Goal: Task Accomplishment & Management: Manage account settings

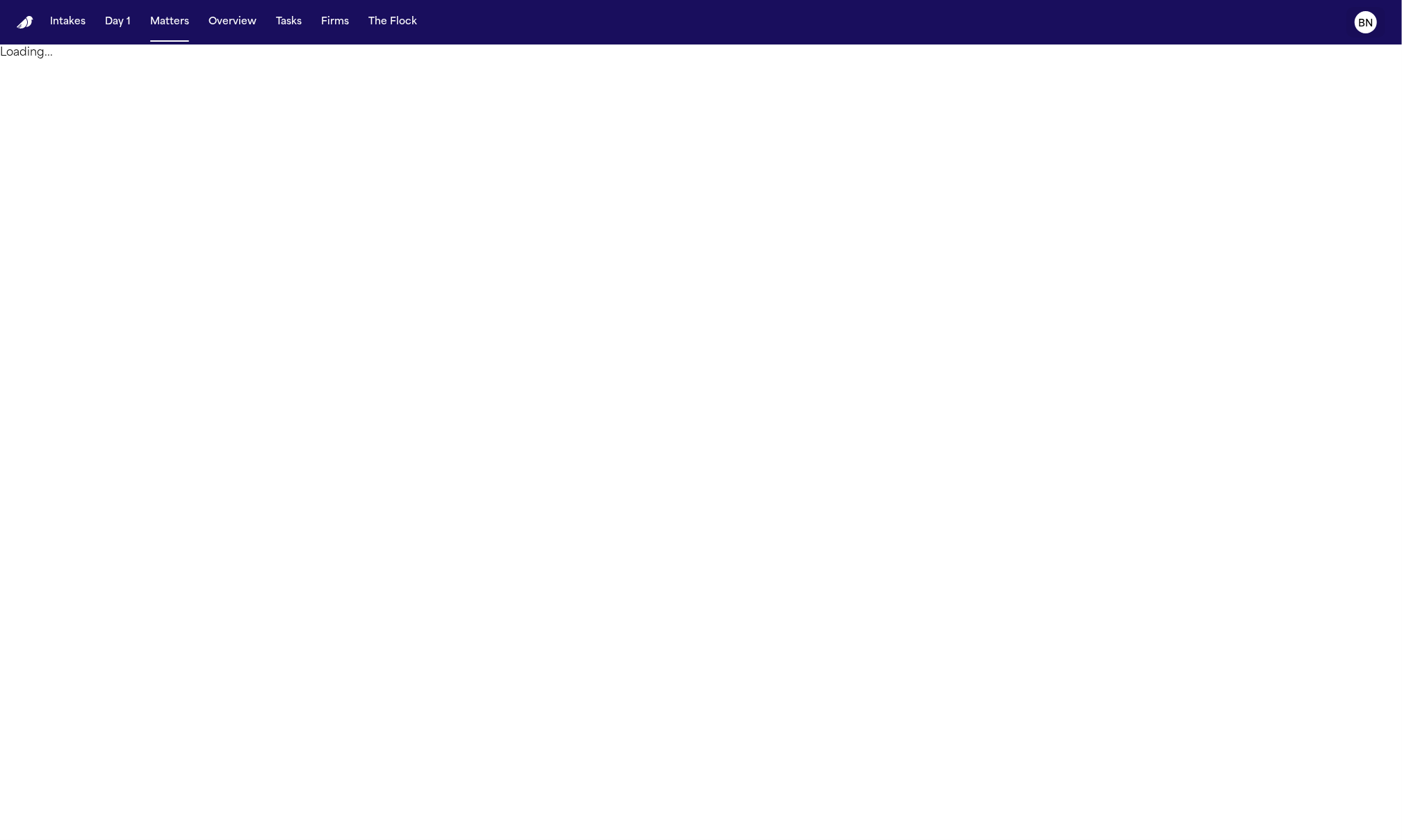
click at [1373, 26] on icon "BN" at bounding box center [1366, 21] width 22 height 22
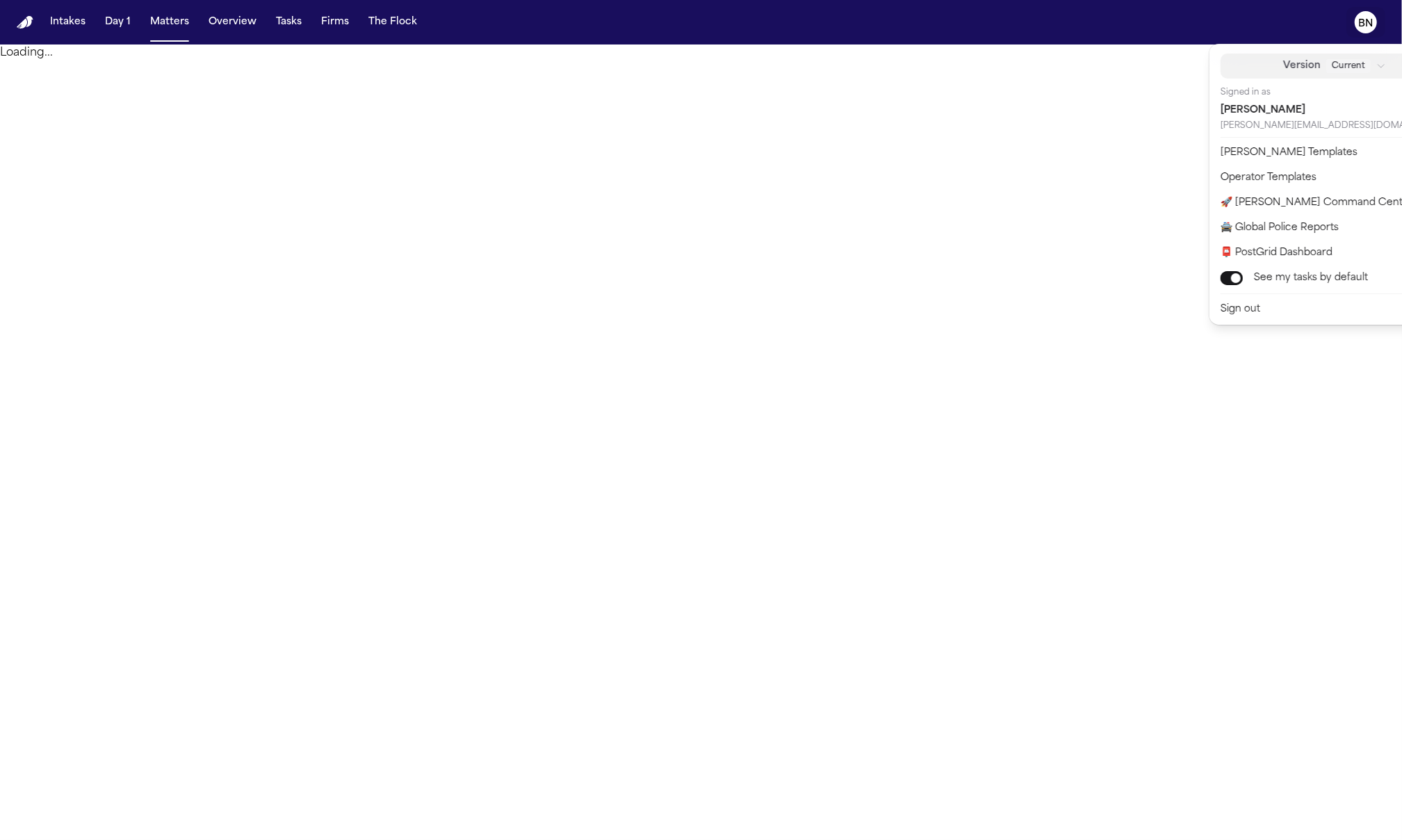
click at [1330, 71] on span "Current" at bounding box center [1349, 66] width 45 height 14
click at [1335, 69] on div "Current" at bounding box center [1356, 66] width 60 height 14
click at [134, 21] on nav "Intakes Day 1 Matters Overview Tasks Firms The Flock BN" at bounding box center [701, 22] width 1402 height 45
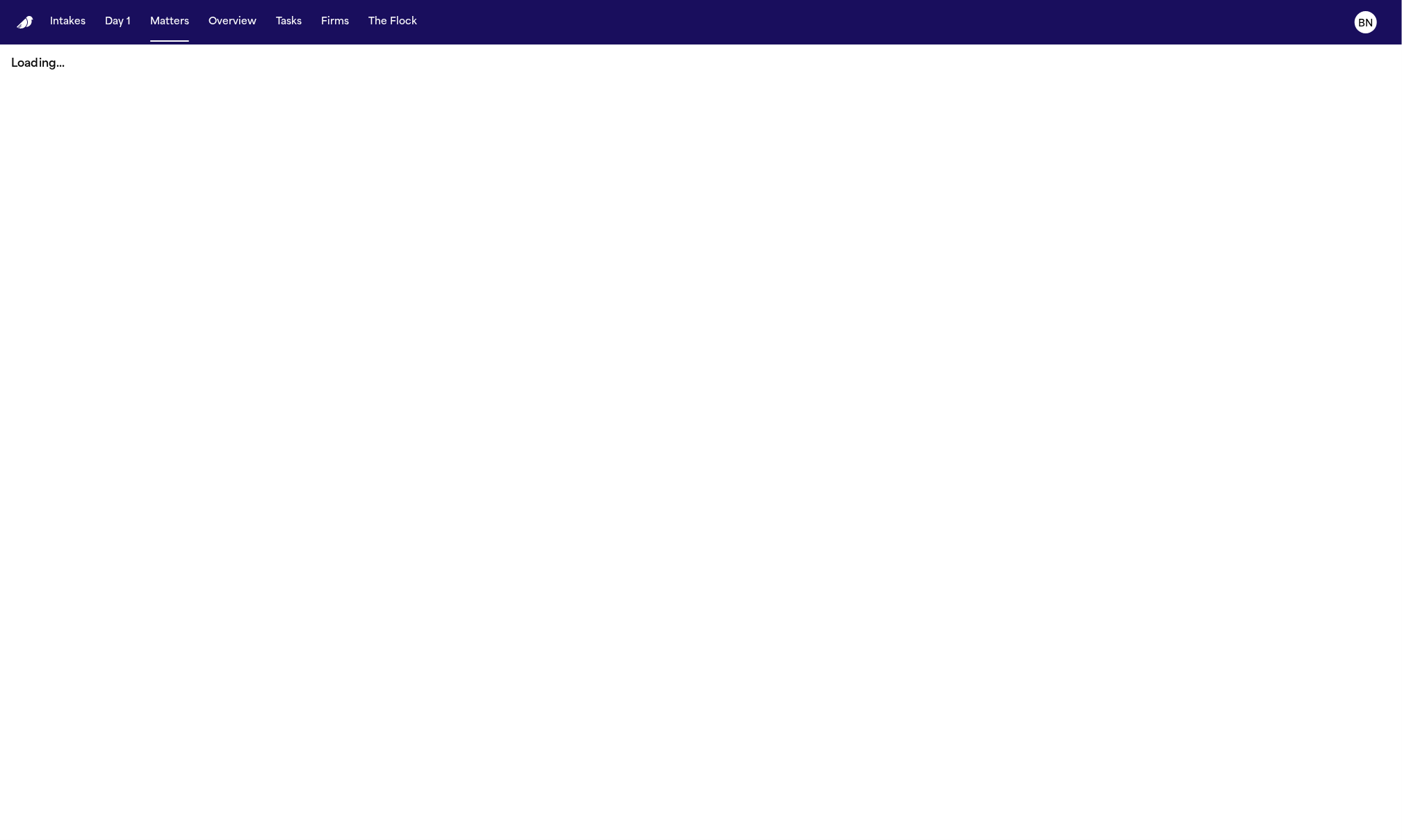
click at [55, 70] on p "Loading..." at bounding box center [701, 63] width 1380 height 16
click at [80, 68] on p "Loading..." at bounding box center [701, 63] width 1380 height 16
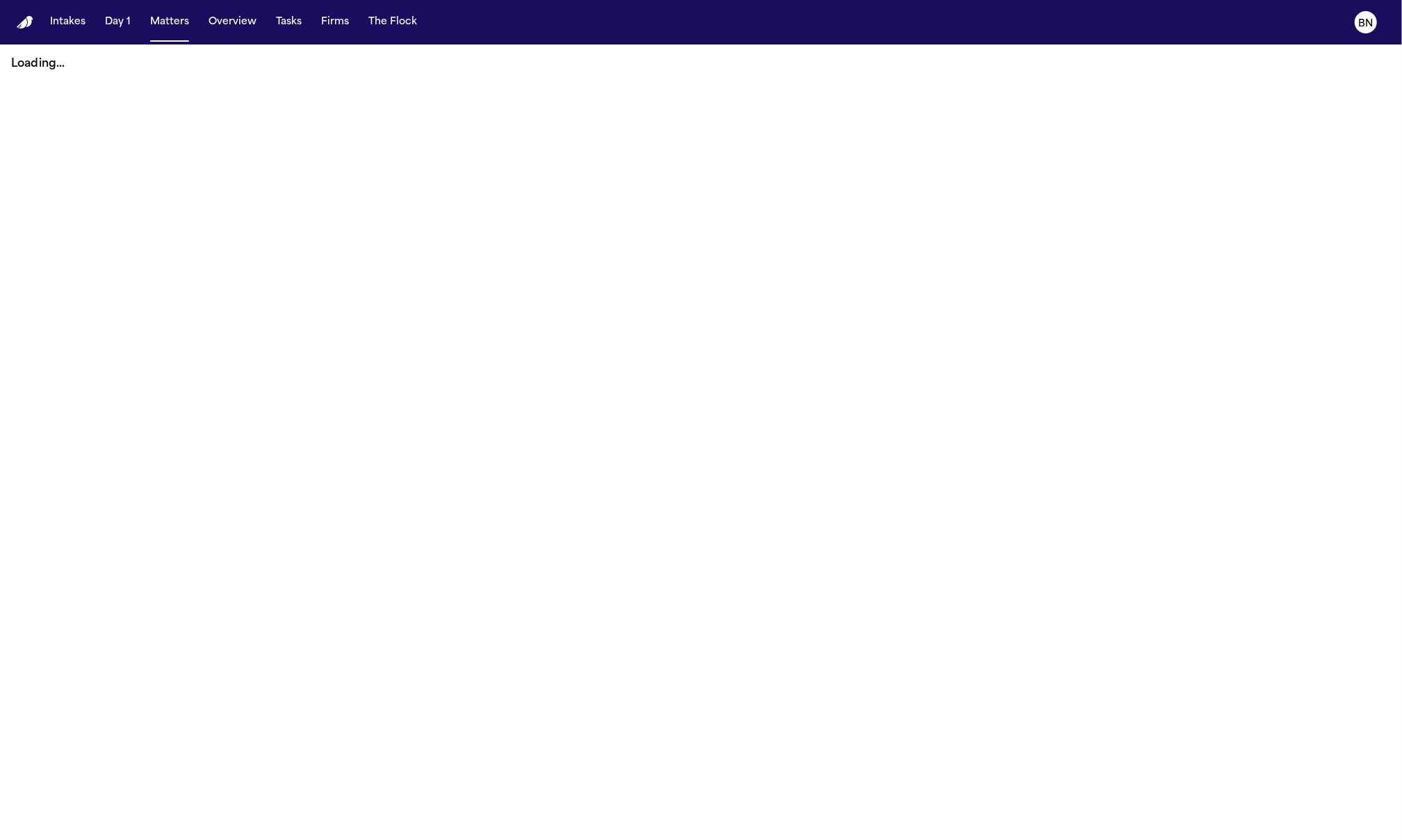
click at [65, 69] on p "Loading..." at bounding box center [701, 63] width 1380 height 16
click at [149, 73] on div "Loading..." at bounding box center [701, 64] width 1402 height 39
click at [157, 202] on main "Loading..." at bounding box center [701, 442] width 1402 height 795
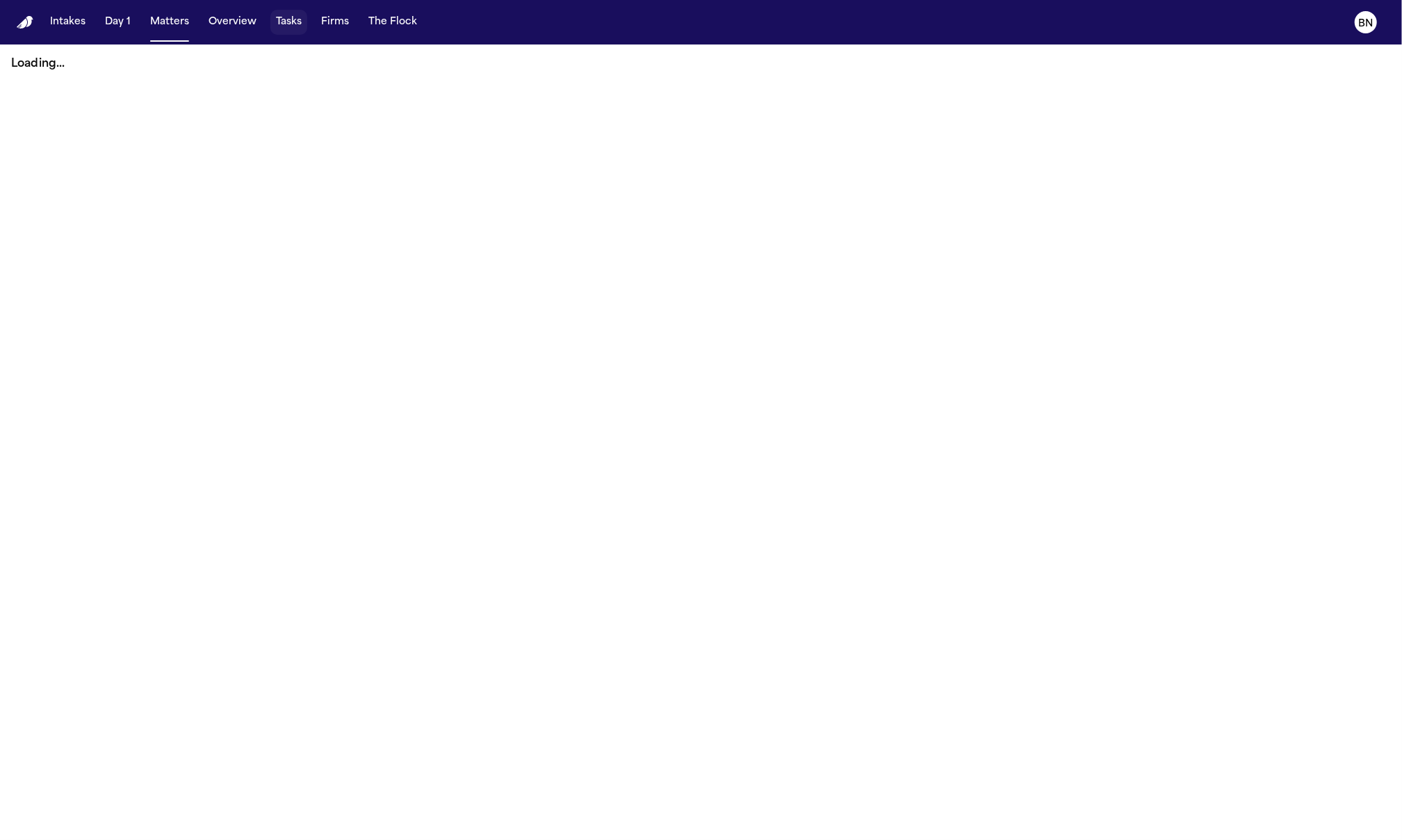
click at [288, 23] on button "Tasks" at bounding box center [289, 22] width 37 height 25
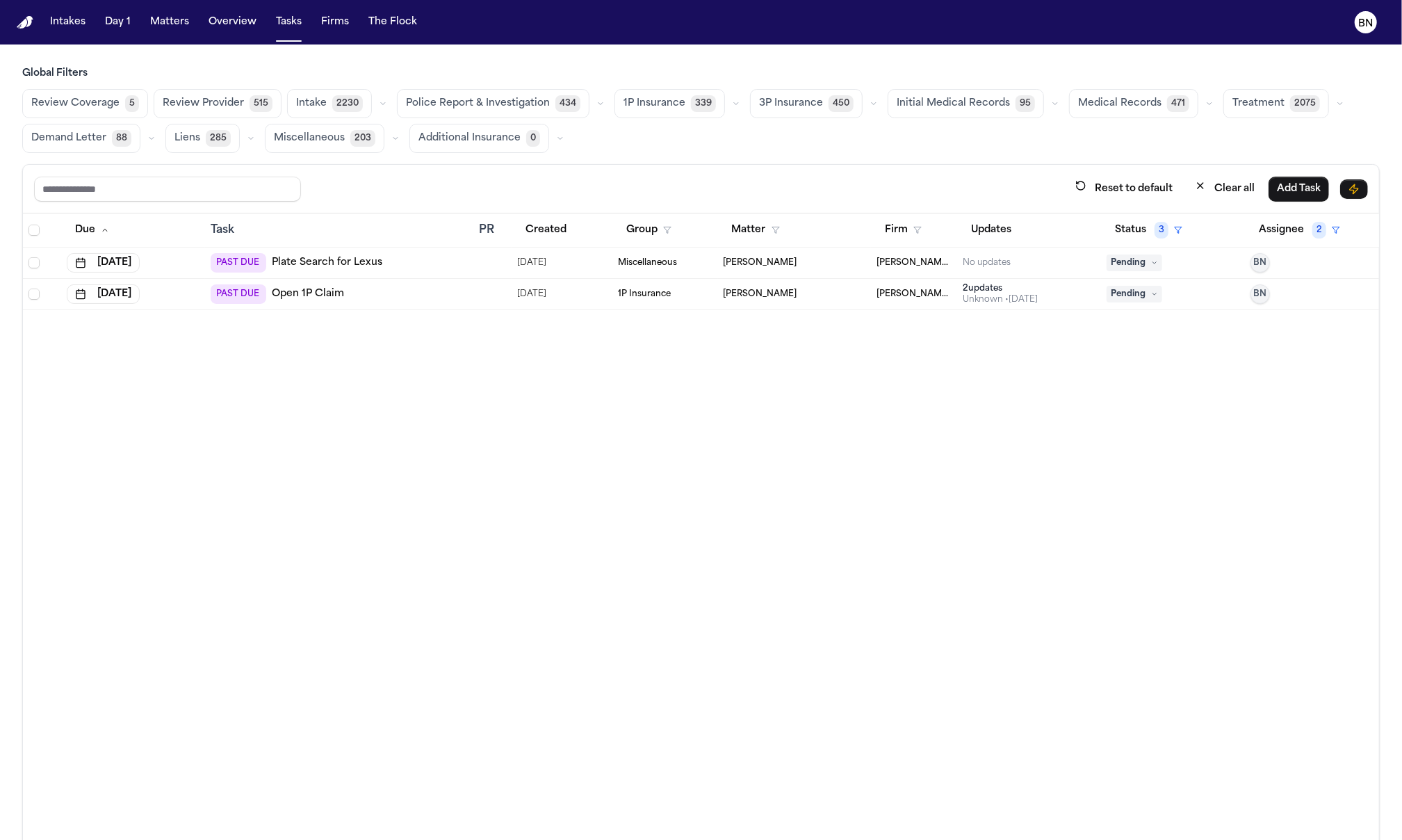
click at [697, 102] on span "339" at bounding box center [703, 103] width 25 height 16
click at [731, 105] on icon "button" at bounding box center [734, 104] width 9 height 9
click at [706, 141] on button "Open Claim 25" at bounding box center [684, 138] width 138 height 28
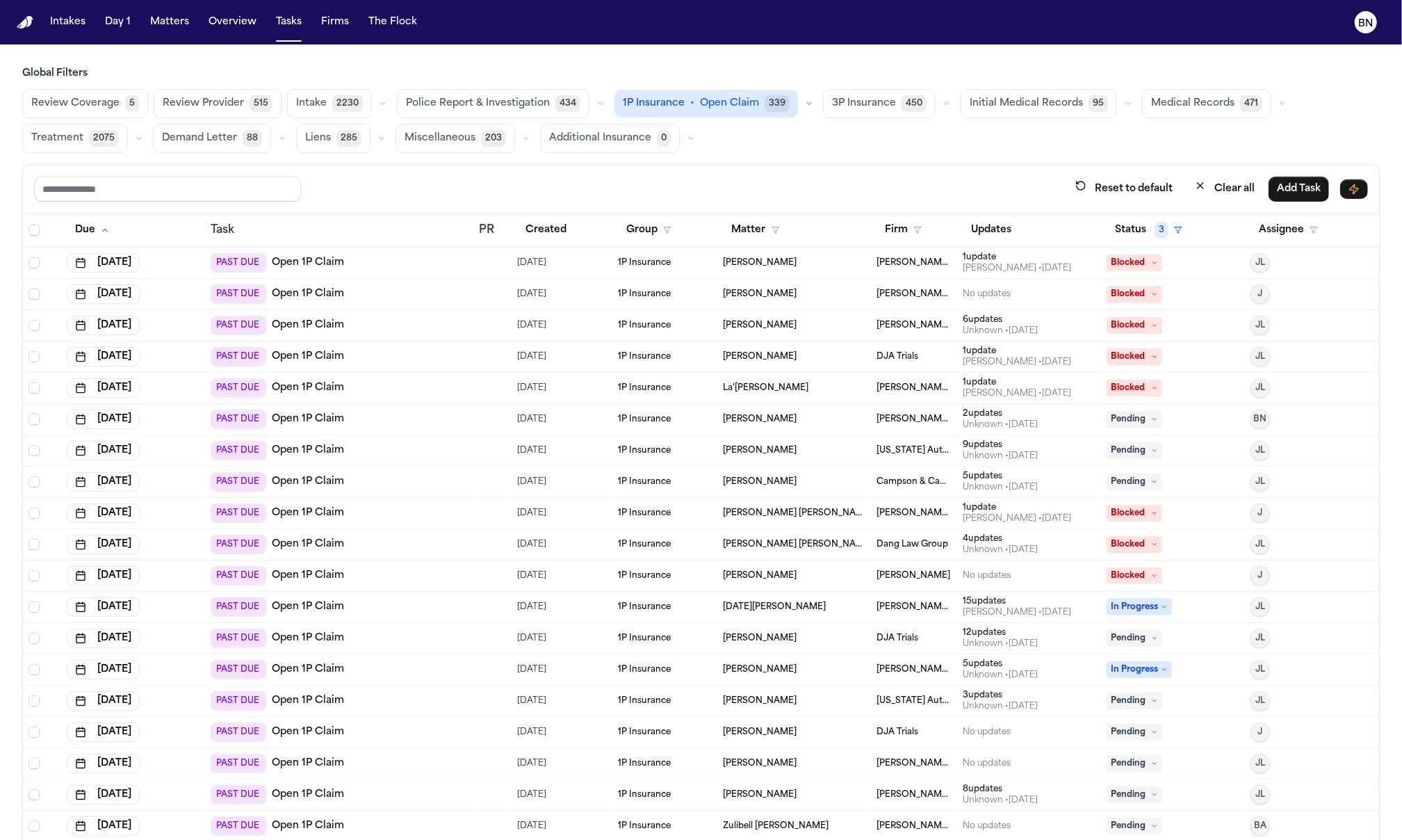
click at [424, 263] on div "PAST DUE Open 1P Claim" at bounding box center [339, 263] width 258 height 19
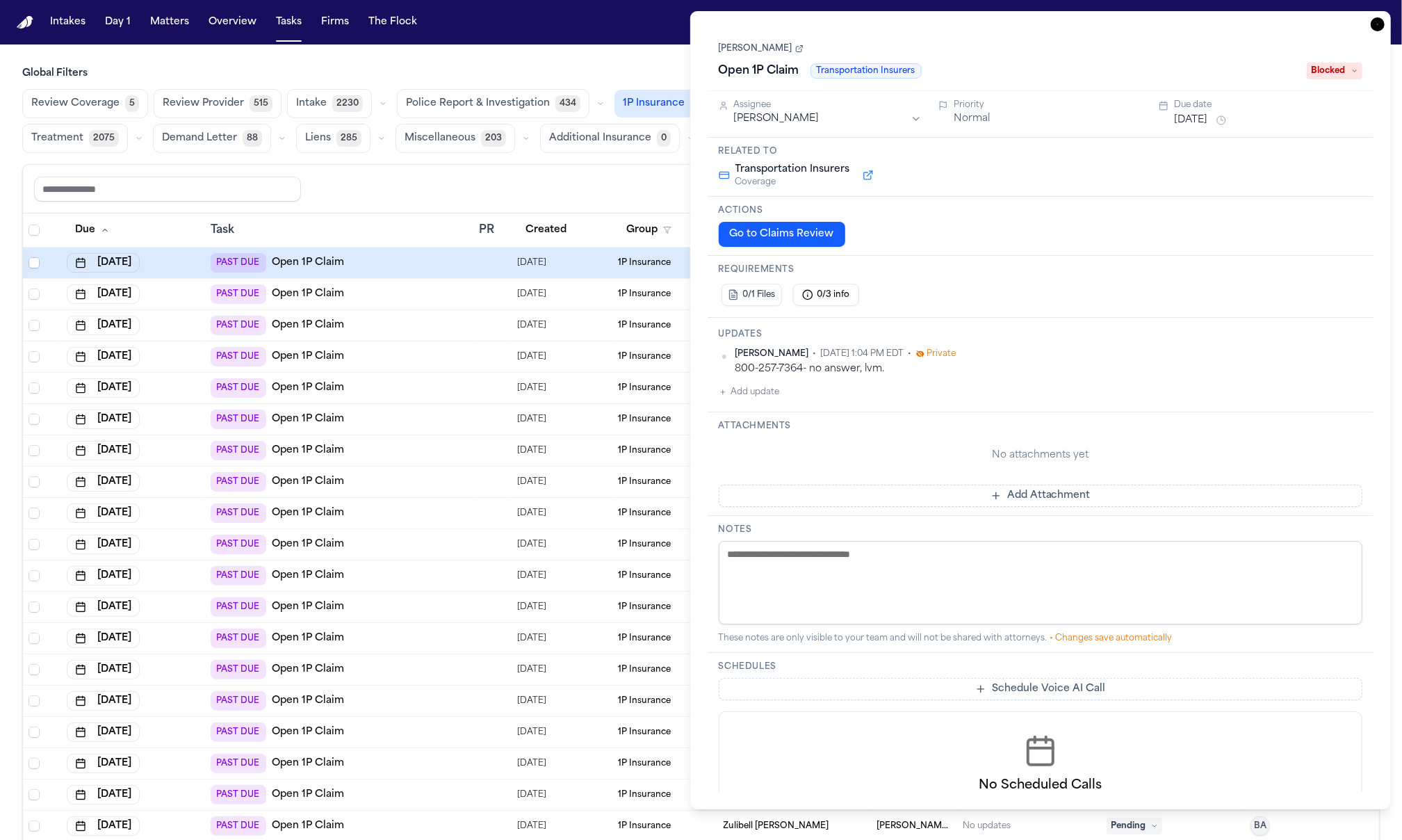
click at [767, 233] on button "Go to Claims Review" at bounding box center [782, 234] width 127 height 25
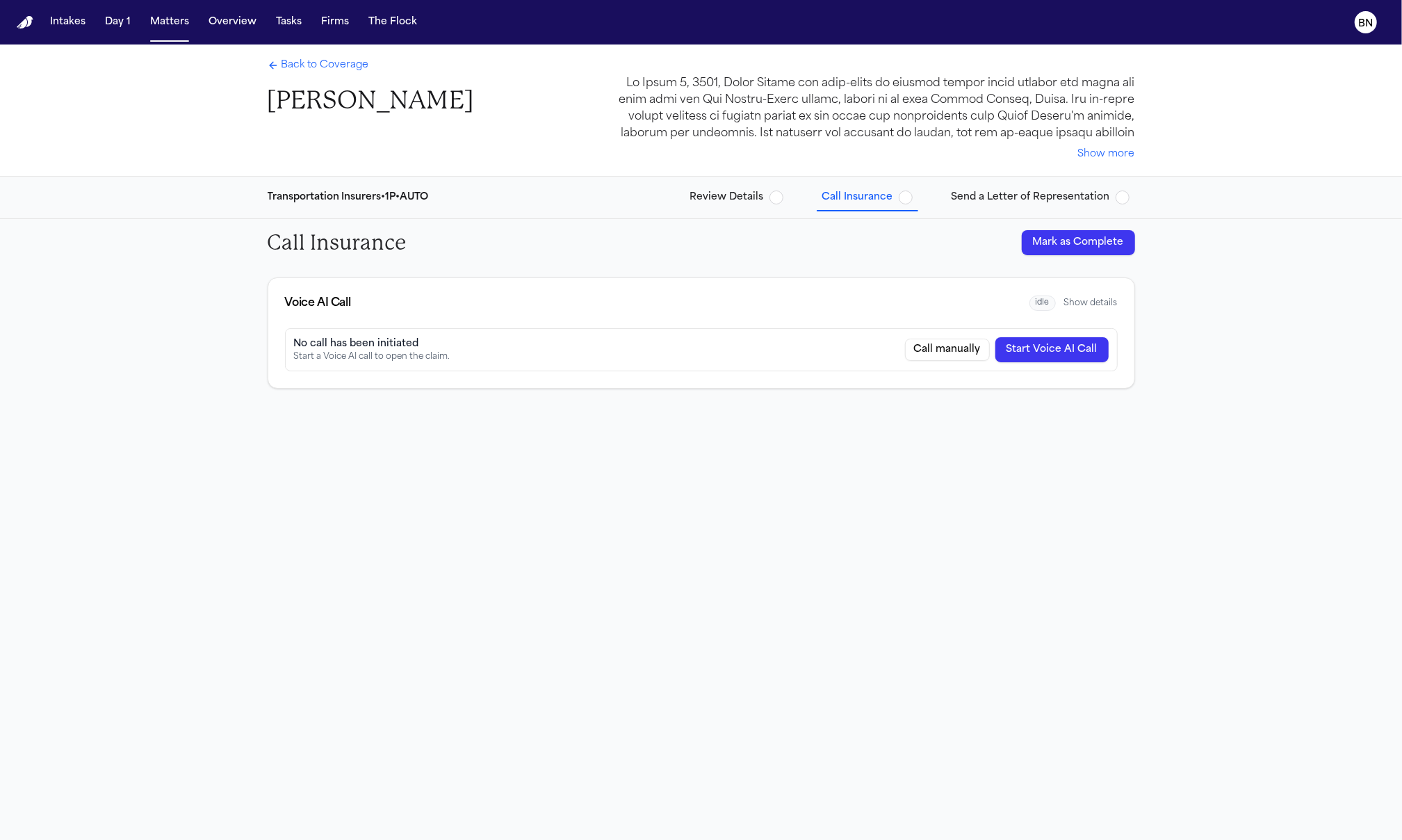
click at [312, 65] on span "Back to Coverage" at bounding box center [326, 65] width 87 height 14
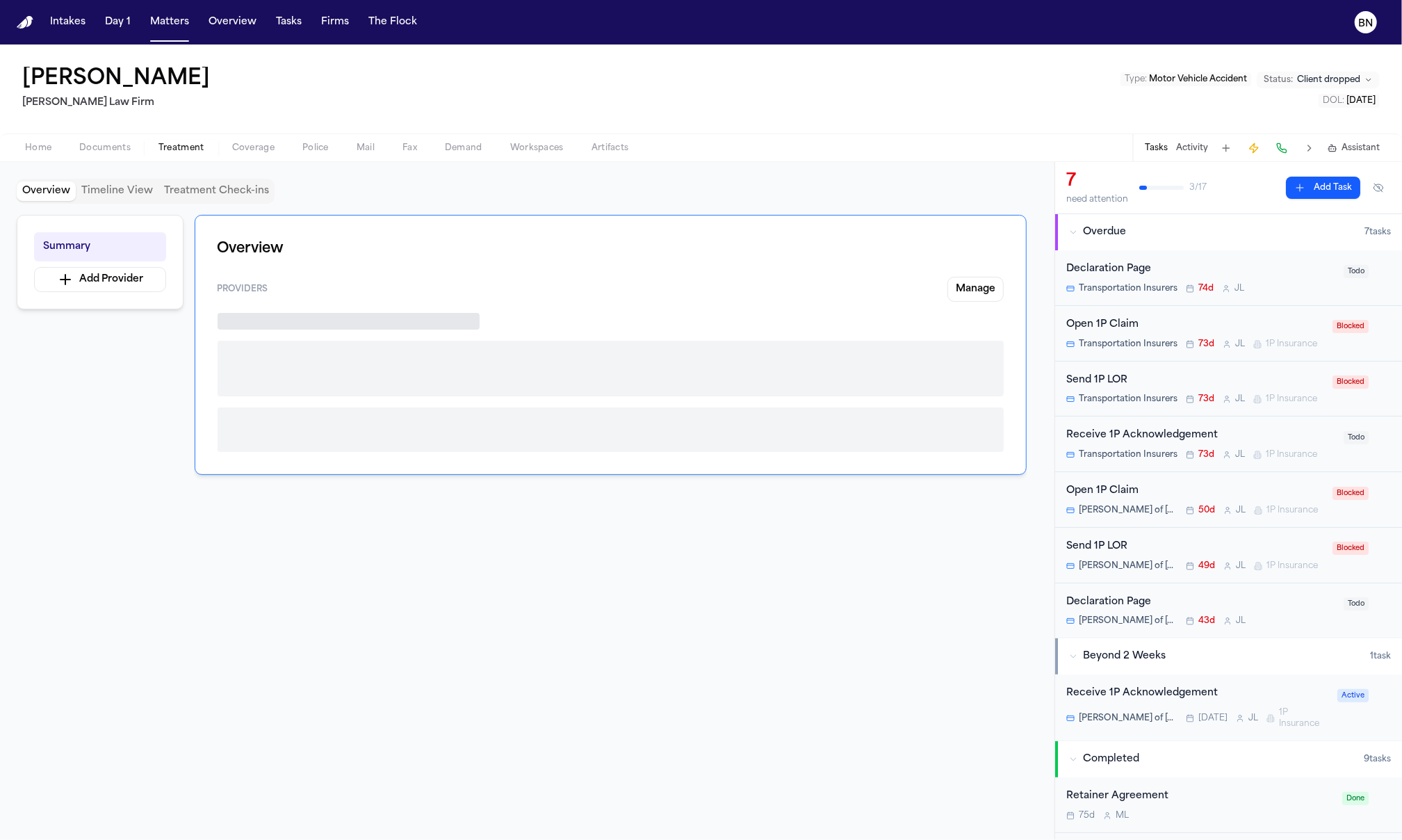
click at [171, 153] on span "Treatment" at bounding box center [181, 147] width 46 height 11
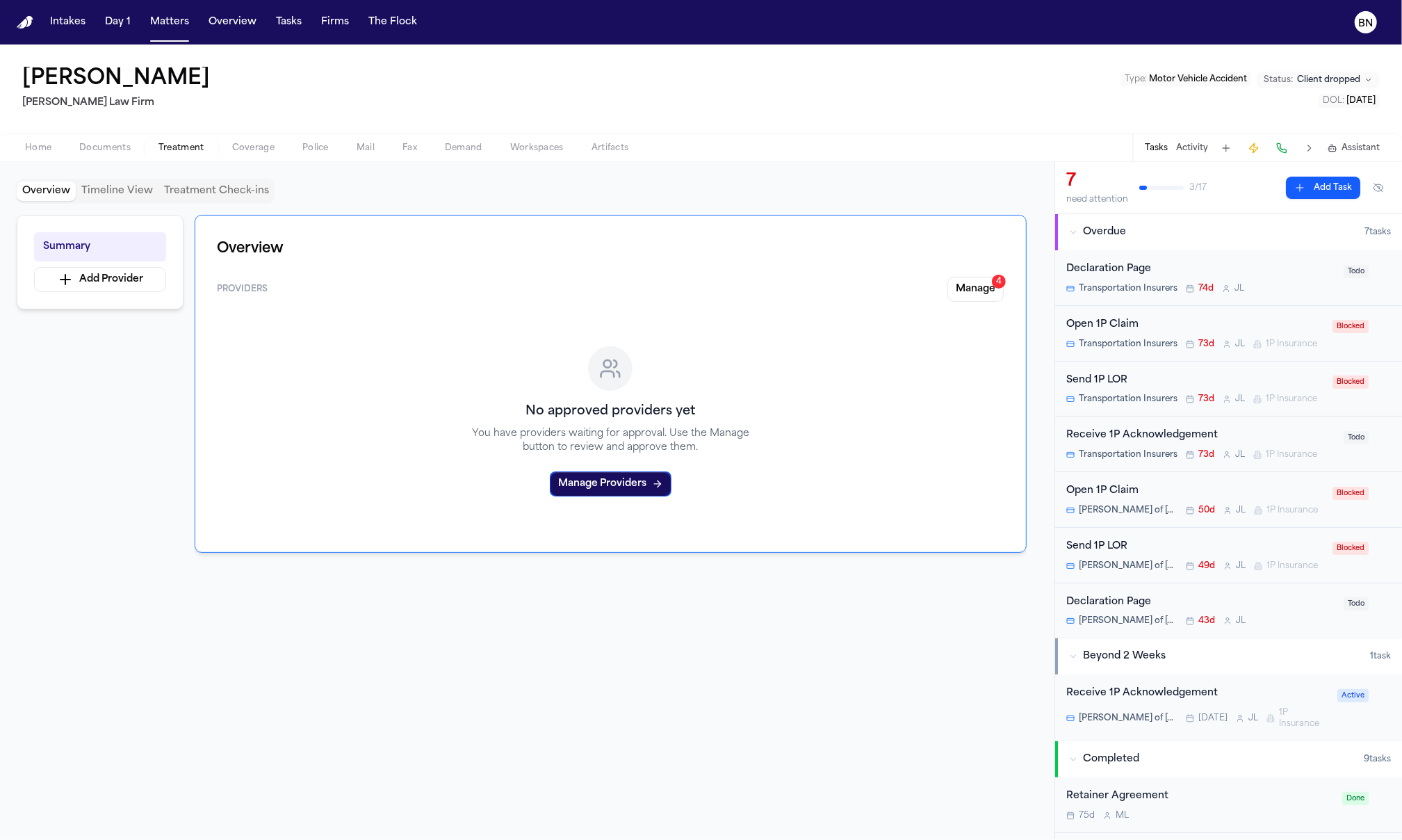
click at [237, 155] on span "button" at bounding box center [253, 155] width 59 height 1
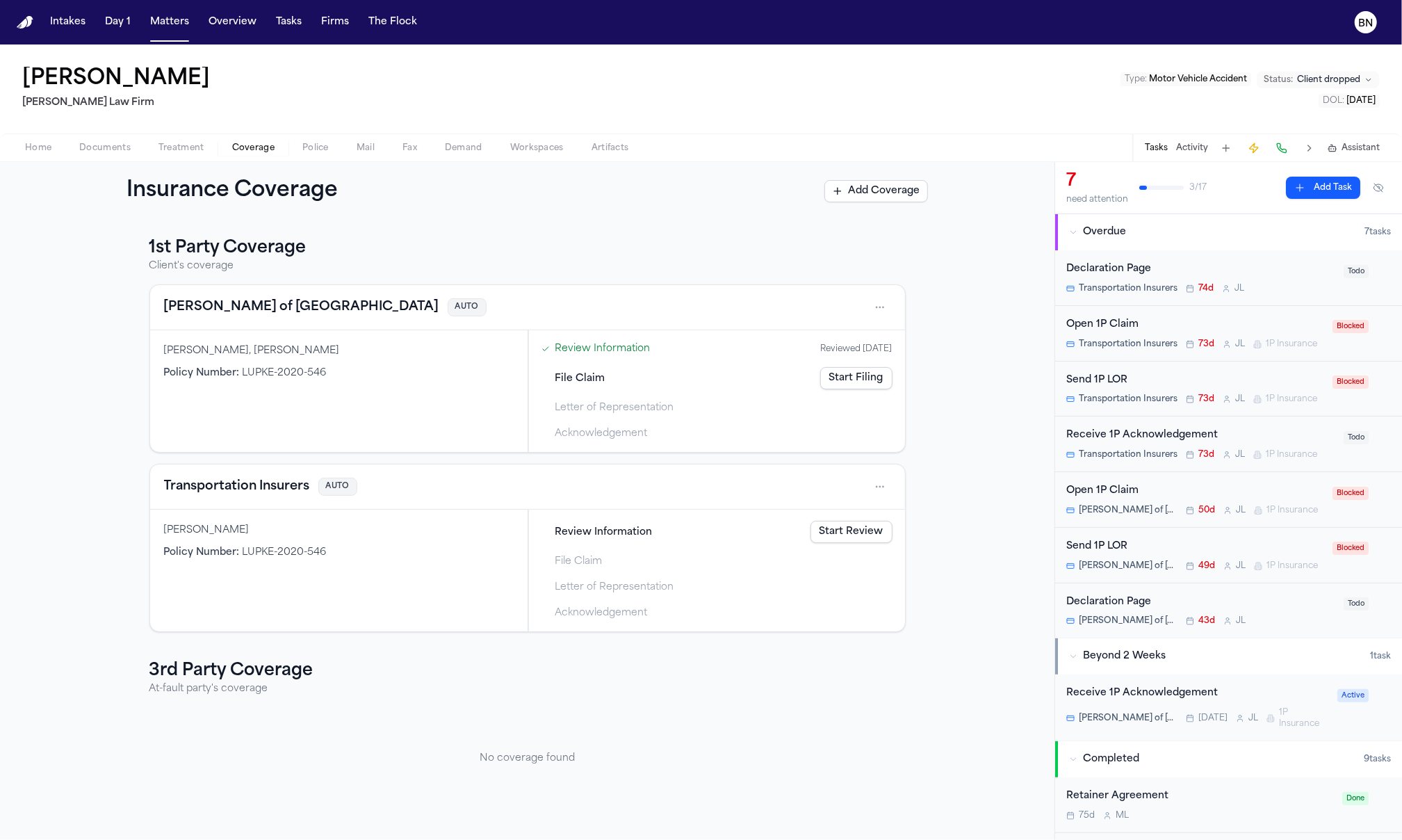
click at [1251, 322] on div "Open 1P Claim" at bounding box center [1196, 325] width 258 height 16
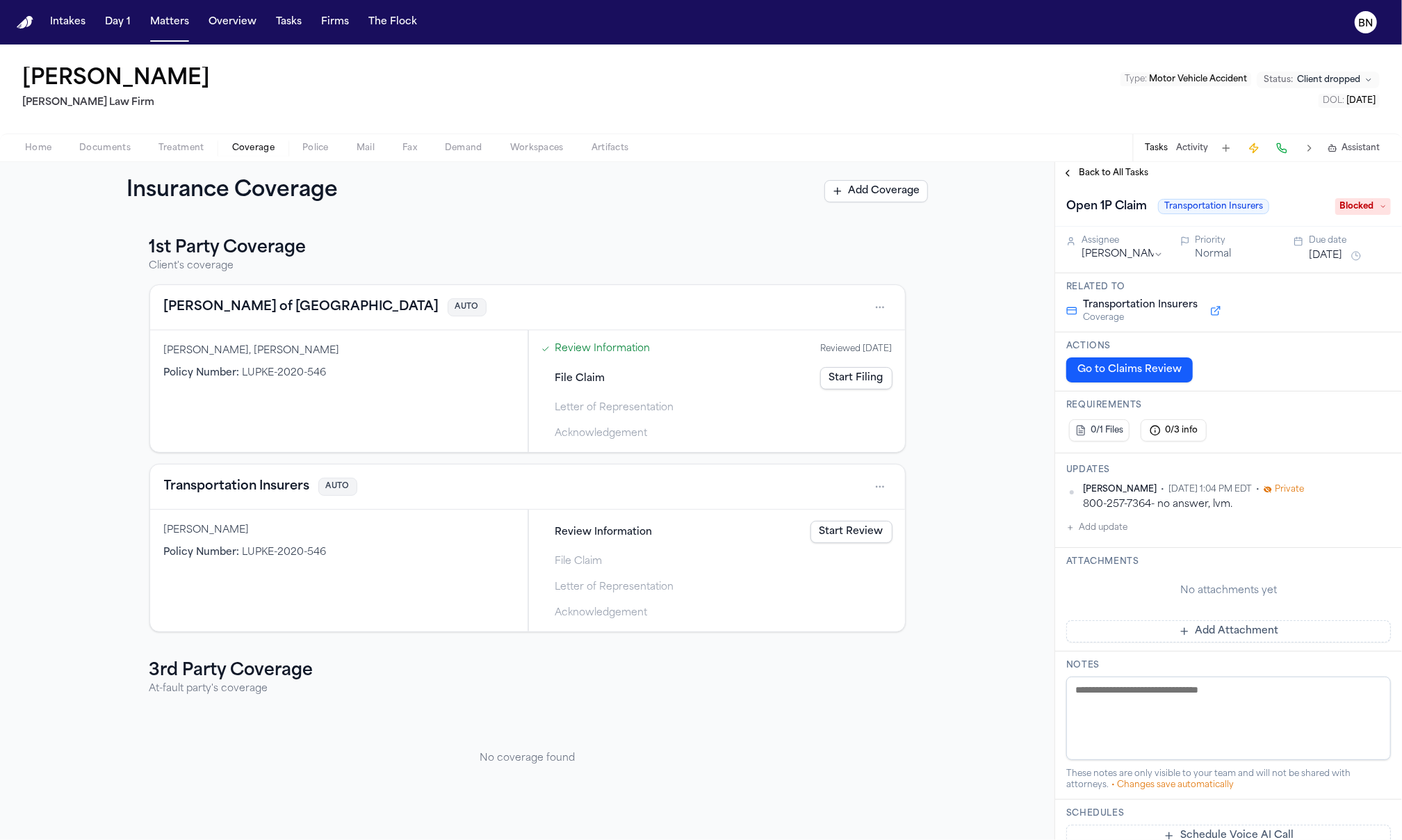
click at [1279, 560] on h3 "Attachments" at bounding box center [1229, 561] width 325 height 11
click at [664, 515] on div "Review Information Start Review File Claim Letter of Representation Acknowledge…" at bounding box center [717, 571] width 376 height 122
drag, startPoint x: 565, startPoint y: 507, endPoint x: 552, endPoint y: 515, distance: 15.3
click at [563, 508] on div "Transportation Insurers AUTO" at bounding box center [527, 486] width 755 height 46
click at [510, 533] on div "Tamer Samuel" at bounding box center [338, 530] width 350 height 14
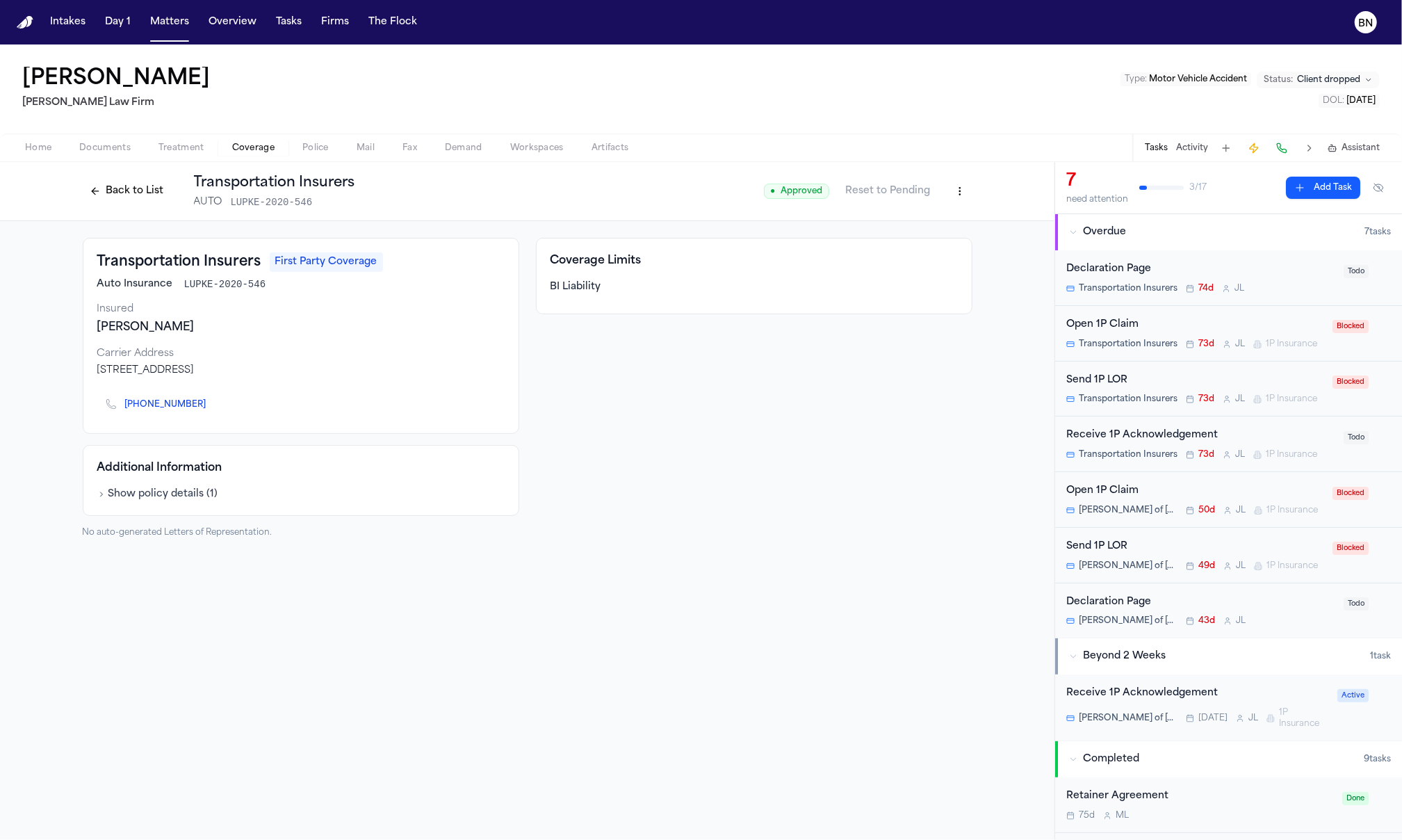
click at [140, 191] on button "Back to List" at bounding box center [126, 191] width 88 height 22
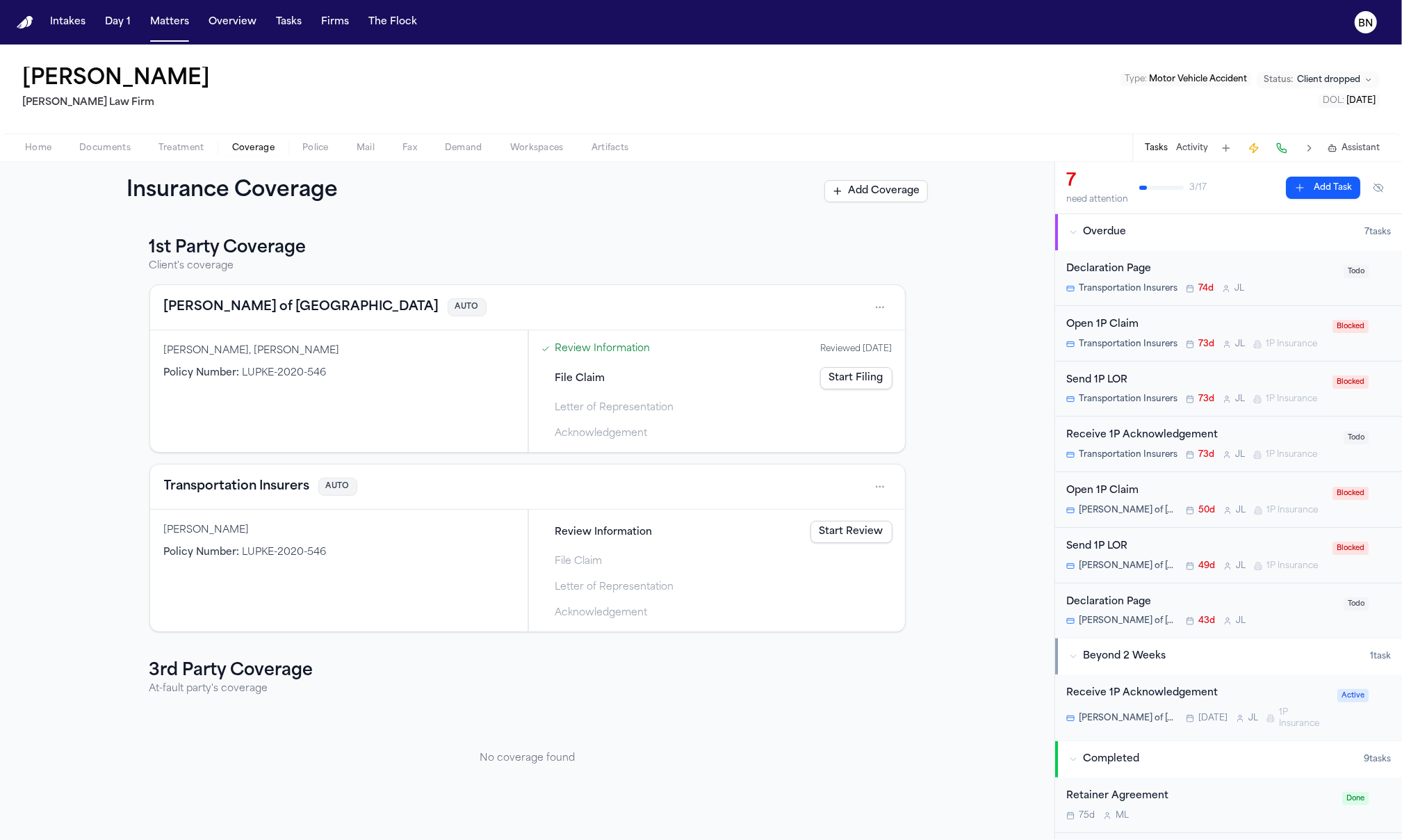
click at [267, 372] on span "LUPKE-2020-546" at bounding box center [284, 373] width 84 height 11
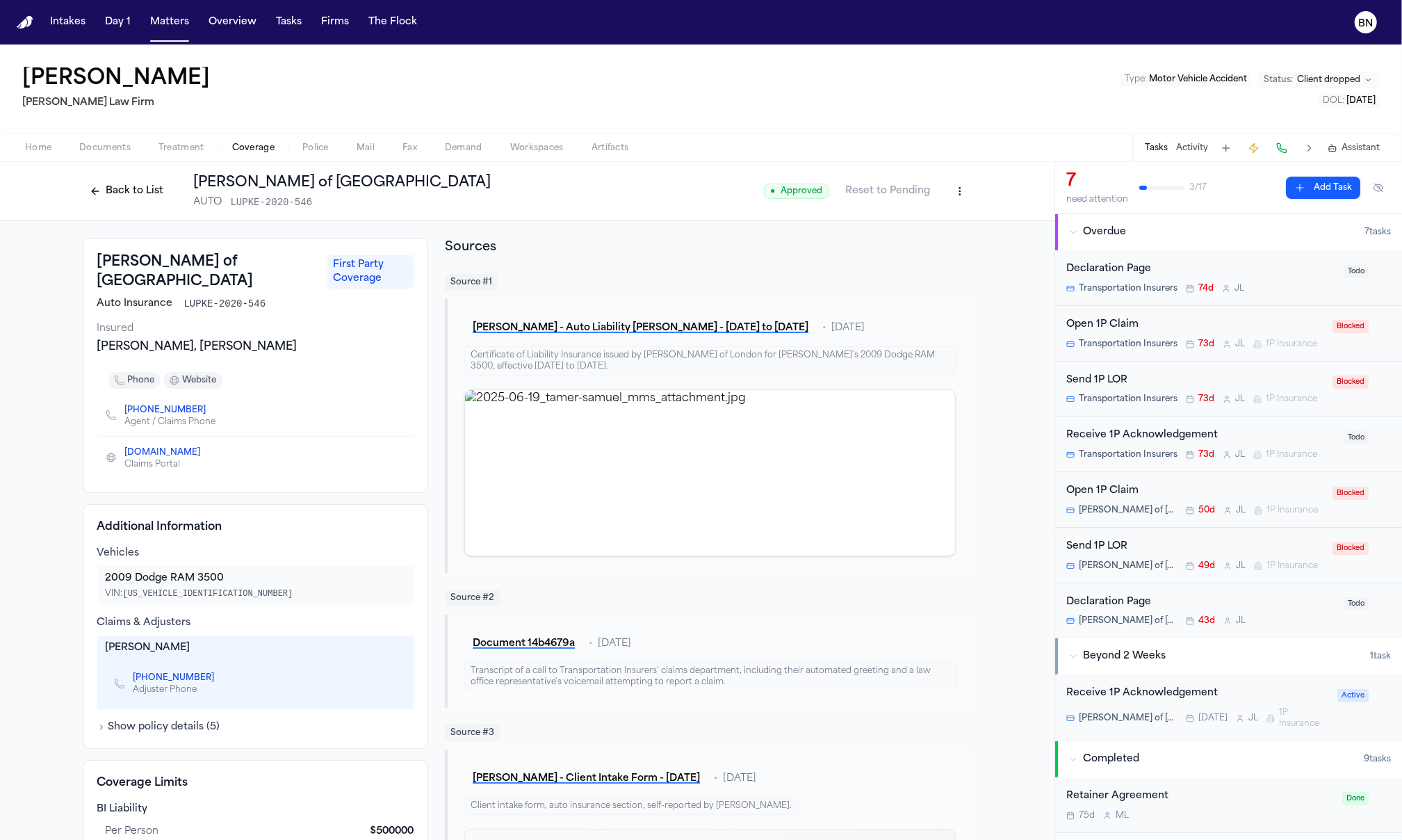
click at [112, 190] on button "Back to List" at bounding box center [126, 191] width 88 height 22
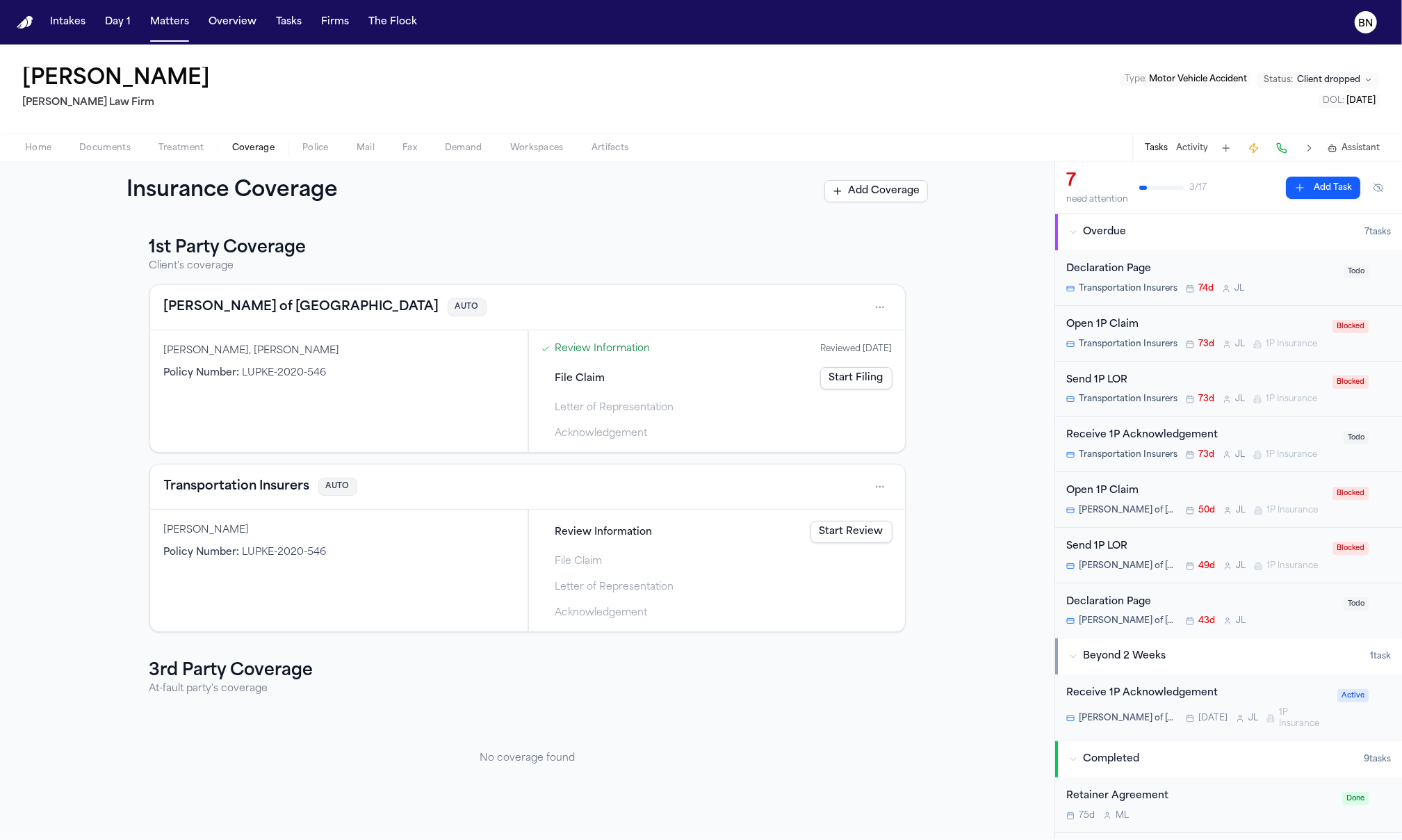
click at [188, 304] on h4 "Lloyd's of London" at bounding box center [301, 307] width 275 height 19
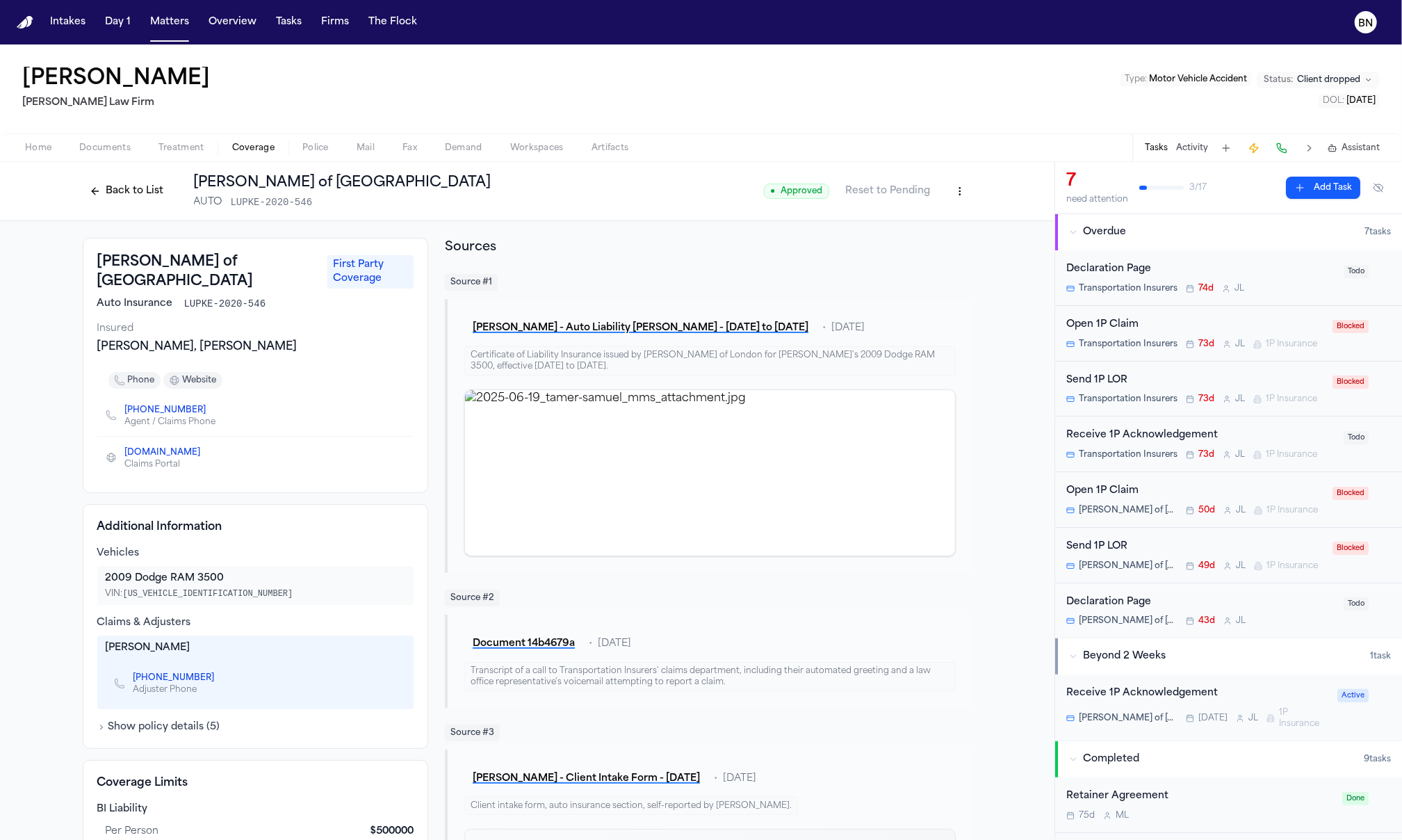
click at [134, 188] on button "Back to List" at bounding box center [126, 191] width 88 height 22
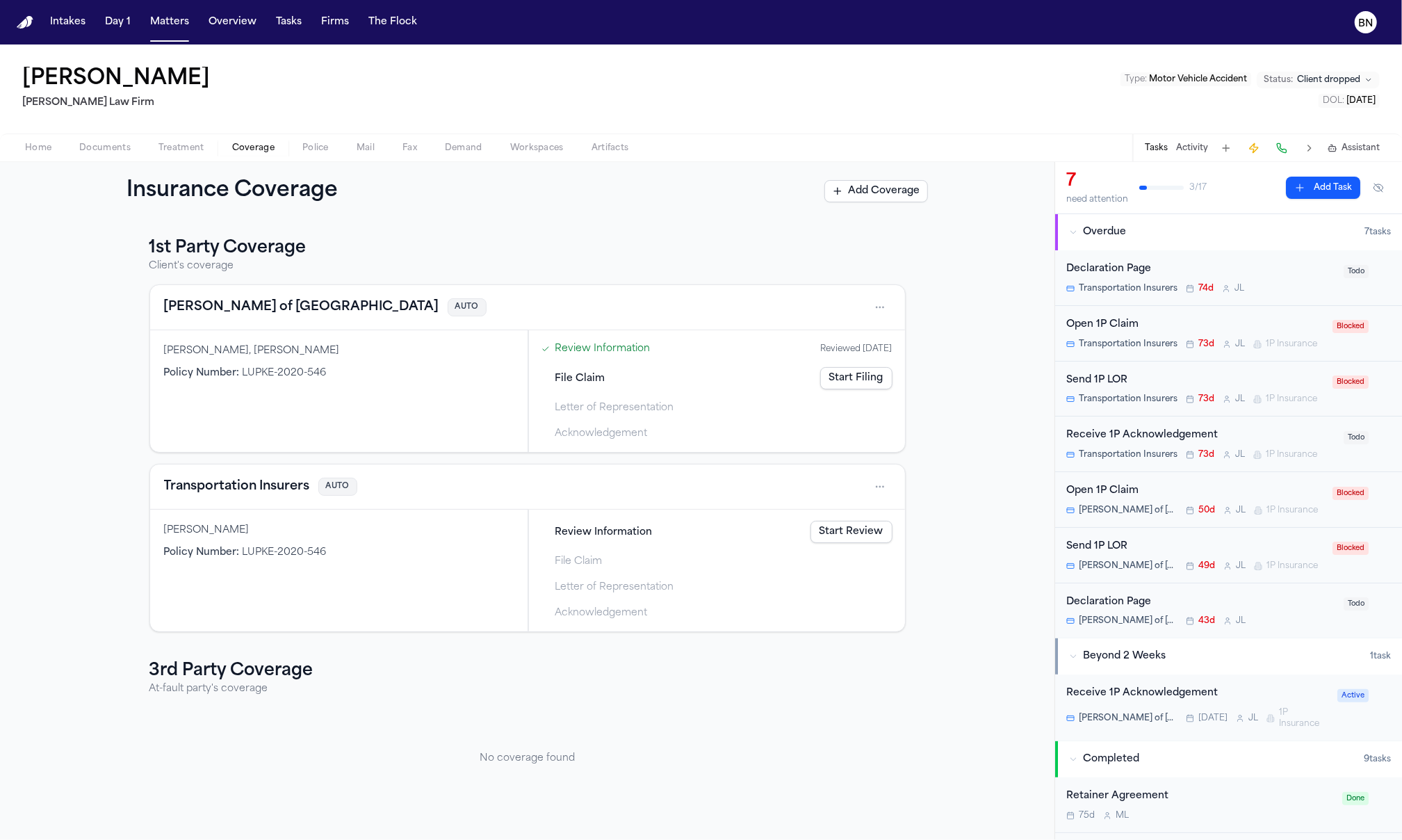
click at [854, 377] on link "Start Filing" at bounding box center [857, 378] width 73 height 22
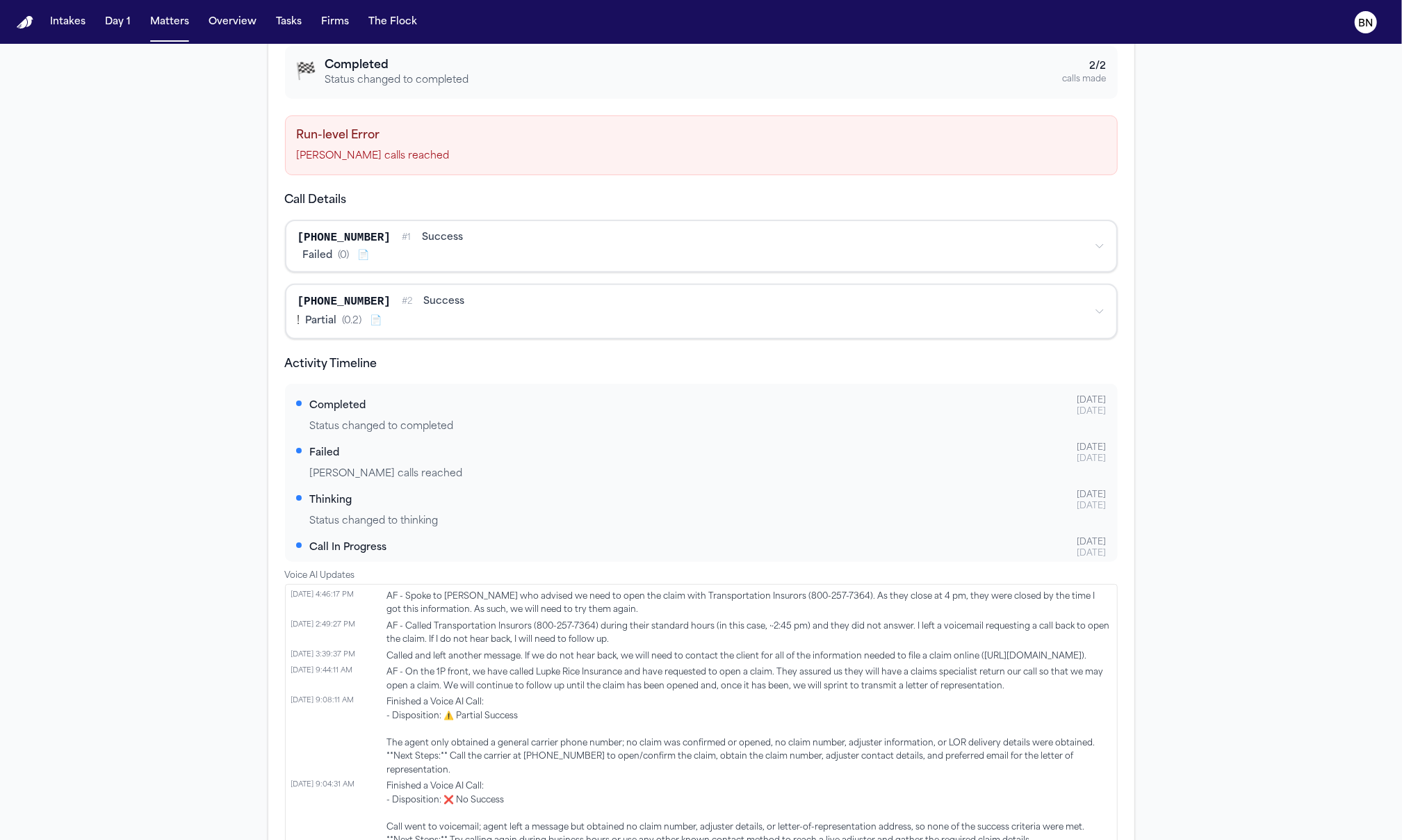
scroll to position [12, 0]
click at [436, 596] on span "AF - Spoke to Luke Rice who advised we need to open the claim with Transportati…" at bounding box center [750, 604] width 725 height 27
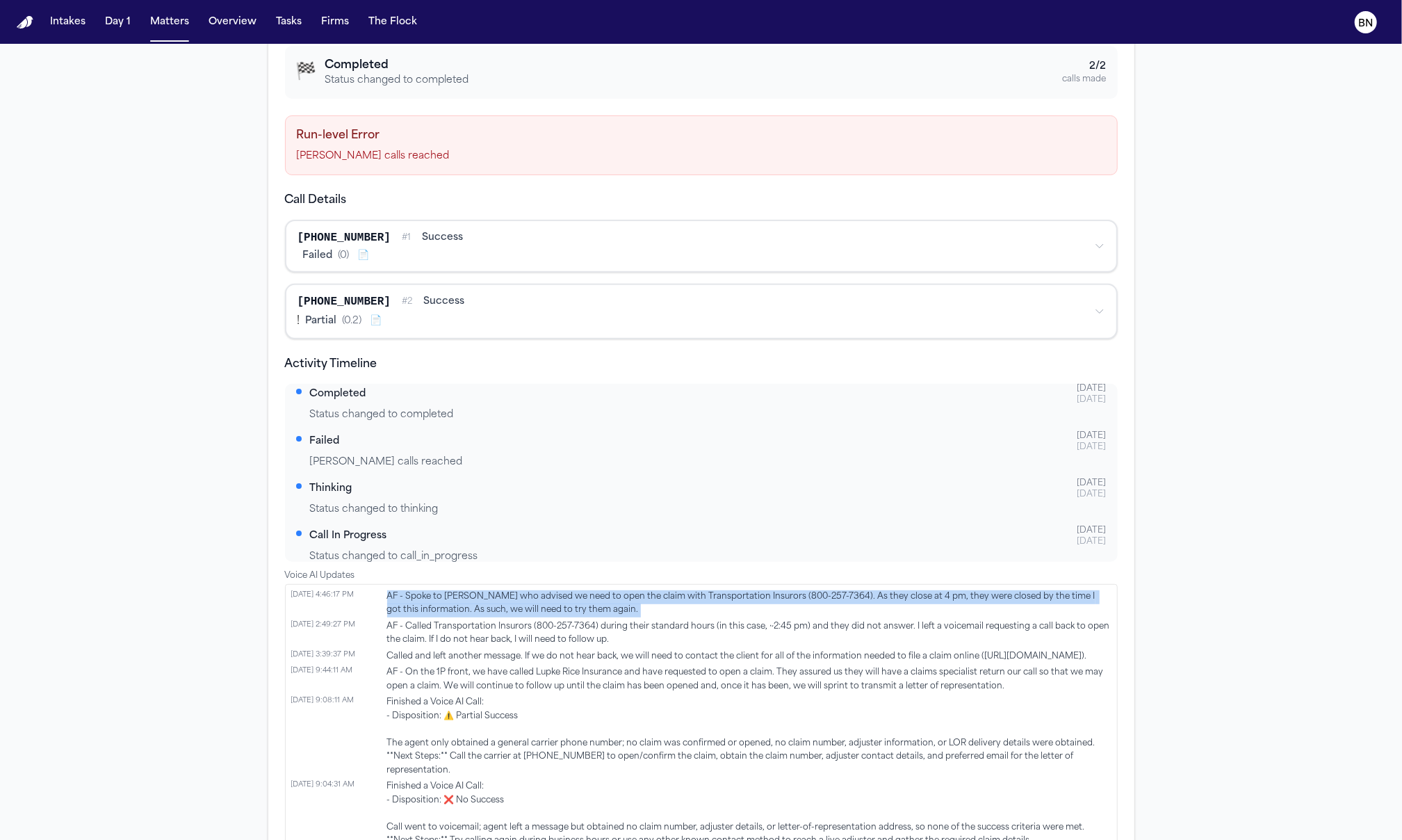
click at [436, 596] on span "AF - Spoke to Luke Rice who advised we need to open the claim with Transportati…" at bounding box center [750, 604] width 725 height 27
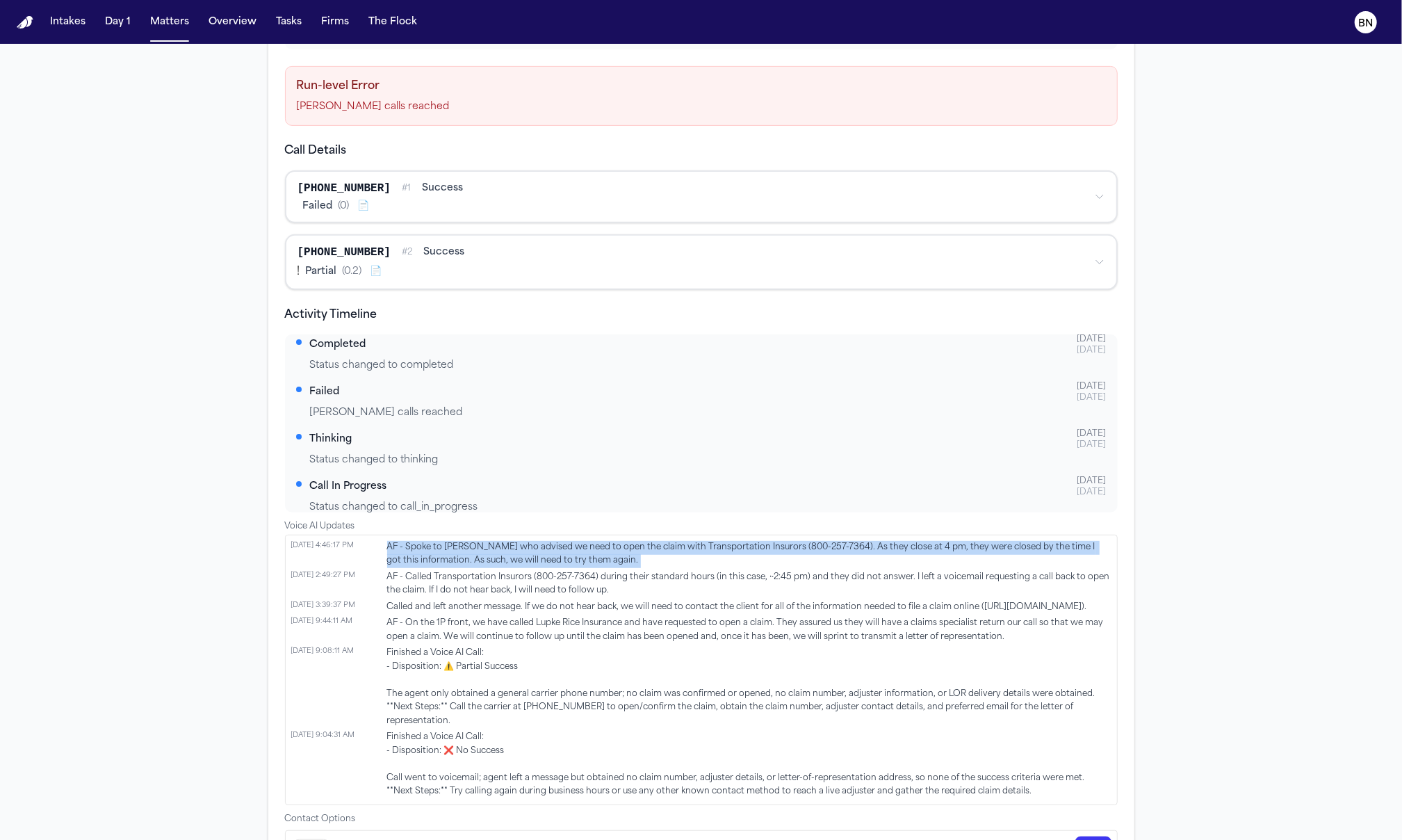
drag, startPoint x: 293, startPoint y: 547, endPoint x: 311, endPoint y: 592, distance: 48.5
click at [311, 592] on ul "6/30/2025, 4:46:17 PM AF - Spoke to Luke Rice who advised we need to open the c…" at bounding box center [701, 669] width 833 height 270
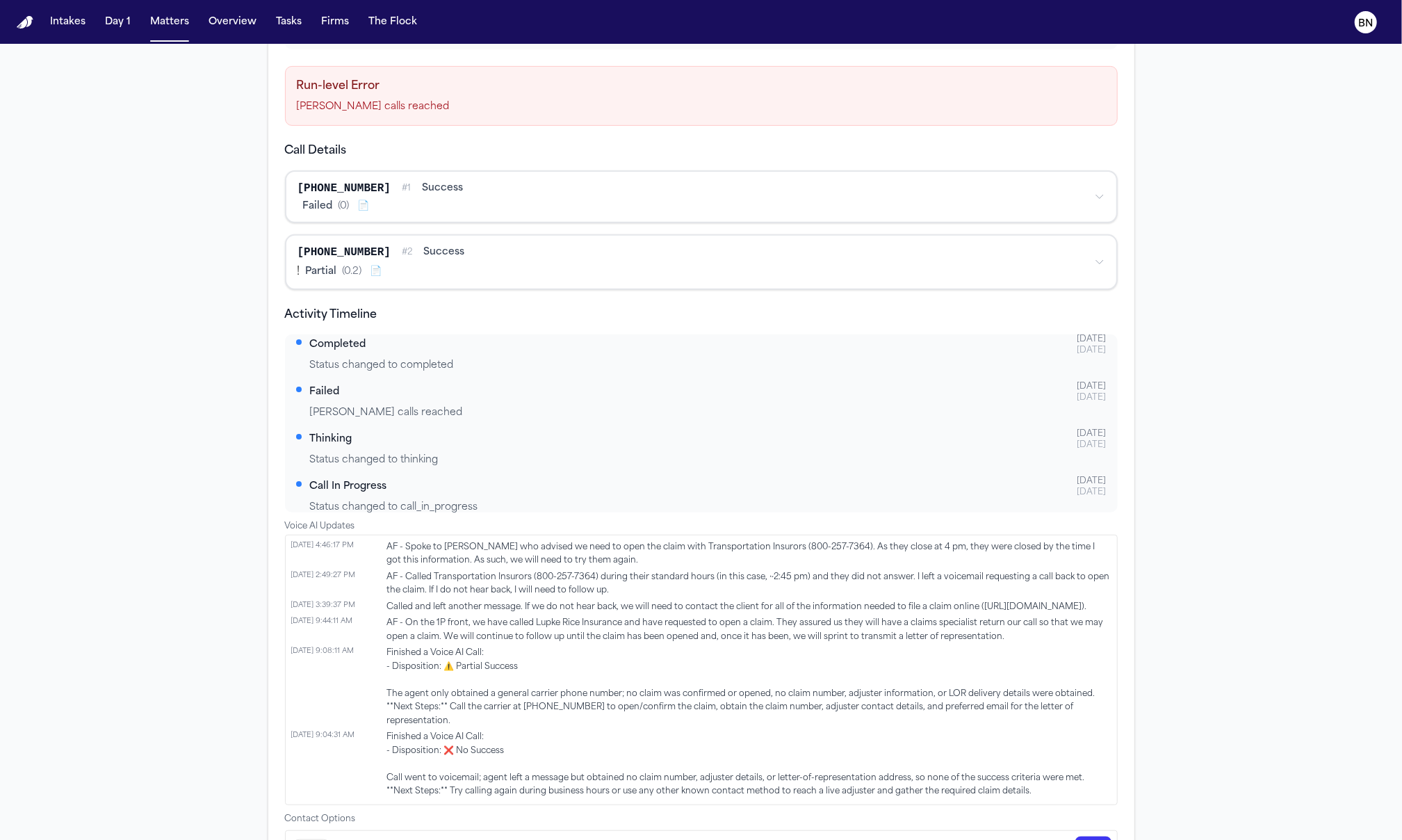
click at [317, 601] on span "7/3/2025, 3:39:37 PM" at bounding box center [336, 605] width 90 height 9
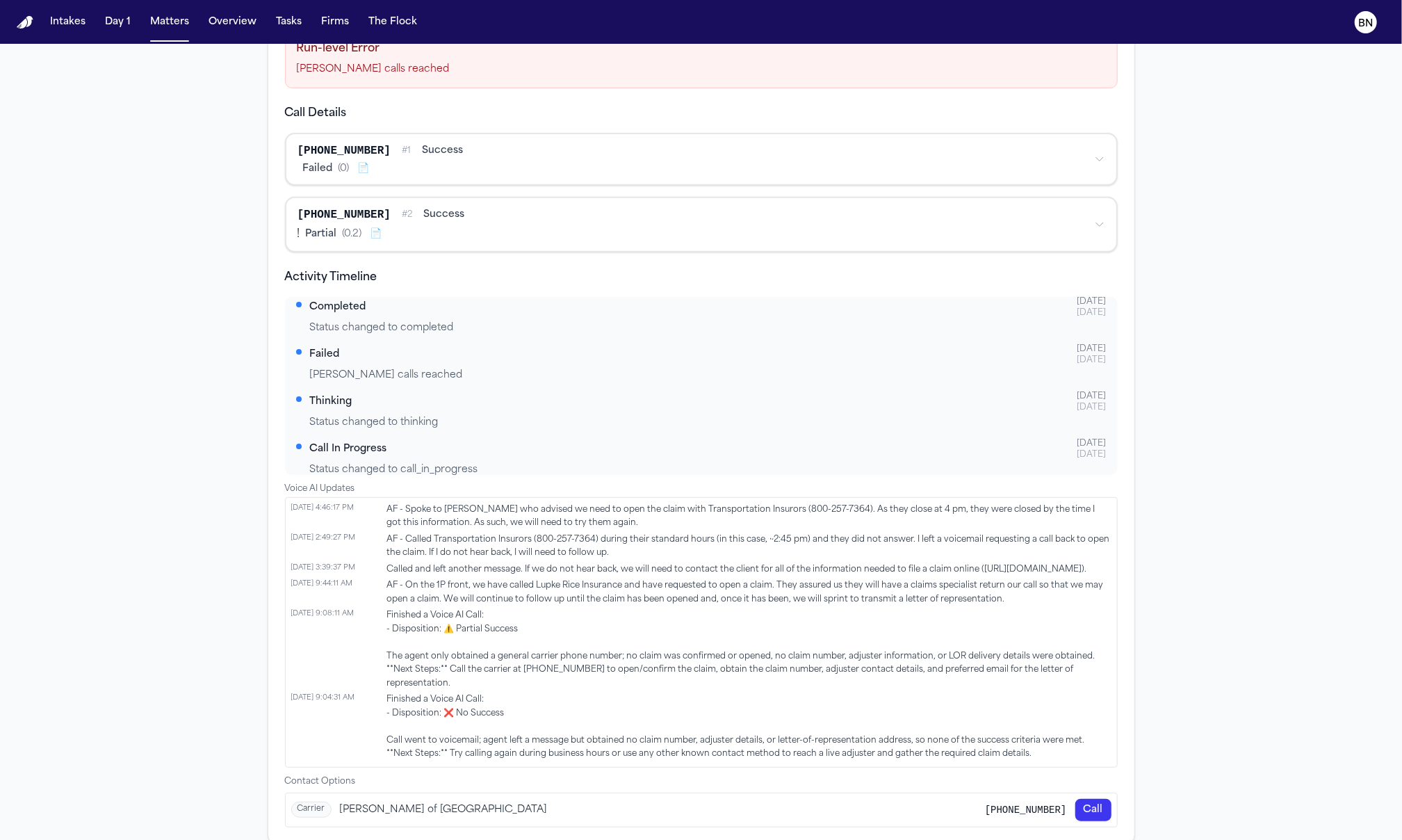
scroll to position [449, 0]
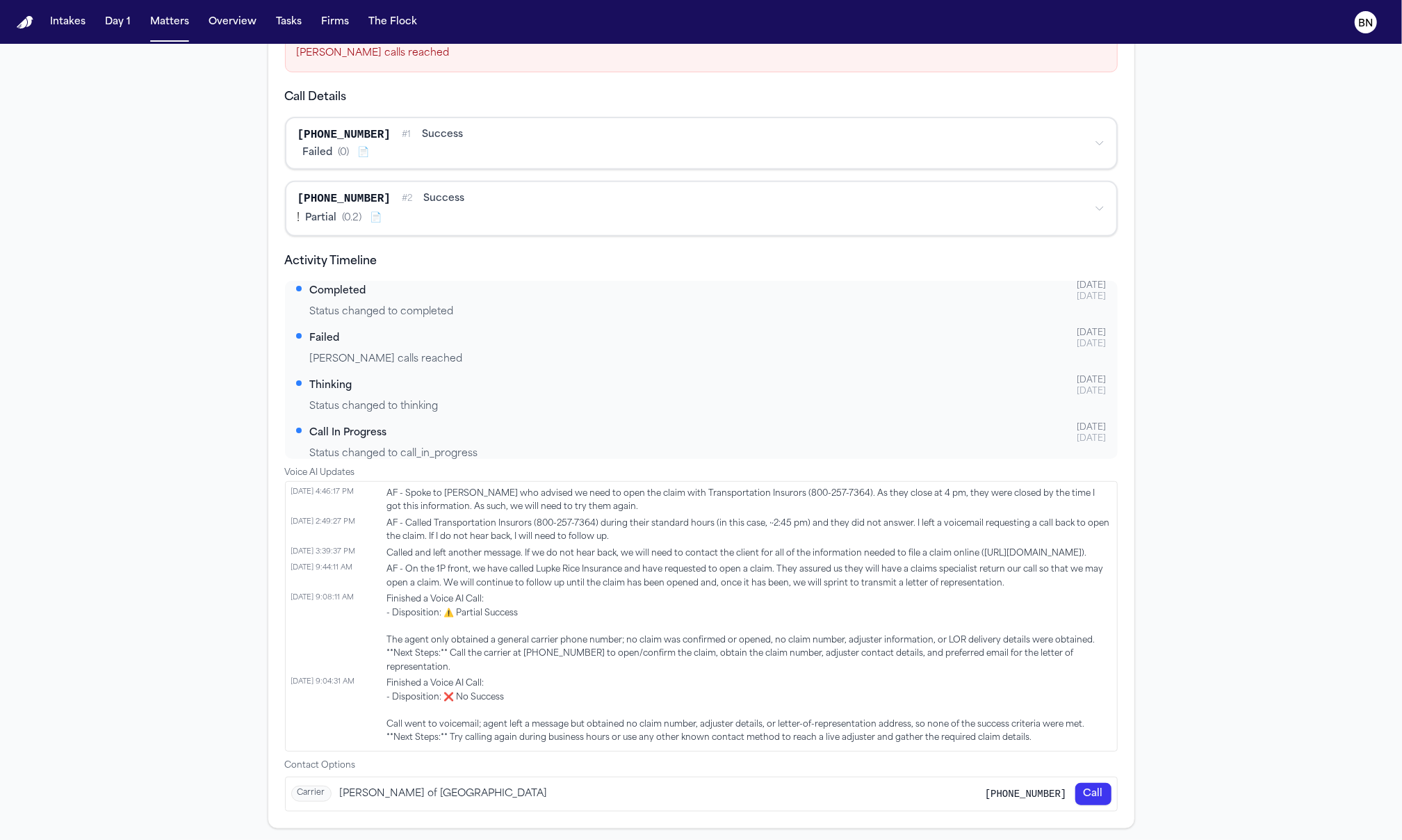
drag, startPoint x: 295, startPoint y: 582, endPoint x: 304, endPoint y: 587, distance: 10.3
click at [304, 587] on li "6/24/2025, 9:44:11 AM AF - On the 1P front, we have called Lupke Rice Insurance…" at bounding box center [701, 576] width 821 height 27
drag, startPoint x: 465, startPoint y: 784, endPoint x: 439, endPoint y: 787, distance: 26.2
click at [460, 784] on div "Carrier Lloyd's of London +12604244150 Call" at bounding box center [701, 793] width 831 height 33
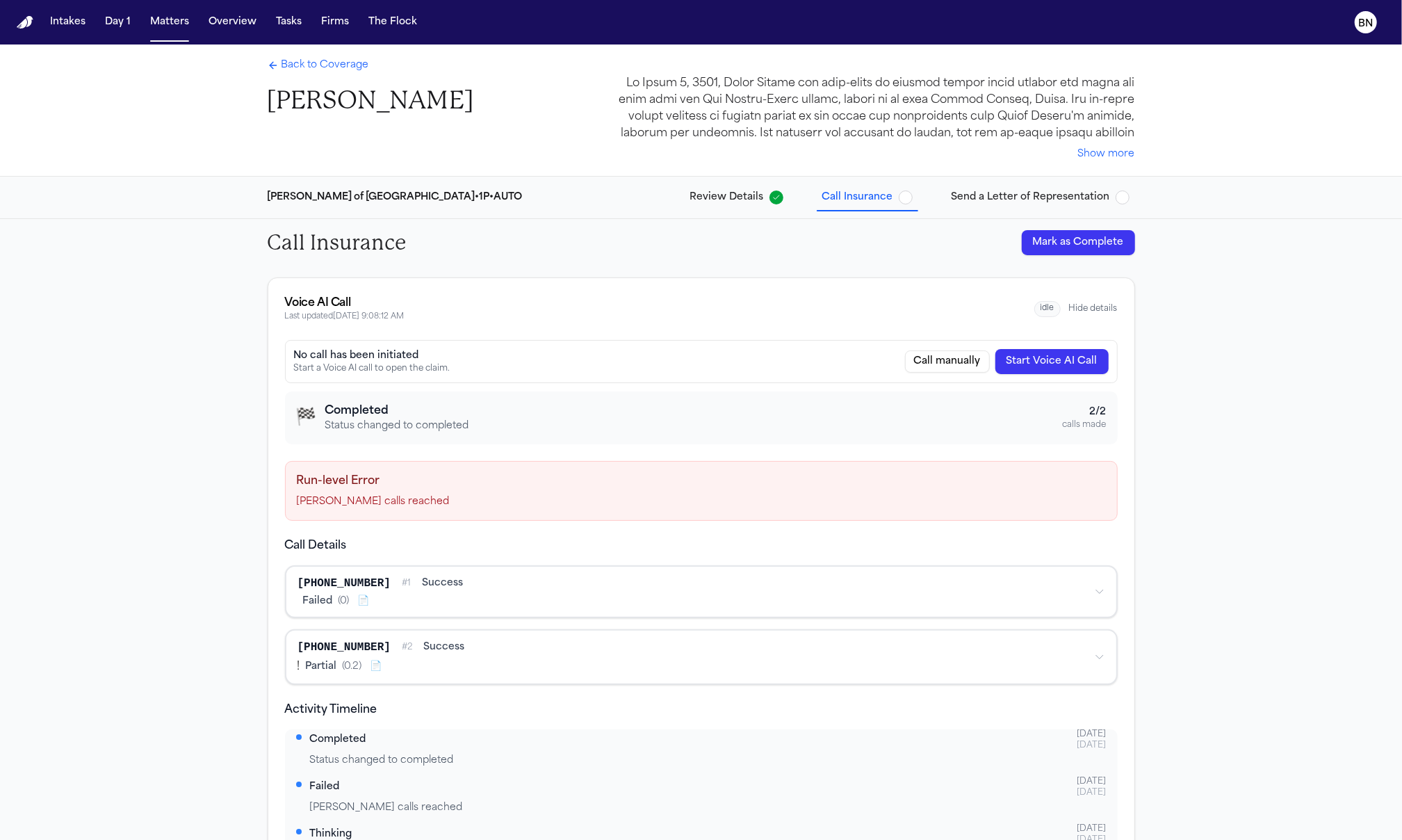
click at [1015, 209] on div "Lloyd's of London • 1P • AUTO Review Details Call Insurance Send a Letter of Re…" at bounding box center [701, 197] width 890 height 42
click at [1013, 202] on span "Send a Letter of Representation" at bounding box center [1031, 198] width 159 height 14
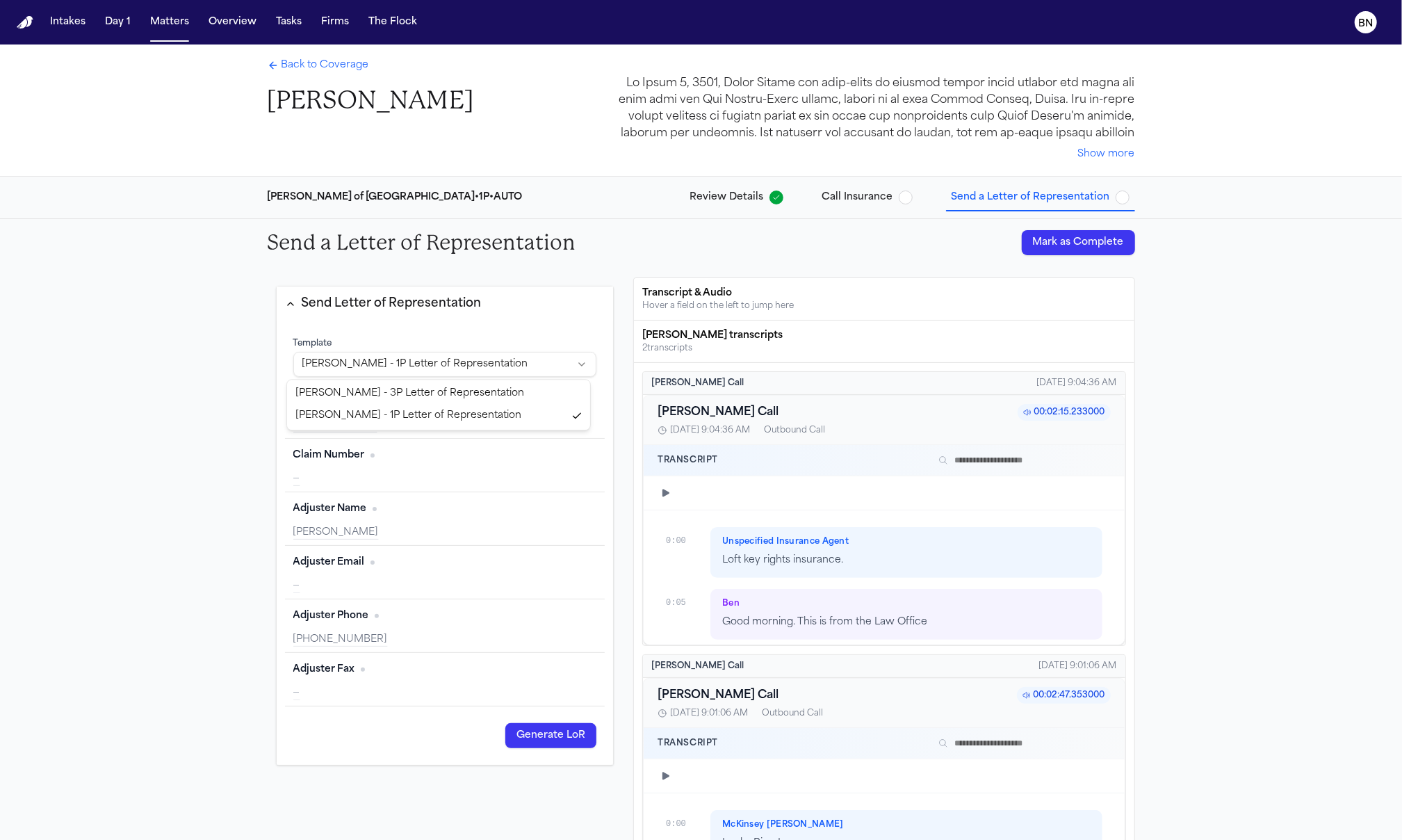
click at [550, 370] on html "Intakes Day 1 Matters Overview Tasks Firms The Flock BN Back to Coverage Tamer …" at bounding box center [701, 420] width 1402 height 840
click at [526, 324] on html "Intakes Day 1 Matters Overview Tasks Firms The Flock BN Back to Coverage Tamer …" at bounding box center [701, 420] width 1402 height 840
click at [518, 358] on html "Intakes Day 1 Matters Overview Tasks Firms The Flock BN Back to Coverage Tamer …" at bounding box center [701, 420] width 1402 height 840
click at [504, 317] on html "Intakes Day 1 Matters Overview Tasks Firms The Flock BN Back to Coverage Tamer …" at bounding box center [701, 420] width 1402 height 840
click at [499, 363] on html "Intakes Day 1 Matters Overview Tasks Firms The Flock BN Back to Coverage Tamer …" at bounding box center [701, 420] width 1402 height 840
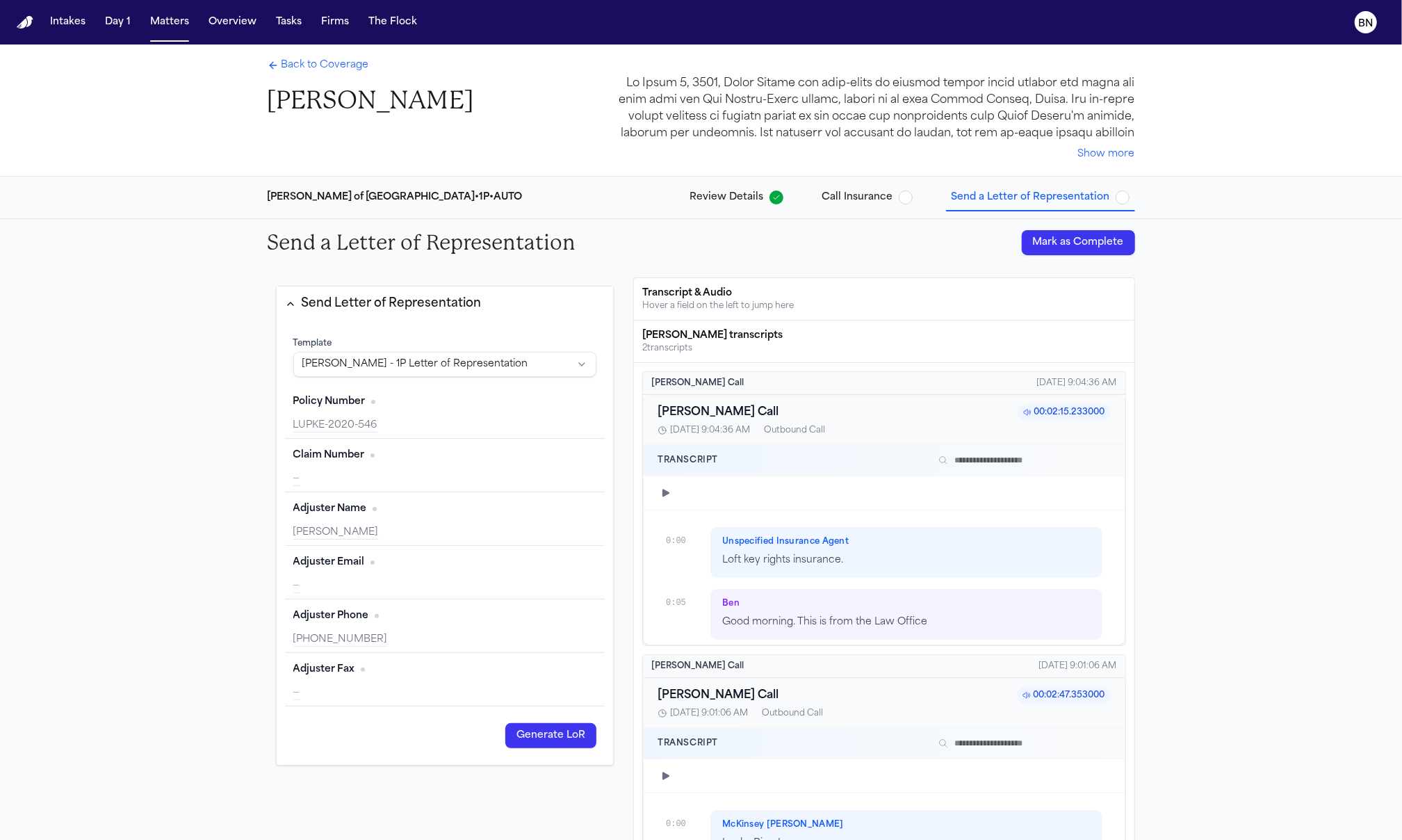
click at [491, 329] on html "Intakes Day 1 Matters Overview Tasks Firms The Flock BN Back to Coverage Tamer …" at bounding box center [701, 420] width 1402 height 840
drag, startPoint x: 353, startPoint y: 198, endPoint x: 376, endPoint y: 203, distance: 23.5
click at [376, 203] on div "Lloyd's of London • 1P • AUTO" at bounding box center [394, 198] width 255 height 14
click at [434, 376] on html "Intakes Day 1 Matters Overview Tasks Firms The Flock BN Back to Coverage Tamer …" at bounding box center [701, 420] width 1402 height 840
click at [494, 330] on html "Intakes Day 1 Matters Overview Tasks Firms The Flock BN Back to Coverage Tamer …" at bounding box center [701, 420] width 1402 height 840
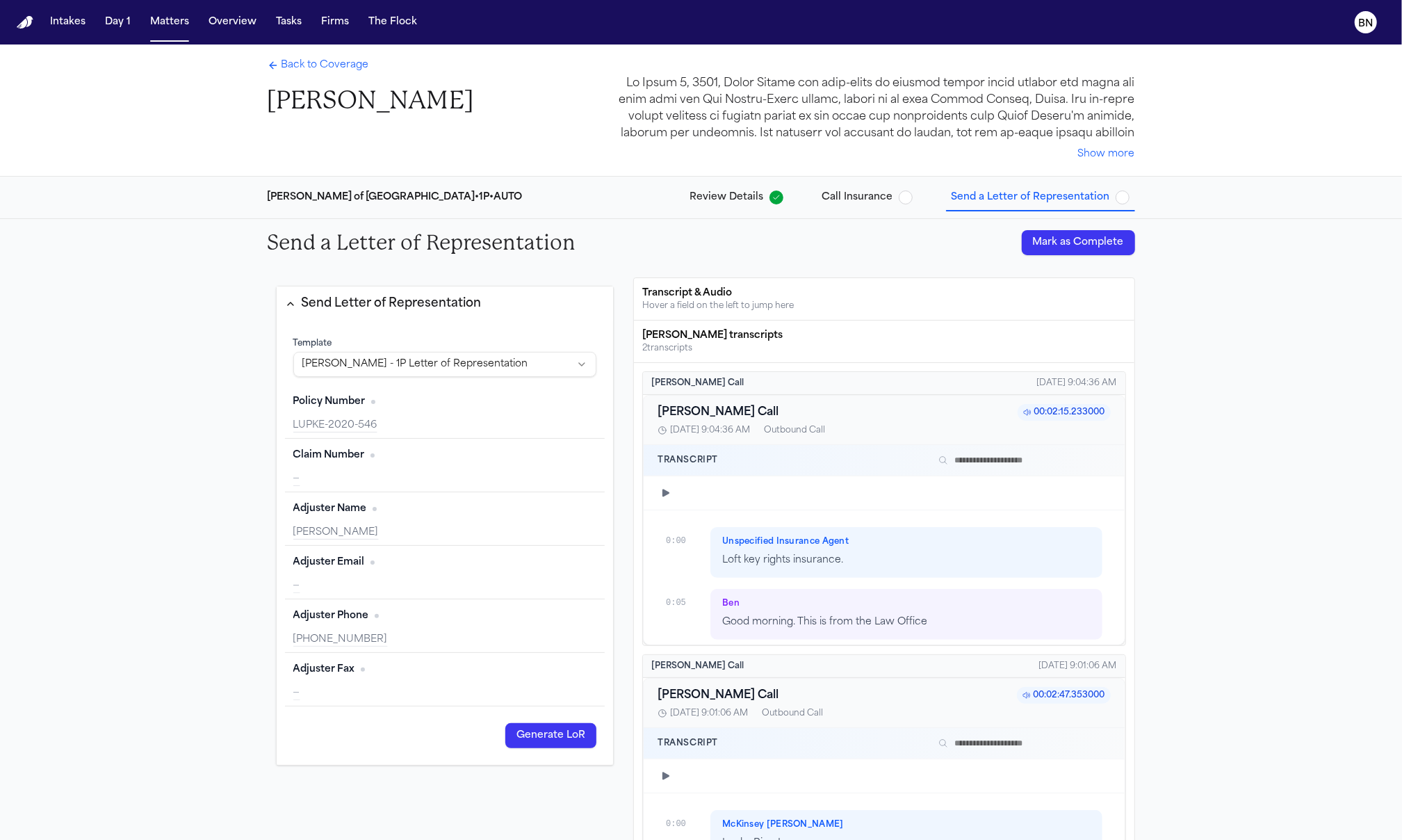
click at [382, 426] on div "LUPKE-2020-546" at bounding box center [446, 425] width 304 height 14
click at [396, 472] on div "—" at bounding box center [446, 479] width 304 height 14
click at [402, 529] on div "Dave Steffen" at bounding box center [446, 533] width 304 height 14
click at [402, 571] on div "Adjuster Email Edit" at bounding box center [446, 562] width 304 height 22
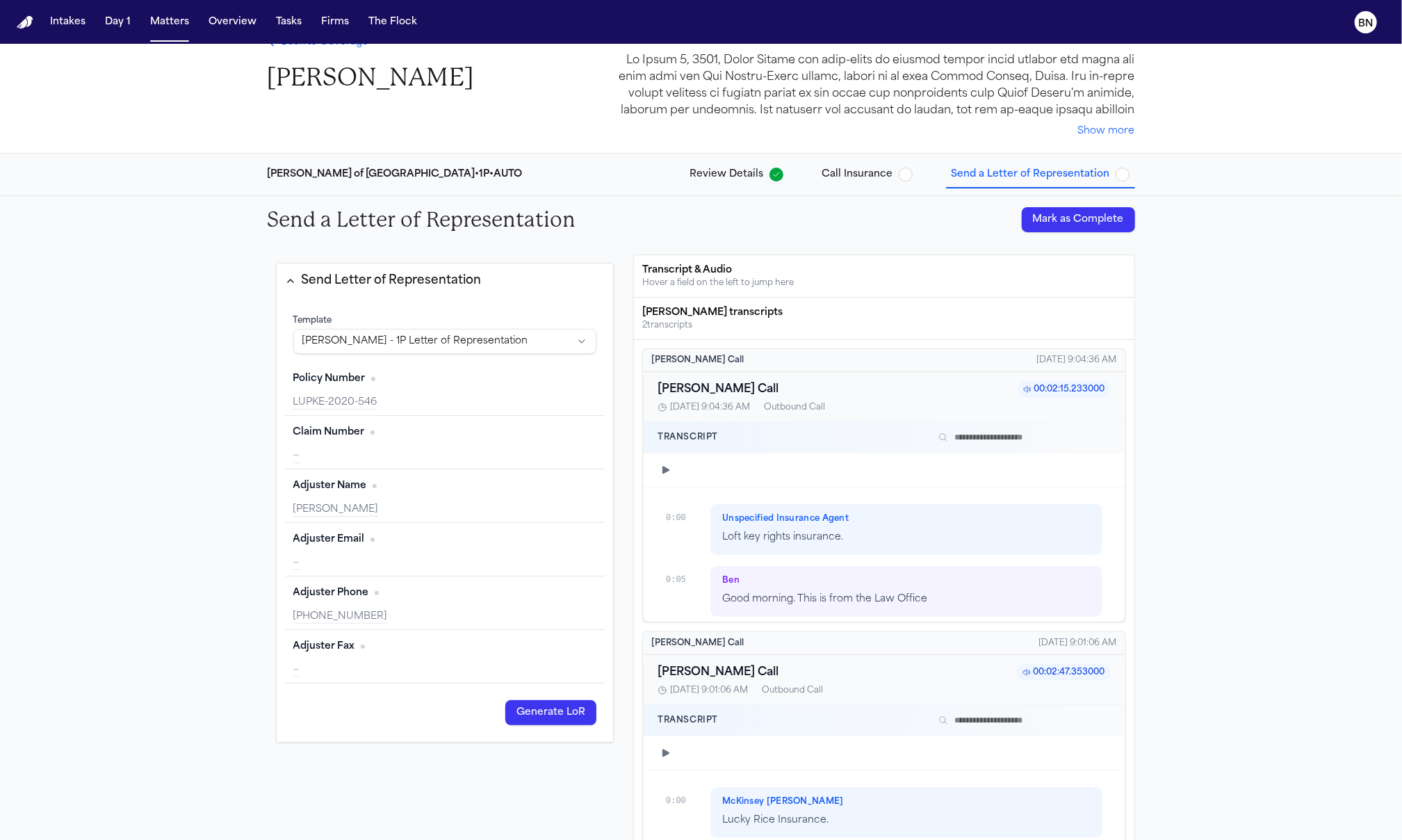
click at [419, 612] on div "+12604244150" at bounding box center [446, 616] width 304 height 14
click at [424, 426] on div "Claim Number Edit" at bounding box center [446, 432] width 304 height 22
click at [422, 400] on div "LUPKE-2020-546" at bounding box center [446, 402] width 304 height 14
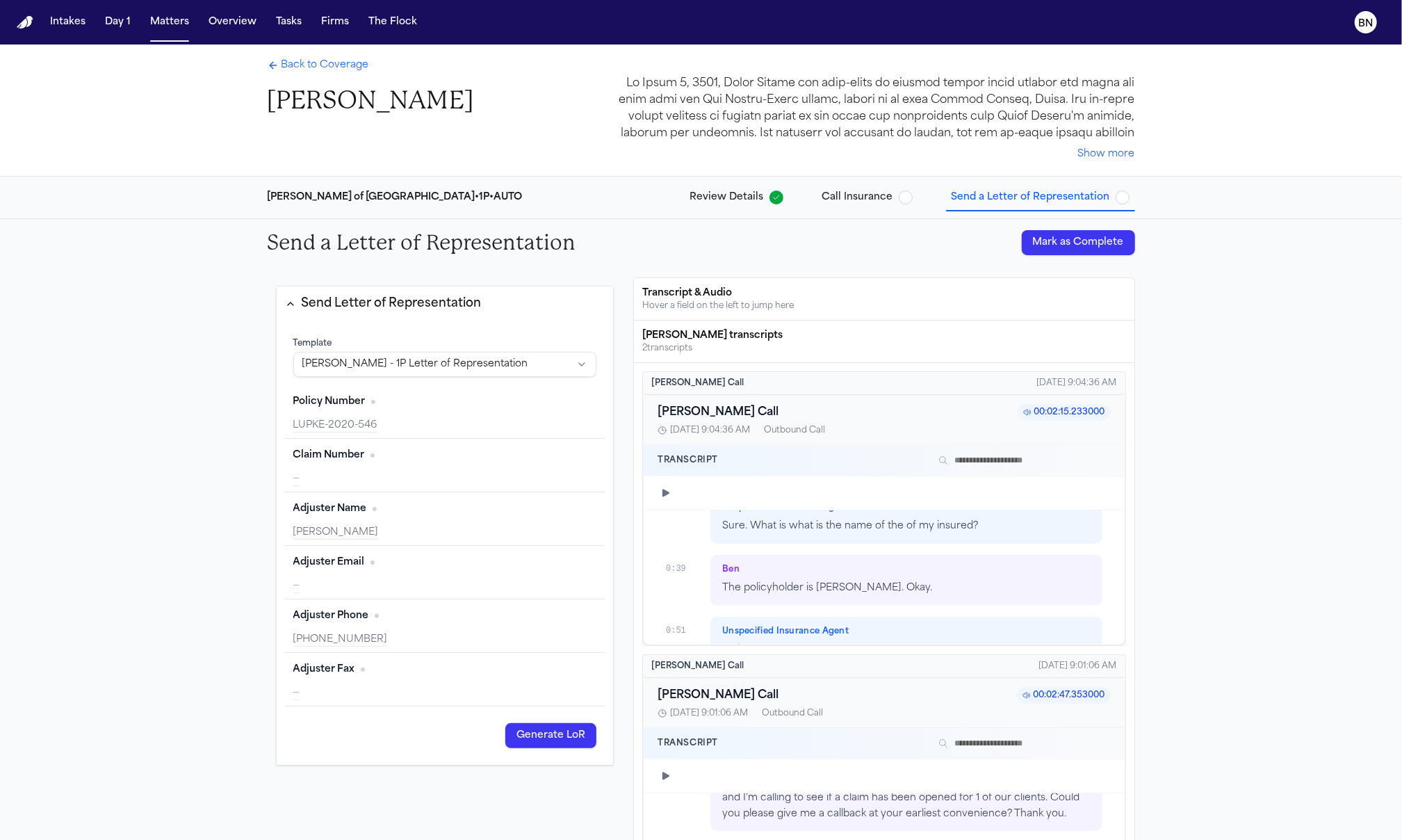
scroll to position [0, 0]
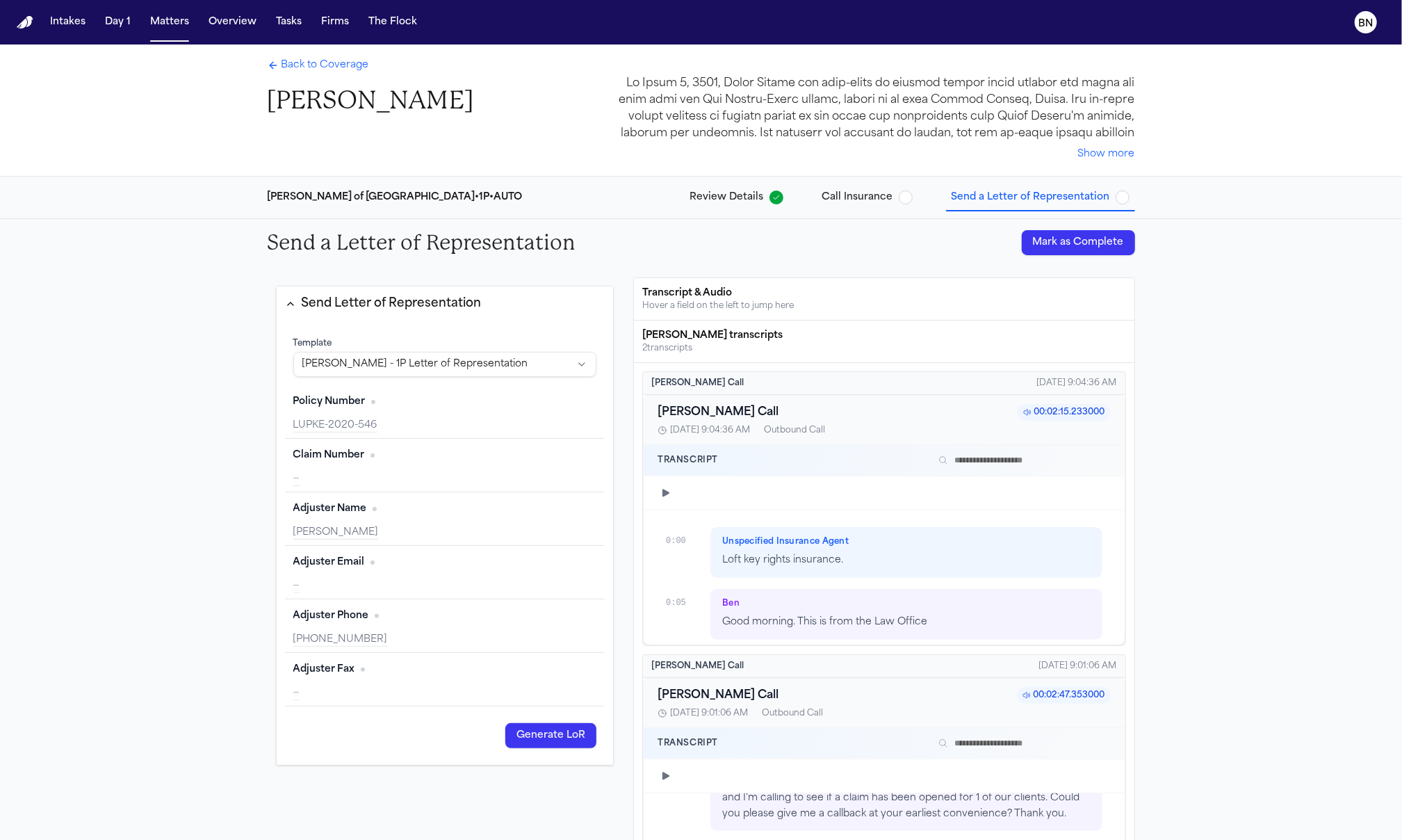
drag, startPoint x: 363, startPoint y: 415, endPoint x: 364, endPoint y: 430, distance: 15.0
click at [363, 415] on div "Policy Number Edit LUPKE-2020-546" at bounding box center [445, 412] width 321 height 53
click at [405, 420] on div "LUPKE-2020-546" at bounding box center [446, 425] width 304 height 14
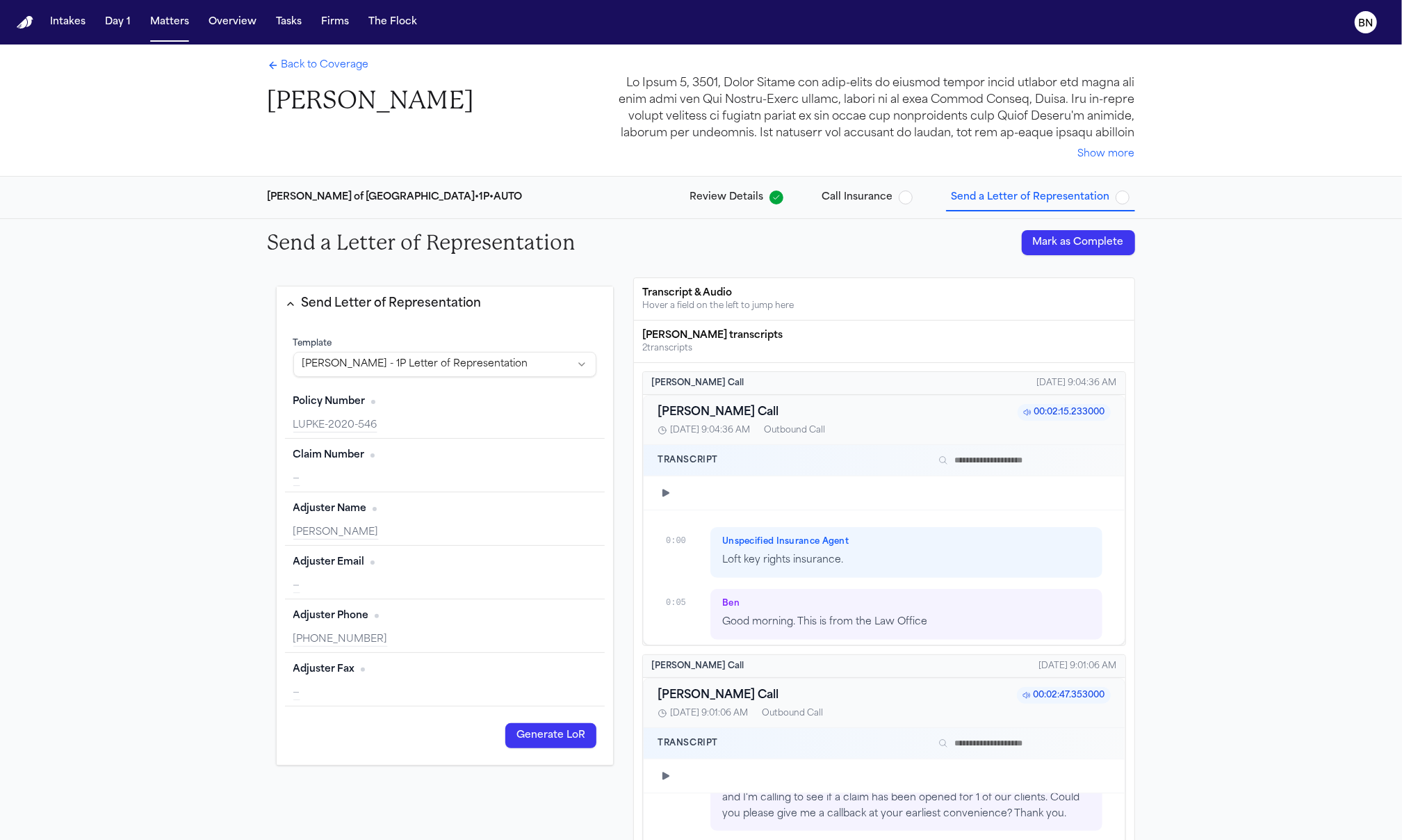
click at [403, 429] on div "LUPKE-2020-546" at bounding box center [446, 425] width 304 height 14
click at [391, 492] on div "Adjuster Name Edit Dave Steffen" at bounding box center [445, 518] width 321 height 53
click at [381, 463] on div "Claim Number Edit" at bounding box center [446, 455] width 304 height 22
click at [369, 473] on div "—" at bounding box center [446, 479] width 304 height 14
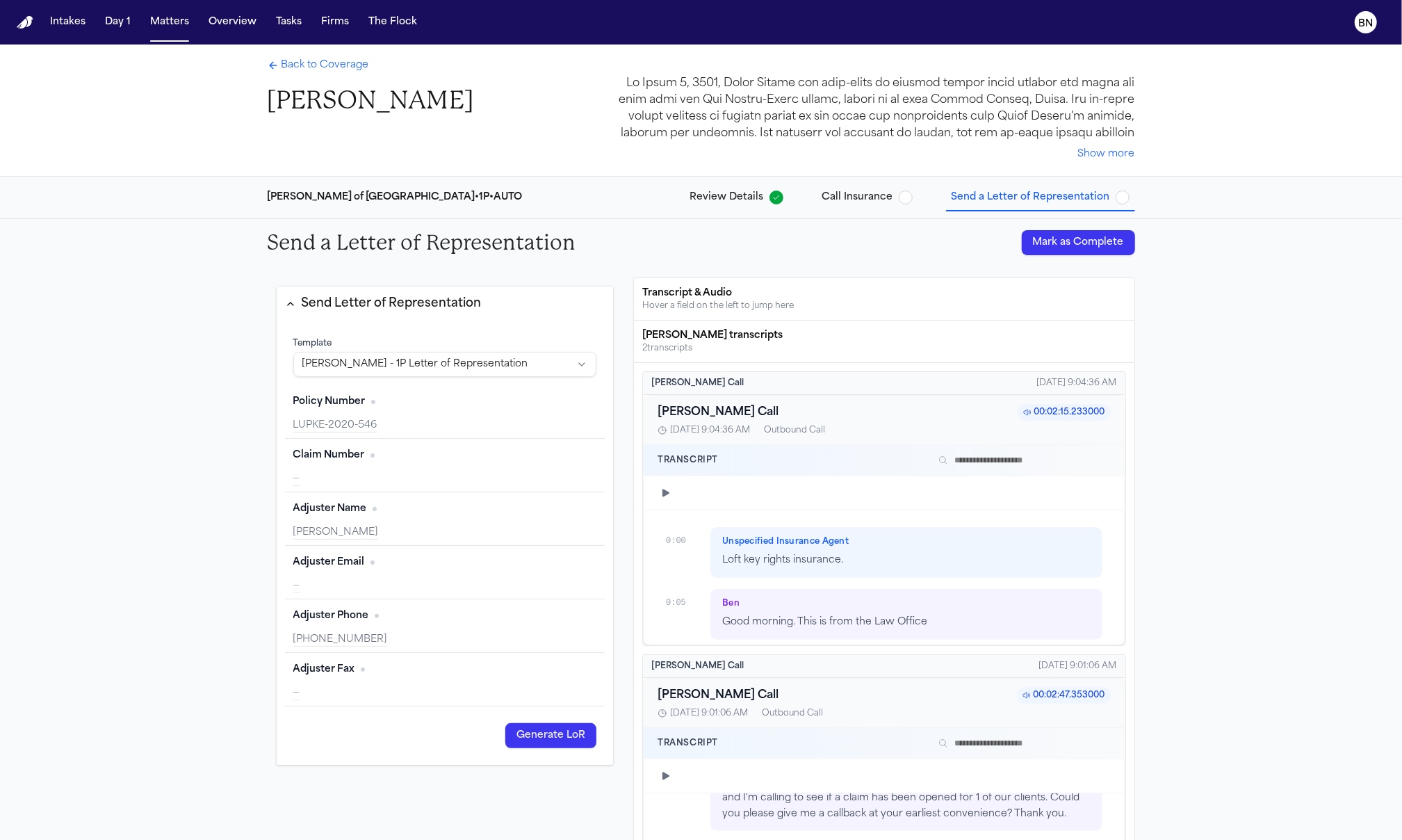
click at [369, 473] on div "—" at bounding box center [446, 479] width 304 height 14
click at [336, 454] on span "Claim Number" at bounding box center [329, 455] width 72 height 14
click at [302, 31] on button "Tasks" at bounding box center [289, 22] width 37 height 25
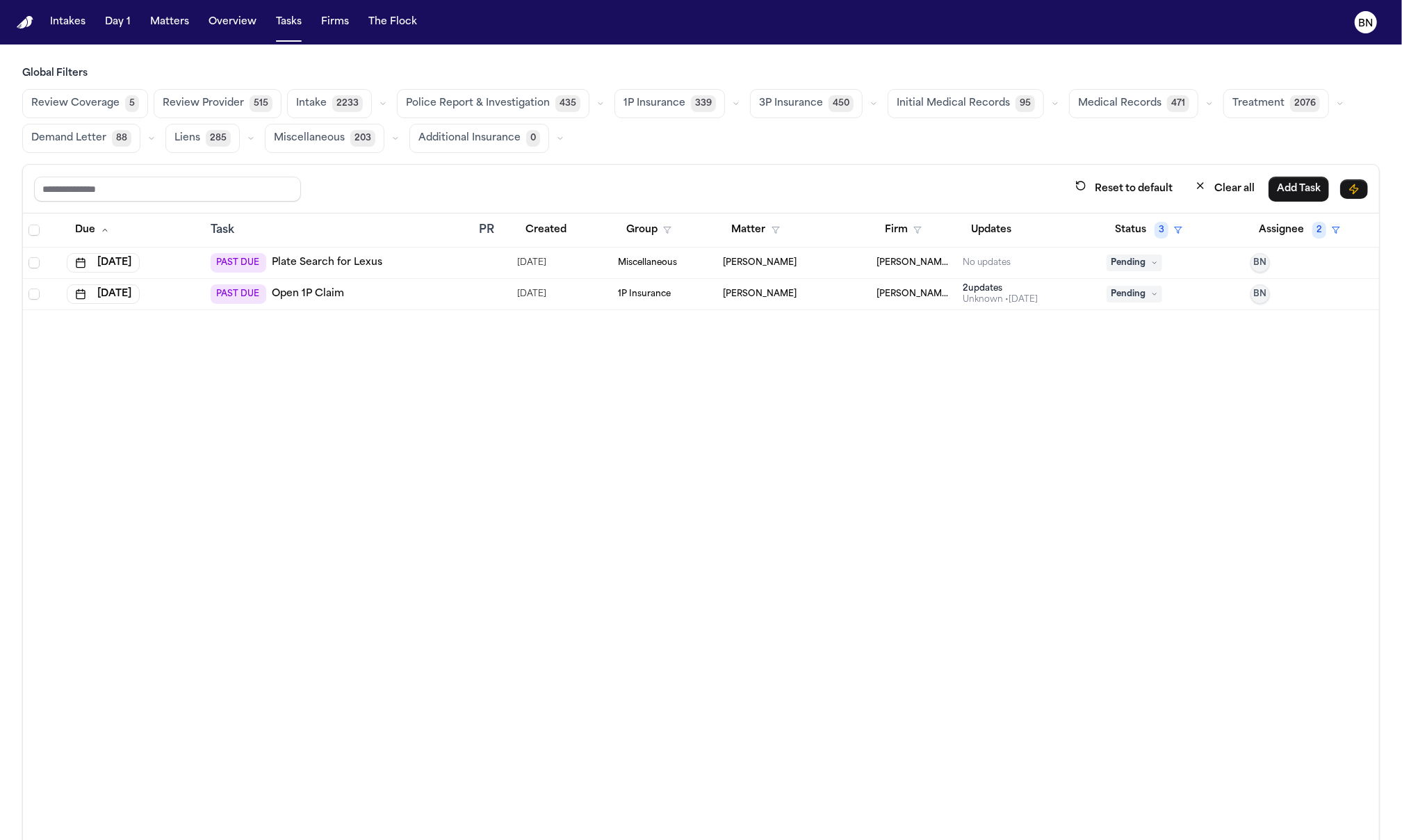
click at [732, 100] on icon "button" at bounding box center [736, 104] width 9 height 9
click at [710, 138] on button "Open Claim 25" at bounding box center [684, 138] width 138 height 28
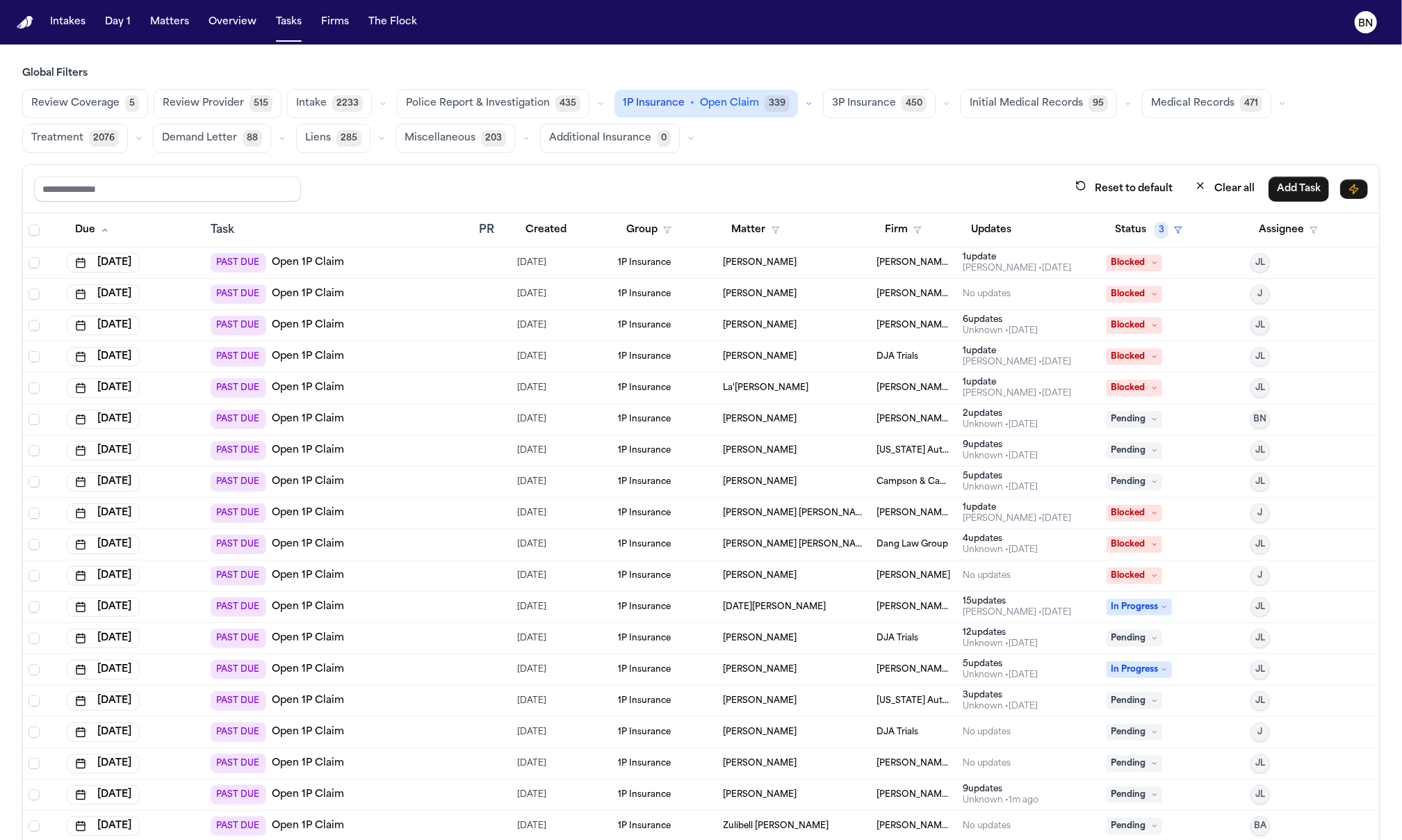
scroll to position [129, 0]
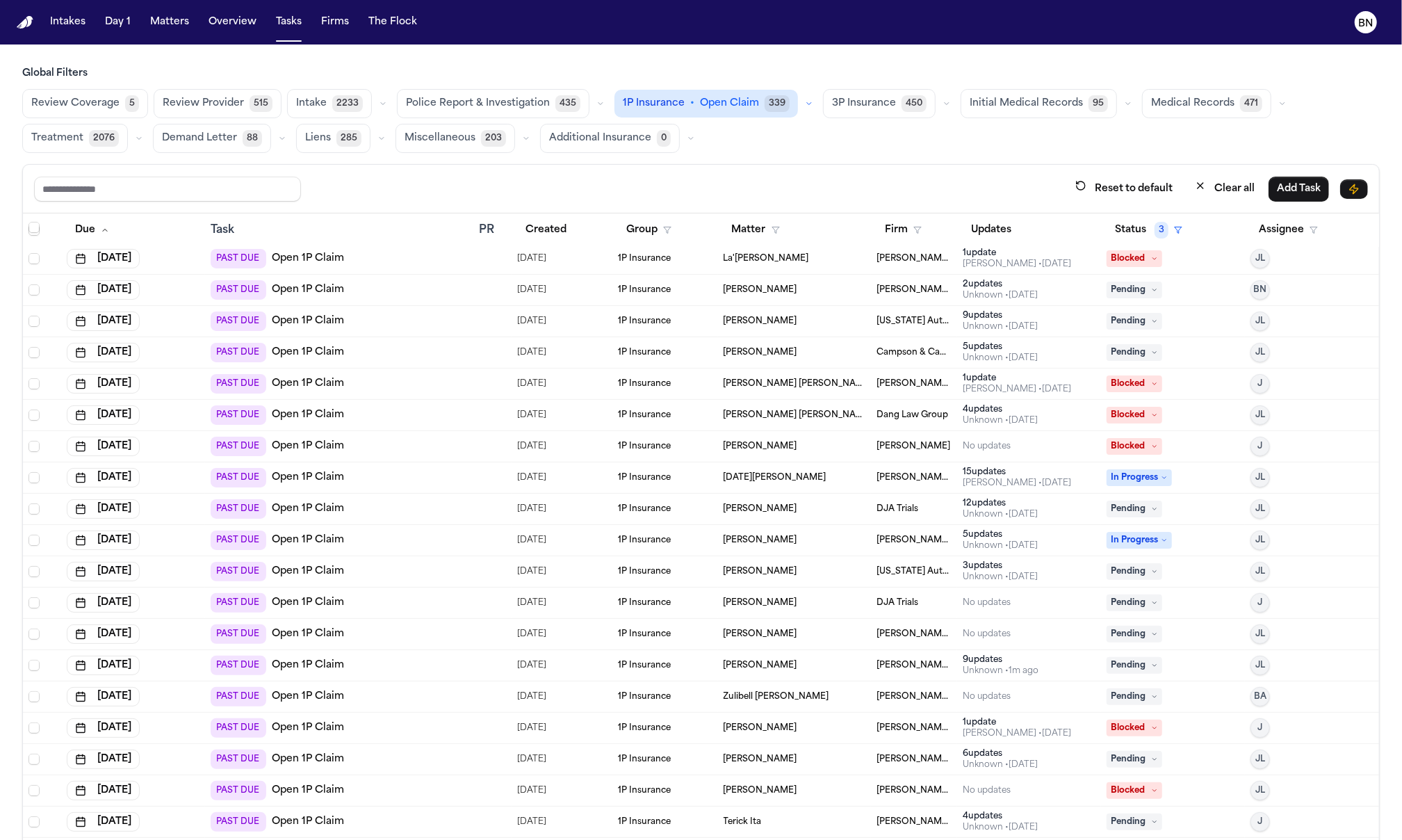
click at [641, 474] on span "1P Insurance" at bounding box center [644, 477] width 53 height 11
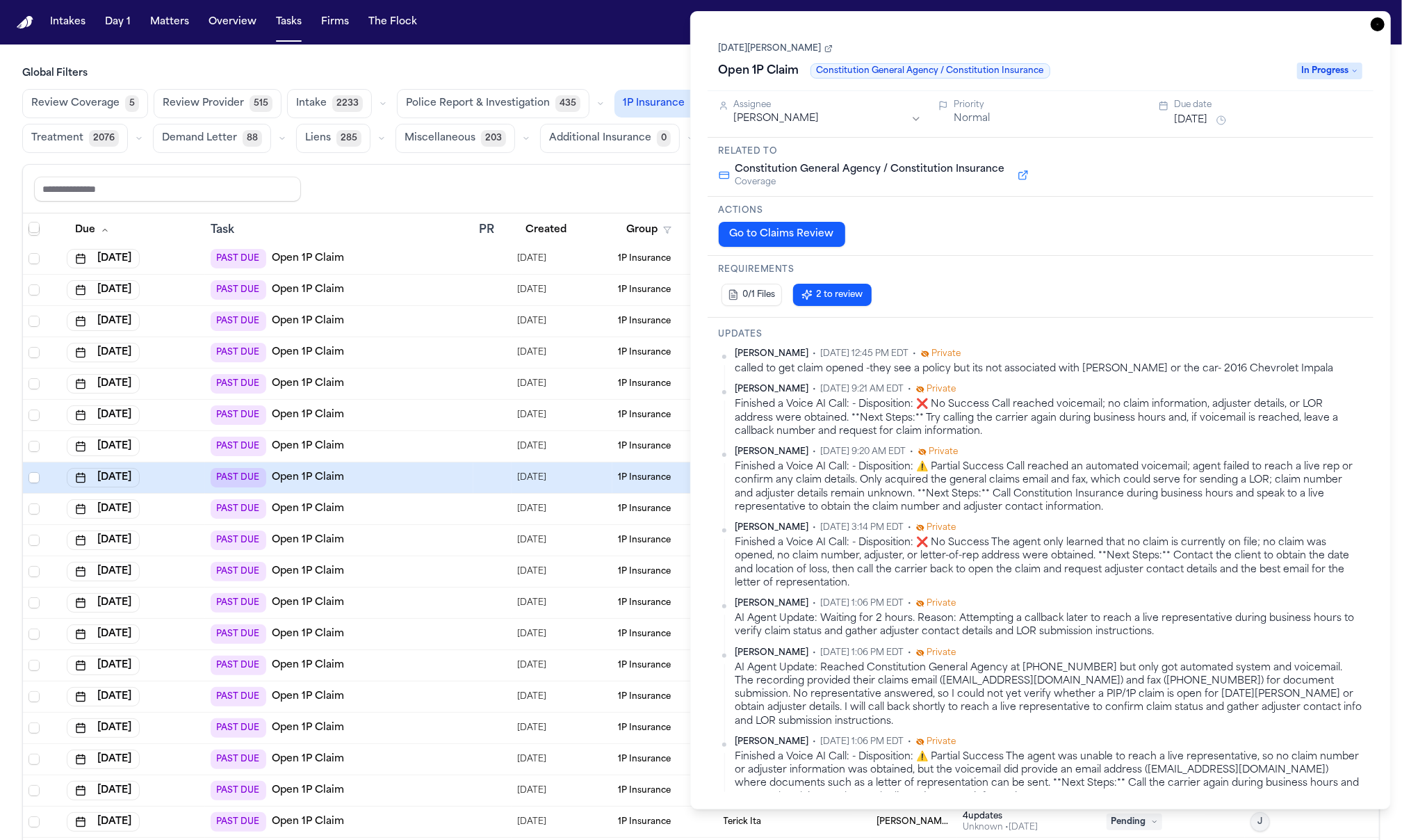
click at [772, 50] on link "[DATE][PERSON_NAME]" at bounding box center [776, 47] width 114 height 11
click at [785, 238] on button "Go to Claims Review" at bounding box center [782, 234] width 127 height 25
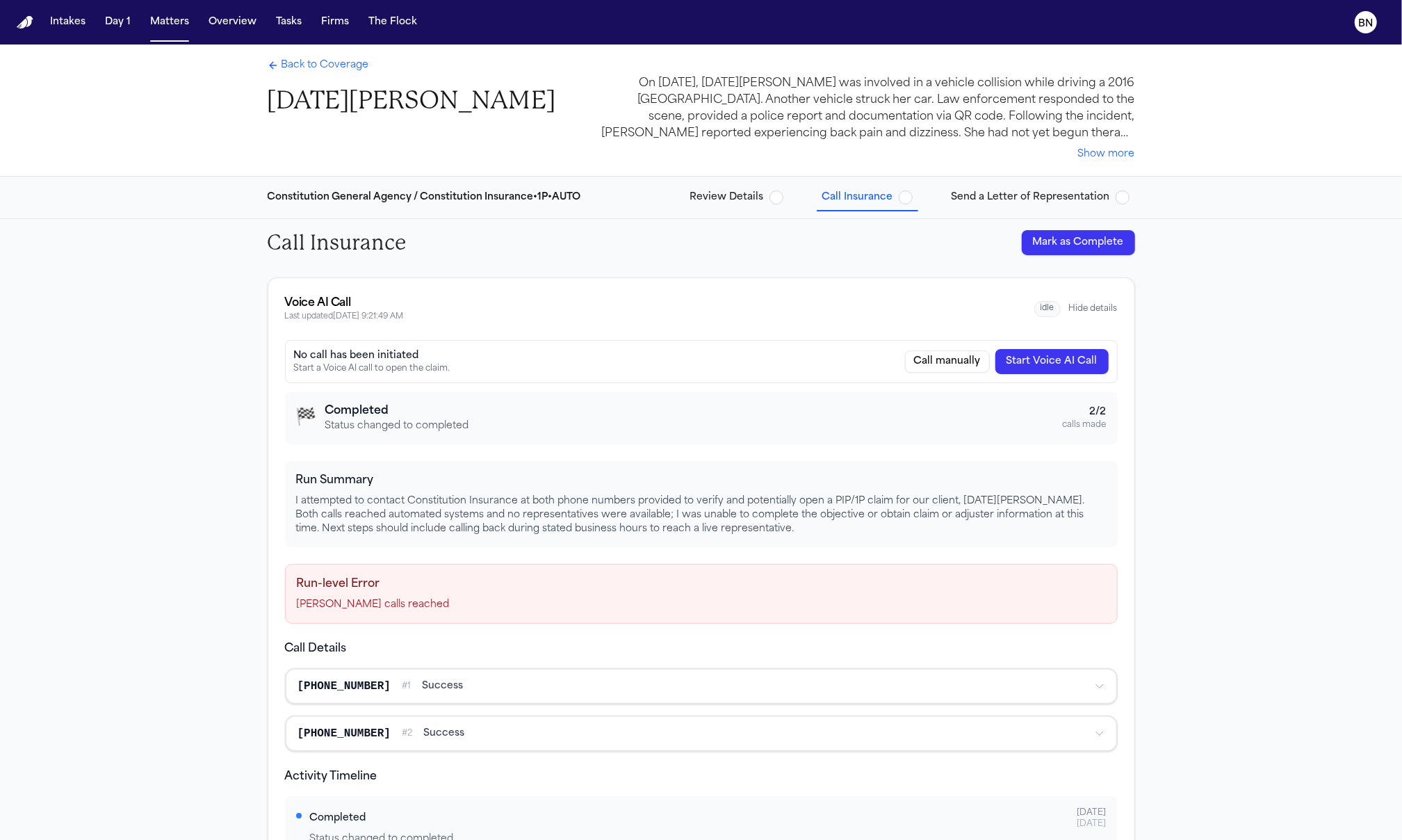
click at [714, 191] on span "Review Details" at bounding box center [728, 198] width 74 height 14
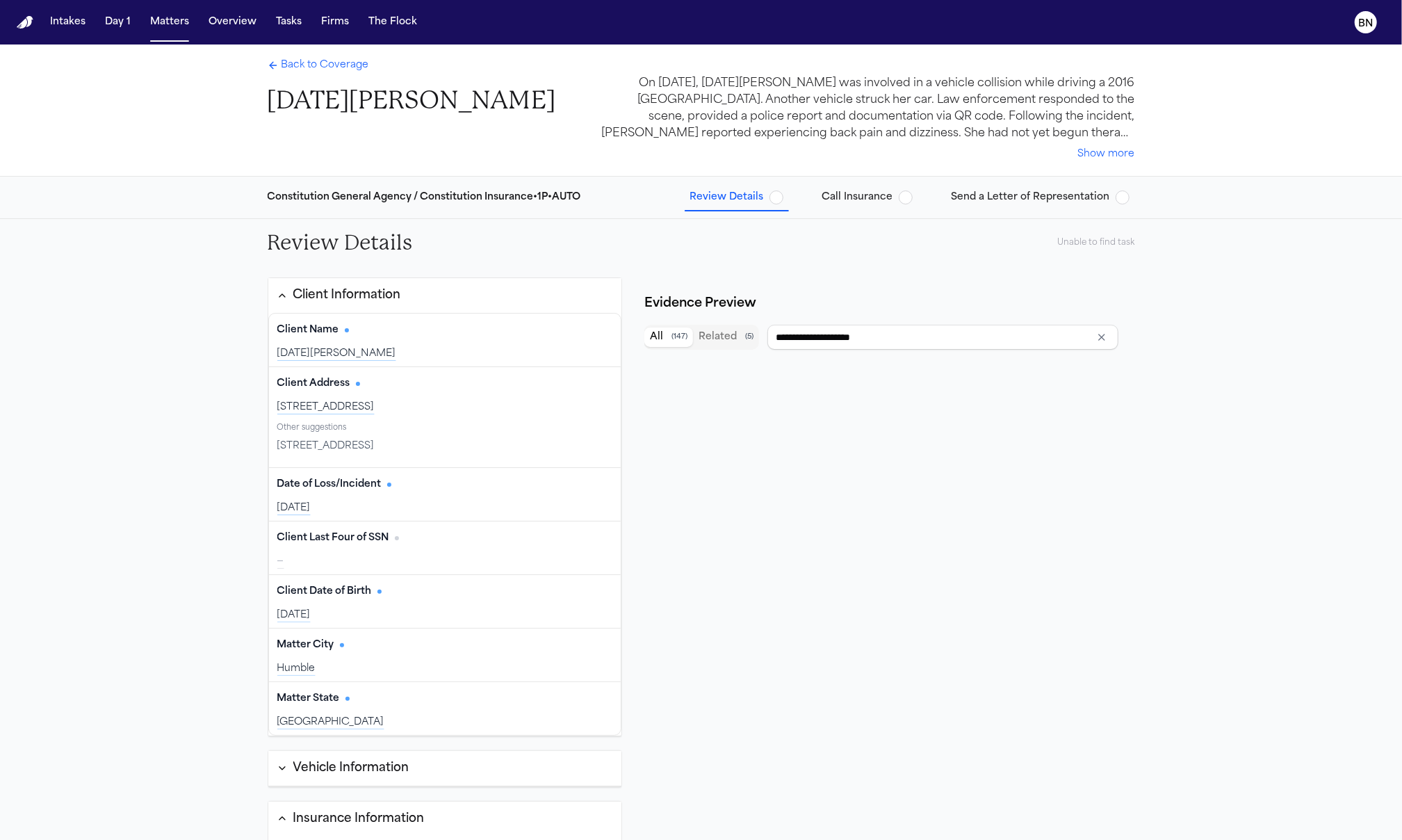
click at [713, 199] on span "Review Details" at bounding box center [728, 198] width 74 height 14
click at [823, 199] on span "Call Insurance" at bounding box center [857, 198] width 71 height 14
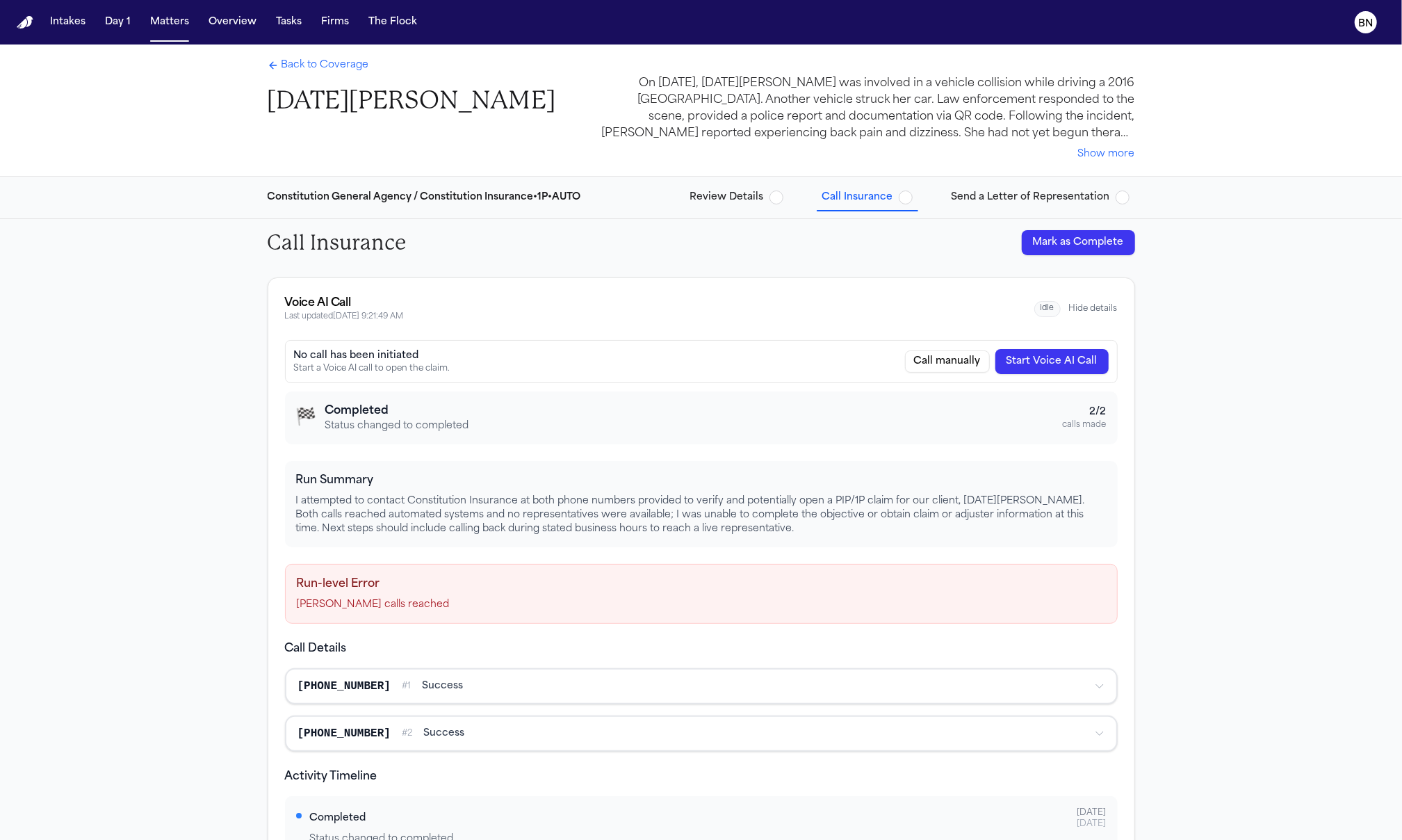
drag, startPoint x: 741, startPoint y: 199, endPoint x: 729, endPoint y: 222, distance: 25.9
click at [761, 202] on span "Review Details" at bounding box center [728, 198] width 74 height 14
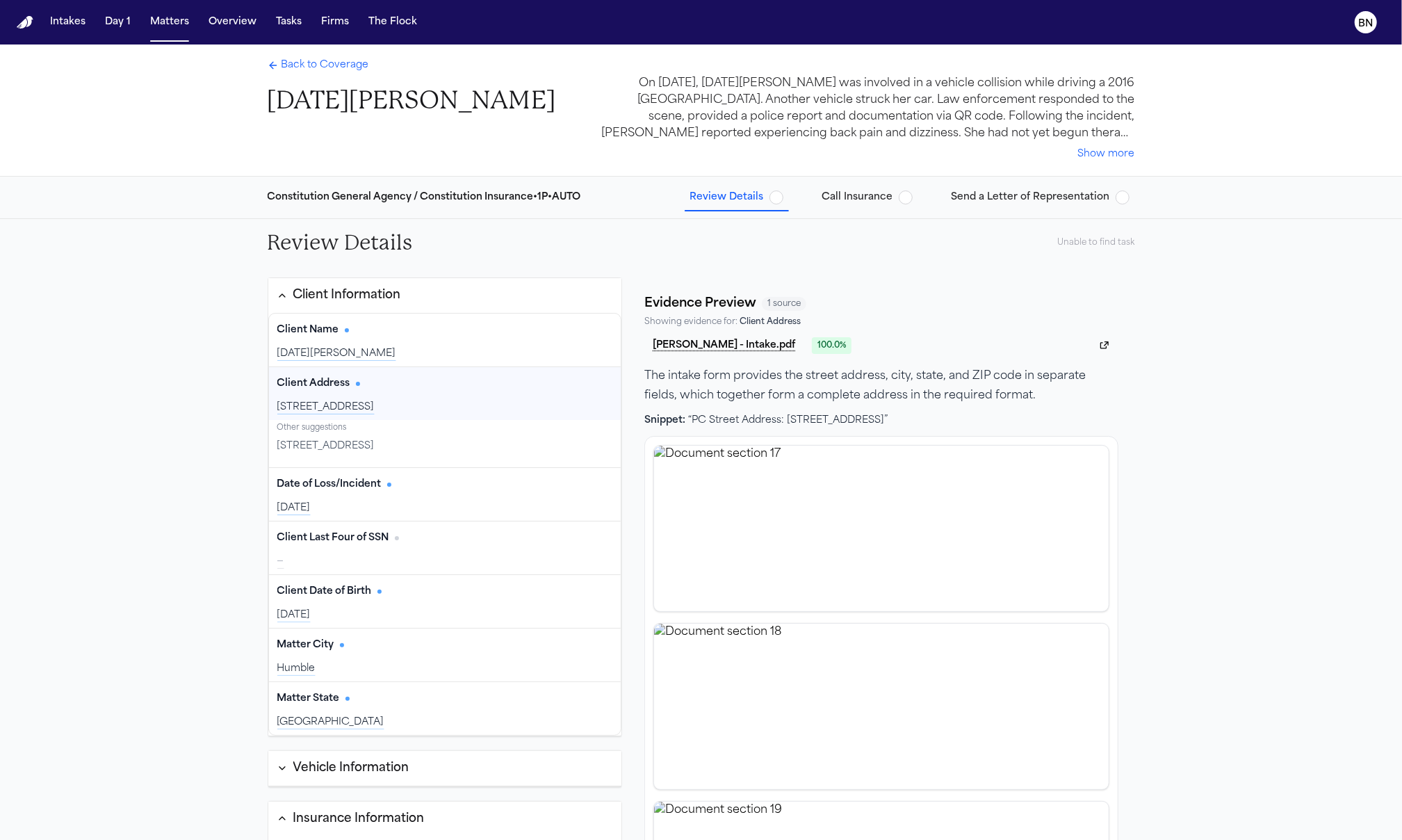
click at [1070, 242] on div "Unable to find task" at bounding box center [1097, 242] width 78 height 11
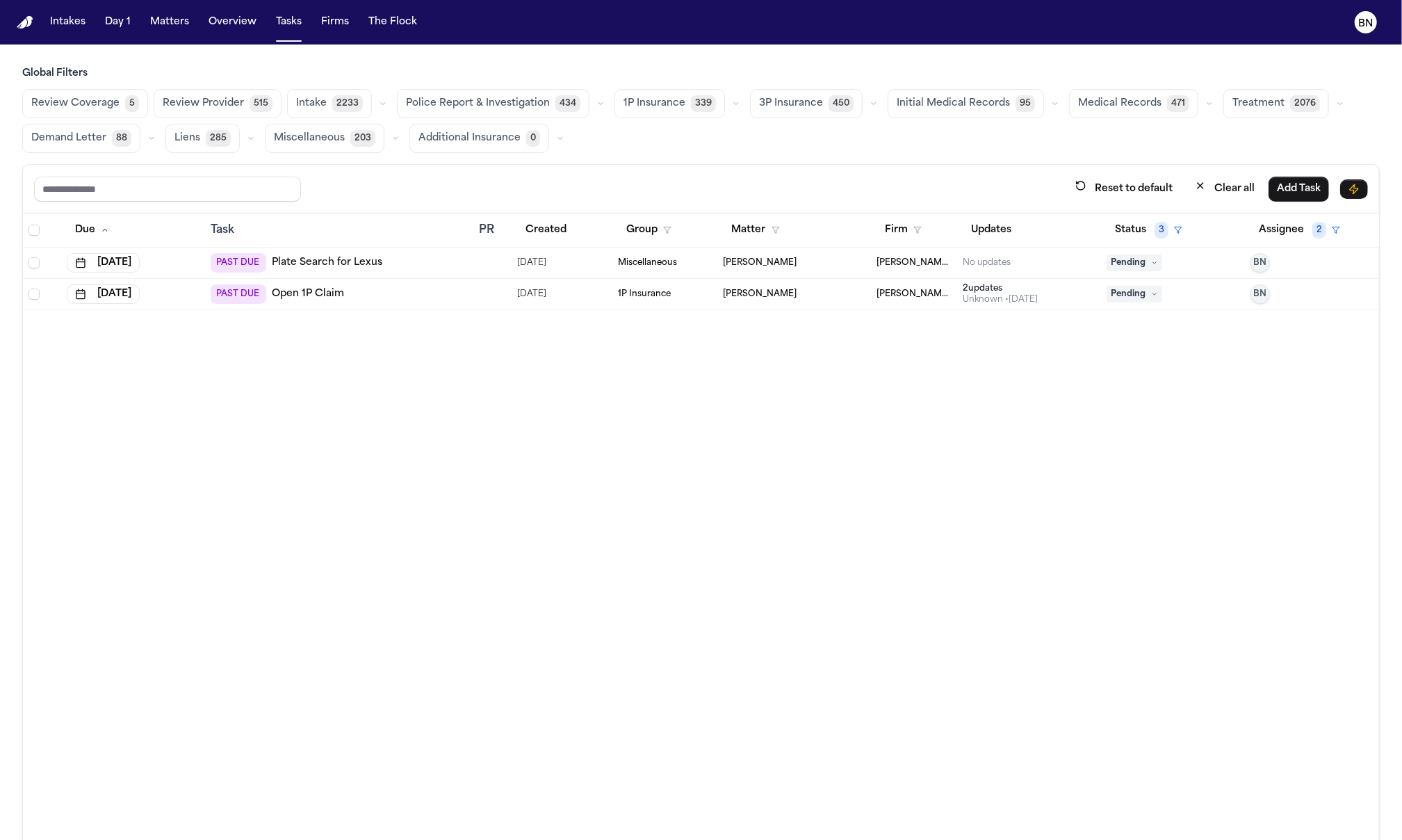
click at [129, 110] on span "5" at bounding box center [132, 103] width 14 height 16
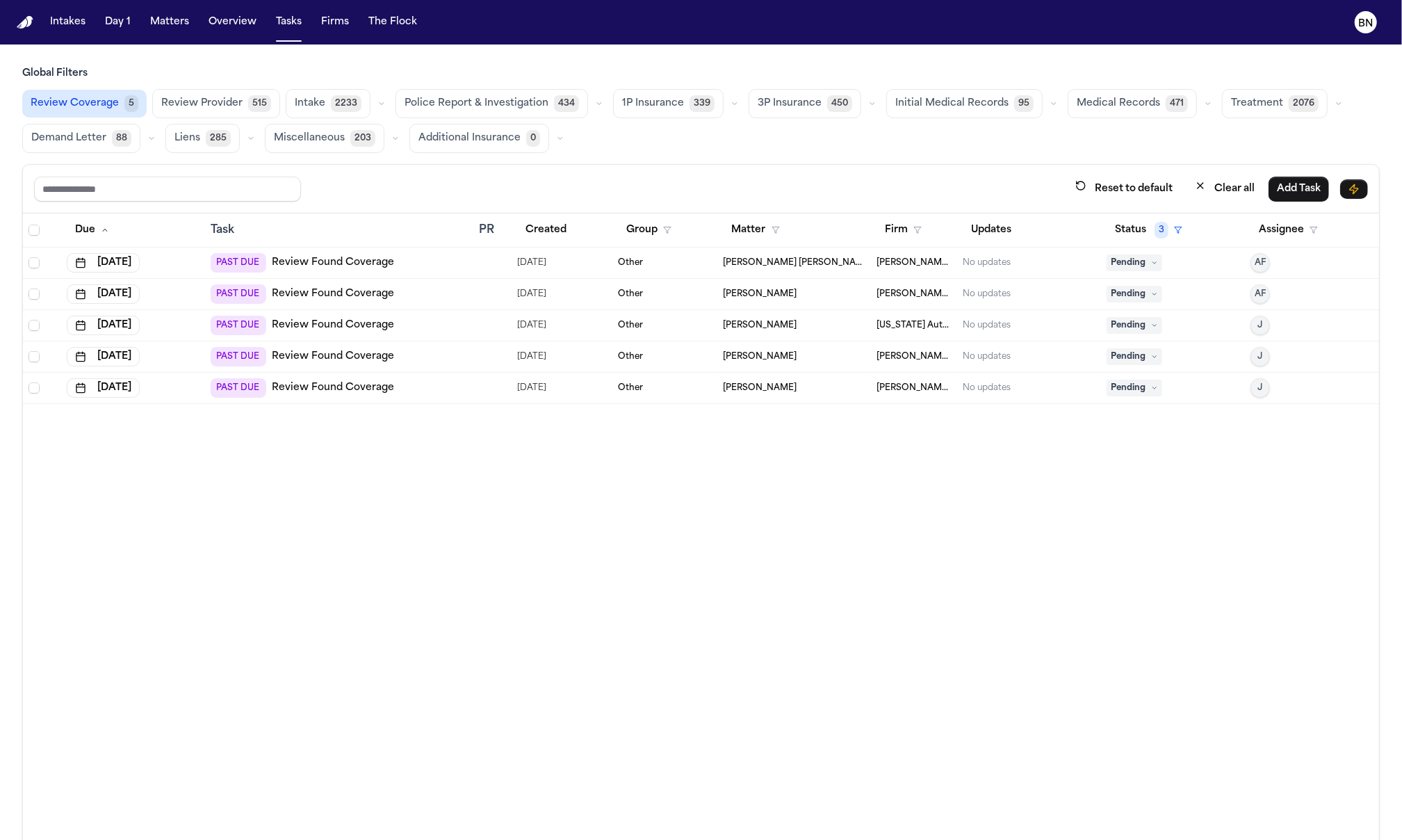
click at [674, 364] on td "Other" at bounding box center [665, 357] width 106 height 31
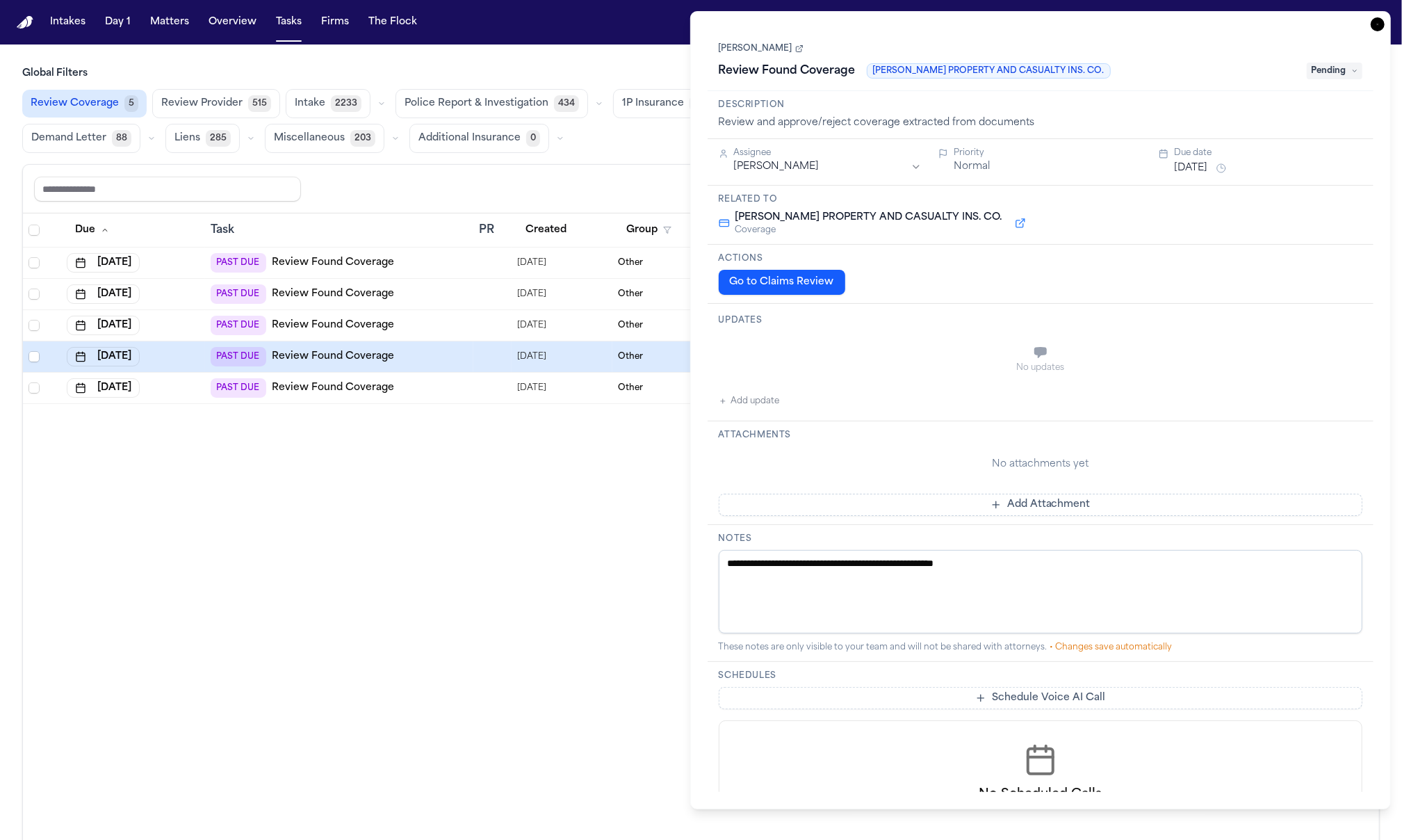
click at [785, 284] on button "Go to Claims Review" at bounding box center [782, 282] width 127 height 25
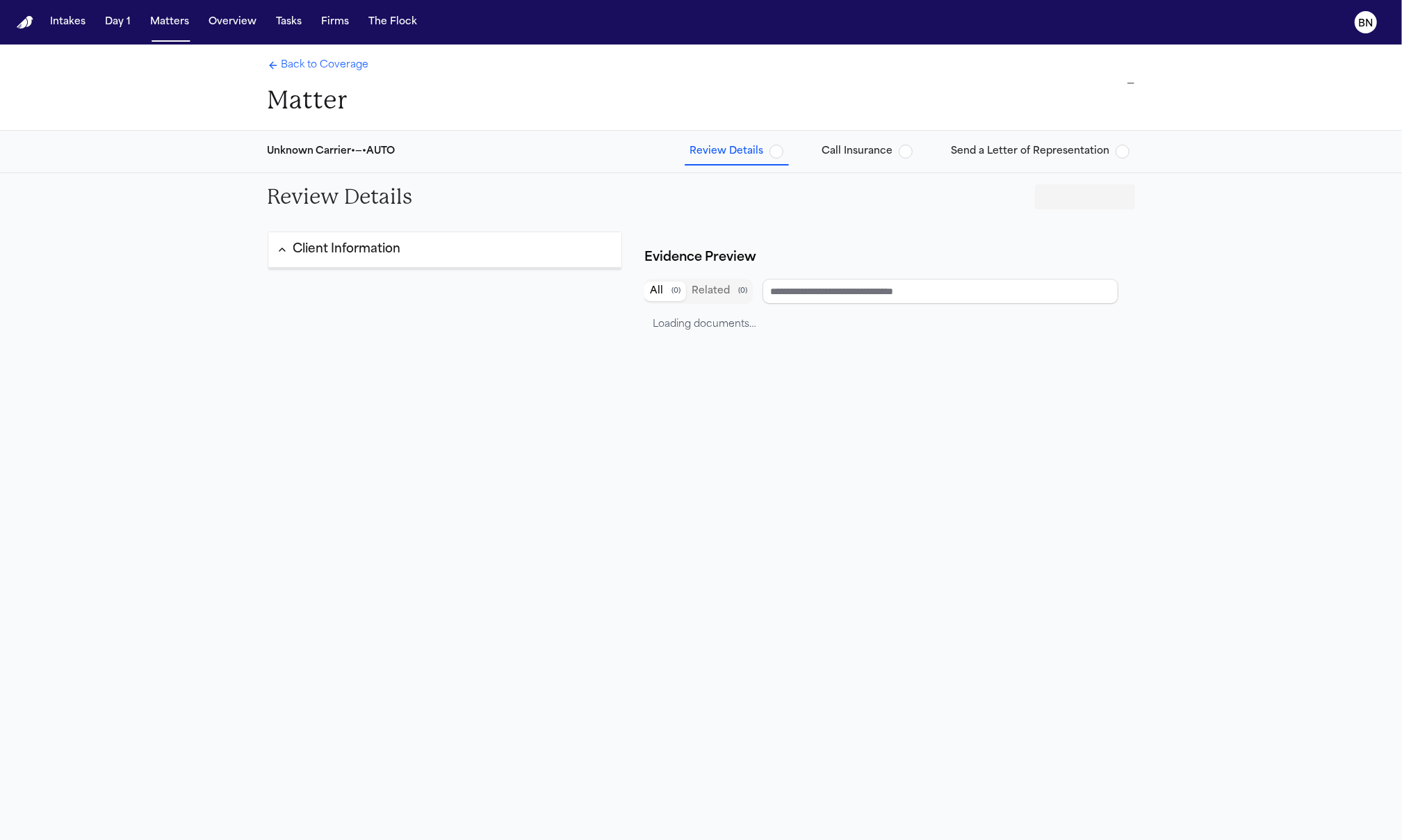
type input "**********"
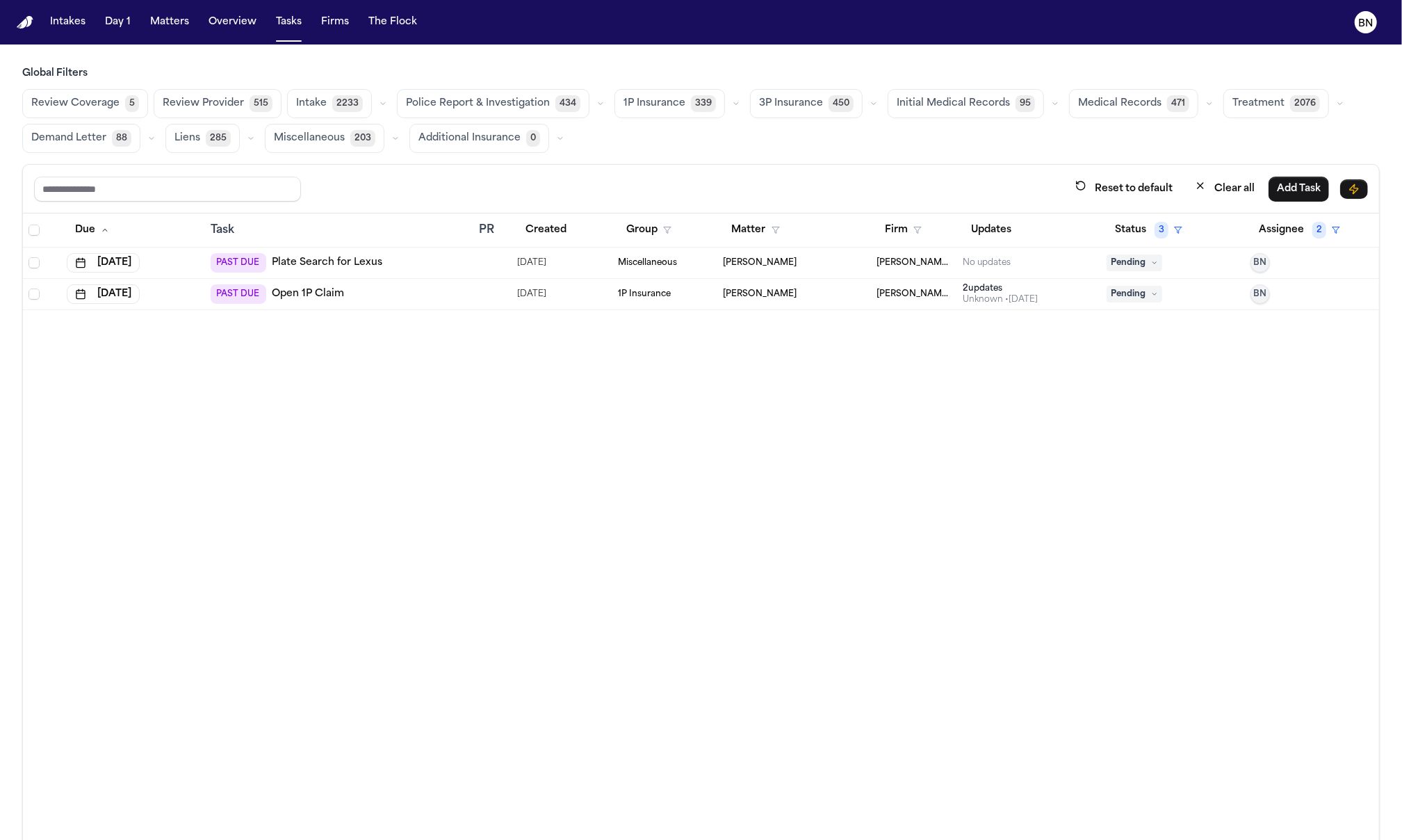
click at [97, 93] on button "Review Coverage 5" at bounding box center [85, 104] width 126 height 29
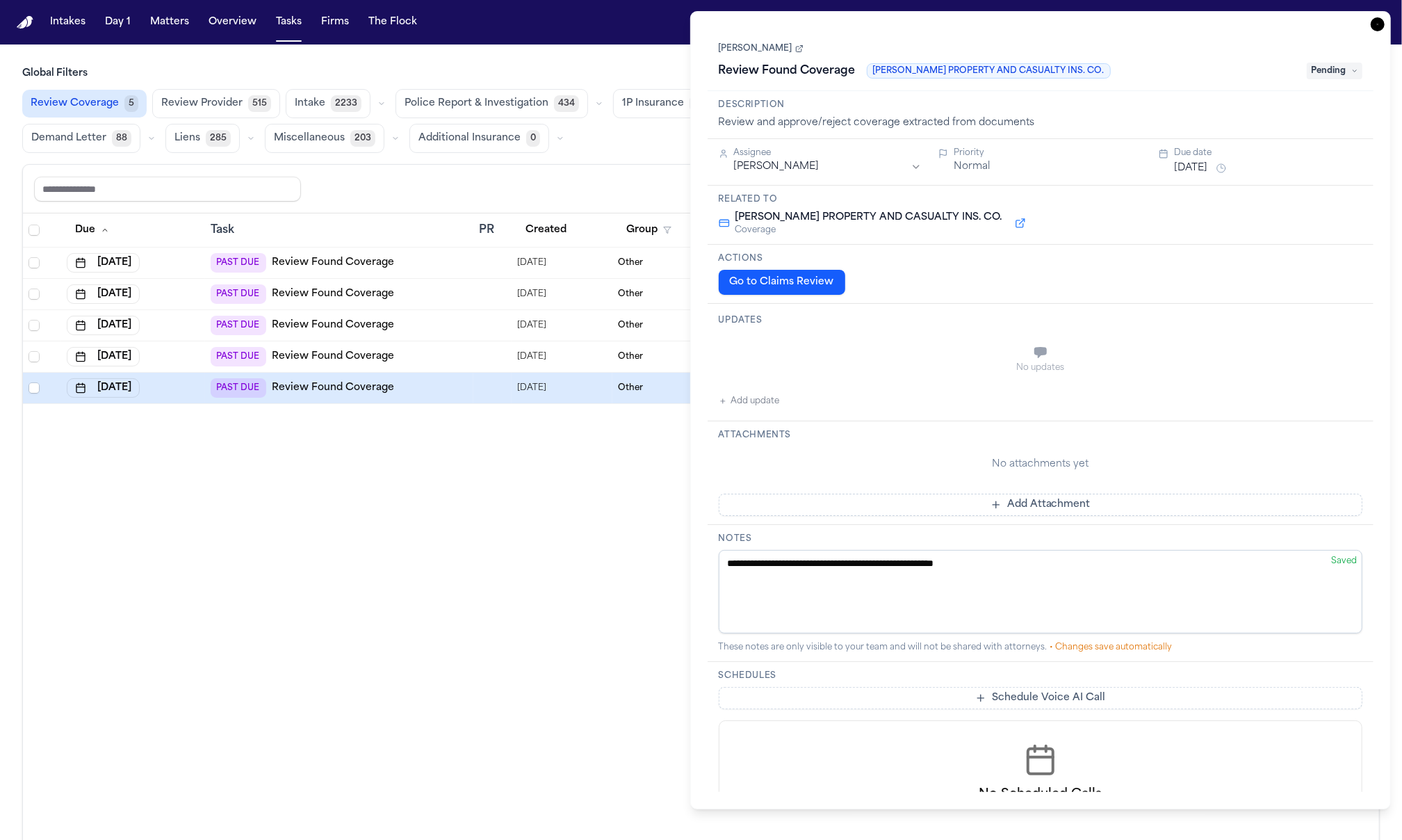
click at [455, 391] on div "PAST DUE Review Found Coverage" at bounding box center [339, 388] width 258 height 19
click at [442, 360] on div "PAST DUE Review Found Coverage" at bounding box center [339, 357] width 258 height 19
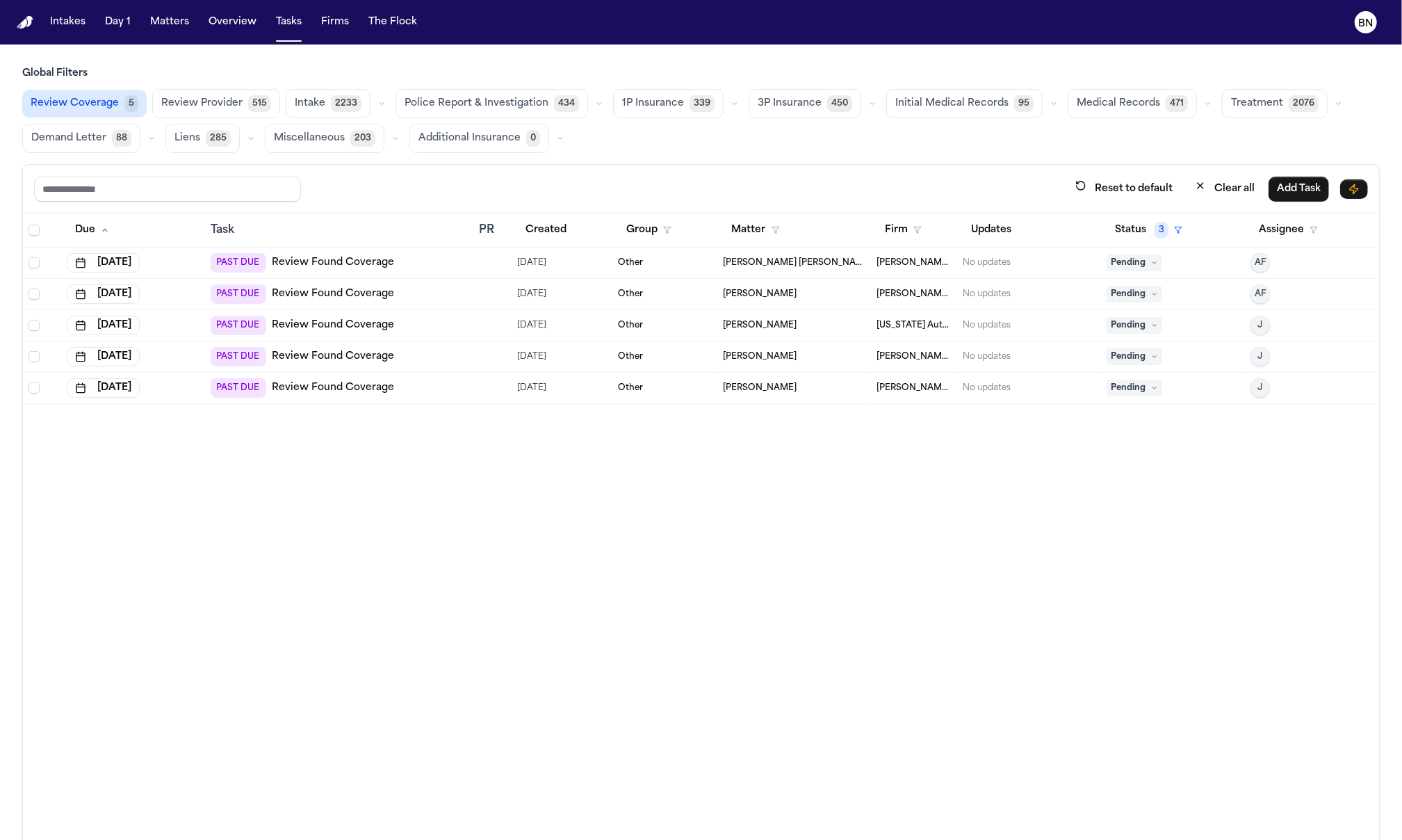
click at [438, 383] on div "PAST DUE Review Found Coverage" at bounding box center [339, 388] width 258 height 19
click at [433, 356] on div "PAST DUE Review Found Coverage" at bounding box center [339, 357] width 258 height 19
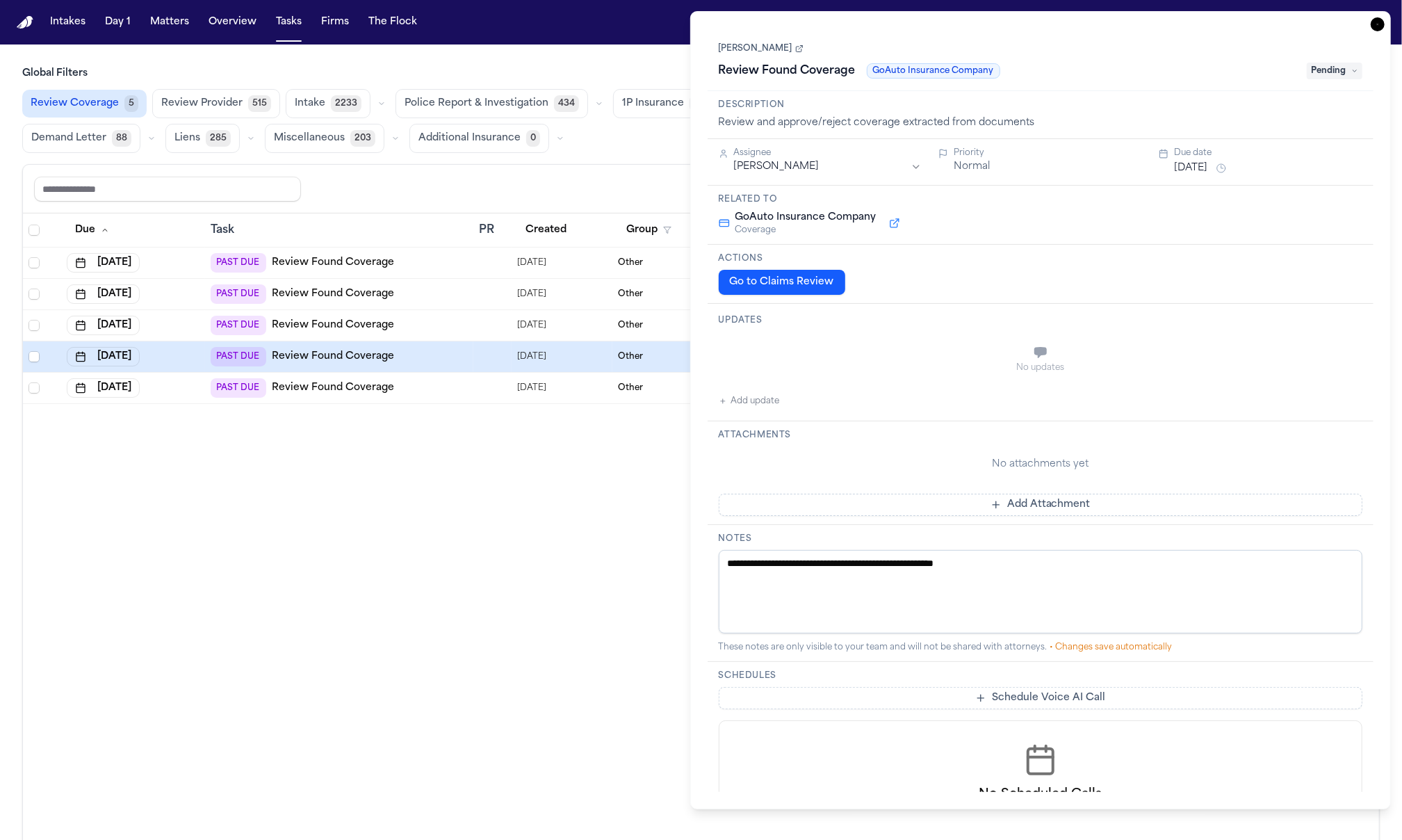
click at [795, 280] on button "Go to Claims Review" at bounding box center [782, 282] width 127 height 25
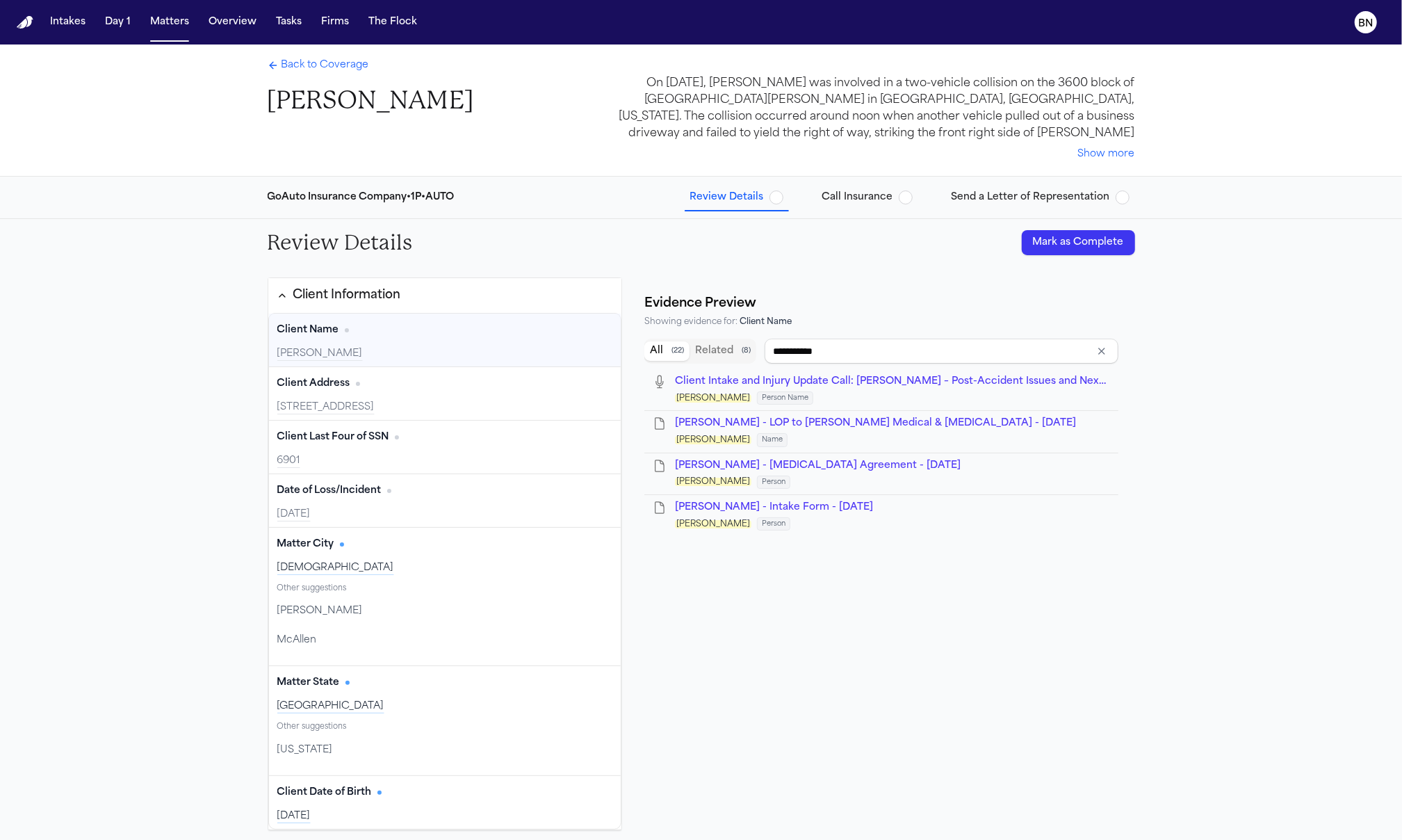
click at [369, 347] on div "NOEMI SALAS" at bounding box center [445, 354] width 336 height 14
click at [422, 352] on div "NOEMI SALAS" at bounding box center [445, 354] width 336 height 14
click at [368, 347] on div "NOEMI SALAS" at bounding box center [445, 354] width 336 height 14
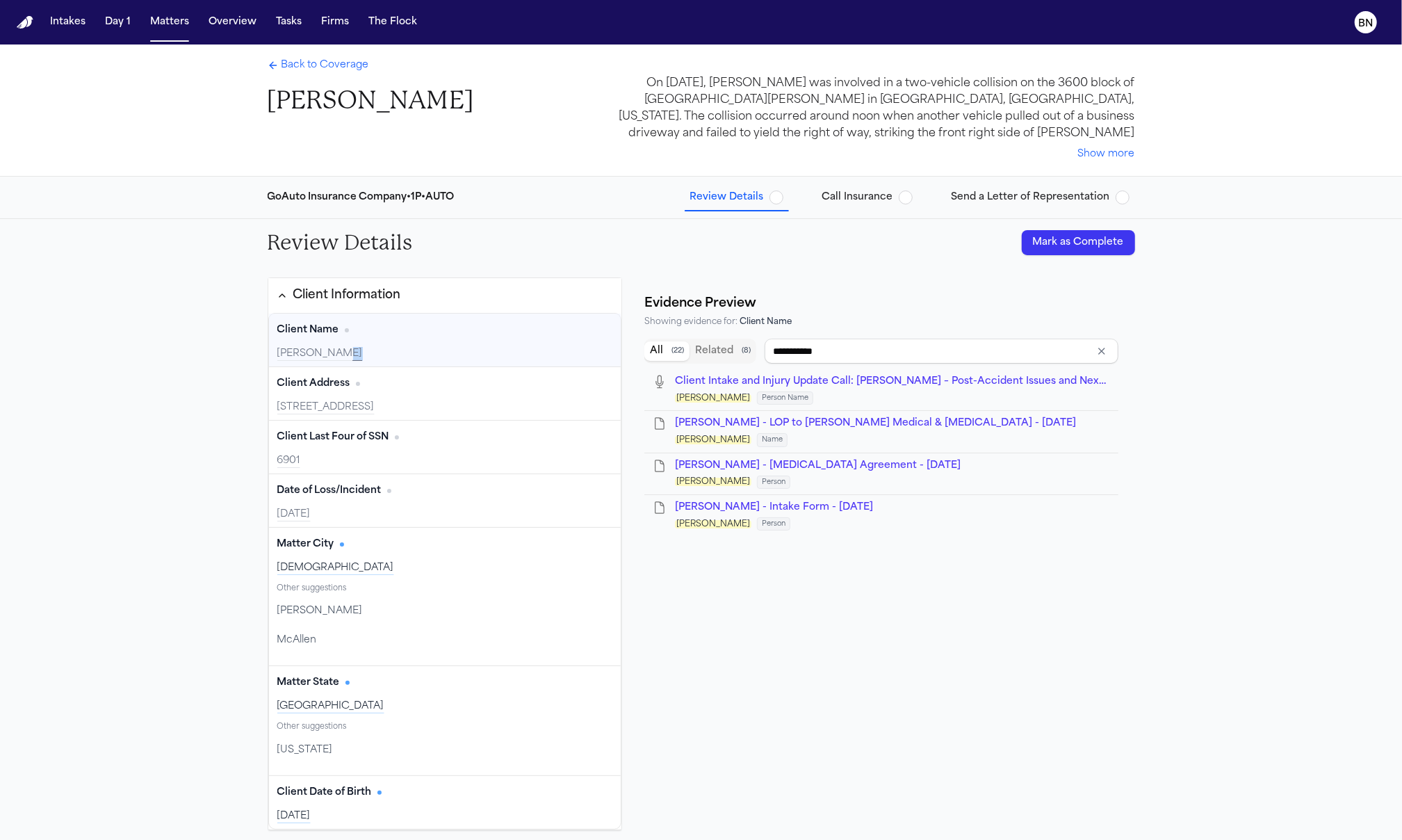
click at [405, 349] on div "NOEMI SALAS" at bounding box center [445, 354] width 336 height 14
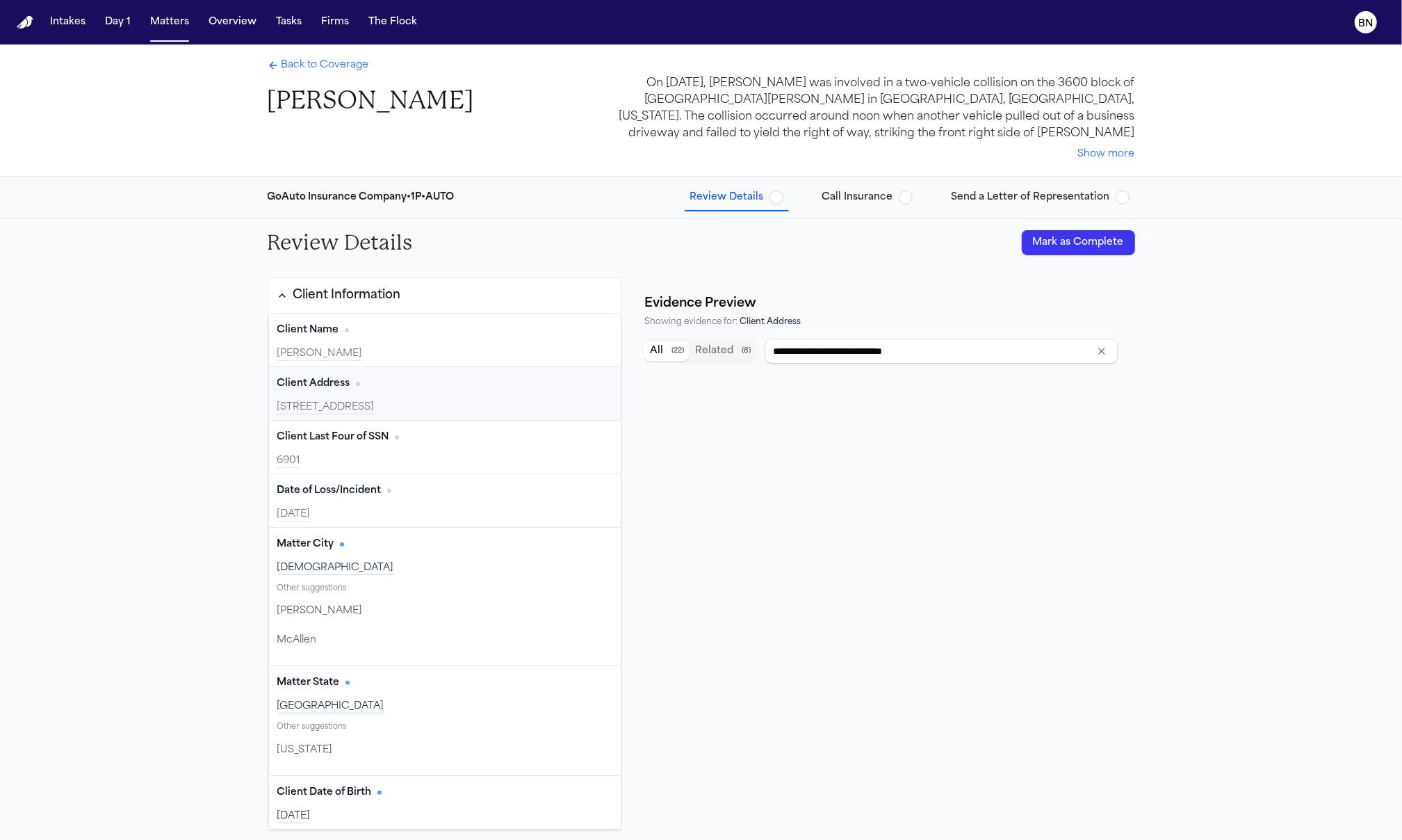
click at [418, 390] on div "Client Address Edit" at bounding box center [445, 384] width 336 height 22
click at [393, 410] on div "607 N. 20th St. Temple TX 76501" at bounding box center [445, 407] width 336 height 14
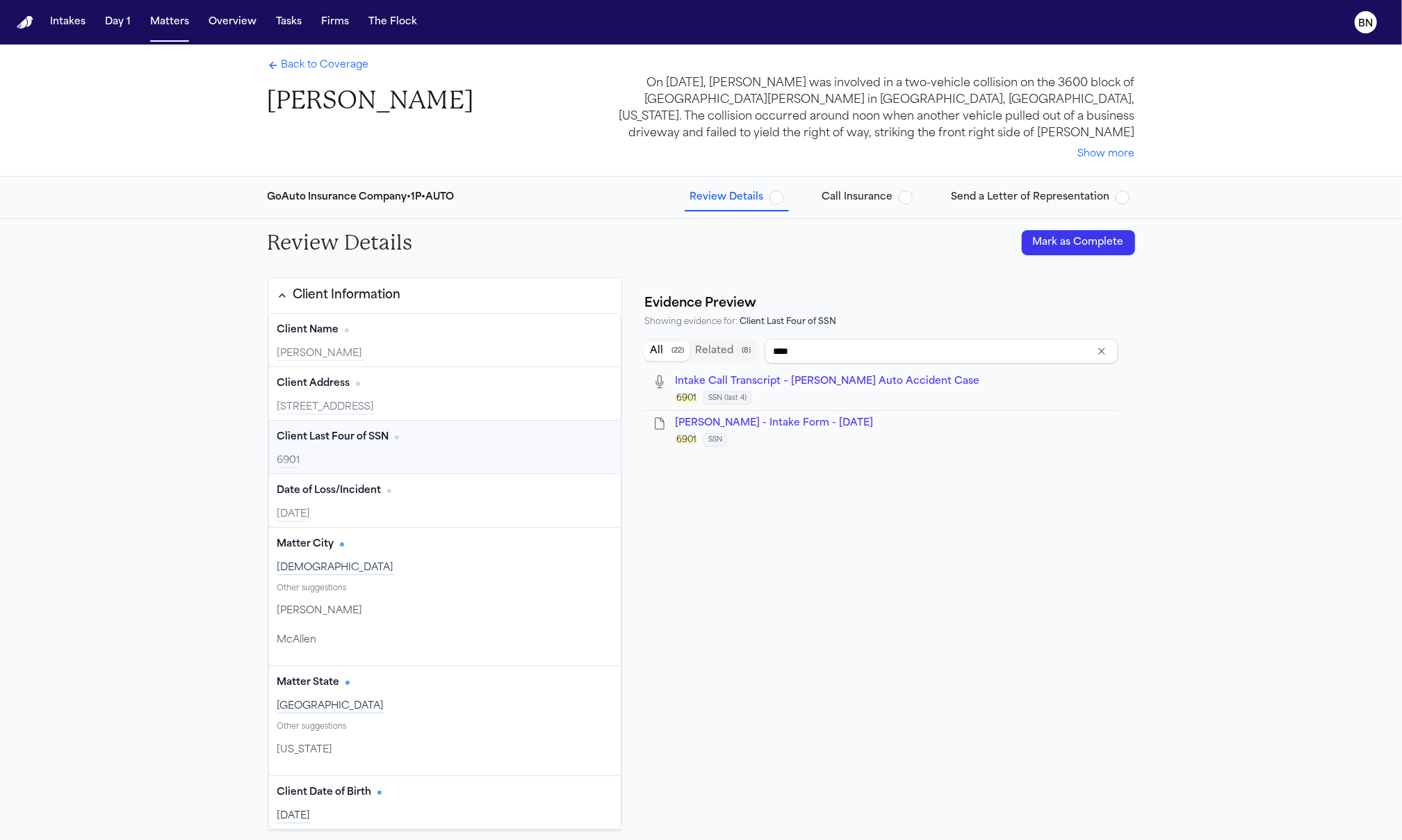
click at [420, 454] on div "6901" at bounding box center [445, 461] width 336 height 14
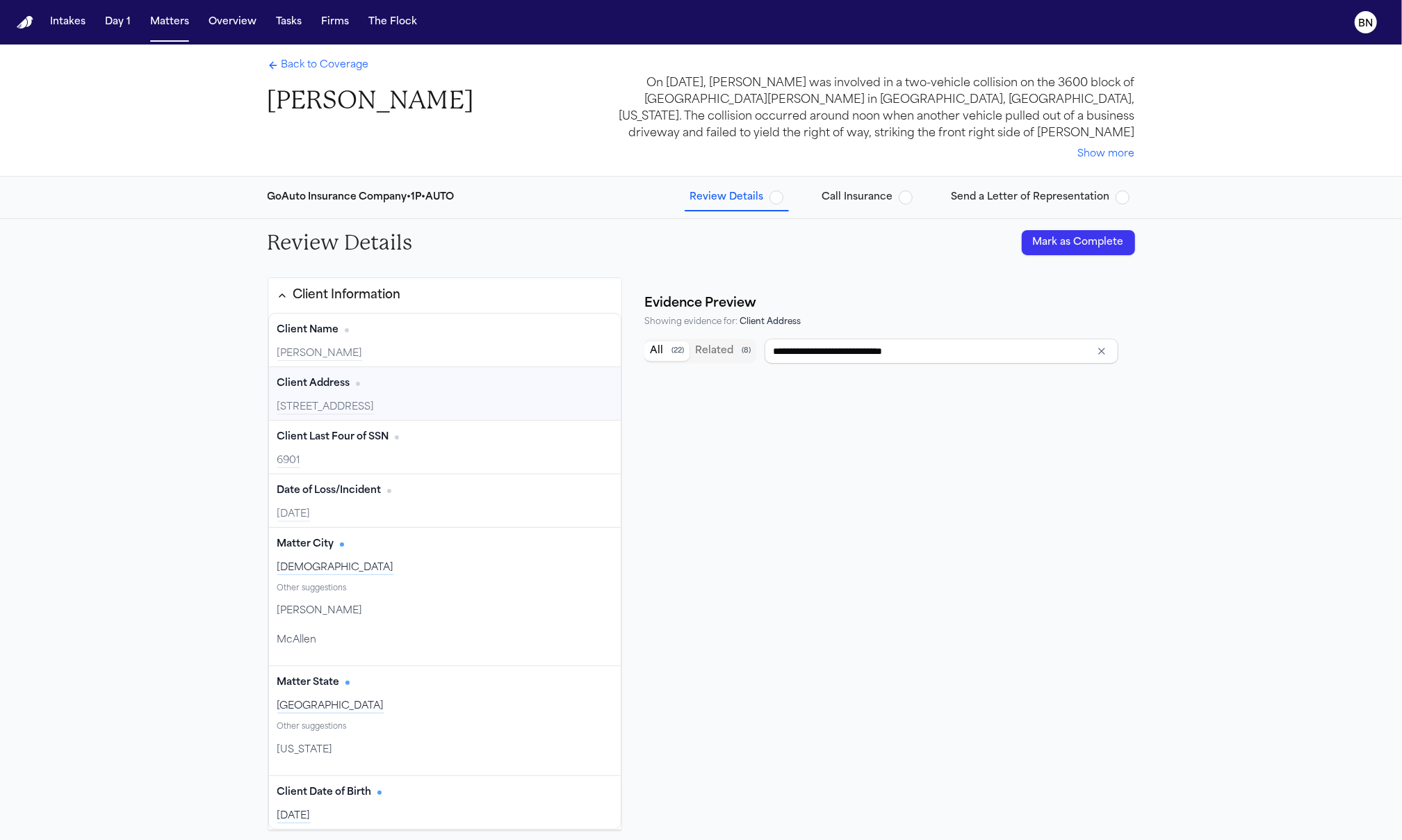
click at [413, 397] on div "Client Address Edit 607 N. 20th St. Temple TX 76501" at bounding box center [446, 393] width 353 height 53
click at [396, 390] on div "Client Address Edit" at bounding box center [445, 384] width 336 height 22
click at [411, 393] on div "Client Address Edit" at bounding box center [445, 384] width 336 height 22
click at [401, 400] on div "Client Address Edit 607 N. 20th St. Temple TX 76501" at bounding box center [446, 393] width 353 height 53
click at [401, 400] on div "607 N. 20th St. Temple TX 76501" at bounding box center [445, 407] width 336 height 14
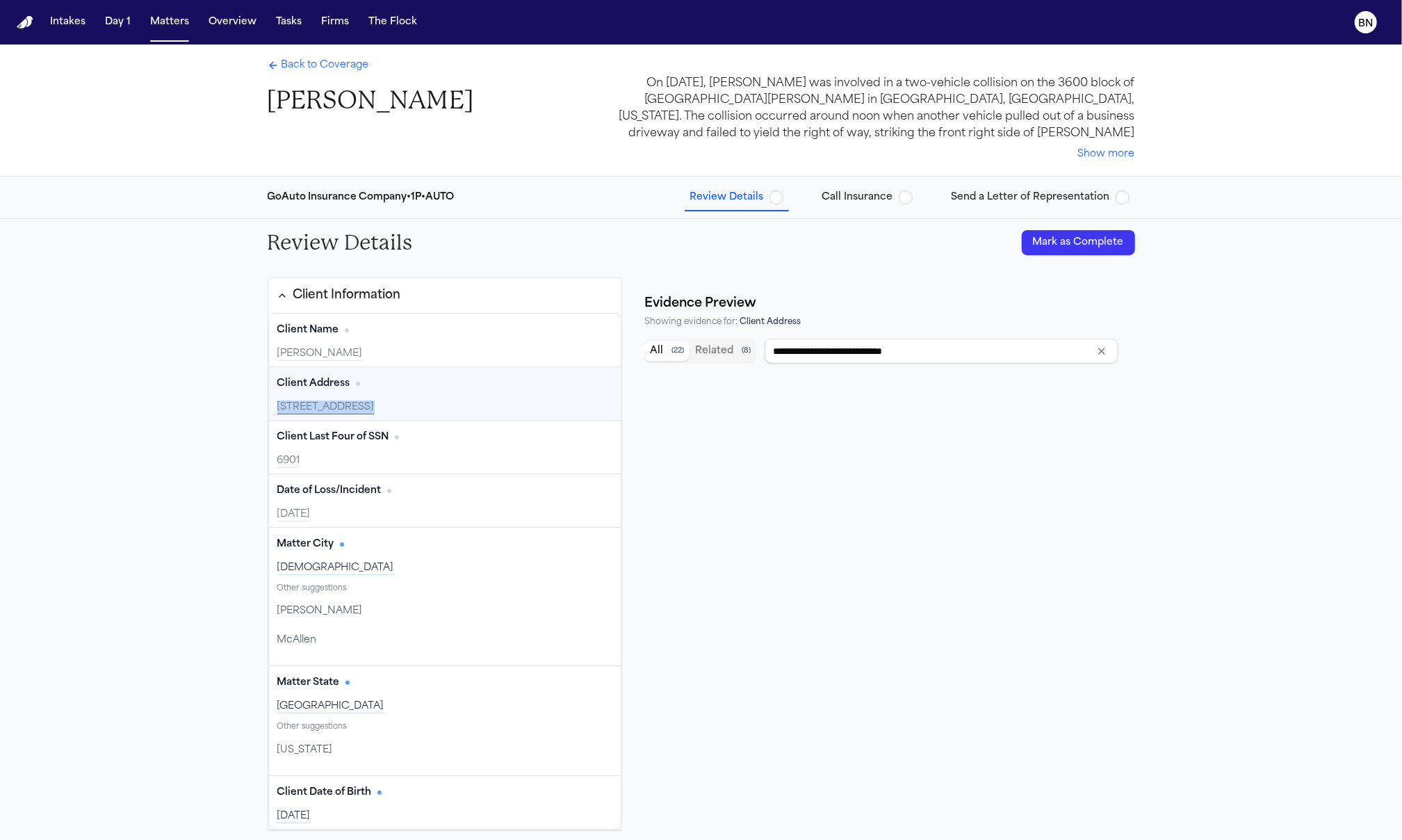
click at [401, 400] on div "607 N. 20th St. Temple TX 76501" at bounding box center [445, 407] width 336 height 14
click at [696, 358] on button "Related ( 8 )" at bounding box center [723, 351] width 67 height 19
click at [655, 351] on button "All ( 22 )" at bounding box center [667, 351] width 46 height 19
click at [440, 400] on div "607 N. 20th St. Temple TX 76501" at bounding box center [445, 407] width 336 height 14
click at [356, 385] on span "No citation" at bounding box center [358, 384] width 4 height 4
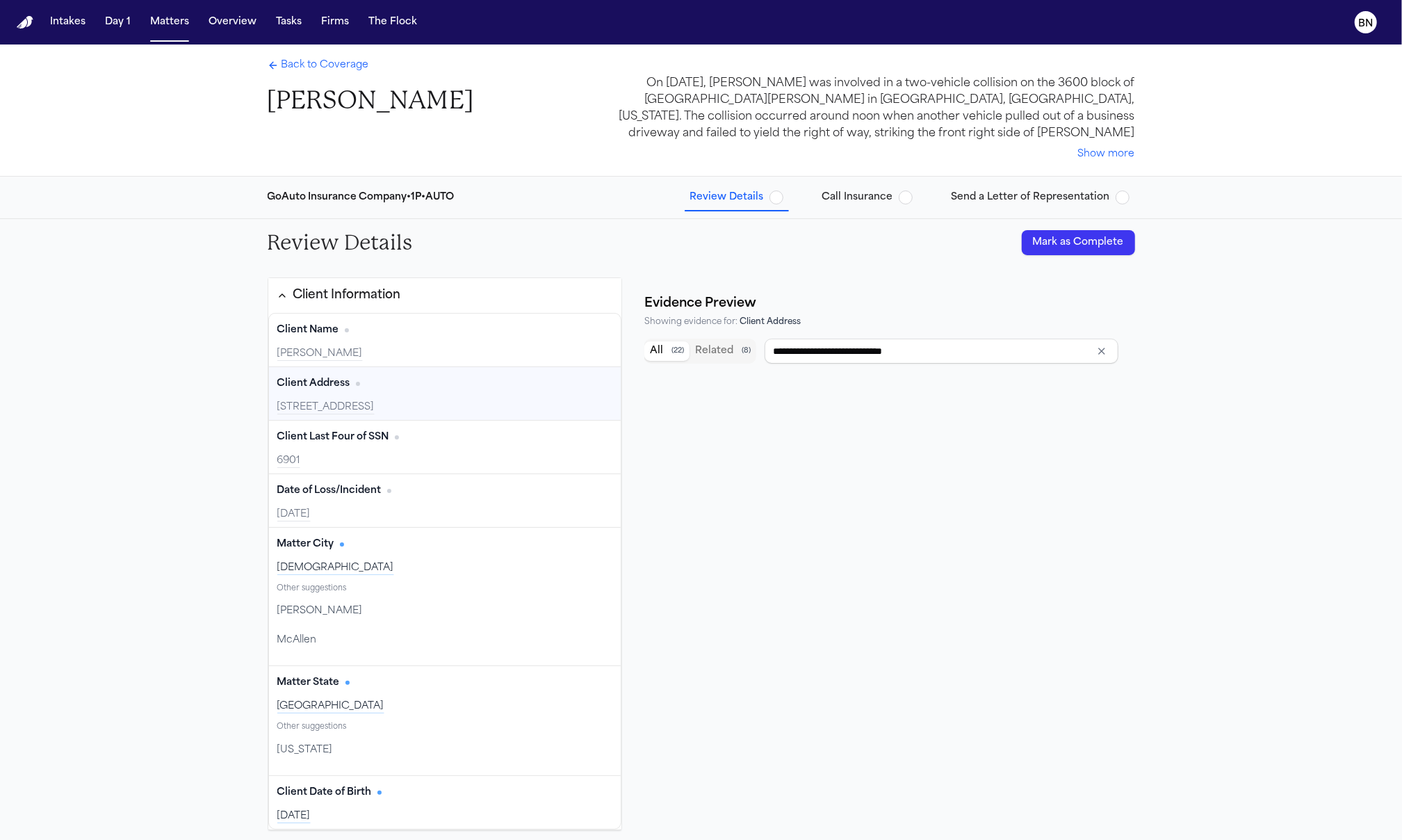
click at [373, 403] on div "607 N. 20th St. Temple TX 76501" at bounding box center [445, 407] width 336 height 14
click at [370, 404] on div "607 N. 20th St. Temple TX 76501" at bounding box center [445, 407] width 336 height 14
click at [360, 410] on div "607 N. 20th St. Temple TX 76501" at bounding box center [445, 407] width 336 height 14
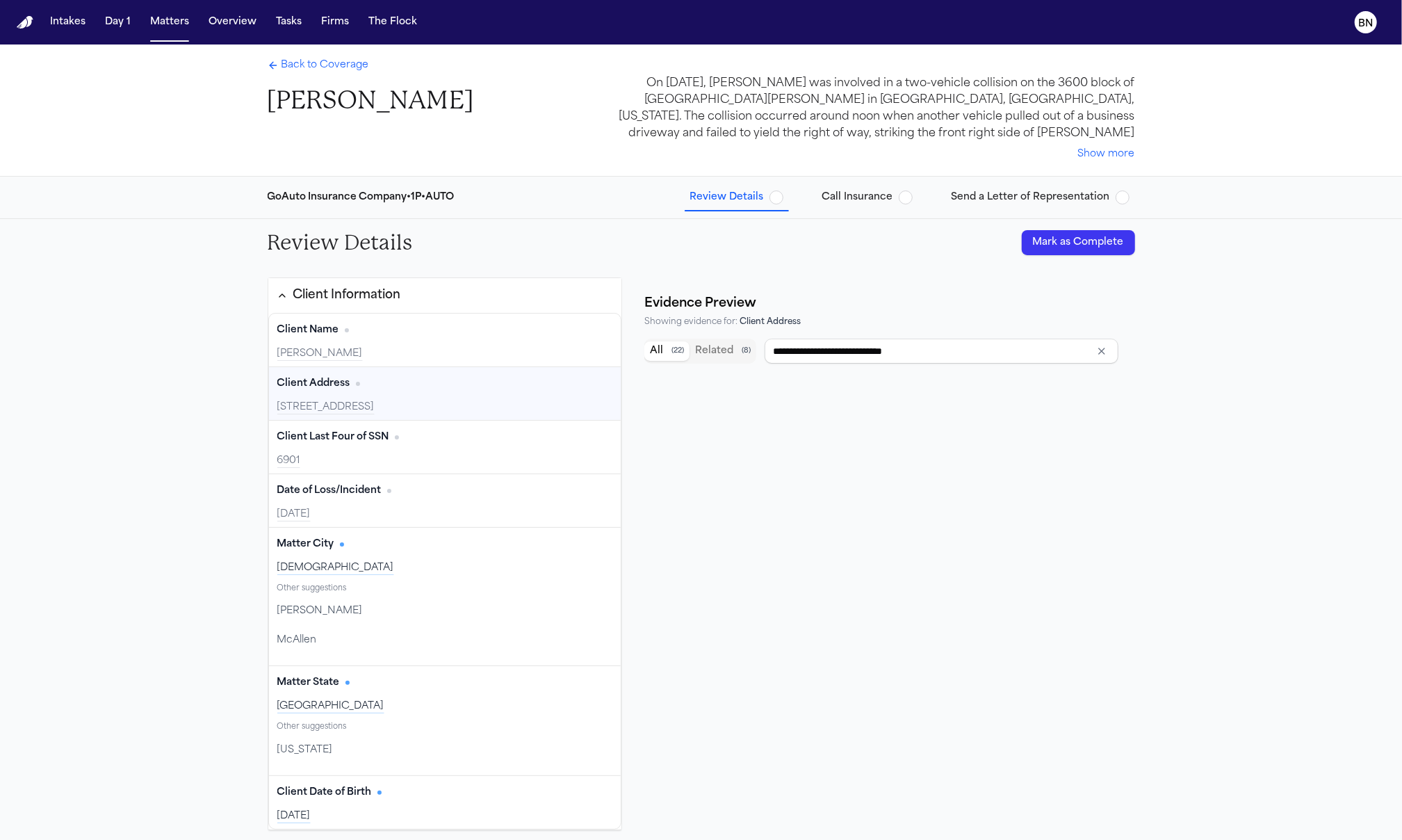
click at [360, 410] on div "607 N. 20th St. Temple TX 76501" at bounding box center [445, 407] width 336 height 14
click at [435, 402] on div "607 N. 20th St. Temple TX 76501" at bounding box center [445, 407] width 336 height 14
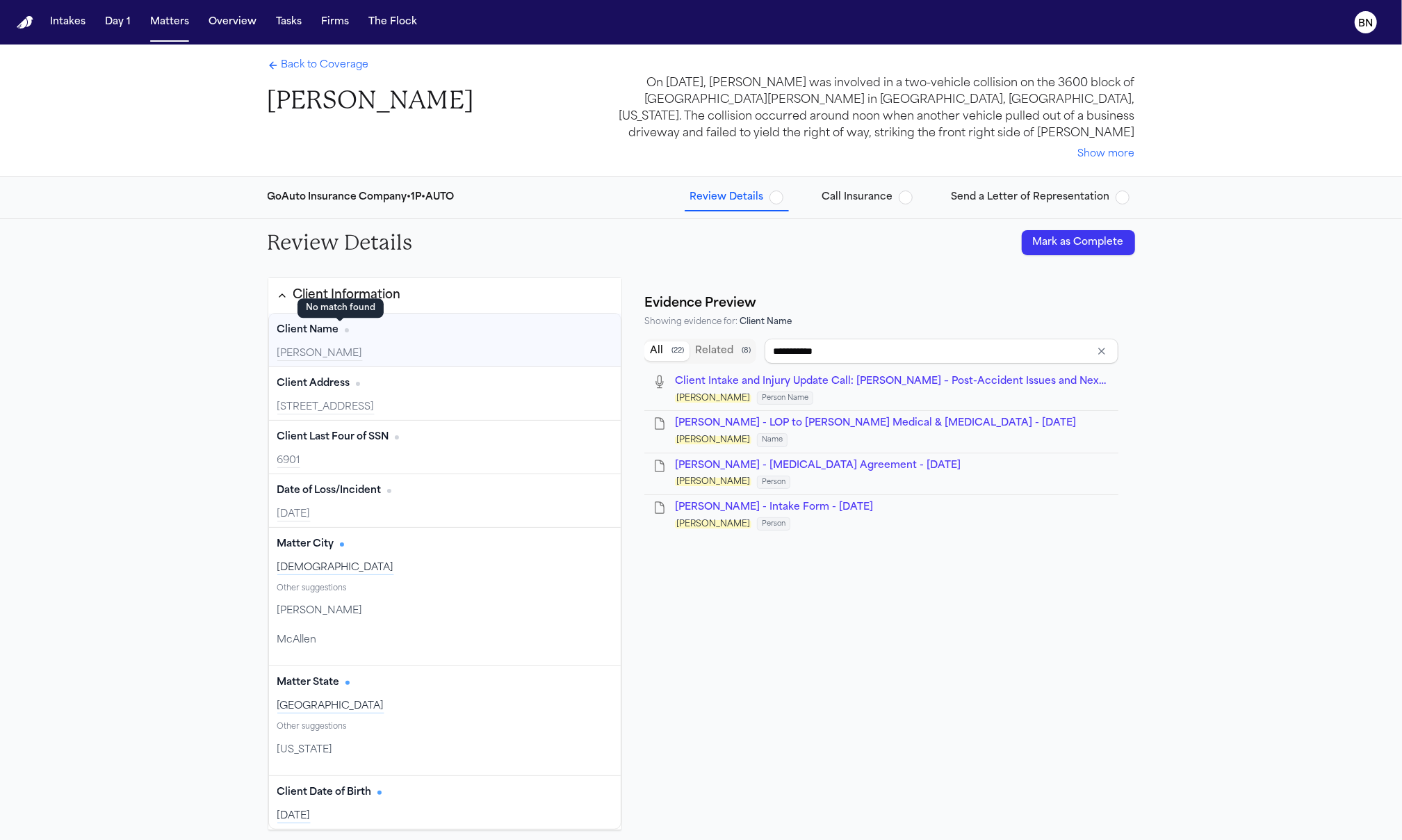
type input "**********"
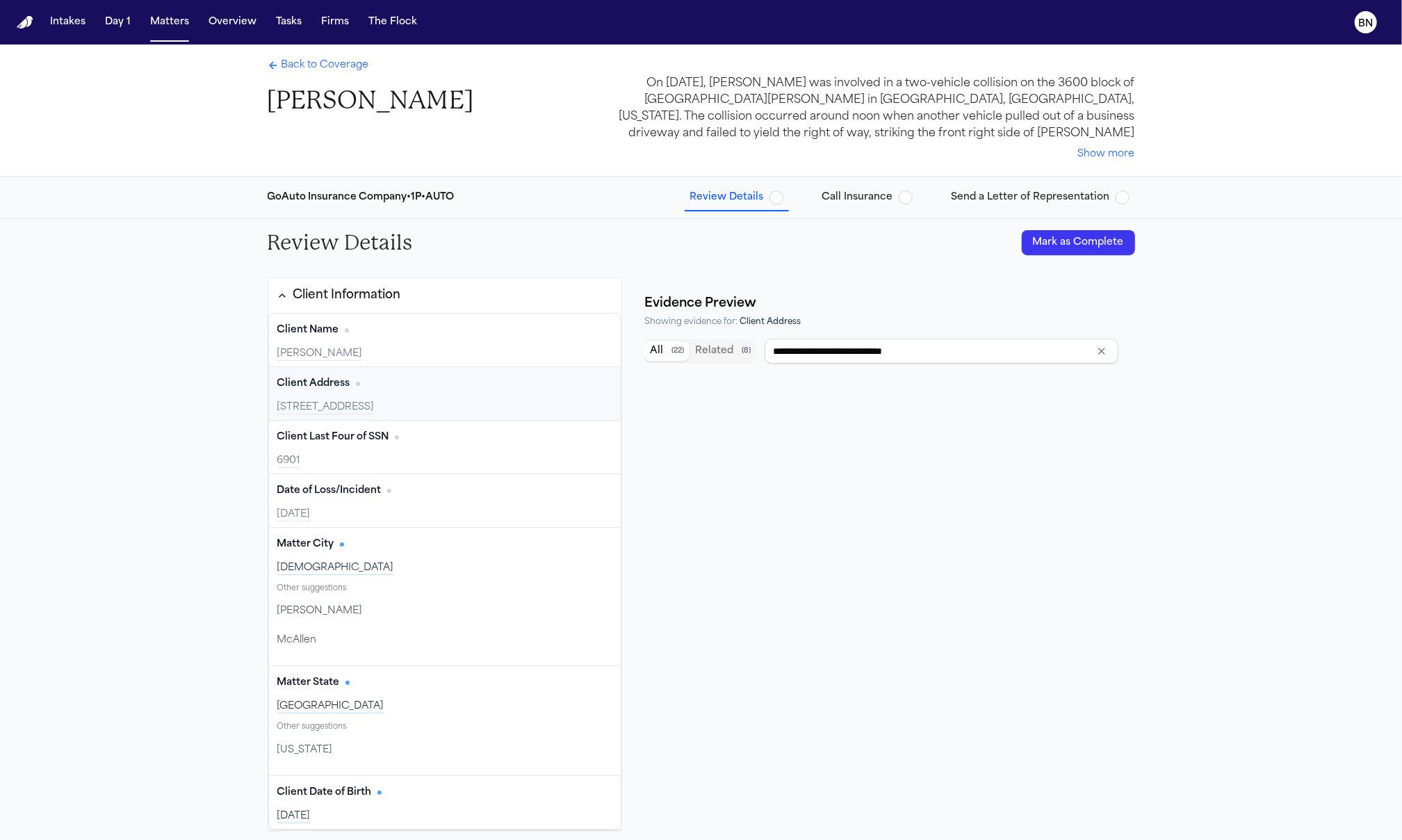
click at [1097, 353] on icon "Clear input" at bounding box center [1102, 351] width 11 height 11
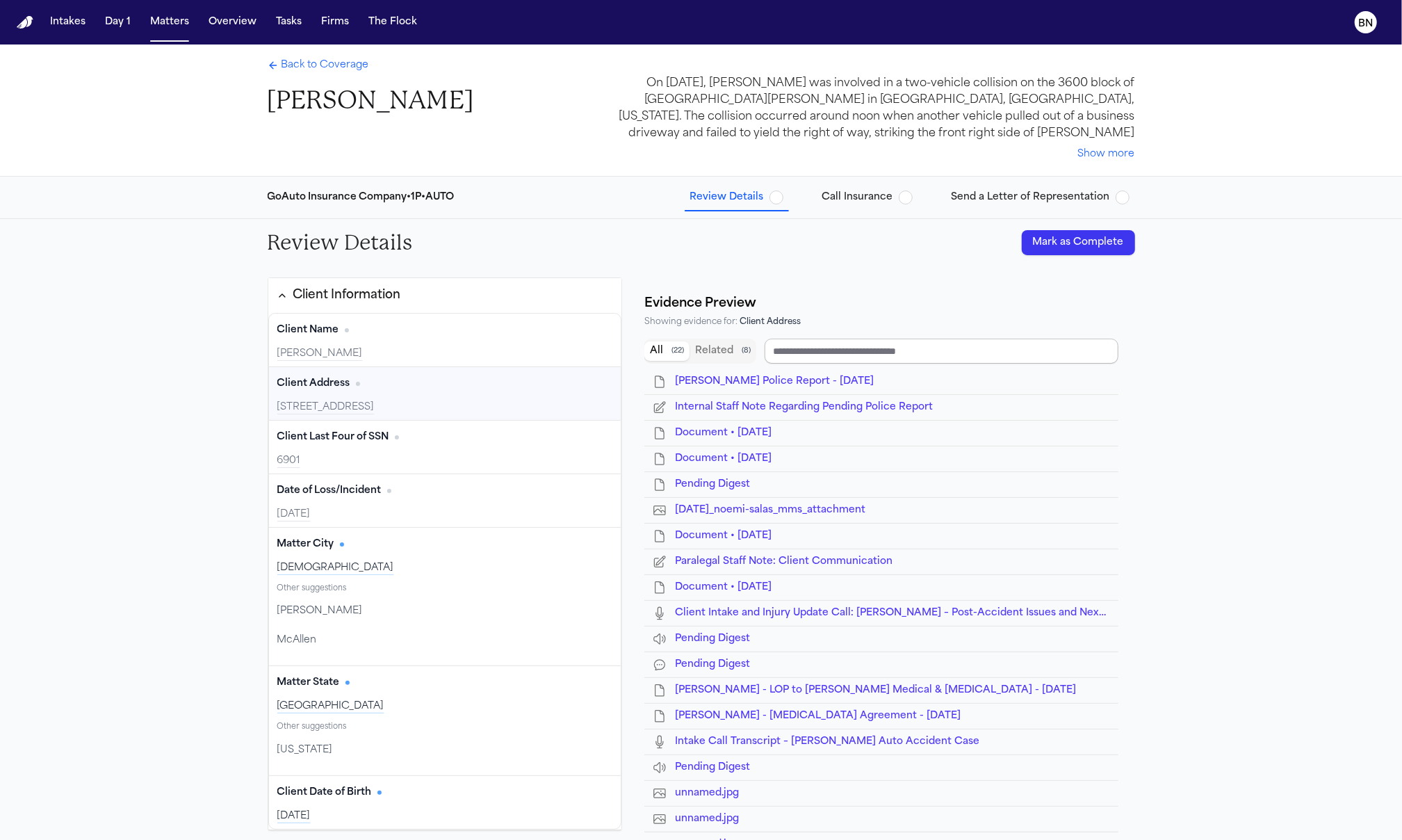
click at [951, 354] on input "Search references" at bounding box center [941, 351] width 354 height 25
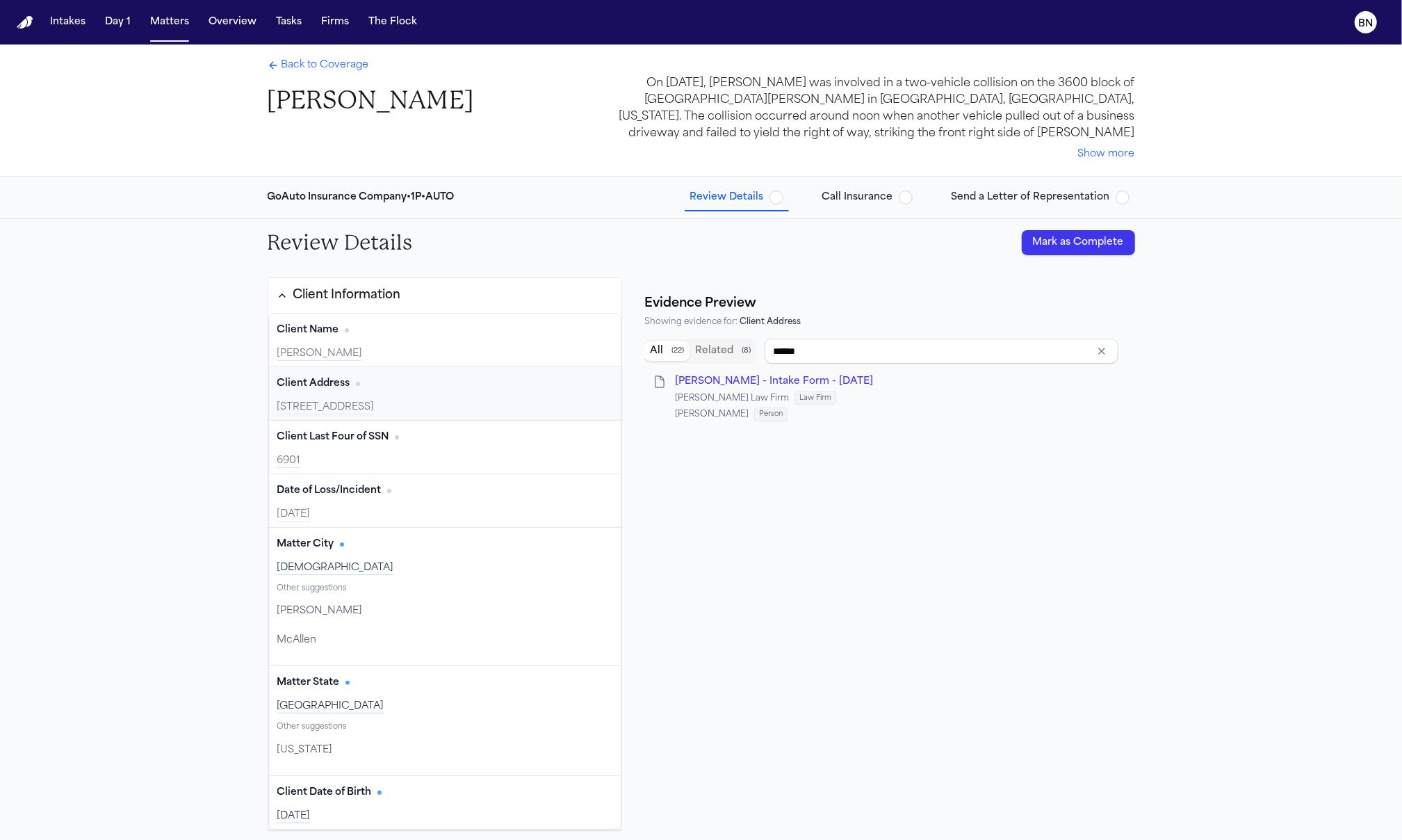
click at [804, 383] on span "N. Salas - Intake Form - 8.28.25" at bounding box center [774, 381] width 199 height 11
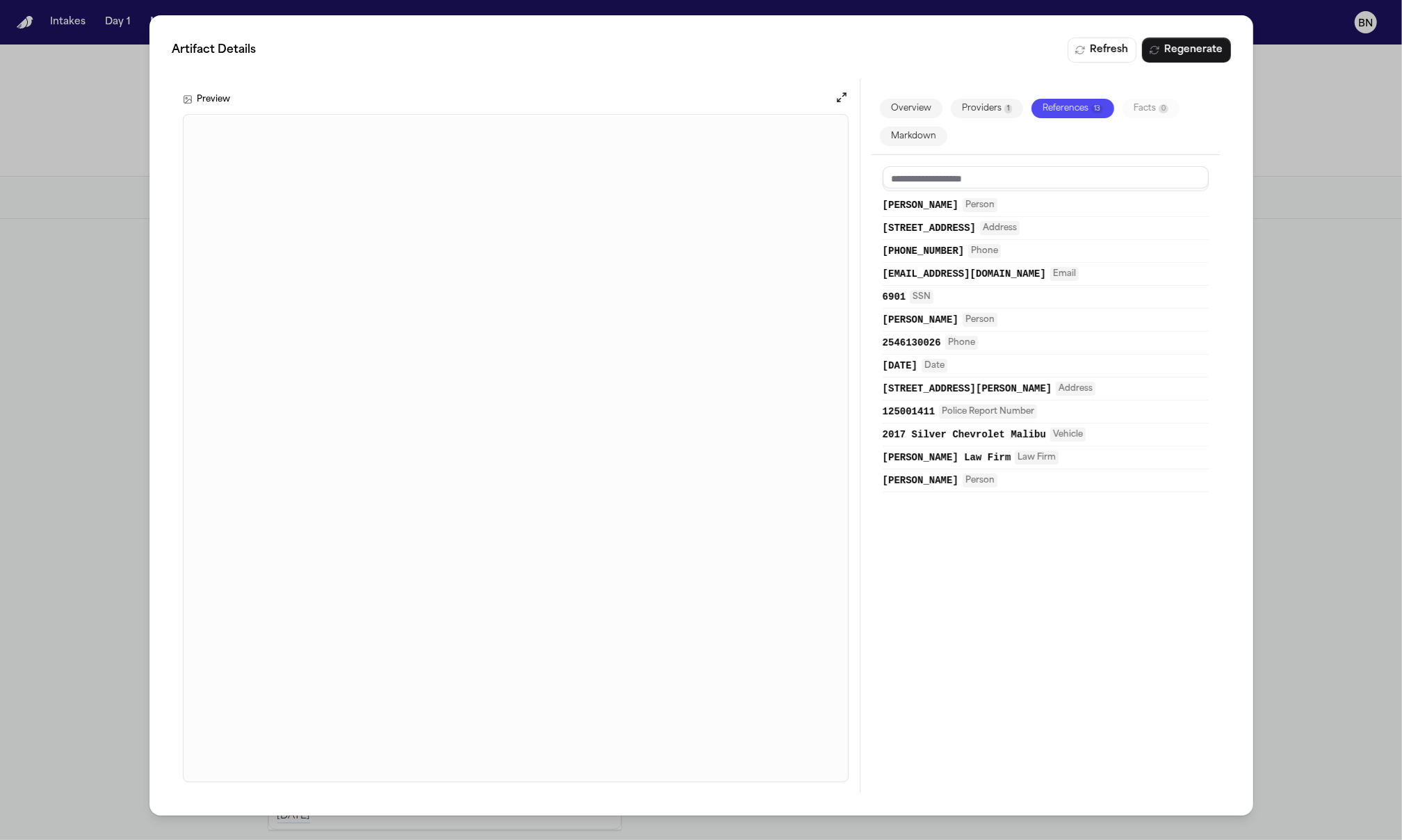
click at [968, 228] on span "607 N. 20th St. Temple, TX 76501" at bounding box center [929, 228] width 93 height 14
click at [1119, 228] on button "607 N. 20th St. Temple, TX 76501 Address" at bounding box center [1045, 228] width 327 height 14
click at [1149, 236] on div "607 N. 20th St. Temple, TX 76501 Address" at bounding box center [1045, 229] width 327 height 23
click at [1124, 233] on button "607 N. 20th St. Temple, TX 76501 Address" at bounding box center [1045, 228] width 327 height 14
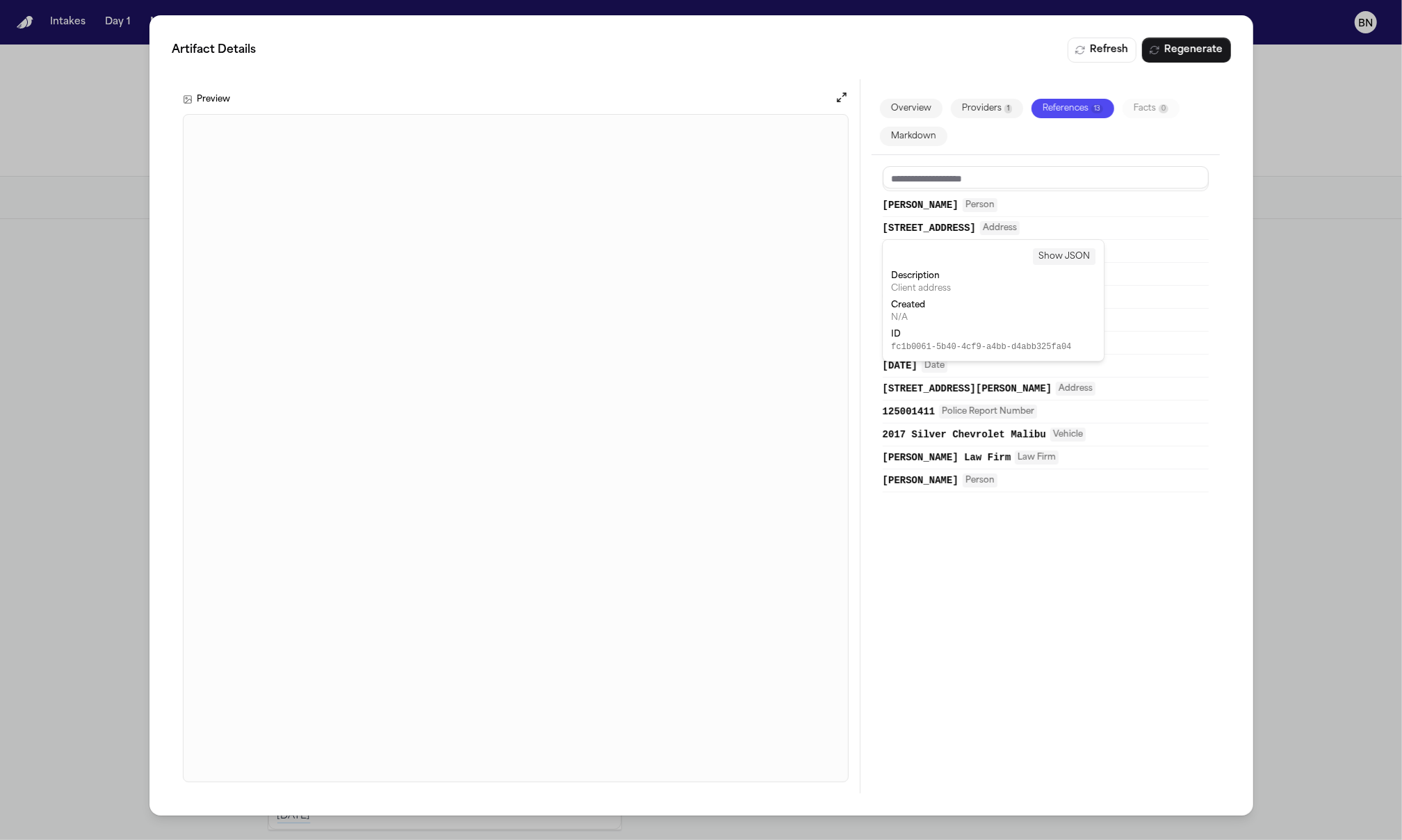
click at [1125, 233] on button "607 N. 20th St. Temple, TX 76501 Address" at bounding box center [1045, 228] width 327 height 14
click at [1266, 387] on div "Artifact Details Refresh Regenerate Preview Overview Providers 1 References 13 …" at bounding box center [701, 420] width 1402 height 840
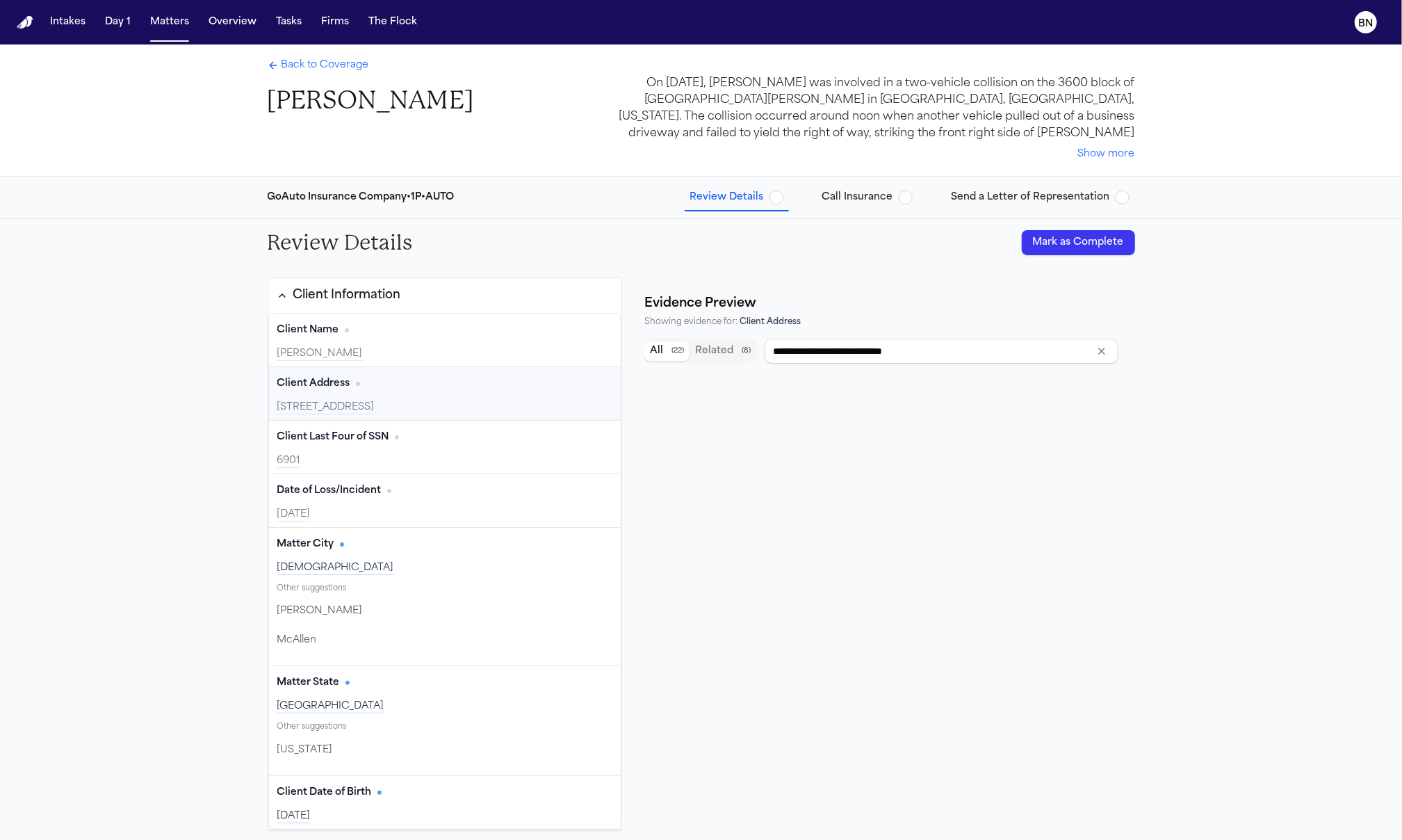
click at [386, 401] on div "607 N. 20th St. Temple TX 76501" at bounding box center [445, 407] width 336 height 14
click at [392, 394] on div "Client Address Edit" at bounding box center [445, 384] width 336 height 22
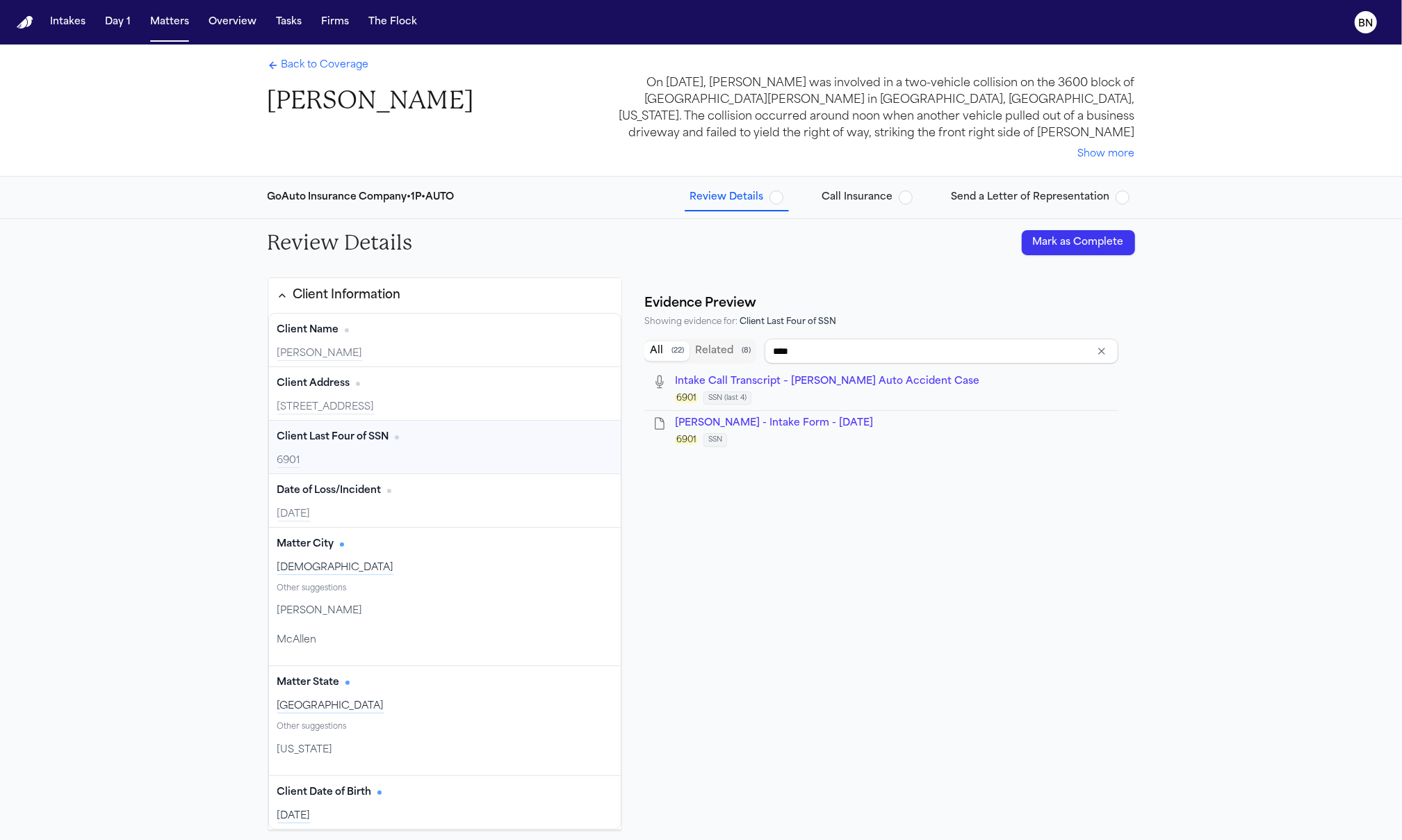
click at [393, 471] on div "Client Last Four of SSN Edit 6901" at bounding box center [446, 447] width 353 height 53
type input "**********"
drag, startPoint x: 368, startPoint y: 518, endPoint x: 357, endPoint y: 569, distance: 52.2
click at [368, 518] on div "2025-08-28" at bounding box center [445, 514] width 336 height 14
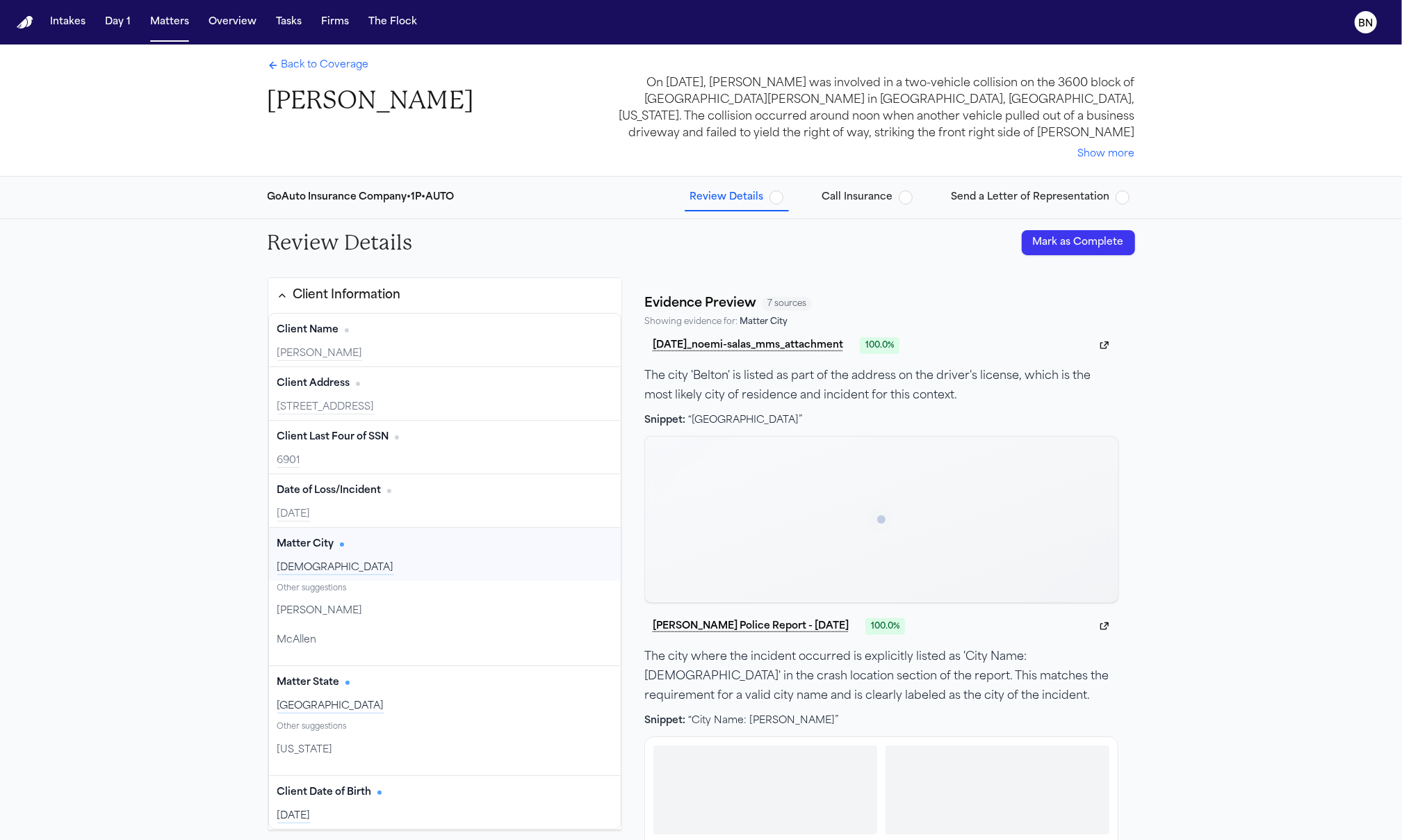
click at [353, 570] on div "Temple" at bounding box center [445, 568] width 336 height 14
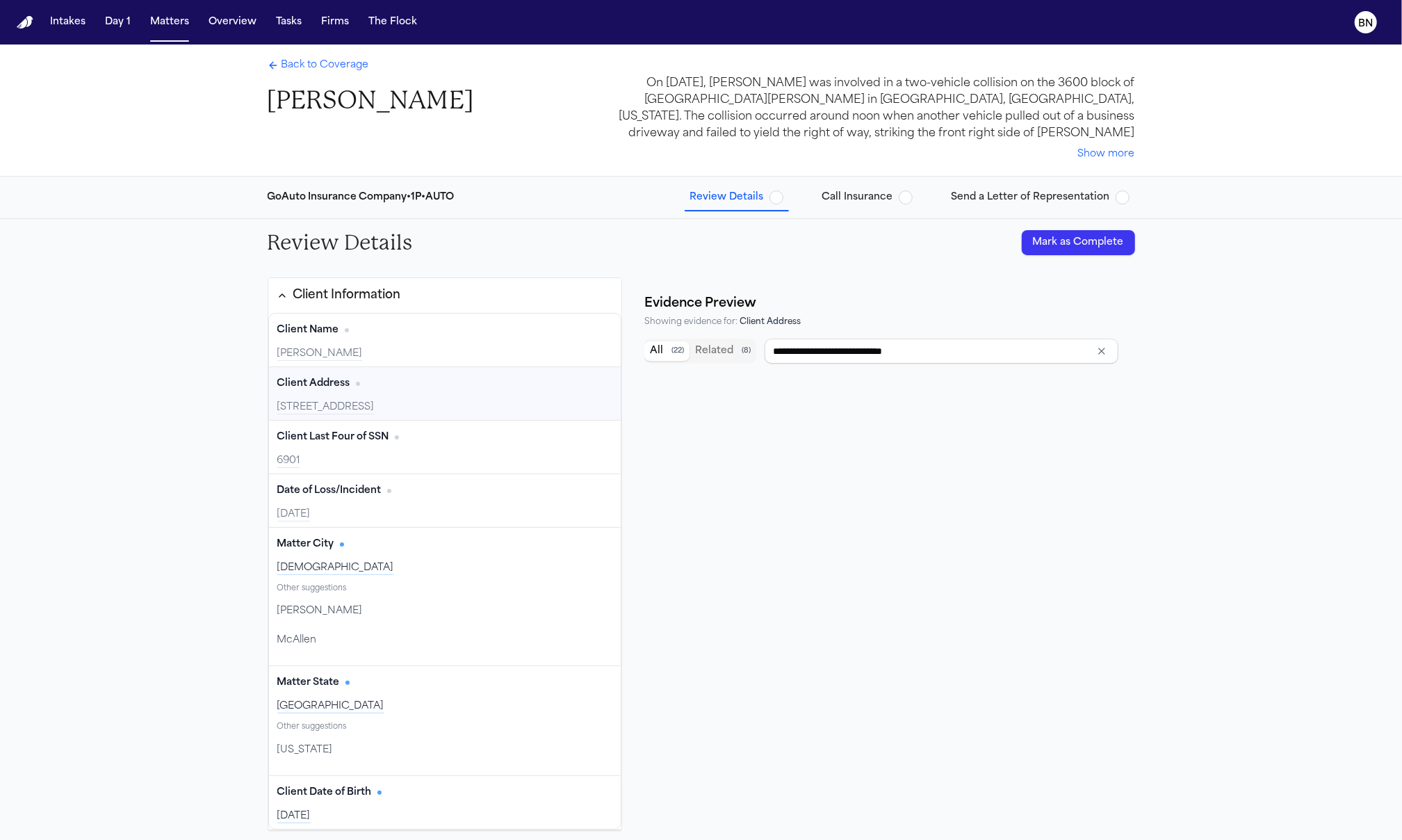
click at [414, 405] on div "607 N. 20th St. Temple TX 76501" at bounding box center [445, 407] width 336 height 14
click at [910, 360] on input "**********" at bounding box center [941, 351] width 354 height 25
click at [925, 358] on input "**********" at bounding box center [941, 351] width 354 height 25
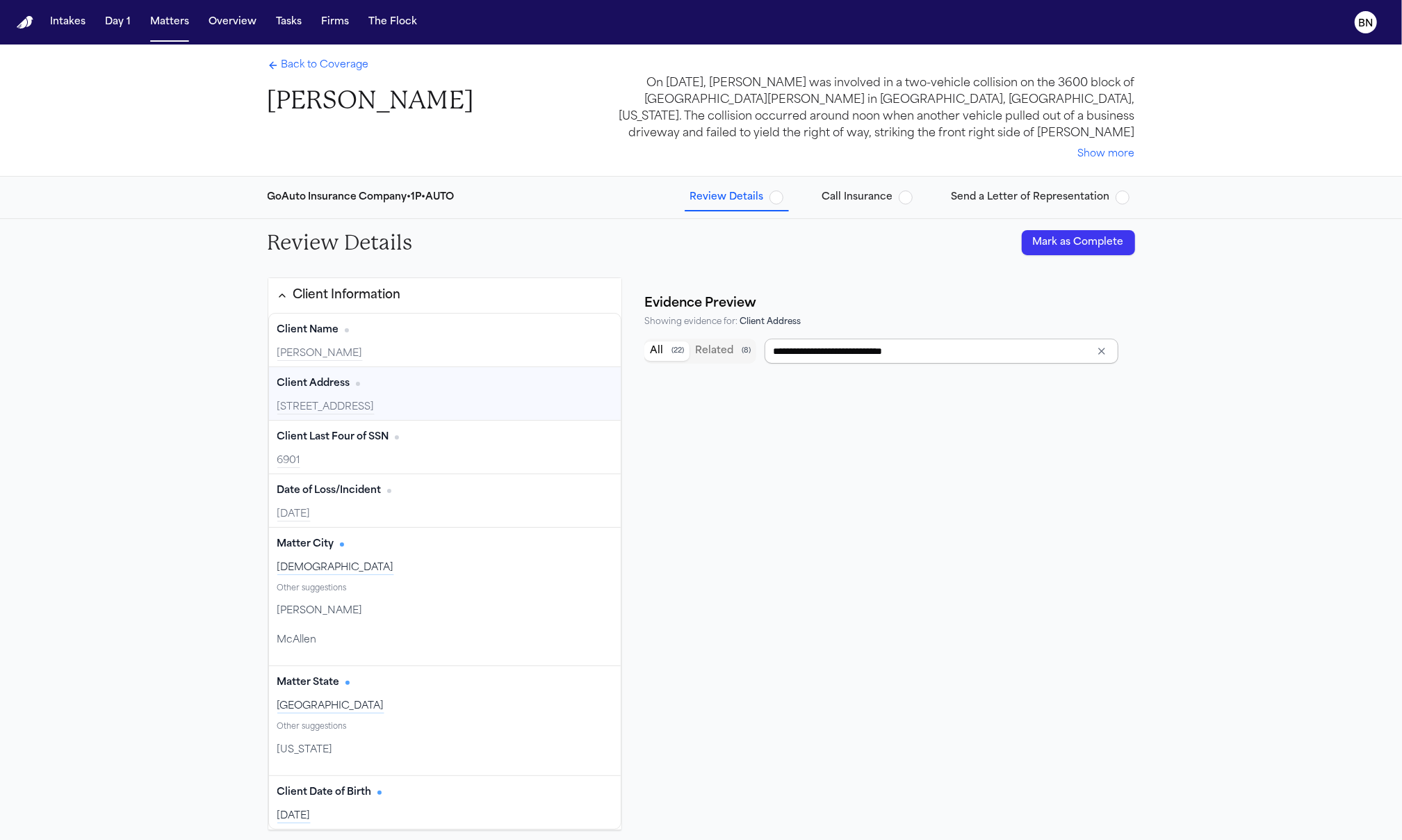
drag, startPoint x: 907, startPoint y: 354, endPoint x: 858, endPoint y: 351, distance: 49.1
click at [858, 351] on input "**********" at bounding box center [941, 351] width 354 height 25
click at [459, 389] on div "Client Address Edit" at bounding box center [445, 384] width 336 height 22
click at [376, 405] on div "607 N. 20th St. Temple TX 76501" at bounding box center [445, 407] width 336 height 14
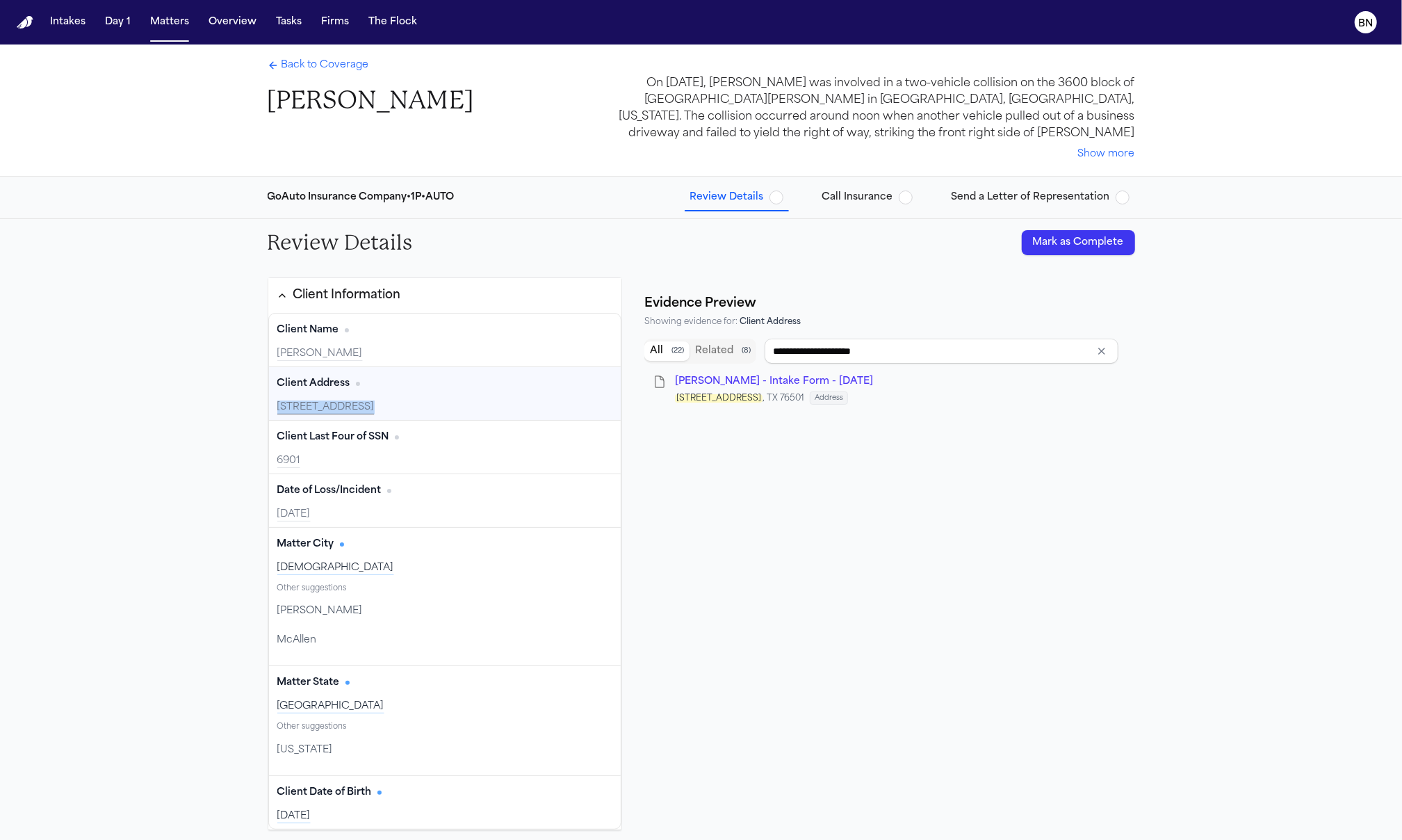
click at [376, 405] on div "607 N. 20th St. Temple TX 76501" at bounding box center [445, 407] width 336 height 14
click at [450, 413] on div "607 N. 20th St. Temple TX 76501" at bounding box center [445, 407] width 336 height 14
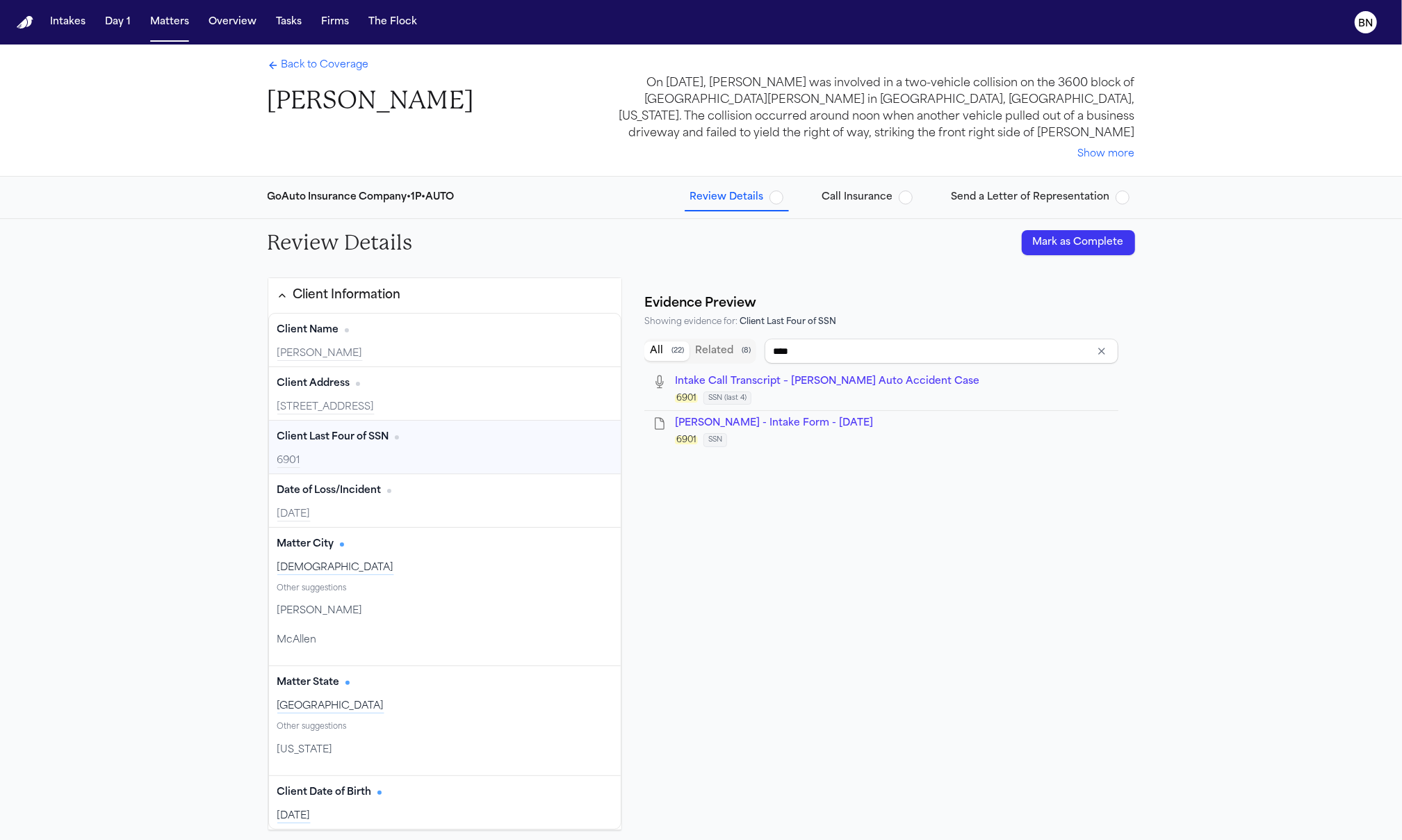
click at [425, 464] on div "6901" at bounding box center [445, 461] width 336 height 14
click at [412, 496] on div "Date of Loss/Incident Edit" at bounding box center [445, 490] width 336 height 22
click at [826, 358] on input "**********" at bounding box center [941, 351] width 354 height 25
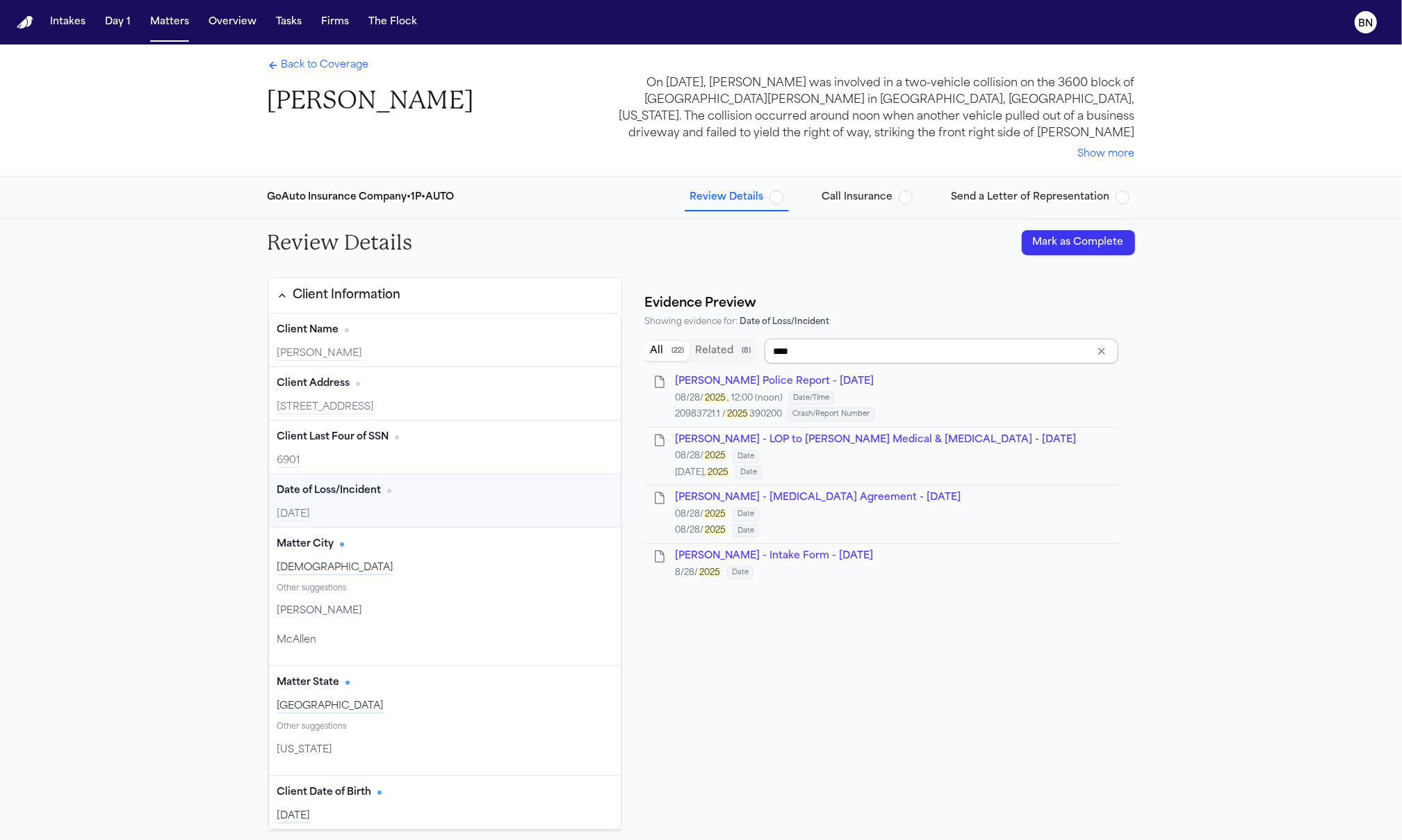
click at [817, 359] on input "****" at bounding box center [941, 351] width 354 height 25
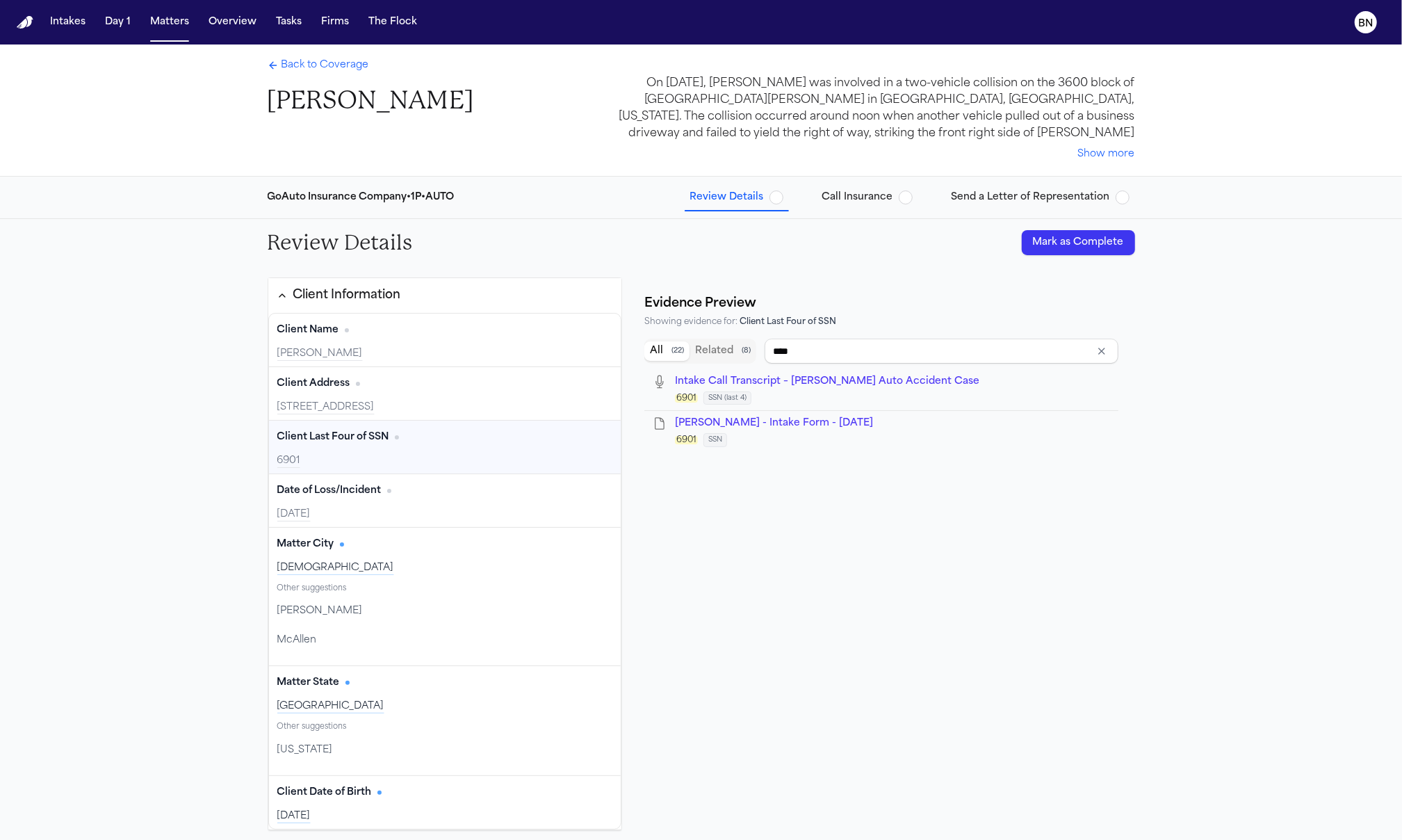
click at [825, 360] on input "****" at bounding box center [941, 351] width 354 height 25
click at [506, 501] on div "Date of Loss/Incident Edit" at bounding box center [445, 490] width 336 height 22
click at [476, 486] on div "Date of Loss/Incident Edit" at bounding box center [445, 490] width 336 height 22
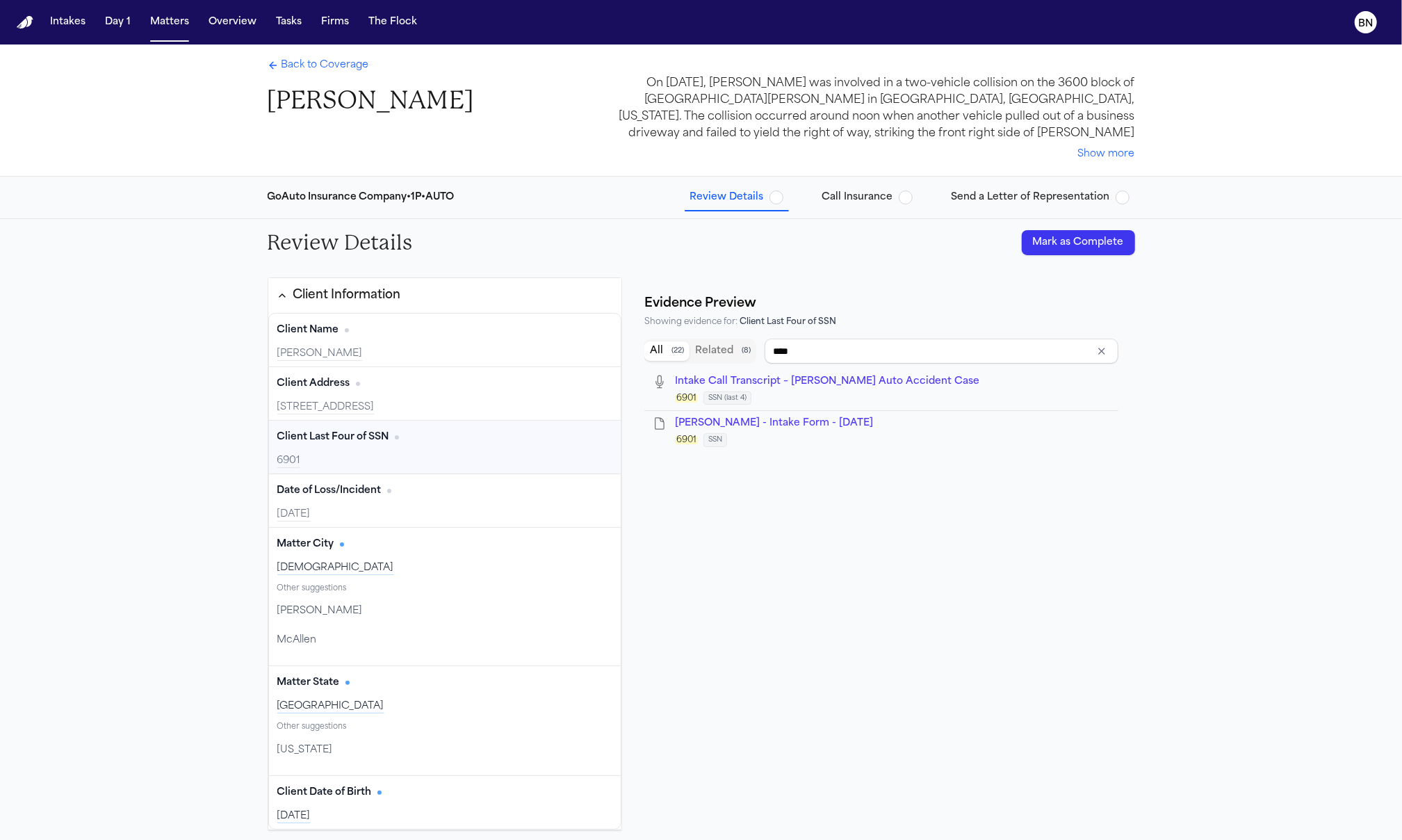
type input "**********"
click at [459, 504] on div "Date of Loss/Incident Edit 2025-08-28" at bounding box center [446, 500] width 353 height 53
click at [777, 347] on input "**********" at bounding box center [941, 351] width 354 height 25
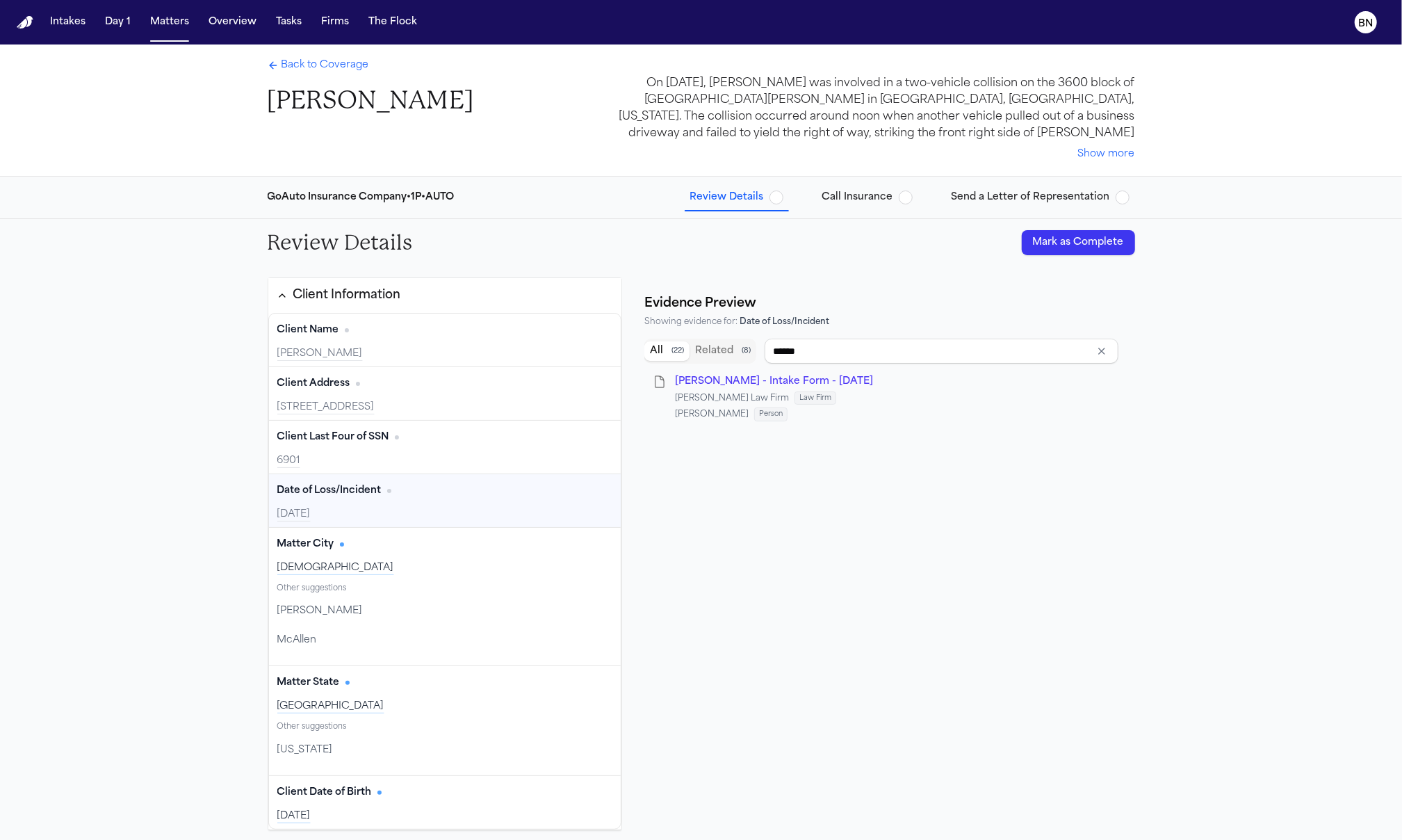
drag, startPoint x: 812, startPoint y: 370, endPoint x: 806, endPoint y: 378, distance: 10.0
click at [812, 370] on li "N. Salas - Intake Form - 8.28.25 Ruy Mireles Law Firm Law Firm Aysha Tebha Pers…" at bounding box center [881, 398] width 474 height 58
click at [805, 378] on span "N. Salas - Intake Form - 8.28.25" at bounding box center [774, 381] width 199 height 11
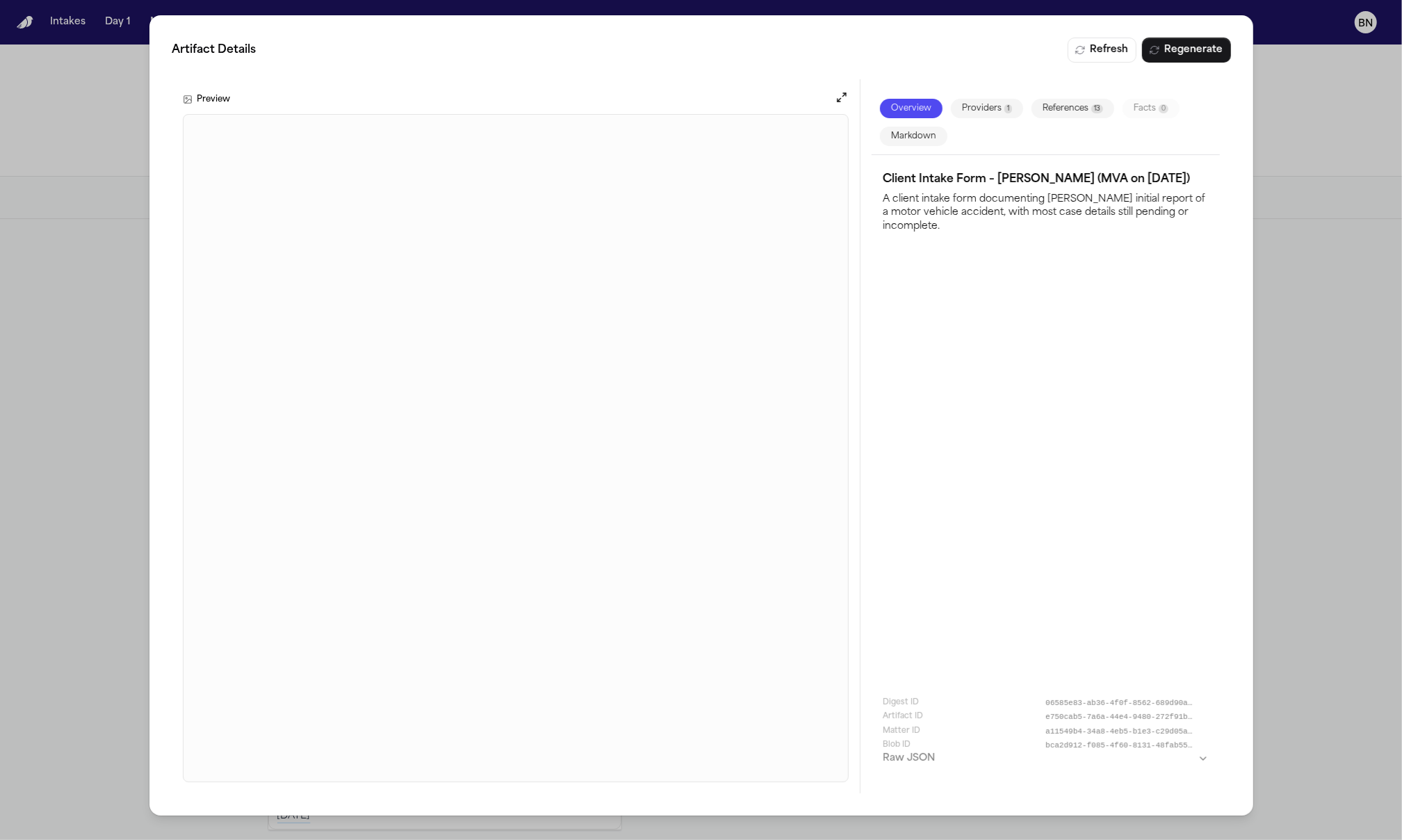
click at [1309, 615] on div "Artifact Details Refresh Regenerate Preview Overview Providers 1 References 13 …" at bounding box center [701, 420] width 1402 height 840
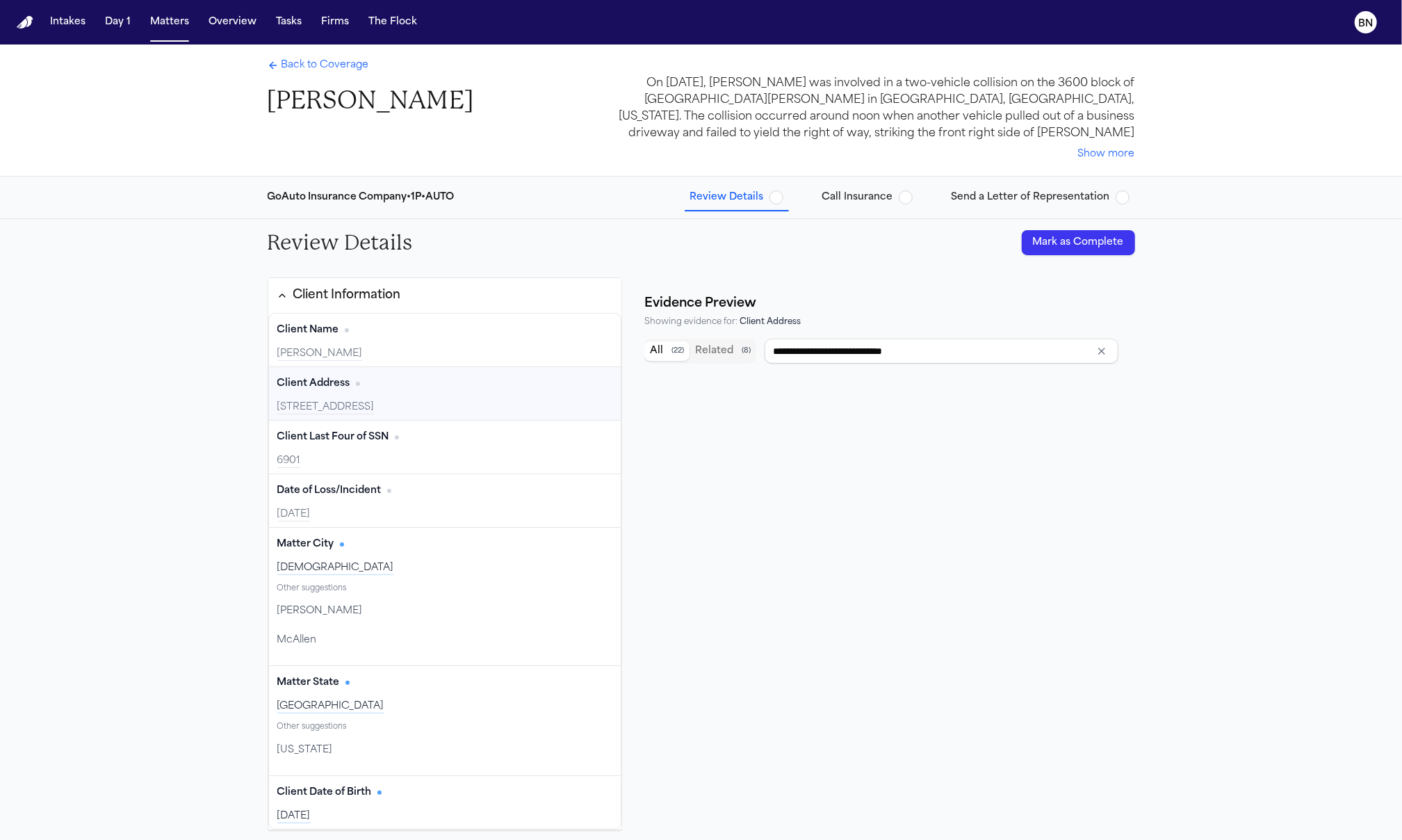
type input "****"
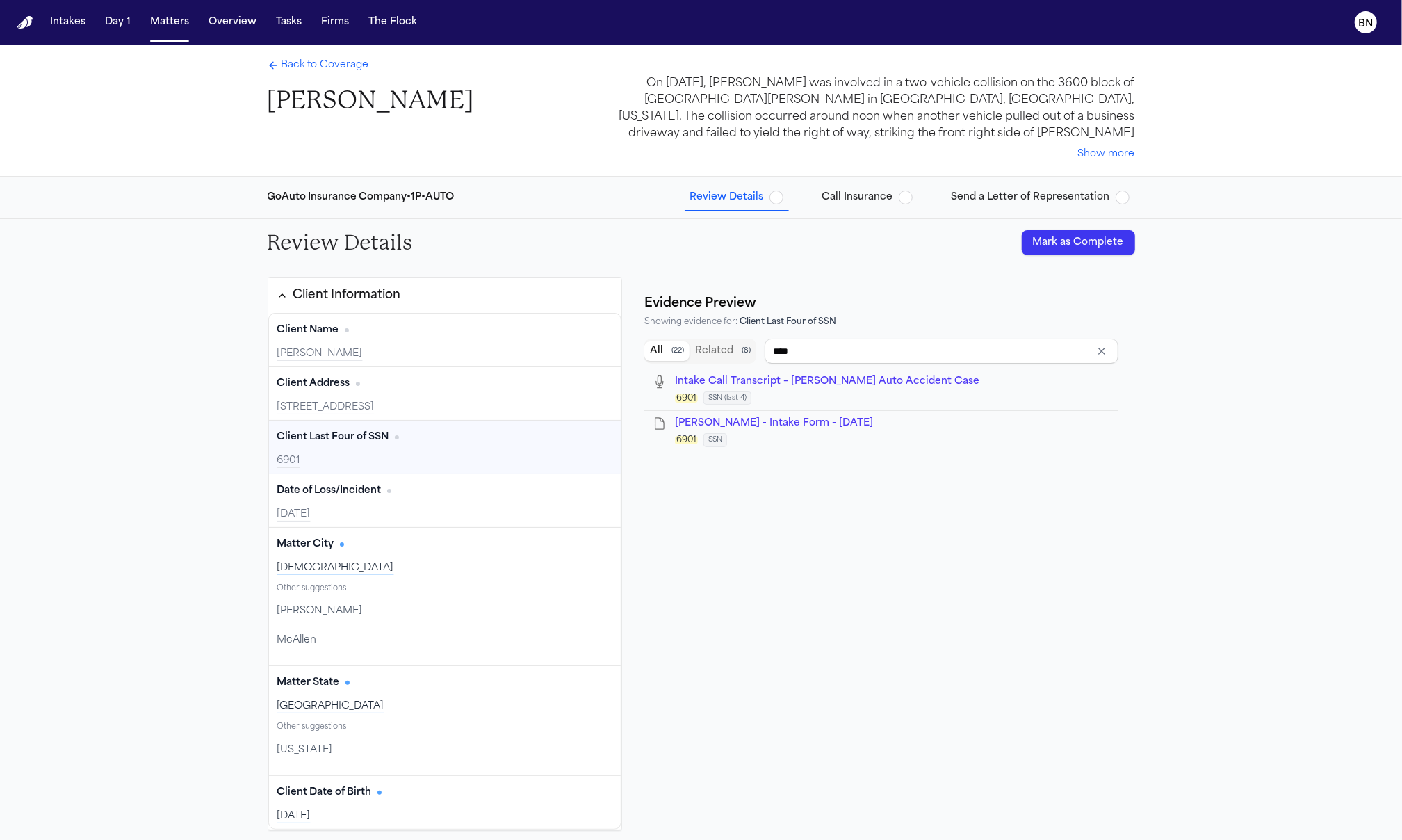
click at [388, 468] on div "6901" at bounding box center [445, 461] width 336 height 14
click at [406, 502] on div "Date of Loss/Incident Edit" at bounding box center [445, 490] width 336 height 22
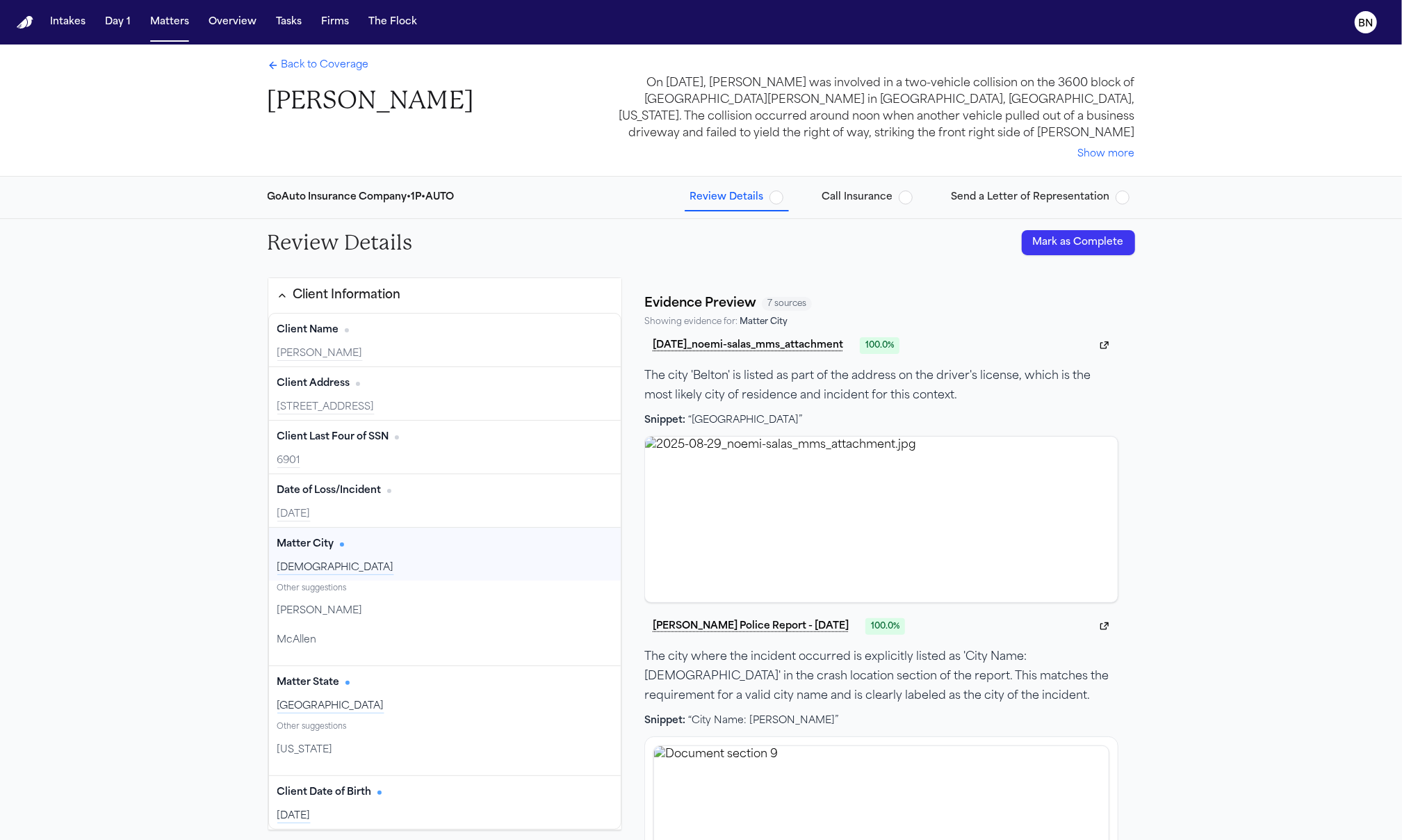
click at [440, 564] on div "Temple" at bounding box center [445, 568] width 336 height 14
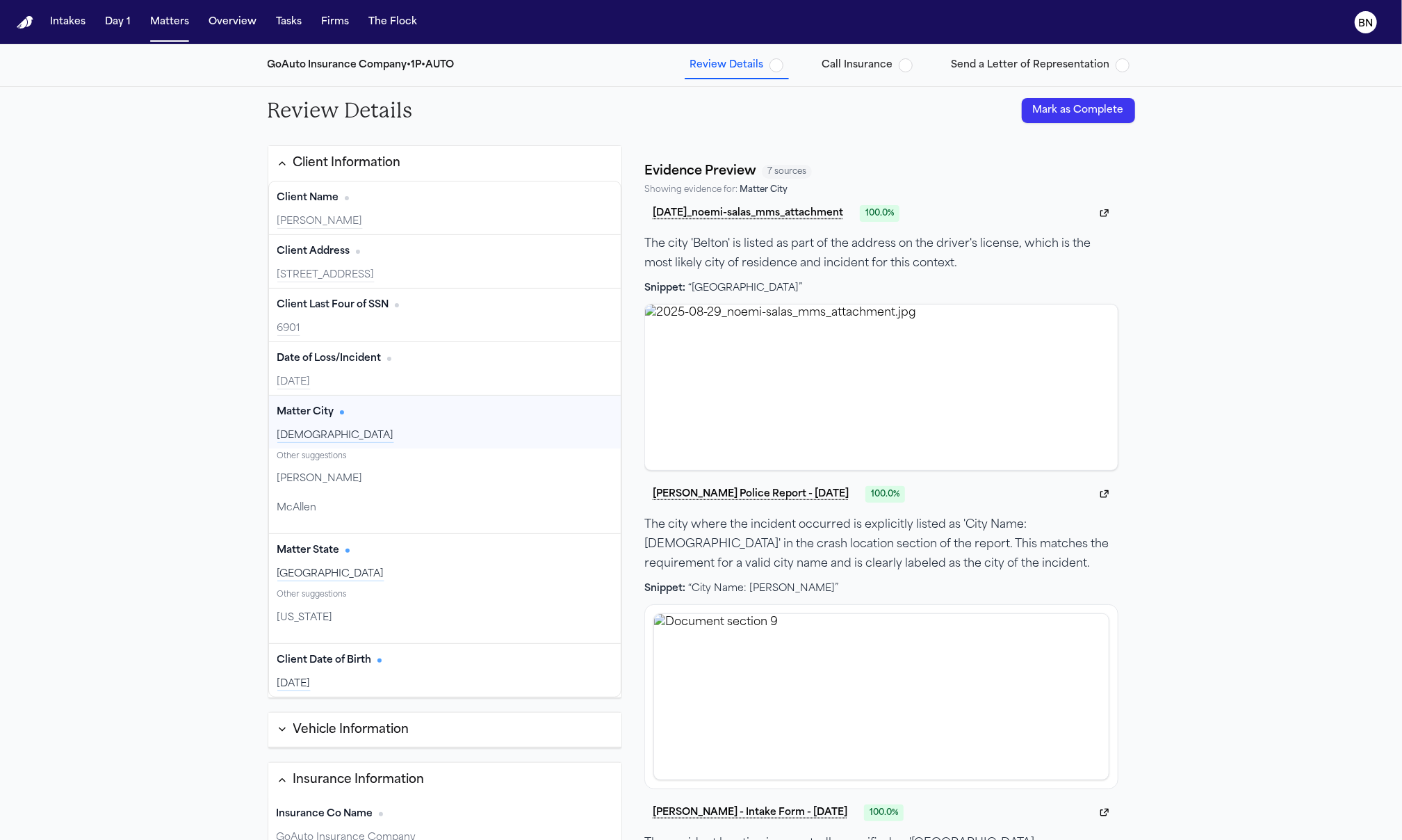
scroll to position [144, 0]
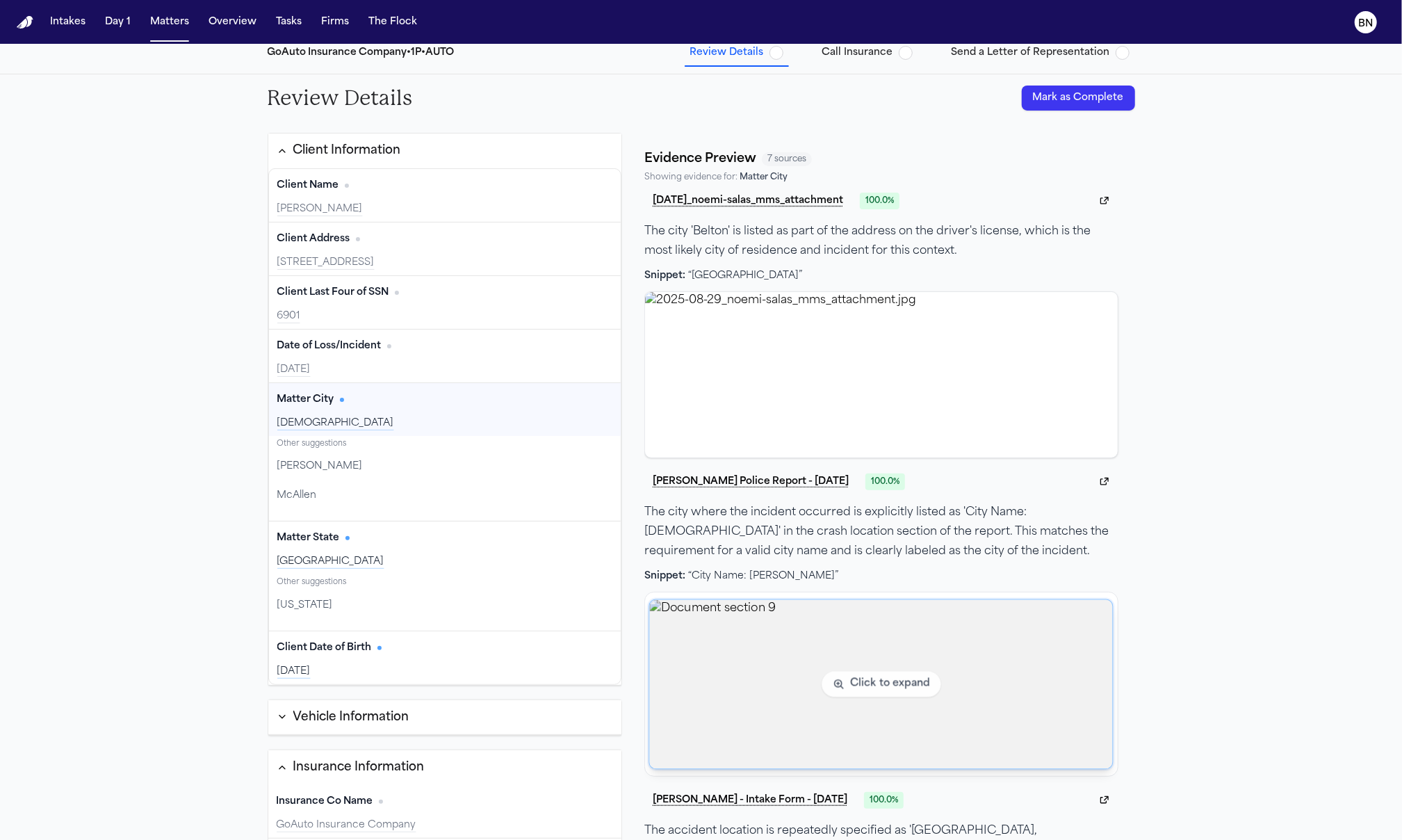
click at [744, 686] on img "View document section 9" at bounding box center [882, 684] width 463 height 169
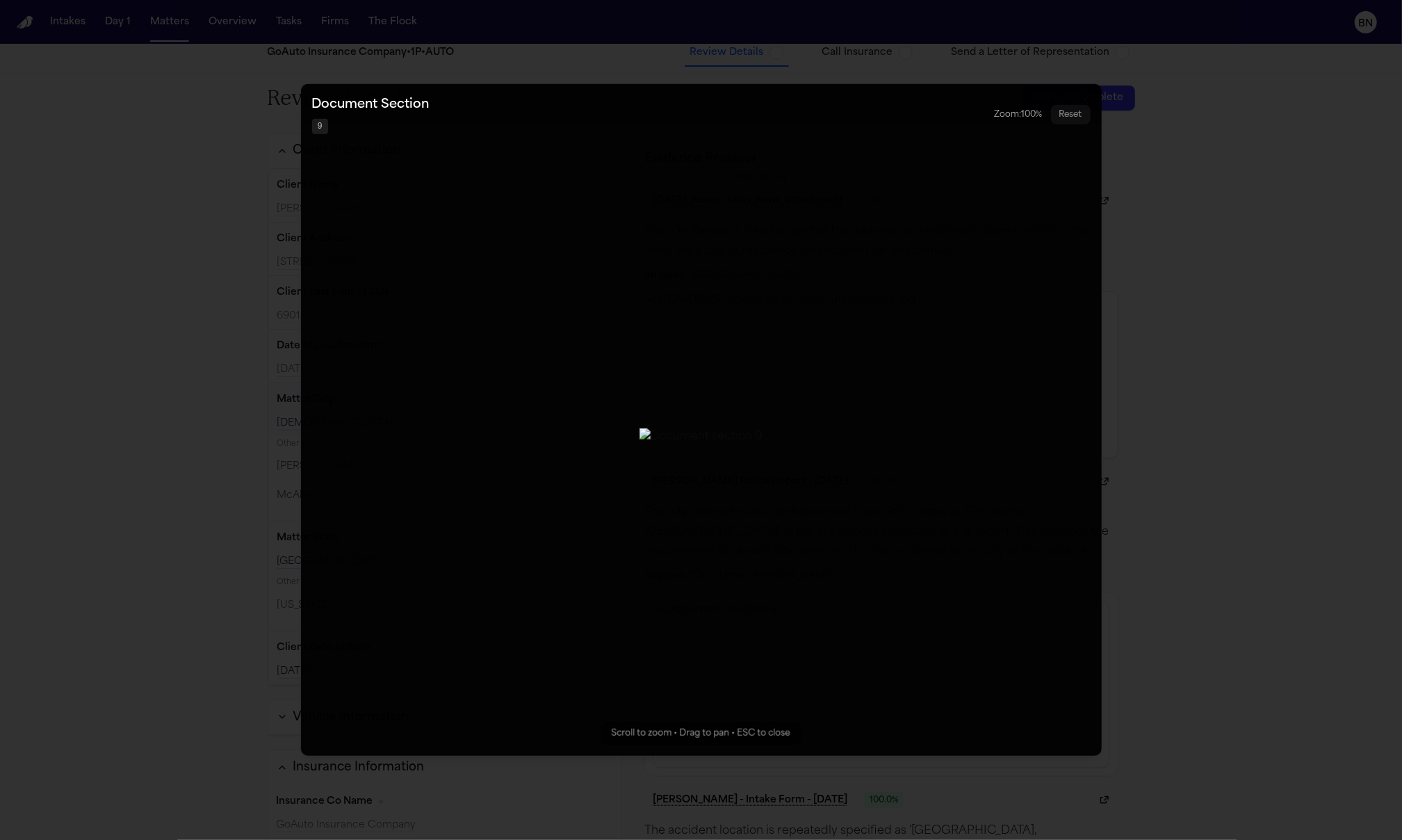
drag, startPoint x: 668, startPoint y: 318, endPoint x: 686, endPoint y: 328, distance: 20.6
click at [669, 428] on img "Zoomable image viewer. Use mouse wheel to zoom, drag to pan, or press R to rese…" at bounding box center [701, 436] width 124 height 16
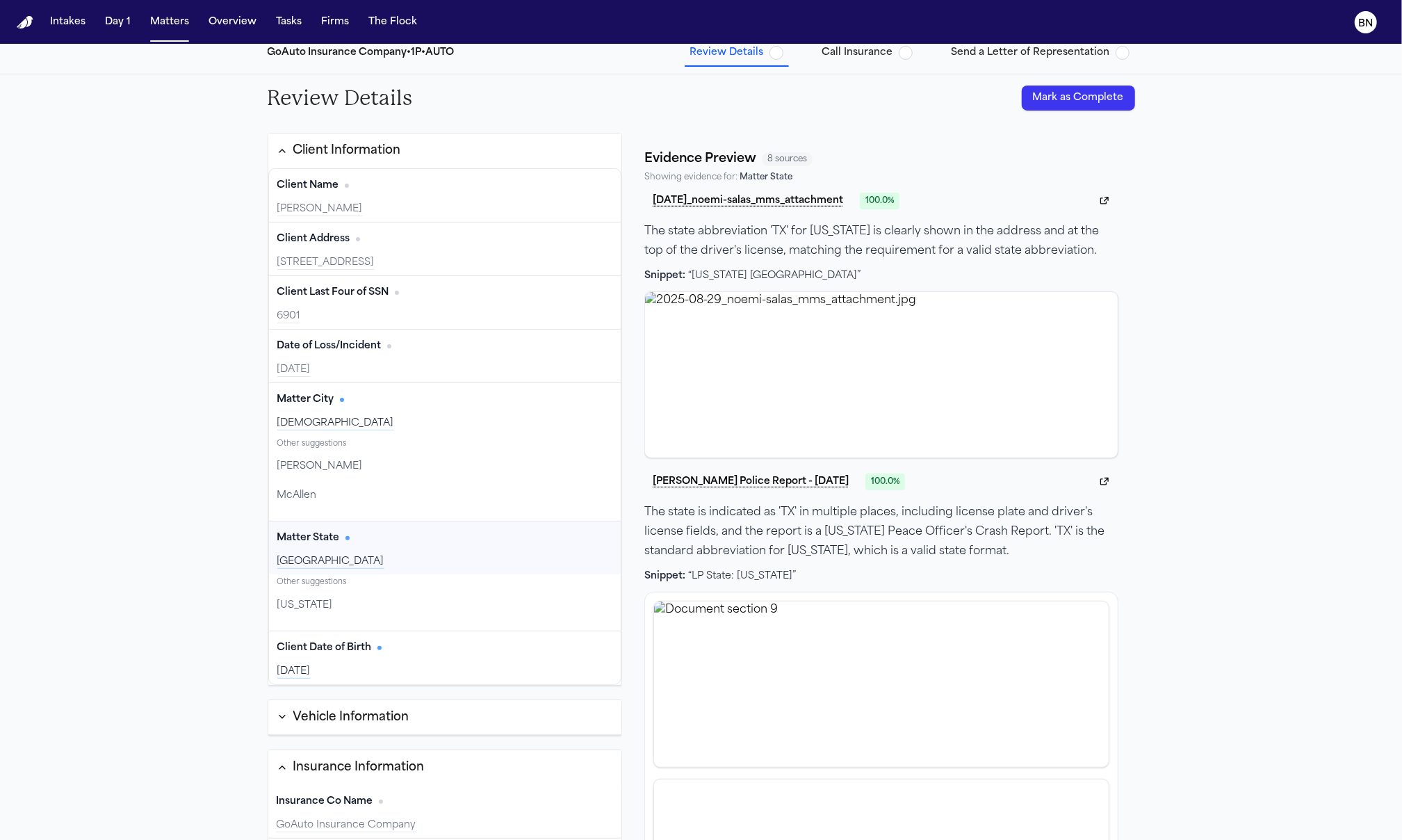
click at [324, 551] on div "Matter State Edit TX" at bounding box center [446, 547] width 353 height 53
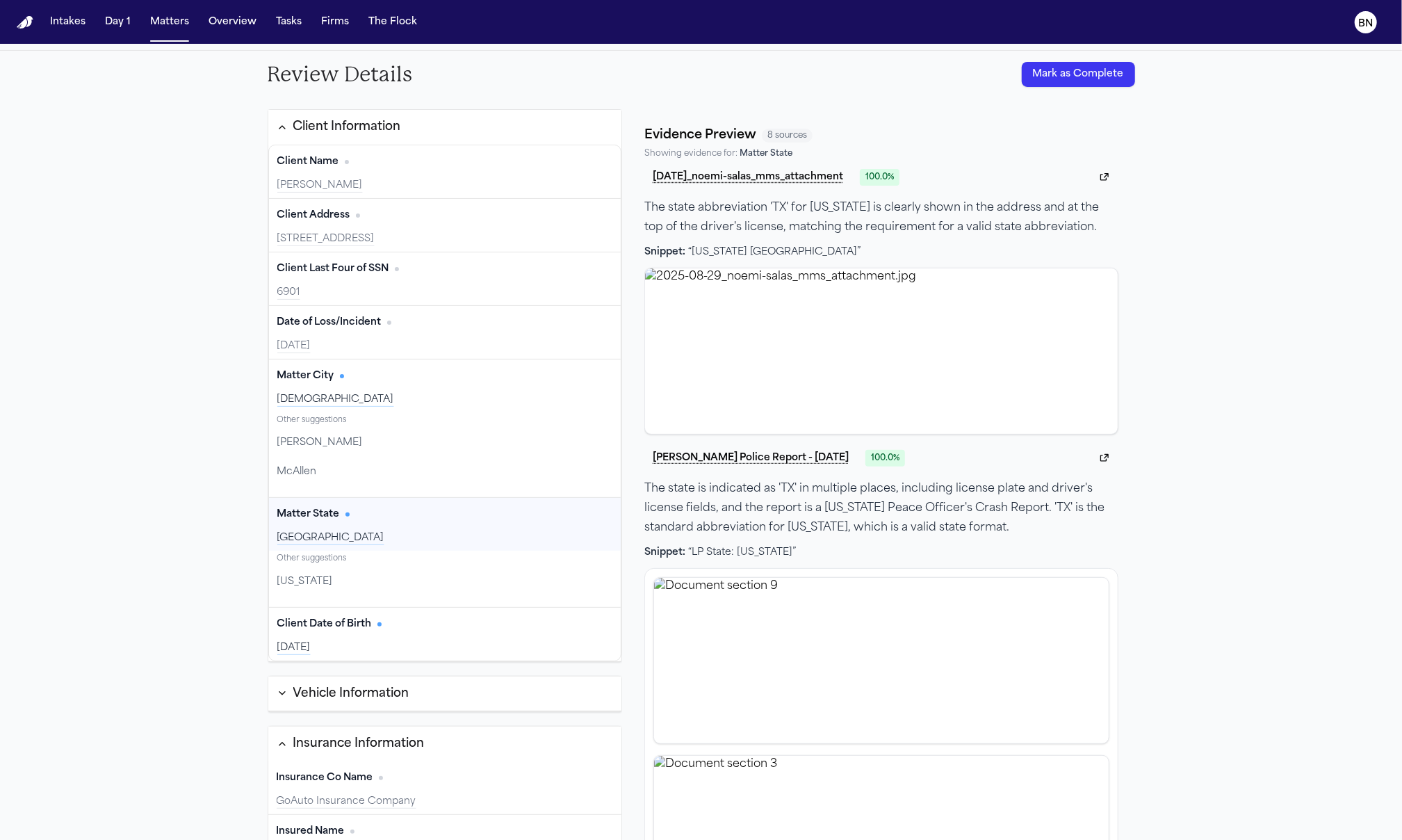
click at [400, 516] on div "Matter State Edit" at bounding box center [445, 514] width 336 height 22
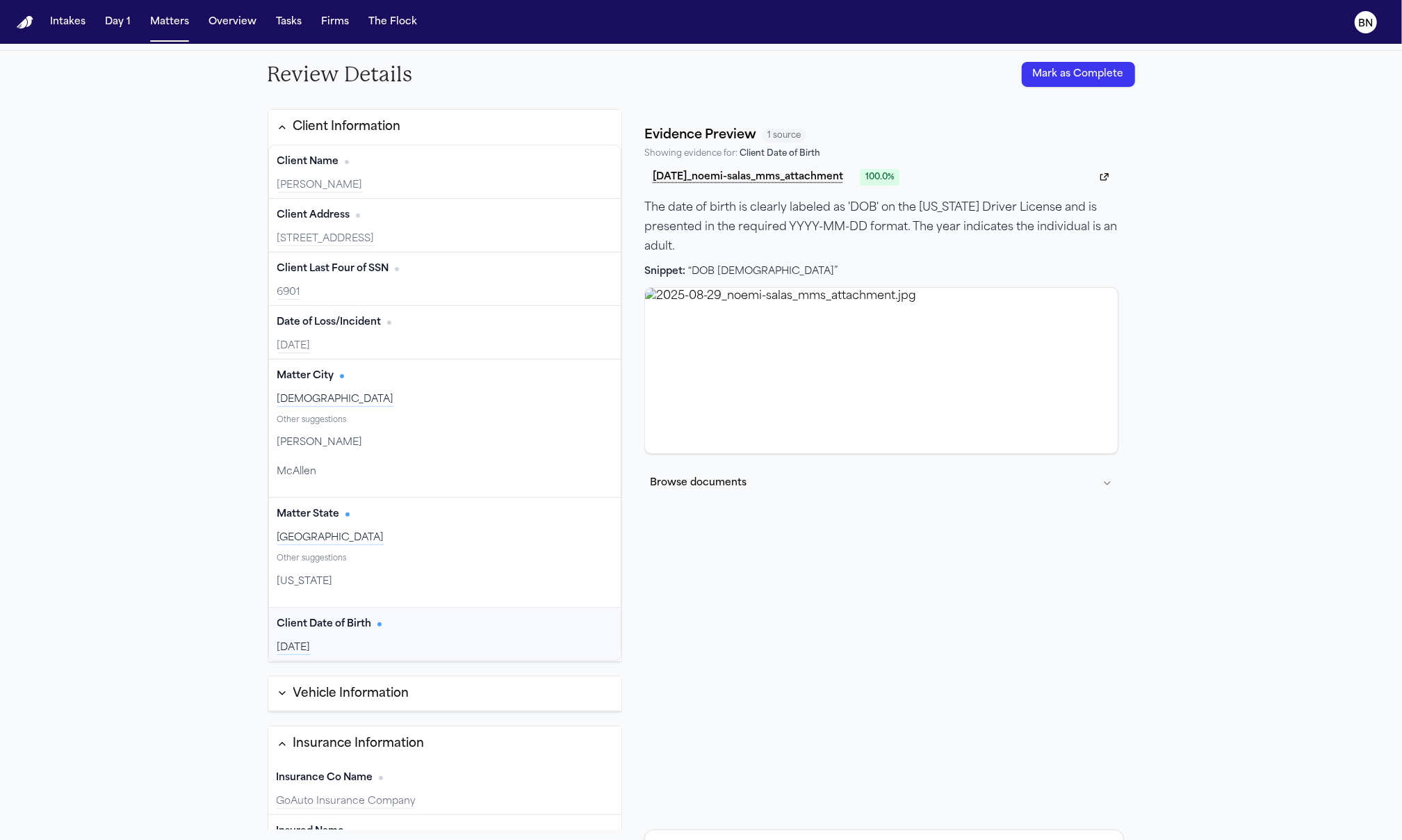
scroll to position [23, 0]
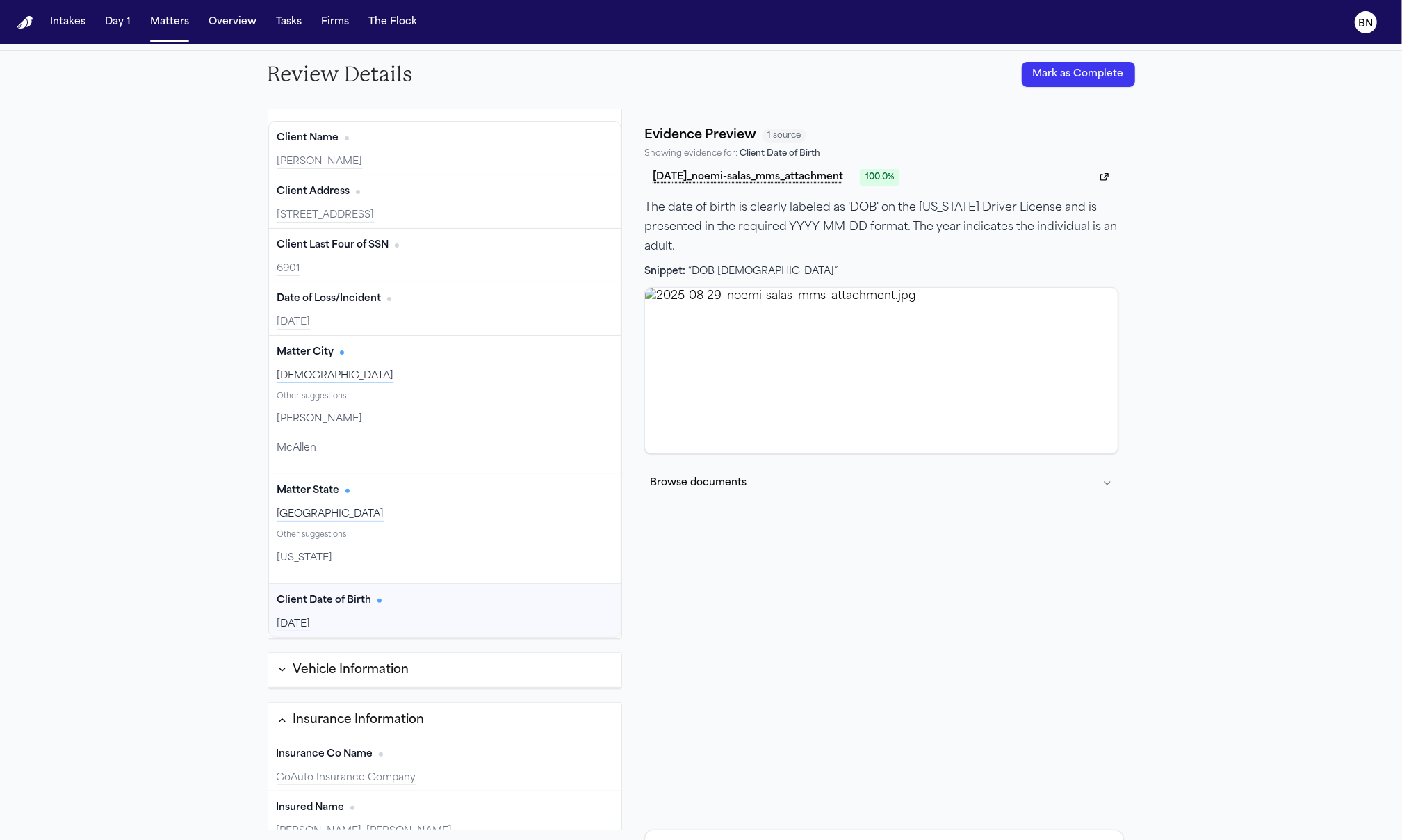
click at [405, 624] on div "2005-01-30" at bounding box center [445, 624] width 336 height 14
click at [442, 622] on div "2005-01-30" at bounding box center [445, 624] width 336 height 14
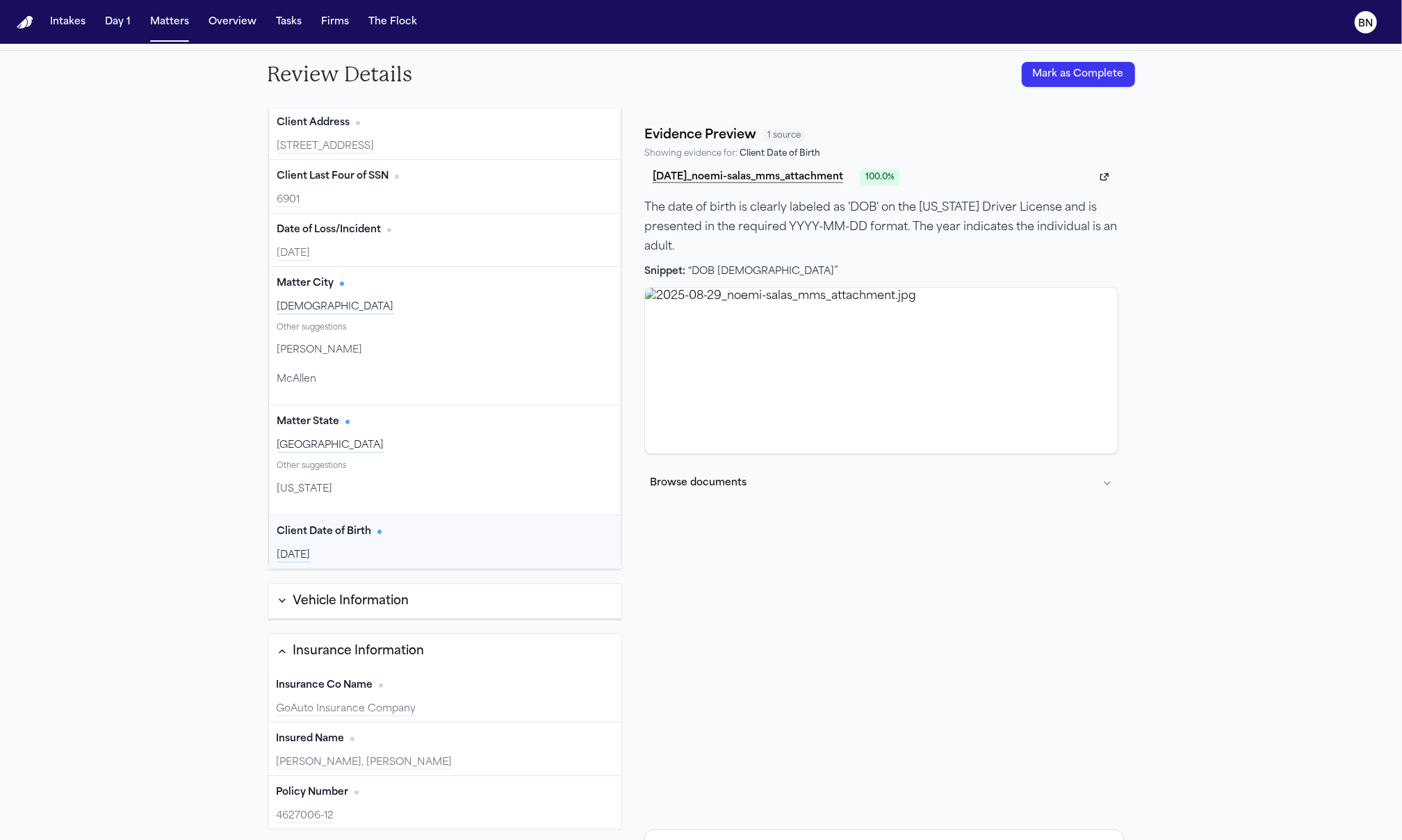
click at [432, 604] on button "Vehicle Information" at bounding box center [445, 602] width 354 height 36
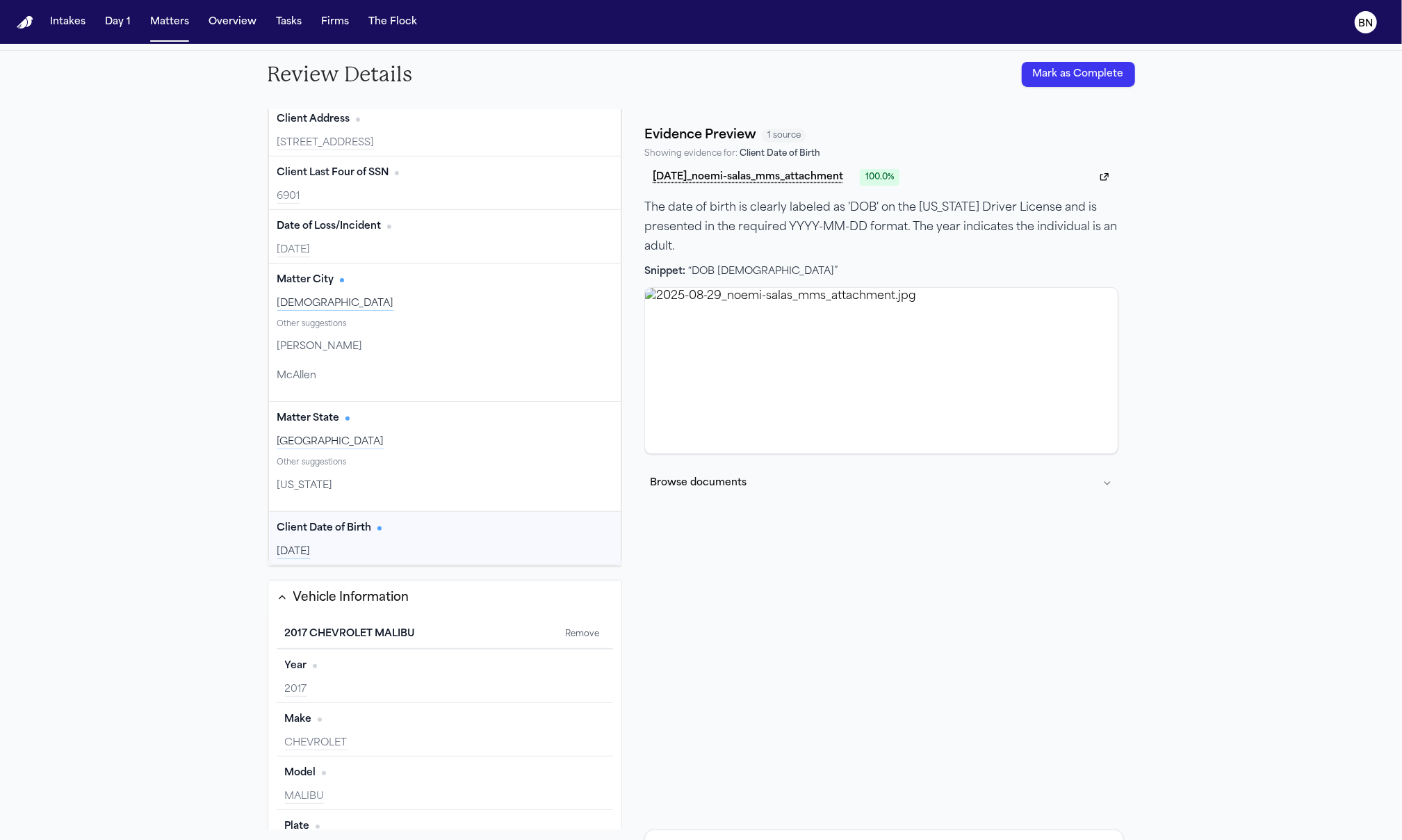
scroll to position [193, 0]
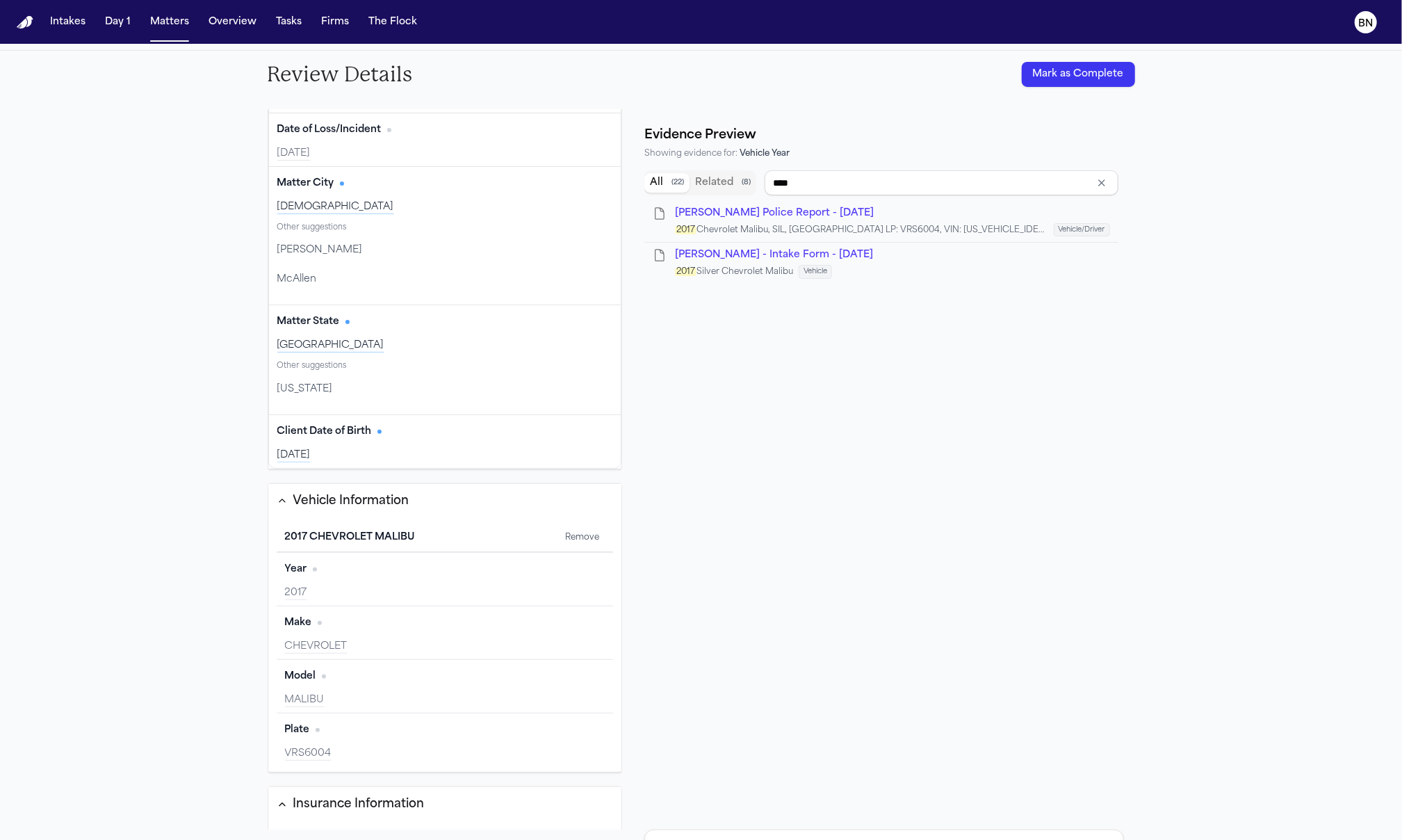
click at [399, 582] on div "Year Edit 2017" at bounding box center [446, 578] width 337 height 53
click at [391, 634] on div "Make Edit" at bounding box center [445, 622] width 321 height 22
click at [370, 688] on div "Model Edit" at bounding box center [445, 676] width 321 height 22
click at [365, 718] on div "Plate Edit VRS6004" at bounding box center [446, 739] width 337 height 53
type input "**********"
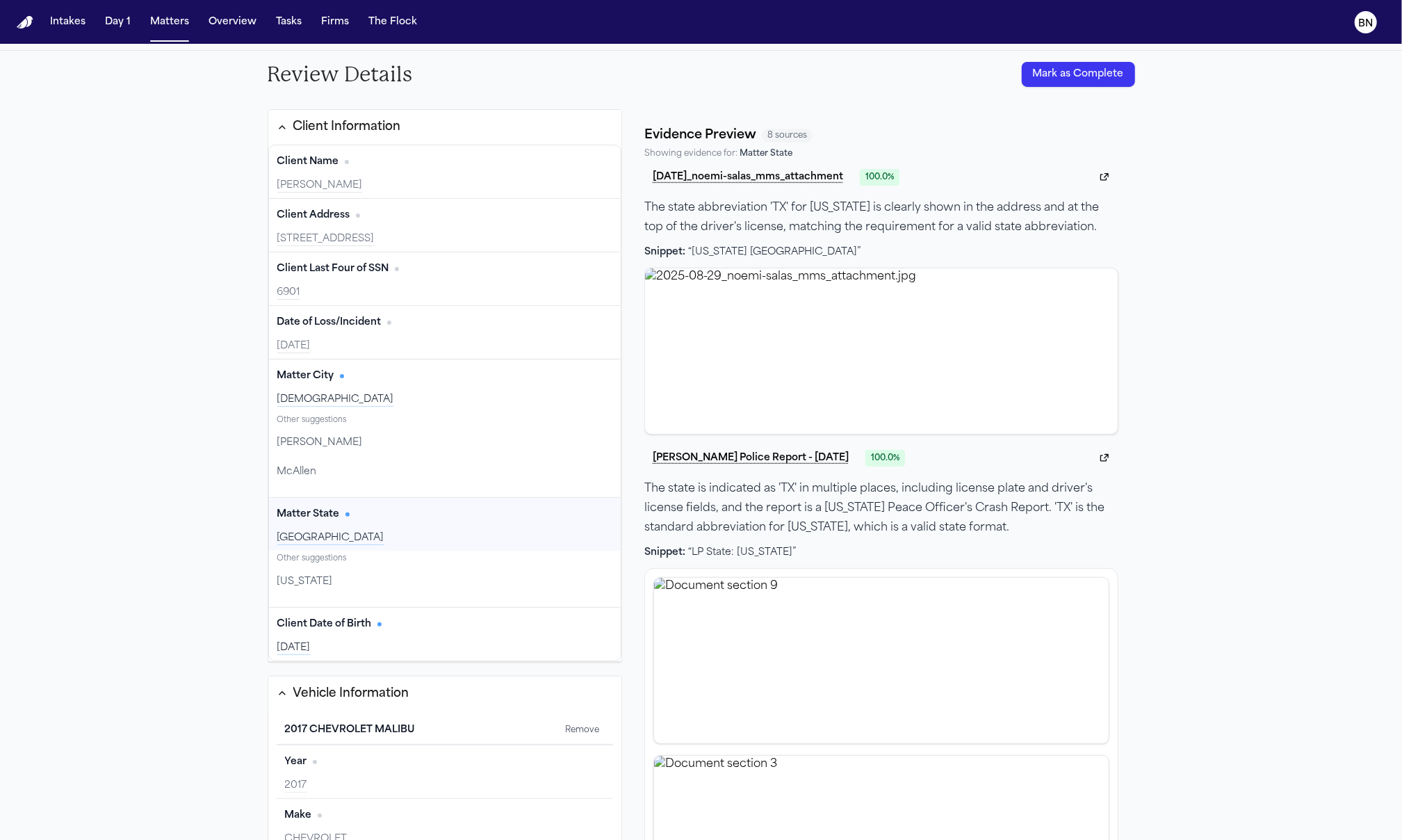
scroll to position [70, 0]
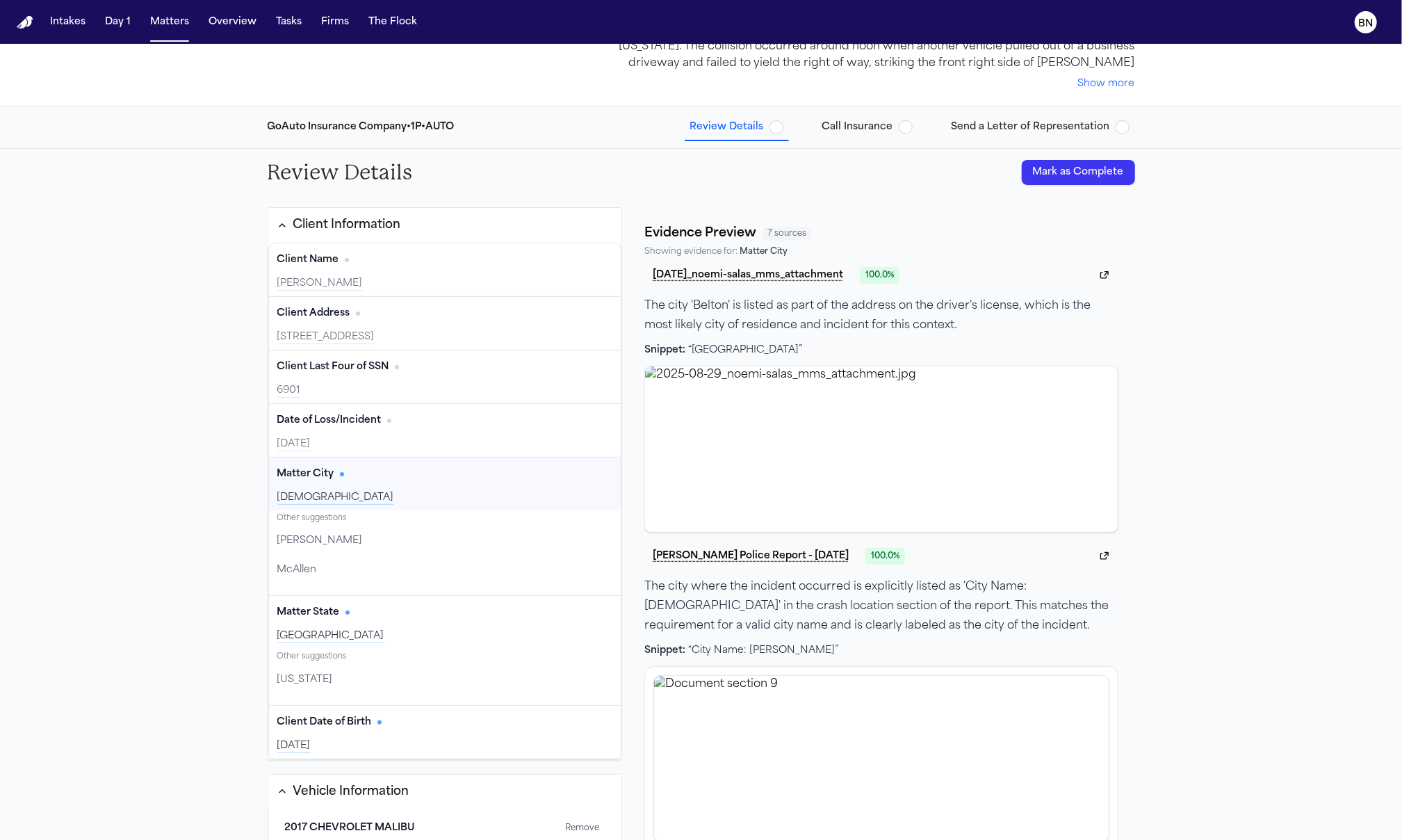
click at [383, 485] on div "Matter City Edit" at bounding box center [445, 474] width 336 height 22
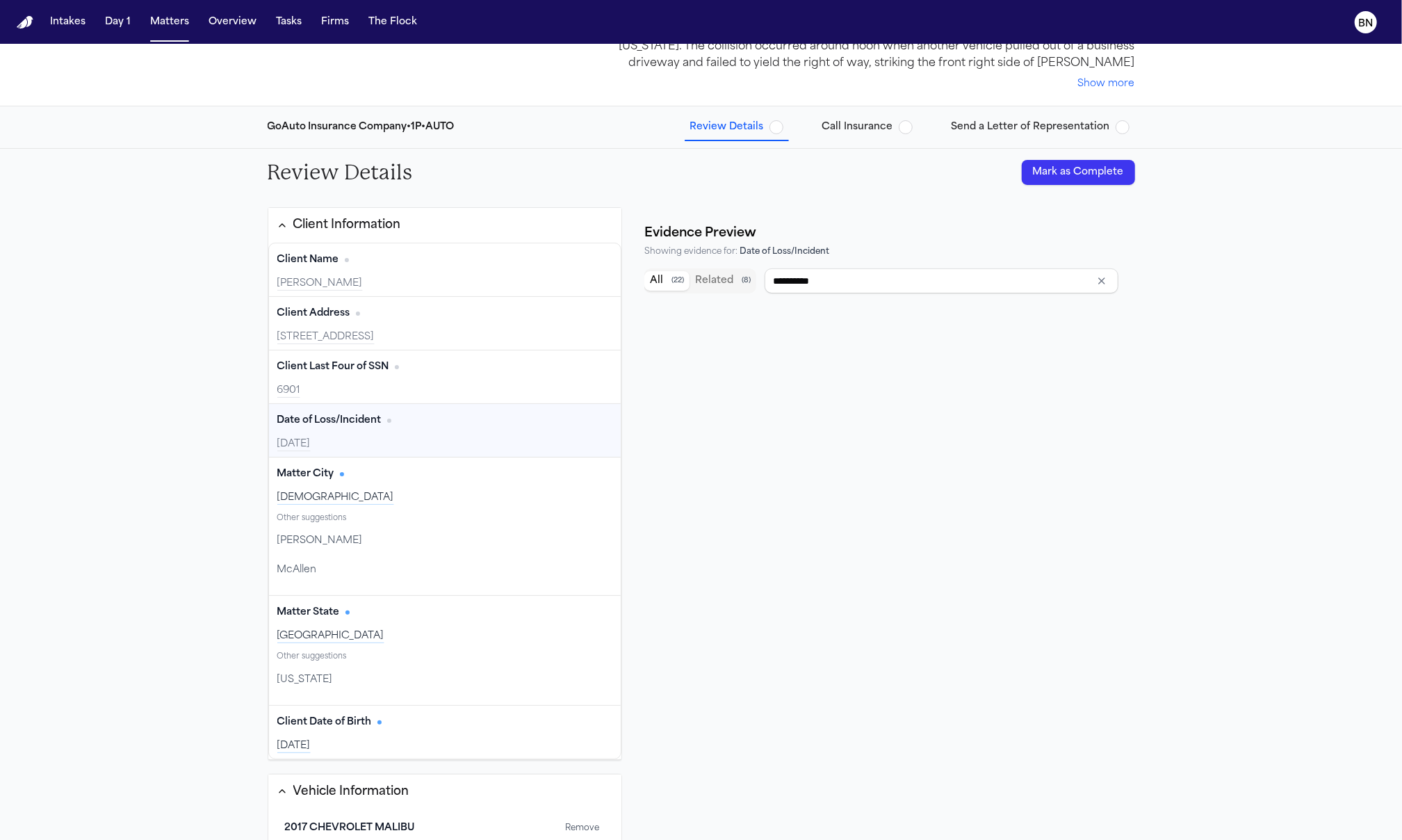
scroll to position [46, 0]
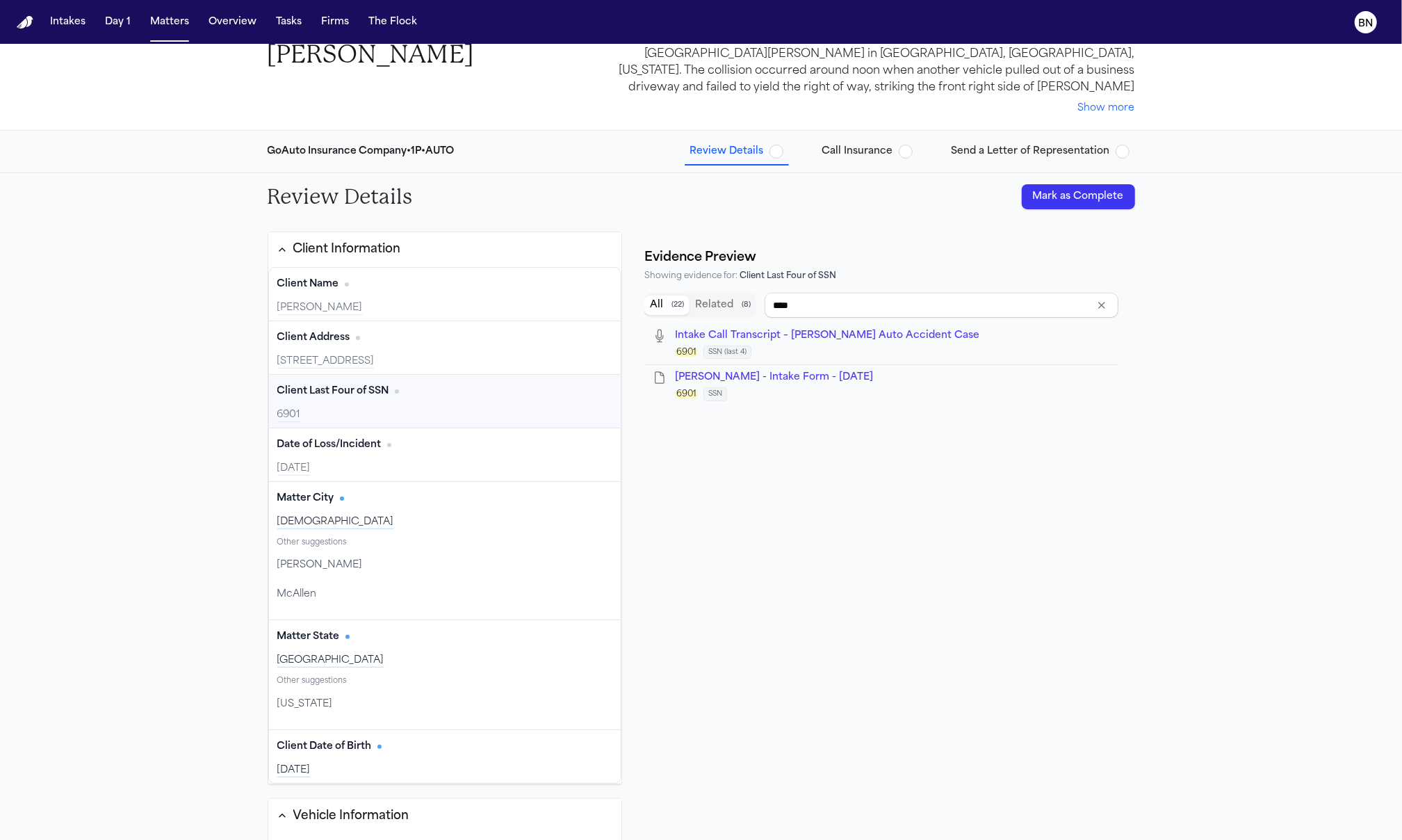
click at [389, 393] on div "Client Last Four of SSN" at bounding box center [338, 391] width 122 height 14
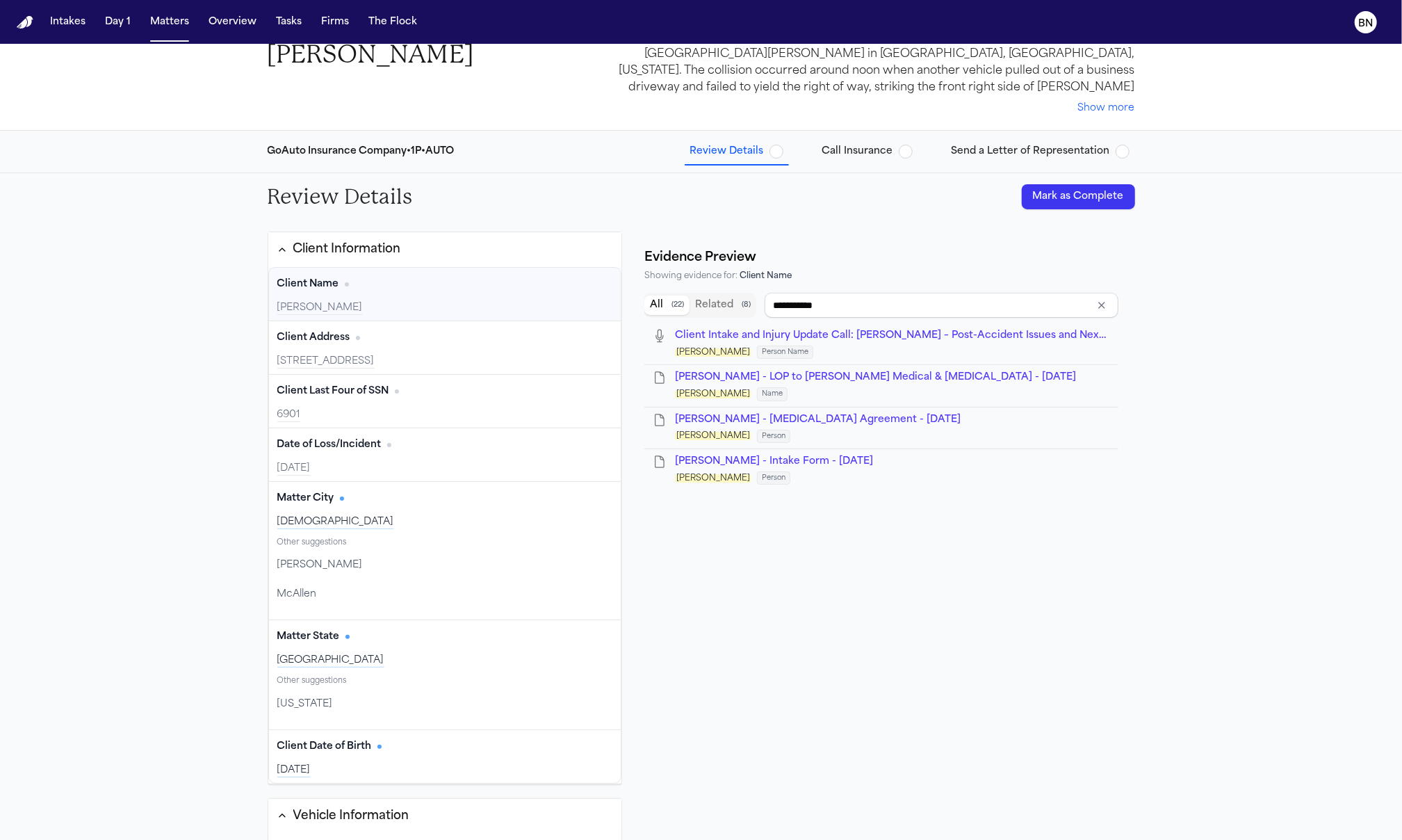
click at [493, 304] on div "NOEMI SALAS" at bounding box center [445, 308] width 336 height 14
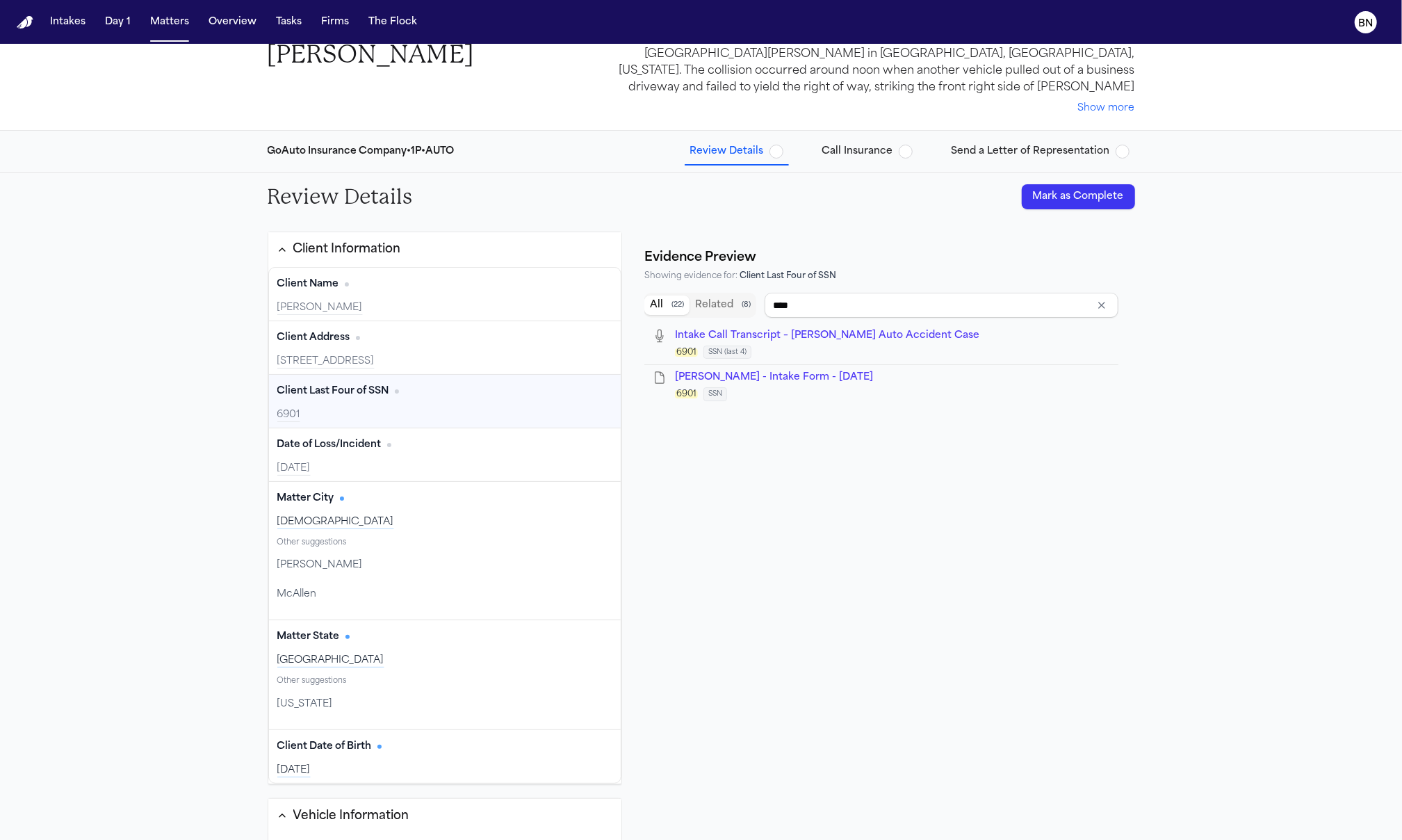
type input "**********"
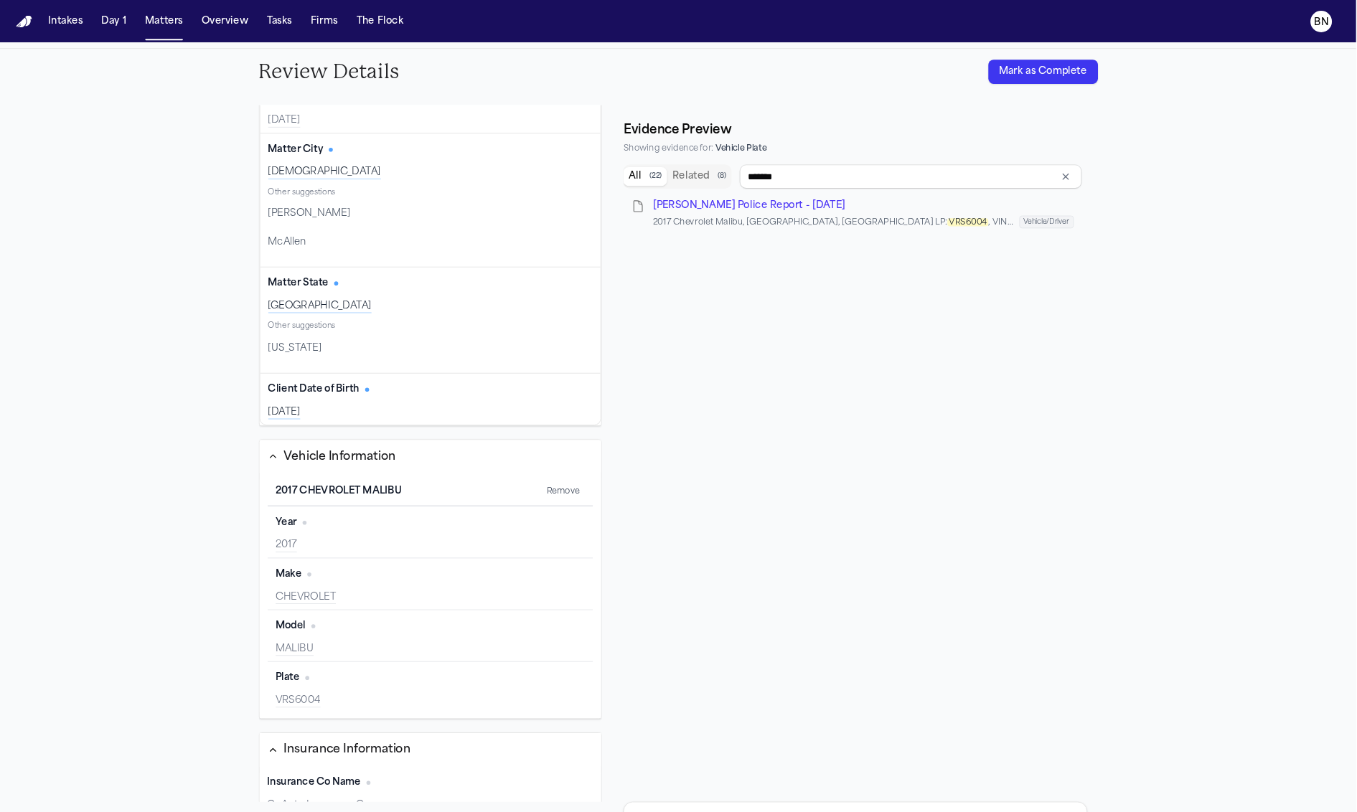
scroll to position [362, 0]
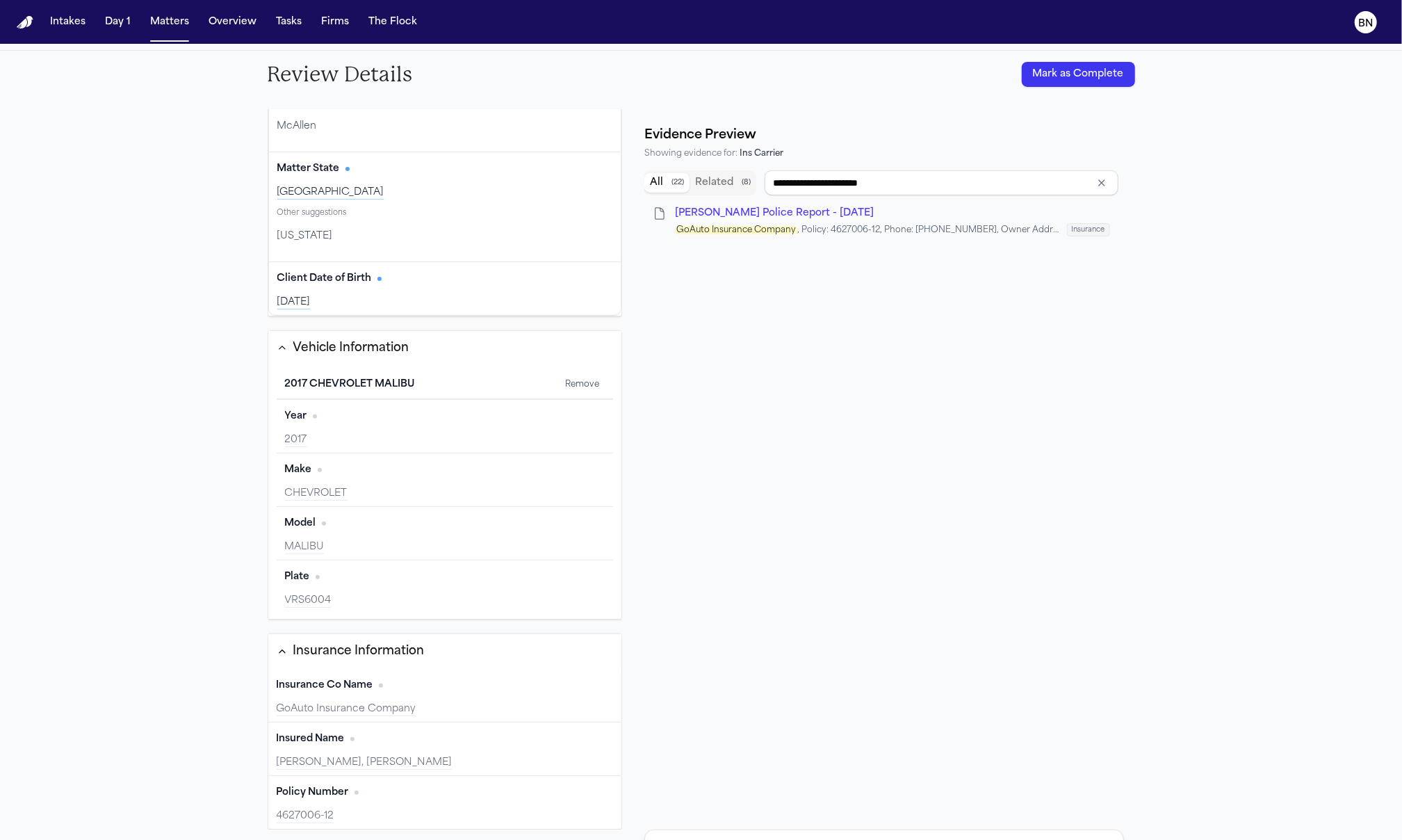
click at [800, 213] on span "N. Salas - Temple Police Report - 8.28.25" at bounding box center [774, 213] width 199 height 11
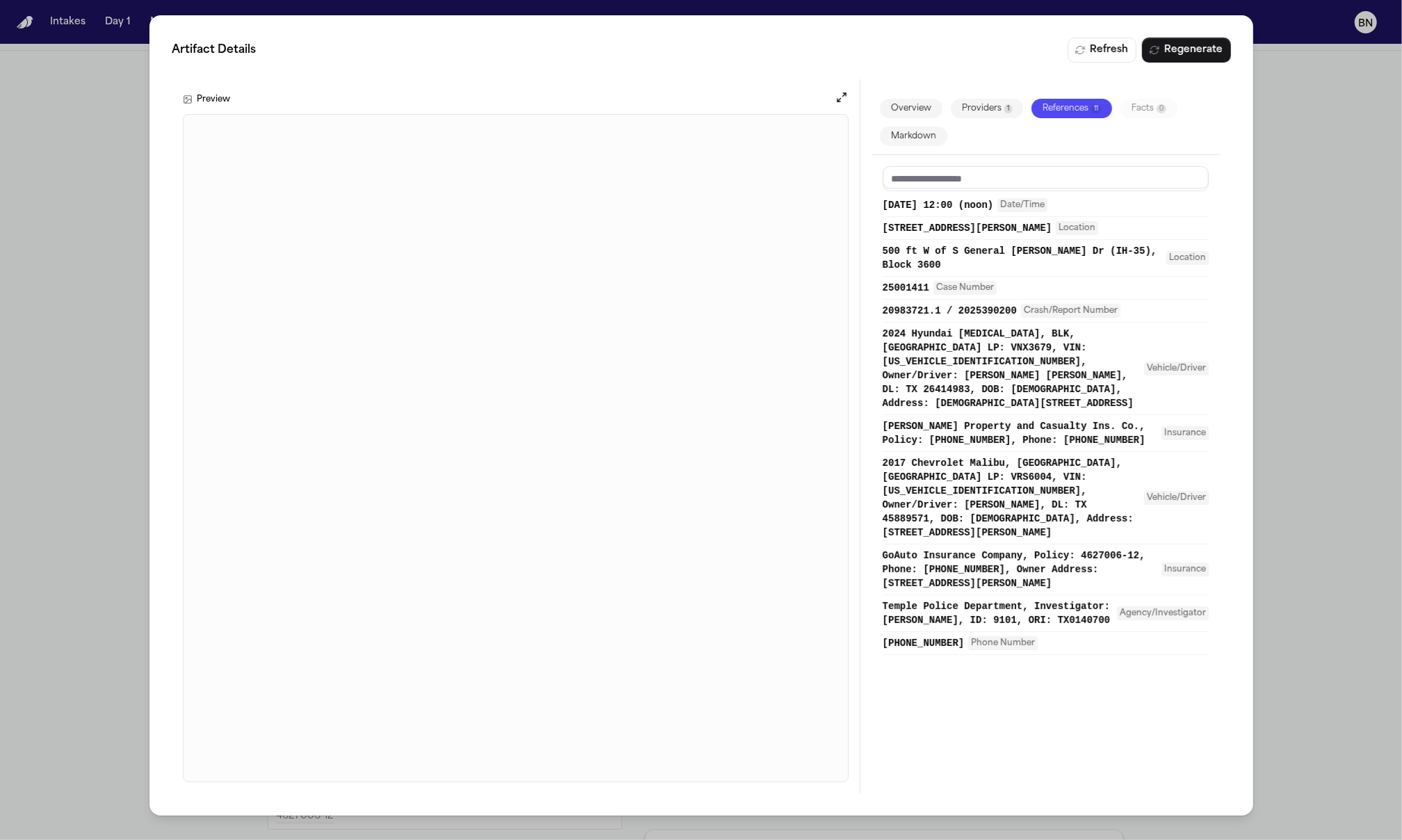
click at [835, 104] on button "Open preview" at bounding box center [841, 97] width 14 height 14
click at [1333, 559] on div "Artifact Details Refresh Regenerate Preview Overview Providers 1 References 11 …" at bounding box center [701, 420] width 1402 height 840
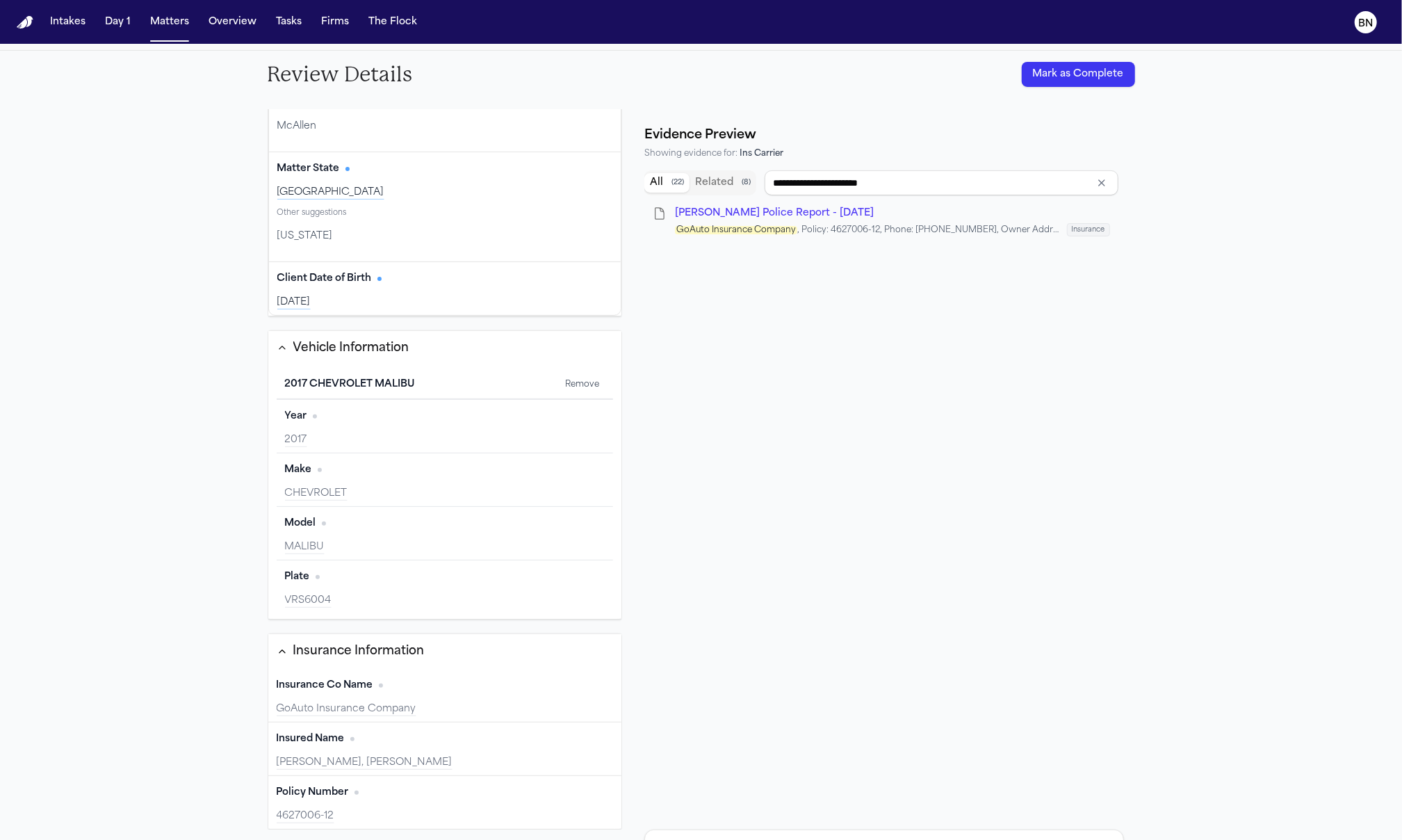
click at [411, 706] on div "GoAuto Insurance Company" at bounding box center [446, 709] width 337 height 14
click at [392, 693] on div "Insurance Co Name Edit" at bounding box center [446, 685] width 337 height 22
click at [397, 742] on div "Insured Name Edit" at bounding box center [446, 738] width 337 height 22
type input "**********"
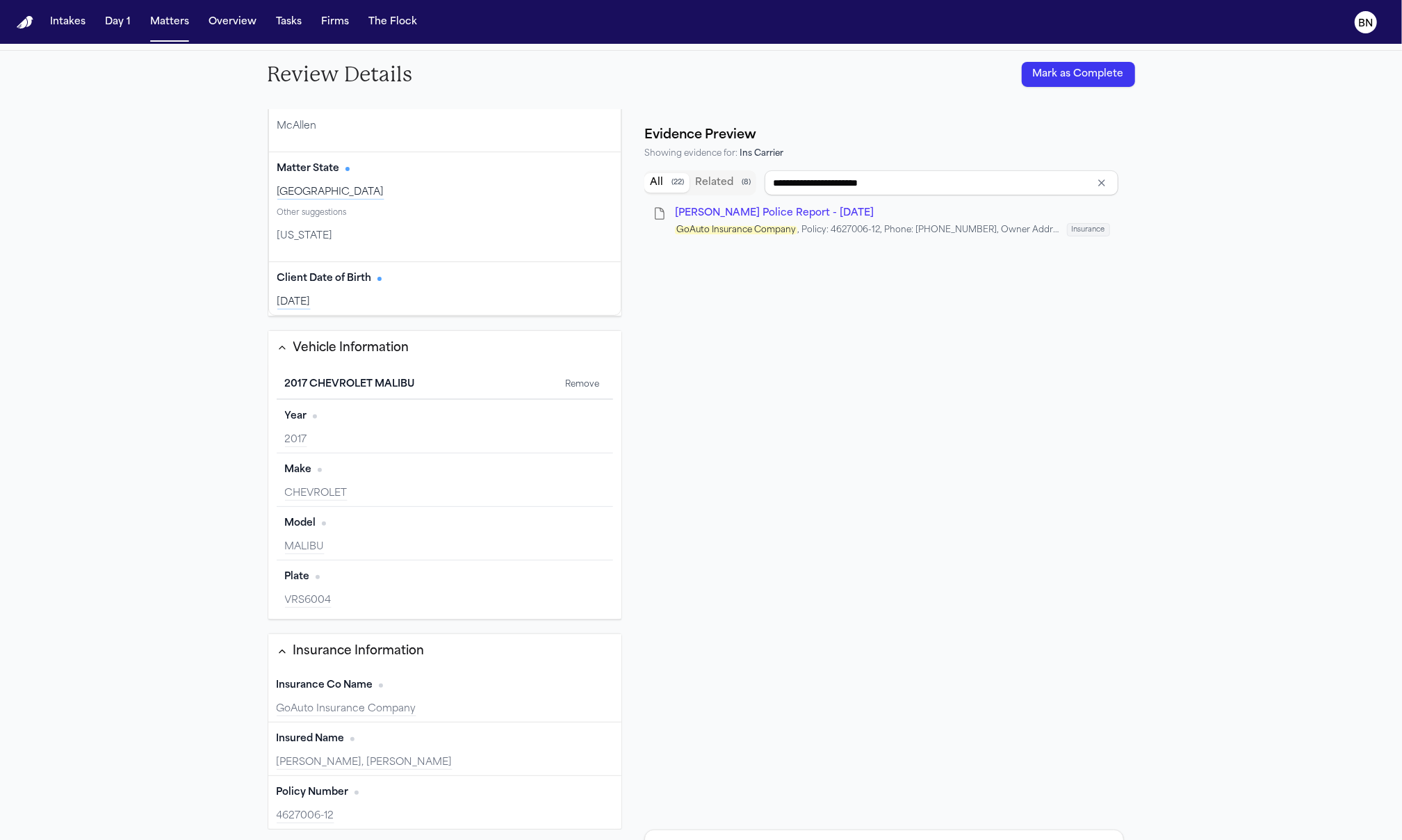
click at [412, 688] on div "Insurance Co Name Edit" at bounding box center [446, 685] width 337 height 22
click at [822, 218] on span "N. Salas - Temple Police Report - 8.28.25" at bounding box center [774, 213] width 199 height 11
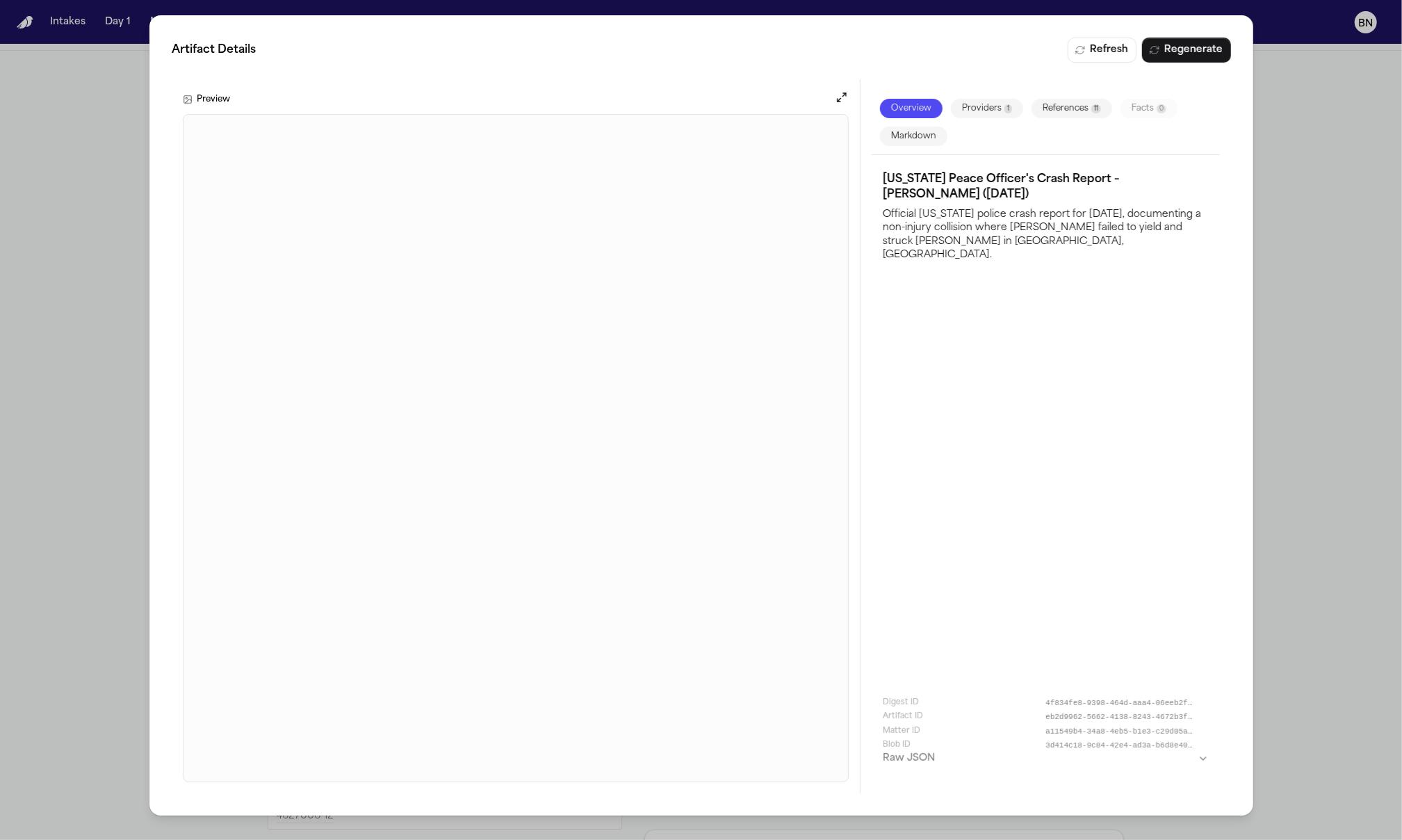
click at [834, 98] on button "Open preview" at bounding box center [841, 97] width 14 height 14
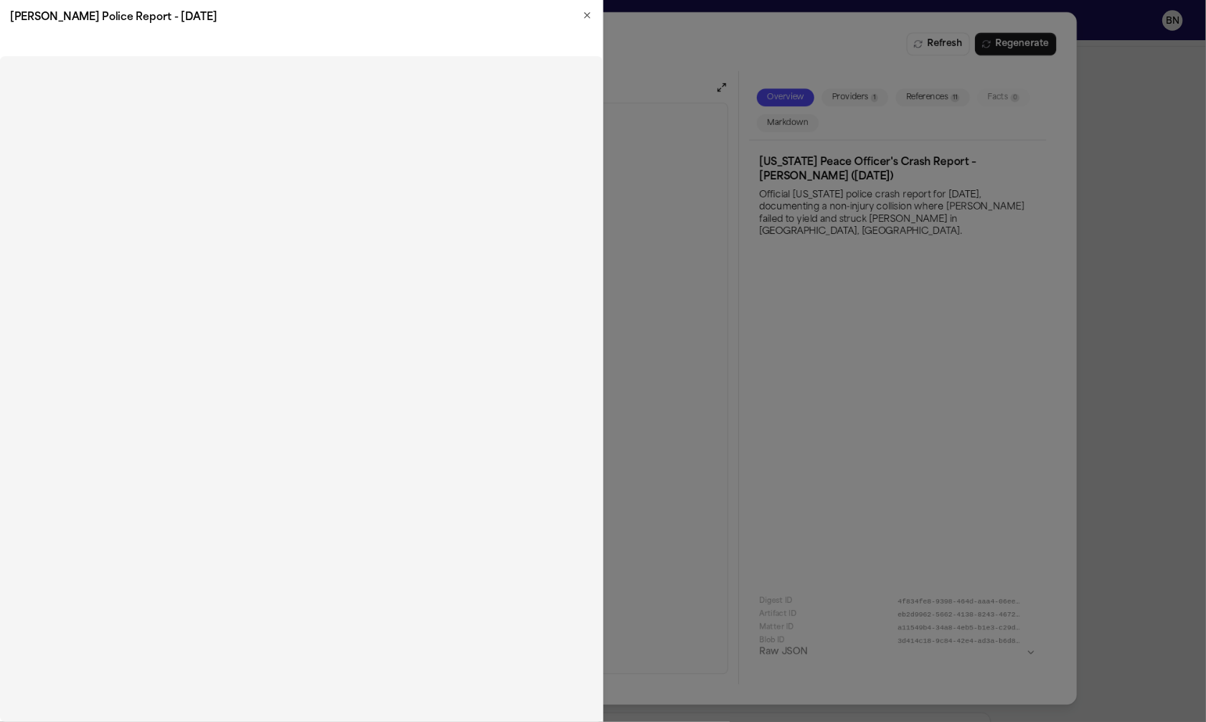
scroll to position [361, 0]
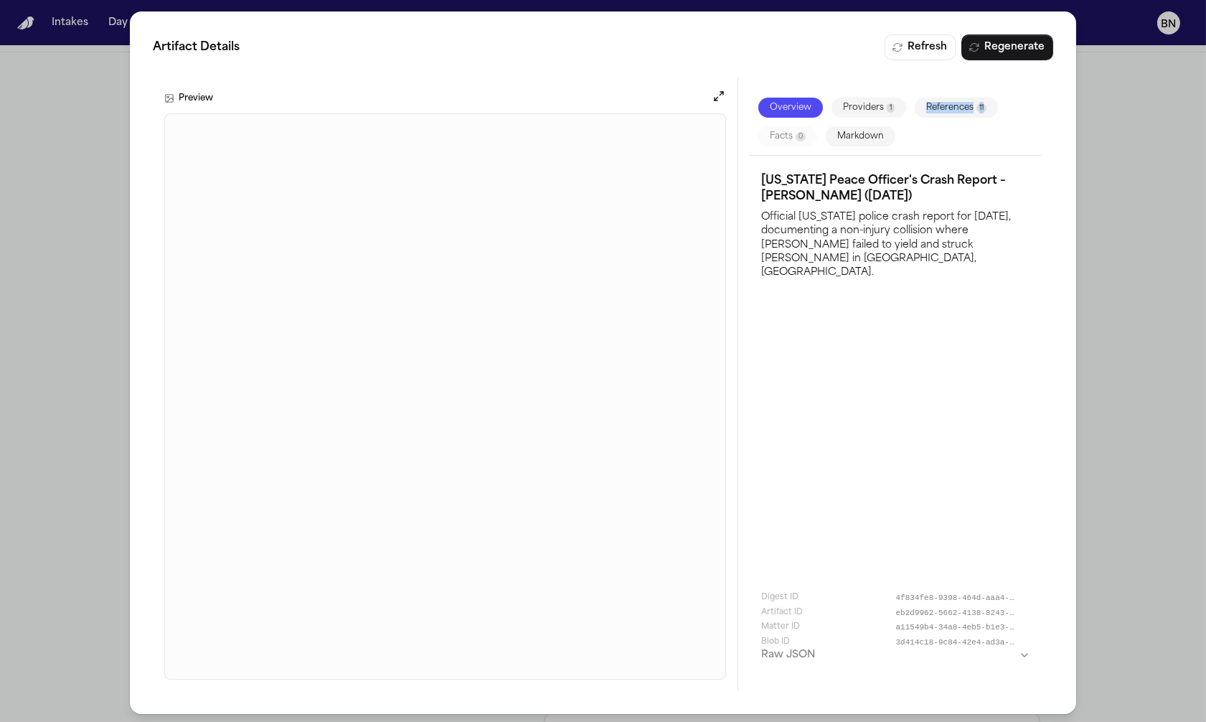
click at [1086, 102] on div "Artifact Details Refresh Regenerate Preview Overview Providers 1 References 11 …" at bounding box center [603, 362] width 1206 height 725
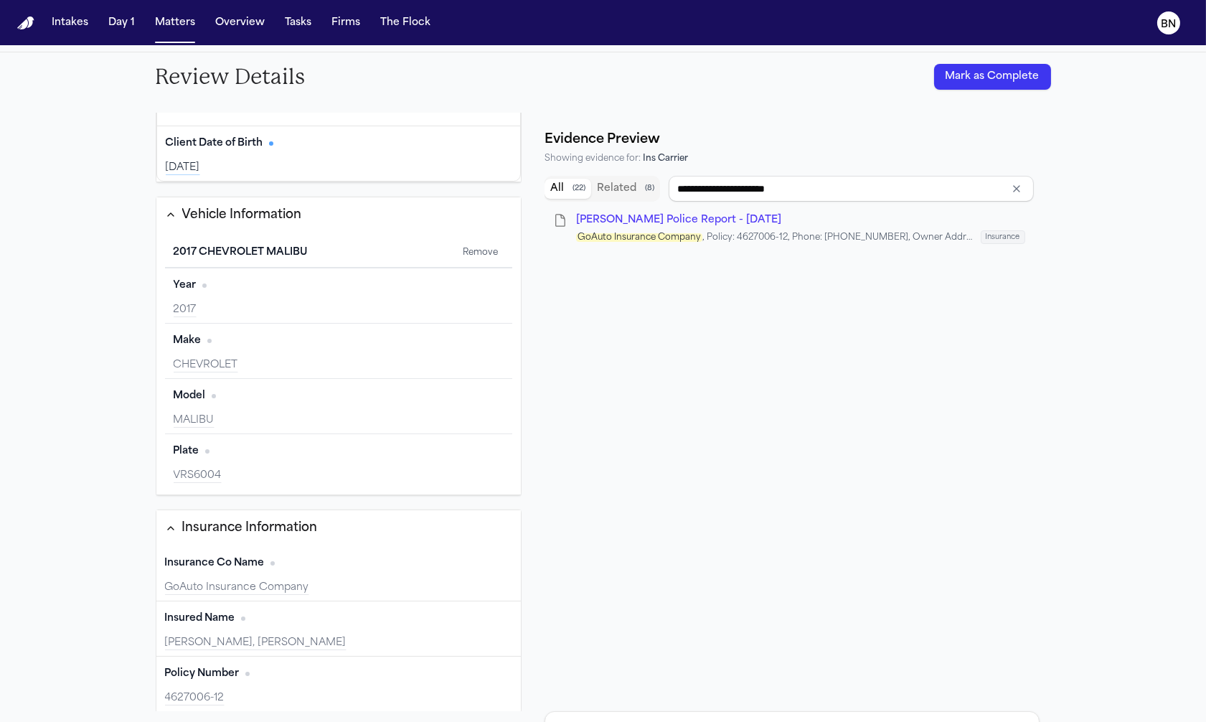
scroll to position [175, 0]
click at [324, 637] on div "SALAS, NOEMI, FAYE" at bounding box center [339, 642] width 348 height 14
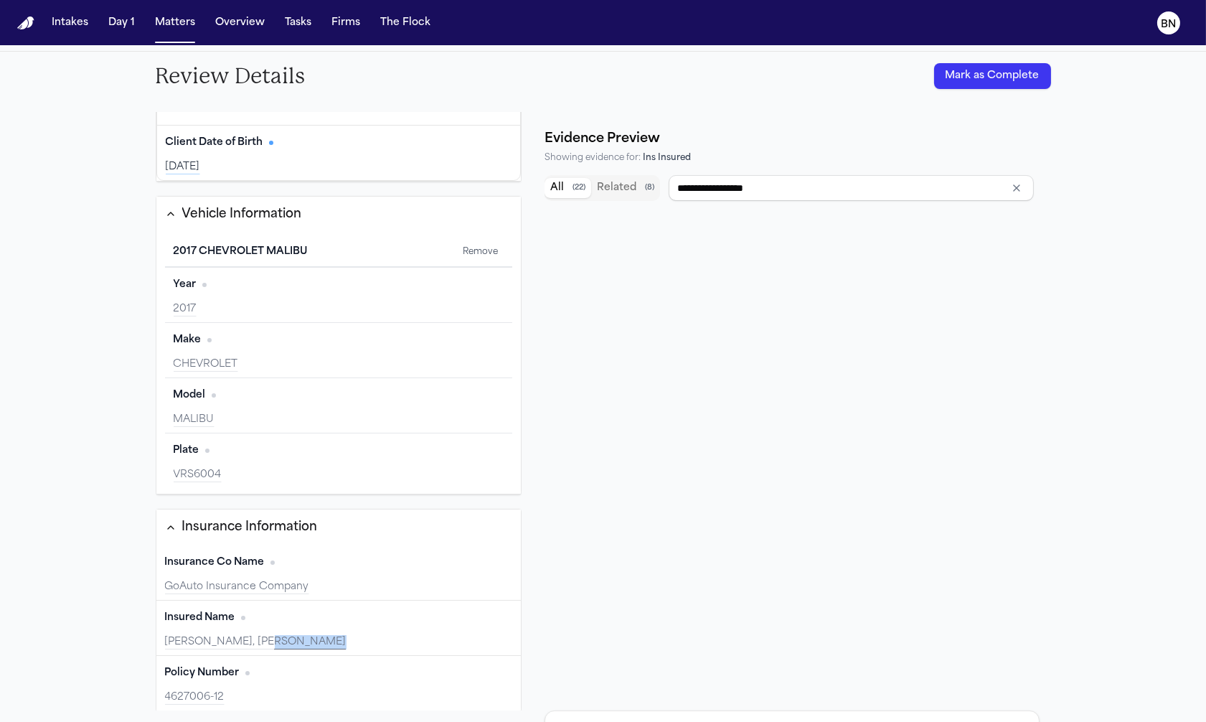
click at [324, 637] on div "SALAS, NOEMI, FAYE" at bounding box center [339, 642] width 348 height 14
click at [229, 639] on div "SALAS, NOEMI, FAYE" at bounding box center [339, 642] width 348 height 14
click at [290, 635] on div "SALAS, NOEMI, FAYE" at bounding box center [339, 642] width 348 height 14
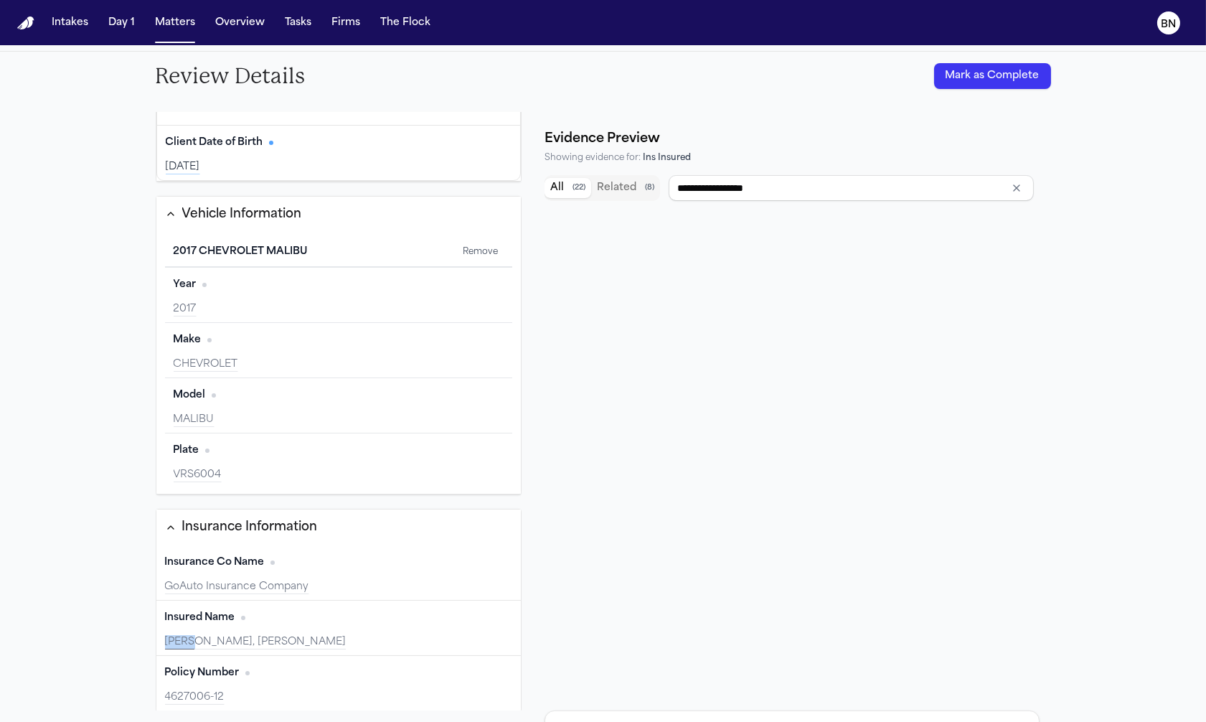
click at [290, 635] on div "SALAS, NOEMI, FAYE" at bounding box center [339, 642] width 348 height 14
click at [321, 622] on div "Insured Name Edit" at bounding box center [339, 617] width 348 height 23
click at [321, 623] on div "Insured Name Edit" at bounding box center [339, 617] width 348 height 23
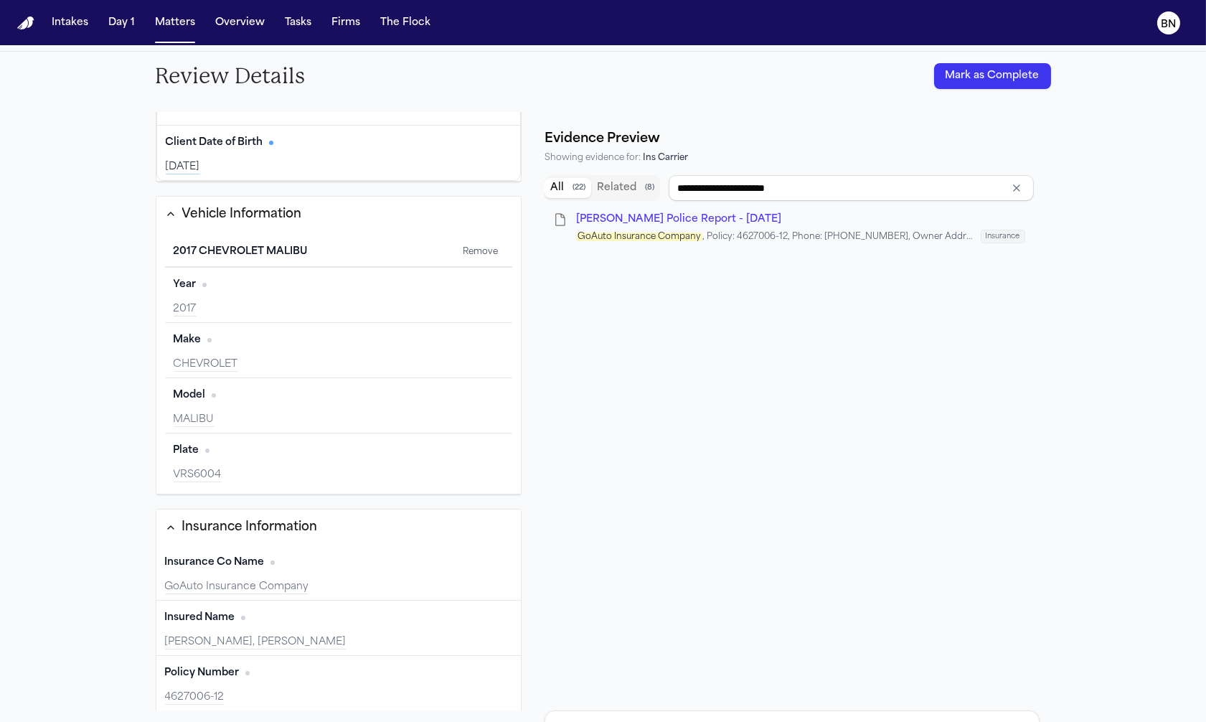
click at [306, 582] on div "GoAuto Insurance Company" at bounding box center [339, 587] width 348 height 14
click at [294, 637] on div "SALAS, NOEMI, FAYE" at bounding box center [339, 642] width 348 height 14
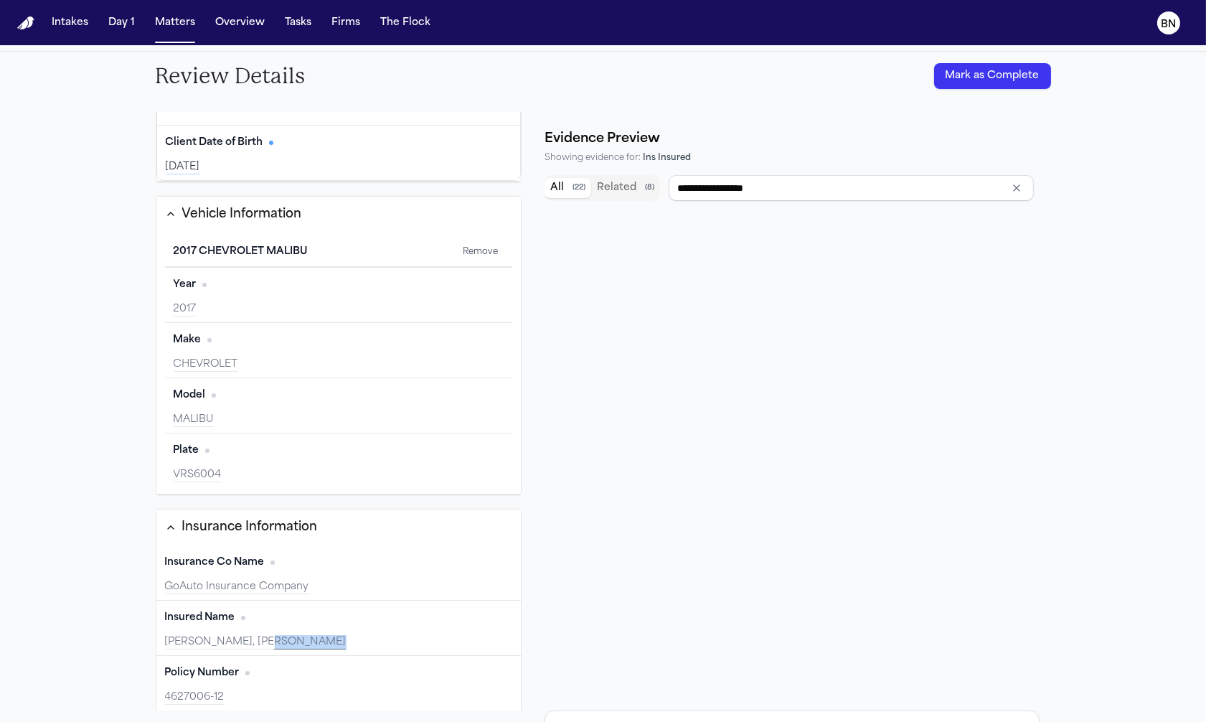
click at [294, 637] on div "SALAS, NOEMI, FAYE" at bounding box center [339, 642] width 348 height 14
click at [299, 639] on div "SALAS, NOEMI, FAYE" at bounding box center [339, 642] width 348 height 14
click at [296, 637] on div "SALAS, NOEMI, FAYE" at bounding box center [339, 642] width 348 height 14
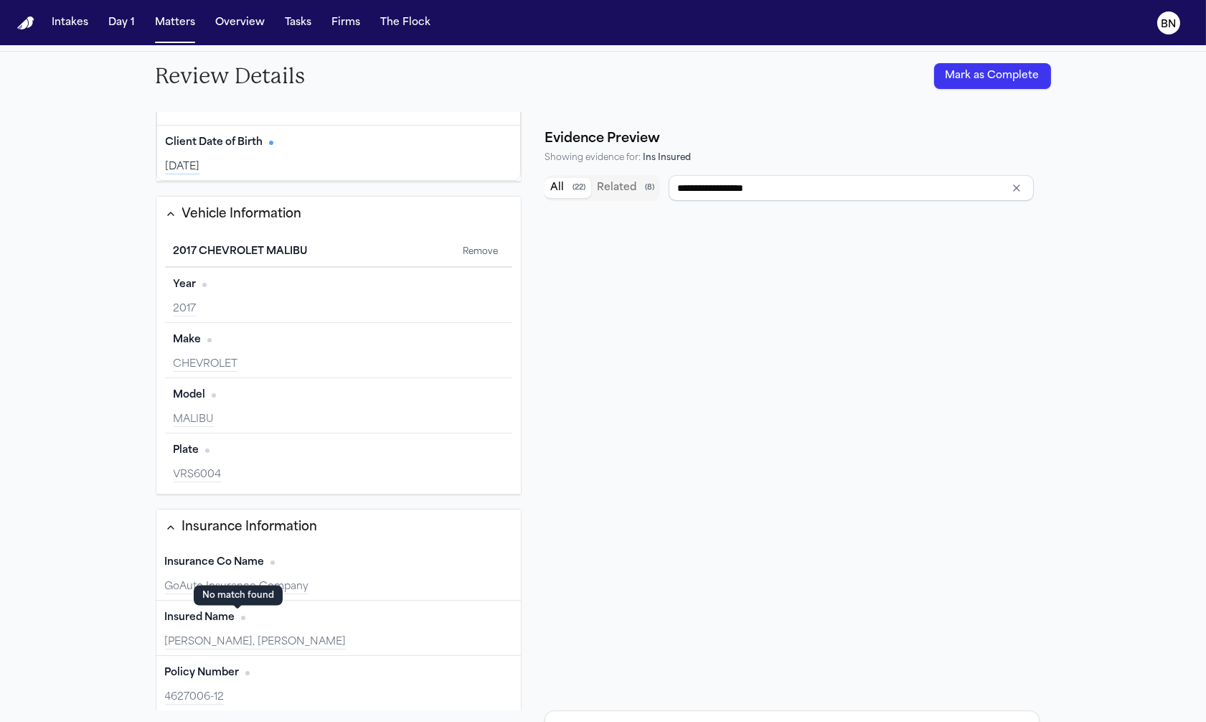
click at [241, 616] on span "No citation" at bounding box center [243, 618] width 4 height 4
click at [283, 629] on div "Insured Name Edit SALAS, NOEMI, FAYE" at bounding box center [338, 628] width 365 height 55
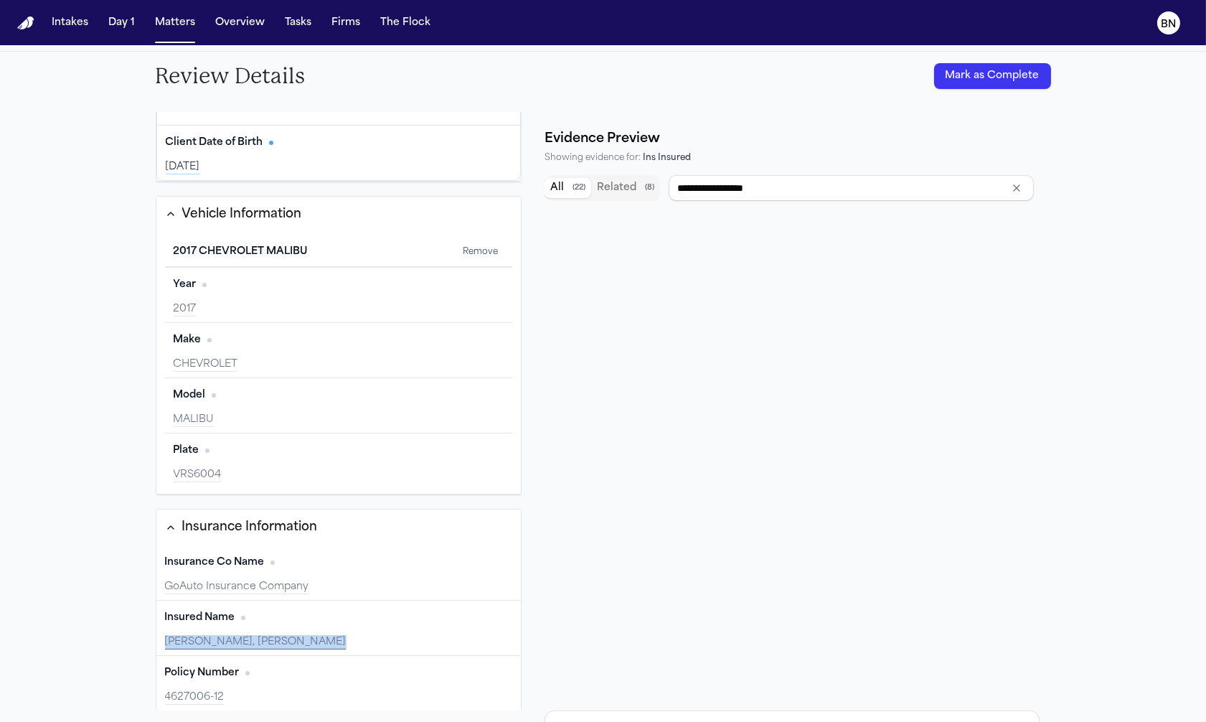
click at [283, 629] on div "Insured Name Edit SALAS, NOEMI, FAYE" at bounding box center [338, 628] width 365 height 55
click at [293, 629] on div "Insured Name Edit SALAS, NOEMI, FAYE" at bounding box center [338, 628] width 365 height 55
click at [309, 621] on div "Insured Name Edit" at bounding box center [339, 617] width 348 height 23
click at [334, 636] on div "SALAS, NOEMI, FAYE" at bounding box center [339, 642] width 348 height 14
click at [476, 618] on button "Edit" at bounding box center [494, 617] width 36 height 23
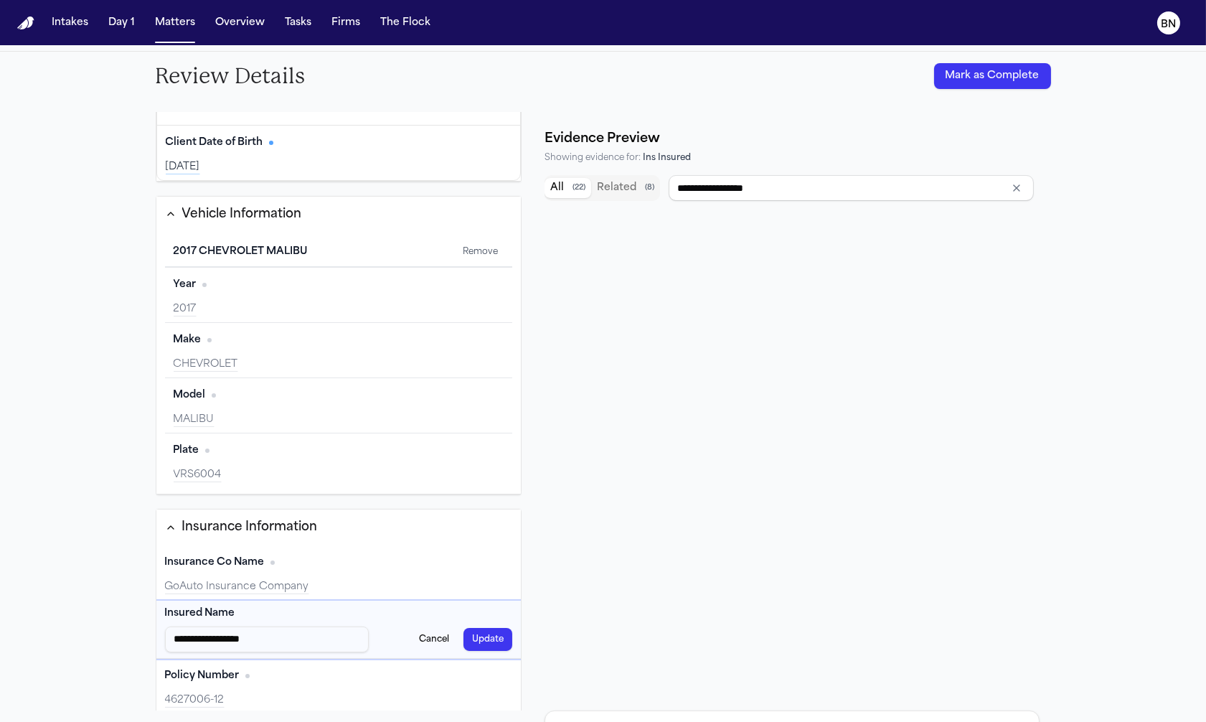
click at [325, 634] on input "**********" at bounding box center [267, 639] width 205 height 26
click at [418, 639] on button "Cancel" at bounding box center [433, 639] width 47 height 23
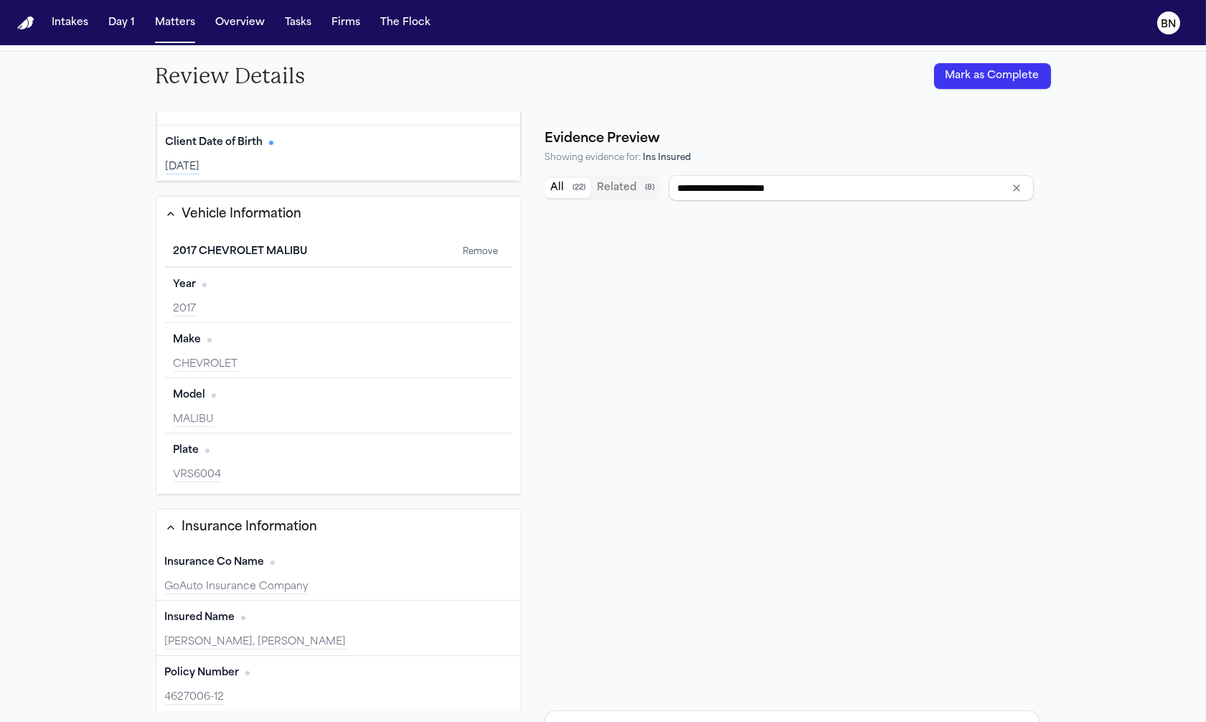
scroll to position [309, 0]
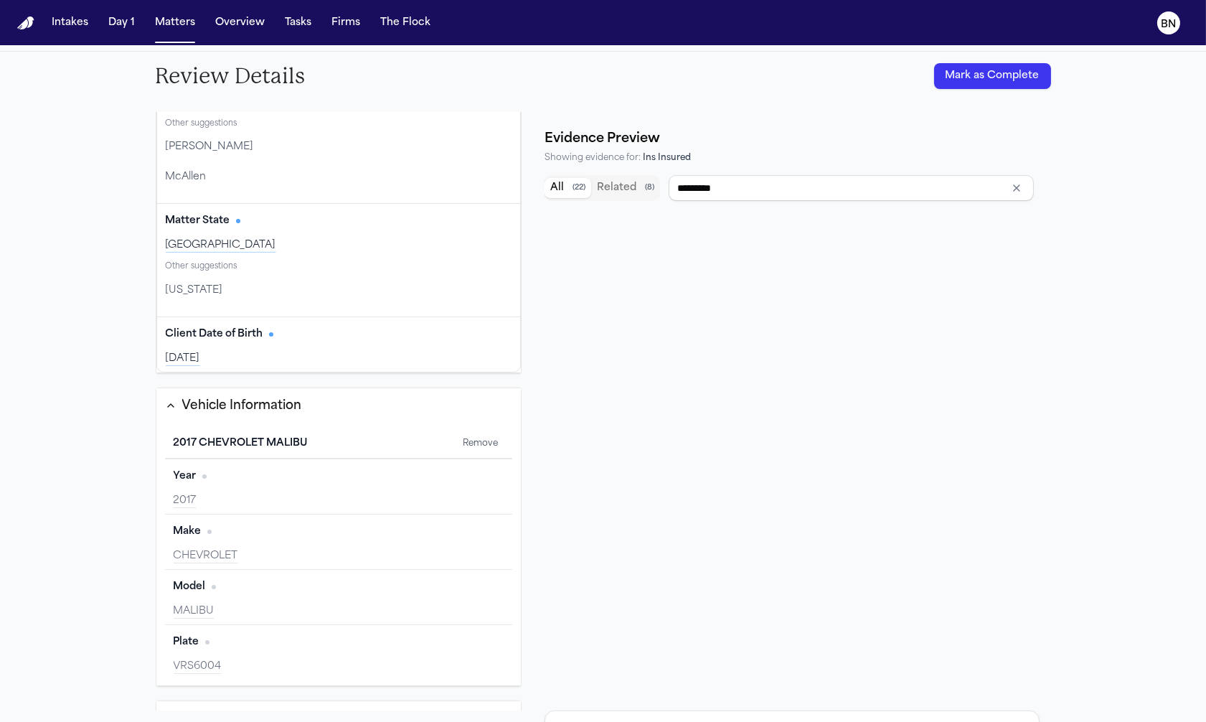
type input "**********"
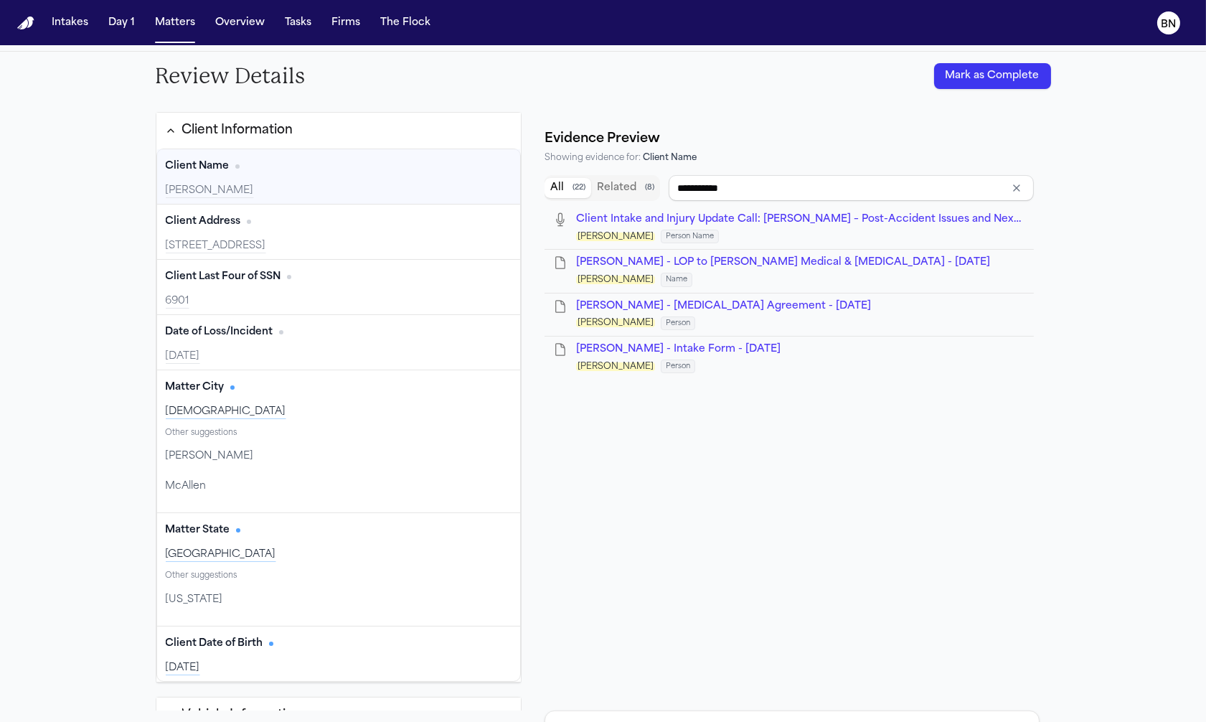
scroll to position [0, 0]
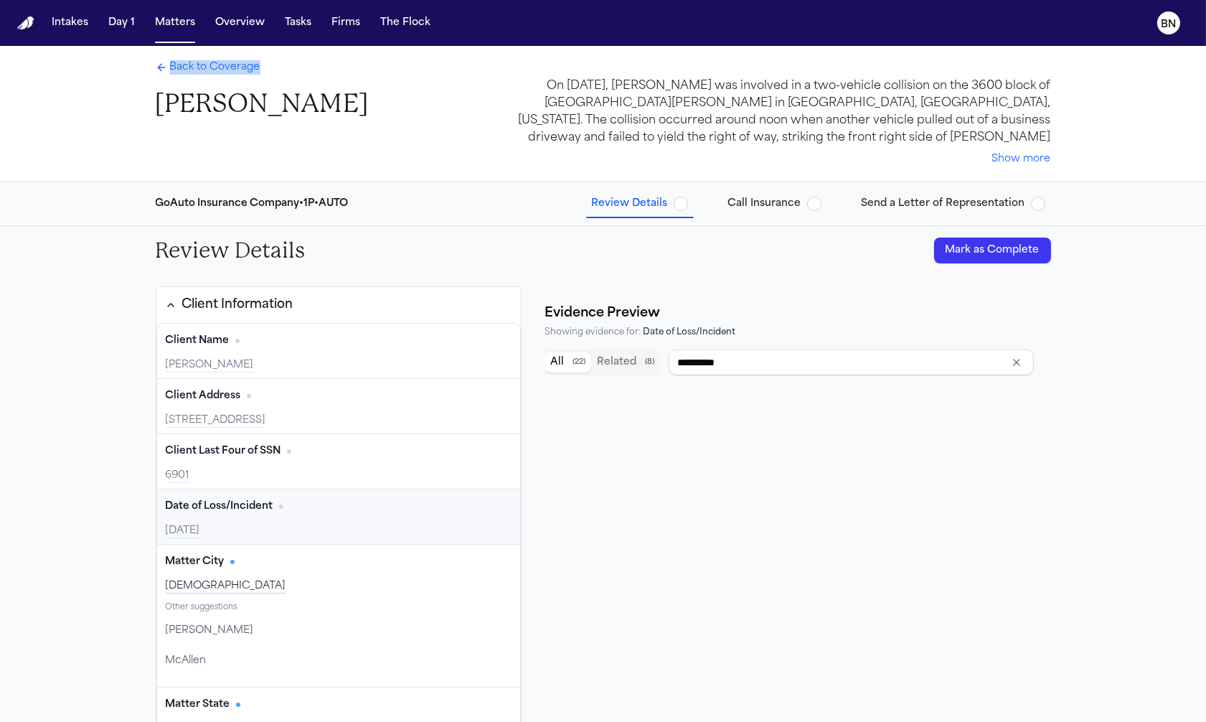
type input "****"
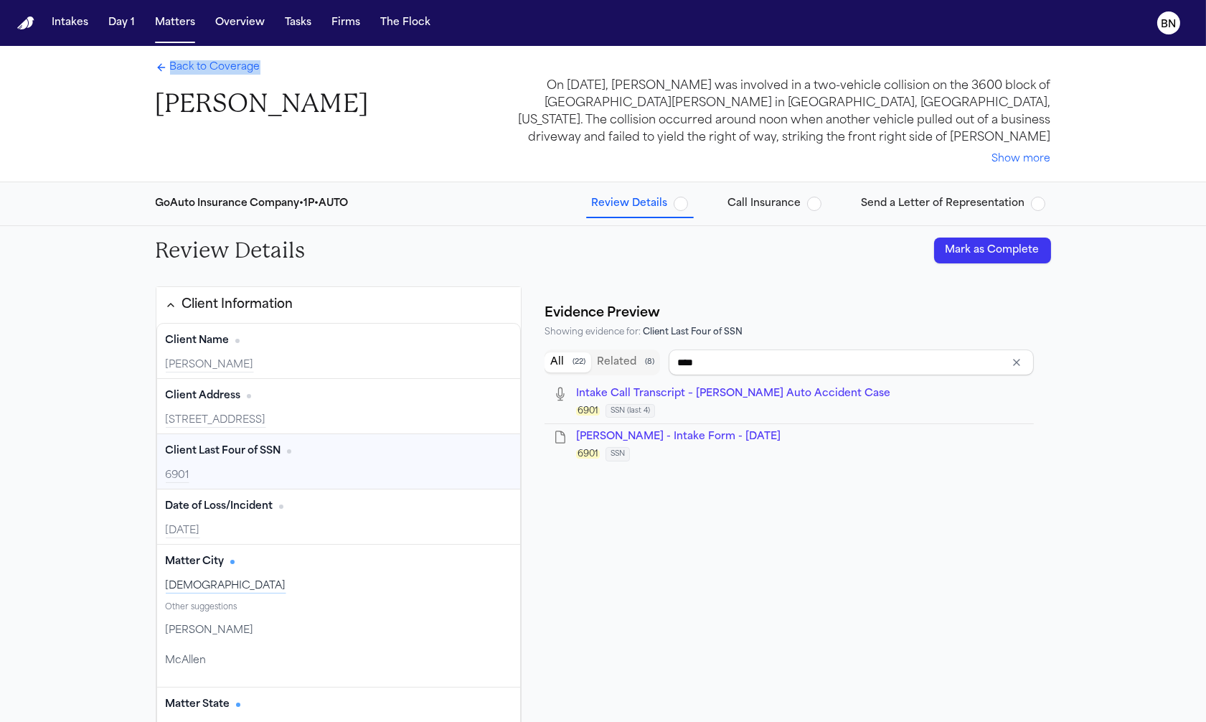
scroll to position [79, 0]
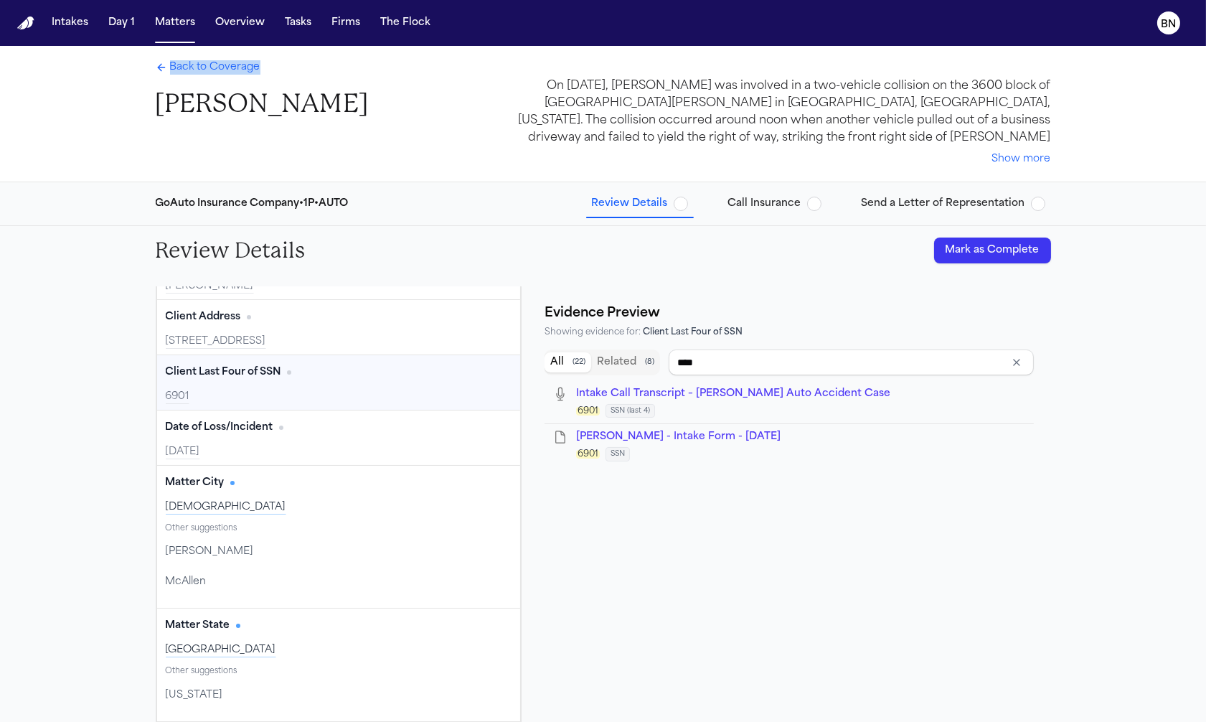
type input "**********"
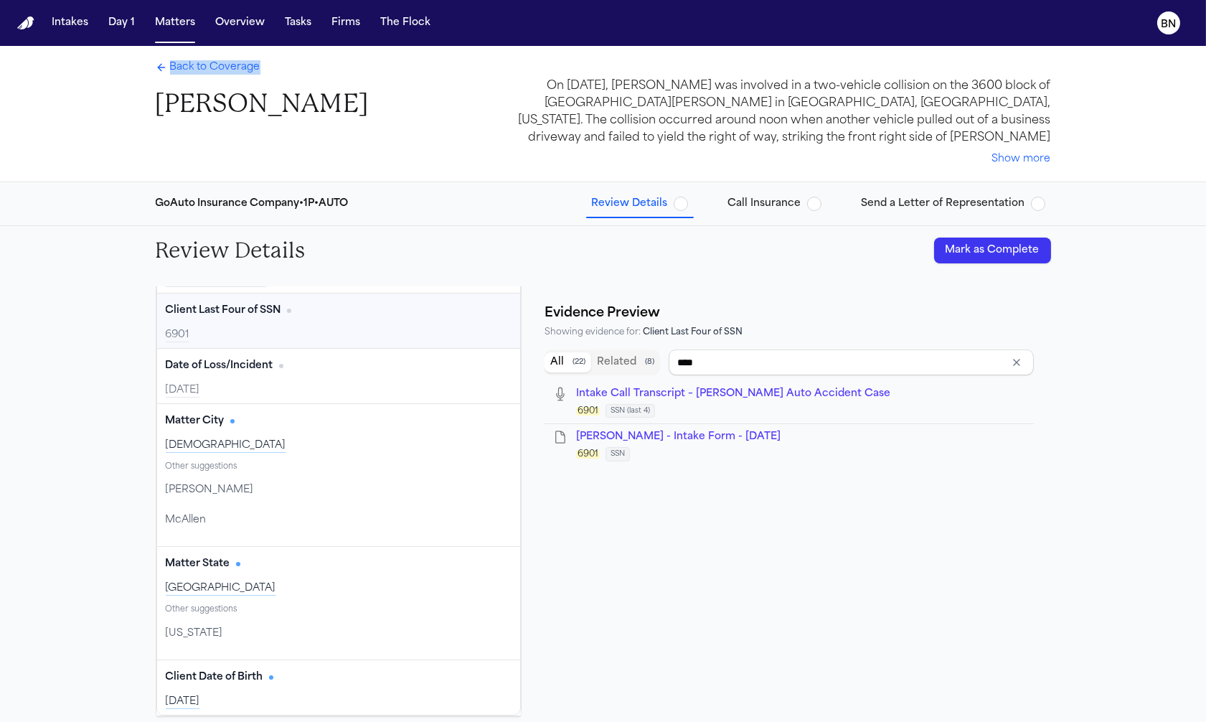
scroll to position [0, 0]
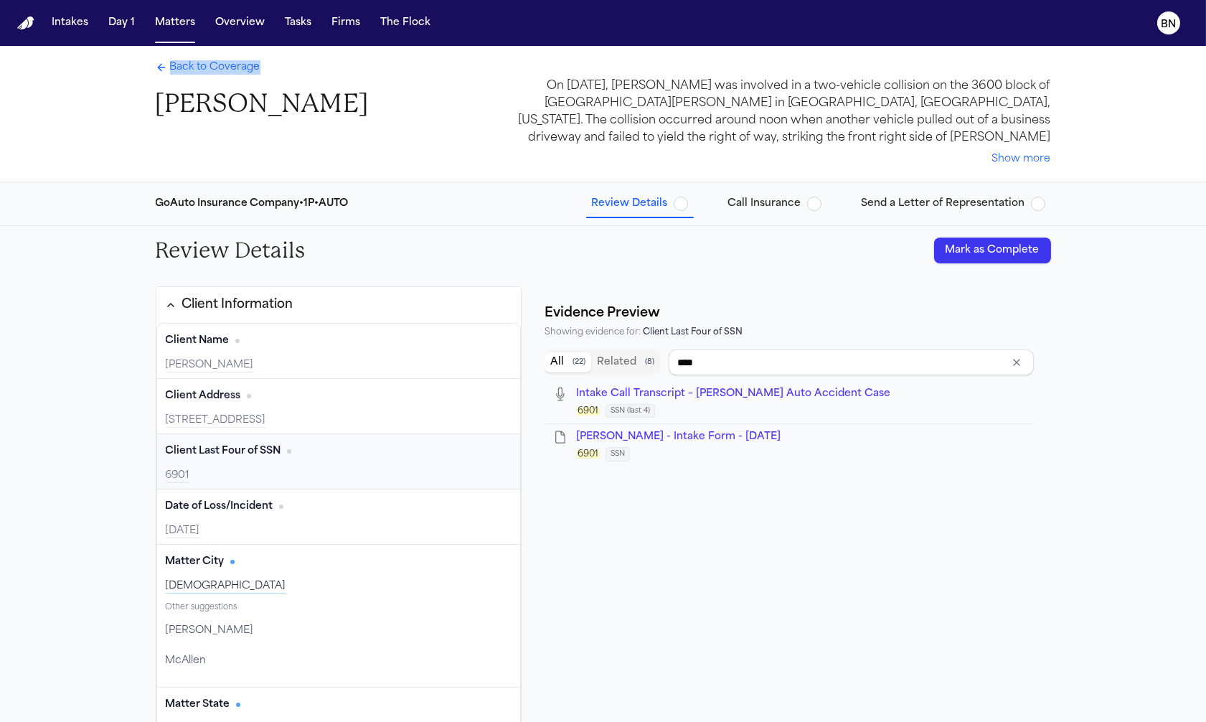
type input "**********"
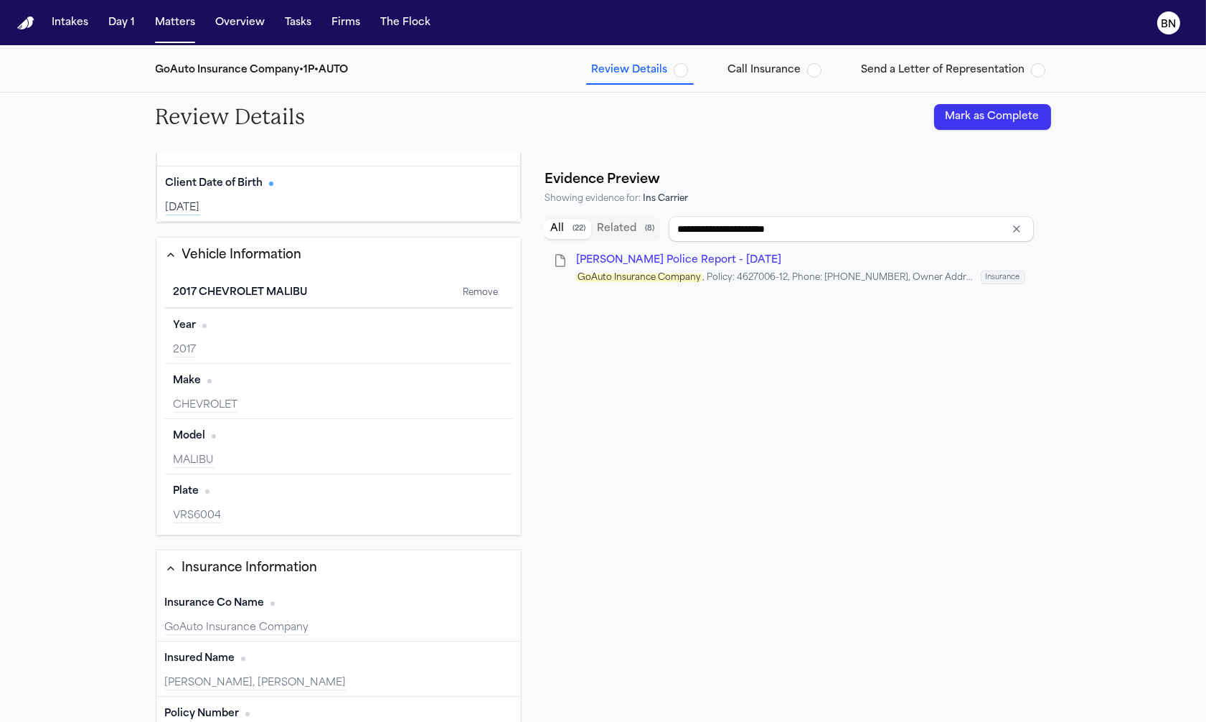
scroll to position [175, 0]
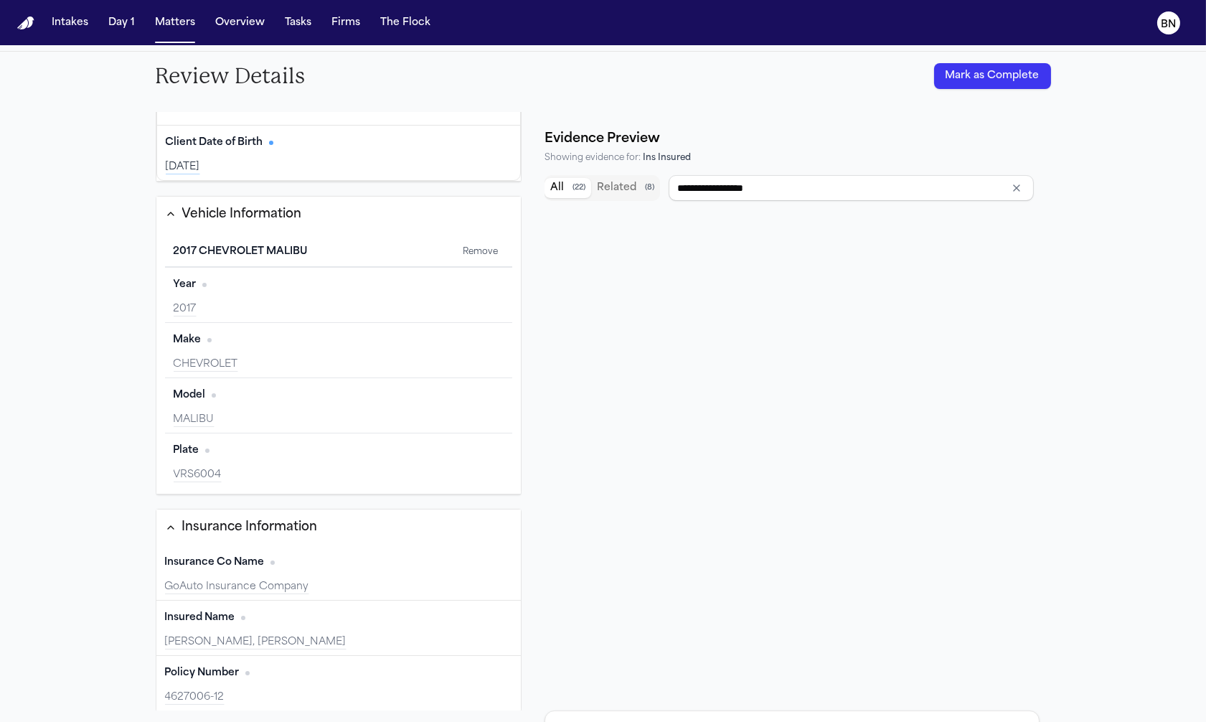
click at [306, 623] on div "Insured Name Edit" at bounding box center [339, 617] width 348 height 23
click at [344, 605] on div "Insured Name Edit SALAS, NOEMI, FAYE" at bounding box center [338, 628] width 365 height 55
click at [342, 607] on div "Insured Name Edit" at bounding box center [339, 617] width 348 height 23
click at [335, 573] on div "Insurance Co Name Edit" at bounding box center [339, 562] width 348 height 23
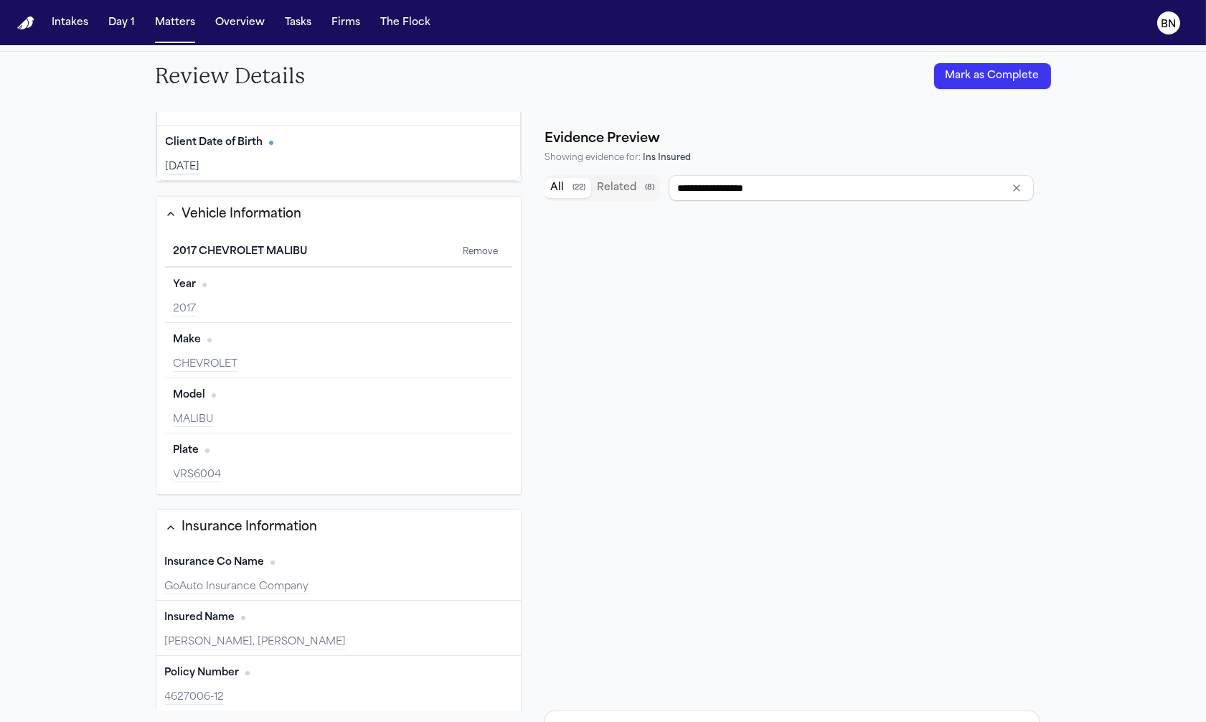
click at [317, 631] on div "Insured Name Edit SALAS, NOEMI, FAYE" at bounding box center [338, 628] width 365 height 55
click at [318, 589] on div "GoAuto Insurance Company" at bounding box center [339, 587] width 348 height 14
click at [305, 632] on div "Insured Name Edit SALAS, NOEMI, FAYE" at bounding box center [338, 628] width 365 height 55
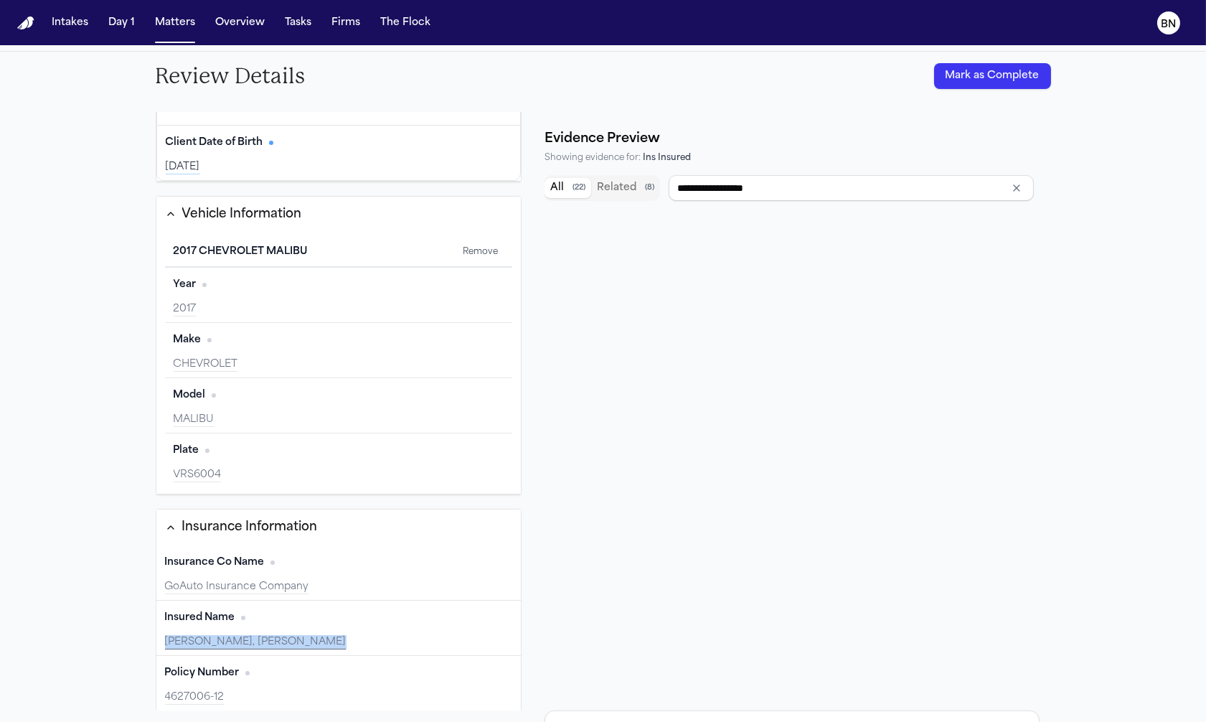
click at [305, 632] on div "Insured Name Edit SALAS, NOEMI, FAYE" at bounding box center [338, 628] width 365 height 55
click at [301, 635] on div "SALAS, NOEMI, FAYE" at bounding box center [339, 642] width 348 height 14
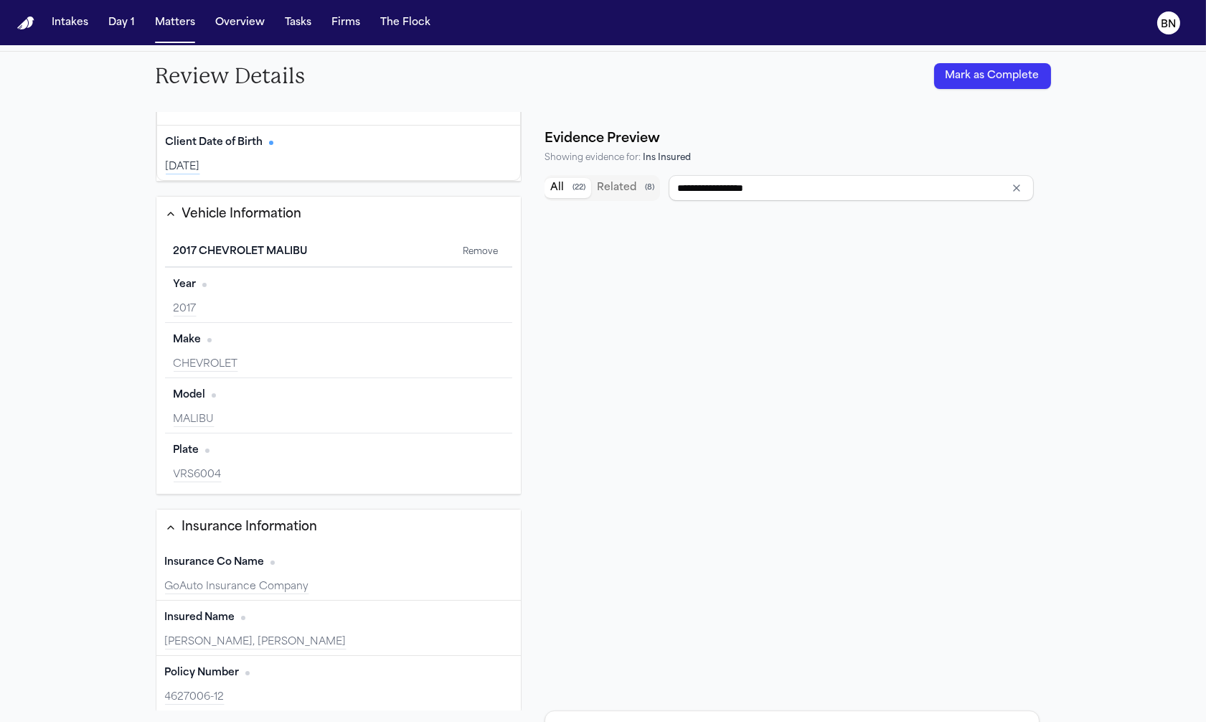
click at [303, 635] on div "SALAS, NOEMI, FAYE" at bounding box center [339, 642] width 348 height 14
click at [302, 633] on div "Insured Name Edit SALAS, NOEMI, FAYE" at bounding box center [338, 628] width 365 height 55
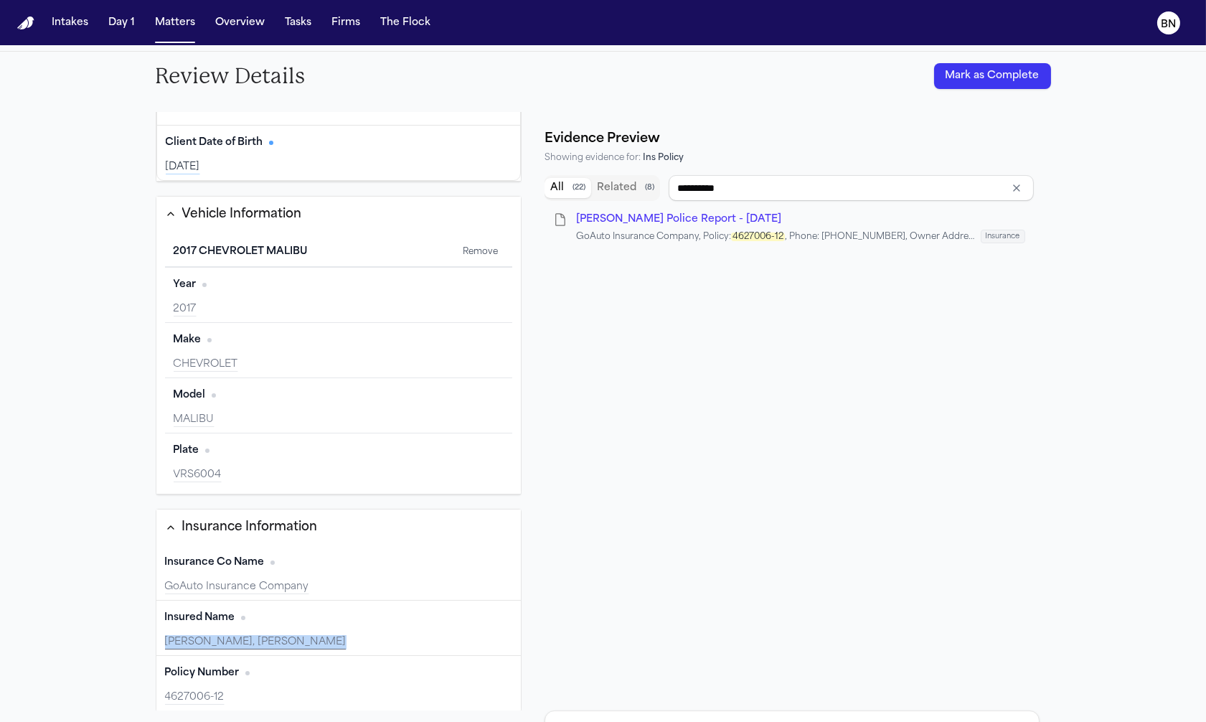
type input "**********"
drag, startPoint x: 315, startPoint y: 640, endPoint x: 476, endPoint y: 644, distance: 160.8
click at [320, 641] on div "SALAS, NOEMI, FAYE" at bounding box center [339, 642] width 348 height 14
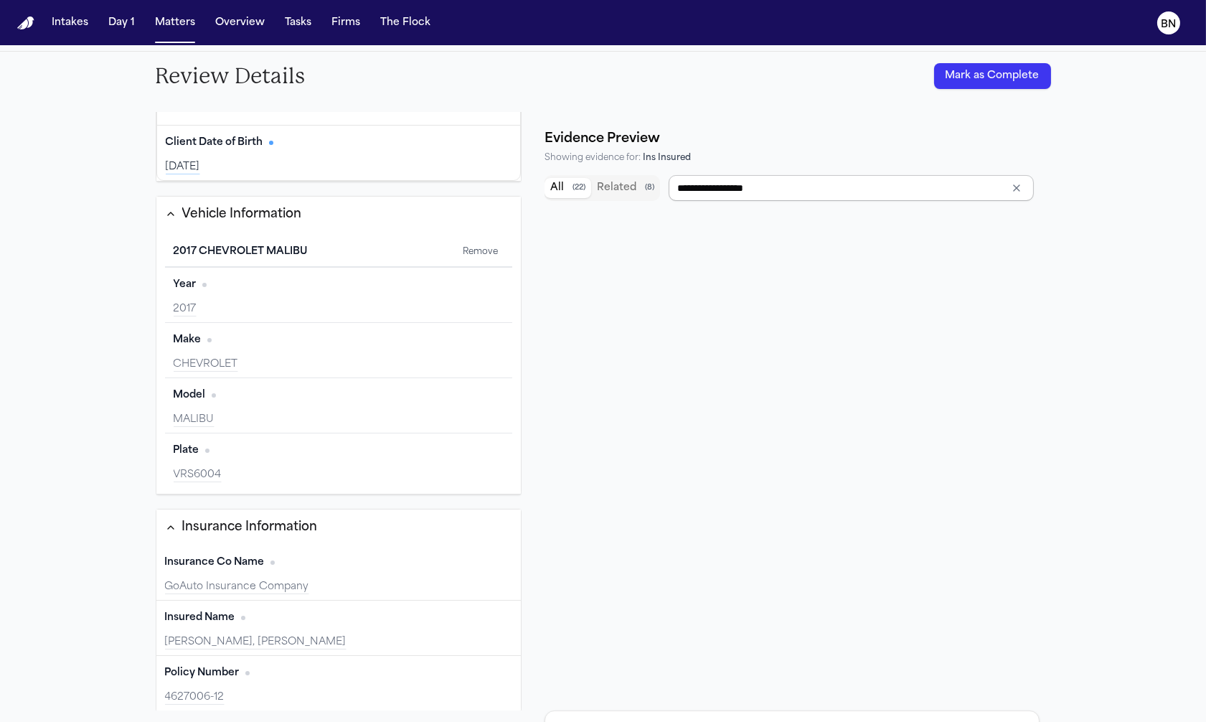
click at [743, 184] on input "**********" at bounding box center [851, 188] width 365 height 26
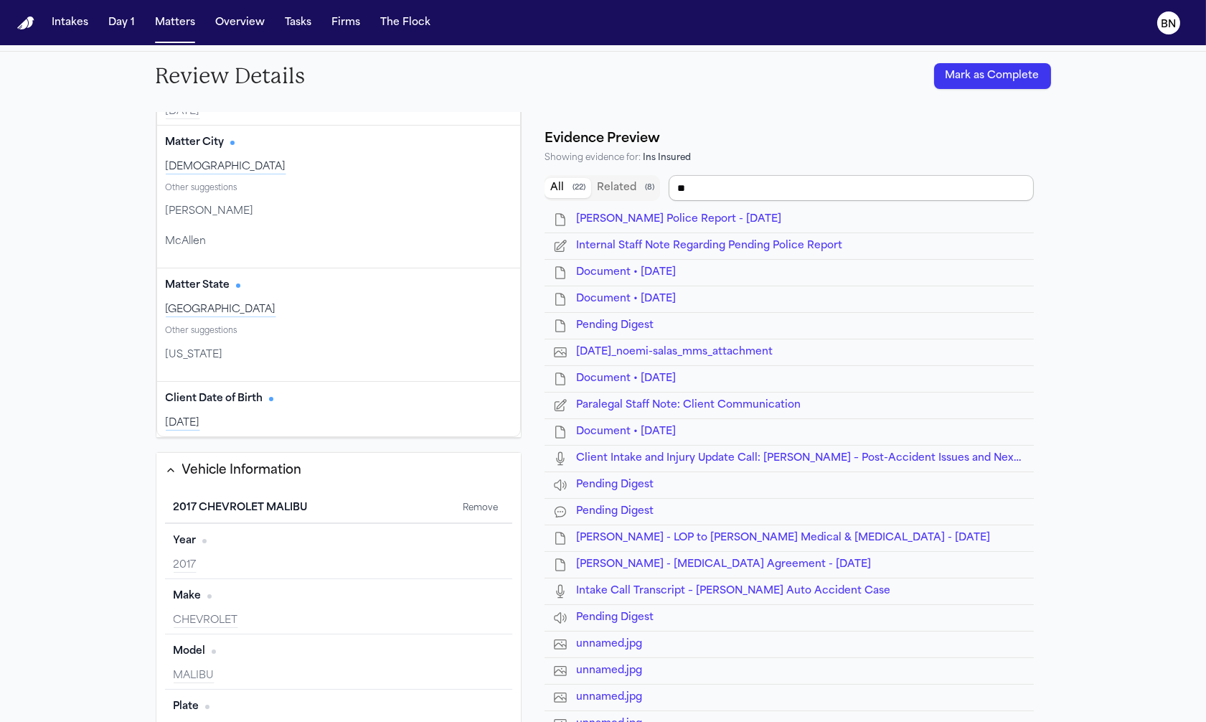
scroll to position [501, 0]
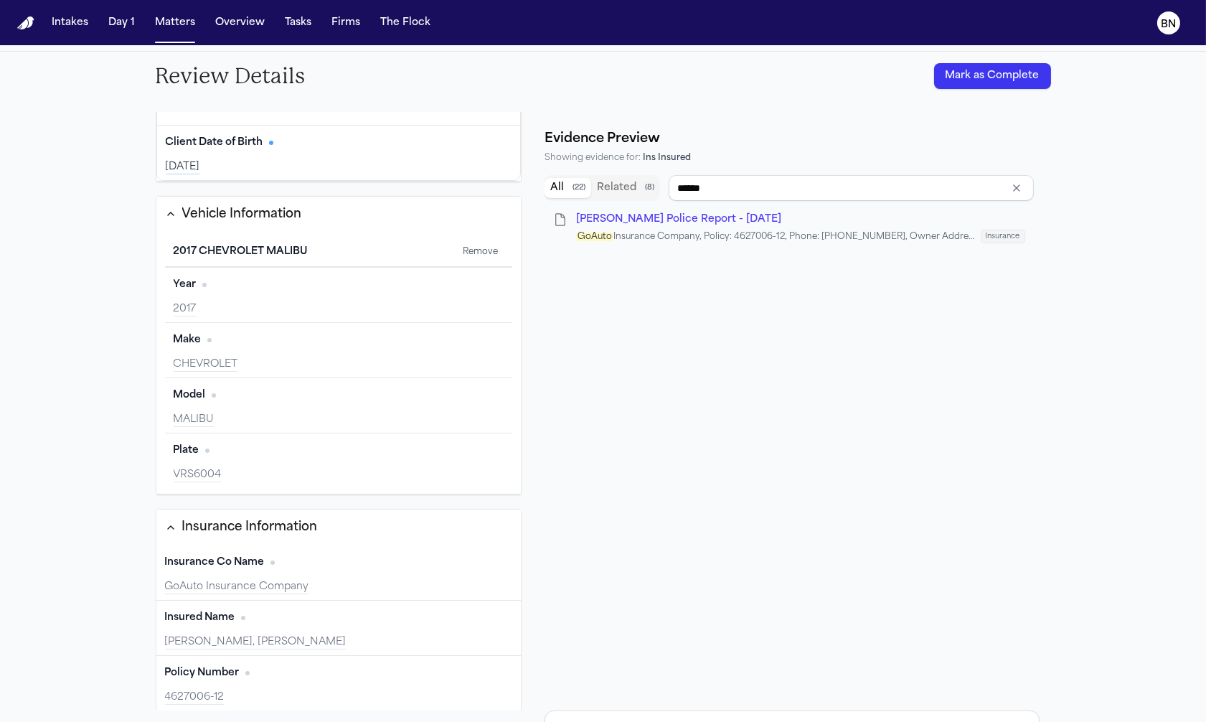
type input "******"
click at [756, 220] on span "N. Salas - Temple Police Report - 8.28.25" at bounding box center [678, 219] width 205 height 11
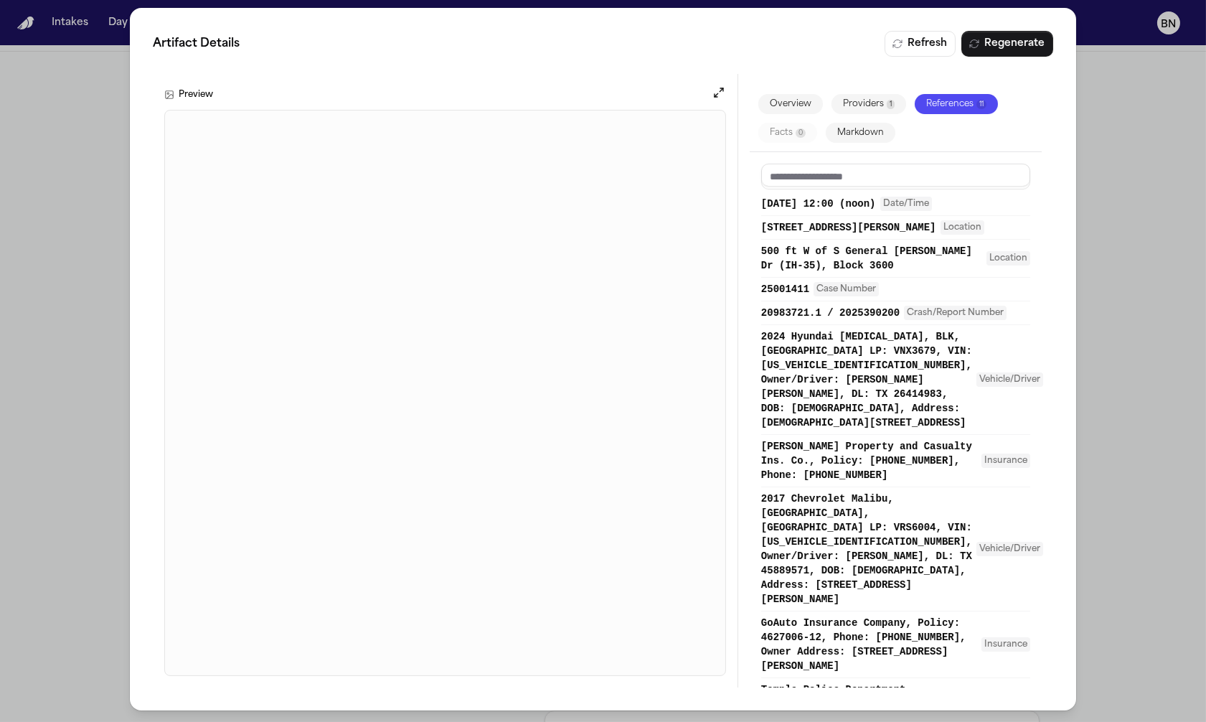
scroll to position [0, 0]
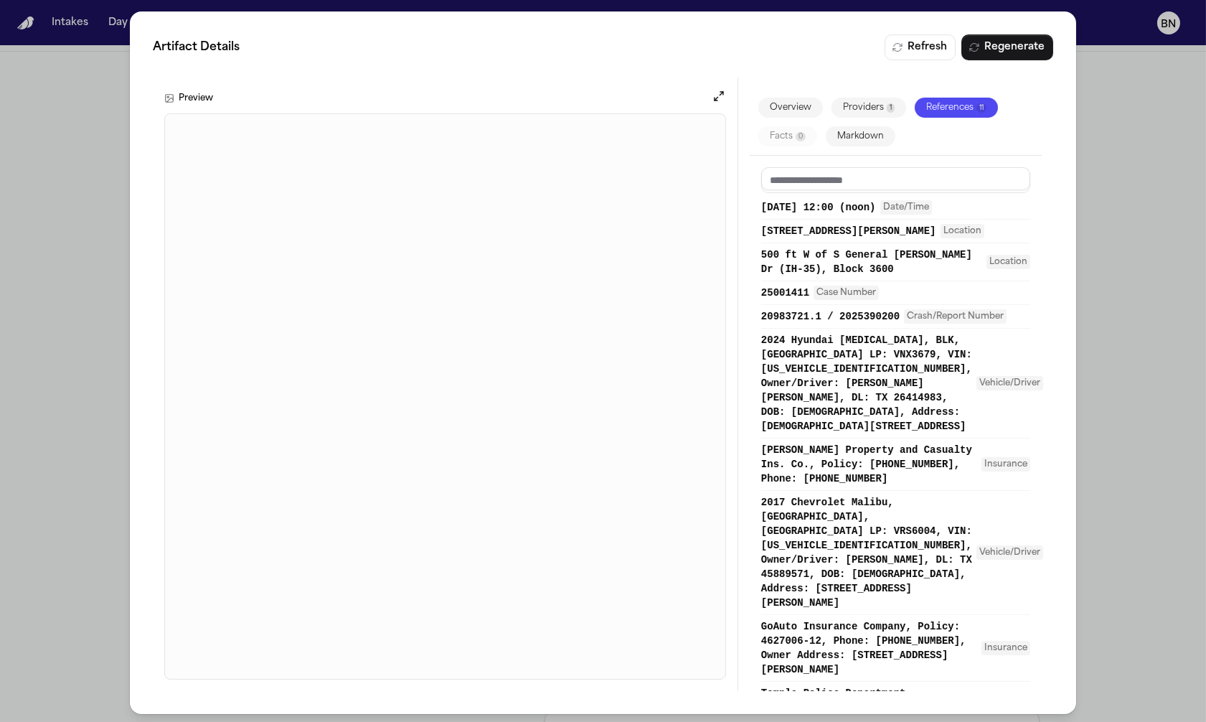
click at [1117, 380] on div "Artifact Details Refresh Regenerate Preview Overview Providers 1 References 11 …" at bounding box center [603, 362] width 1206 height 725
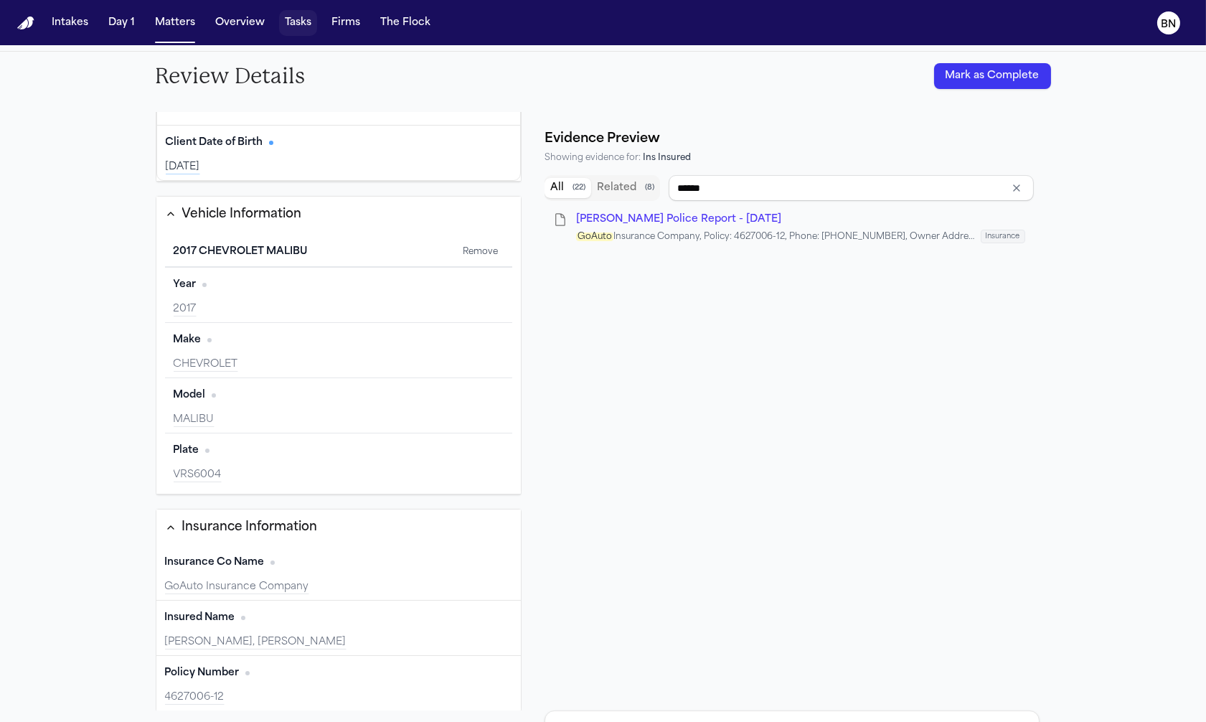
click at [295, 30] on button "Tasks" at bounding box center [298, 23] width 38 height 26
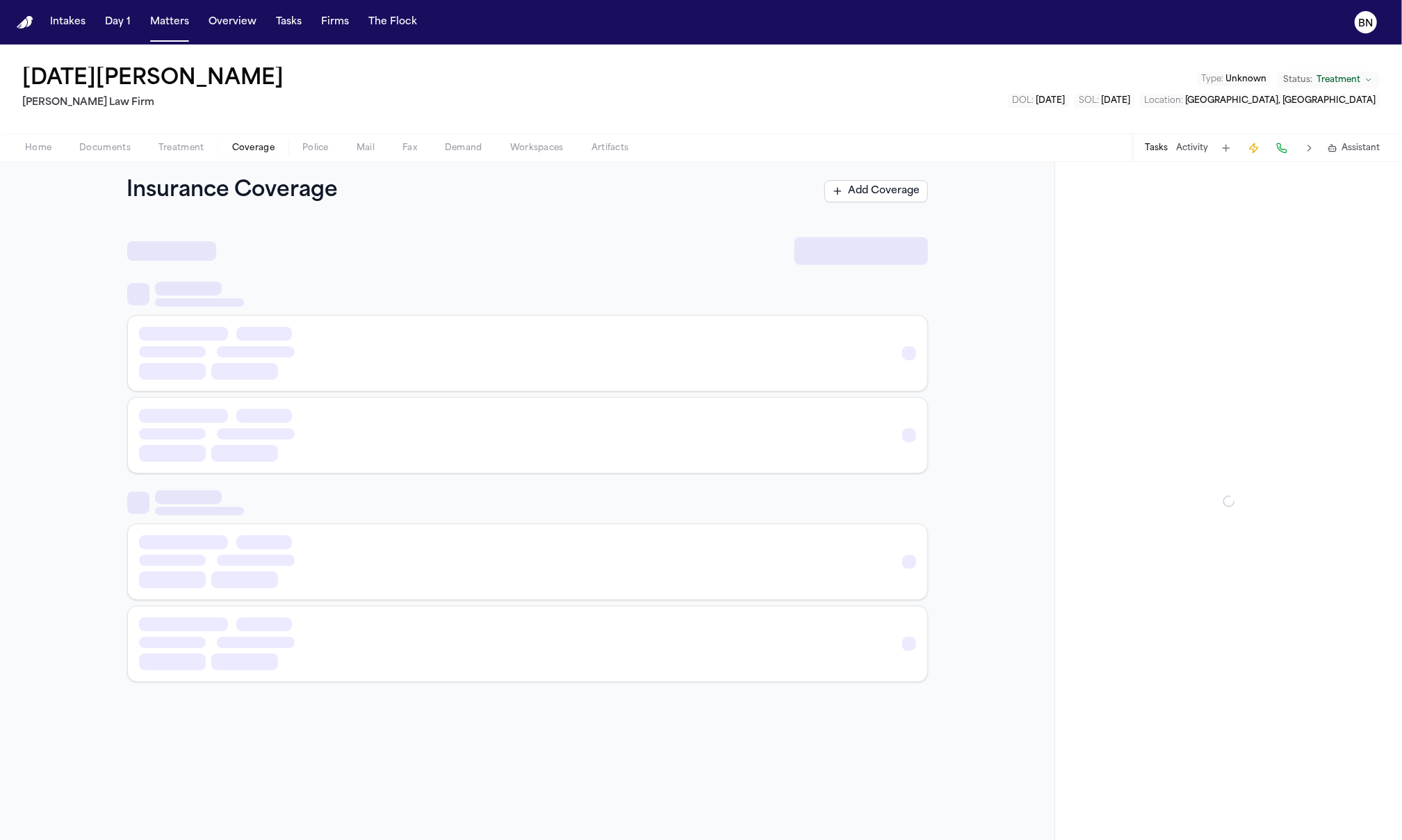
click at [240, 146] on span "Coverage" at bounding box center [254, 147] width 43 height 11
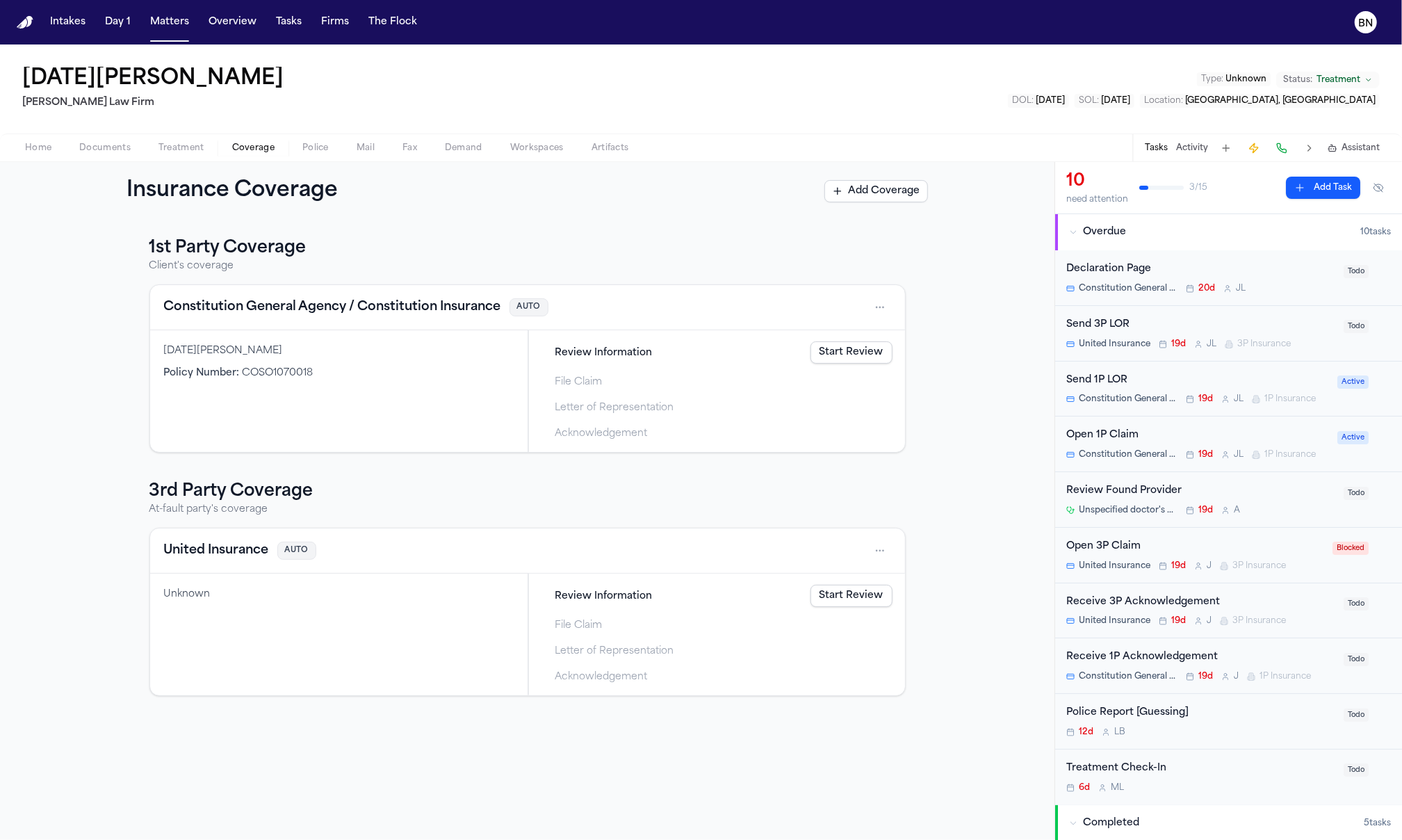
click at [38, 155] on span "button" at bounding box center [38, 155] width 43 height 1
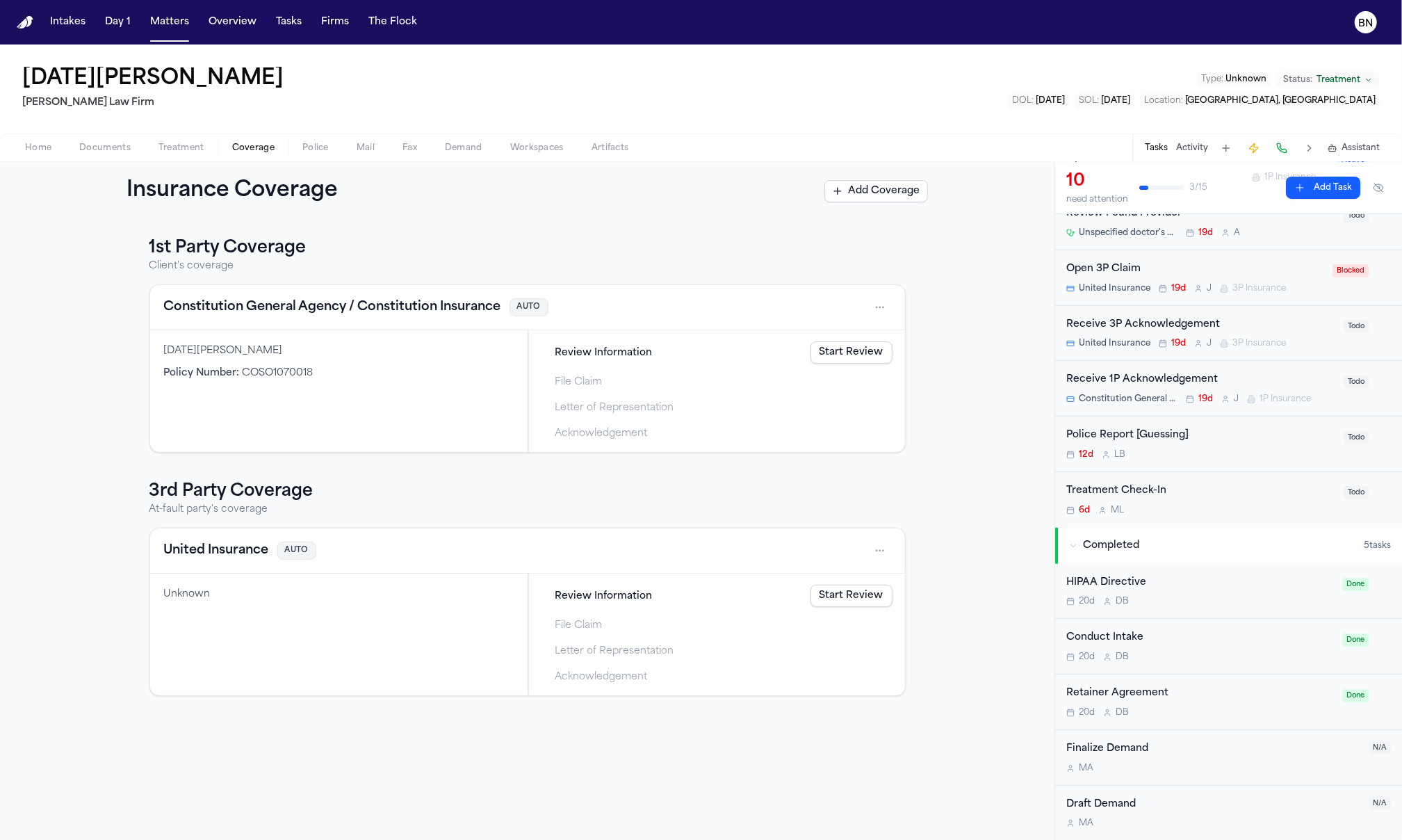
scroll to position [281, 0]
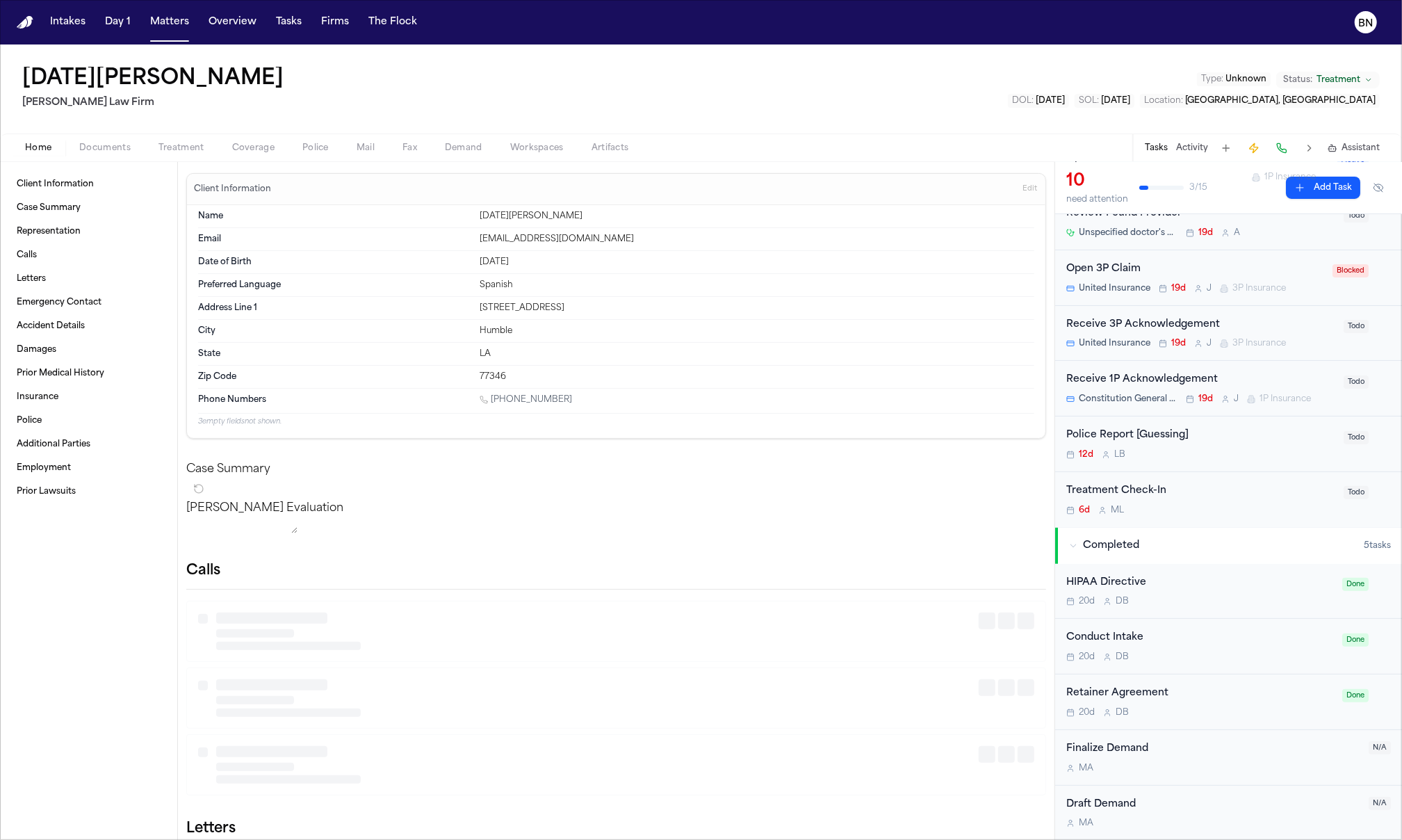
click at [48, 143] on span "Home" at bounding box center [38, 147] width 26 height 11
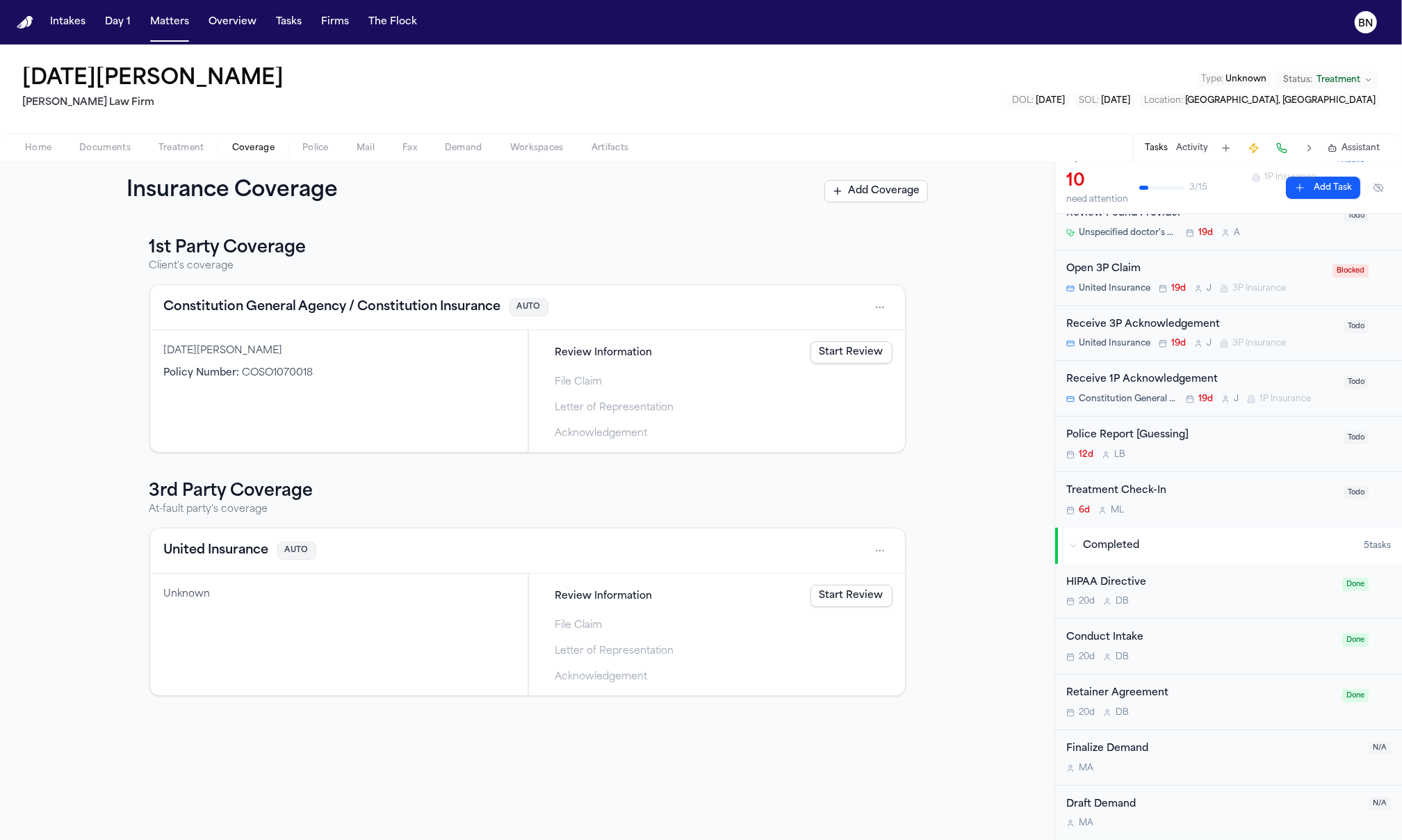
click at [238, 145] on span "Coverage" at bounding box center [254, 147] width 43 height 11
click at [364, 420] on div "Lucia Mendoza Policy Number : COSO1070018" at bounding box center [339, 391] width 378 height 122
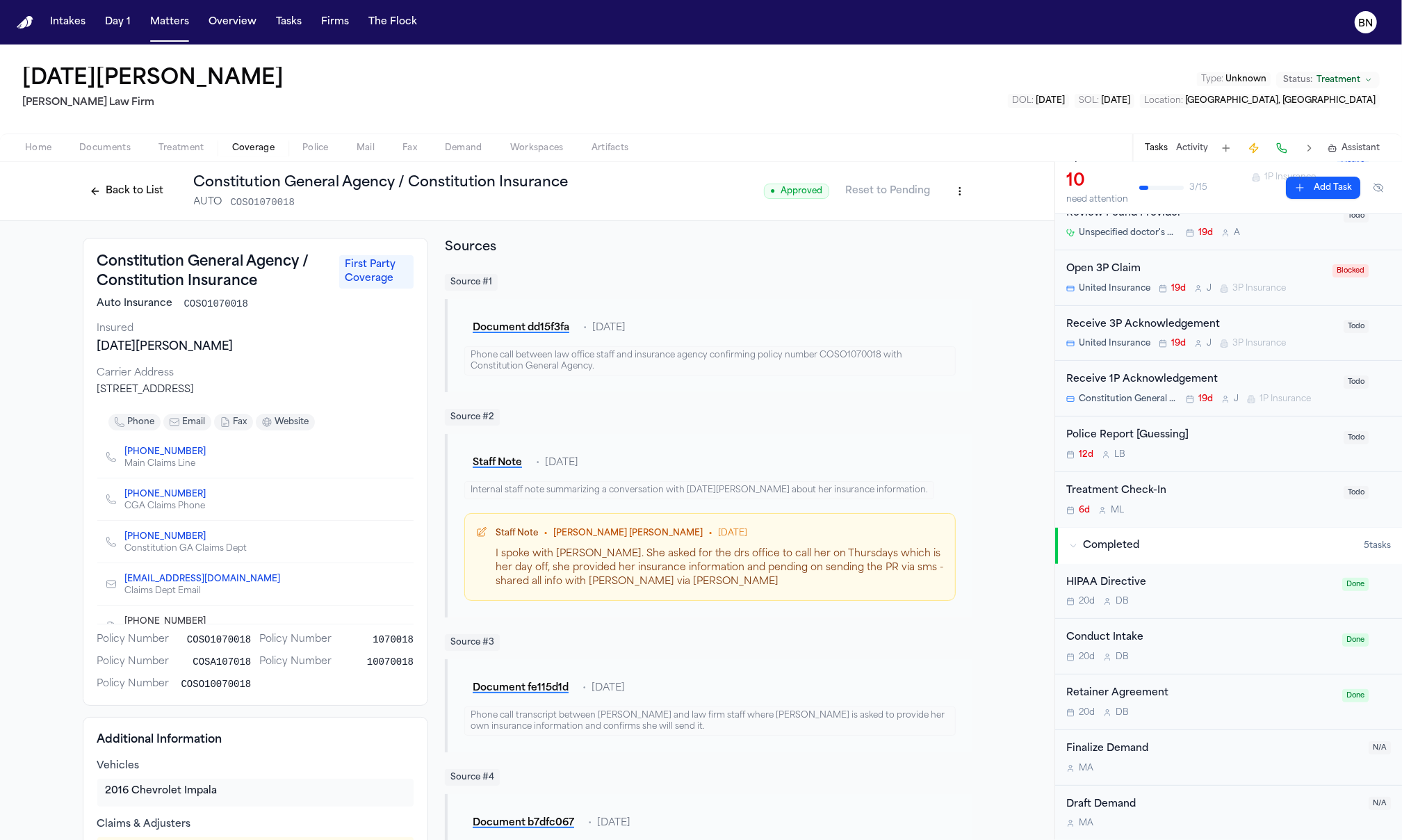
click at [146, 190] on button "Back to List" at bounding box center [126, 191] width 88 height 22
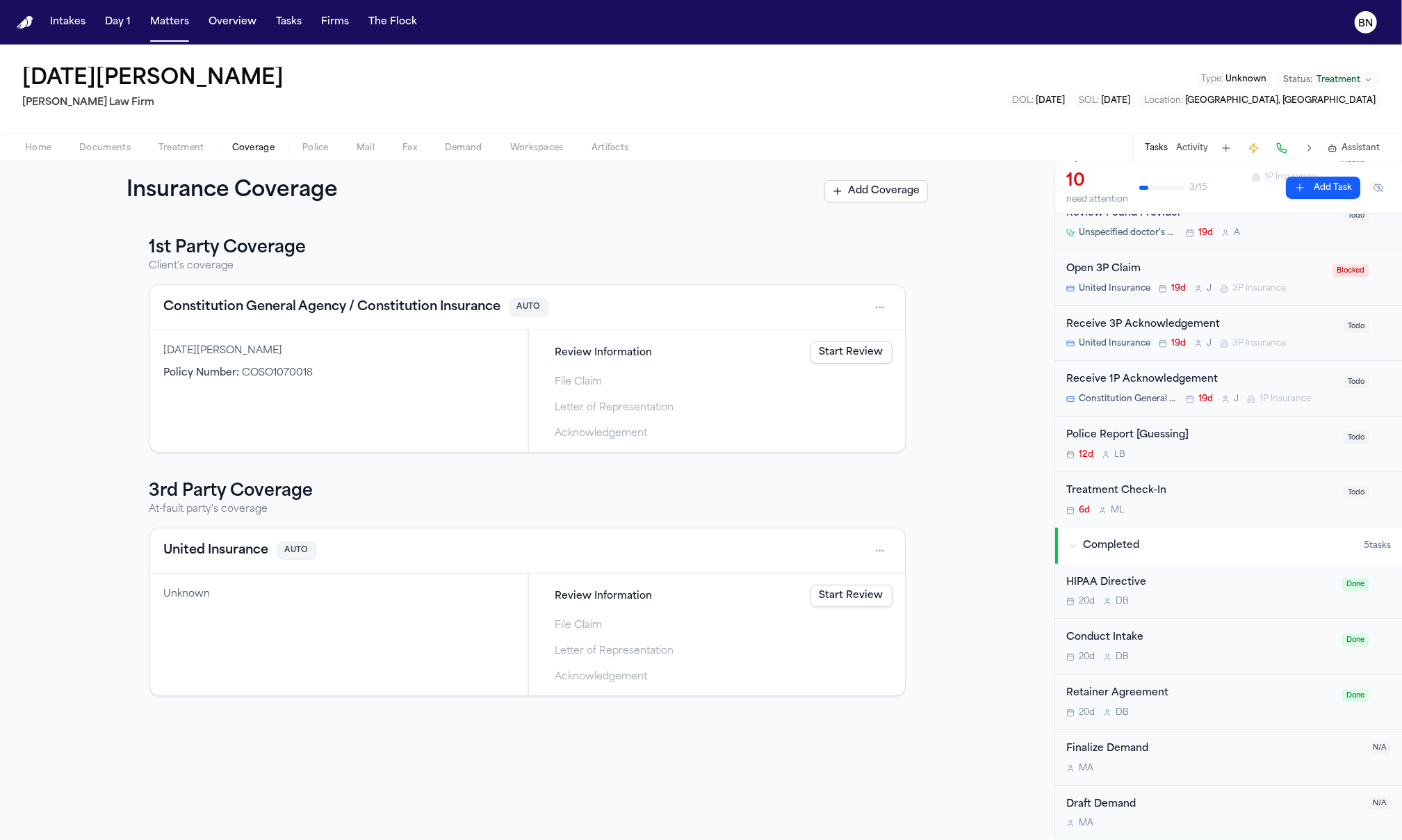
click at [828, 351] on link "Start Review" at bounding box center [852, 352] width 82 height 22
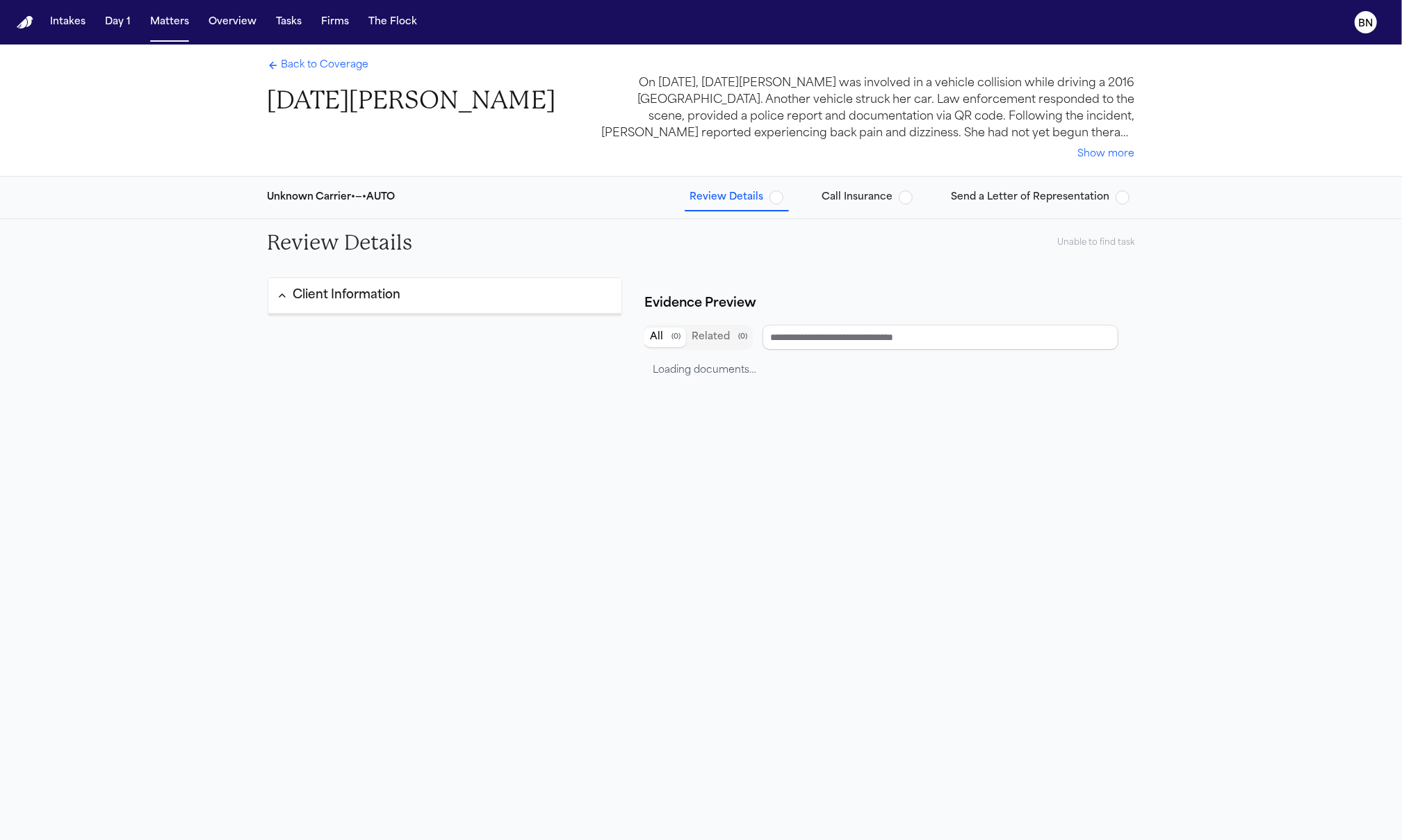
type input "**********"
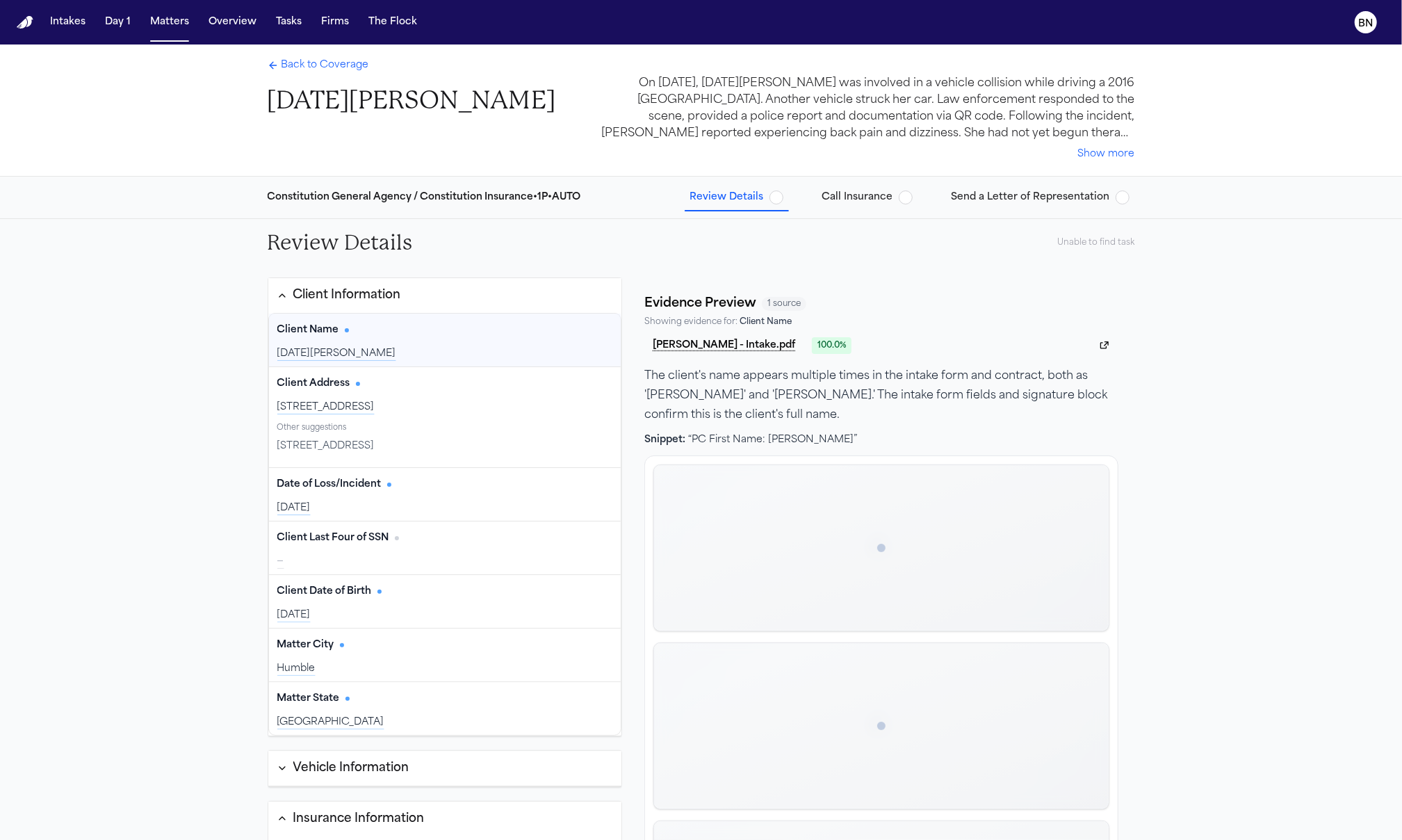
click at [360, 343] on div "Client Name Edit Lucia Mendoza" at bounding box center [446, 340] width 353 height 53
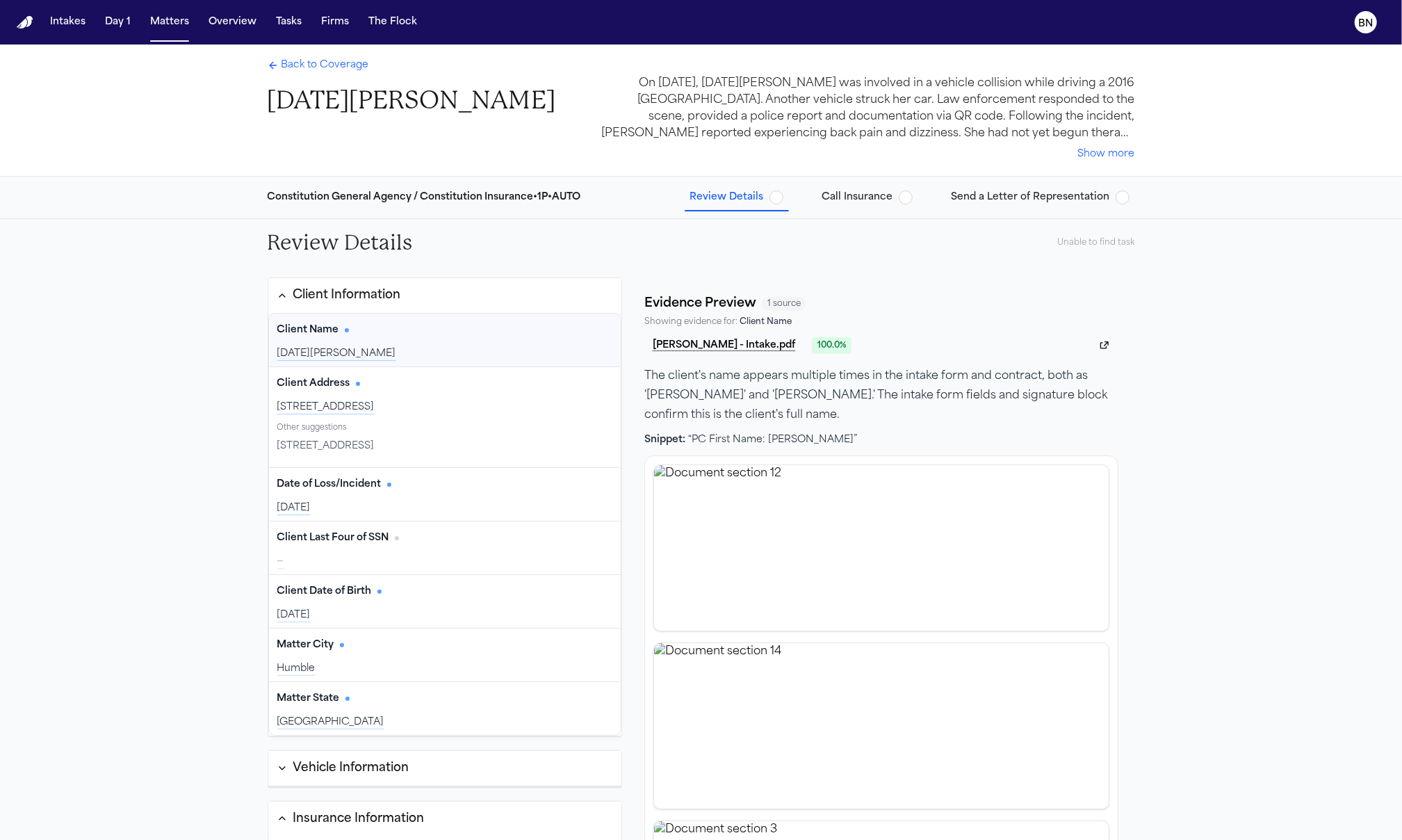
click at [375, 351] on div "Lucia Mendoza" at bounding box center [445, 354] width 336 height 14
click at [408, 350] on div "Lucia Mendoza" at bounding box center [445, 354] width 336 height 14
click at [394, 508] on div "2025-08-11" at bounding box center [445, 508] width 336 height 14
click at [422, 602] on div "Client Date of Birth Edit" at bounding box center [445, 591] width 336 height 22
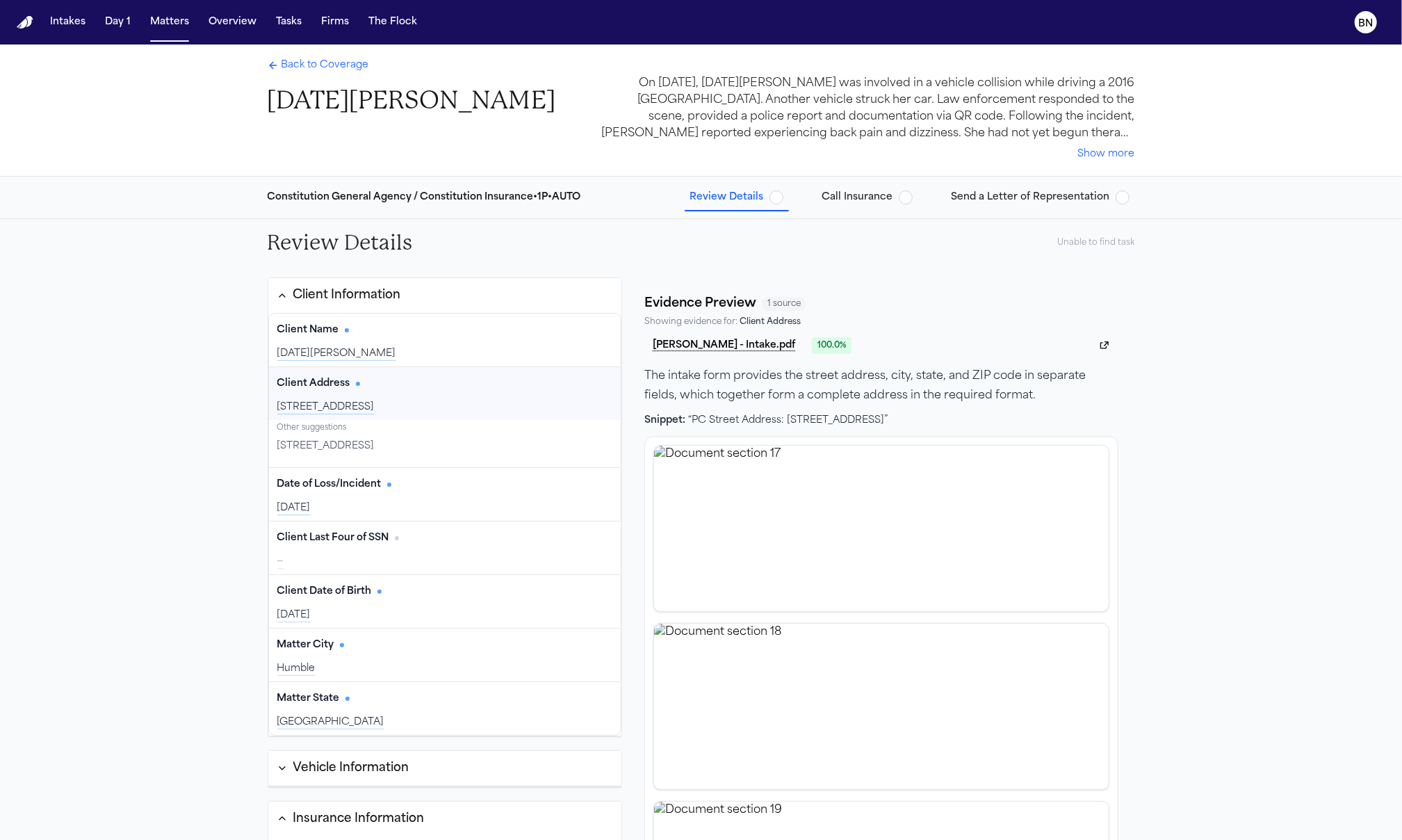
click at [424, 439] on div "583 timberwall dr, Humble, TX 77346" at bounding box center [445, 447] width 336 height 19
click at [375, 445] on span "583 timberwall dr, Humble, TX 77346" at bounding box center [326, 447] width 97 height 14
click at [413, 432] on div "Other suggestions" at bounding box center [445, 428] width 336 height 12
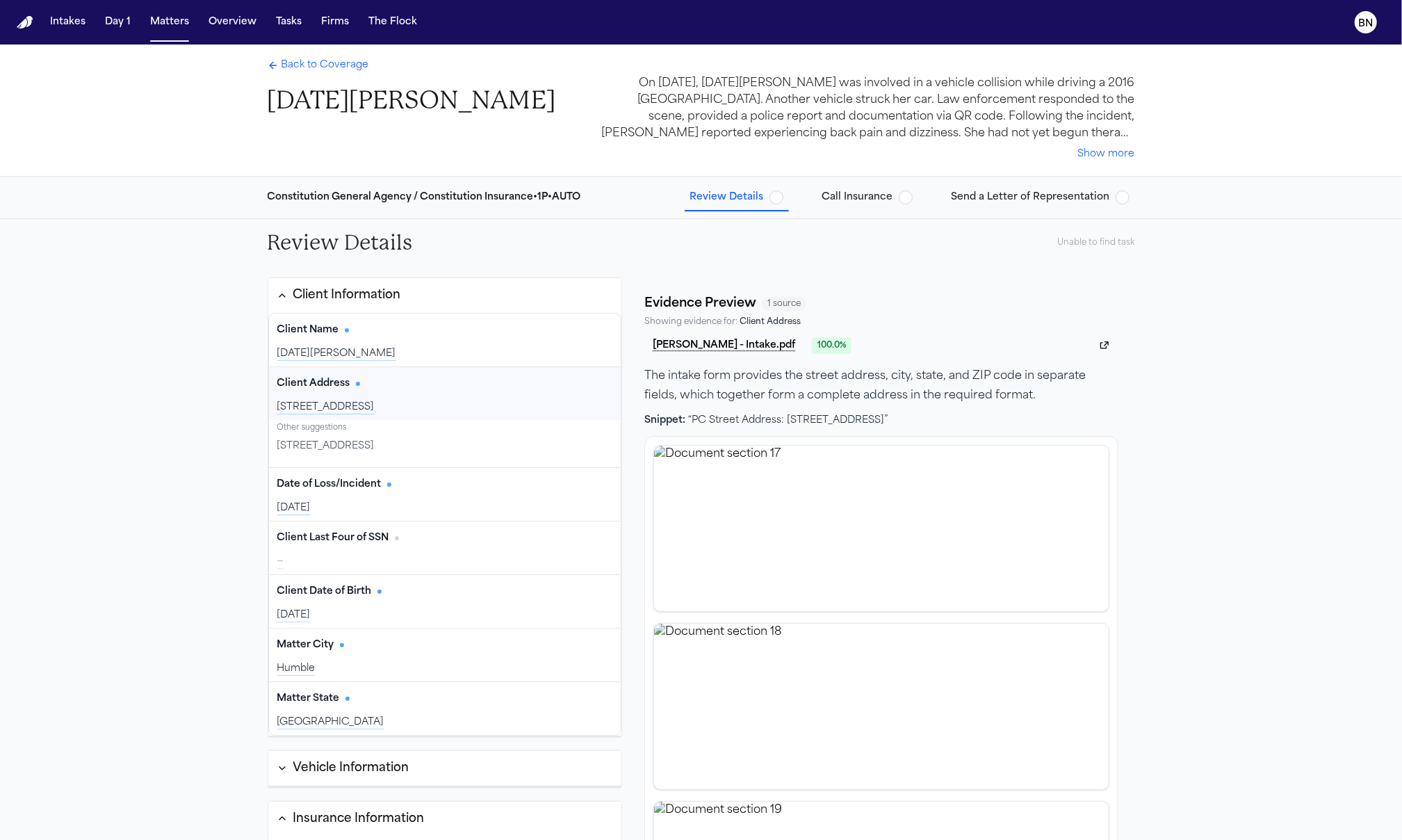
click at [413, 400] on div "583 Timberwall Drive, Humble, LA 77346" at bounding box center [445, 407] width 336 height 14
click at [454, 455] on div "583 timberwall dr, Humble, TX 77346" at bounding box center [445, 447] width 336 height 19
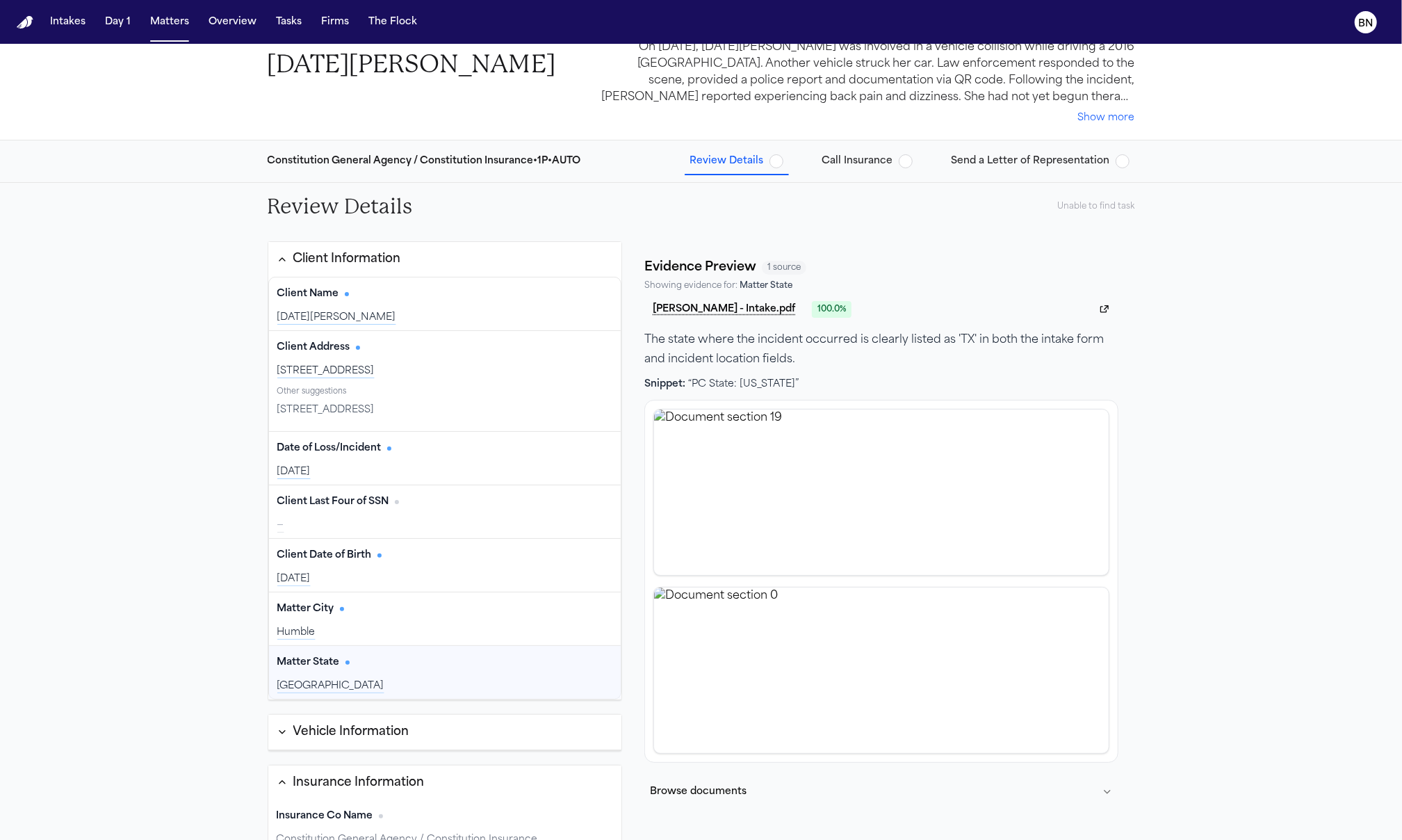
click at [370, 741] on div "Vehicle Information" at bounding box center [352, 731] width 116 height 18
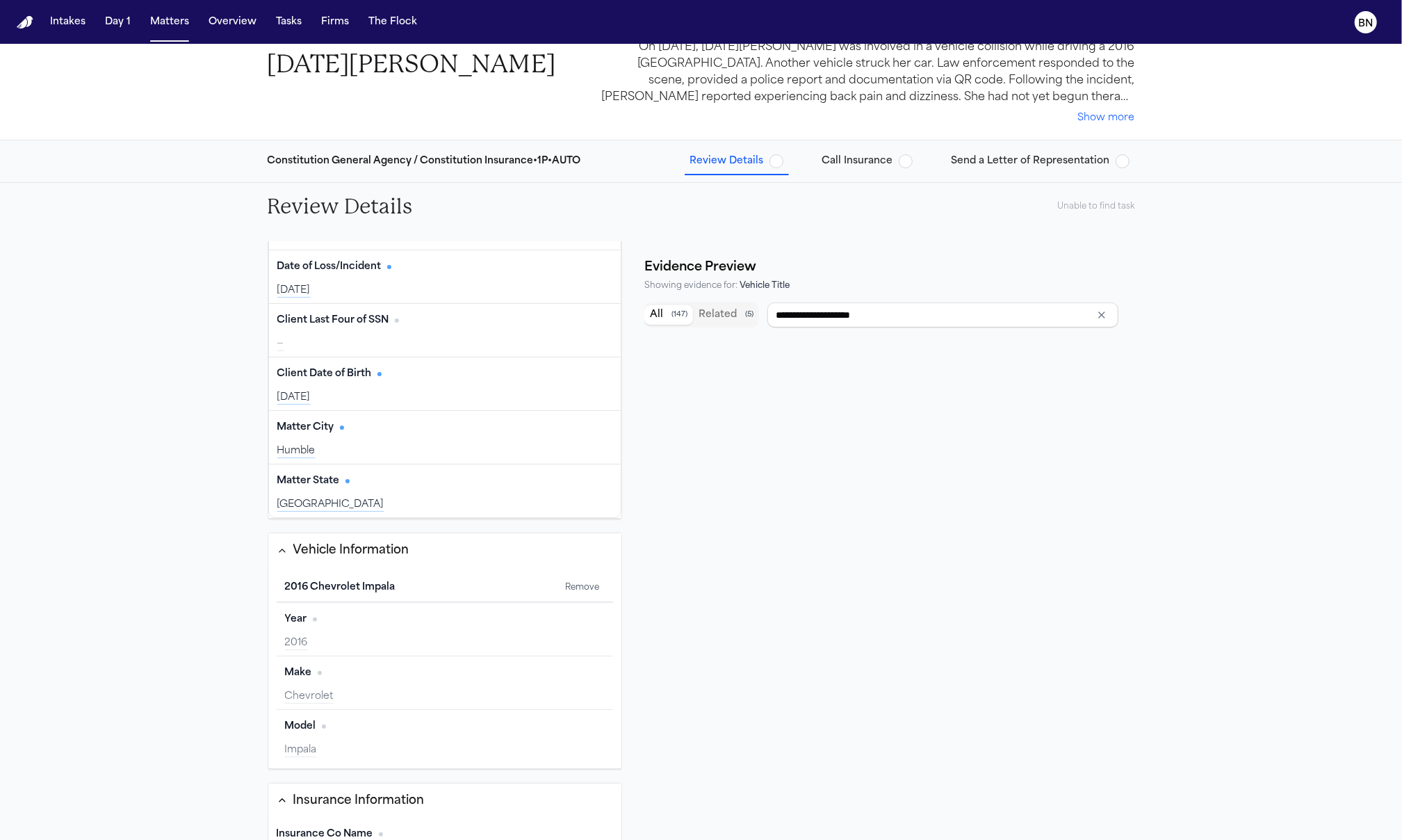
type input "****"
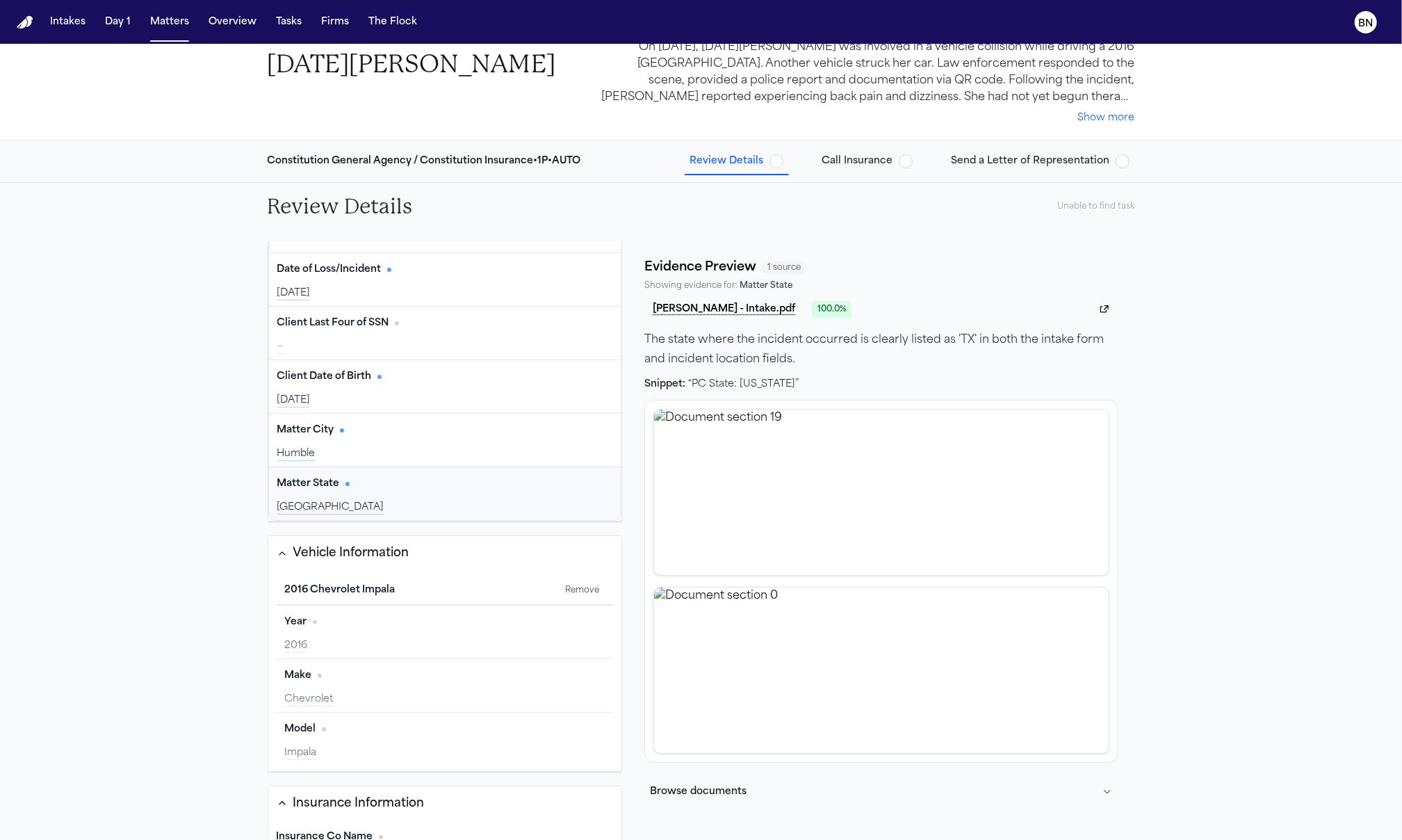
click at [346, 483] on span "Has citation" at bounding box center [348, 483] width 4 height 4
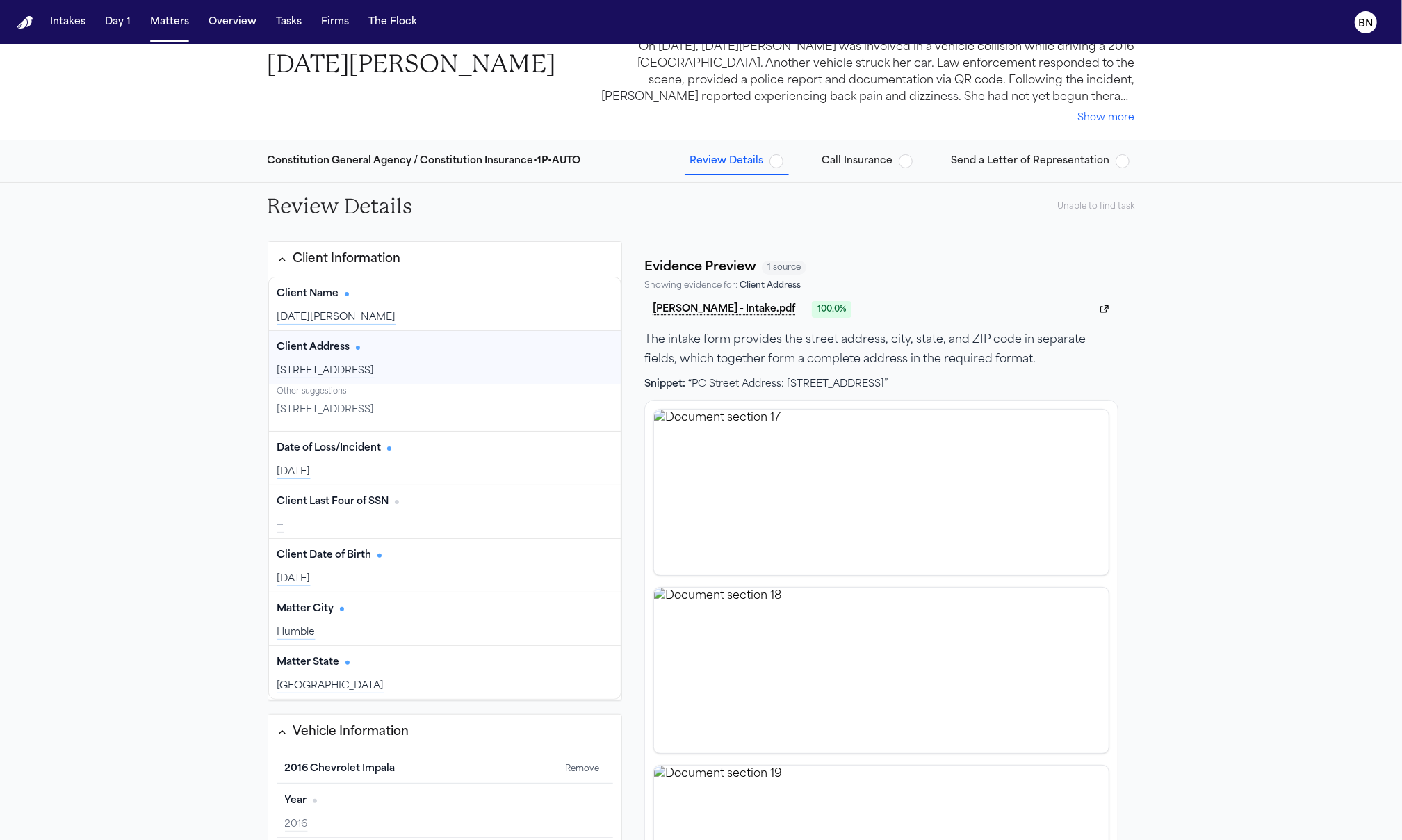
scroll to position [12, 0]
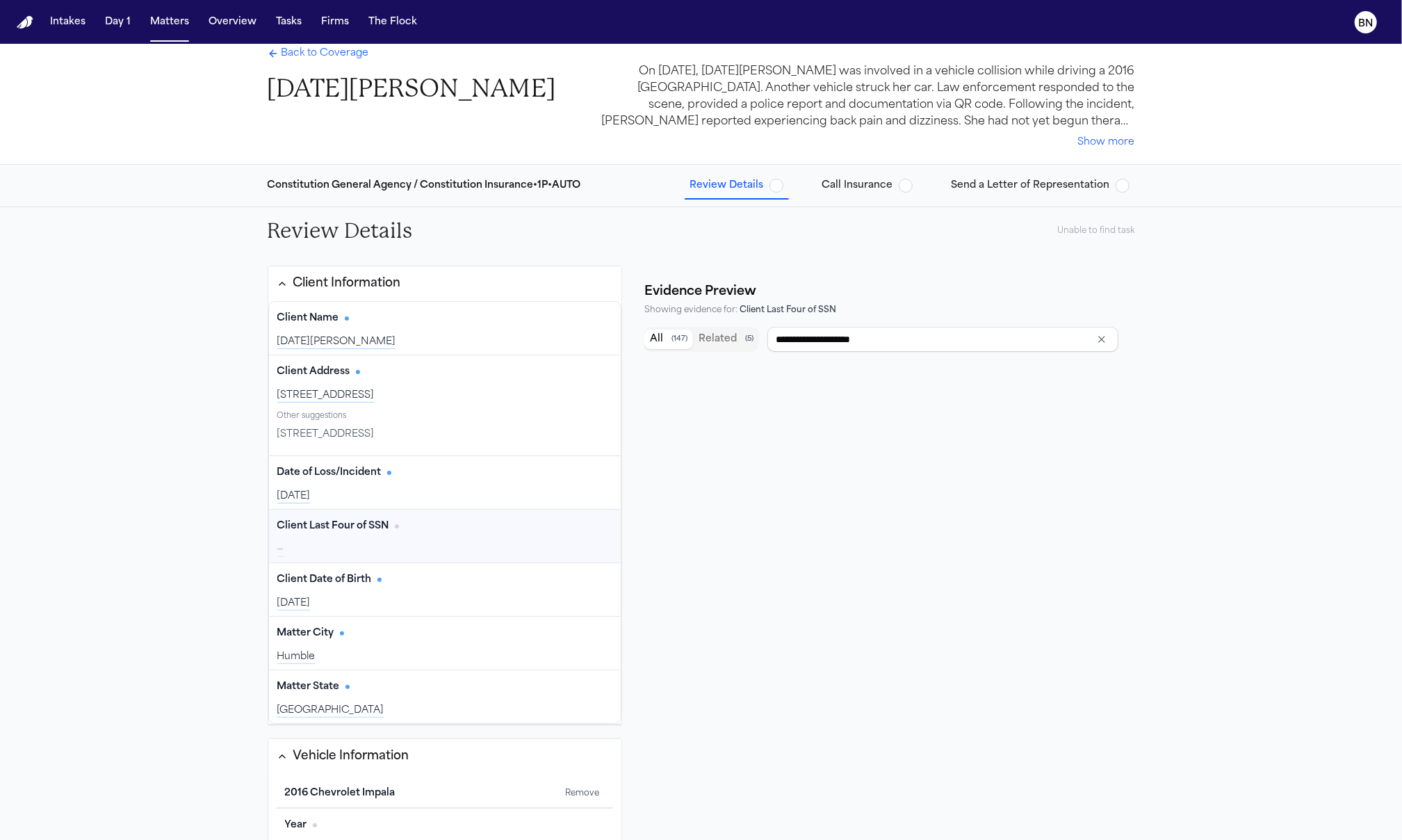
click at [392, 534] on div "Client Last Four of SSN Edit" at bounding box center [445, 526] width 336 height 22
click at [396, 545] on div "—" at bounding box center [445, 549] width 336 height 14
click at [354, 544] on div "—" at bounding box center [445, 549] width 336 height 14
click at [1097, 343] on icon "Clear input" at bounding box center [1102, 338] width 11 height 11
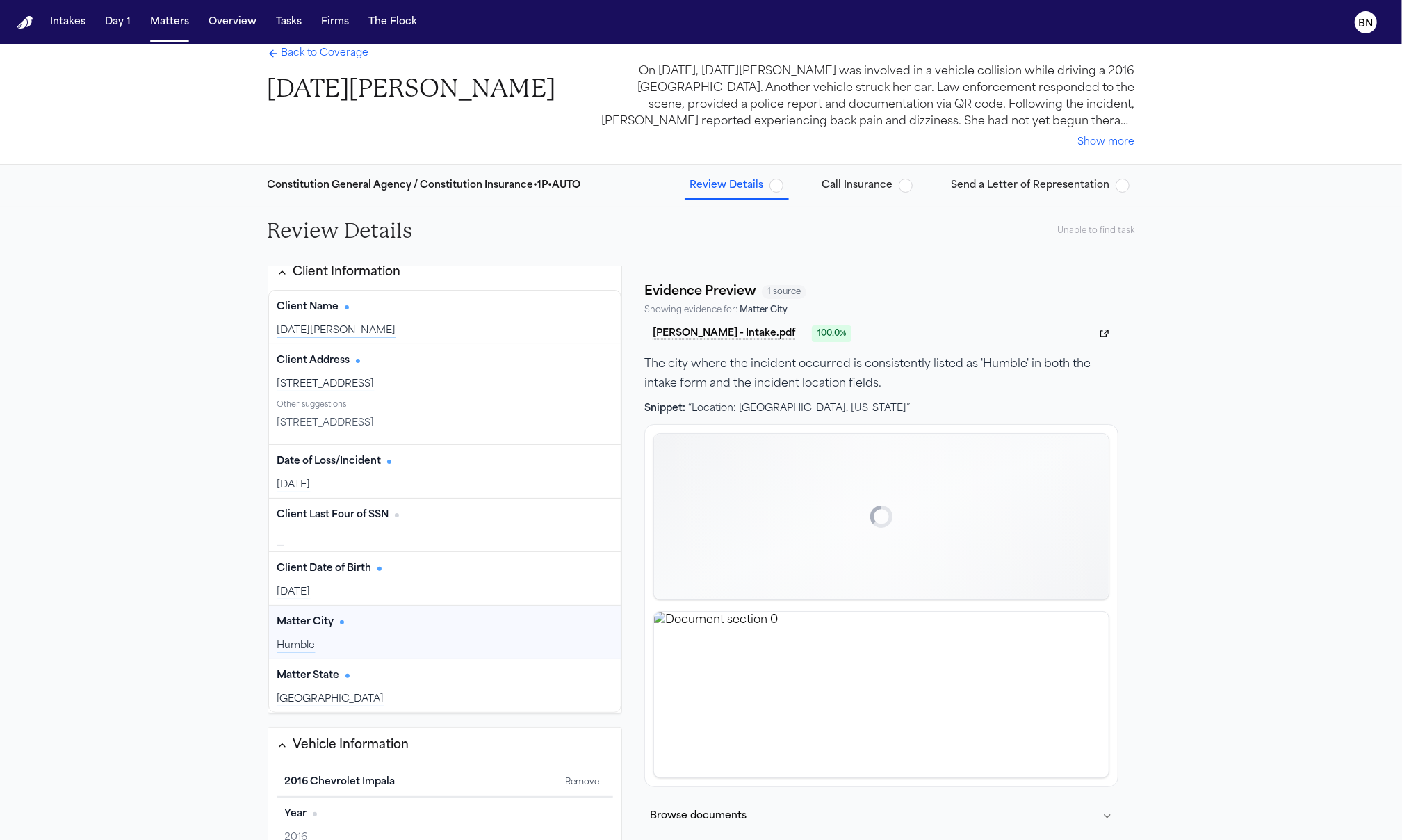
scroll to position [23, 0]
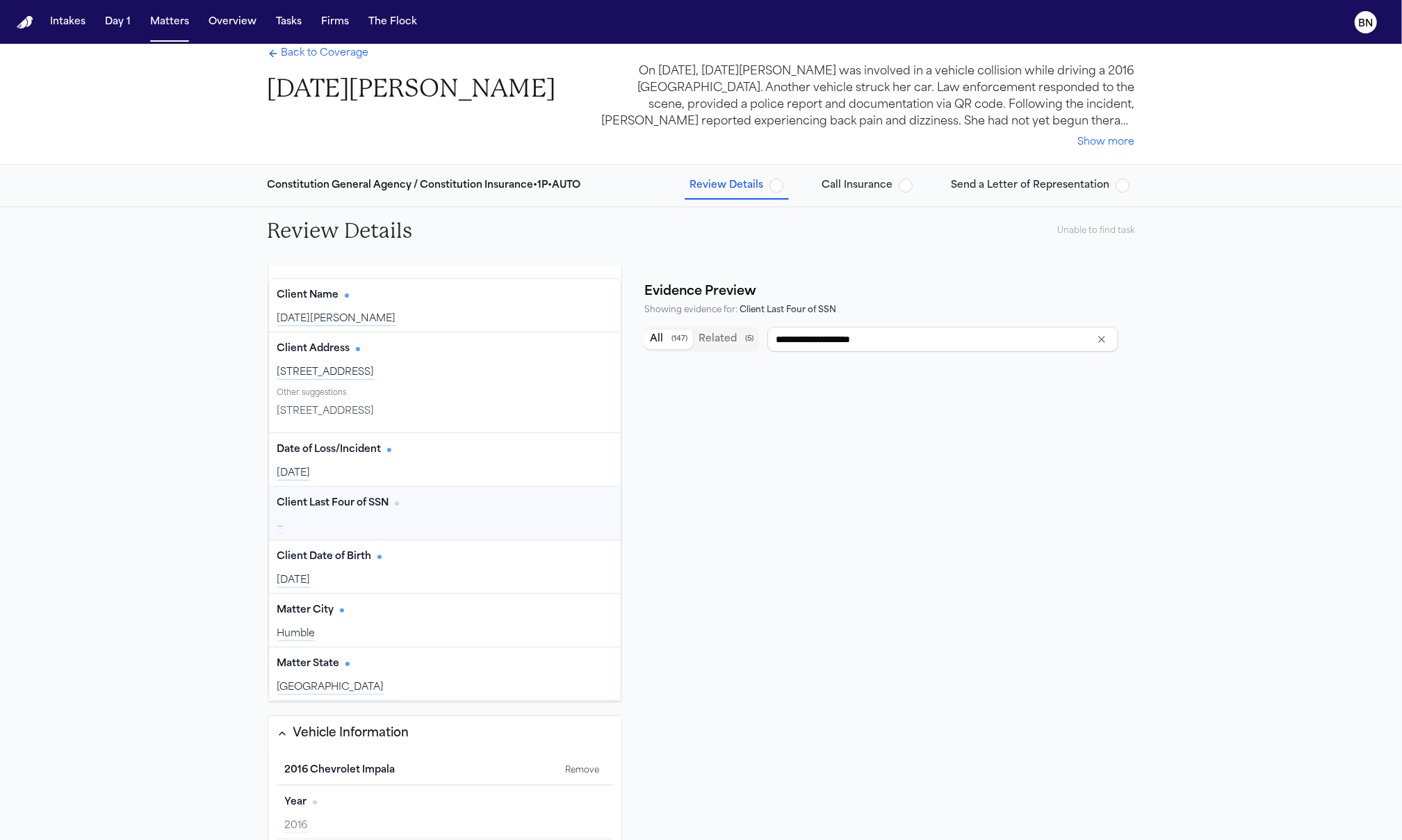
click at [396, 513] on div "Client Last Four of SSN Edit" at bounding box center [445, 503] width 336 height 22
click at [395, 510] on div "Client Last Four of SSN Edit" at bounding box center [445, 503] width 336 height 22
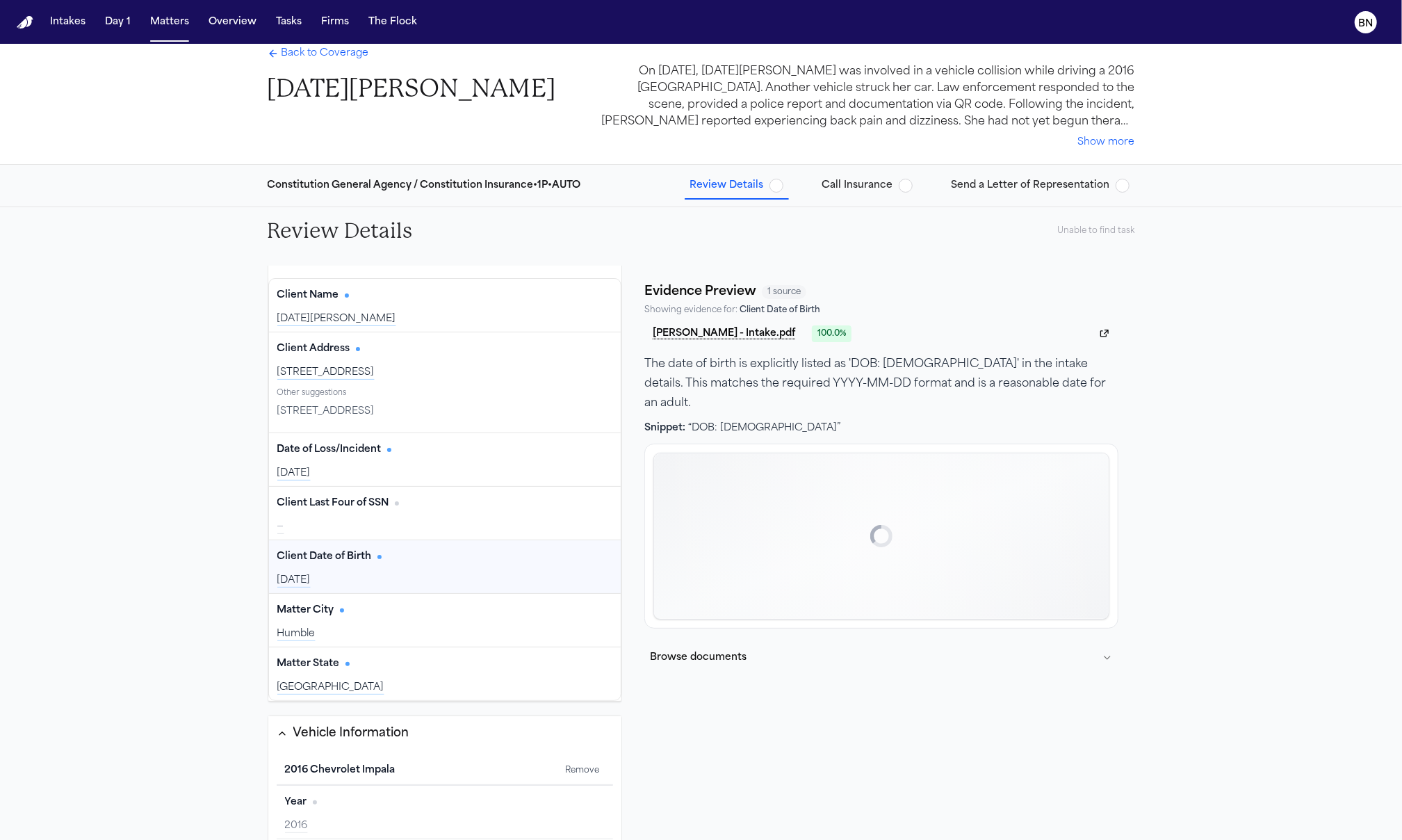
scroll to position [122, 0]
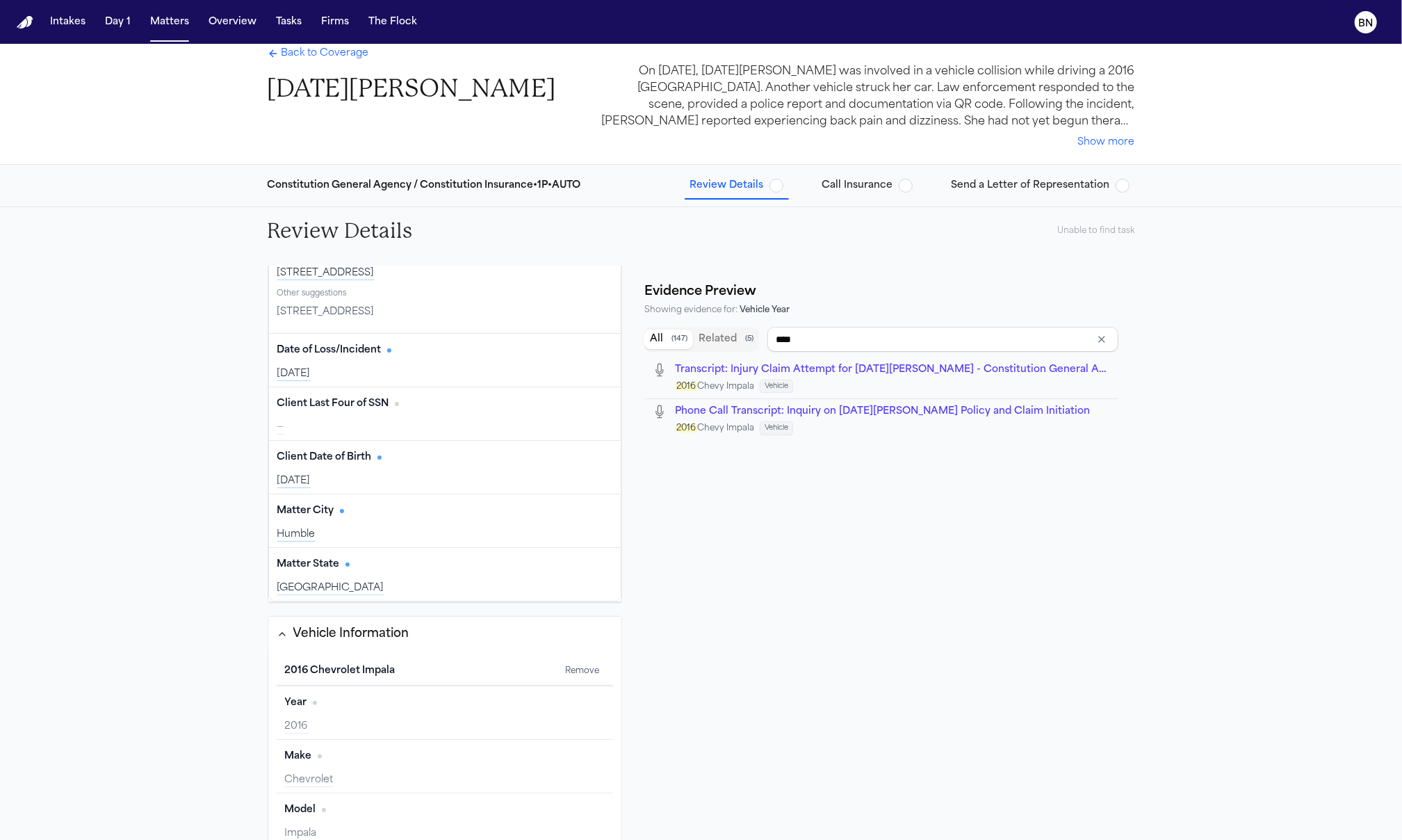
click at [380, 730] on div "2016" at bounding box center [445, 727] width 321 height 14
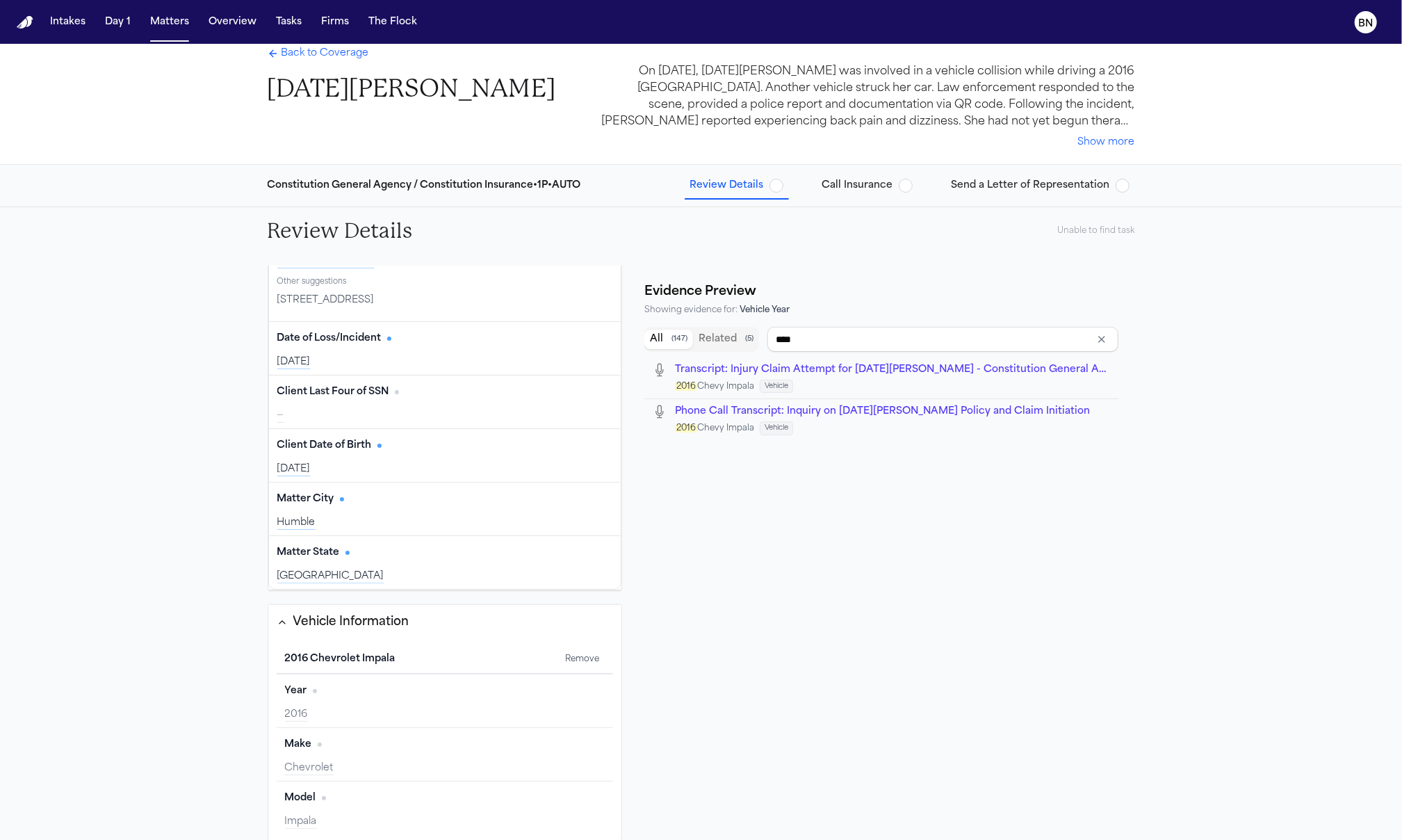
scroll to position [159, 0]
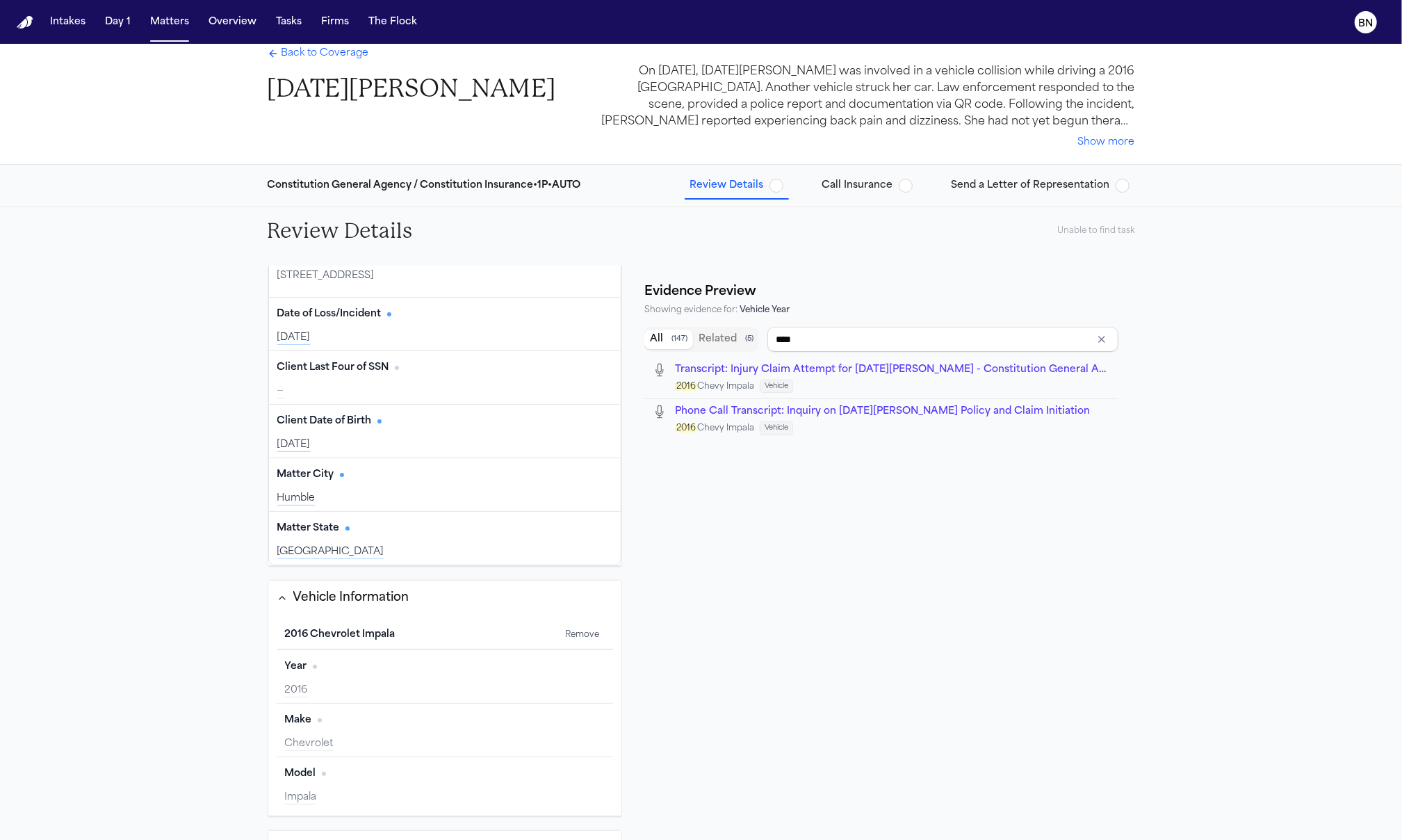
type input "*********"
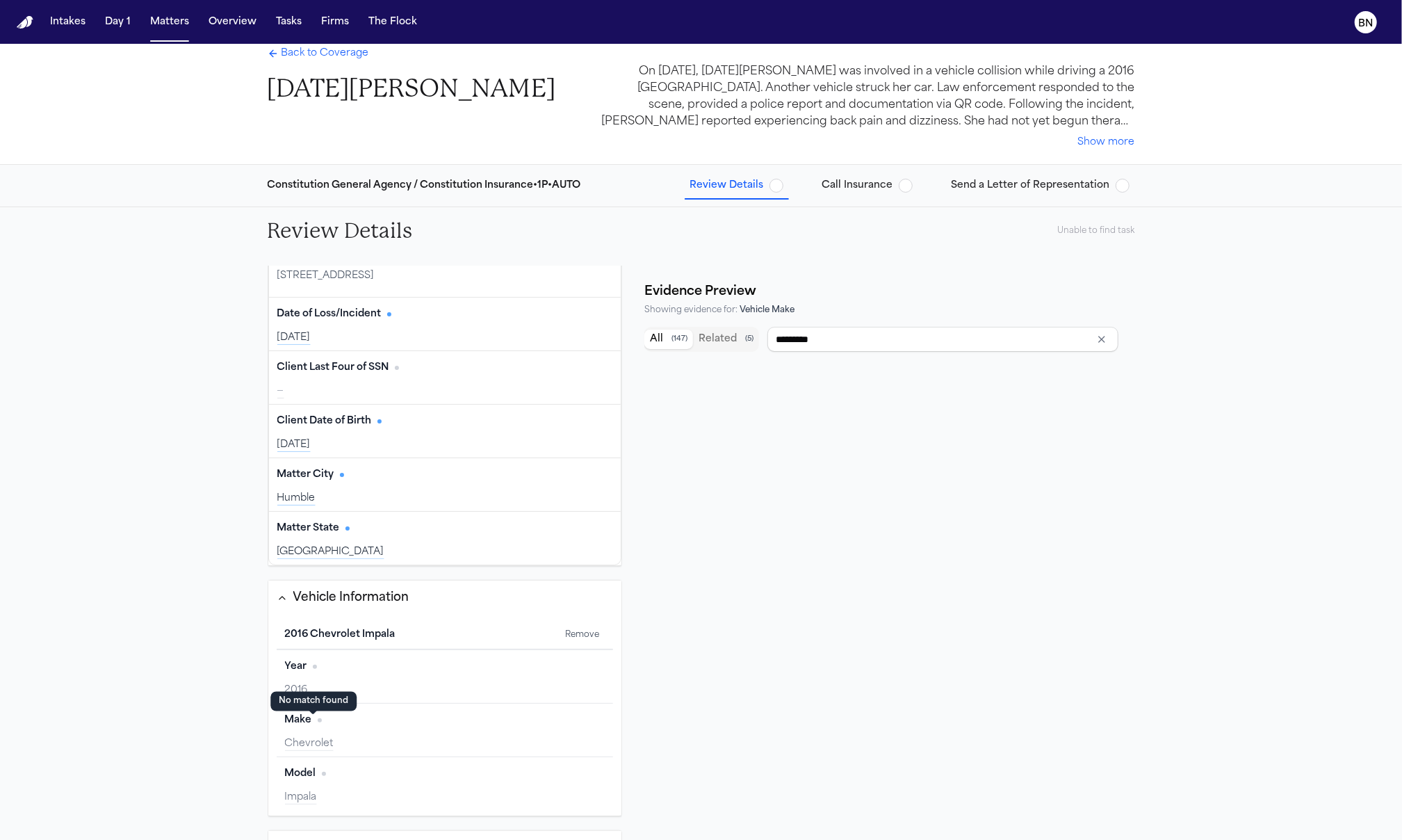
click at [318, 721] on span "No citation" at bounding box center [320, 720] width 4 height 4
drag, startPoint x: 354, startPoint y: 735, endPoint x: 412, endPoint y: 728, distance: 58.4
click at [355, 734] on div "Make Edit Chevrolet" at bounding box center [446, 730] width 337 height 53
click at [1058, 338] on input "*********" at bounding box center [943, 339] width 351 height 25
click at [1097, 341] on icon "Clear input" at bounding box center [1102, 338] width 11 height 11
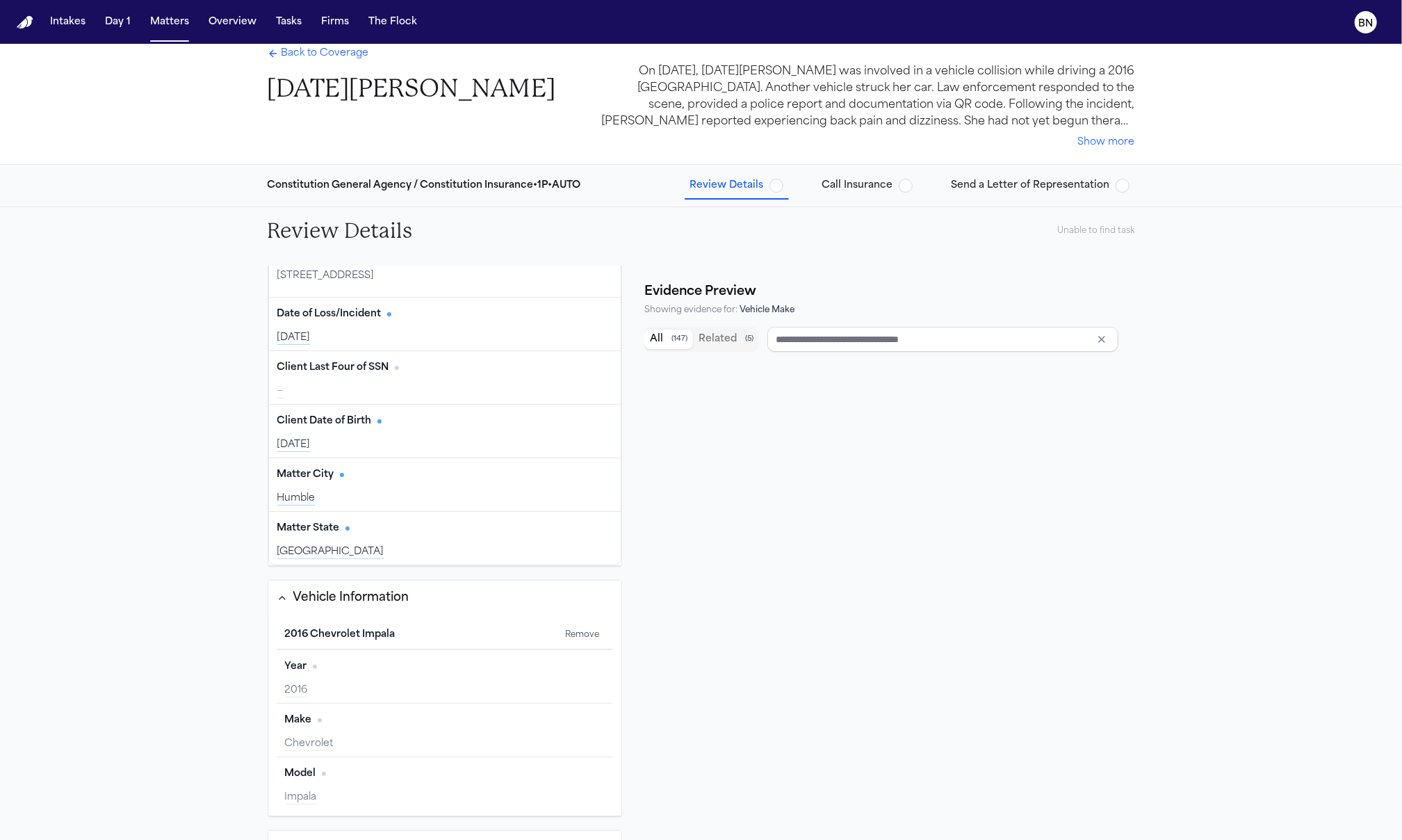
scroll to position [0, 0]
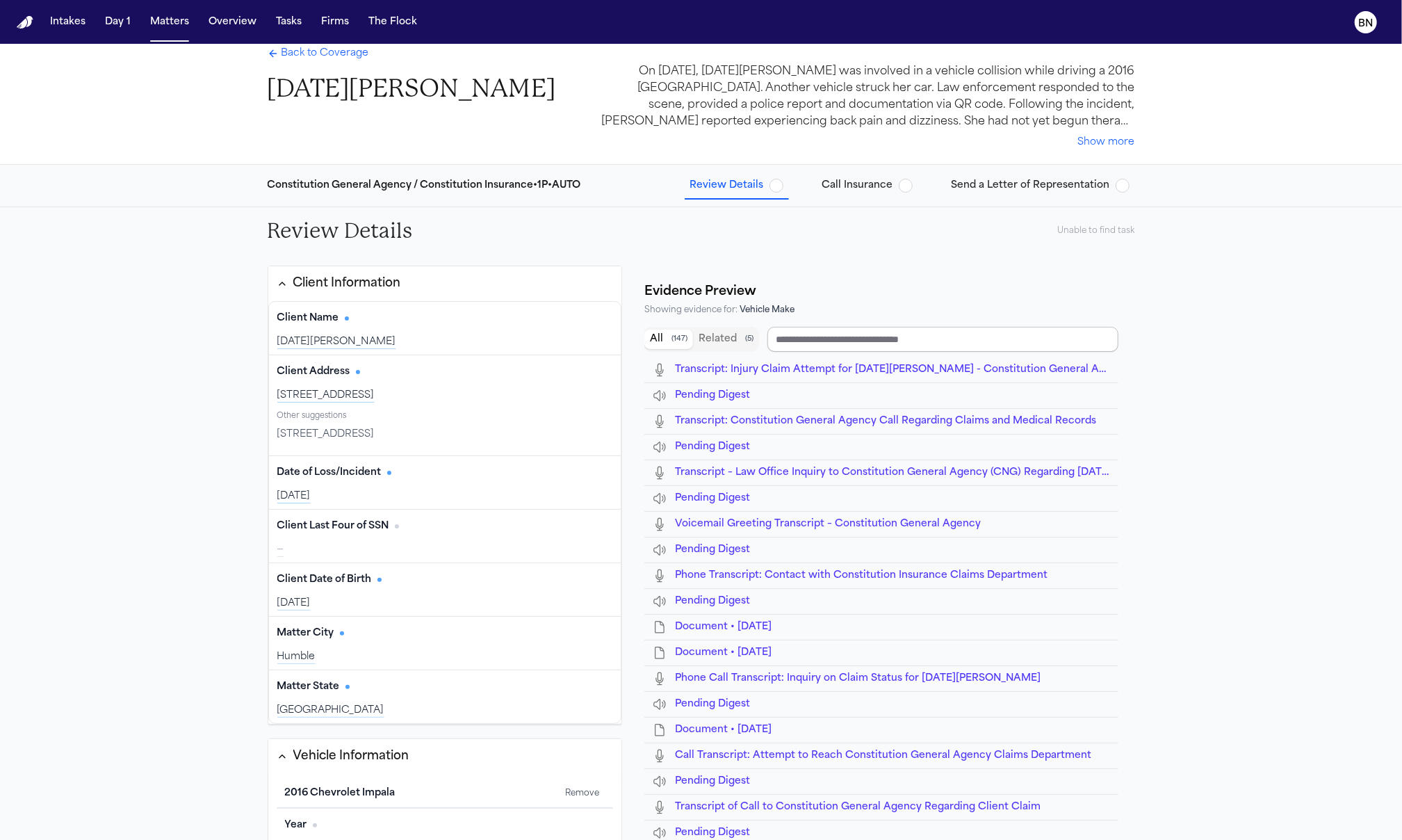
click at [915, 333] on input "Search references" at bounding box center [943, 339] width 351 height 25
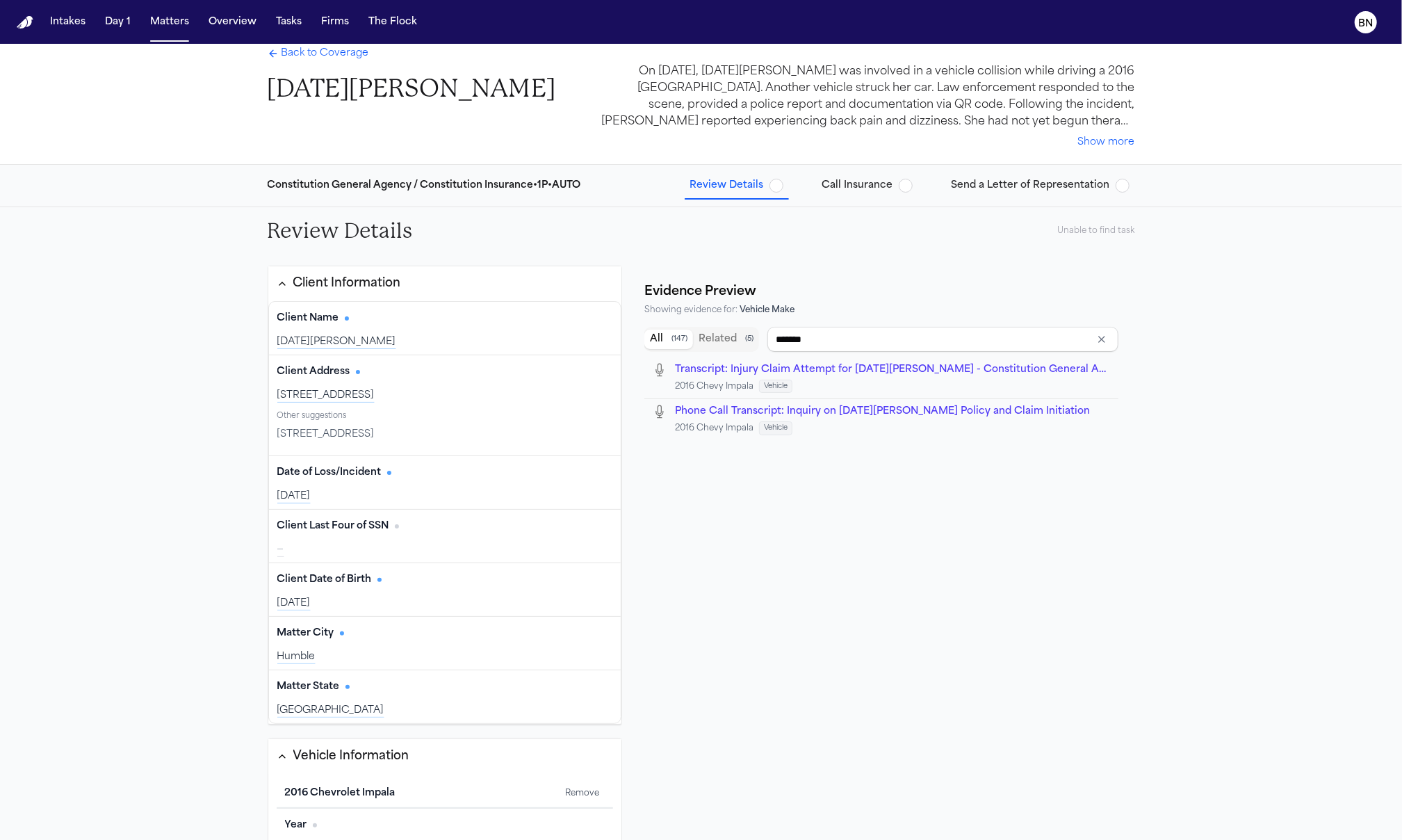
click at [900, 319] on div "Evidence Preview Showing evidence for: Vehicle Make" at bounding box center [884, 299] width 479 height 45
click at [900, 328] on input "*******" at bounding box center [943, 339] width 351 height 25
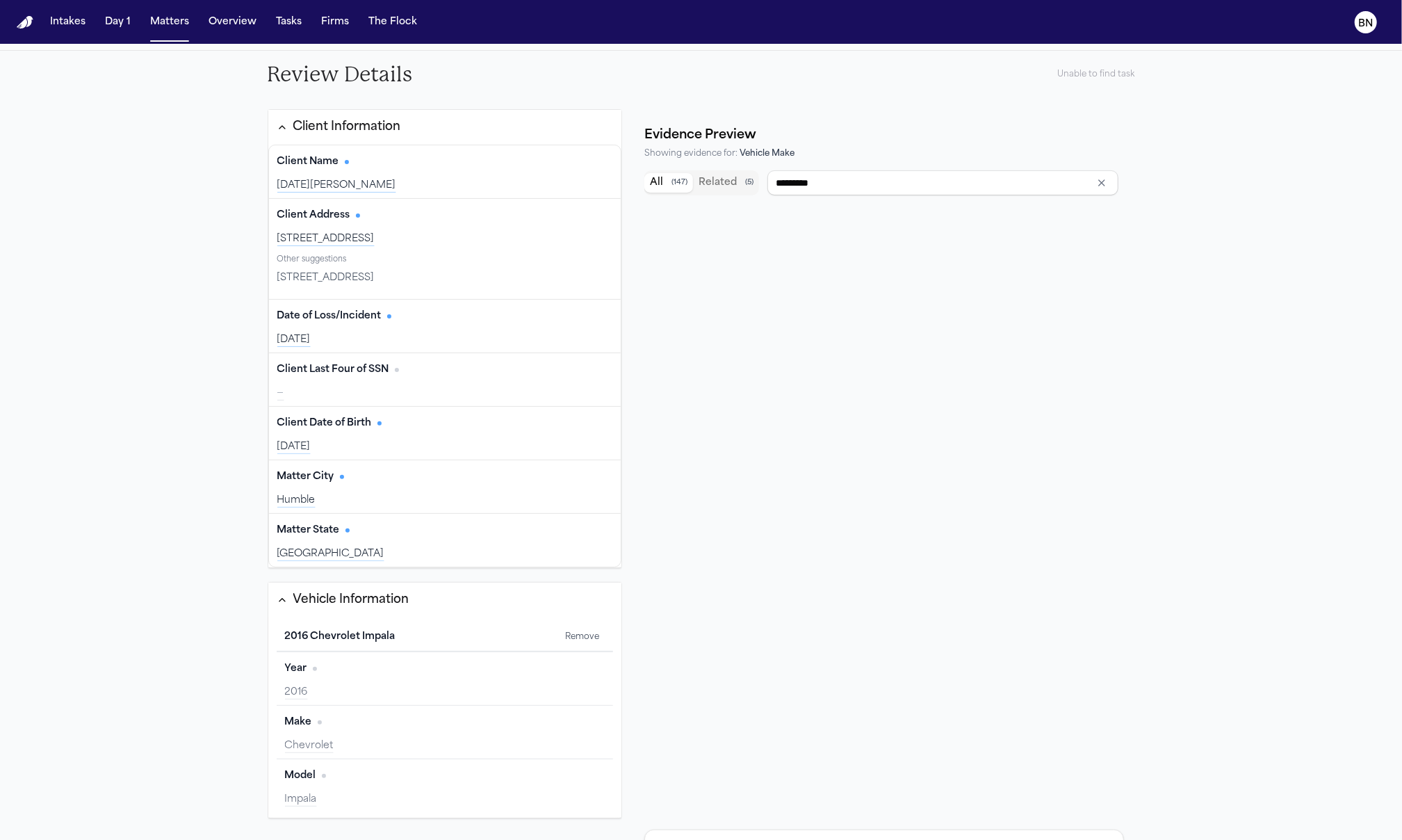
scroll to position [203, 0]
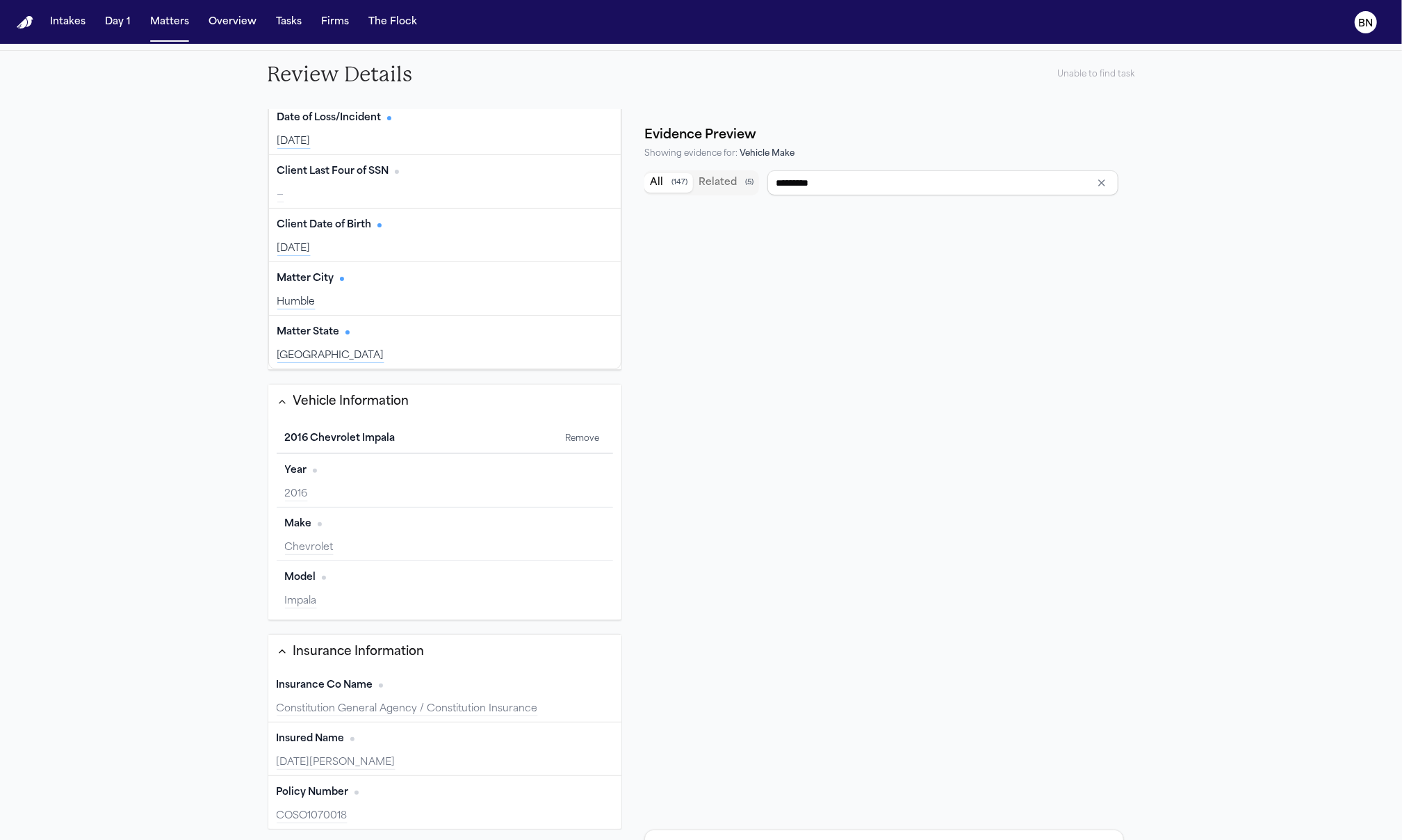
click at [354, 526] on div "Make Edit" at bounding box center [445, 524] width 321 height 22
click at [335, 541] on div "Chevrolet" at bounding box center [445, 547] width 321 height 14
click at [340, 533] on div "Make Edit" at bounding box center [445, 524] width 321 height 22
click at [349, 547] on div "Chevrolet" at bounding box center [445, 547] width 321 height 14
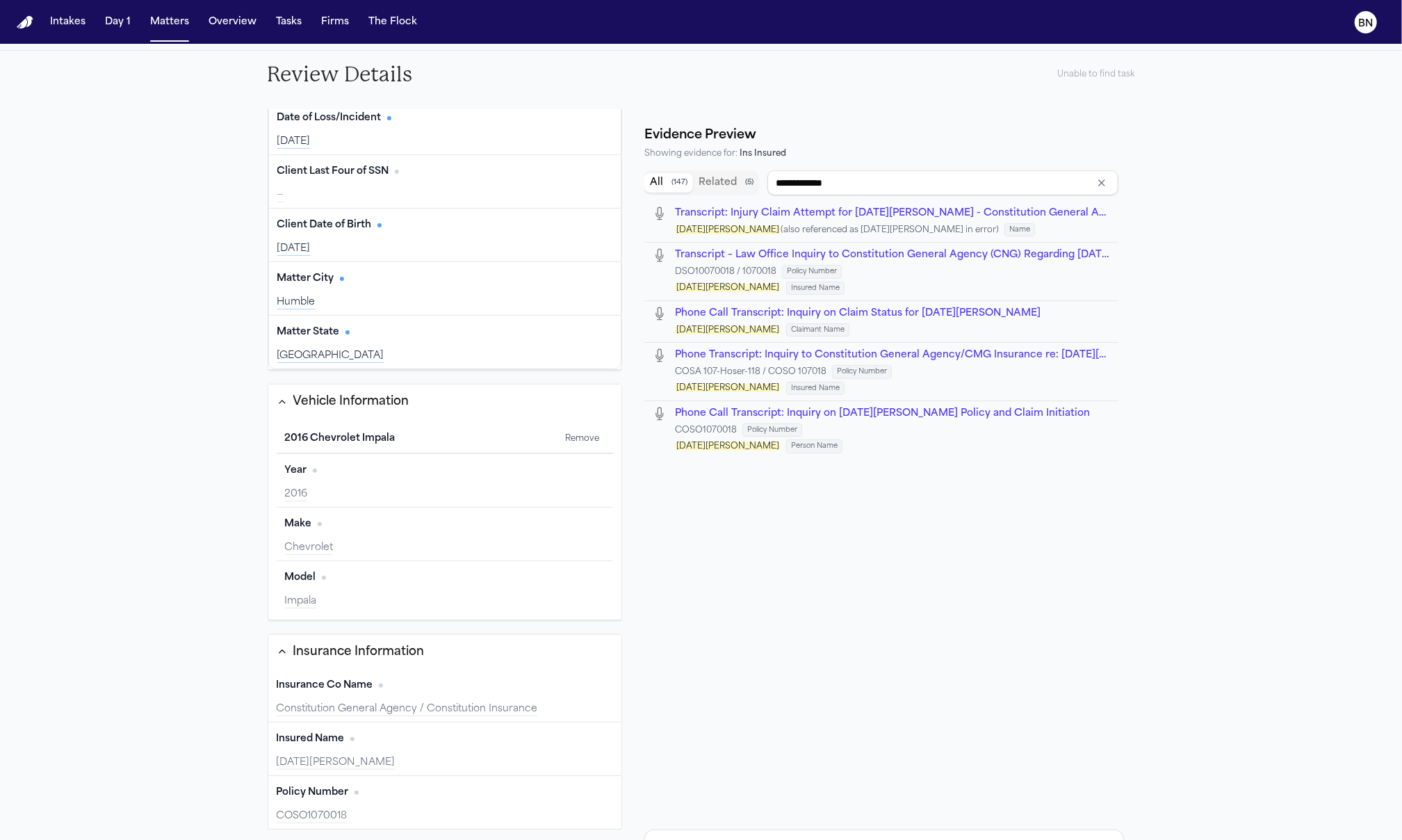
click at [409, 756] on div "Lucia Mendoza" at bounding box center [446, 762] width 337 height 14
click at [787, 391] on span "Insured Name" at bounding box center [816, 389] width 58 height 14
click at [787, 331] on span "Claimant Name" at bounding box center [818, 330] width 63 height 14
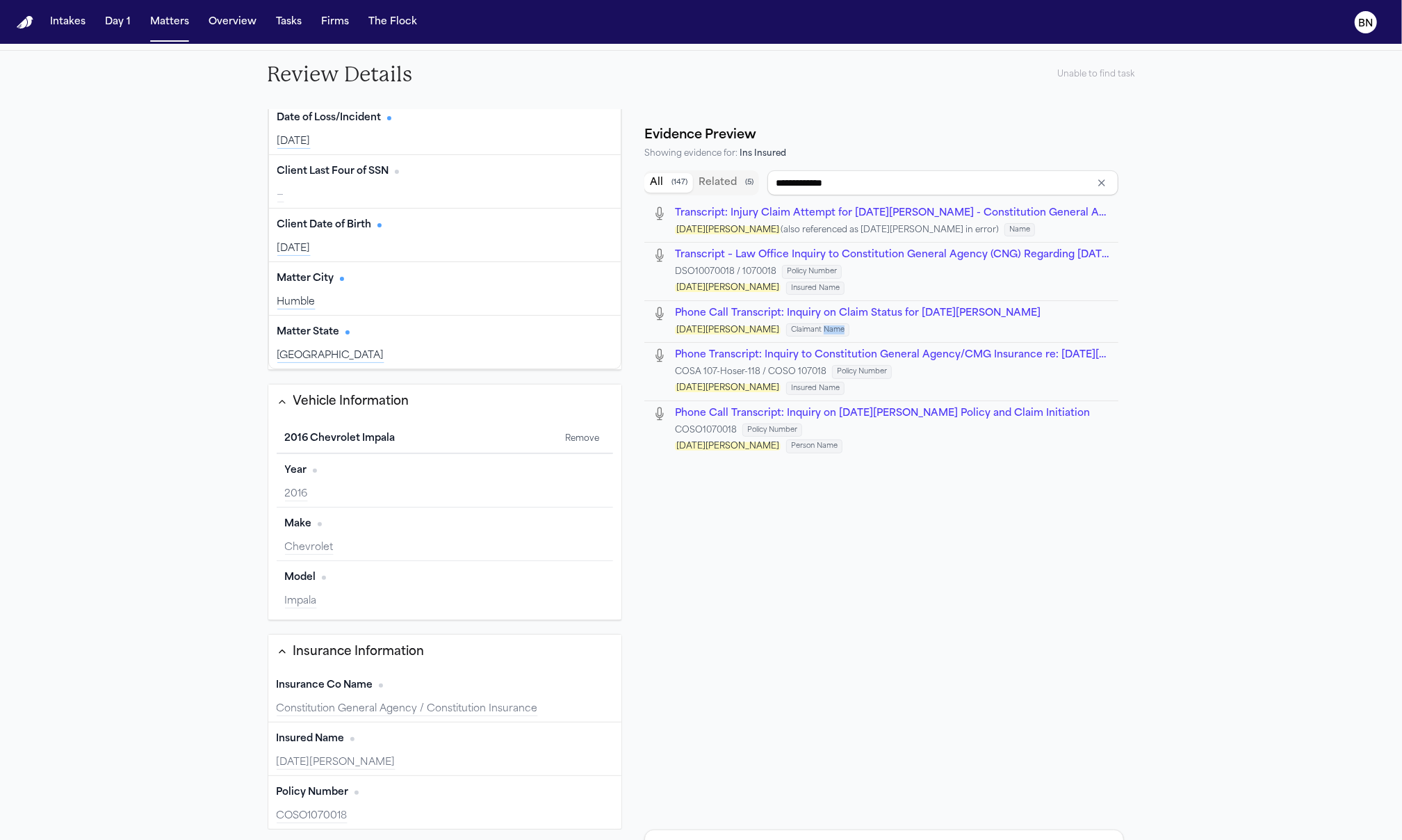
click at [787, 331] on span "Claimant Name" at bounding box center [818, 330] width 63 height 14
drag, startPoint x: 721, startPoint y: 592, endPoint x: 715, endPoint y: 598, distance: 8.5
click at [721, 592] on div "**********" at bounding box center [884, 491] width 479 height 654
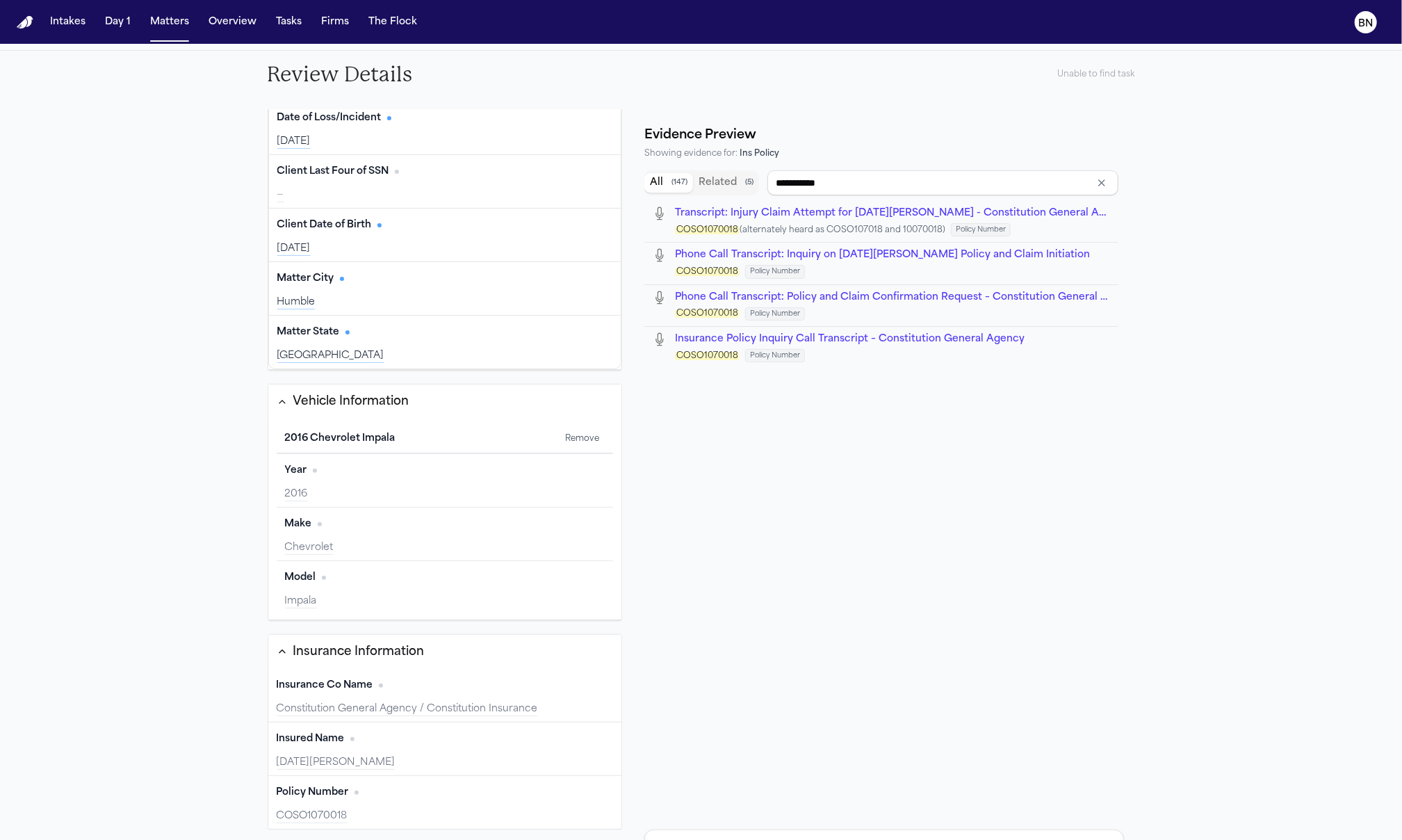
click at [363, 802] on div "Policy Number Edit COSO1070018" at bounding box center [445, 802] width 354 height 53
click at [351, 793] on div "Policy Number" at bounding box center [318, 793] width 82 height 14
click at [360, 814] on div "COSO1070018" at bounding box center [446, 816] width 337 height 14
click at [365, 821] on div "COSO1070018" at bounding box center [446, 816] width 337 height 14
click at [355, 793] on span "No citation" at bounding box center [357, 793] width 4 height 4
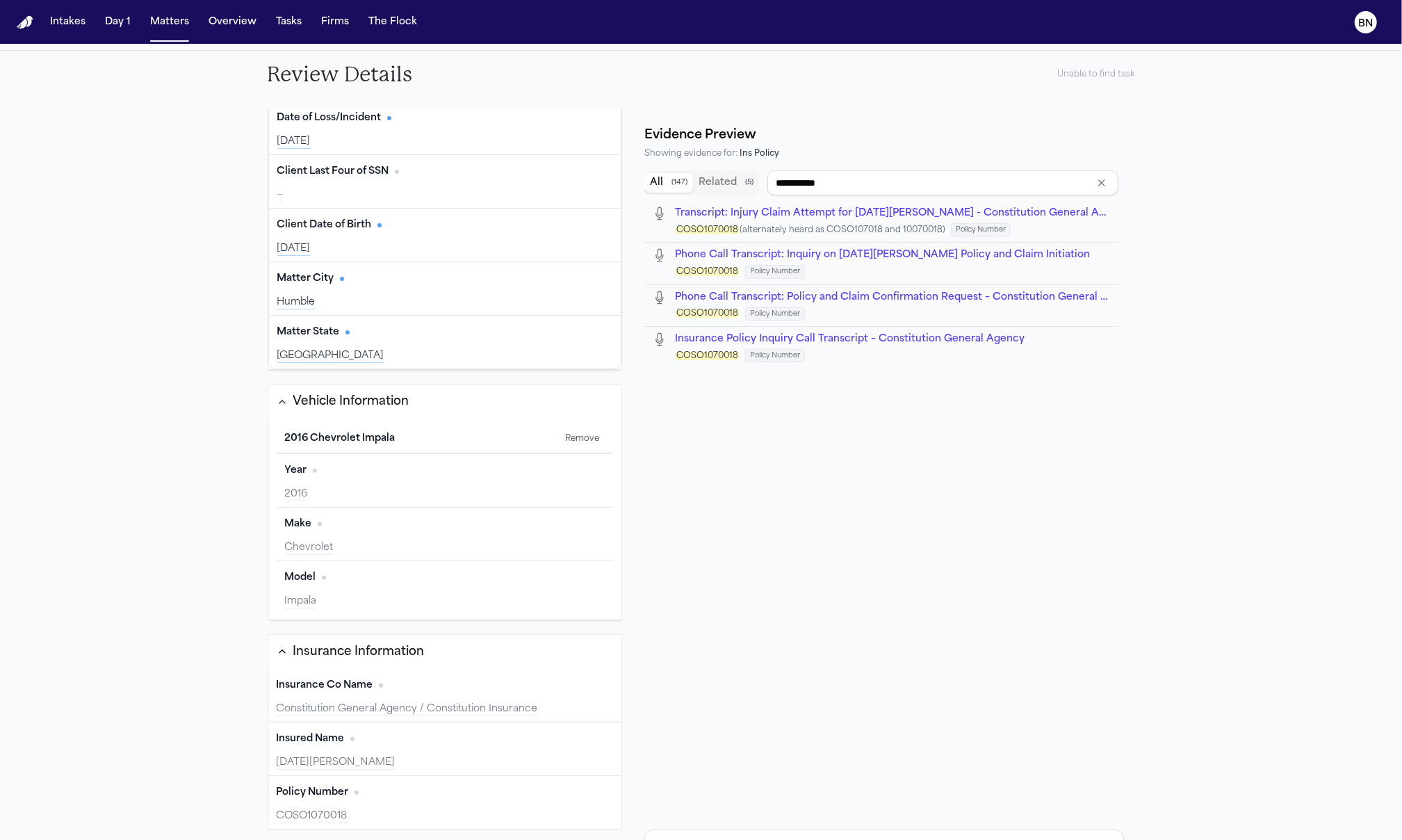
click at [370, 800] on div "Policy Number Edit" at bounding box center [446, 793] width 337 height 22
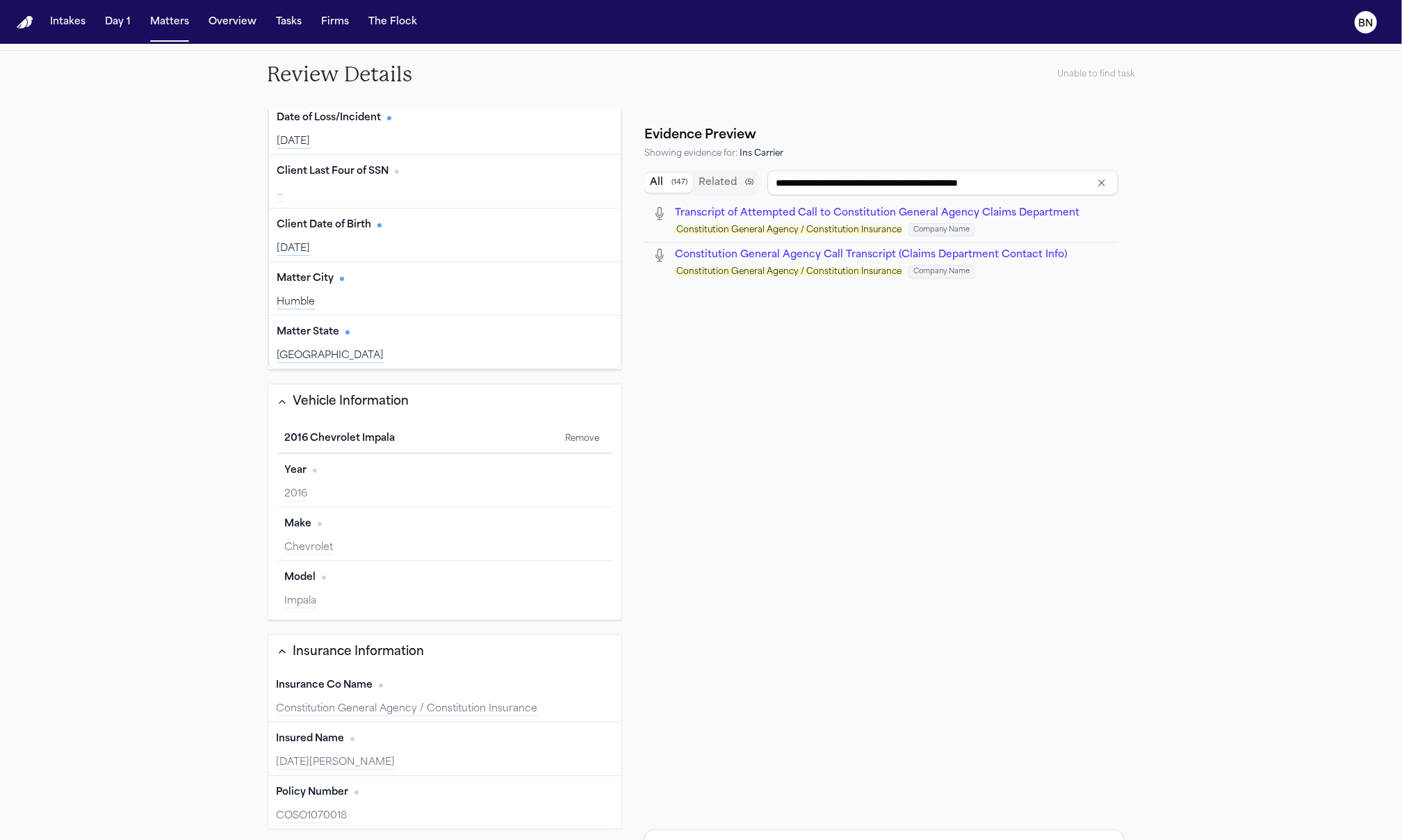
scroll to position [0, 0]
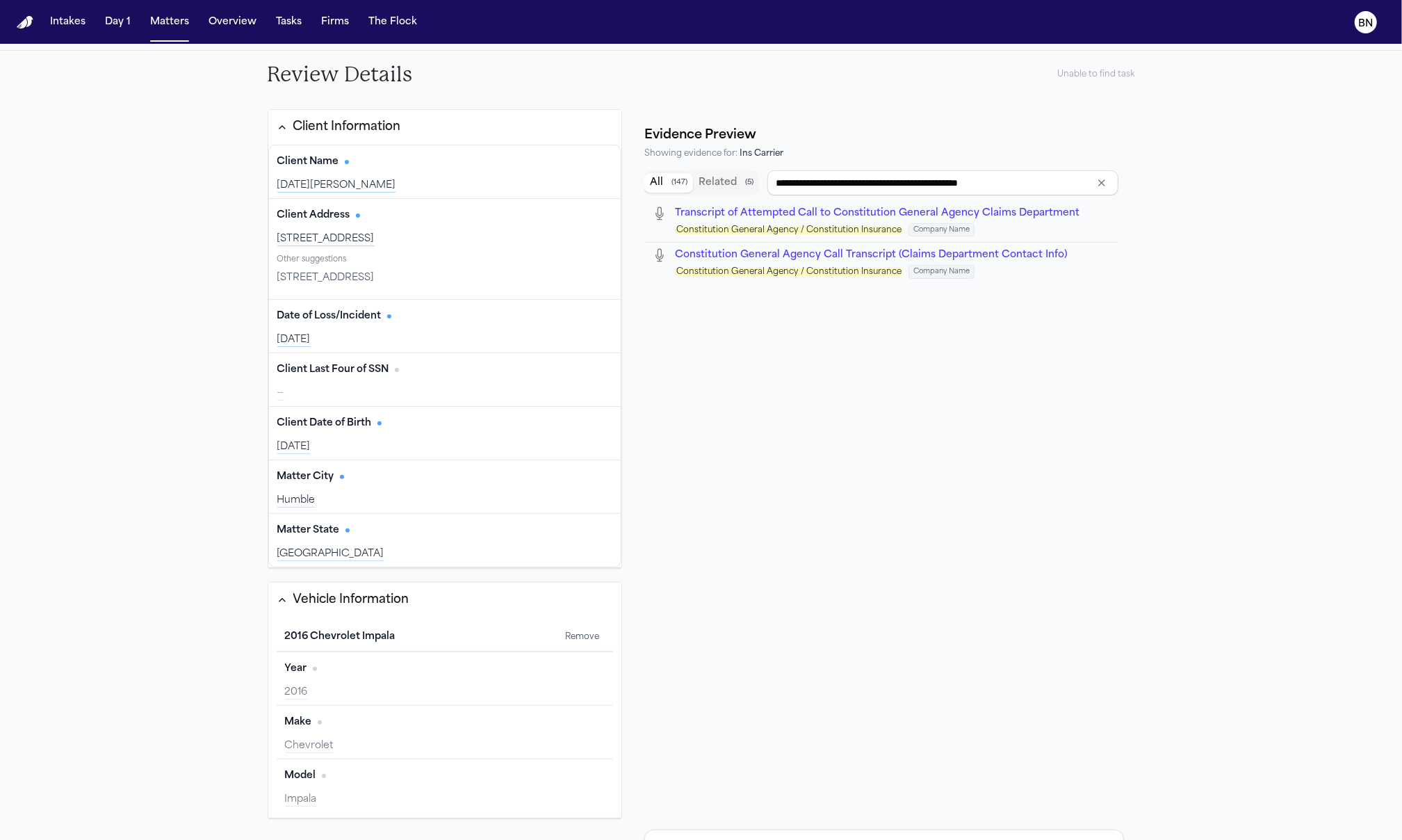
type input "****"
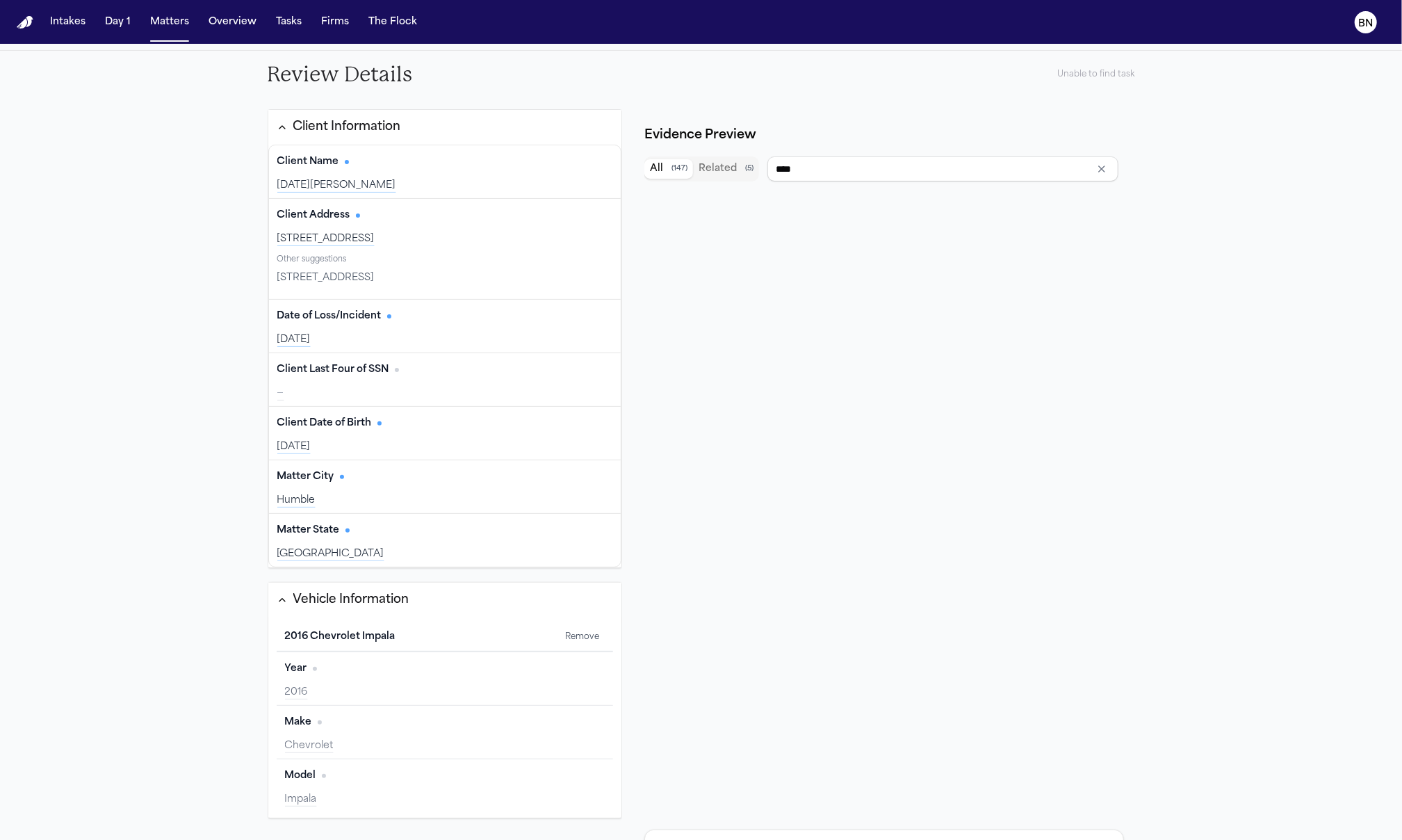
scroll to position [203, 0]
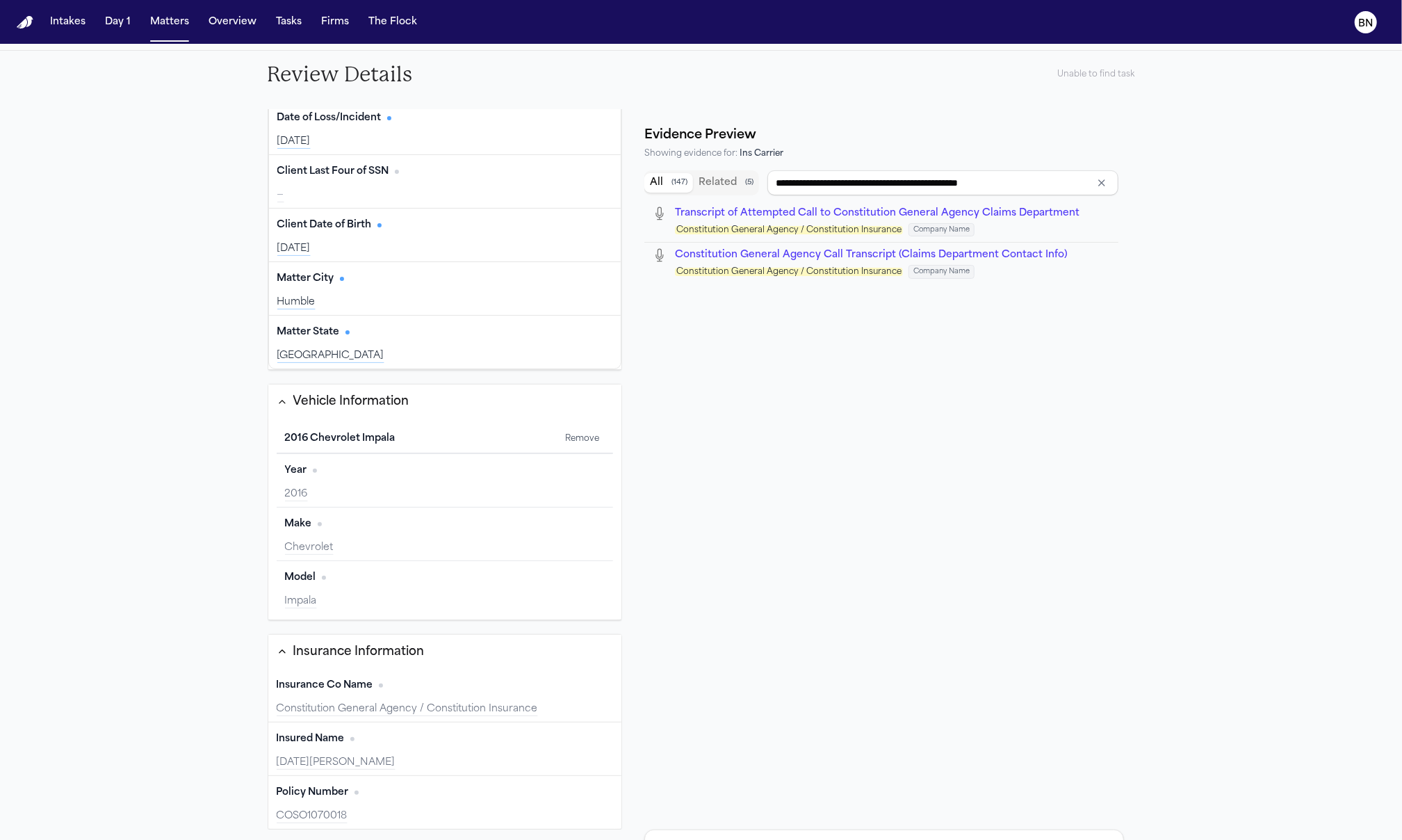
type input "*********"
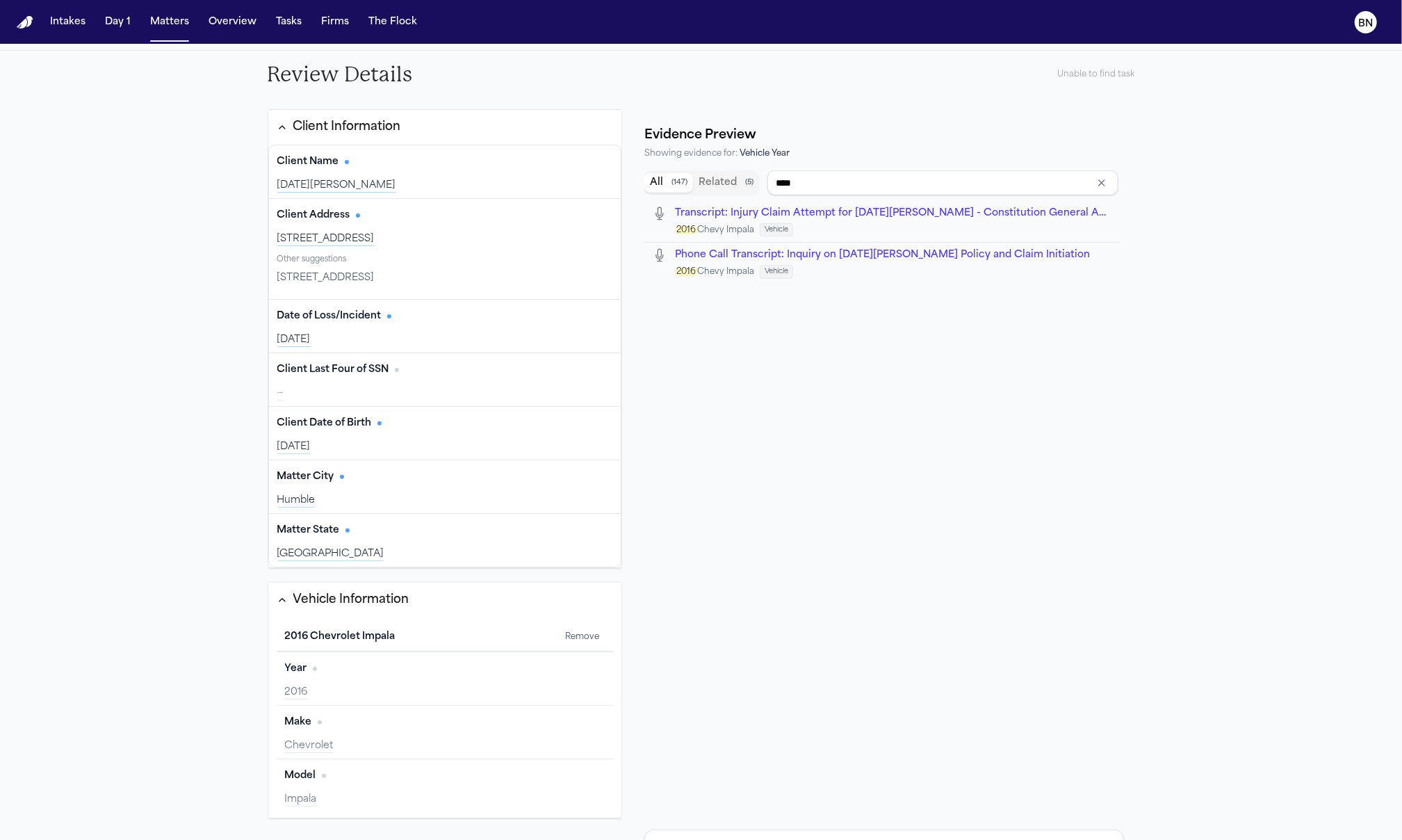
click at [370, 676] on div "Year Edit" at bounding box center [445, 669] width 321 height 22
click at [1097, 181] on icon "Clear input" at bounding box center [1102, 182] width 11 height 11
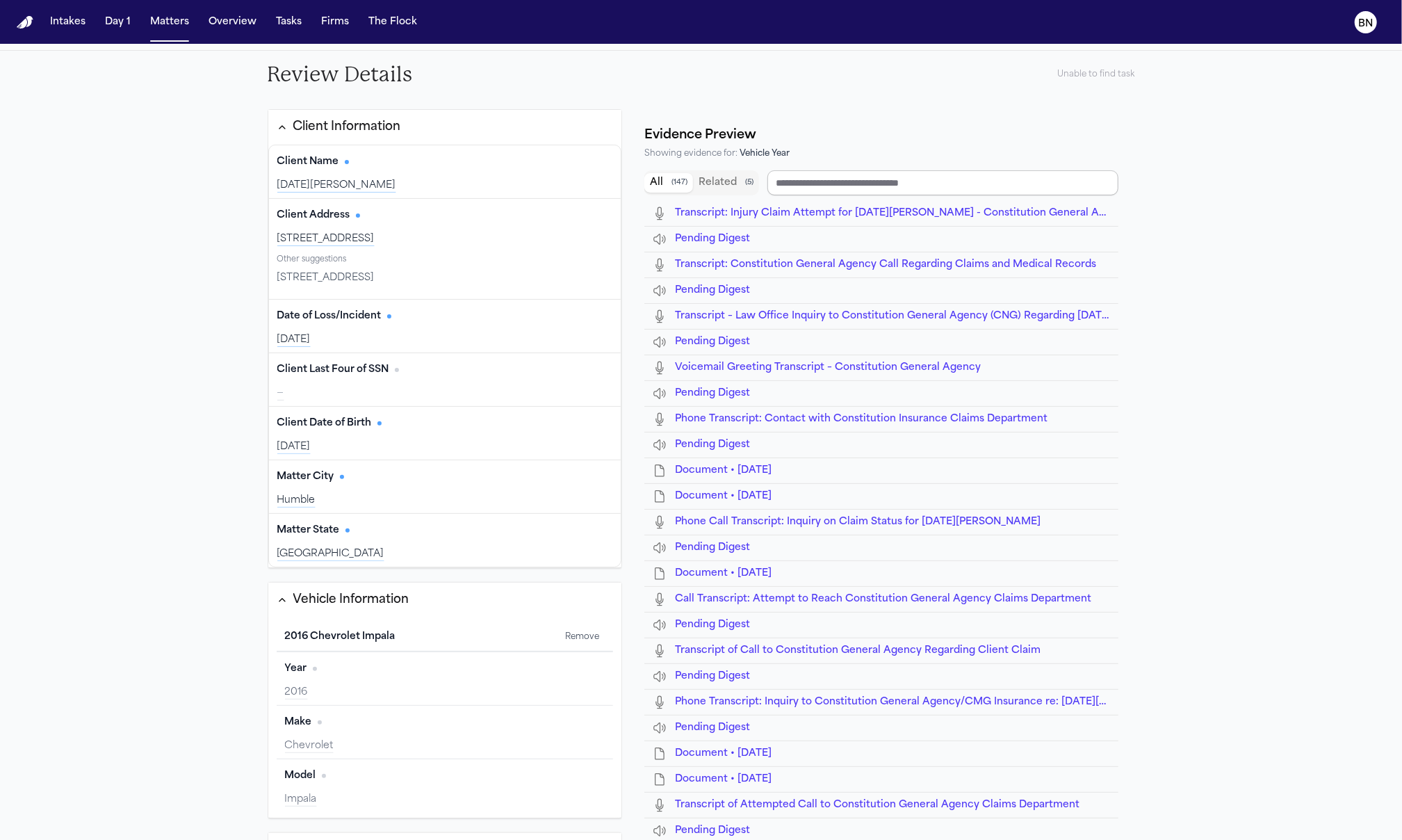
click at [1030, 191] on input "Search references" at bounding box center [943, 183] width 351 height 25
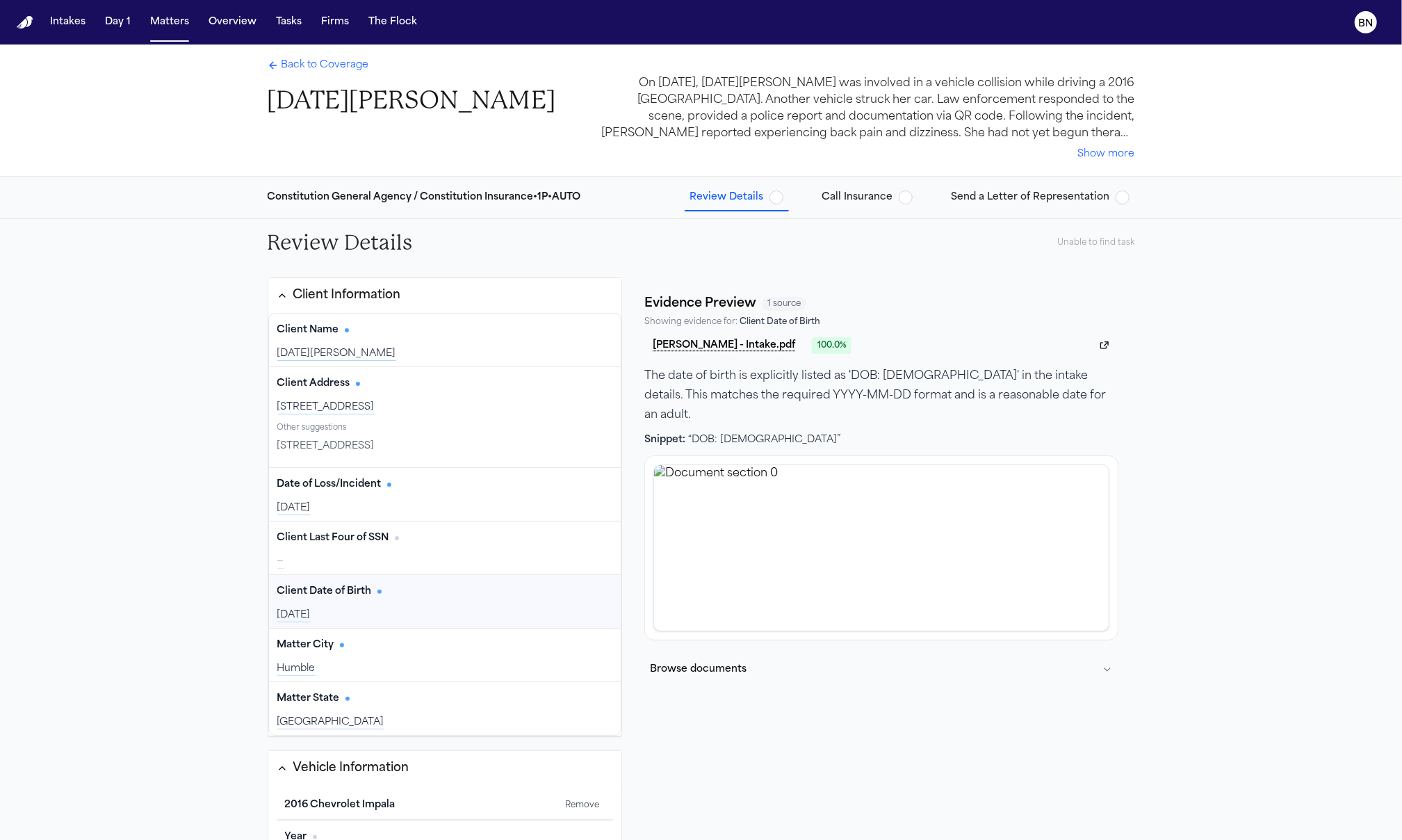
scroll to position [169, 0]
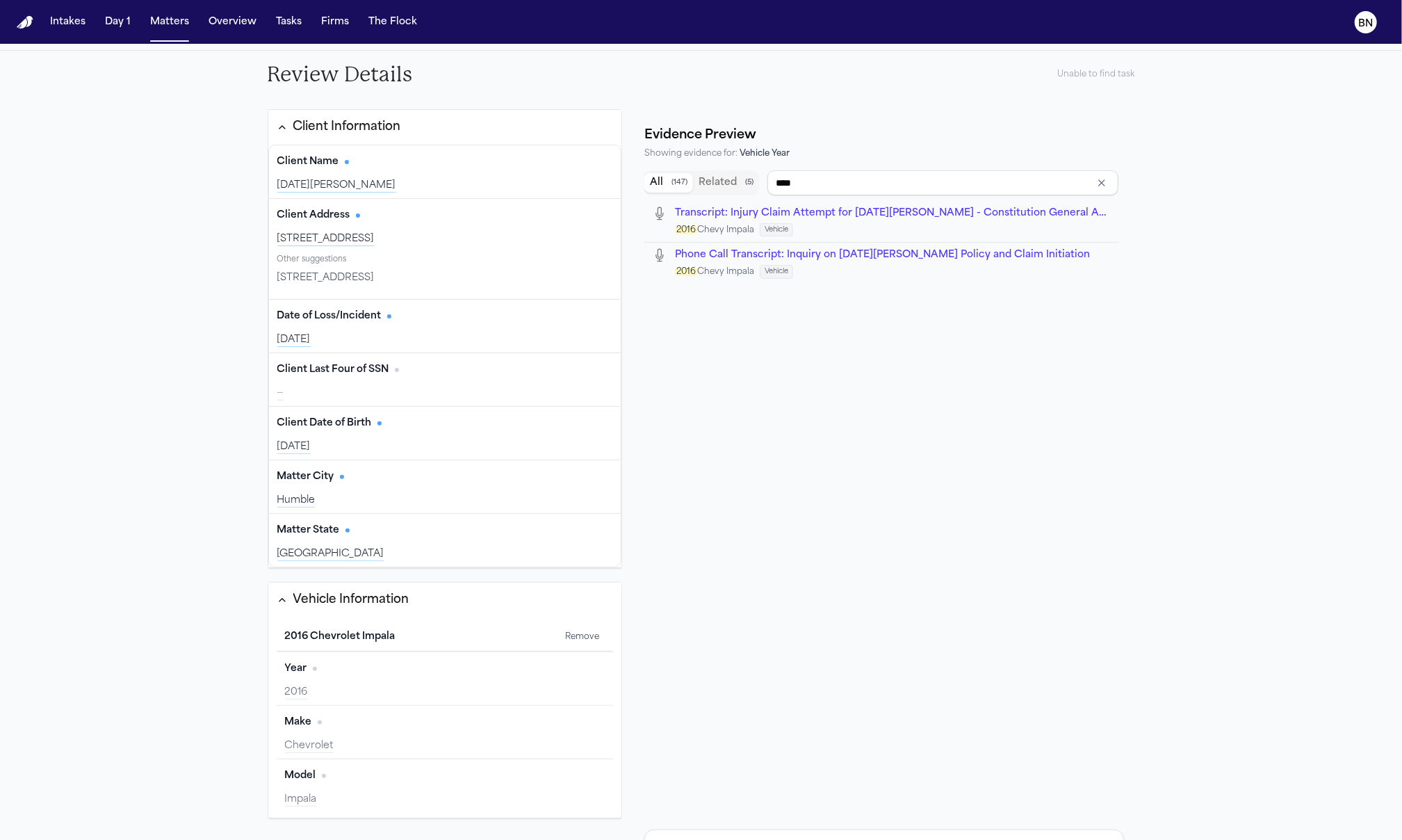
click at [1101, 183] on button "Clear input" at bounding box center [1102, 183] width 19 height 19
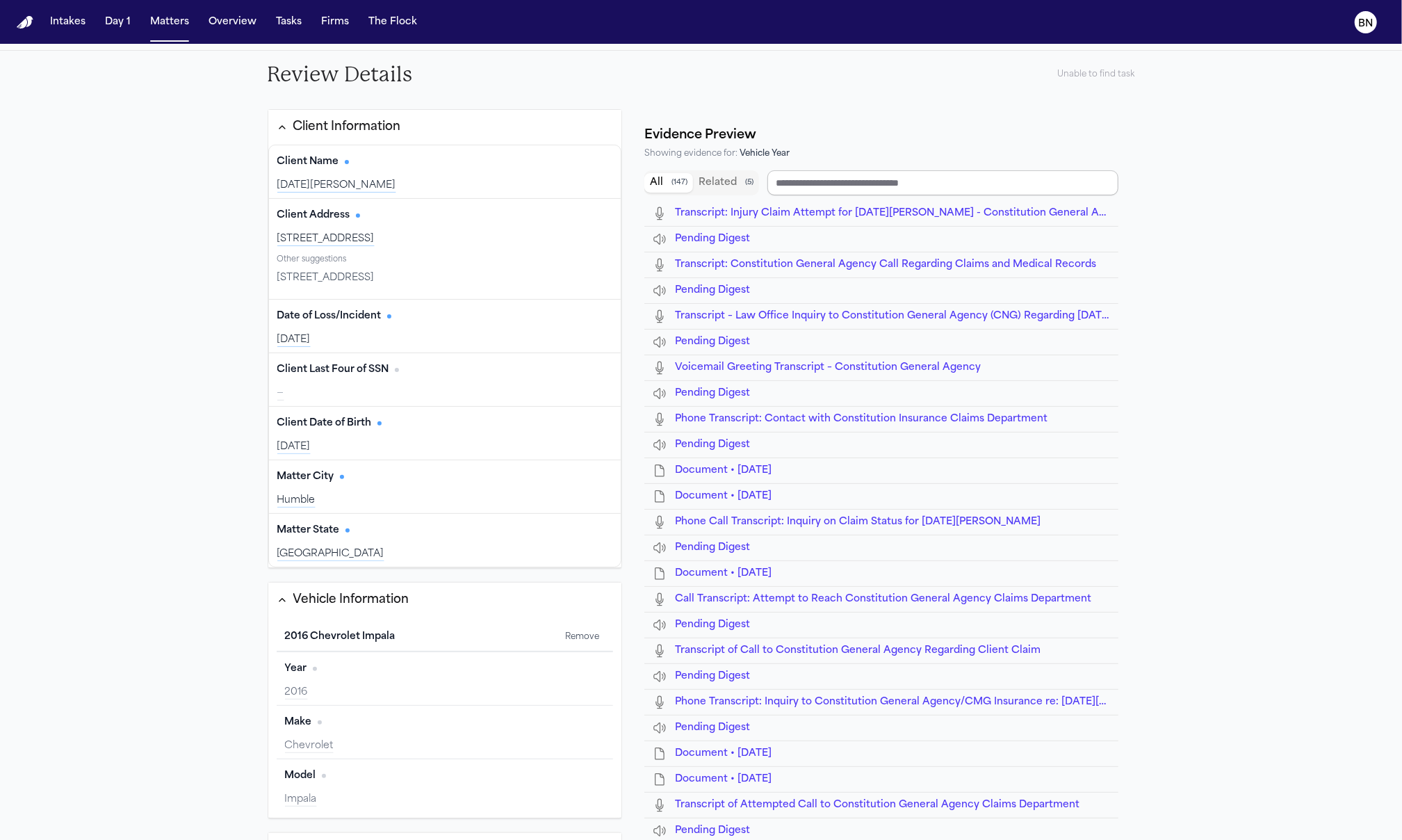
click at [1005, 176] on input "Search references" at bounding box center [943, 183] width 351 height 25
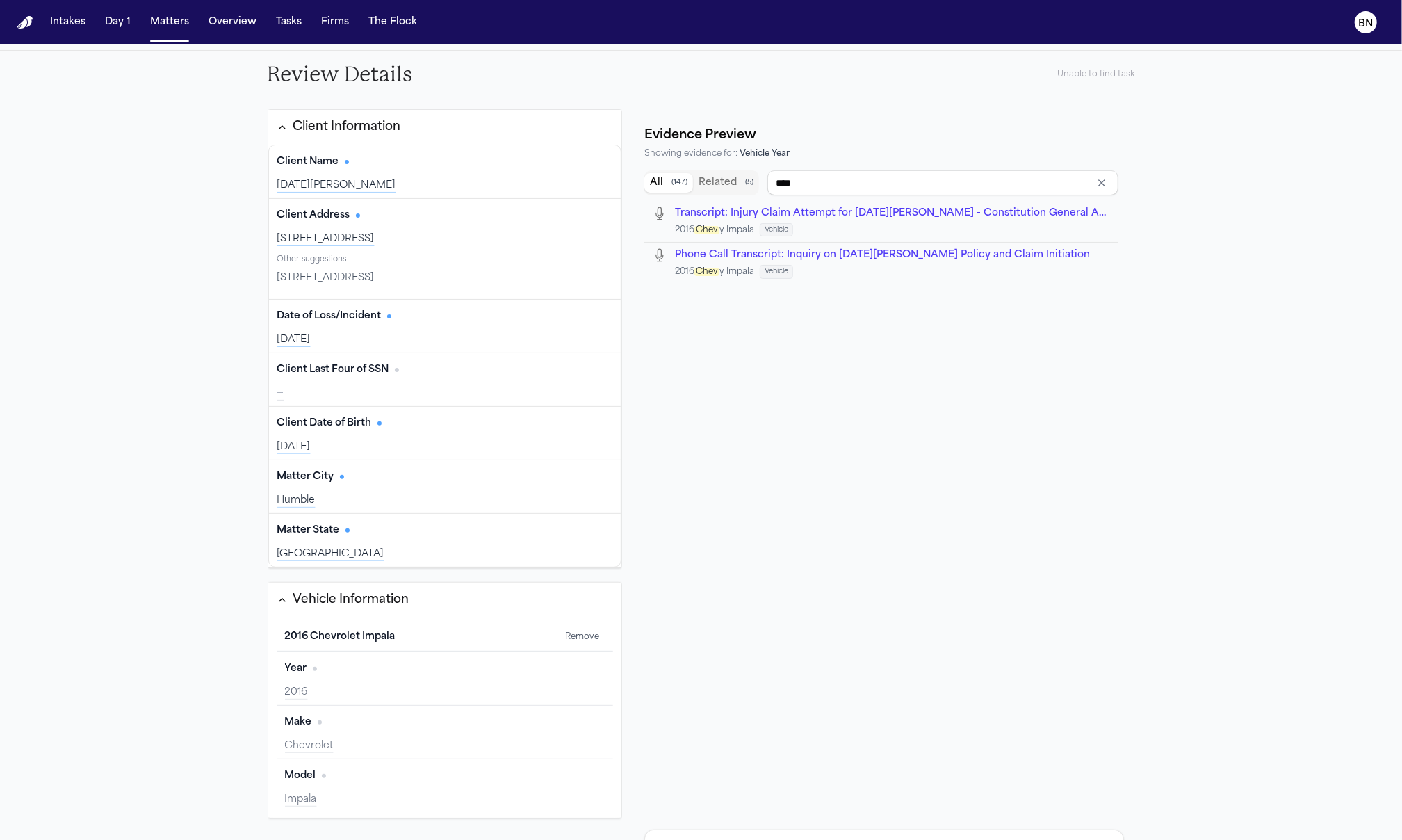
type input "****"
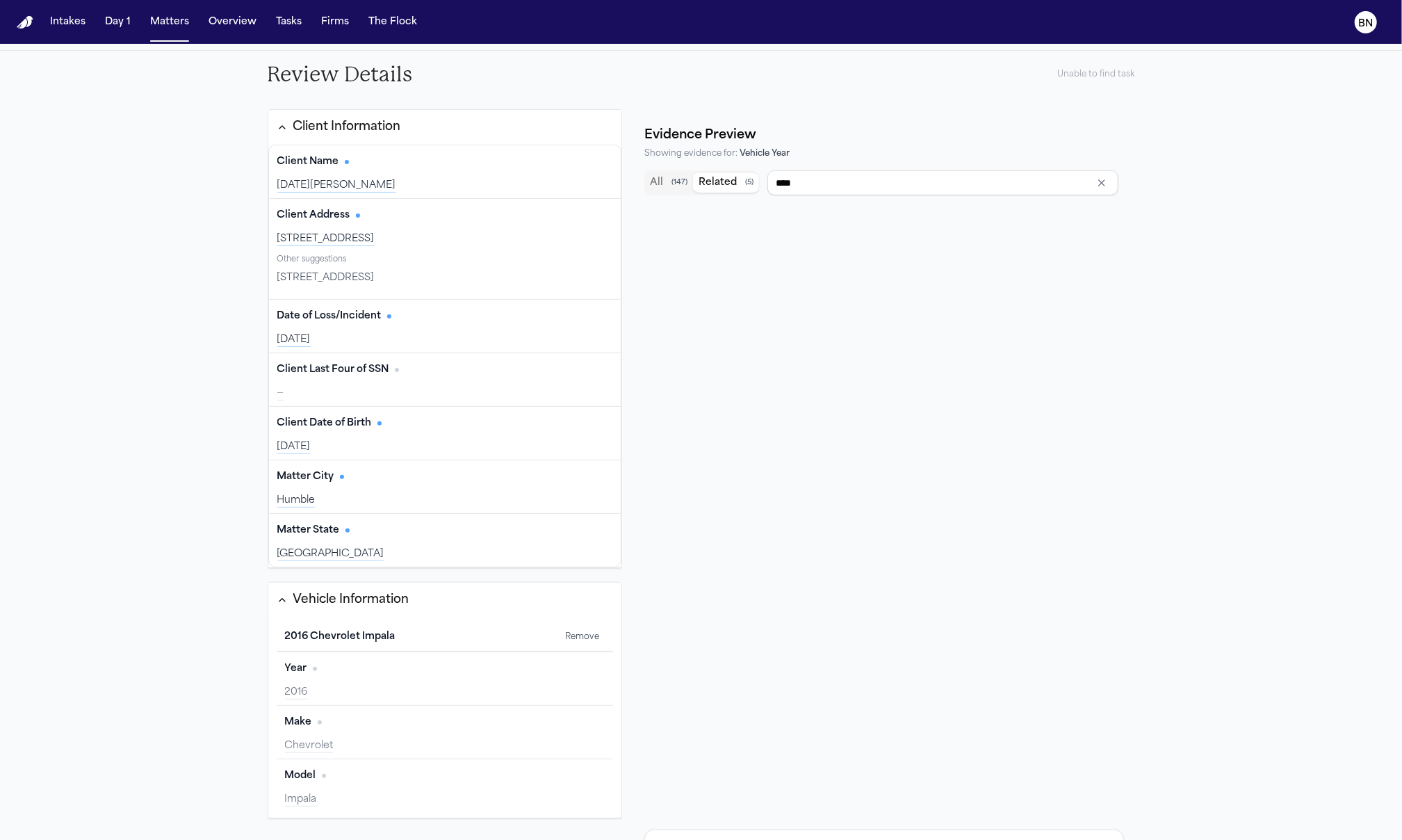
click at [728, 190] on button "Related ( 5 )" at bounding box center [726, 183] width 66 height 19
click at [661, 184] on button "All ( 147 )" at bounding box center [669, 183] width 48 height 19
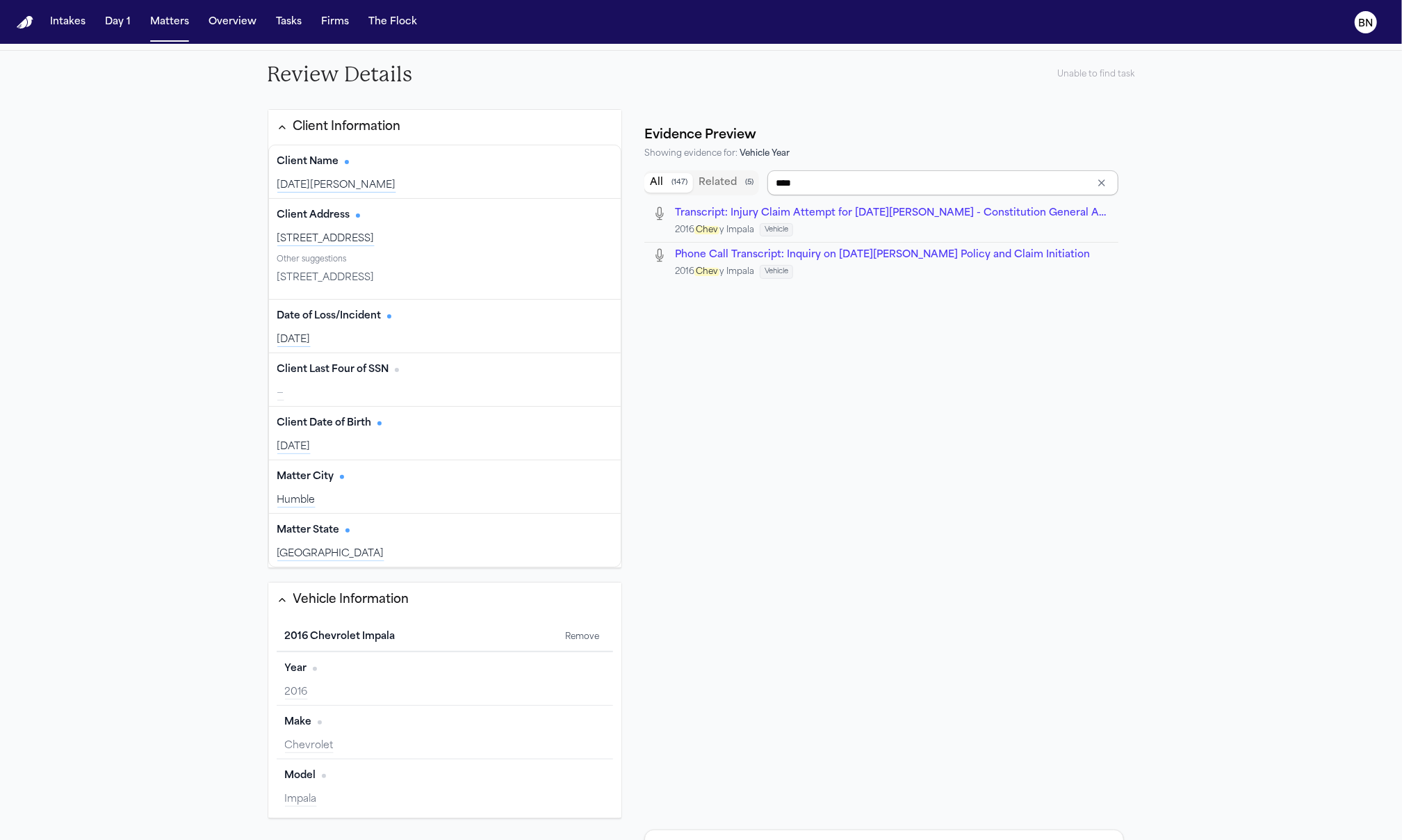
click at [818, 186] on input "****" at bounding box center [943, 183] width 351 height 25
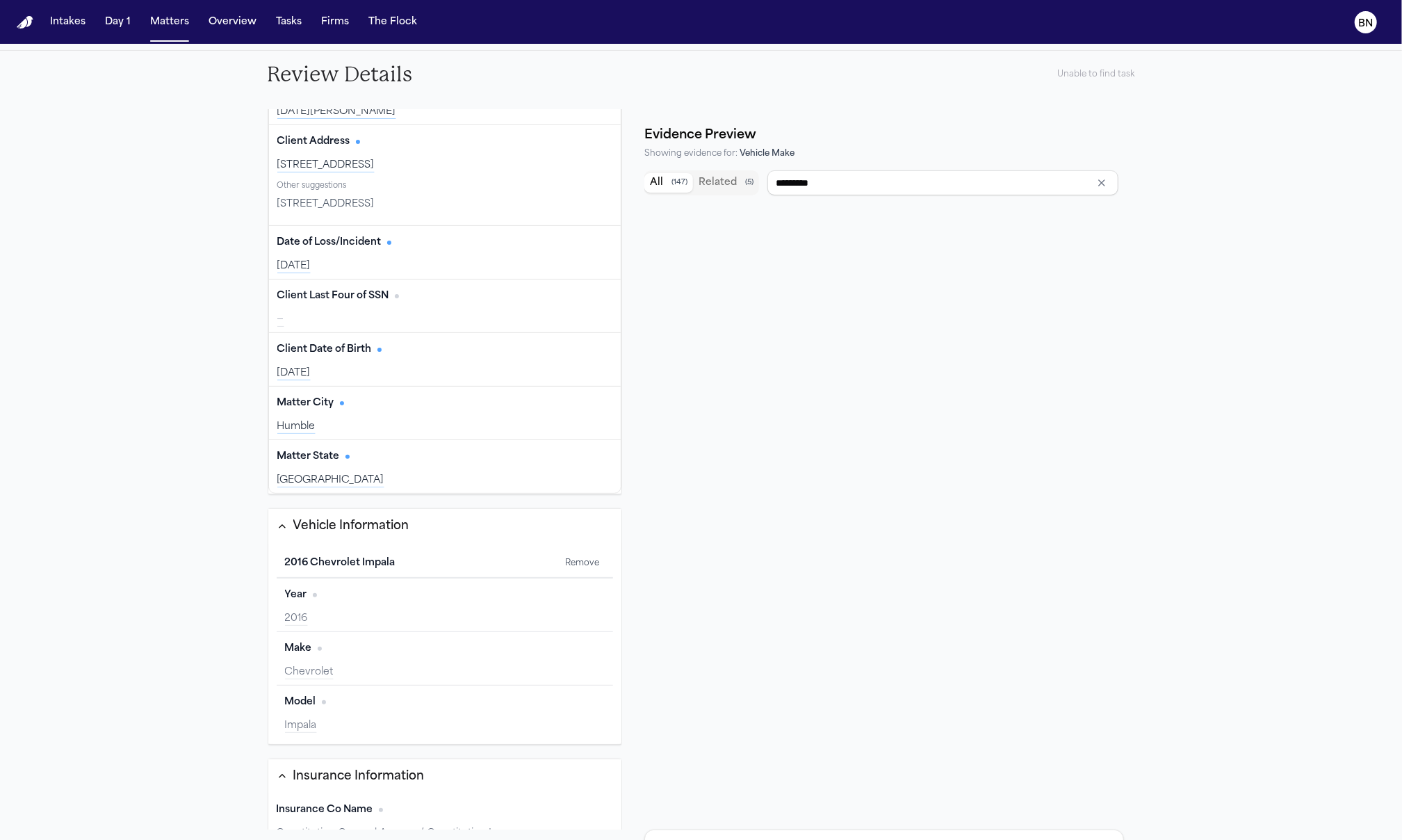
scroll to position [203, 0]
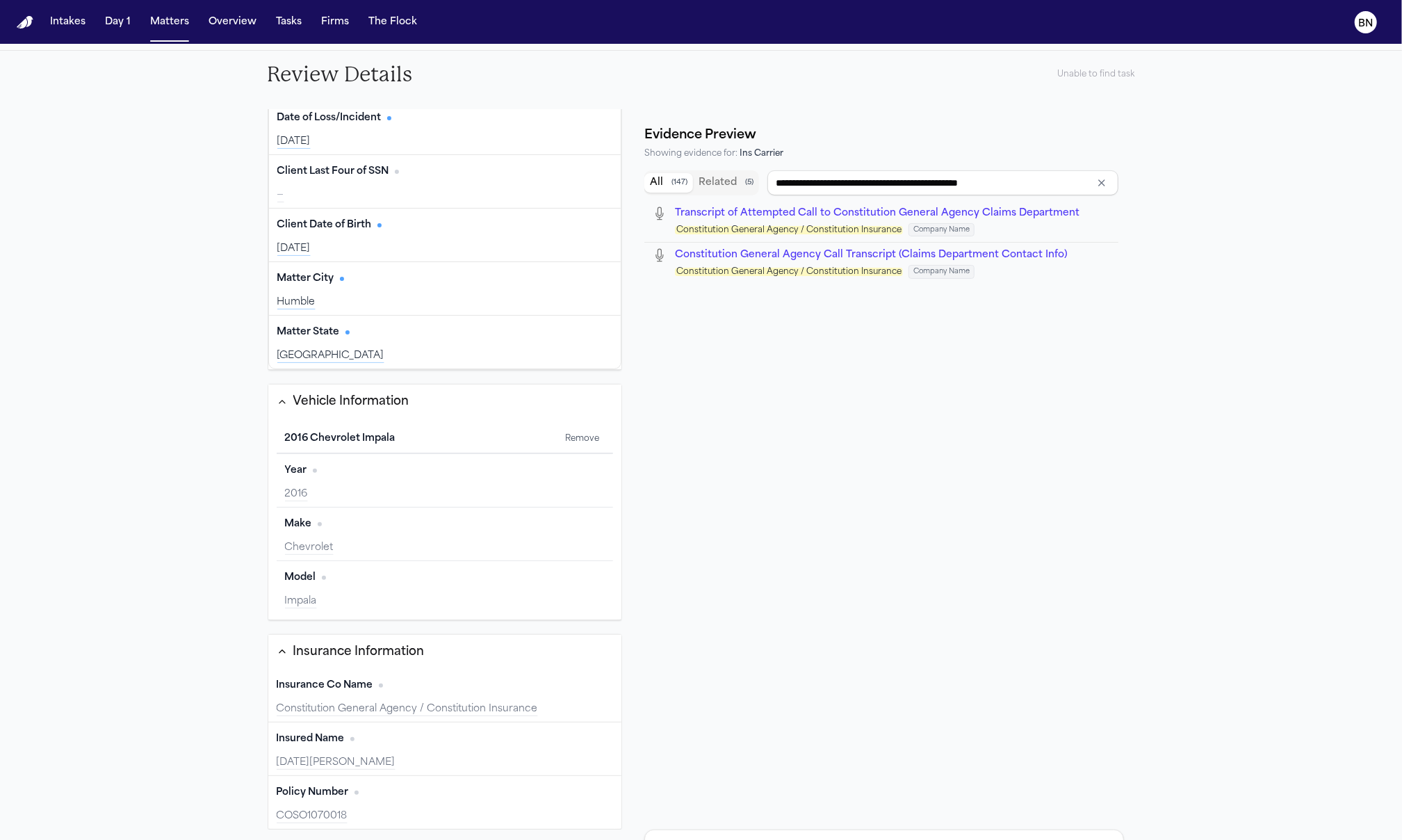
click at [408, 691] on div "Insurance Co Name Edit" at bounding box center [446, 685] width 337 height 22
click at [402, 702] on div "Constitution General Agency / Constitution Insurance" at bounding box center [446, 709] width 337 height 14
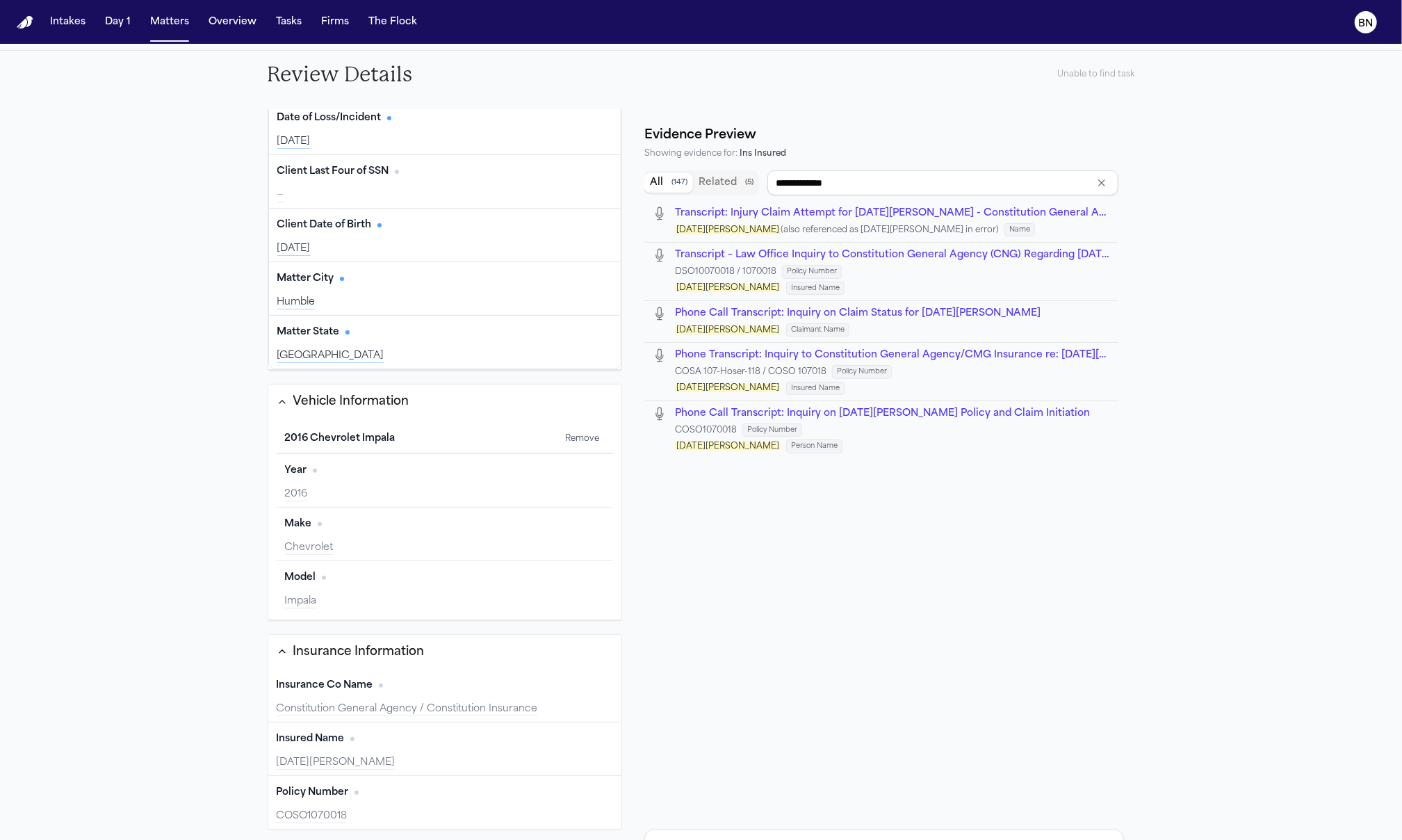
click at [402, 744] on div "Insured Name Edit" at bounding box center [446, 738] width 337 height 22
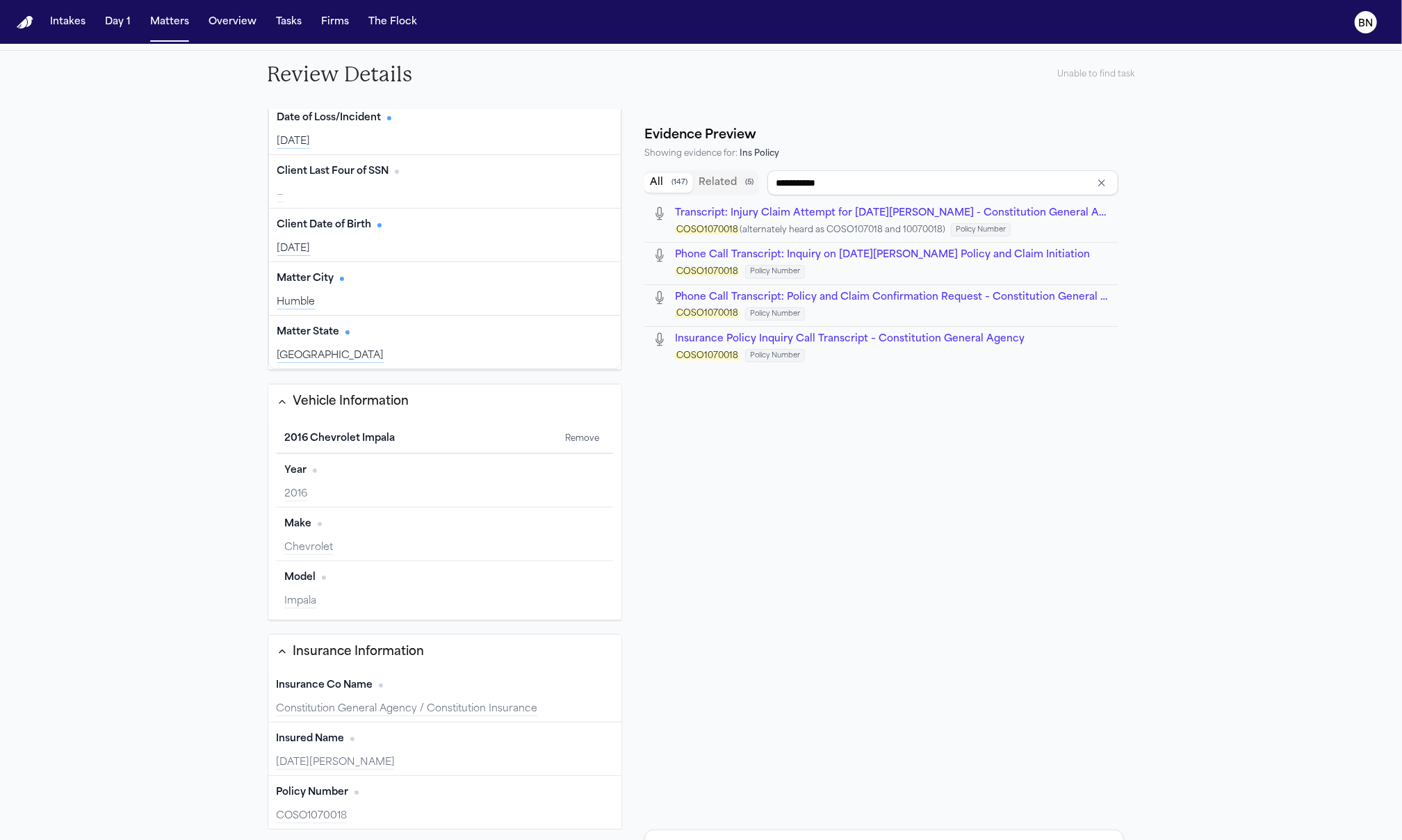
click at [402, 799] on div "Policy Number Edit" at bounding box center [446, 793] width 337 height 22
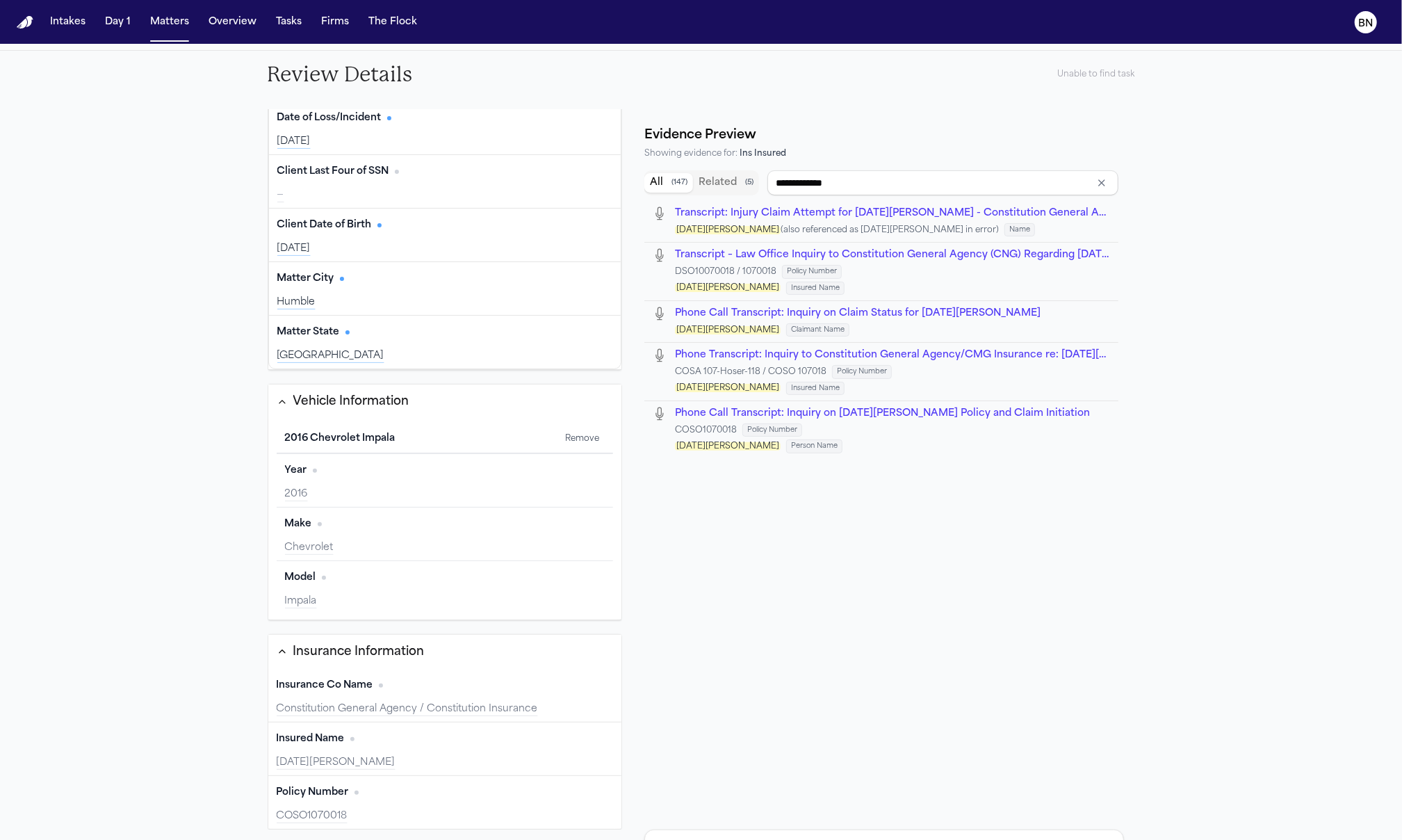
click at [389, 742] on div "Insured Name Edit" at bounding box center [446, 738] width 337 height 22
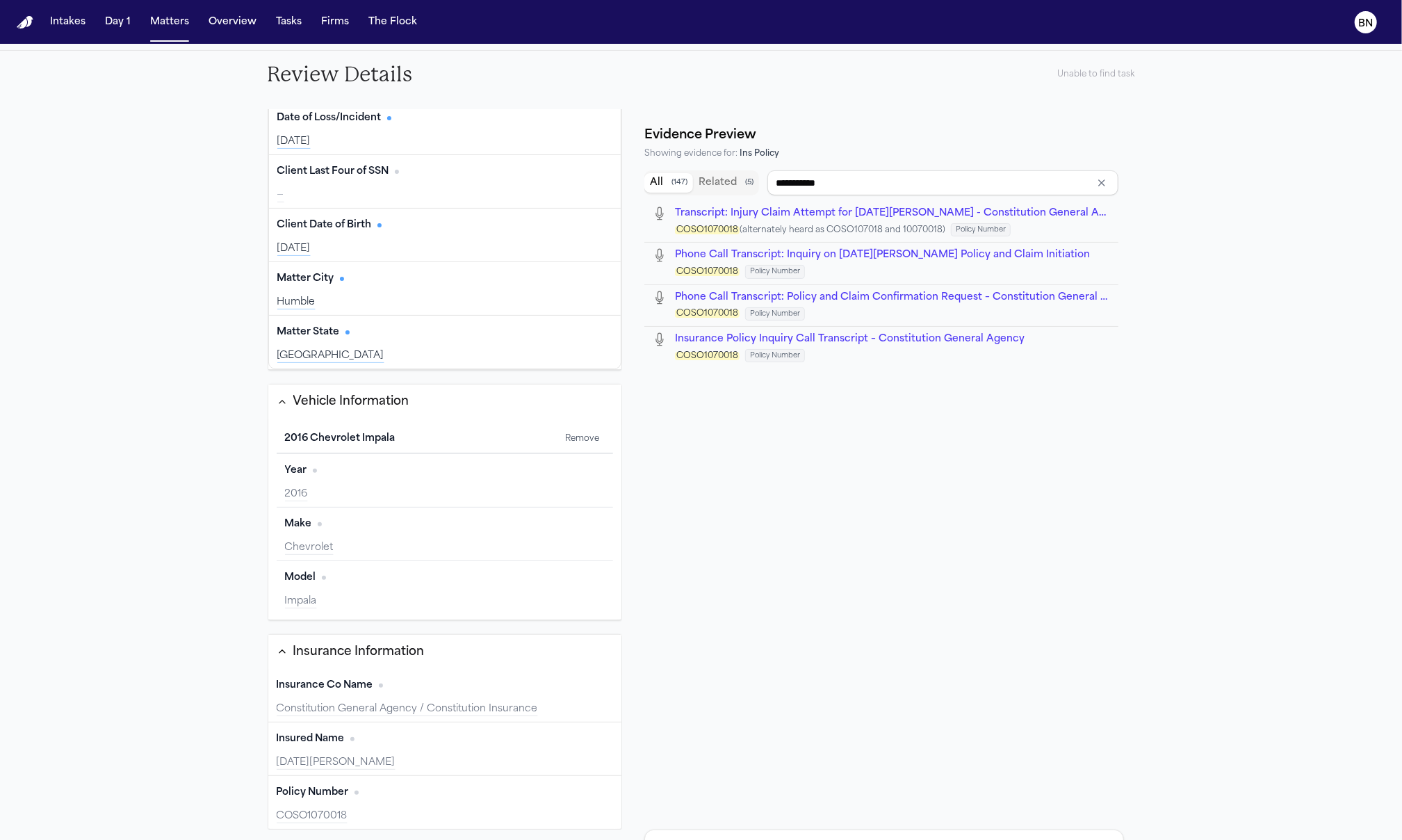
click at [383, 794] on div "Policy Number Edit" at bounding box center [446, 793] width 337 height 22
click at [336, 789] on span "Policy Number" at bounding box center [313, 793] width 73 height 14
click at [355, 792] on span "No citation" at bounding box center [357, 793] width 4 height 4
click at [352, 792] on div "Policy Number Edit" at bounding box center [446, 793] width 337 height 22
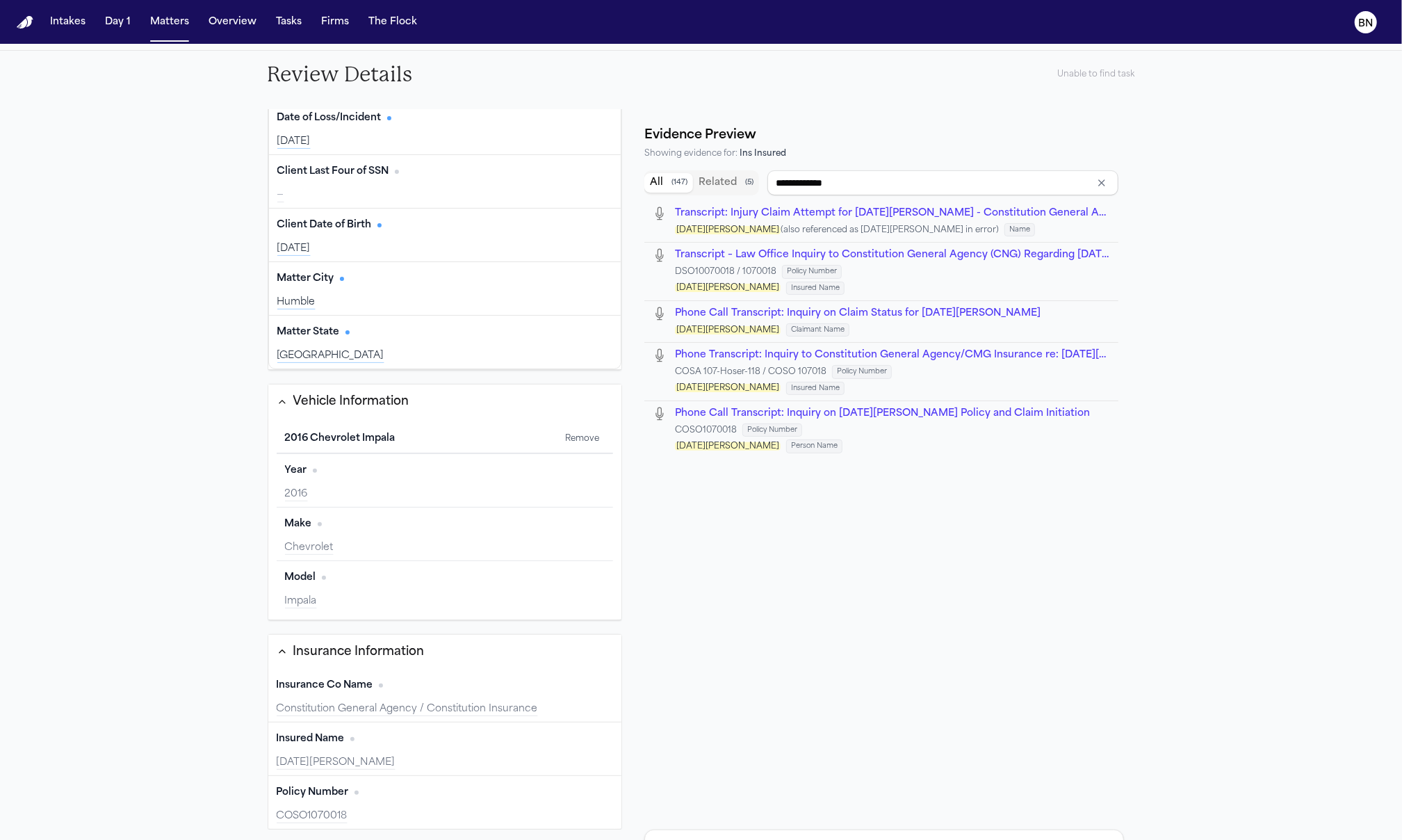
click at [359, 744] on div "Insured Name Edit" at bounding box center [446, 738] width 337 height 22
click at [351, 738] on span "No citation" at bounding box center [353, 739] width 4 height 4
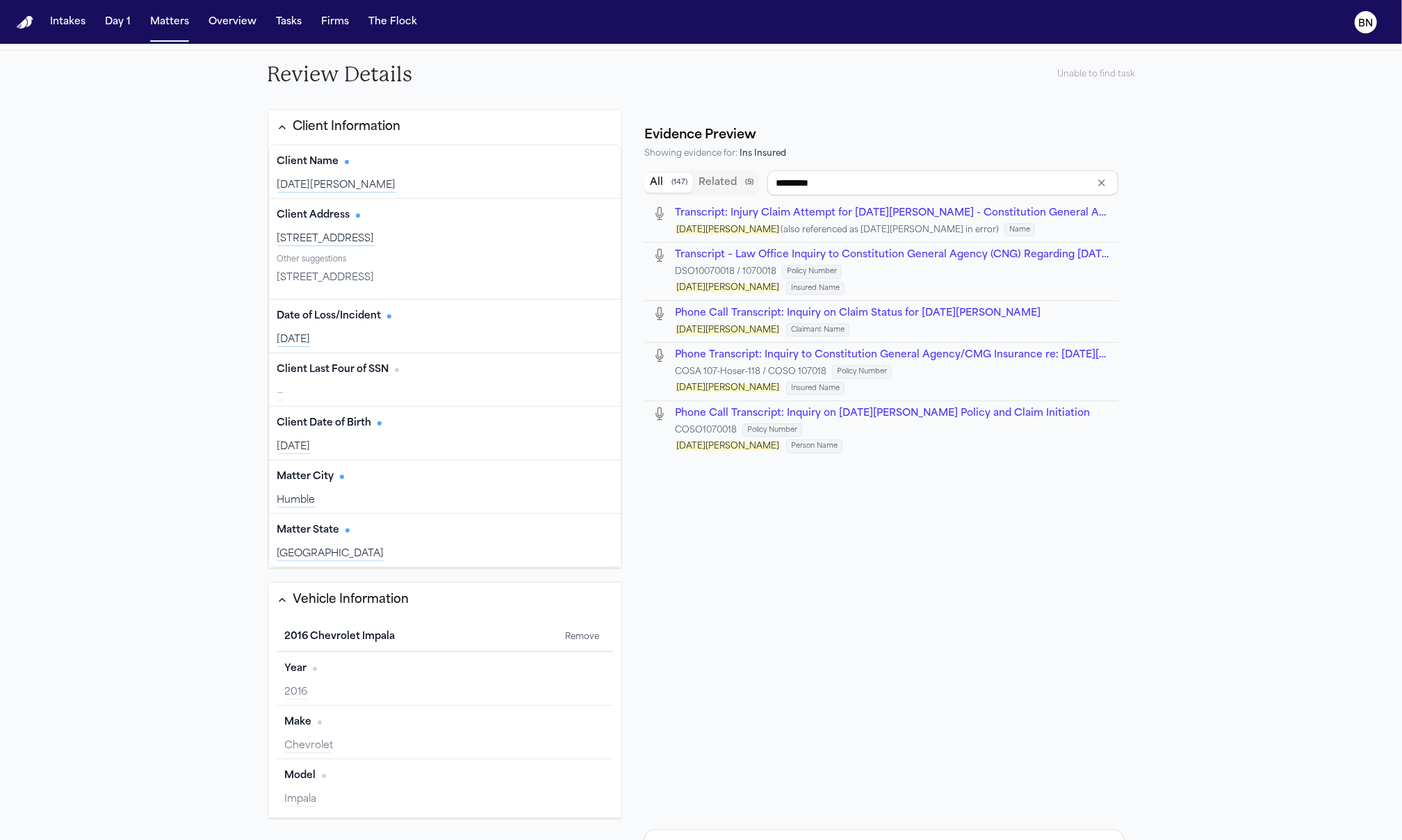
type input "****"
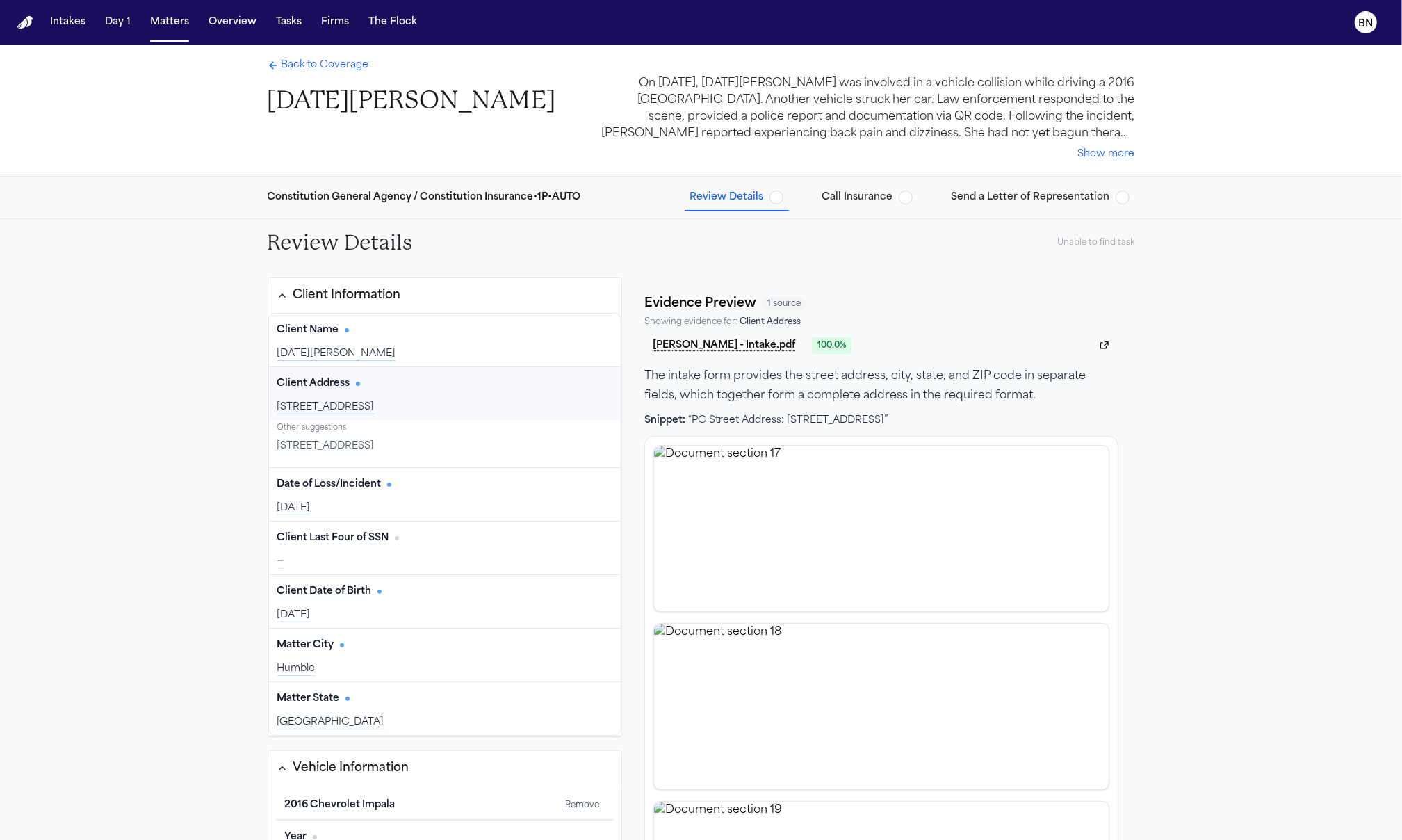
click at [817, 202] on button "Call Insurance" at bounding box center [867, 198] width 102 height 25
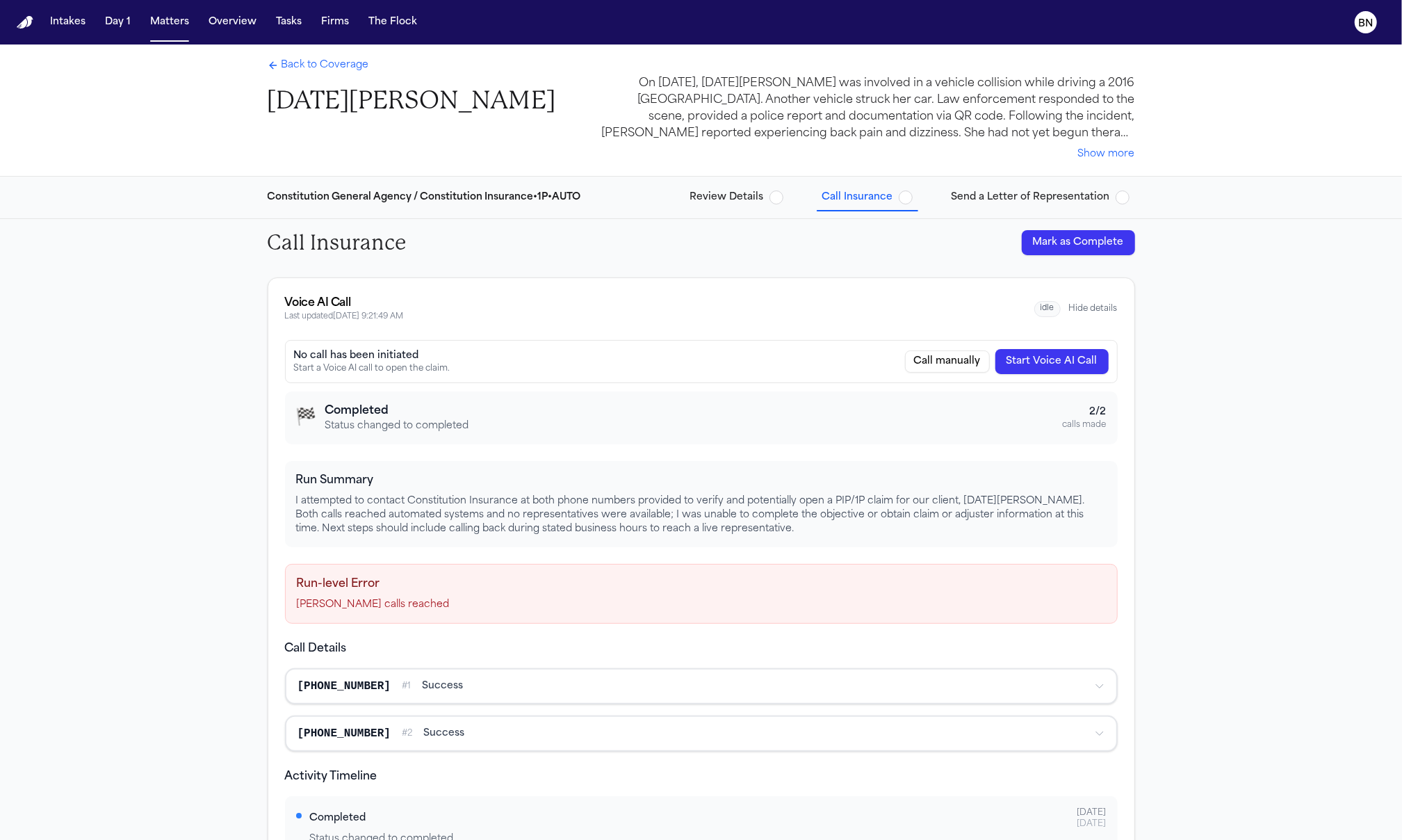
click at [730, 202] on span "Review Details" at bounding box center [728, 198] width 74 height 14
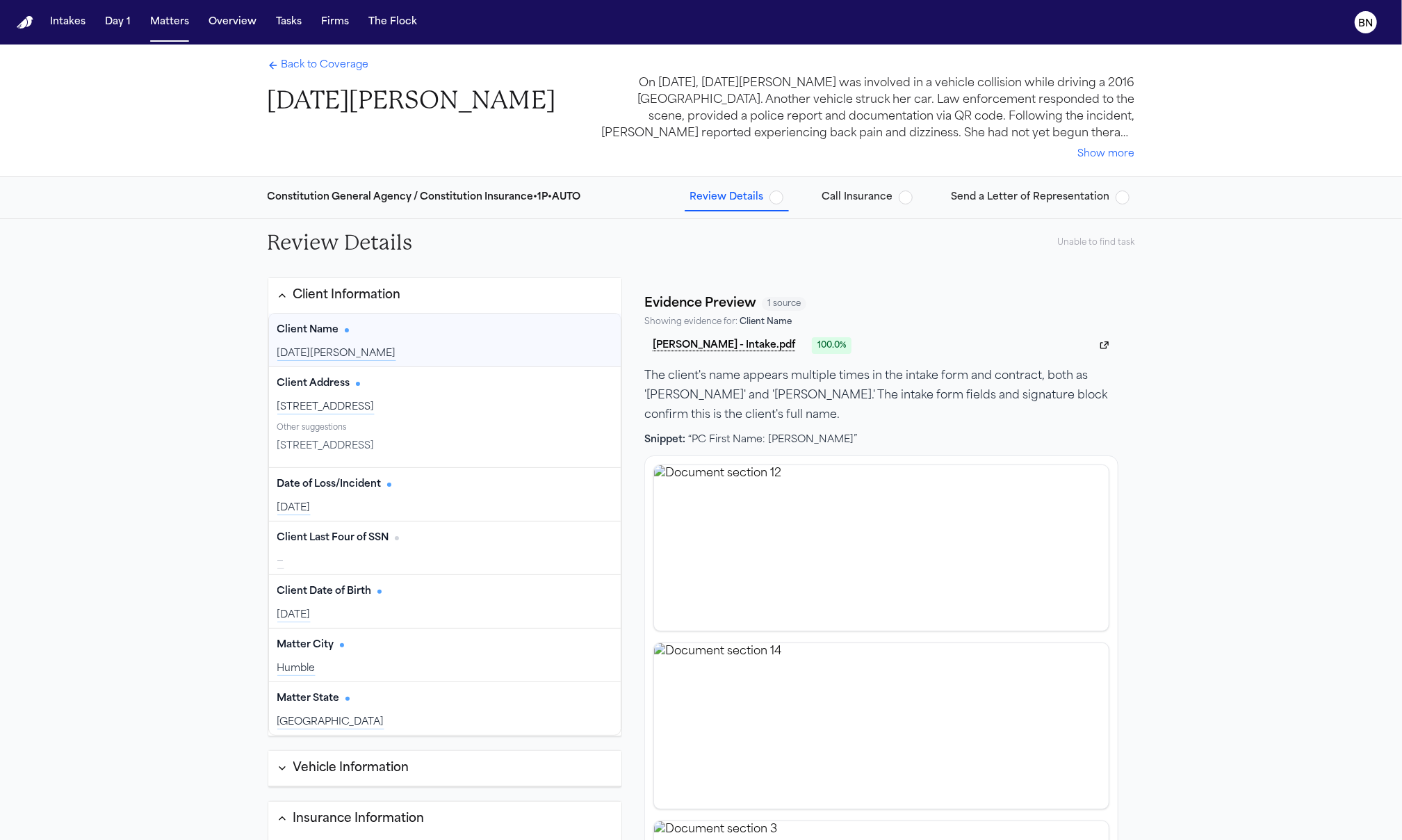
click at [278, 284] on button "Client Information" at bounding box center [445, 296] width 354 height 35
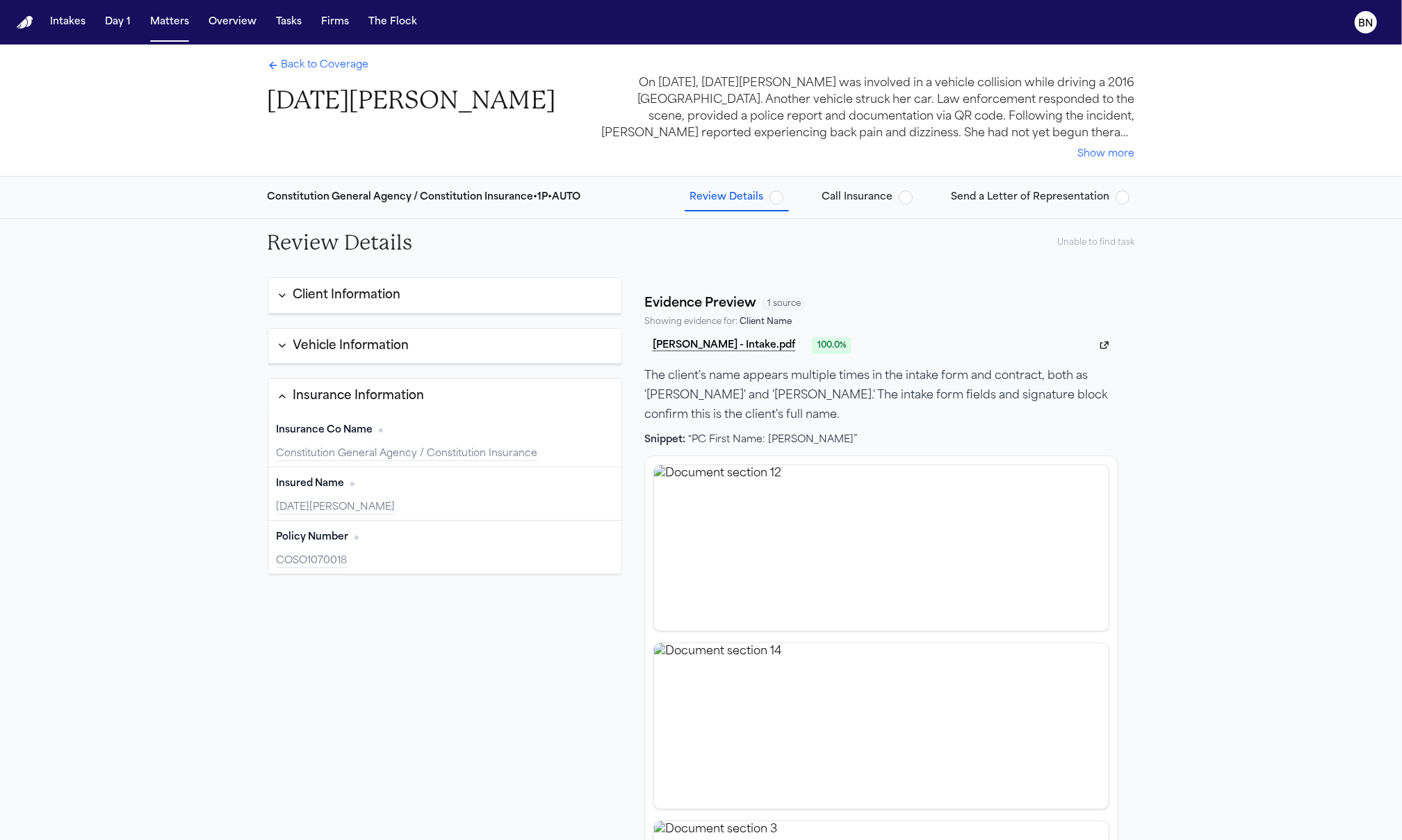
click at [277, 292] on icon "button" at bounding box center [282, 295] width 11 height 11
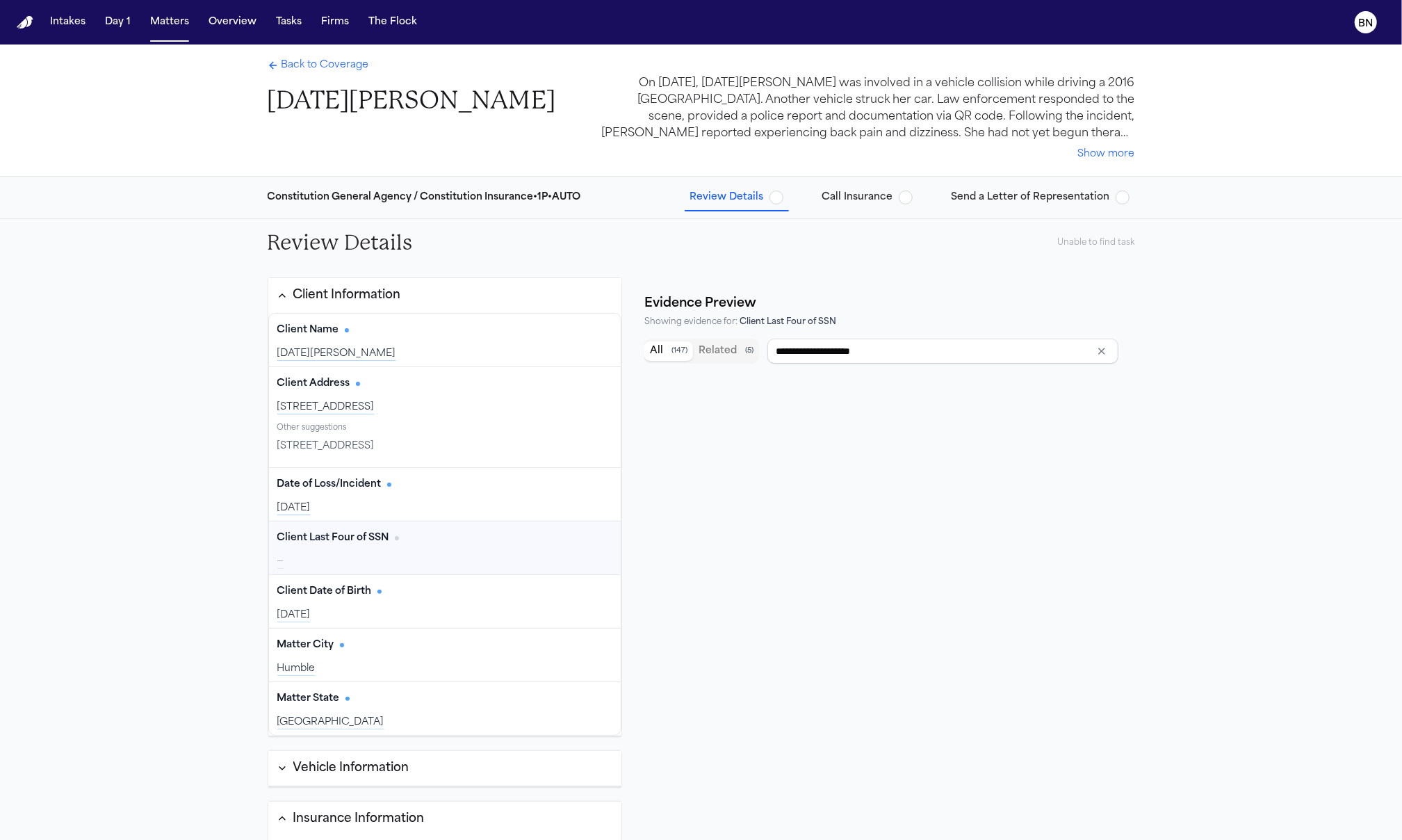
click at [407, 551] on div "Client Last Four of SSN Edit —" at bounding box center [446, 547] width 353 height 53
click at [395, 538] on span "No citation" at bounding box center [397, 538] width 4 height 4
click at [395, 536] on span "No citation" at bounding box center [397, 538] width 4 height 4
click at [419, 563] on div "—" at bounding box center [445, 562] width 336 height 14
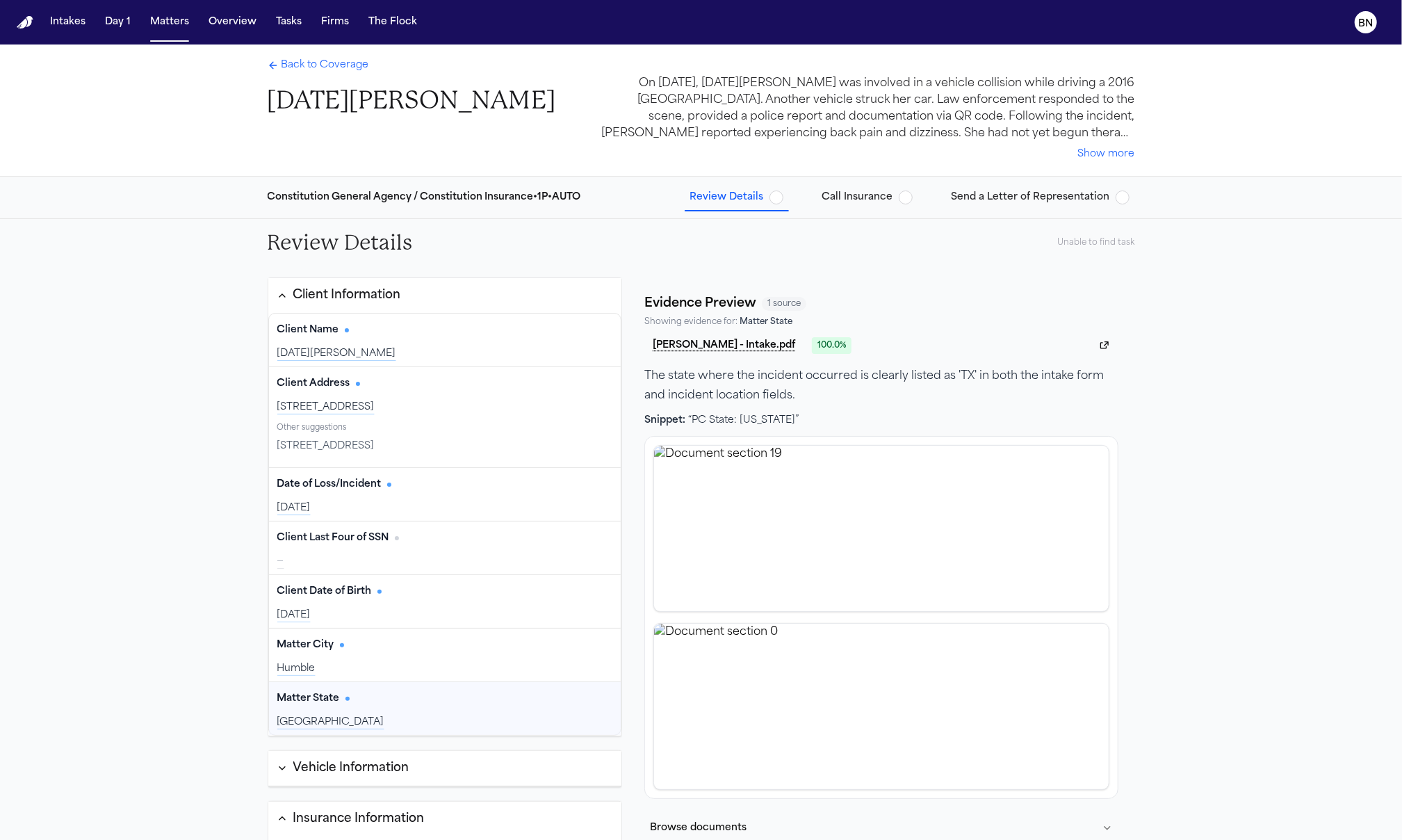
scroll to position [169, 0]
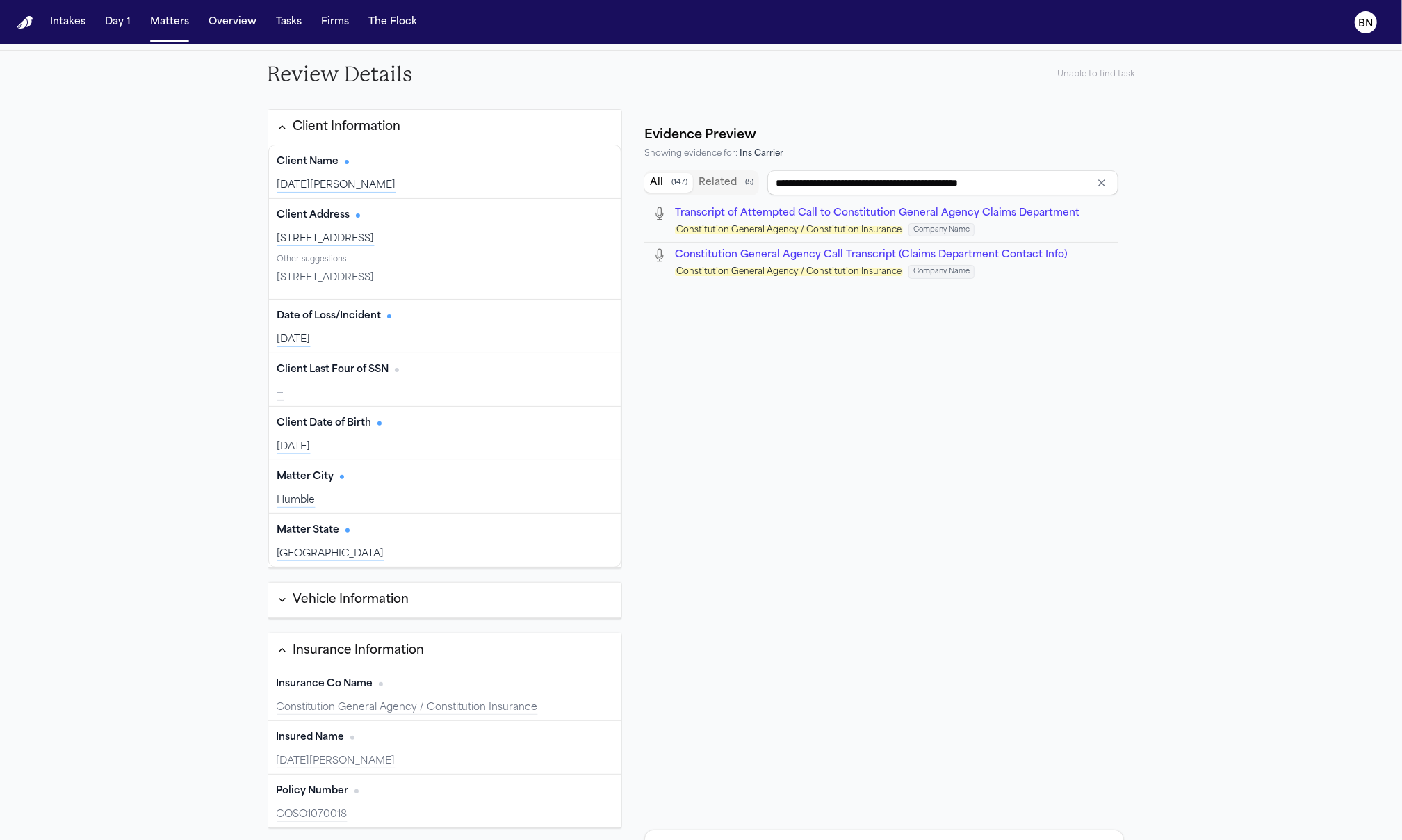
click at [422, 710] on div "Constitution General Agency / Constitution Insurance" at bounding box center [446, 707] width 337 height 14
click at [432, 696] on div "Insurance Co Name Edit" at bounding box center [446, 684] width 337 height 22
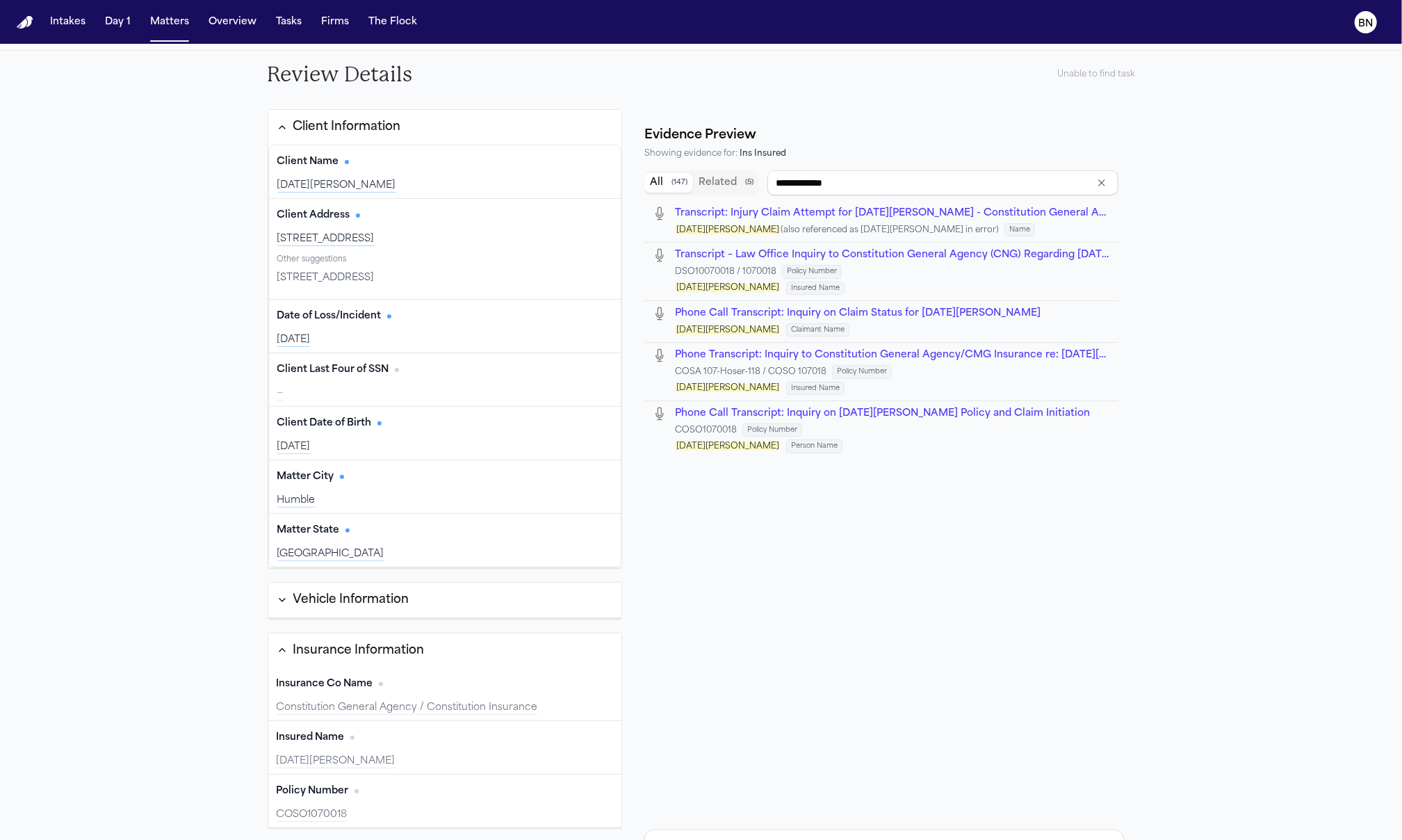
type input "**********"
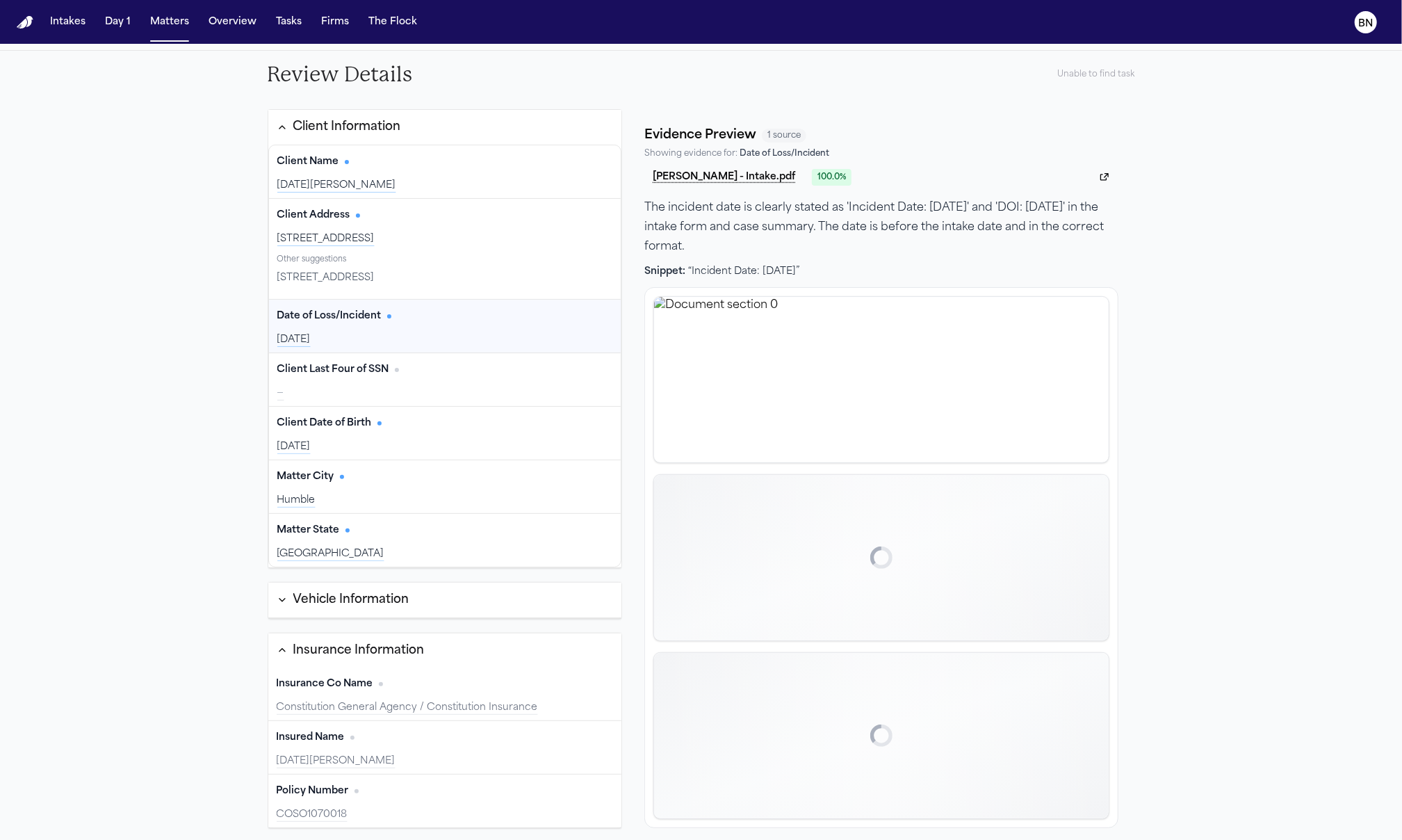
scroll to position [0, 0]
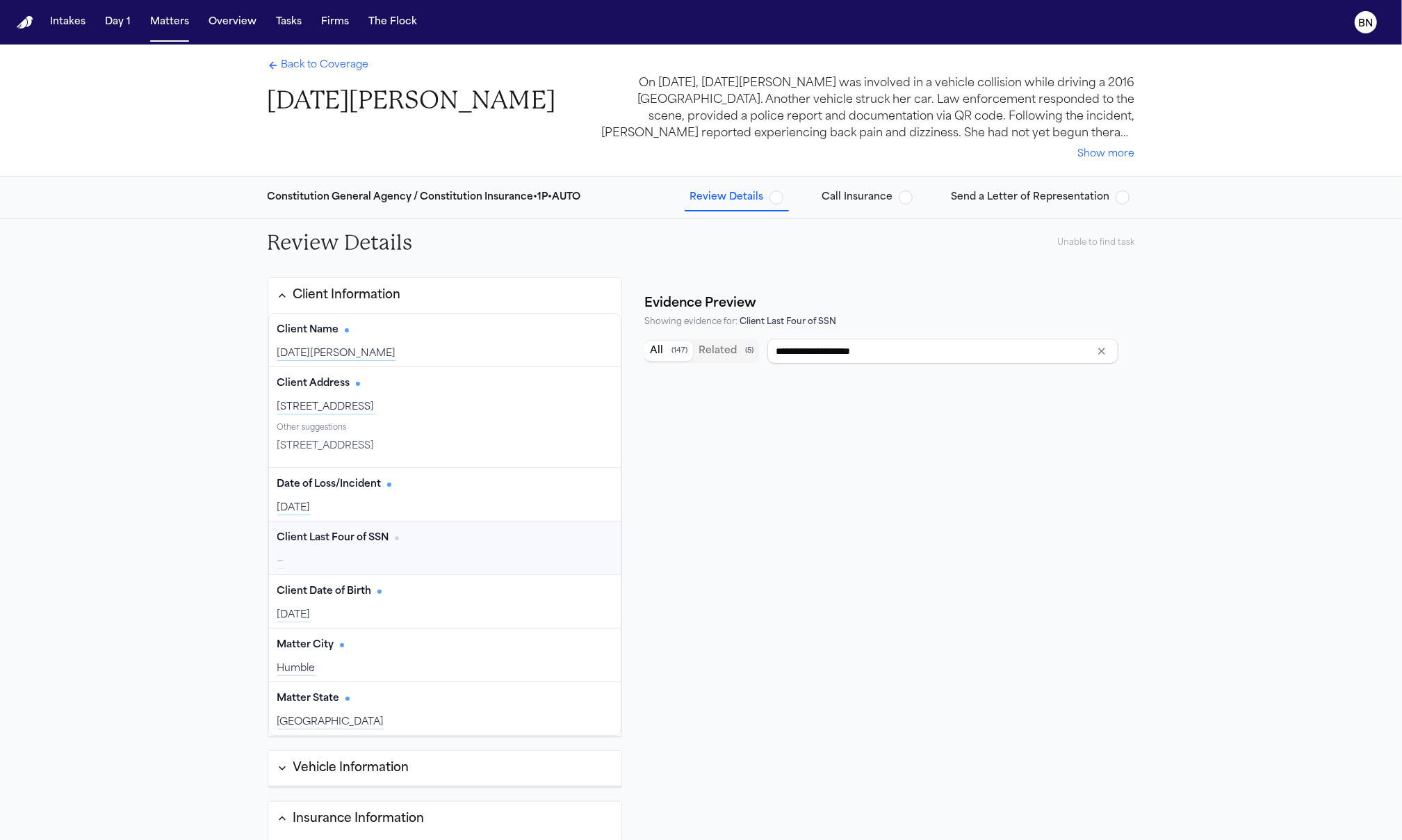
click at [437, 547] on div "Client Last Four of SSN Edit" at bounding box center [445, 538] width 336 height 22
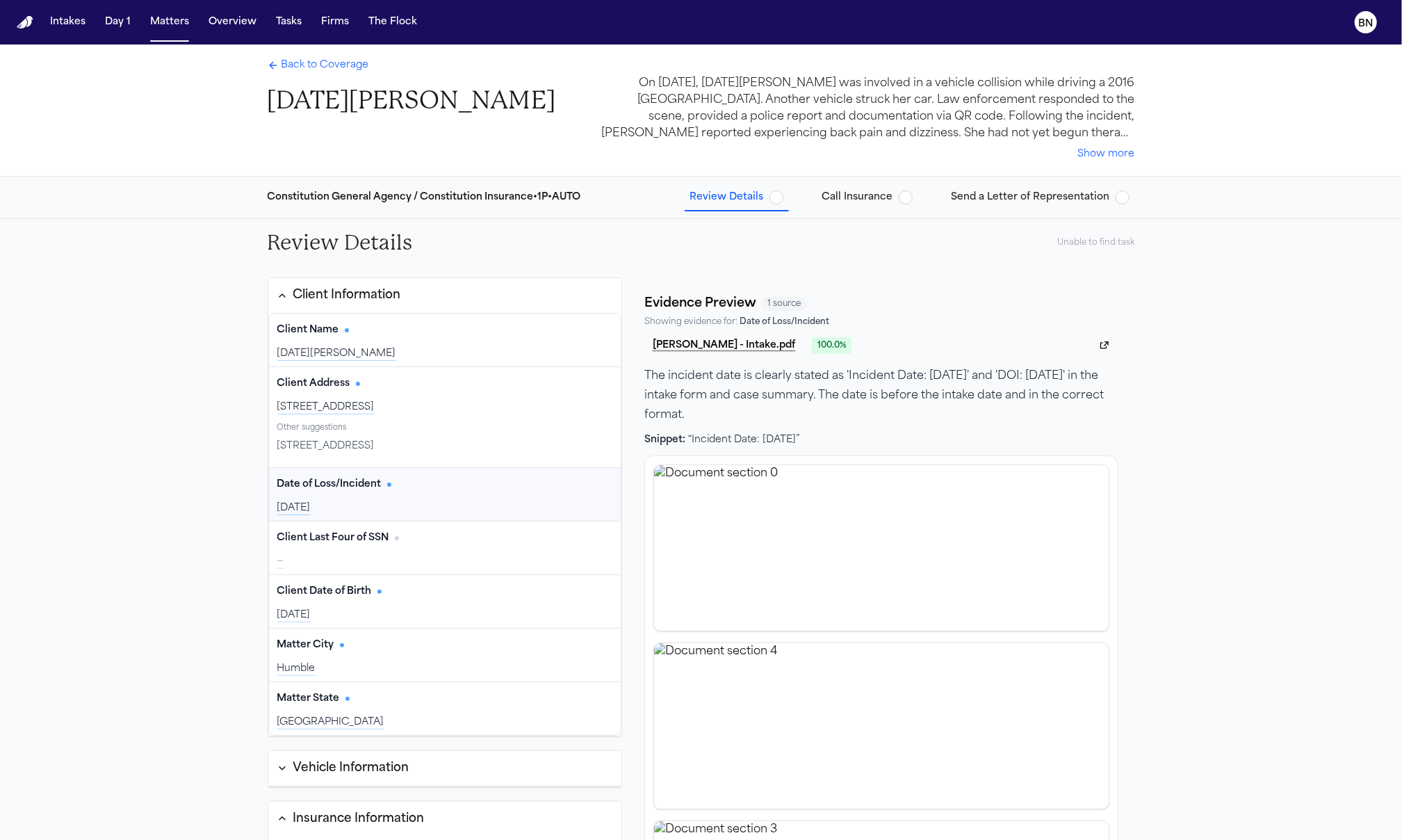
click at [402, 499] on div "Date of Loss/Incident Edit 2025-08-11" at bounding box center [446, 494] width 353 height 53
click at [777, 195] on span "button" at bounding box center [776, 198] width 14 height 14
click at [388, 331] on div "Client Name Edit" at bounding box center [445, 329] width 336 height 22
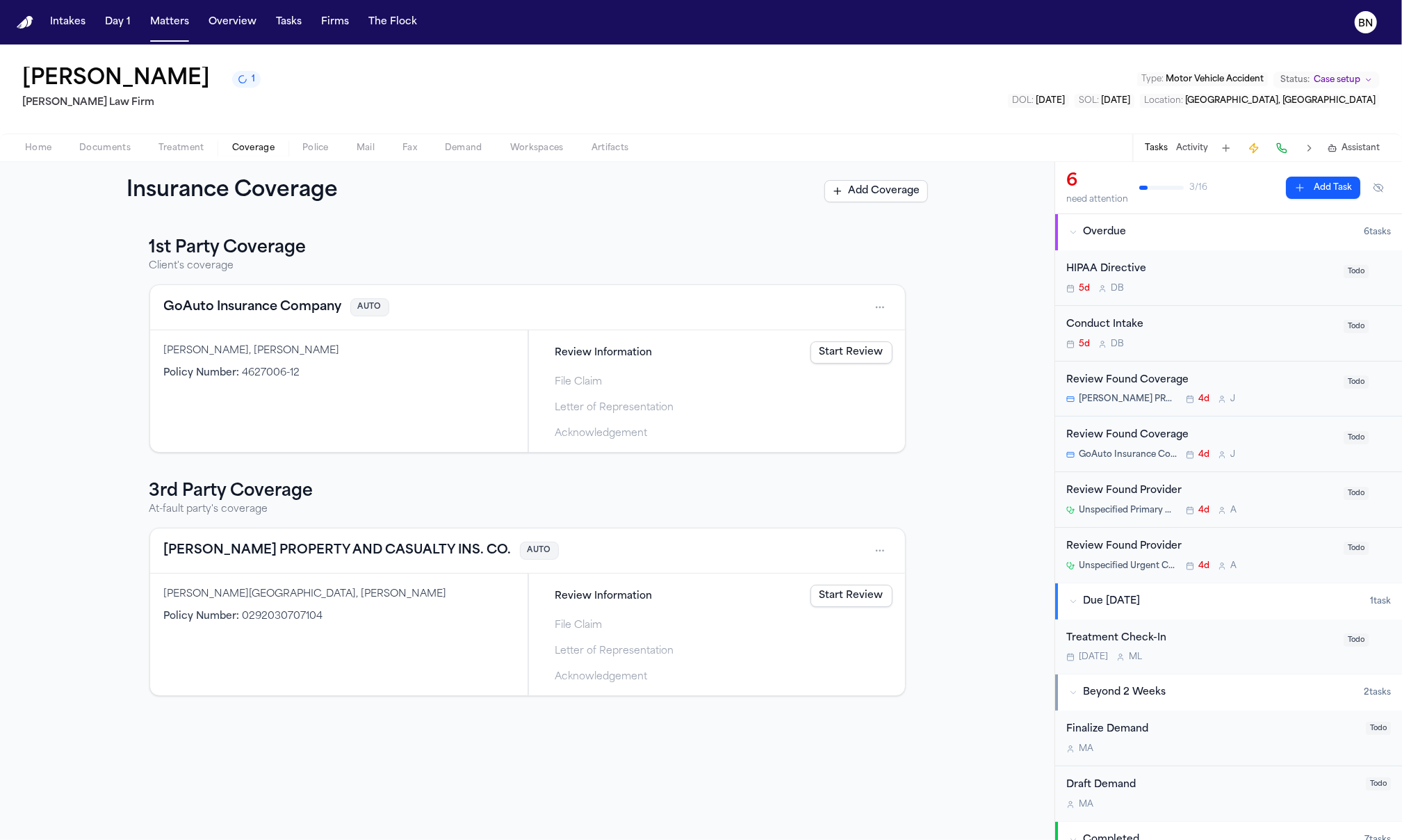
click at [69, 151] on button "Documents" at bounding box center [105, 147] width 79 height 16
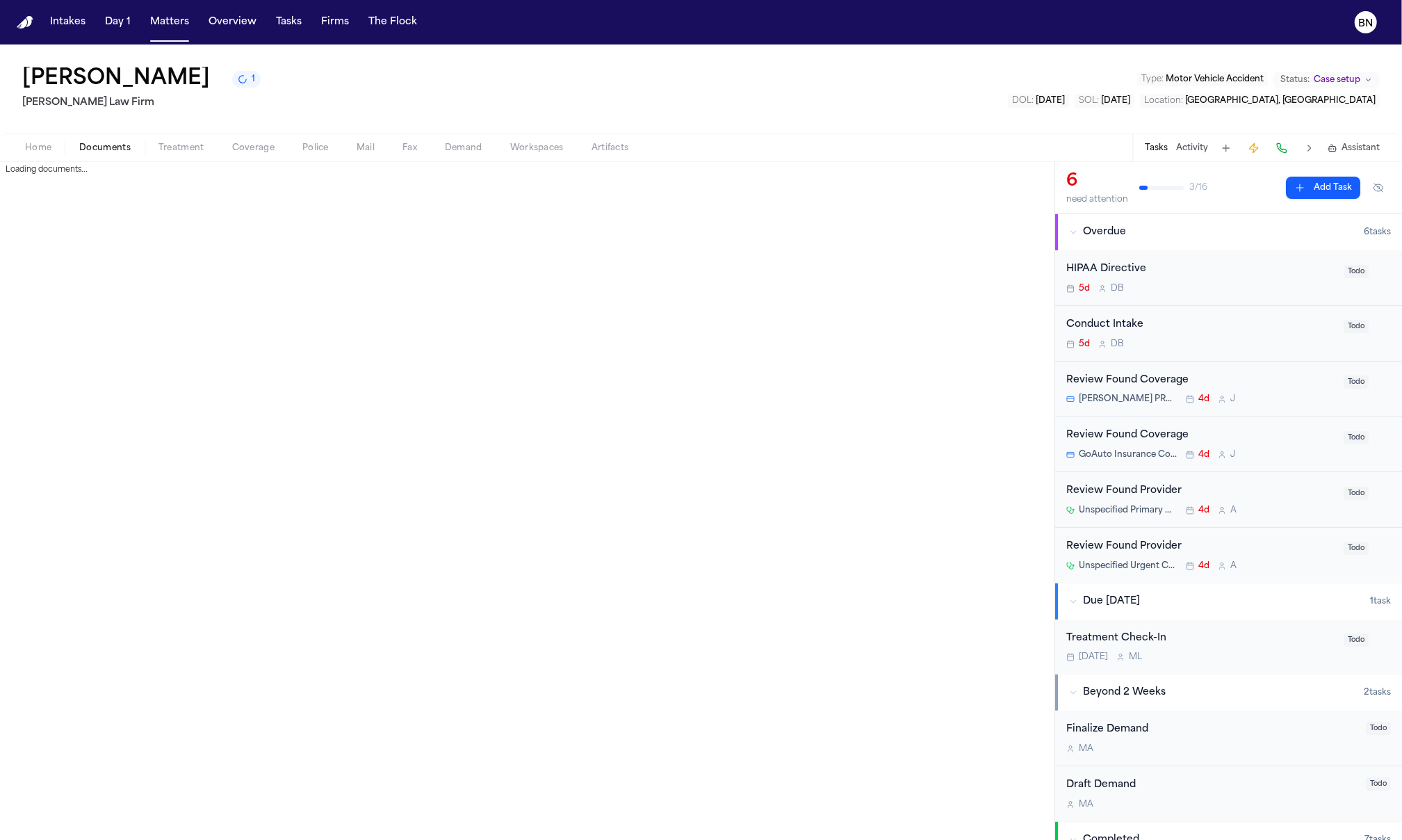
click at [55, 149] on button "Home" at bounding box center [38, 147] width 54 height 16
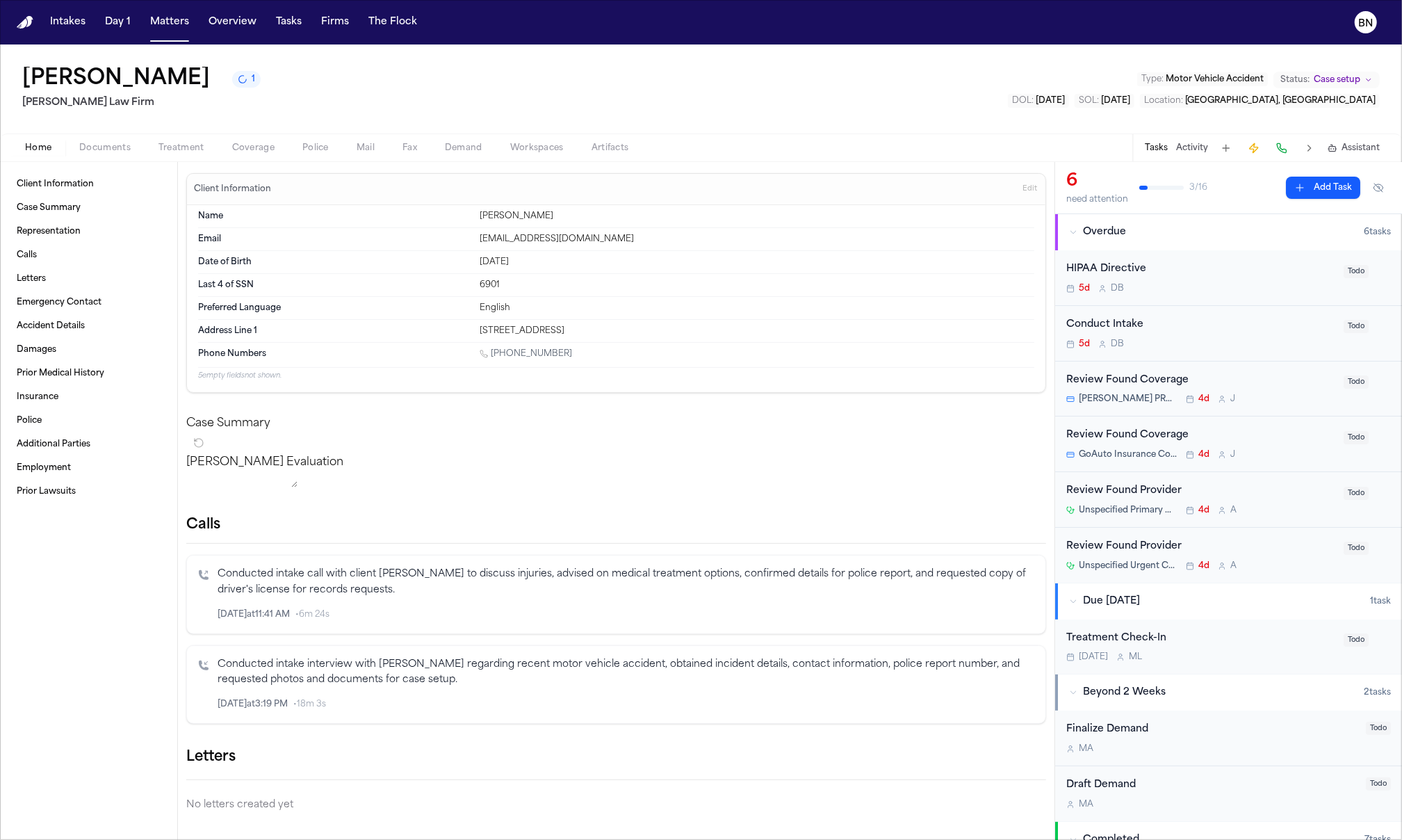
click at [555, 328] on div "[STREET_ADDRESS]" at bounding box center [757, 330] width 555 height 11
click at [555, 328] on div "607 N. 20th St. Temple TX 76501" at bounding box center [757, 330] width 555 height 11
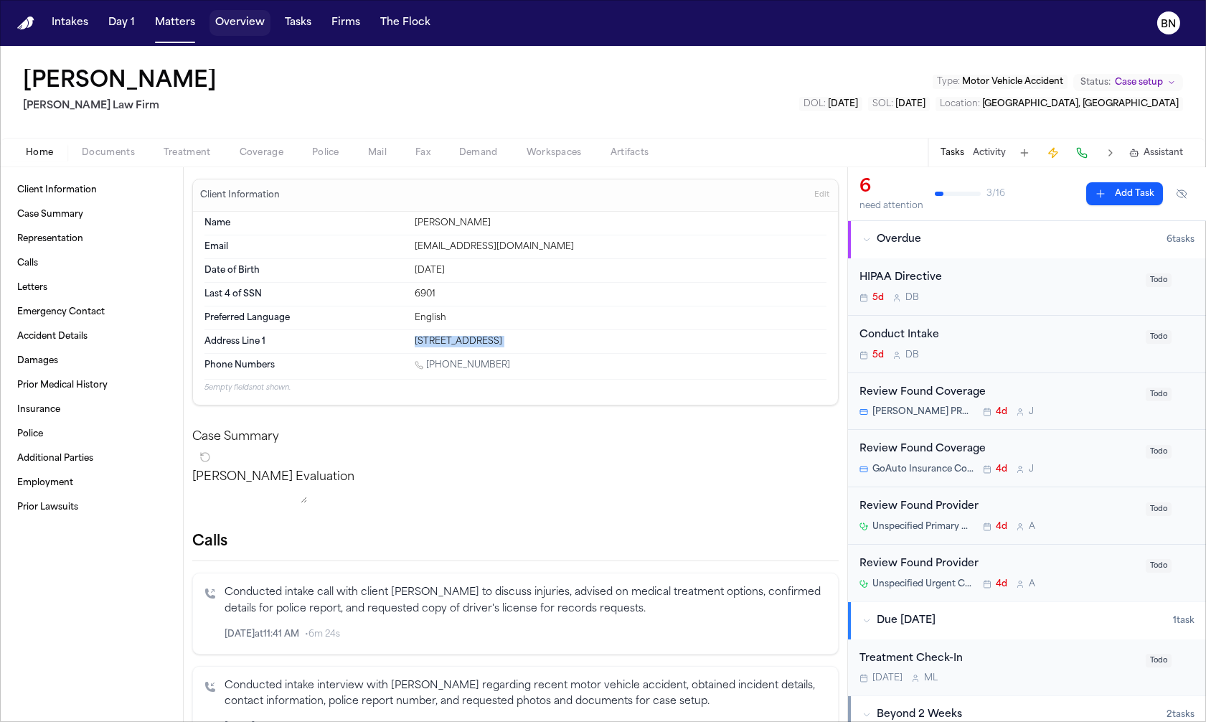
click at [280, 19] on button "Tasks" at bounding box center [298, 23] width 38 height 26
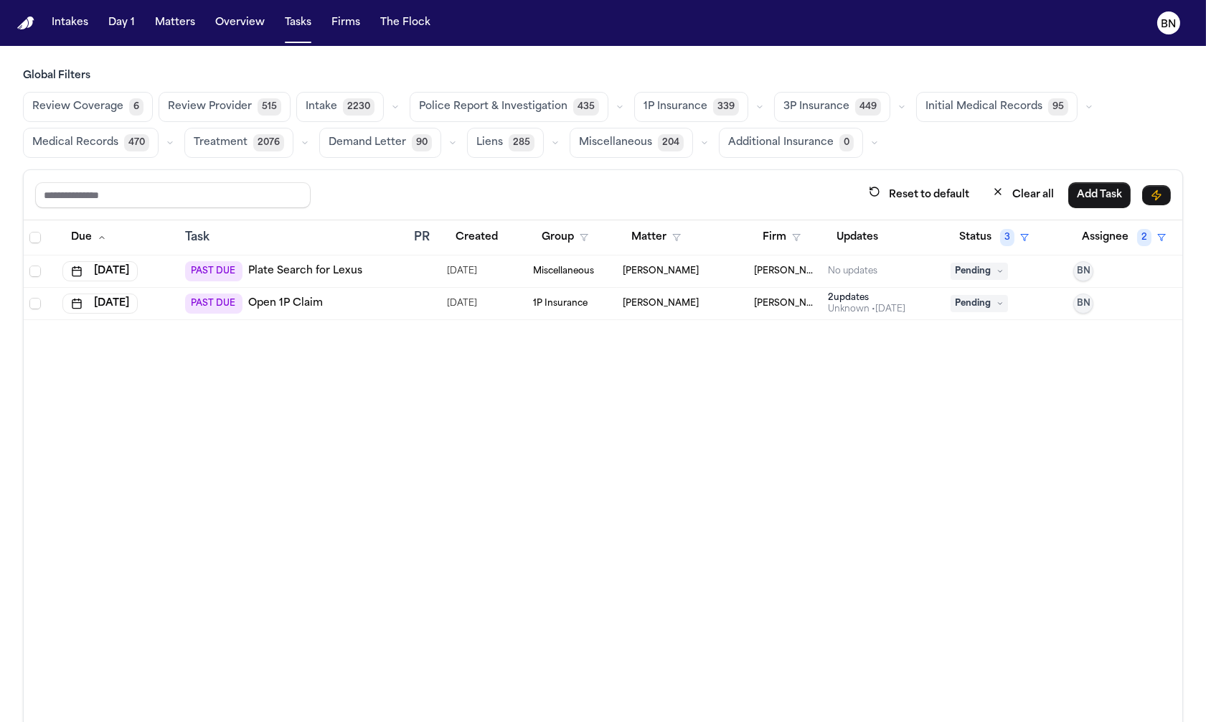
click at [616, 106] on icon "button" at bounding box center [620, 107] width 9 height 9
click at [525, 146] on button "Police Report 1" at bounding box center [494, 142] width 168 height 29
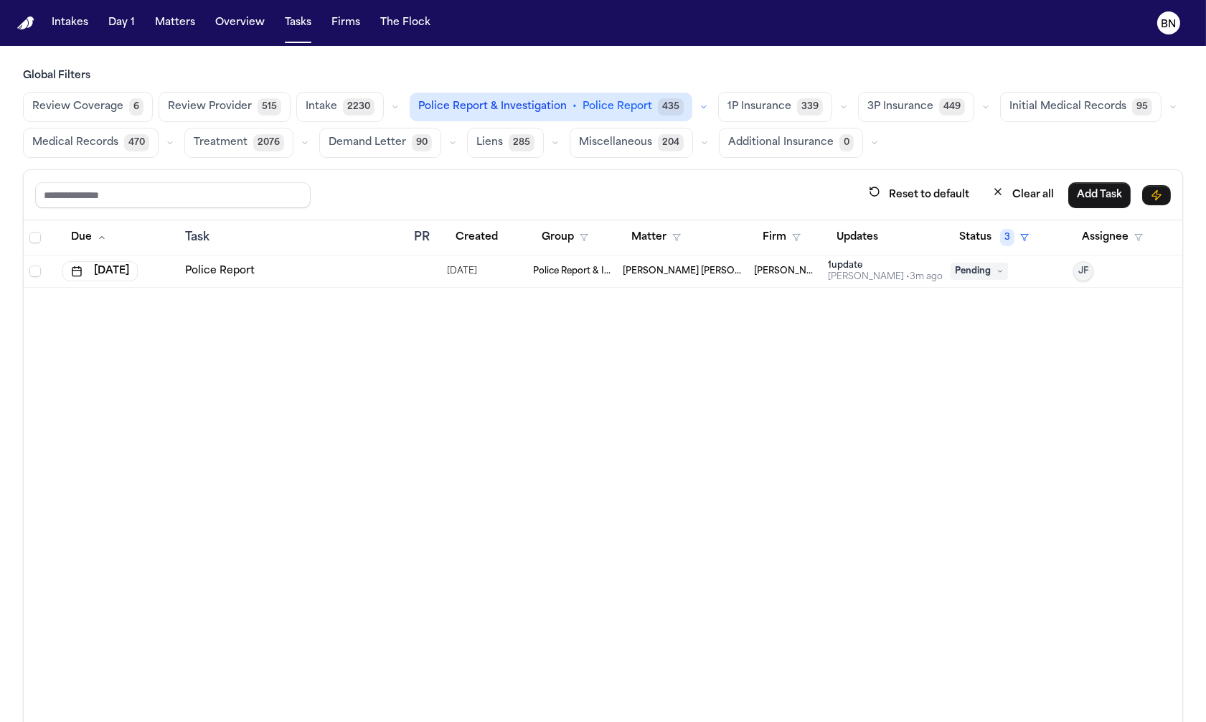
click at [703, 260] on td "Bernadette Daria" at bounding box center [682, 271] width 131 height 32
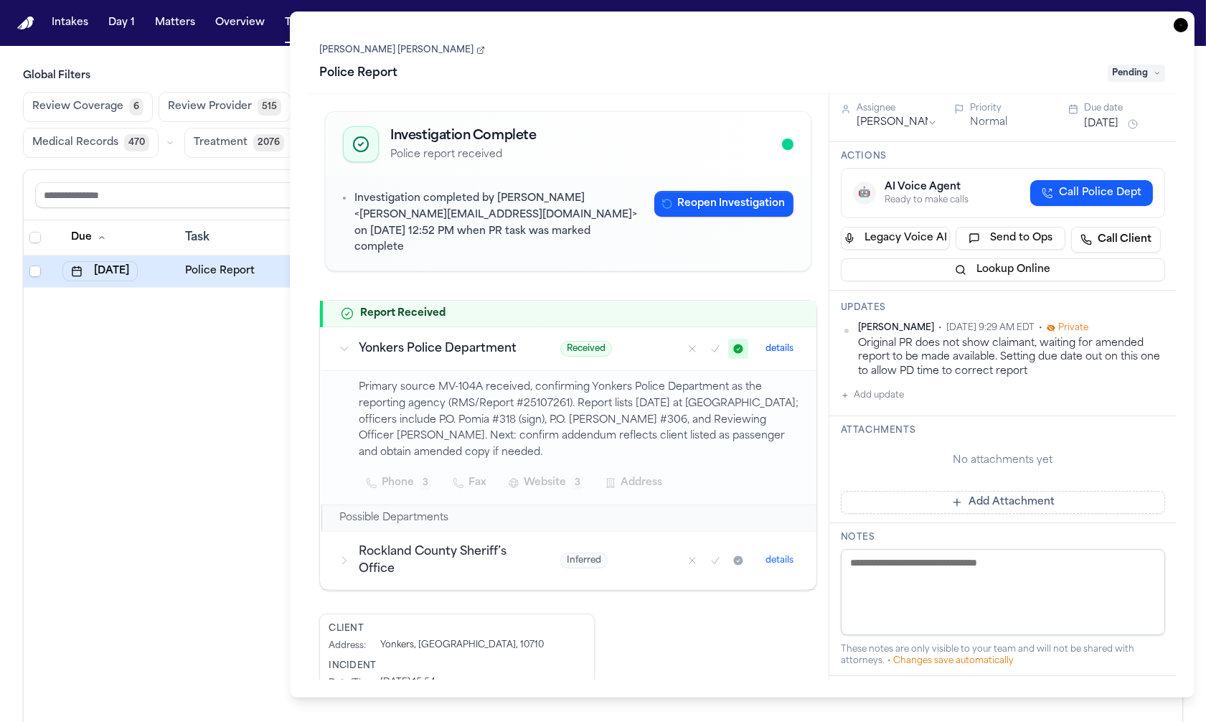
click at [377, 560] on h3 "Rockland County Sheriff’s Office" at bounding box center [442, 560] width 167 height 34
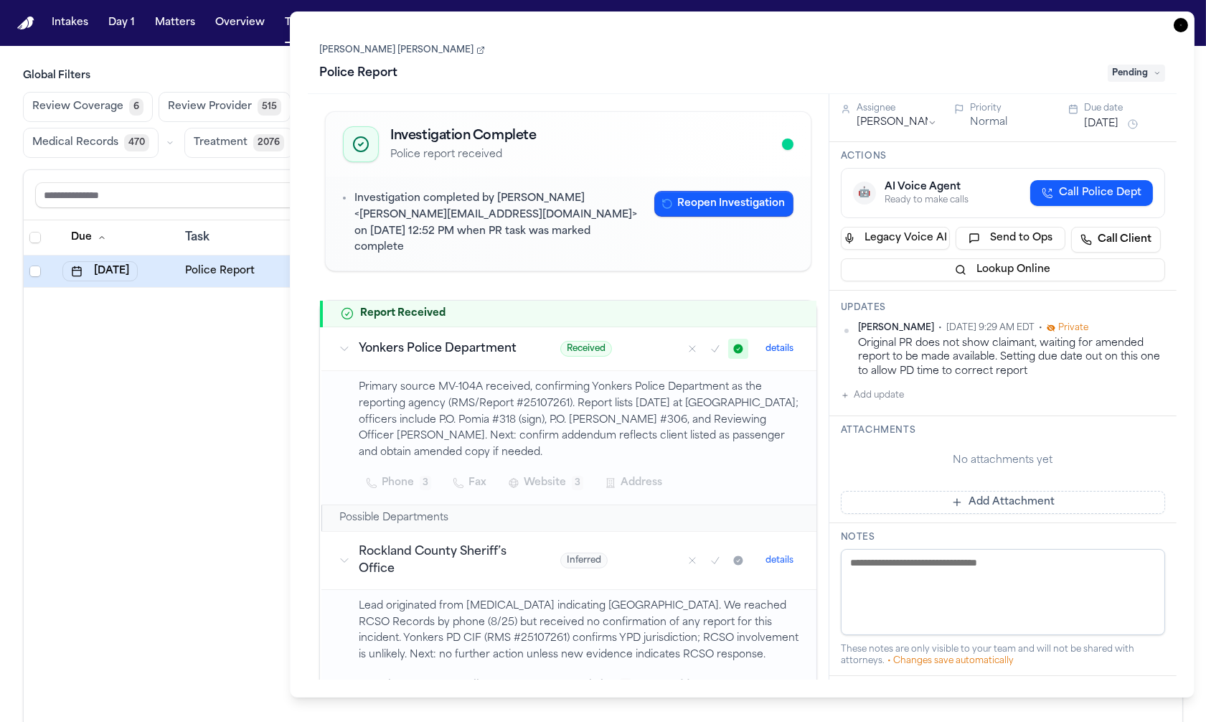
click at [368, 546] on h3 "Rockland County Sheriff’s Office" at bounding box center [442, 560] width 167 height 34
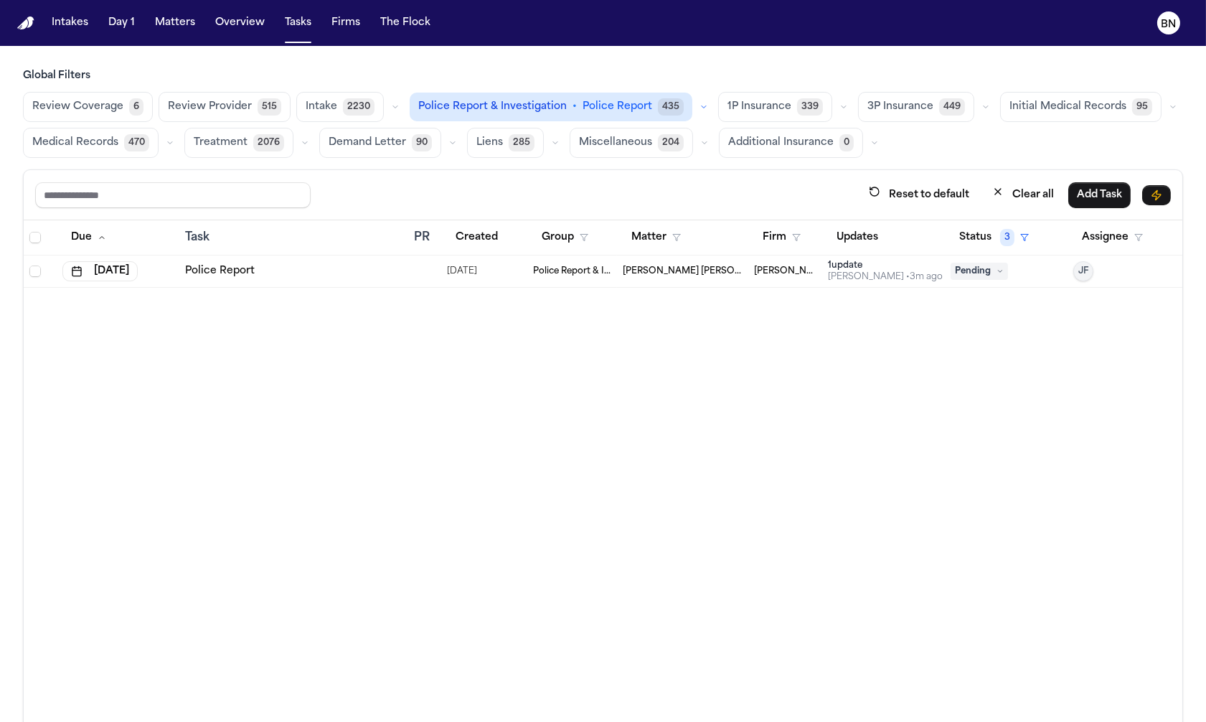
click at [241, 382] on div "Due Task PR Created Group Matter Firm Updates Status 3 Assignee Sep 12, 2025 Po…" at bounding box center [603, 502] width 1159 height 564
click at [659, 235] on button "Matter" at bounding box center [656, 238] width 67 height 26
click at [545, 285] on td "Police Report & Investigation" at bounding box center [572, 271] width 90 height 32
click at [156, 484] on div "Due Task PR Created Group Matter Firm Updates Status 3 Assignee Sep 12, 2025 Po…" at bounding box center [603, 502] width 1159 height 564
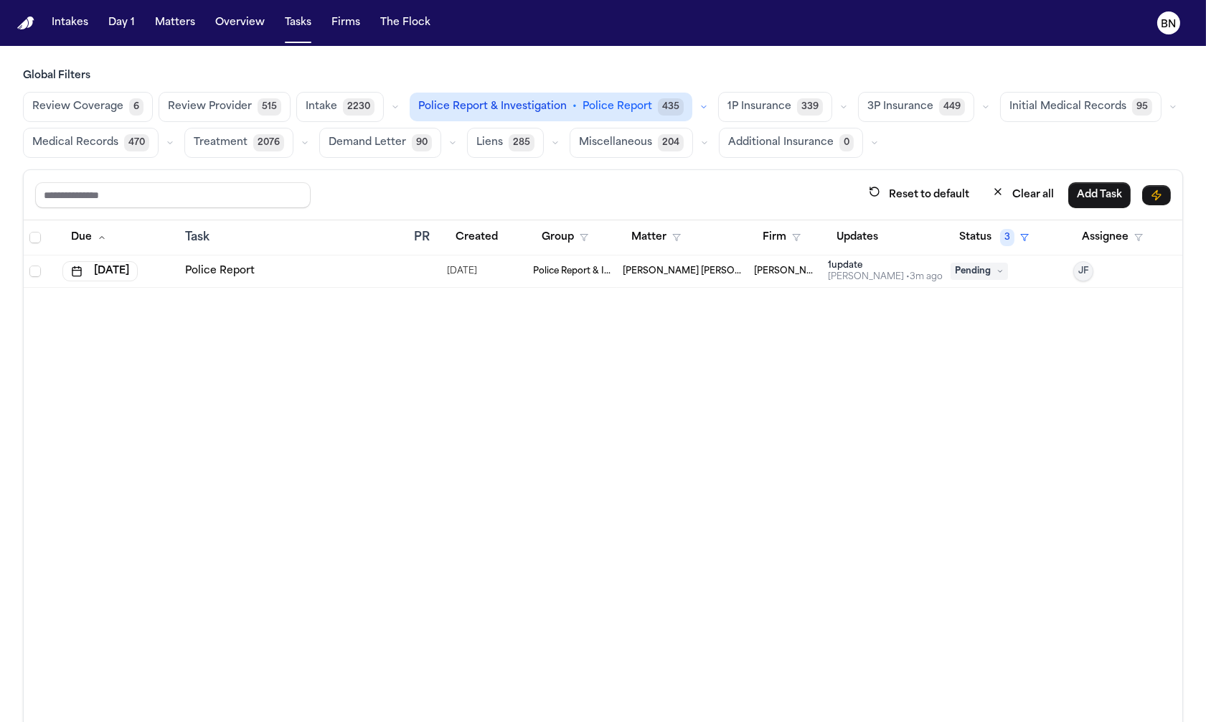
click at [695, 107] on button "button" at bounding box center [703, 106] width 17 height 17
click at [487, 169] on span "Police Report Escalation" at bounding box center [481, 171] width 125 height 14
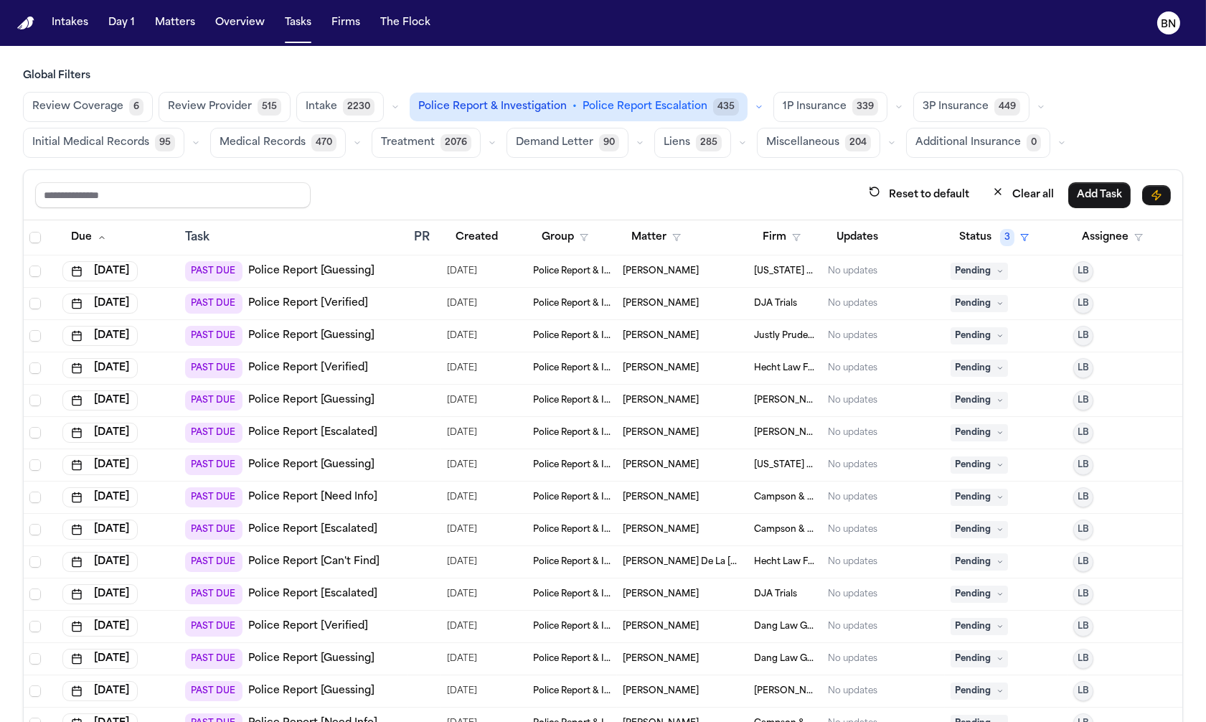
click at [751, 111] on button "button" at bounding box center [759, 106] width 17 height 17
drag, startPoint x: 503, startPoint y: 142, endPoint x: 489, endPoint y: 65, distance: 78.7
click at [503, 142] on button "Police Report 1" at bounding box center [494, 142] width 168 height 29
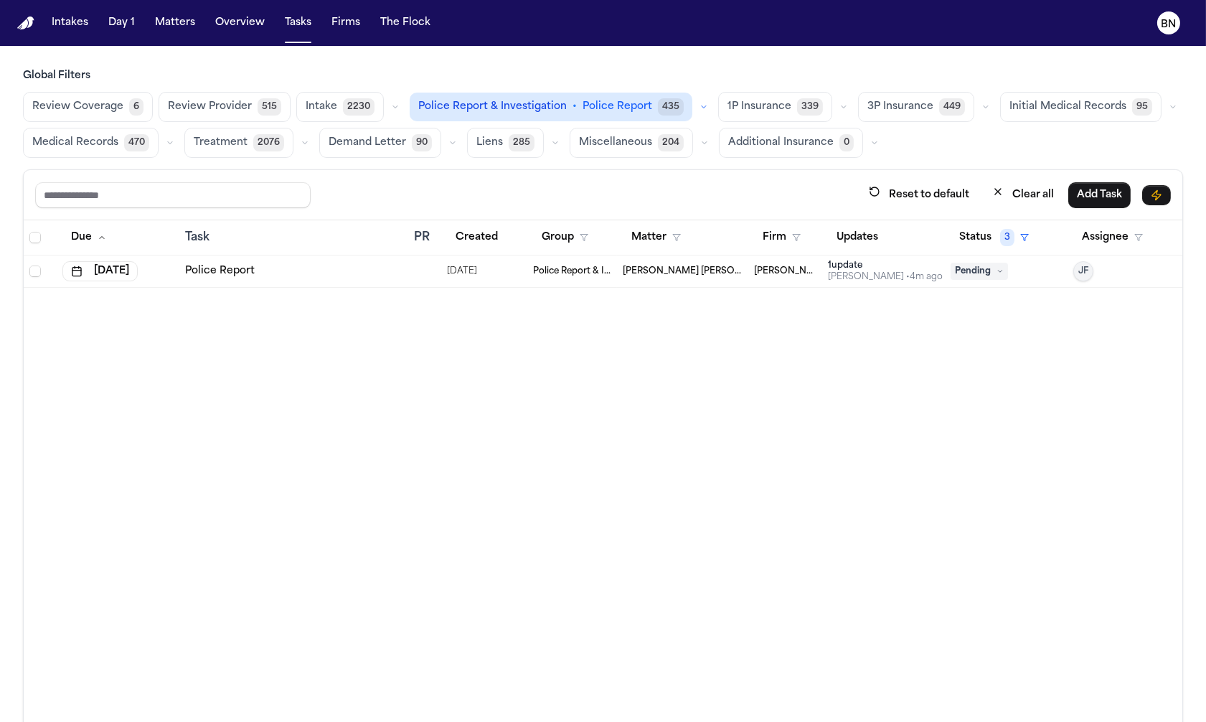
click at [337, 276] on div "Police Report" at bounding box center [294, 271] width 218 height 14
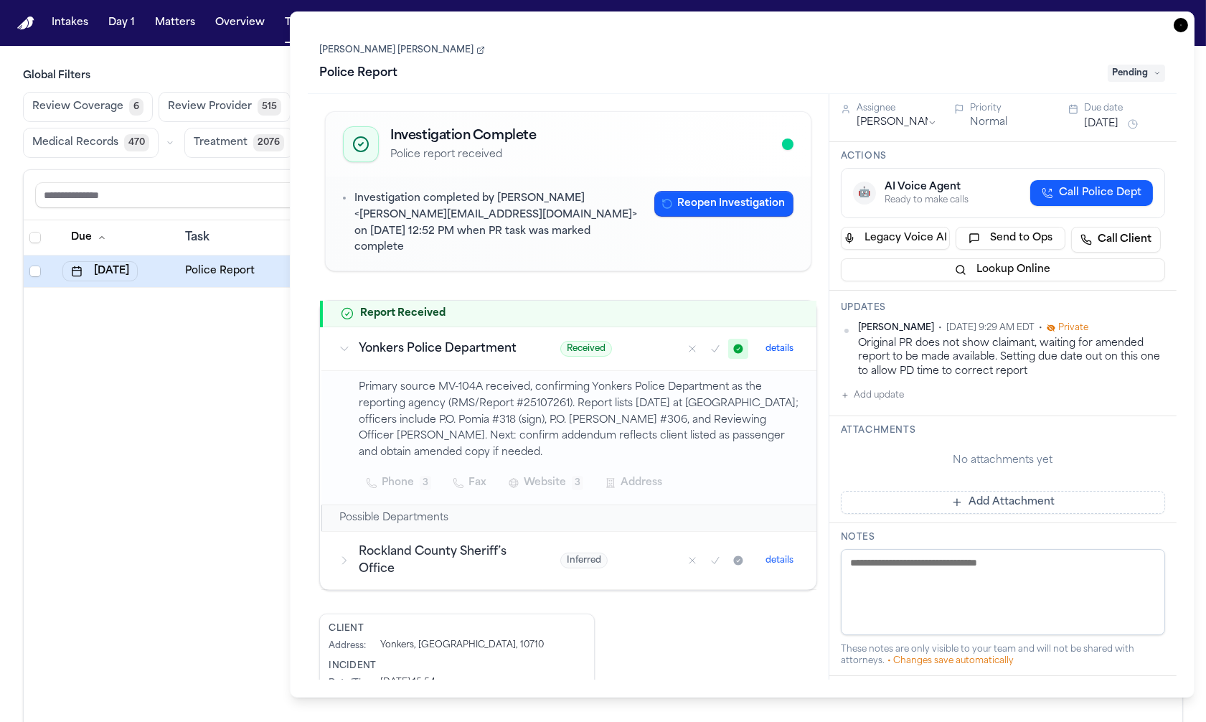
click at [158, 410] on div "Due Task PR Created Group Matter Firm Updates Status 3 Assignee Sep 12, 2025 Po…" at bounding box center [603, 502] width 1159 height 564
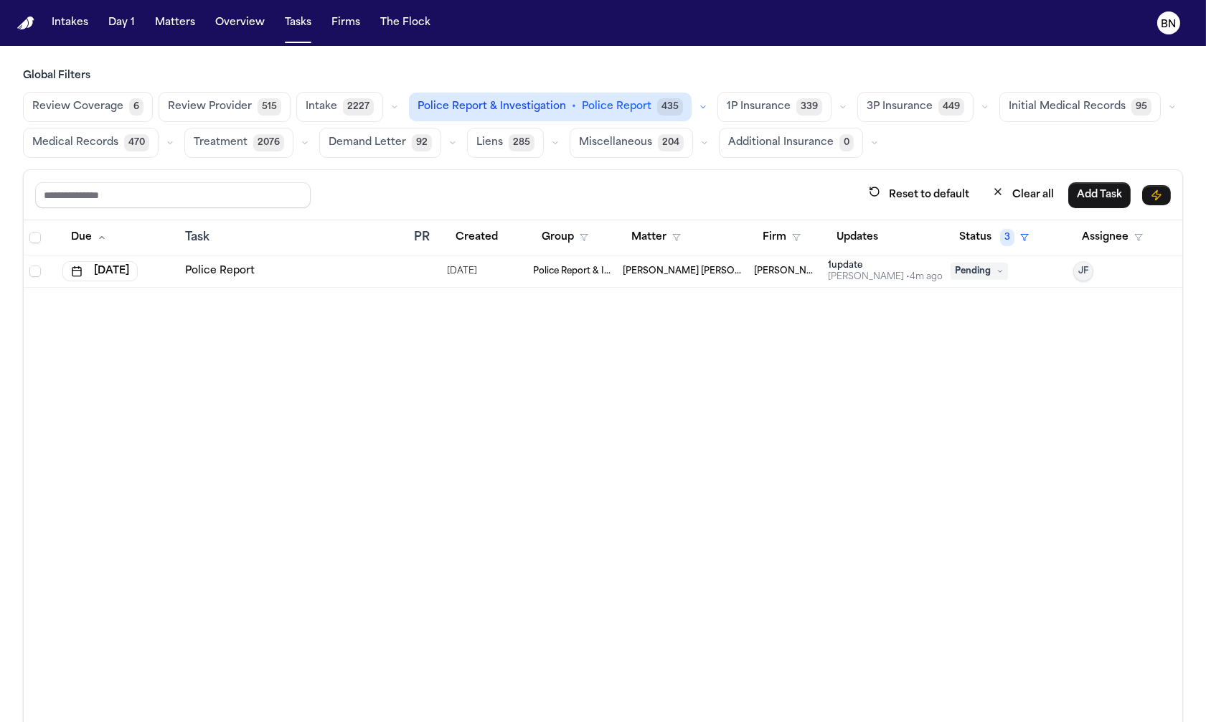
click at [699, 108] on icon "button" at bounding box center [703, 107] width 9 height 9
click at [504, 164] on span "Police Report Escalation" at bounding box center [480, 171] width 125 height 14
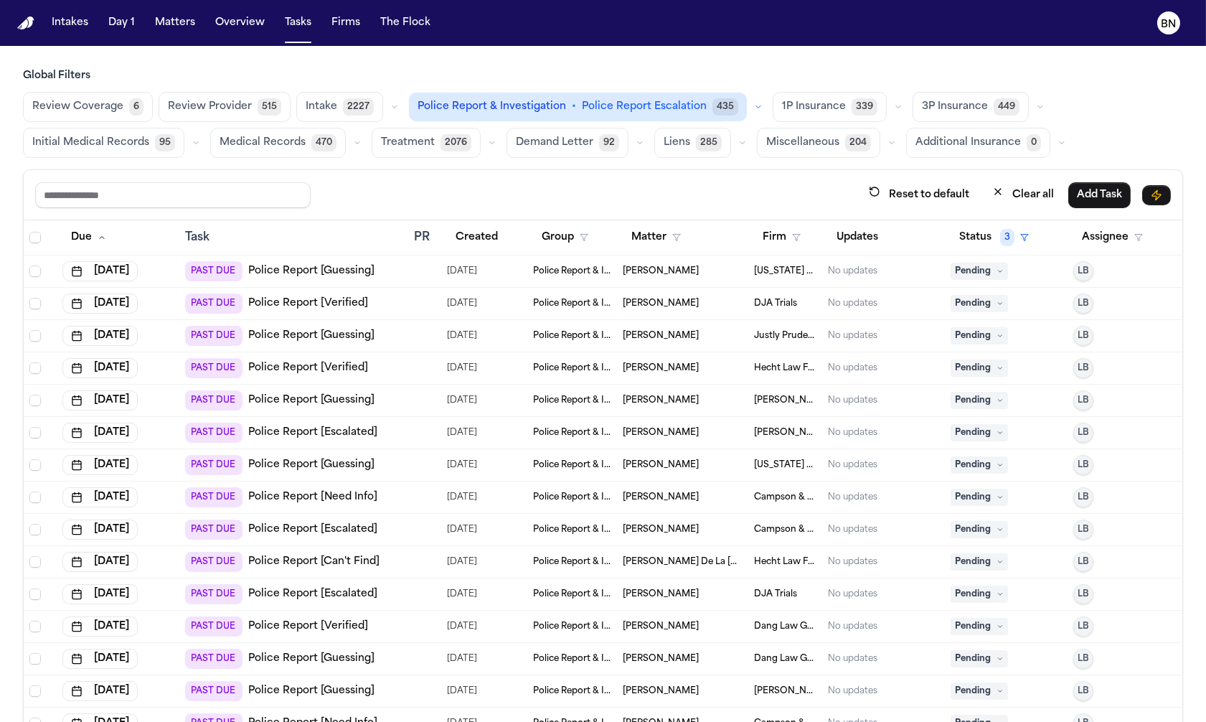
click at [754, 111] on icon "button" at bounding box center [758, 107] width 9 height 9
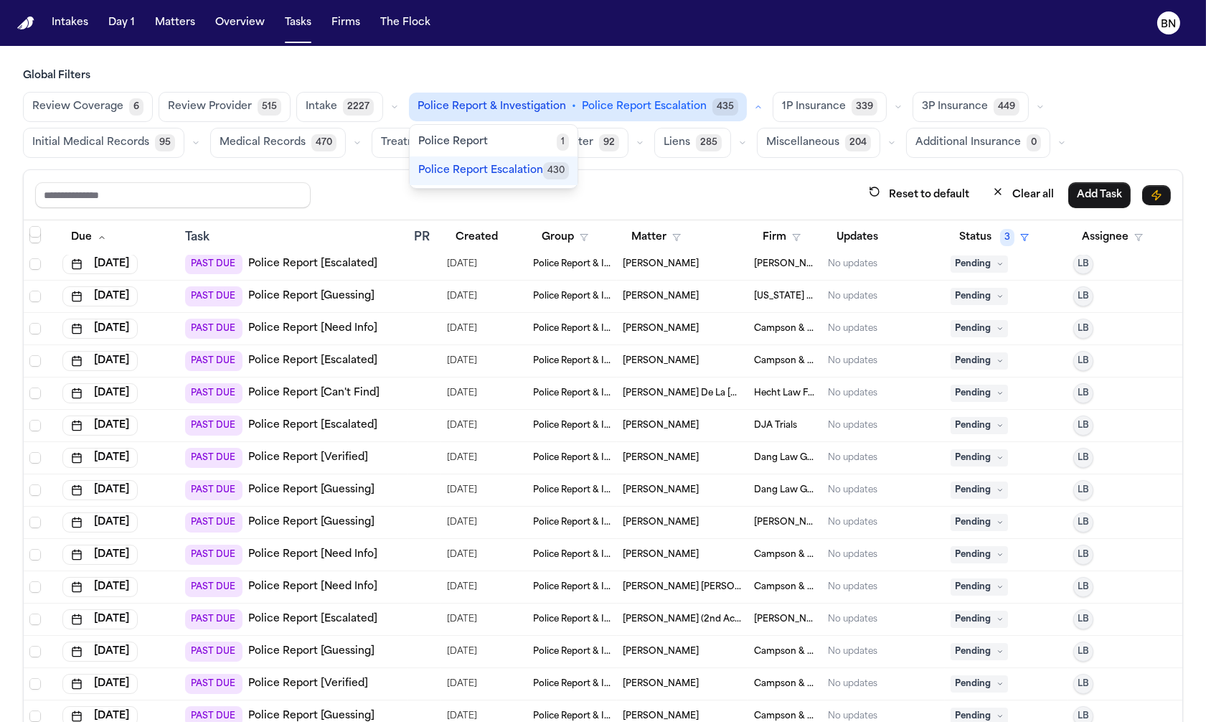
click at [380, 215] on div "Reset to default Clear all Add Task" at bounding box center [603, 195] width 1159 height 50
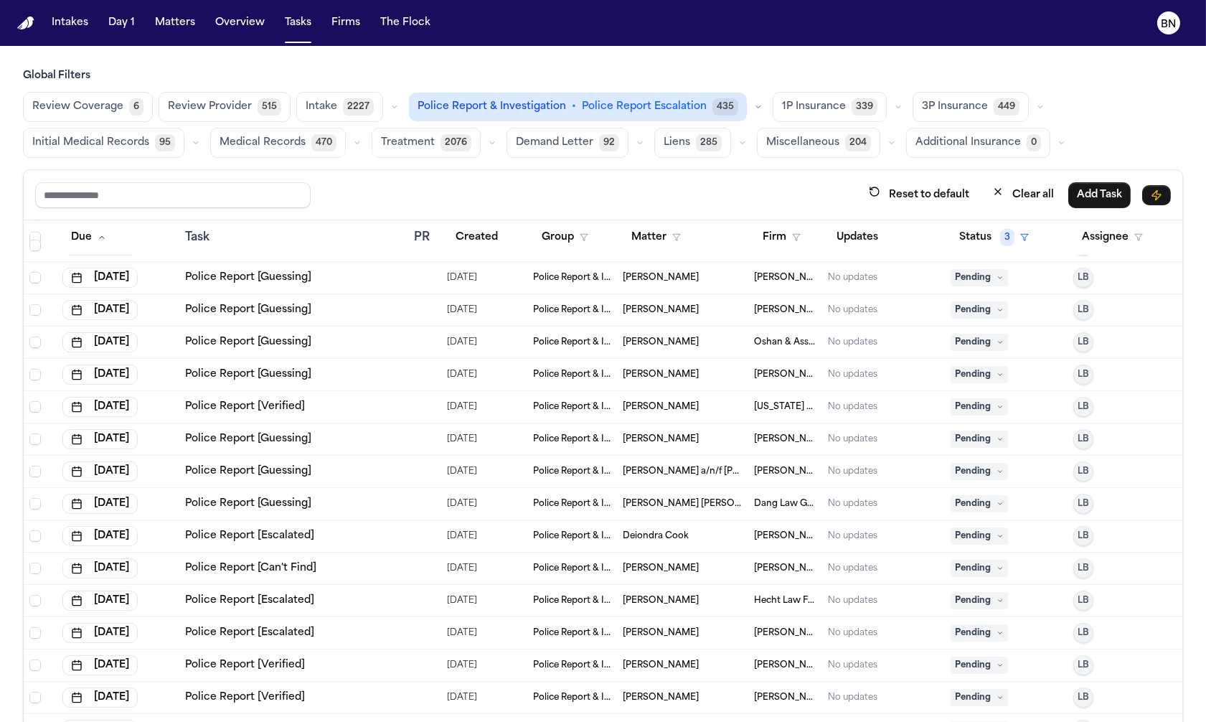
scroll to position [12366, 0]
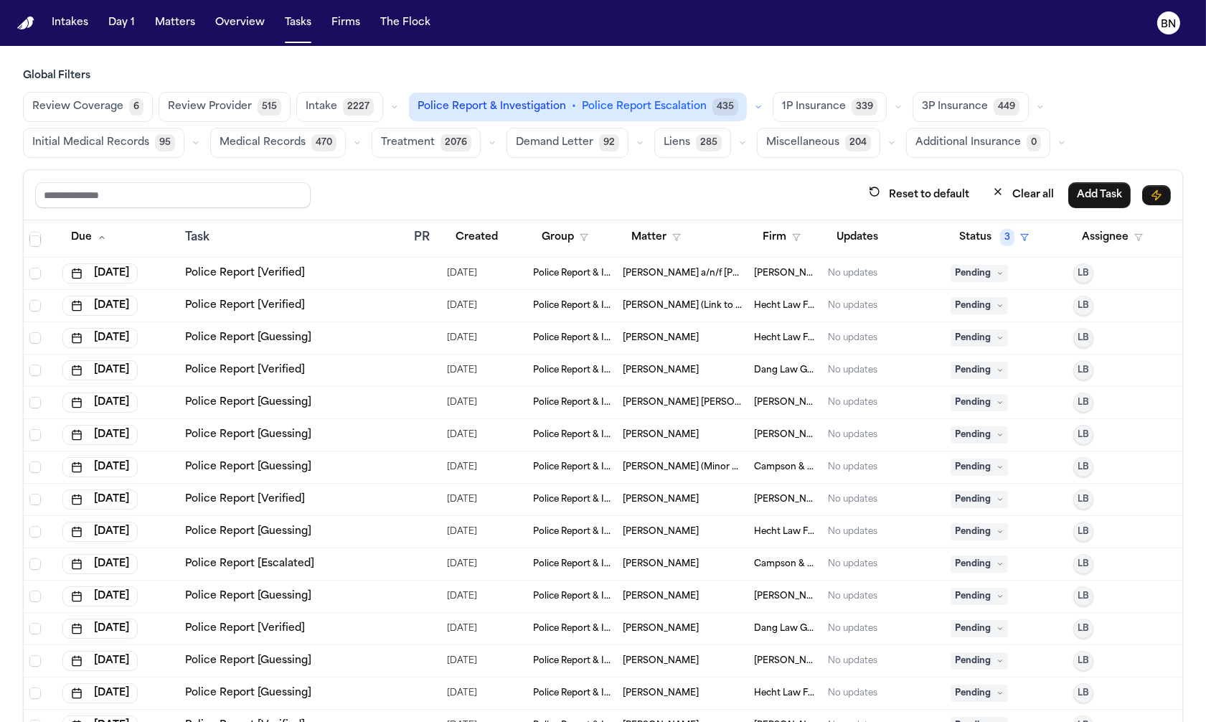
click at [381, 520] on td "Police Report [Guessing]" at bounding box center [294, 532] width 230 height 32
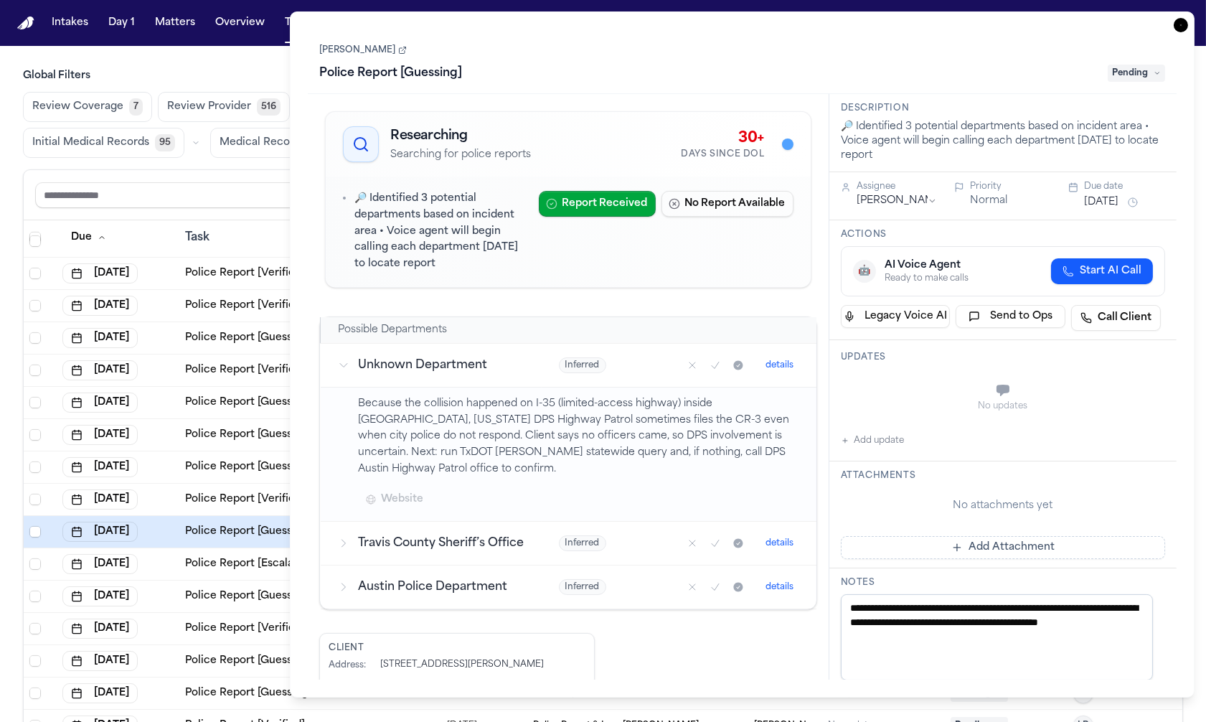
click at [782, 147] on div at bounding box center [787, 143] width 11 height 11
click at [254, 205] on input "text" at bounding box center [173, 195] width 276 height 26
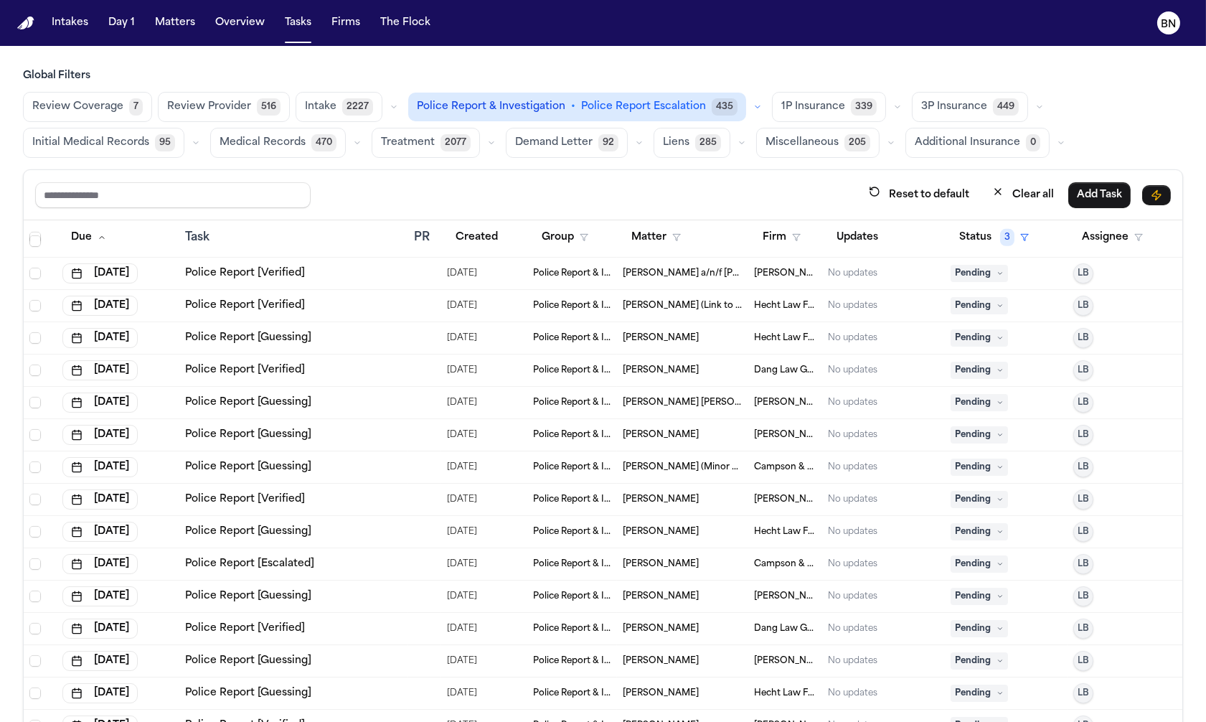
click at [1174, 27] on text "BN" at bounding box center [1169, 24] width 15 height 10
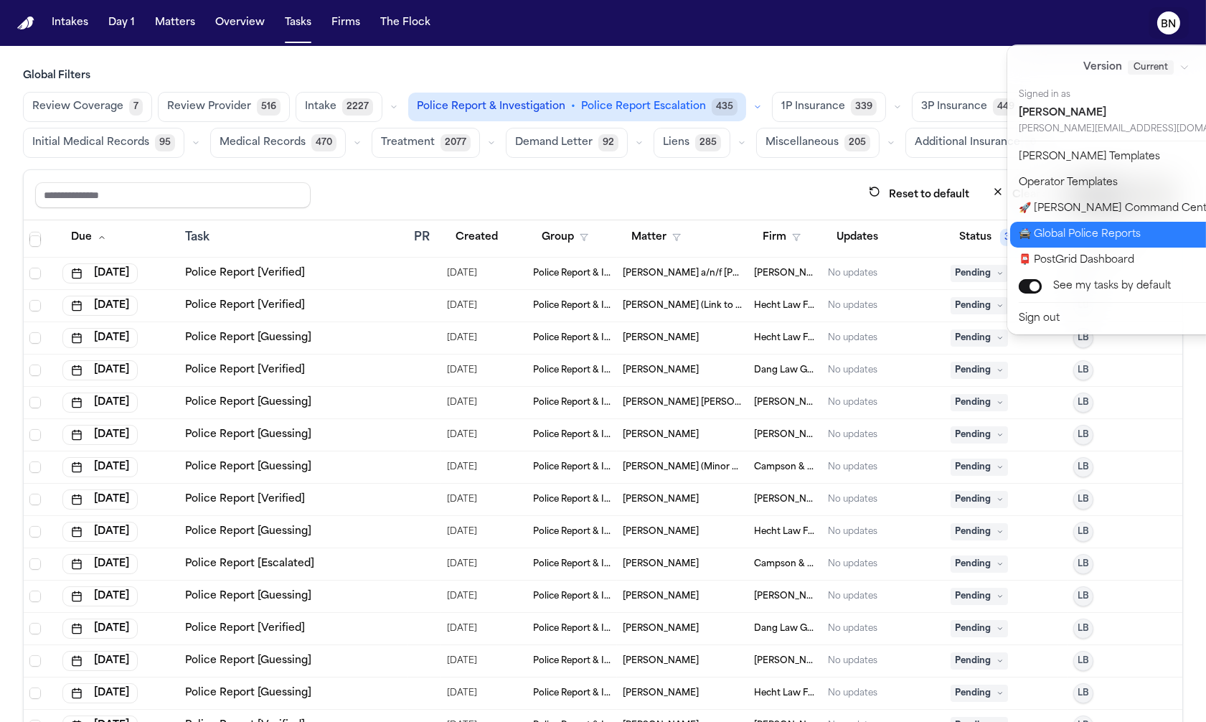
click at [1080, 236] on button "🚔 Global Police Reports" at bounding box center [1145, 235] width 270 height 26
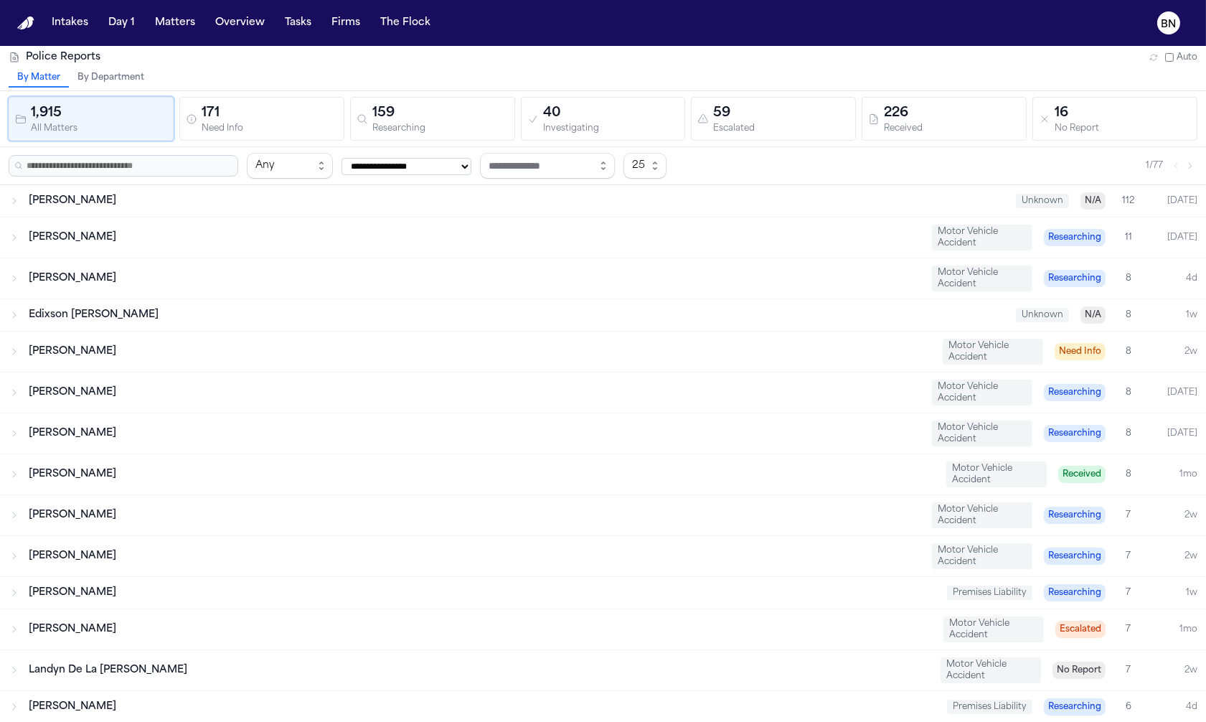
click at [225, 128] on div "Need Info" at bounding box center [270, 128] width 136 height 11
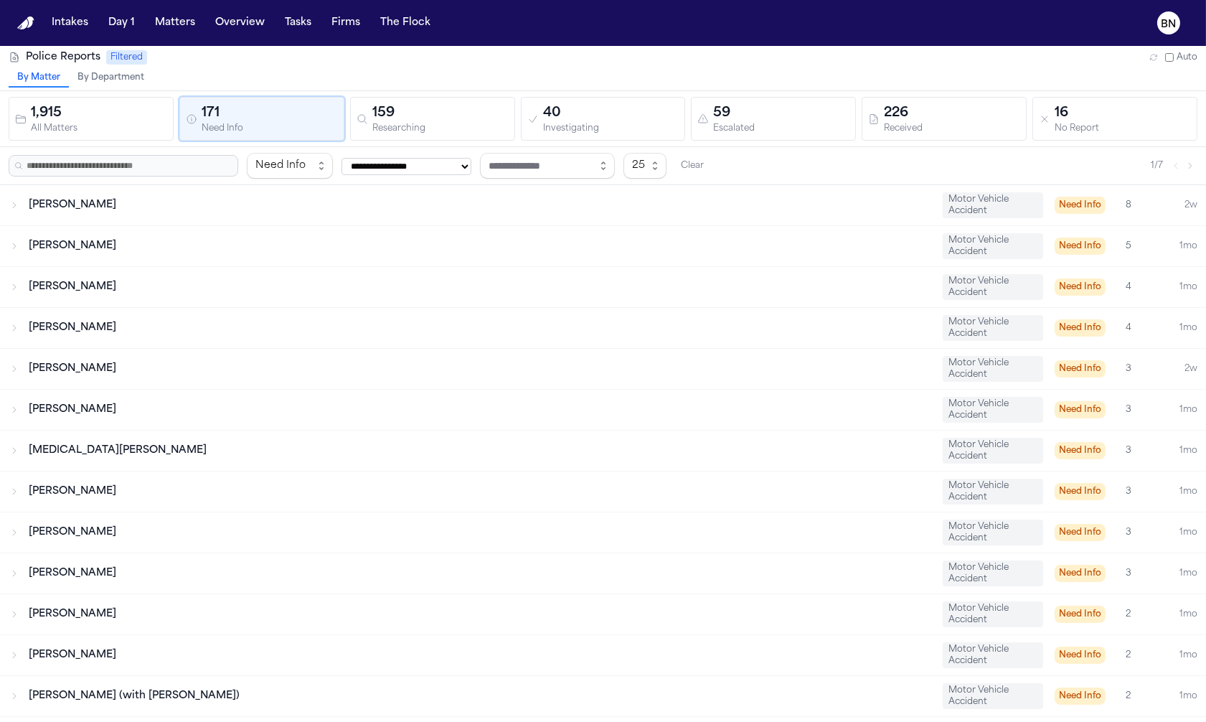
click at [197, 202] on div "Renada Hurse" at bounding box center [480, 205] width 903 height 14
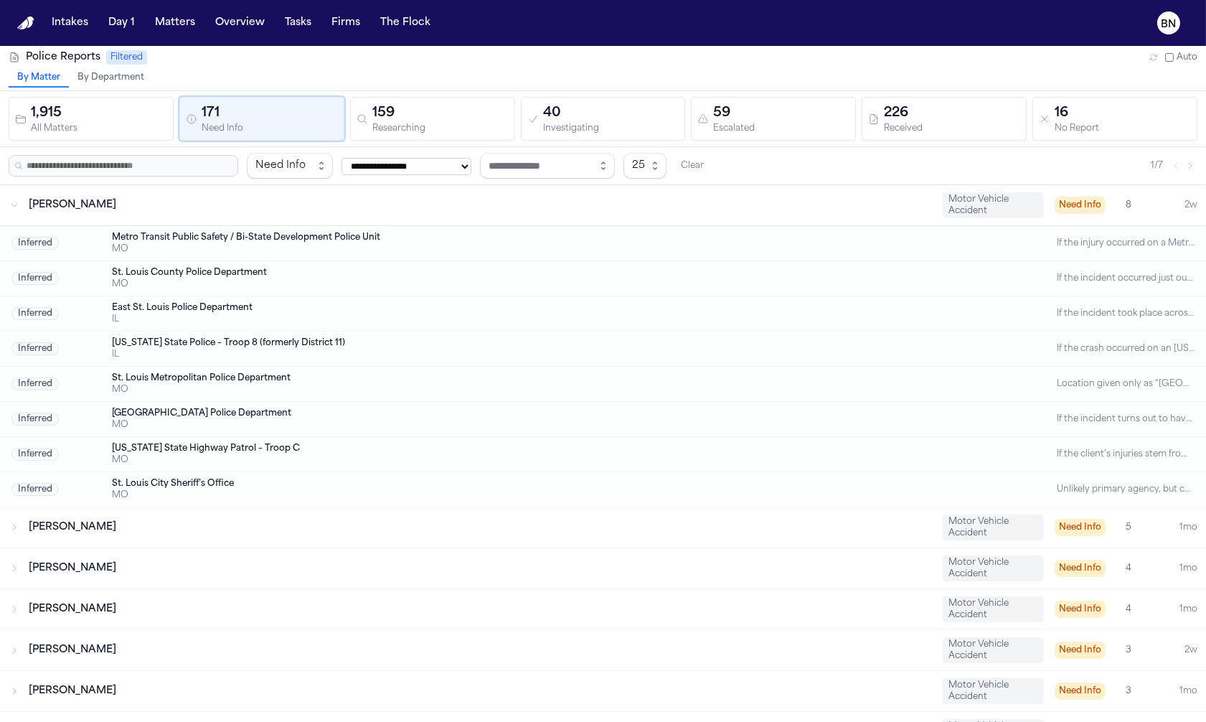
click at [197, 202] on div "Renada Hurse" at bounding box center [480, 205] width 903 height 14
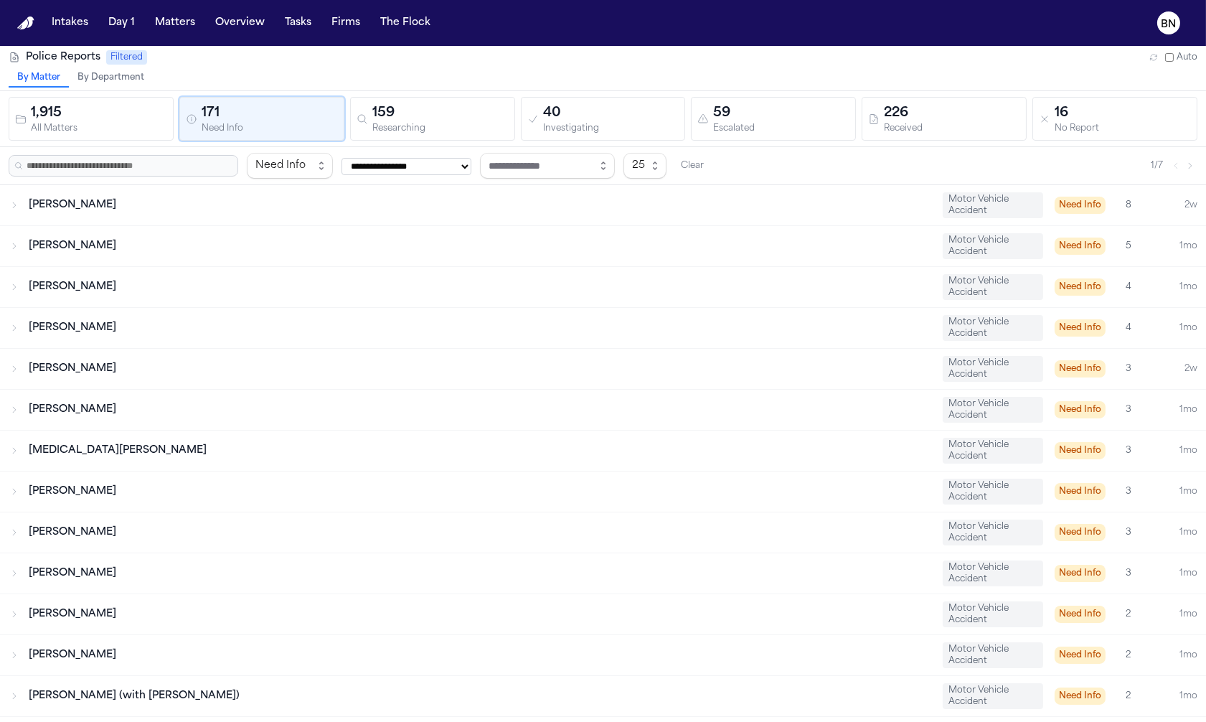
click at [88, 103] on div "1,915" at bounding box center [99, 113] width 136 height 20
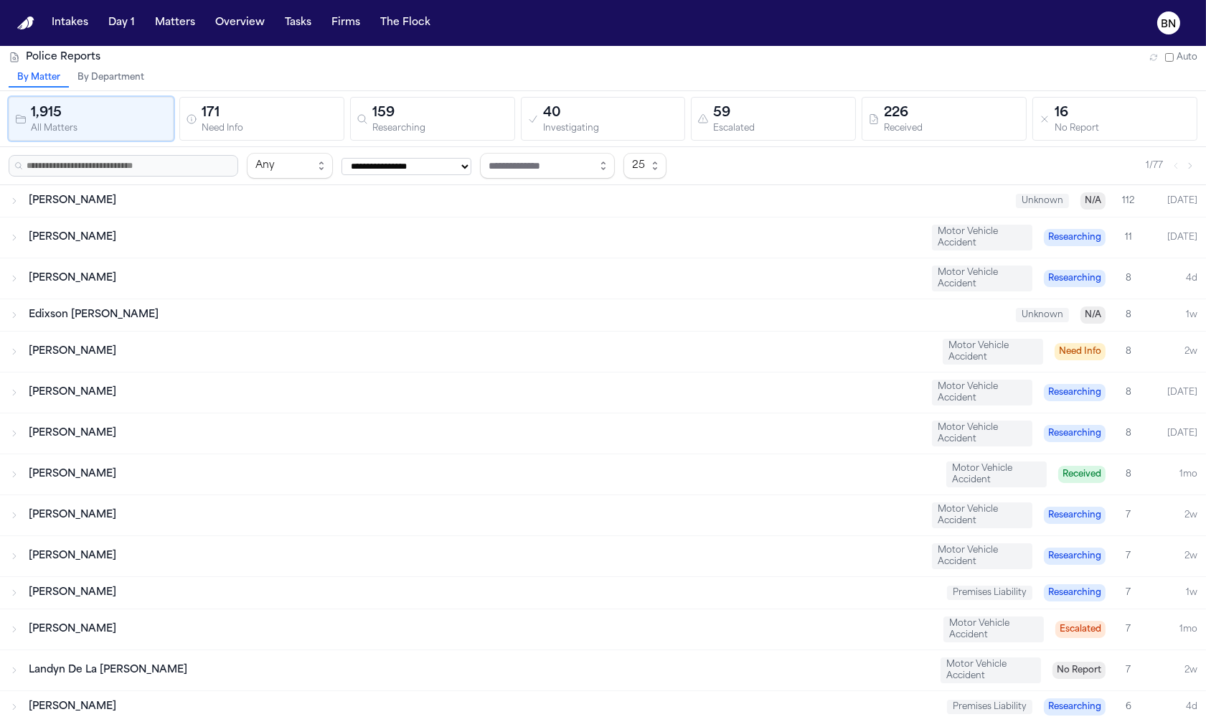
drag, startPoint x: 298, startPoint y: 125, endPoint x: 291, endPoint y: 129, distance: 8.4
click at [296, 126] on div "Need Info" at bounding box center [270, 128] width 136 height 11
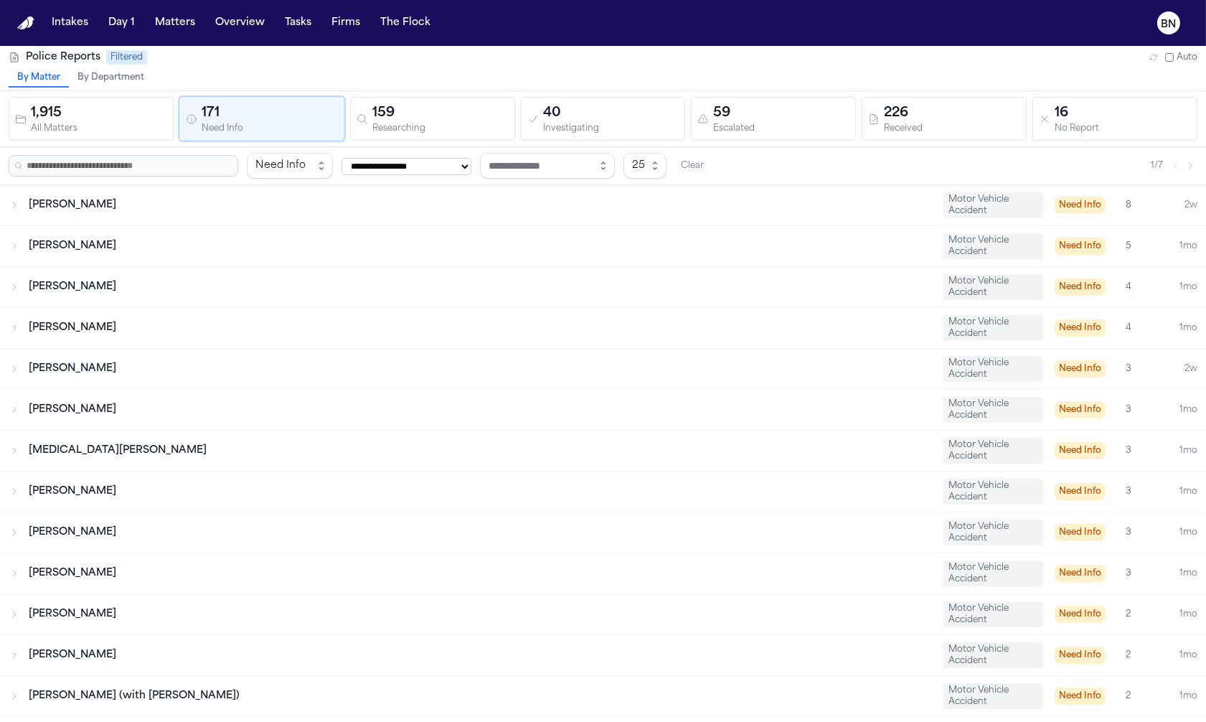
click at [217, 268] on div "Shaysa Blanks Motor Vehicle Accident Need Info 4 1mo" at bounding box center [603, 287] width 1206 height 40
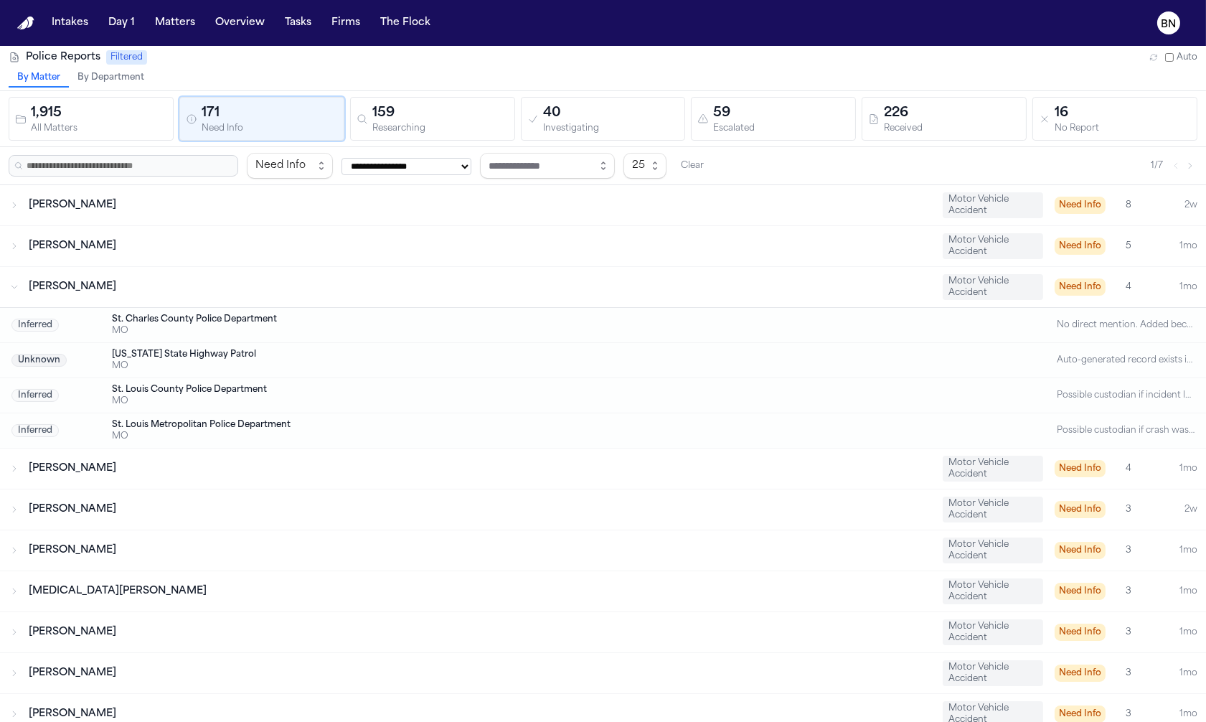
click at [216, 304] on div "Shaysa Blanks Motor Vehicle Accident Need Info 4 1mo" at bounding box center [603, 287] width 1206 height 40
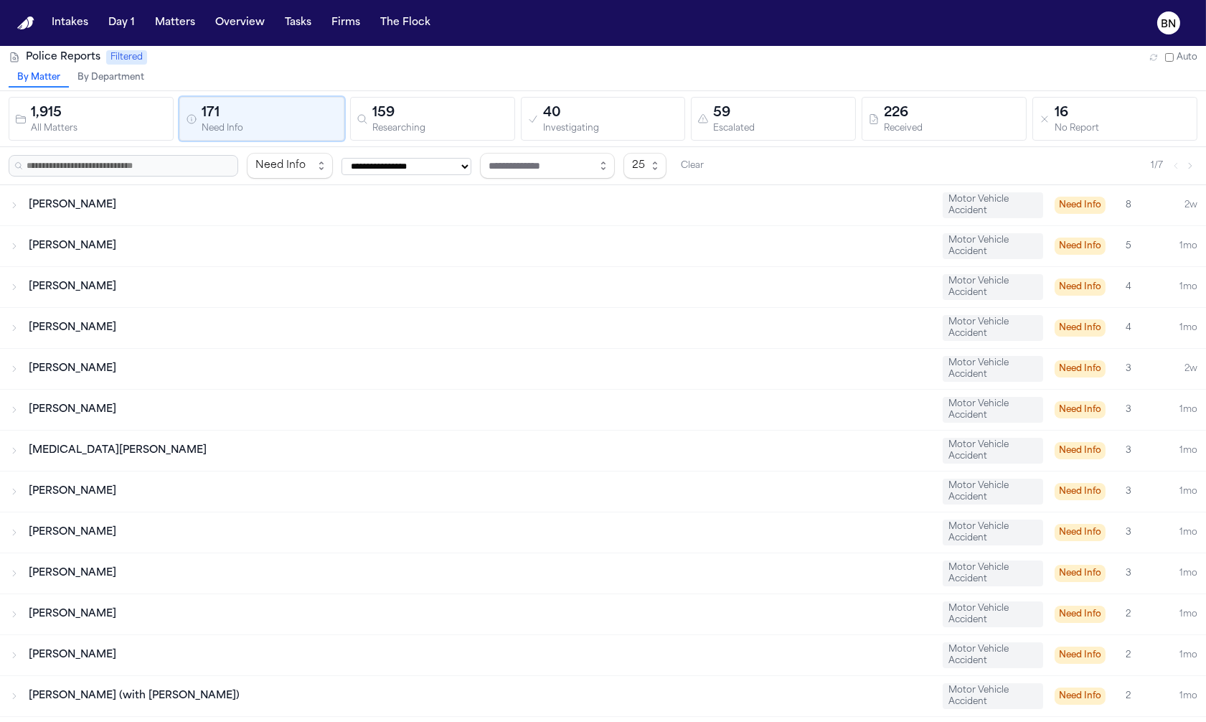
click at [216, 324] on div "Iran Williams" at bounding box center [480, 328] width 903 height 14
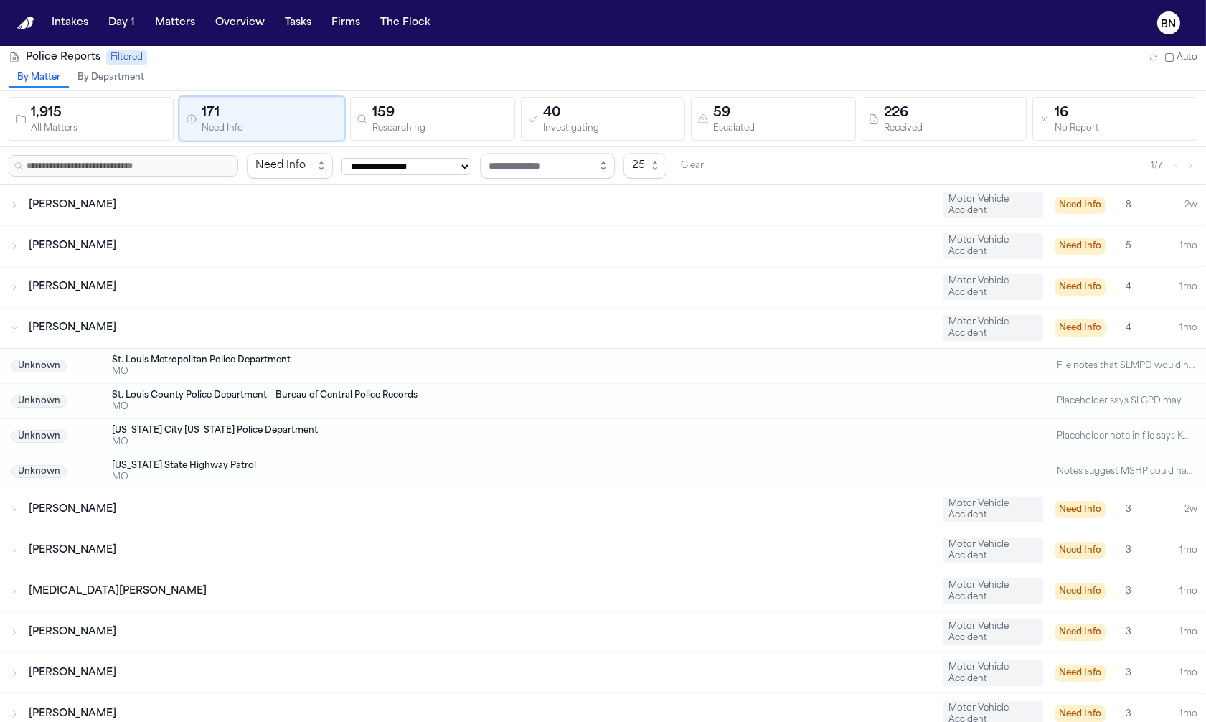
click at [200, 292] on div "Shaysa Blanks" at bounding box center [480, 287] width 903 height 14
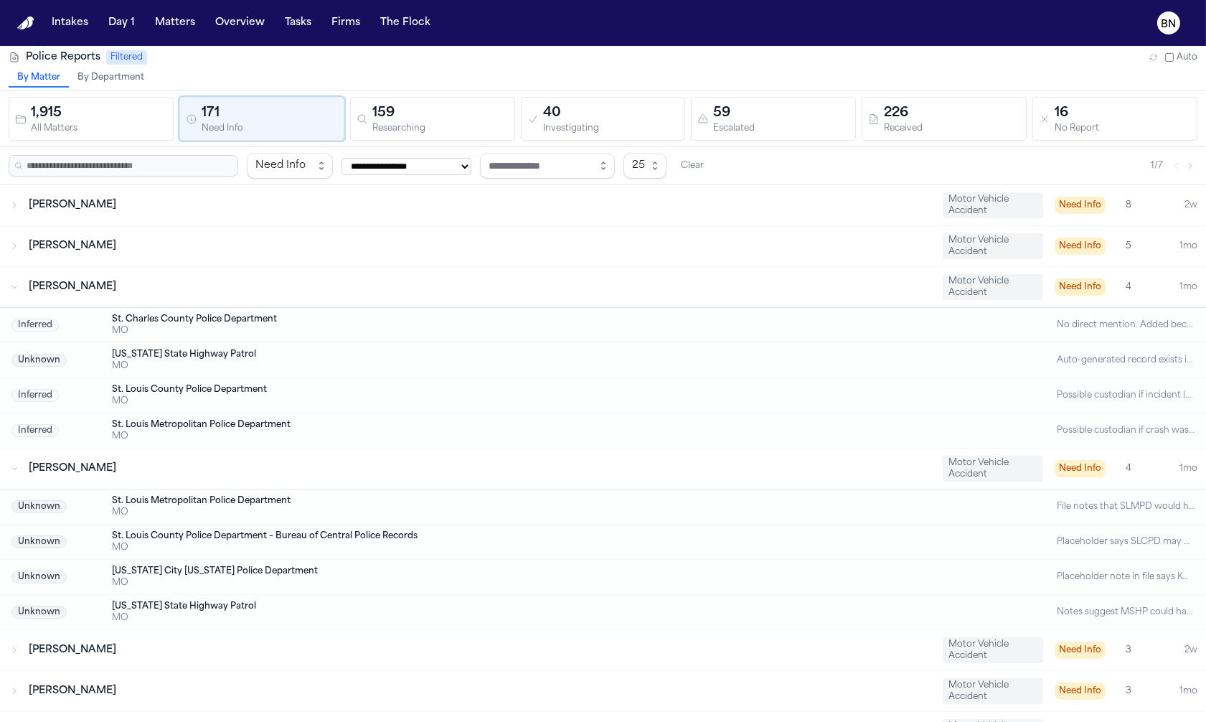
click at [199, 336] on div "Inferred St. Charles County Police Department MO No direct mention. Added becau…" at bounding box center [603, 325] width 1206 height 35
click at [199, 336] on div "MO" at bounding box center [546, 330] width 868 height 11
click at [395, 299] on div "Shaysa Blanks Motor Vehicle Accident Need Info 4 1mo" at bounding box center [603, 287] width 1206 height 40
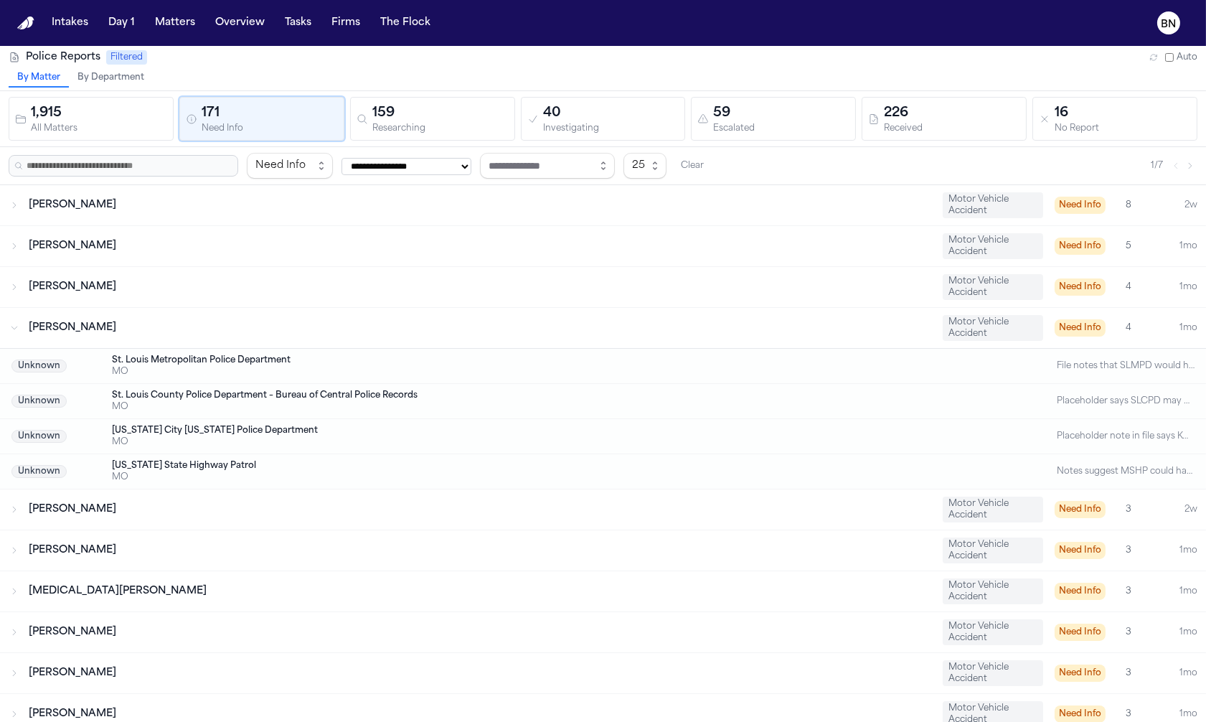
click at [391, 128] on div "Researching" at bounding box center [440, 128] width 136 height 11
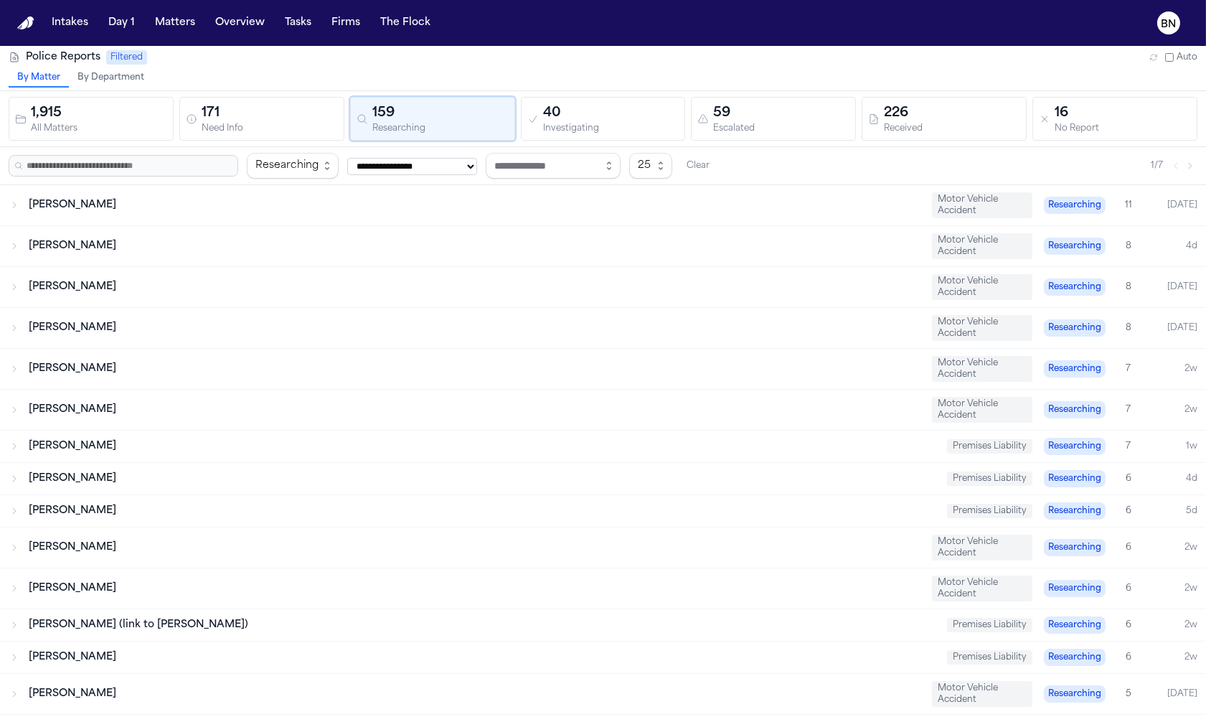
click at [208, 221] on div "Kendale Ancrum Motor Vehicle Accident Researching 11 Today" at bounding box center [603, 205] width 1206 height 40
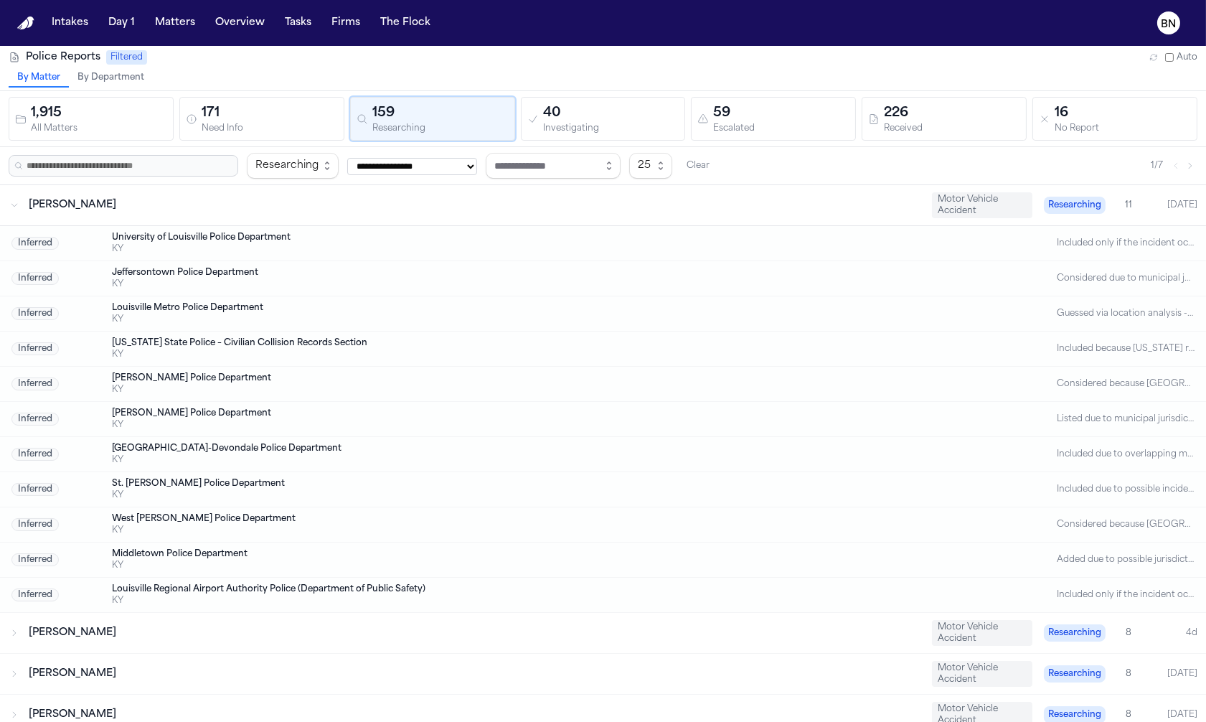
click at [200, 215] on div "Kendale Ancrum Motor Vehicle Accident Researching 11 Today" at bounding box center [603, 205] width 1206 height 40
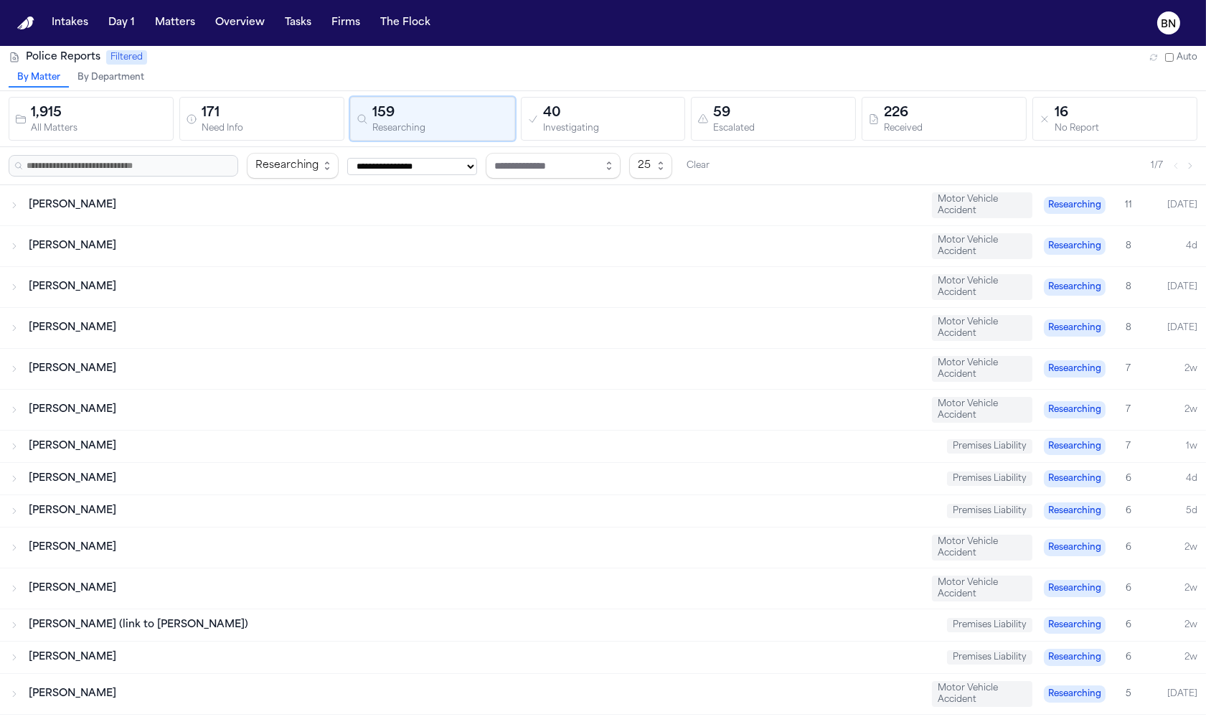
click at [217, 123] on div "Need Info" at bounding box center [270, 128] width 136 height 11
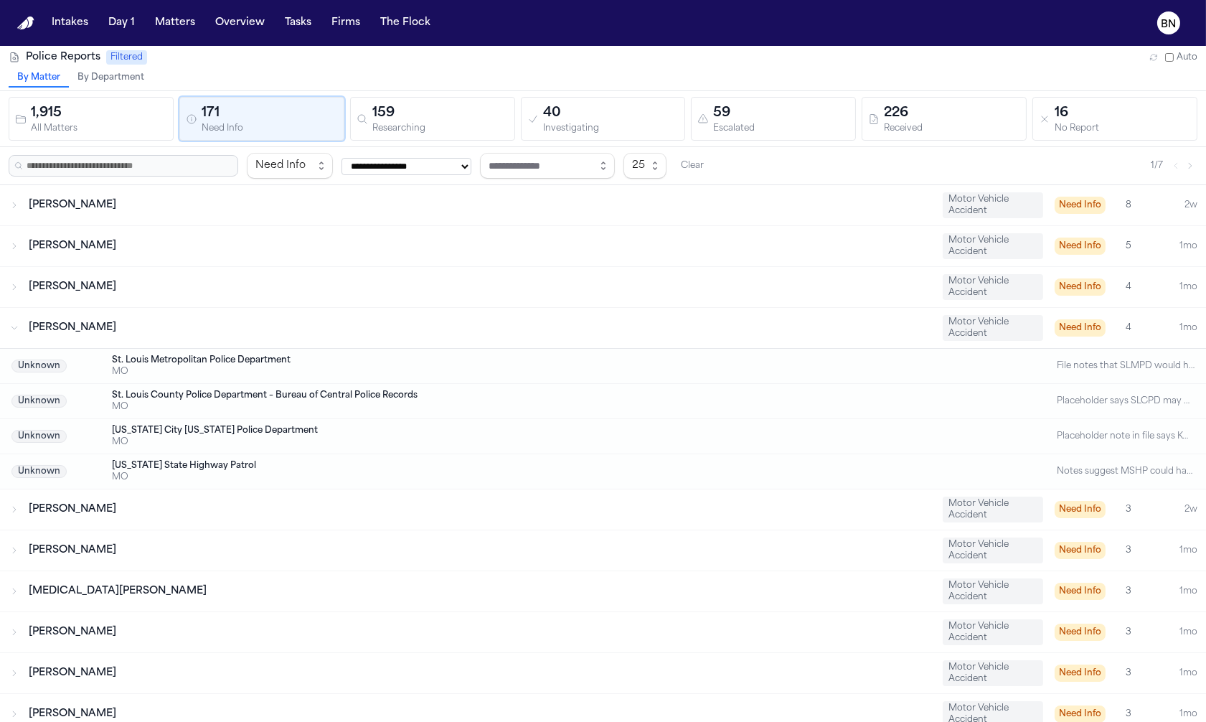
click at [189, 116] on icon "button" at bounding box center [191, 118] width 11 height 11
click at [200, 359] on div "St. Louis Metropolitan Police Department" at bounding box center [546, 359] width 868 height 11
click at [294, 22] on button "Tasks" at bounding box center [298, 23] width 38 height 26
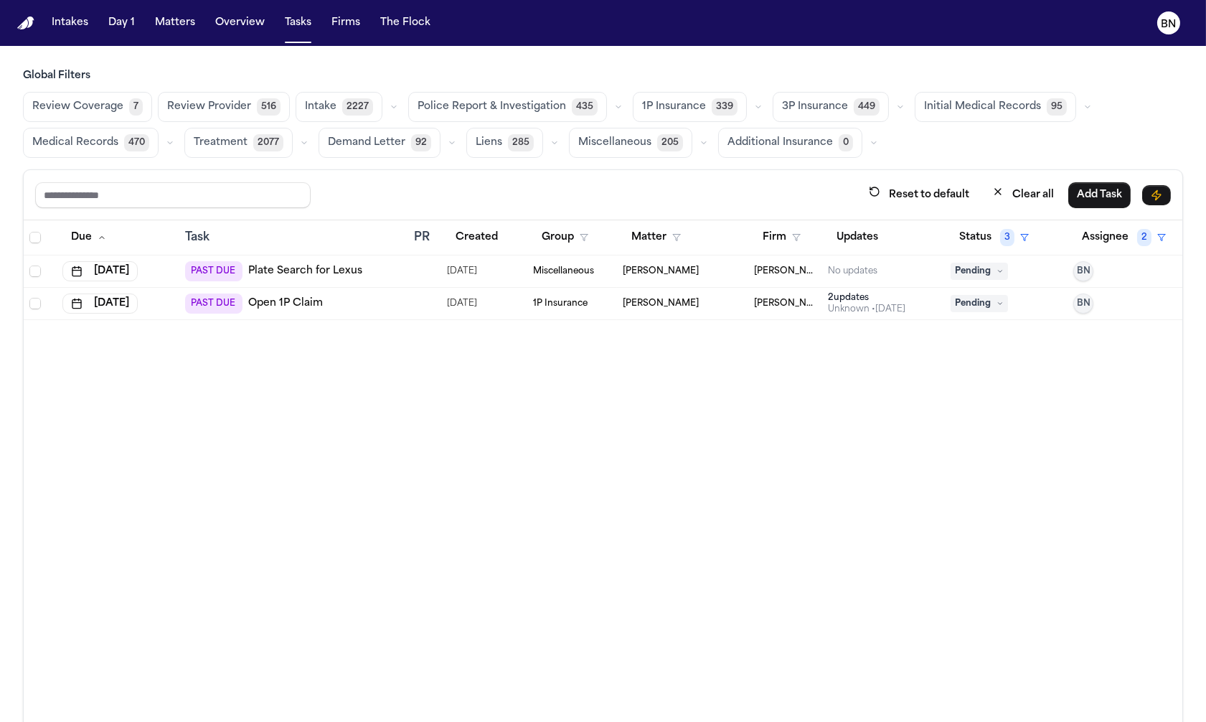
click at [614, 111] on icon "button" at bounding box center [618, 107] width 9 height 9
click at [409, 299] on td at bounding box center [424, 304] width 33 height 32
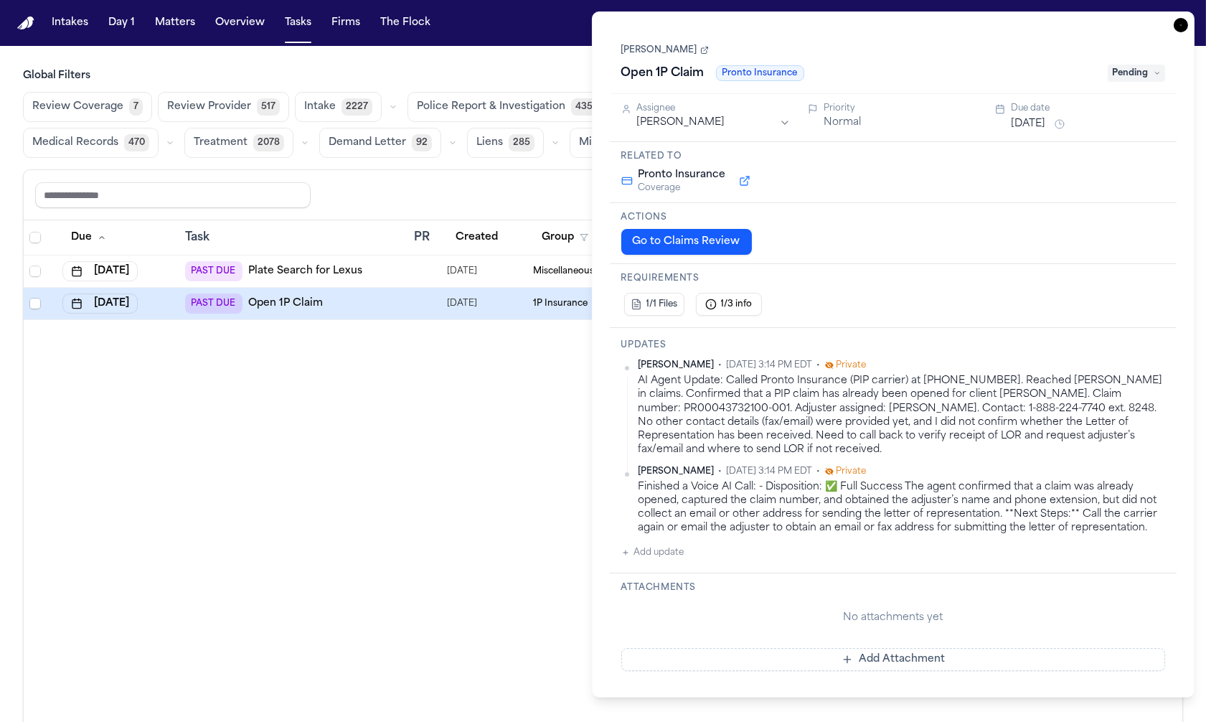
click at [672, 235] on button "Go to Claims Review" at bounding box center [686, 242] width 131 height 26
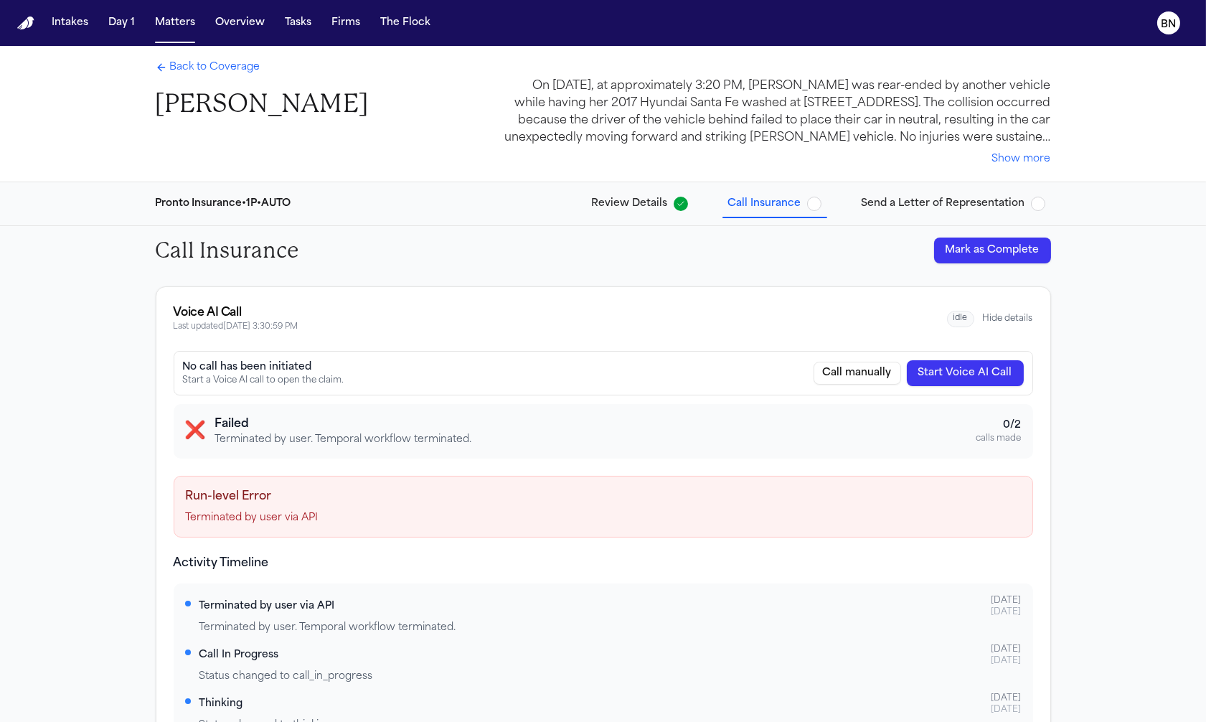
click at [367, 238] on div "Call Insurance Mark as Complete" at bounding box center [603, 250] width 919 height 49
click at [875, 201] on span "Send a Letter of Representation" at bounding box center [944, 204] width 164 height 14
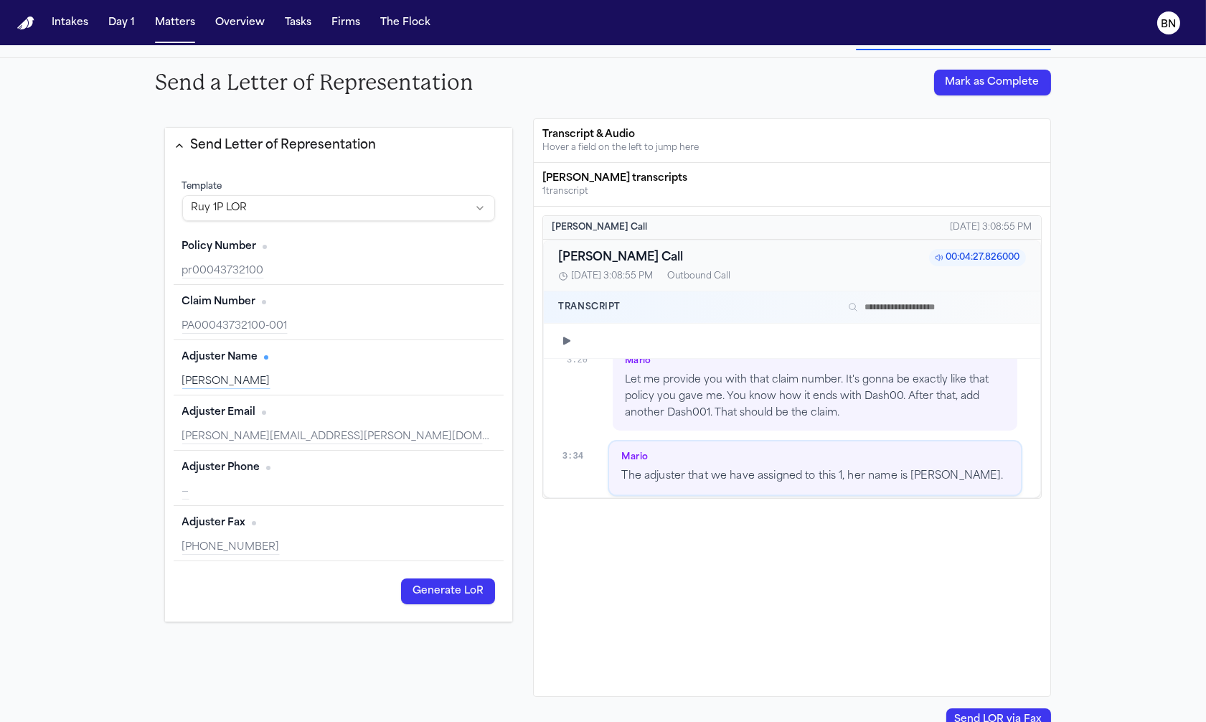
scroll to position [158, 0]
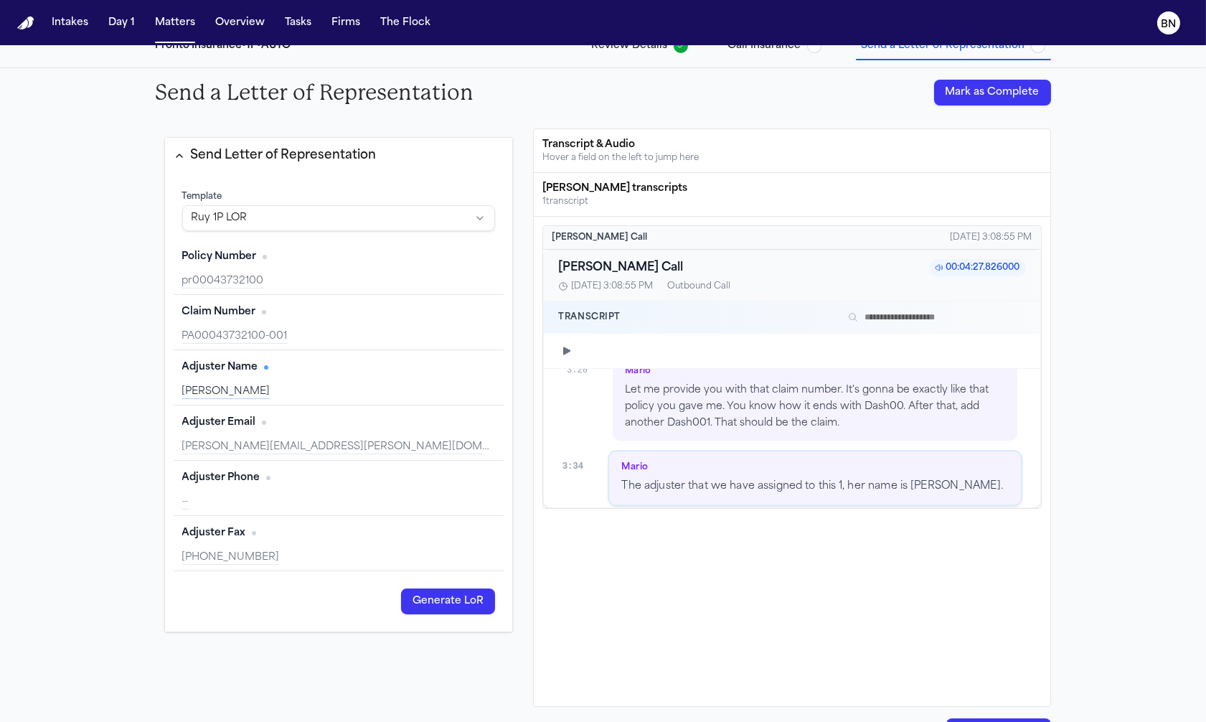
click at [327, 202] on div "Template Ruy 1P LOR" at bounding box center [339, 210] width 331 height 57
click at [326, 211] on html "Intakes Day 1 Matters Overview Tasks Firms The Flock BN Back to Coverage Tonya …" at bounding box center [603, 361] width 1206 height 722
click at [337, 196] on html "Intakes Day 1 Matters Overview Tasks Firms The Flock BN Back to Coverage Tonya …" at bounding box center [603, 361] width 1206 height 722
click at [322, 288] on div "Policy Number Edit pr00043732100" at bounding box center [339, 267] width 331 height 55
click at [321, 283] on div "pr00043732100" at bounding box center [339, 281] width 314 height 14
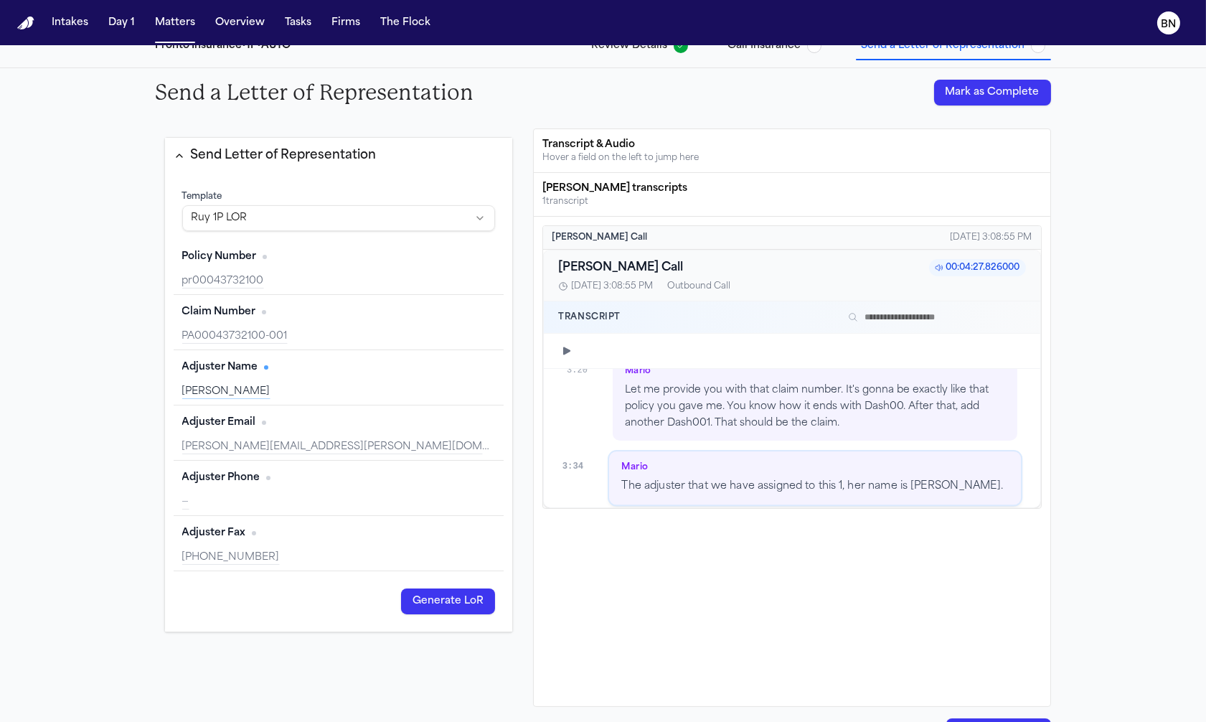
click at [364, 286] on div "pr00043732100" at bounding box center [339, 281] width 314 height 14
click at [353, 322] on div "Claim Number Edit" at bounding box center [339, 312] width 314 height 23
click at [242, 268] on div "Policy Number Edit" at bounding box center [339, 256] width 314 height 23
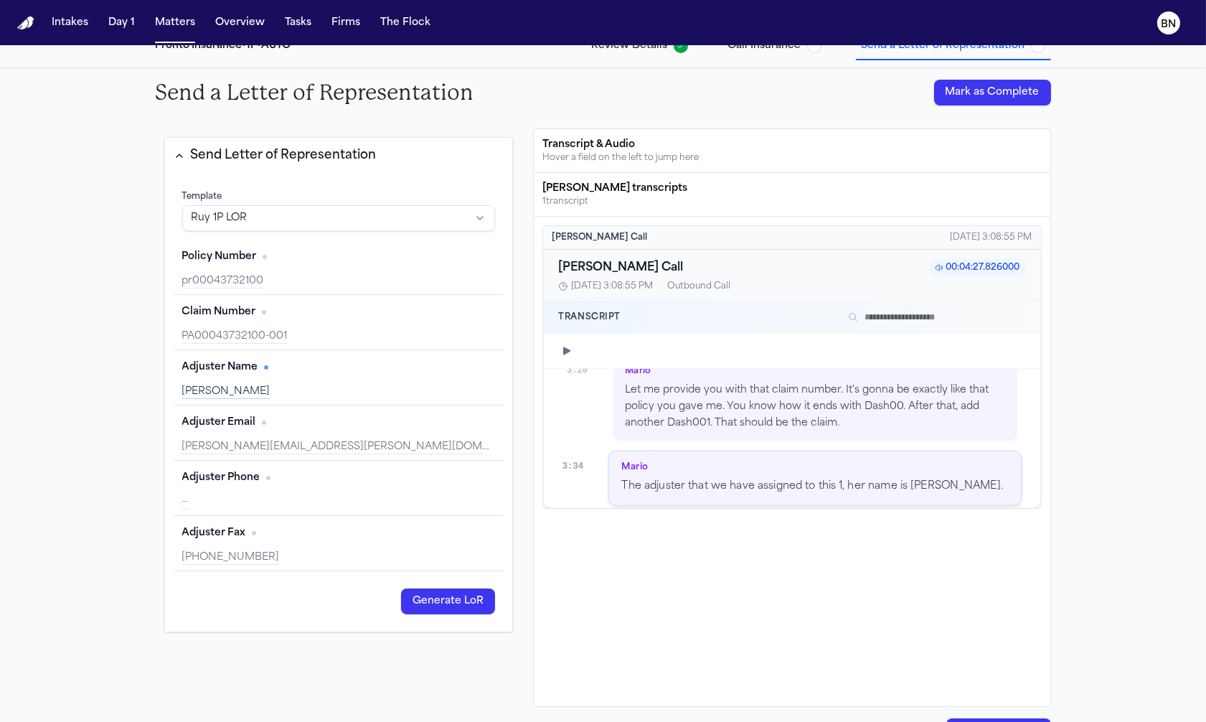
click at [271, 383] on div "Adjuster Name Edit Tracy Adams" at bounding box center [339, 377] width 331 height 55
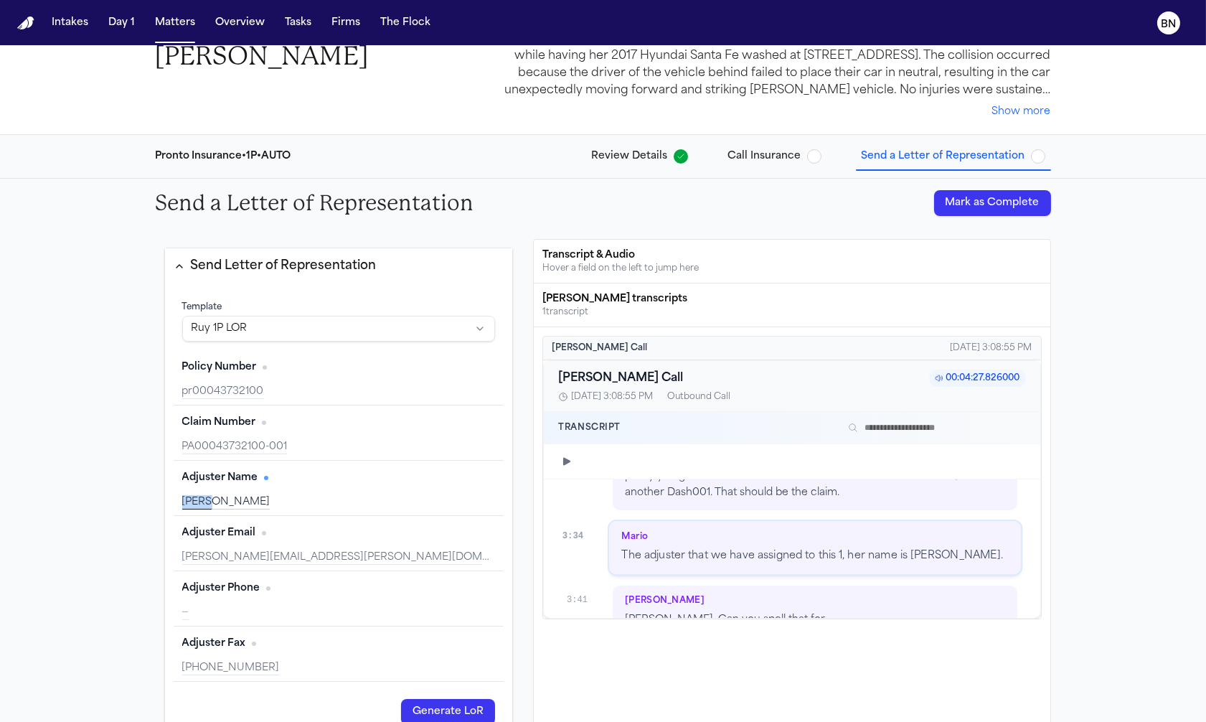
scroll to position [1711, 0]
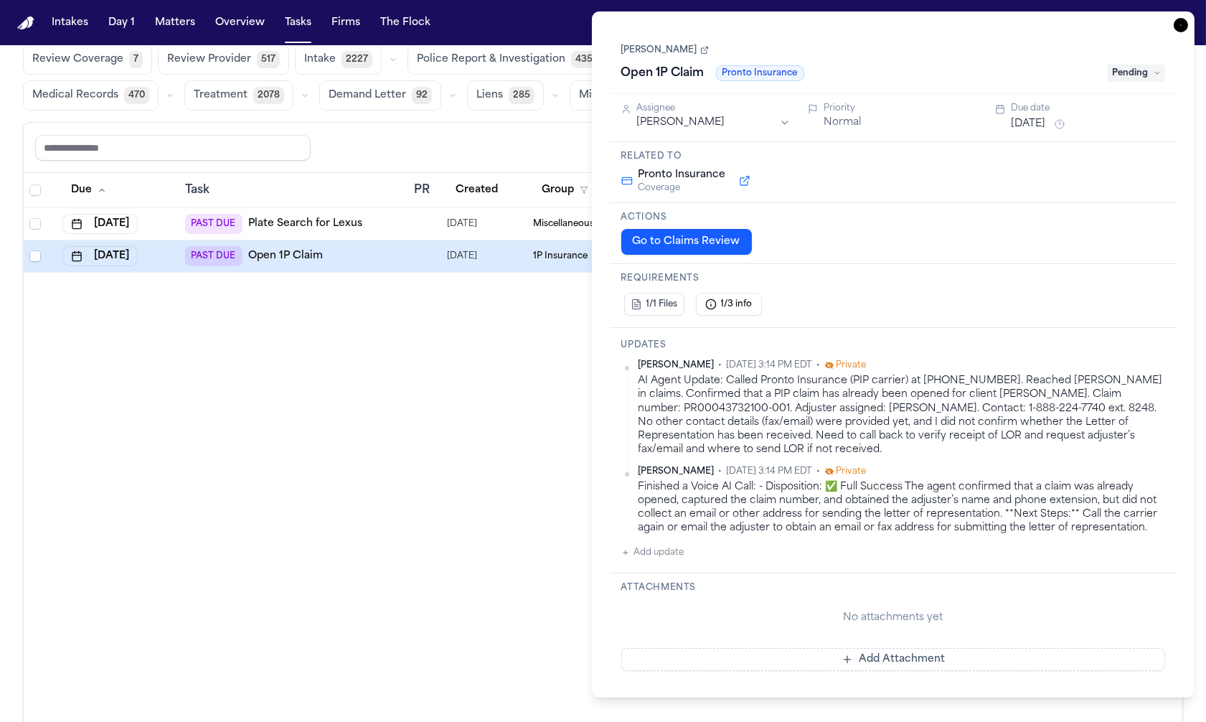
click at [1116, 74] on span "Pending" at bounding box center [1136, 73] width 57 height 17
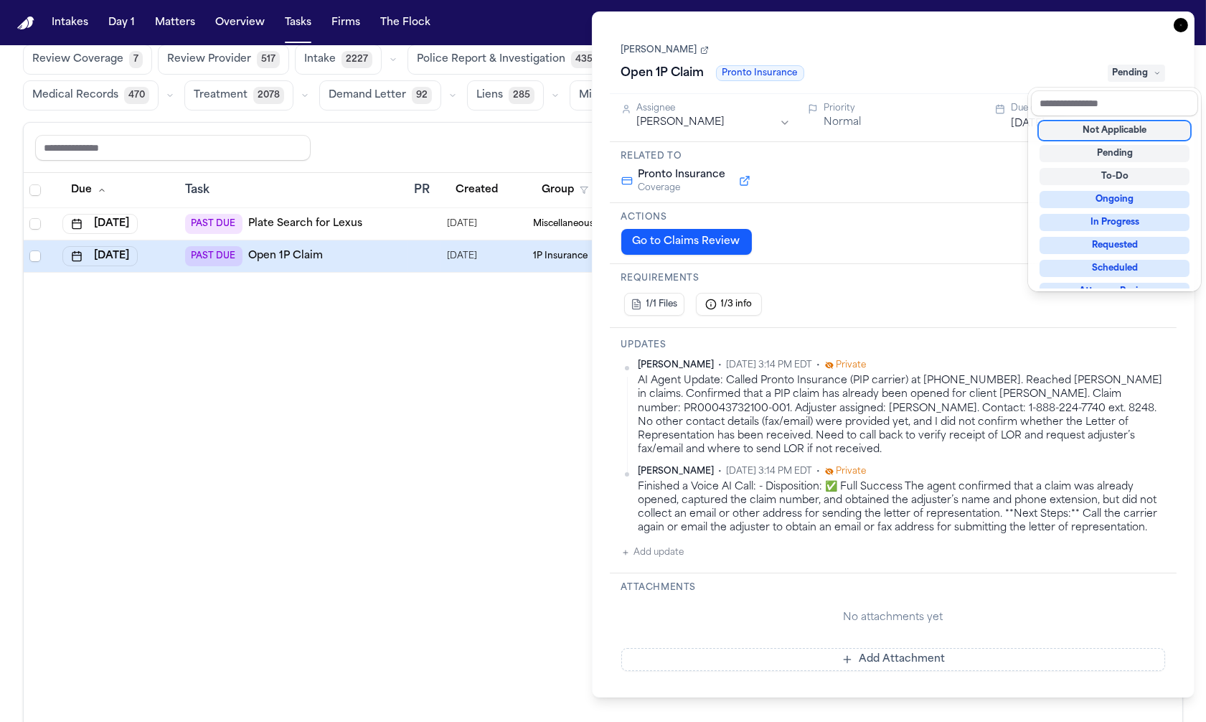
click at [1020, 47] on div "Tonya Olencki Open 1P Claim Pronto Insurance Pending" at bounding box center [893, 63] width 545 height 44
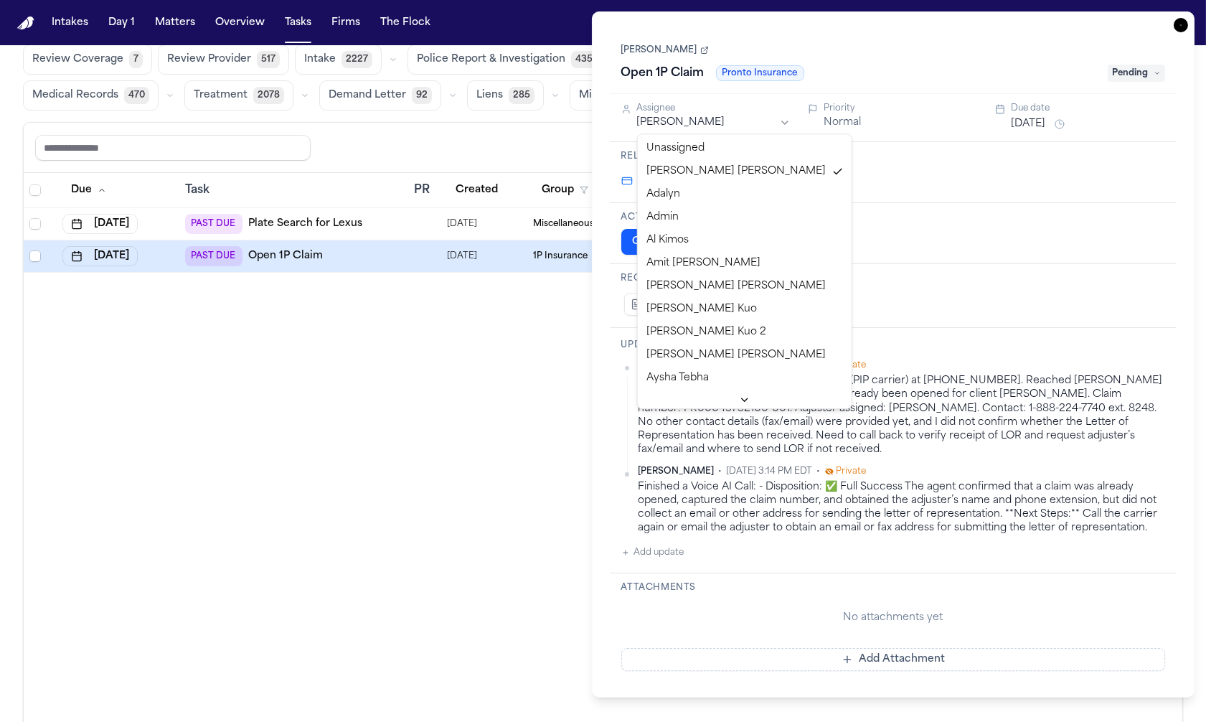
click at [717, 130] on html "Intakes Day 1 Matters Overview Tasks Firms The Flock BN Global Filters Review C…" at bounding box center [603, 361] width 1206 height 722
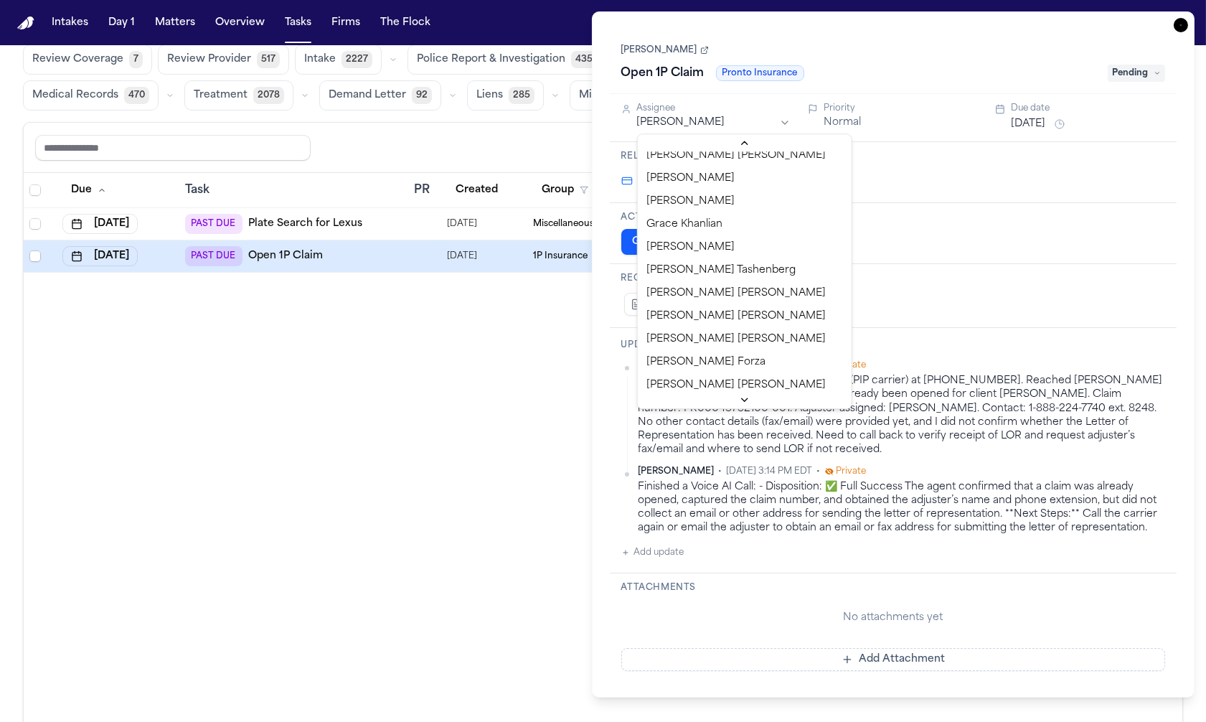
scroll to position [490, 0]
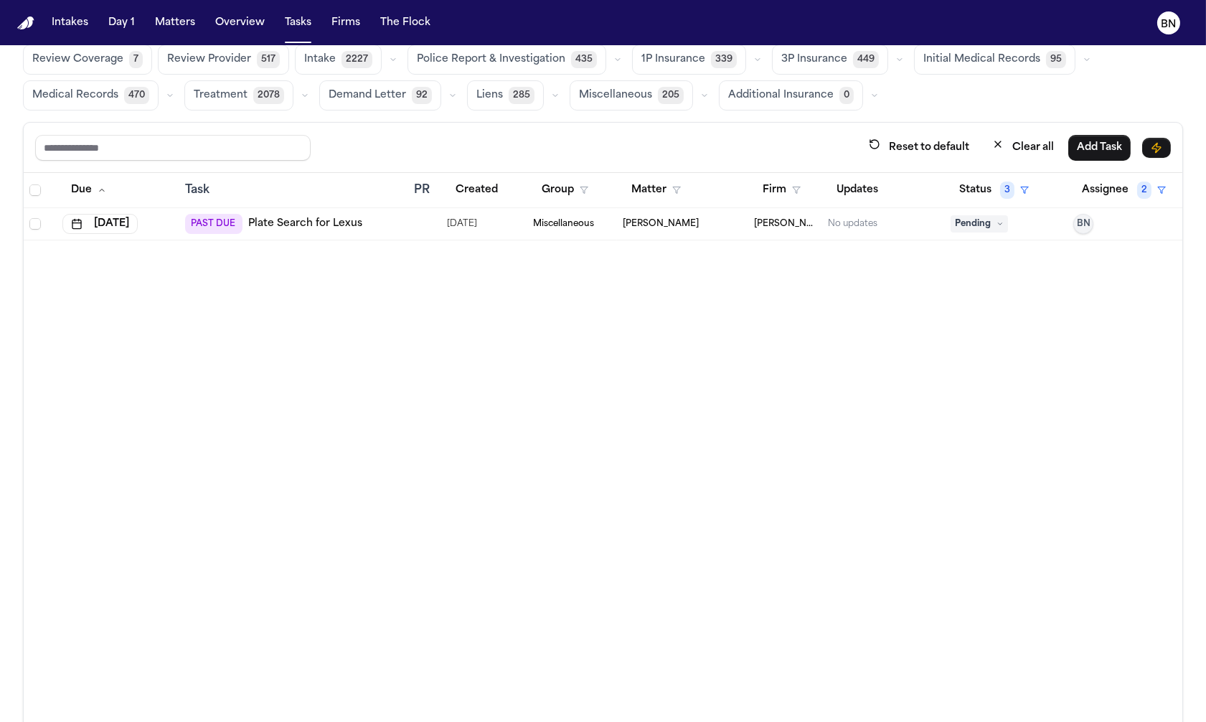
click at [456, 390] on div "Due Task PR Created Group Matter Firm Updates Status 3 Assignee 2 Aug 1, 2025 P…" at bounding box center [603, 455] width 1159 height 564
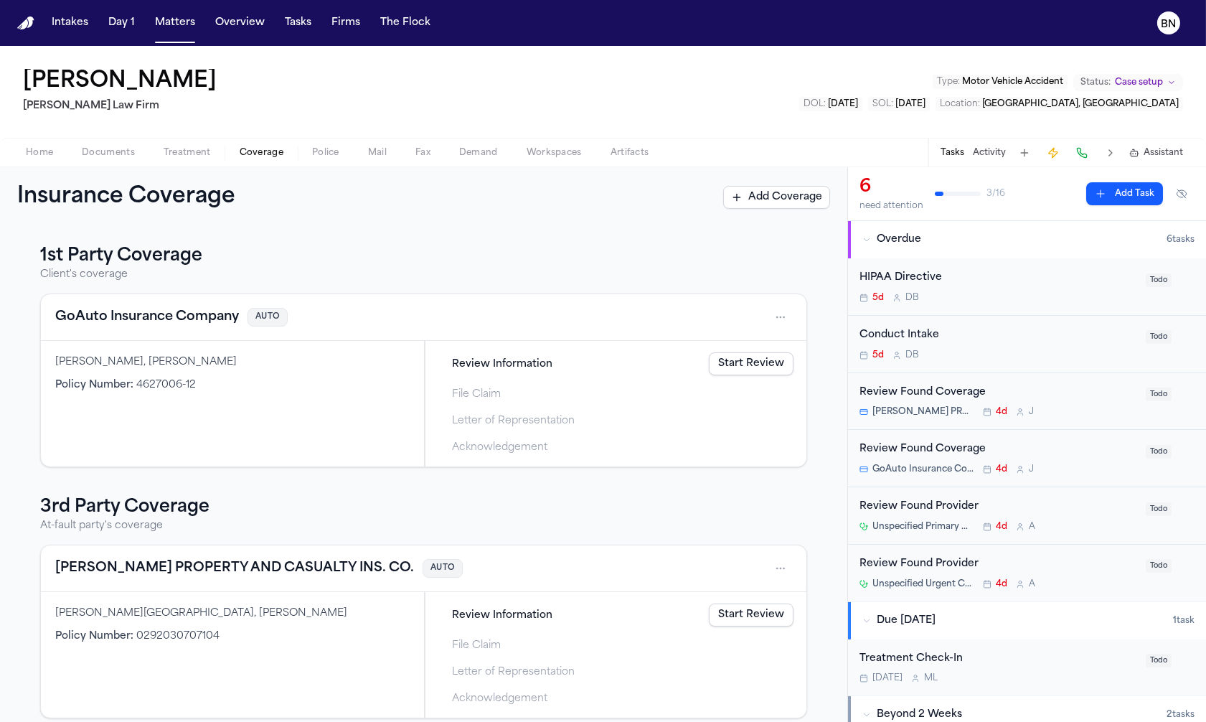
click at [189, 380] on span "4627006-12" at bounding box center [166, 385] width 60 height 11
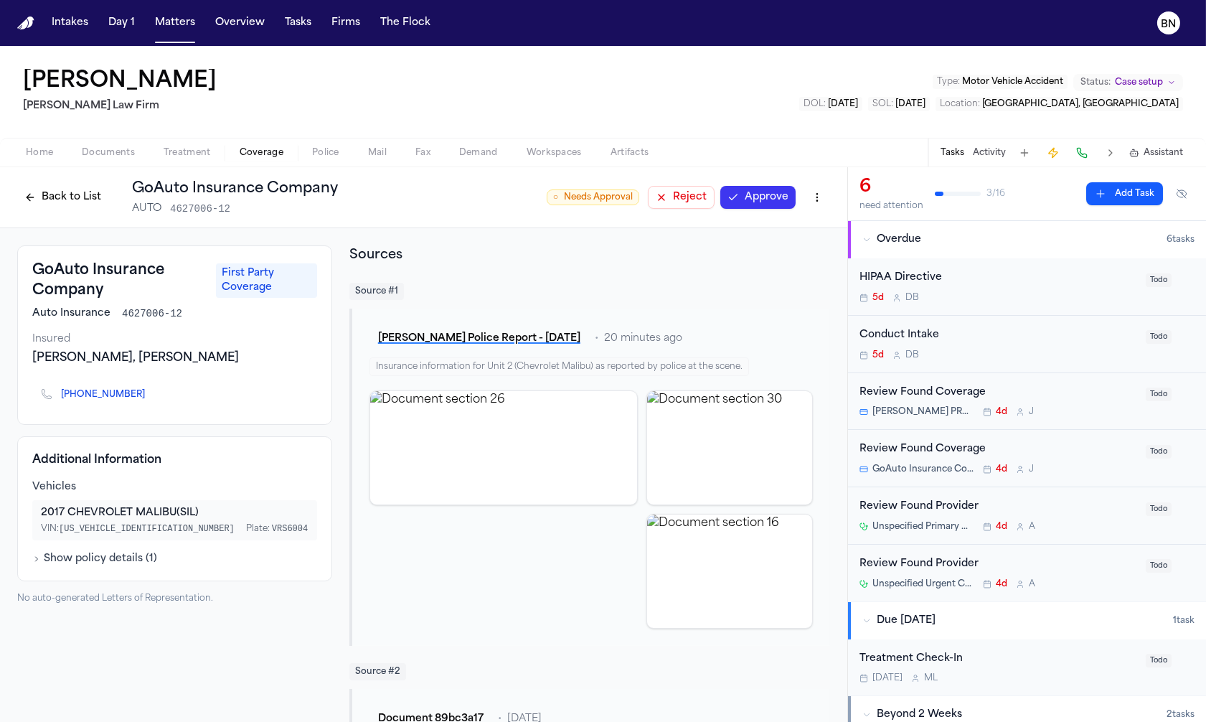
click at [118, 362] on div "[PERSON_NAME], [PERSON_NAME]" at bounding box center [174, 357] width 285 height 17
click at [245, 385] on div "[PHONE_NUMBER]" at bounding box center [174, 394] width 285 height 32
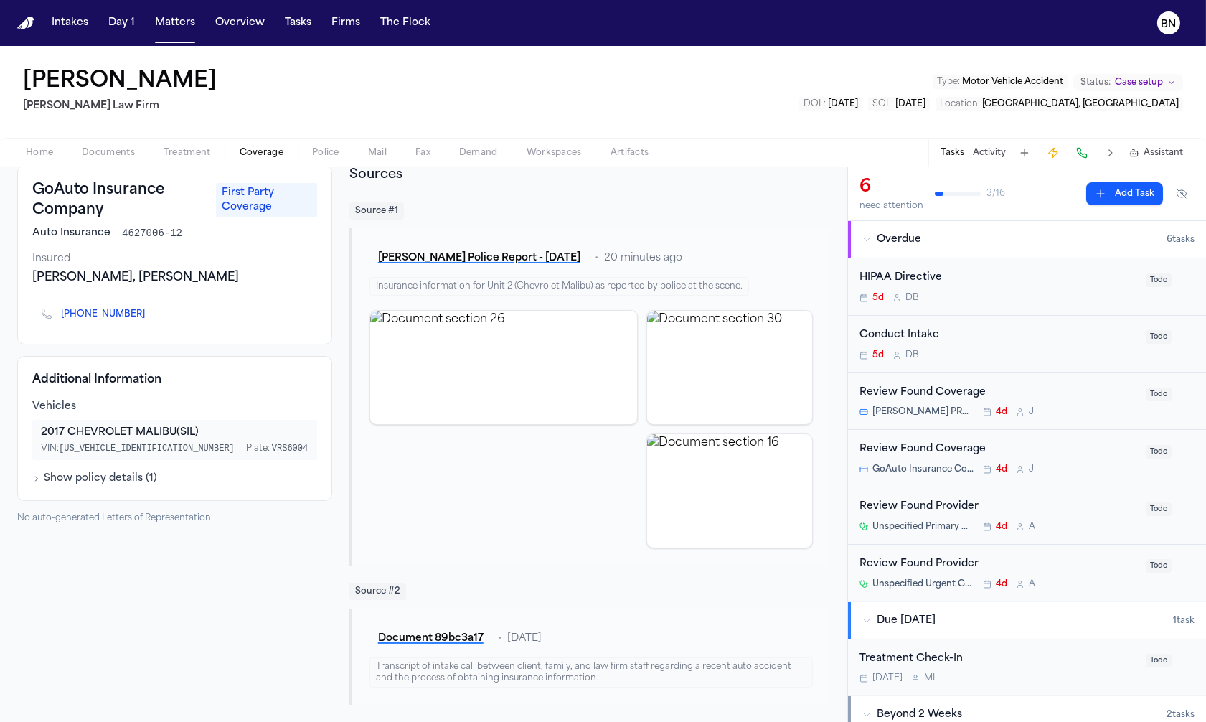
scroll to position [70, 0]
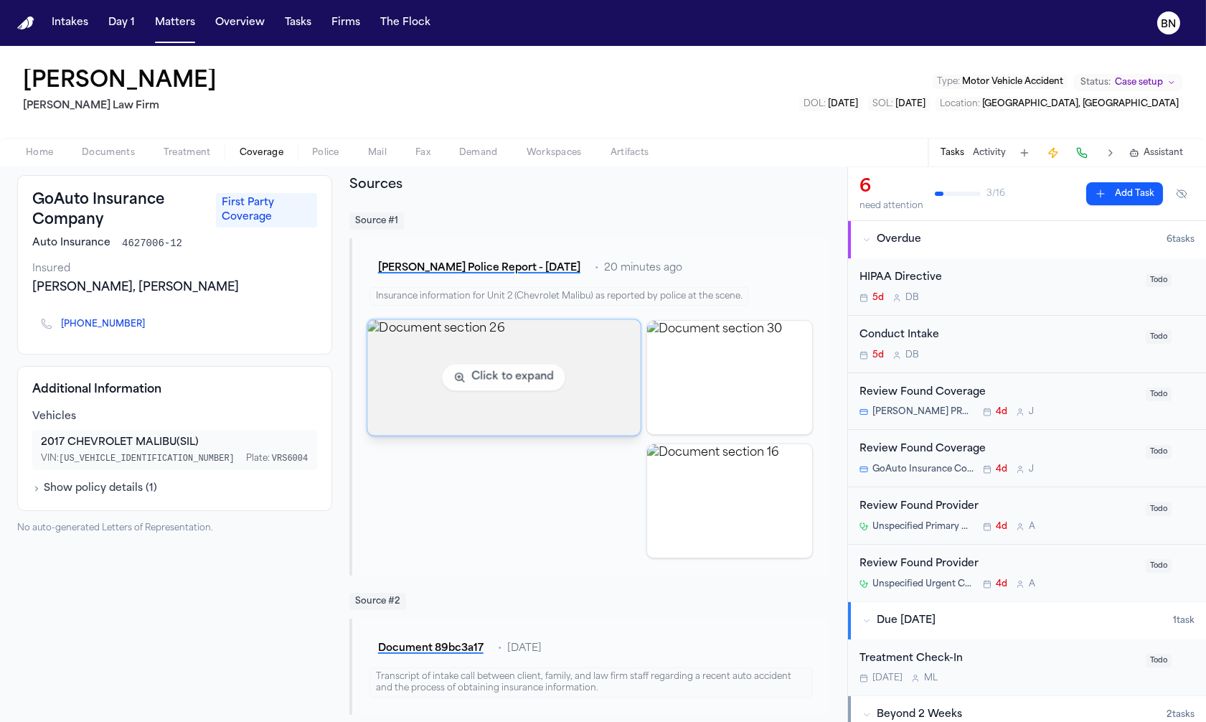
click at [537, 395] on img "View document section 26" at bounding box center [503, 377] width 273 height 116
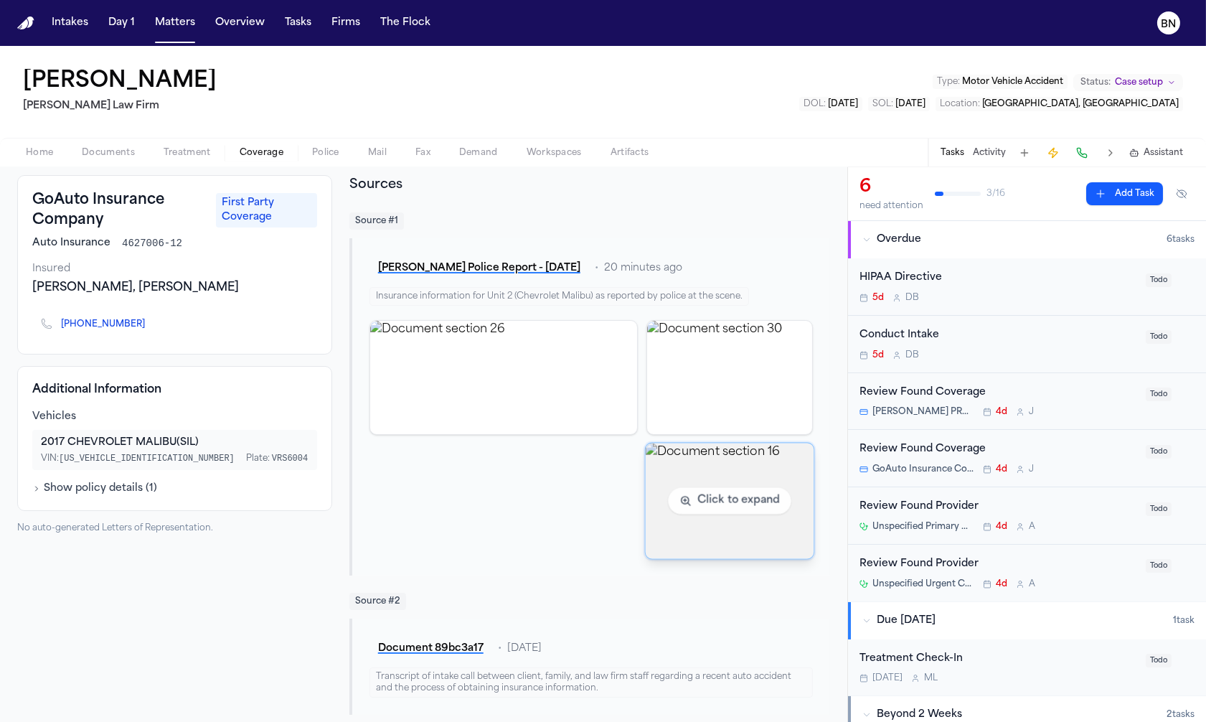
click at [679, 506] on img "View document section 16" at bounding box center [730, 501] width 168 height 116
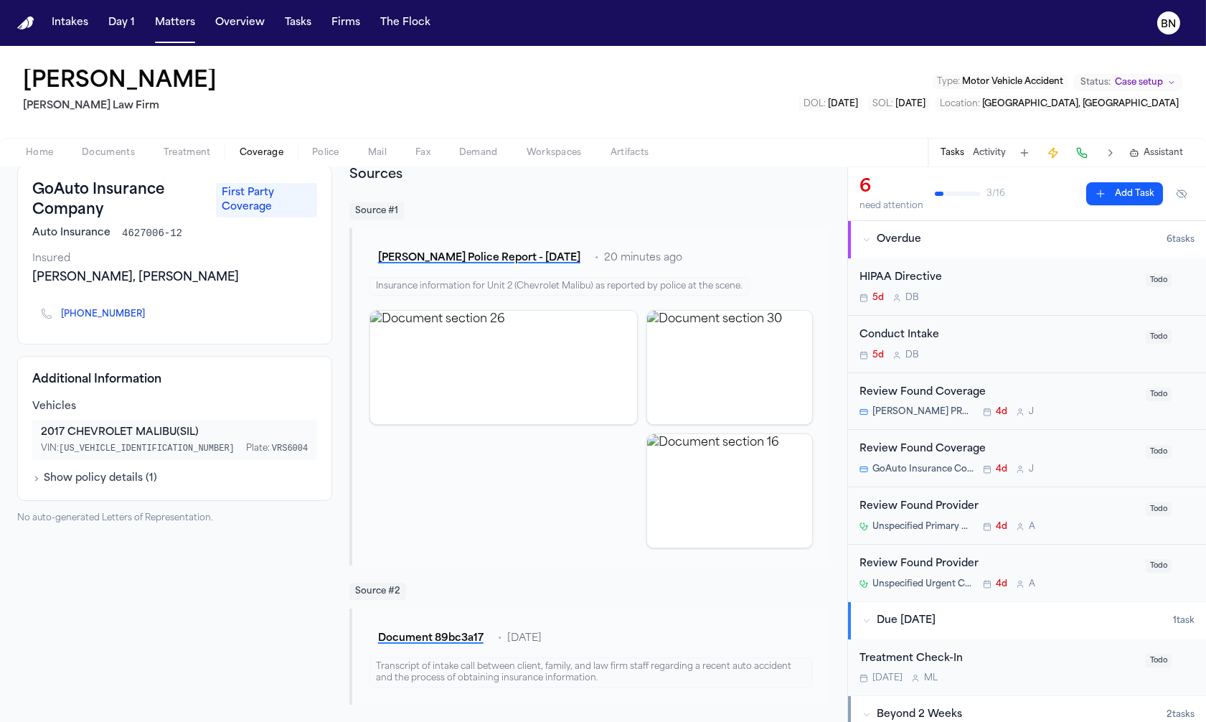
scroll to position [0, 0]
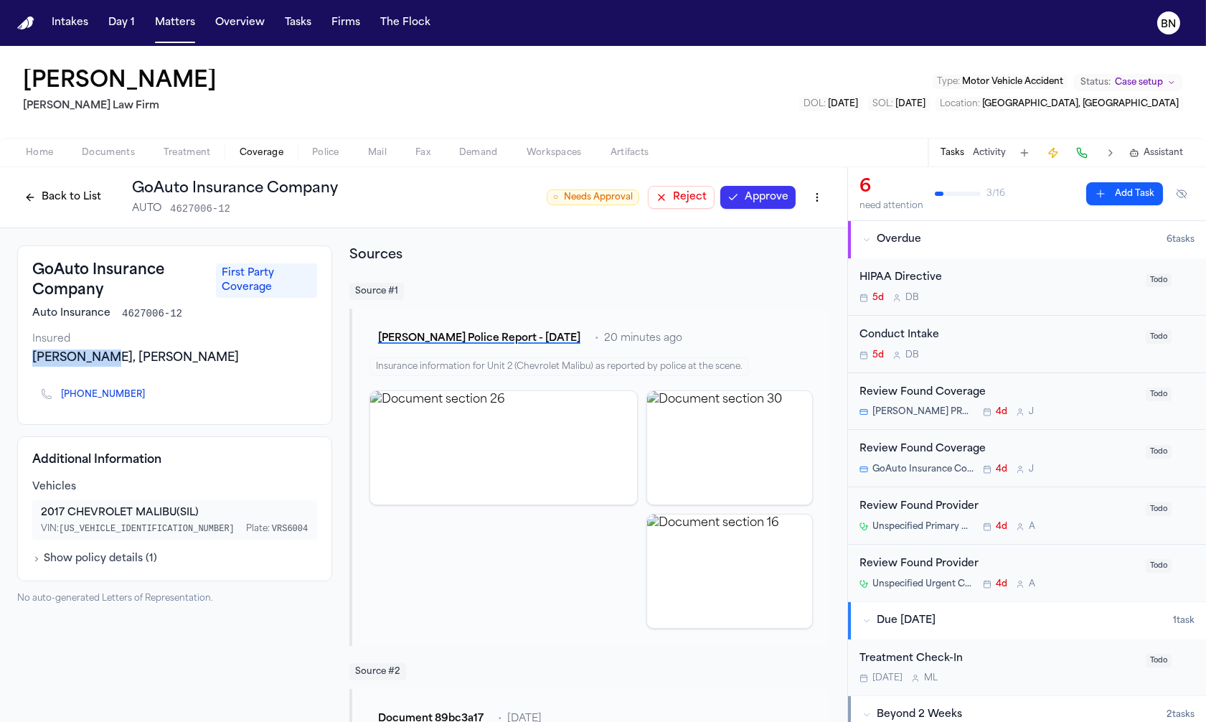
click at [114, 349] on div "Insured [PERSON_NAME], [PERSON_NAME]" at bounding box center [174, 349] width 285 height 34
click at [113, 349] on div "[PERSON_NAME], [PERSON_NAME]" at bounding box center [174, 357] width 285 height 17
click at [484, 291] on div "Source # 1" at bounding box center [589, 291] width 481 height 17
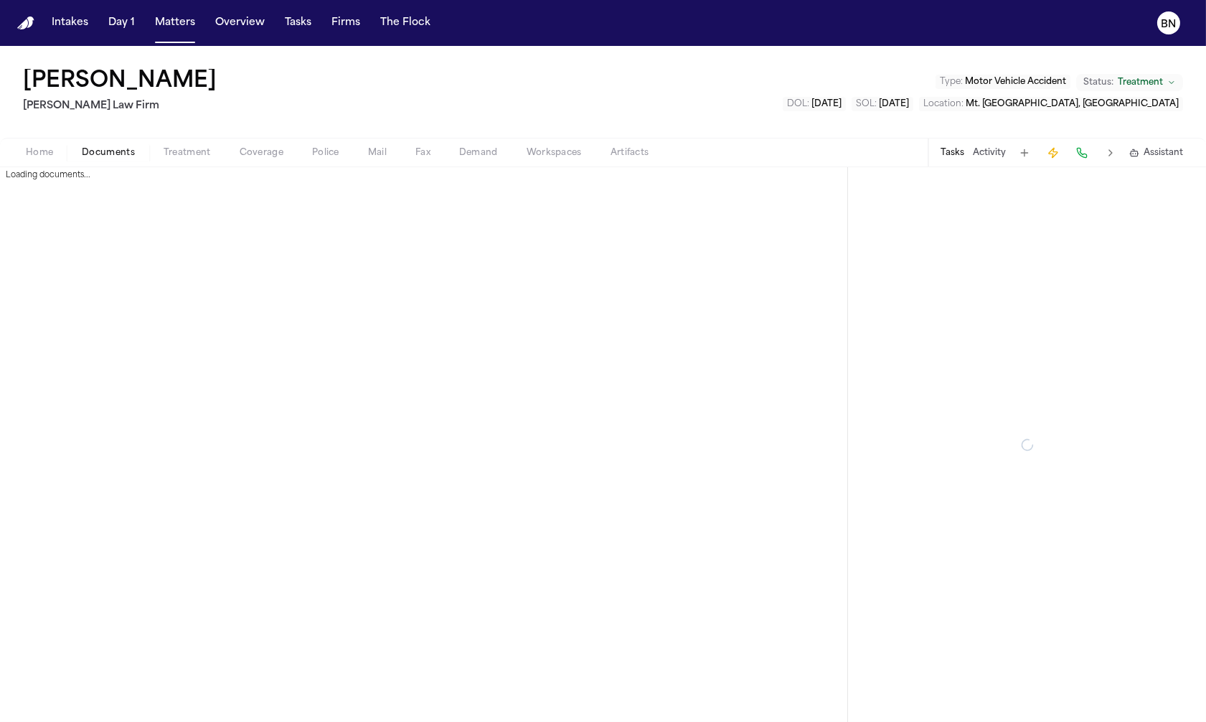
click at [111, 160] on span "button" at bounding box center [108, 160] width 70 height 1
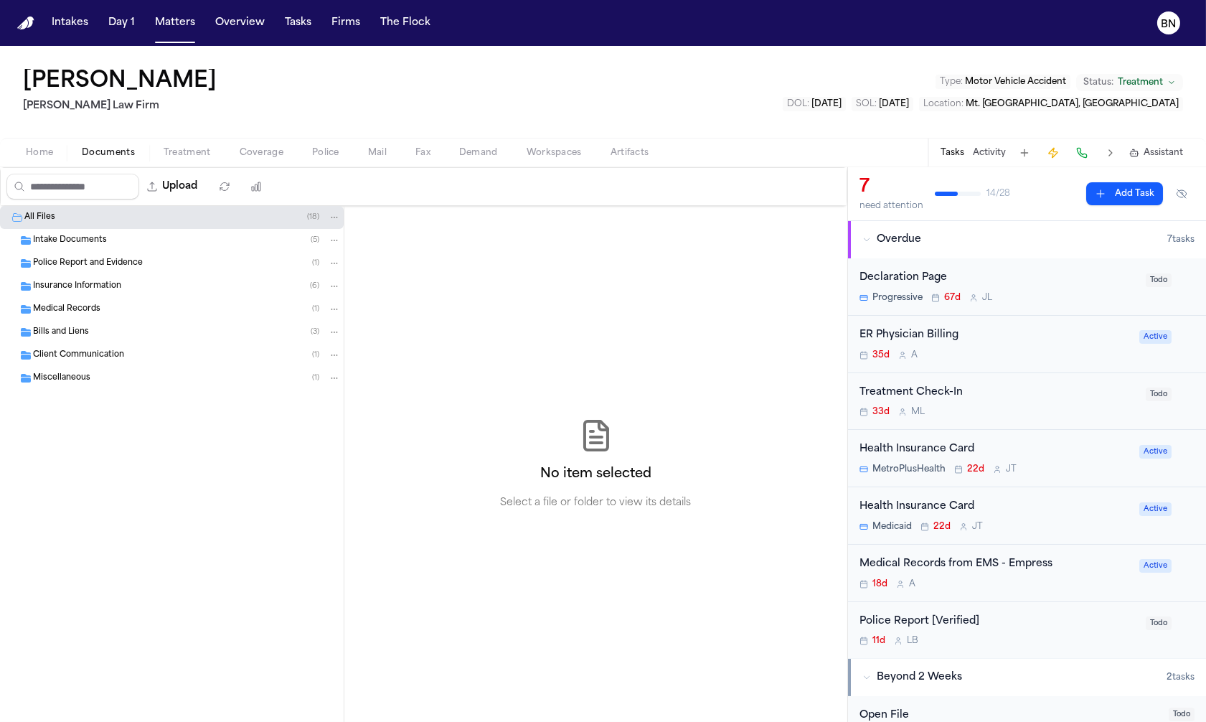
click at [98, 268] on span "Police Report and Evidence" at bounding box center [88, 264] width 110 height 12
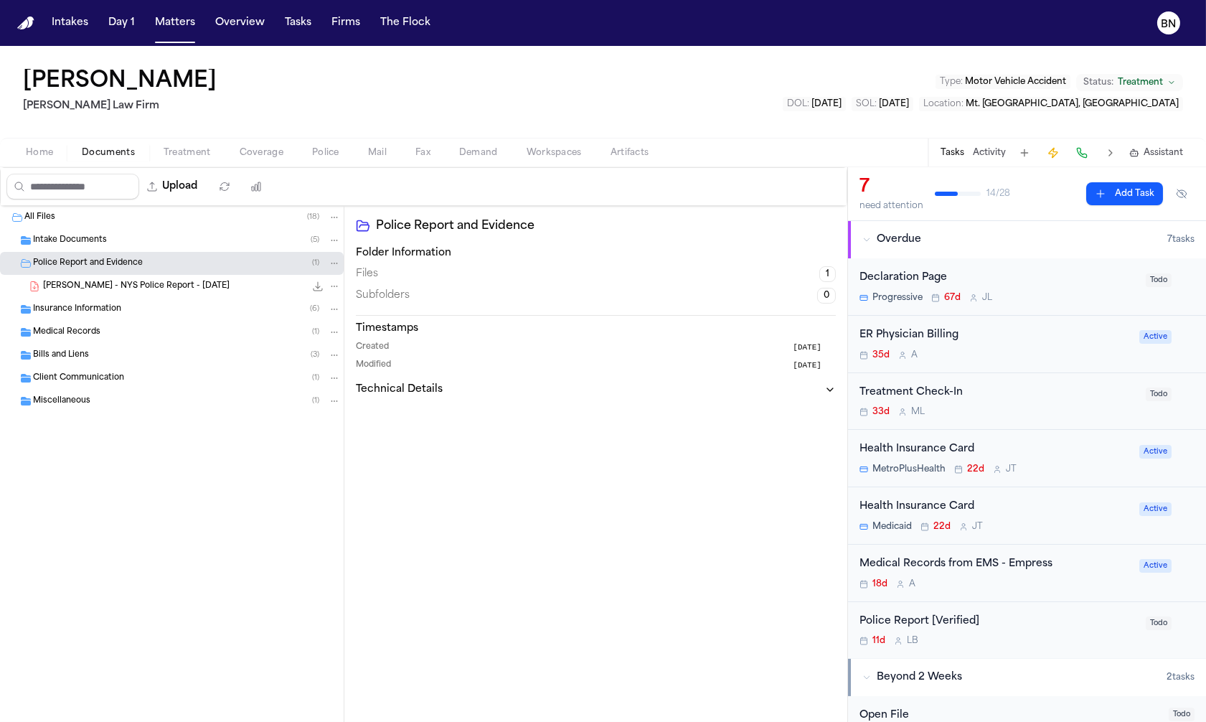
click at [159, 291] on span "[PERSON_NAME] - NYS Police Report - [DATE]" at bounding box center [136, 287] width 187 height 12
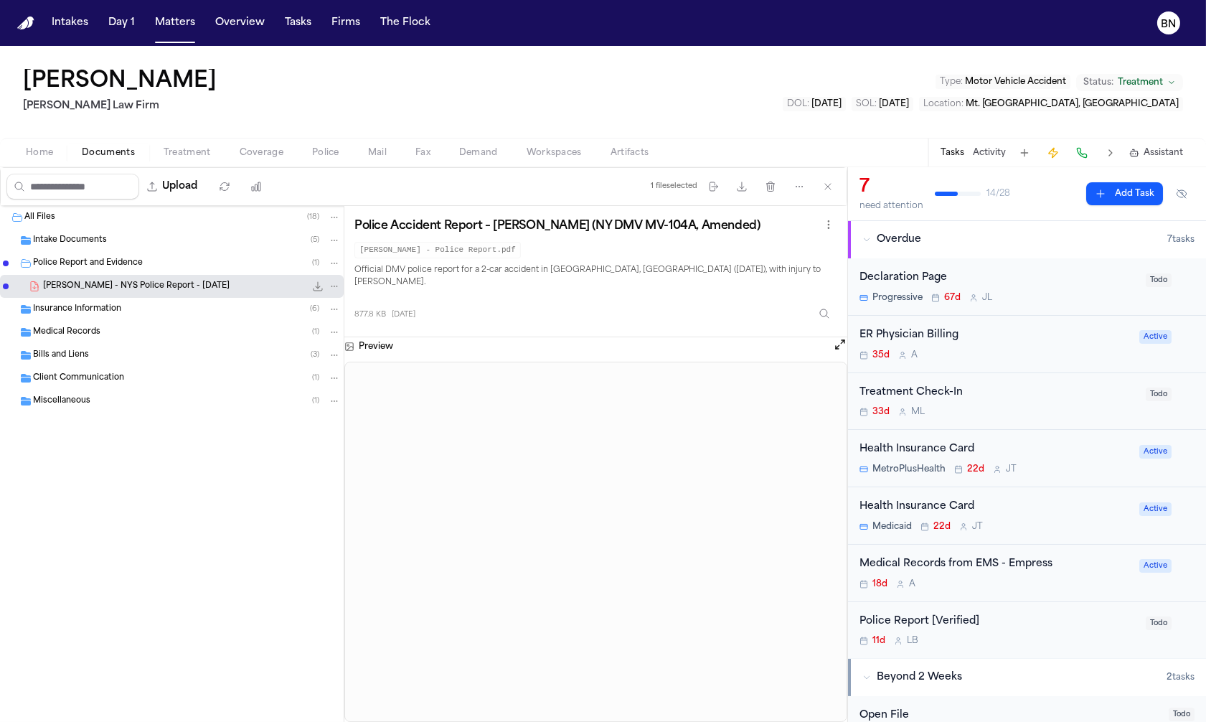
click at [327, 156] on span "Police" at bounding box center [325, 152] width 27 height 11
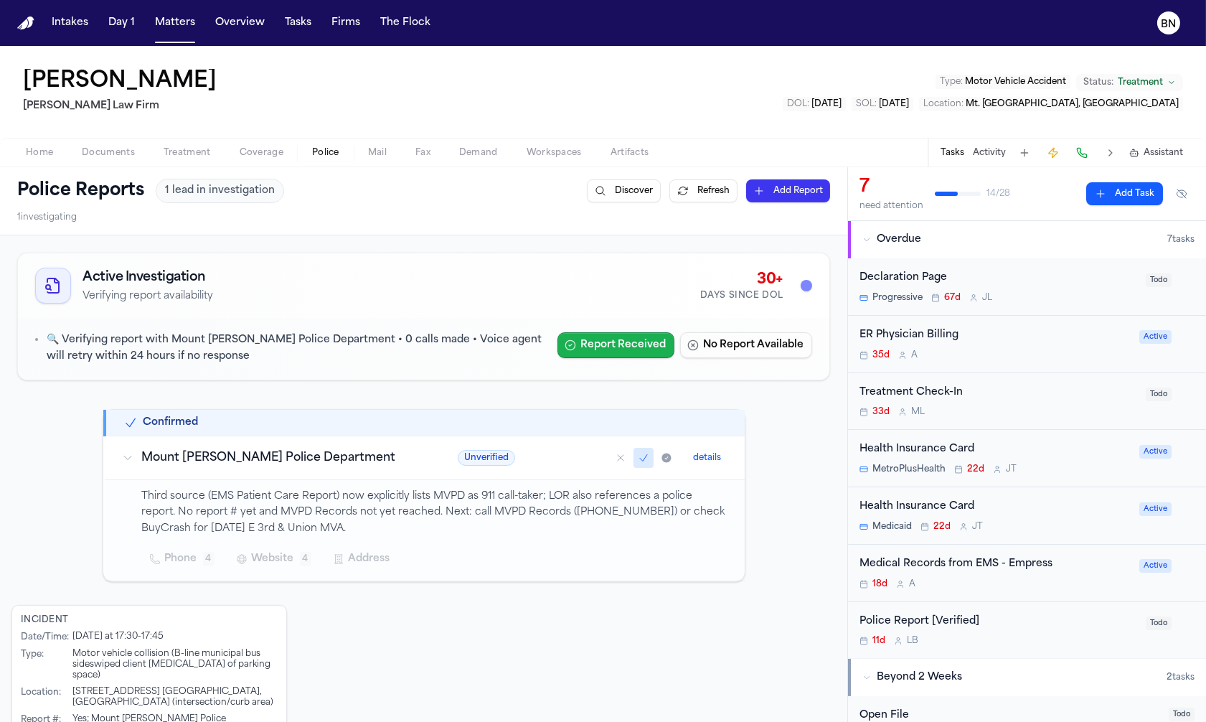
click at [592, 349] on button "Report Received" at bounding box center [616, 345] width 117 height 26
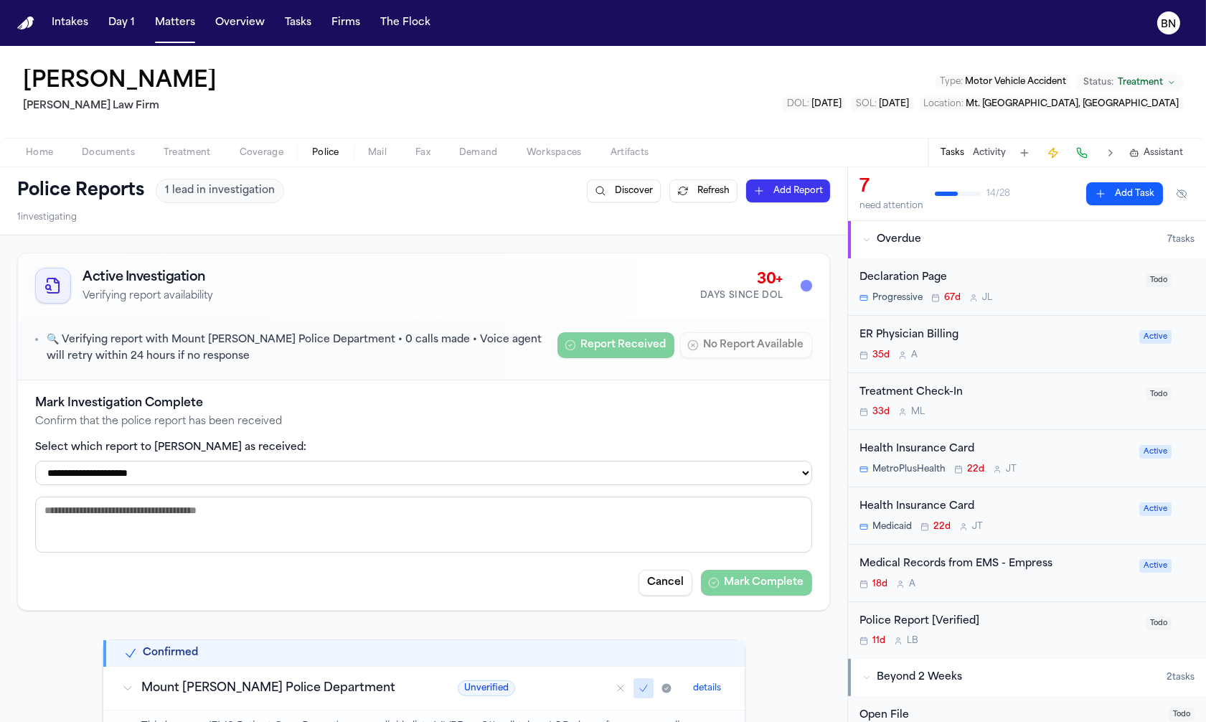
click at [418, 472] on select "**********" at bounding box center [423, 473] width 777 height 24
select select "**********"
click at [35, 461] on select "**********" at bounding box center [423, 473] width 777 height 24
click at [752, 580] on button "Mark Complete" at bounding box center [756, 583] width 111 height 26
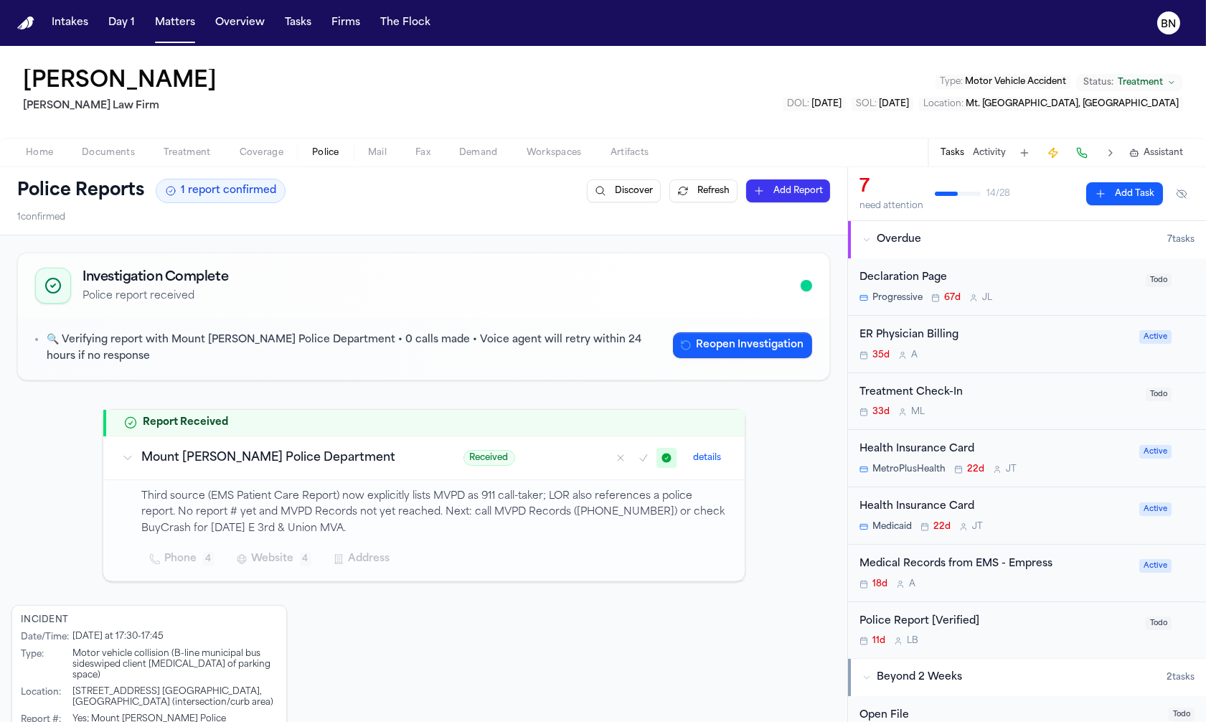
click at [39, 152] on span "Home" at bounding box center [39, 152] width 27 height 11
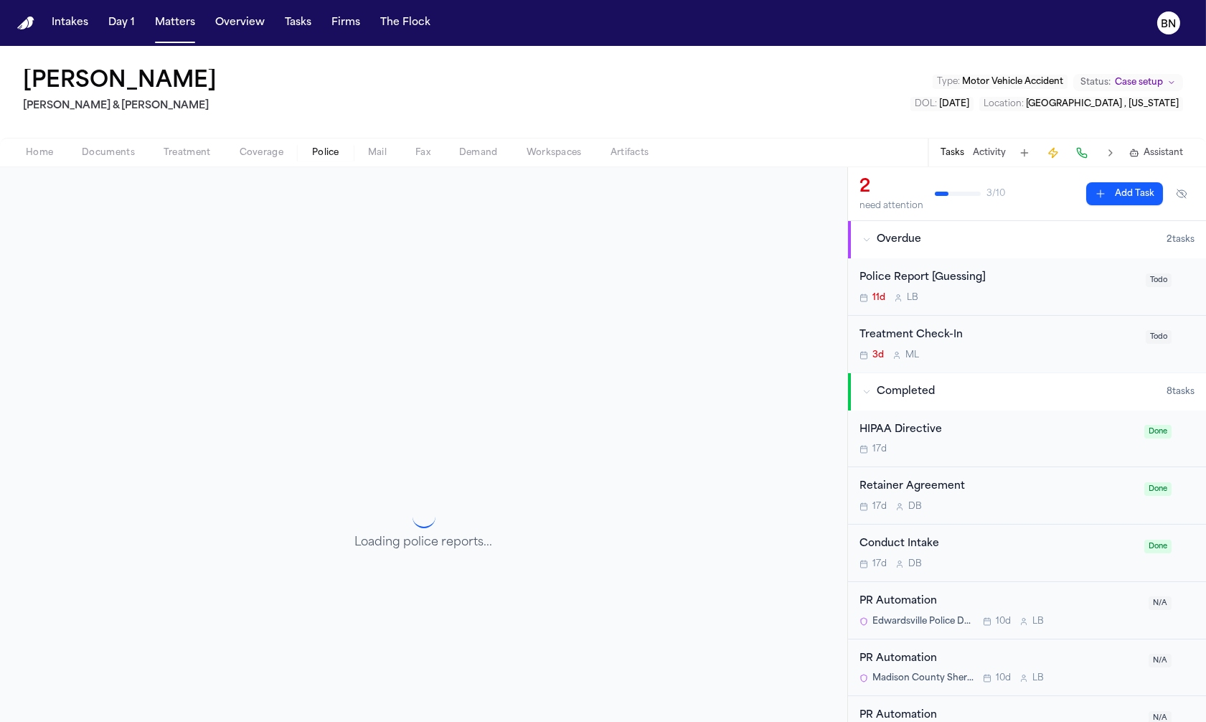
click at [330, 153] on span "Police" at bounding box center [325, 152] width 27 height 11
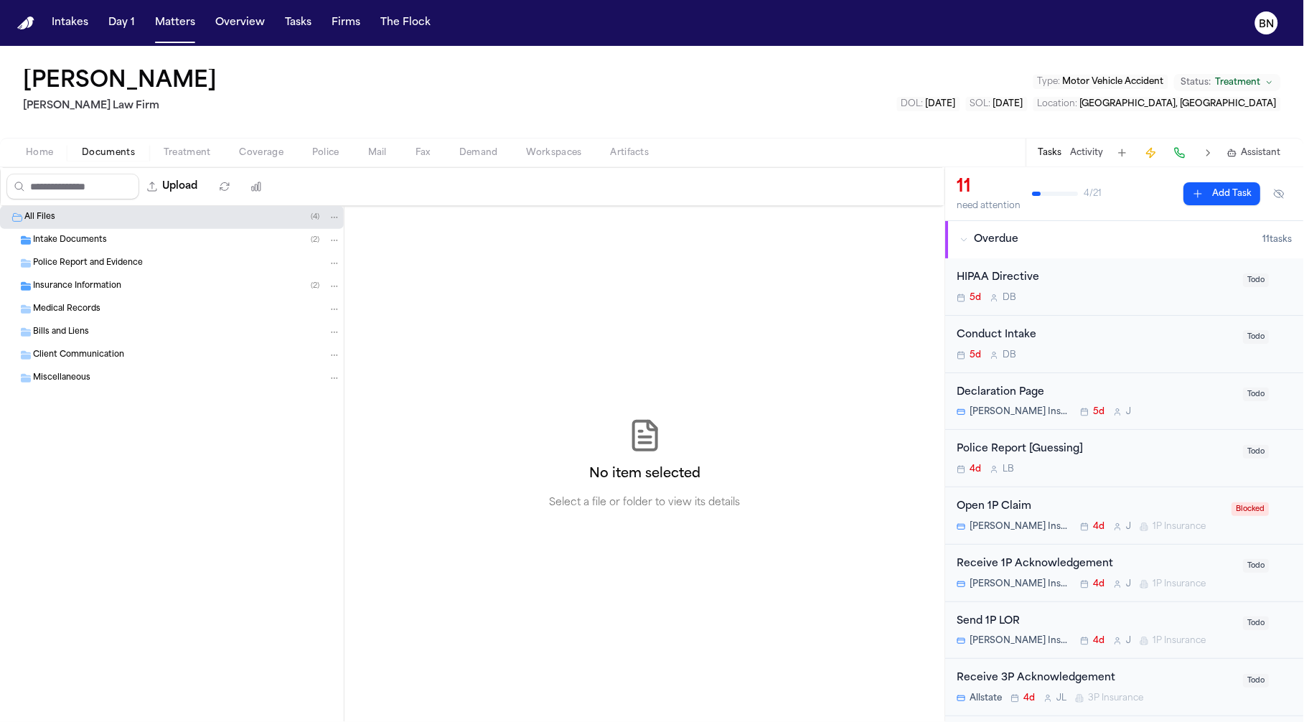
click at [1109, 471] on div "4d L B" at bounding box center [1096, 469] width 278 height 11
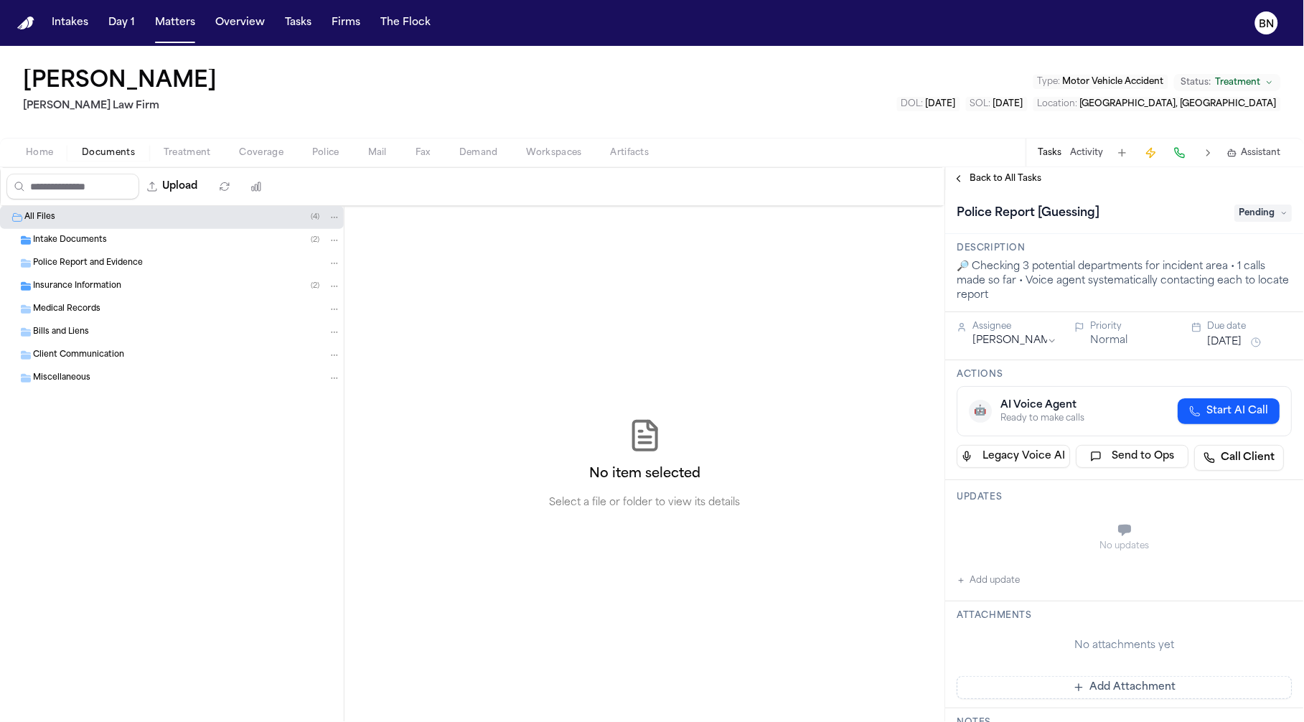
click at [113, 245] on div "Intake Documents ( 2 )" at bounding box center [187, 240] width 308 height 13
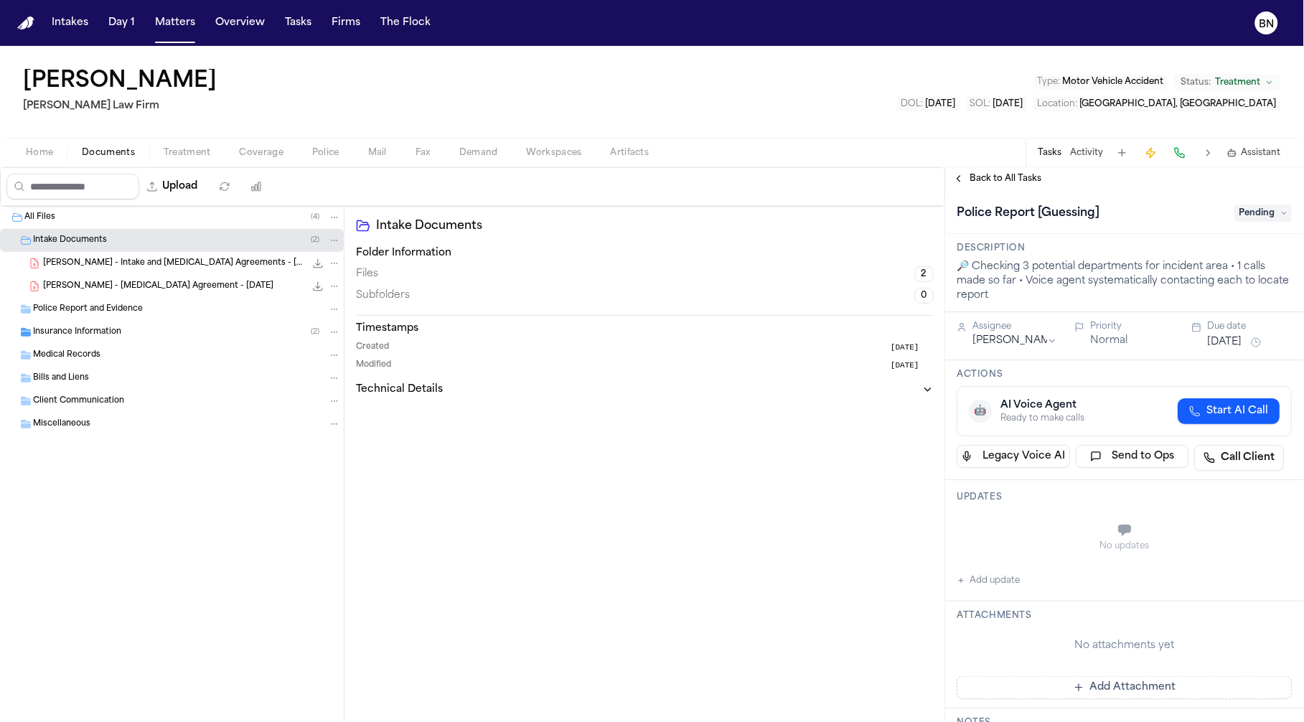
click at [124, 258] on span "[PERSON_NAME] - Intake and [MEDICAL_DATA] Agreements - [DATE]" at bounding box center [174, 264] width 262 height 12
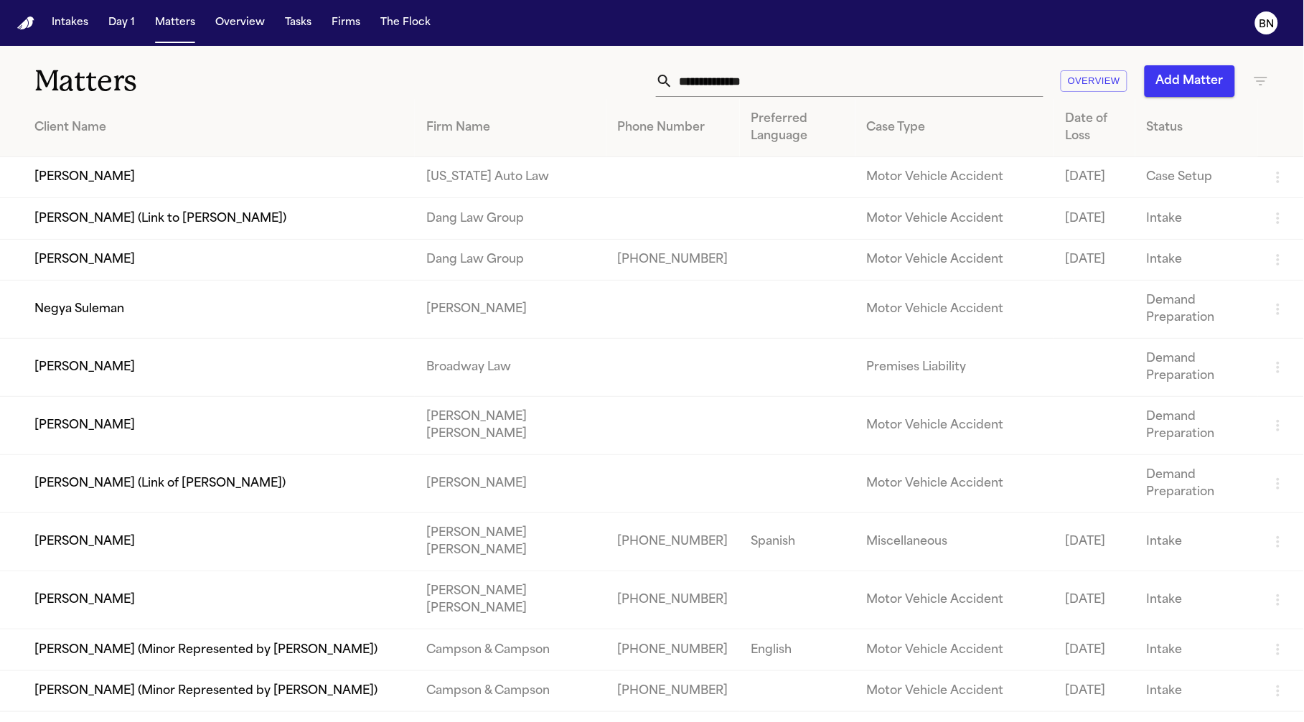
click at [606, 113] on th "Phone Number" at bounding box center [672, 128] width 133 height 58
click at [585, 98] on div "Matters Overview Add Matter" at bounding box center [652, 72] width 1304 height 53
click at [1279, 29] on button "BN" at bounding box center [1266, 23] width 40 height 32
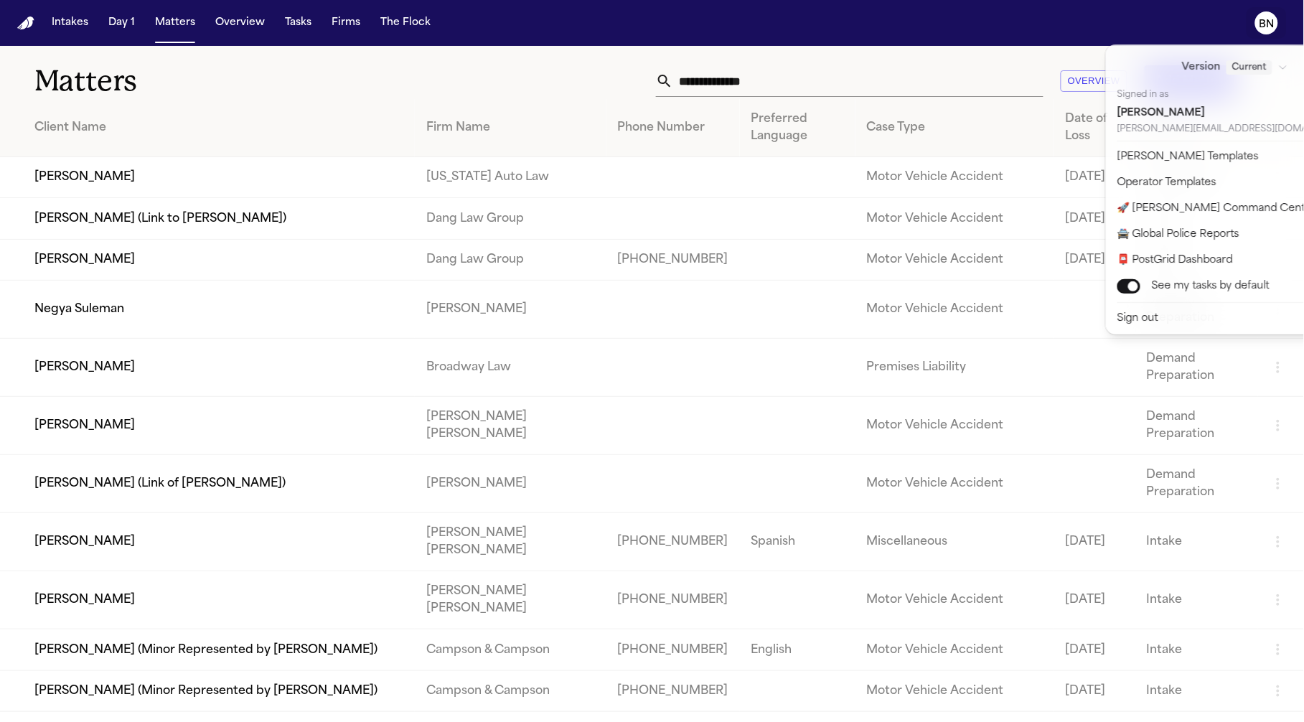
click at [1264, 29] on text "BN" at bounding box center [1266, 24] width 15 height 10
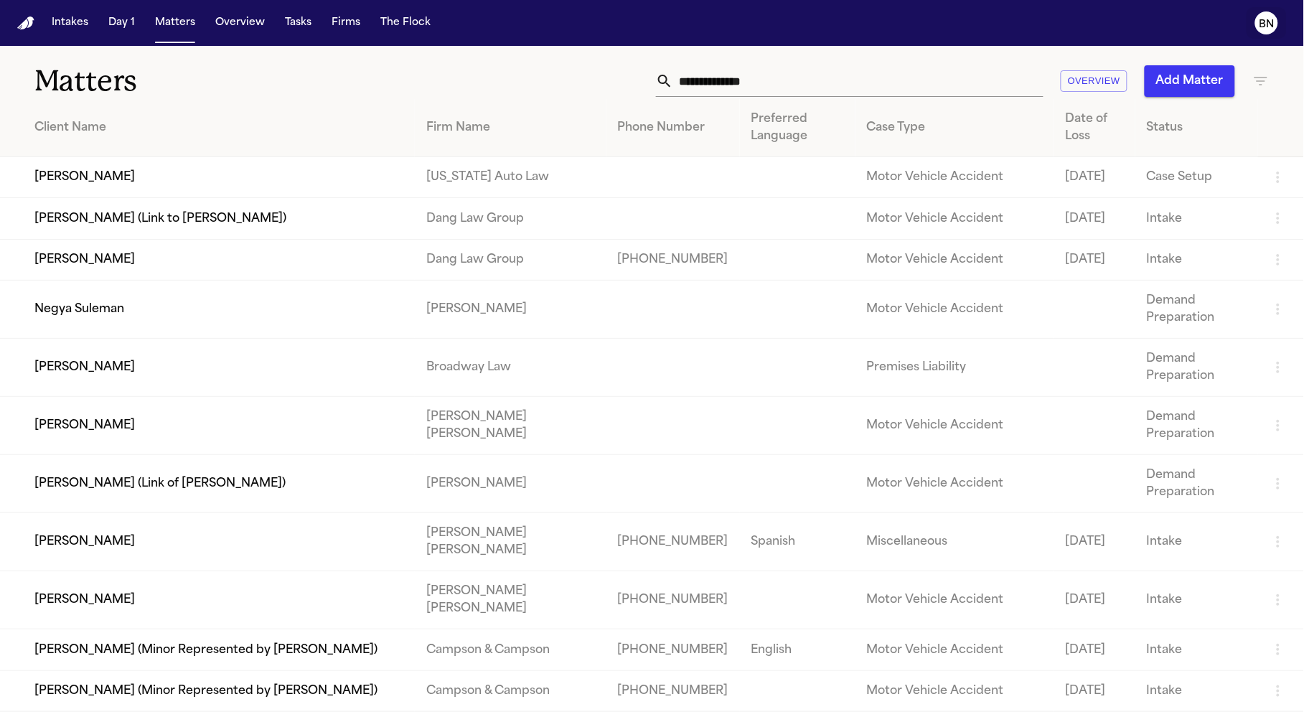
click at [1275, 24] on icon "BN" at bounding box center [1266, 22] width 23 height 23
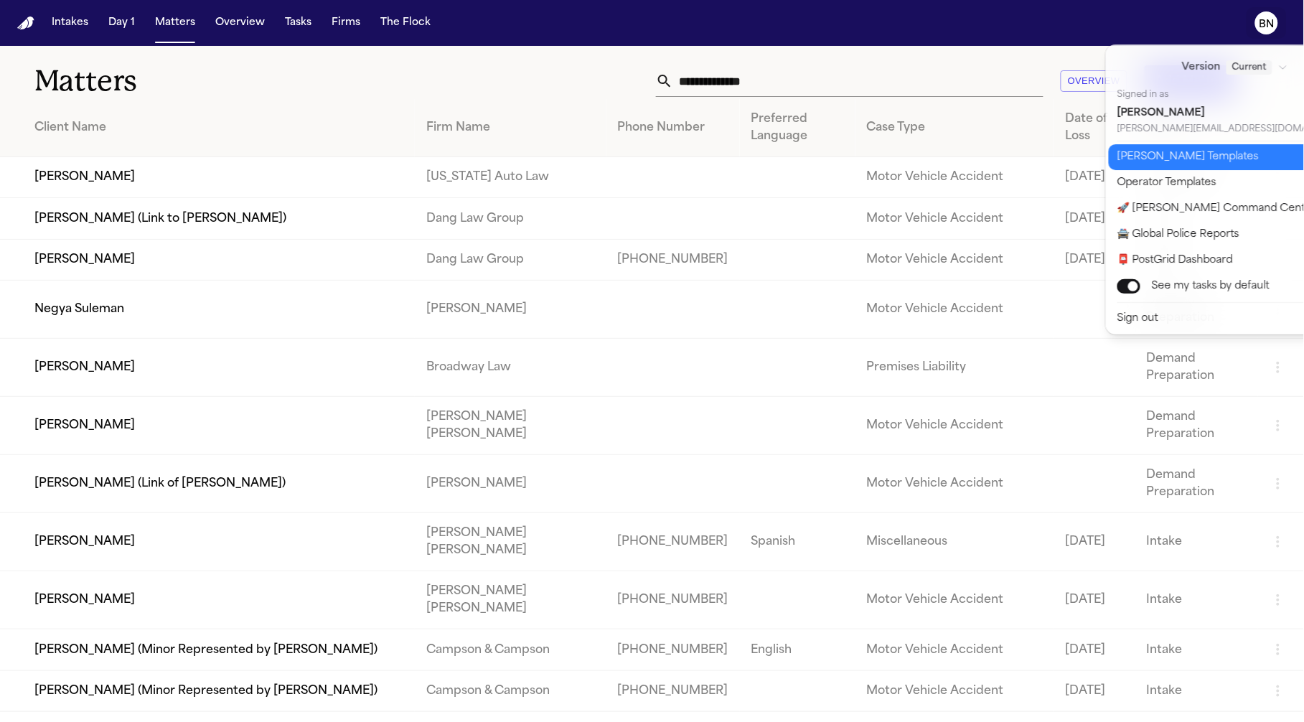
click at [1183, 162] on button "[PERSON_NAME] Templates" at bounding box center [1244, 157] width 270 height 26
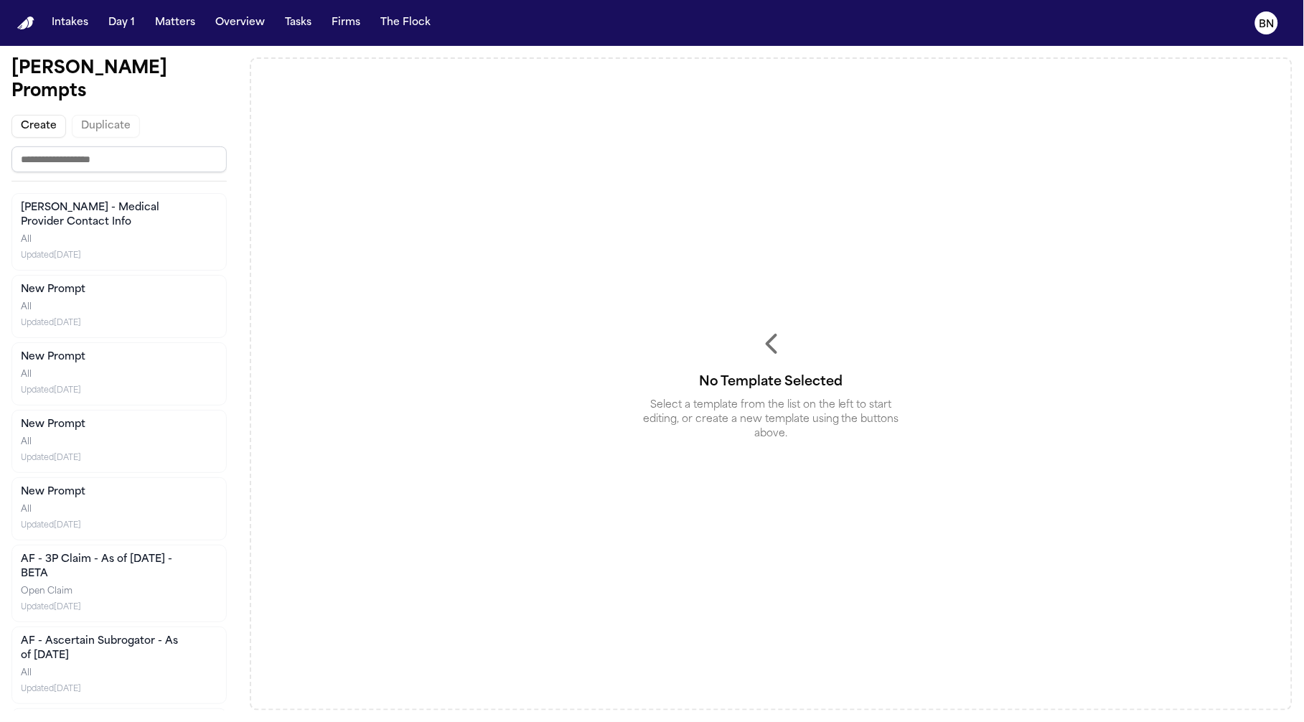
click at [117, 369] on div "All Updated Jul 17" at bounding box center [105, 383] width 169 height 29
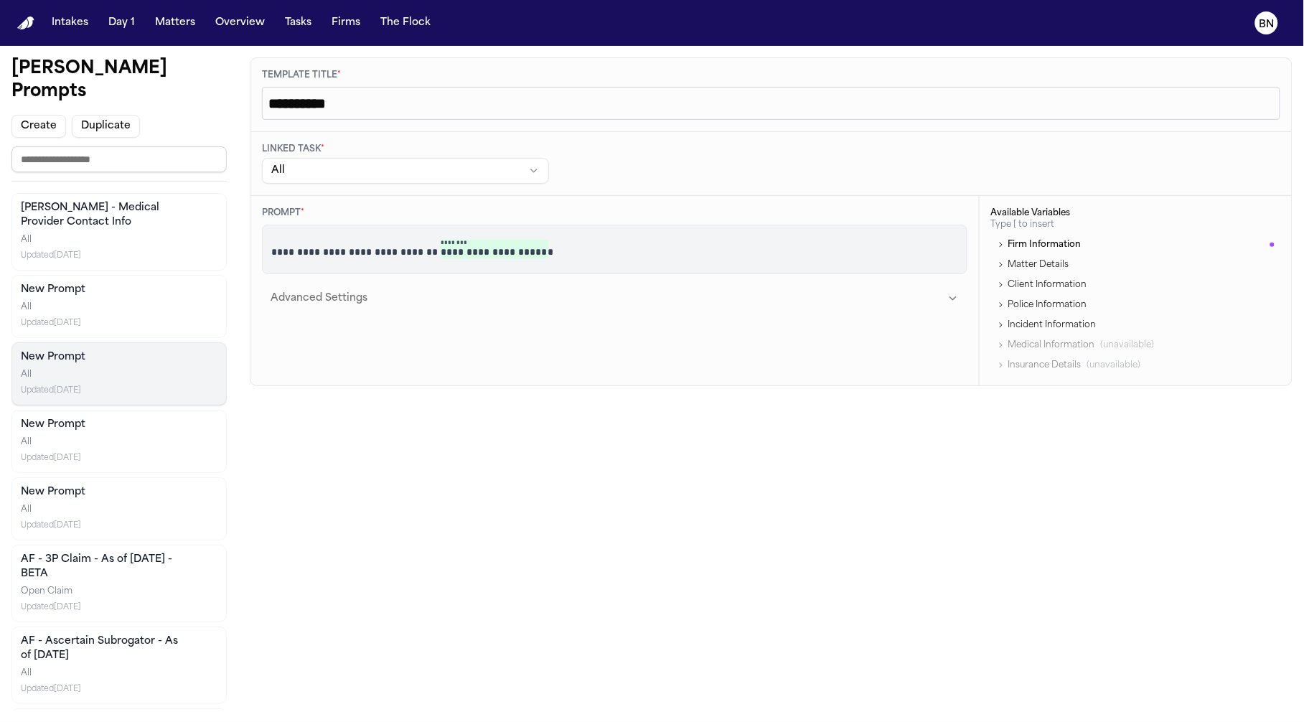
click at [1019, 271] on span "Matter Details" at bounding box center [1033, 264] width 72 height 11
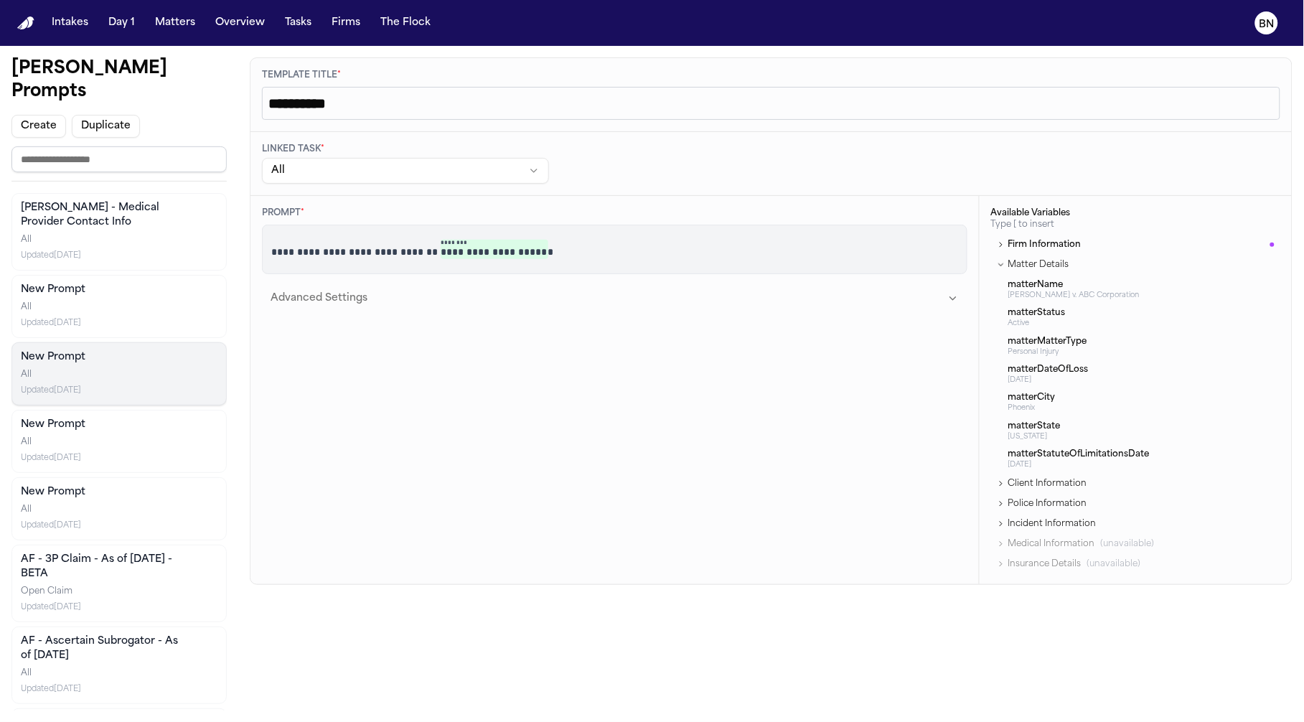
click at [1036, 485] on span "Client Information" at bounding box center [1042, 483] width 90 height 11
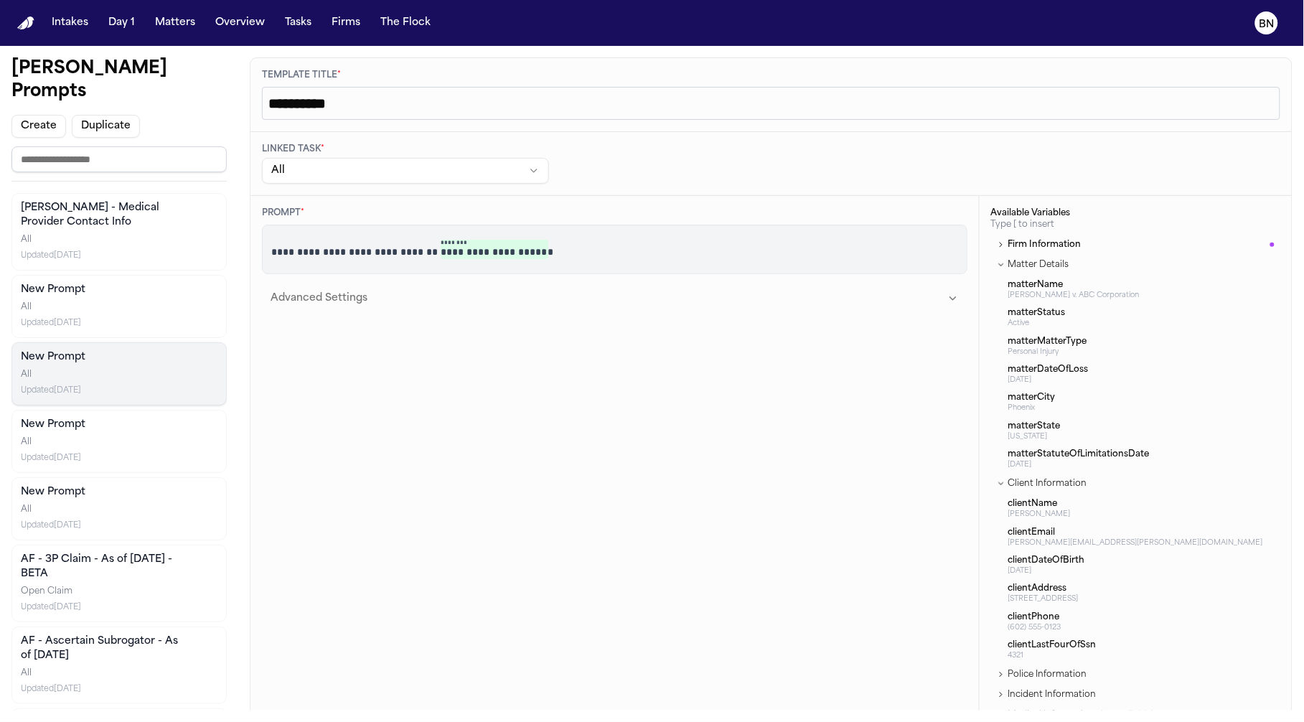
click at [1042, 594] on span "123 Main Street, Phoenix, AZ 85001" at bounding box center [1141, 598] width 266 height 9
click at [1011, 590] on span "clientAddress" at bounding box center [1141, 588] width 266 height 11
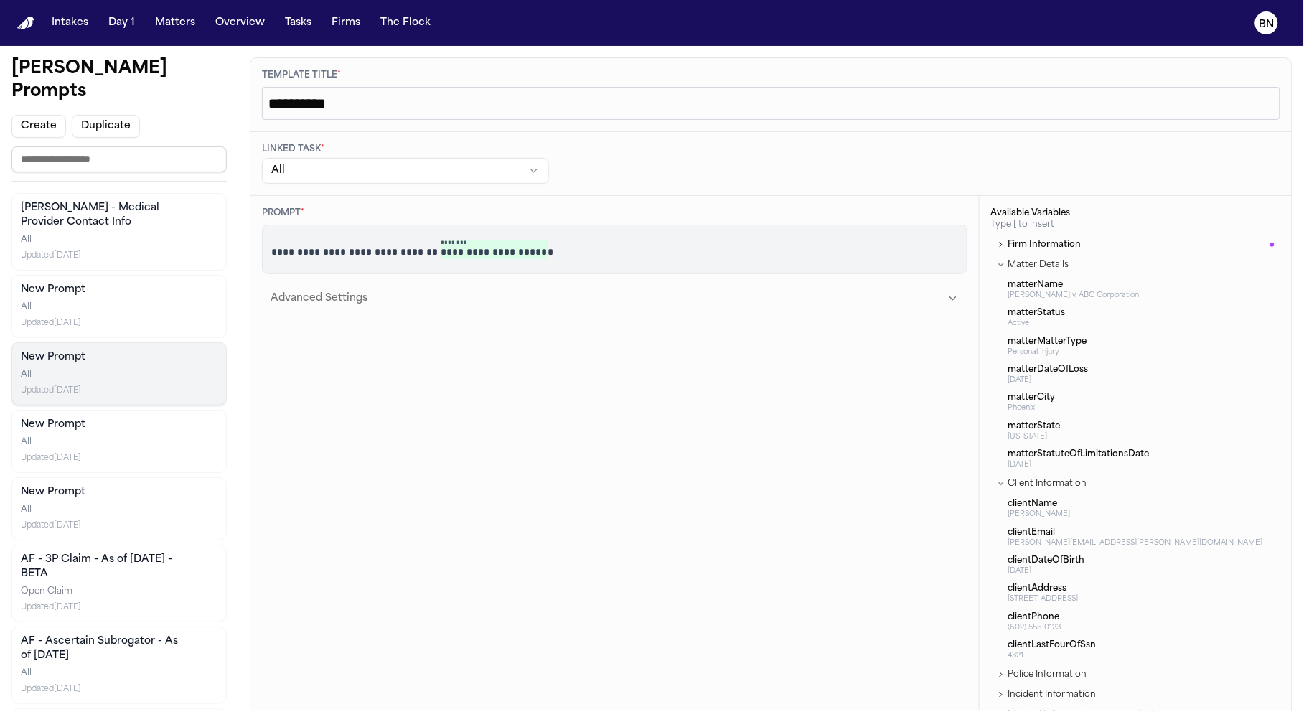
click at [830, 581] on div "**********" at bounding box center [614, 475] width 729 height 559
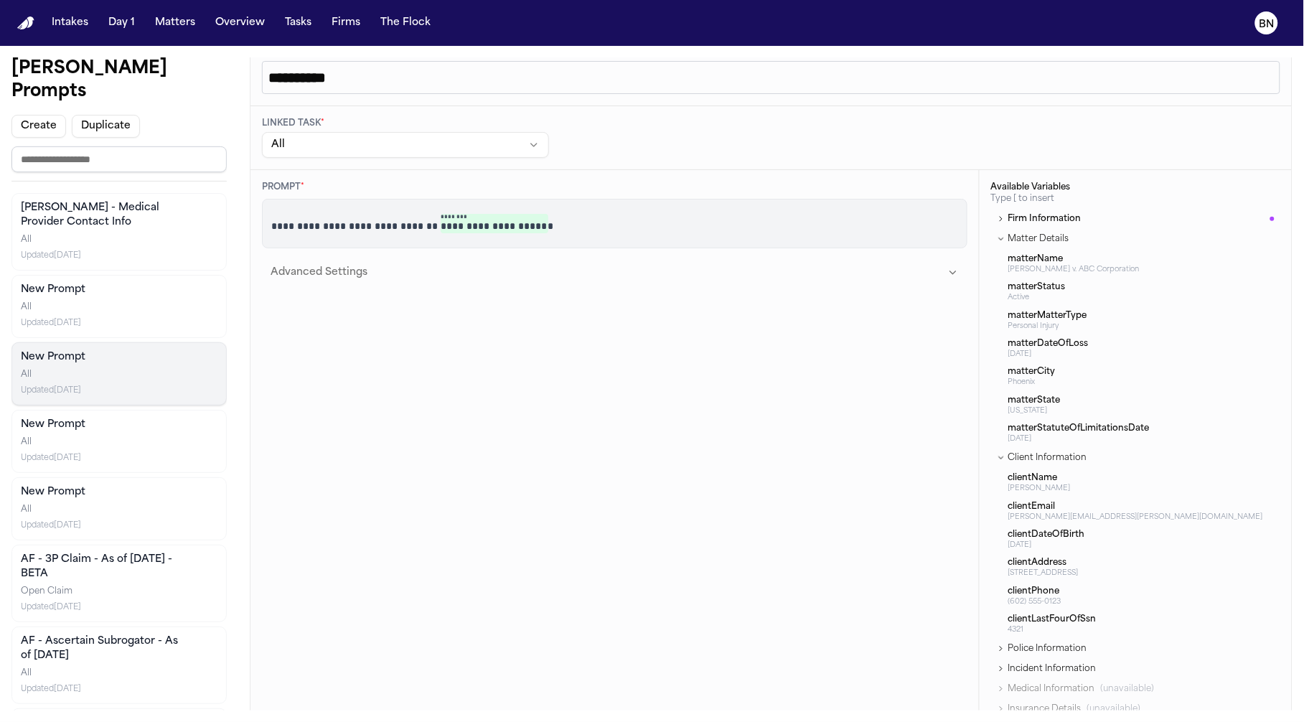
scroll to position [44, 0]
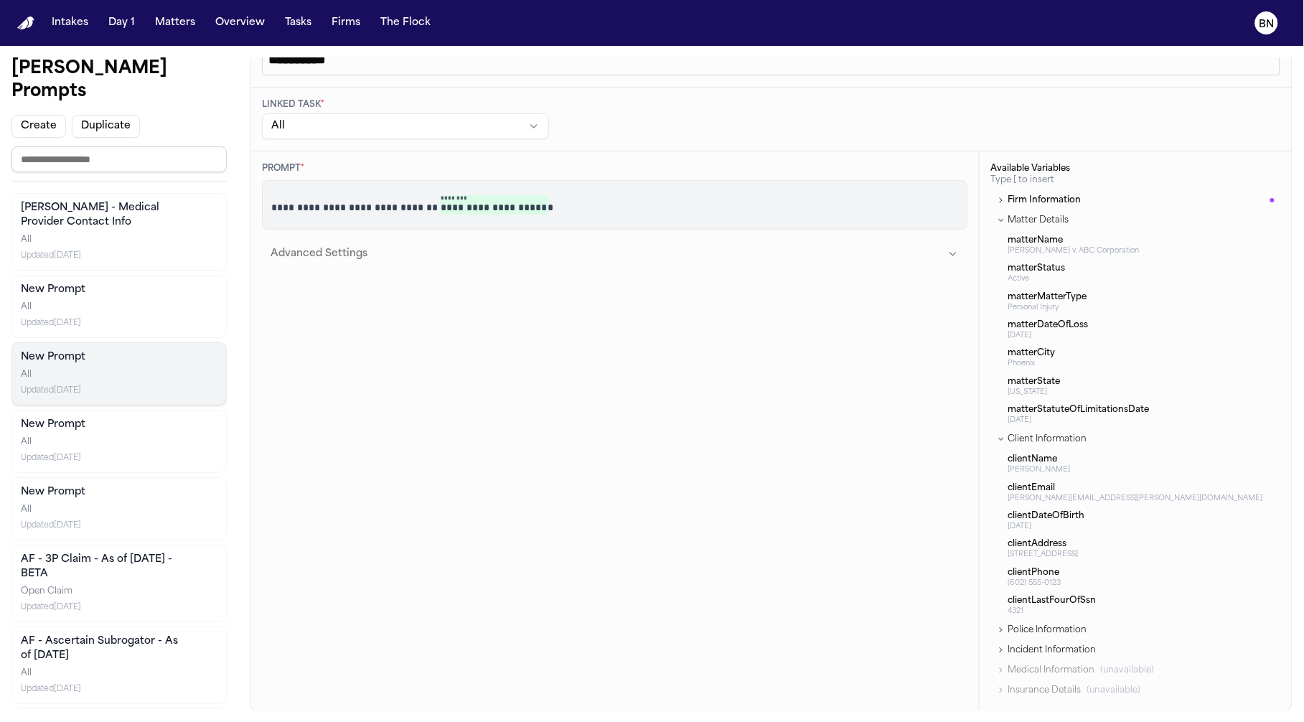
click at [1053, 698] on button "Insurance Details (unavailable)" at bounding box center [1135, 690] width 289 height 17
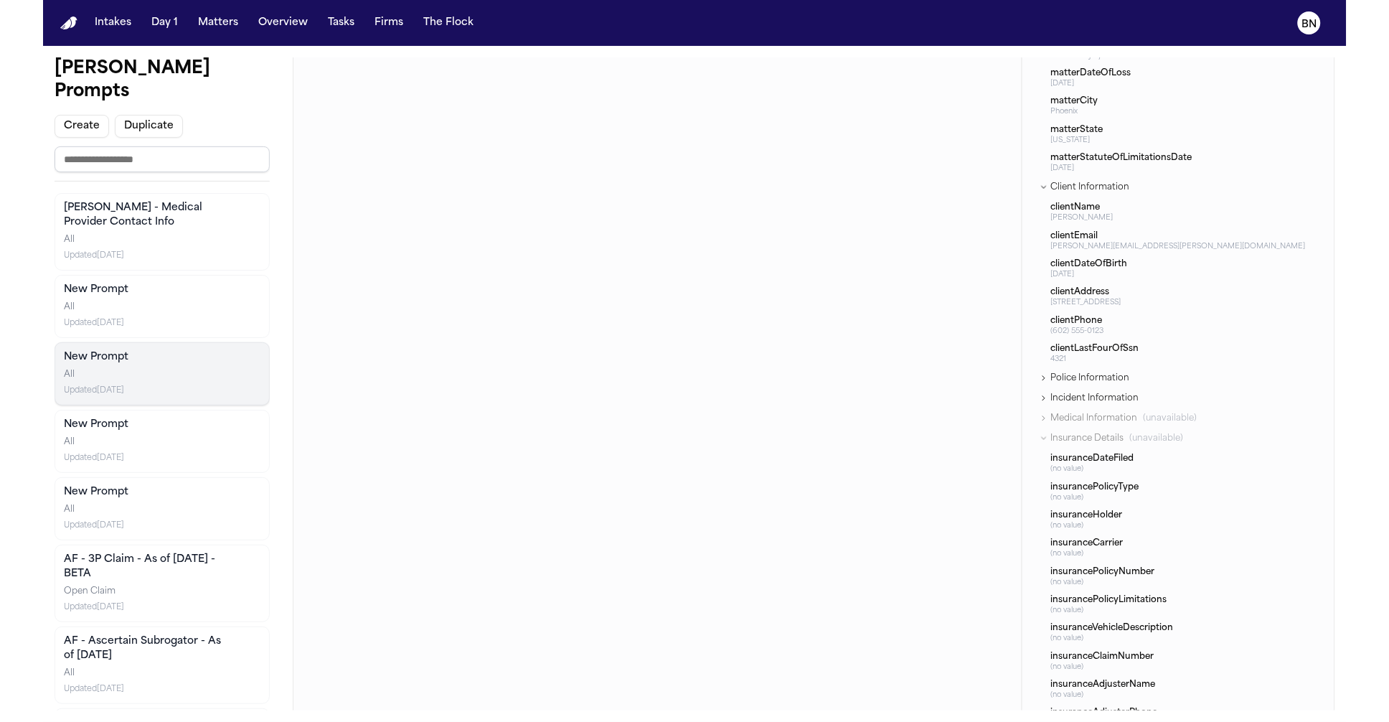
scroll to position [286, 0]
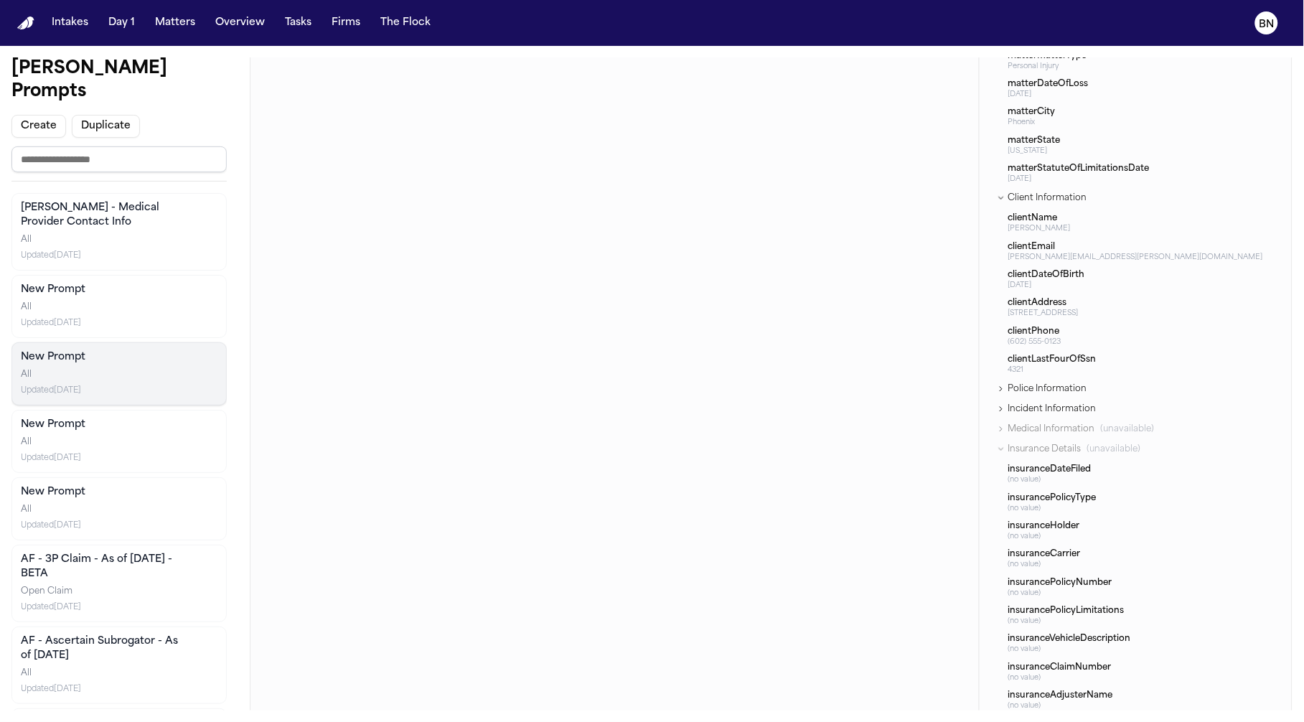
click at [1061, 523] on span "insuranceHolder" at bounding box center [1141, 525] width 266 height 11
copy span "insuranceHolder"
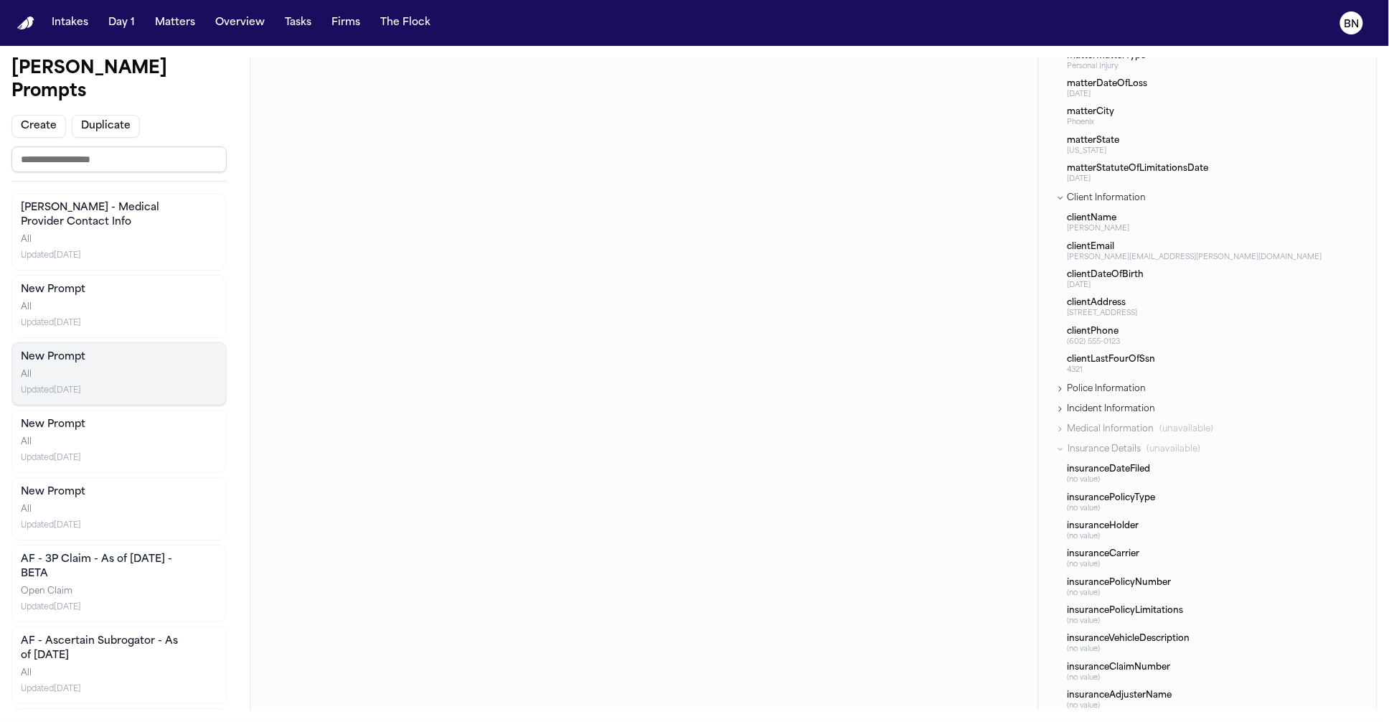
click at [774, 390] on div "**********" at bounding box center [644, 374] width 789 height 928
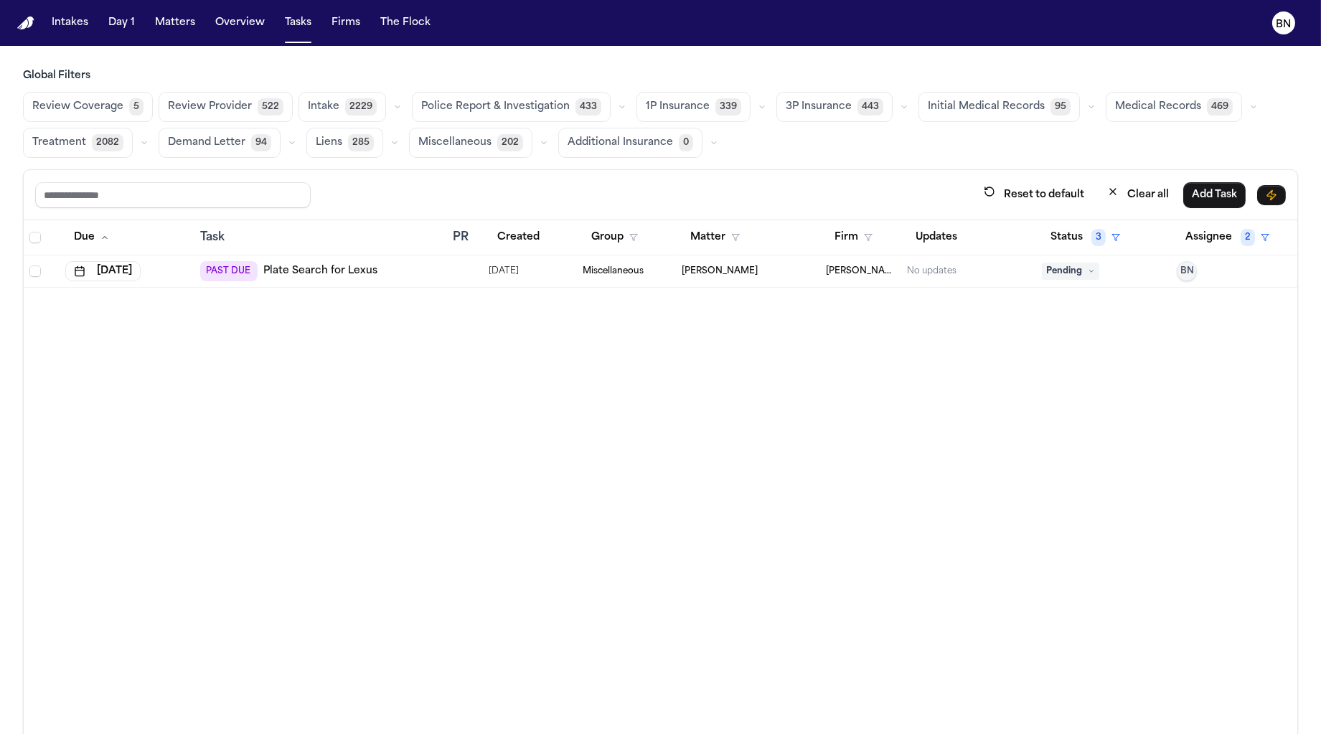
click at [402, 172] on div "Reset to default Clear all Add Task" at bounding box center [661, 195] width 1274 height 50
click at [321, 174] on div "Reset to default Clear all Add Task" at bounding box center [661, 195] width 1274 height 50
click at [70, 26] on button "Intakes" at bounding box center [70, 23] width 48 height 26
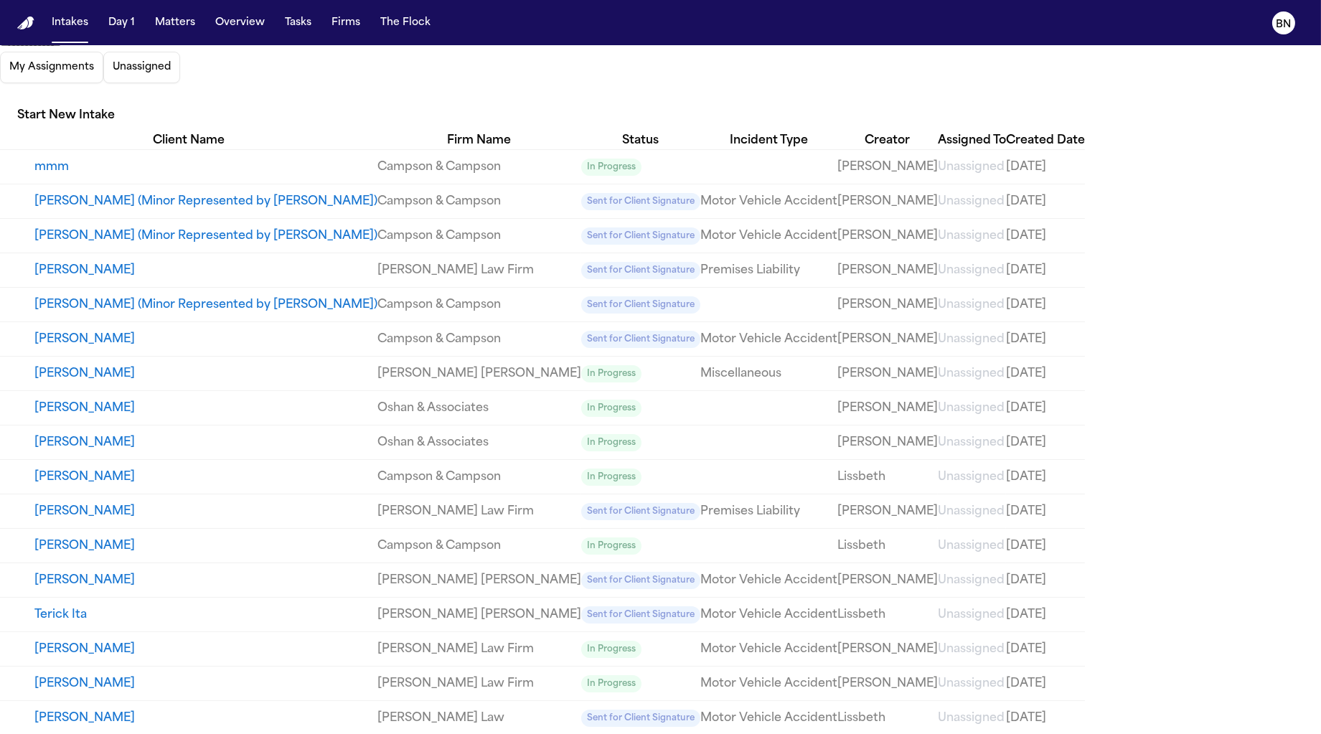
scroll to position [331, 0]
click at [340, 675] on button "[PERSON_NAME]" at bounding box center [205, 683] width 343 height 17
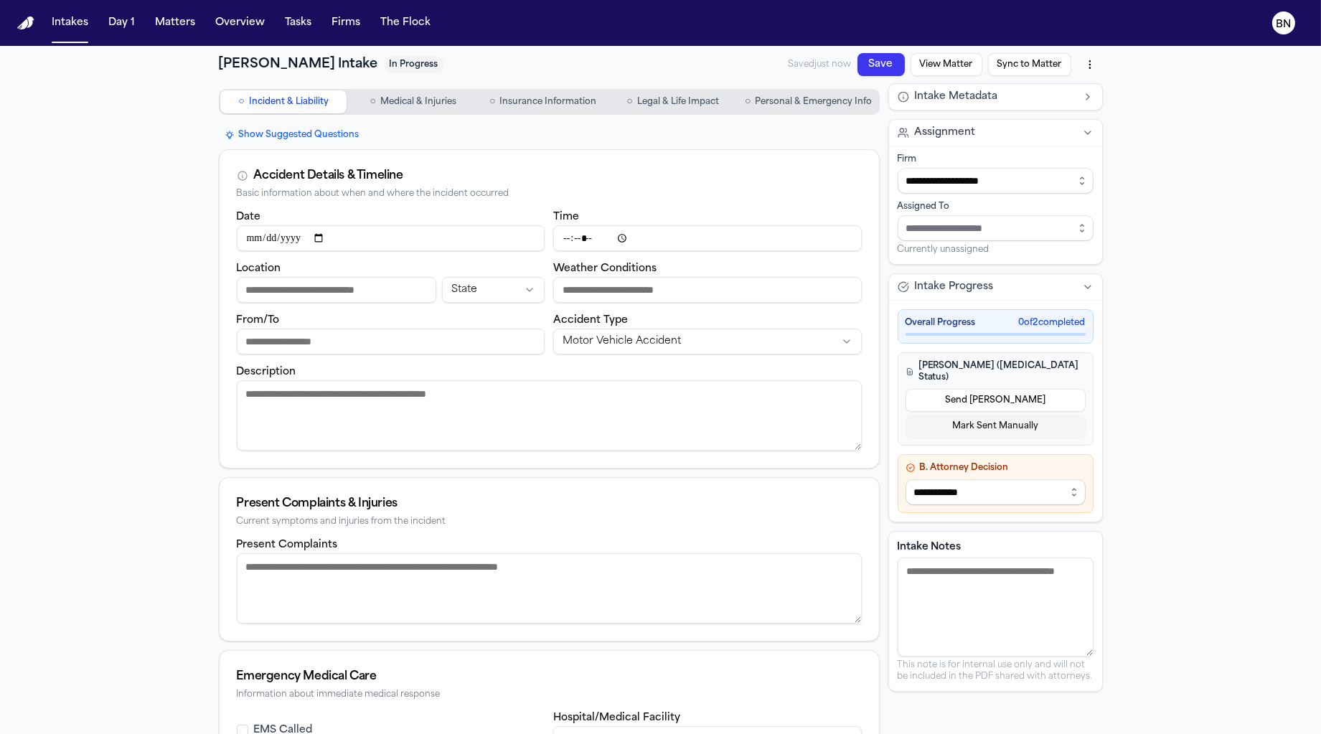
click at [380, 106] on span "Medical & Injuries" at bounding box center [418, 101] width 76 height 11
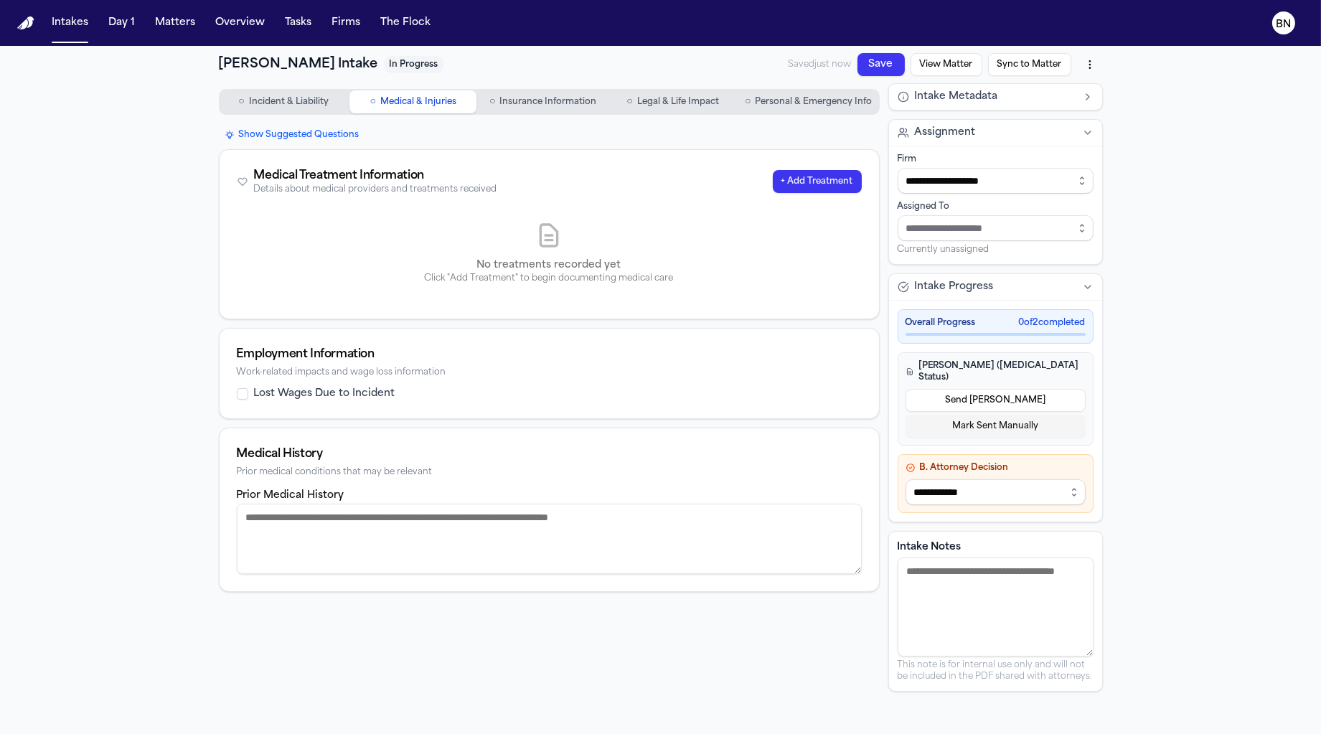
click at [499, 105] on span "Insurance Information" at bounding box center [547, 101] width 97 height 11
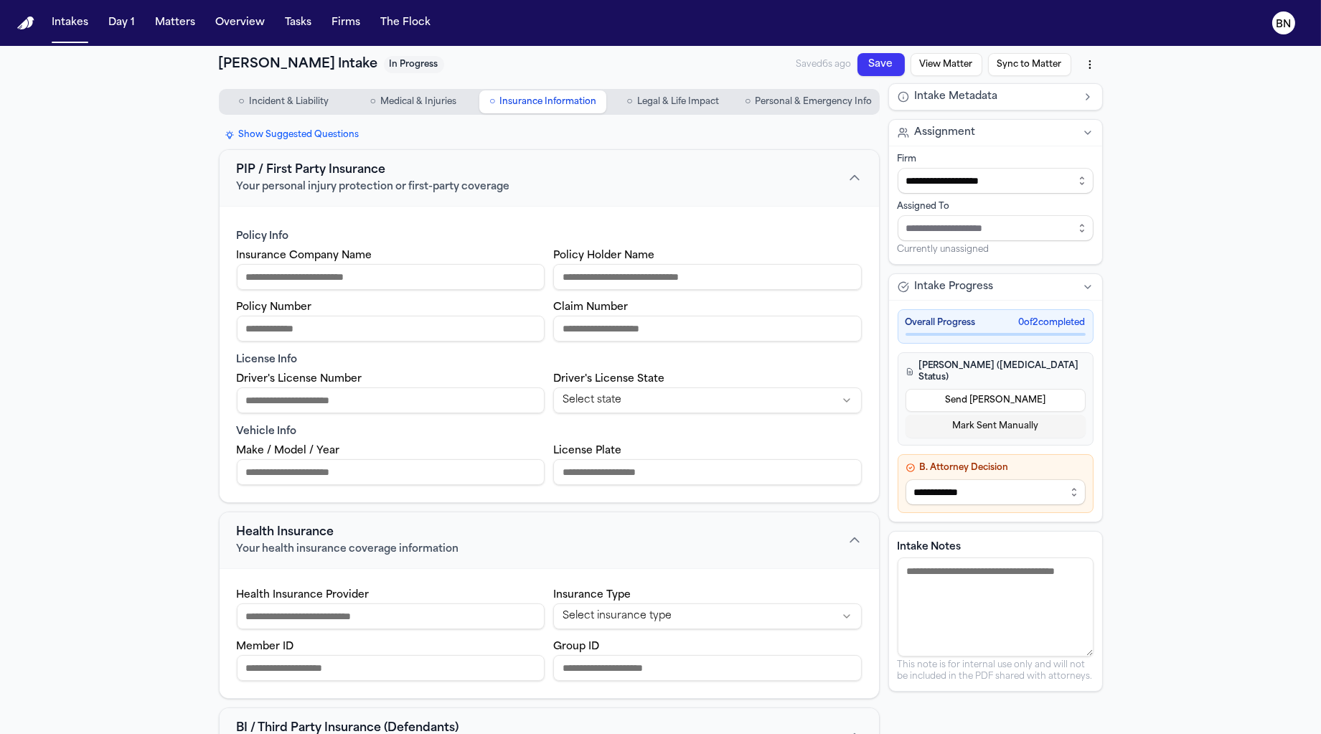
click at [657, 105] on span "Legal & Life Impact" at bounding box center [678, 101] width 82 height 11
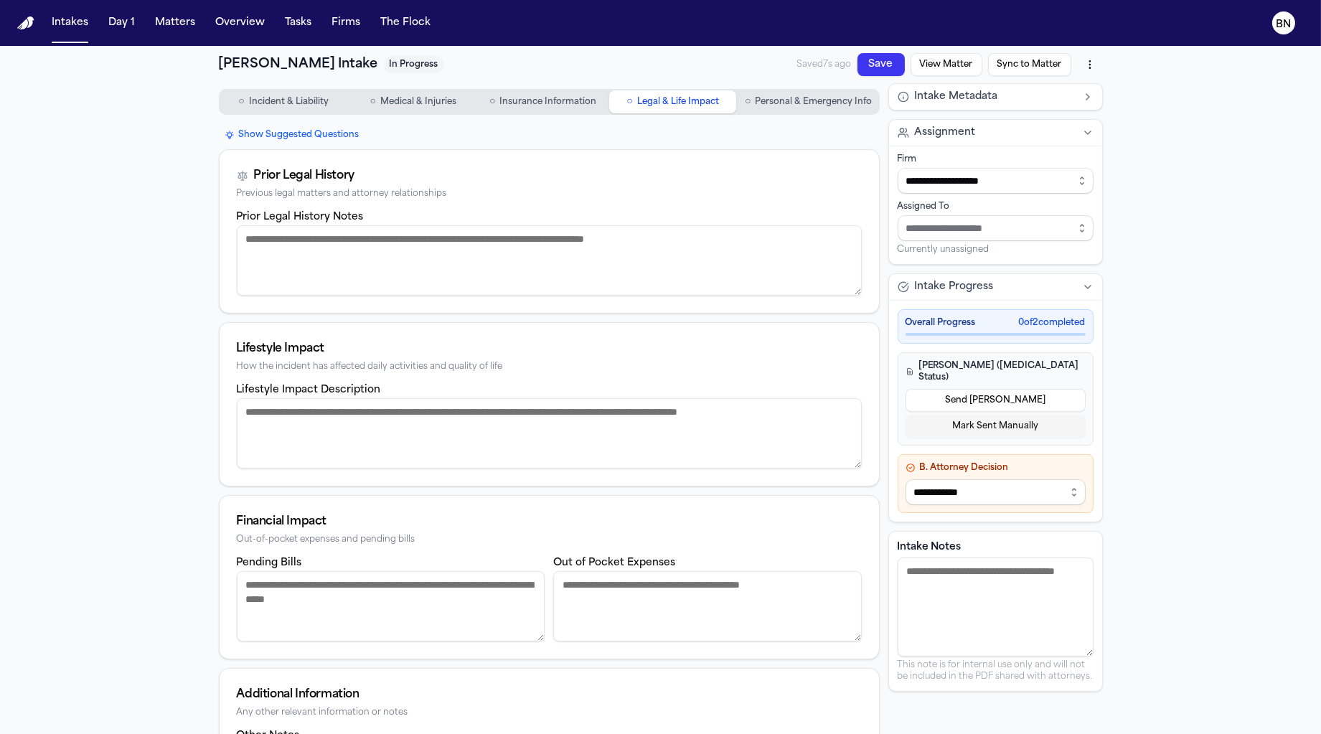
click at [778, 107] on span "Personal & Emergency Info" at bounding box center [813, 101] width 117 height 11
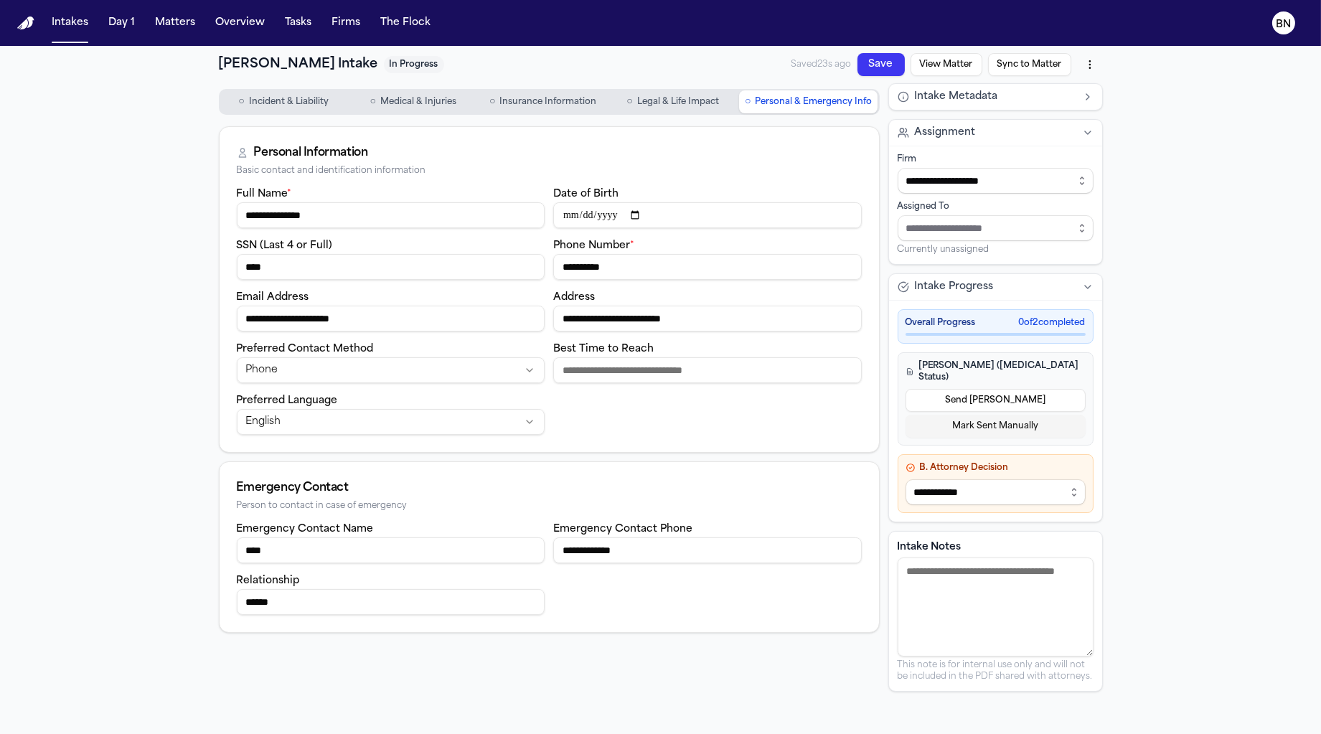
click at [314, 110] on button "○ Incident & Liability" at bounding box center [283, 101] width 127 height 23
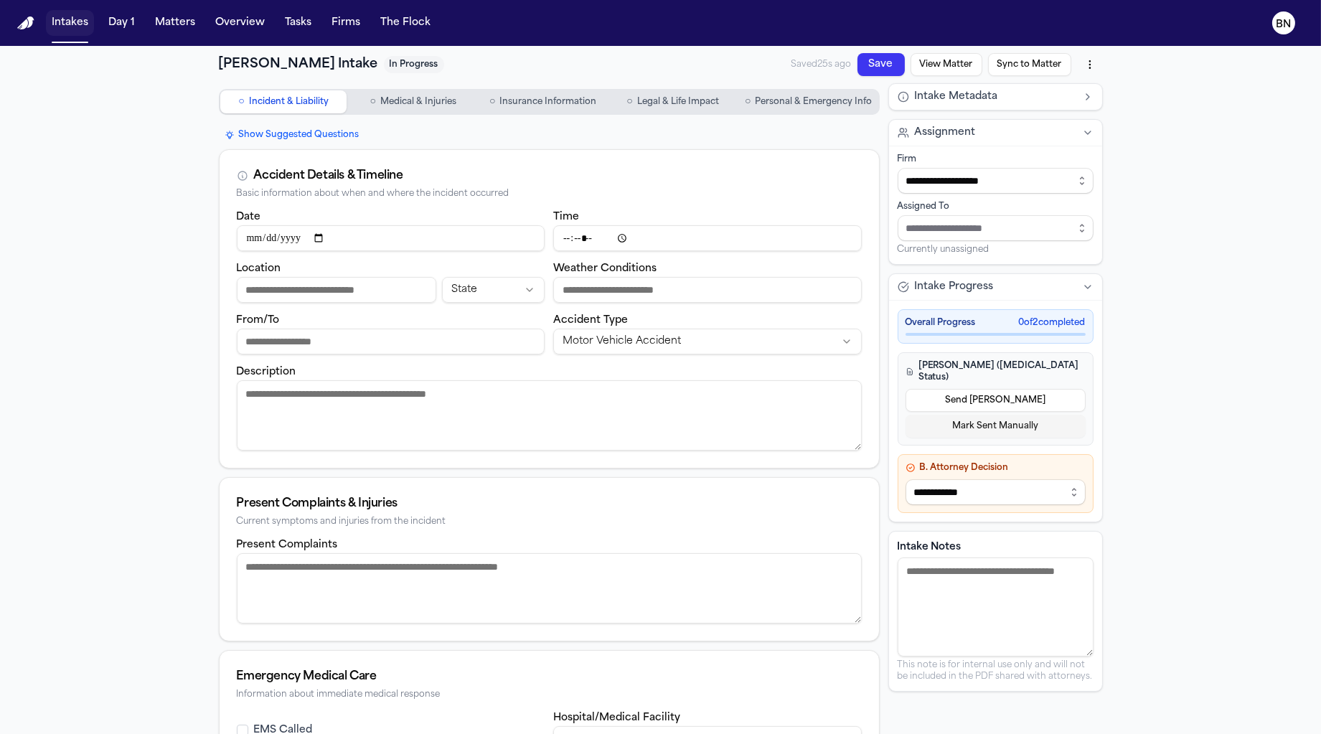
click at [85, 29] on button "Intakes" at bounding box center [70, 23] width 48 height 26
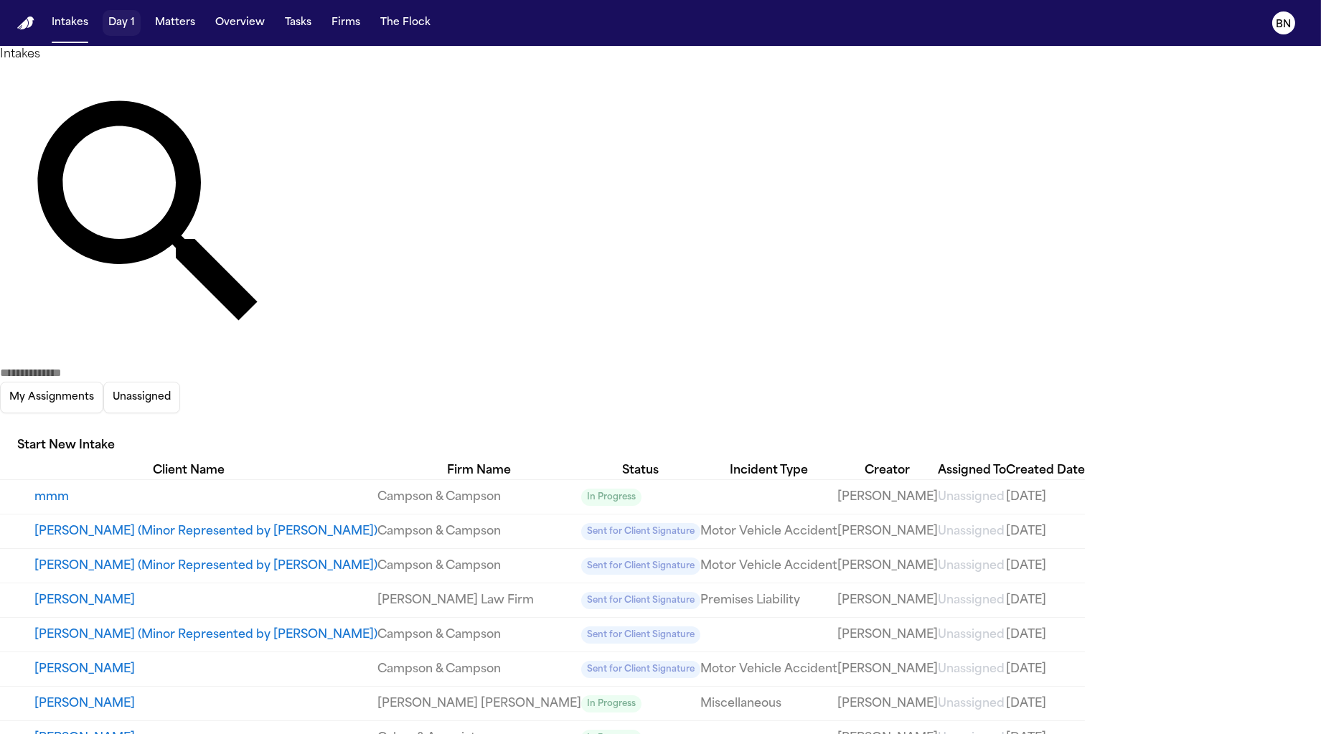
click at [119, 26] on button "Day 1" at bounding box center [122, 23] width 38 height 26
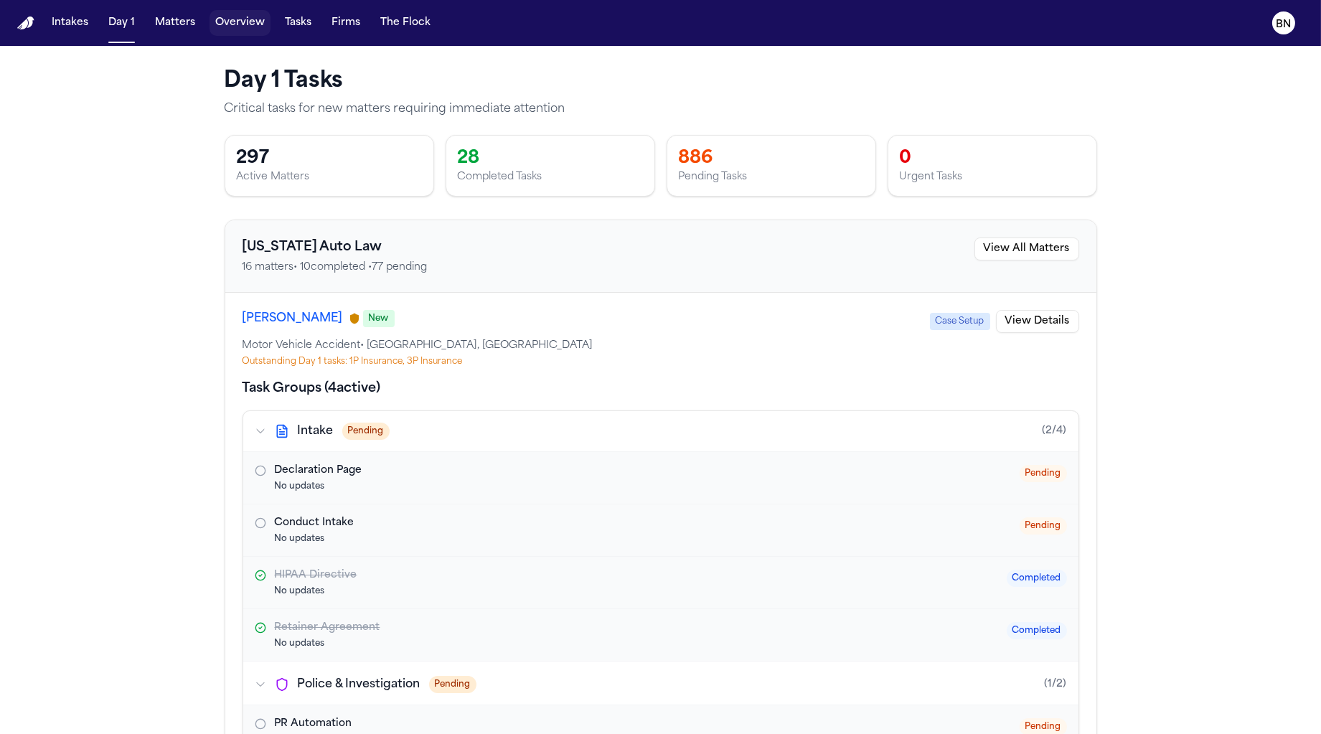
click at [218, 24] on button "Overview" at bounding box center [240, 23] width 61 height 26
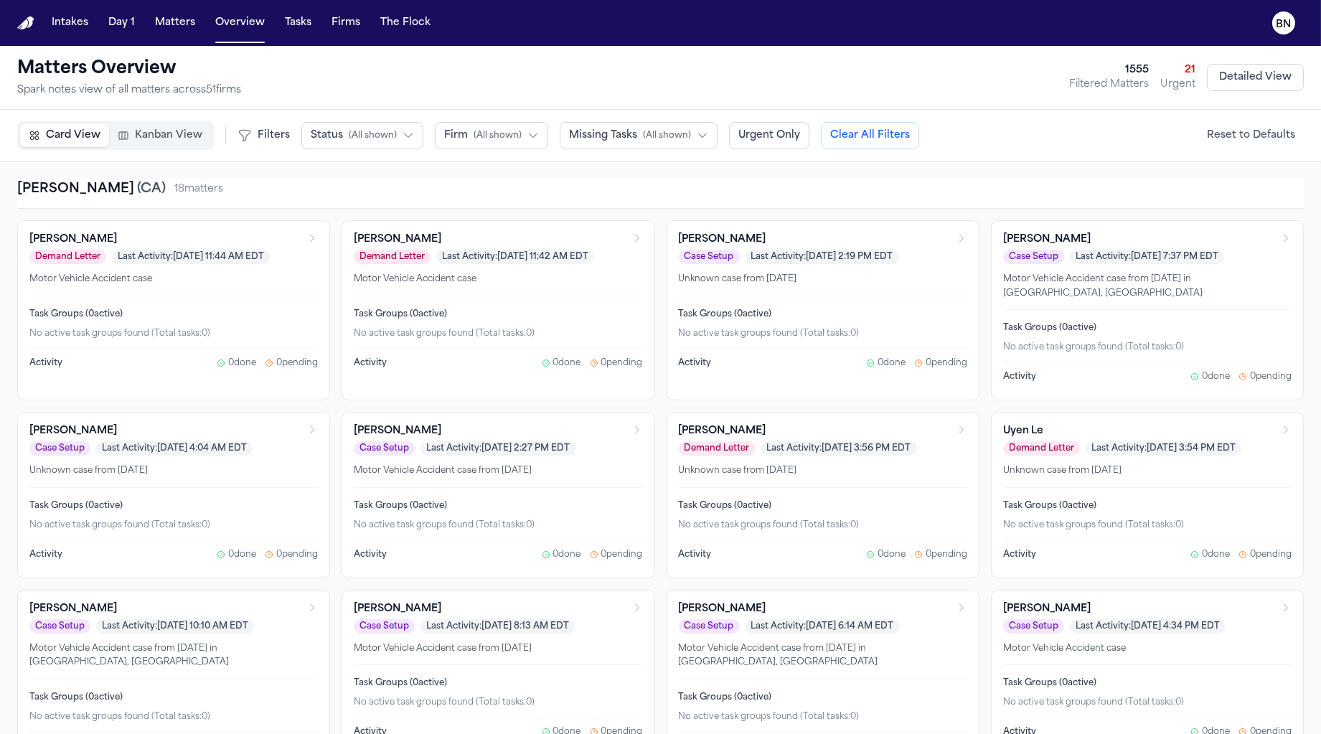
click at [159, 136] on span "Kanban View" at bounding box center [168, 135] width 67 height 14
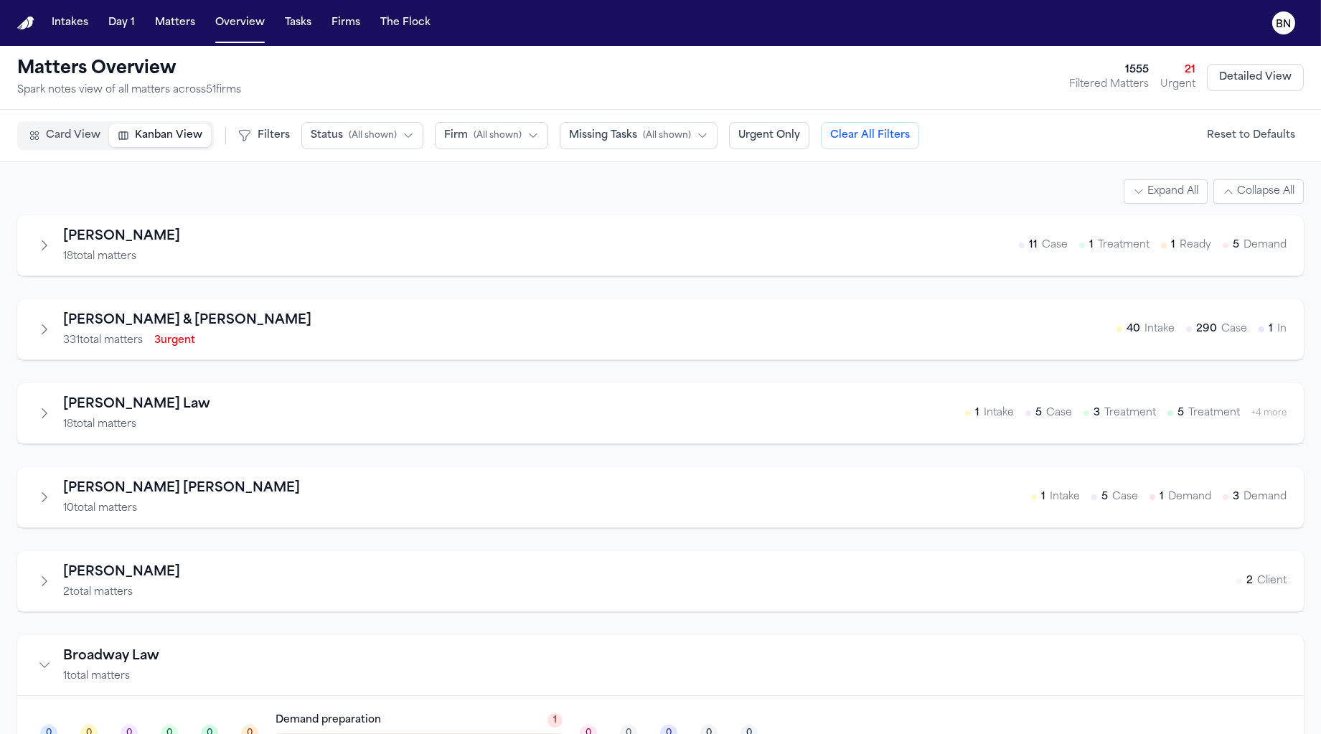
click at [47, 245] on icon "Expand firm" at bounding box center [44, 245] width 14 height 14
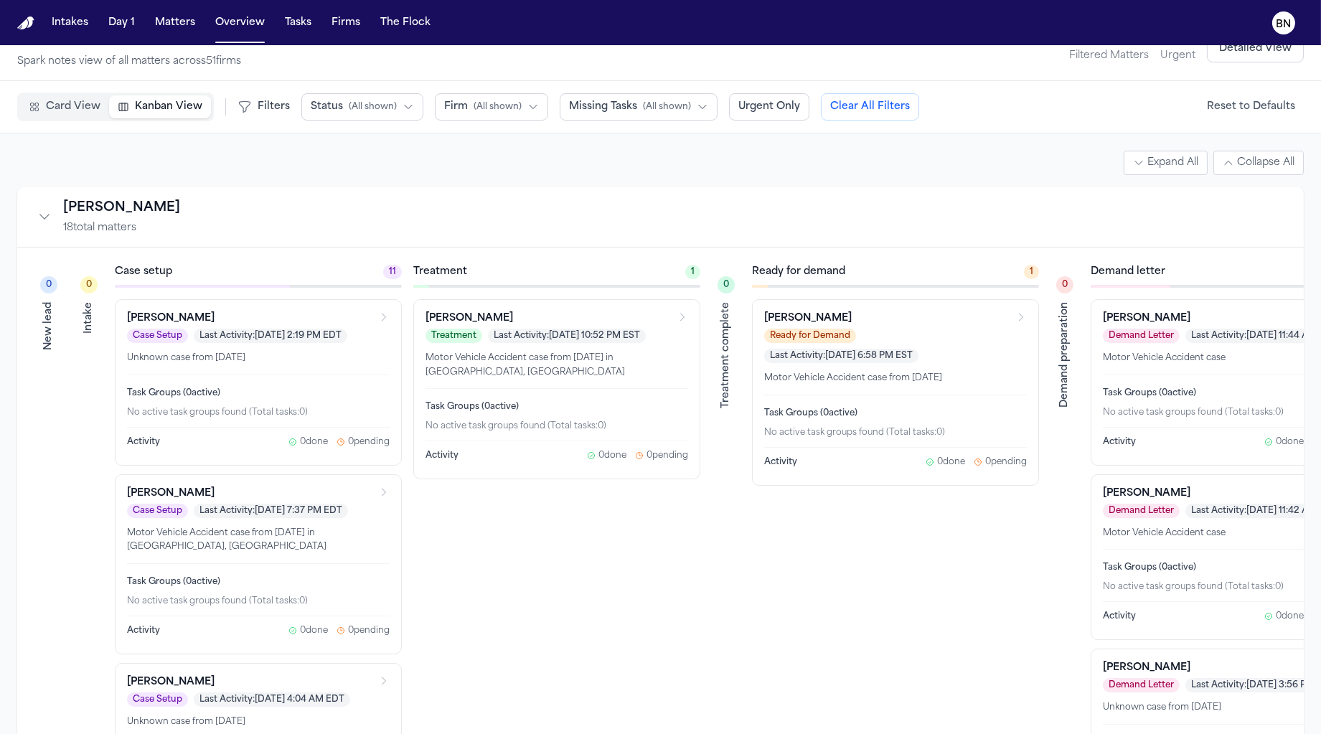
scroll to position [15, 0]
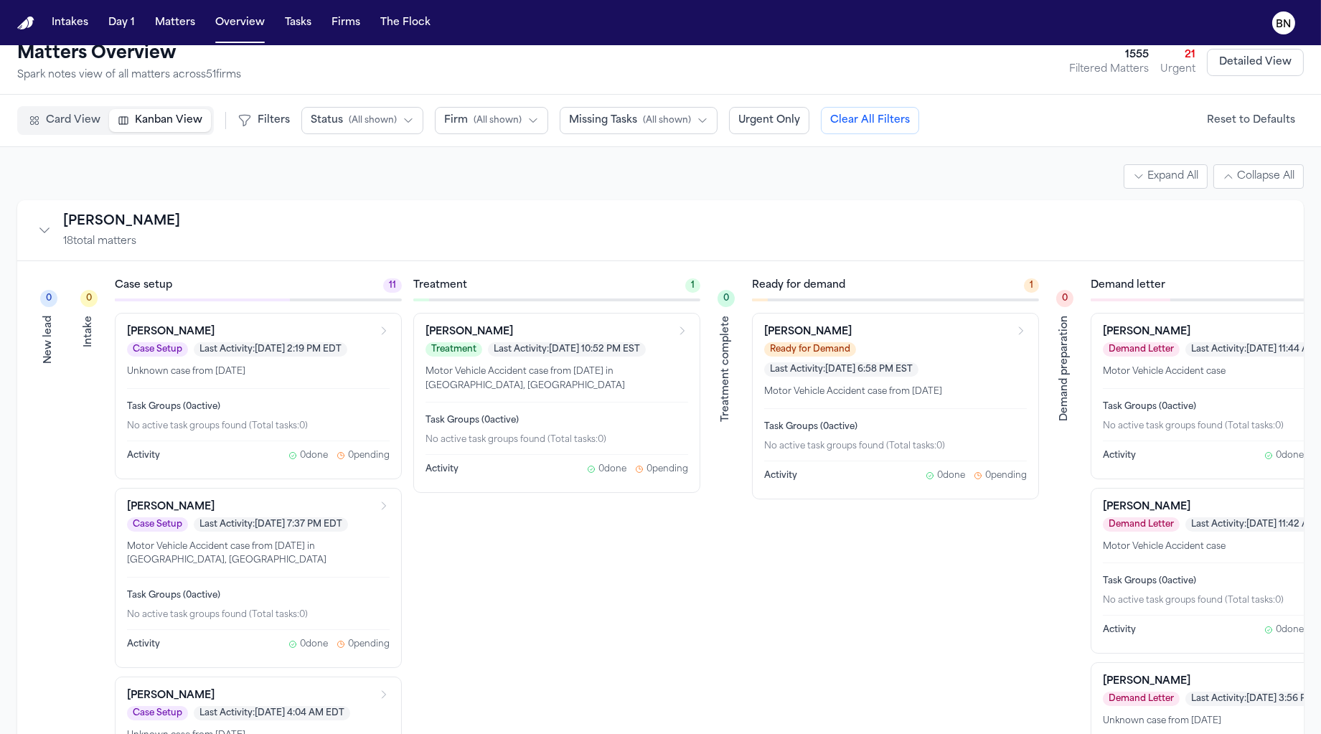
click at [507, 122] on span "( All shown )" at bounding box center [498, 120] width 48 height 11
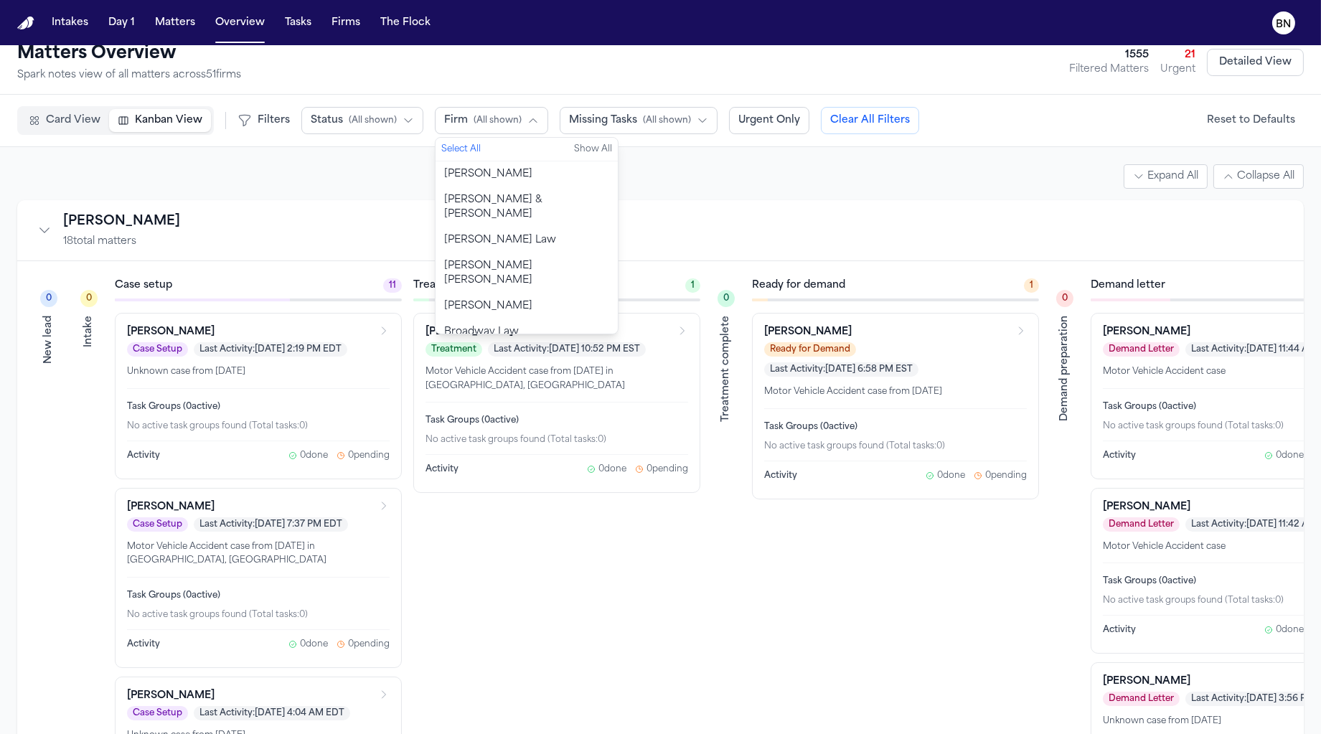
click at [497, 227] on button "[PERSON_NAME] Law" at bounding box center [527, 240] width 182 height 26
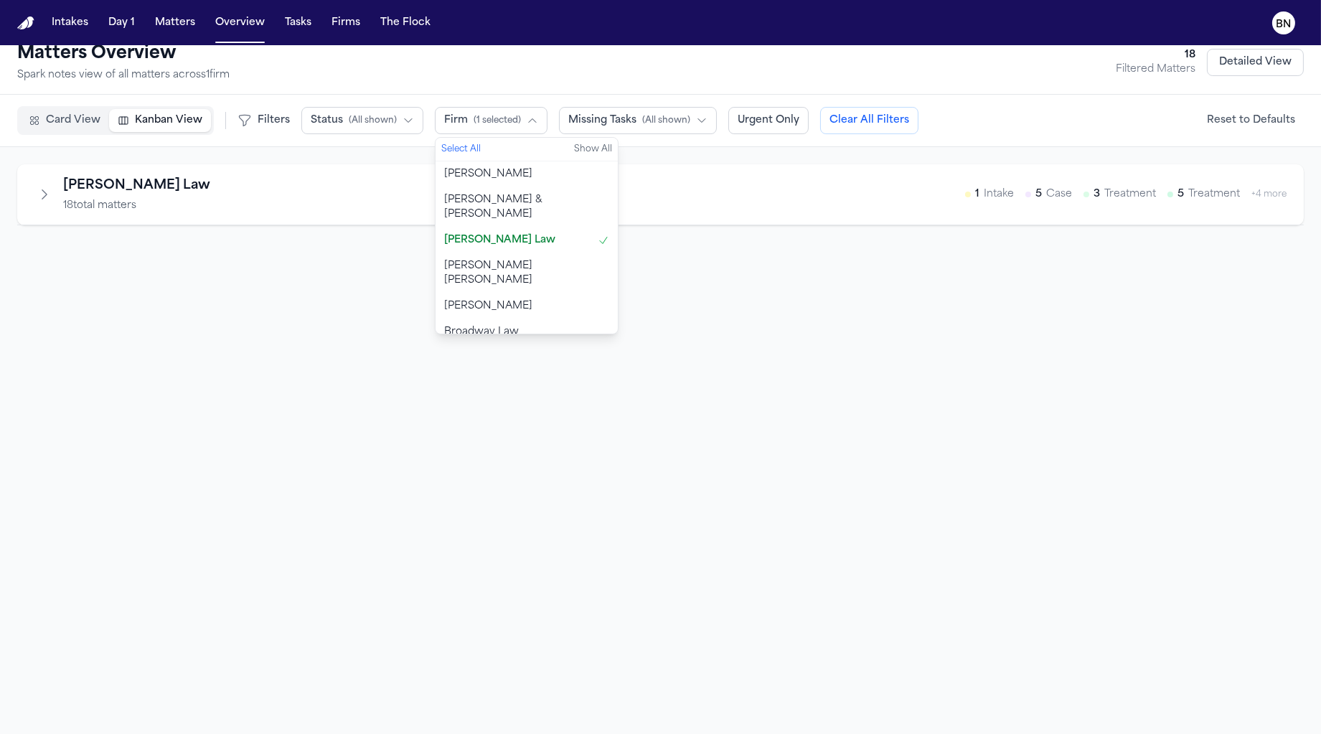
click at [292, 224] on div "Berry Law 18 total matters 1 Intake 5 Case 3 Treatment 5 Treatment + 4 more" at bounding box center [660, 194] width 1321 height 95
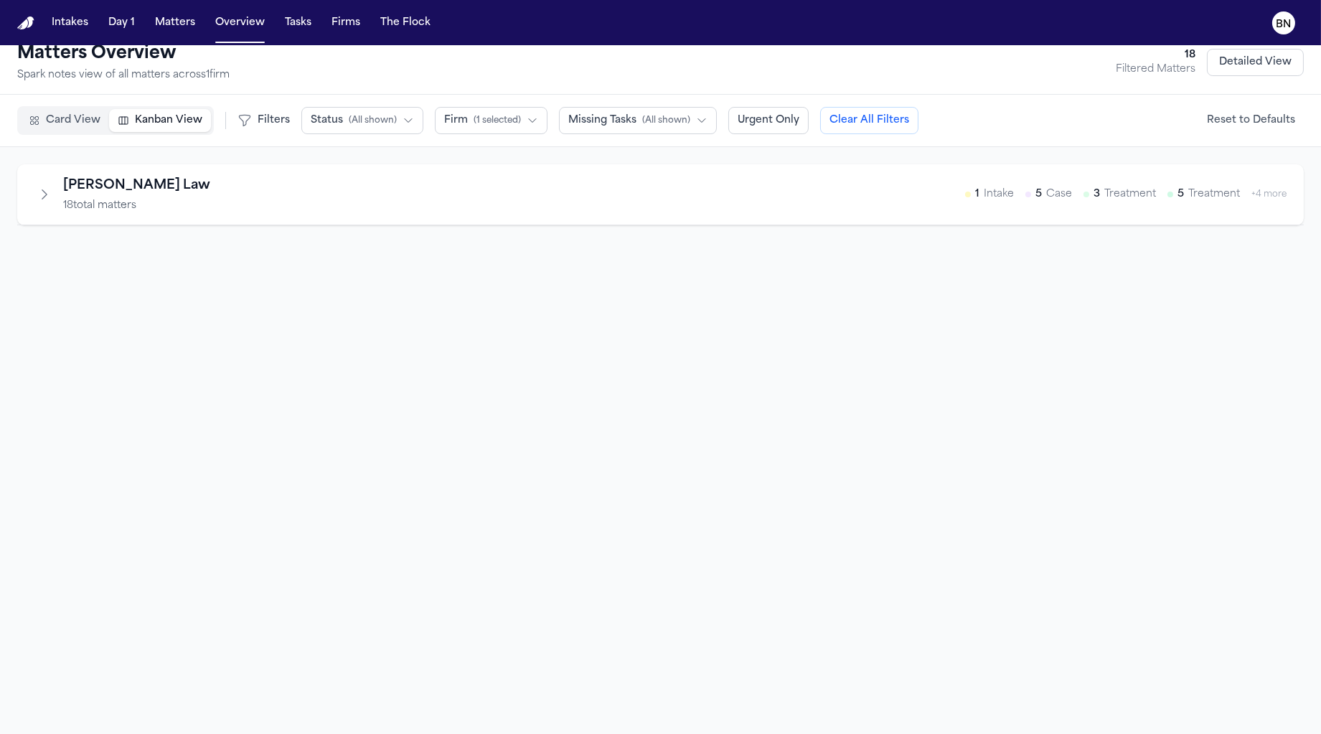
click at [293, 215] on div "Berry Law 18 total matters 1 Intake 5 Case 3 Treatment 5 Treatment + 4 more" at bounding box center [660, 194] width 1287 height 61
click at [298, 201] on div "Berry Law 18 total matters 1 Intake 5 Case 3 Treatment 5 Treatment + 4 more" at bounding box center [660, 194] width 1252 height 37
click at [393, 122] on button "Status ( All shown )" at bounding box center [362, 120] width 122 height 27
click at [66, 176] on h2 "[PERSON_NAME] Law" at bounding box center [136, 186] width 147 height 20
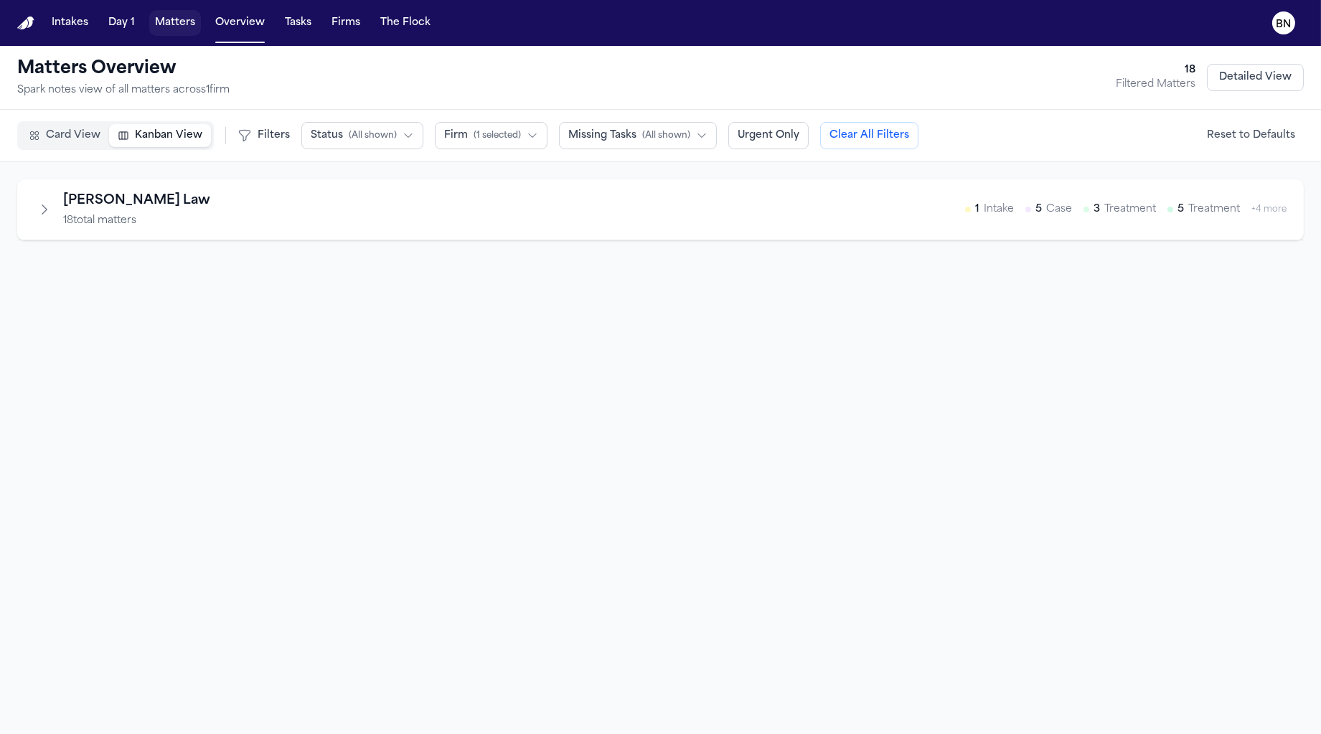
click at [166, 26] on button "Matters" at bounding box center [175, 23] width 52 height 26
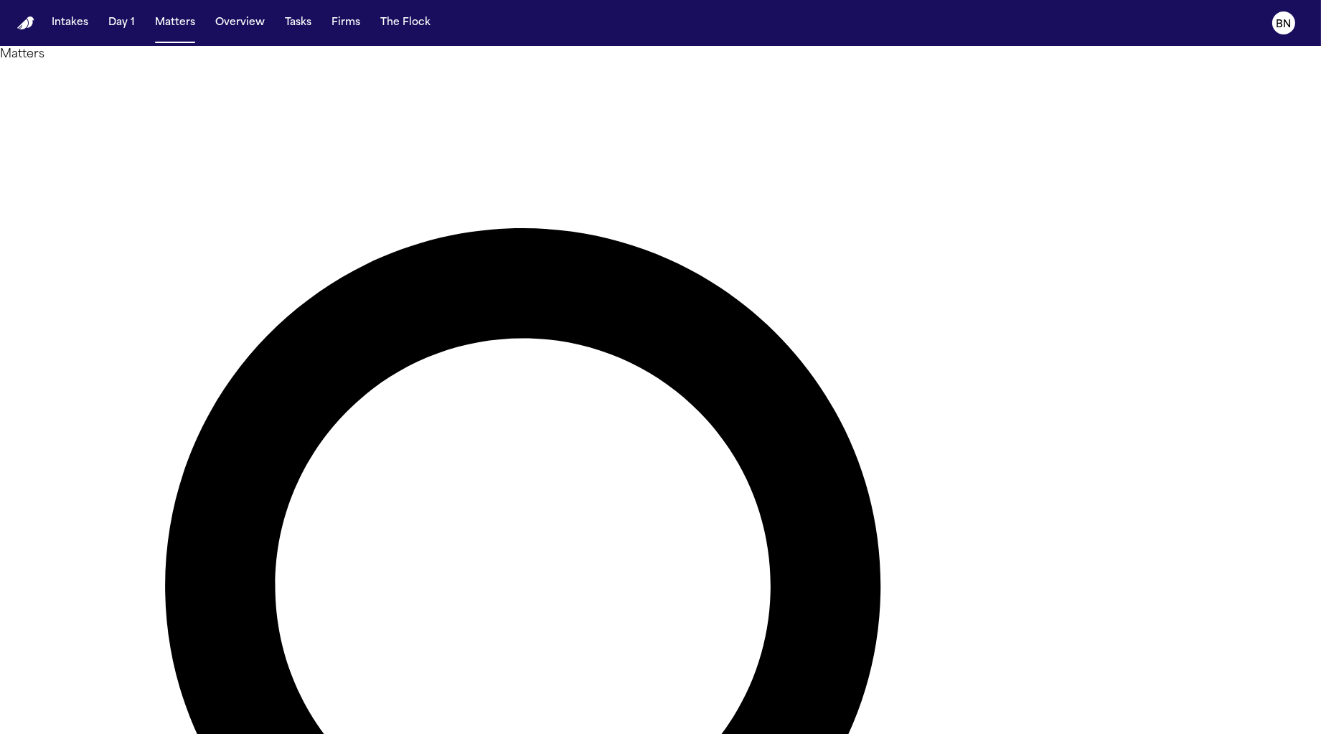
type input "*******"
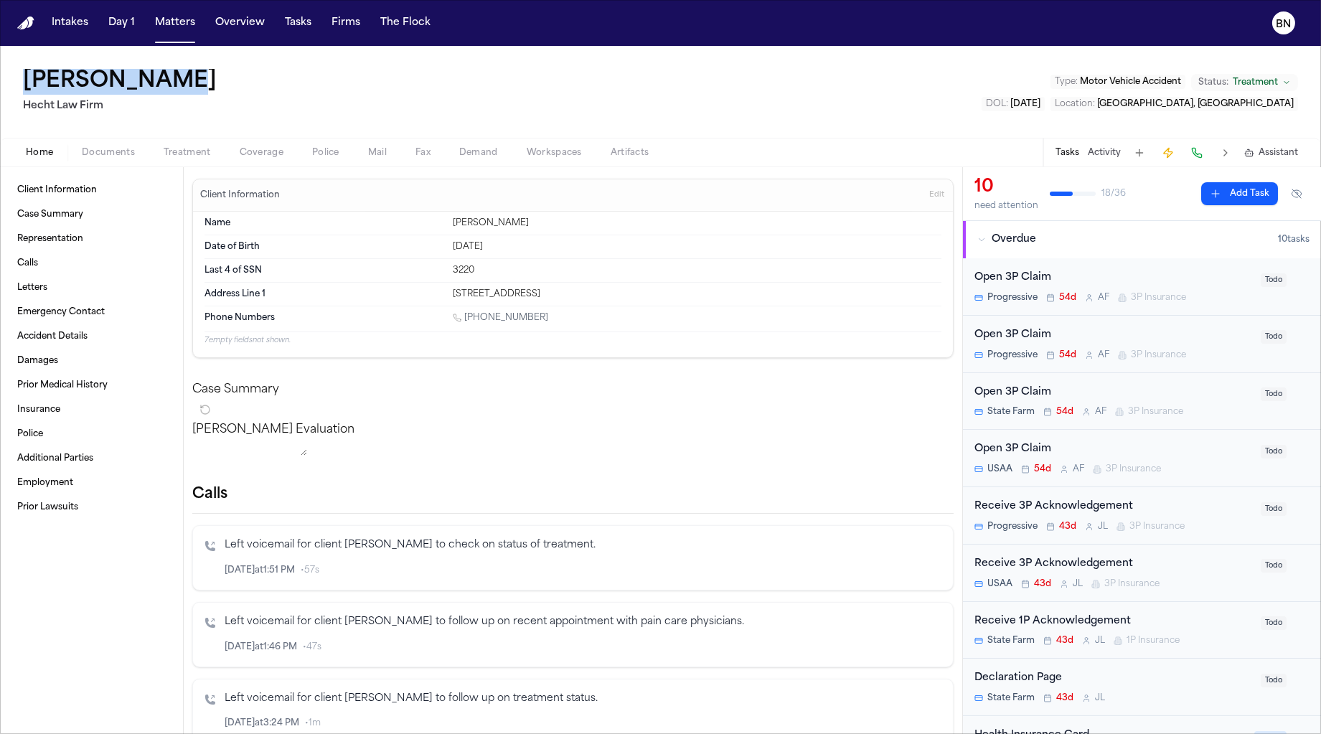
drag, startPoint x: 202, startPoint y: 87, endPoint x: 22, endPoint y: 82, distance: 180.9
click at [22, 82] on div "Douglas Webb Hecht Law Firm Type : Motor Vehicle Accident Status: Treatment DOL…" at bounding box center [660, 92] width 1321 height 92
click at [499, 217] on div "Douglas Webb" at bounding box center [697, 222] width 489 height 11
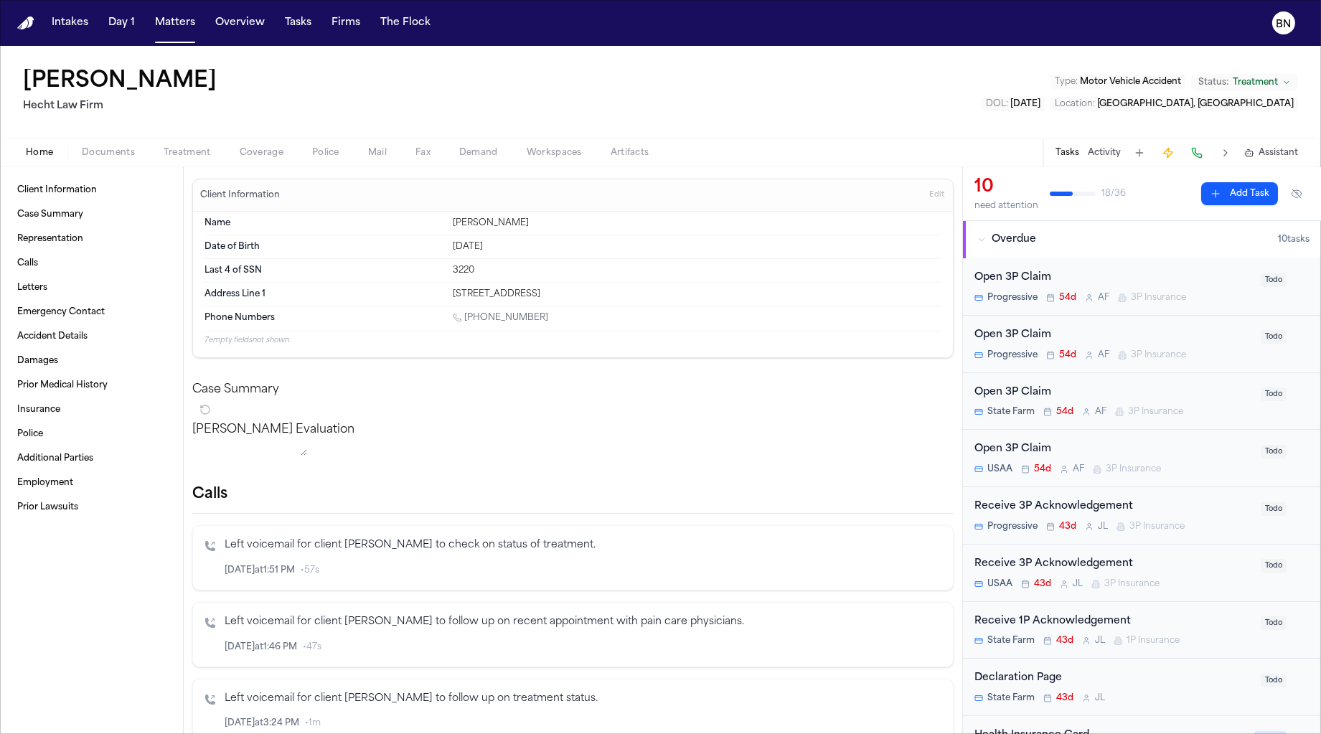
click at [510, 227] on div "Douglas Webb" at bounding box center [697, 222] width 489 height 11
click at [499, 243] on div "Apr 18, 1998" at bounding box center [697, 246] width 489 height 11
click at [929, 190] on span "Edit" at bounding box center [936, 195] width 15 height 10
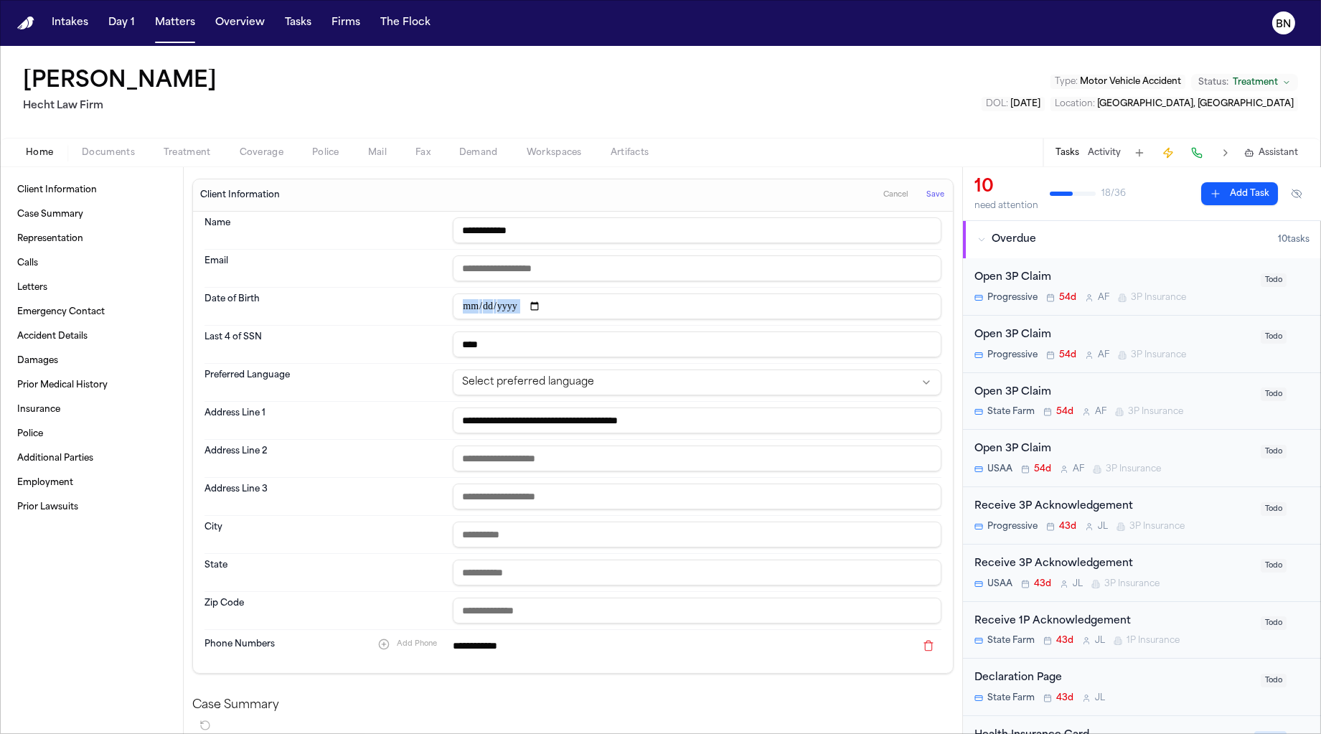
click at [926, 196] on span "Save" at bounding box center [935, 195] width 18 height 10
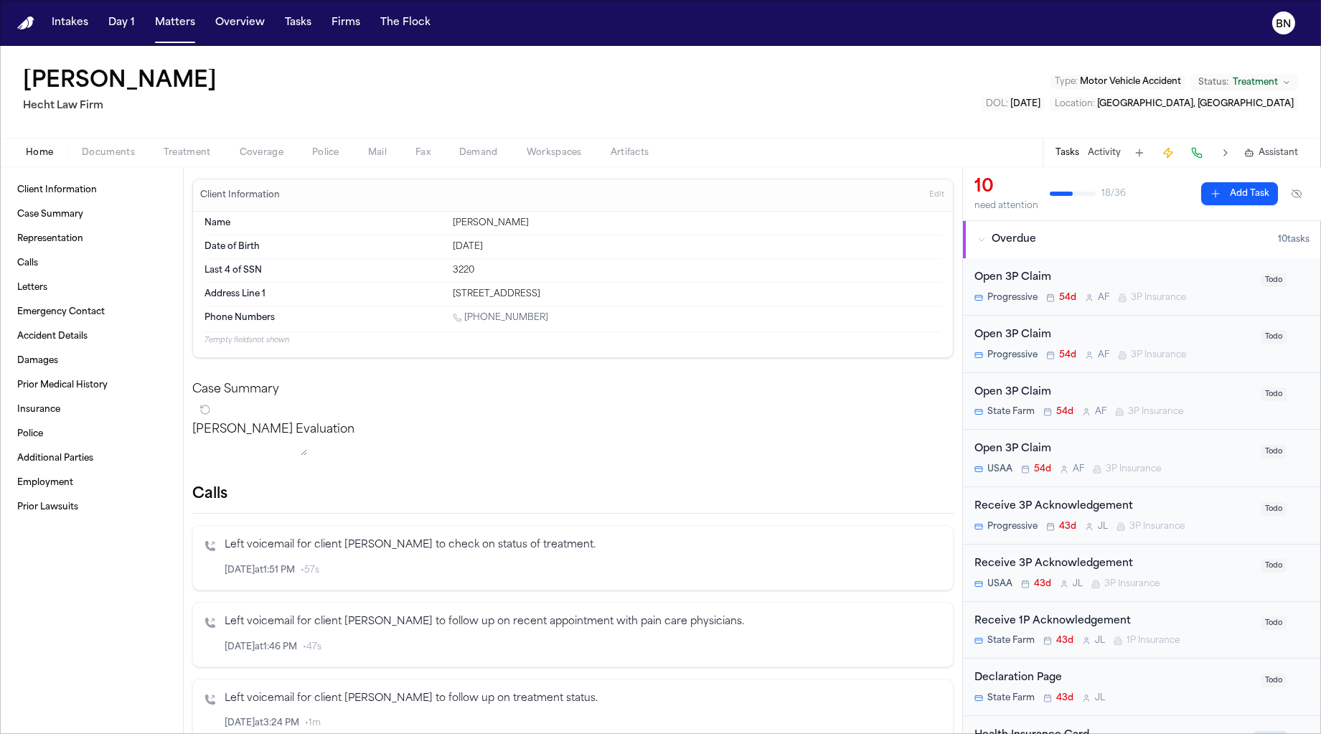
click at [562, 409] on div "Case Summary" at bounding box center [572, 401] width 761 height 40
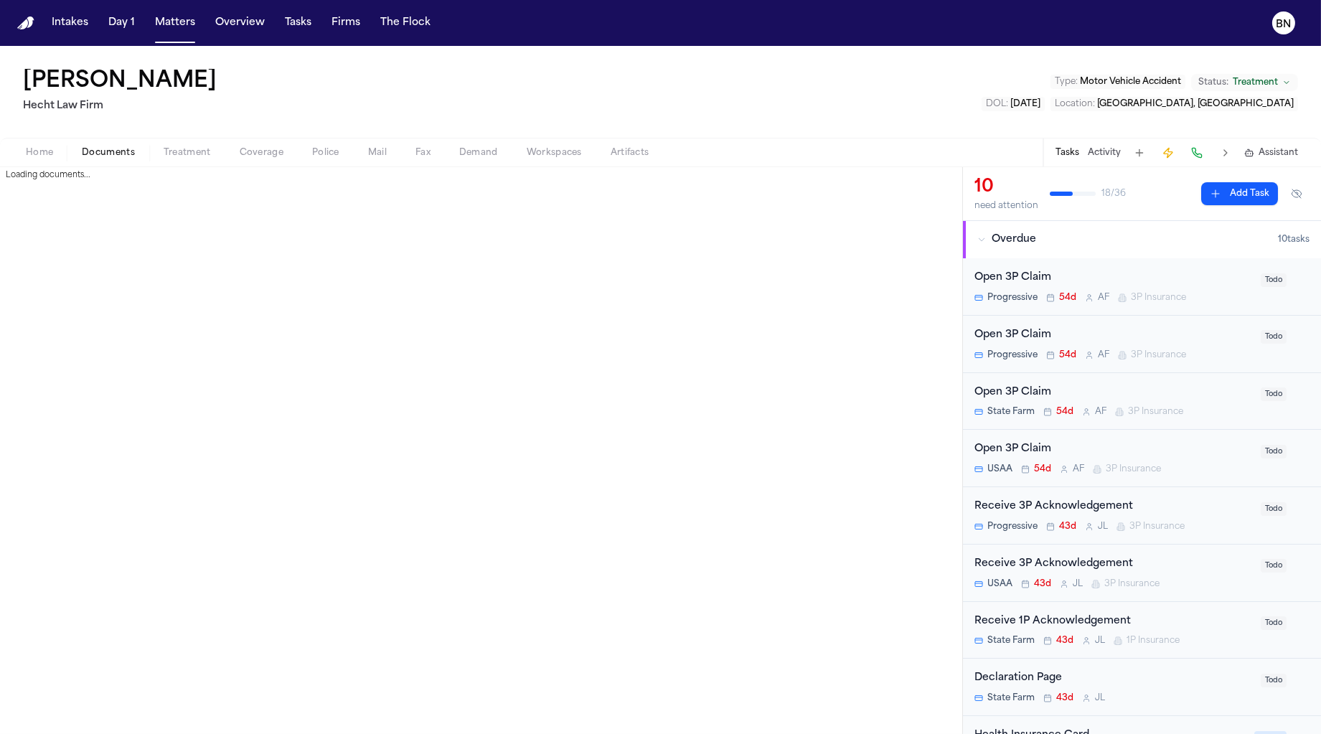
click at [85, 151] on span "Documents" at bounding box center [108, 152] width 53 height 11
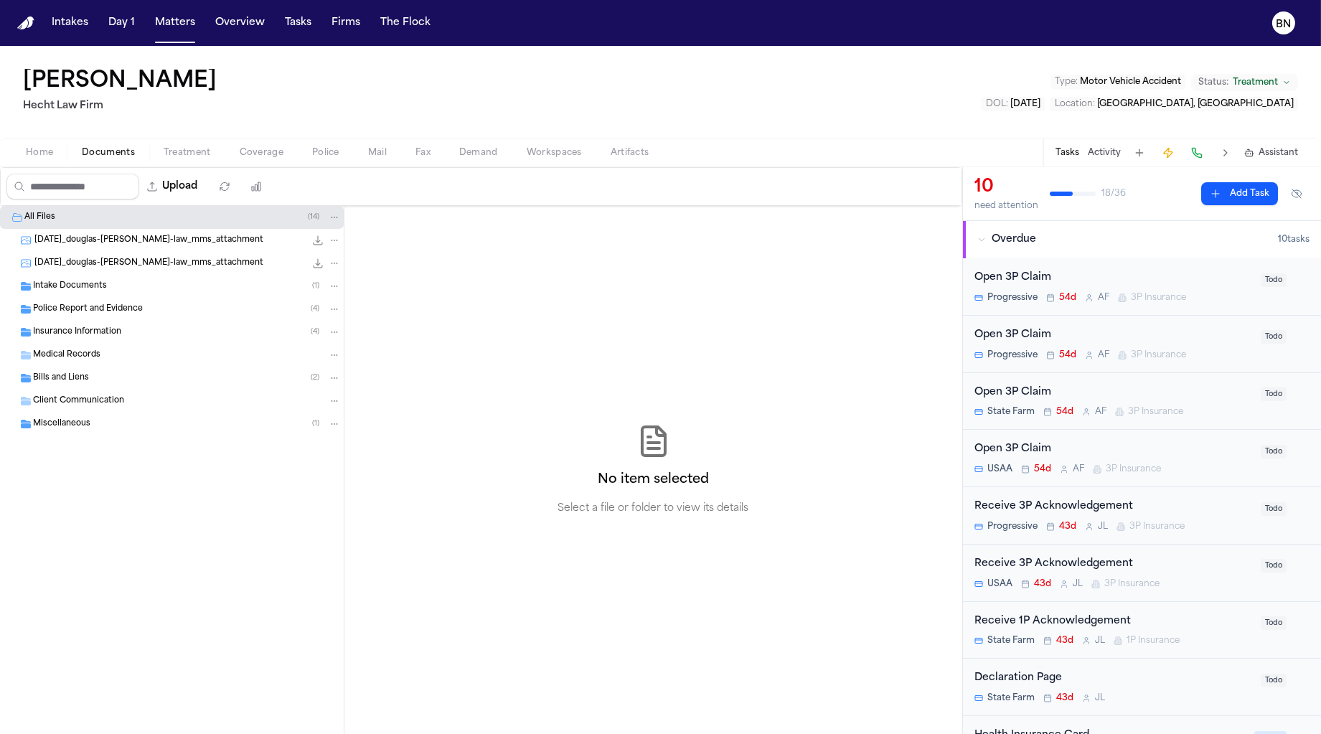
click at [79, 290] on span "Intake Documents" at bounding box center [70, 287] width 74 height 12
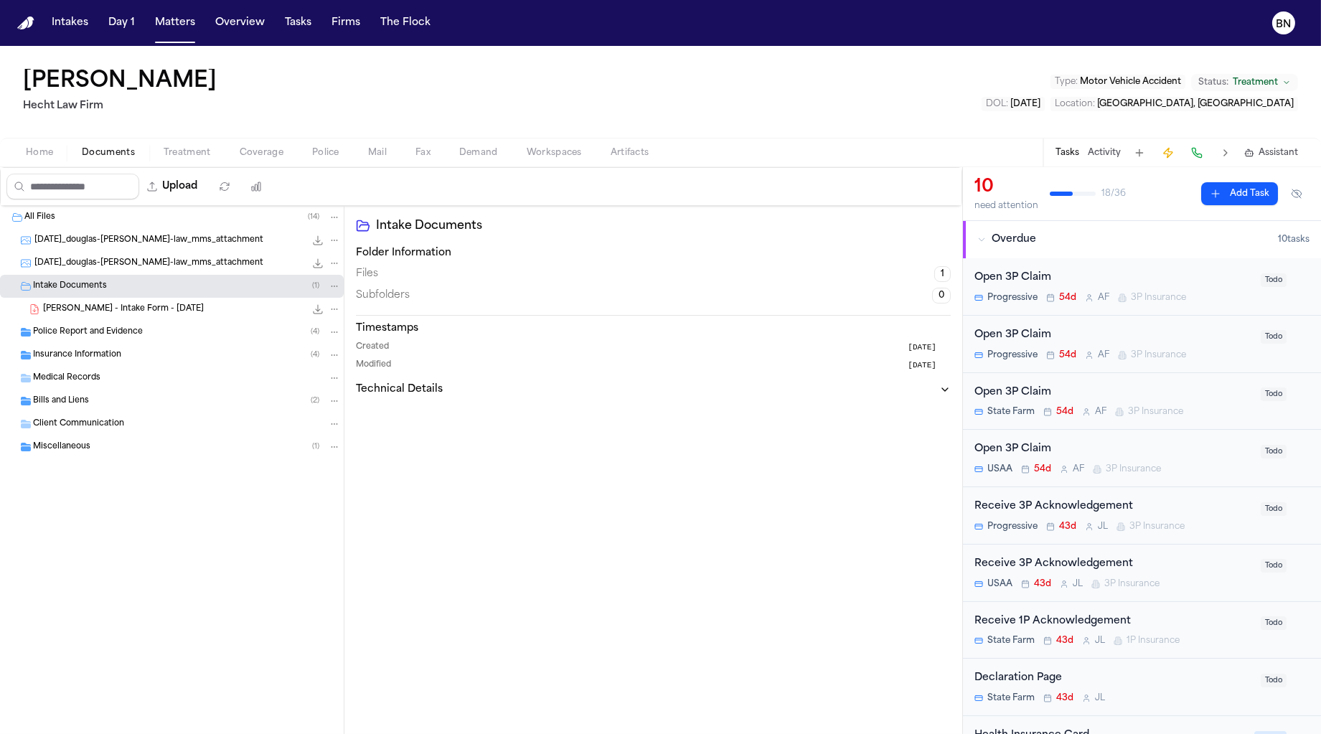
click at [118, 304] on span "D. Webb - Intake Form - 7.8.25" at bounding box center [123, 310] width 161 height 12
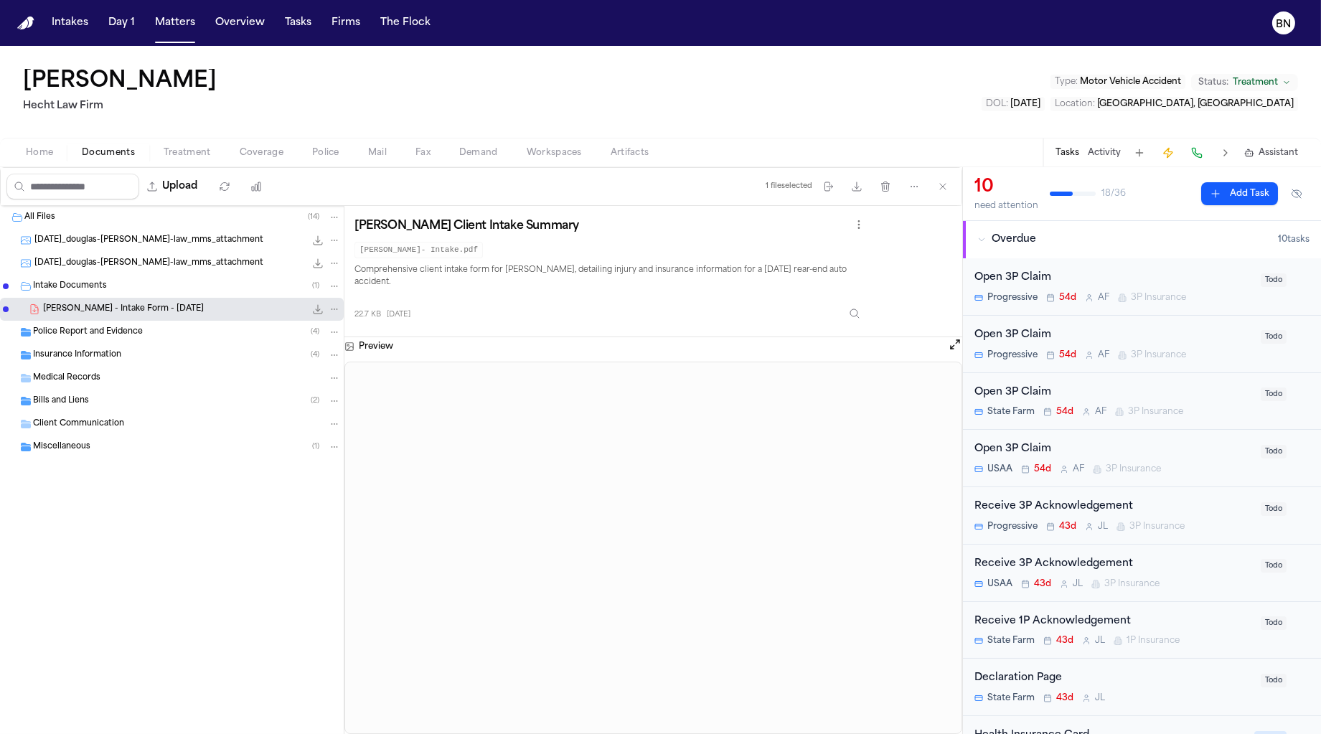
click at [411, 245] on code "Dauglas Webb- Intake.pdf" at bounding box center [418, 250] width 128 height 17
click at [429, 248] on code "Dauglas Webb- Intake.pdf" at bounding box center [418, 250] width 128 height 17
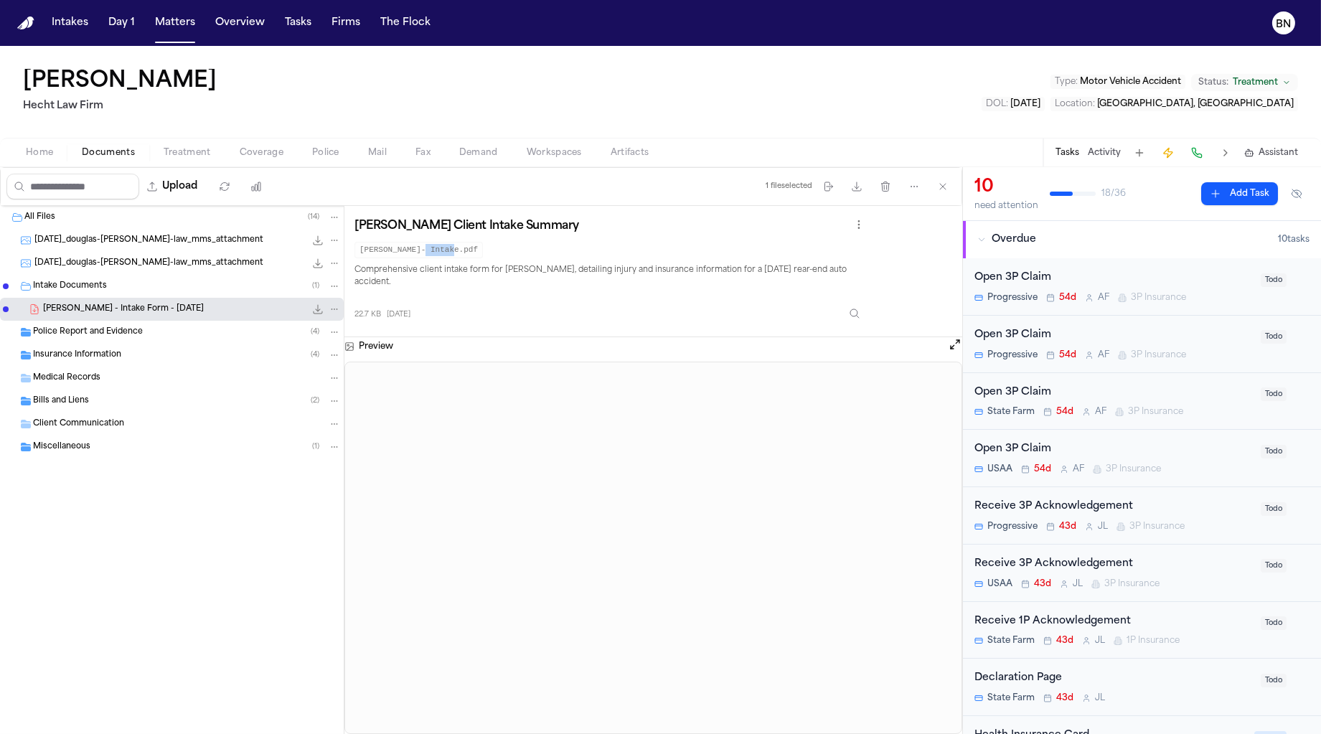
click at [429, 248] on code "Dauglas Webb- Intake.pdf" at bounding box center [418, 250] width 128 height 17
click at [129, 327] on span "Police Report and Evidence" at bounding box center [88, 333] width 110 height 12
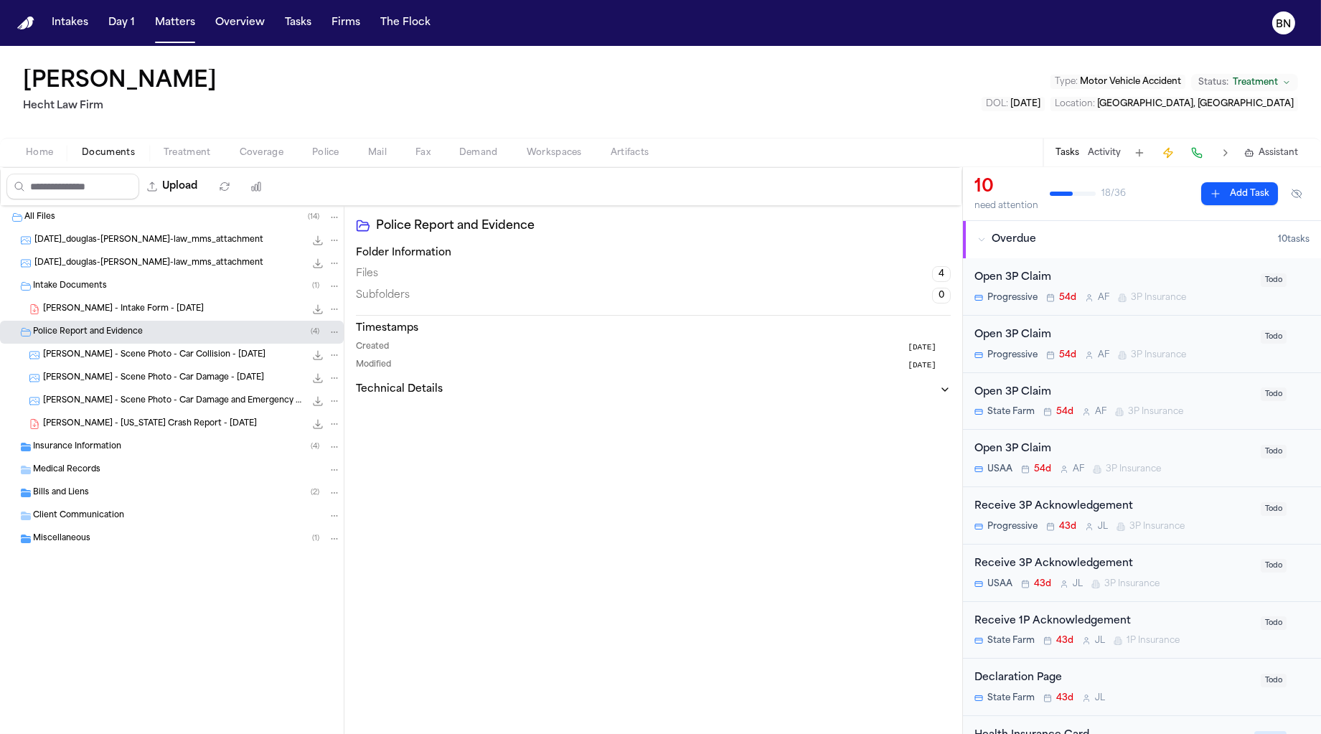
click at [149, 413] on div "D. Webb - Texas Crash Report - 6.3.25 500.9 KB • PDF" at bounding box center [172, 424] width 344 height 23
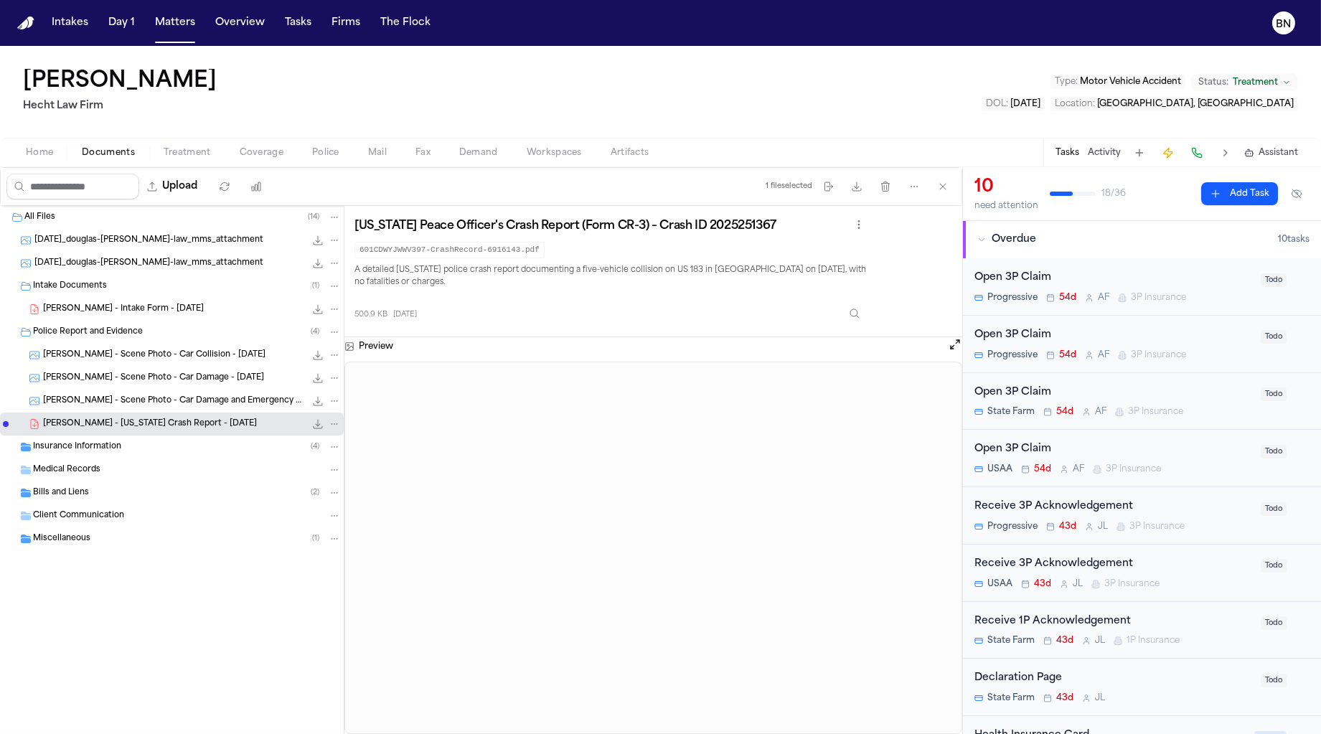
click at [499, 251] on code "601CDWYJWWV397-CrashRecord-6916143.pdf" at bounding box center [449, 250] width 190 height 17
click at [250, 154] on span "Coverage" at bounding box center [262, 152] width 44 height 11
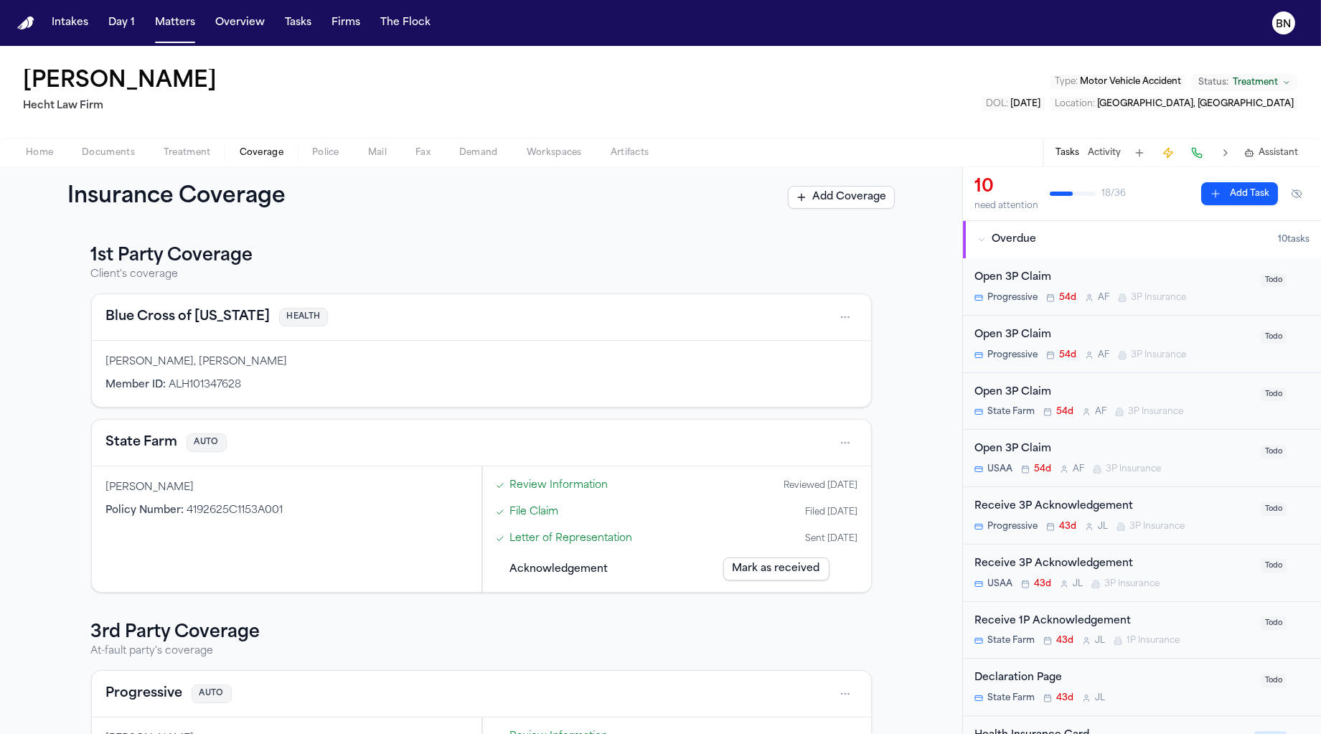
scroll to position [26, 0]
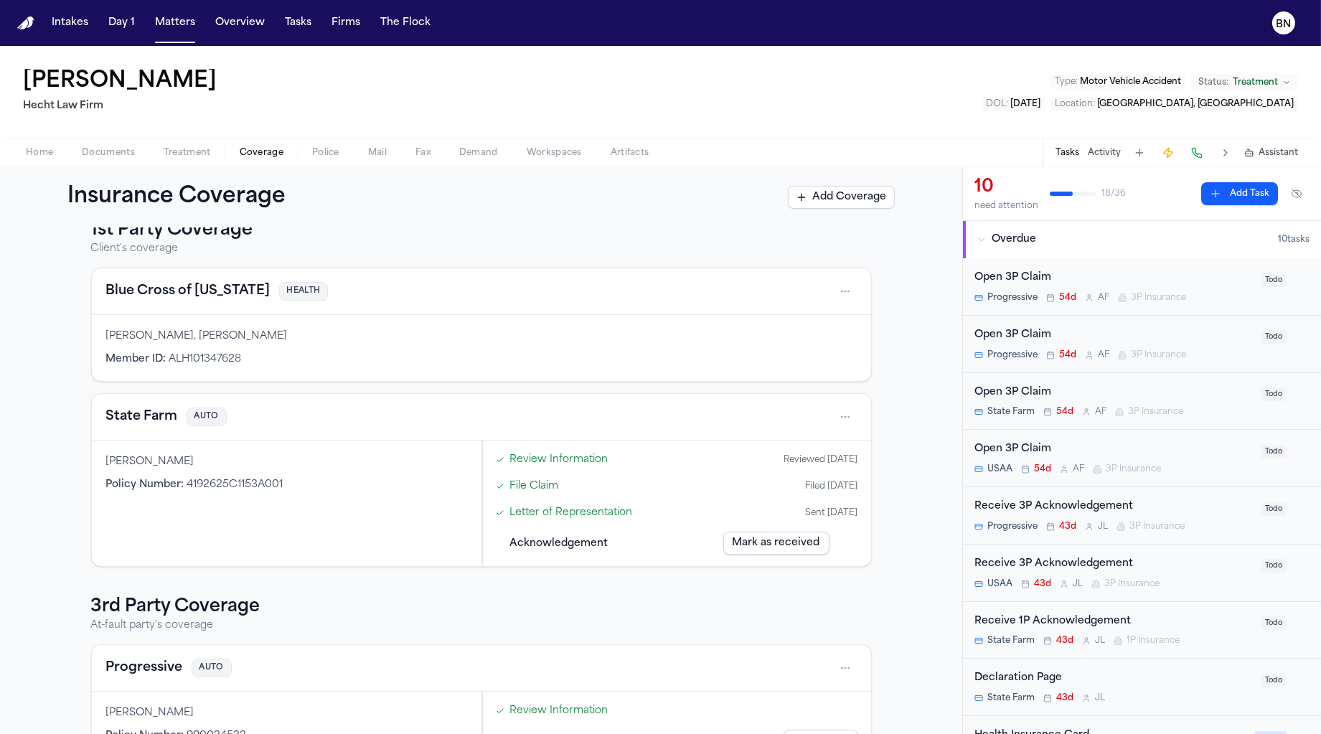
click at [362, 426] on div "State Farm AUTO" at bounding box center [481, 416] width 751 height 23
click at [833, 424] on html "Intakes Day 1 Matters Overview Tasks Firms The Flock BN Douglas Webb Hecht Law …" at bounding box center [660, 367] width 1321 height 734
click at [813, 449] on div "View coverage details" at bounding box center [794, 451] width 108 height 37
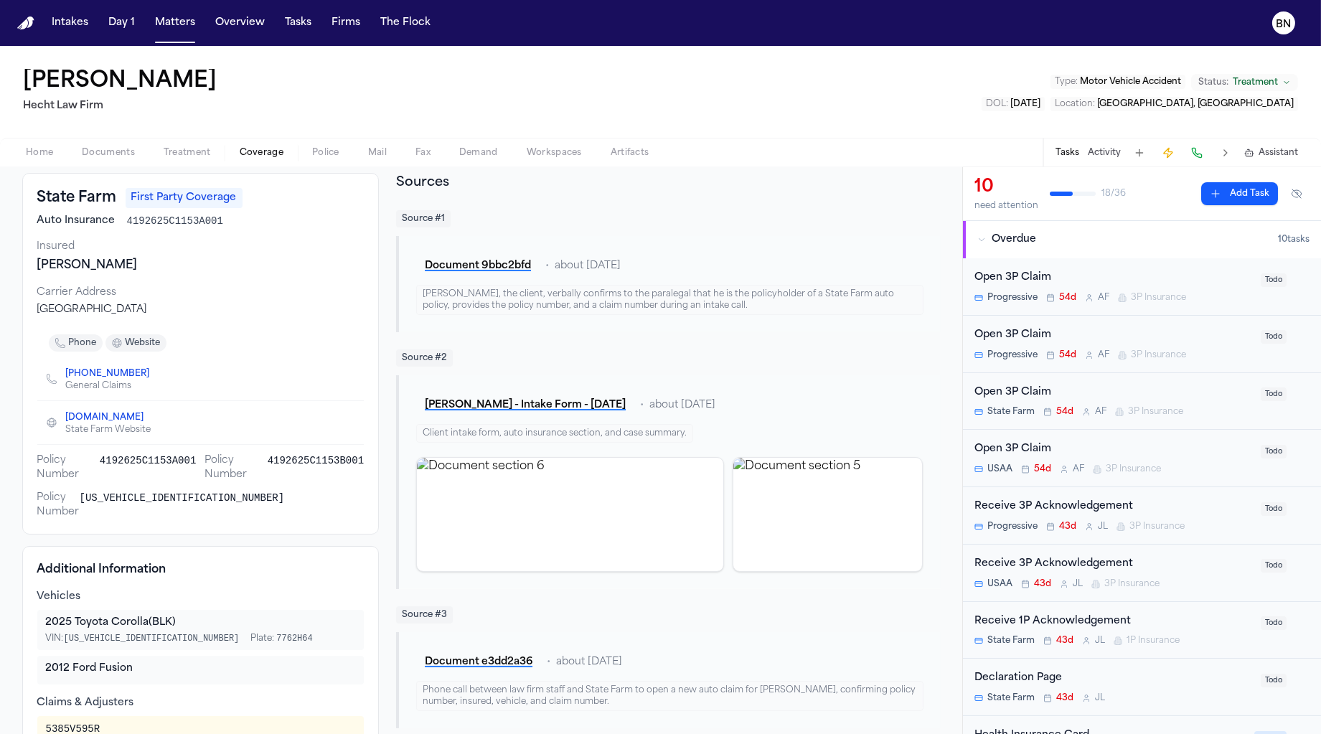
scroll to position [55, 0]
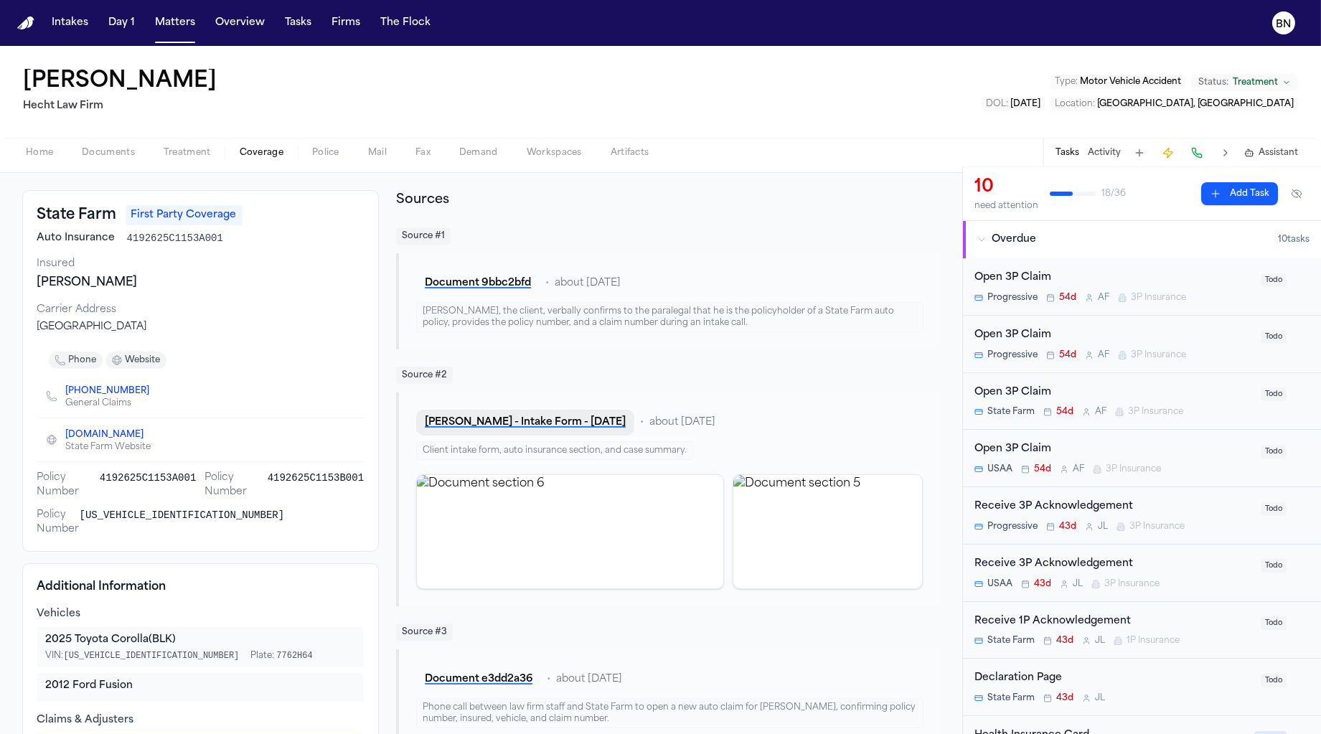
click at [507, 421] on button "D. Webb - Intake Form - 7.8.25" at bounding box center [525, 423] width 218 height 26
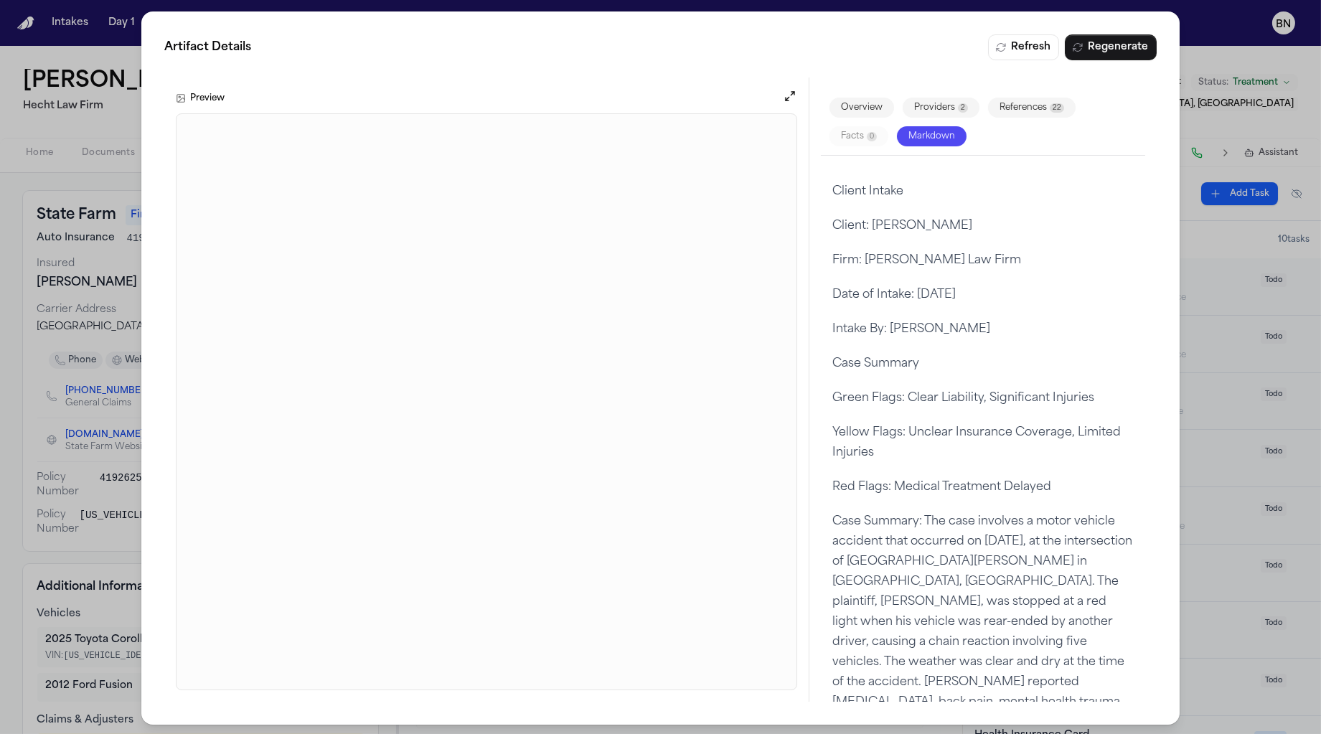
scroll to position [1, 0]
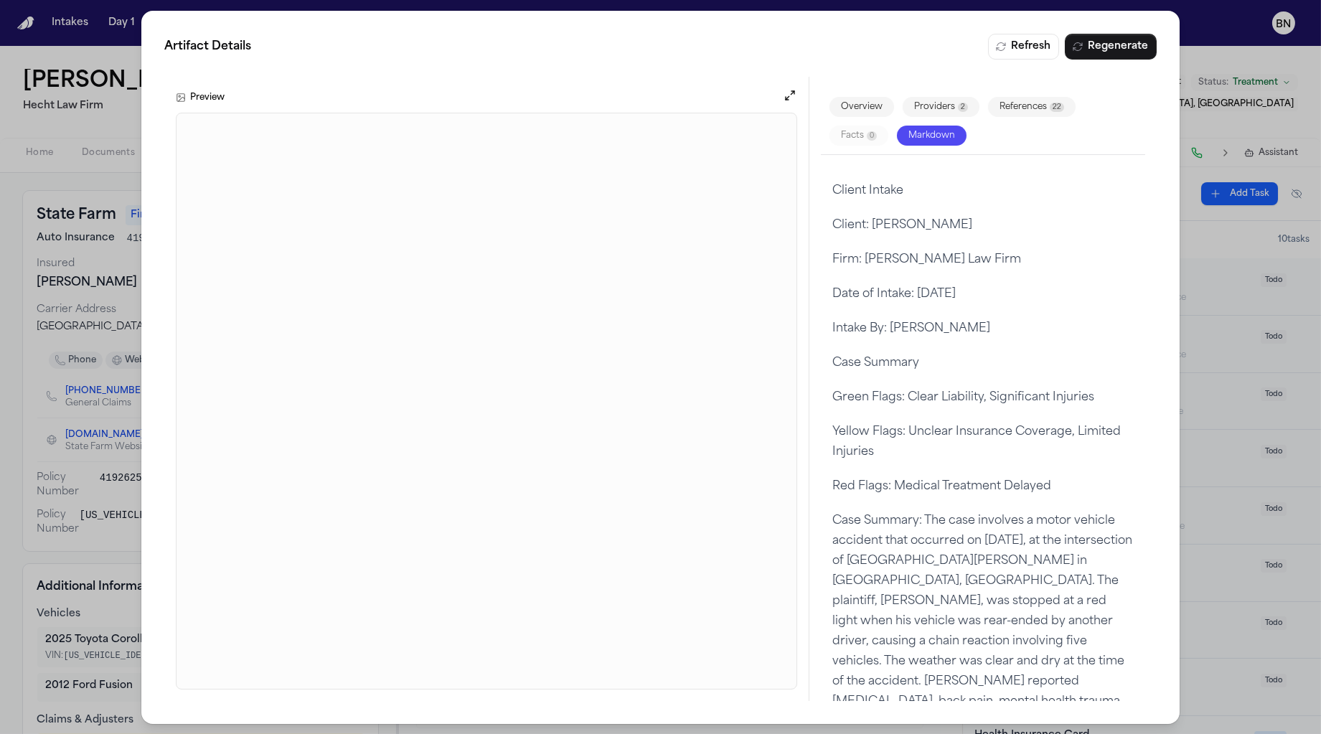
click at [103, 270] on div "Artifact Details Refresh Regenerate Preview Overview Providers 2 References 22 …" at bounding box center [660, 367] width 1321 height 736
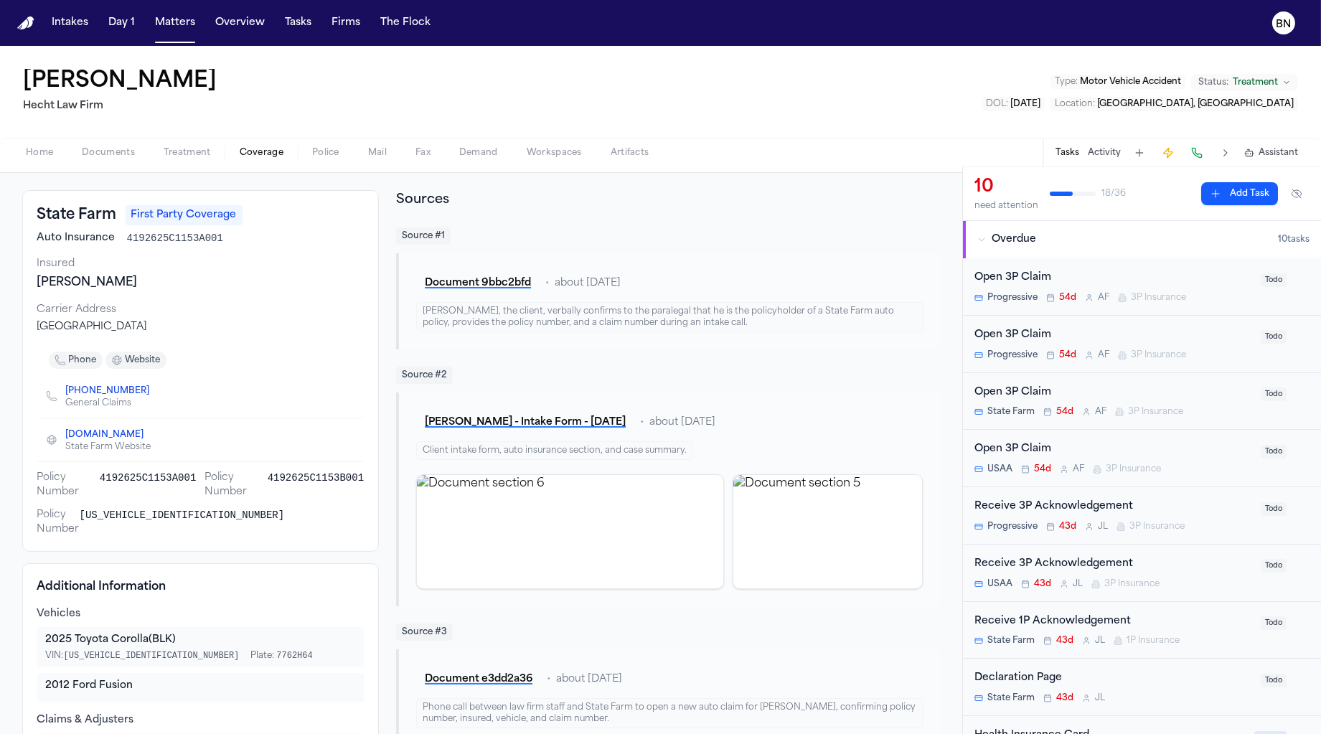
click at [88, 217] on h3 "State Farm" at bounding box center [77, 215] width 80 height 20
click at [182, 231] on span "4192625C1153A001" at bounding box center [175, 238] width 96 height 14
click at [80, 291] on div "State Farm First Party Coverage Auto Insurance 4192625C1153A001 Insured Douglas…" at bounding box center [200, 371] width 357 height 362
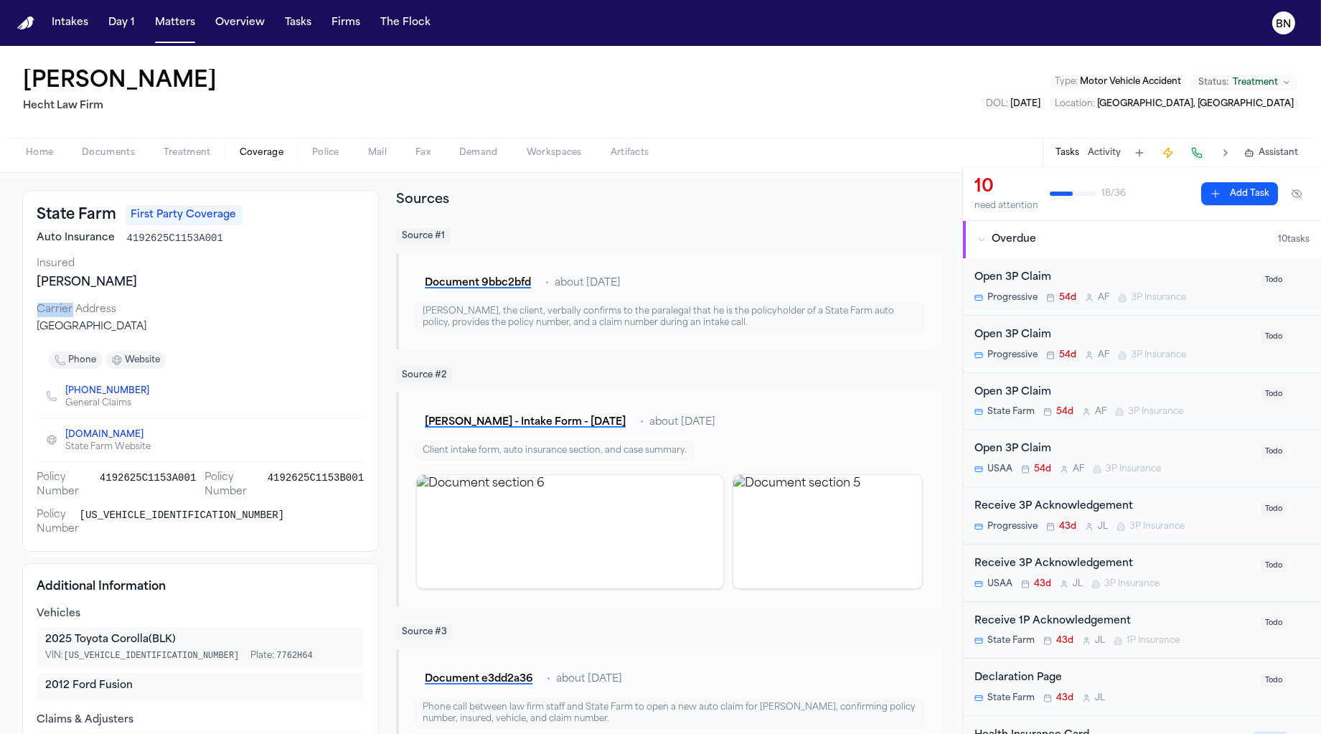
click at [80, 291] on div "State Farm First Party Coverage Auto Insurance 4192625C1153A001 Insured Douglas…" at bounding box center [200, 371] width 357 height 362
click at [80, 290] on div "State Farm First Party Coverage Auto Insurance 4192625C1153A001 Insured Douglas…" at bounding box center [200, 371] width 357 height 362
click at [82, 289] on div "Douglas Webb" at bounding box center [200, 282] width 327 height 17
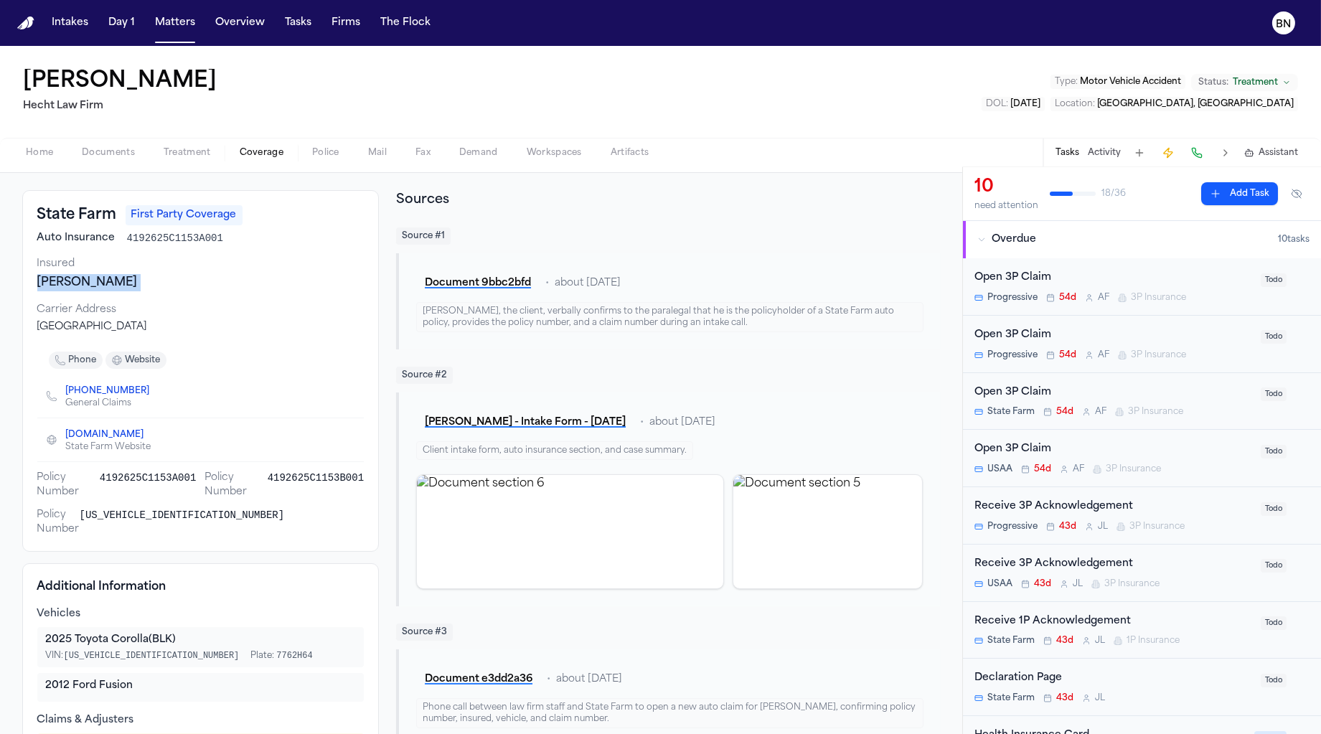
click at [82, 289] on div "Douglas Webb" at bounding box center [200, 282] width 327 height 17
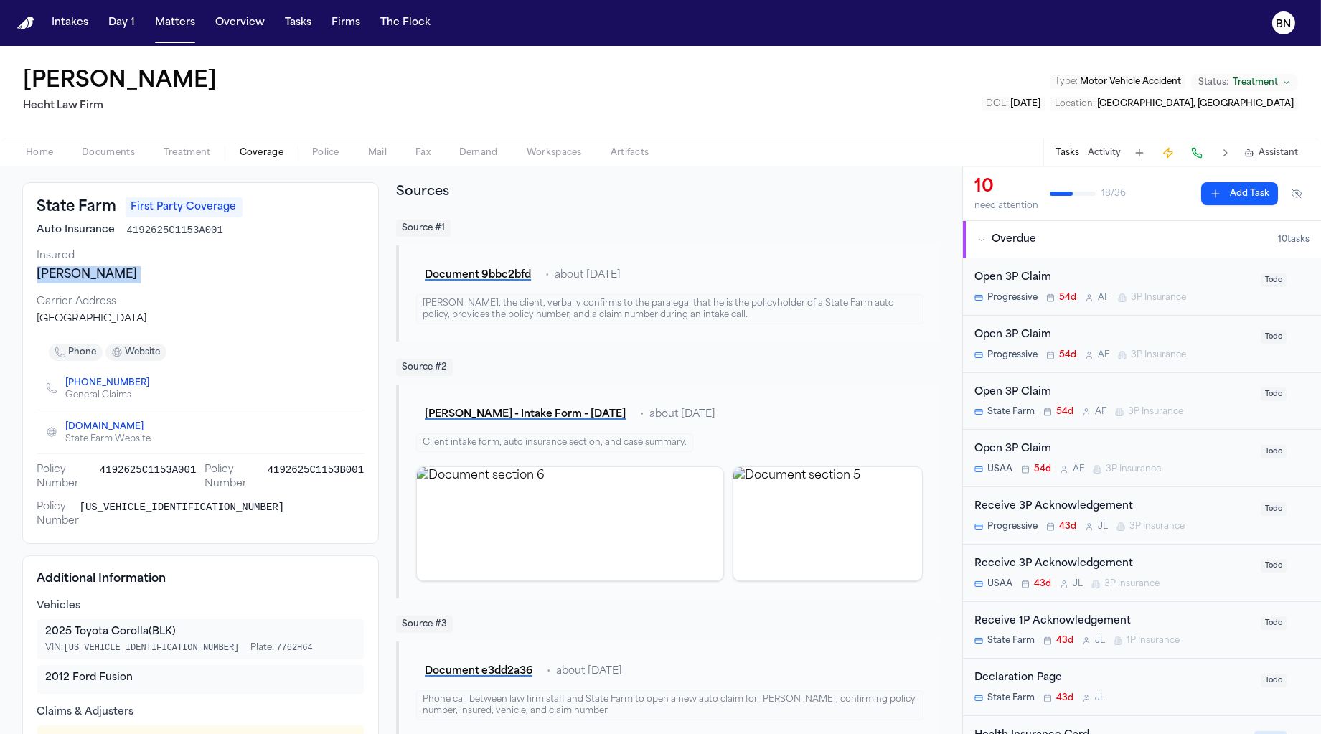
scroll to position [0, 0]
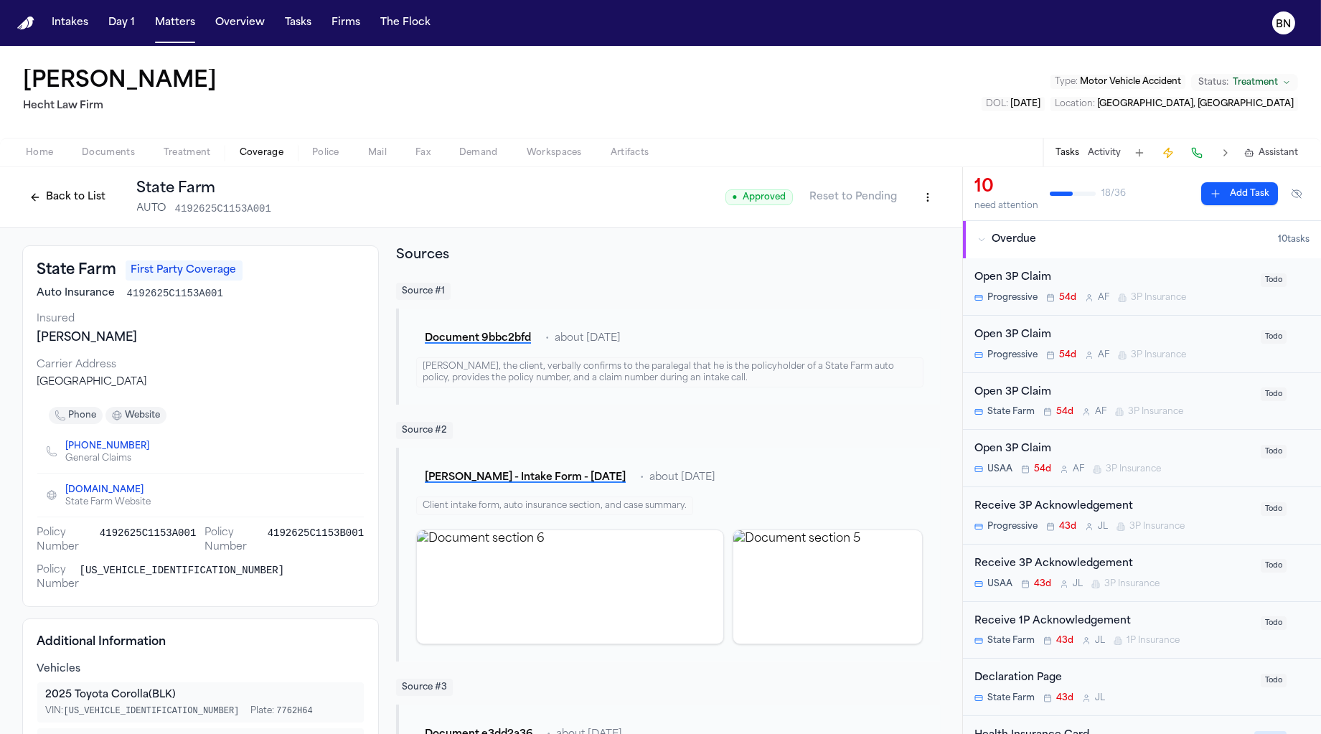
click at [137, 381] on div "One State Farm Plaza, Bloomington, IL 61710" at bounding box center [200, 382] width 327 height 14
click at [317, 156] on span "Police" at bounding box center [325, 152] width 27 height 11
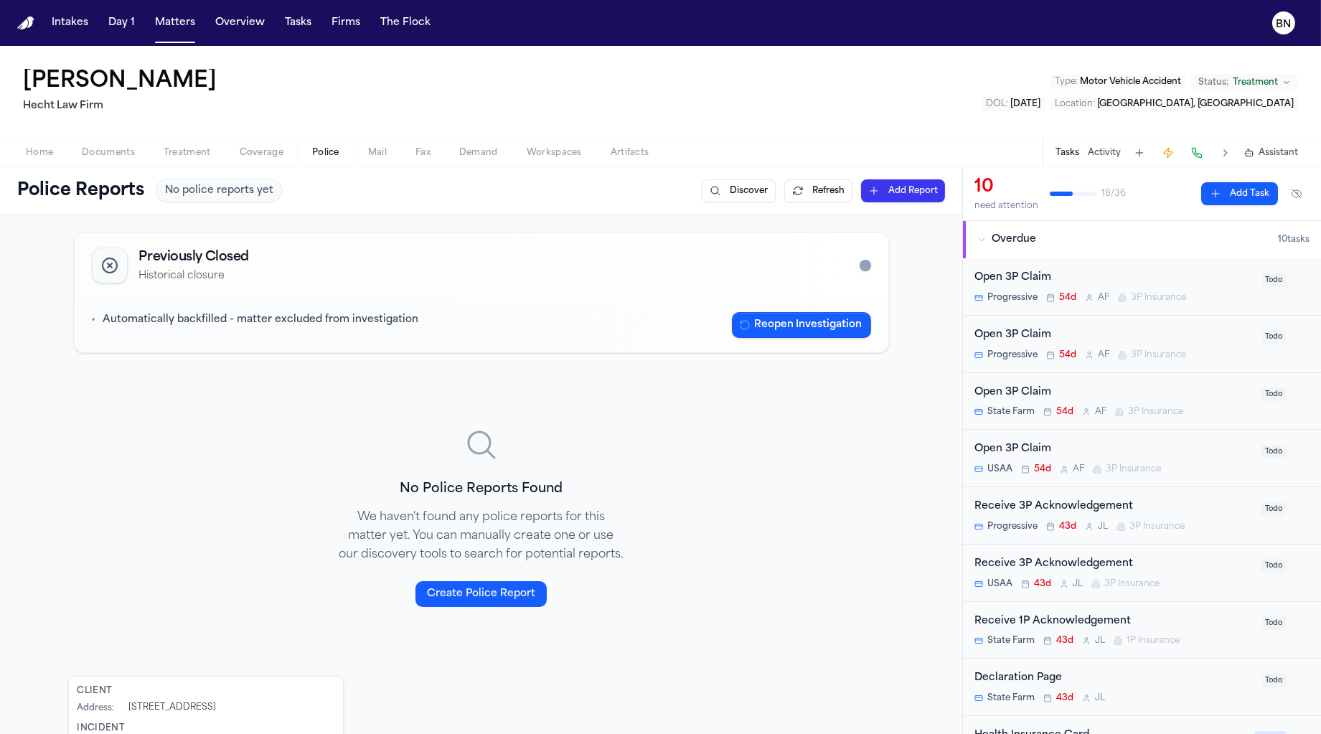
click at [383, 158] on span "Mail" at bounding box center [377, 152] width 19 height 11
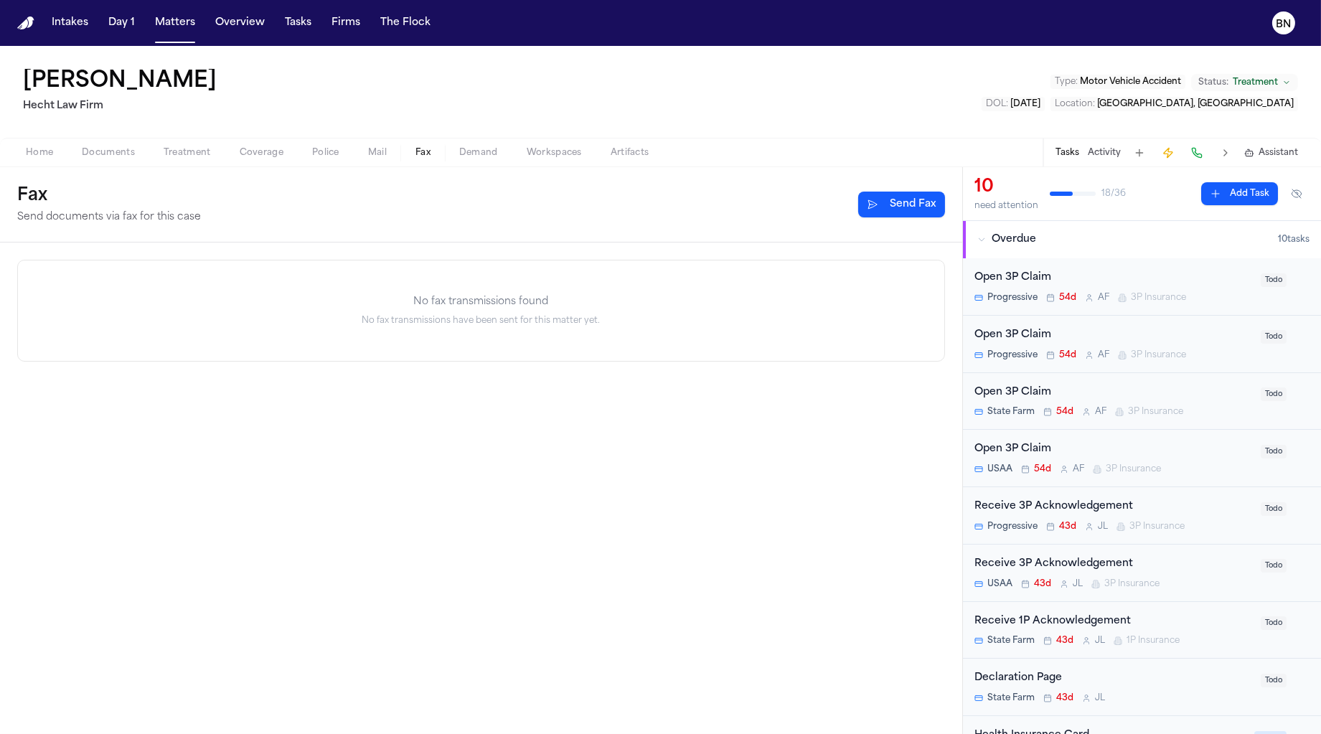
click at [421, 157] on span "Fax" at bounding box center [422, 152] width 15 height 11
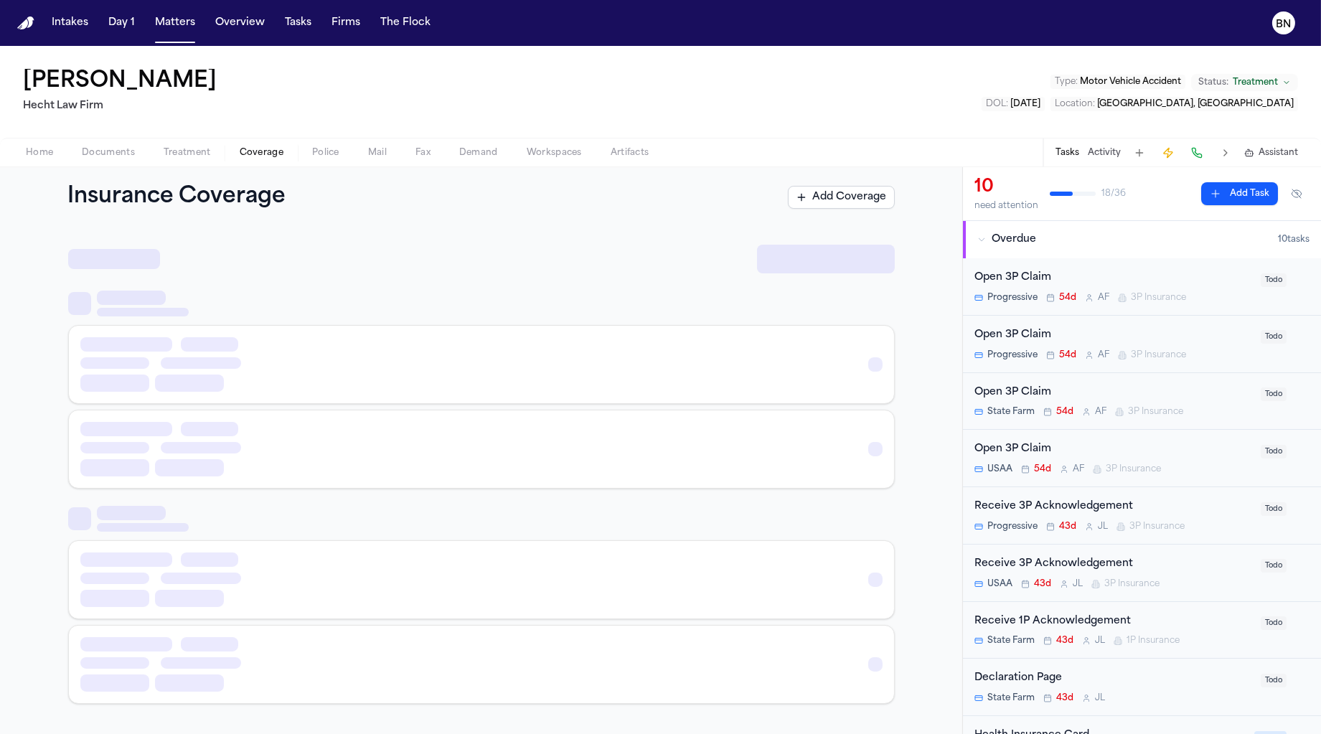
click at [262, 149] on span "Coverage" at bounding box center [262, 152] width 44 height 11
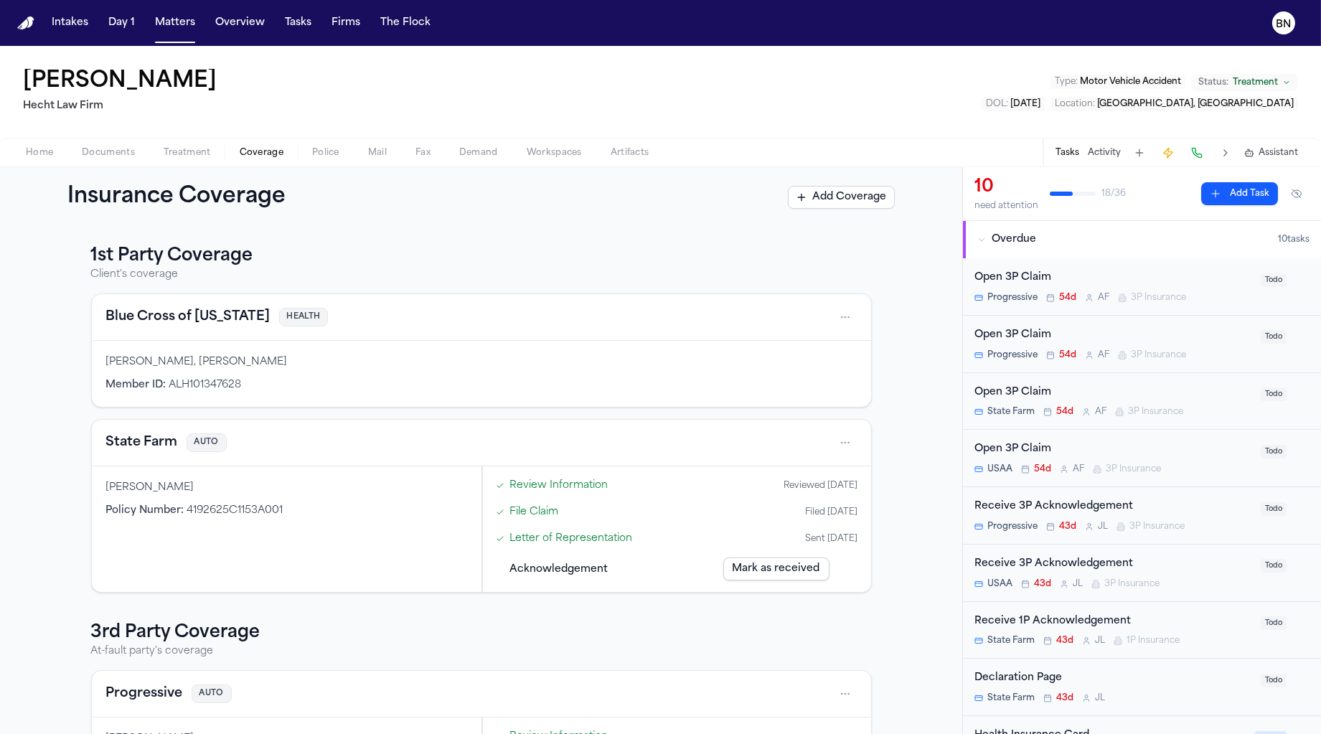
click at [1140, 332] on div "Open 3P Claim" at bounding box center [1114, 335] width 278 height 17
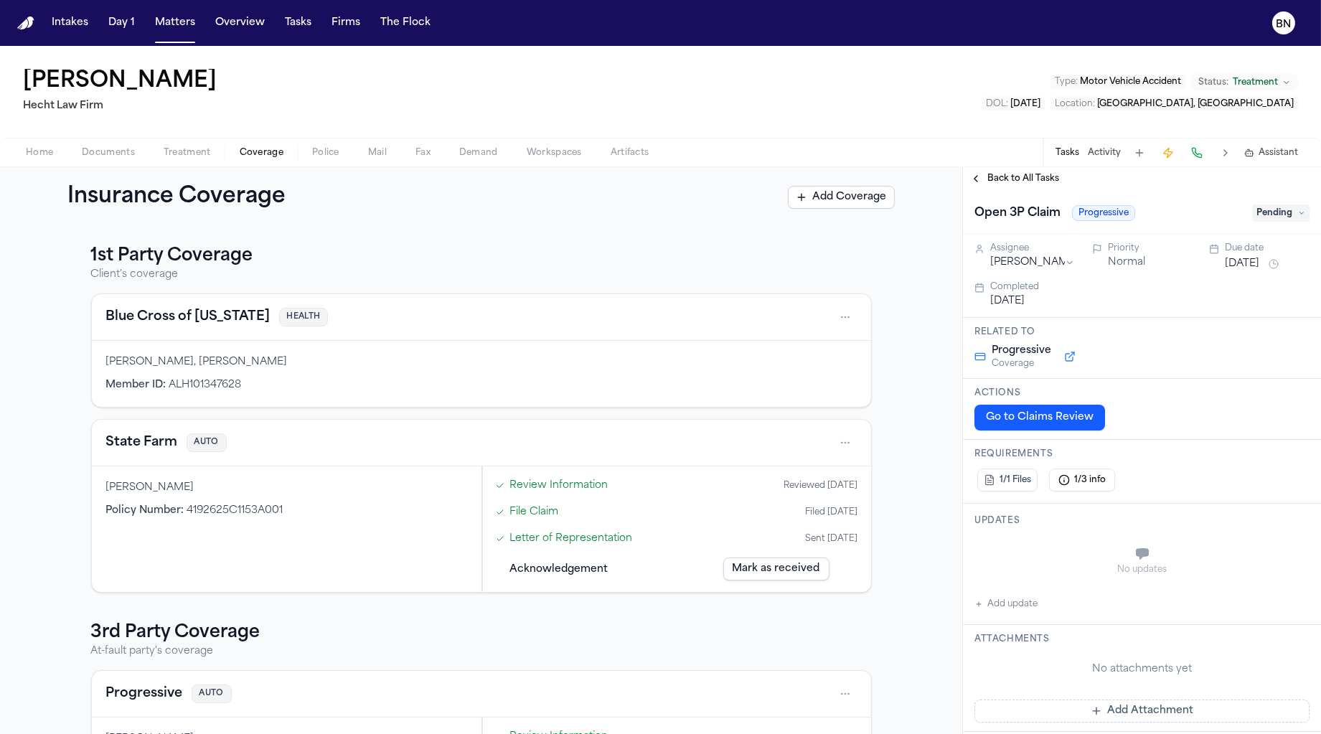
click at [1023, 174] on span "Back to All Tasks" at bounding box center [1023, 178] width 72 height 11
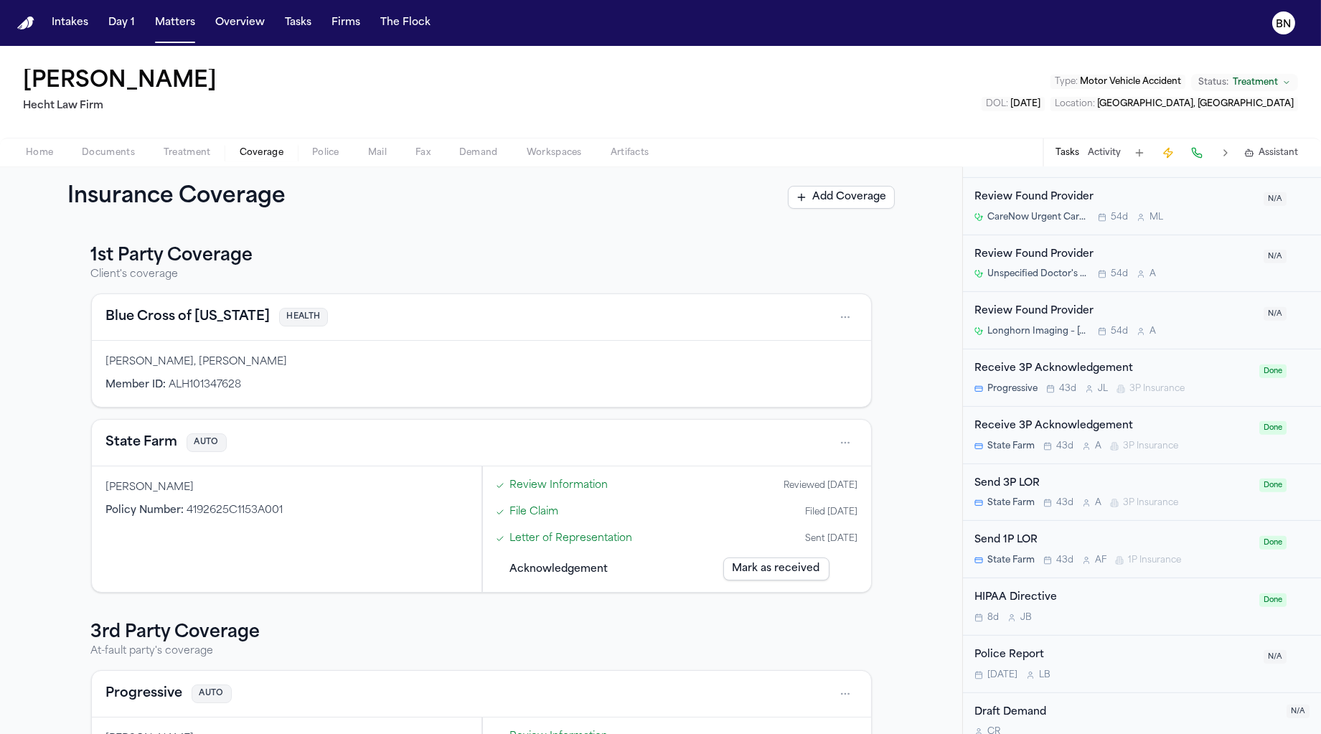
scroll to position [1645, 0]
click at [36, 156] on span "Home" at bounding box center [39, 152] width 27 height 11
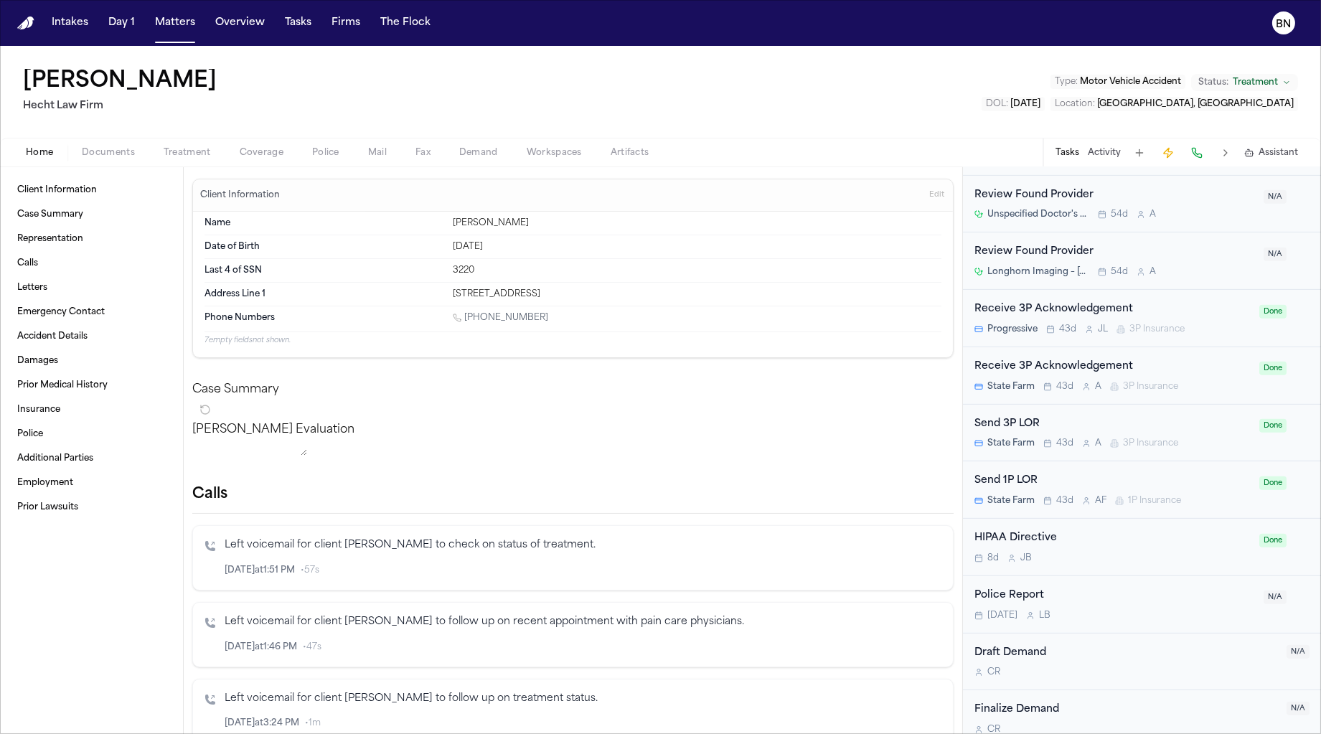
click at [214, 504] on h2 "Calls" at bounding box center [572, 494] width 761 height 20
click at [225, 504] on h2 "Calls" at bounding box center [572, 494] width 761 height 20
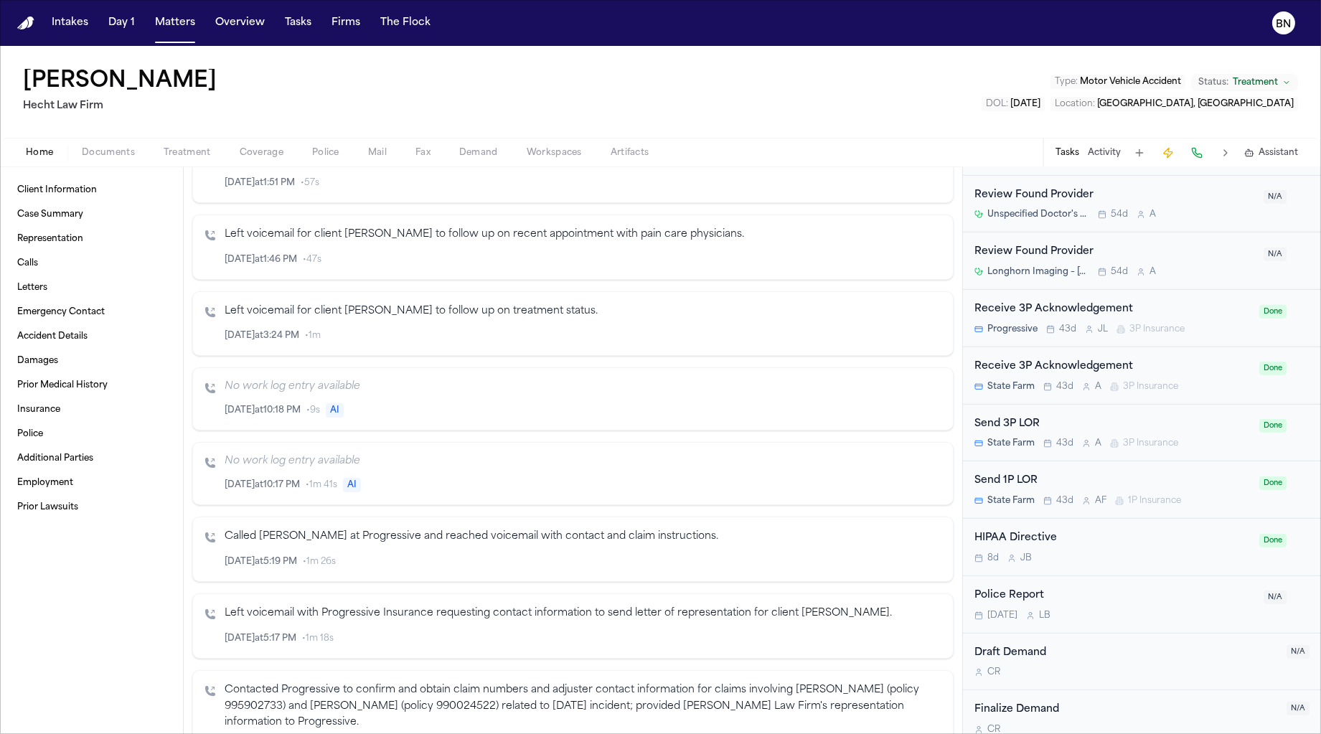
scroll to position [393, 0]
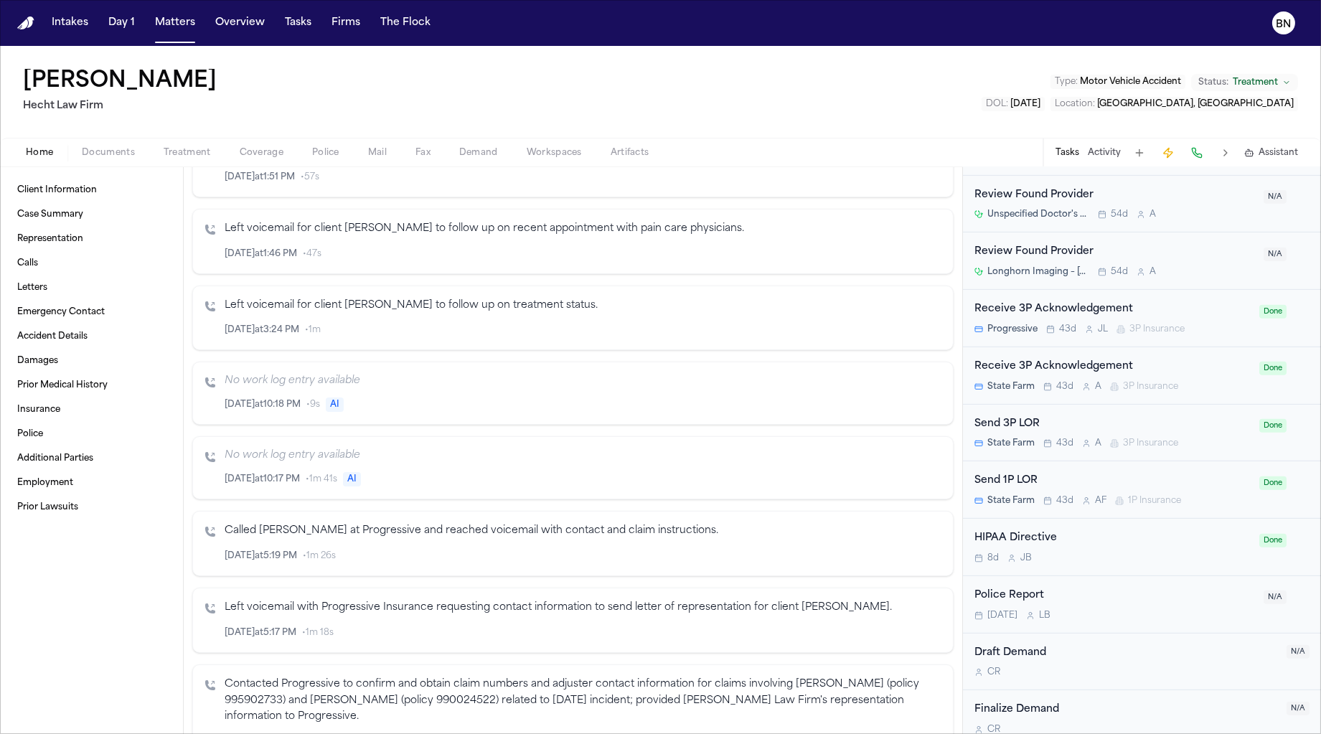
click at [348, 485] on span "AI" at bounding box center [352, 479] width 18 height 14
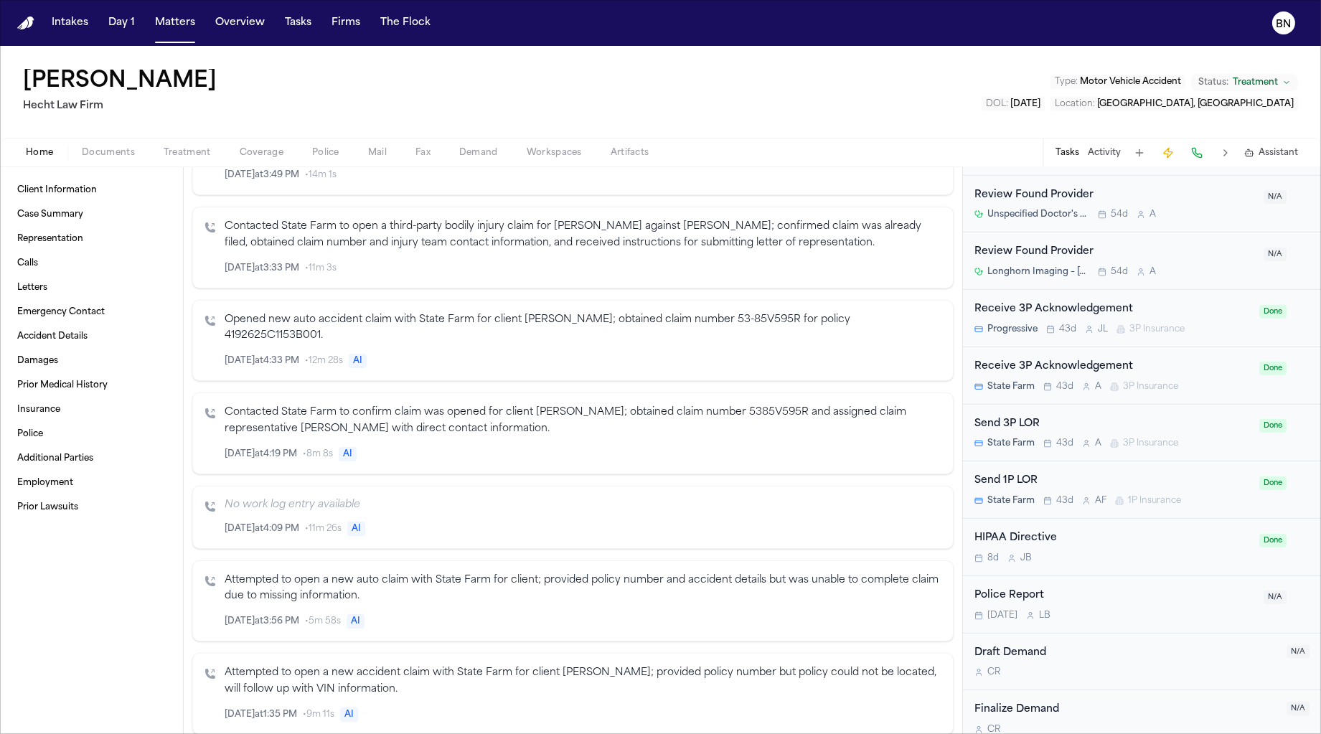
scroll to position [963, 0]
click at [877, 452] on icon "Inspect" at bounding box center [882, 451] width 10 height 10
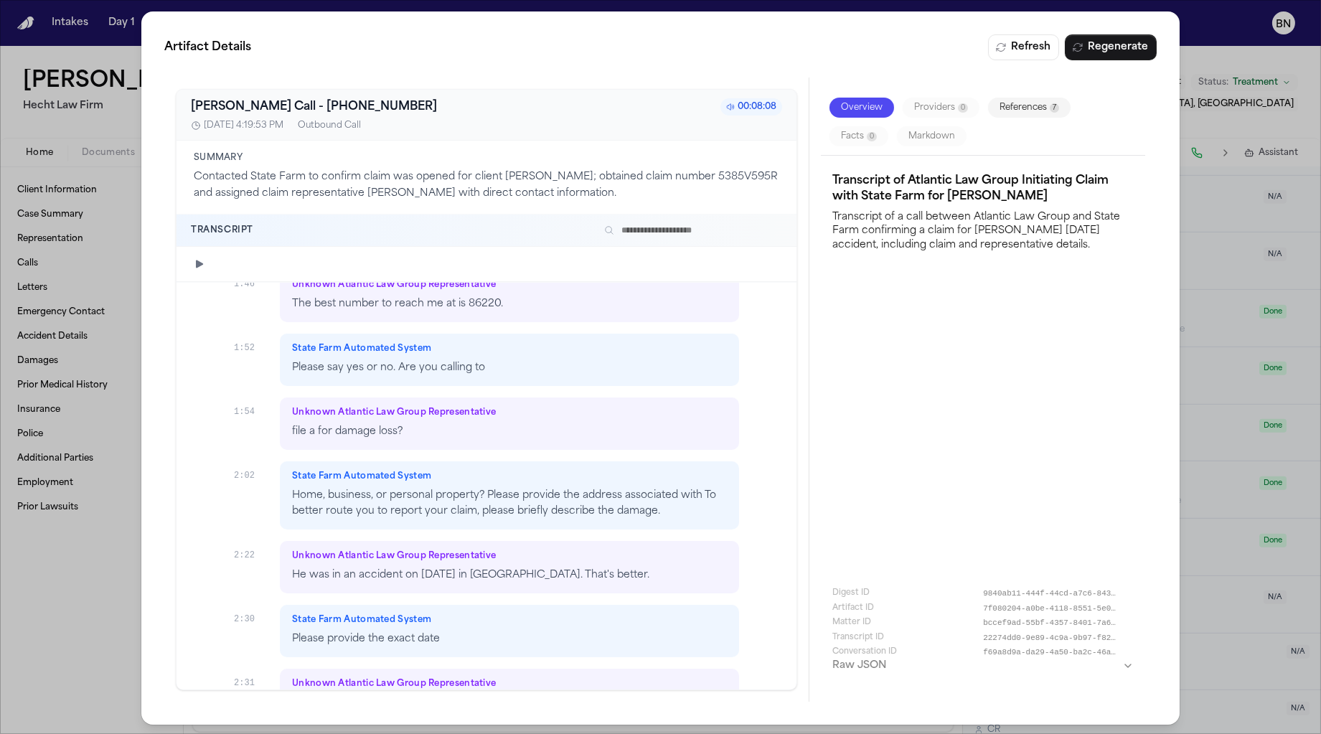
scroll to position [1264, 0]
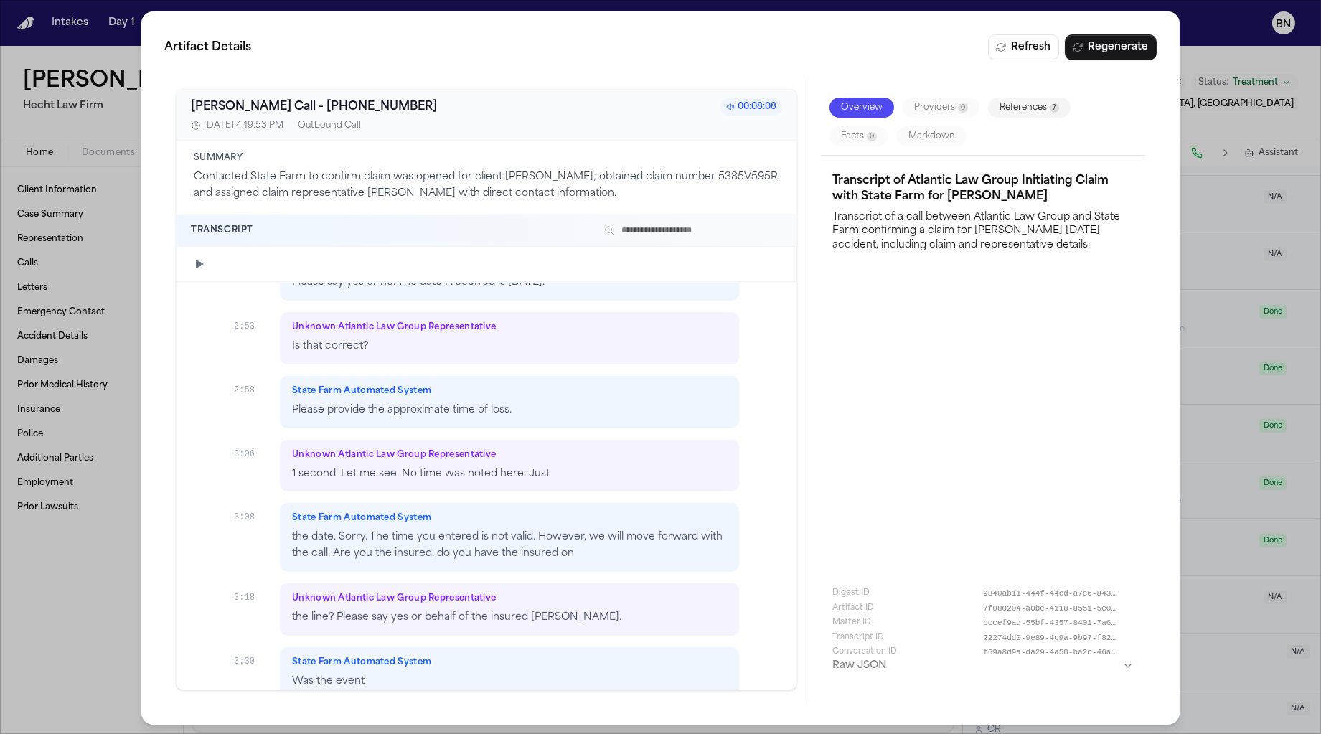
click at [80, 595] on div "Artifact Details Refresh Regenerate Bland AI Call - +18007325246 00:08:08 7/10/…" at bounding box center [660, 368] width 1321 height 736
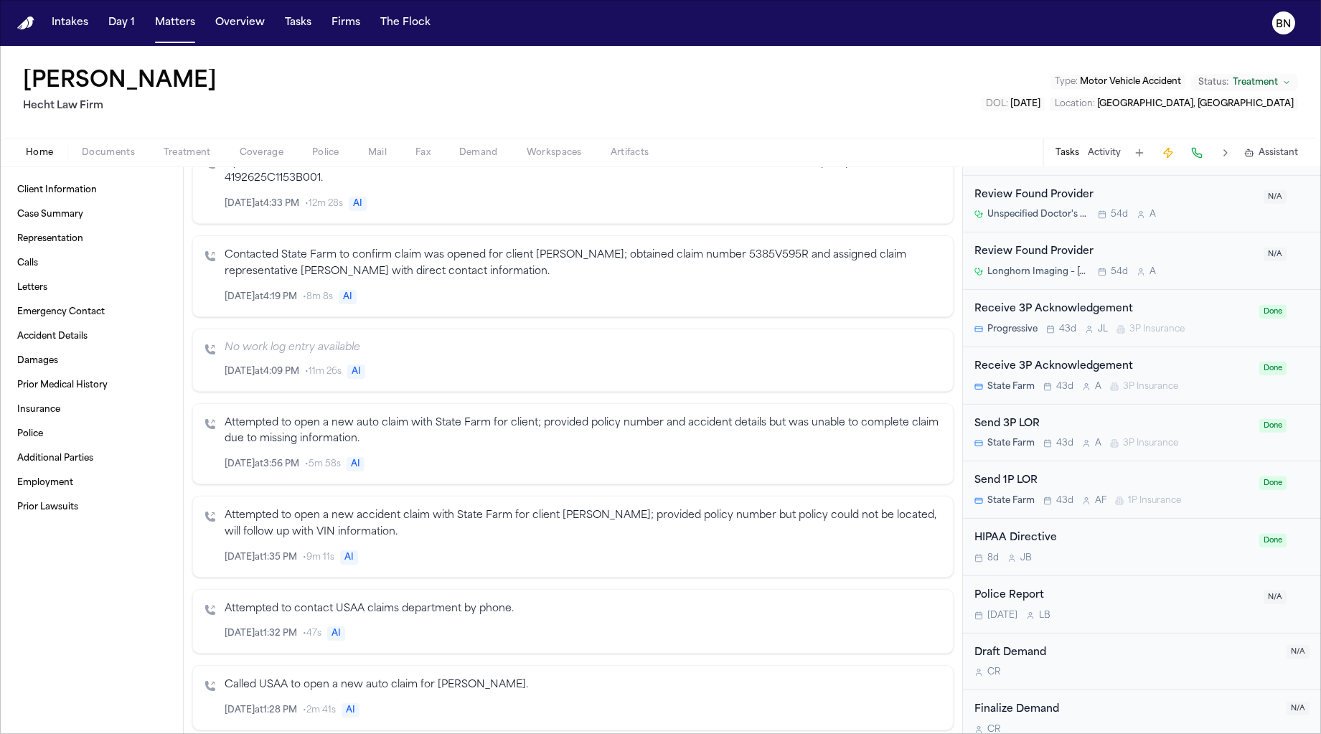
scroll to position [1118, 0]
click at [82, 155] on span "Documents" at bounding box center [108, 152] width 53 height 11
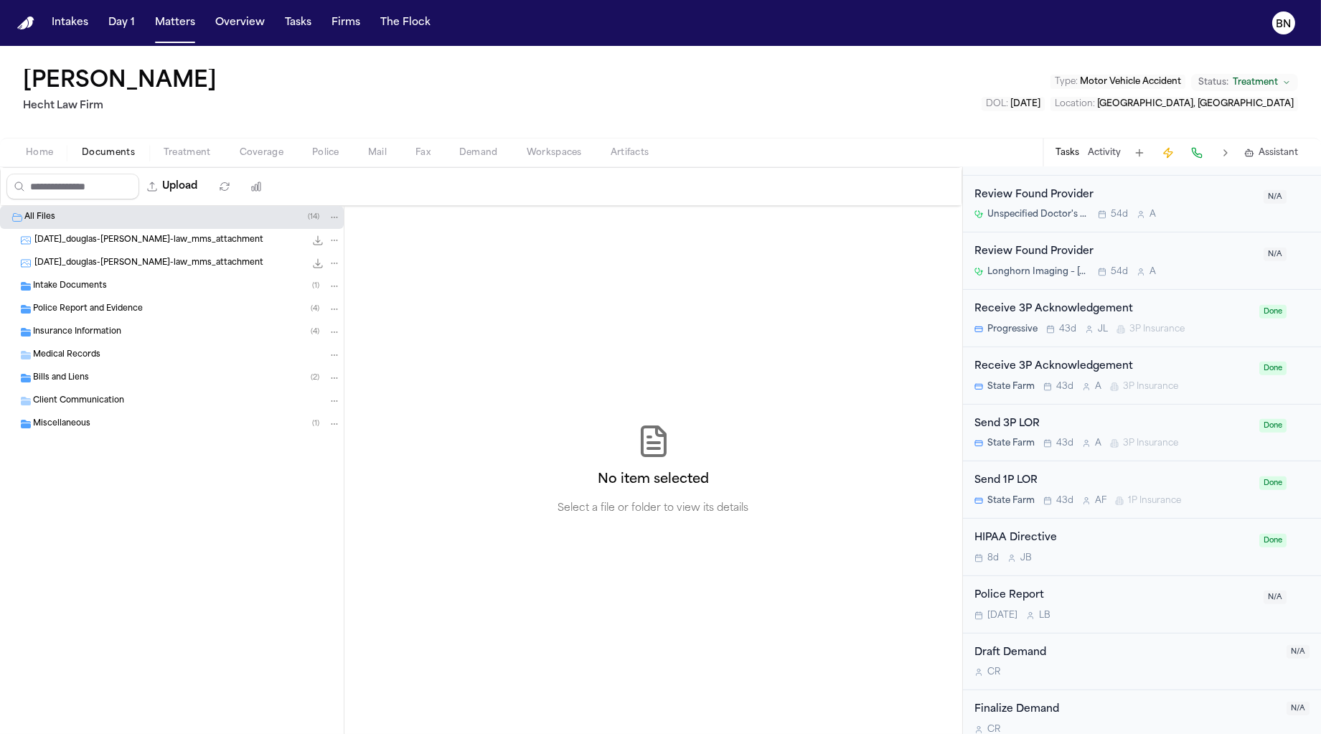
click at [130, 311] on span "Police Report and Evidence" at bounding box center [88, 310] width 110 height 12
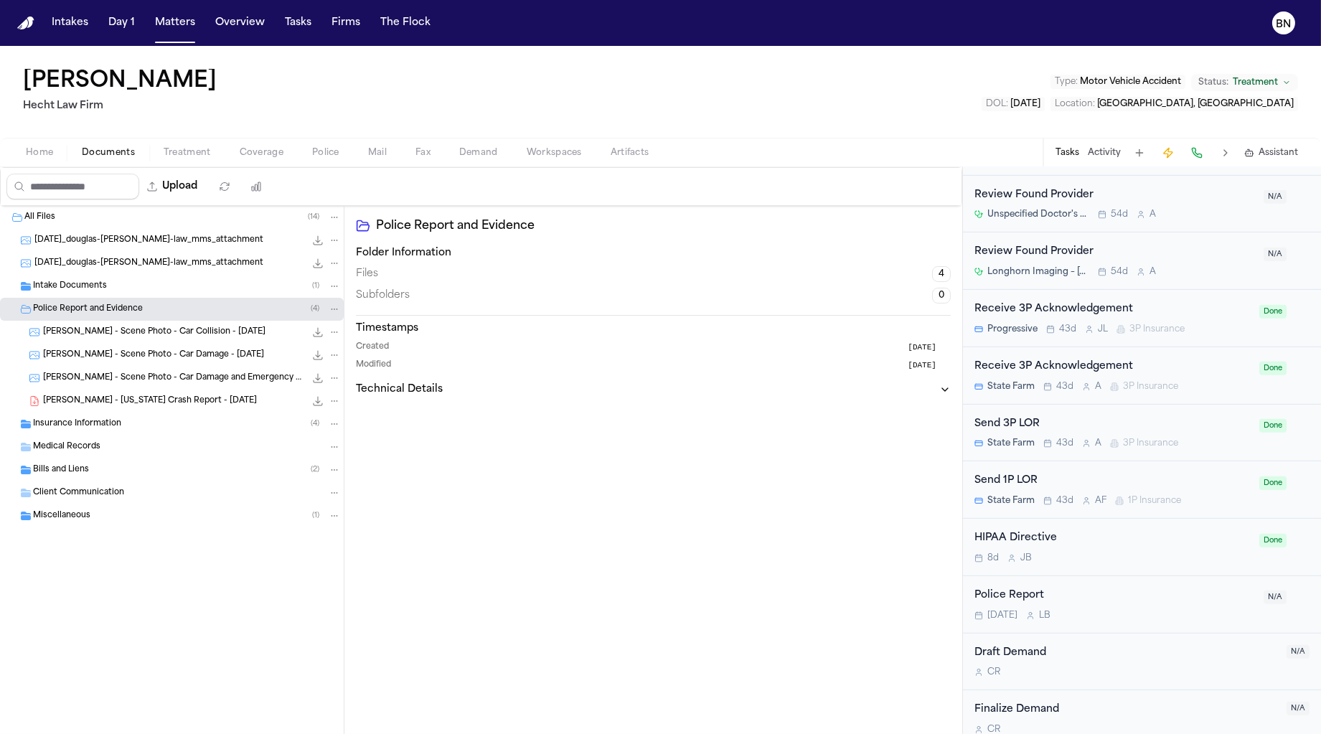
click at [189, 405] on div "D. Webb - Texas Crash Report - 6.3.25 500.9 KB • PDF" at bounding box center [192, 401] width 298 height 14
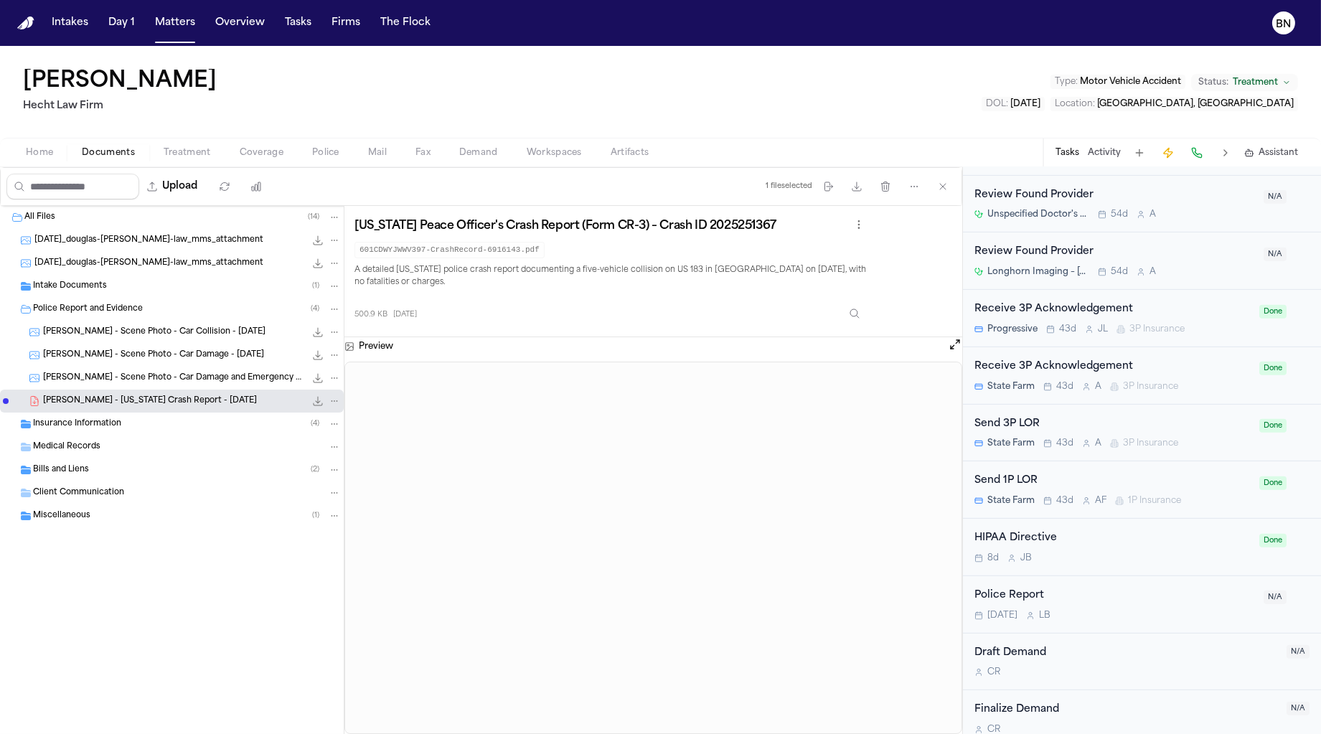
click at [1132, 153] on button at bounding box center [1140, 153] width 20 height 20
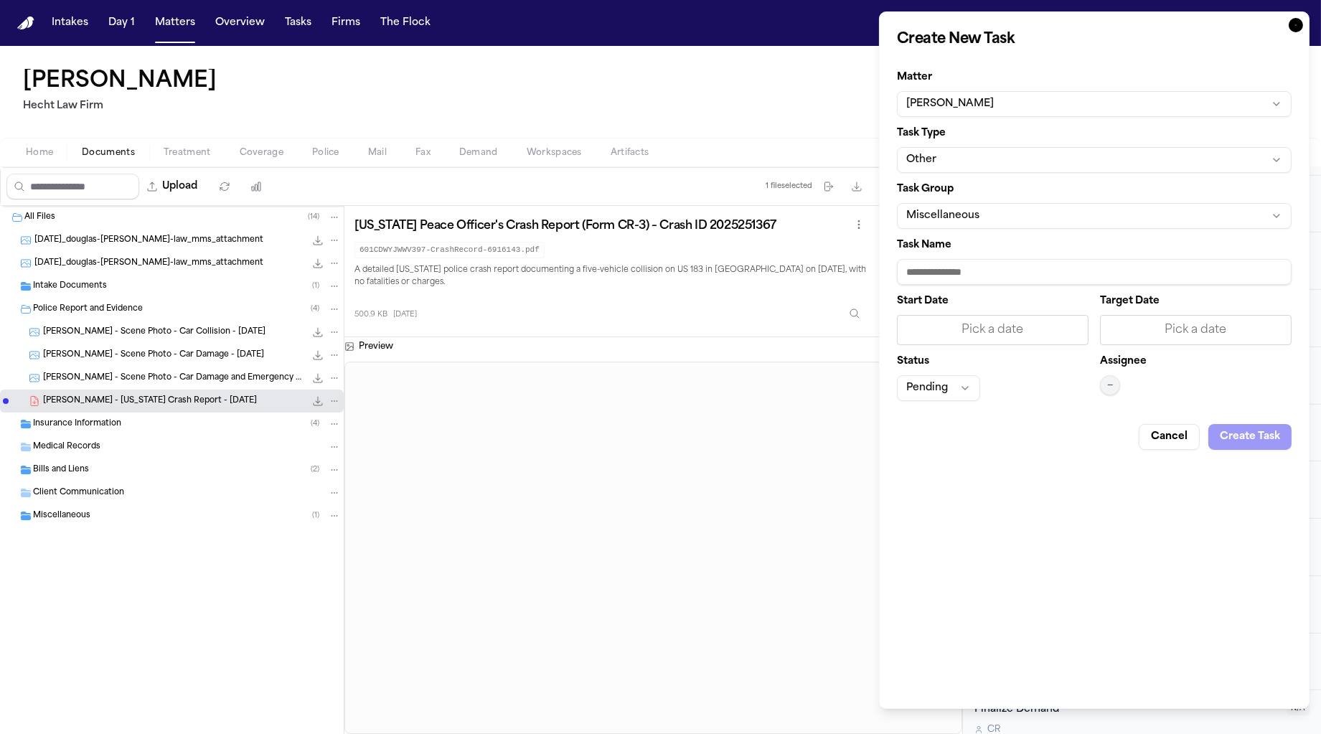
click at [1294, 27] on icon "button" at bounding box center [1296, 25] width 14 height 14
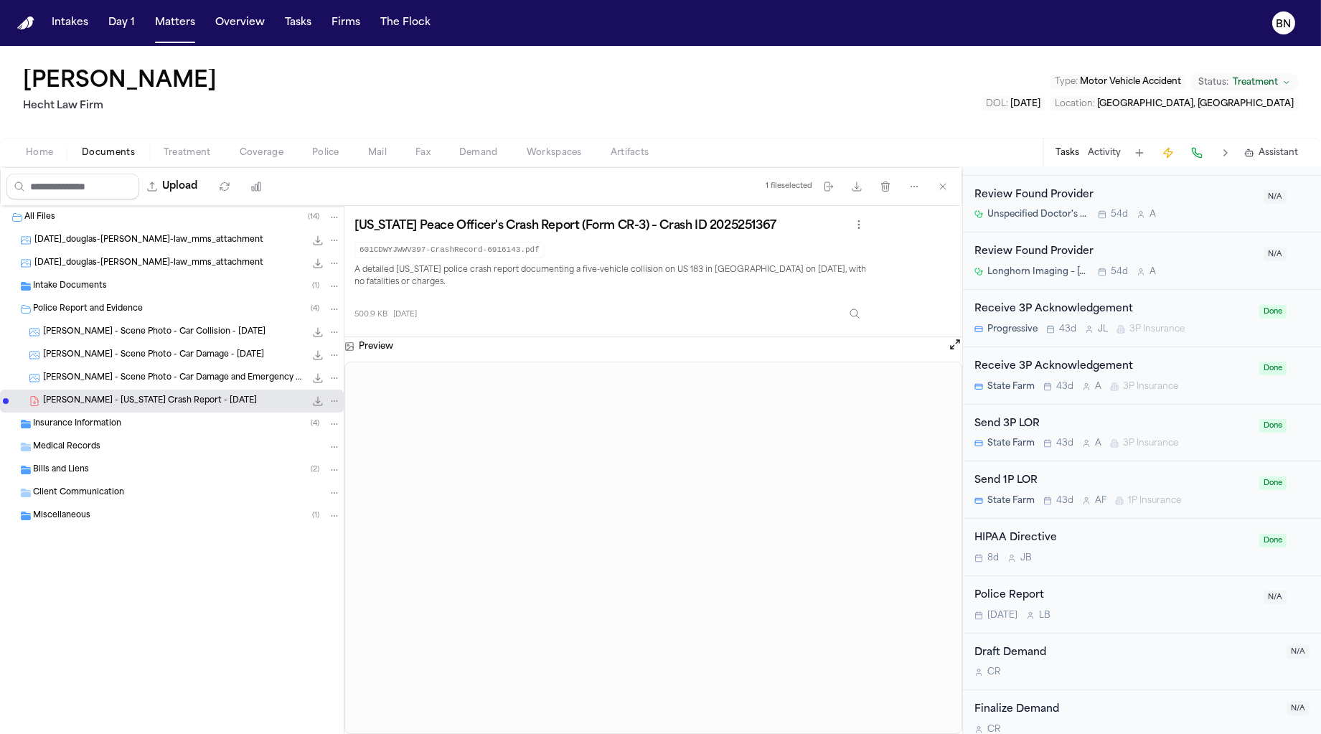
click at [1170, 154] on button at bounding box center [1168, 153] width 20 height 20
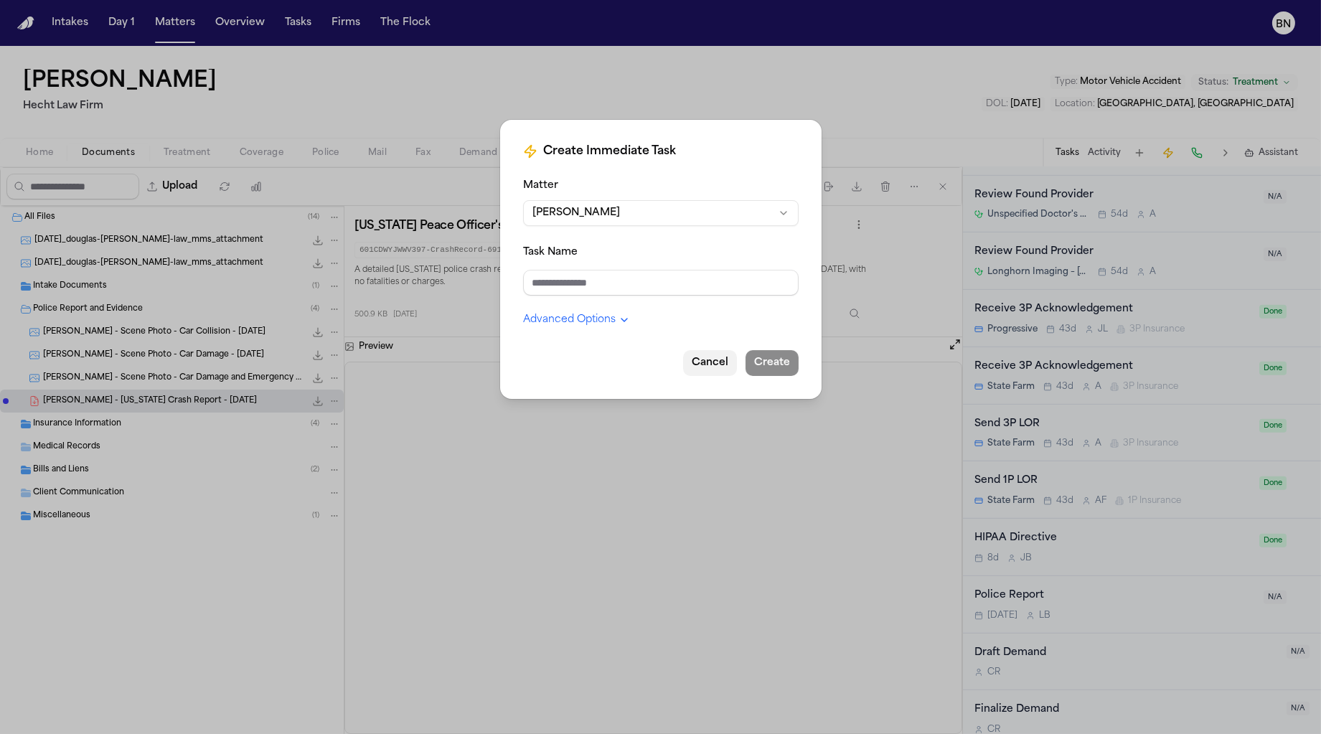
click at [711, 362] on button "Cancel" at bounding box center [710, 363] width 54 height 26
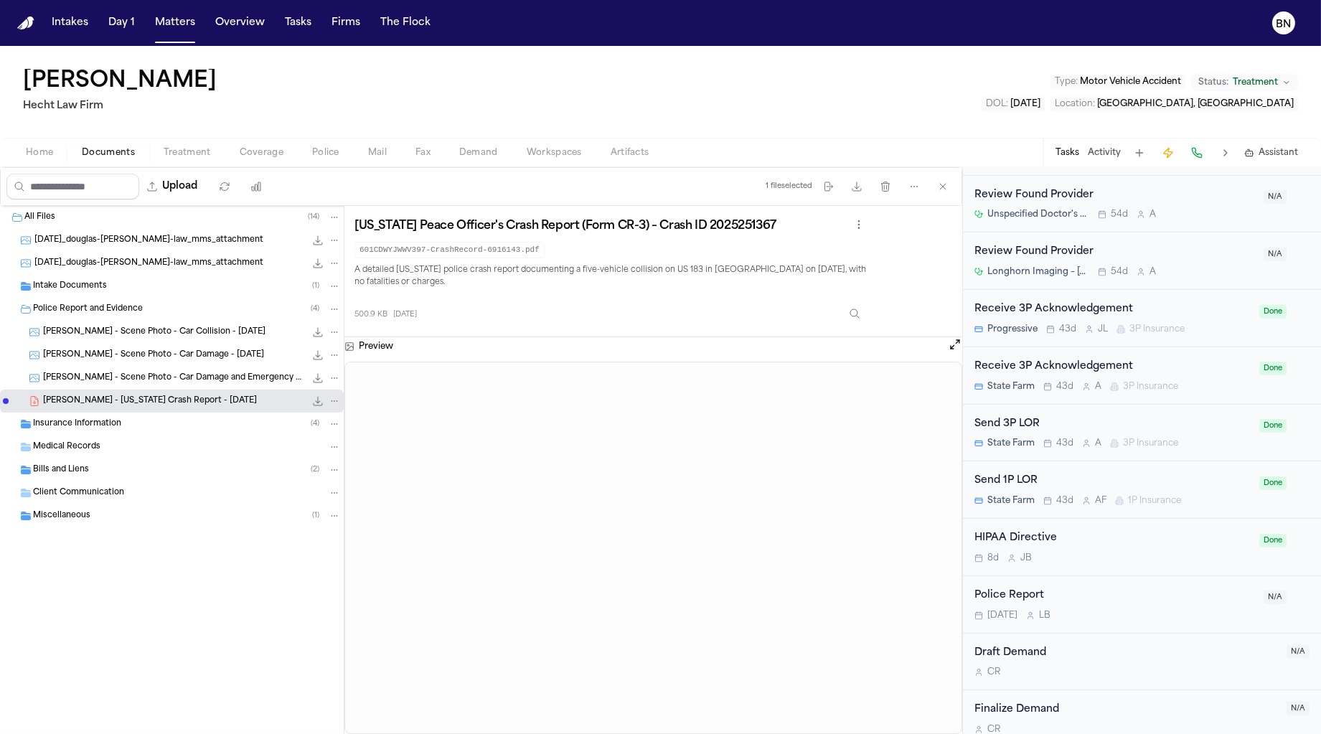
click at [1273, 153] on span "Assistant" at bounding box center [1278, 152] width 39 height 11
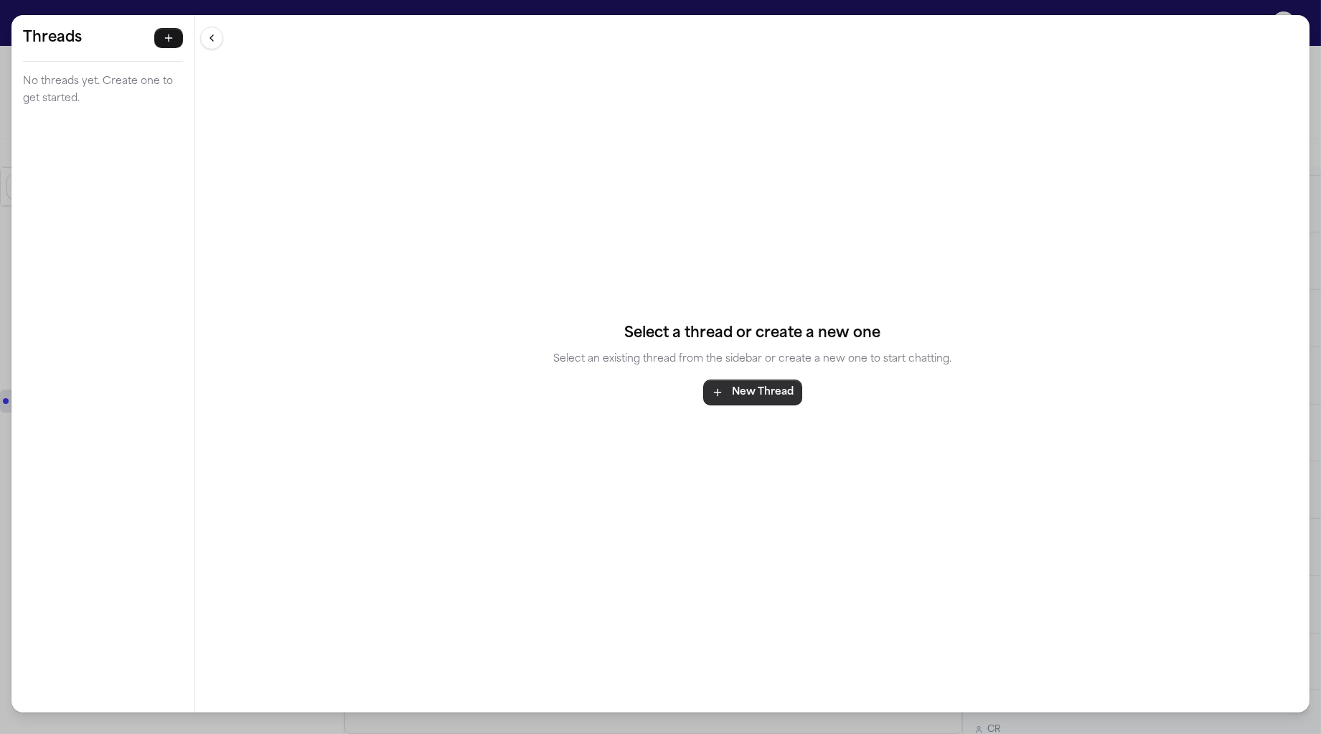
click at [781, 398] on button "New Thread" at bounding box center [752, 393] width 99 height 26
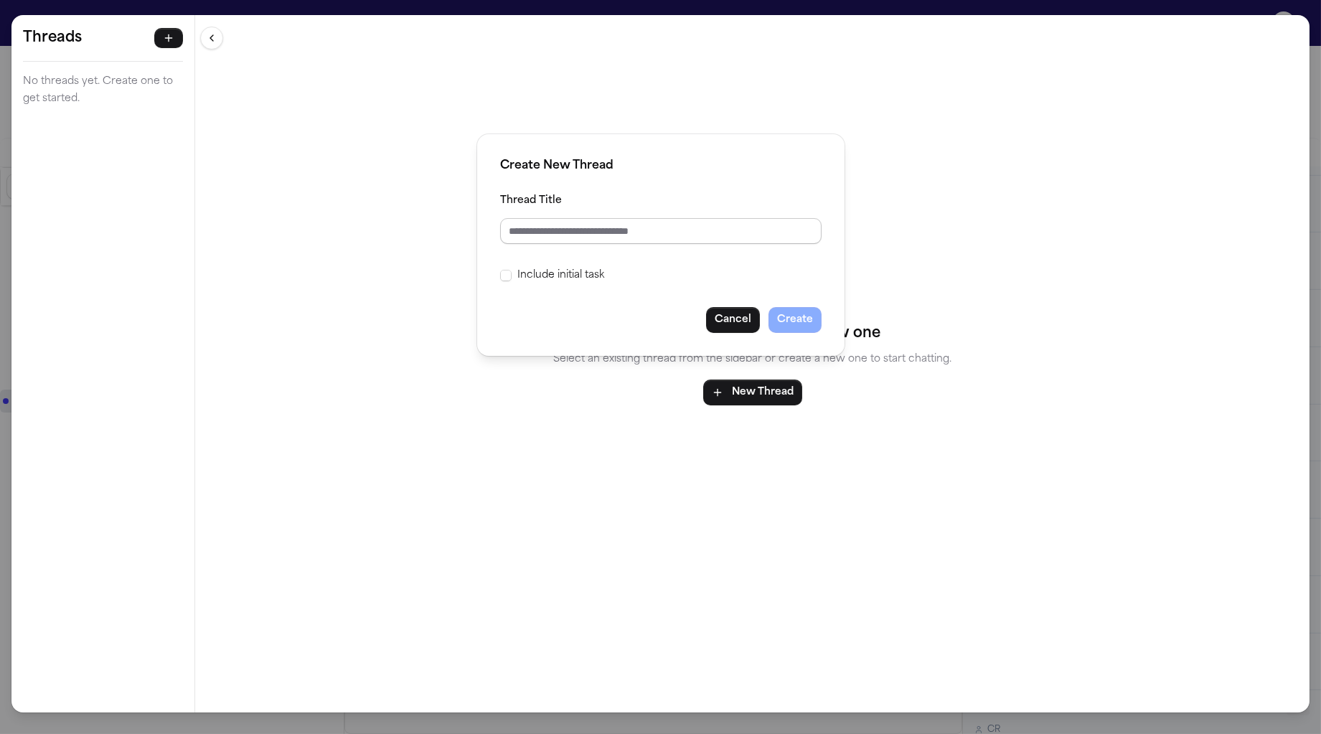
click at [613, 233] on input "Thread Title" at bounding box center [660, 231] width 321 height 26
type input "****"
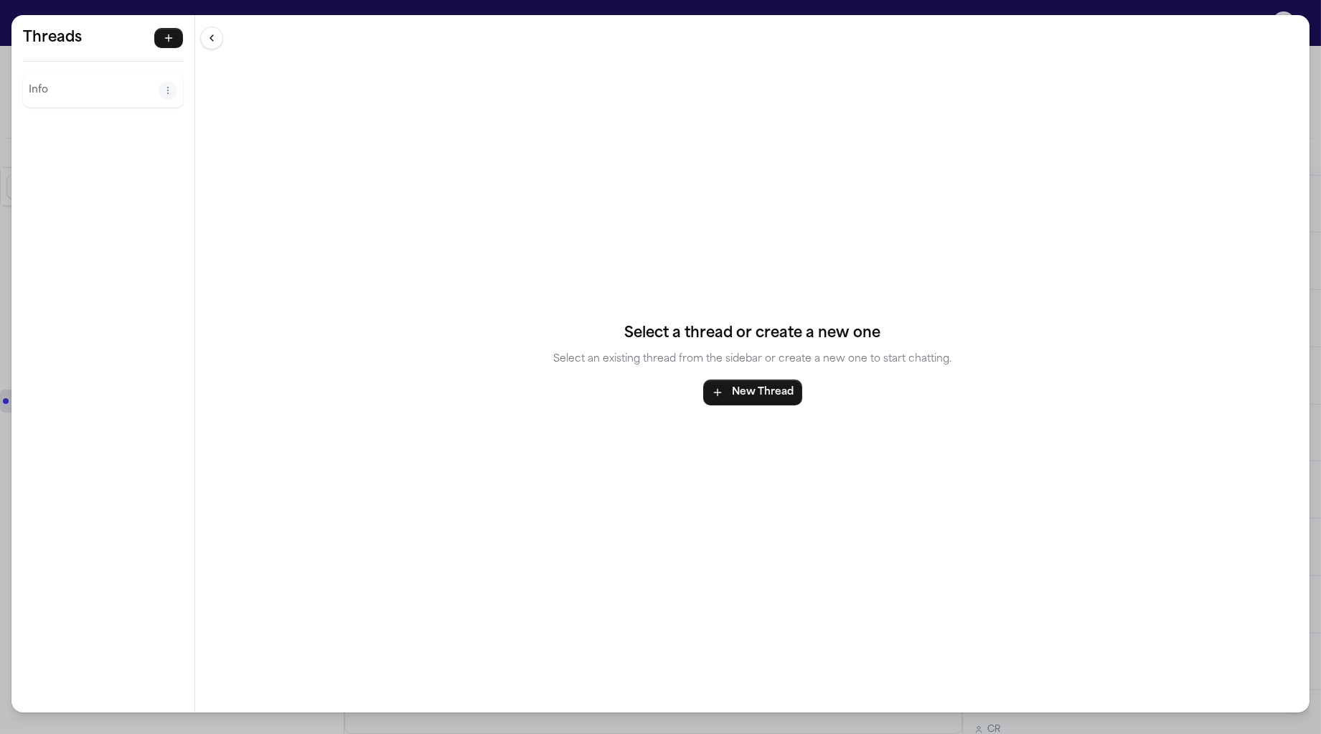
click at [95, 86] on p "Info" at bounding box center [94, 90] width 130 height 17
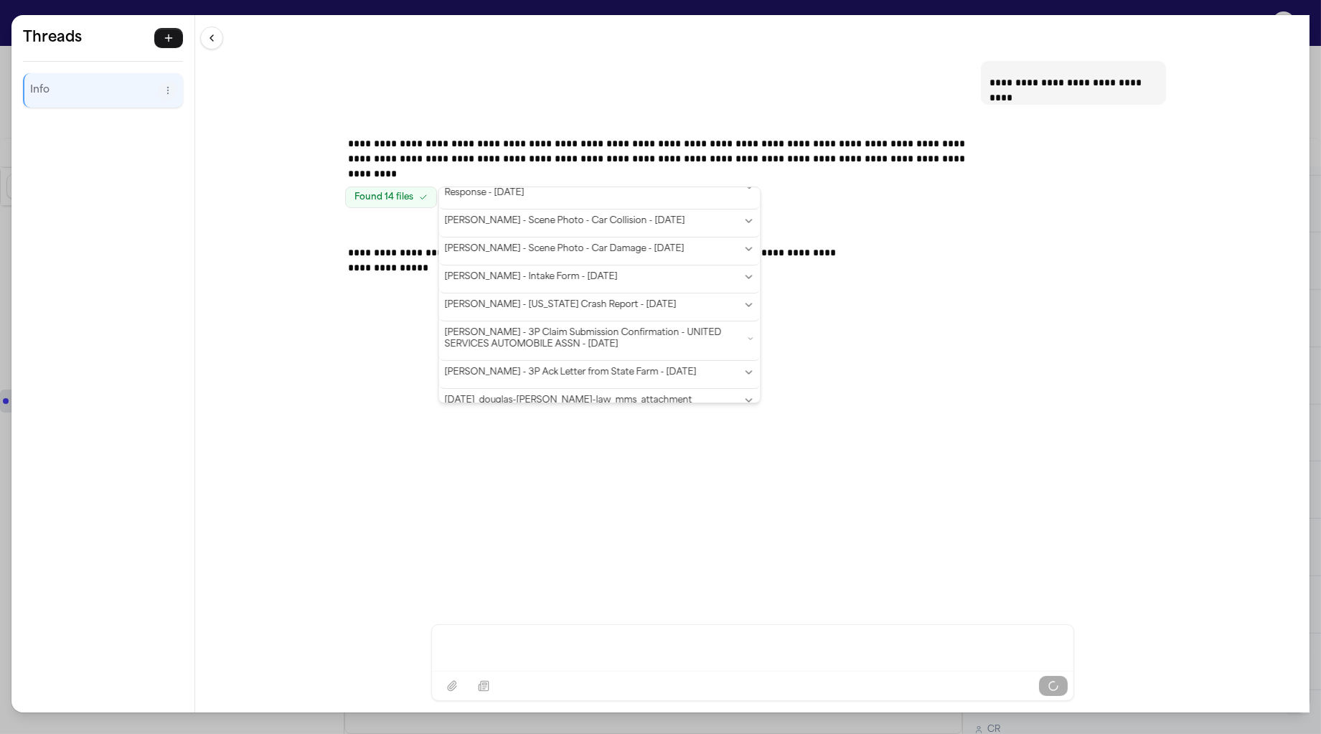
scroll to position [212, 0]
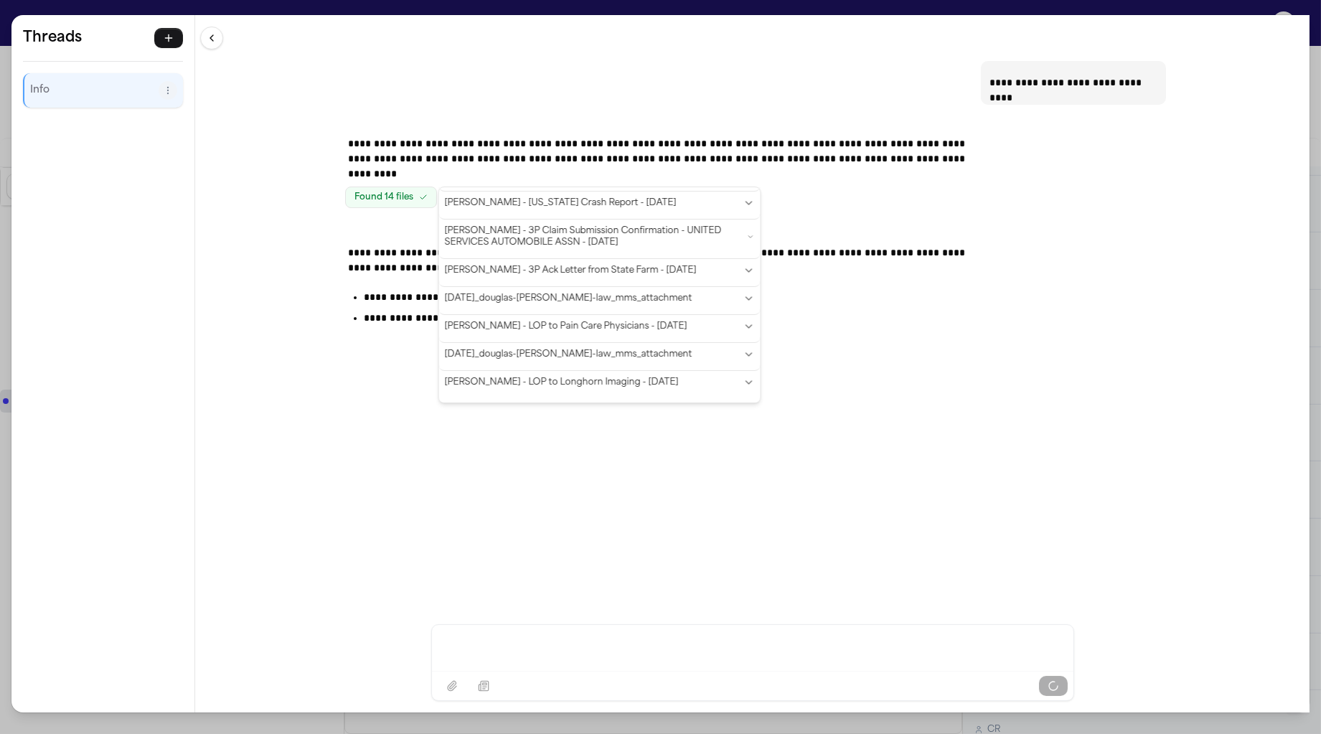
click at [368, 242] on div "**********" at bounding box center [660, 290] width 643 height 118
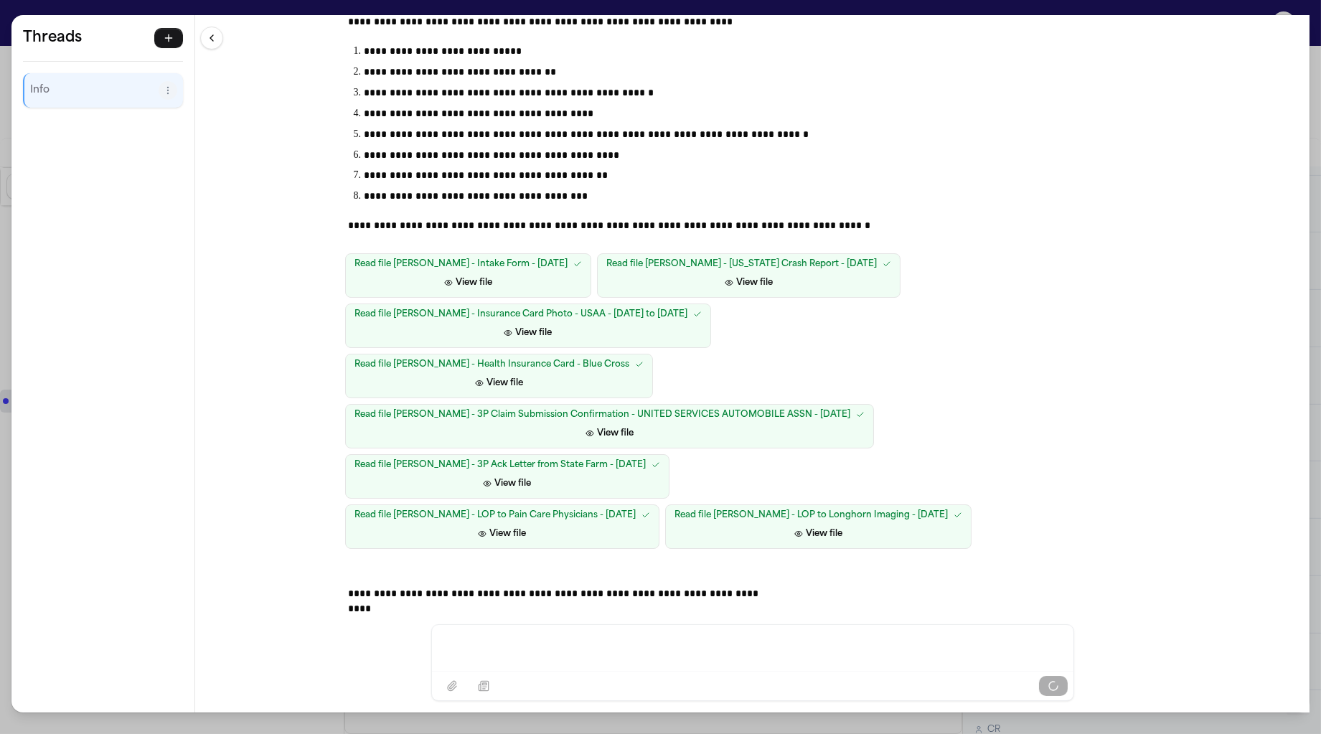
scroll to position [404, 0]
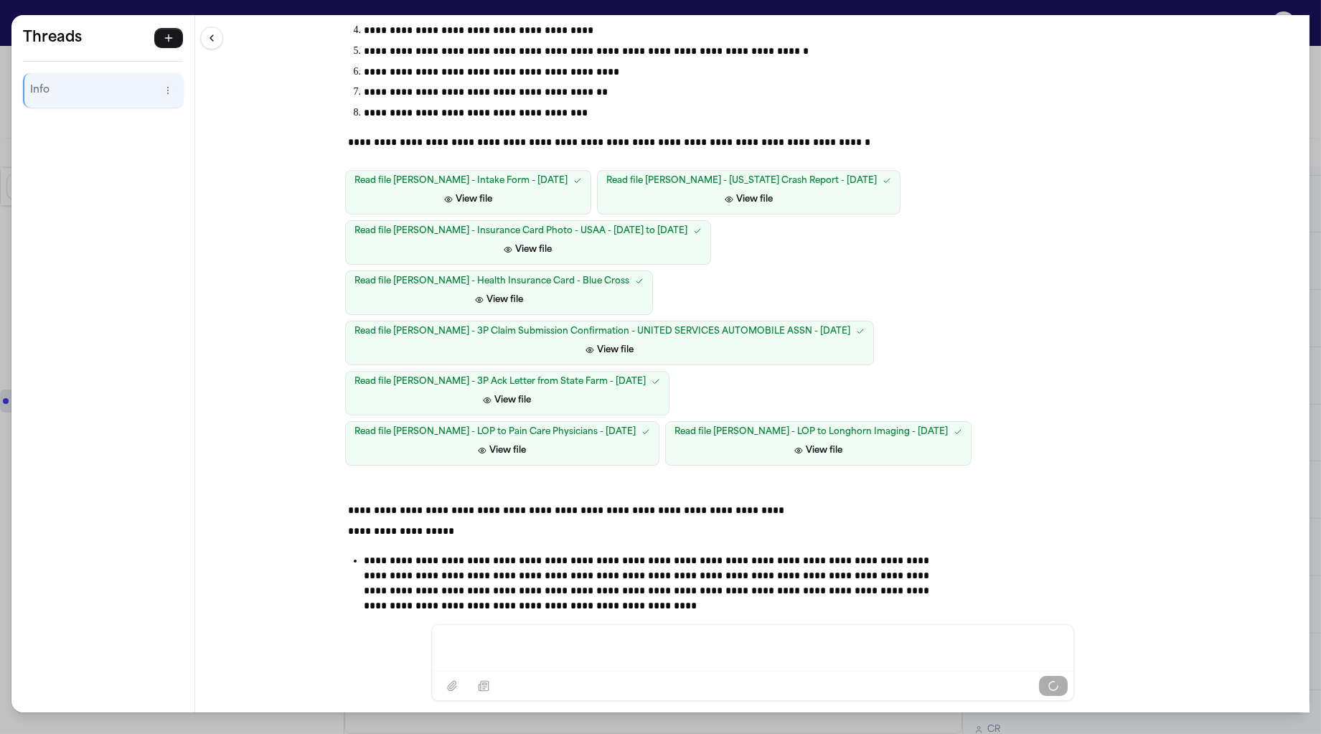
click at [651, 553] on p "**********" at bounding box center [657, 583] width 587 height 60
click at [651, 553] on p "**********" at bounding box center [657, 590] width 587 height 75
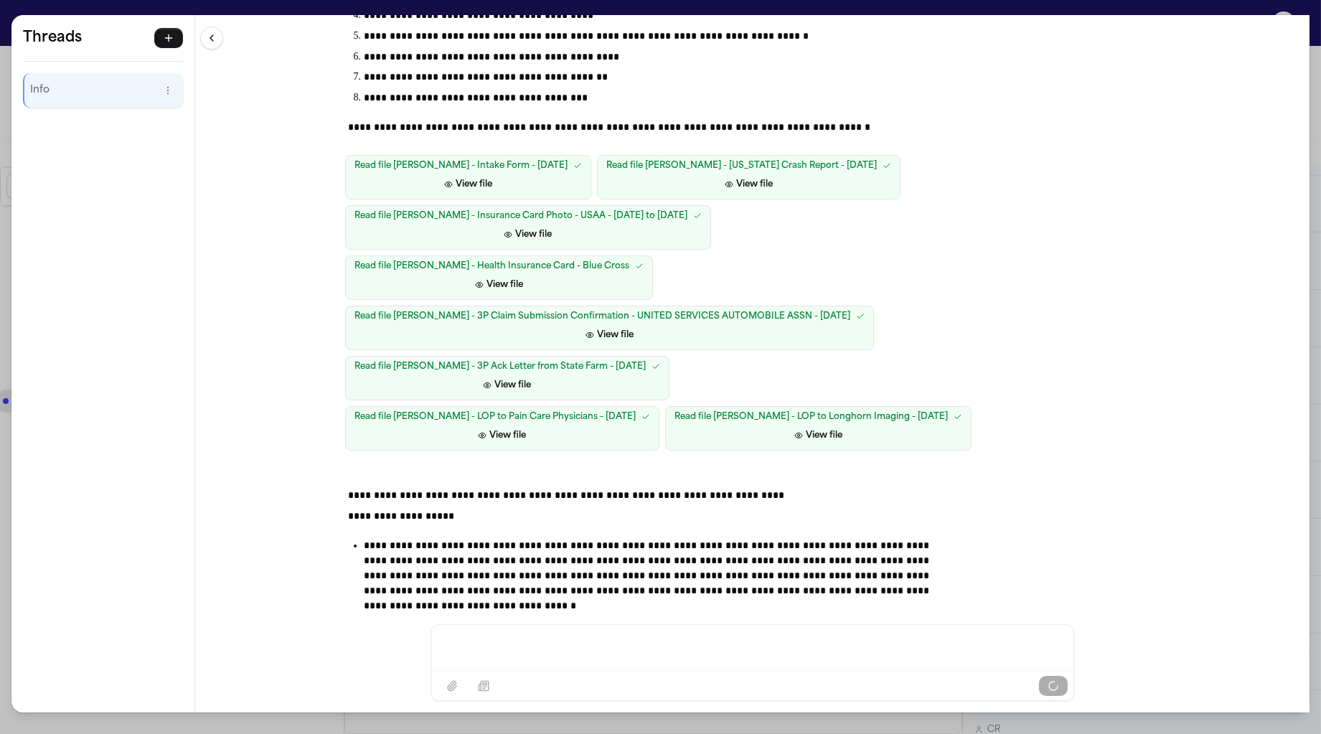
click at [651, 538] on p "**********" at bounding box center [657, 575] width 587 height 75
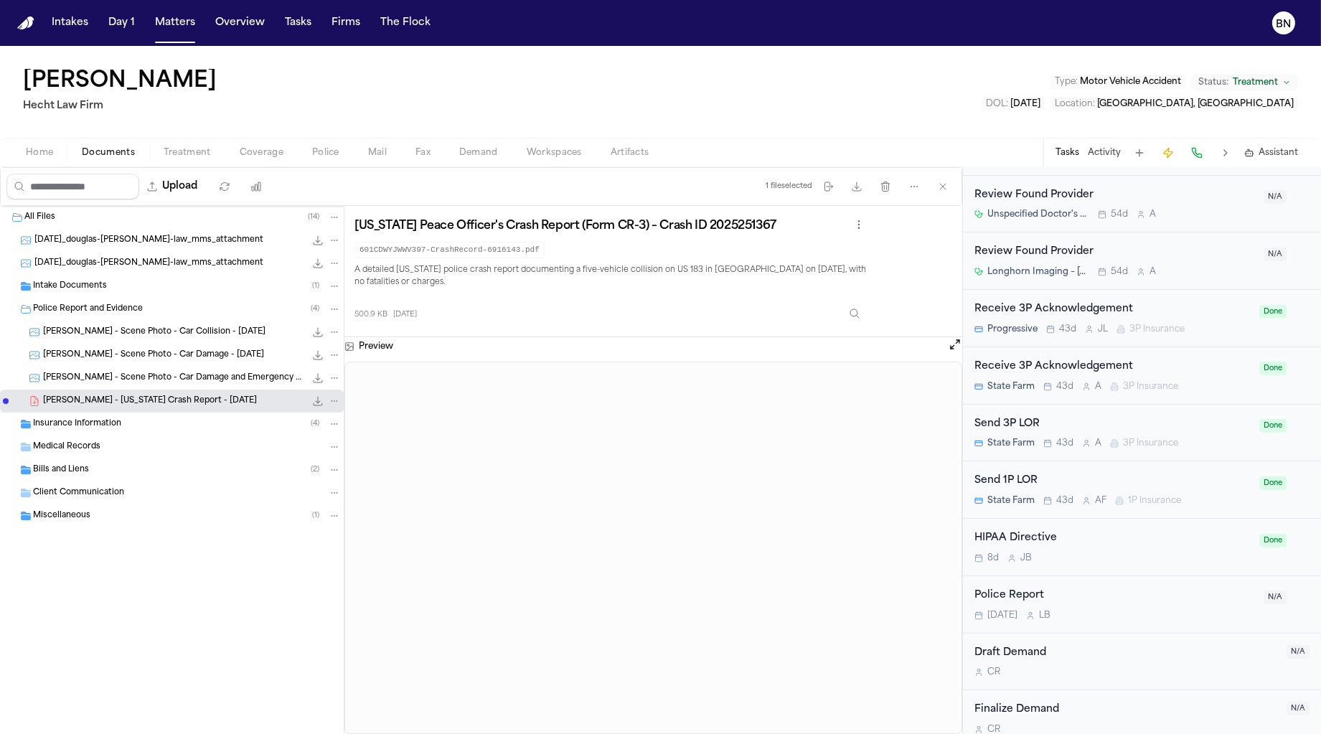
scroll to position [748, 0]
click at [293, 28] on button "Tasks" at bounding box center [298, 23] width 38 height 26
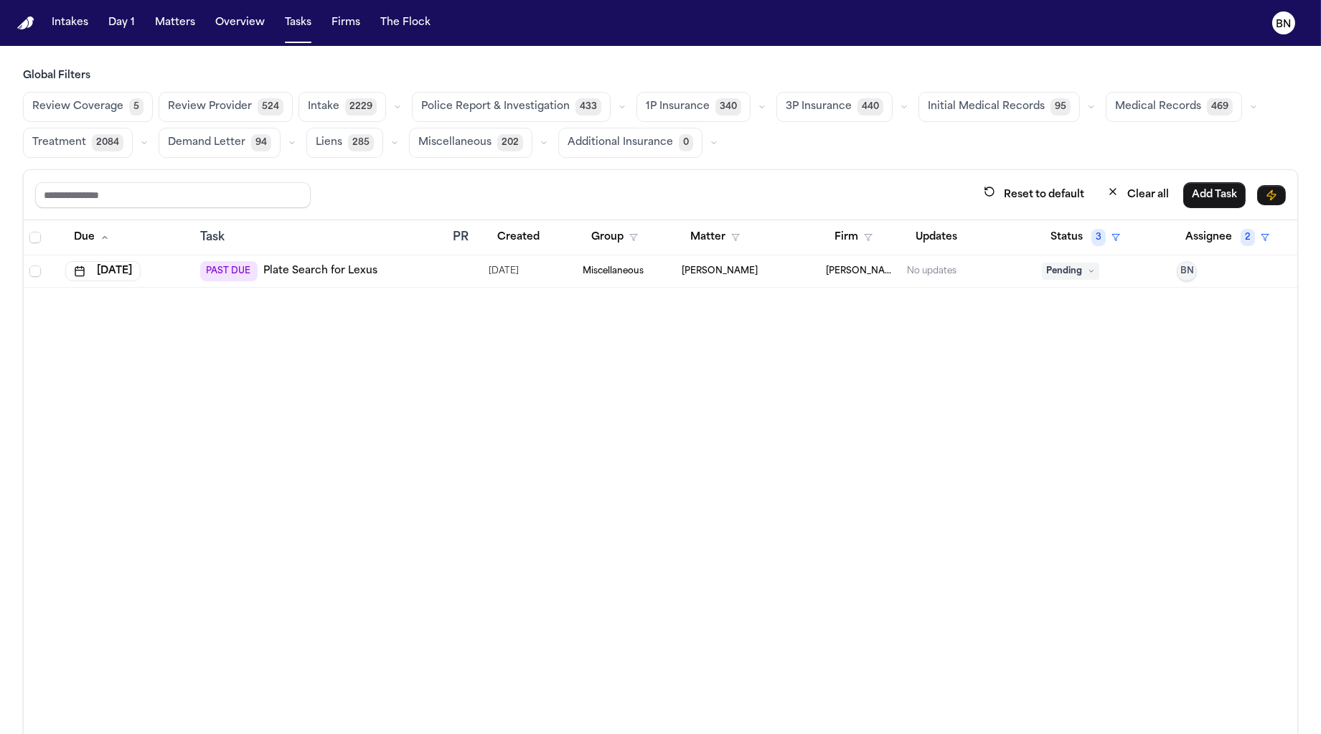
click at [758, 108] on icon "button" at bounding box center [762, 107] width 9 height 9
click at [637, 79] on h3 "Global Filters" at bounding box center [660, 76] width 1275 height 14
click at [393, 105] on icon "button" at bounding box center [397, 107] width 9 height 9
click at [401, 80] on h3 "Global Filters" at bounding box center [660, 76] width 1275 height 14
click at [1097, 239] on button "Status 3" at bounding box center [1085, 238] width 87 height 26
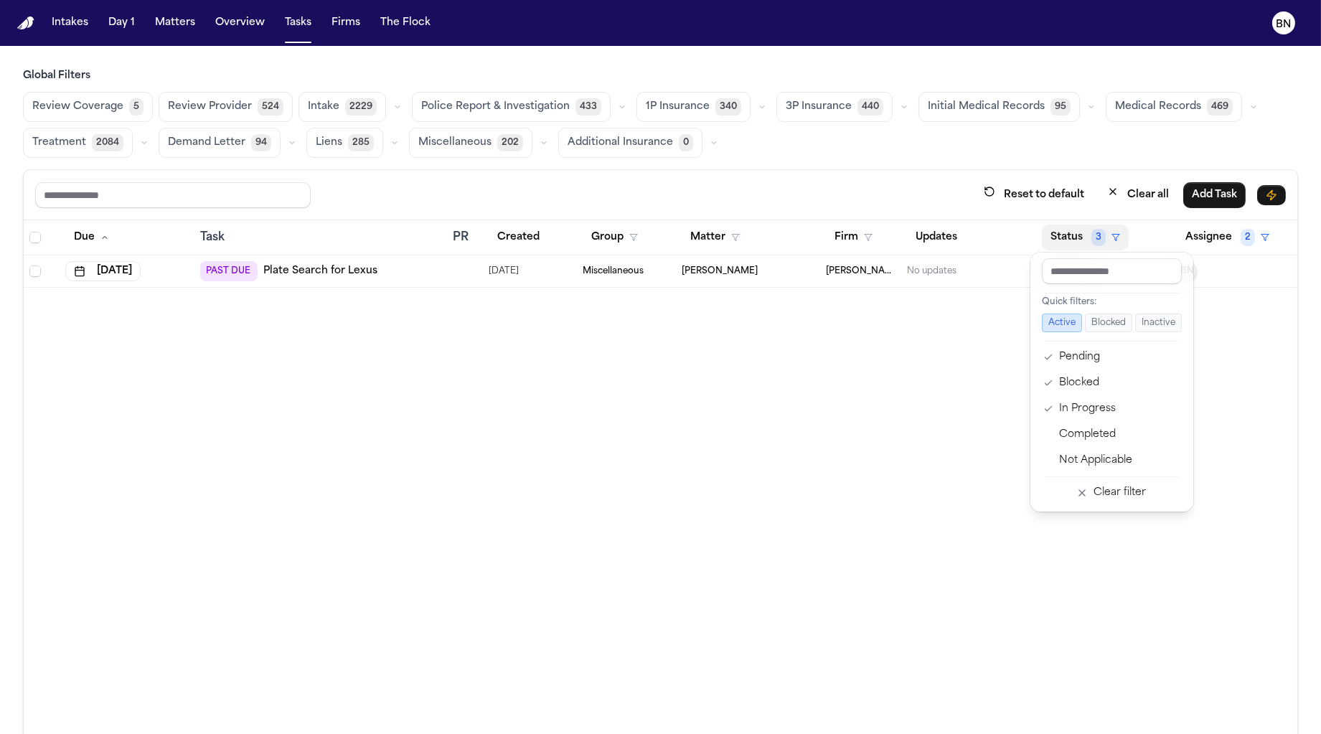
click at [1188, 233] on table "Due Task PR Created Group Matter Firm Updates Status 3 Assignee 2 Aug 1, 2025 P…" at bounding box center [661, 253] width 1274 height 67
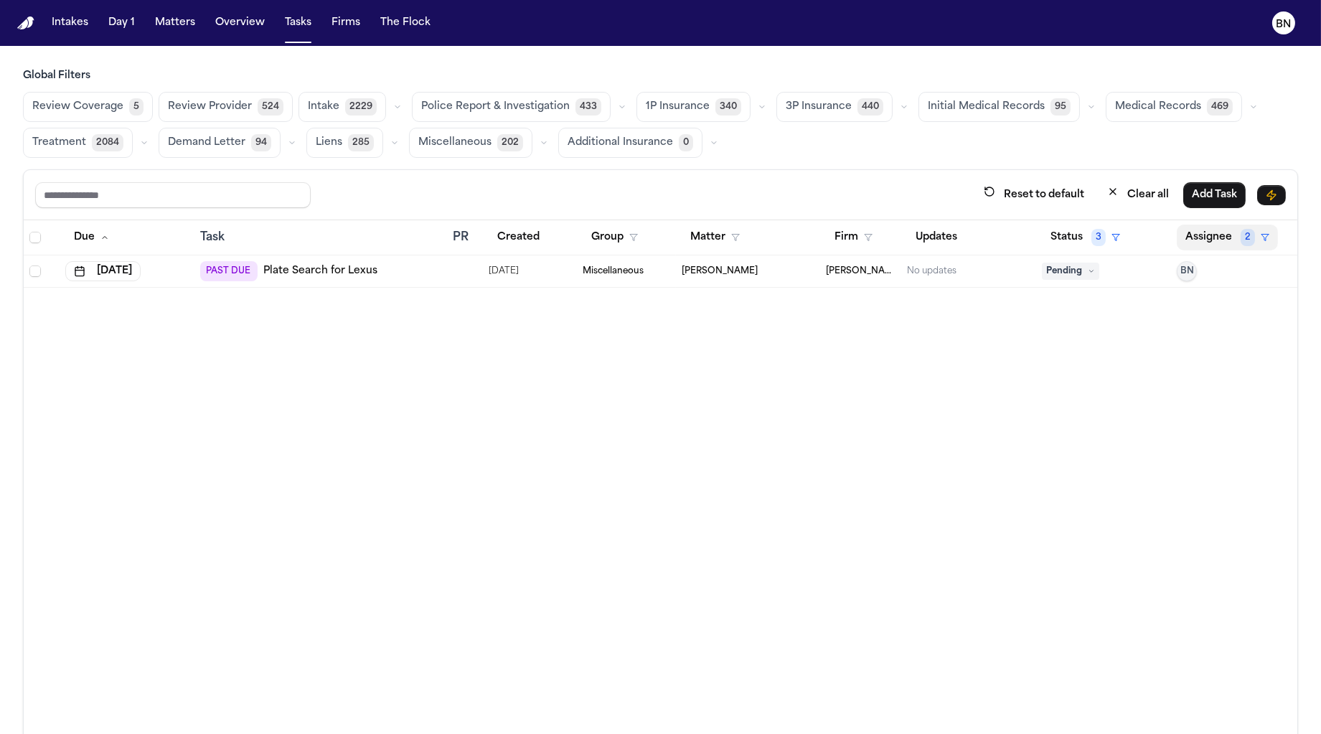
click at [1188, 233] on button "Assignee 2" at bounding box center [1227, 238] width 101 height 26
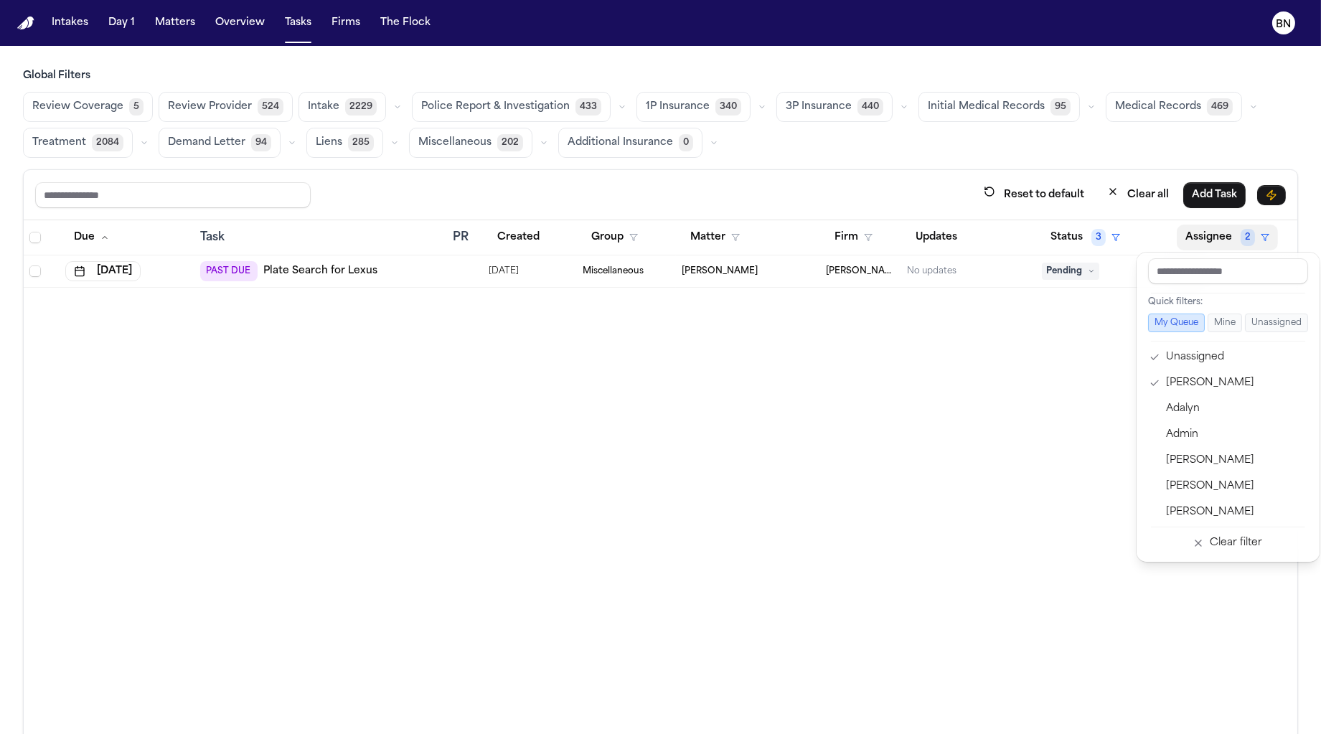
click at [982, 169] on div "Reset to default Clear all Add Task Due Task PR Created Group Matter Firm Updat…" at bounding box center [660, 483] width 1275 height 628
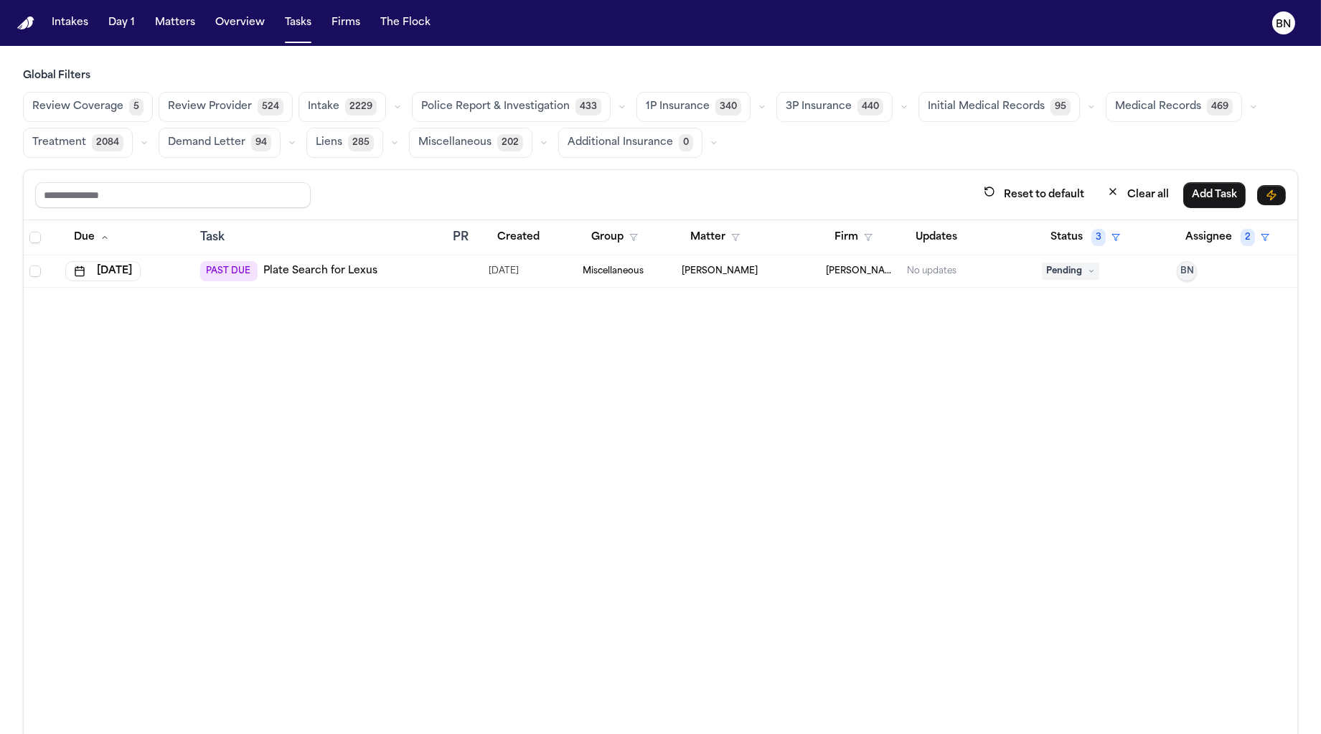
click at [50, 113] on span "Review Coverage" at bounding box center [77, 107] width 91 height 14
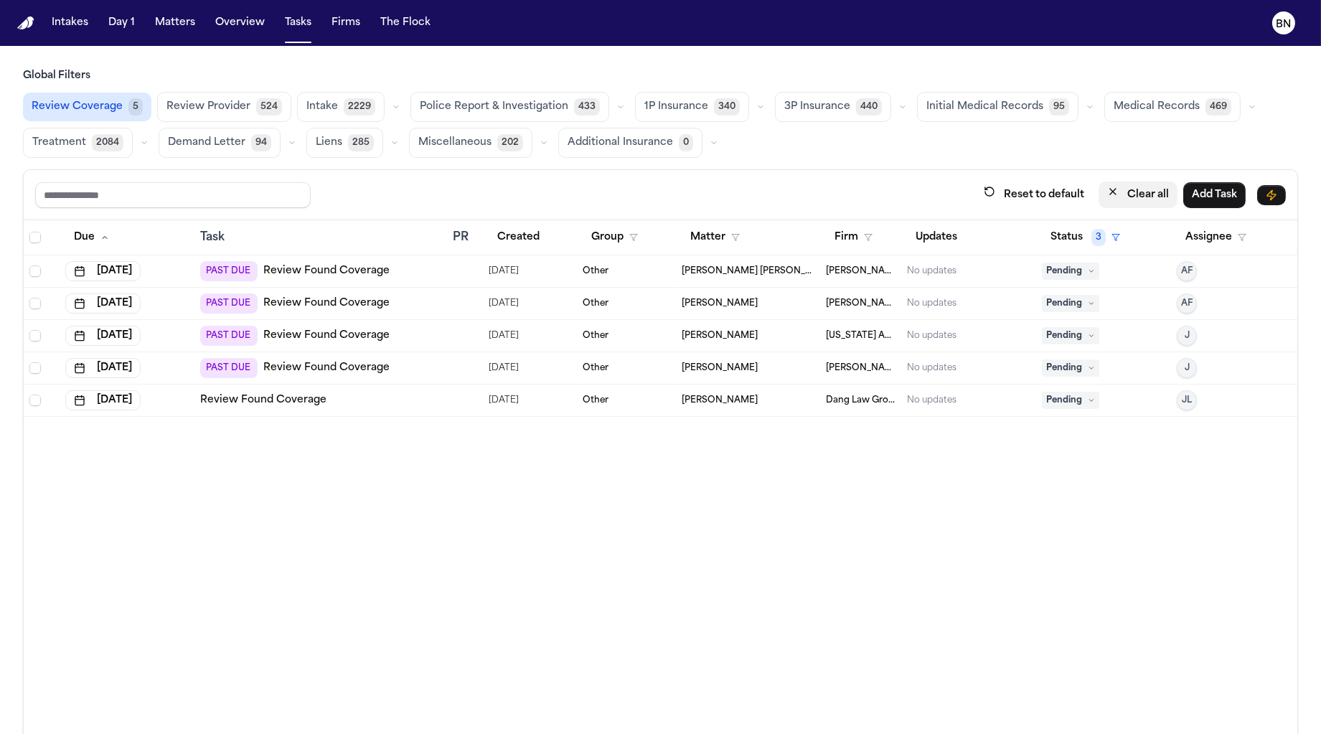
click at [1112, 199] on button "Clear all" at bounding box center [1138, 195] width 79 height 27
click at [1113, 197] on button "Clear all" at bounding box center [1138, 195] width 79 height 27
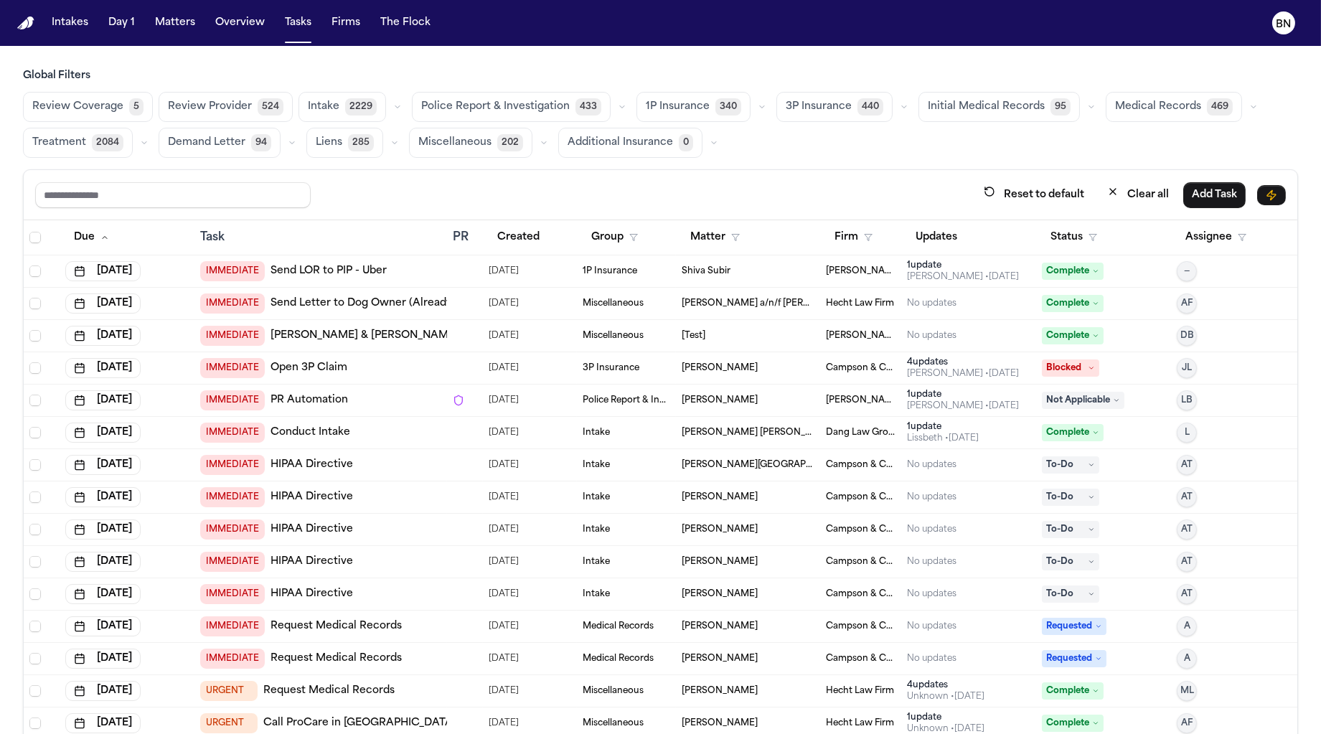
click at [753, 111] on button "button" at bounding box center [761, 106] width 17 height 17
click at [710, 139] on button "Open Claim 25" at bounding box center [708, 142] width 142 height 29
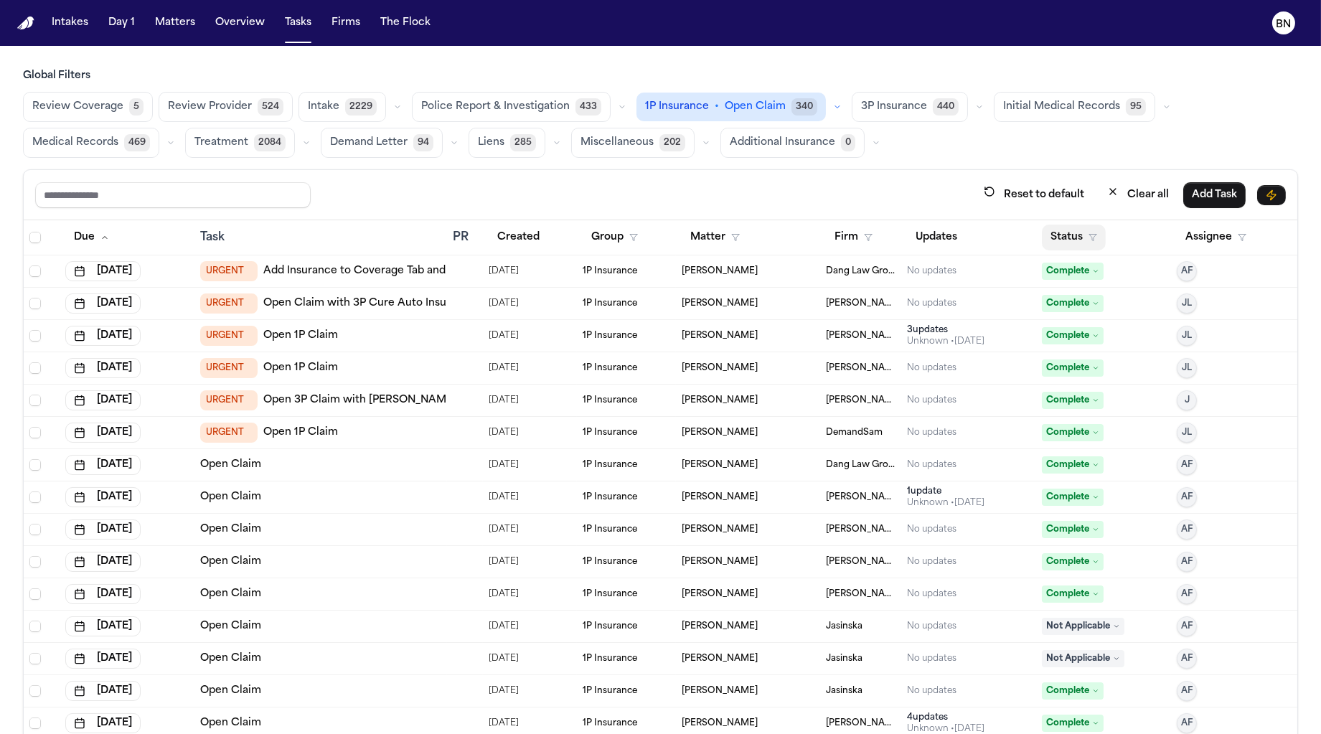
click at [1062, 243] on button "Status" at bounding box center [1074, 238] width 64 height 26
click at [1046, 318] on button "Active" at bounding box center [1052, 323] width 40 height 19
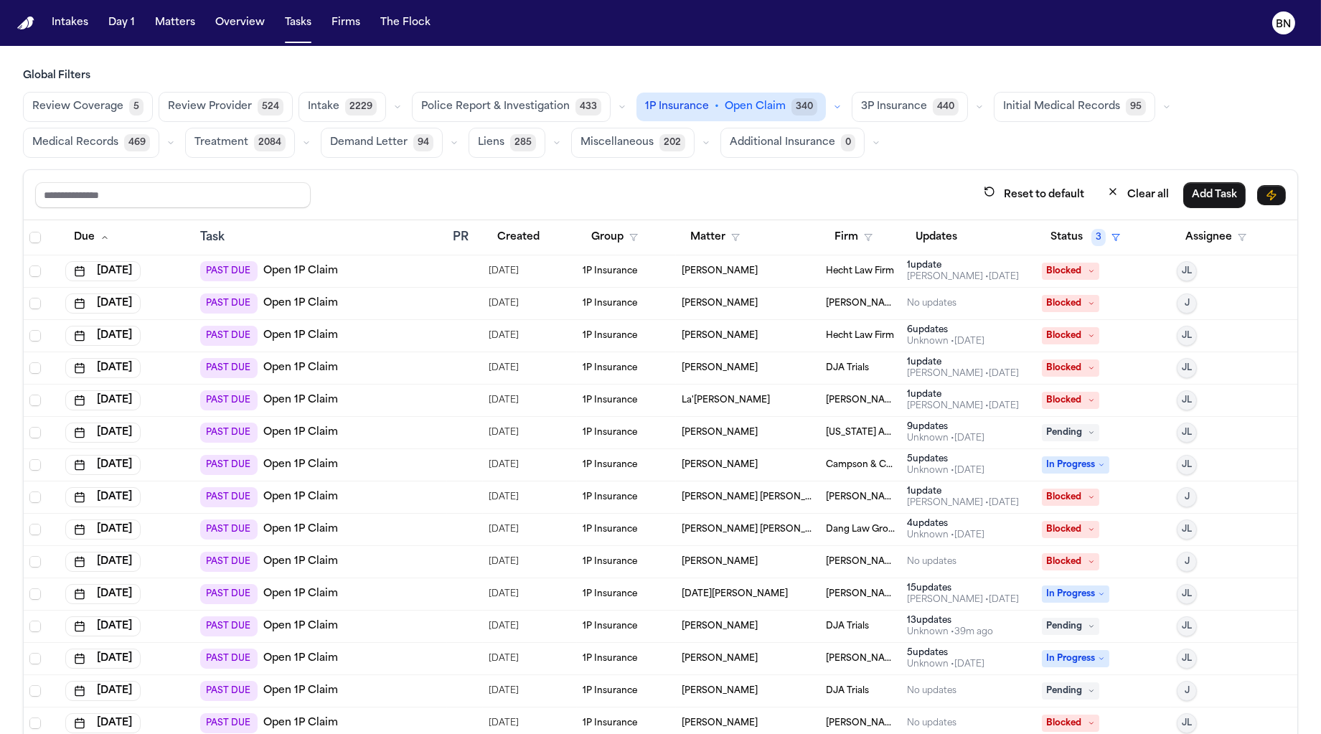
click at [88, 102] on span "Review Coverage" at bounding box center [77, 107] width 91 height 14
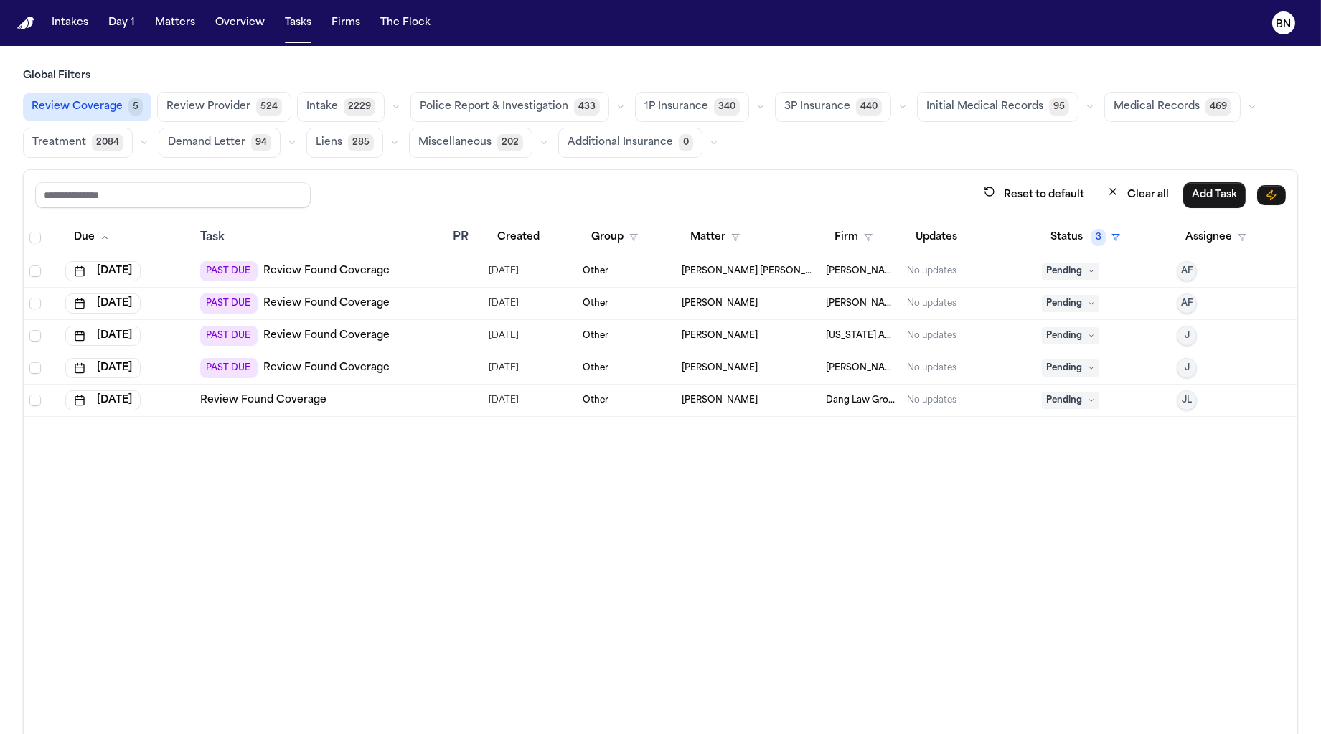
click at [395, 338] on div "PAST DUE Review Found Coverage" at bounding box center [320, 336] width 240 height 20
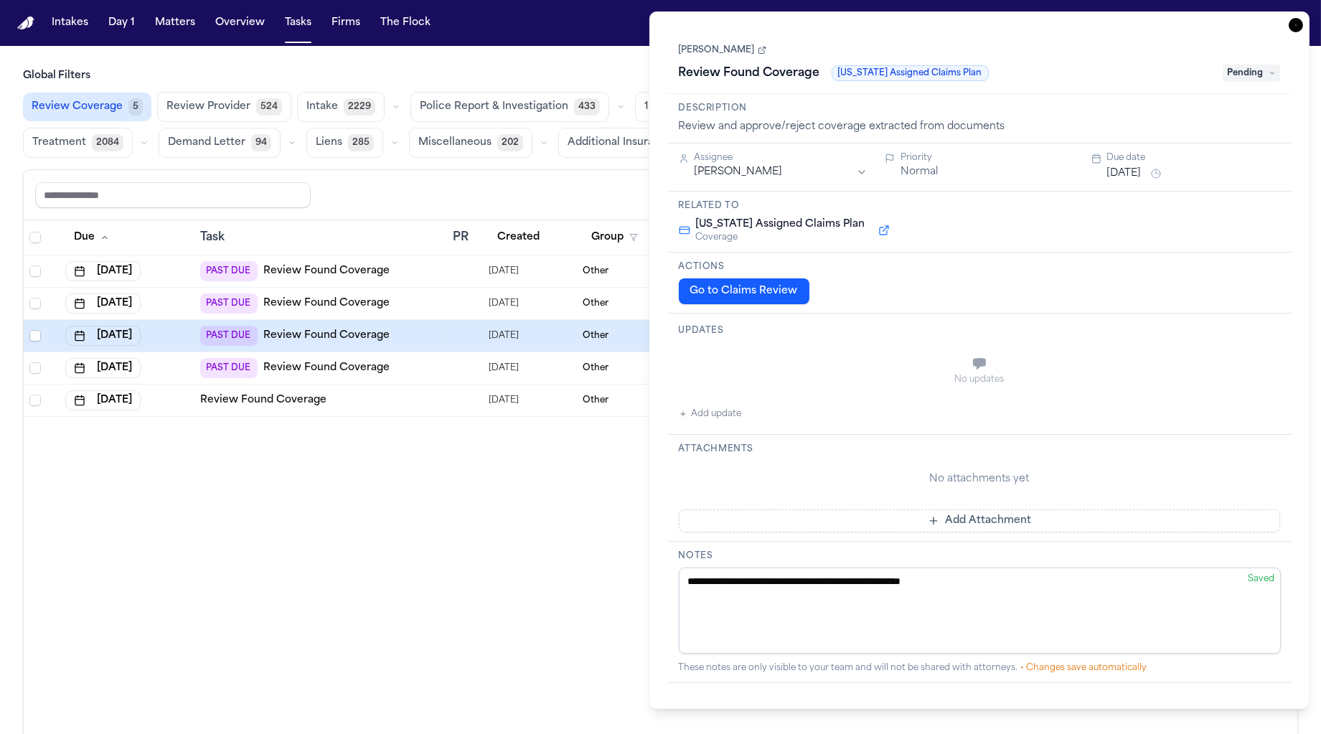
click at [713, 293] on button "Go to Claims Review" at bounding box center [744, 291] width 131 height 26
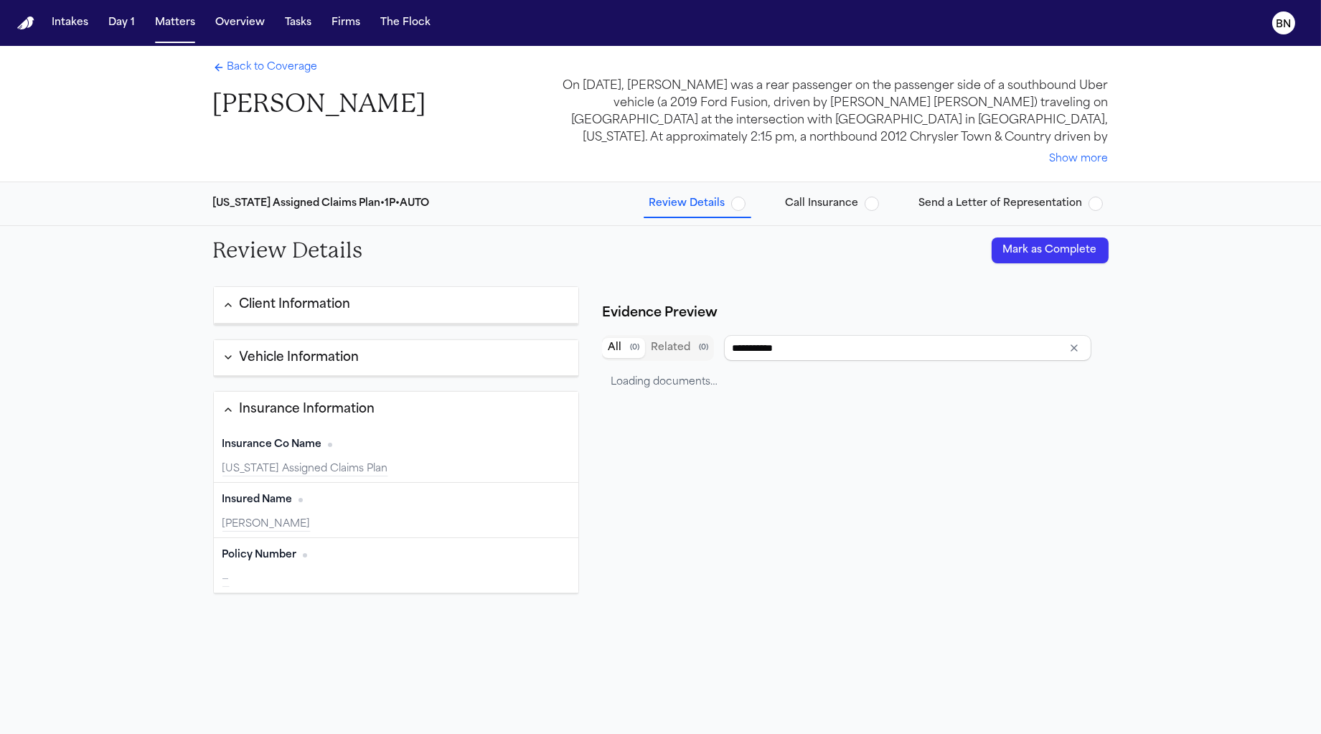
type input "**********"
click at [368, 256] on div "**********" at bounding box center [660, 567] width 1321 height 682
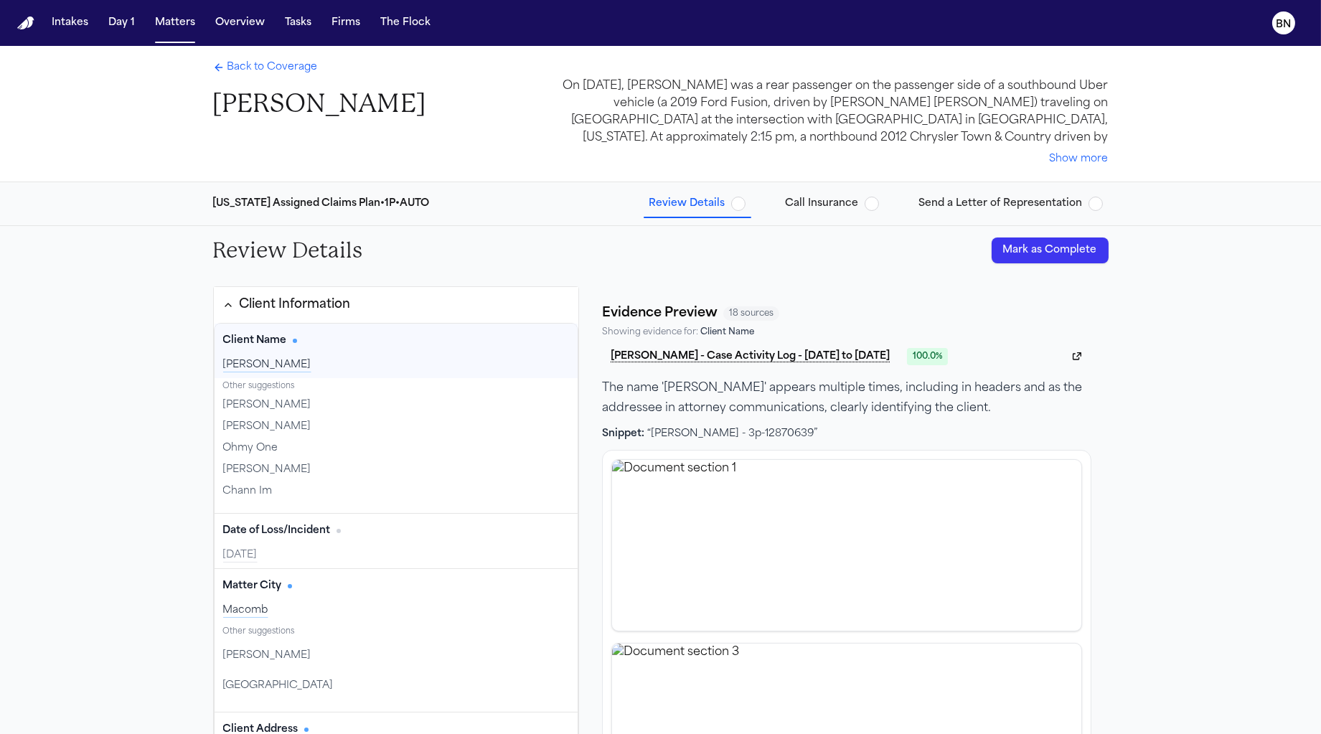
click at [367, 362] on div "ANTHONY IRBY" at bounding box center [396, 365] width 347 height 14
click at [377, 343] on div "Client Name Edit" at bounding box center [396, 340] width 347 height 23
click at [362, 343] on div "Client Name Edit" at bounding box center [396, 340] width 347 height 23
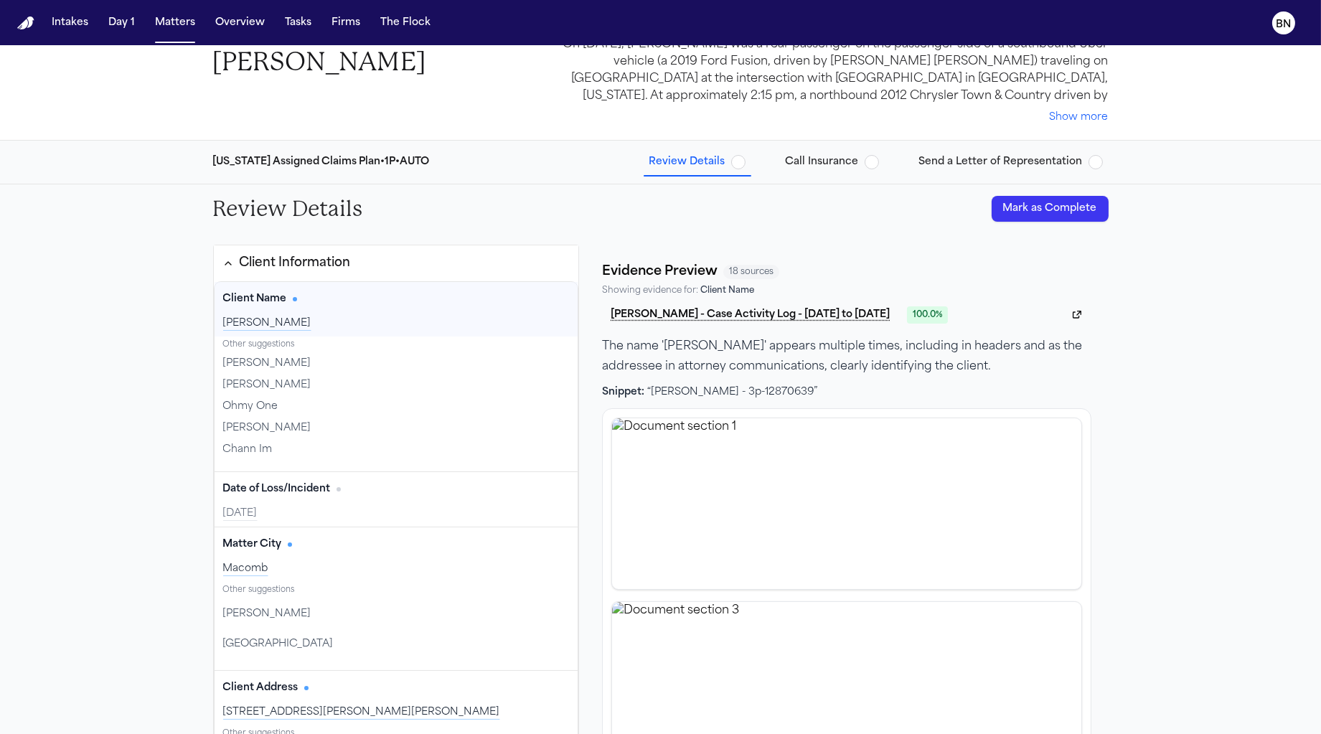
scroll to position [106, 0]
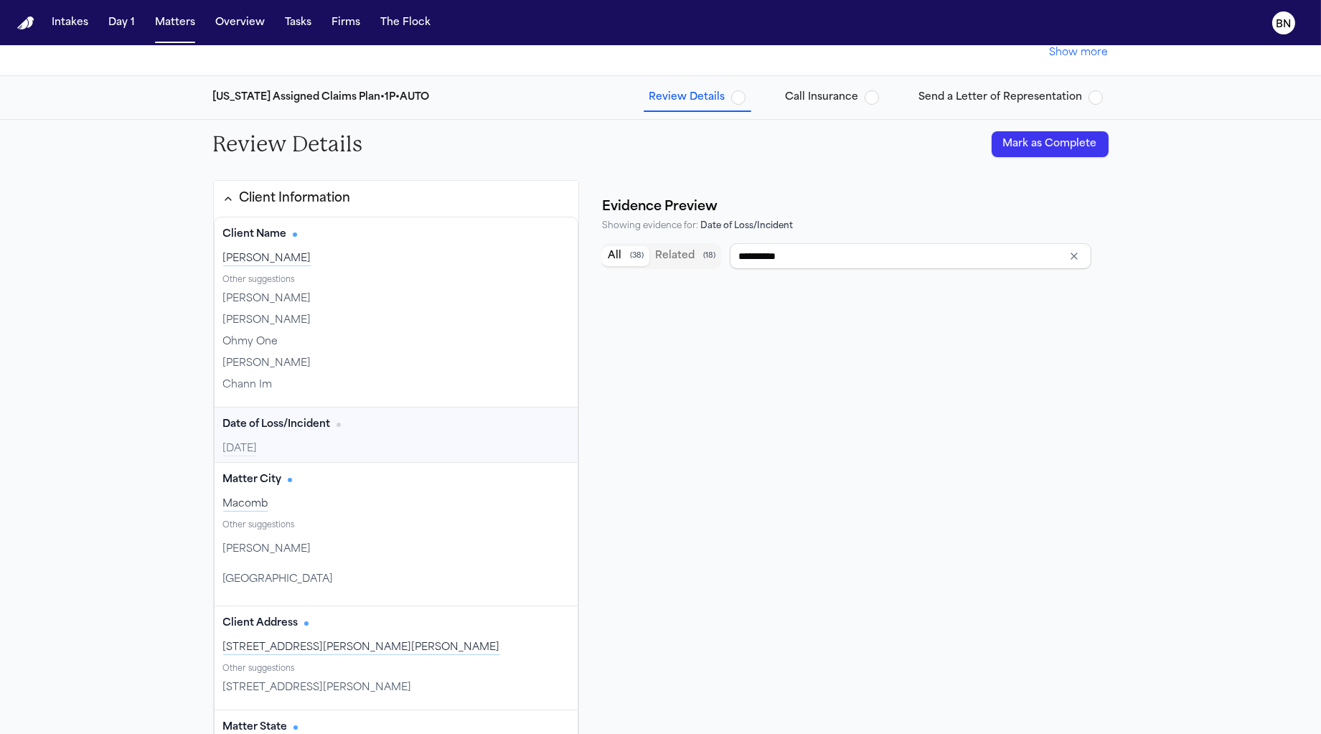
click at [428, 444] on div "2025-08-06" at bounding box center [396, 449] width 347 height 14
click at [791, 257] on input "**********" at bounding box center [910, 256] width 361 height 26
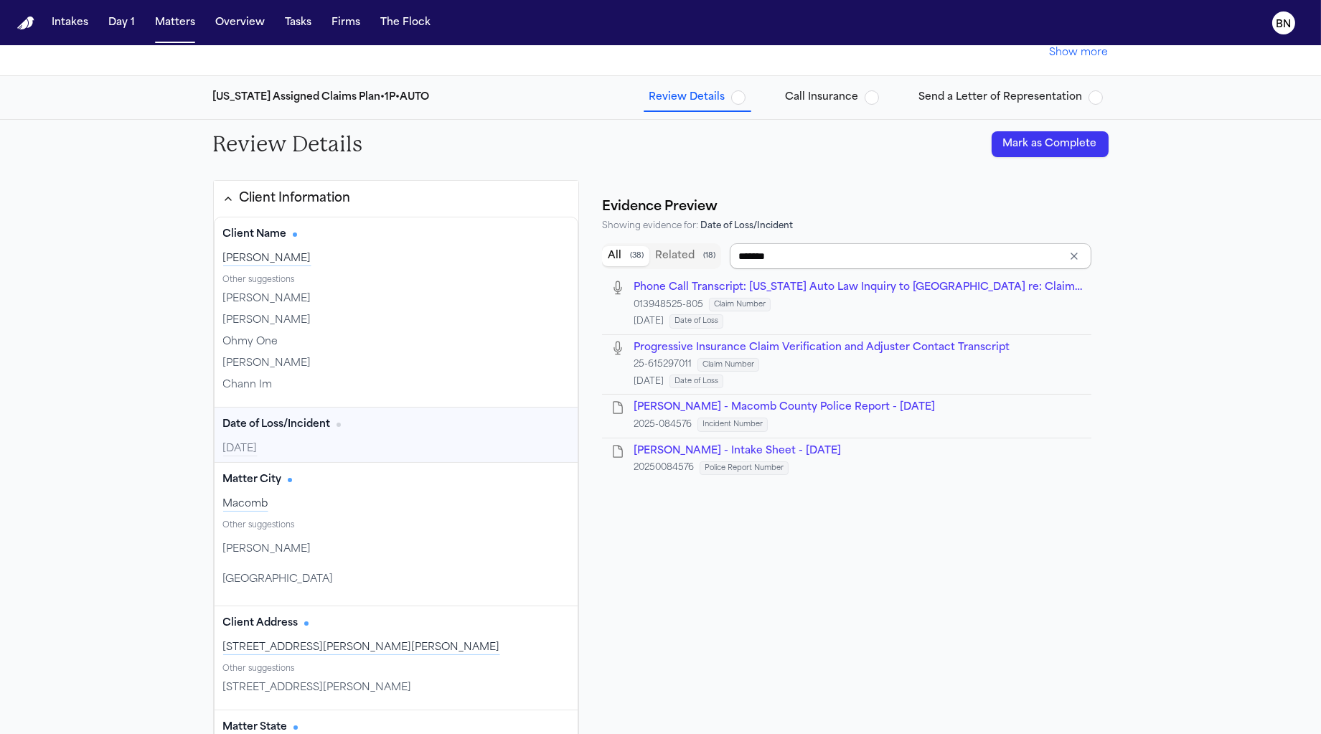
type input "********"
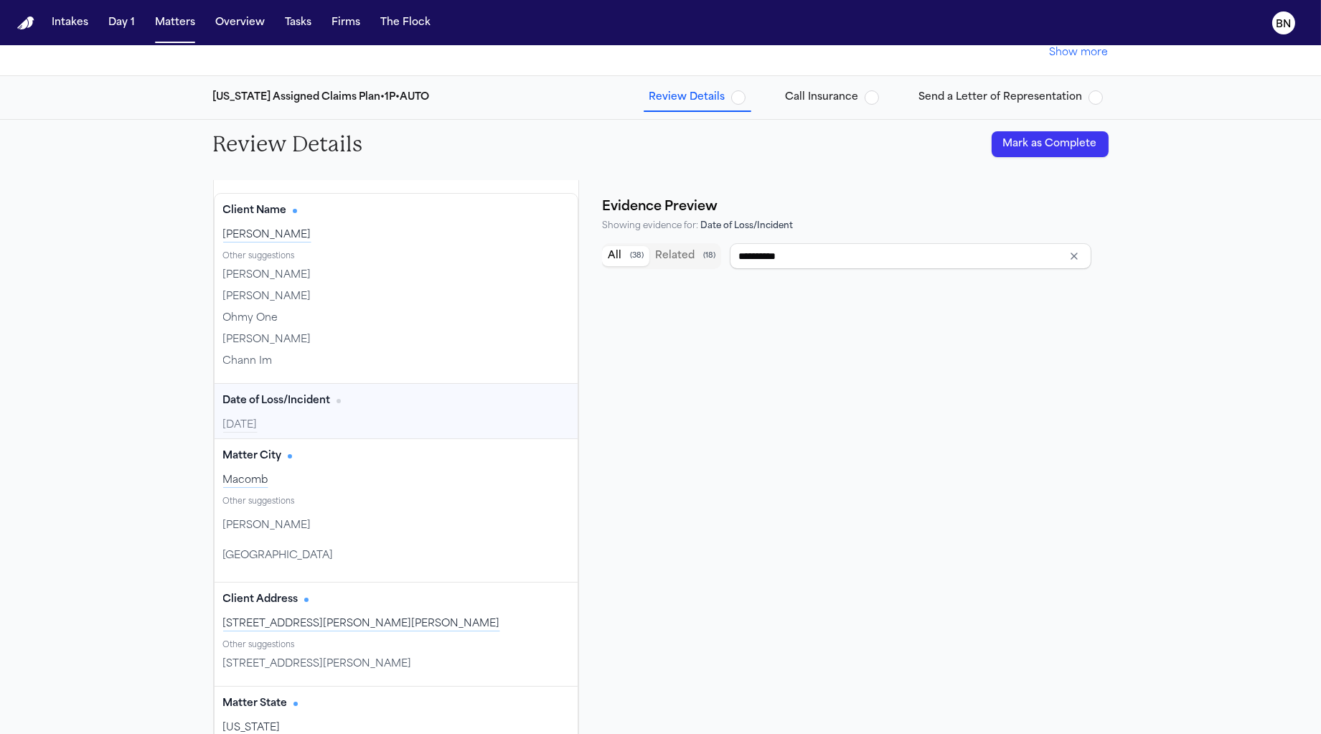
scroll to position [0, 0]
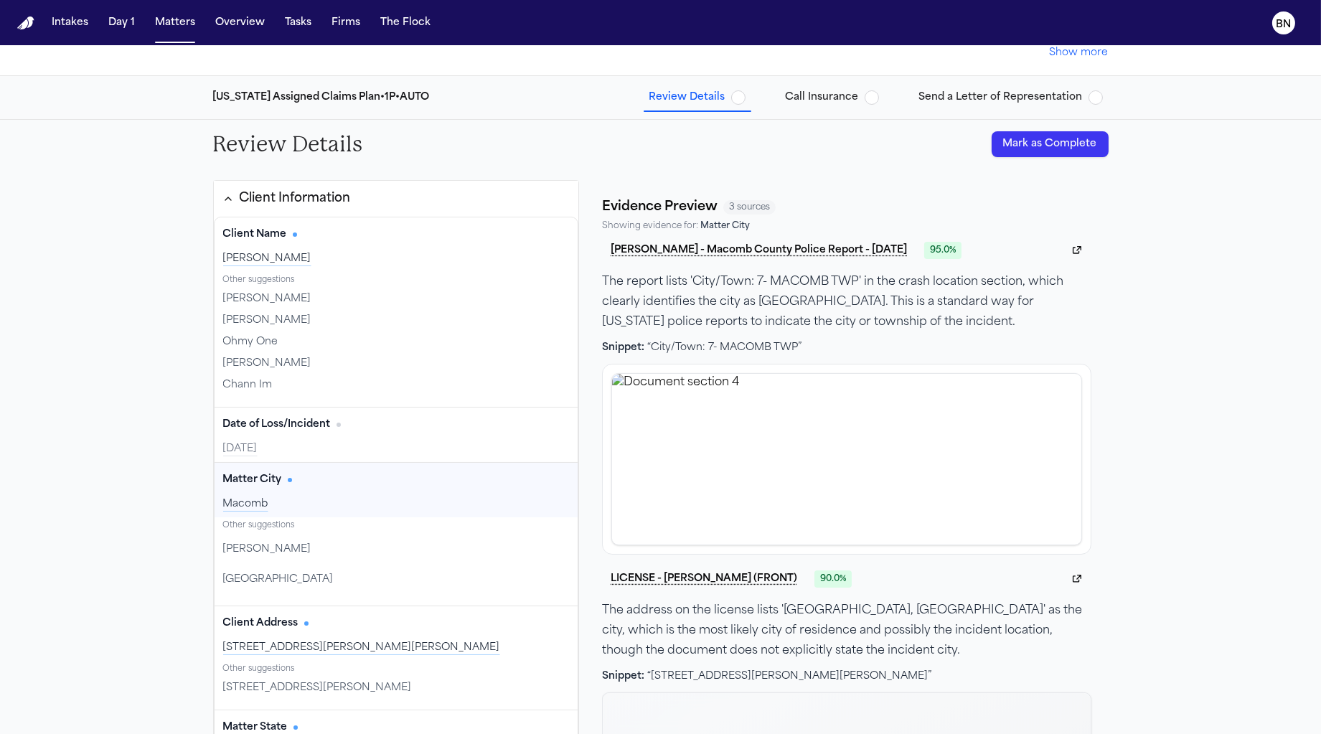
click at [403, 485] on div "Matter City Edit" at bounding box center [396, 480] width 347 height 23
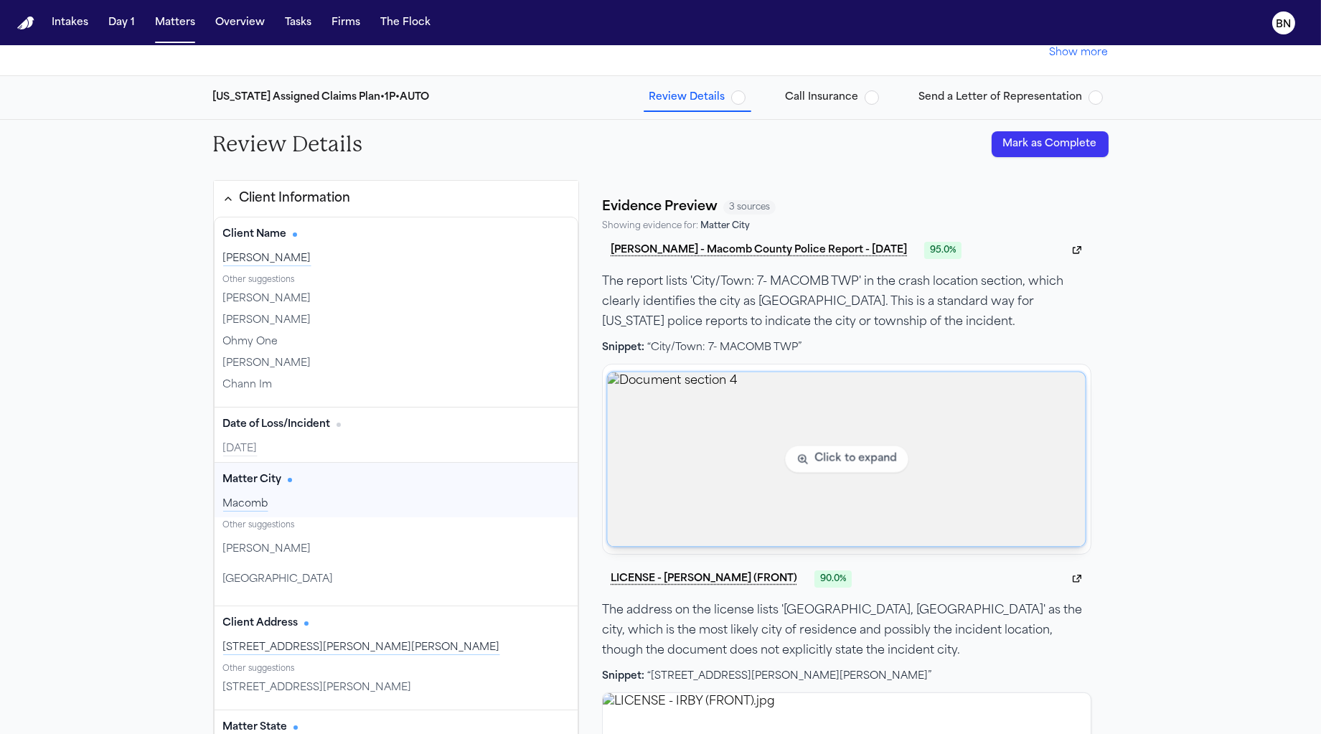
click at [804, 425] on img "View document section 4" at bounding box center [847, 459] width 478 height 174
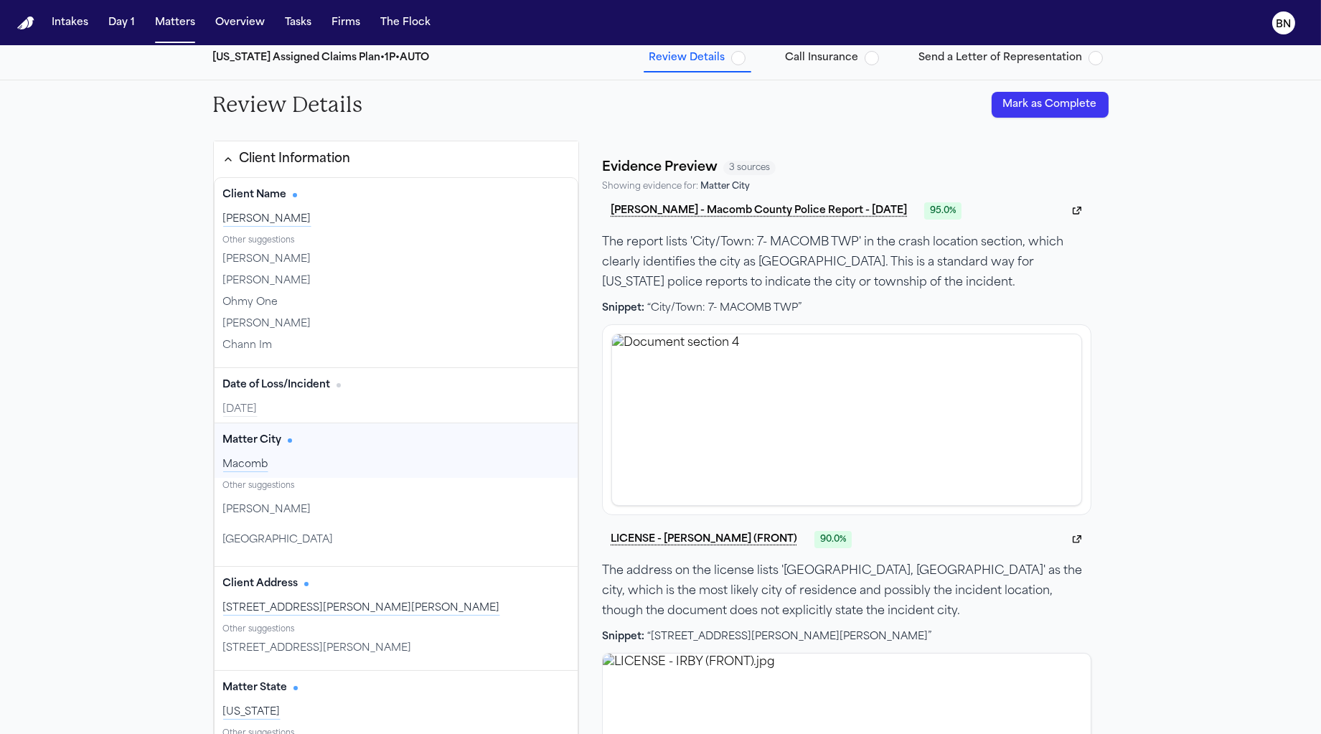
scroll to position [174, 0]
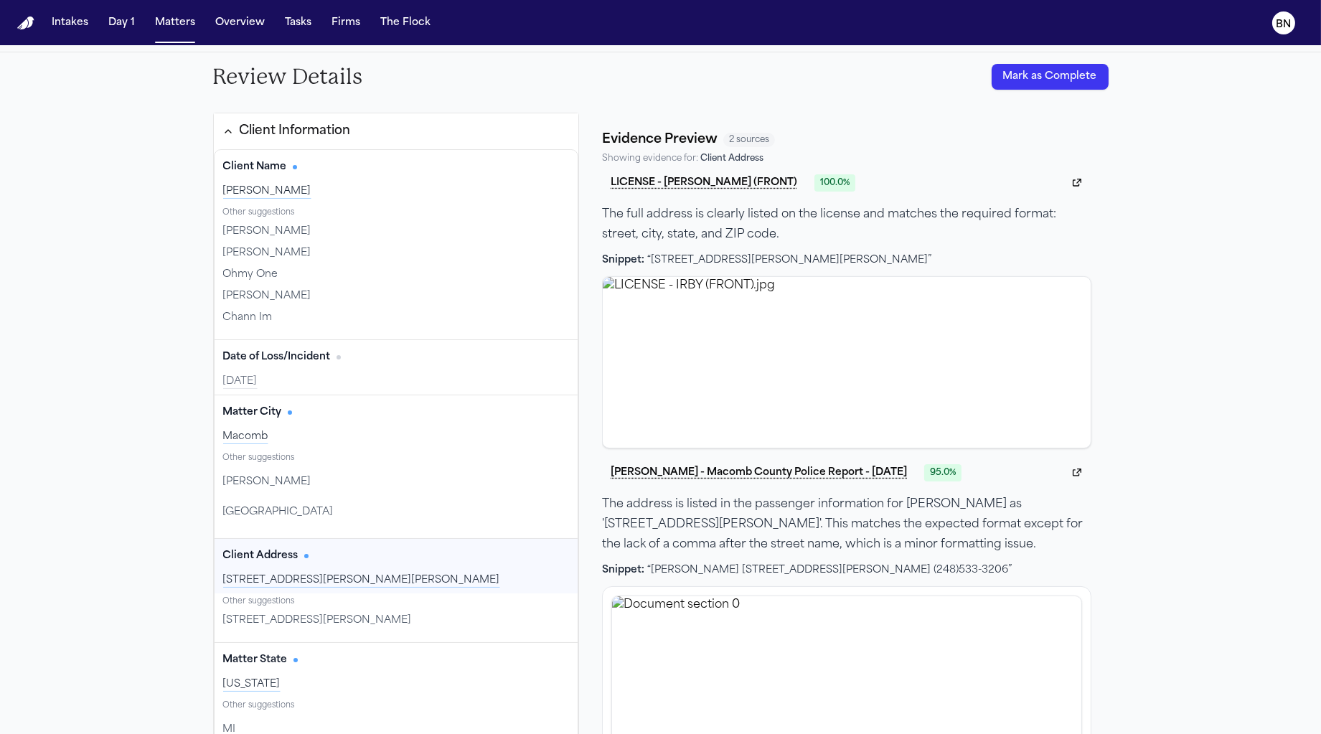
click at [400, 573] on div "2371 Roundtree Dr, Troy, MI 48083-2921" at bounding box center [396, 580] width 347 height 14
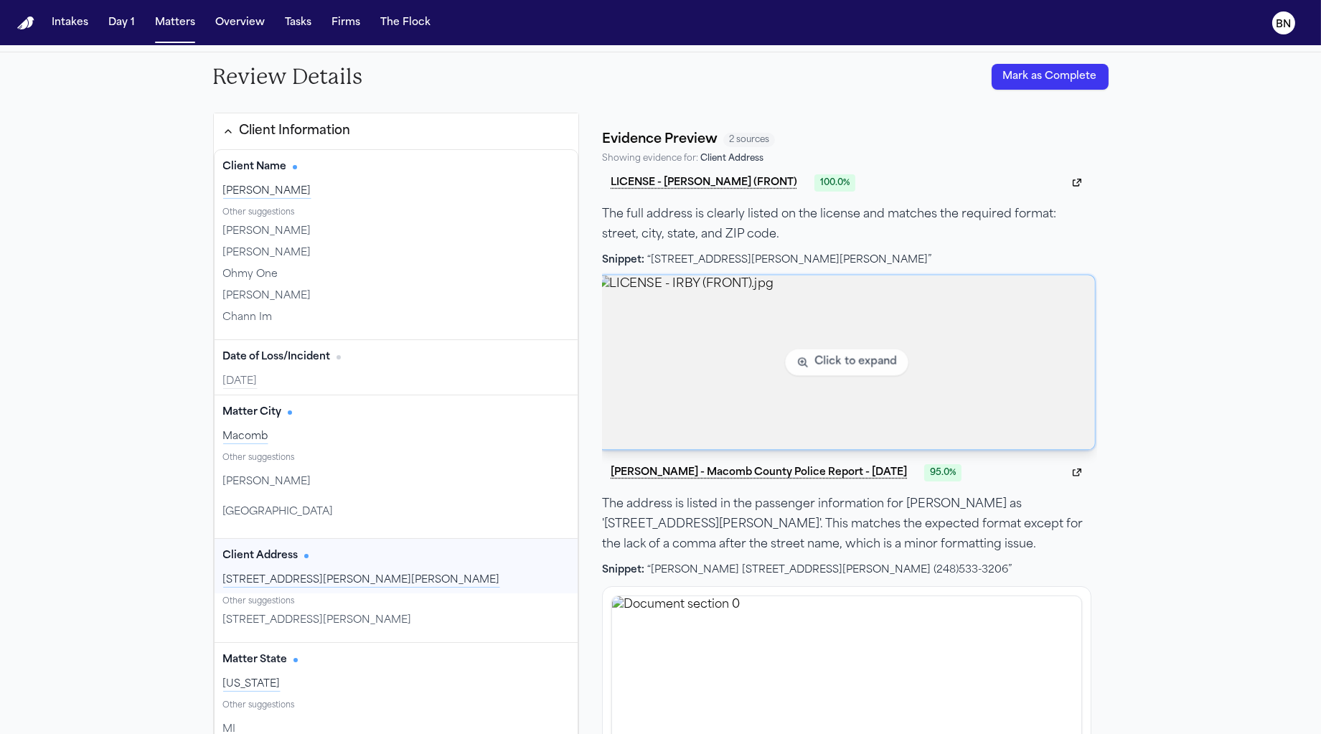
click at [1023, 405] on img "View image LICENSE - IRBY (FRONT).jpg" at bounding box center [846, 363] width 497 height 174
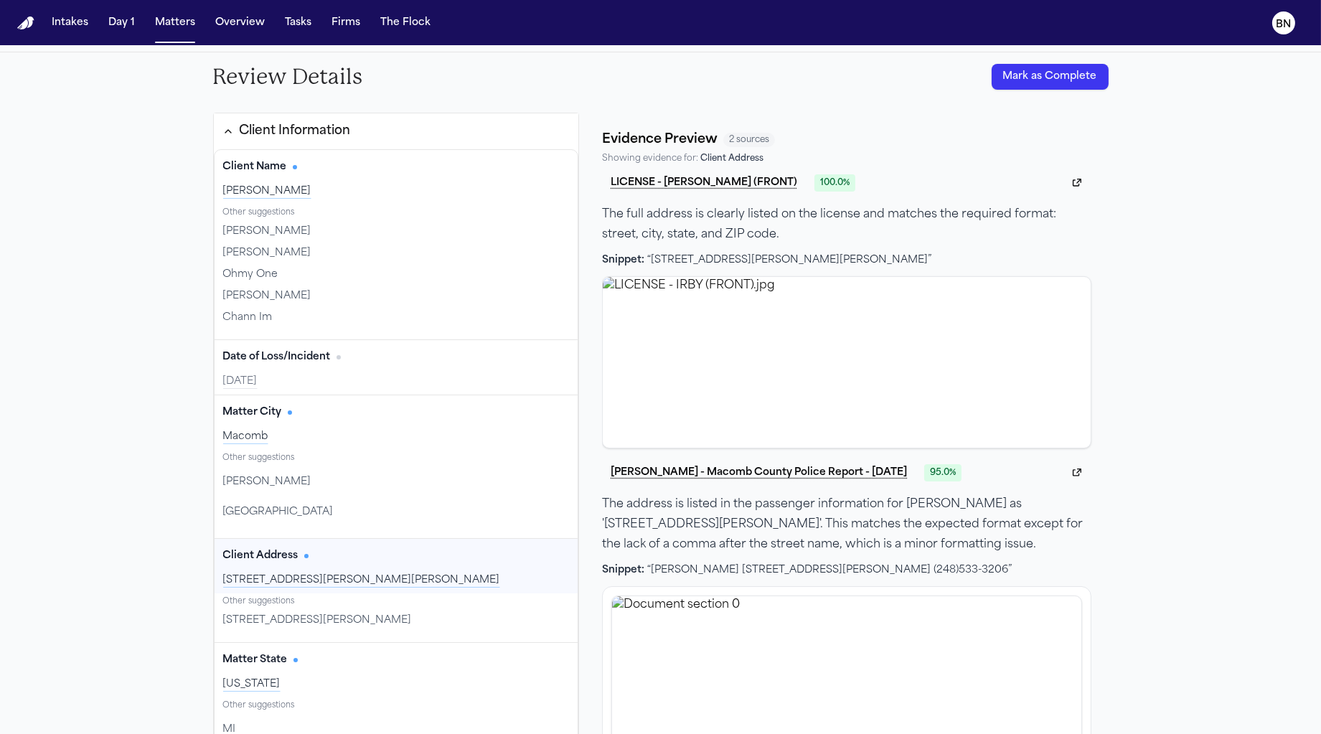
click at [396, 611] on div "2737 Roundtree, Troy, MI 48083" at bounding box center [396, 621] width 347 height 20
click at [395, 619] on div "2737 Roundtree, Troy, MI 48083" at bounding box center [396, 621] width 347 height 20
click at [399, 580] on div "2371 Roundtree Dr, Troy, MI 48083-2921" at bounding box center [396, 580] width 347 height 14
click at [533, 560] on button "Edit" at bounding box center [551, 556] width 36 height 23
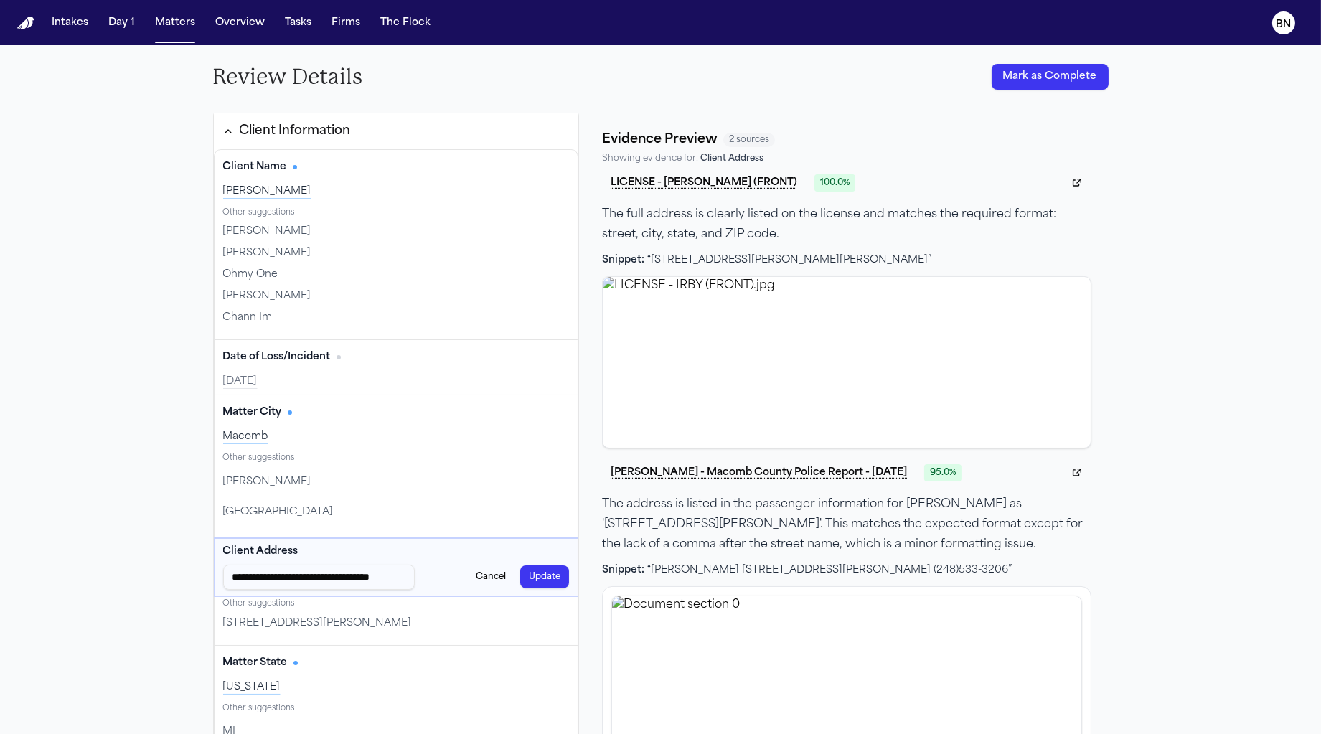
drag, startPoint x: 291, startPoint y: 581, endPoint x: 102, endPoint y: 563, distance: 190.3
click at [102, 563] on div "**********" at bounding box center [660, 393] width 1321 height 682
click at [234, 578] on input "**********" at bounding box center [319, 578] width 192 height 26
type input "**********"
click at [526, 560] on div "**********" at bounding box center [397, 567] width 364 height 57
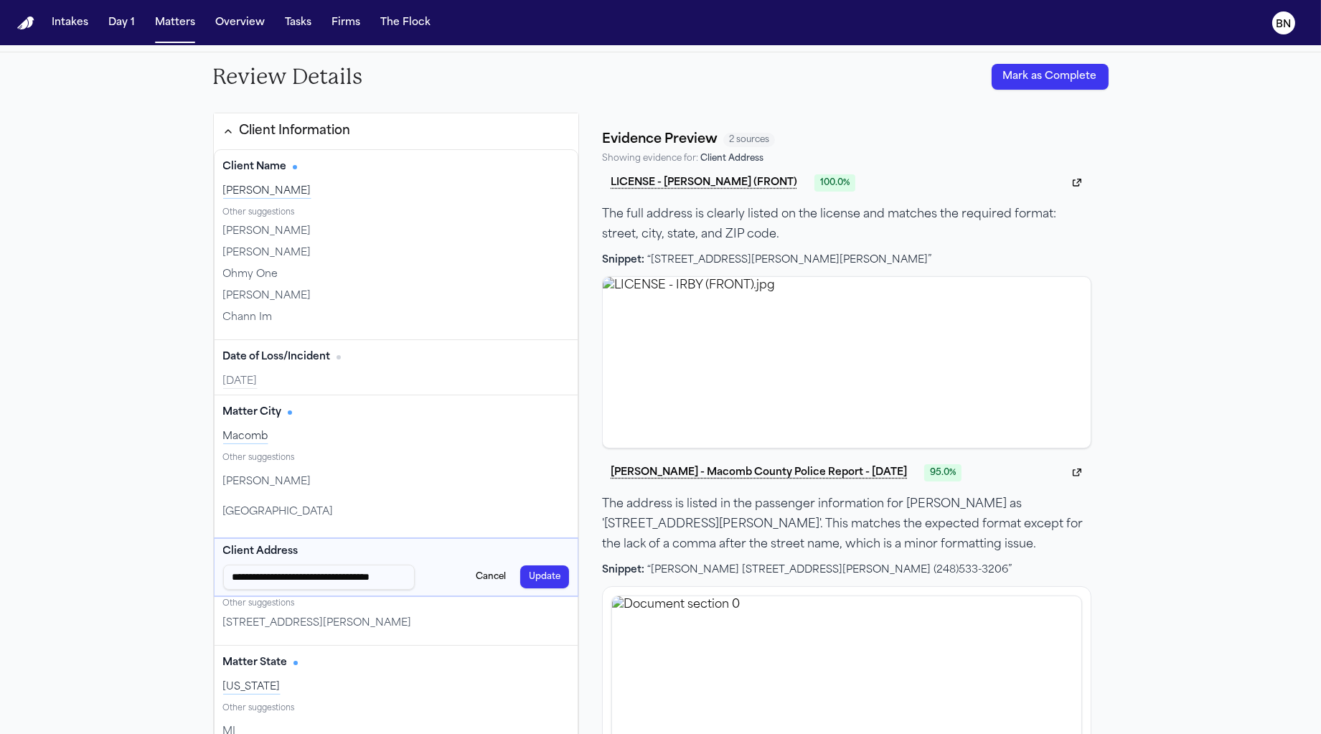
click at [526, 565] on button "Update" at bounding box center [544, 576] width 49 height 23
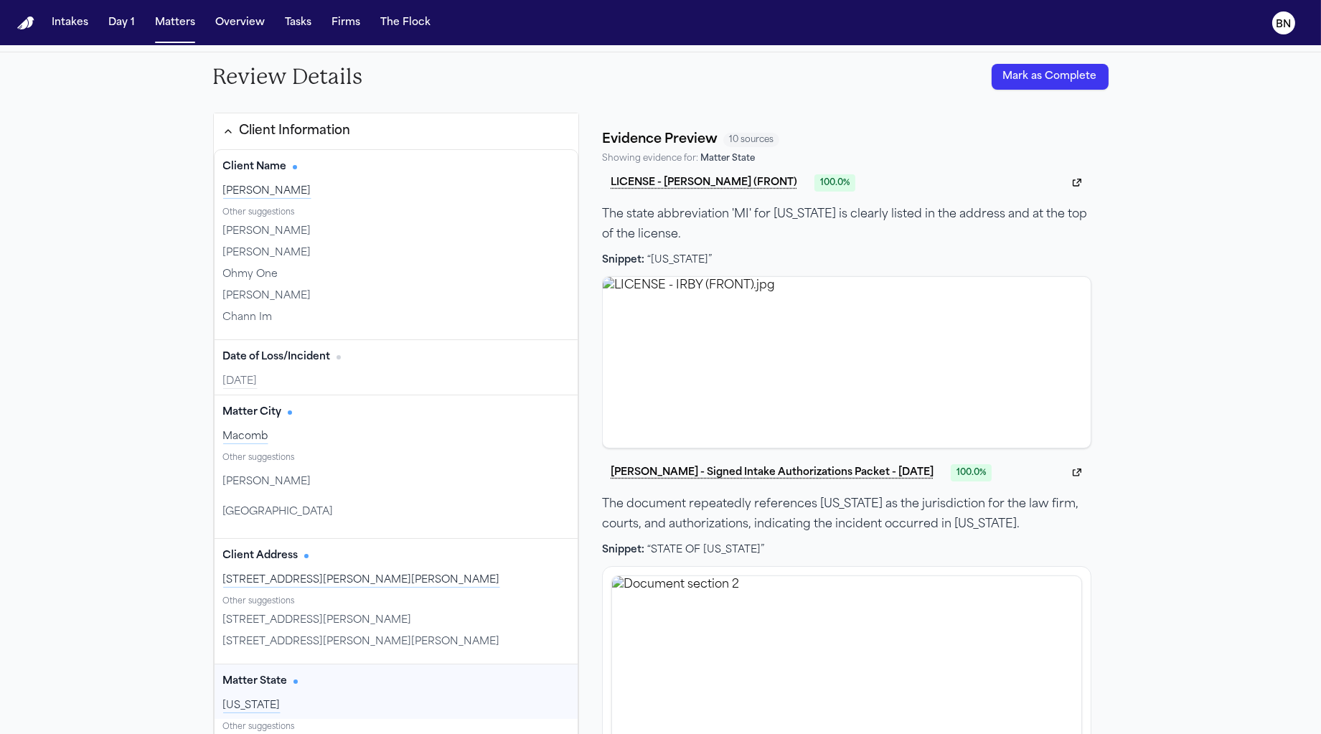
click at [382, 675] on div "Matter State Edit" at bounding box center [396, 681] width 347 height 23
click at [386, 686] on div "Matter State Edit" at bounding box center [396, 681] width 347 height 23
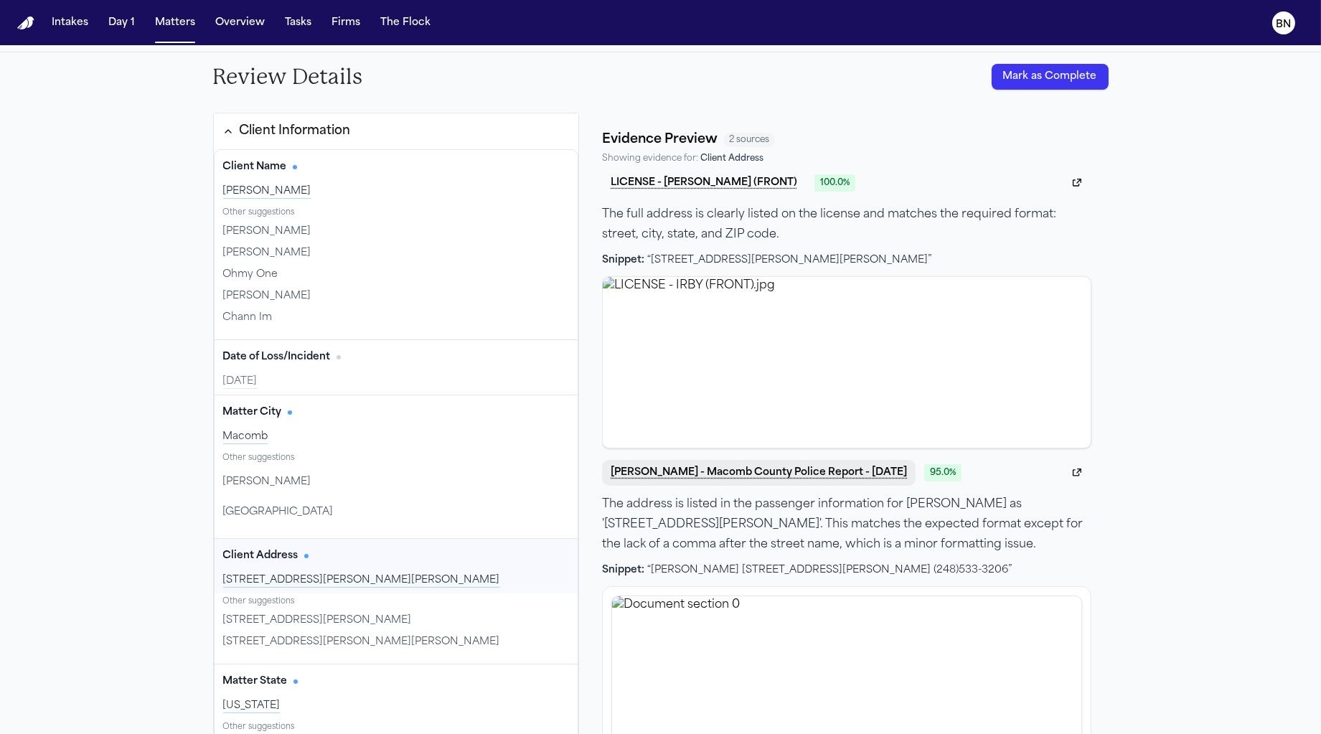
click at [695, 476] on button "A. Irby - Macomb County Police Report - 8.6.25" at bounding box center [759, 473] width 314 height 26
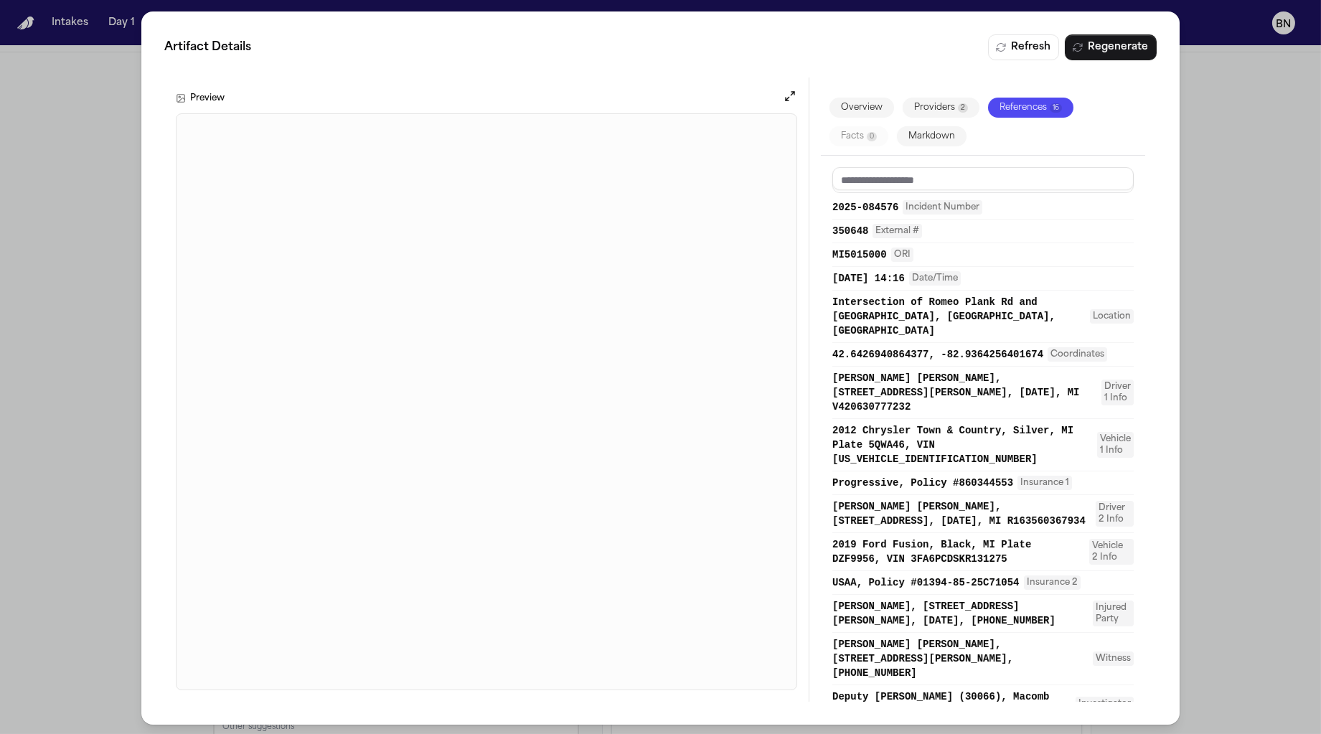
click at [1218, 318] on div "Artifact Details Refresh Regenerate Preview Overview Providers 2 References 16 …" at bounding box center [660, 368] width 1321 height 736
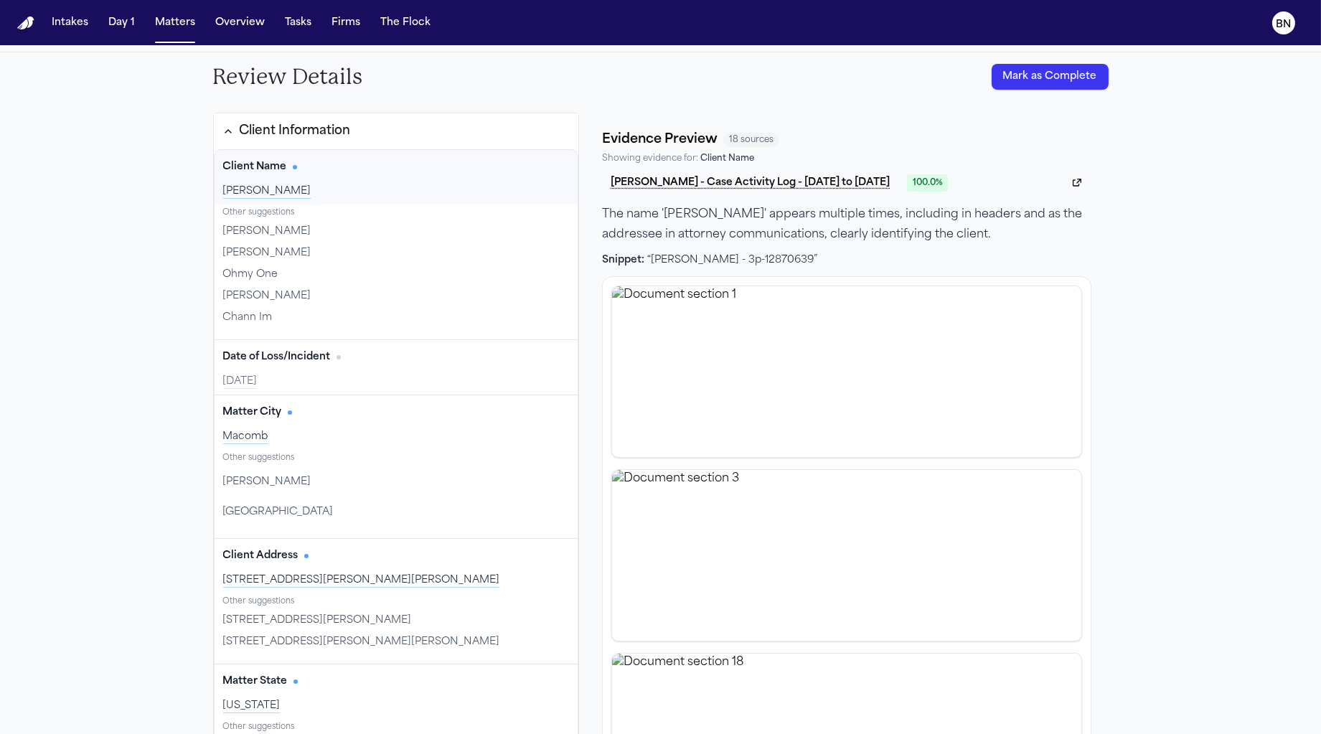
click at [520, 84] on div "Review Details Mark as Complete" at bounding box center [661, 76] width 919 height 49
click at [507, 115] on button "Client Information" at bounding box center [396, 131] width 365 height 36
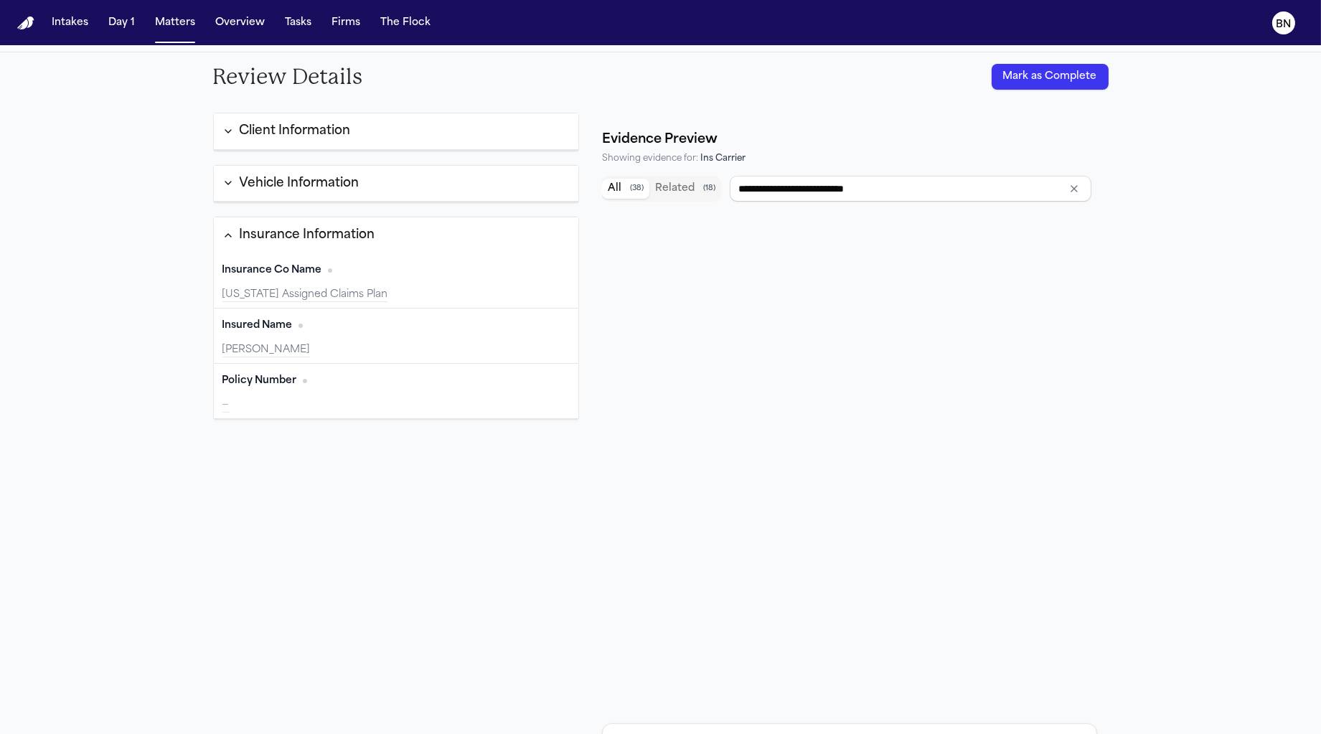
click at [367, 193] on button "Vehicle Information" at bounding box center [396, 184] width 365 height 37
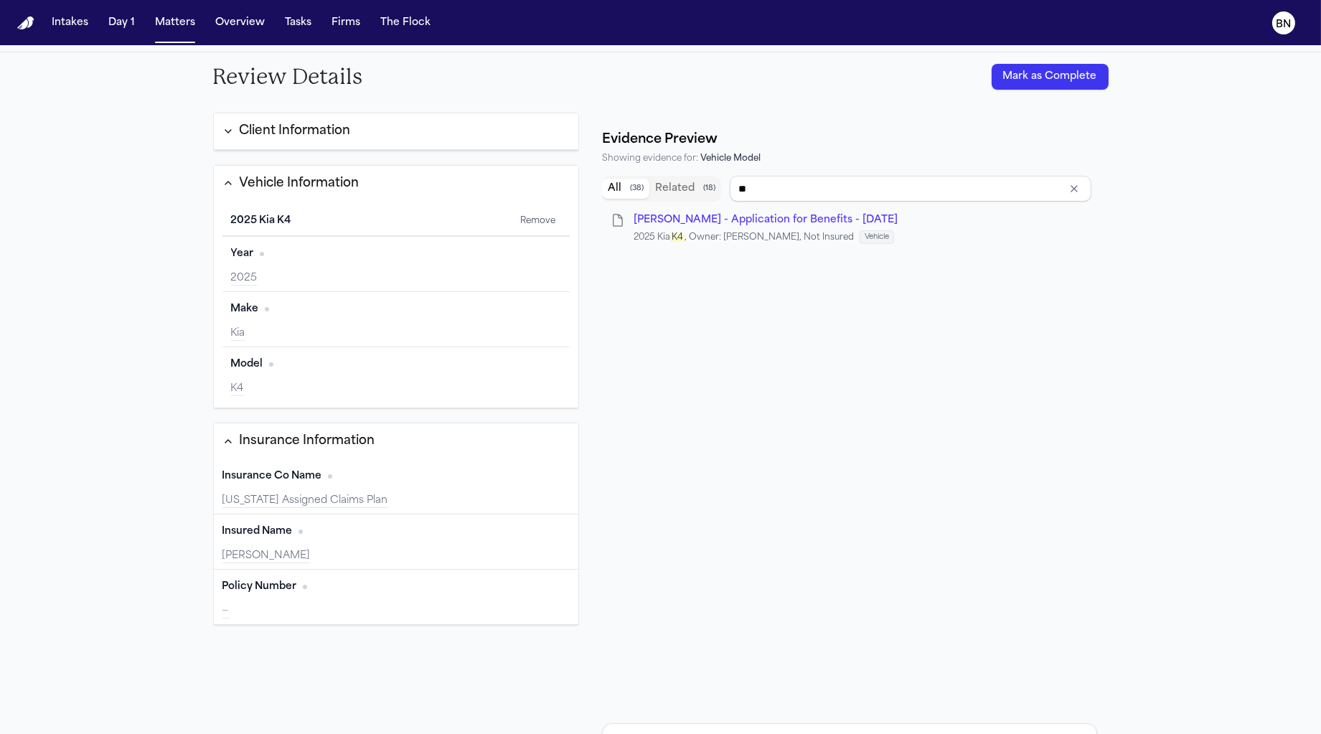
click at [330, 367] on div "Model Edit" at bounding box center [396, 364] width 331 height 23
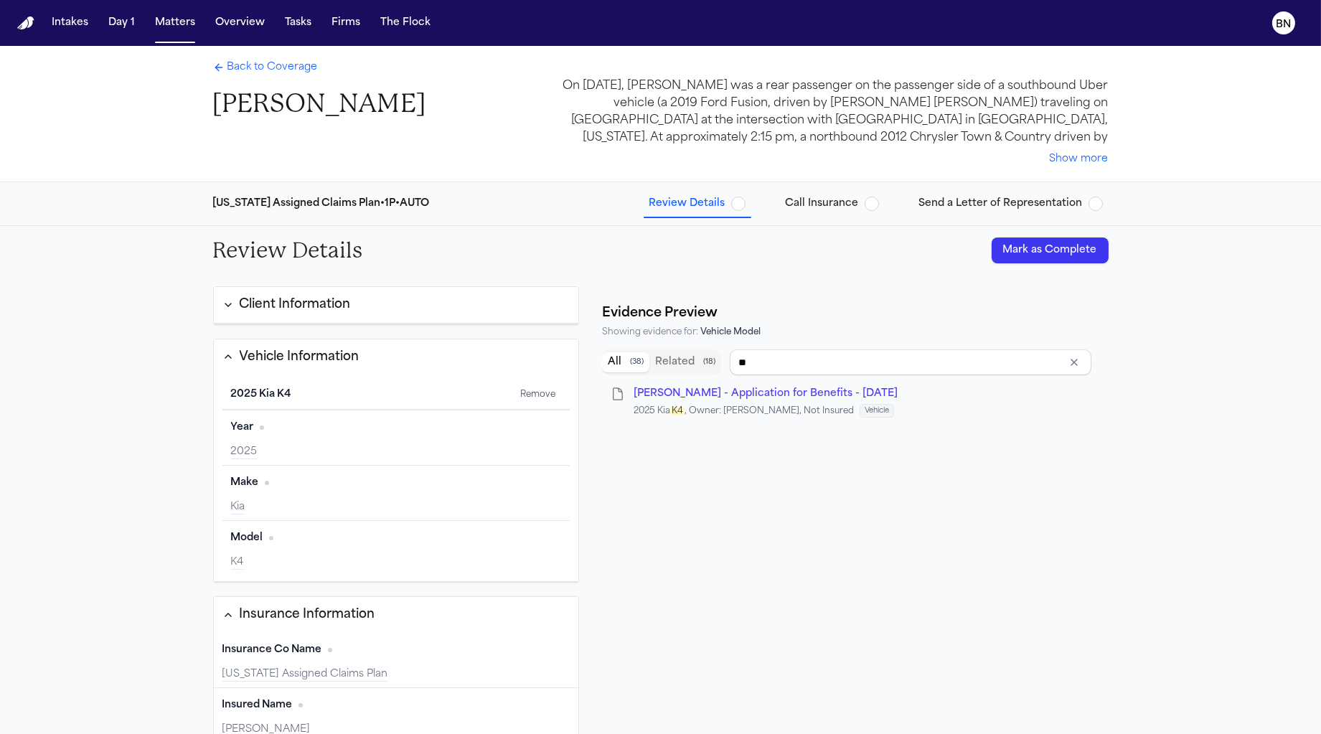
type input "**********"
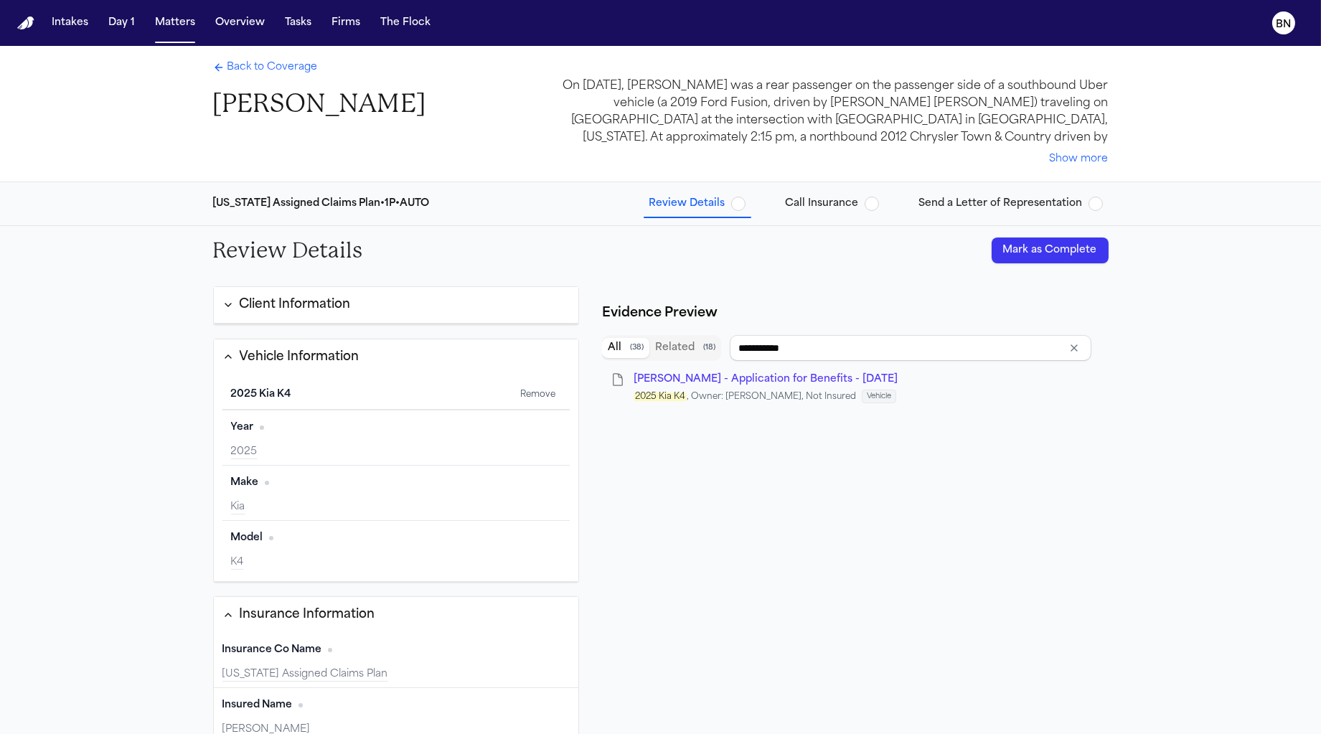
click at [862, 202] on span "Call Insurance" at bounding box center [832, 204] width 93 height 14
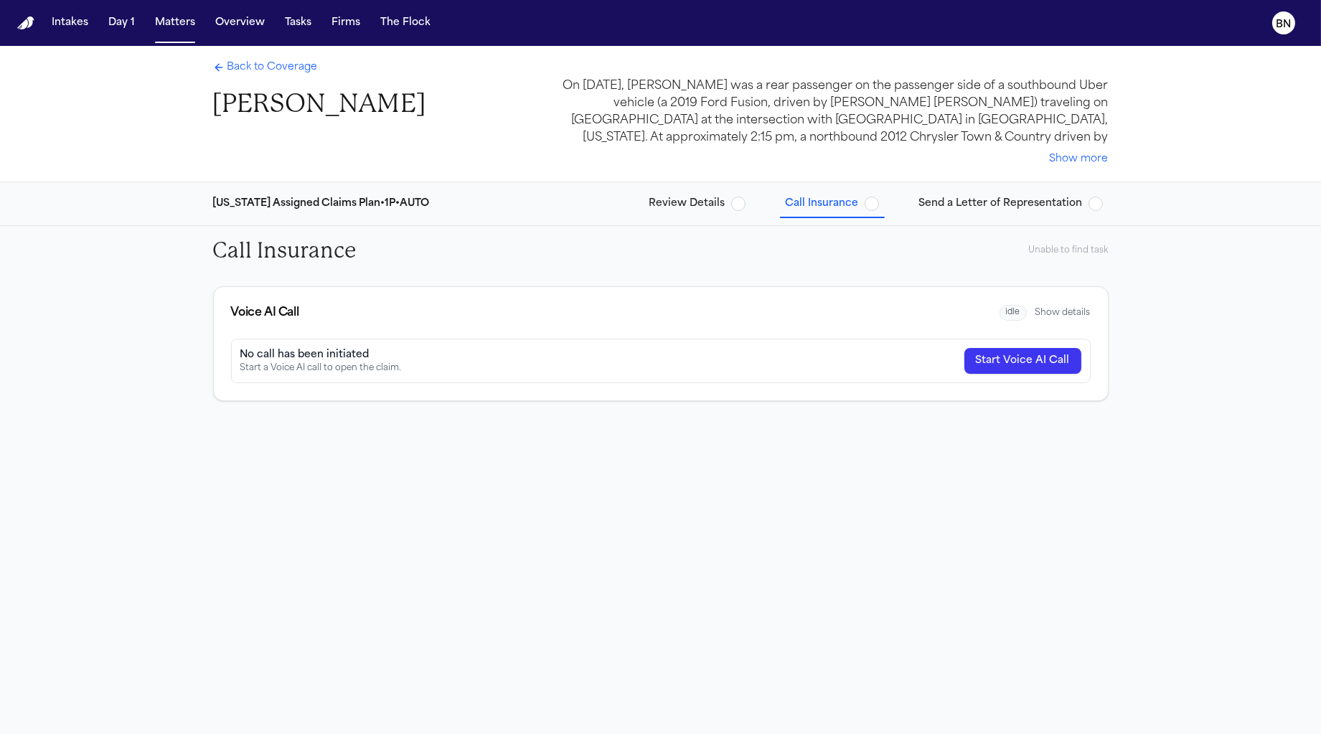
click at [1023, 199] on span "Send a Letter of Representation" at bounding box center [1001, 204] width 164 height 14
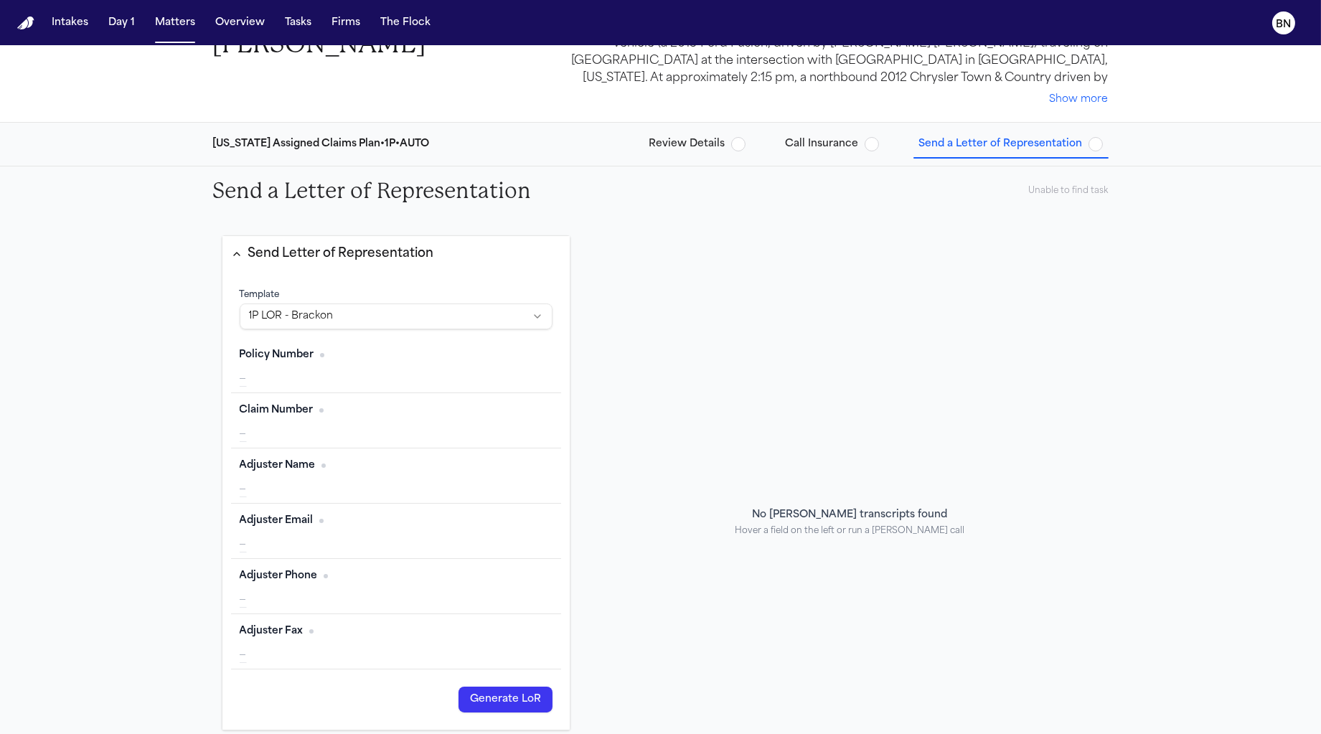
scroll to position [75, 0]
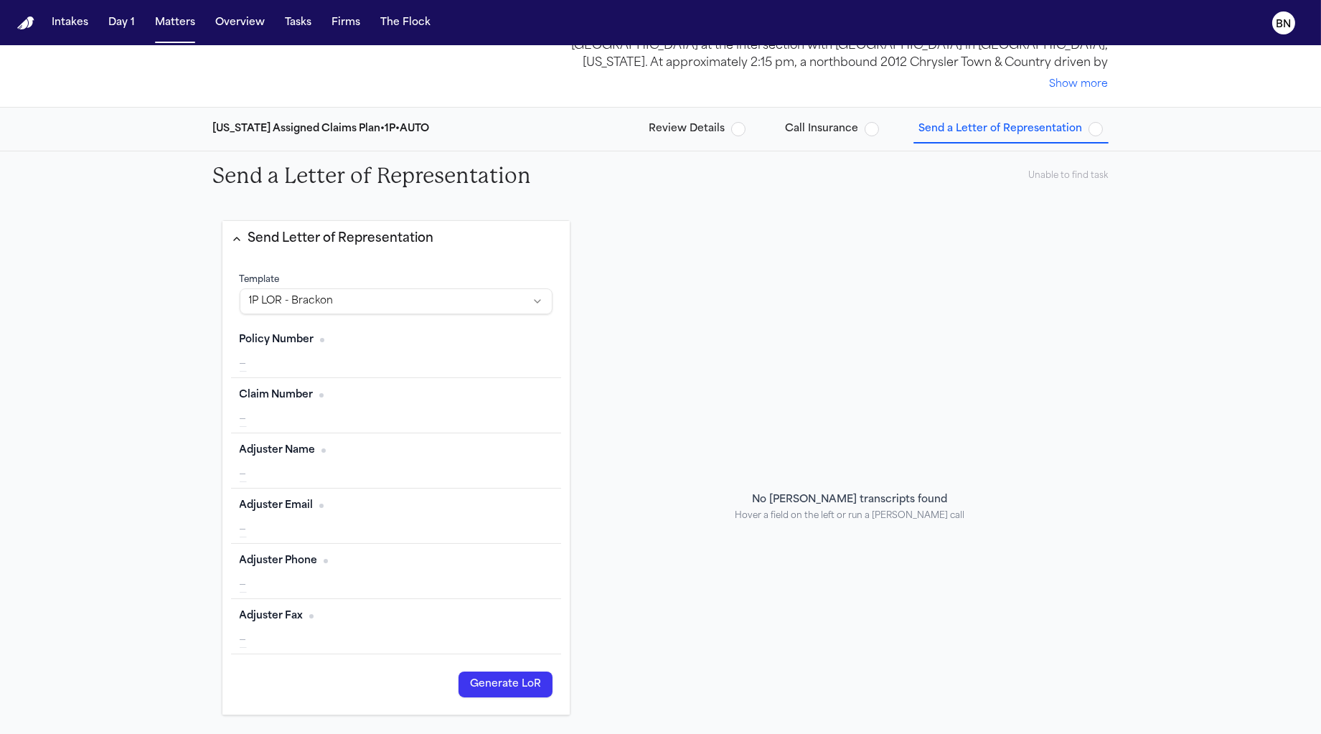
click at [425, 298] on html "Intakes Day 1 Matters Overview Tasks Firms The Flock BN Back to Coverage Anthon…" at bounding box center [660, 367] width 1321 height 734
click at [423, 293] on html "Intakes Day 1 Matters Overview Tasks Firms The Flock BN Back to Coverage Anthon…" at bounding box center [660, 367] width 1321 height 734
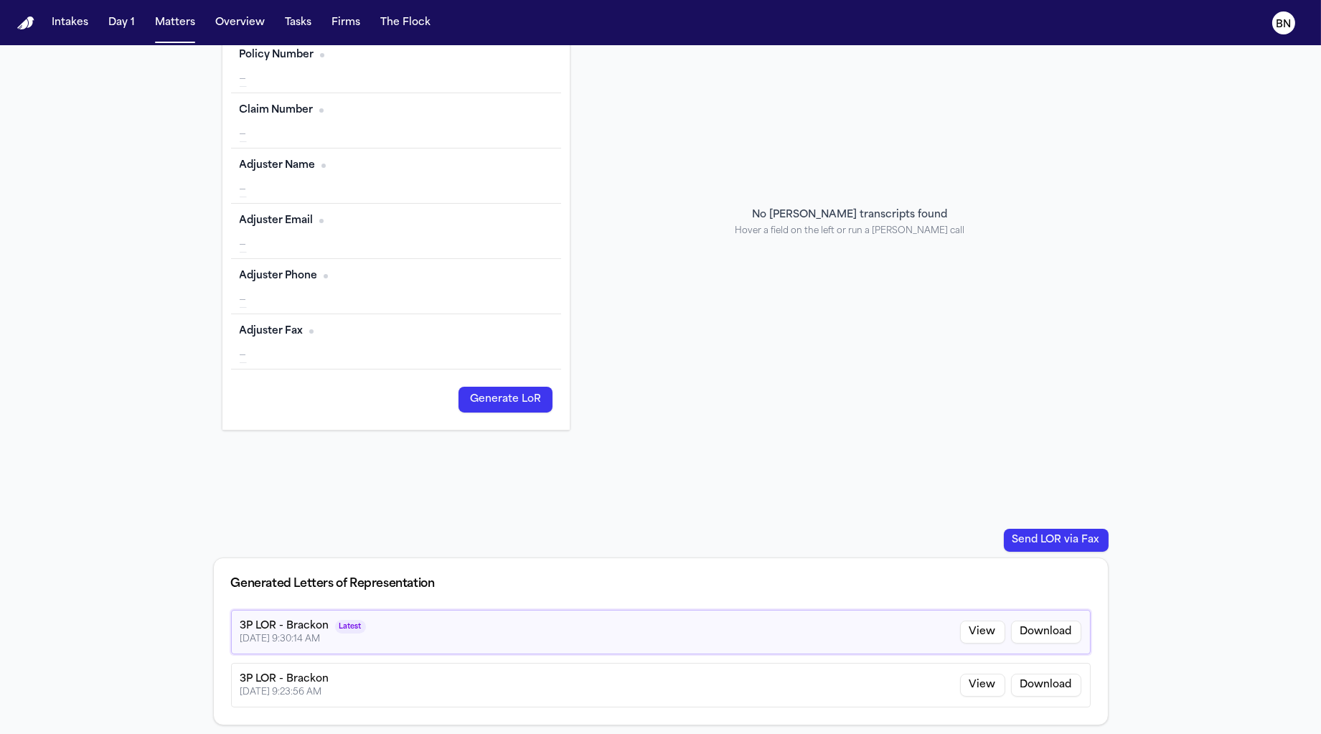
scroll to position [0, 0]
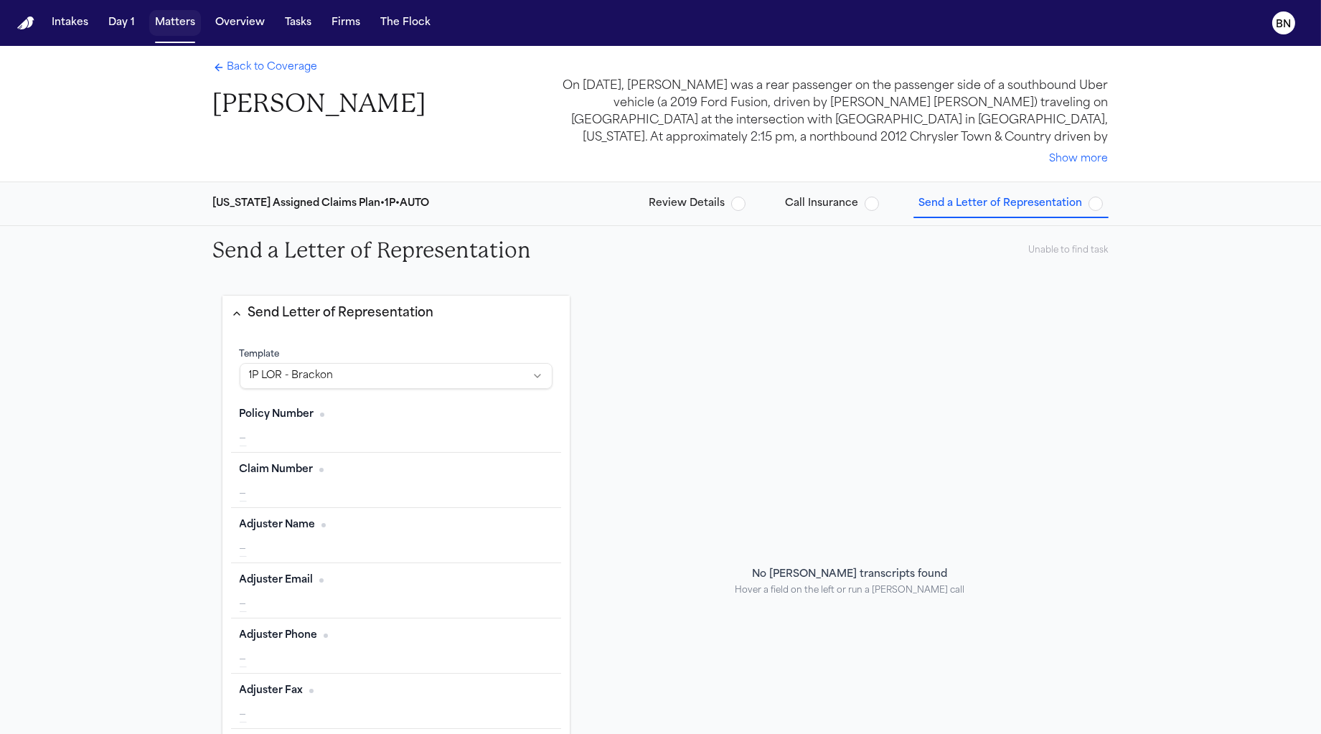
click at [168, 26] on button "Matters" at bounding box center [175, 23] width 52 height 26
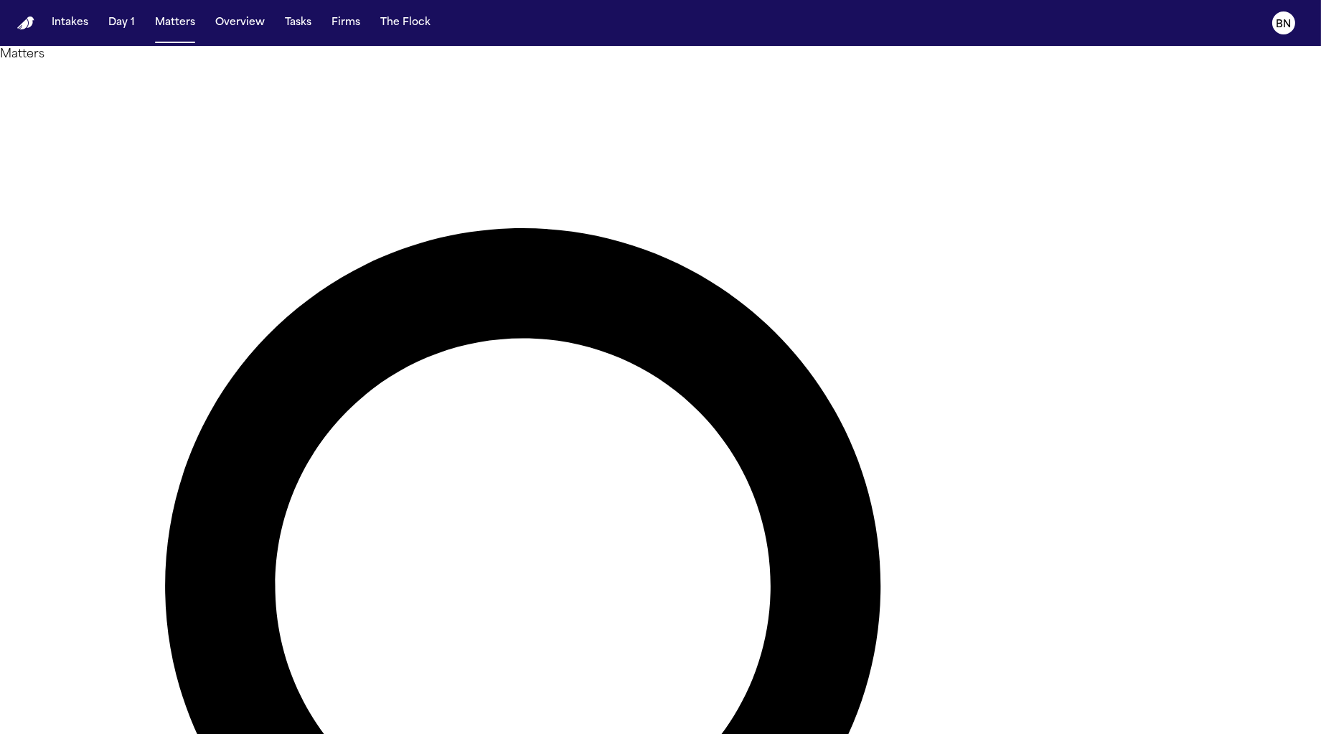
type input "*******"
click at [299, 27] on button "Tasks" at bounding box center [298, 23] width 38 height 26
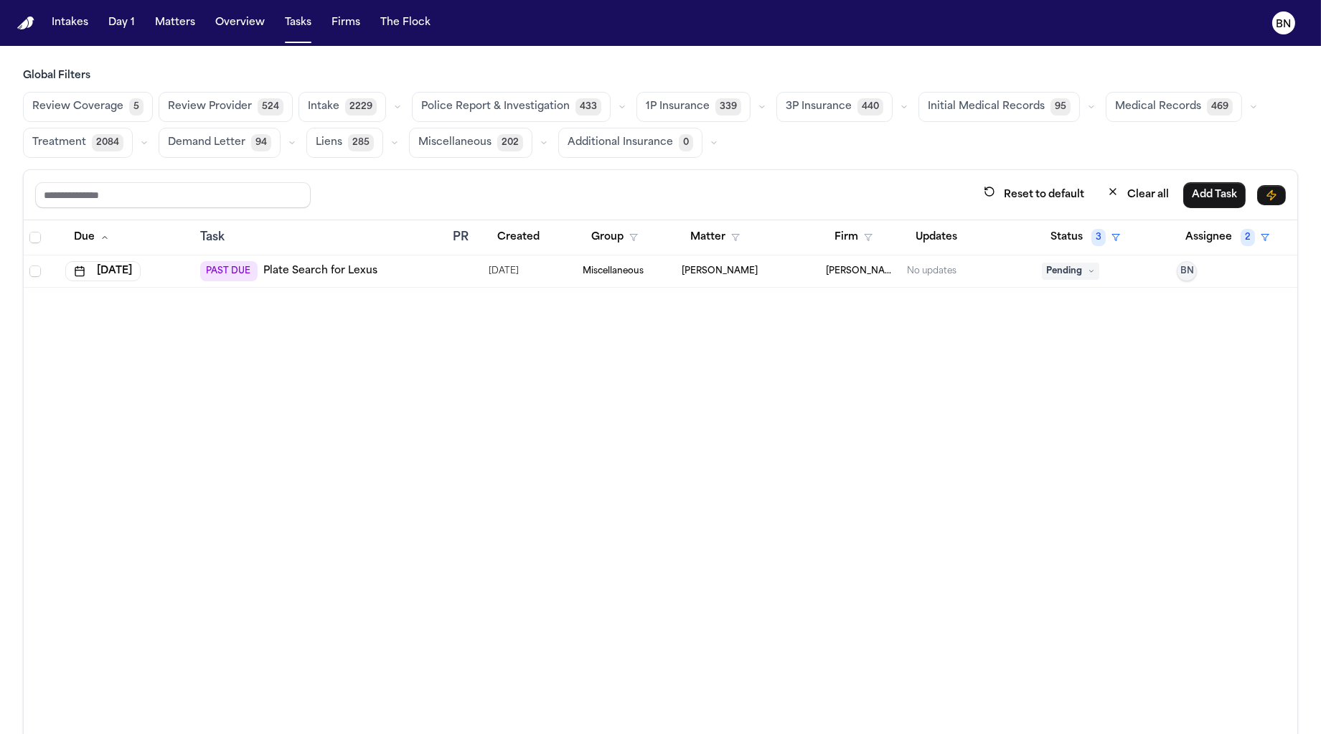
click at [599, 96] on div "Police Report & Investigation 433" at bounding box center [521, 107] width 219 height 30
click at [614, 102] on button "button" at bounding box center [622, 106] width 17 height 17
click at [525, 176] on span "Police Report Escalation" at bounding box center [483, 171] width 125 height 14
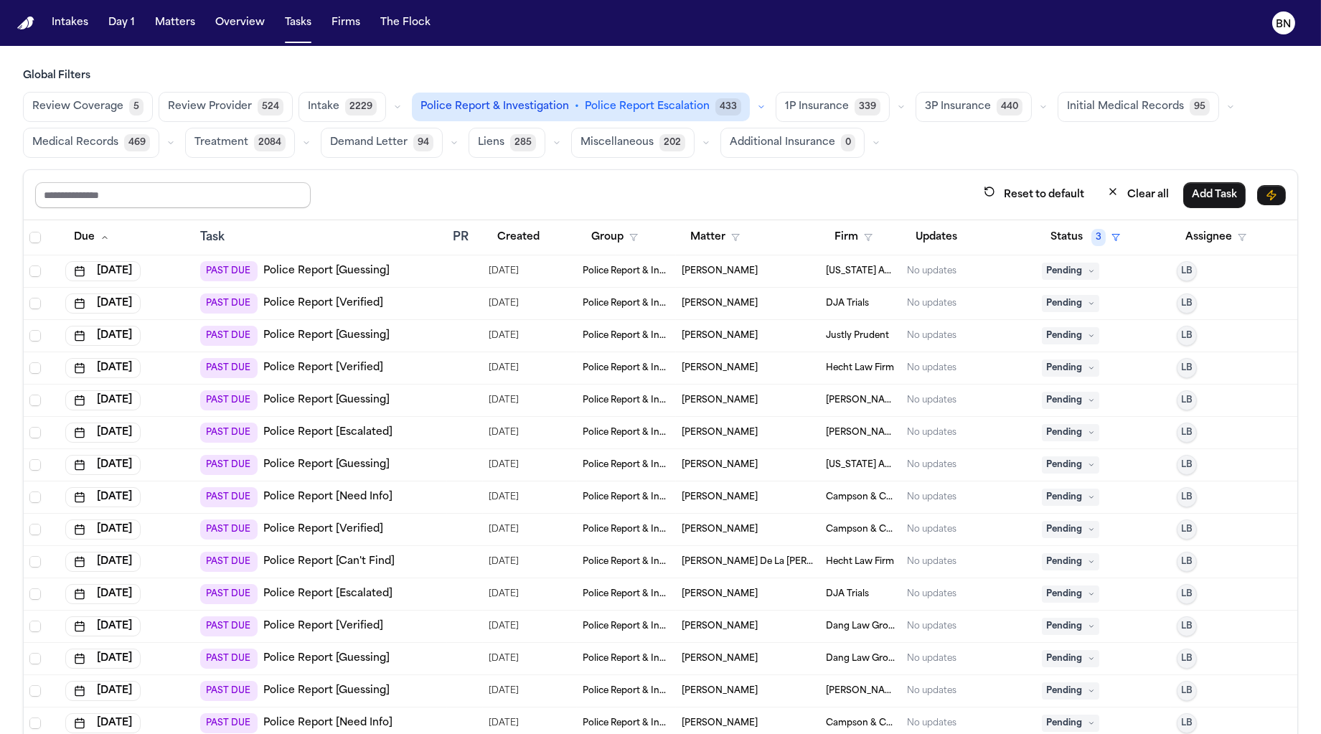
click at [243, 196] on input "text" at bounding box center [173, 195] width 276 height 26
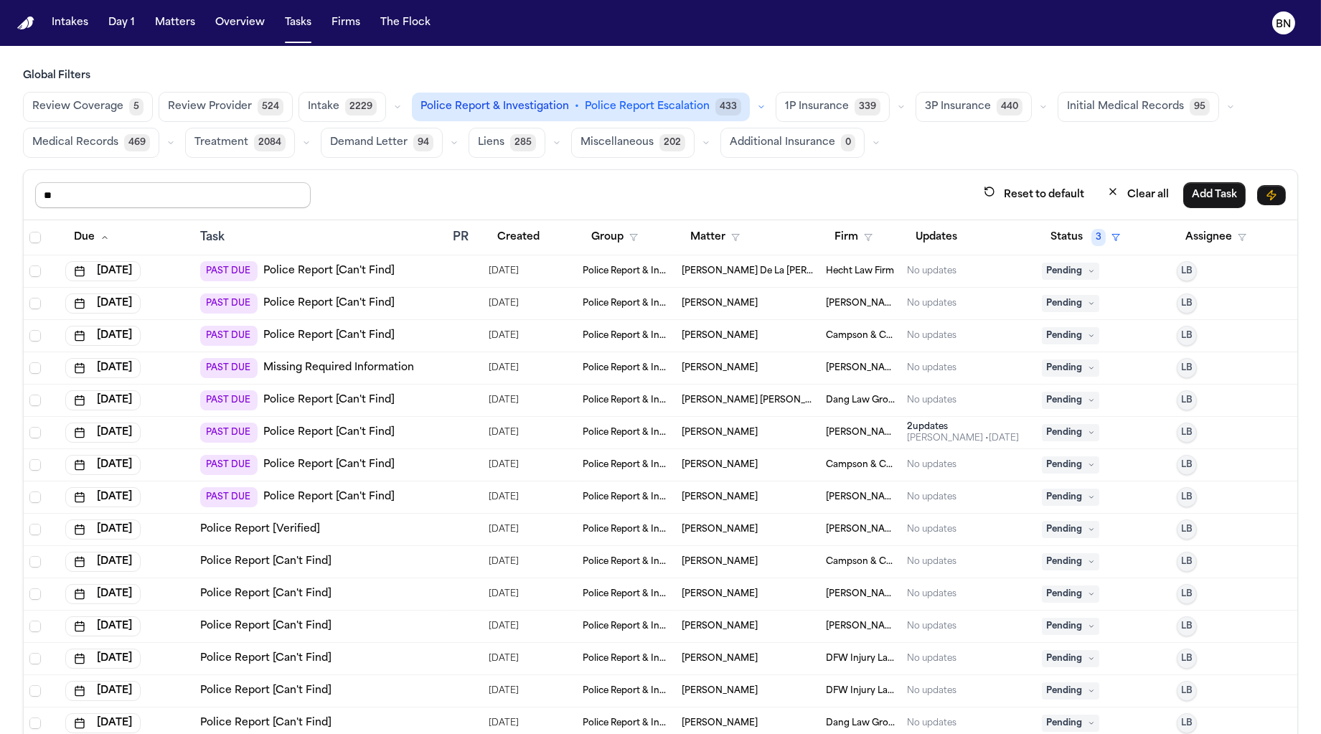
type input "*"
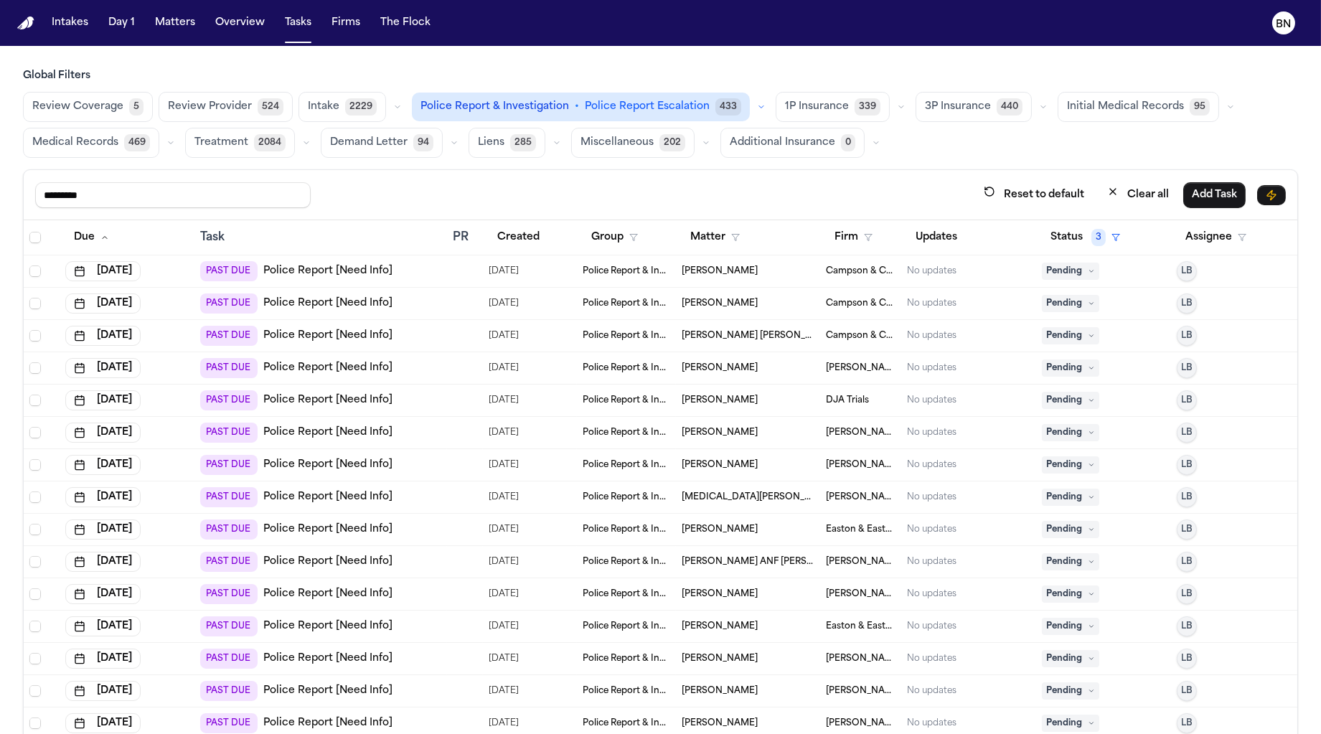
type input "*********"
click at [415, 267] on div "PAST DUE Police Report [Need Info]" at bounding box center [320, 271] width 240 height 20
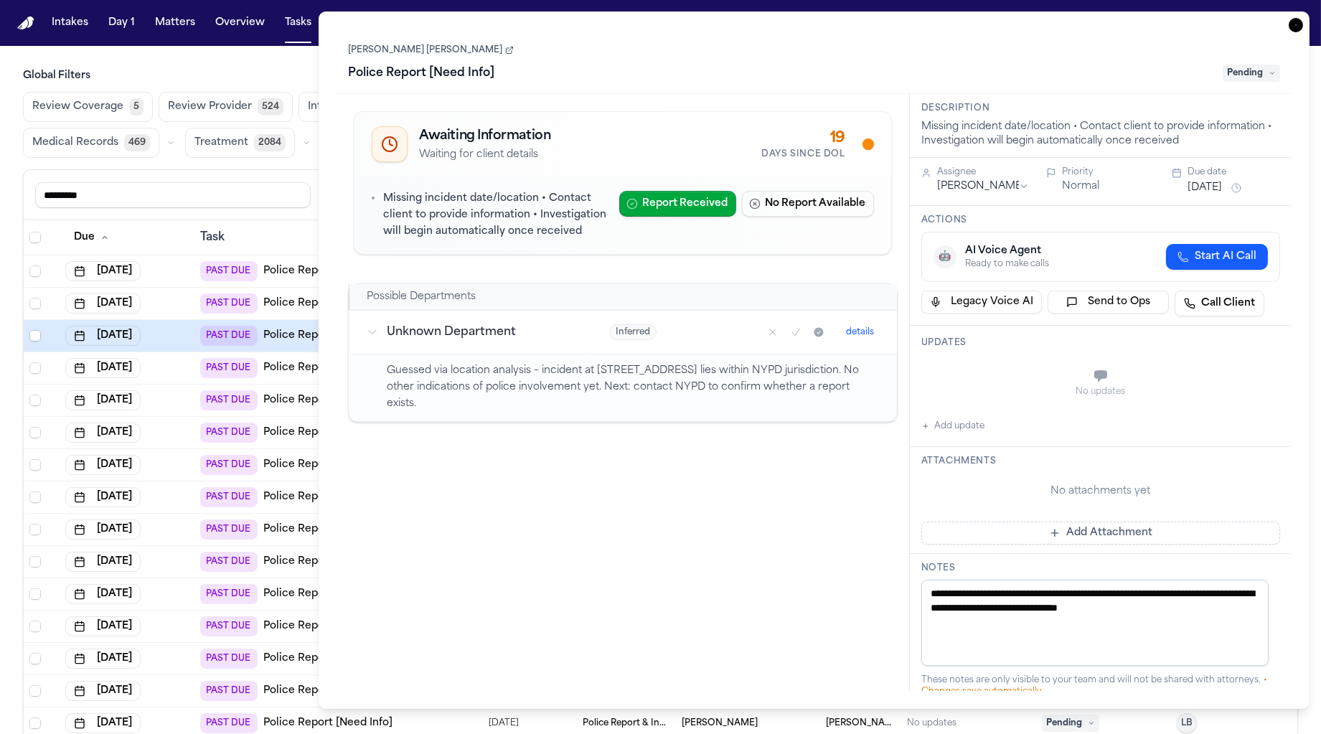
click at [286, 353] on td "PAST DUE Police Report [Need Info]" at bounding box center [320, 368] width 252 height 32
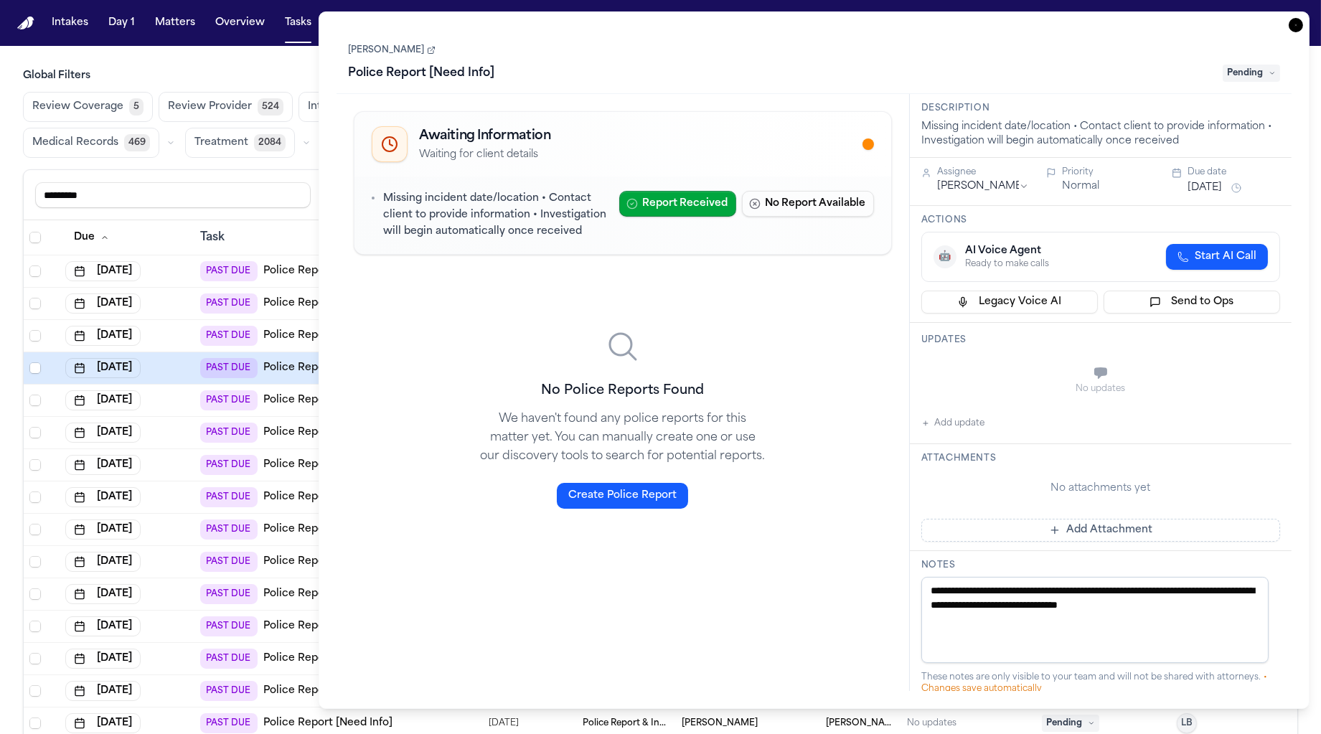
click at [438, 205] on p "Missing incident date/location • Contact client to provide information • Invest…" at bounding box center [495, 215] width 224 height 49
click at [379, 198] on div "Missing incident date/location • Contact client to provide information • Invest…" at bounding box center [489, 215] width 235 height 49
click at [421, 51] on div "Phyllis Maurer Police Report [Need Info] Pending" at bounding box center [814, 63] width 932 height 44
click at [427, 51] on icon at bounding box center [431, 50] width 9 height 9
click at [202, 215] on div "********* Reset to default Clear all Add Task" at bounding box center [661, 195] width 1274 height 50
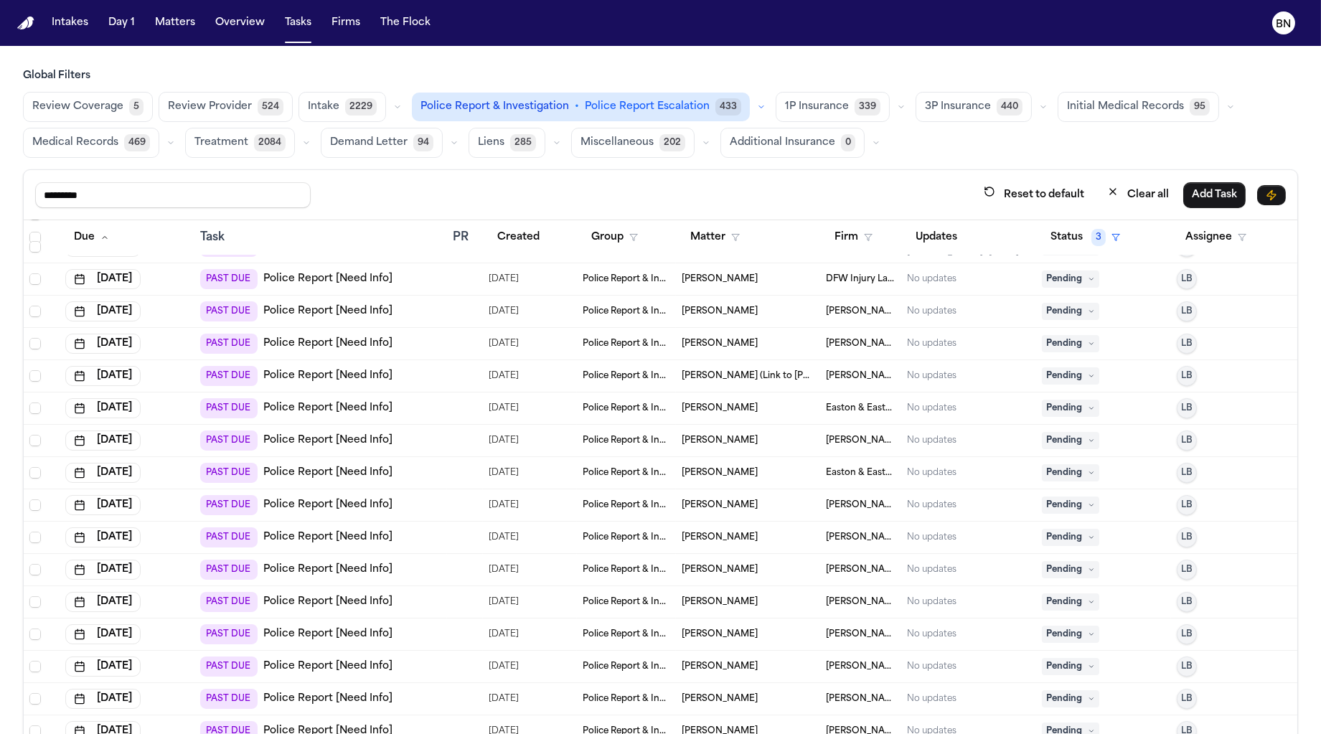
scroll to position [603, 0]
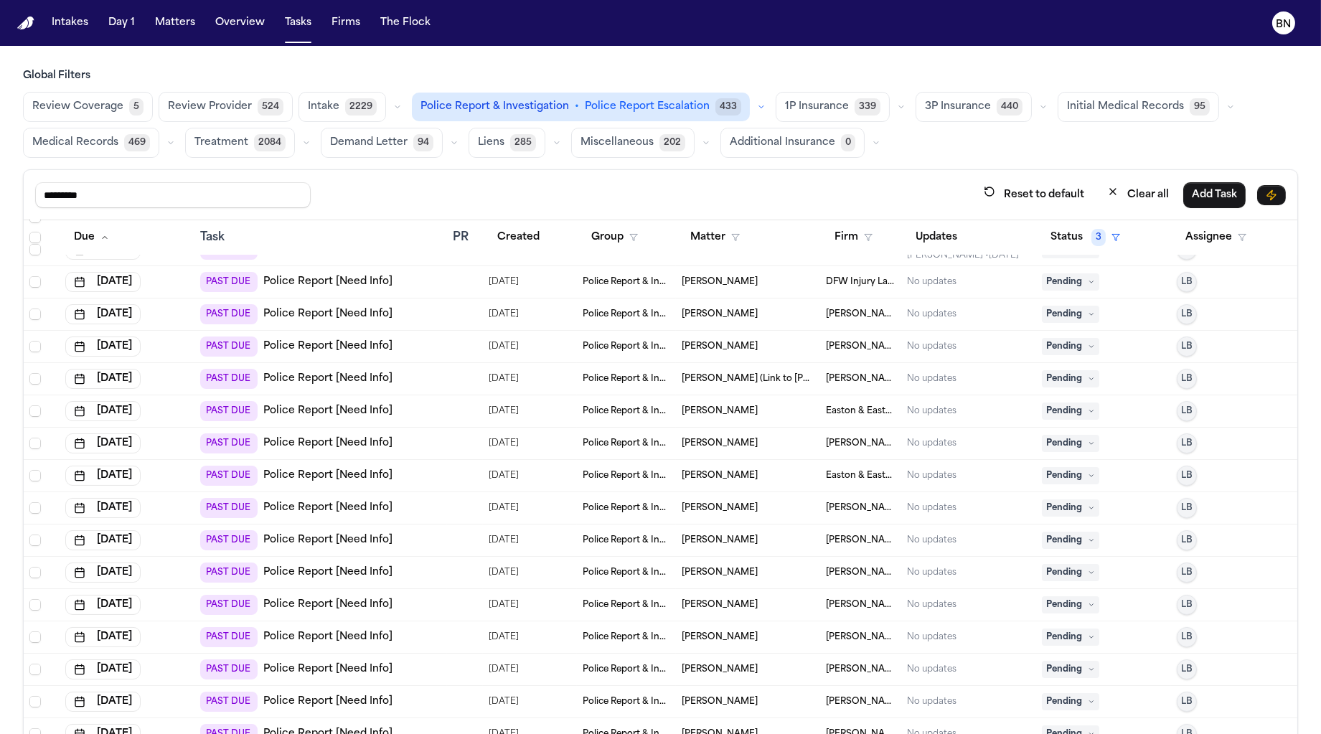
click at [413, 337] on div "PAST DUE Police Report [Need Info]" at bounding box center [320, 347] width 240 height 20
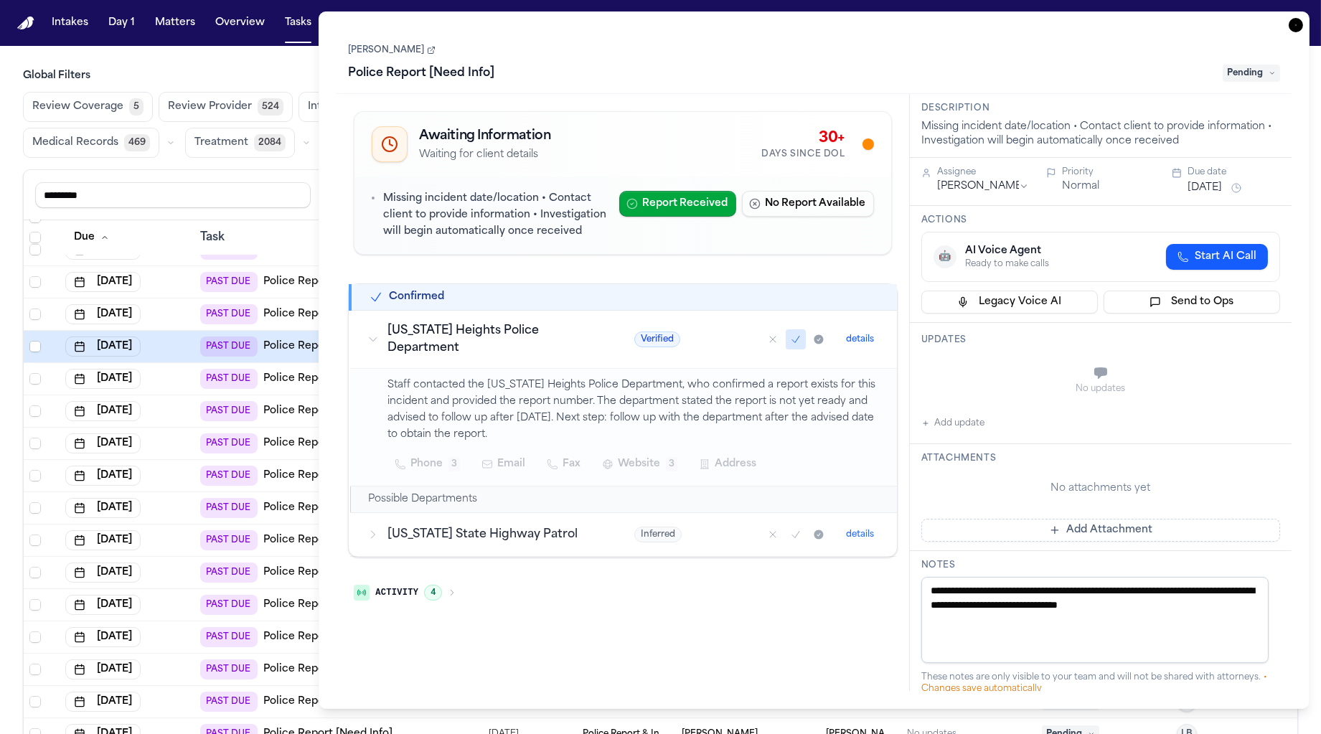
click at [270, 222] on th "Task" at bounding box center [320, 237] width 252 height 35
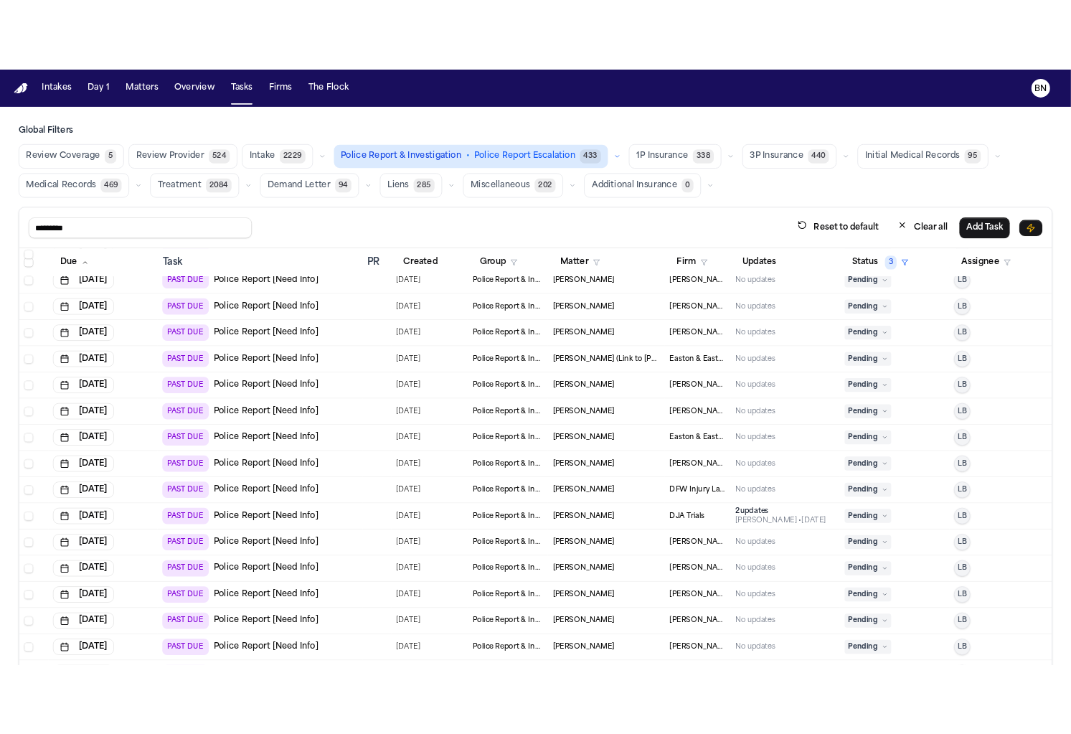
scroll to position [1981, 0]
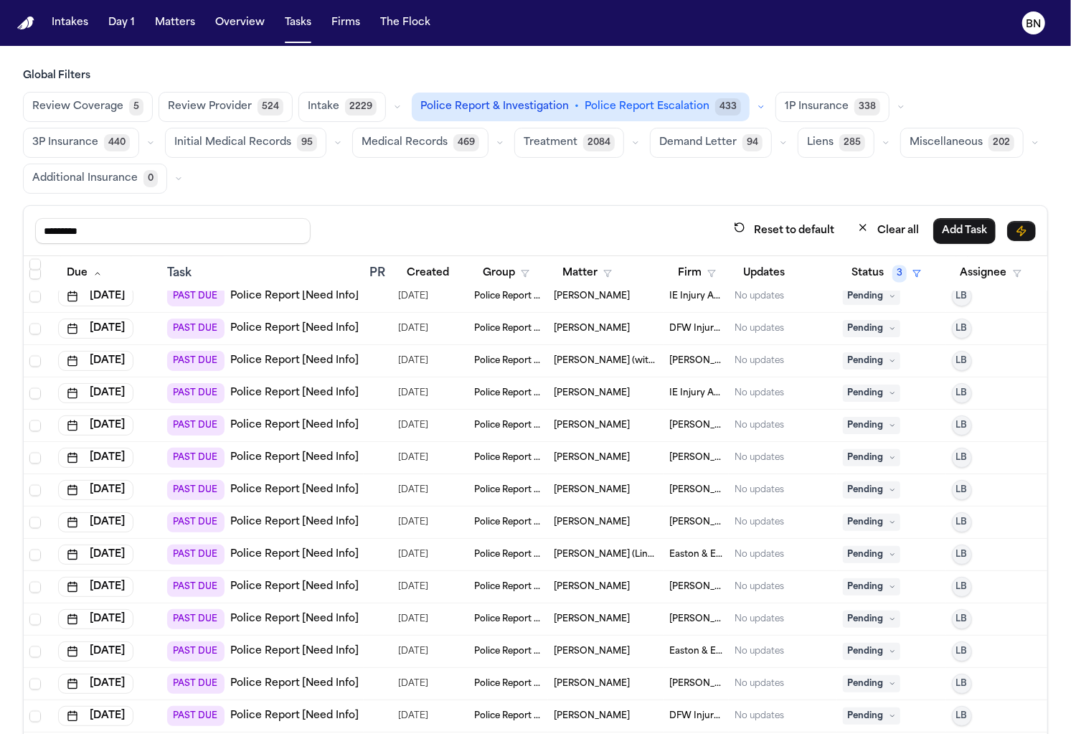
click at [554, 457] on span "Daniel Riegerix" at bounding box center [592, 457] width 76 height 11
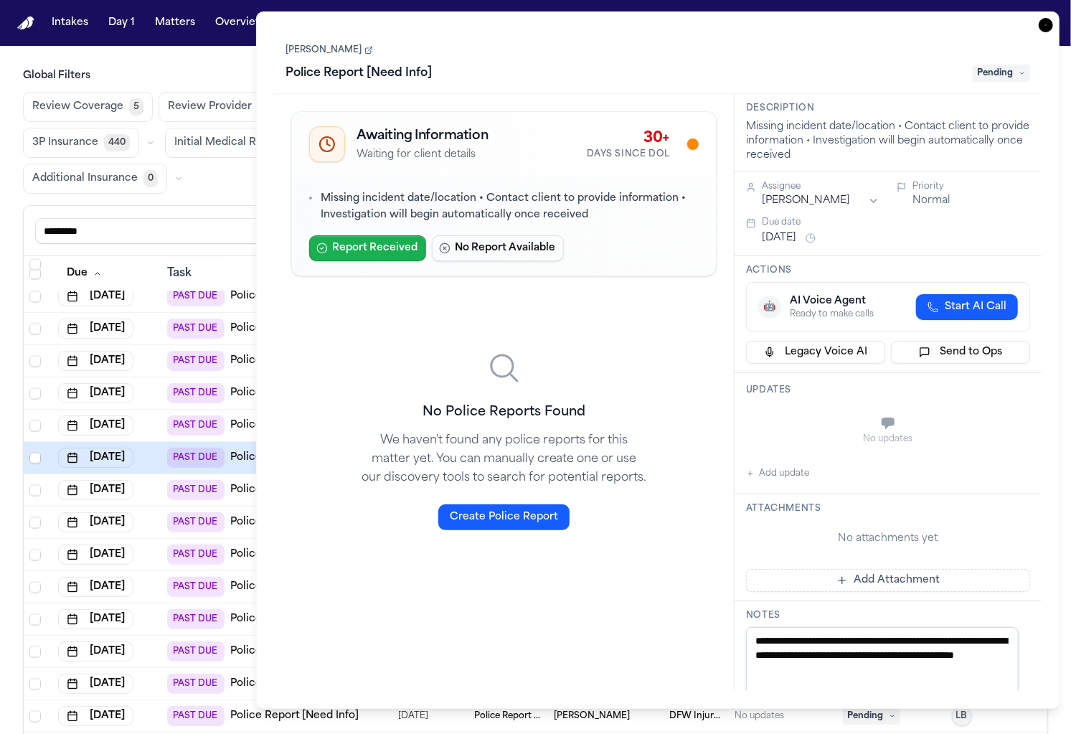
click at [393, 252] on button "Report Received" at bounding box center [367, 248] width 117 height 26
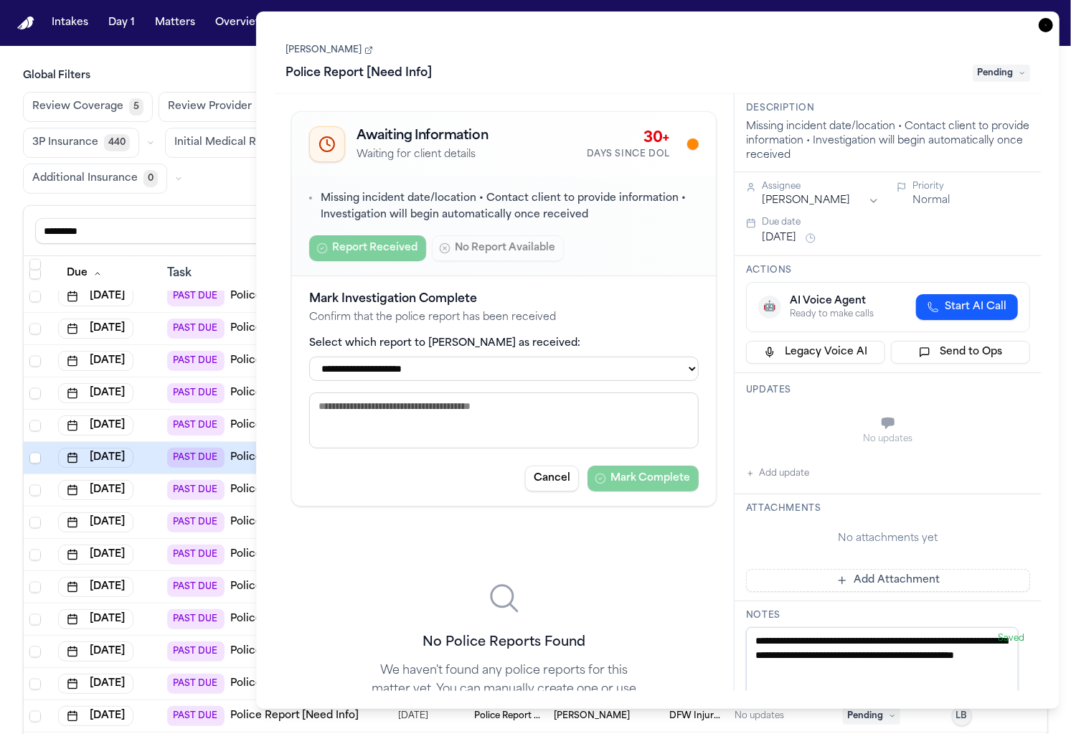
click at [441, 369] on select "**********" at bounding box center [504, 369] width 390 height 24
click at [309, 357] on select "**********" at bounding box center [504, 369] width 390 height 24
click at [454, 430] on textarea at bounding box center [504, 421] width 390 height 56
click at [462, 408] on textarea at bounding box center [504, 421] width 390 height 56
click at [462, 381] on select "**********" at bounding box center [504, 369] width 390 height 24
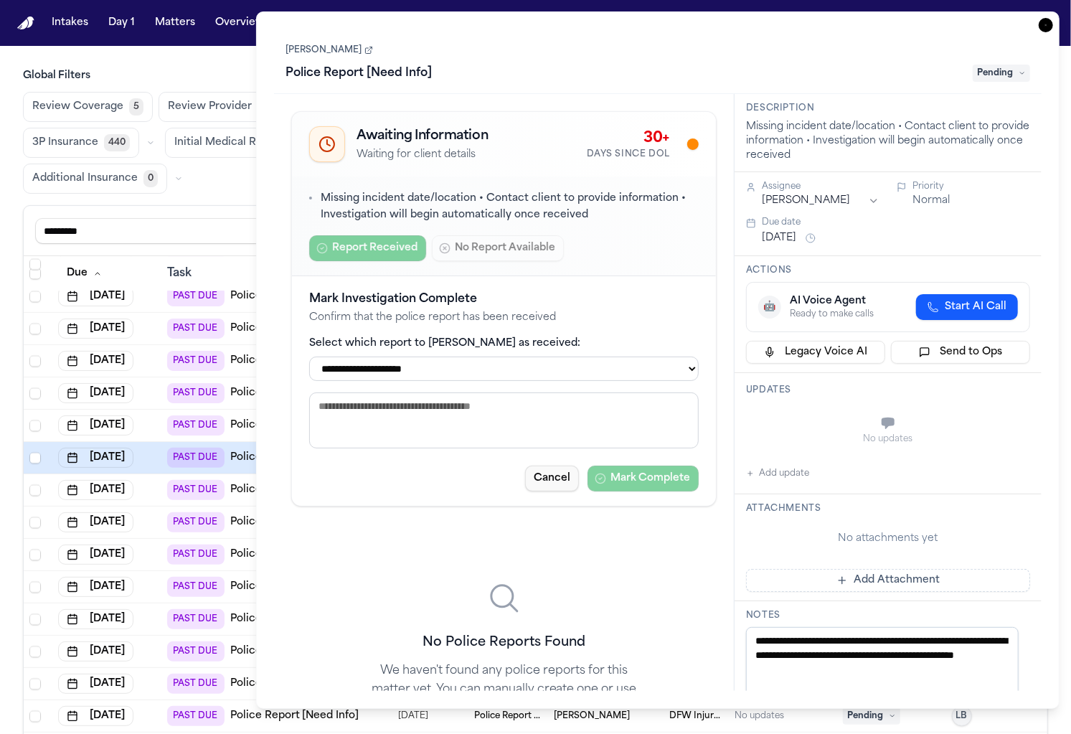
click at [539, 482] on button "Cancel" at bounding box center [552, 479] width 54 height 26
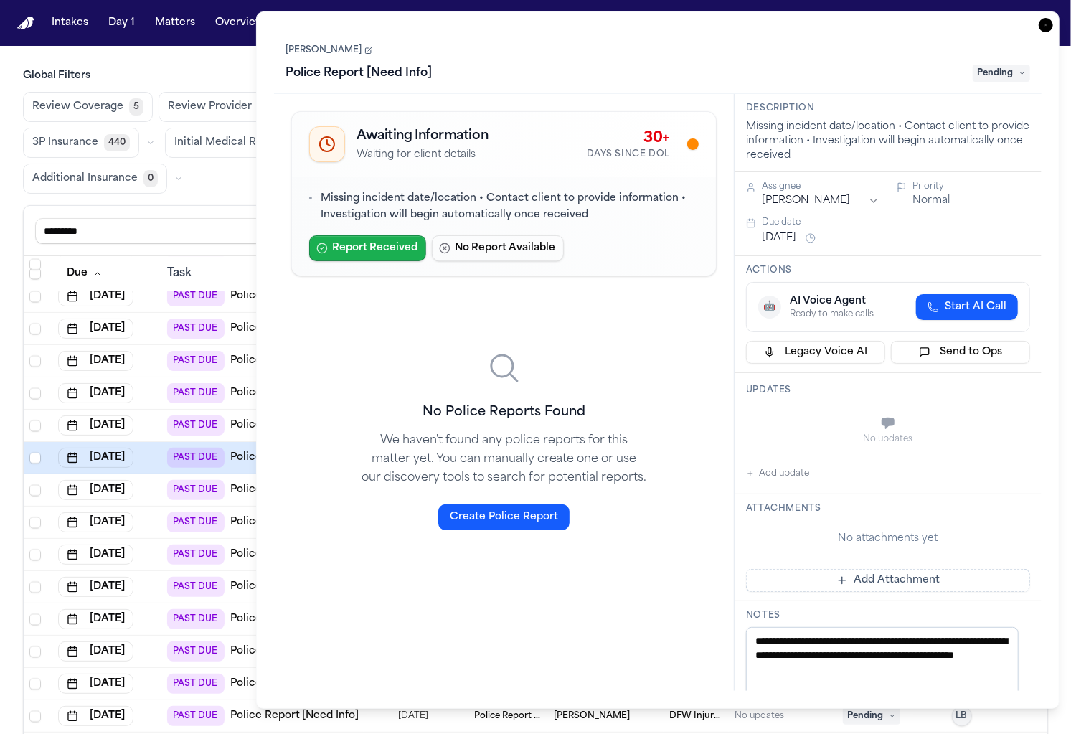
click at [380, 245] on button "Report Received" at bounding box center [367, 248] width 117 height 26
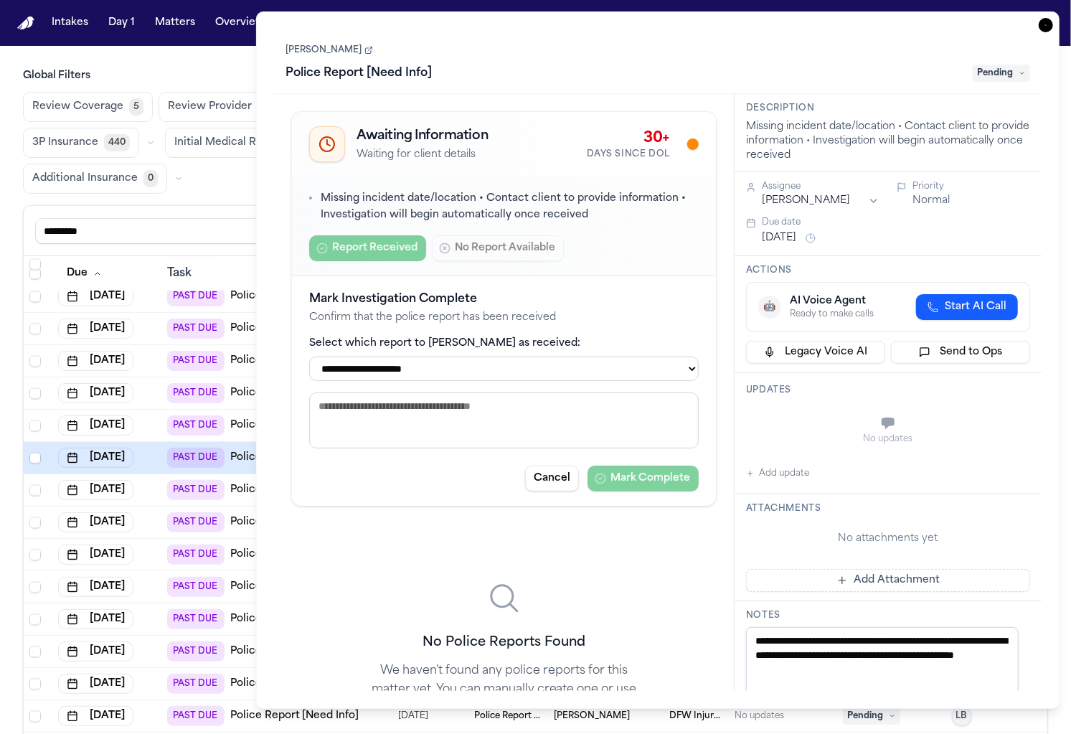
click at [505, 368] on select "**********" at bounding box center [504, 369] width 390 height 24
click at [309, 357] on select "**********" at bounding box center [504, 369] width 390 height 24
click at [999, 74] on span "Pending" at bounding box center [1001, 73] width 57 height 17
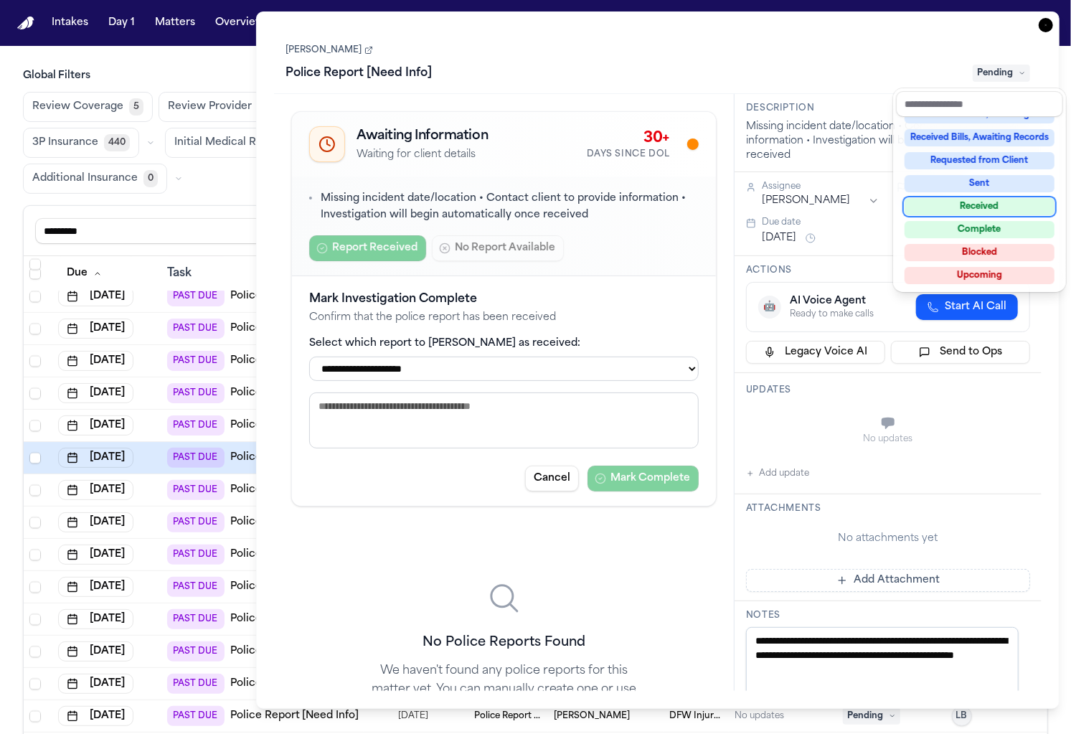
scroll to position [222, 0]
click at [611, 288] on div "**********" at bounding box center [658, 360] width 768 height 662
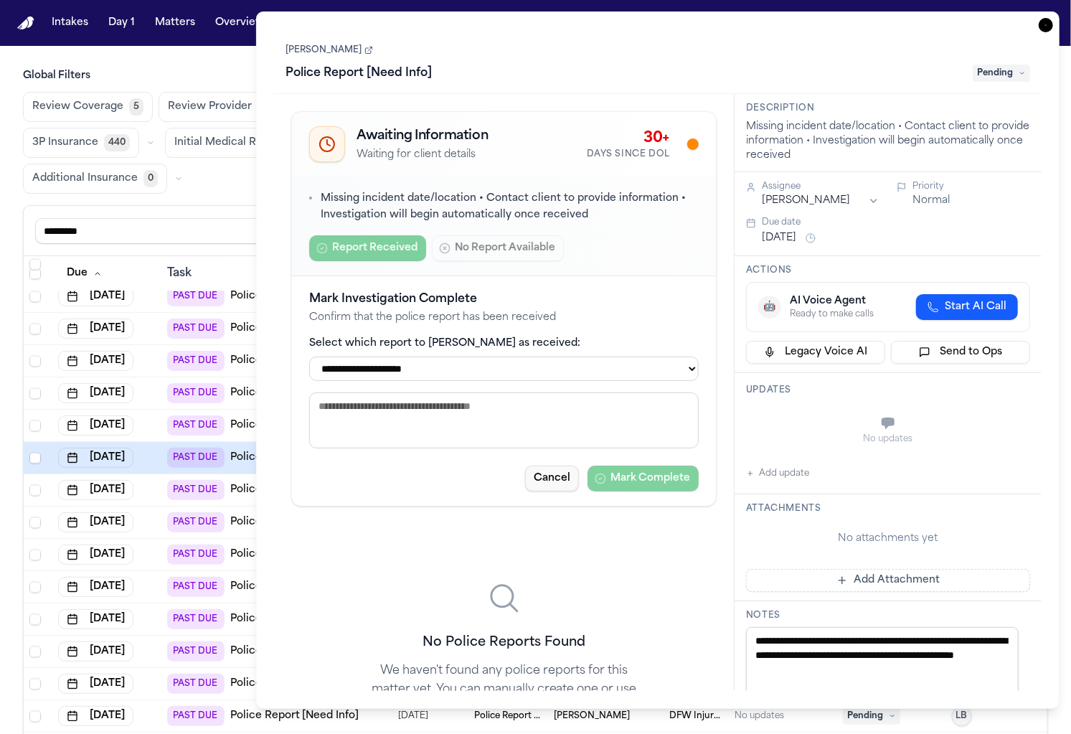
click at [536, 483] on button "Cancel" at bounding box center [552, 479] width 54 height 26
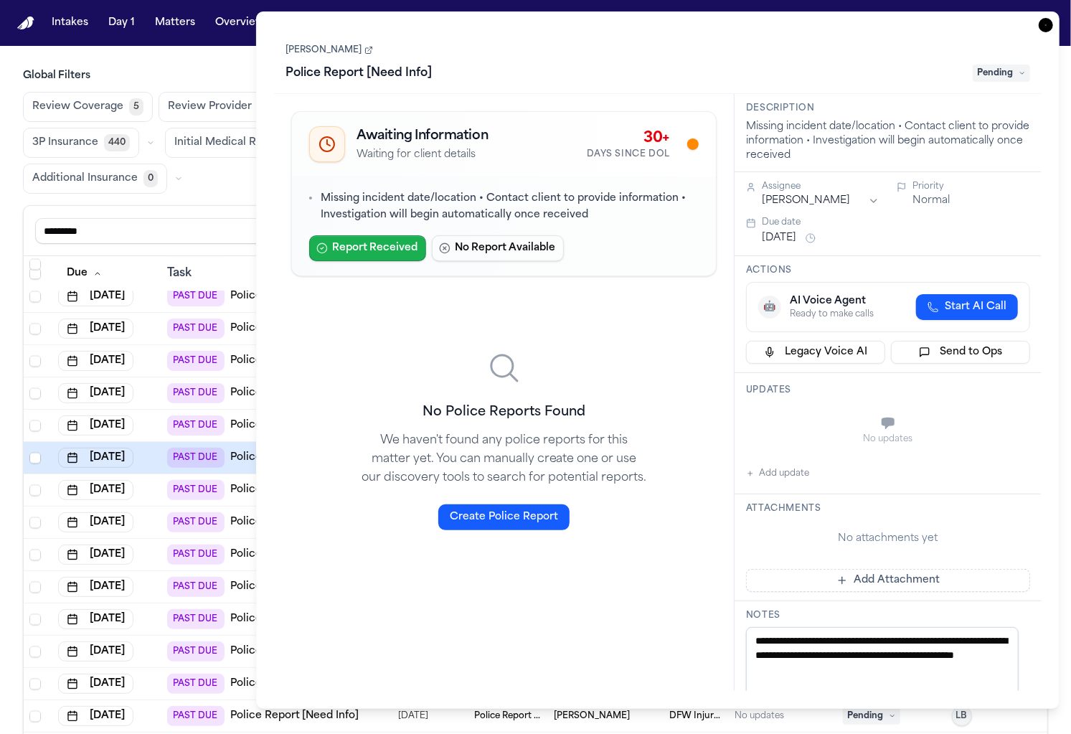
click at [378, 247] on button "Report Received" at bounding box center [367, 248] width 117 height 26
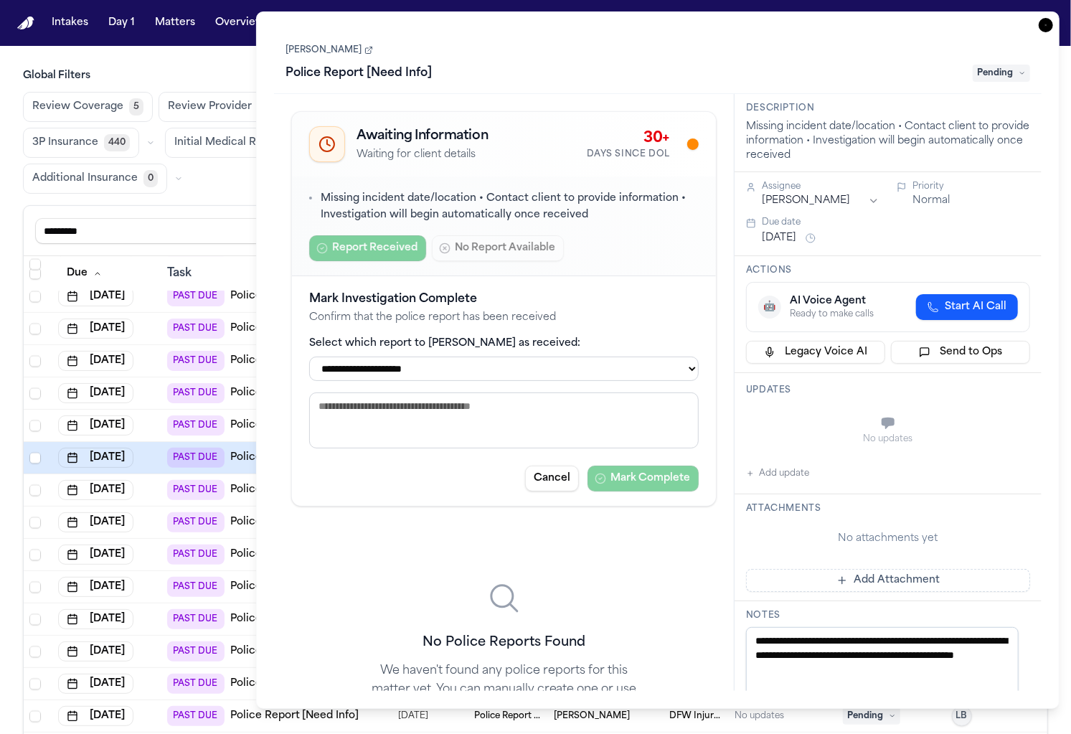
click at [498, 361] on select "**********" at bounding box center [504, 369] width 390 height 24
click at [537, 472] on button "Cancel" at bounding box center [552, 479] width 54 height 26
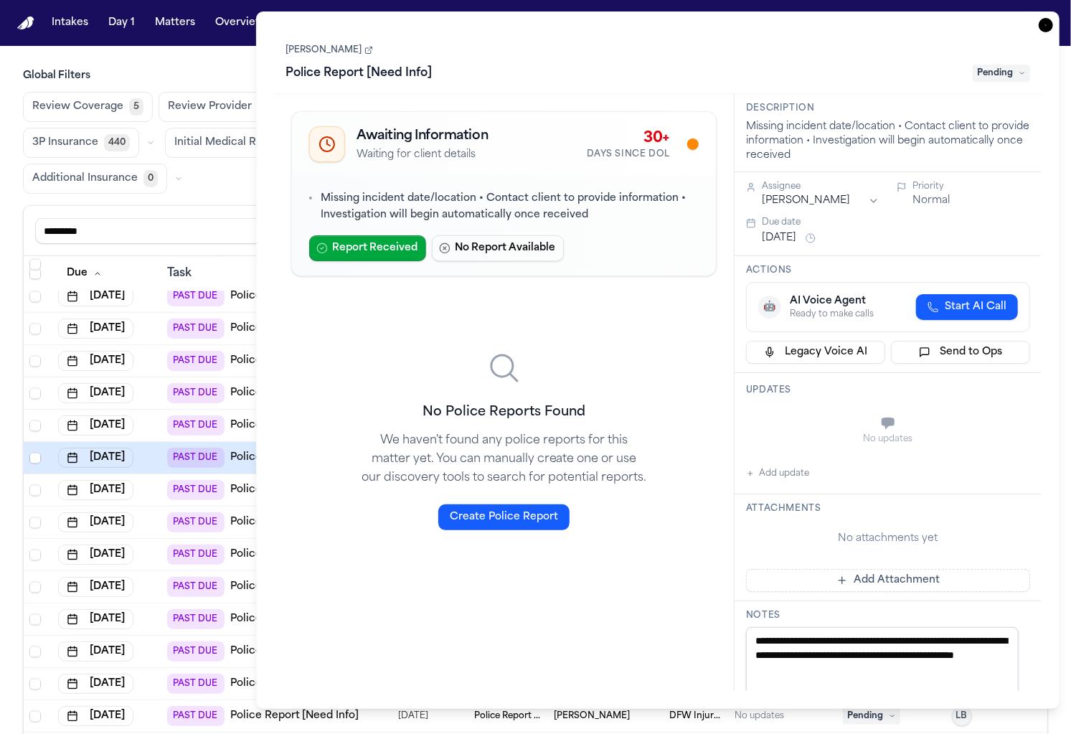
click at [1013, 76] on span "Pending" at bounding box center [1001, 73] width 57 height 17
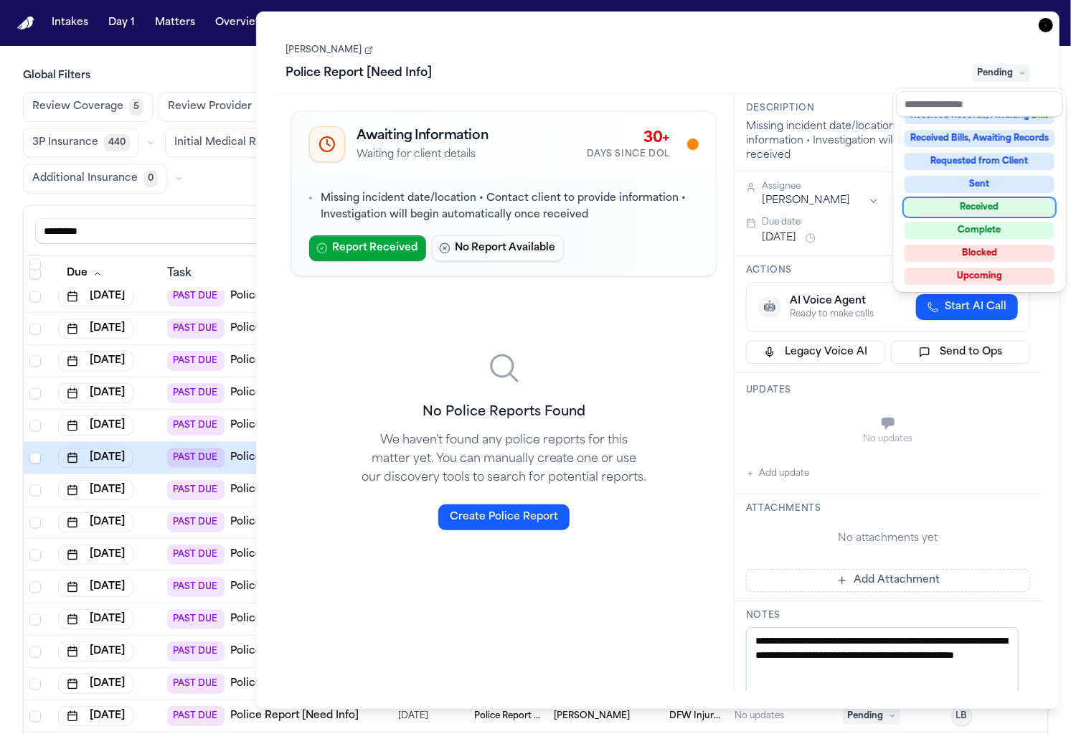
click at [967, 199] on div "Received" at bounding box center [980, 207] width 150 height 17
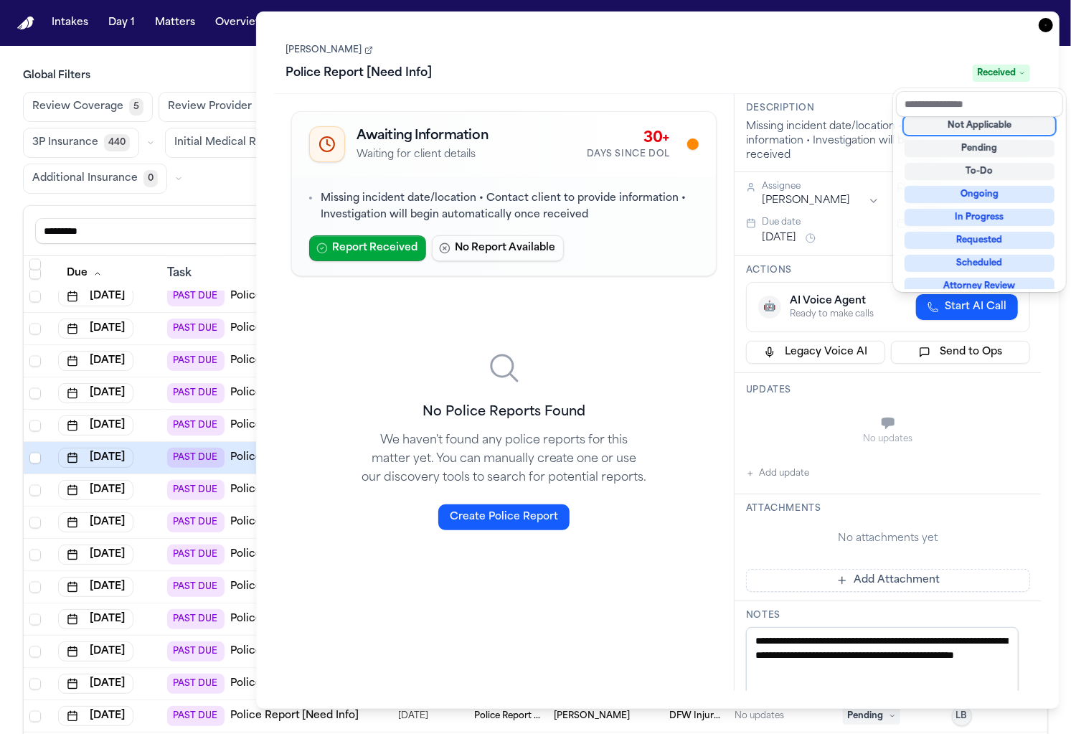
scroll to position [5, 0]
click at [621, 317] on div "**********" at bounding box center [658, 360] width 768 height 662
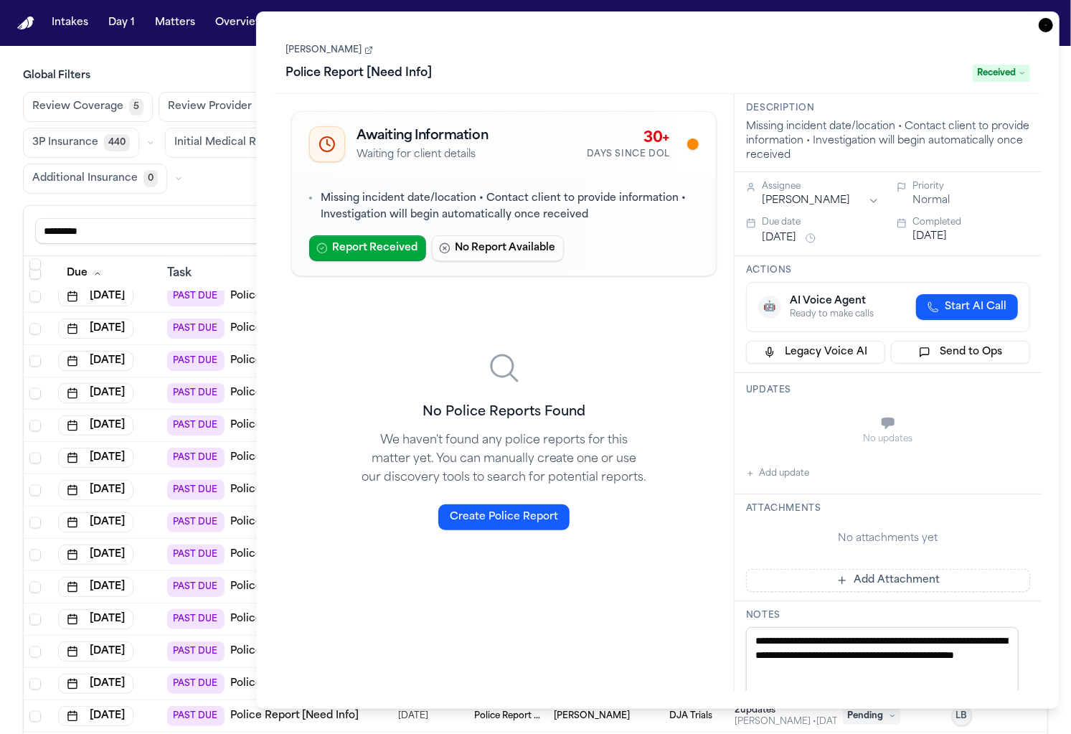
click at [344, 49] on link "Daniel Riegerix" at bounding box center [330, 49] width 88 height 11
click at [243, 193] on div "Global Filters Review Coverage 5 Review Provider 524 Intake 2229 Police Report …" at bounding box center [535, 451] width 1025 height 764
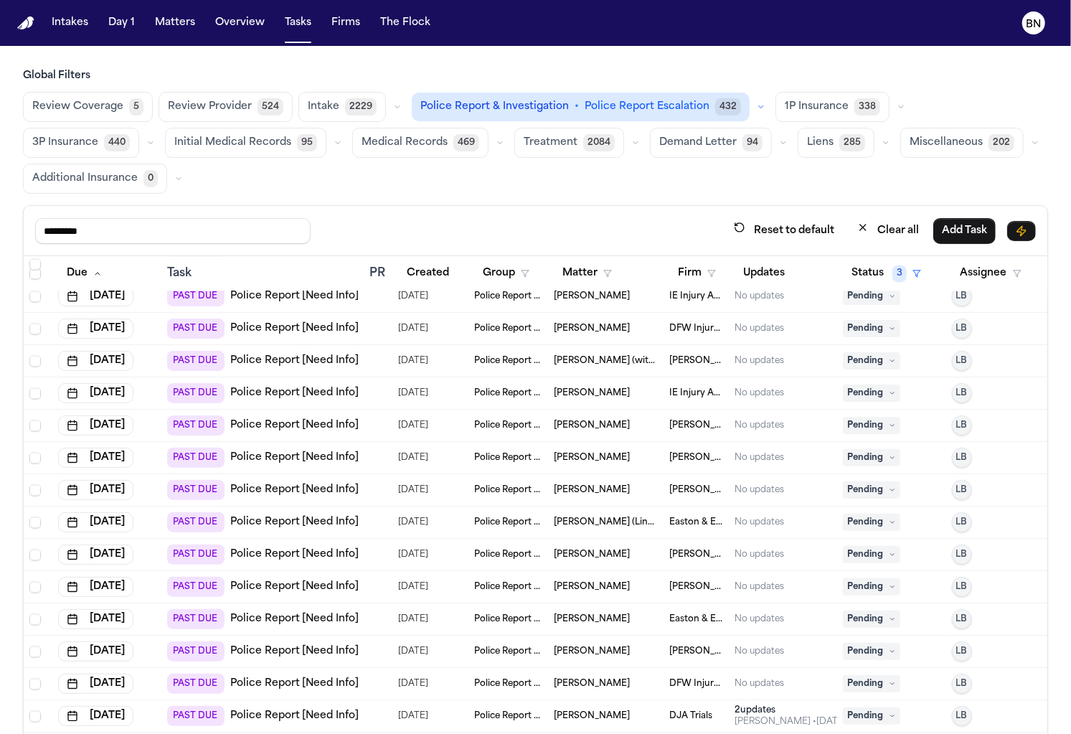
scroll to position [1993, 0]
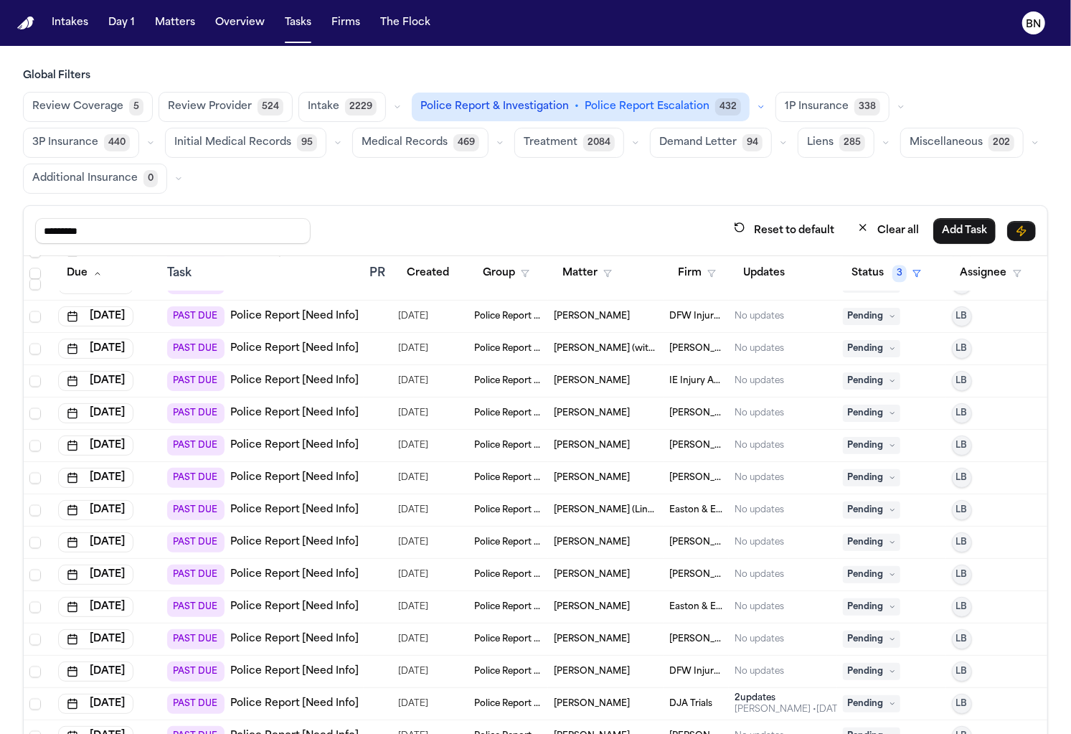
click at [426, 448] on span "08/21/2025" at bounding box center [413, 446] width 30 height 20
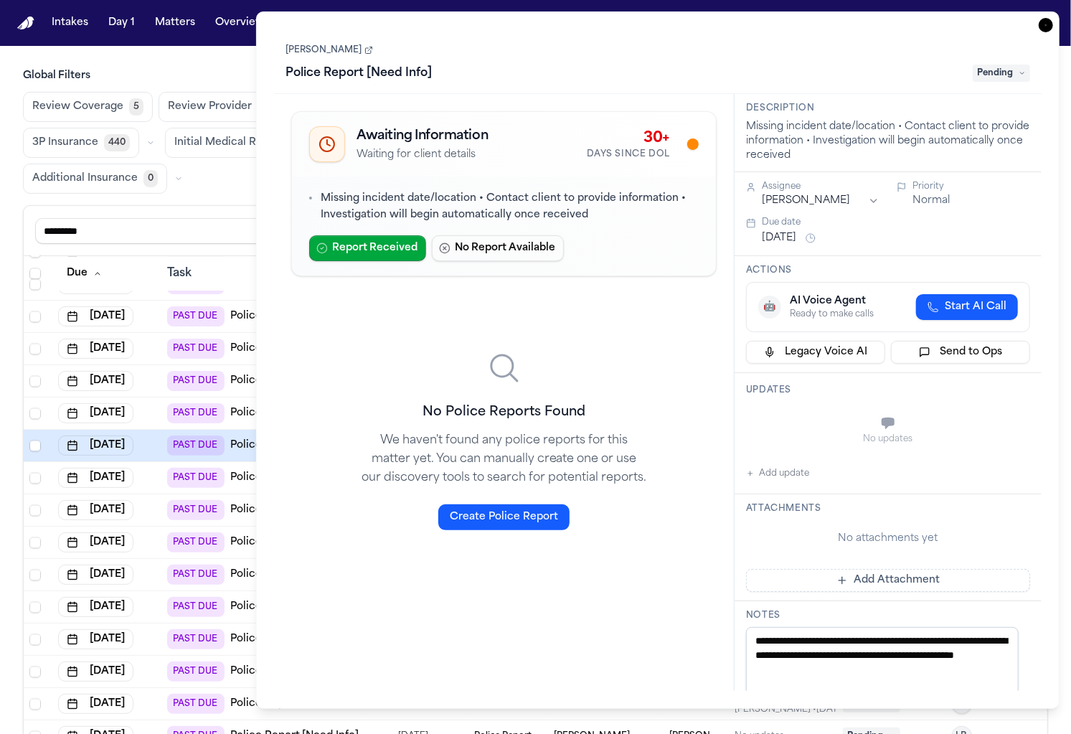
drag, startPoint x: 1015, startPoint y: 69, endPoint x: 947, endPoint y: 309, distance: 249.4
click at [1015, 69] on span "Pending" at bounding box center [1001, 73] width 57 height 17
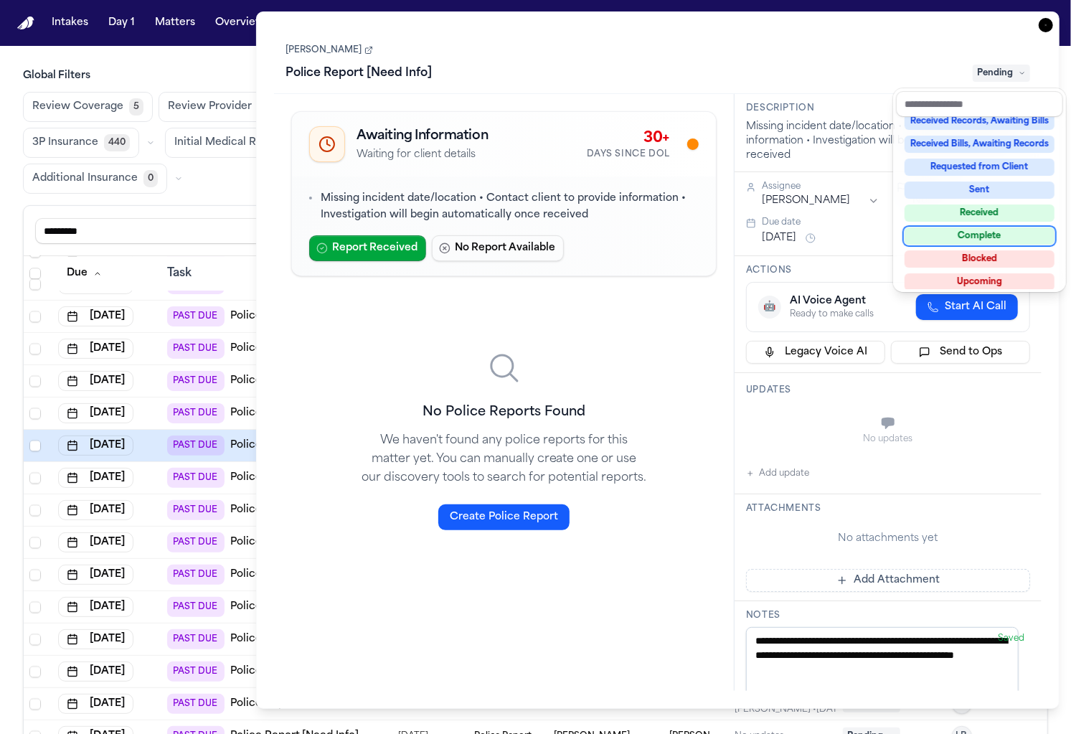
click at [986, 238] on div "Complete" at bounding box center [980, 235] width 150 height 17
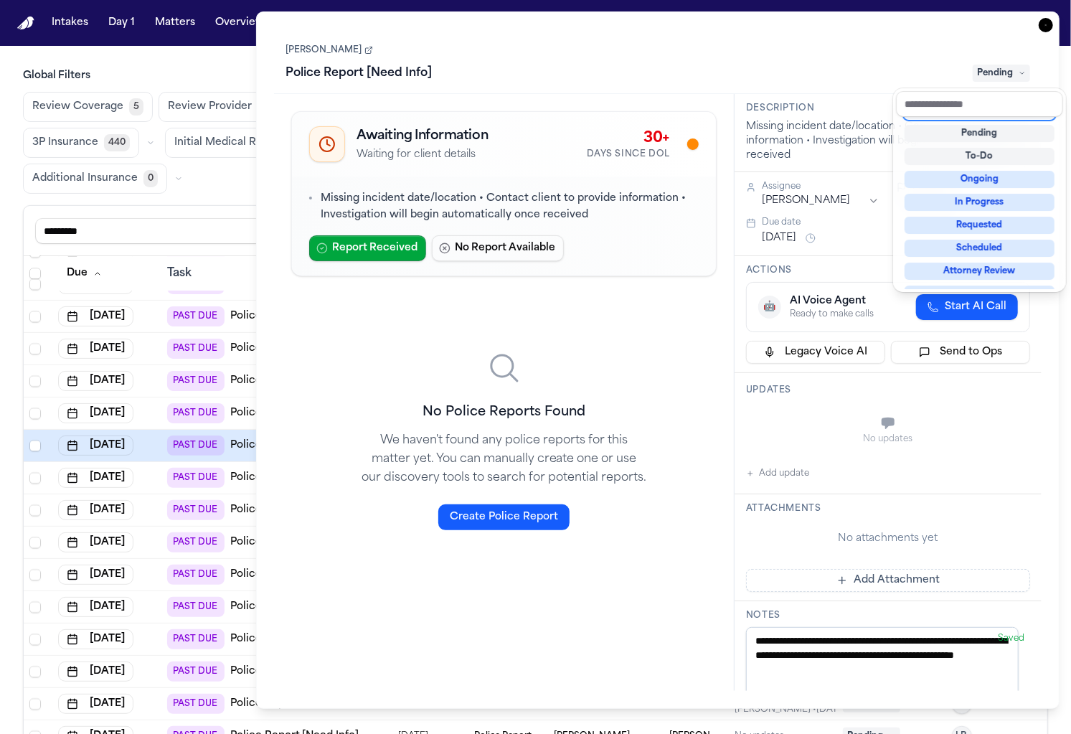
scroll to position [5, 0]
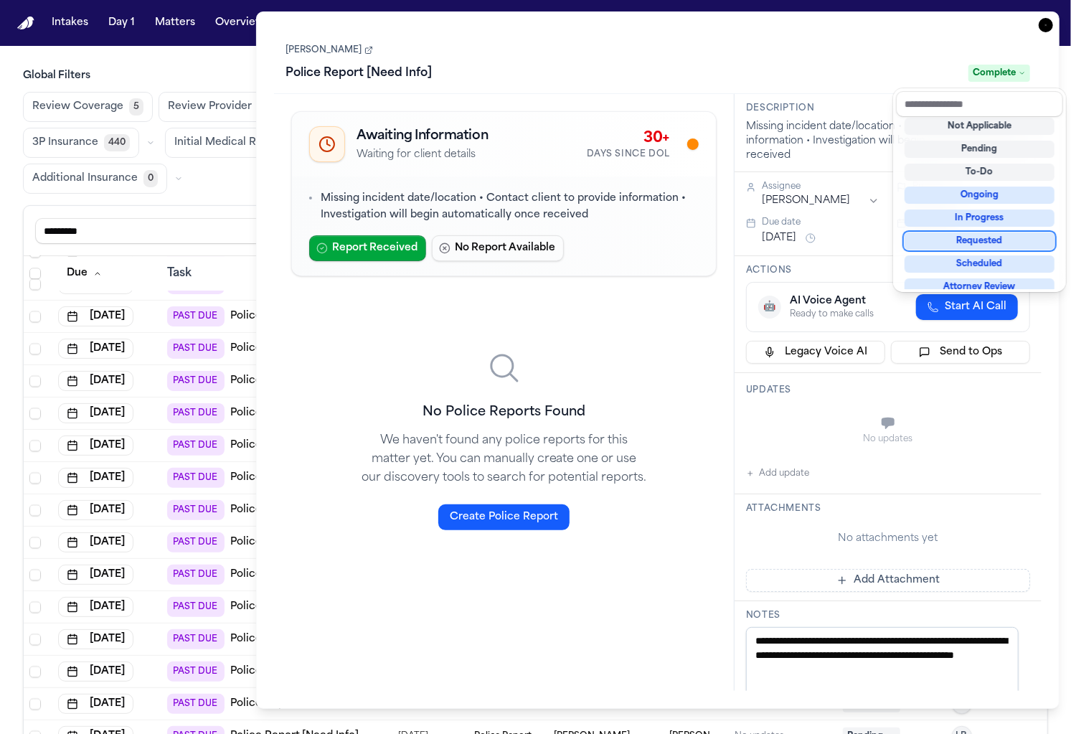
click at [239, 88] on div "Global Filters Review Coverage 5 Review Provider 524 Intake 2229 Police Report …" at bounding box center [535, 131] width 1025 height 125
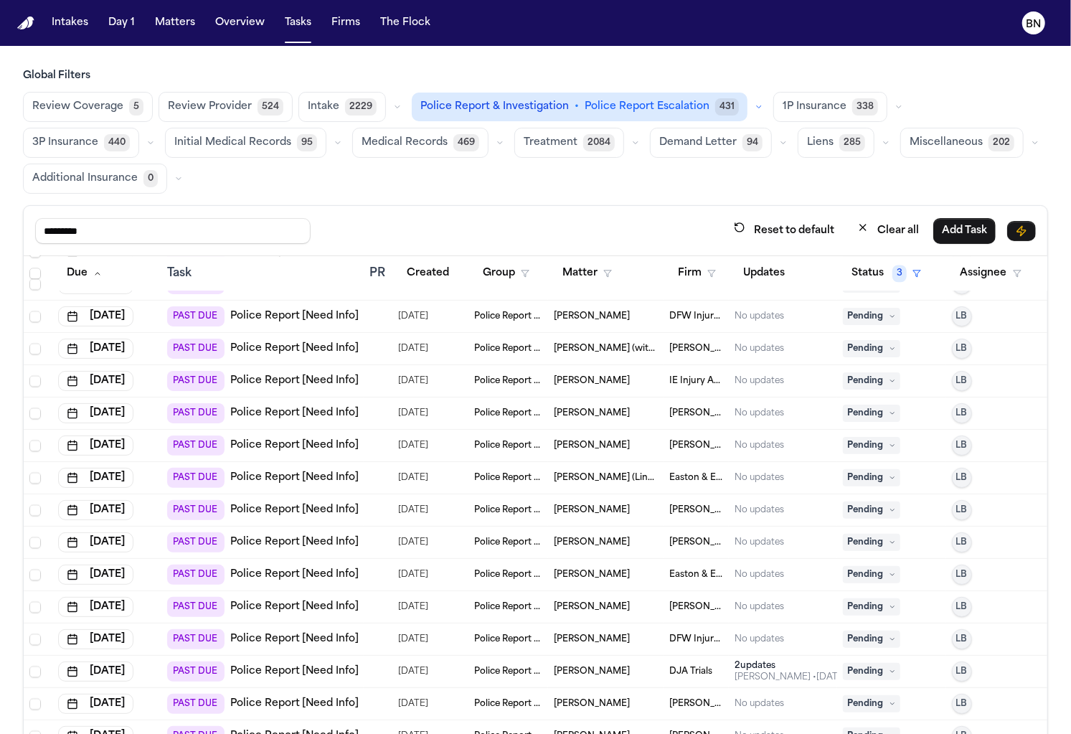
click at [621, 546] on td "Dante Reigle" at bounding box center [606, 543] width 116 height 32
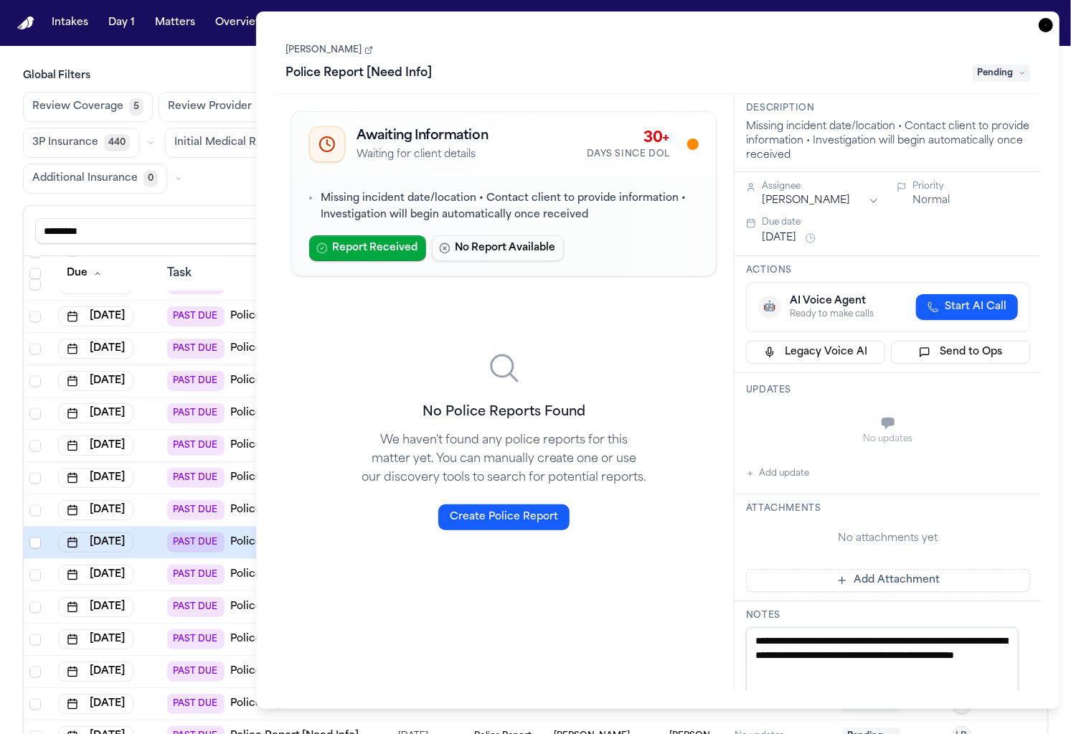
click at [240, 184] on div "Review Coverage 5 Review Provider 524 Intake 2229 Police Report & Investigation…" at bounding box center [535, 143] width 1025 height 102
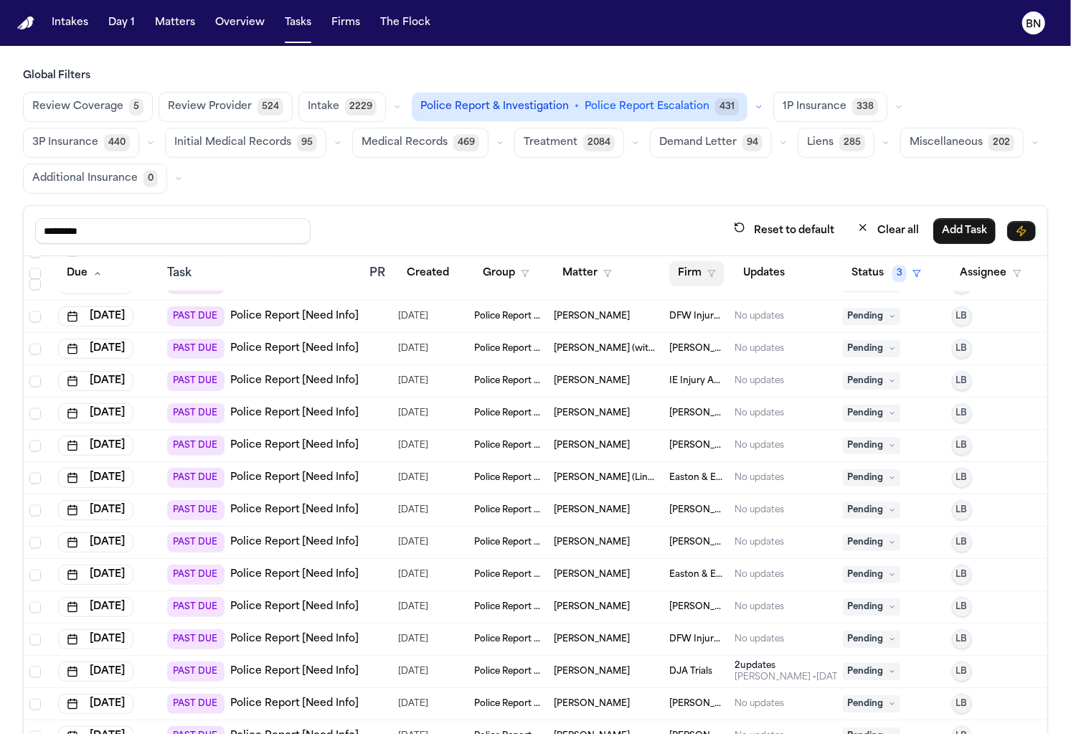
click at [698, 279] on button "Firm" at bounding box center [697, 273] width 55 height 26
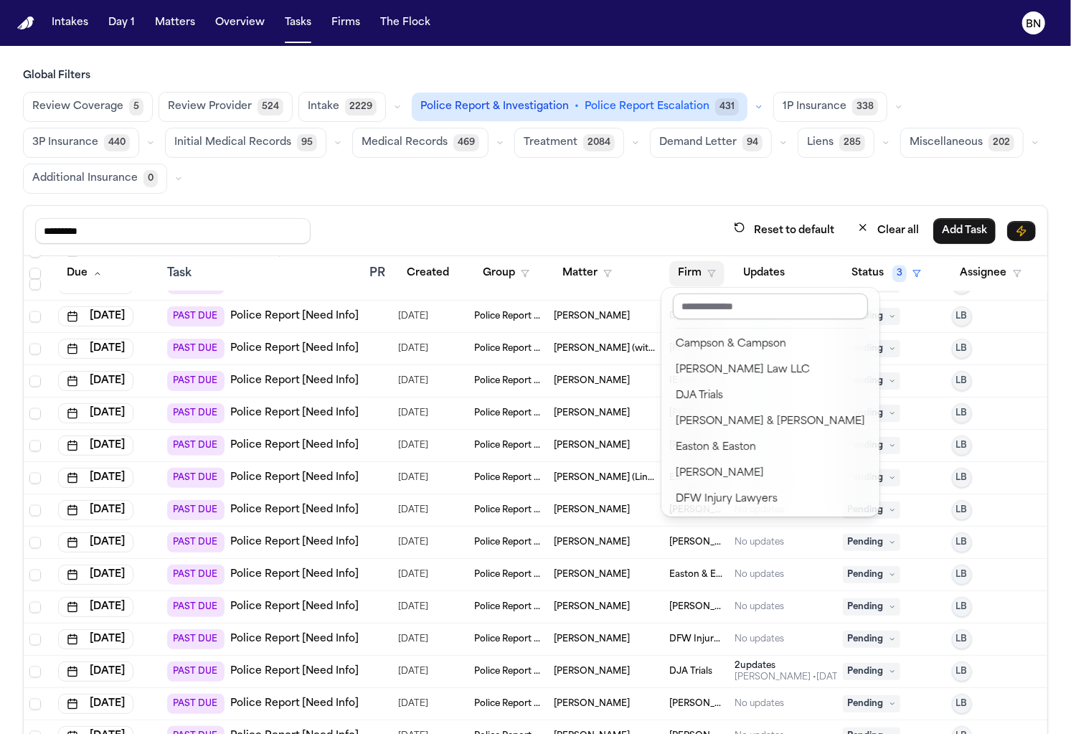
click at [709, 311] on input "text" at bounding box center [770, 306] width 195 height 26
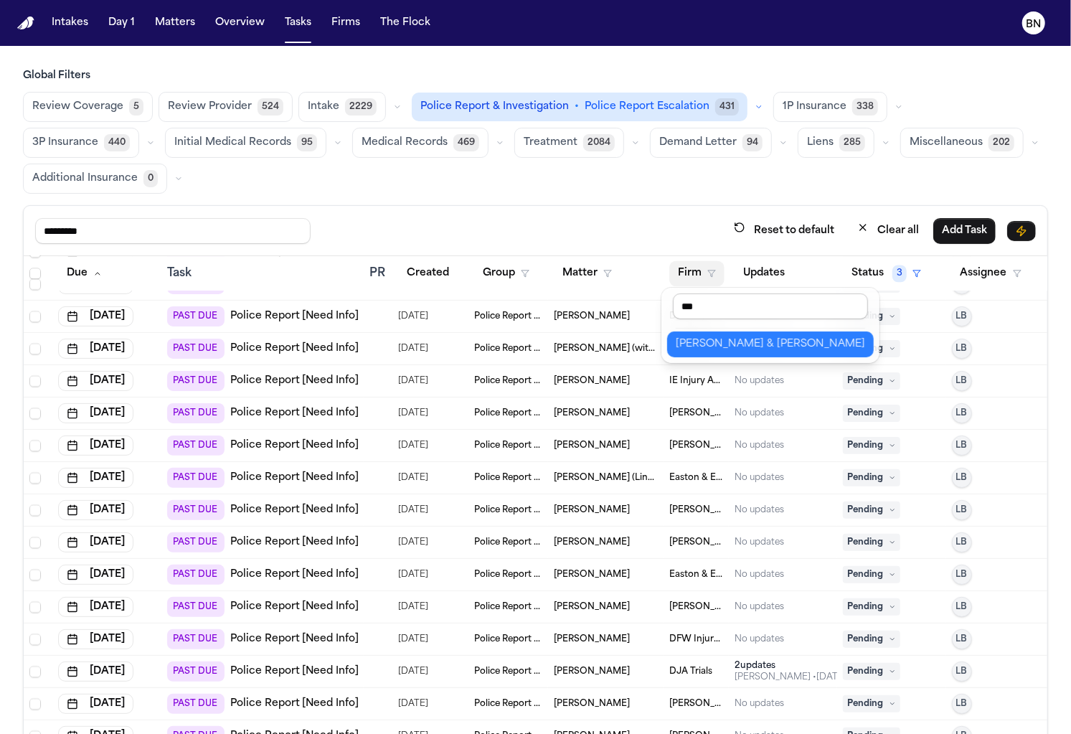
type input "****"
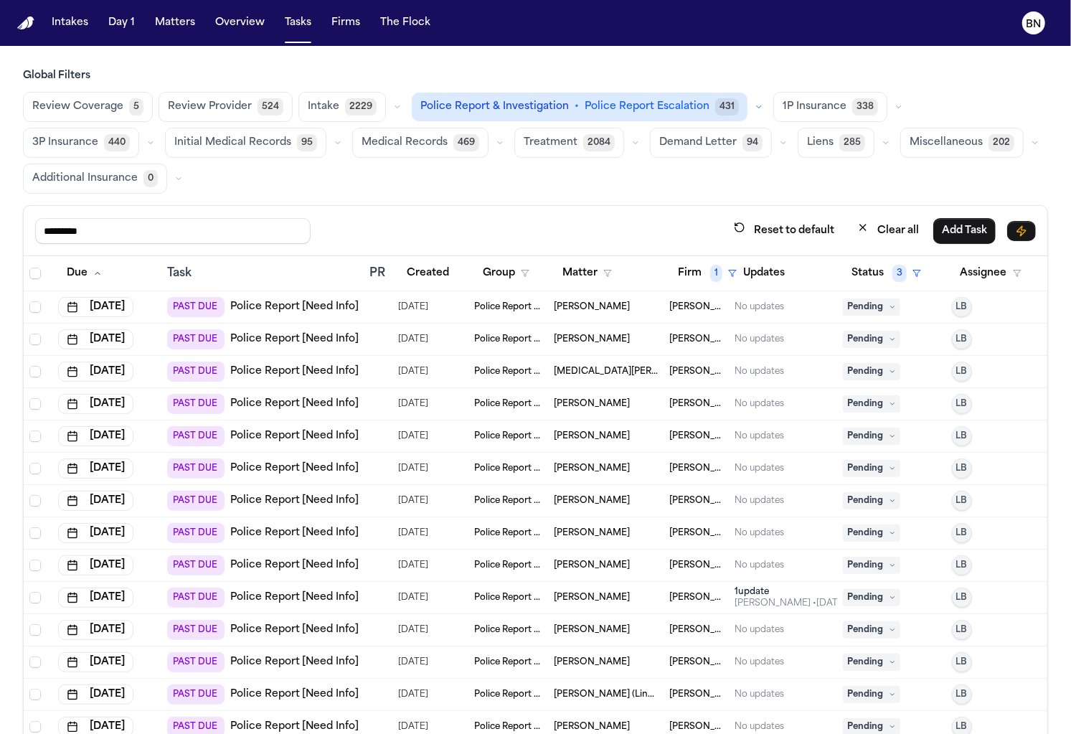
click at [615, 398] on div "Auria Jones" at bounding box center [606, 403] width 104 height 11
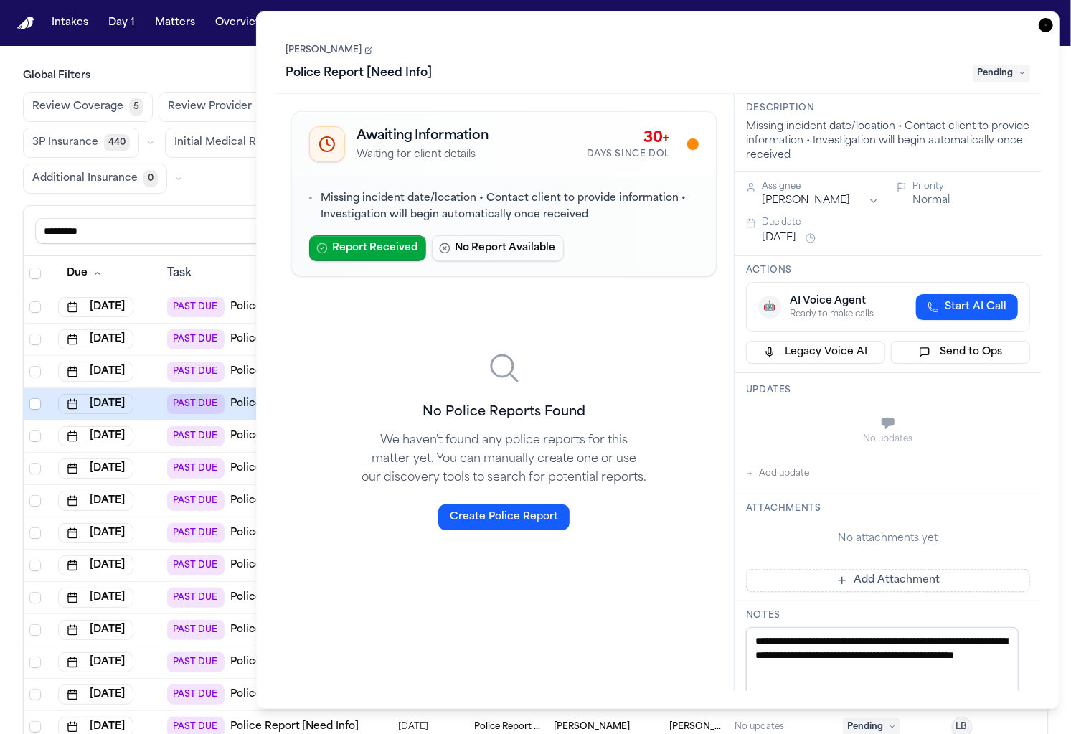
click at [318, 44] on link "Auria Jones" at bounding box center [330, 49] width 88 height 11
click at [172, 197] on div "Global Filters Review Coverage 5 Review Provider 525 Intake 2229 Police Report …" at bounding box center [535, 451] width 1025 height 764
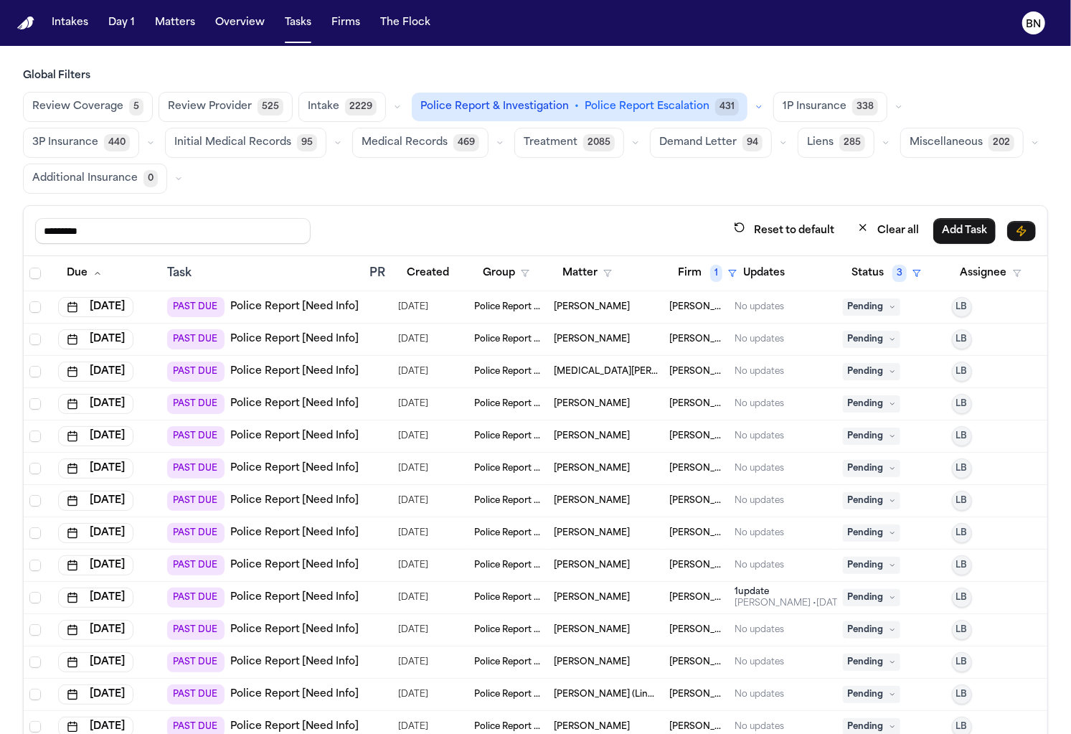
click at [329, 434] on link "Police Report [Need Info]" at bounding box center [294, 436] width 129 height 14
click at [621, 438] on td "Brian Bostic" at bounding box center [606, 437] width 116 height 32
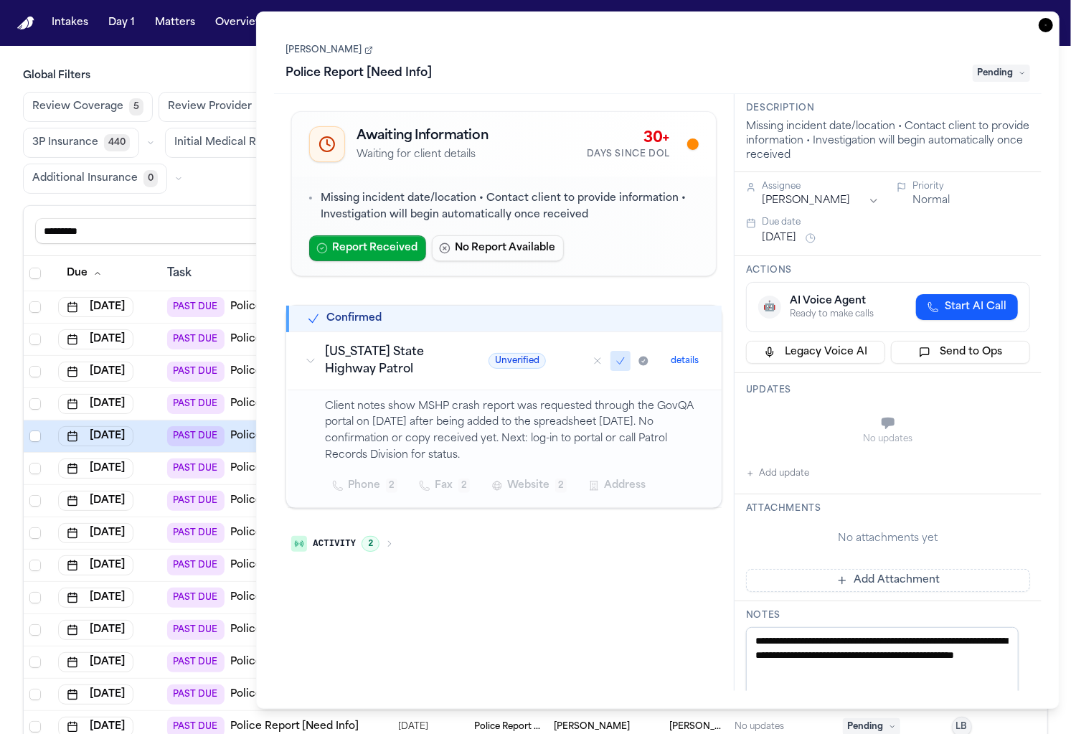
click at [987, 76] on span "Pending" at bounding box center [1001, 73] width 57 height 17
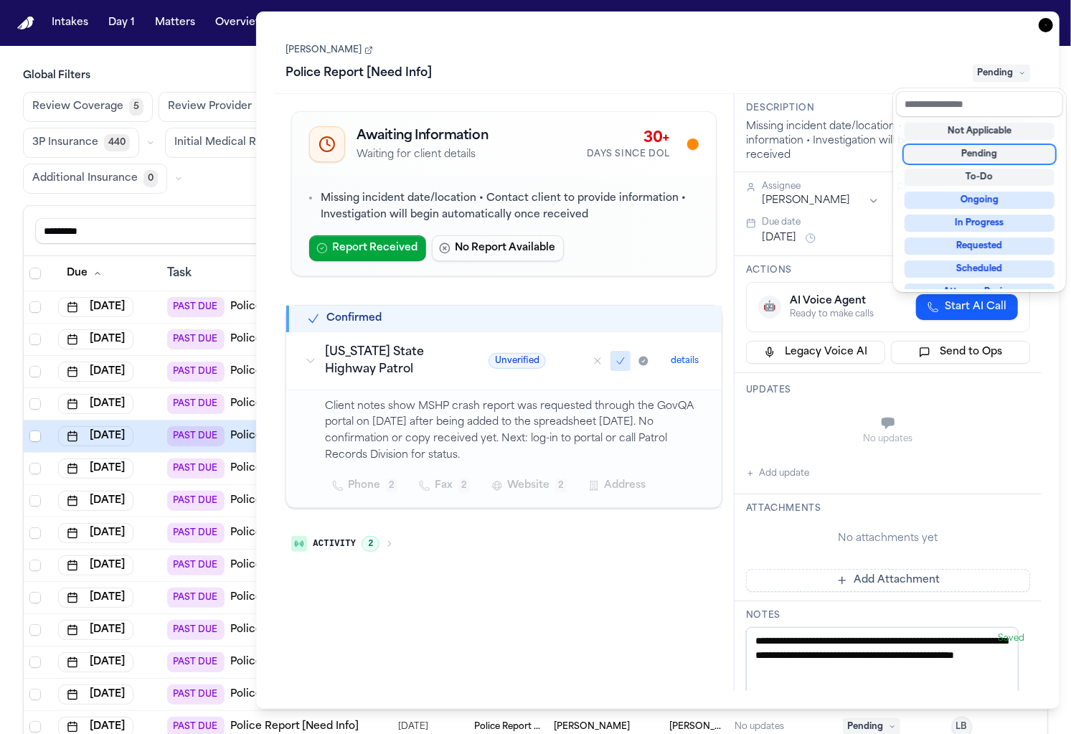
scroll to position [223, 0]
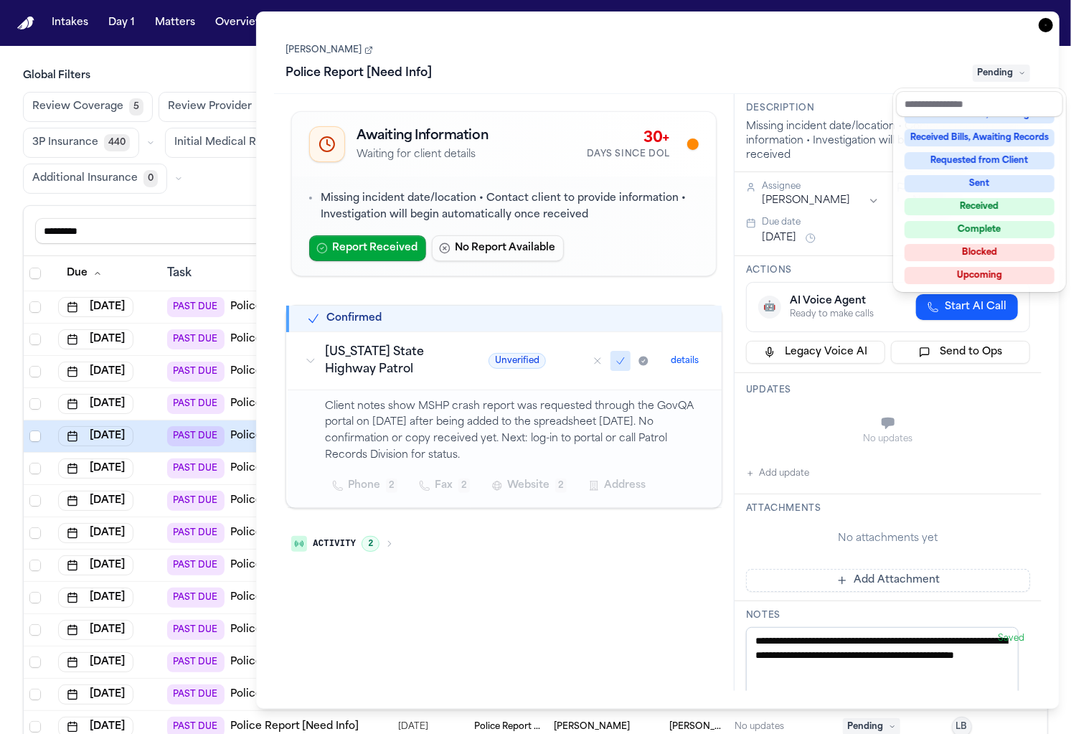
click at [348, 249] on div "Brian Bostic Police Report [Need Info] Pending Awaiting Information Waiting for…" at bounding box center [658, 360] width 768 height 662
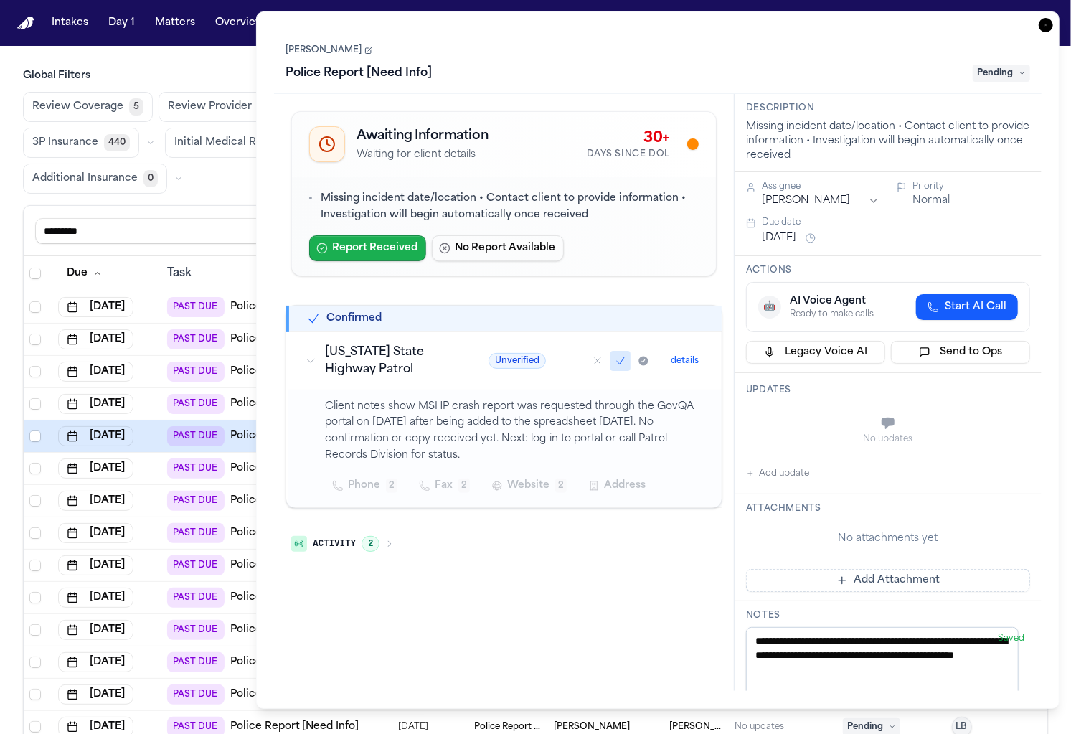
click at [367, 248] on button "Report Received" at bounding box center [367, 248] width 117 height 26
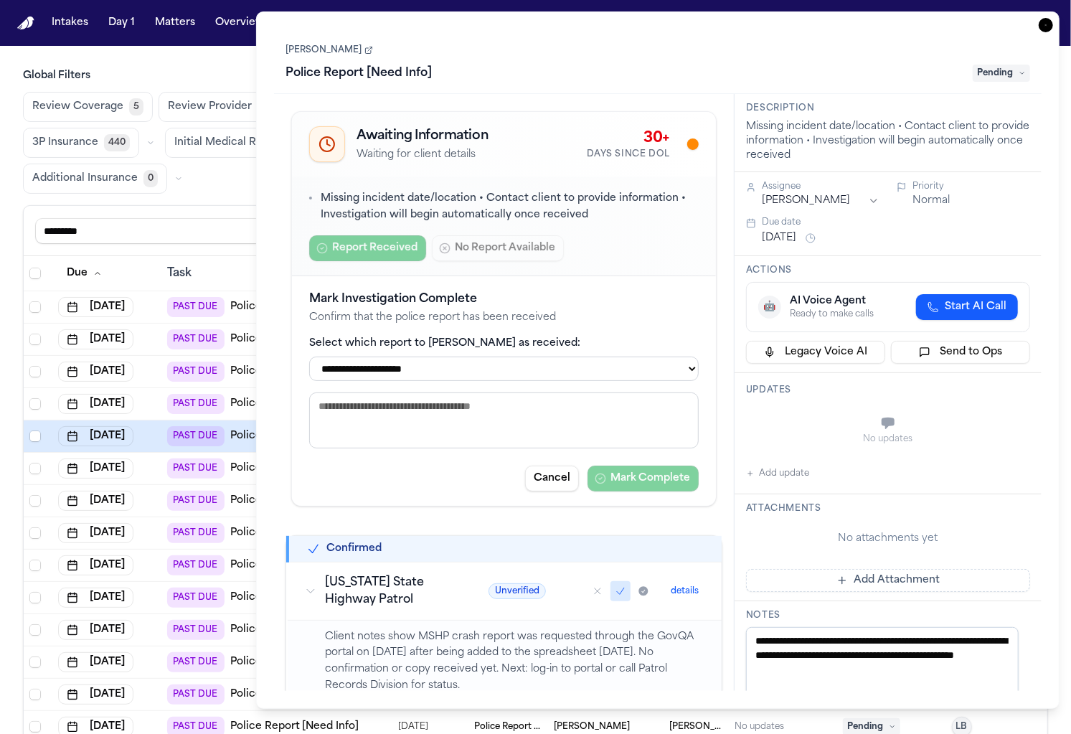
click at [629, 359] on select "**********" at bounding box center [504, 369] width 390 height 24
select select "**********"
click at [309, 357] on select "**********" at bounding box center [504, 369] width 390 height 24
click at [656, 484] on button "Mark Complete" at bounding box center [643, 479] width 111 height 26
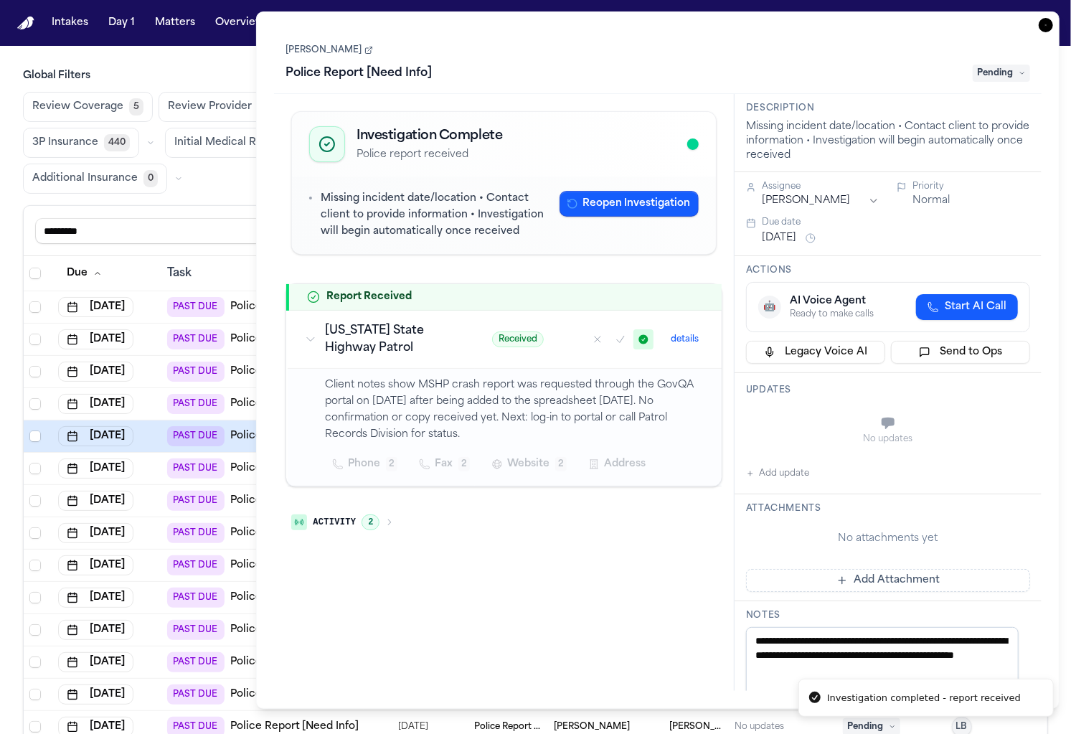
click at [238, 200] on div "Global Filters Review Coverage 5 Review Provider 525 Intake 2229 Police Report …" at bounding box center [535, 451] width 1025 height 764
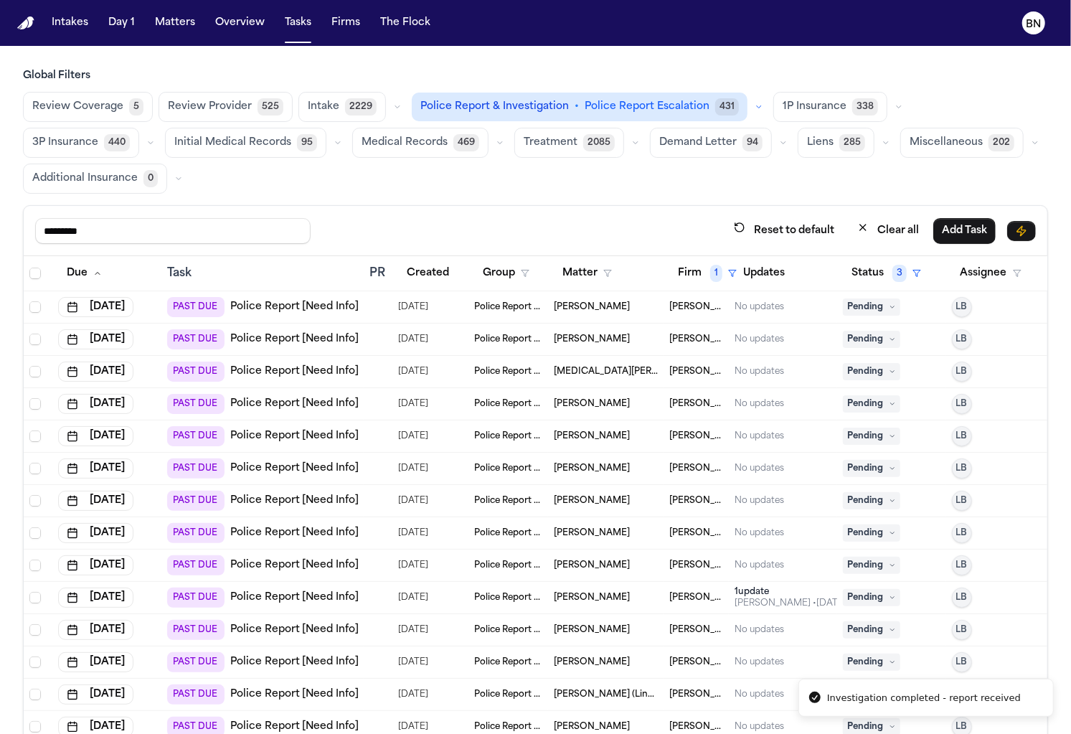
click at [445, 471] on div "08/21/2025" at bounding box center [430, 469] width 65 height 20
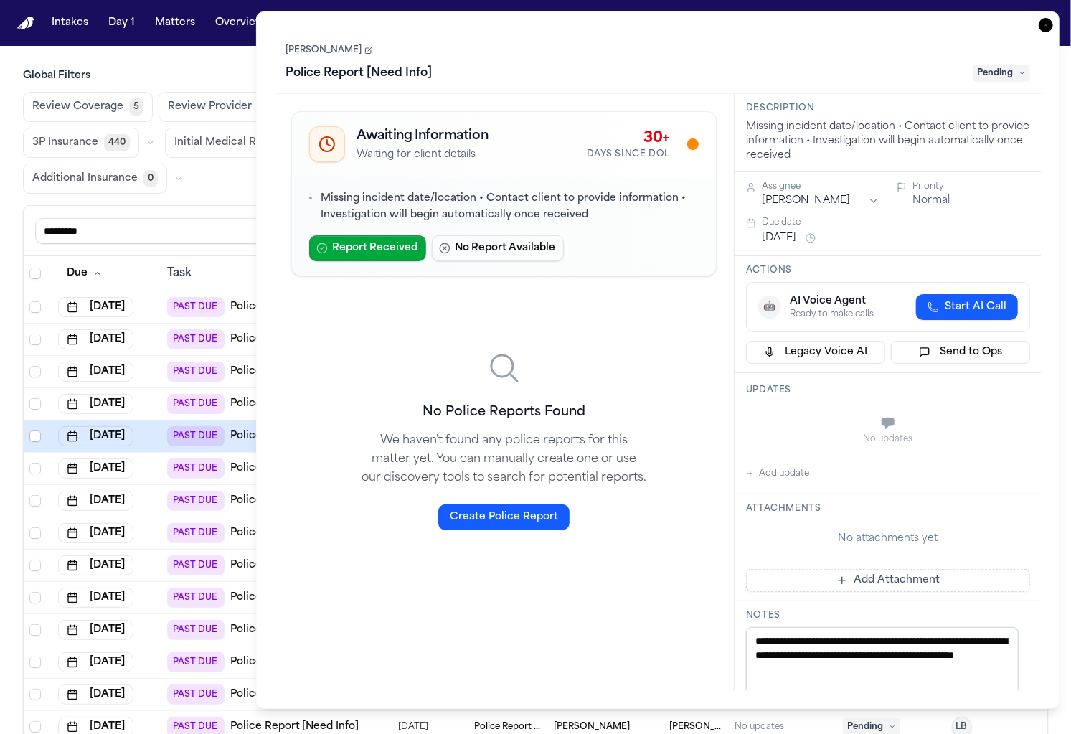
click at [998, 80] on span "Pending" at bounding box center [1001, 73] width 57 height 17
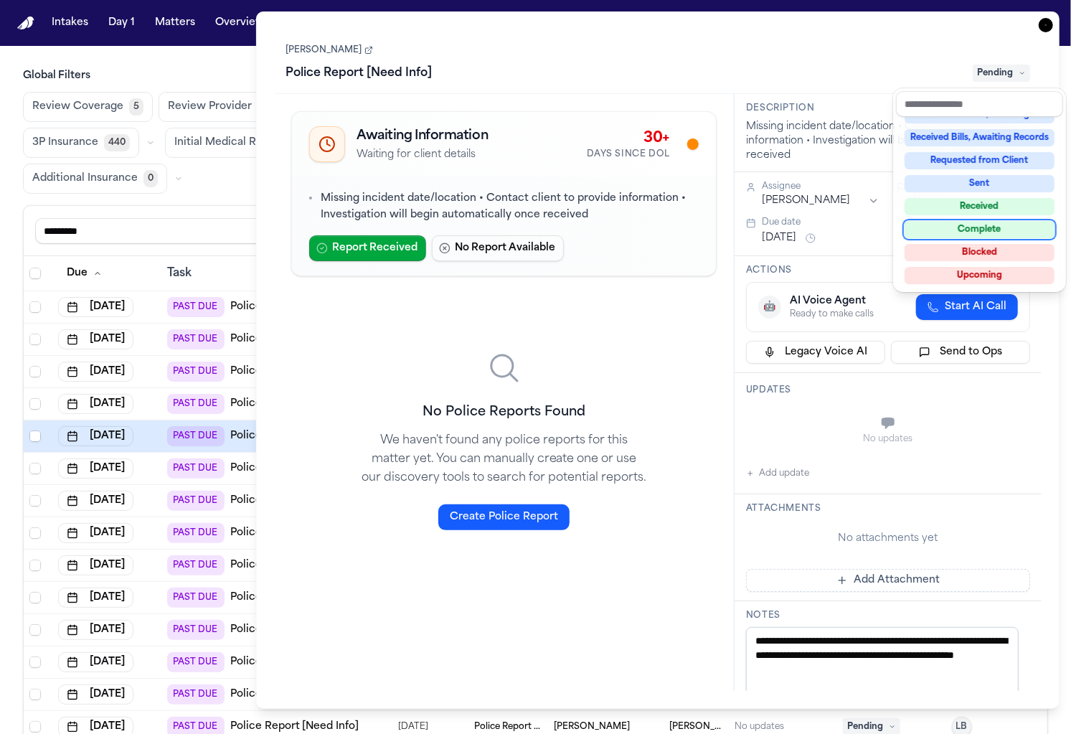
click at [989, 230] on div "Complete" at bounding box center [980, 229] width 150 height 17
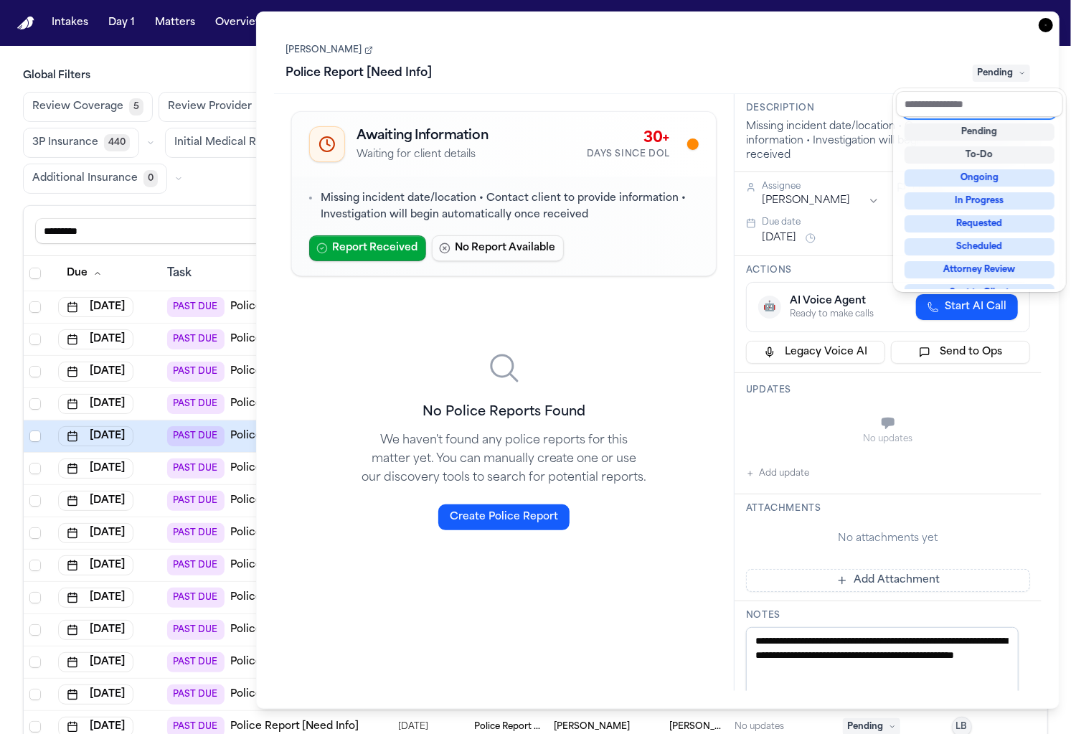
scroll to position [5, 0]
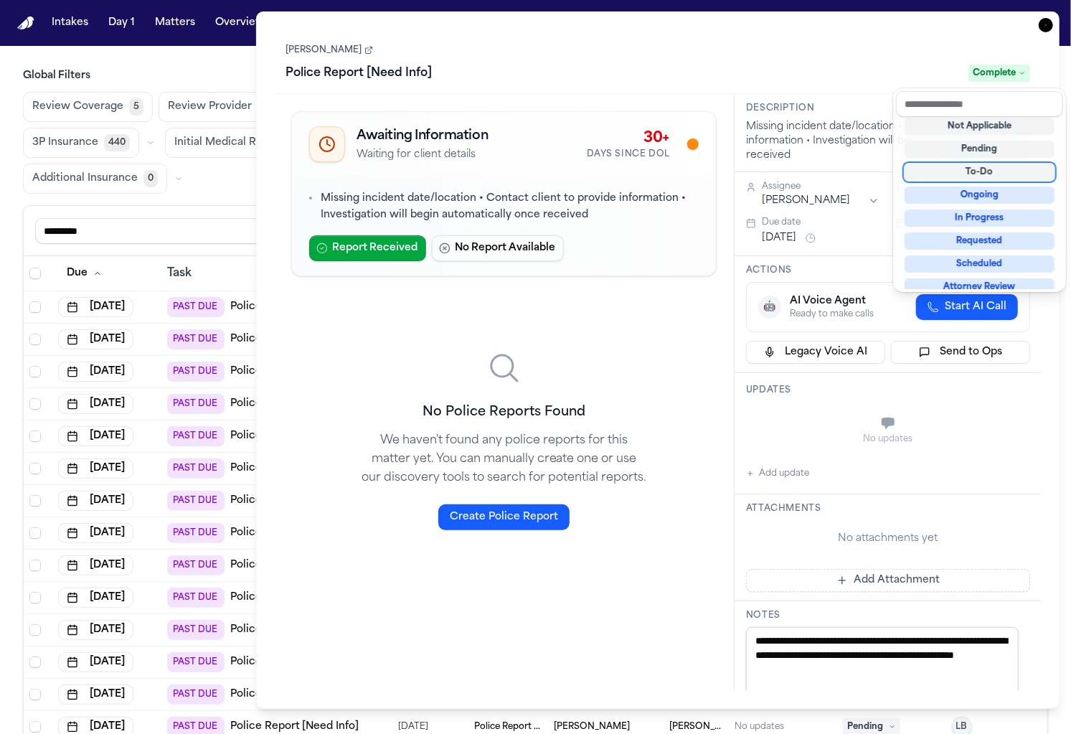
click at [238, 73] on h3 "Global Filters" at bounding box center [535, 76] width 1025 height 14
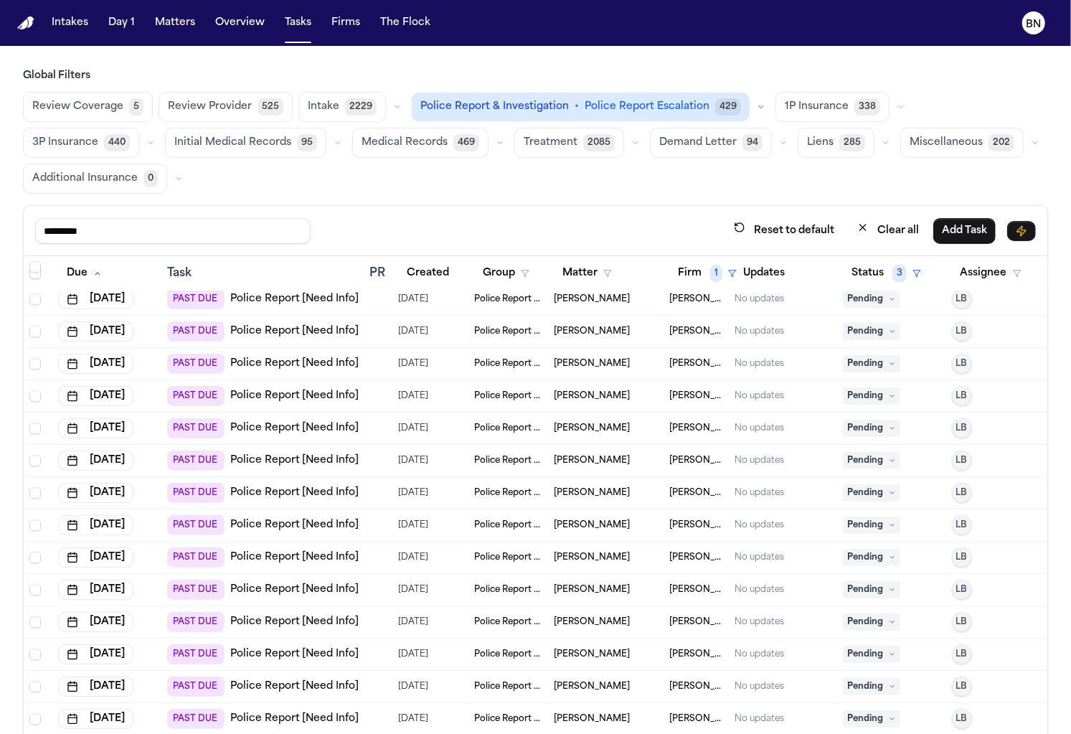
scroll to position [117, 0]
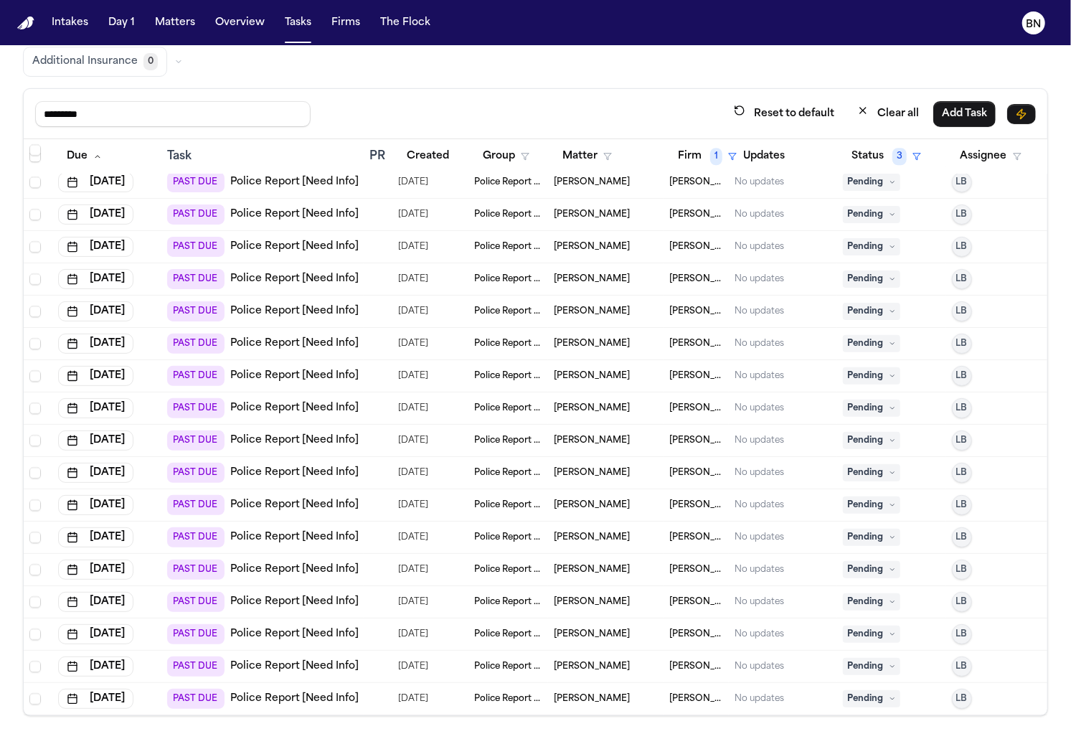
click at [609, 661] on span "Deianna Collier" at bounding box center [592, 666] width 76 height 11
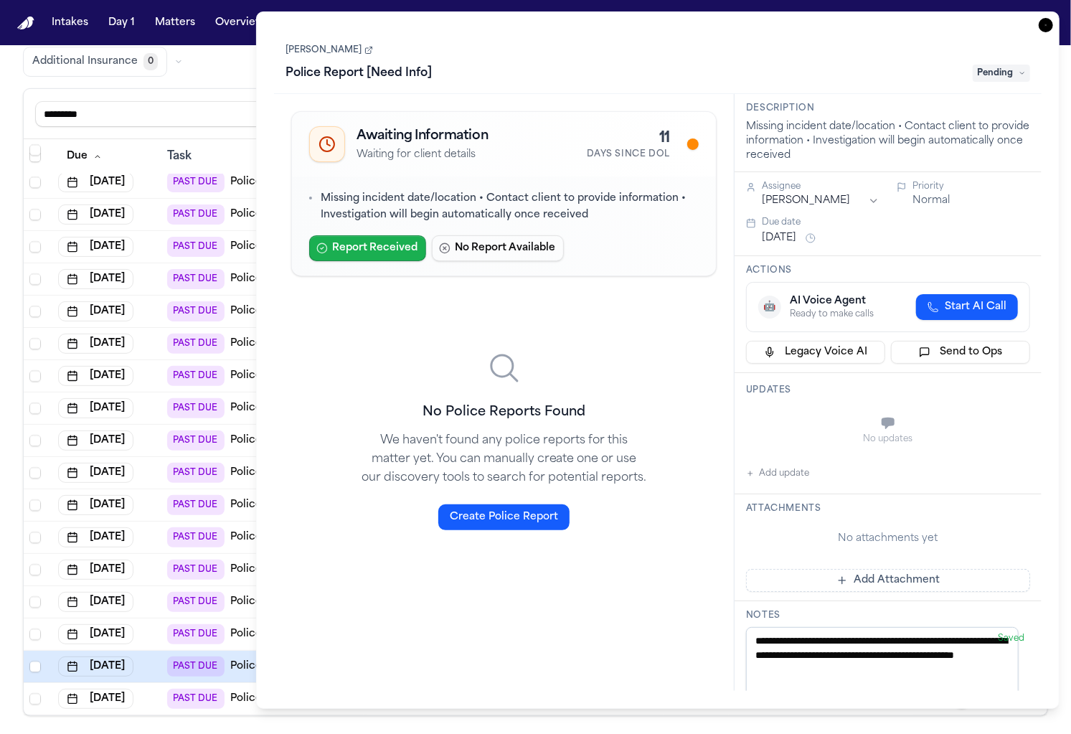
click at [382, 252] on button "Report Received" at bounding box center [367, 248] width 117 height 26
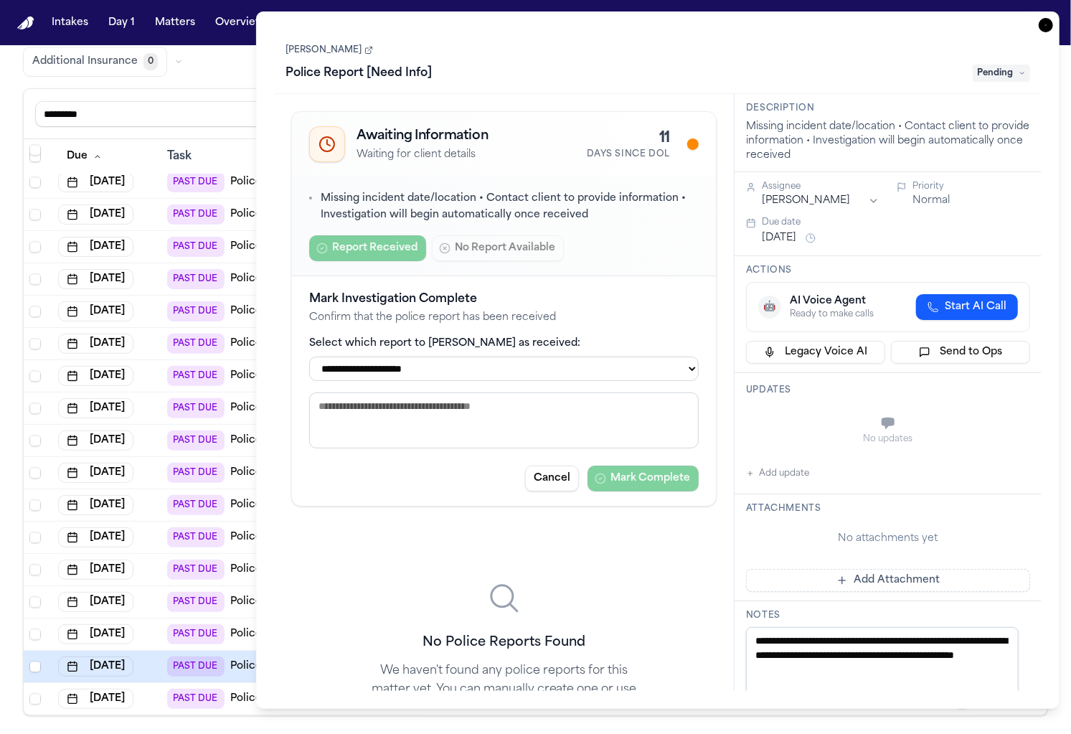
click at [1012, 79] on span "Pending" at bounding box center [1001, 73] width 57 height 17
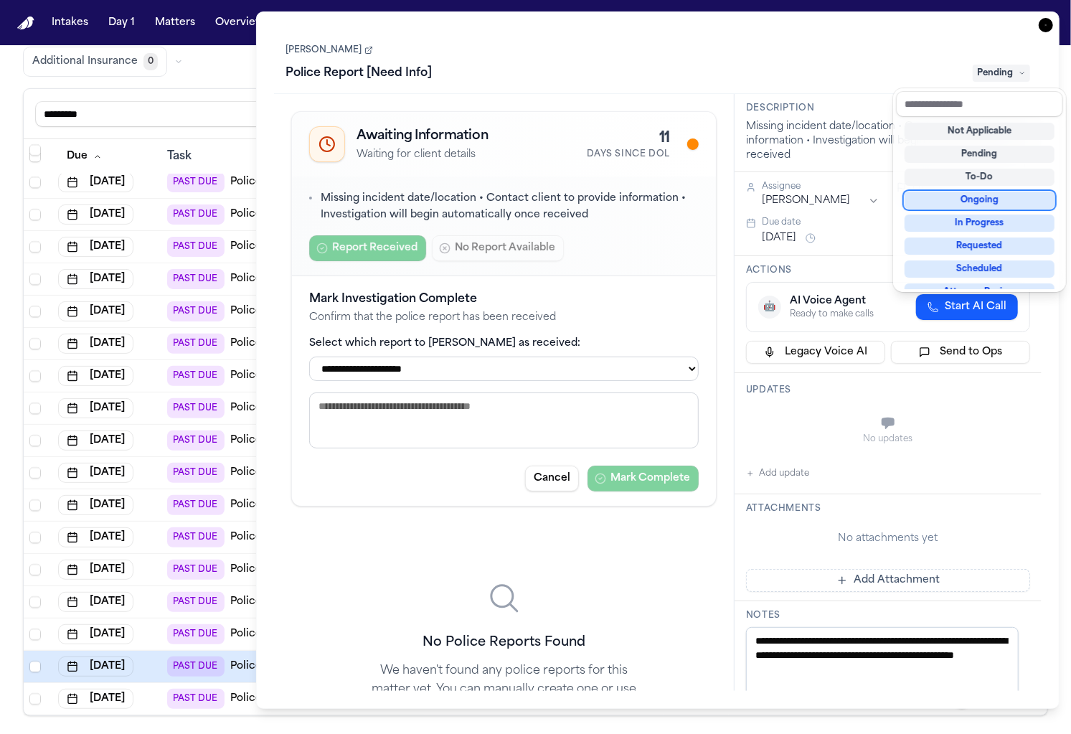
scroll to position [223, 0]
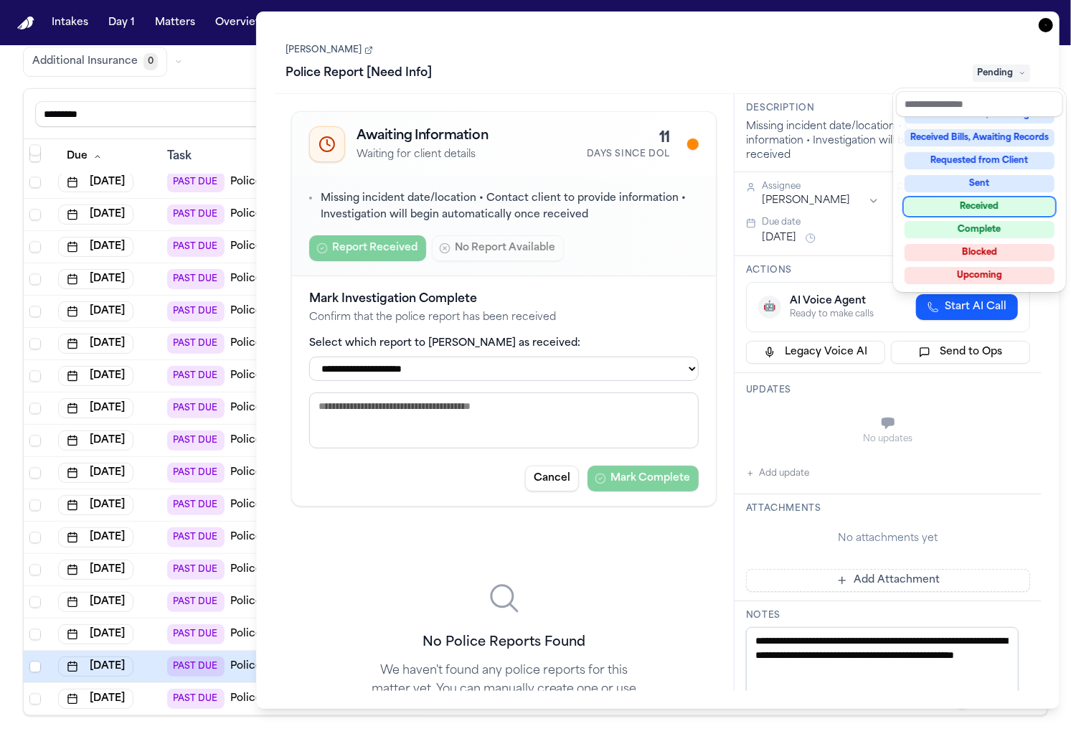
click at [987, 212] on div "Received" at bounding box center [980, 206] width 150 height 17
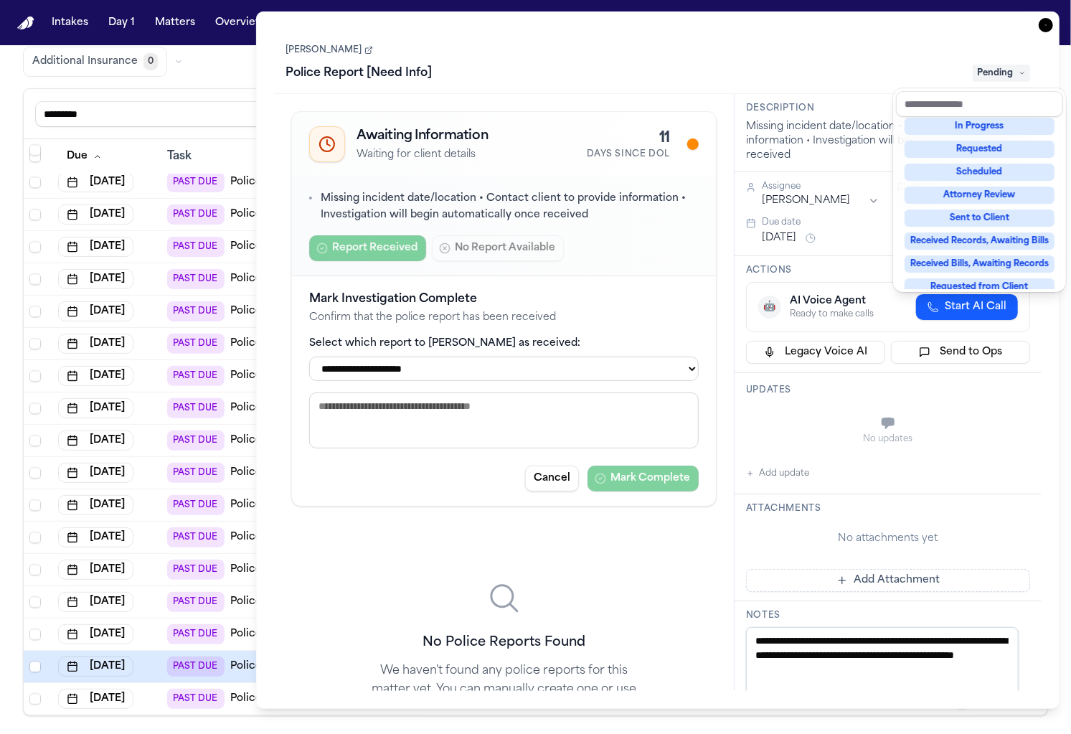
scroll to position [22, 0]
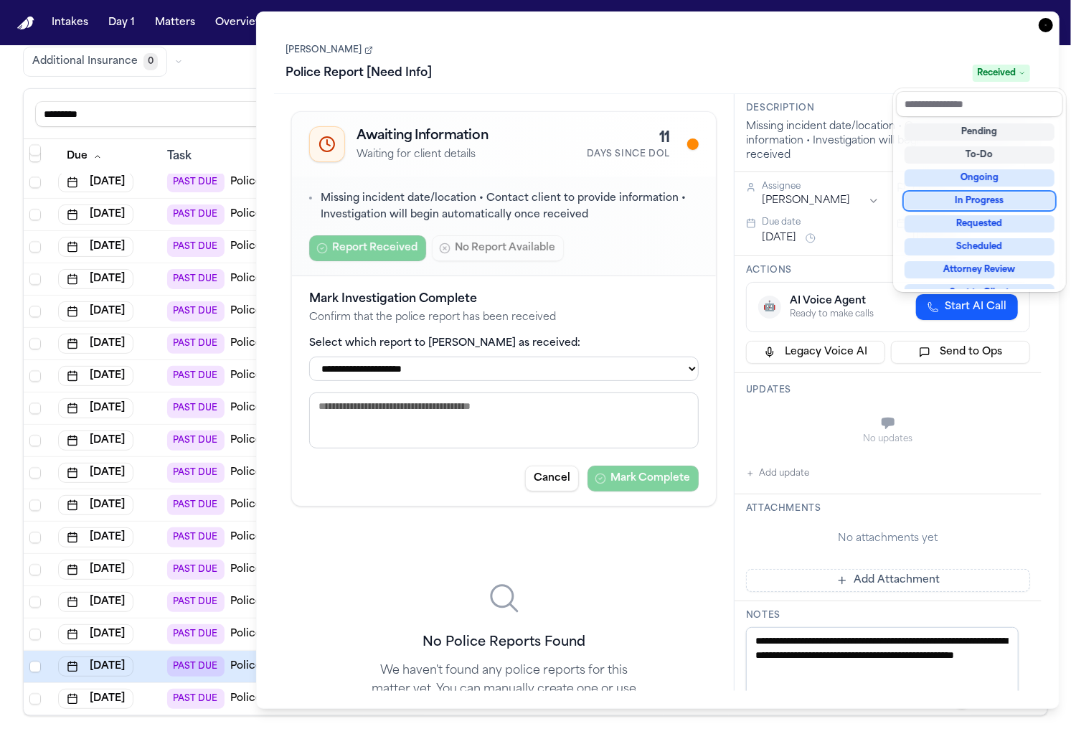
click at [1050, 20] on div "**********" at bounding box center [658, 360] width 804 height 698
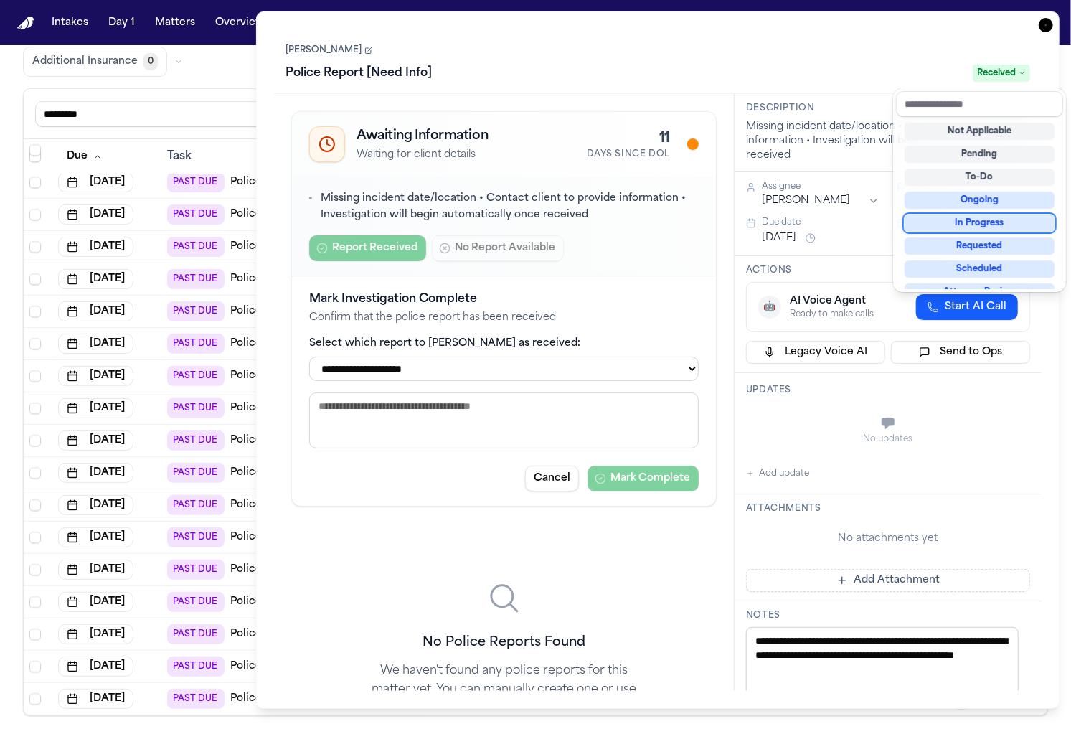
click at [1046, 24] on icon "button" at bounding box center [1046, 25] width 14 height 14
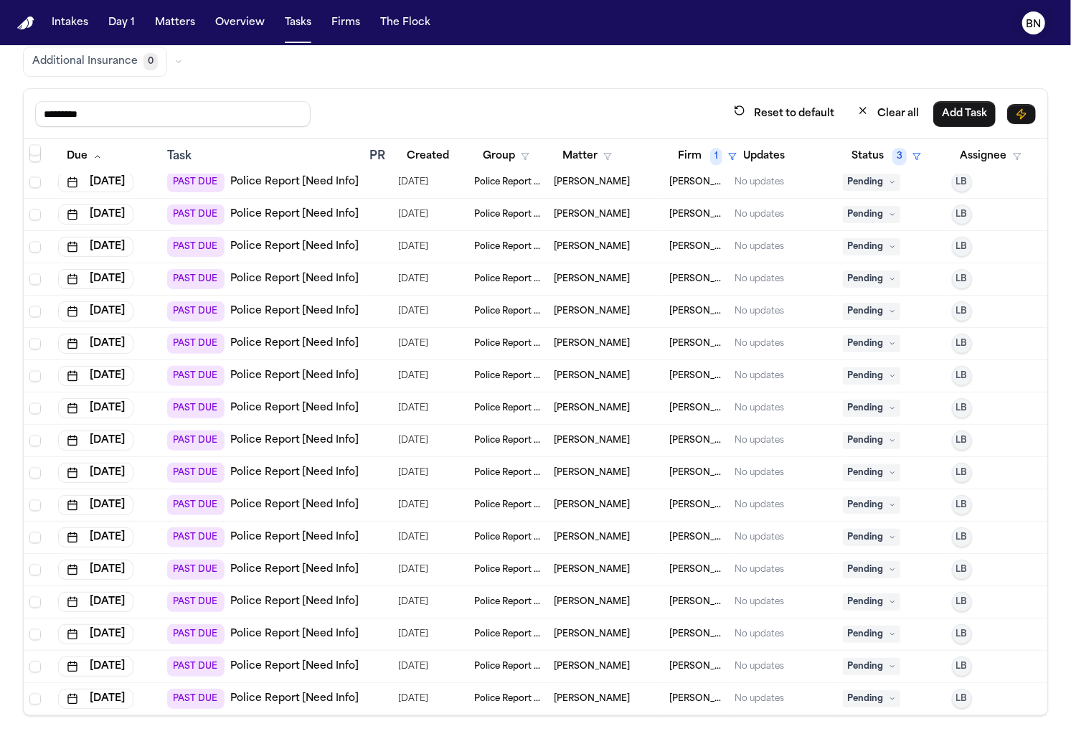
scroll to position [2279, 0]
click at [646, 629] on div "Bobby Anderson" at bounding box center [606, 634] width 104 height 11
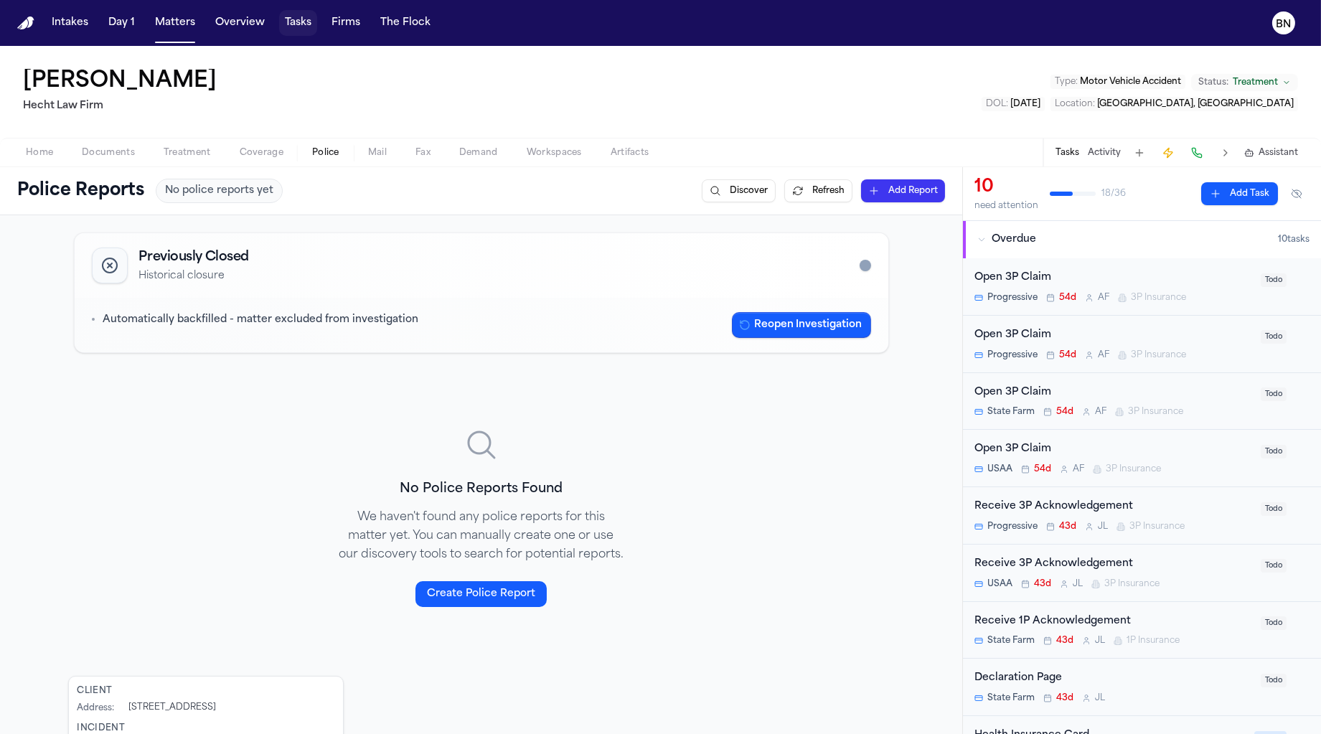
click at [240, 27] on button "Overview" at bounding box center [240, 23] width 61 height 26
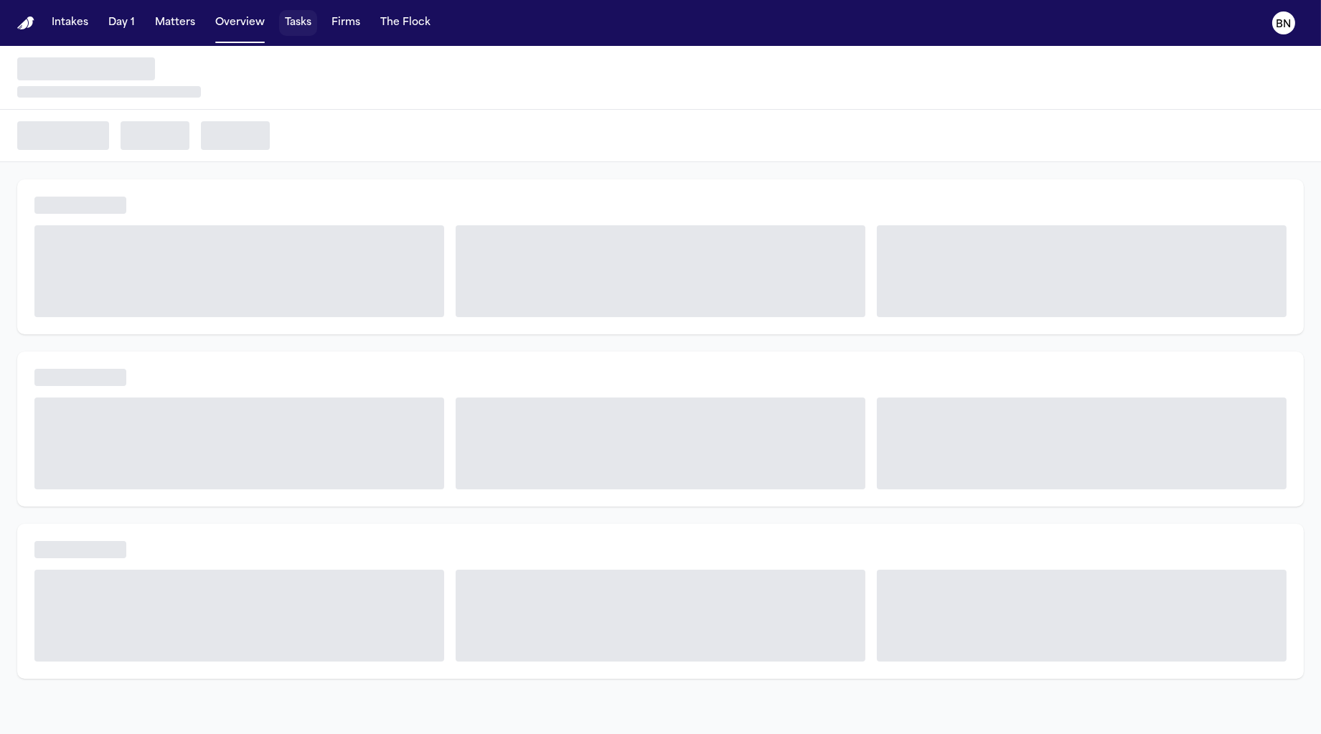
click at [293, 29] on button "Tasks" at bounding box center [298, 23] width 38 height 26
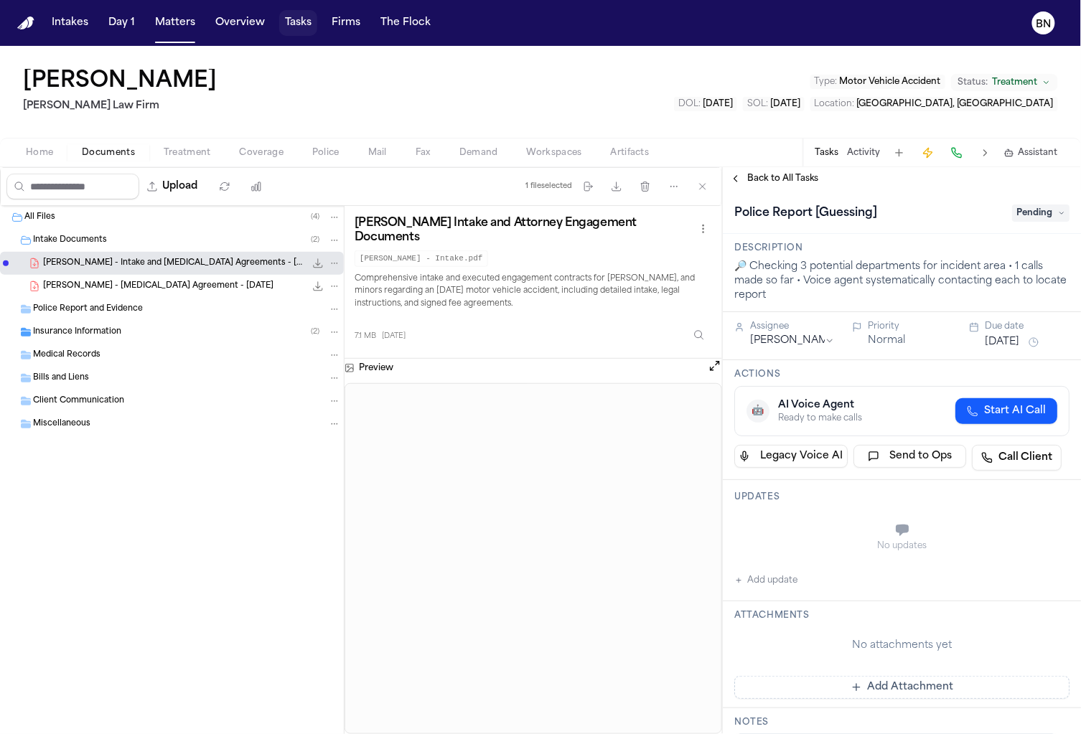
click at [293, 24] on button "Tasks" at bounding box center [298, 23] width 38 height 26
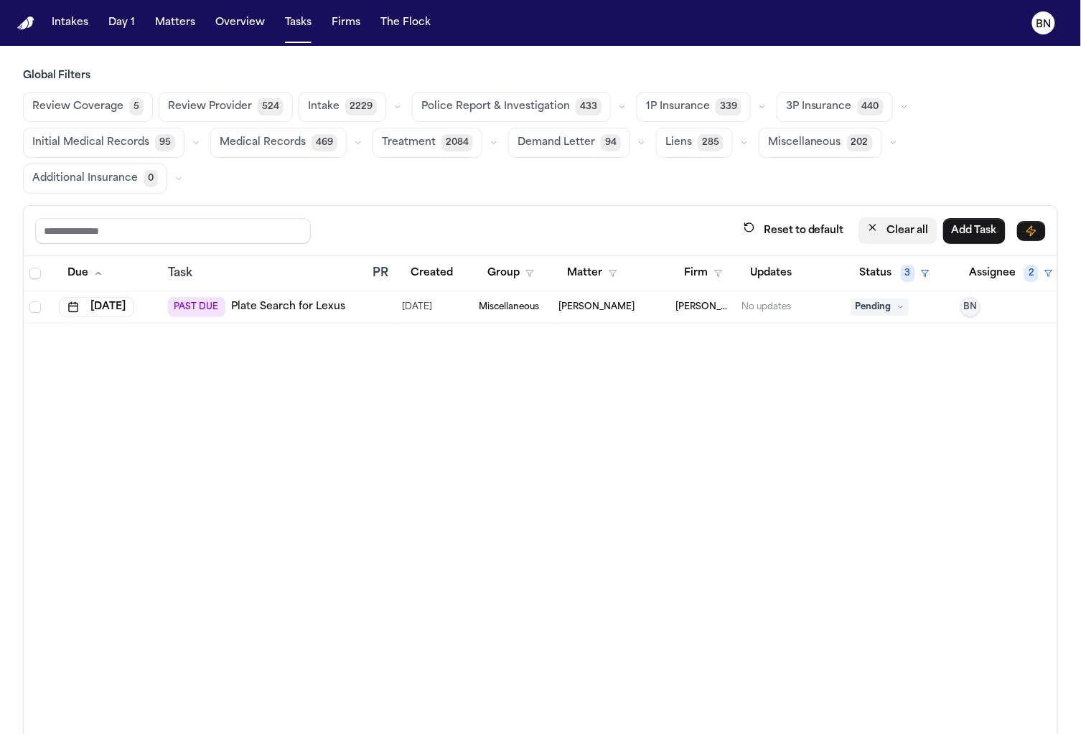
click at [912, 228] on button "Clear all" at bounding box center [897, 230] width 79 height 27
click at [1001, 263] on button "Assignee" at bounding box center [999, 273] width 78 height 26
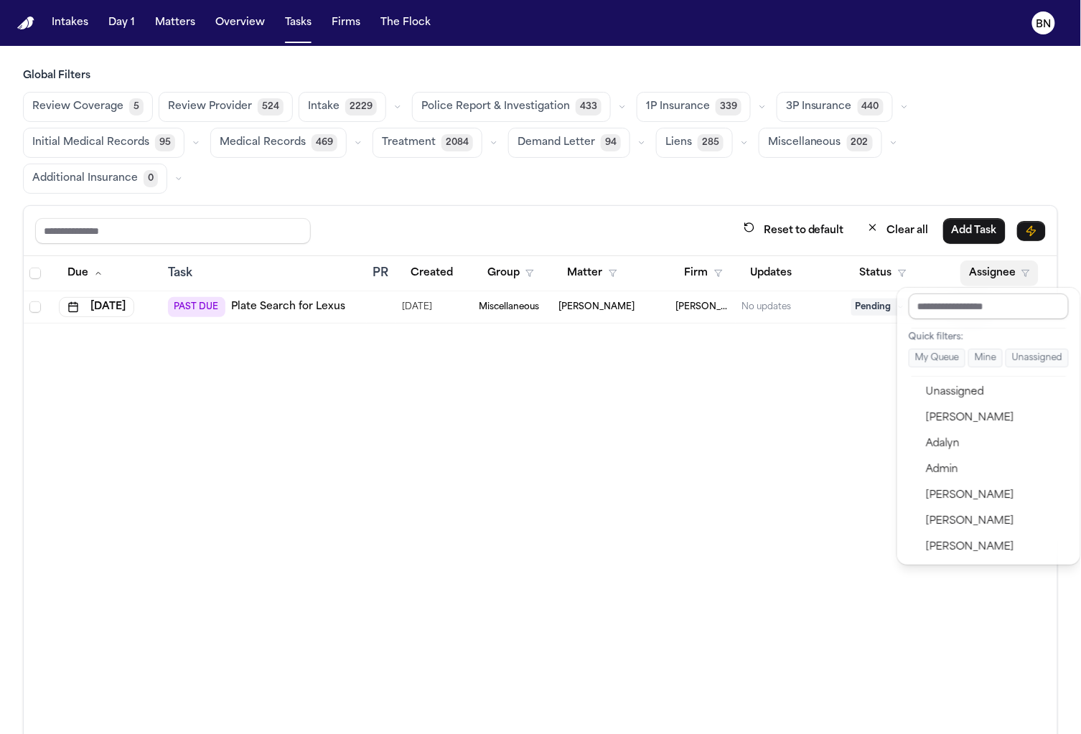
click at [979, 305] on input "text" at bounding box center [988, 306] width 160 height 26
type input "***"
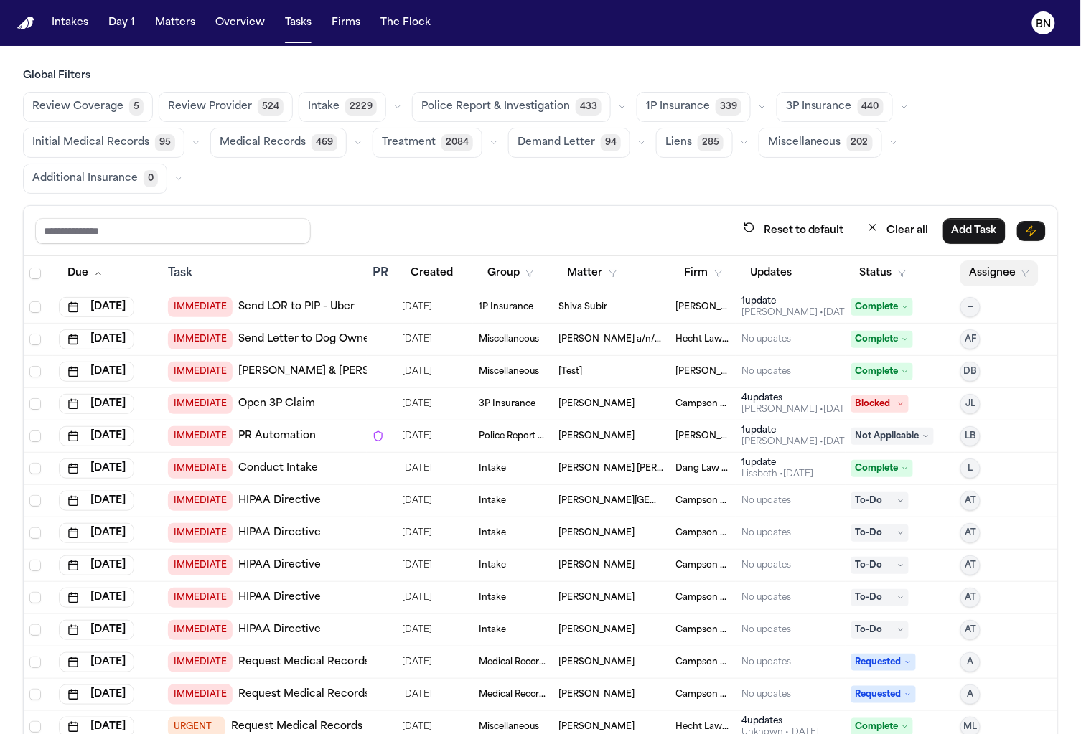
click at [969, 269] on button "Assignee" at bounding box center [999, 273] width 78 height 26
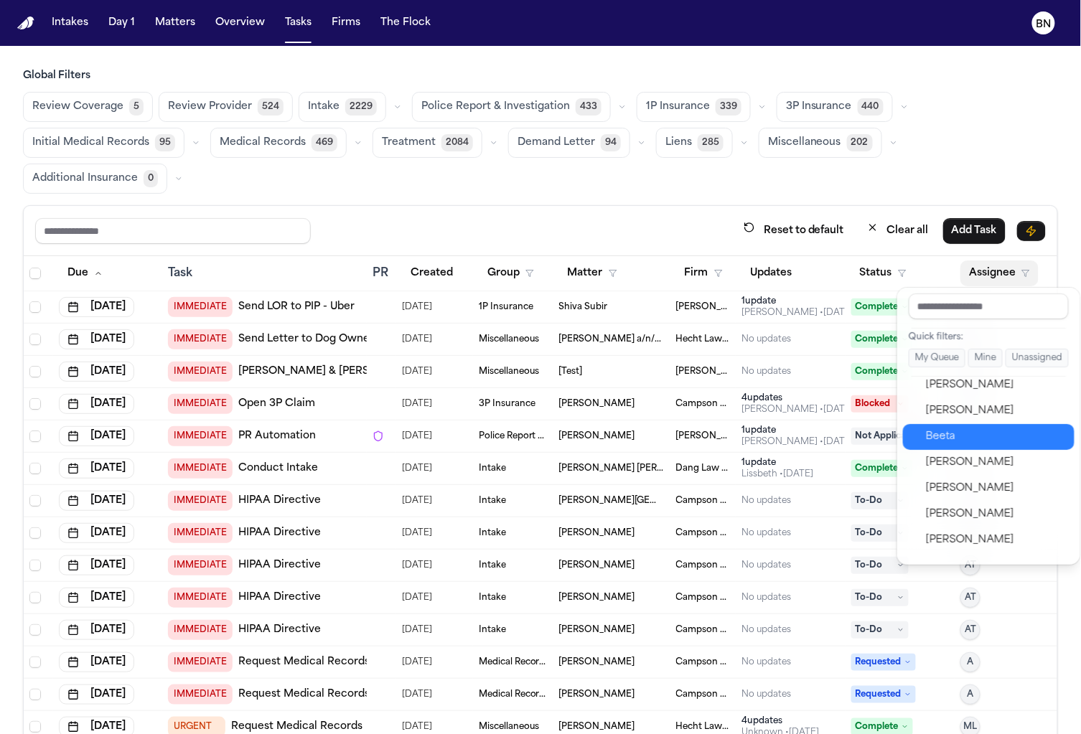
scroll to position [240, 0]
click at [972, 309] on input "text" at bounding box center [988, 306] width 160 height 26
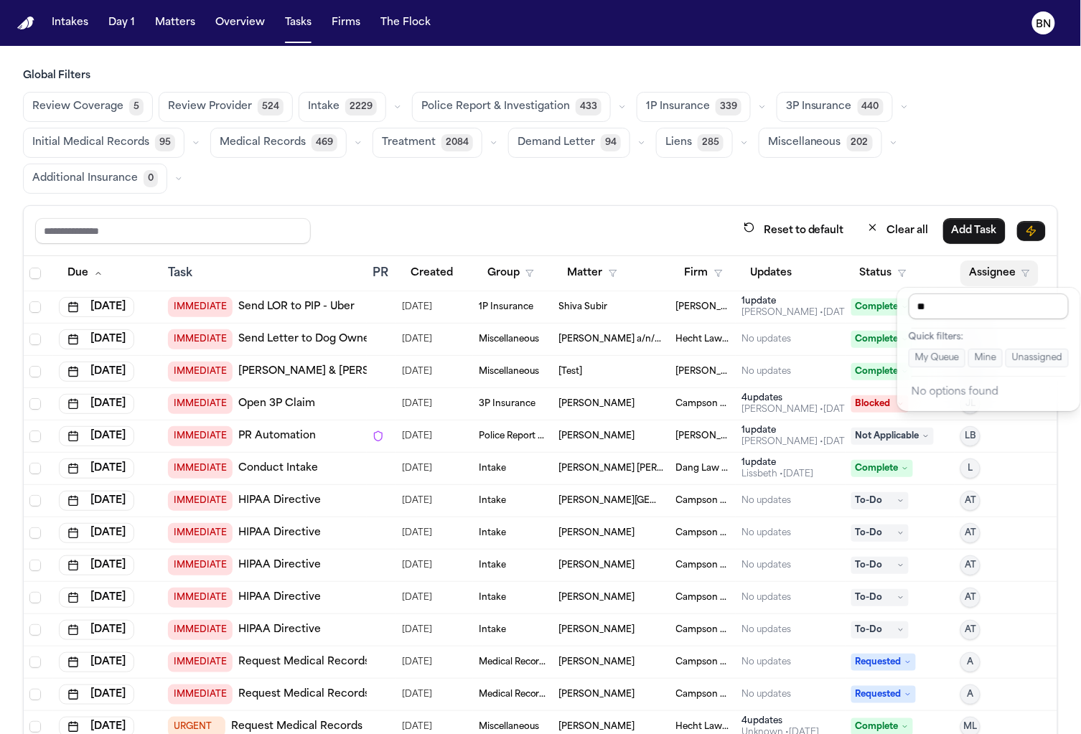
type input "*"
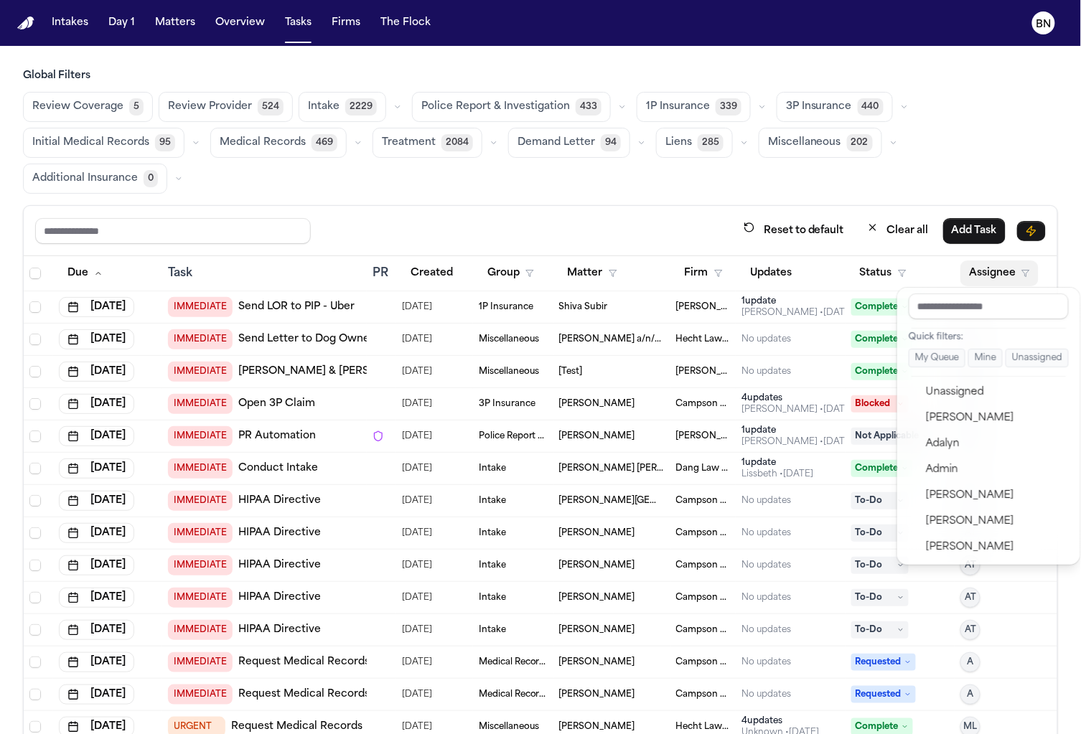
click at [894, 232] on div "Reset to default Clear all Add Task Due Task PR Created Group Matter Firm Updat…" at bounding box center [540, 519] width 1035 height 628
click at [894, 230] on button "Clear all" at bounding box center [897, 230] width 79 height 27
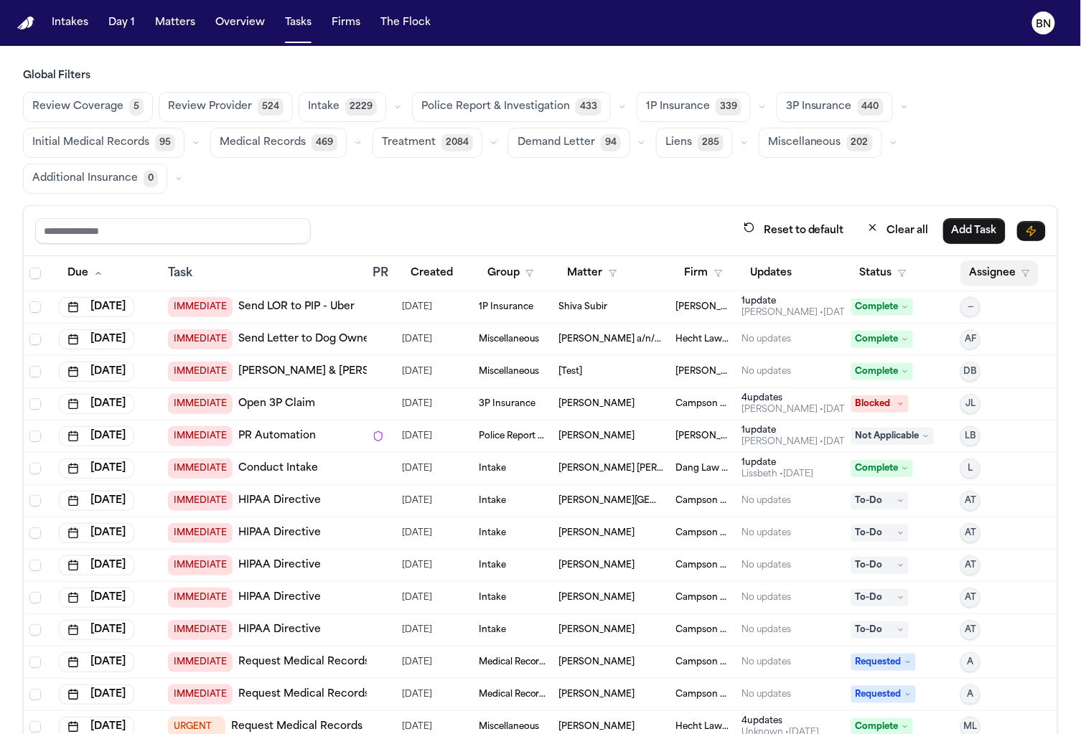
click at [989, 272] on button "Assignee" at bounding box center [999, 273] width 78 height 26
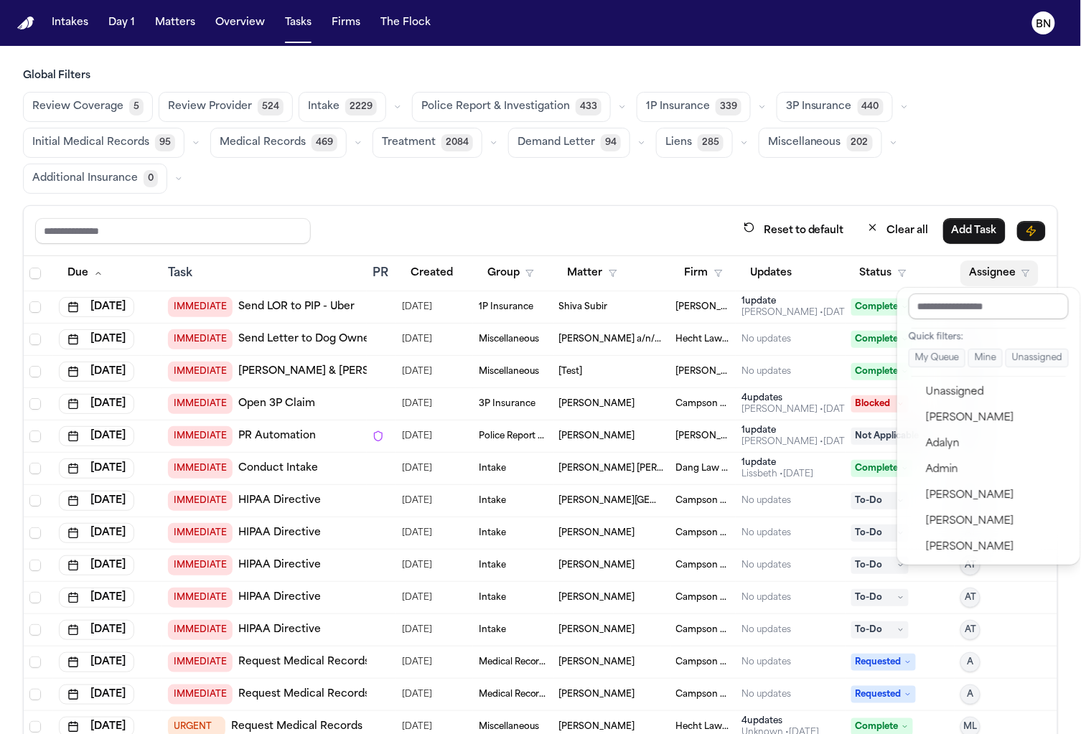
click at [965, 306] on input "text" at bounding box center [988, 306] width 160 height 26
click at [883, 182] on div "Global Filters Review Coverage 5 Review Provider 524 Intake 2229 Police Report …" at bounding box center [540, 451] width 1035 height 764
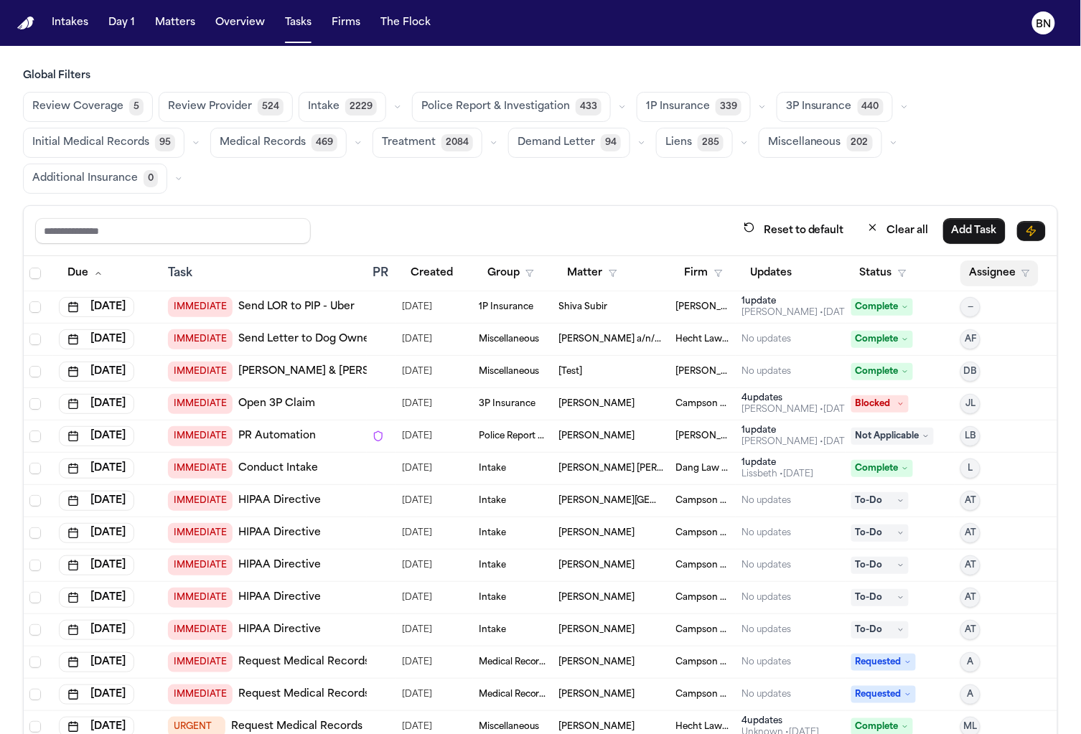
click at [967, 273] on button "Assignee" at bounding box center [999, 273] width 78 height 26
click at [974, 272] on button "Assignee" at bounding box center [999, 273] width 78 height 26
click at [968, 274] on button "Assignee" at bounding box center [999, 273] width 78 height 26
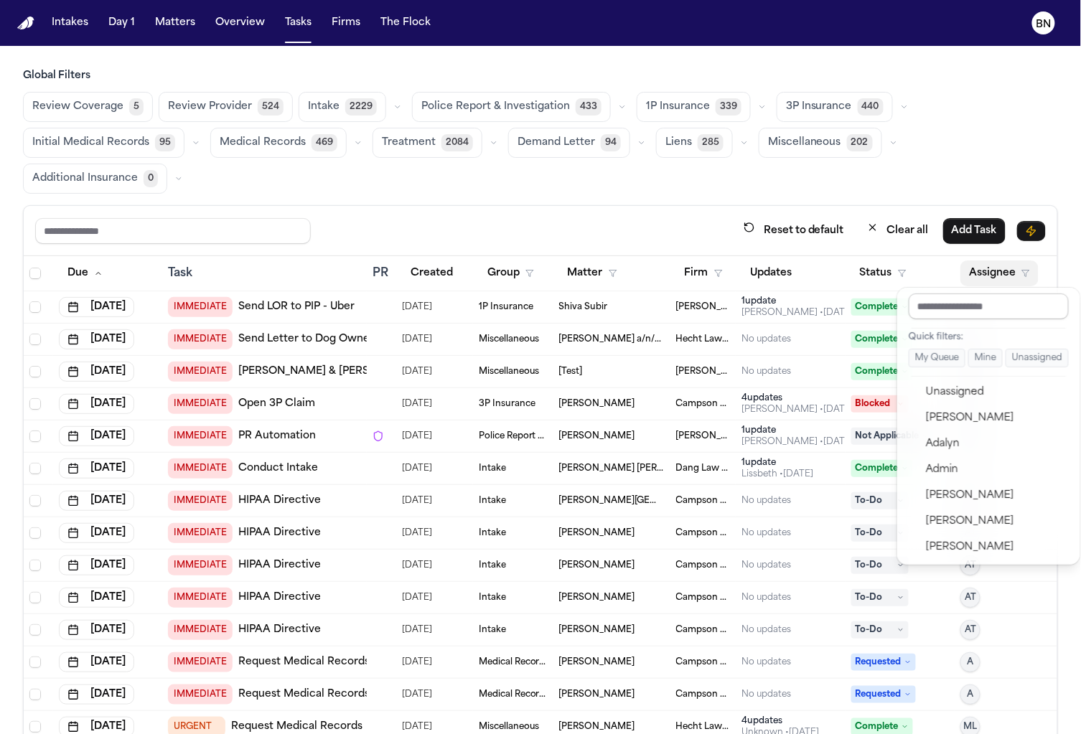
click at [965, 306] on input "text" at bounding box center [988, 306] width 160 height 26
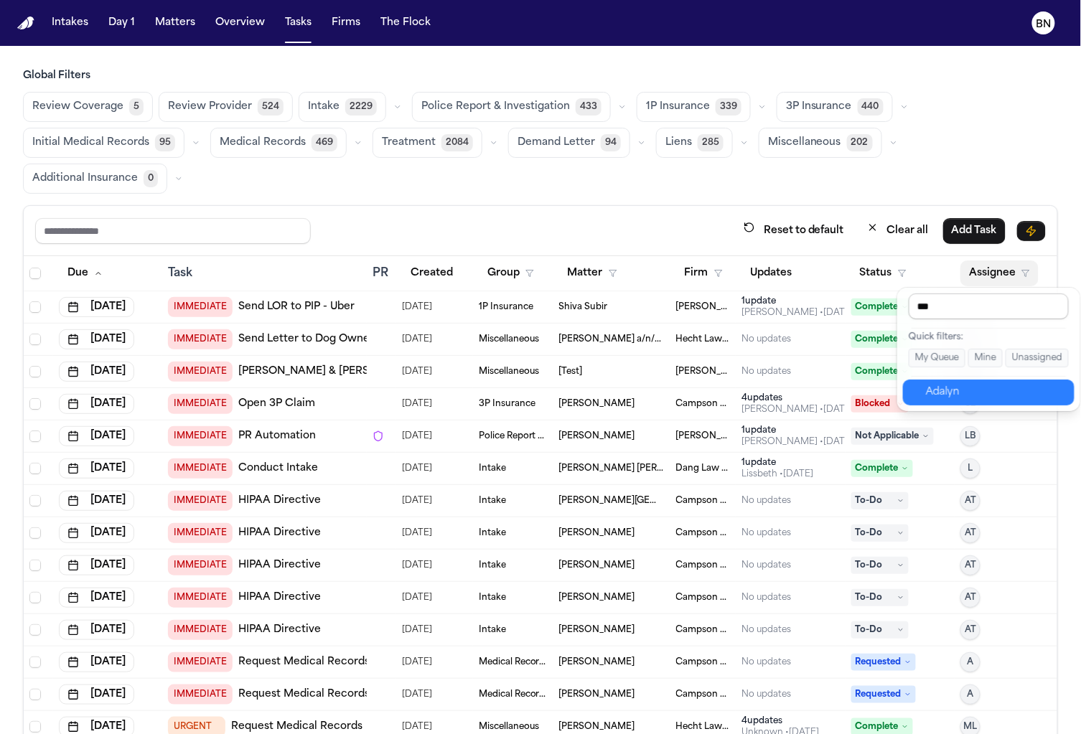
type input "****"
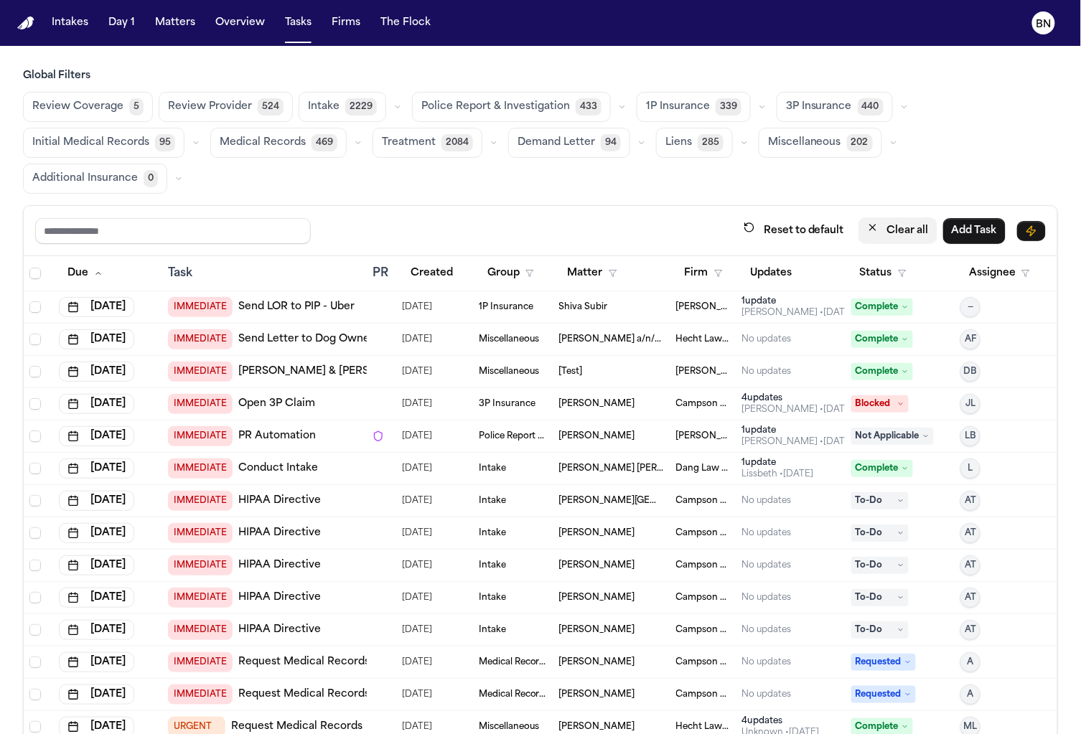
click at [903, 235] on button "Clear all" at bounding box center [897, 230] width 79 height 27
click at [878, 238] on button "Clear all" at bounding box center [897, 230] width 79 height 27
click at [753, 103] on button "button" at bounding box center [761, 106] width 17 height 17
click at [721, 143] on button "Open Claim 24" at bounding box center [708, 142] width 142 height 29
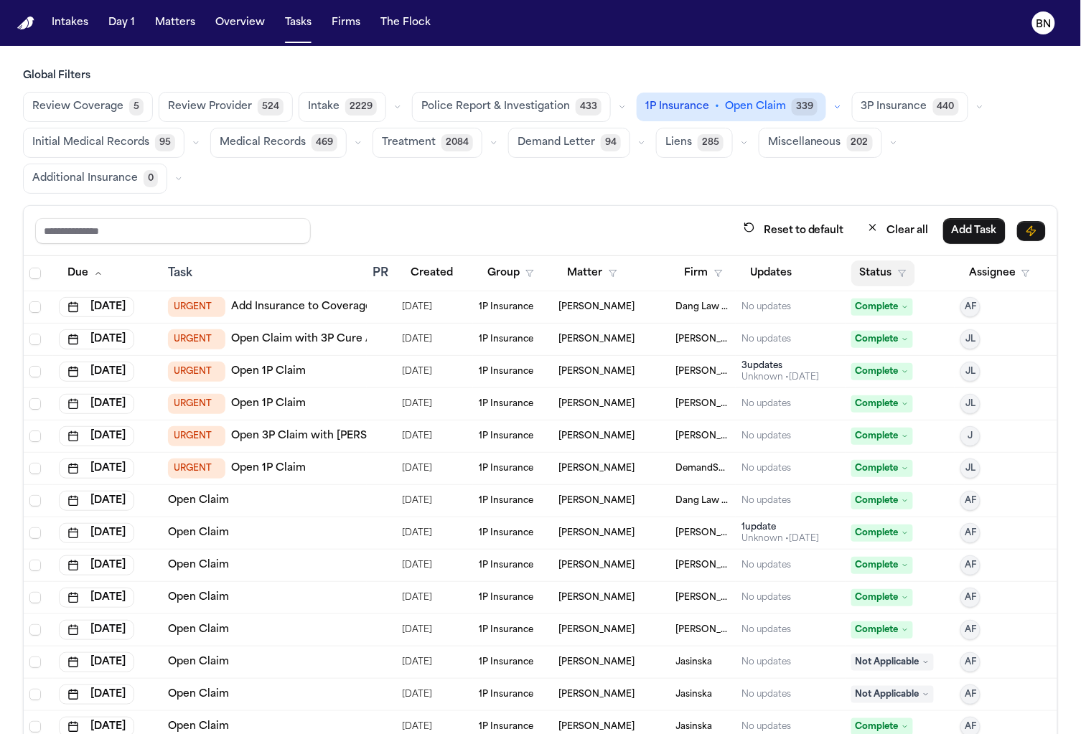
click at [867, 268] on button "Status" at bounding box center [883, 273] width 64 height 26
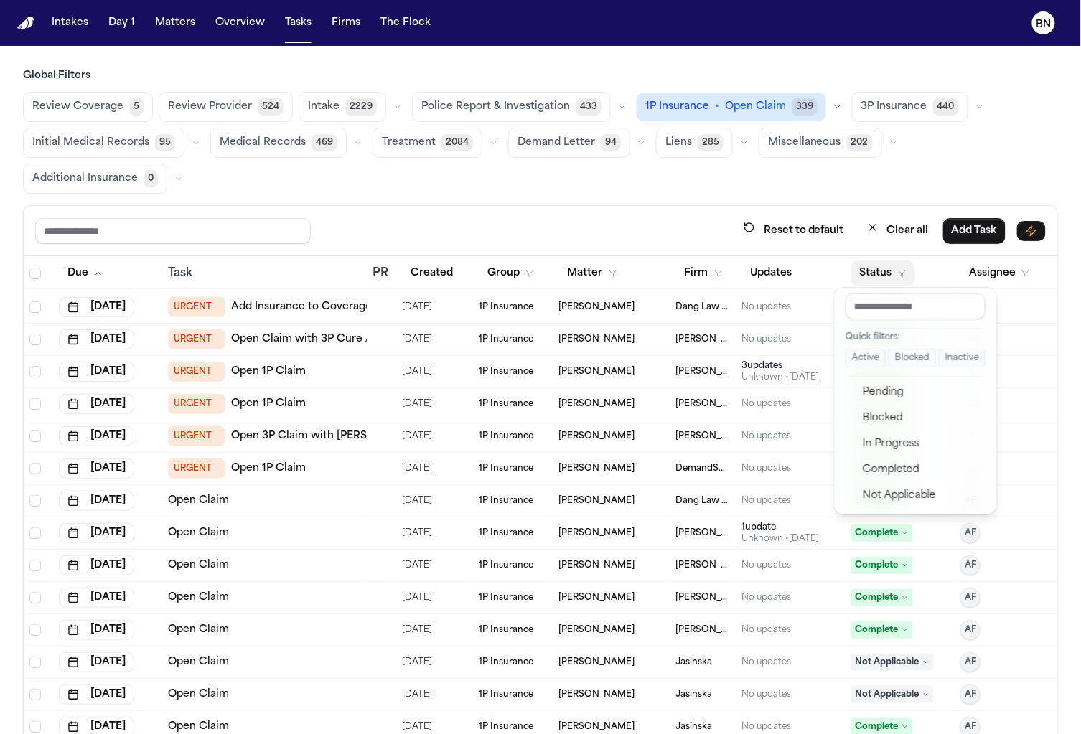
click at [870, 357] on button "Active" at bounding box center [865, 358] width 40 height 19
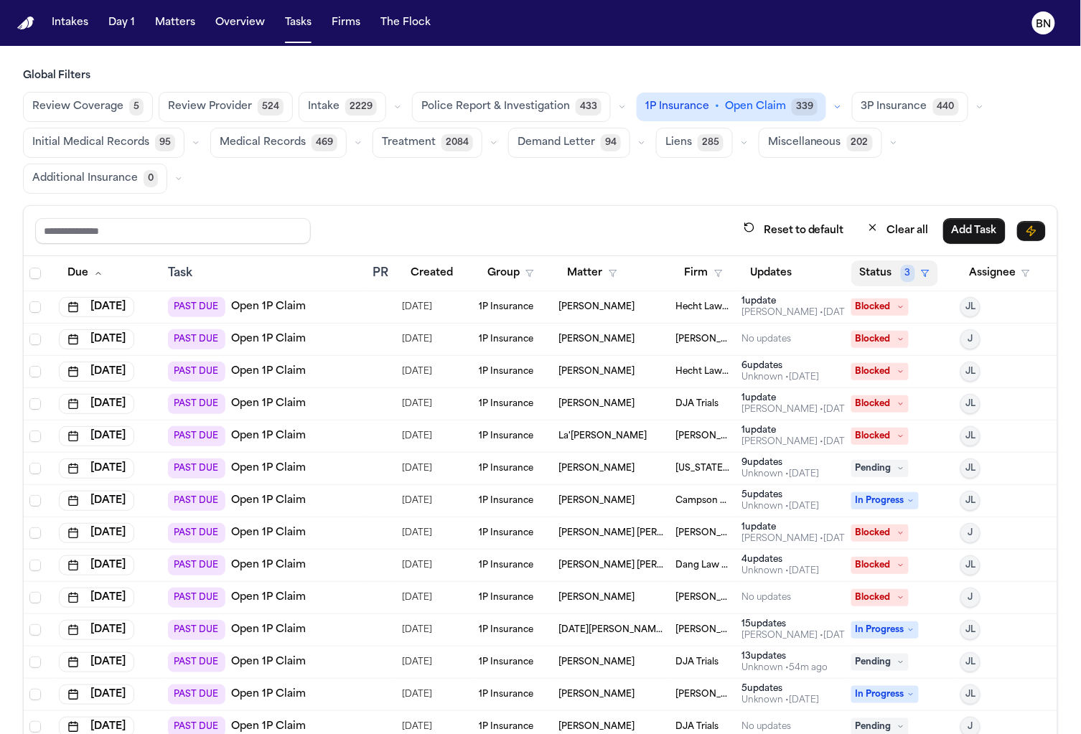
click at [881, 269] on button "Status 3" at bounding box center [894, 273] width 87 height 26
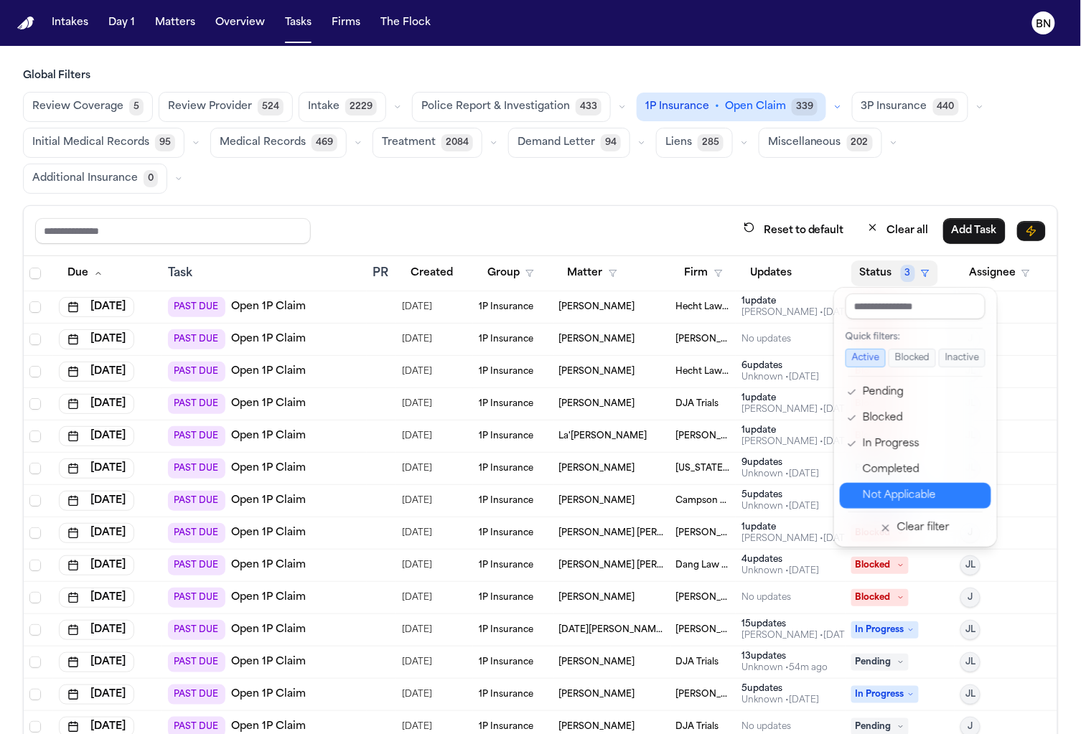
click at [918, 490] on div "Not Applicable" at bounding box center [923, 495] width 120 height 17
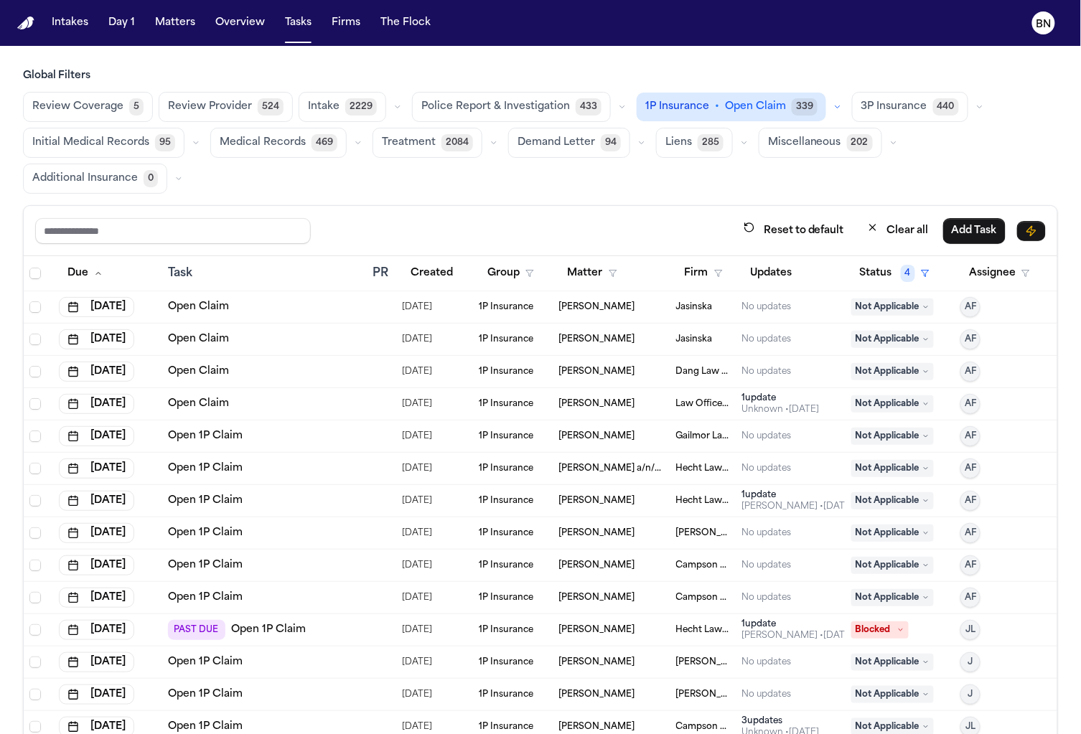
scroll to position [199, 0]
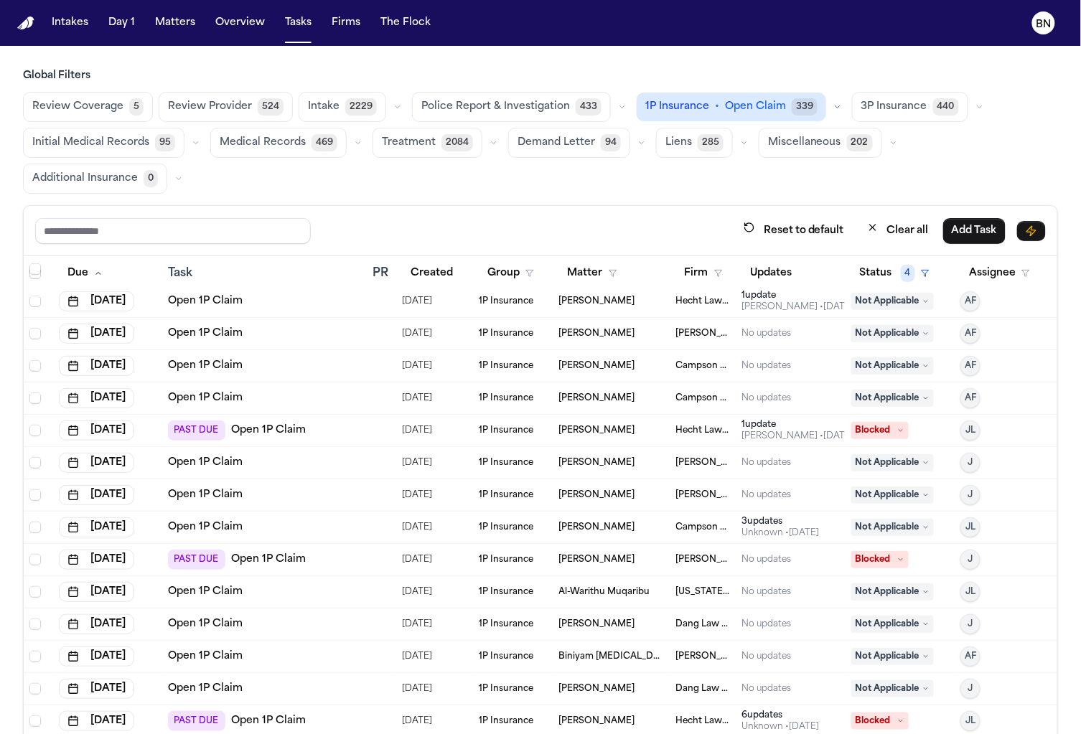
click at [467, 206] on div "Reset to default Clear all Add Task" at bounding box center [540, 231] width 1033 height 50
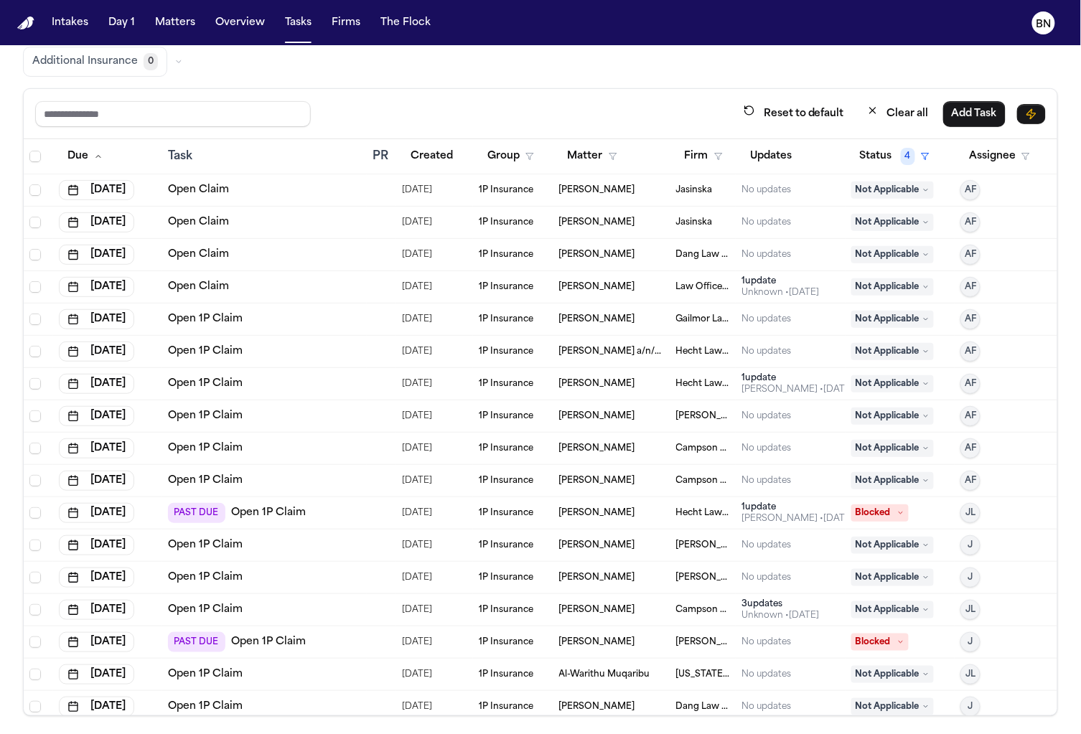
scroll to position [0, 0]
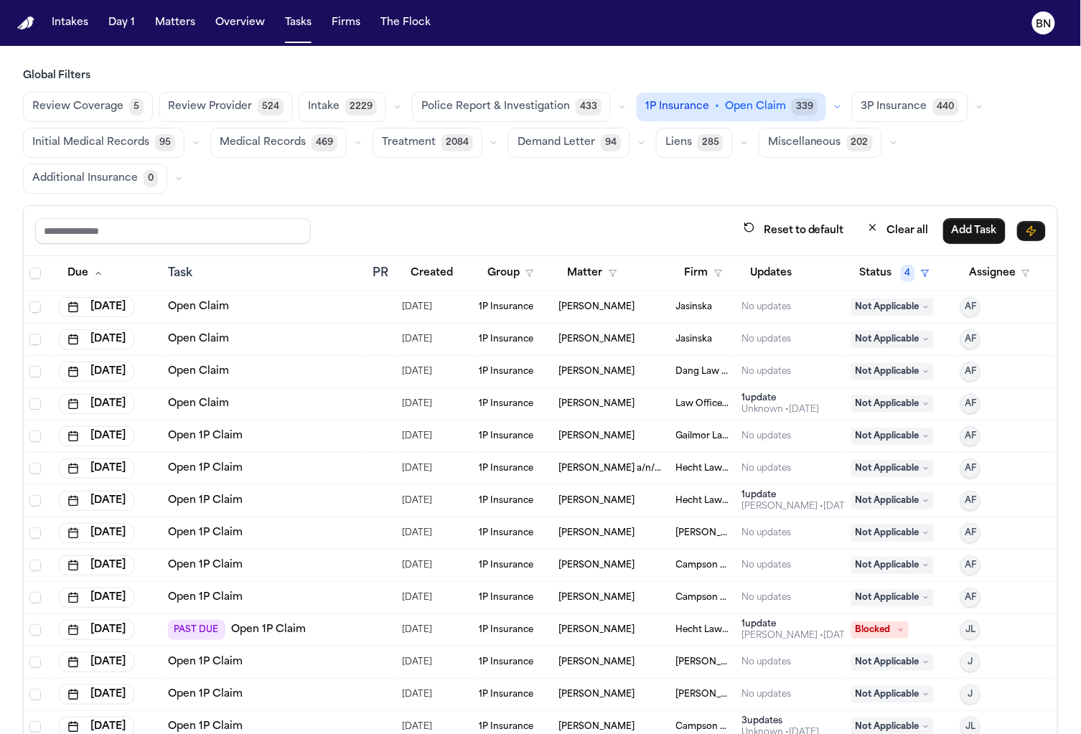
click at [476, 207] on div "Reset to default Clear all Add Task" at bounding box center [540, 231] width 1033 height 50
click at [24, 209] on div "Reset to default Clear all Add Task" at bounding box center [540, 231] width 1033 height 50
click at [400, 38] on nav "Intakes Day 1 Matters Overview Tasks Firms The Flock BN" at bounding box center [540, 23] width 1081 height 46
click at [406, 33] on button "The Flock" at bounding box center [406, 23] width 62 height 26
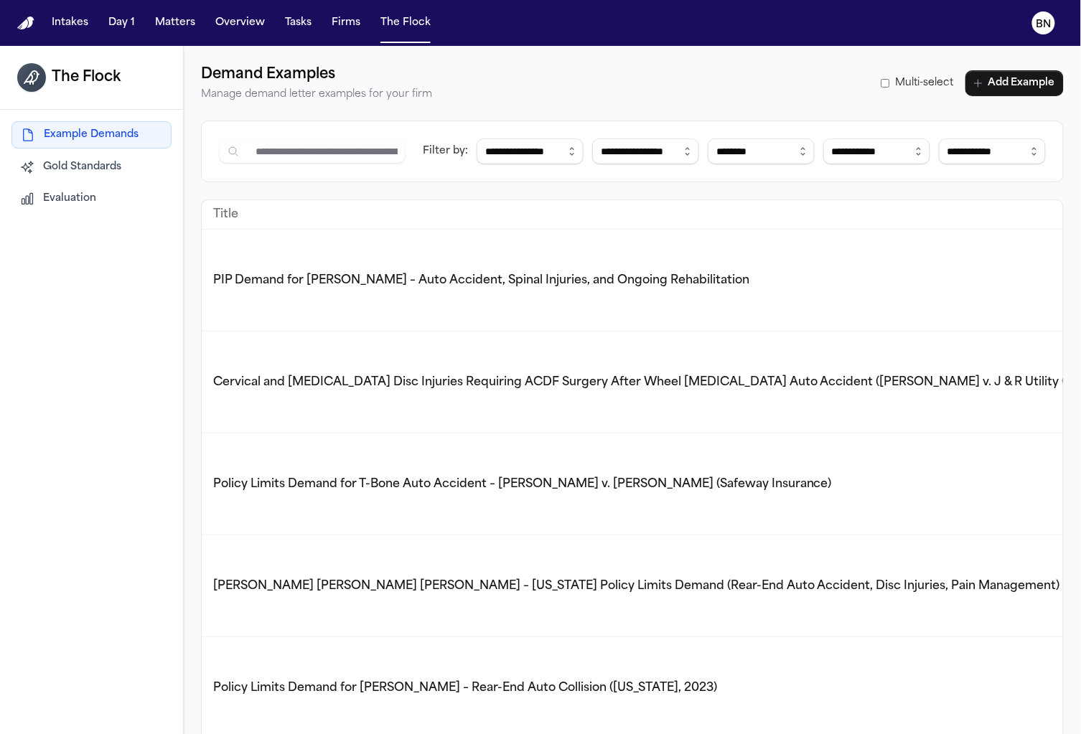
click at [105, 168] on span "Gold Standards" at bounding box center [82, 167] width 78 height 14
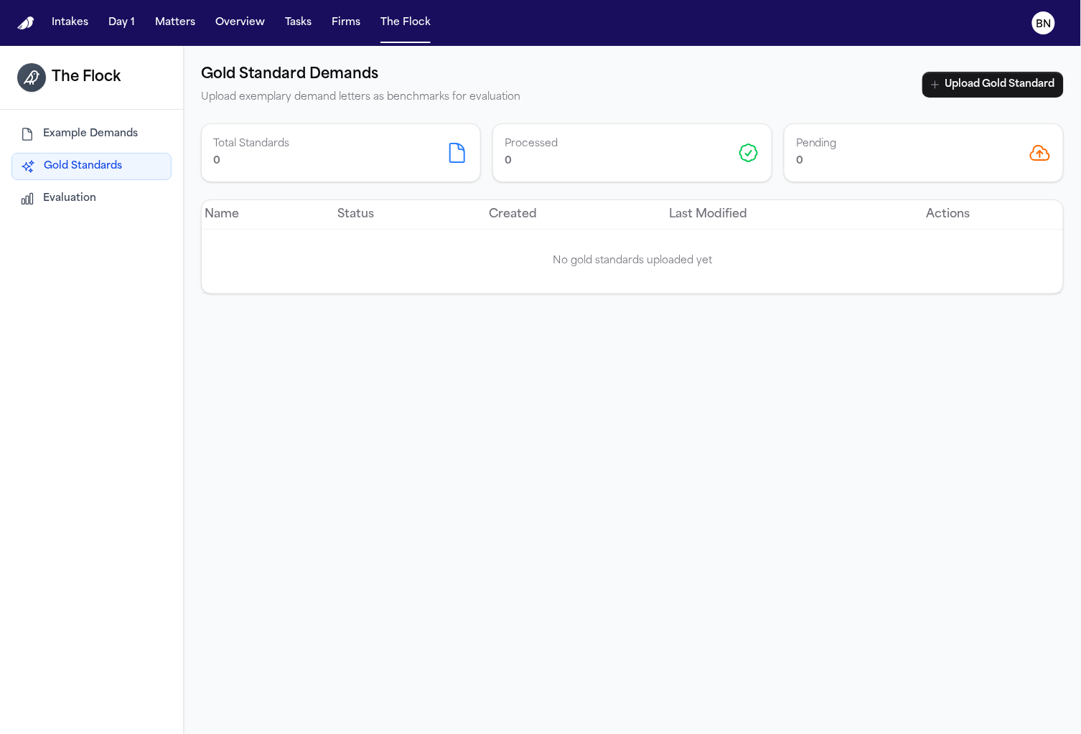
click at [105, 202] on button "Evaluation" at bounding box center [91, 199] width 160 height 26
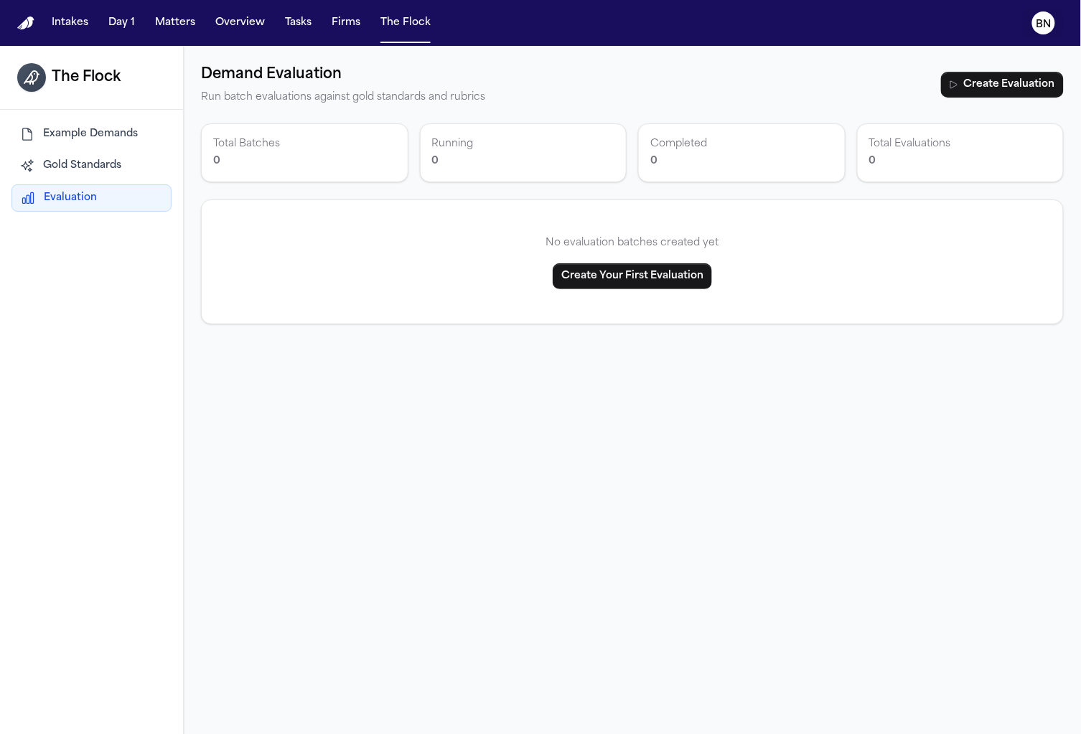
click at [1052, 23] on icon "BN" at bounding box center [1043, 22] width 23 height 23
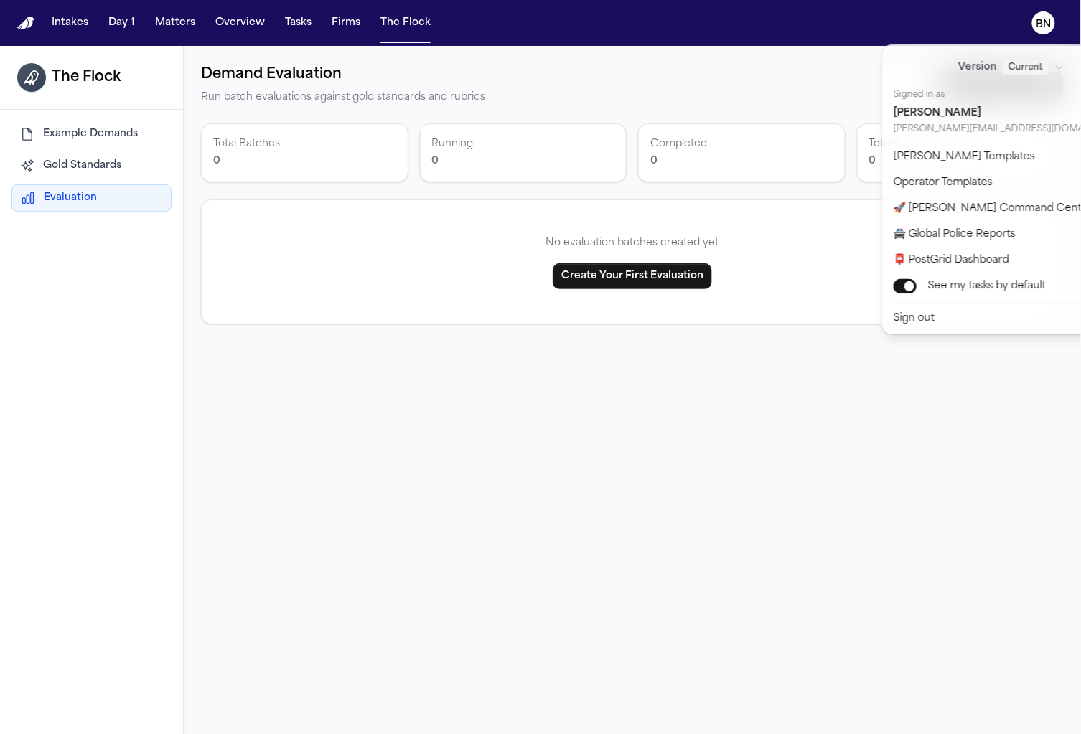
click at [630, 115] on div "Intakes Day 1 Matters Overview Tasks Firms The Flock BN The Flock Example Deman…" at bounding box center [540, 367] width 1081 height 734
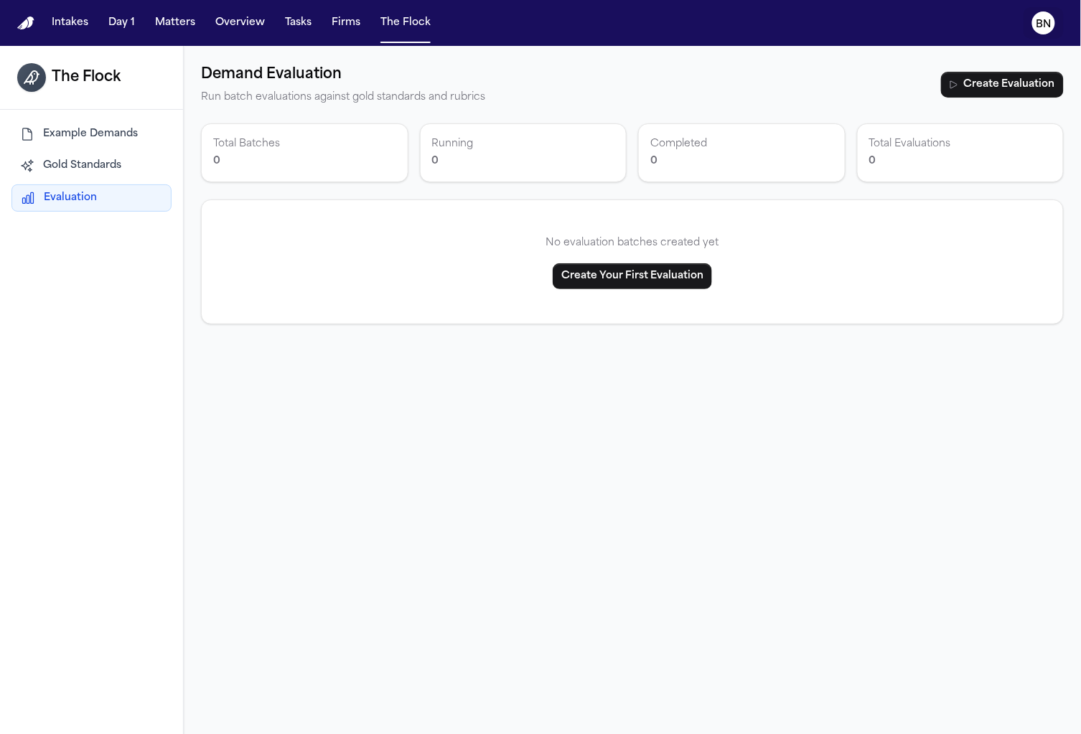
click at [1052, 26] on icon "BN" at bounding box center [1043, 22] width 23 height 23
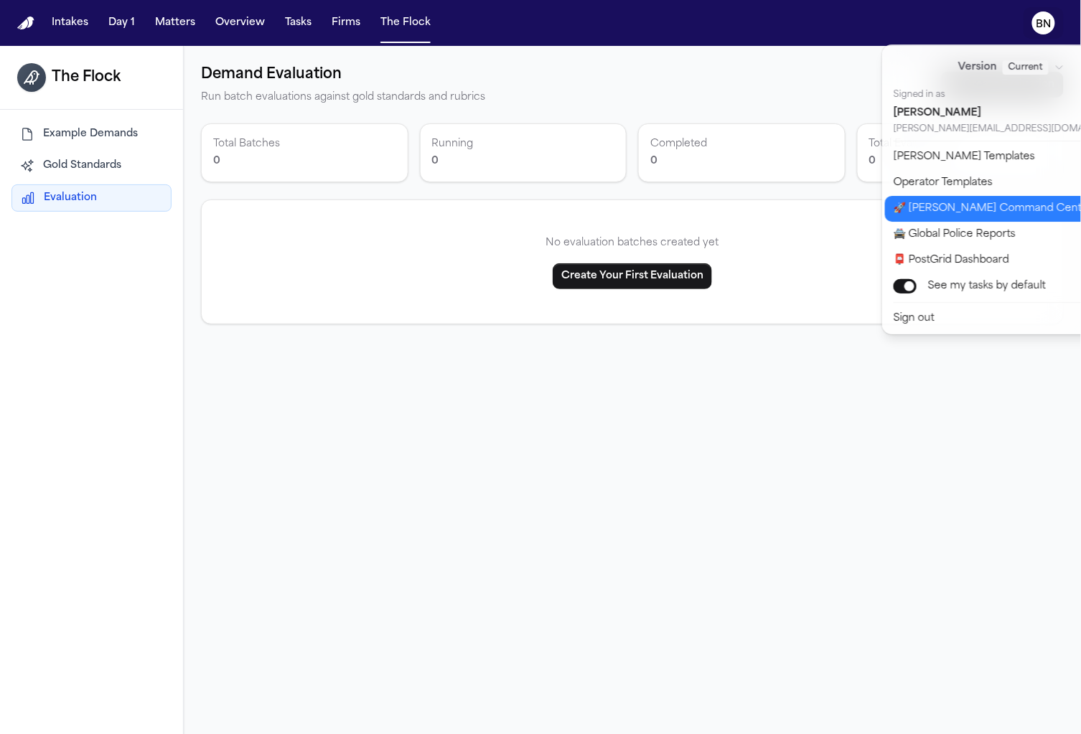
click at [950, 208] on button "🚀 [PERSON_NAME] Command Center" at bounding box center [1020, 209] width 270 height 26
select select "**"
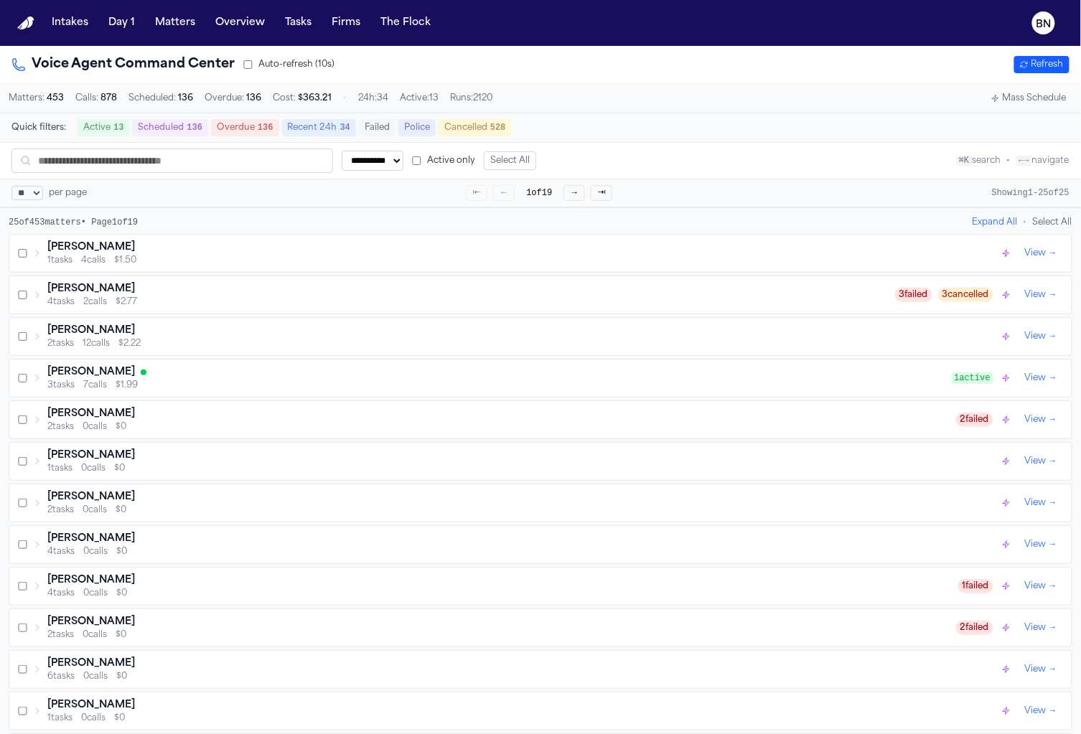
click at [252, 250] on div "[PERSON_NAME]" at bounding box center [523, 247] width 952 height 14
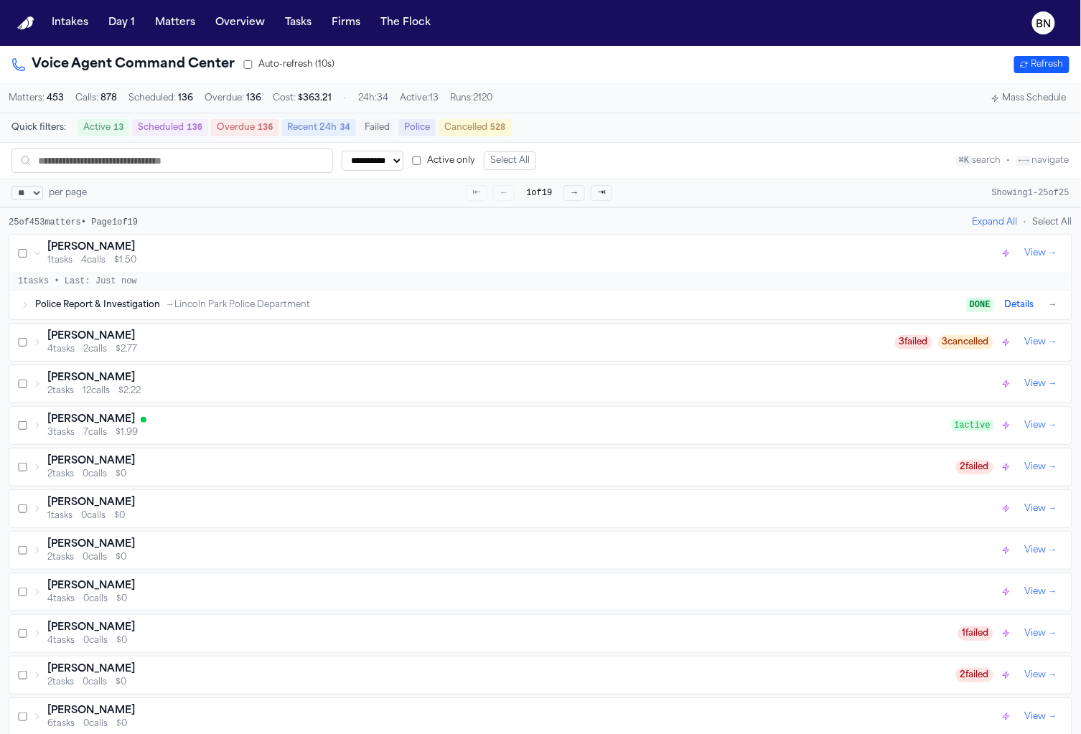
click at [268, 334] on div "[PERSON_NAME]" at bounding box center [470, 336] width 847 height 14
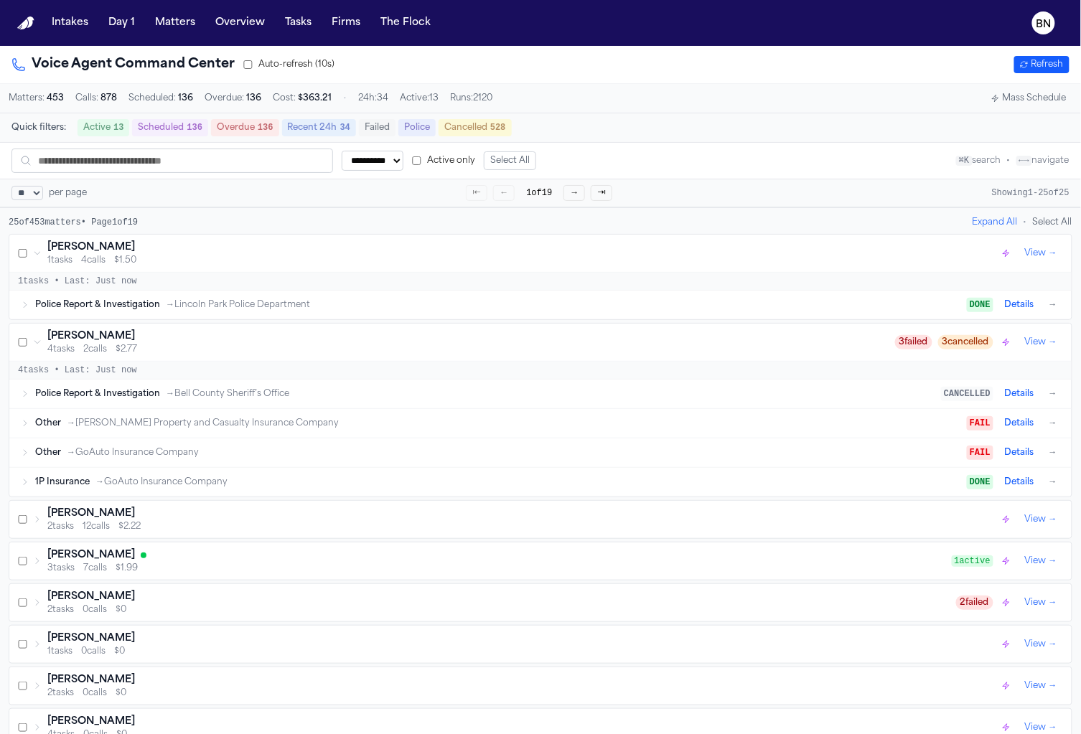
click at [291, 469] on div "1P Insurance → GoAuto Insurance Company DONE Details →" at bounding box center [540, 482] width 1062 height 29
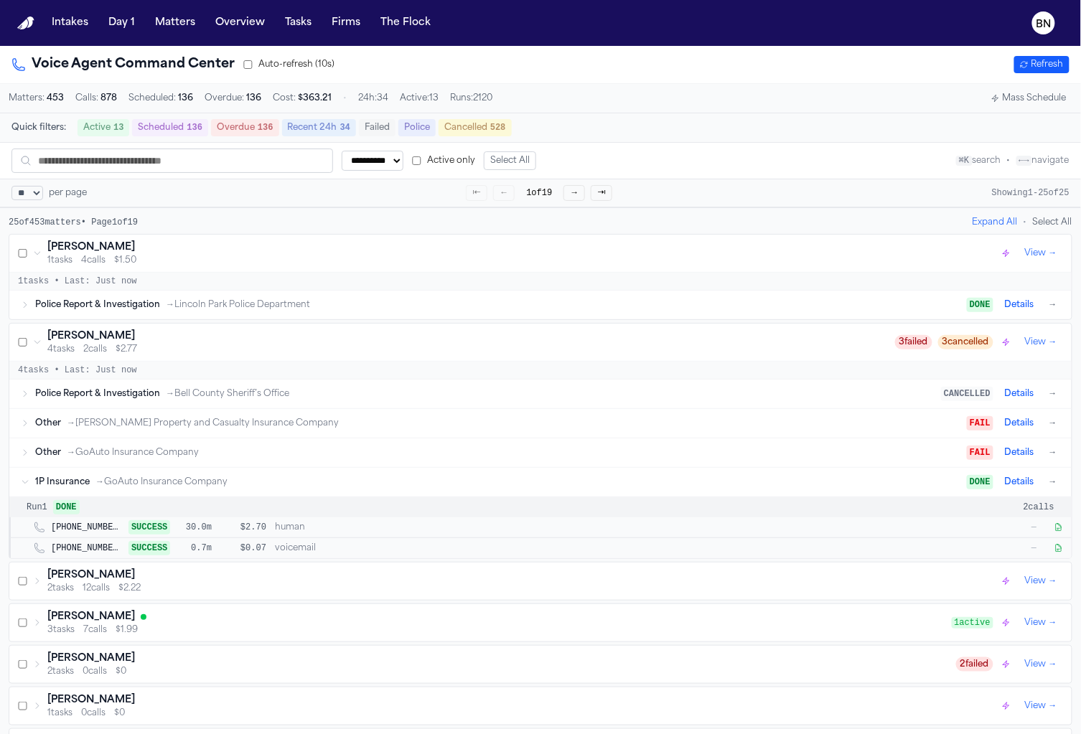
click at [294, 480] on div "1P Insurance → GoAuto Insurance Company" at bounding box center [500, 481] width 931 height 11
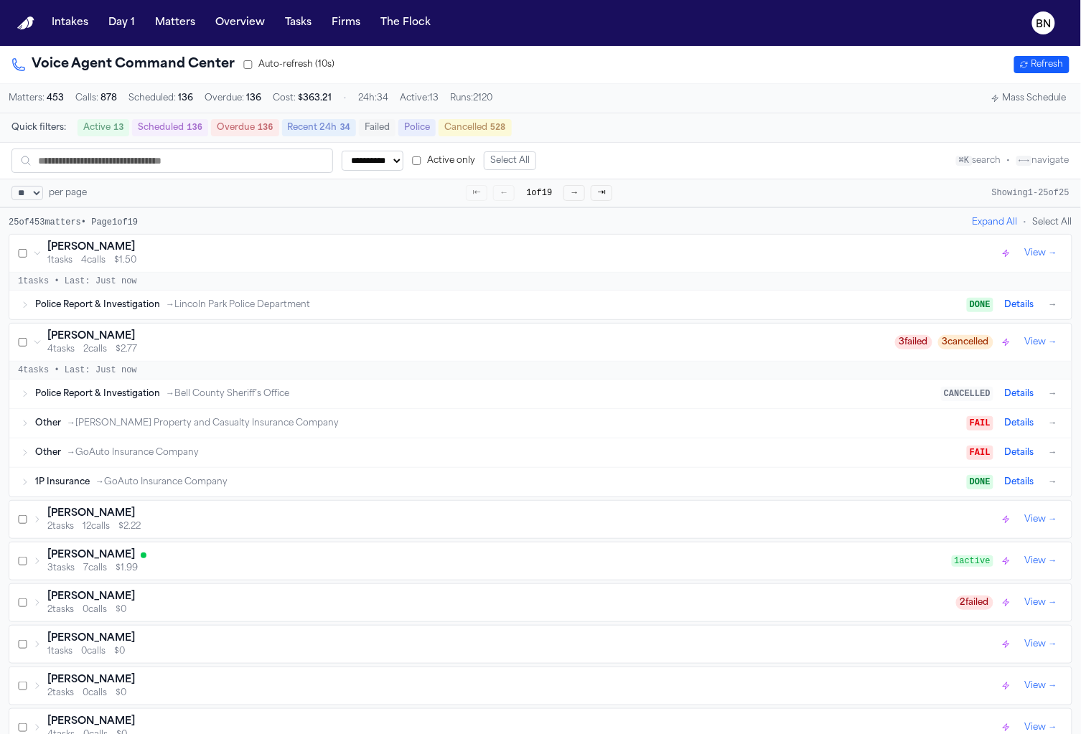
click at [179, 63] on h1 "Voice Agent Command Center" at bounding box center [122, 65] width 223 height 20
copy h1 "Voice Agent Command Center"
click at [360, 72] on div "Voice Agent Command Center Auto-refresh (10s) Refresh" at bounding box center [540, 65] width 1058 height 20
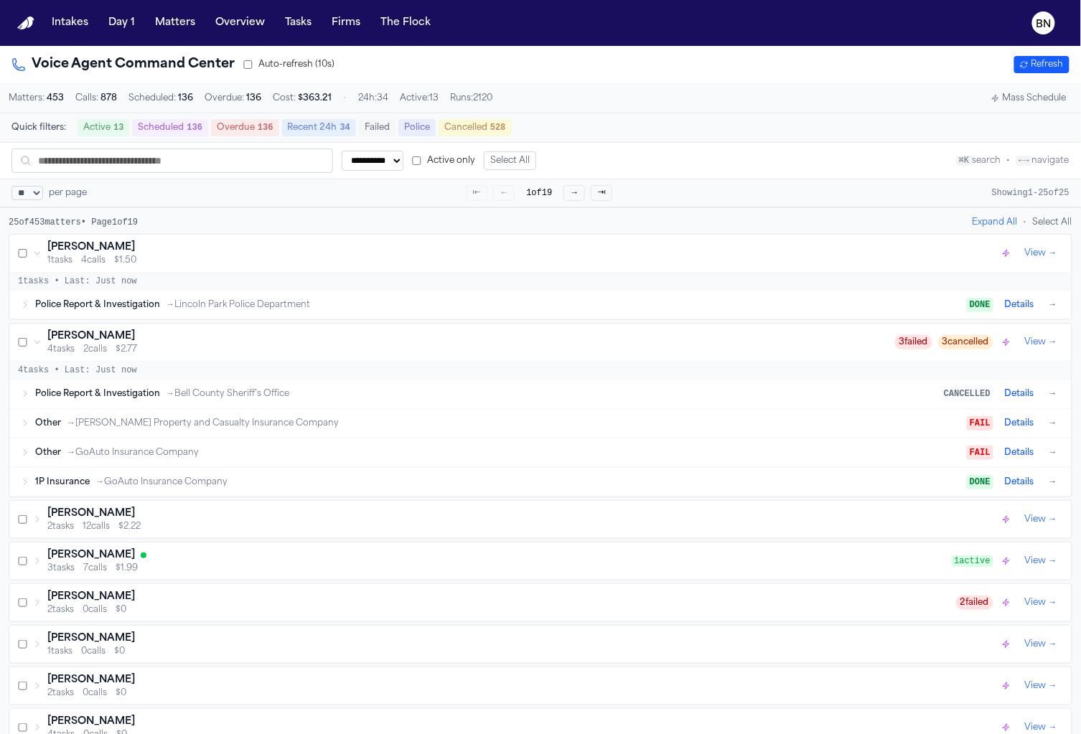
click at [1040, 36] on button "BN" at bounding box center [1043, 23] width 40 height 32
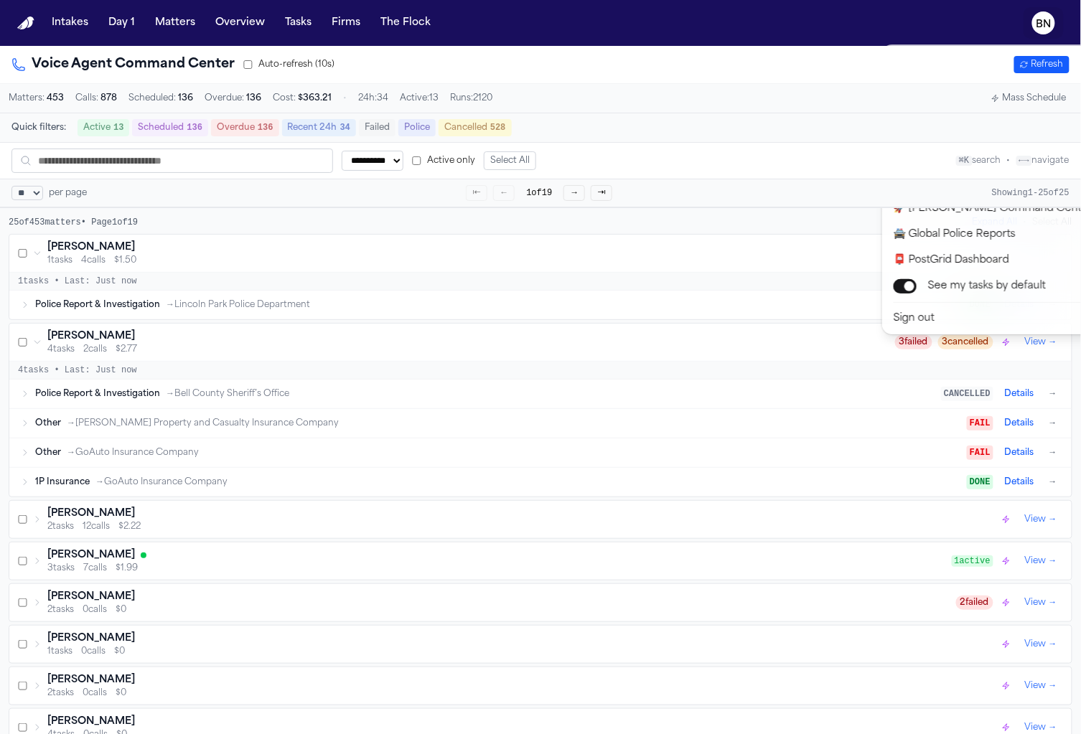
click at [1035, 30] on icon "BN" at bounding box center [1043, 22] width 23 height 23
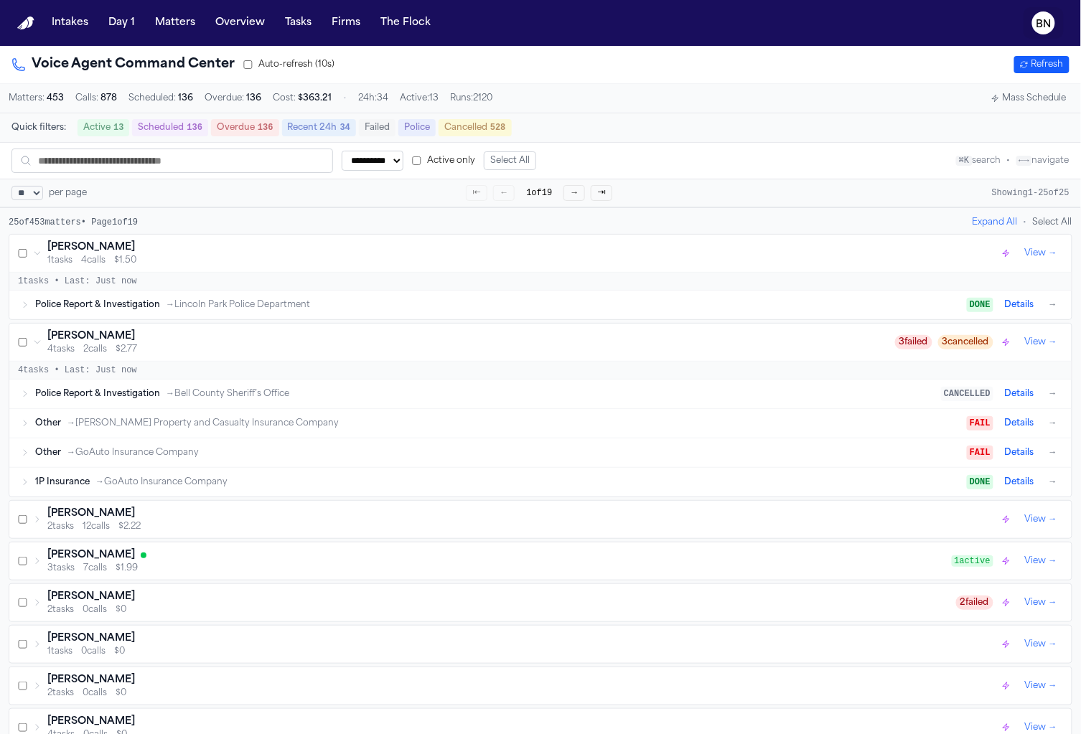
click at [1035, 30] on icon "BN" at bounding box center [1043, 22] width 23 height 23
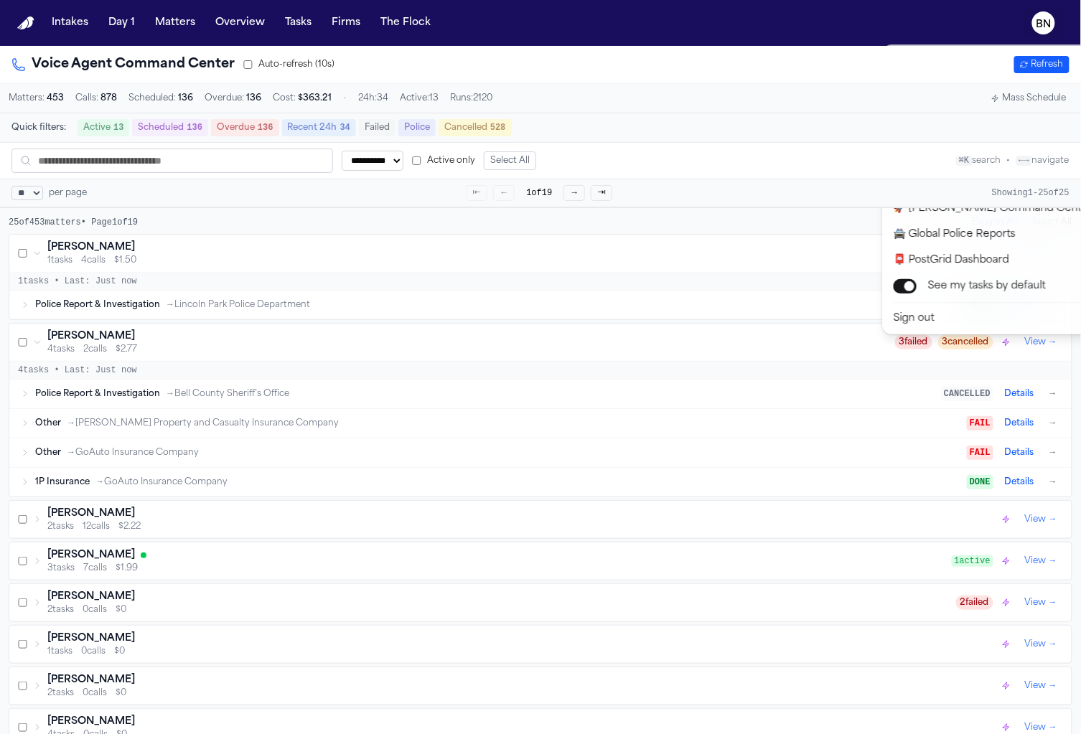
click at [52, 340] on div "**********" at bounding box center [540, 367] width 1081 height 734
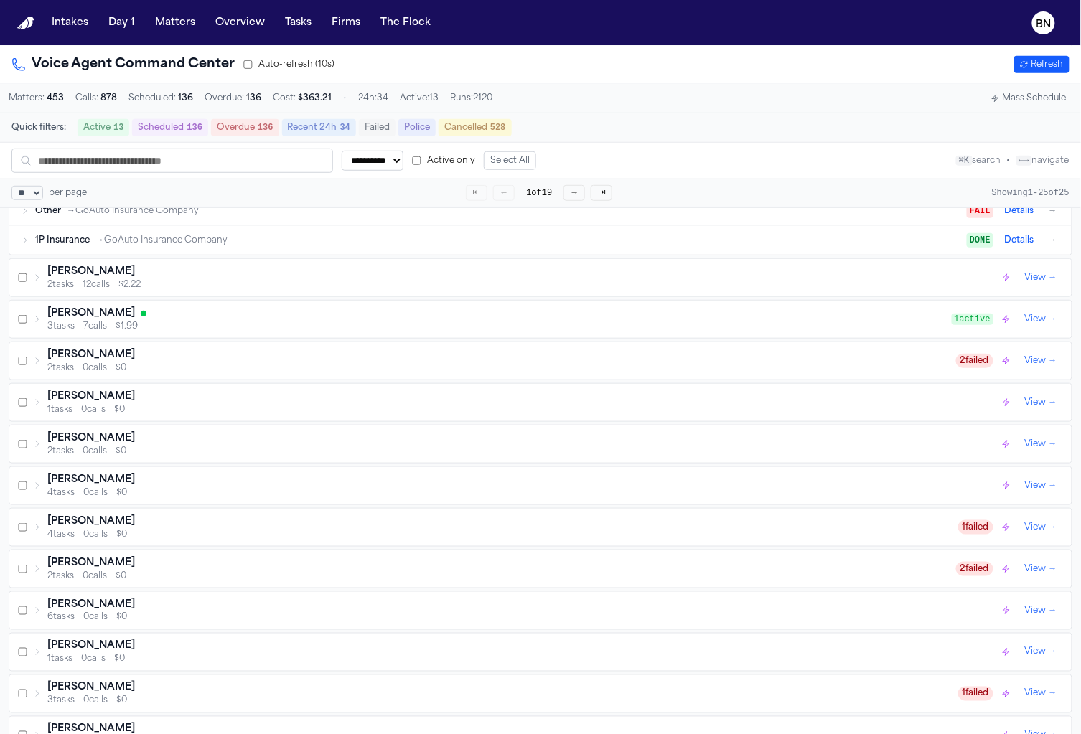
scroll to position [395, 0]
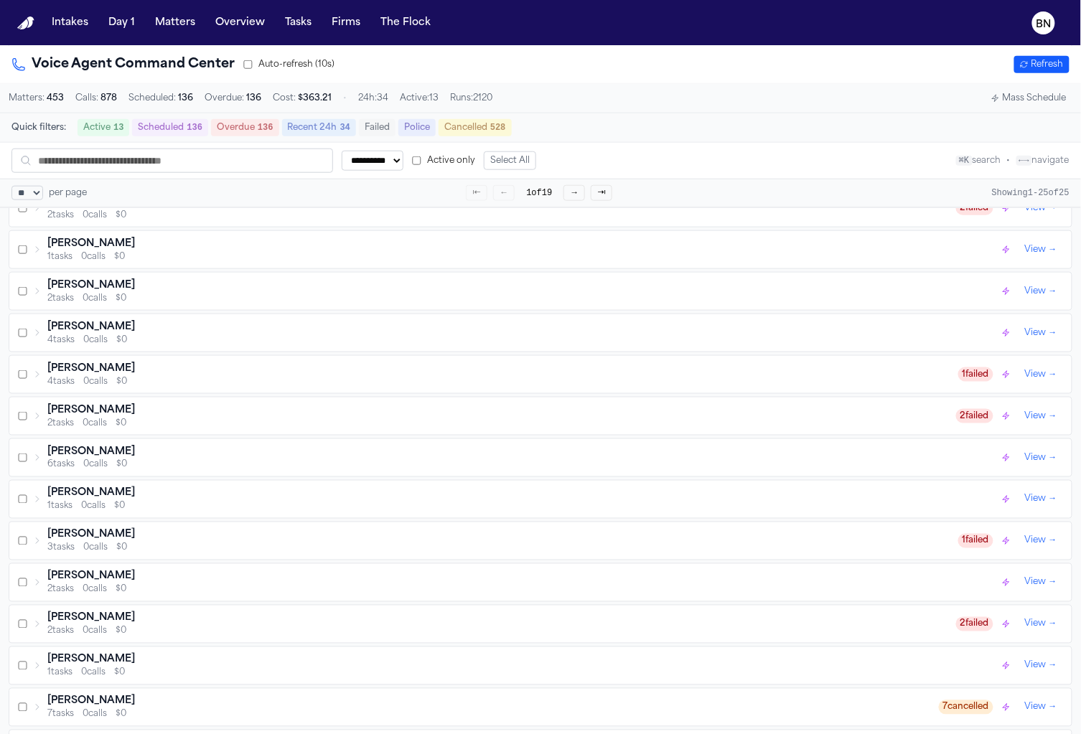
click at [41, 370] on icon at bounding box center [37, 374] width 9 height 9
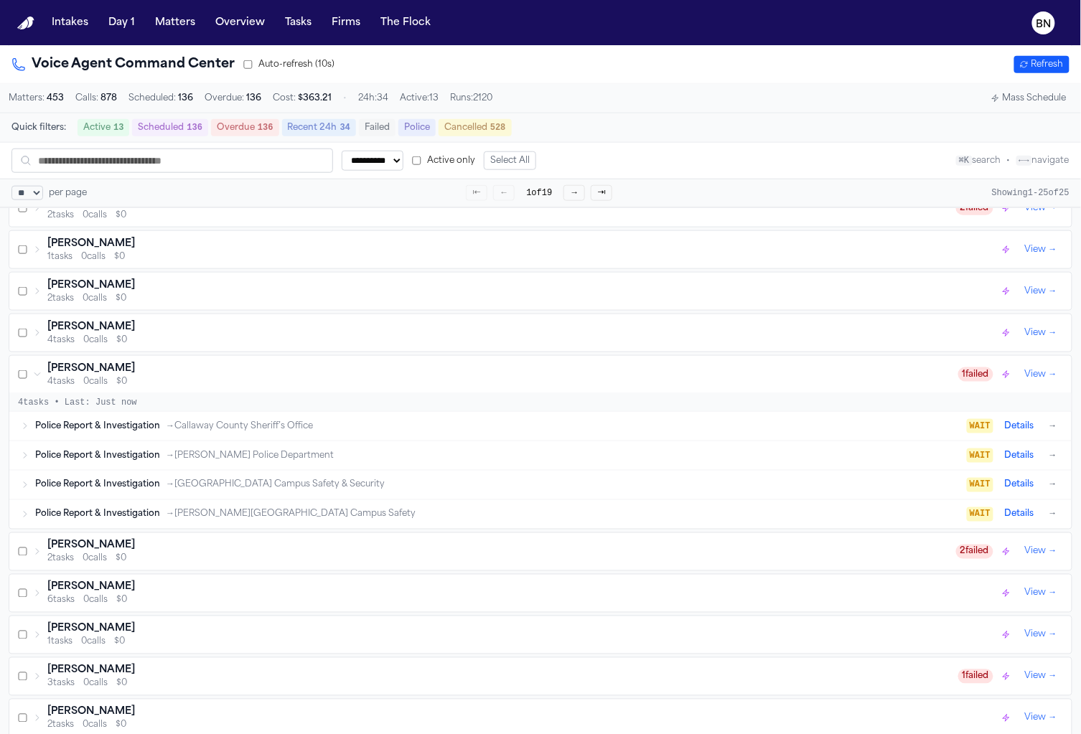
click at [41, 370] on icon at bounding box center [37, 374] width 9 height 9
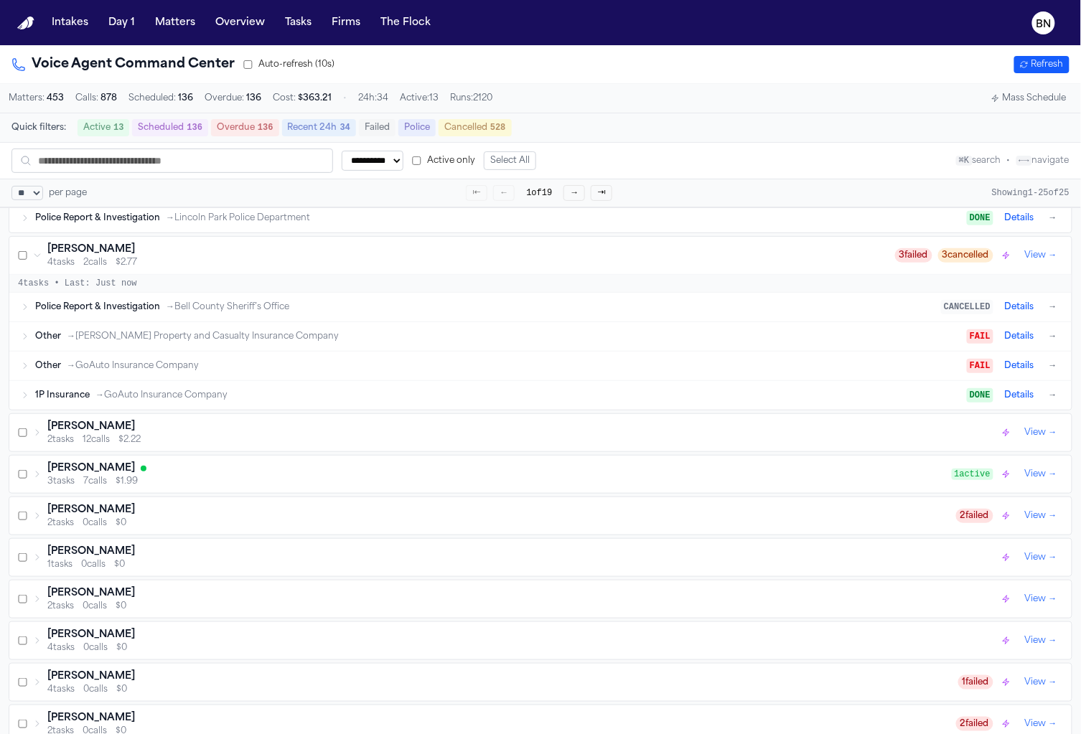
scroll to position [0, 0]
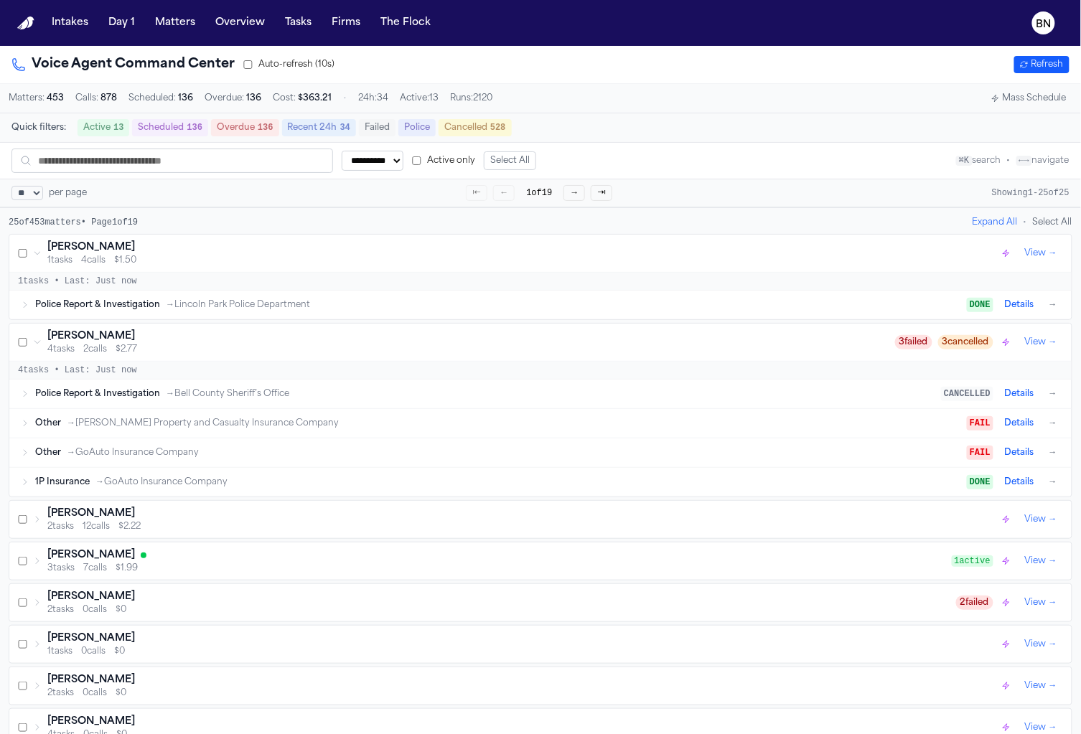
click at [34, 347] on div "Noemi Salas 4 tasks 2 calls $2.77" at bounding box center [464, 342] width 862 height 26
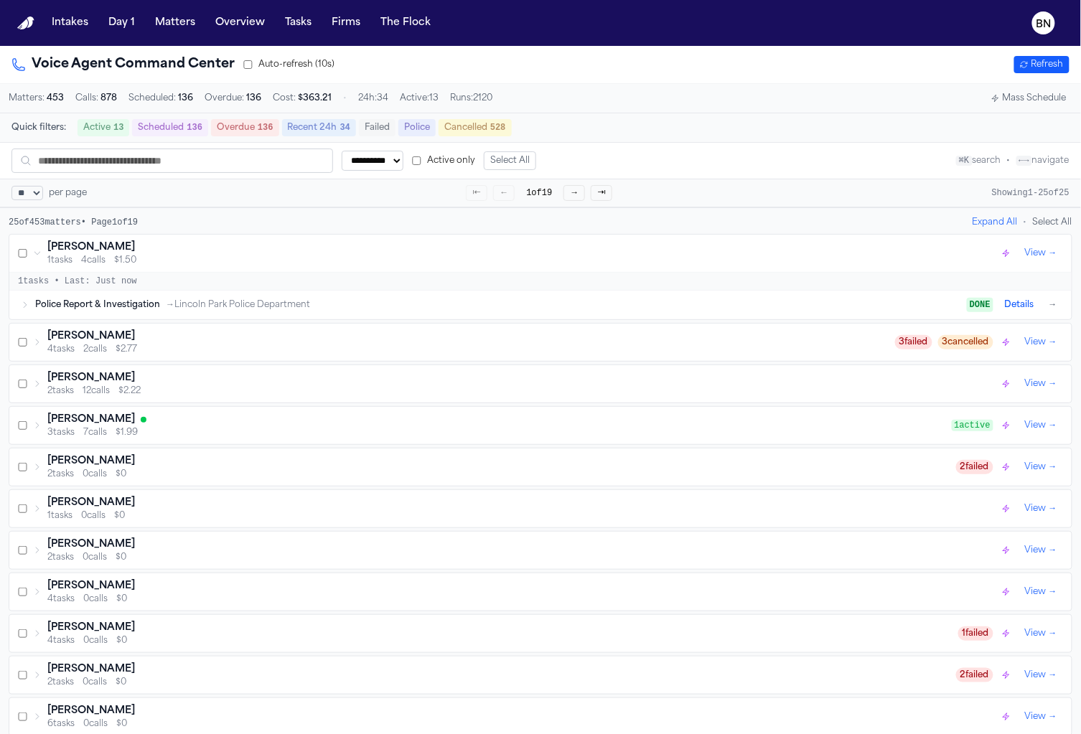
click at [35, 344] on icon at bounding box center [37, 342] width 9 height 9
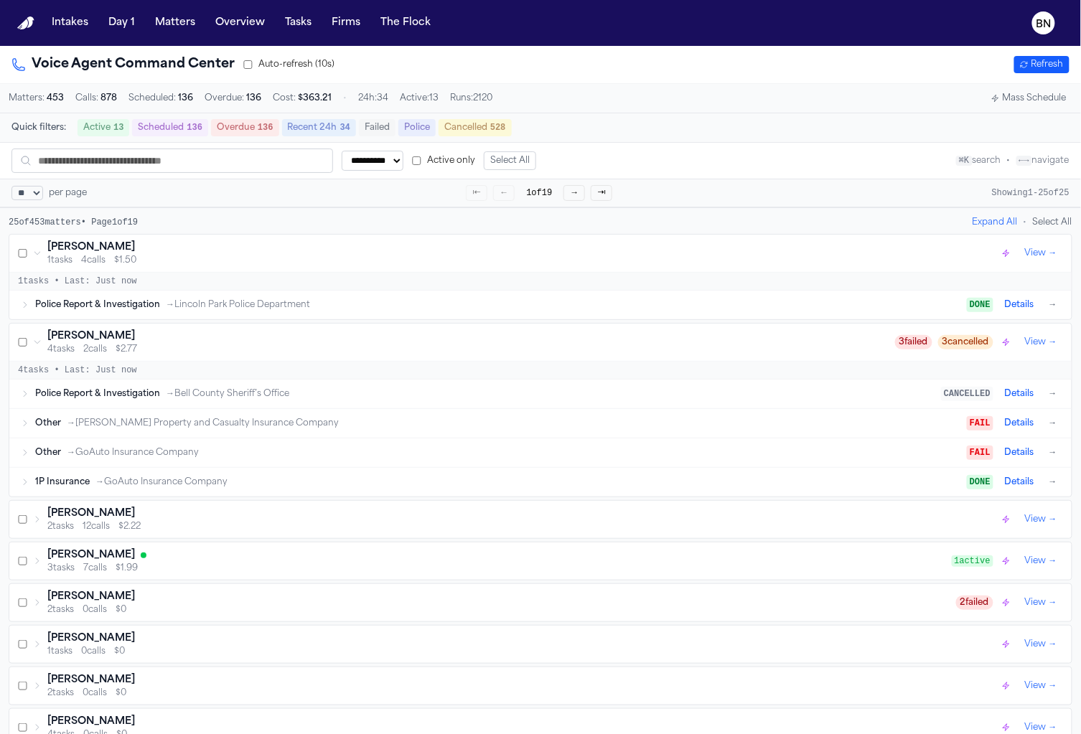
click at [474, 124] on button "Cancelled 528" at bounding box center [474, 127] width 73 height 17
click at [474, 124] on button "Cancelled 528" at bounding box center [474, 128] width 73 height 17
click at [422, 131] on button "Police" at bounding box center [416, 127] width 37 height 17
click at [422, 131] on button "Police" at bounding box center [416, 128] width 37 height 17
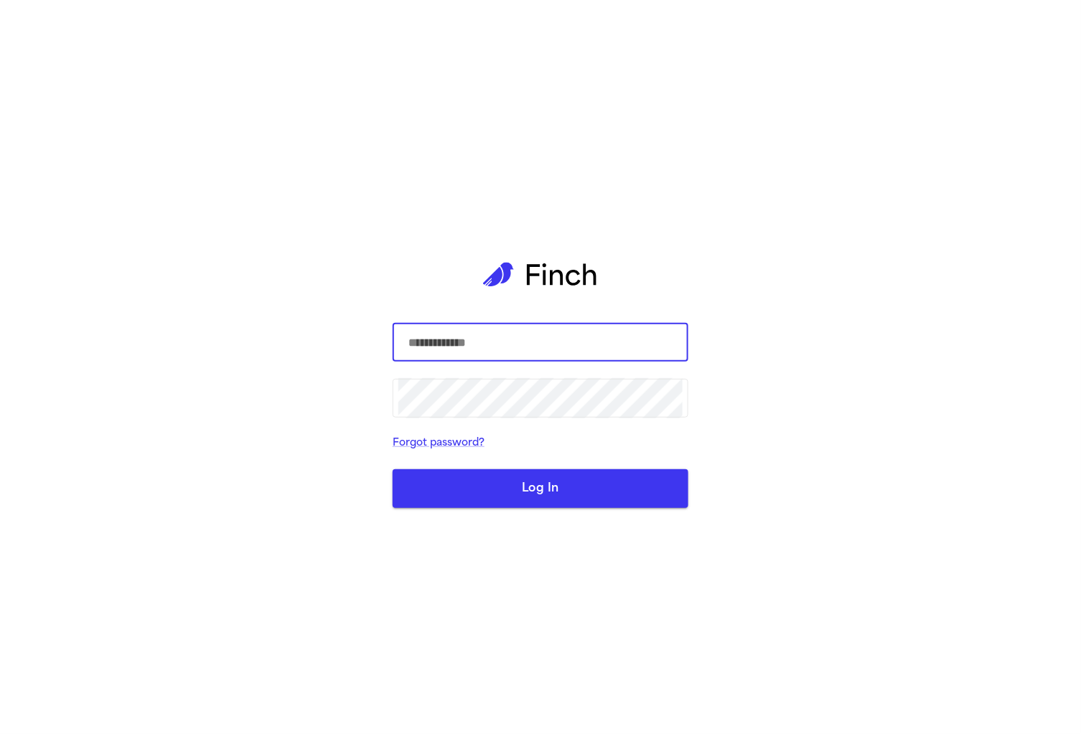
select select "**"
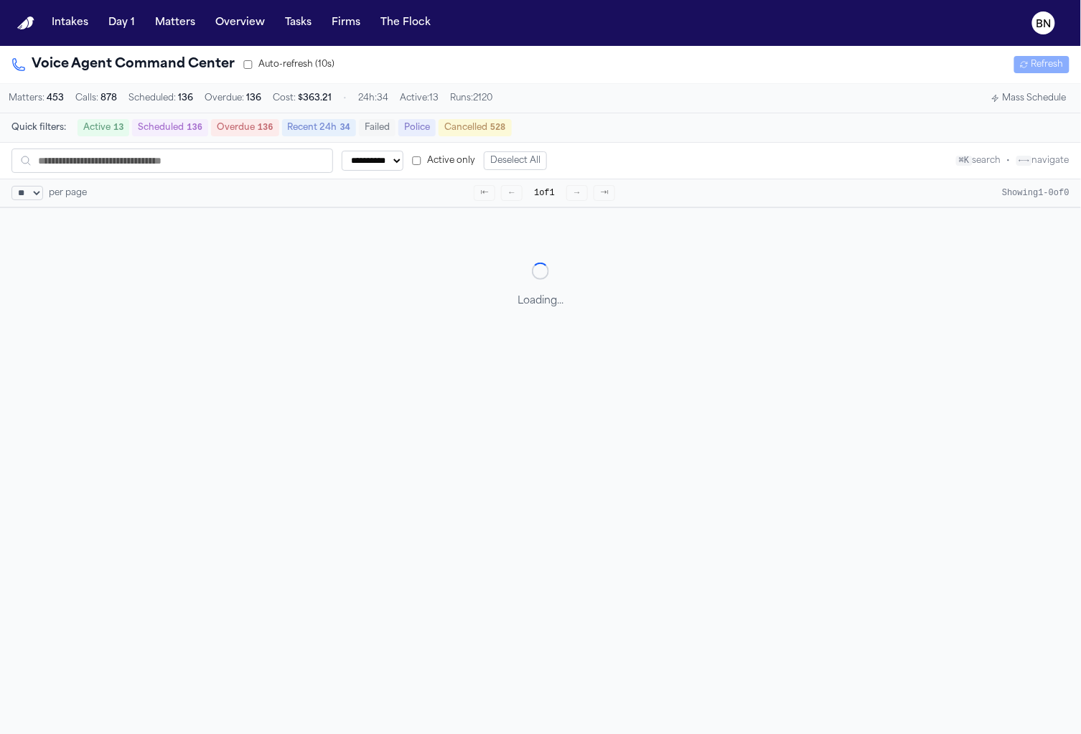
click at [417, 130] on button "Police" at bounding box center [416, 127] width 37 height 17
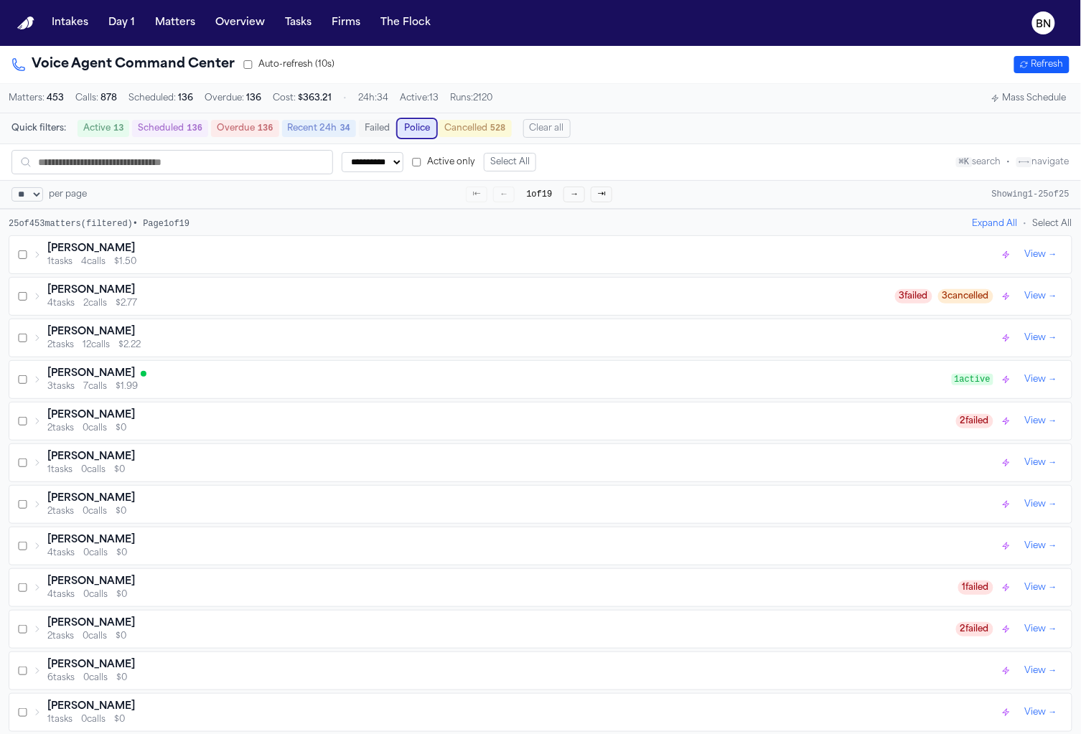
click at [417, 130] on button "Police" at bounding box center [416, 128] width 37 height 17
click at [417, 130] on button "Police" at bounding box center [416, 127] width 37 height 17
click at [417, 130] on button "Police" at bounding box center [416, 128] width 37 height 17
click at [417, 130] on button "Police" at bounding box center [416, 127] width 37 height 17
click at [417, 130] on button "Police" at bounding box center [416, 128] width 37 height 17
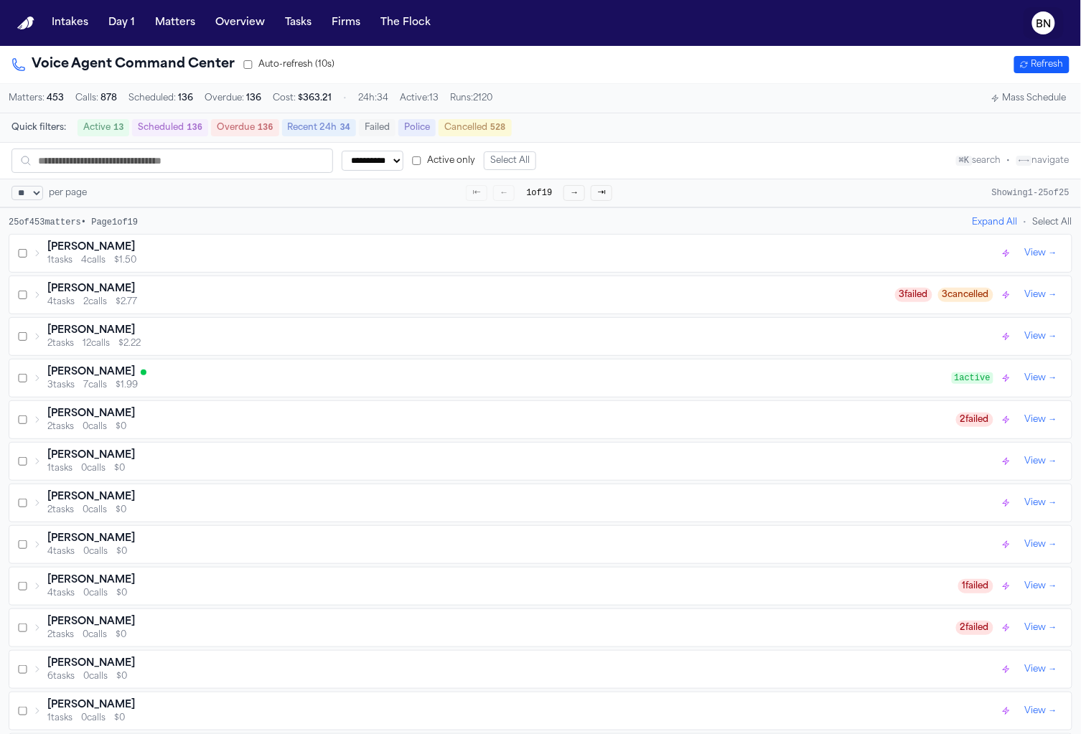
click at [1042, 32] on icon "BN" at bounding box center [1043, 22] width 23 height 23
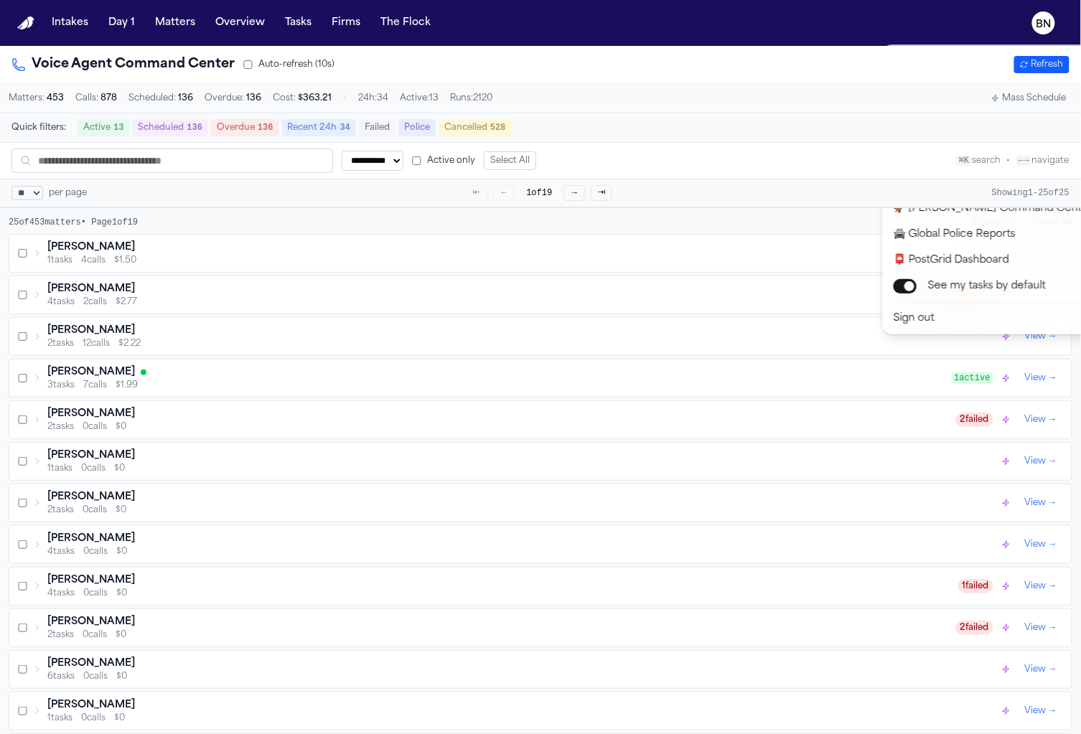
click at [1043, 28] on text "BN" at bounding box center [1043, 24] width 15 height 10
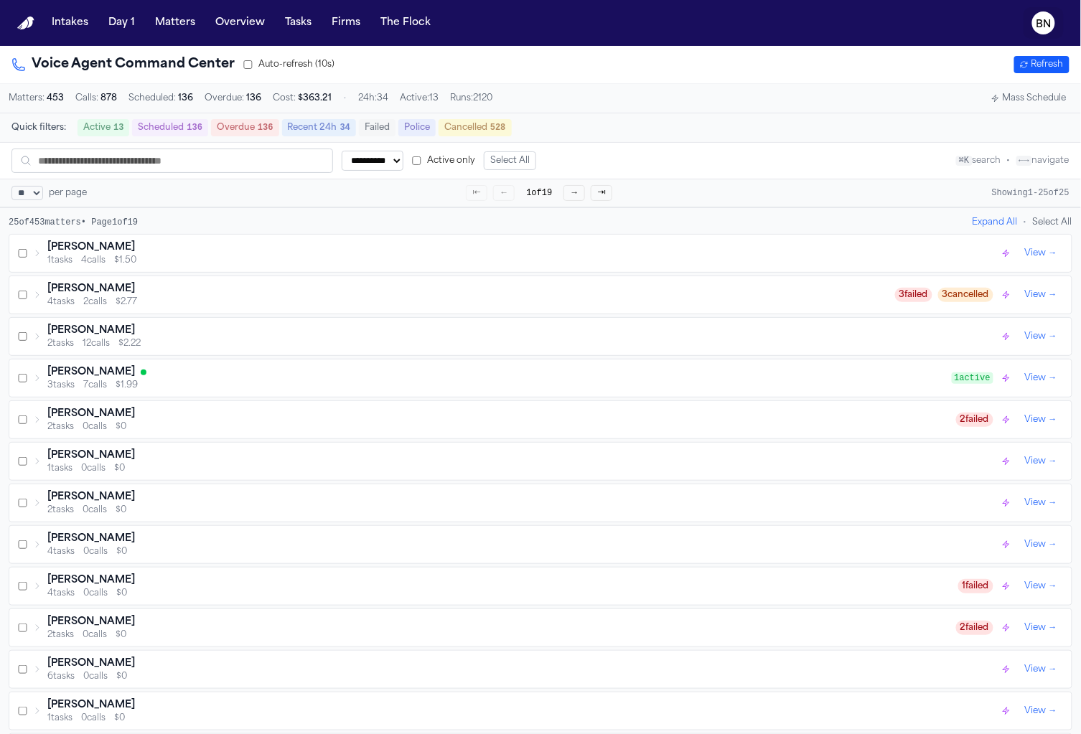
click at [1043, 28] on text "BN" at bounding box center [1043, 24] width 15 height 10
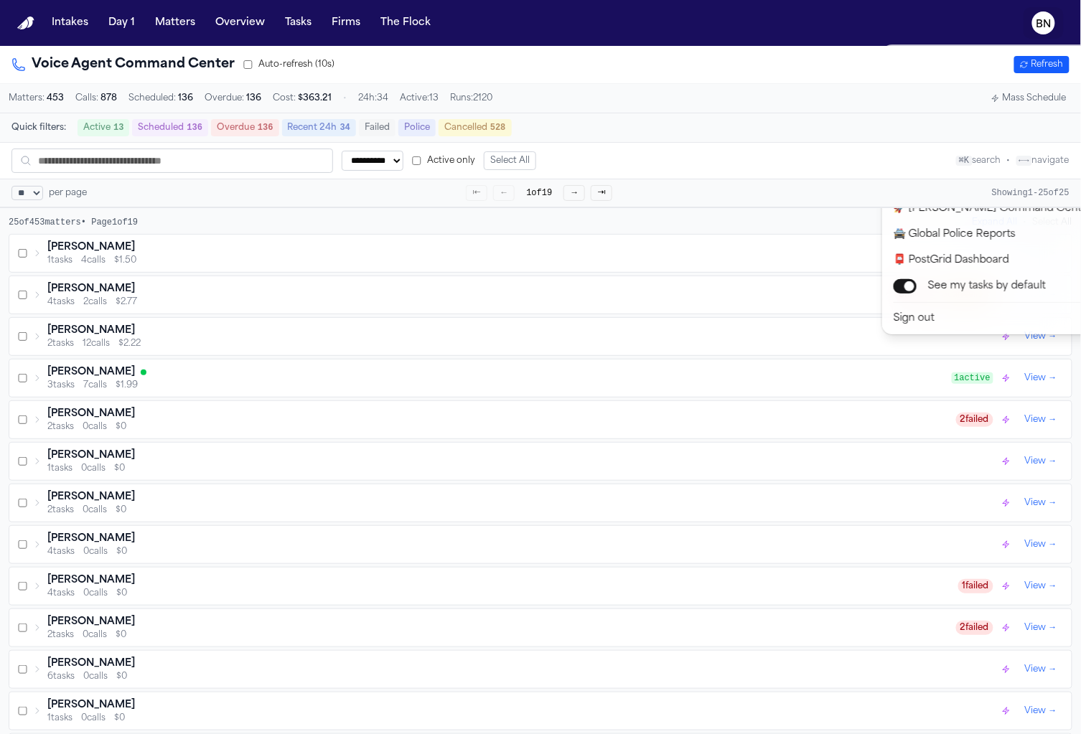
click at [1043, 28] on text "BN" at bounding box center [1043, 24] width 15 height 10
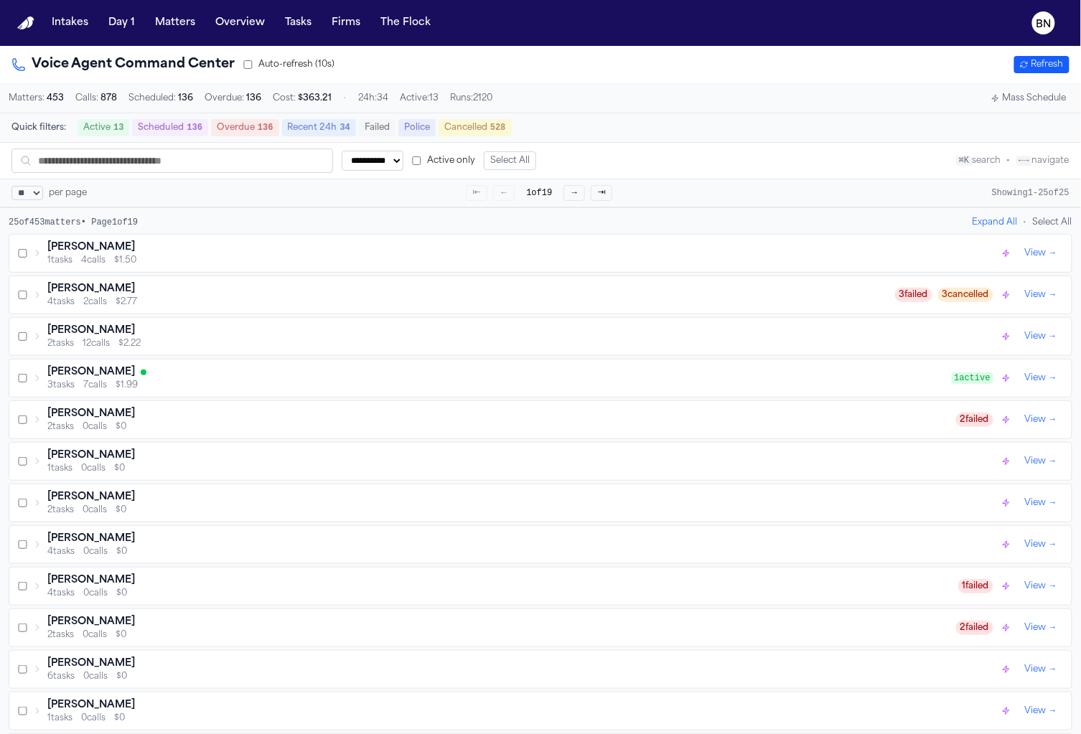
click at [104, 119] on button "Active 13" at bounding box center [104, 127] width 52 height 17
click at [104, 122] on button "Active 13" at bounding box center [104, 128] width 52 height 17
click at [104, 122] on button "Active 13" at bounding box center [104, 127] width 52 height 17
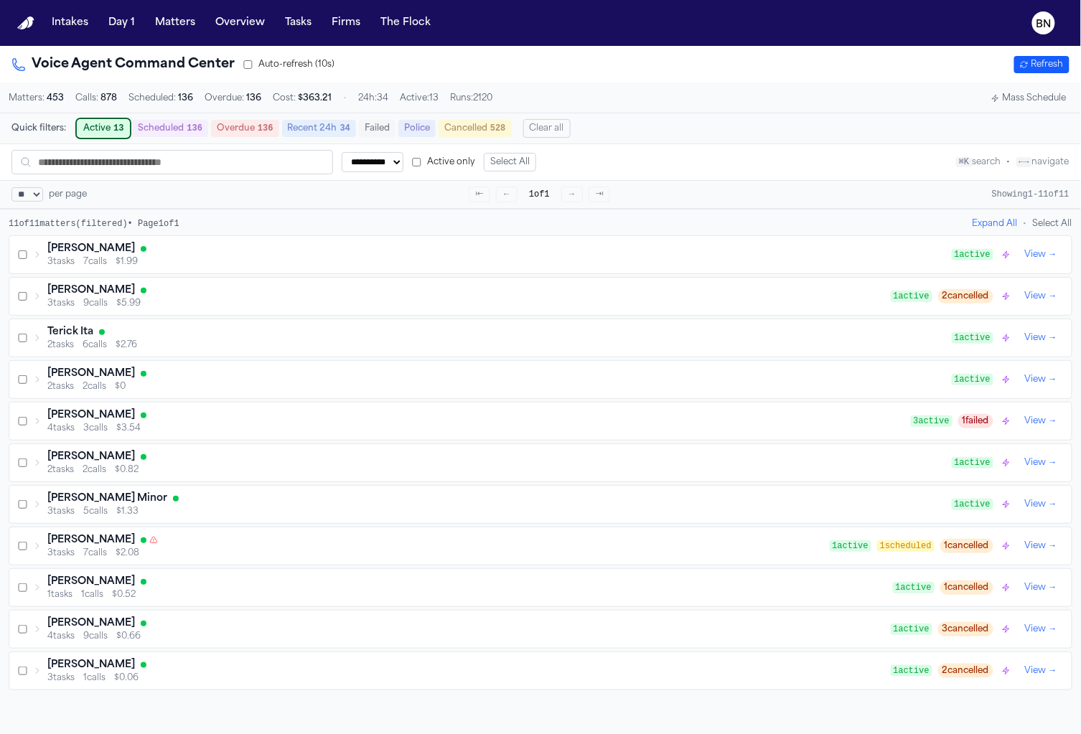
click at [214, 302] on div "3 tasks 9 calls $5.99" at bounding box center [468, 303] width 843 height 11
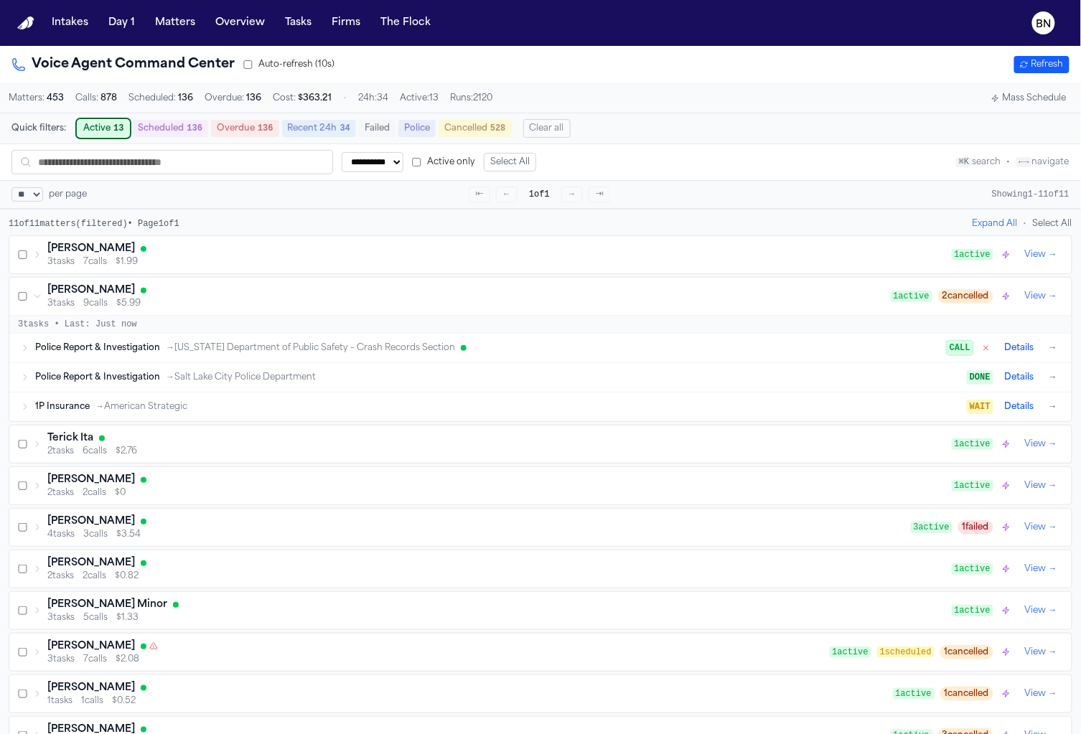
click at [232, 369] on div "Police Report & Investigation → Salt Lake City Police Department DONE Details →" at bounding box center [547, 377] width 1025 height 17
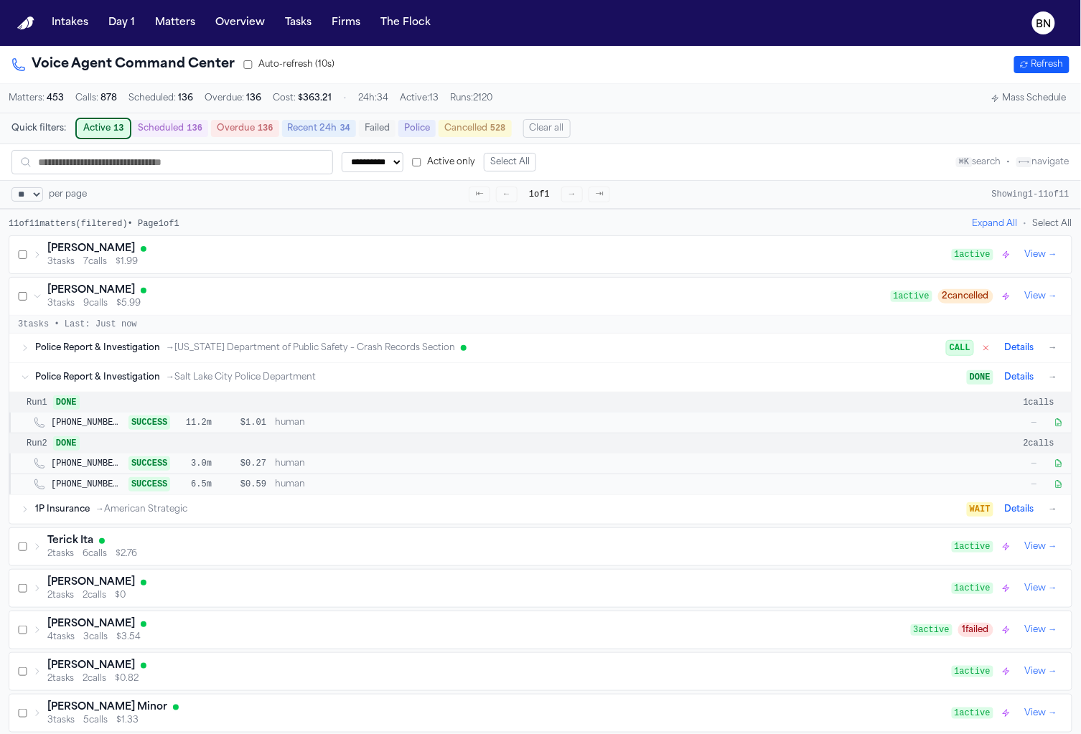
click at [232, 369] on div "Police Report & Investigation → Salt Lake City Police Department DONE Details →" at bounding box center [547, 377] width 1025 height 17
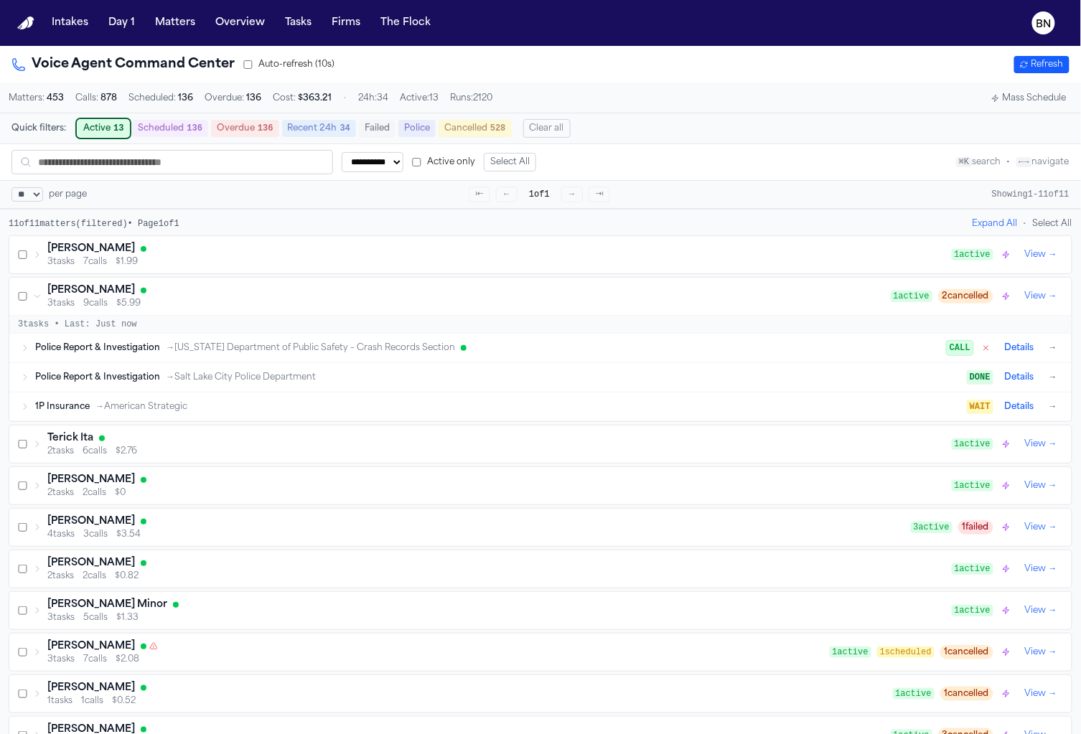
click at [235, 304] on div "3 tasks 9 calls $5.99" at bounding box center [468, 303] width 843 height 11
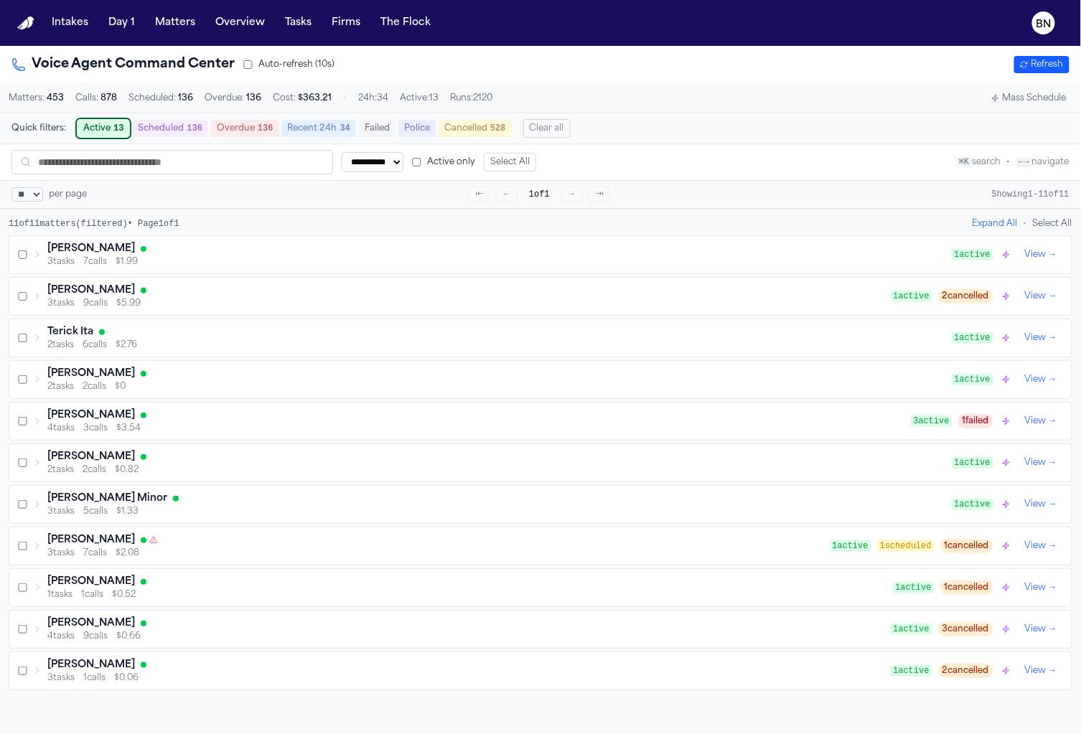
click at [236, 337] on div "Terick Ita" at bounding box center [499, 332] width 904 height 14
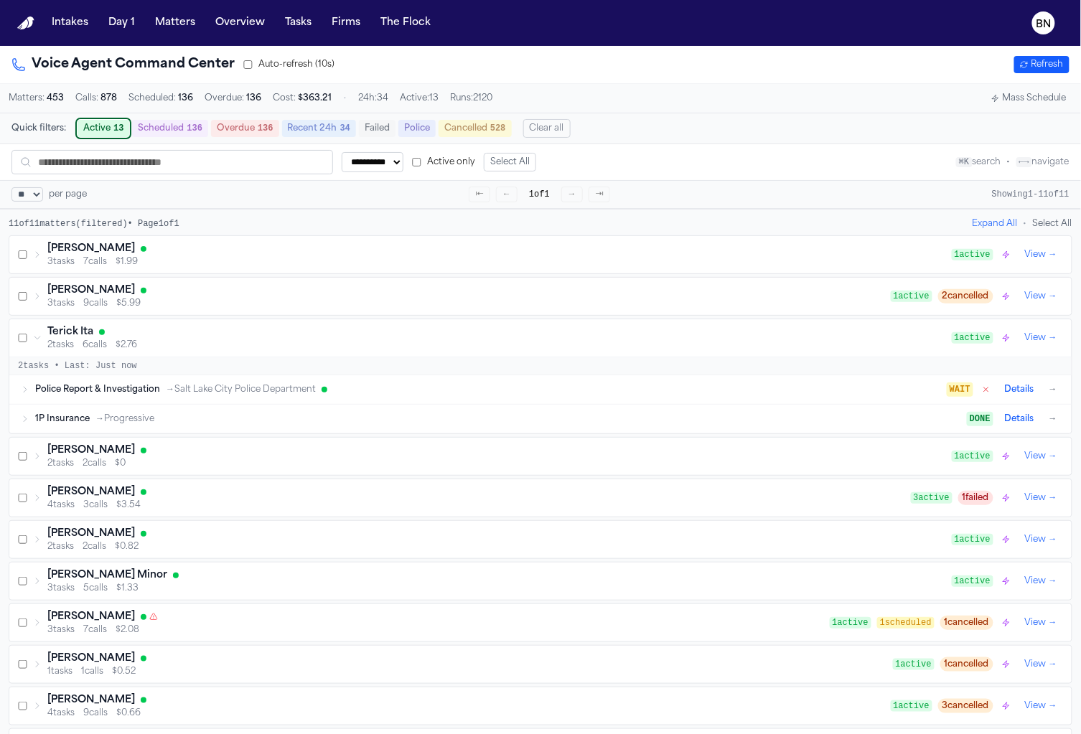
click at [236, 337] on div "Terick Ita" at bounding box center [499, 332] width 904 height 14
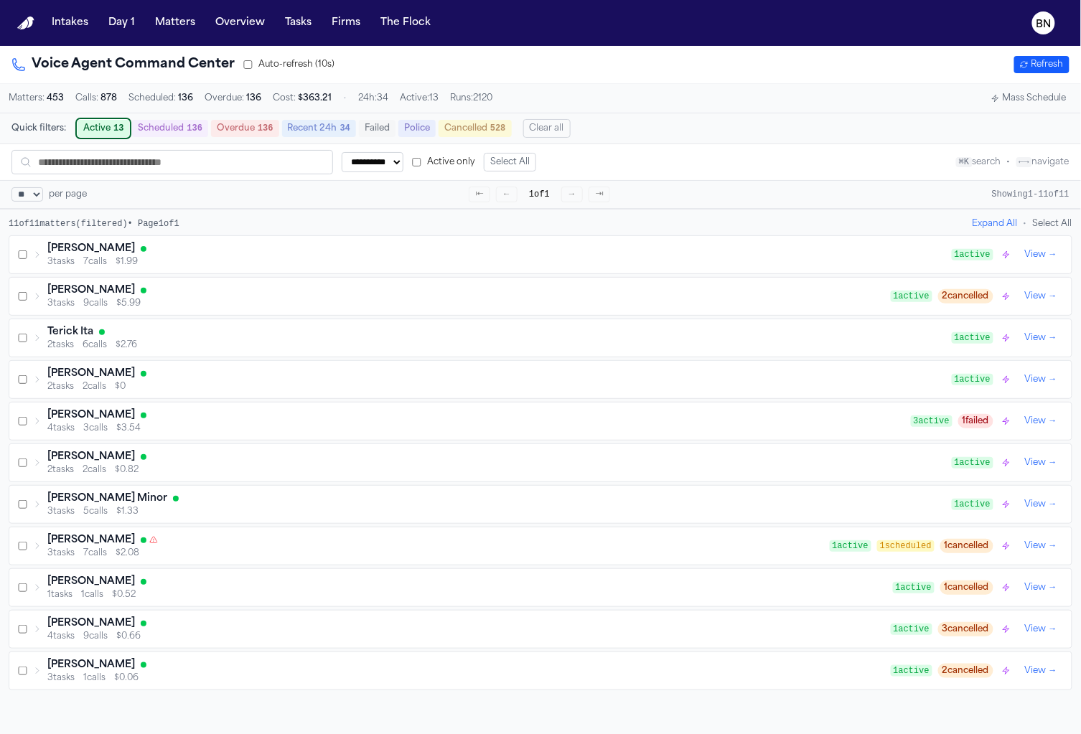
click at [240, 376] on div "Navelle Wilson" at bounding box center [499, 374] width 904 height 14
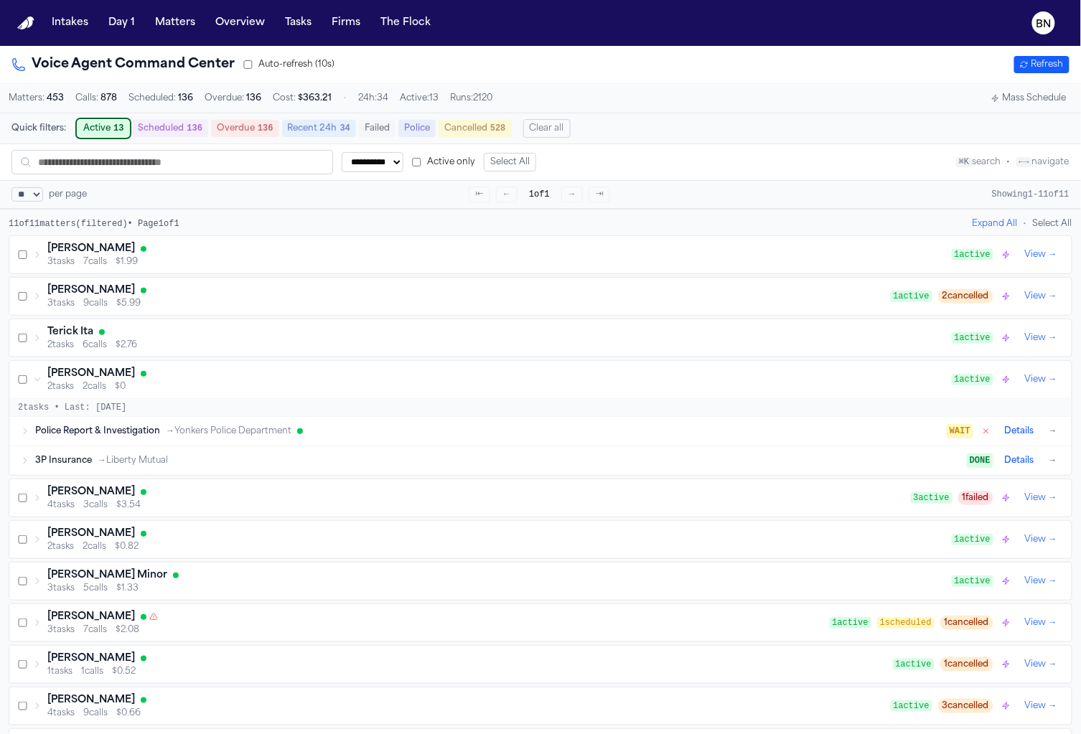
click at [240, 376] on div "Navelle Wilson" at bounding box center [499, 374] width 904 height 14
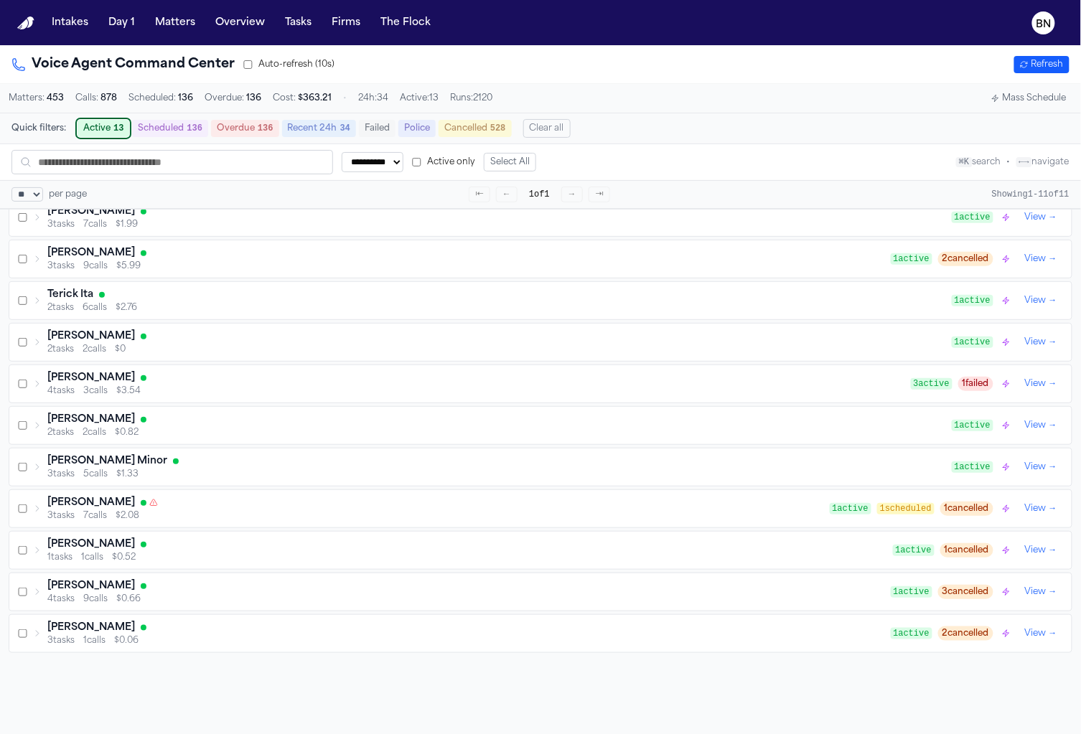
scroll to position [45, 0]
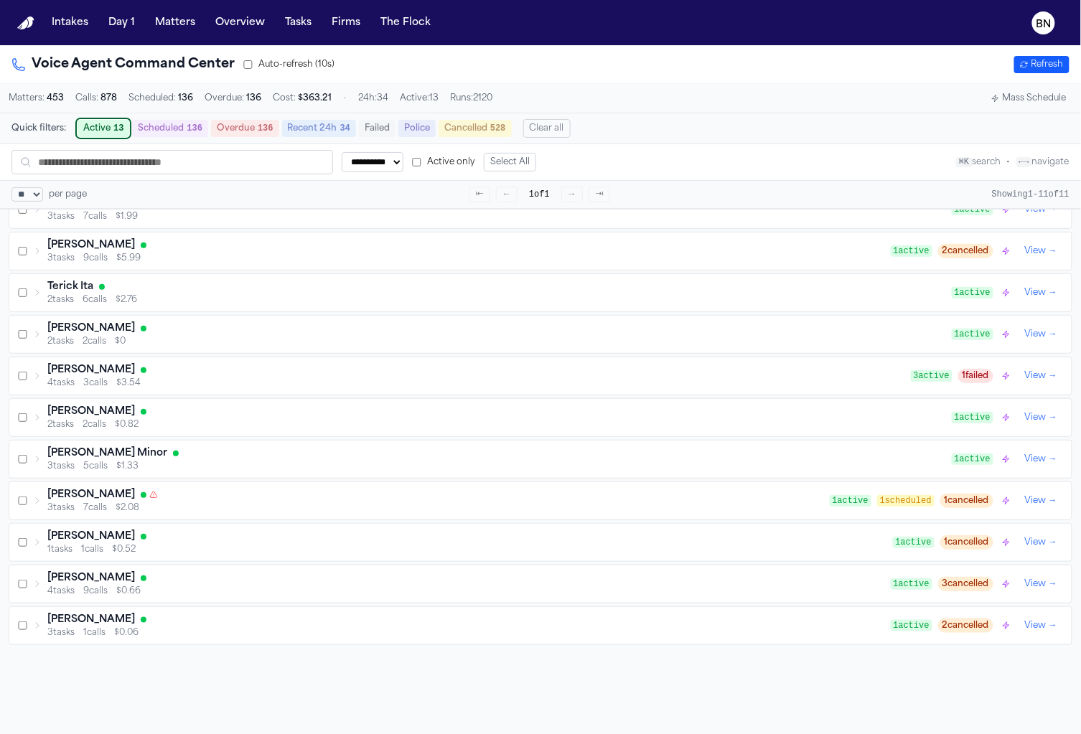
click at [276, 524] on div "Evelyn Thompson 1 tasks 1 calls $0.52 1 active 1 cancelled View →" at bounding box center [540, 542] width 1062 height 37
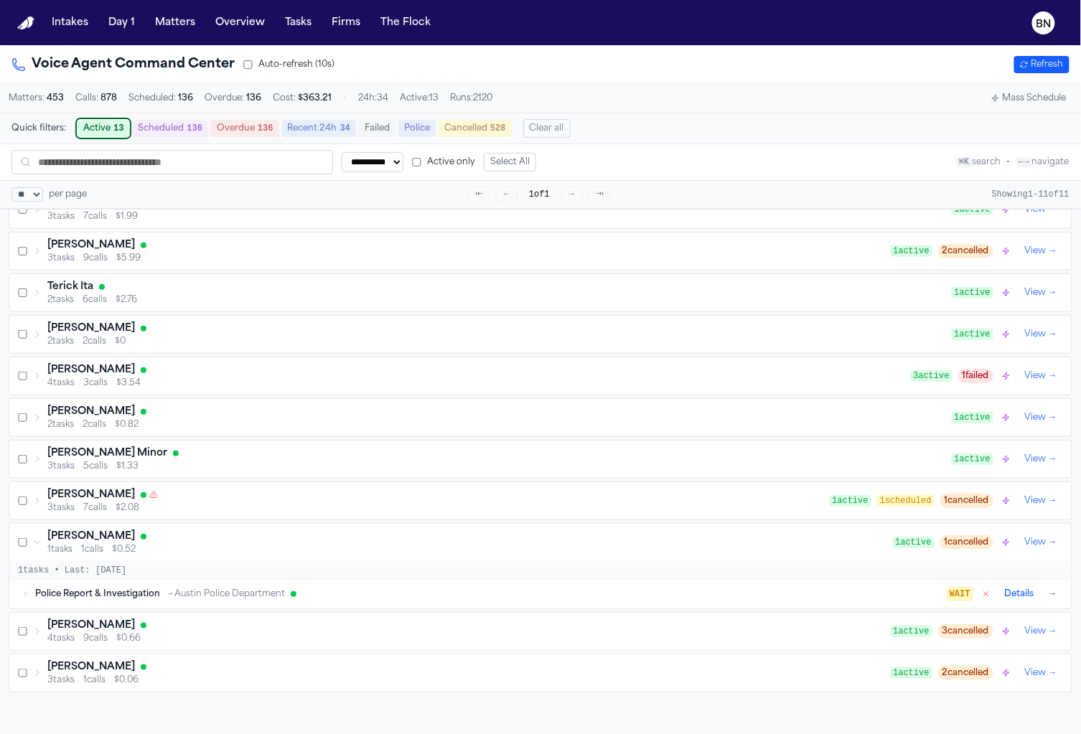
click at [276, 530] on div "Evelyn Thompson" at bounding box center [469, 537] width 845 height 14
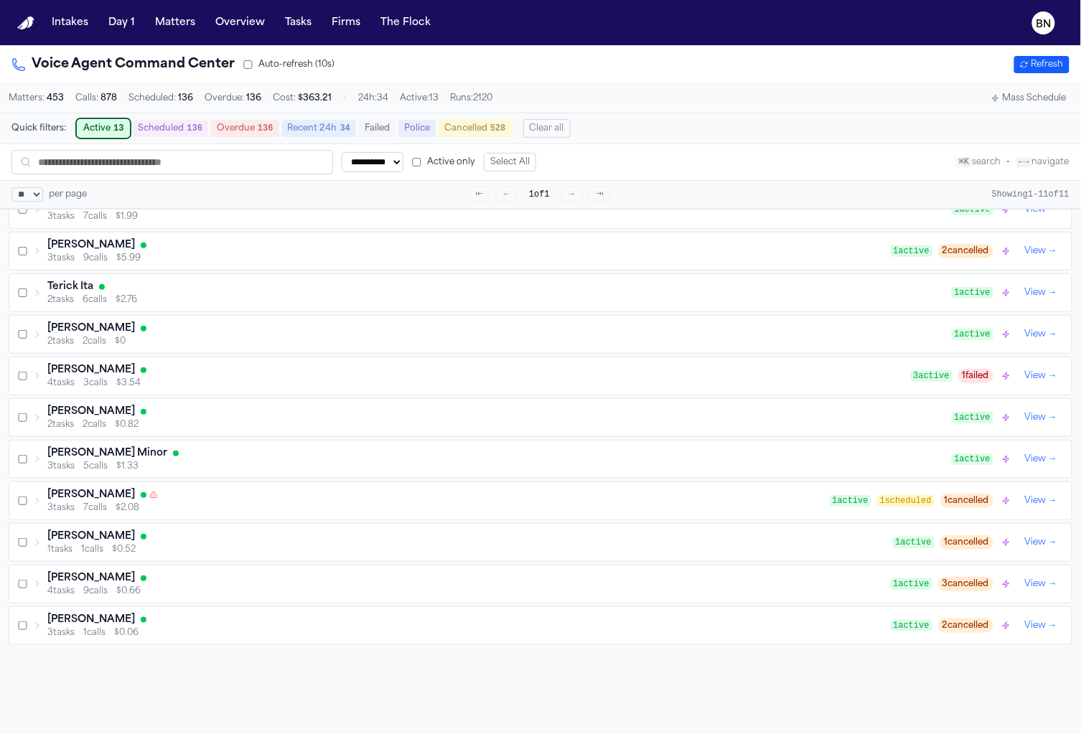
scroll to position [0, 0]
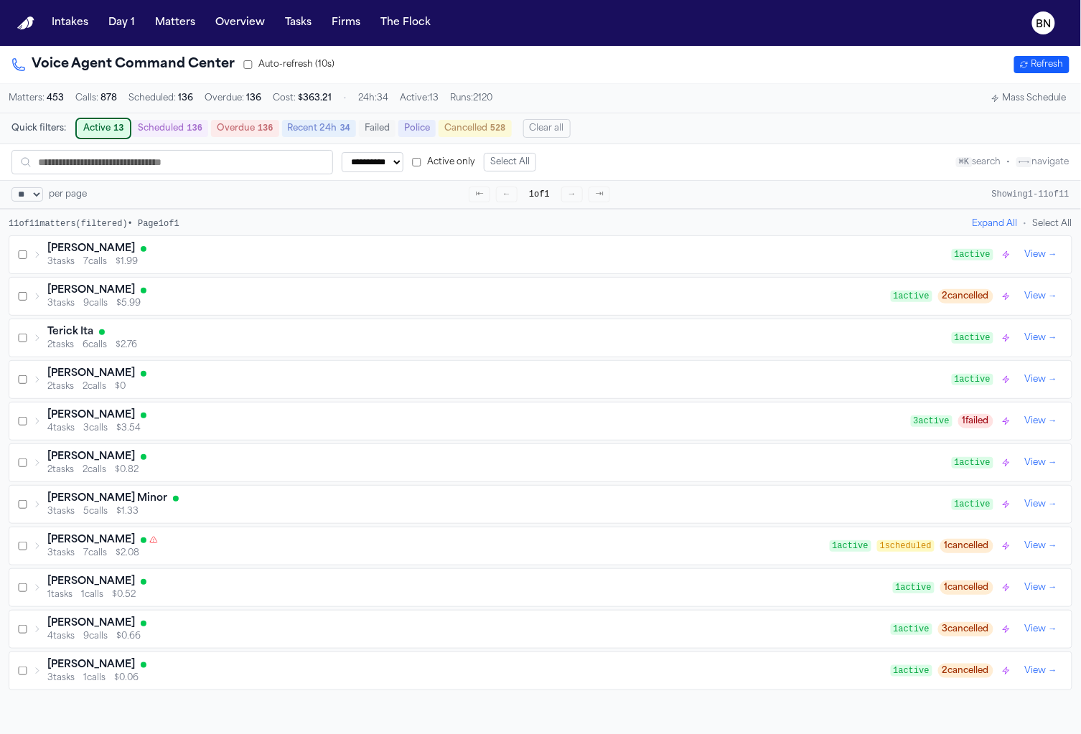
click at [311, 631] on div "4 tasks 9 calls $0.66" at bounding box center [468, 636] width 843 height 11
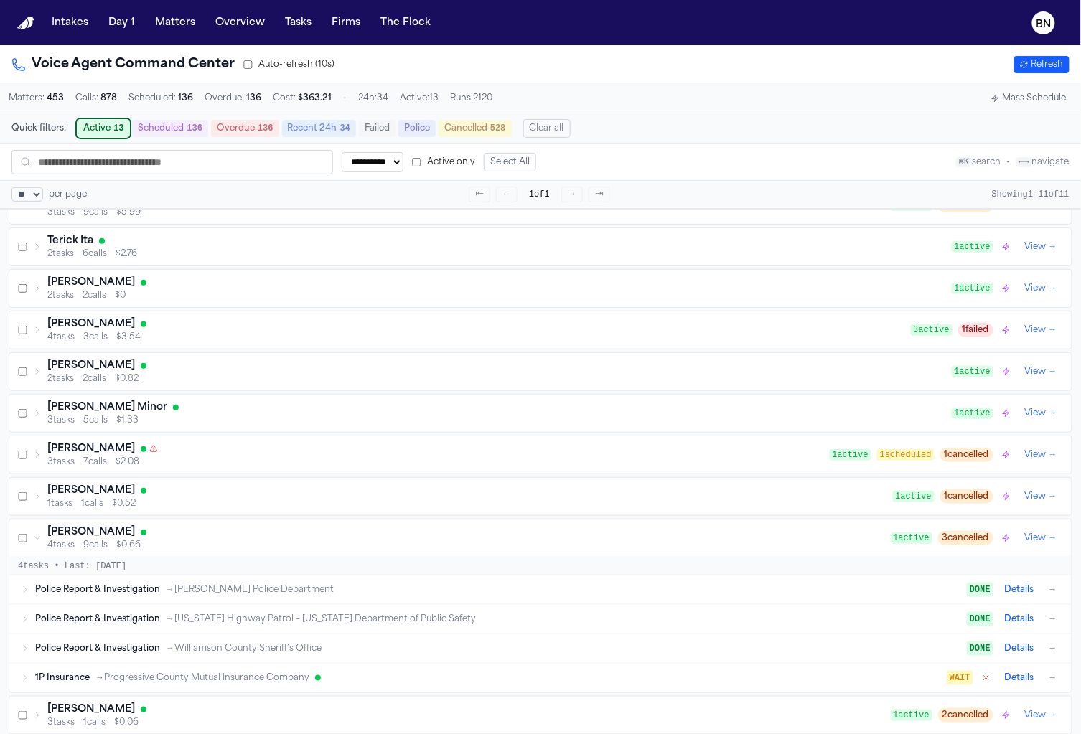
click at [325, 528] on div "Axel Saldivar Armadillo" at bounding box center [468, 532] width 843 height 14
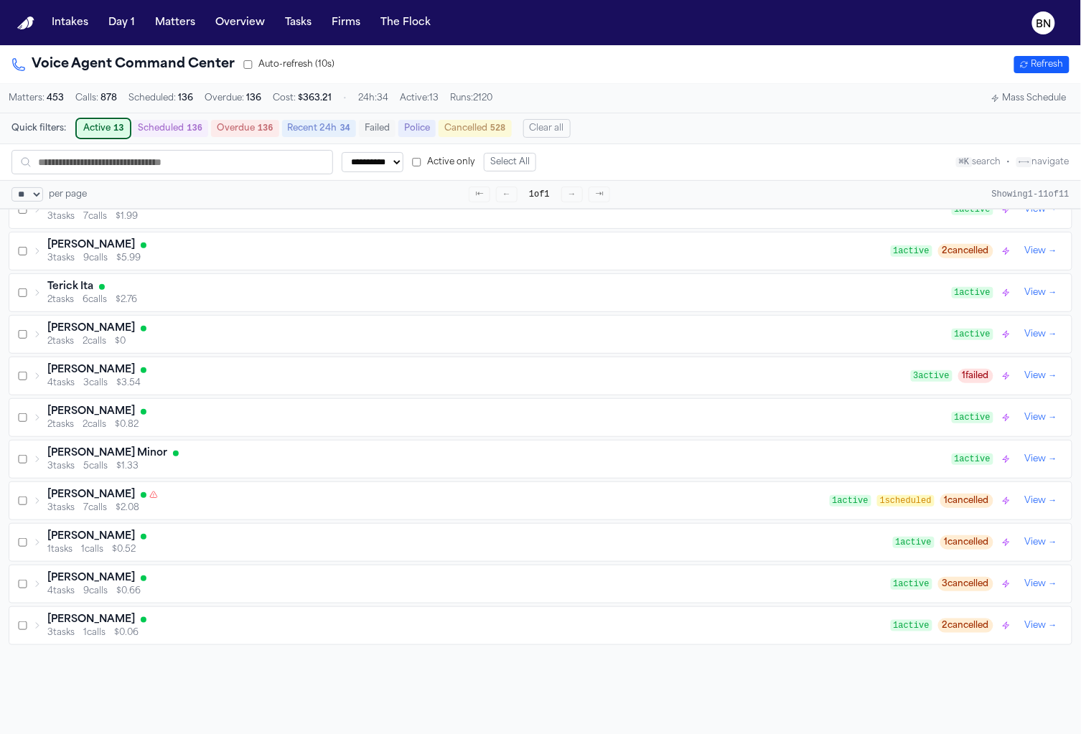
click at [444, 55] on div "Voice Agent Command Center Auto-refresh (10s) Refresh" at bounding box center [540, 65] width 1058 height 20
click at [436, 47] on div "Voice Agent Command Center Auto-refresh (10s) Refresh" at bounding box center [540, 65] width 1081 height 38
click at [433, 51] on div "Voice Agent Command Center Auto-refresh (10s) Refresh" at bounding box center [540, 65] width 1081 height 38
click at [85, 125] on button "Active 13" at bounding box center [104, 128] width 52 height 17
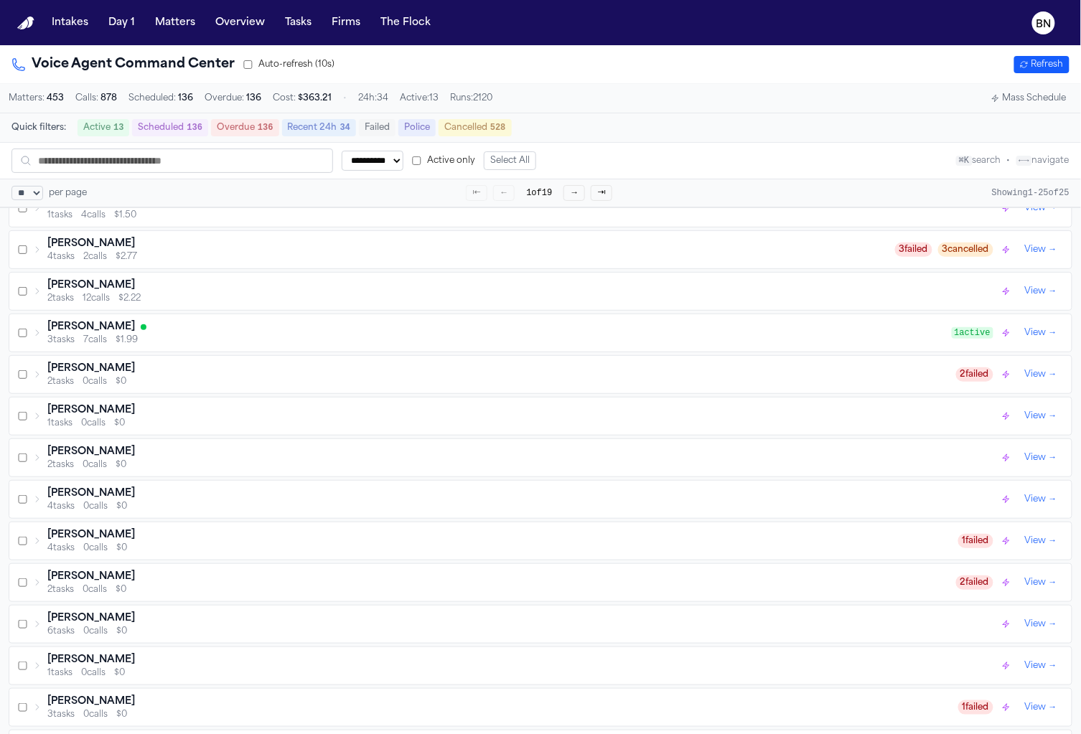
click at [9, 146] on div "**********" at bounding box center [540, 161] width 1081 height 36
click at [2, 145] on div "**********" at bounding box center [540, 161] width 1081 height 36
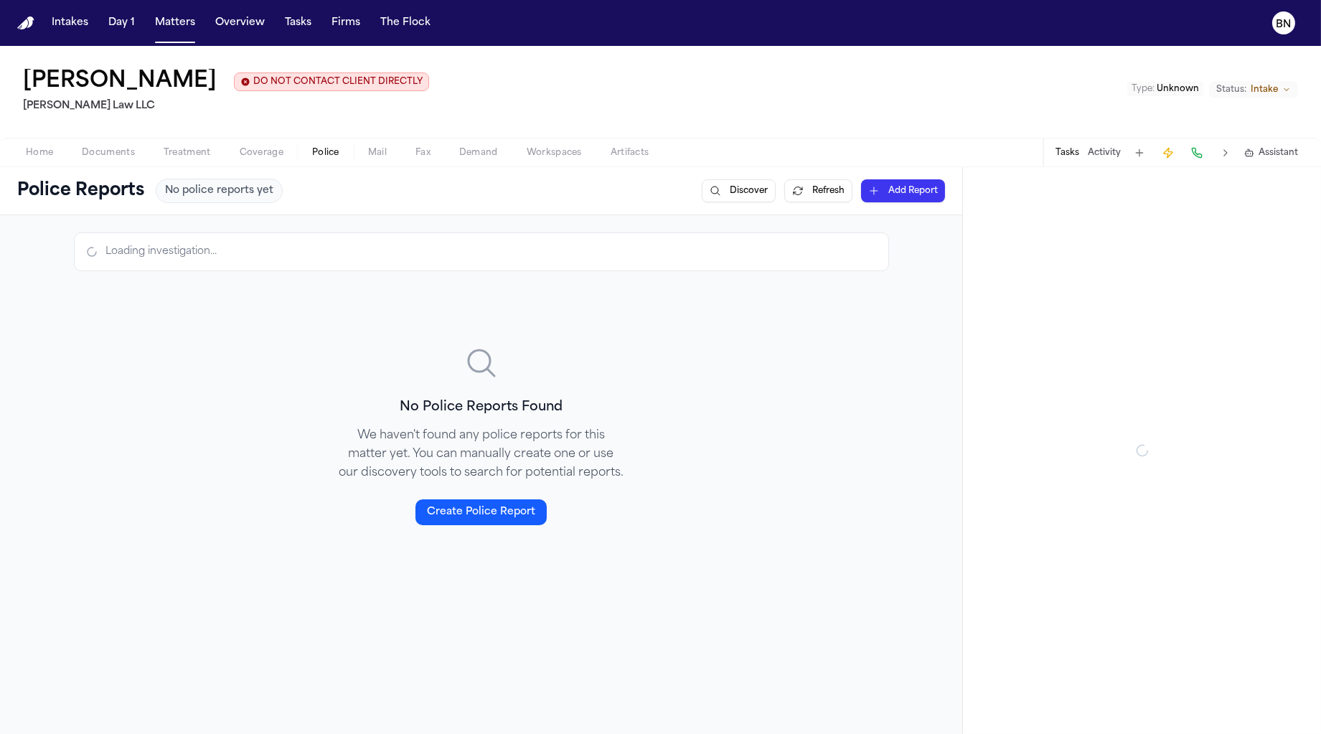
click at [327, 153] on span "Police" at bounding box center [325, 152] width 27 height 11
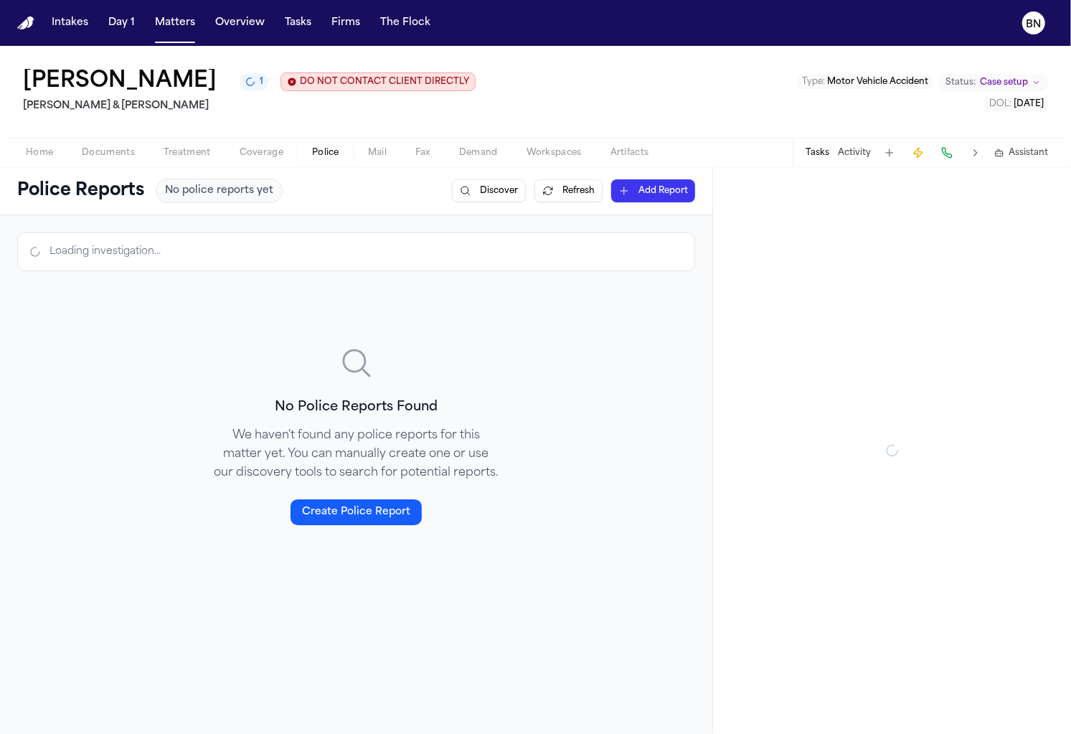
click at [331, 159] on span "Police" at bounding box center [325, 152] width 27 height 11
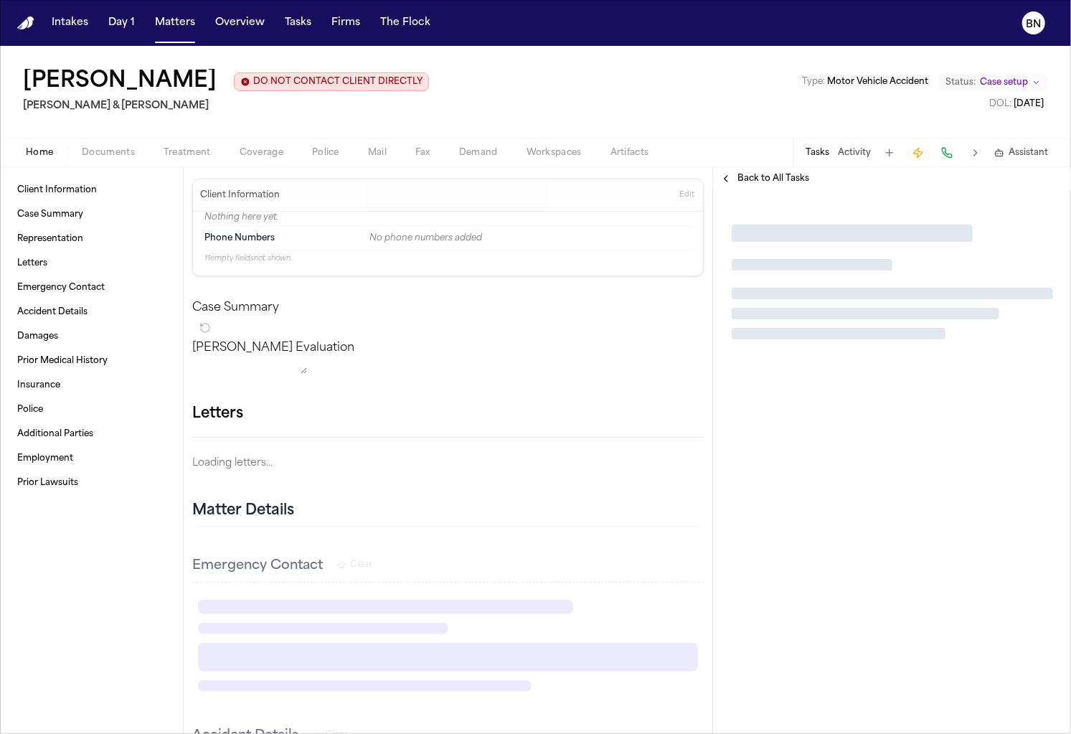
click at [854, 161] on div "Tasks Activity Assistant" at bounding box center [926, 152] width 267 height 28
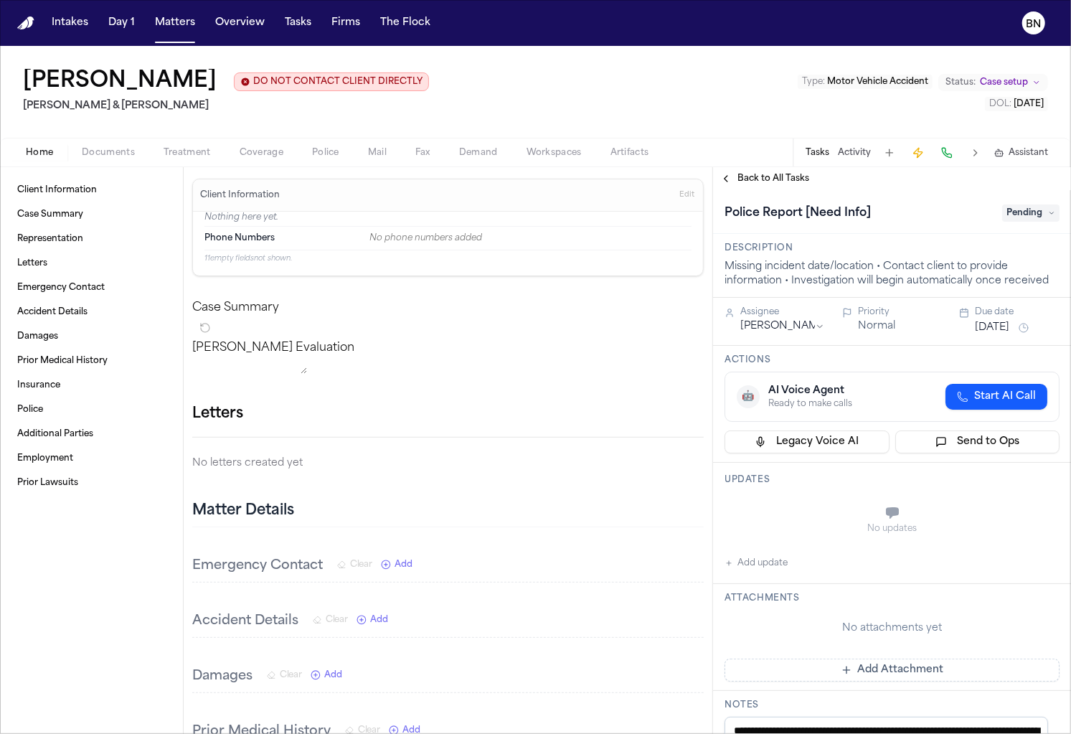
click at [854, 156] on button "Activity" at bounding box center [854, 152] width 33 height 11
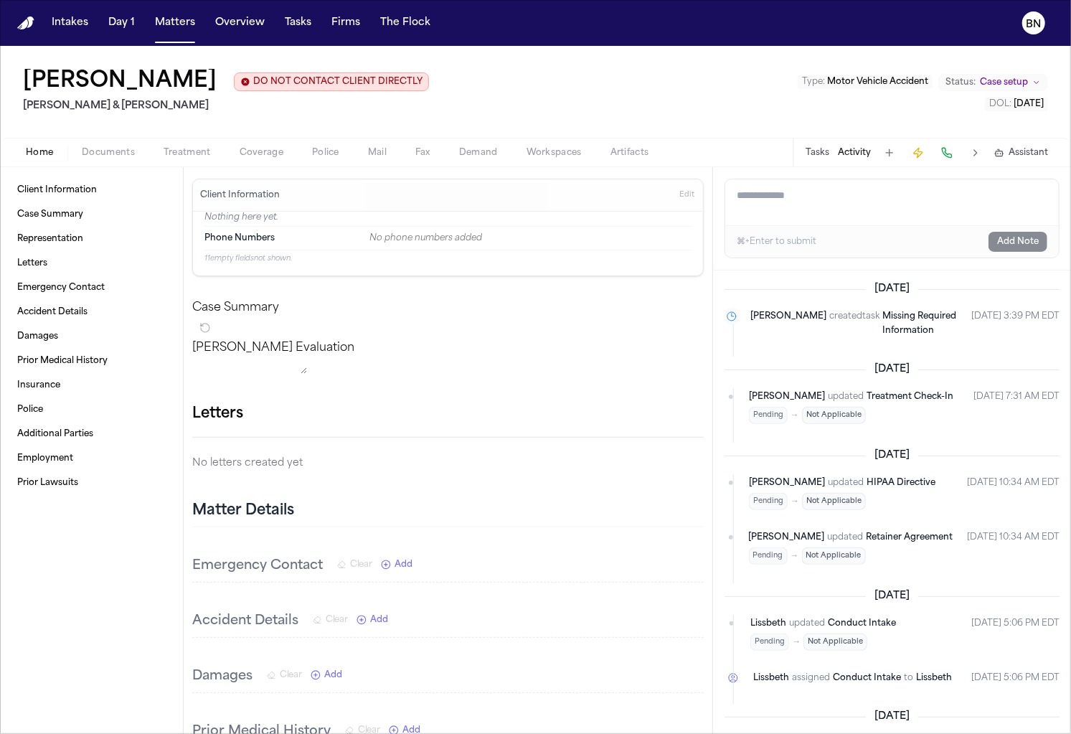
click at [865, 218] on textarea "Add a note to this matter" at bounding box center [892, 202] width 334 height 46
paste textarea "**********"
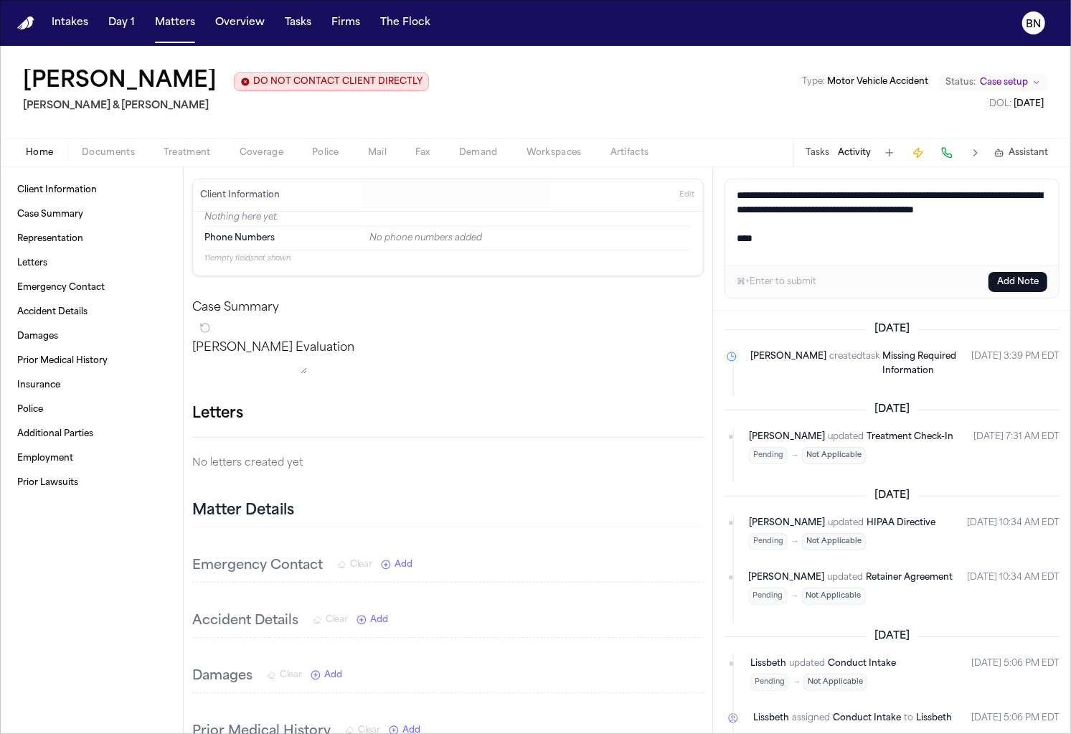
paste textarea "**********"
type textarea "**********"
click at [1018, 285] on button "Add Note" at bounding box center [1018, 282] width 59 height 20
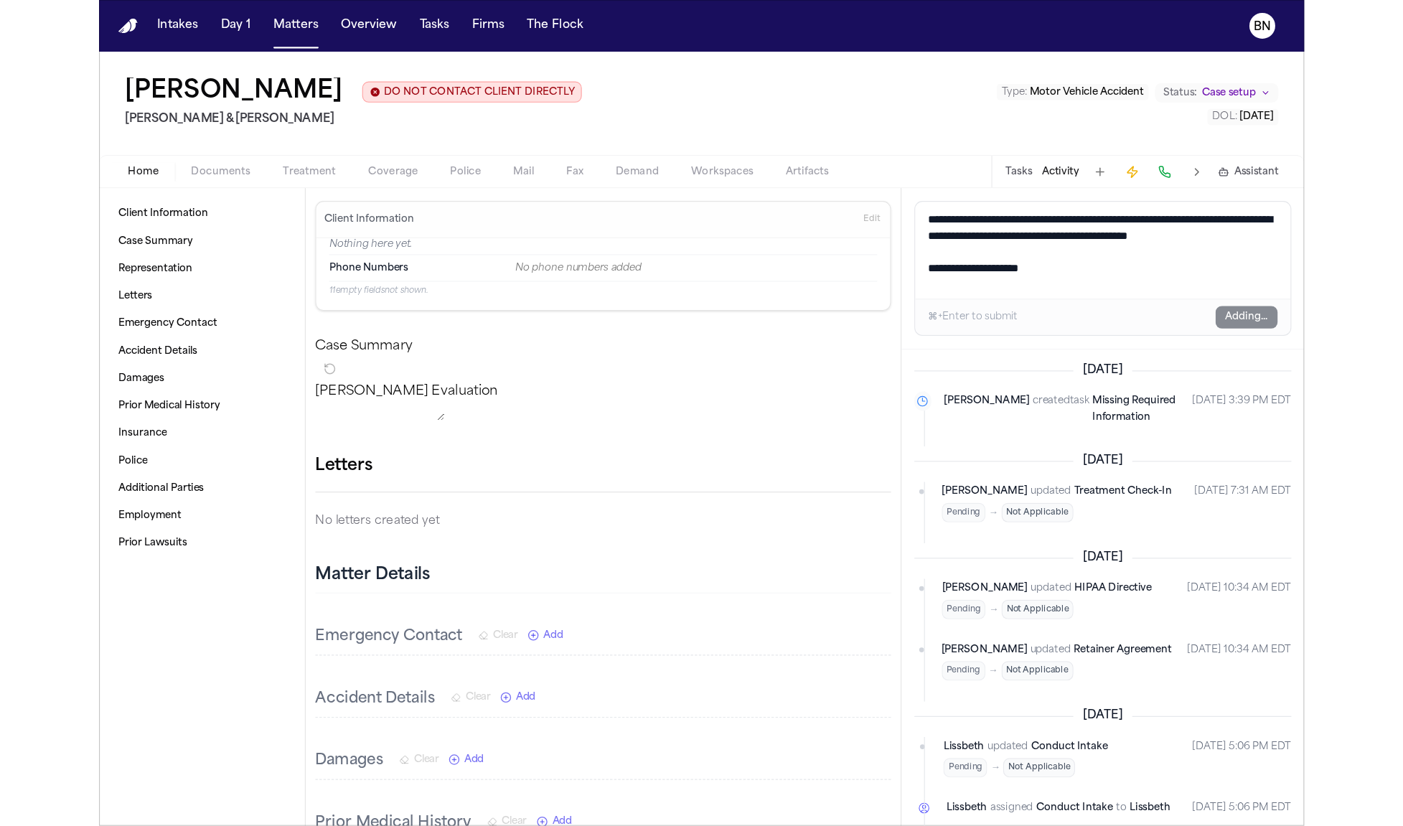
scroll to position [0, 0]
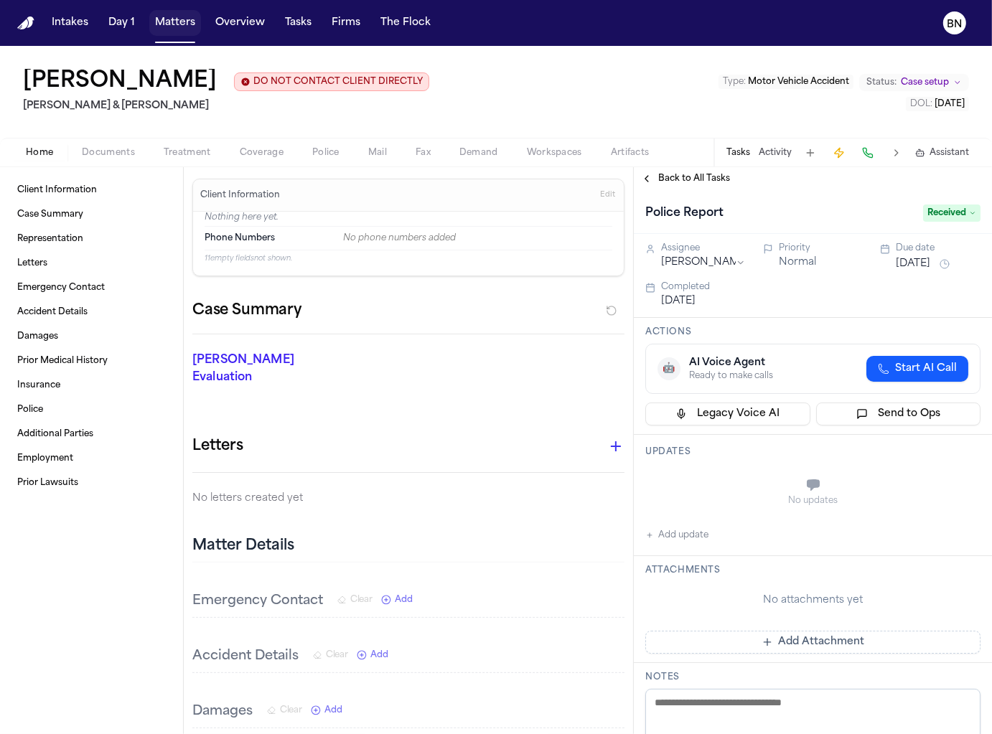
click at [174, 29] on button "Matters" at bounding box center [175, 23] width 52 height 26
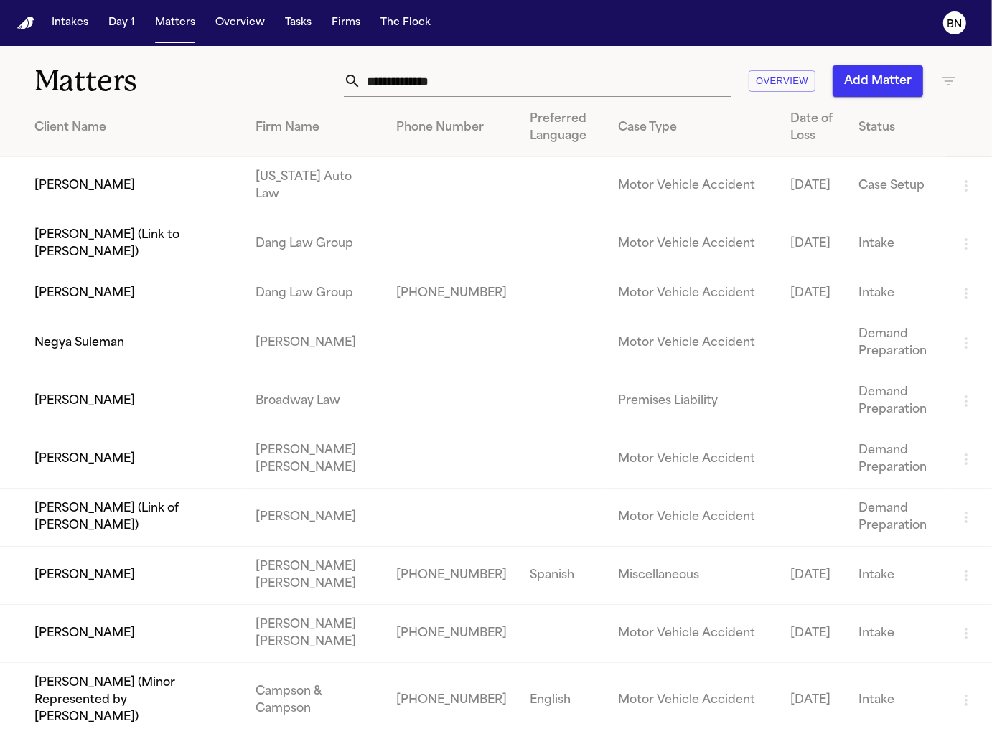
click at [596, 73] on input "text" at bounding box center [546, 81] width 370 height 32
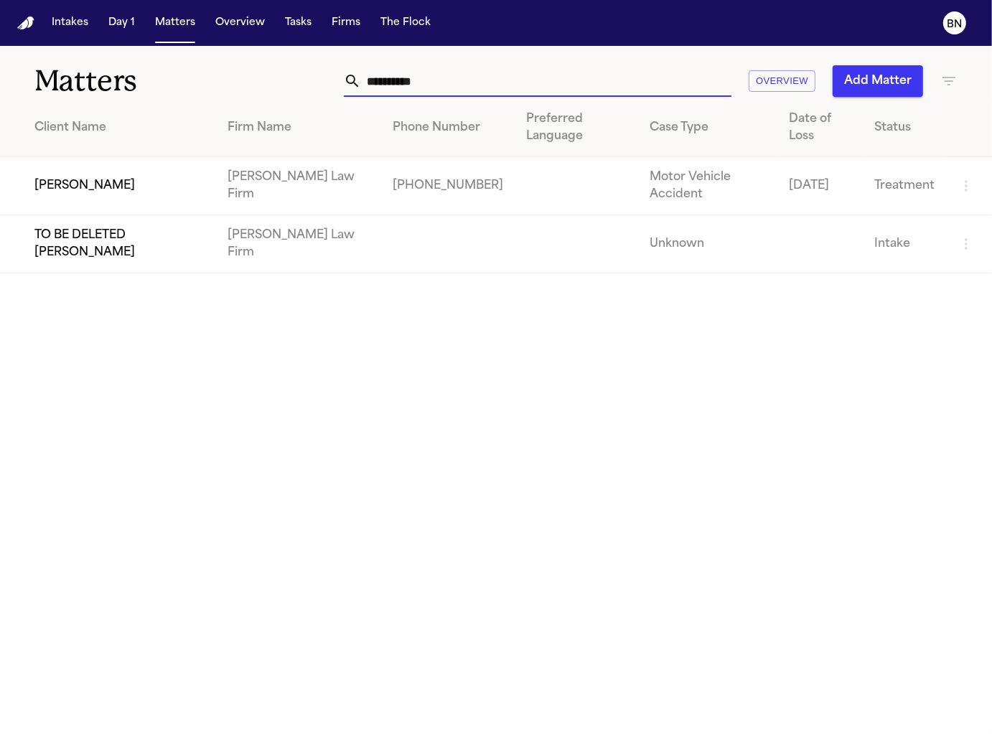
type input "**********"
click at [197, 157] on td "Bryan Bristo" at bounding box center [108, 186] width 216 height 58
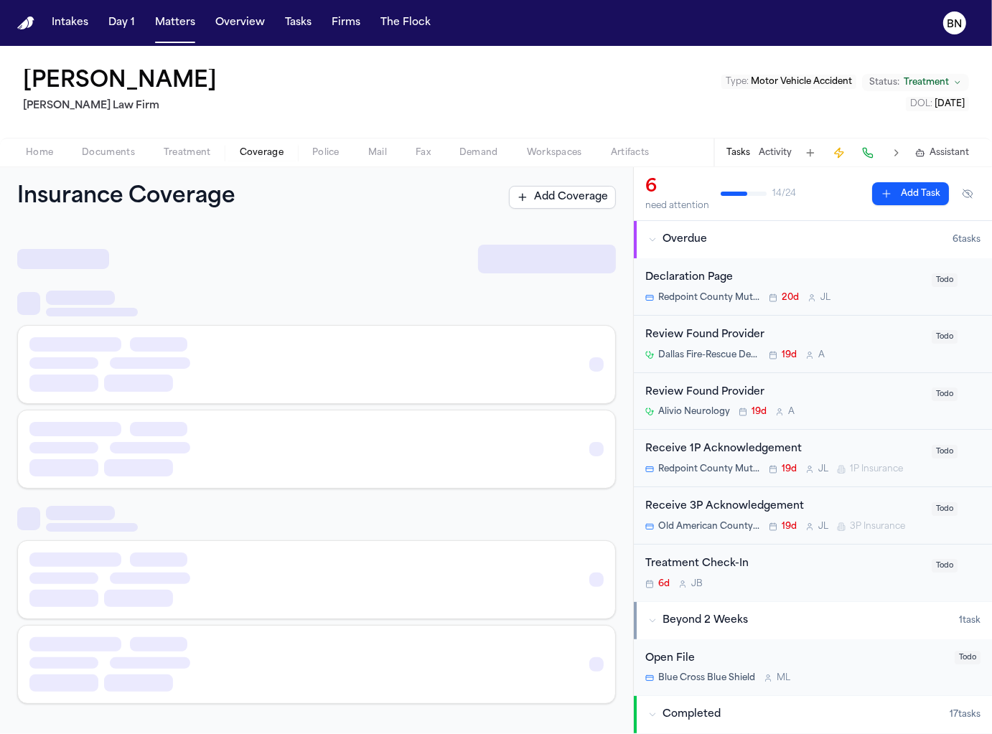
click at [276, 154] on span "Coverage" at bounding box center [262, 152] width 44 height 11
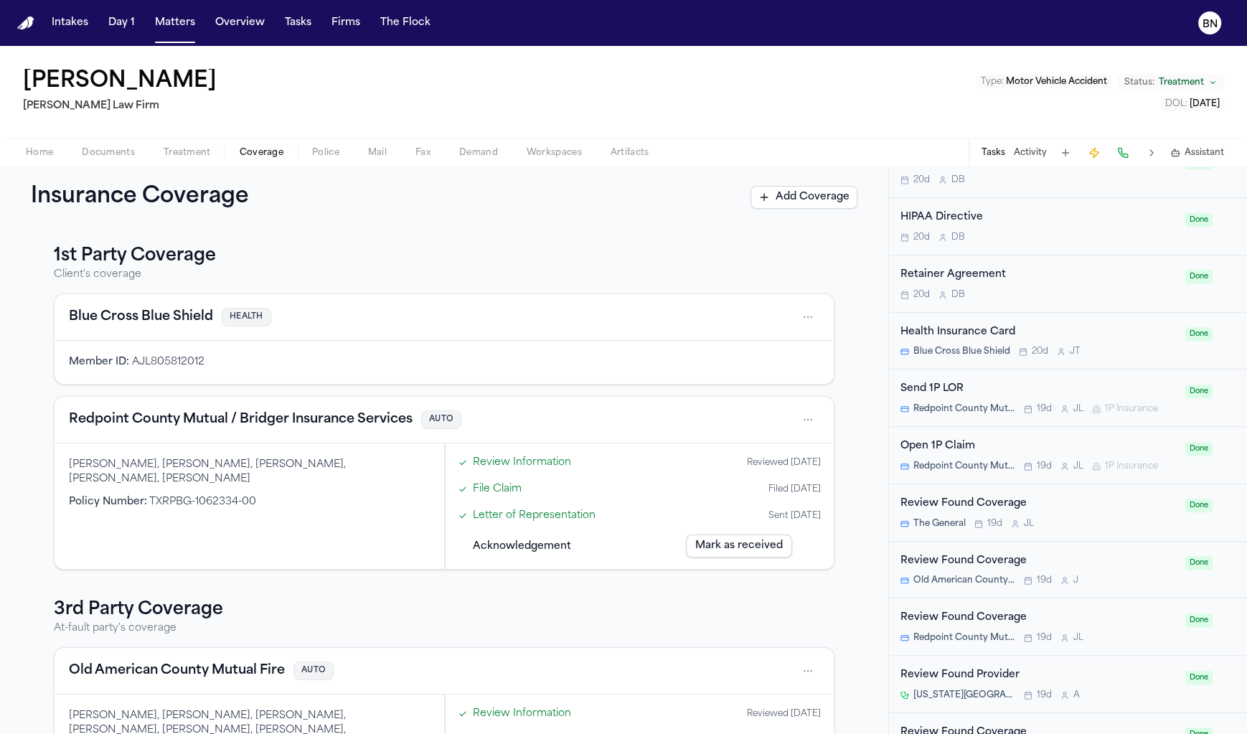
scroll to position [622, 0]
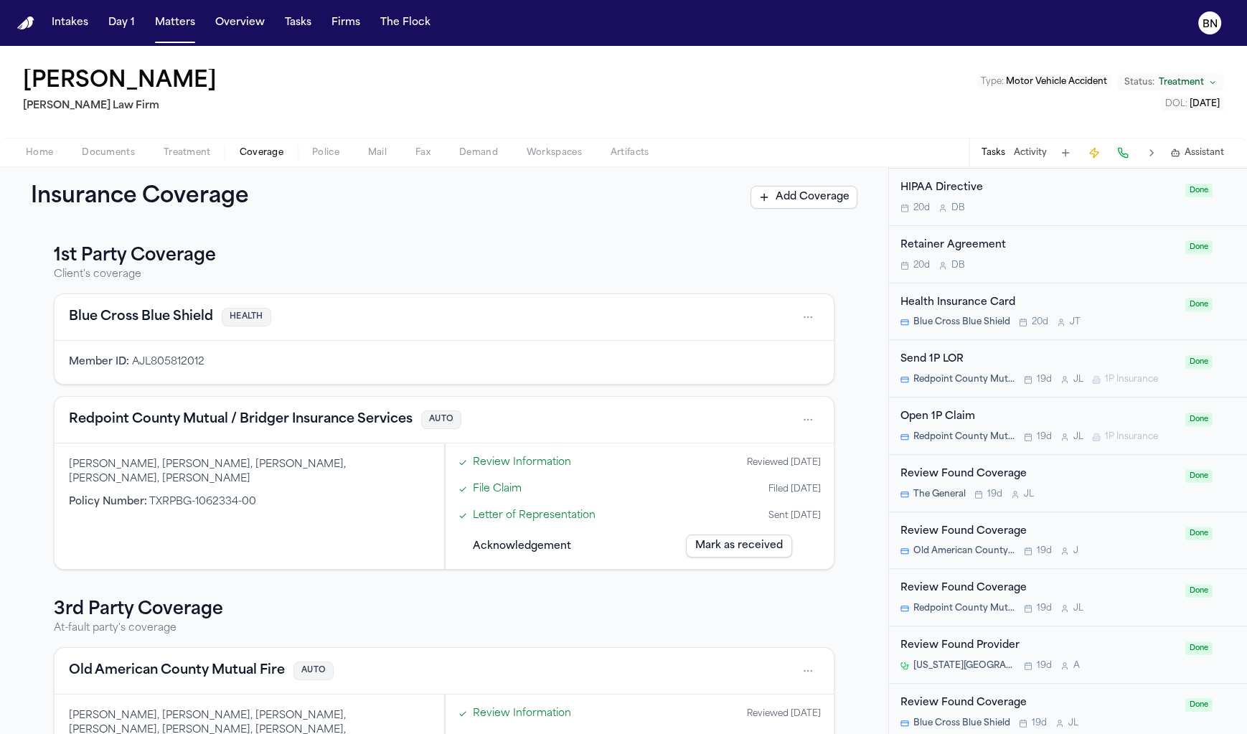
click at [1071, 362] on div "Send 1P LOR" at bounding box center [1039, 360] width 276 height 17
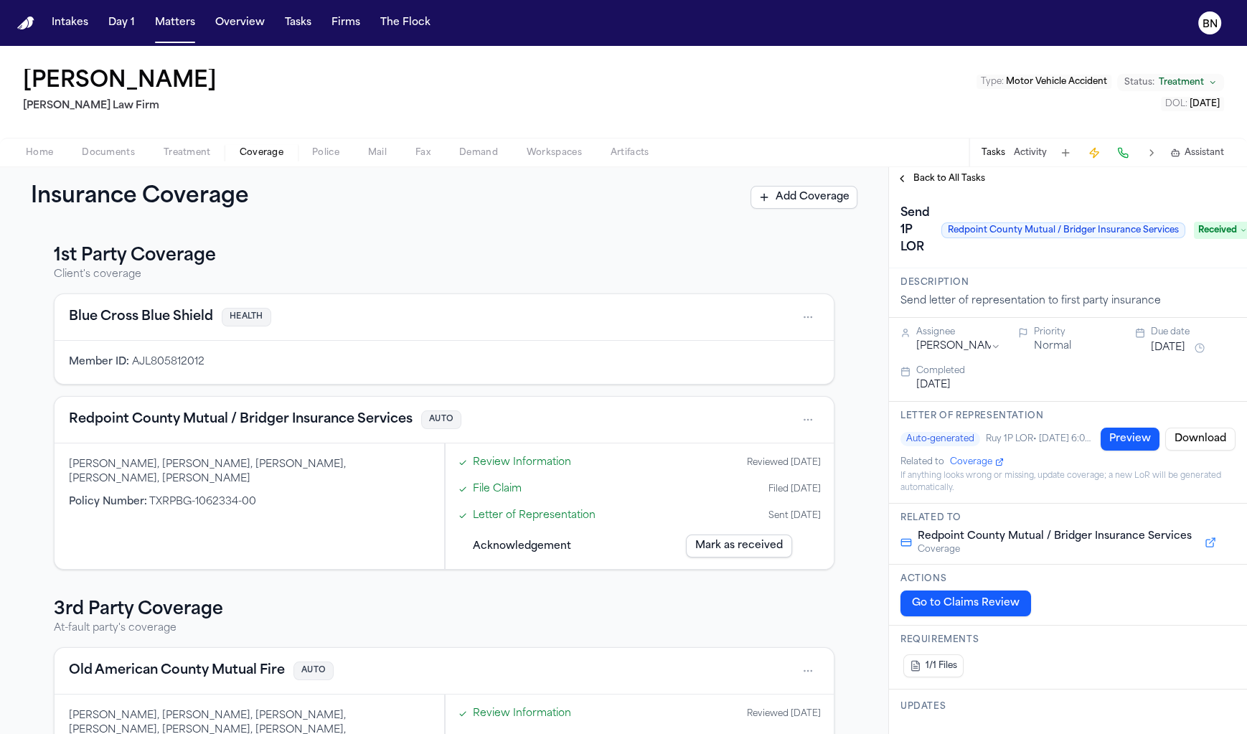
scroll to position [65, 0]
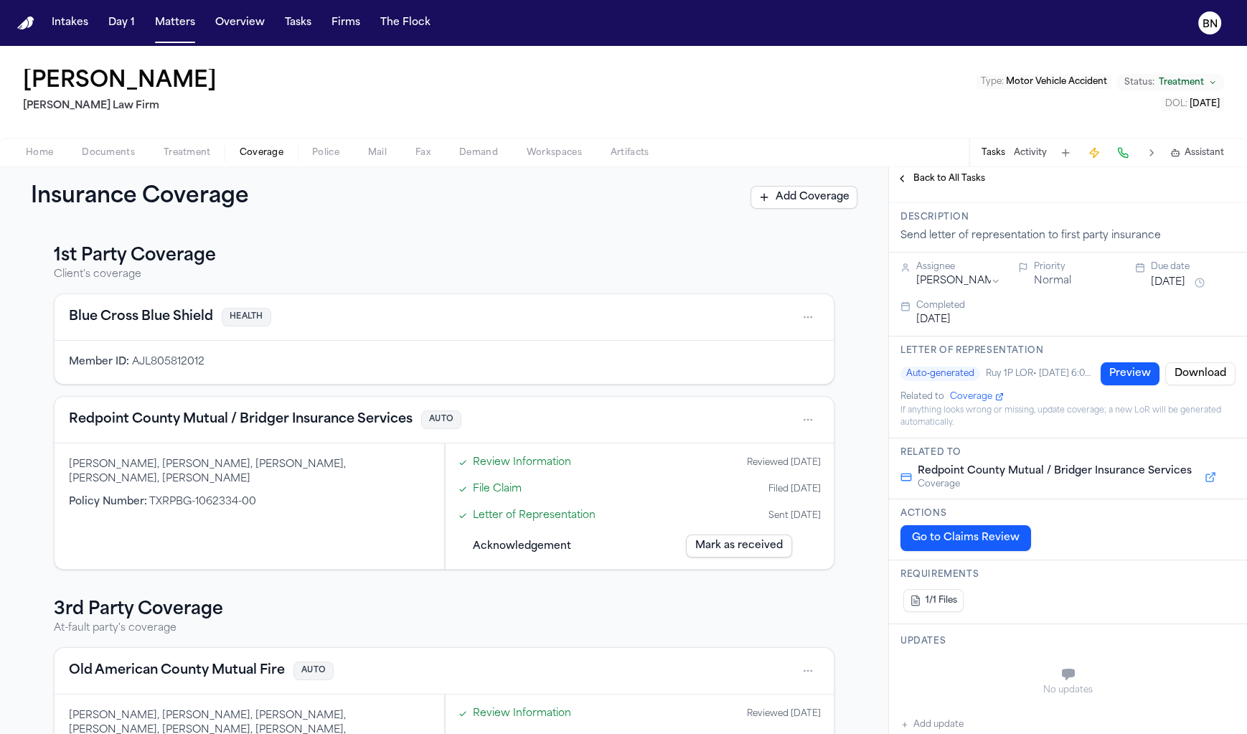
click at [941, 601] on span "1/1 Files" at bounding box center [942, 600] width 32 height 11
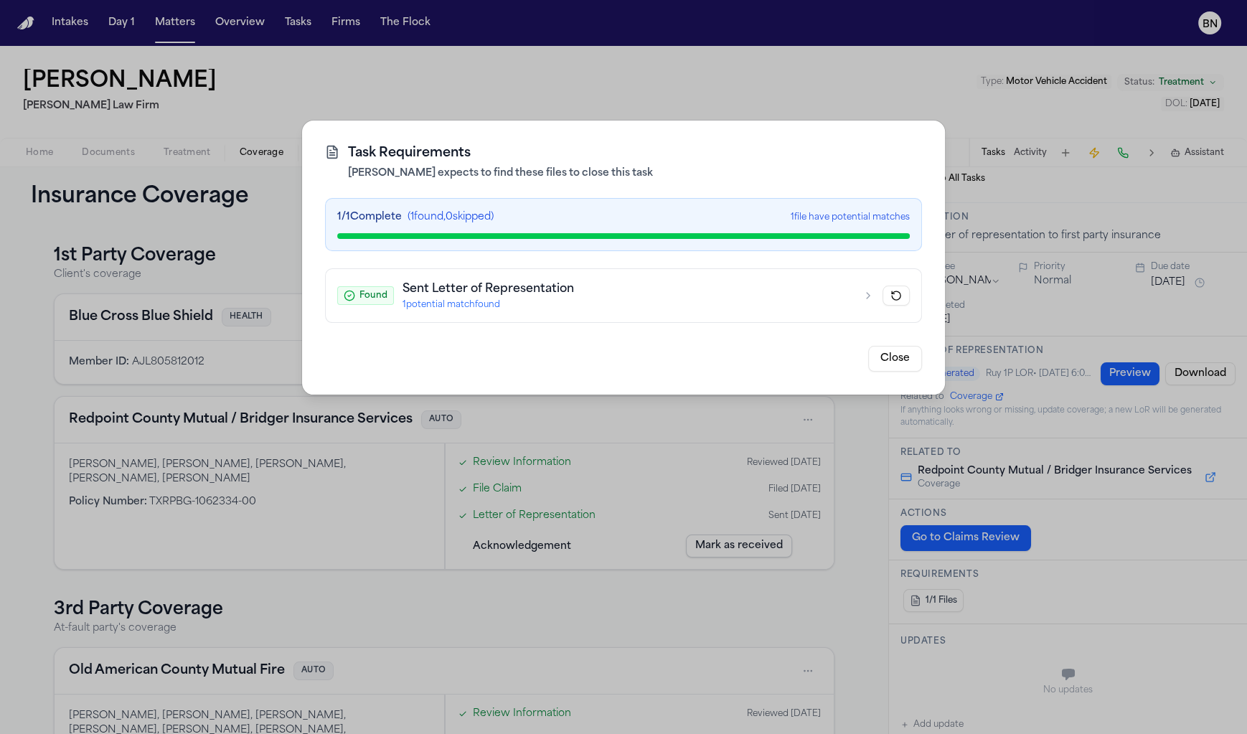
click at [780, 309] on div "1 potential match found" at bounding box center [628, 304] width 451 height 11
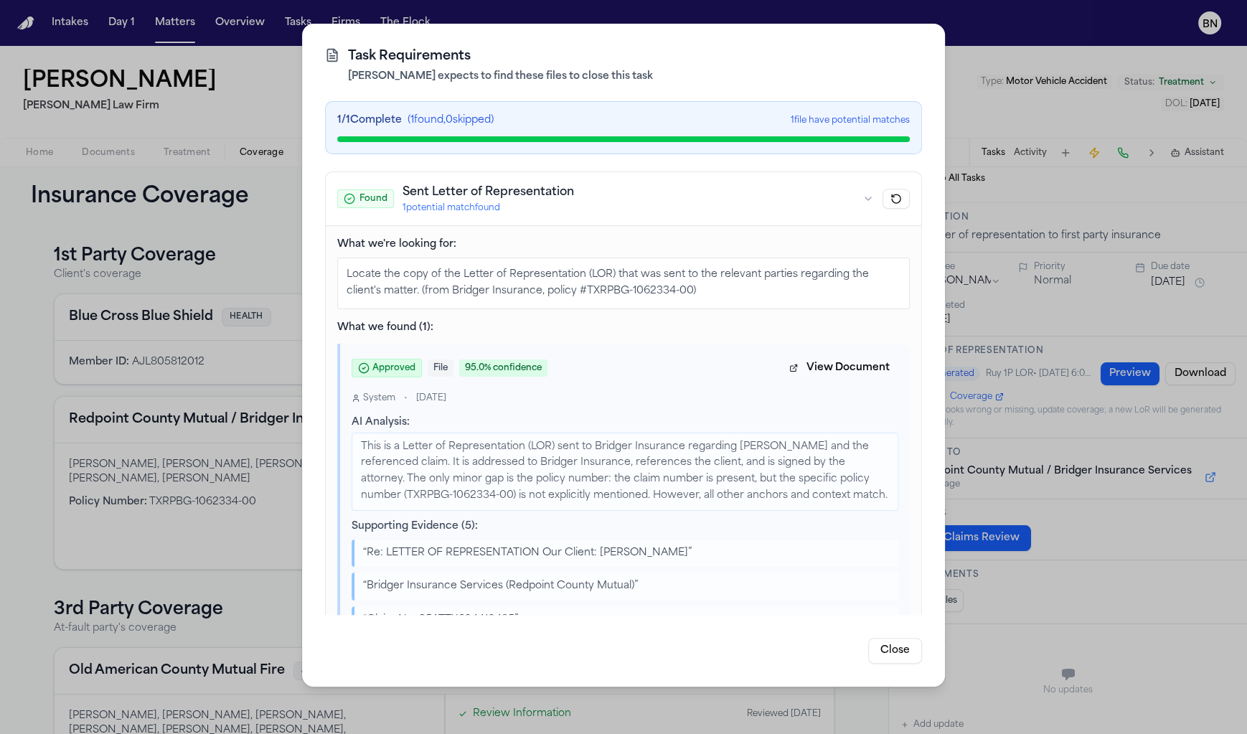
click at [271, 392] on div "Task Requirements Finch expects to find these files to close this task 1 / 1 Co…" at bounding box center [623, 367] width 1247 height 734
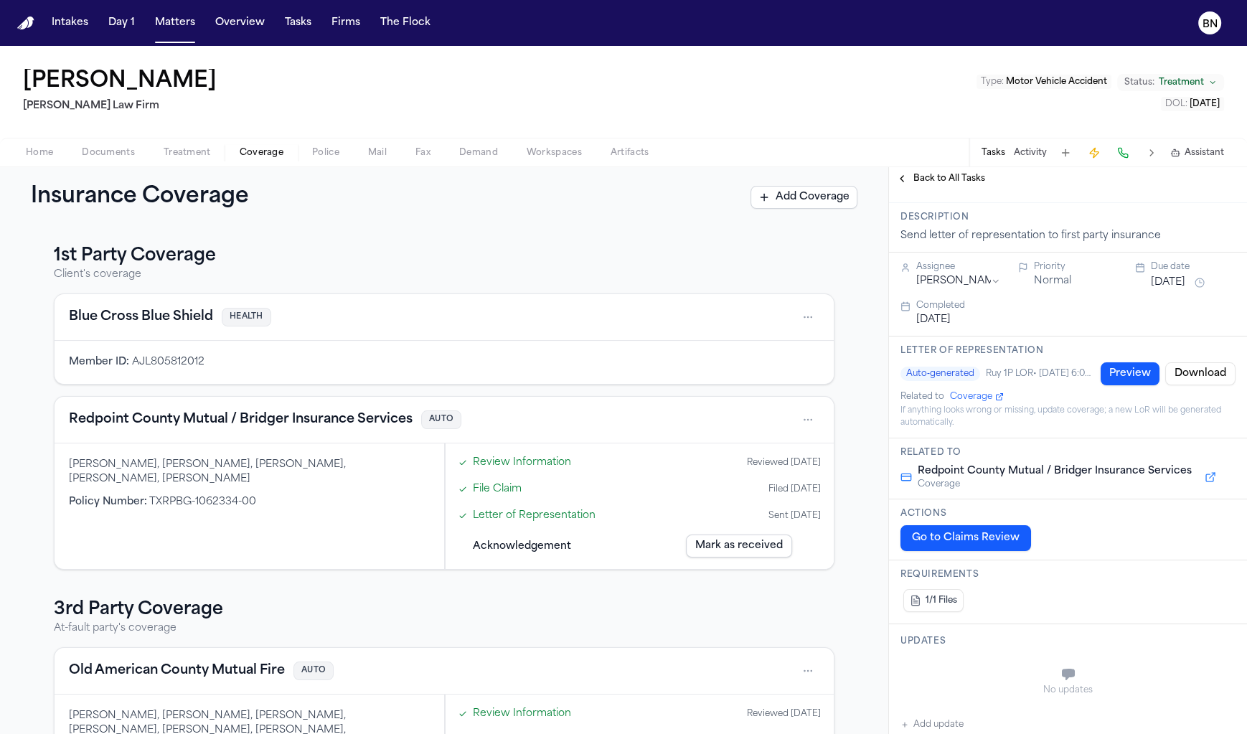
click at [268, 424] on h4 "Redpoint County Mutual / Bridger Insurance Services" at bounding box center [241, 420] width 344 height 20
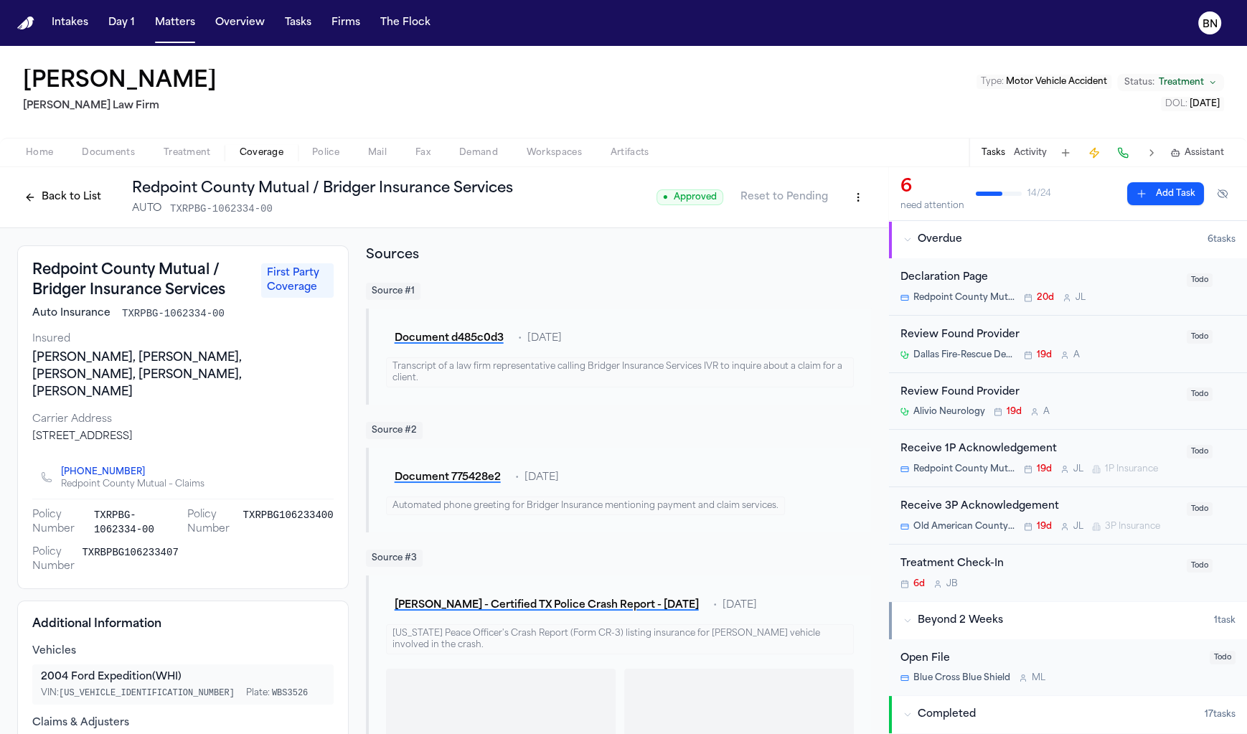
click at [189, 284] on h3 "Redpoint County Mutual / Bridger Insurance Services" at bounding box center [142, 280] width 220 height 40
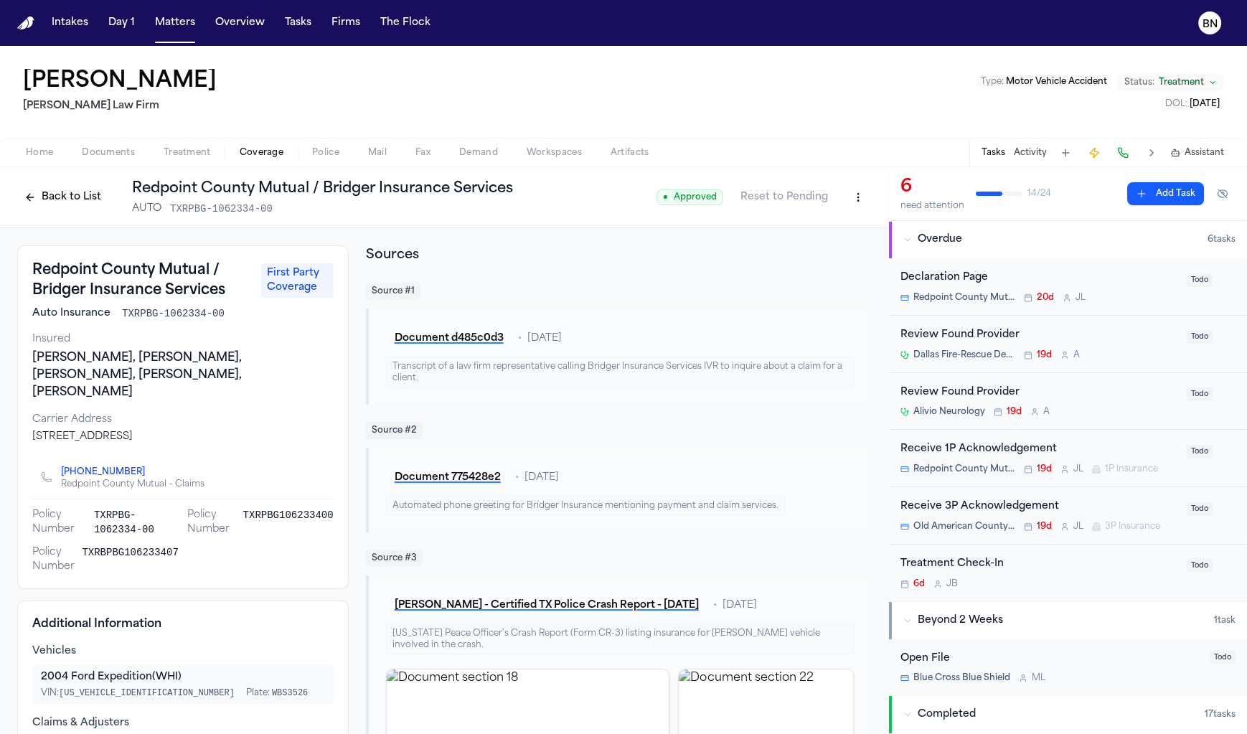
click at [92, 197] on button "Back to List" at bounding box center [62, 197] width 91 height 23
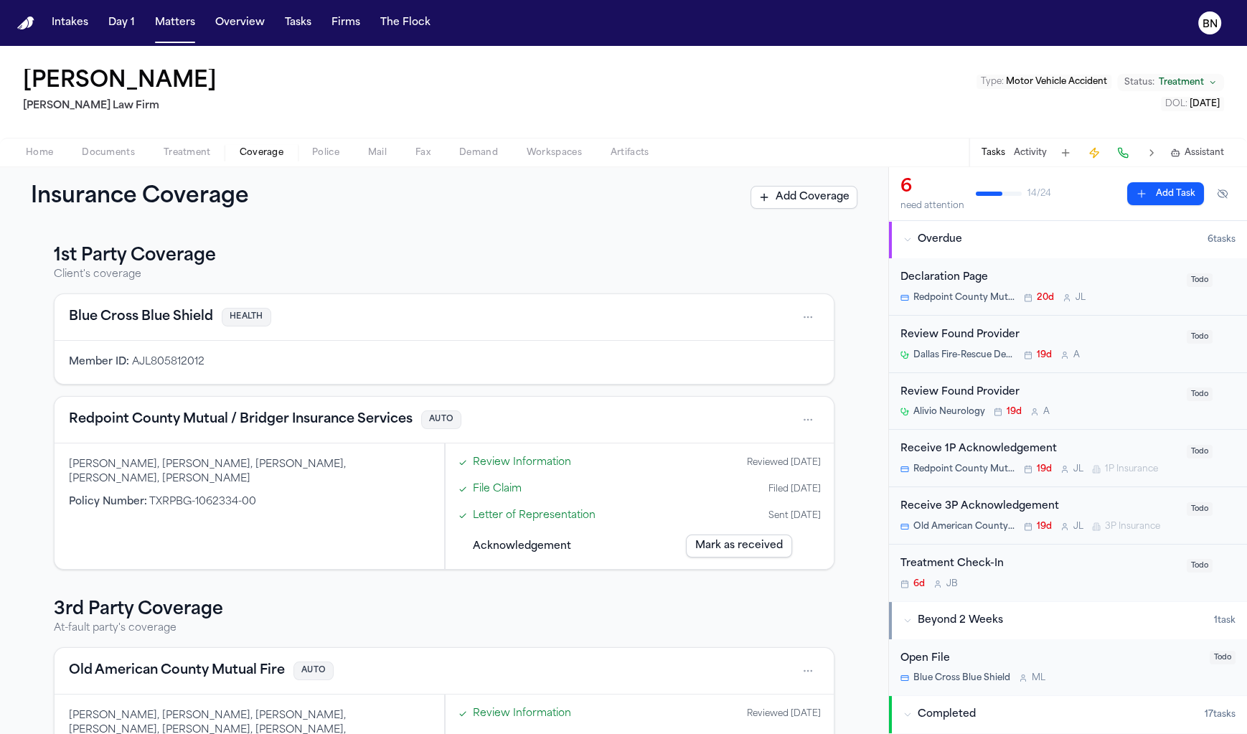
click at [791, 459] on div "Reviewed 08/13/2025" at bounding box center [784, 462] width 74 height 11
click at [801, 419] on html "Intakes Day 1 Matters Overview Tasks Firms The Flock BN Bryan Bristo Ruy Mirele…" at bounding box center [623, 367] width 1247 height 734
click at [780, 449] on div "View coverage details" at bounding box center [757, 454] width 108 height 37
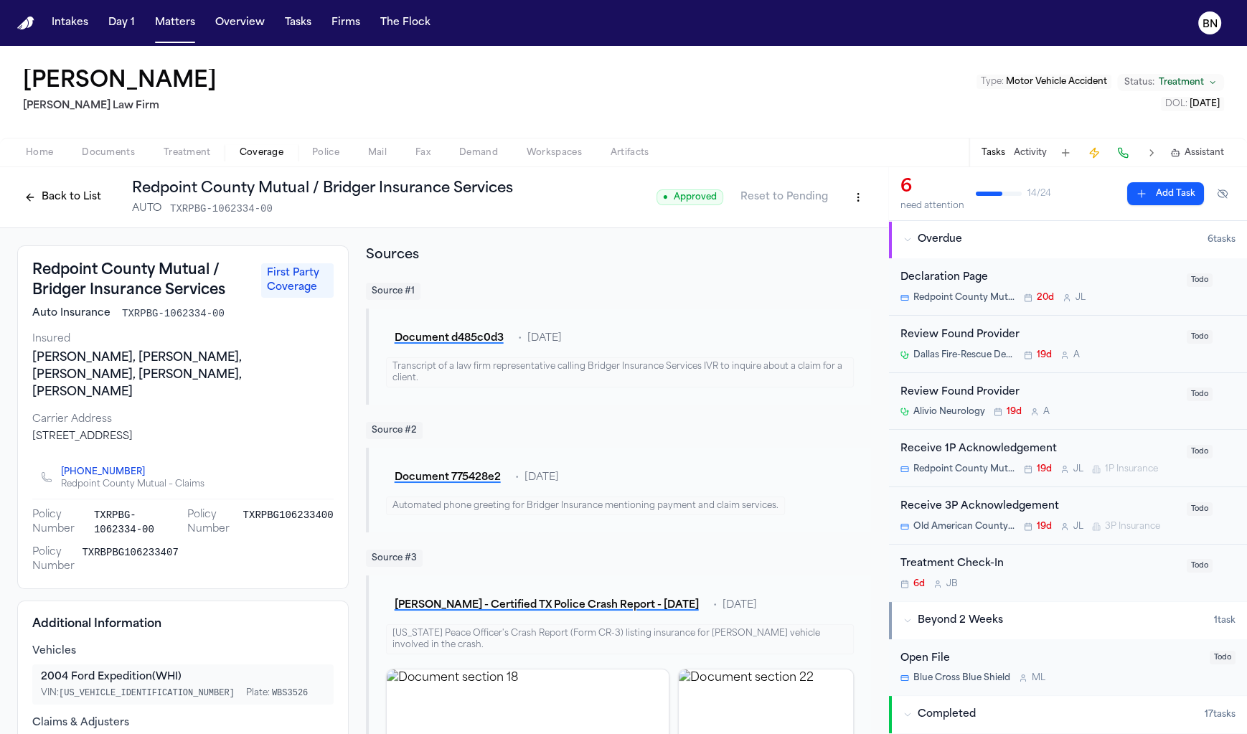
click at [84, 199] on button "Back to List" at bounding box center [62, 197] width 91 height 23
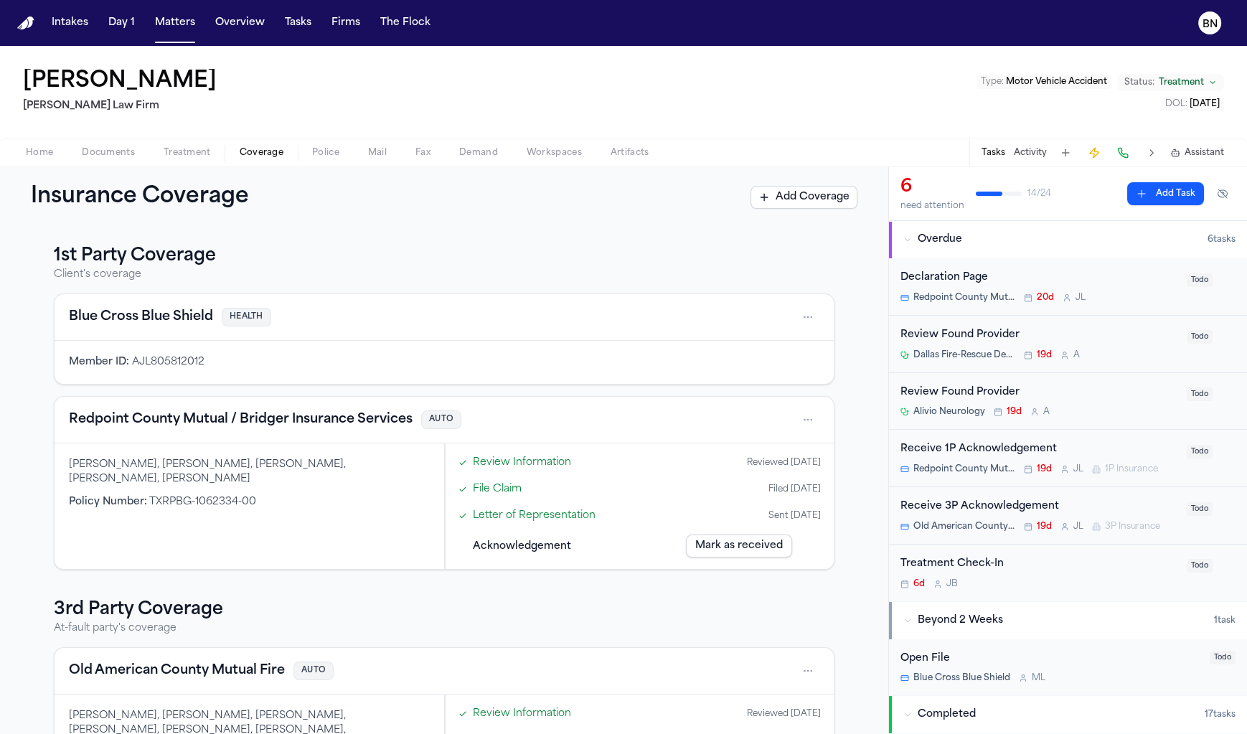
click at [496, 461] on link "Review Information" at bounding box center [522, 462] width 98 height 15
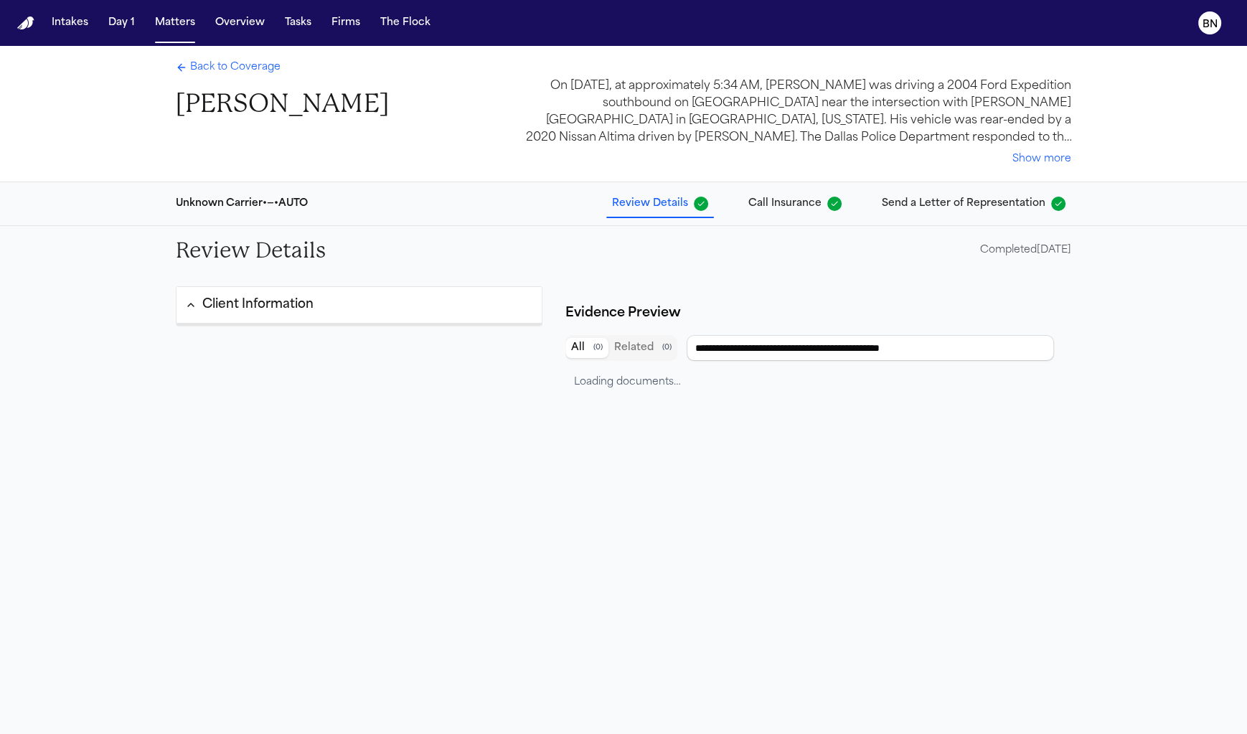
type input "**********"
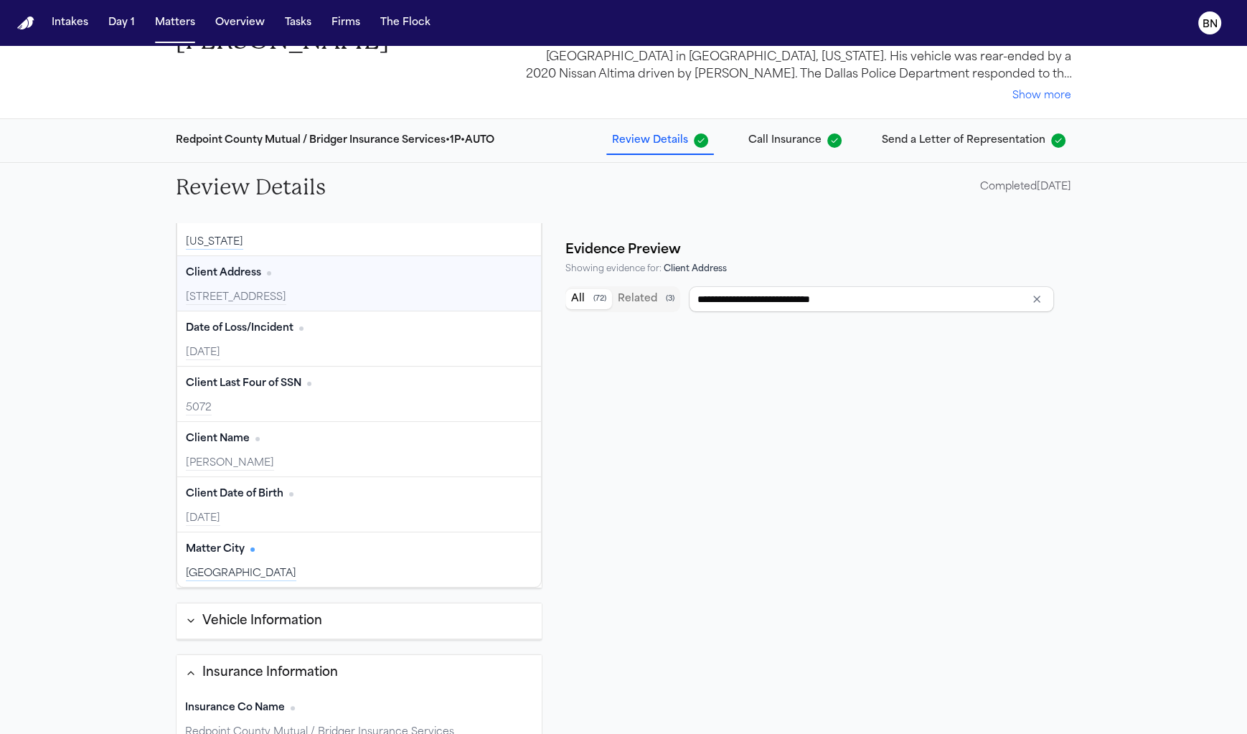
scroll to position [76, 0]
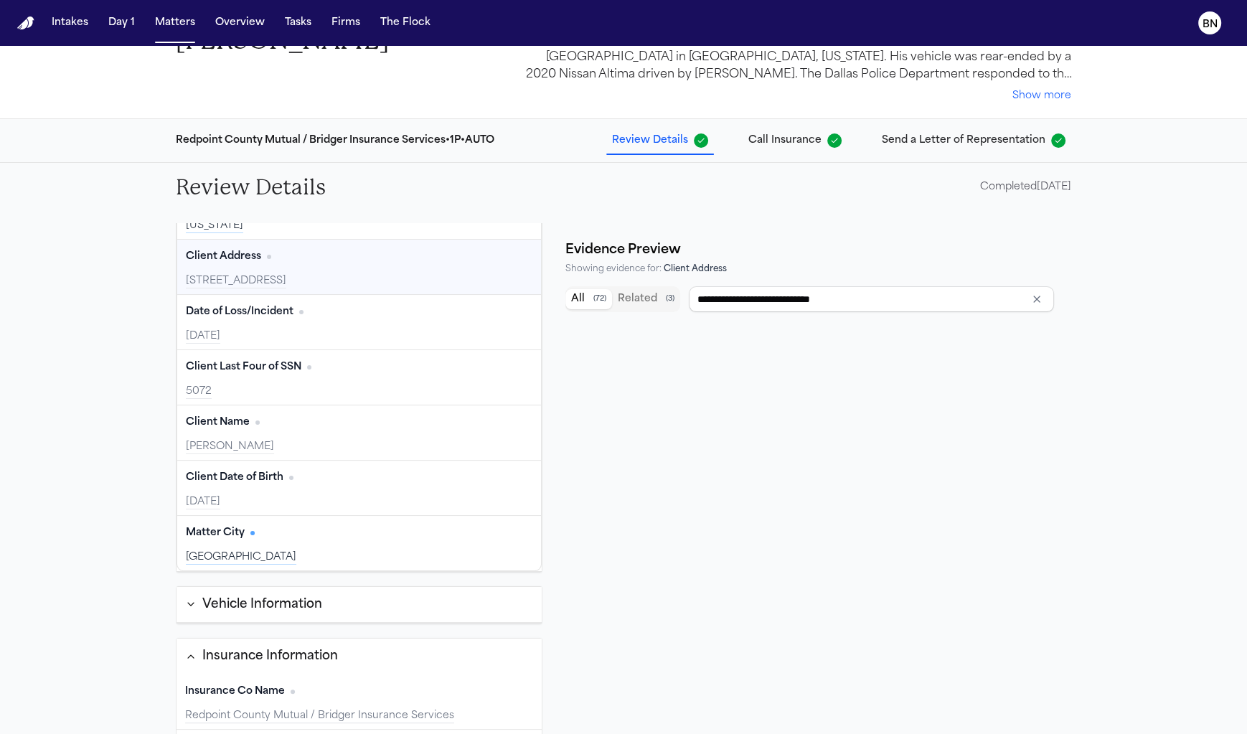
type input "**********"
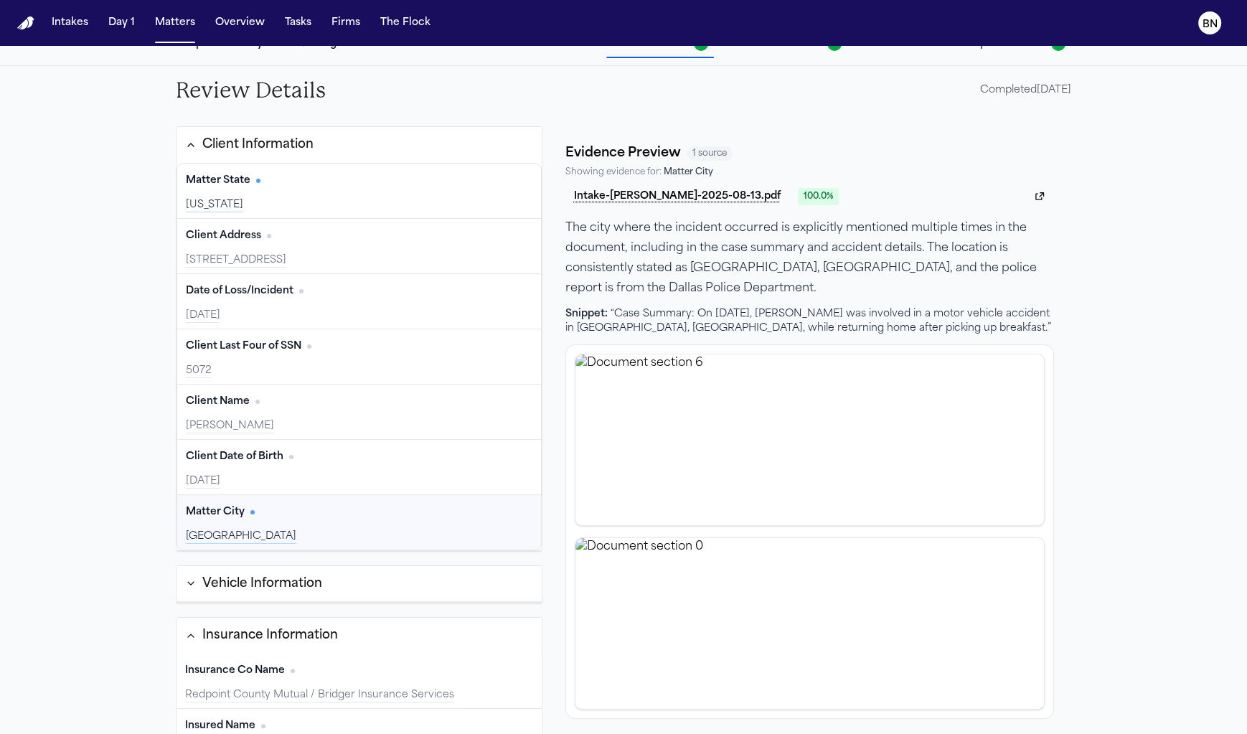
scroll to position [174, 0]
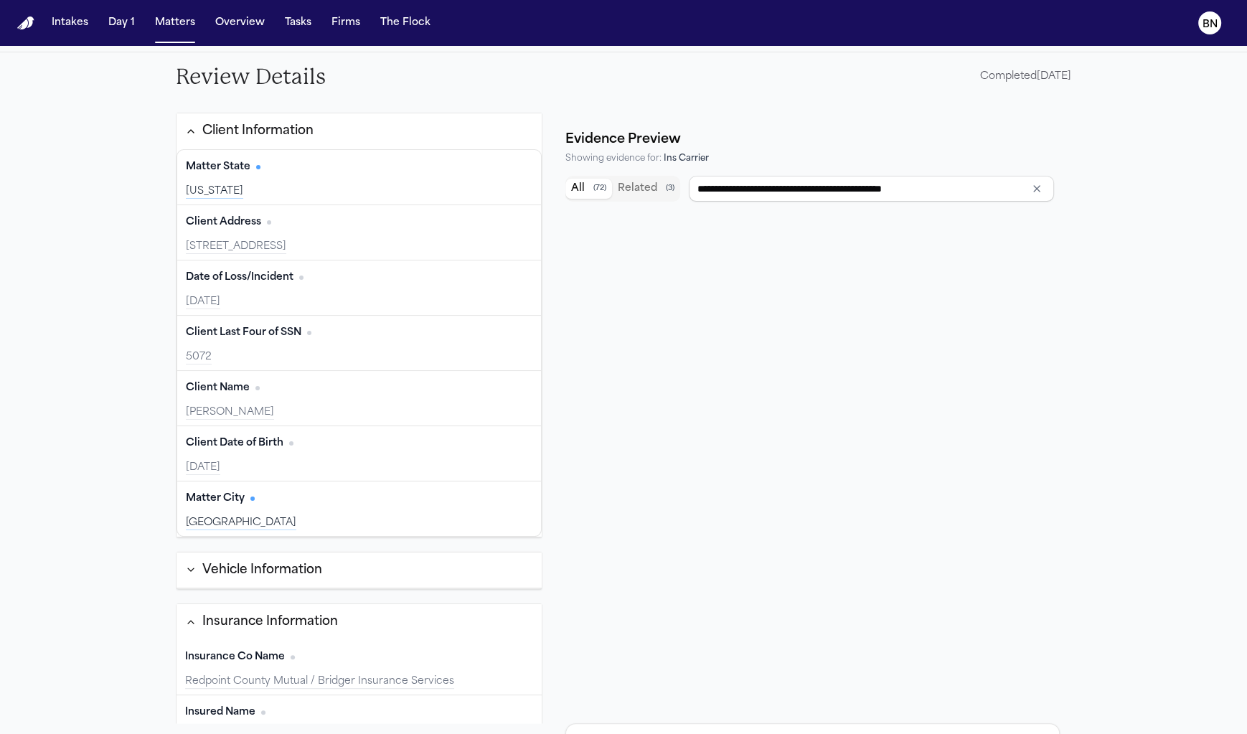
click at [347, 675] on div "Redpoint County Mutual / Bridger Insurance Services" at bounding box center [359, 682] width 348 height 14
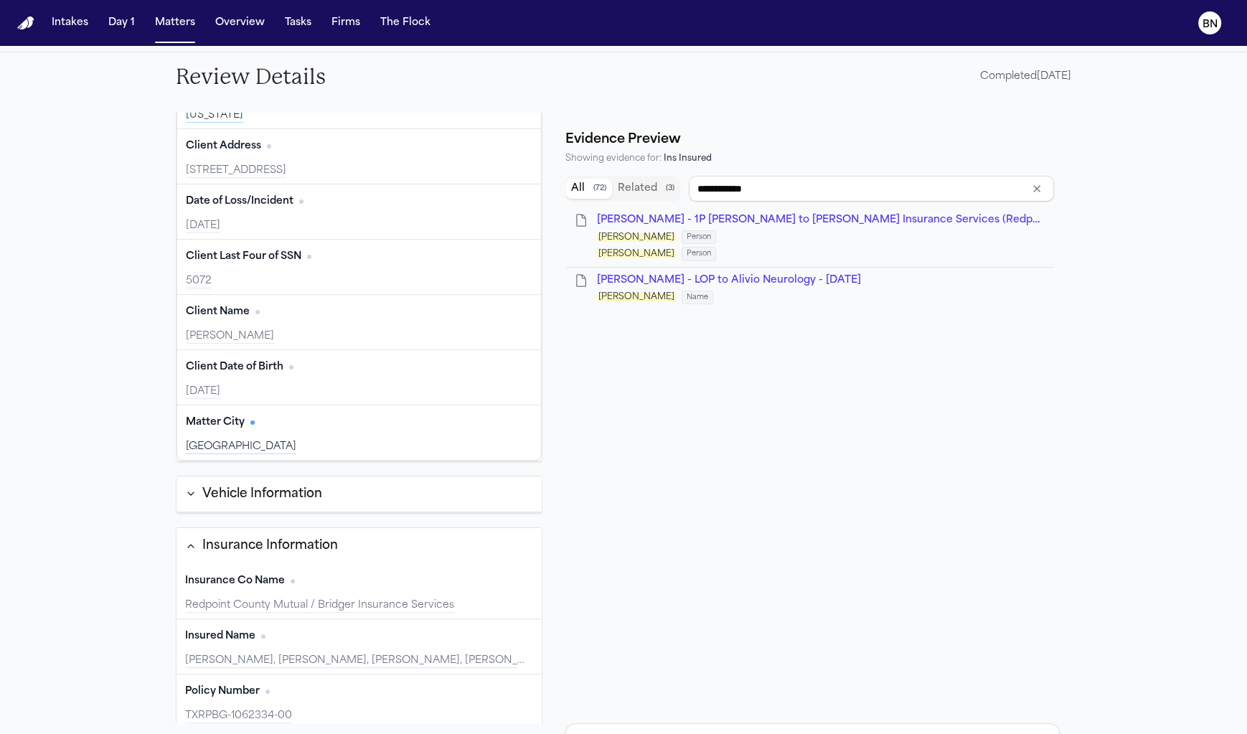
click at [349, 627] on div "Insured Name Edit" at bounding box center [359, 636] width 348 height 23
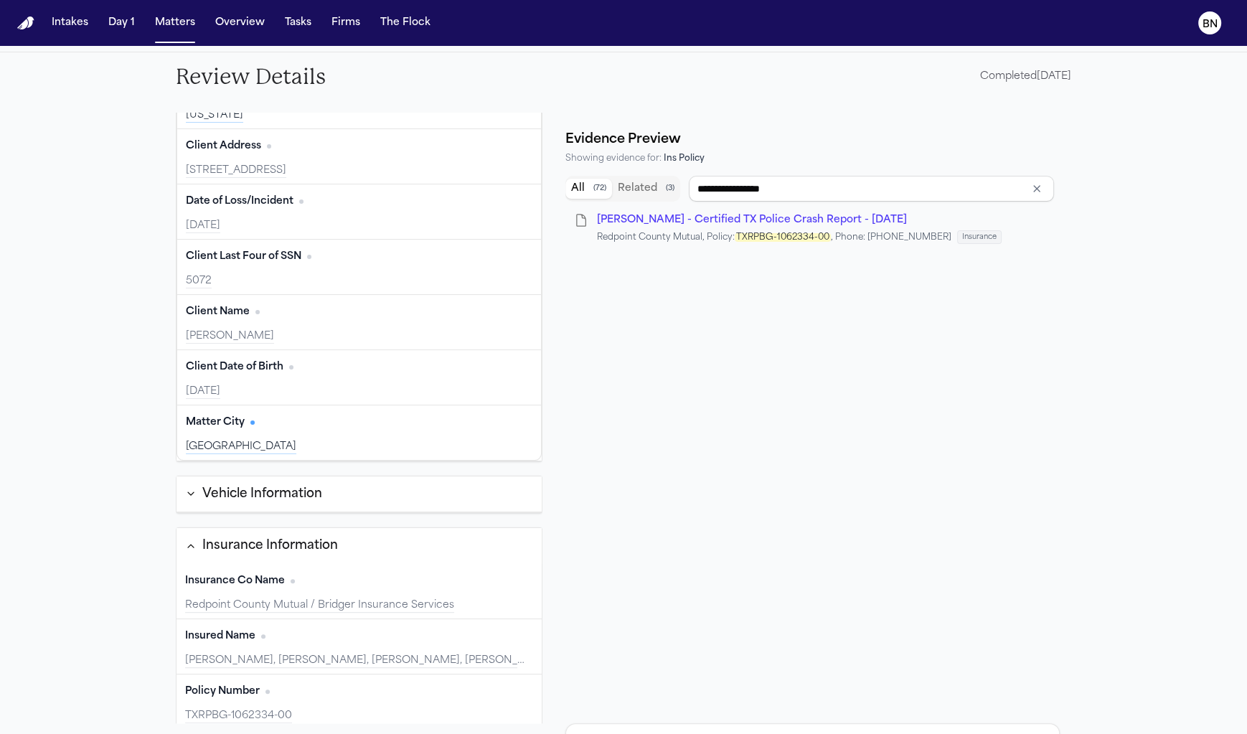
click at [342, 694] on div "Policy Number Edit" at bounding box center [359, 691] width 348 height 23
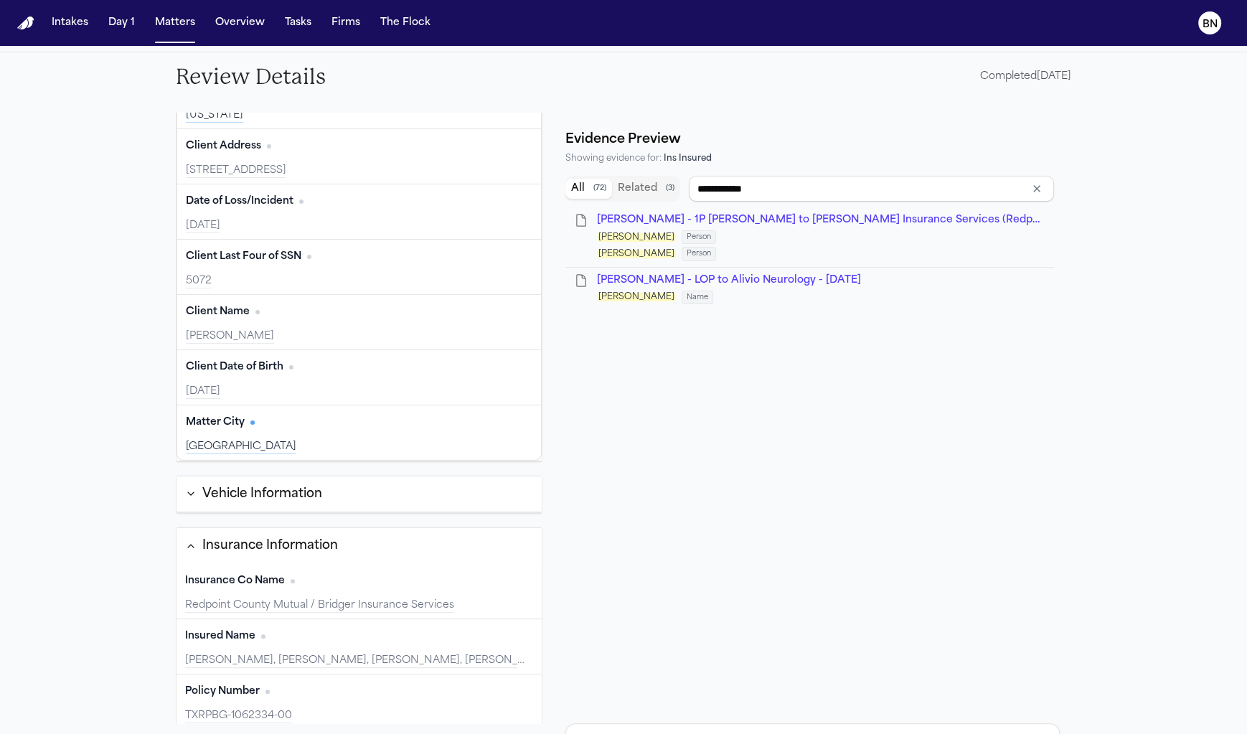
click at [344, 658] on div "Bryan Bristo, BRISTO, BRYAN, ONEAL, Bristo, Bryan, Oneal" at bounding box center [359, 661] width 348 height 14
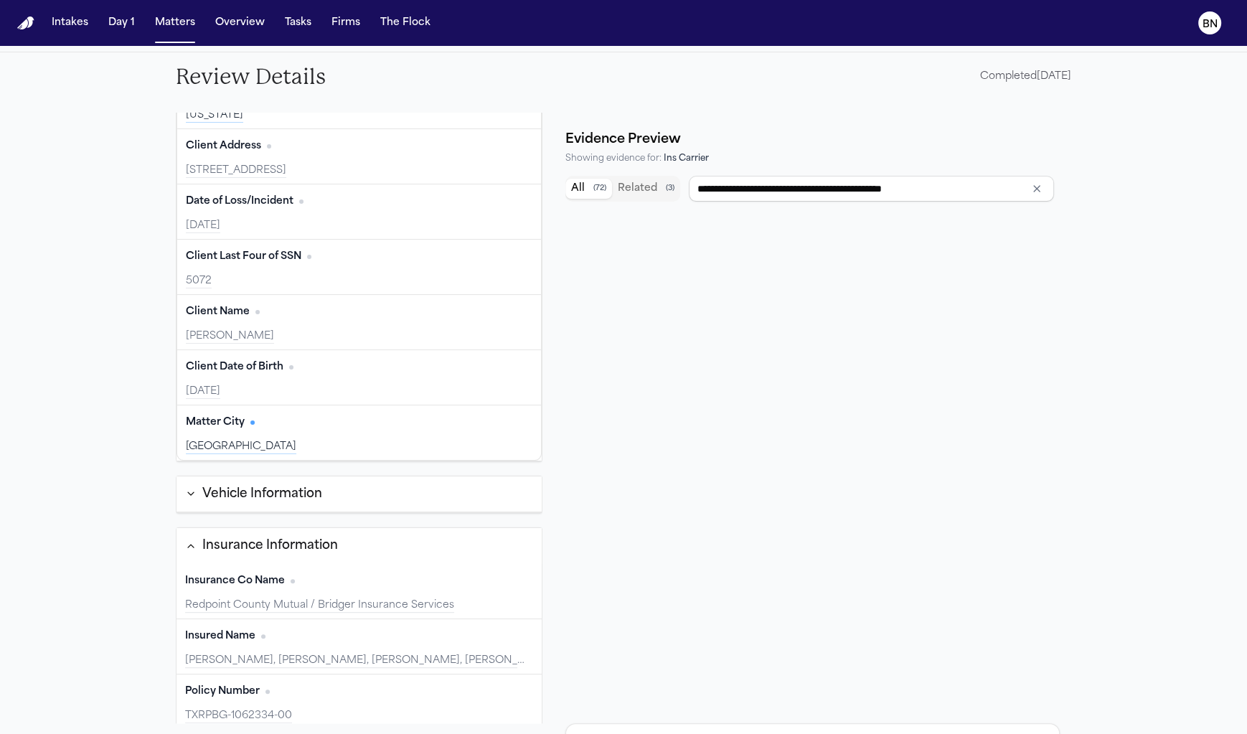
click at [352, 493] on button "Vehicle Information" at bounding box center [359, 494] width 365 height 37
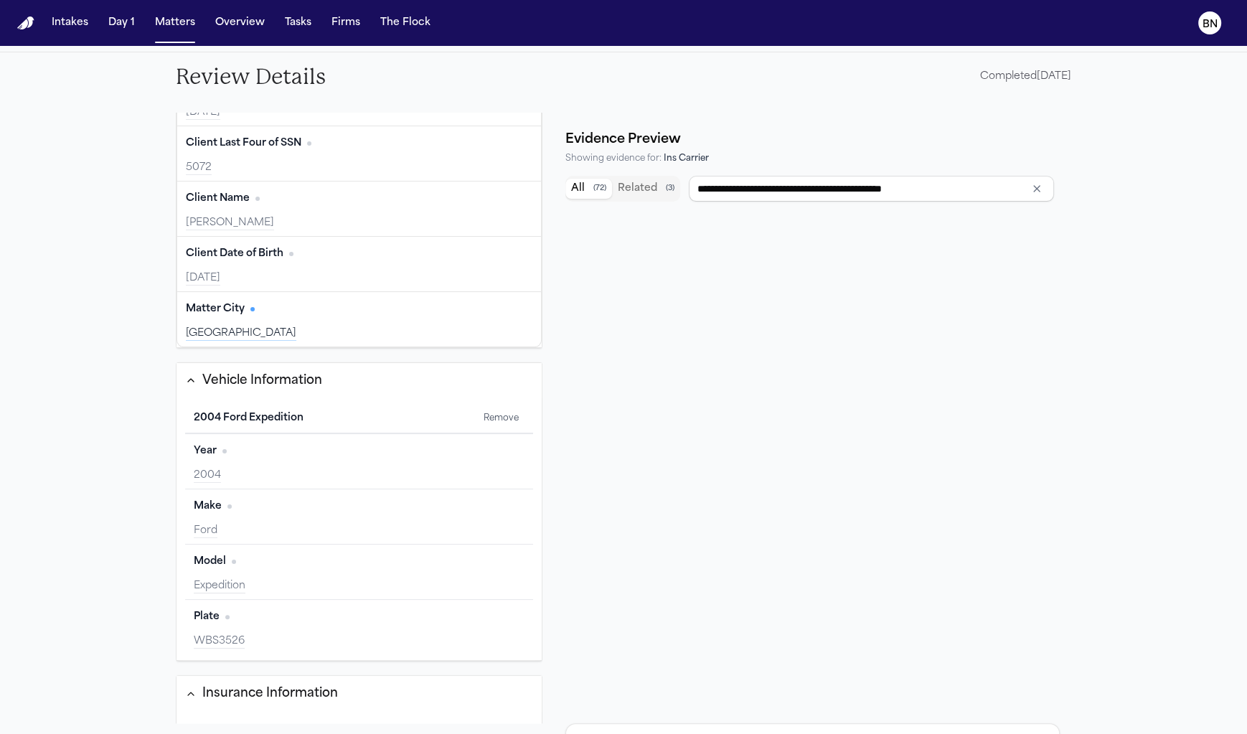
scroll to position [194, 0]
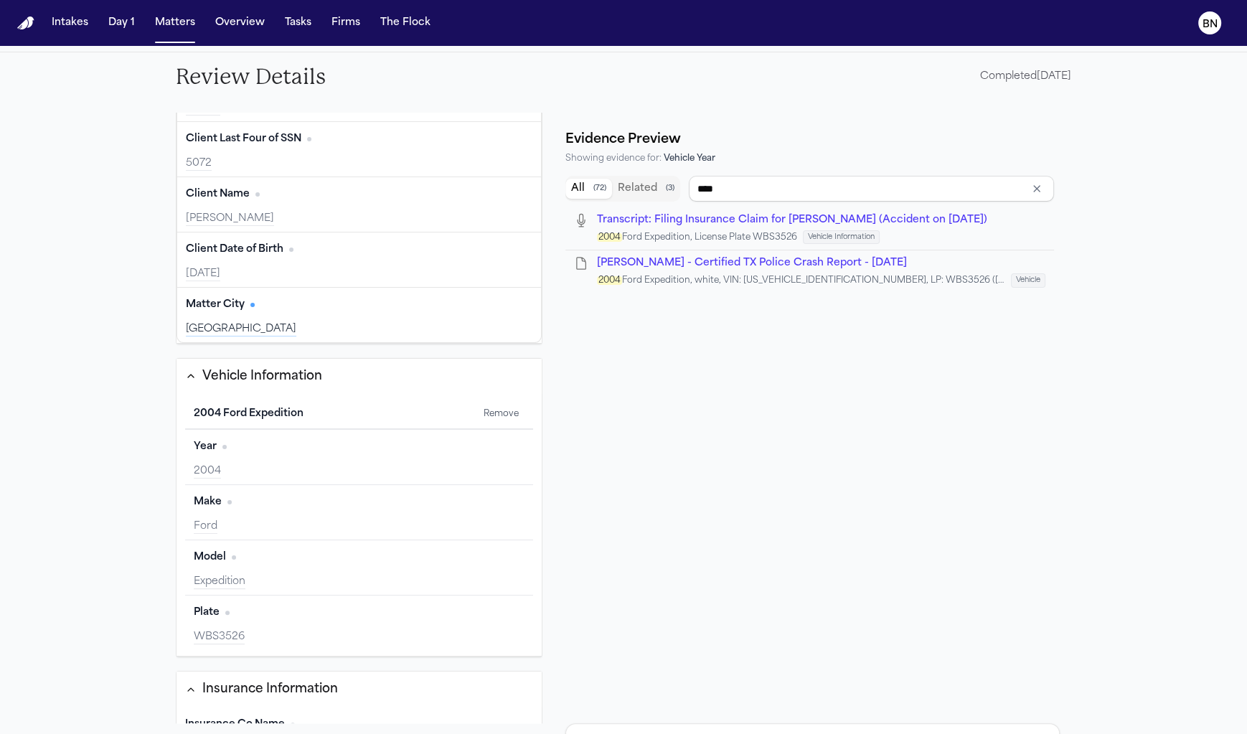
type input "**********"
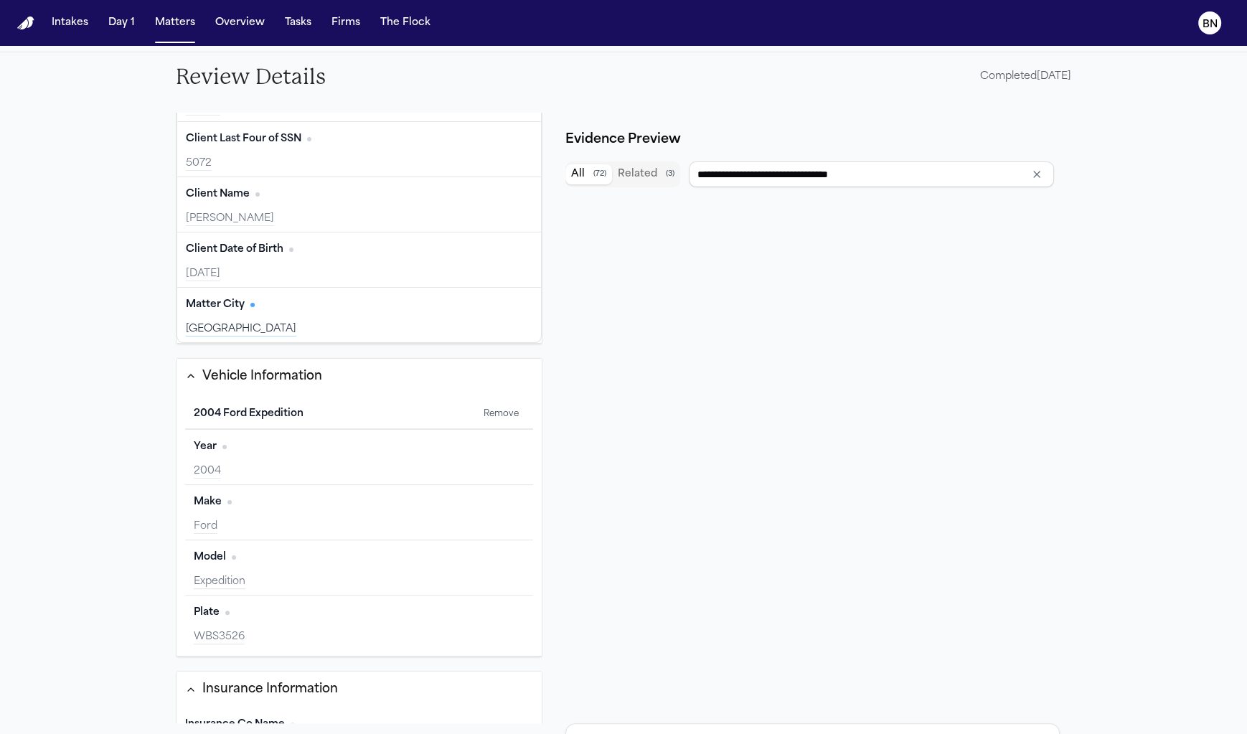
click at [360, 377] on button "Vehicle Information" at bounding box center [359, 377] width 365 height 36
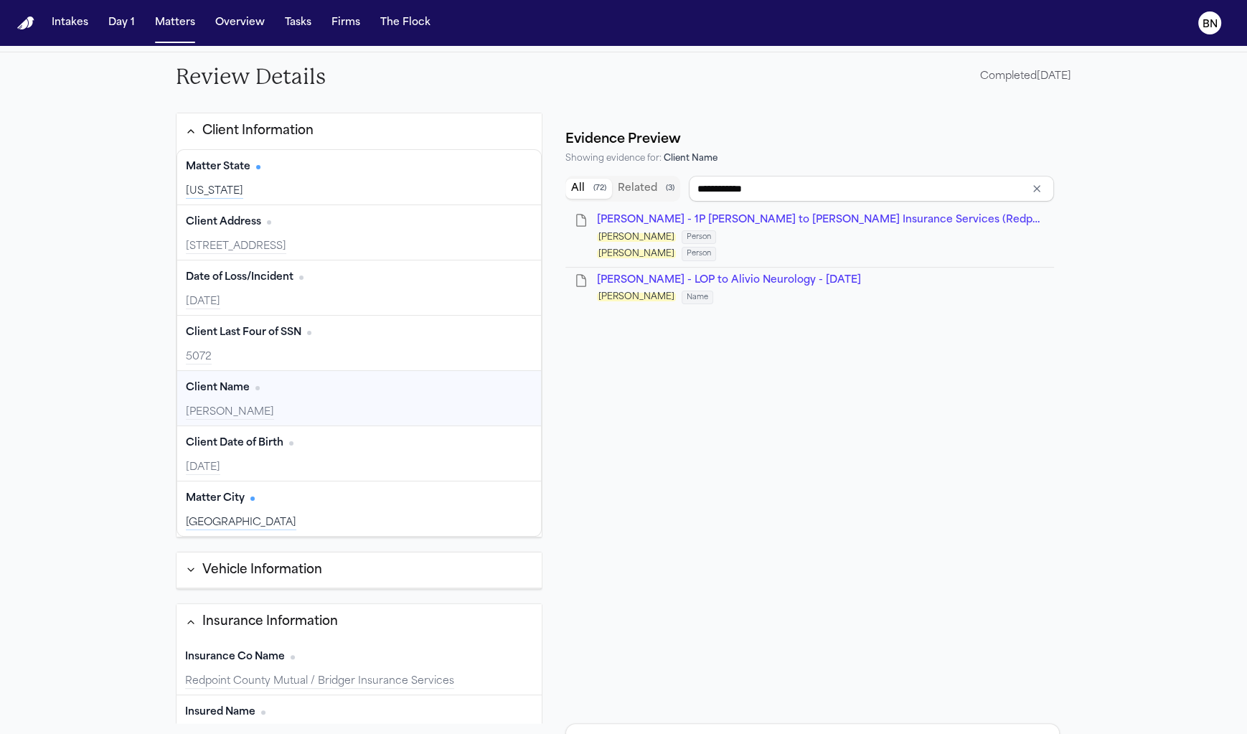
scroll to position [52, 0]
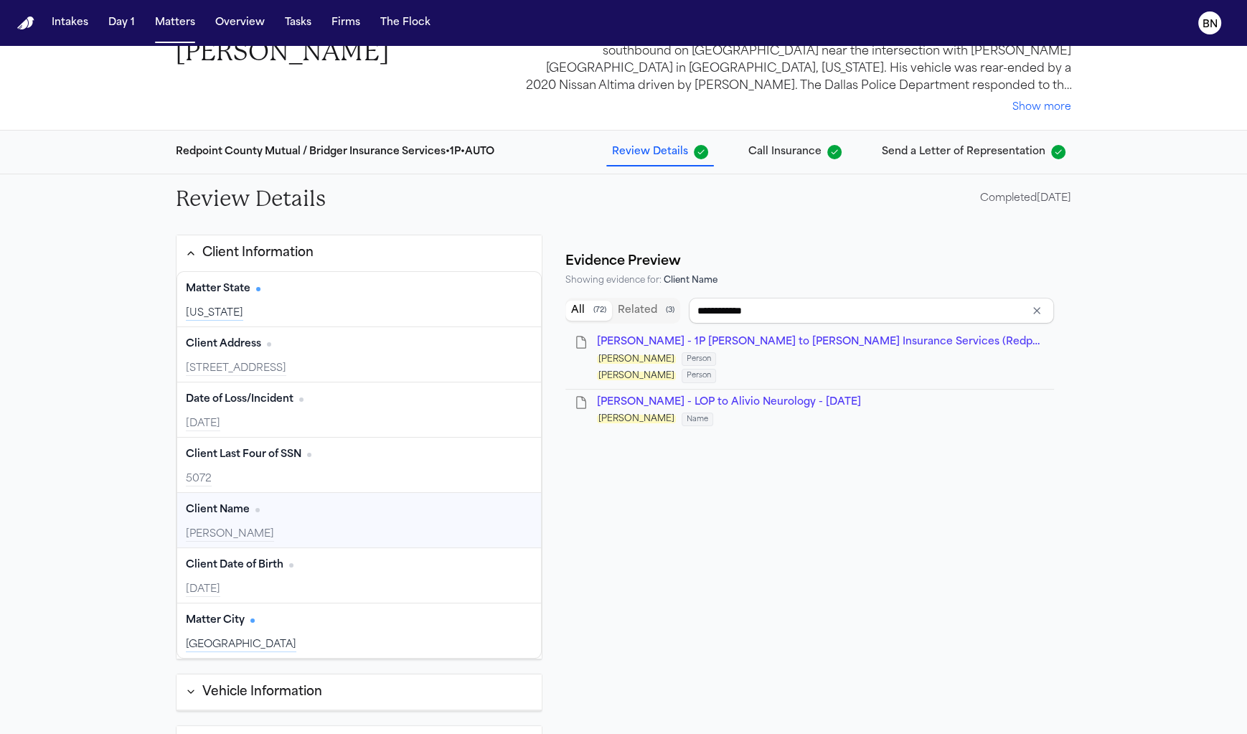
type input "**********"
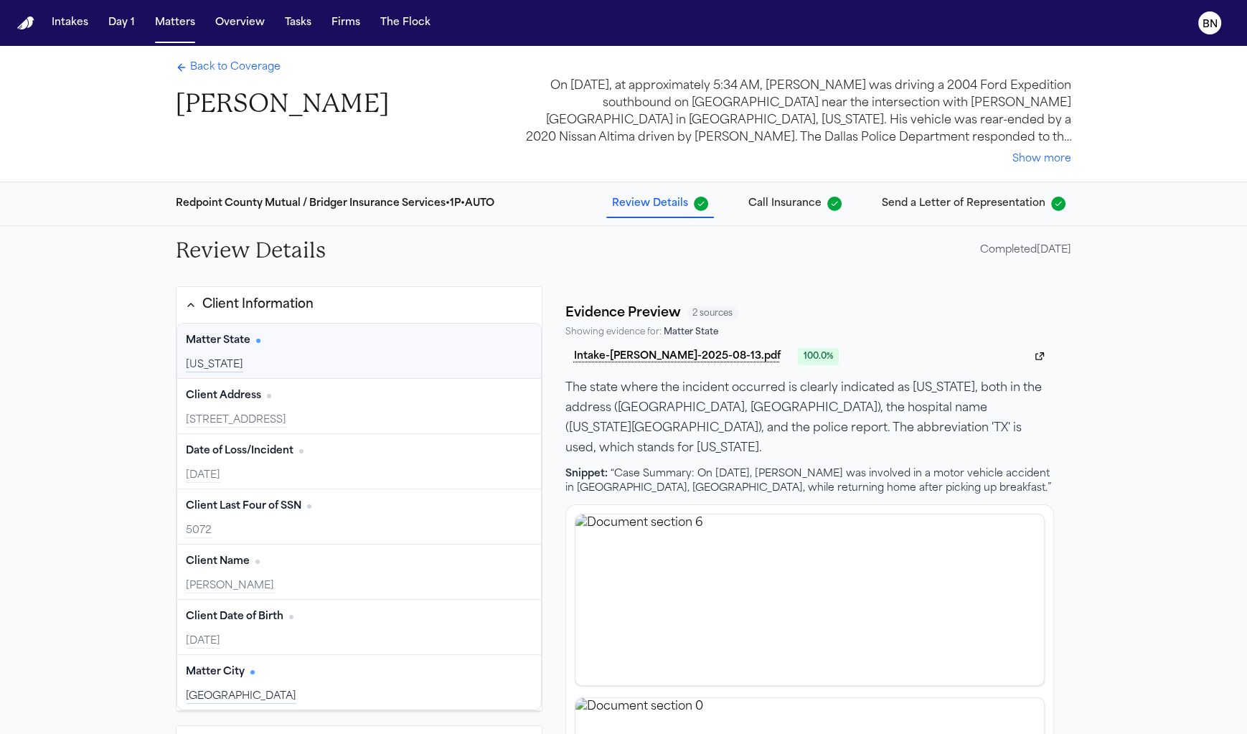
click at [992, 210] on span "Send a Letter of Representation" at bounding box center [964, 204] width 164 height 14
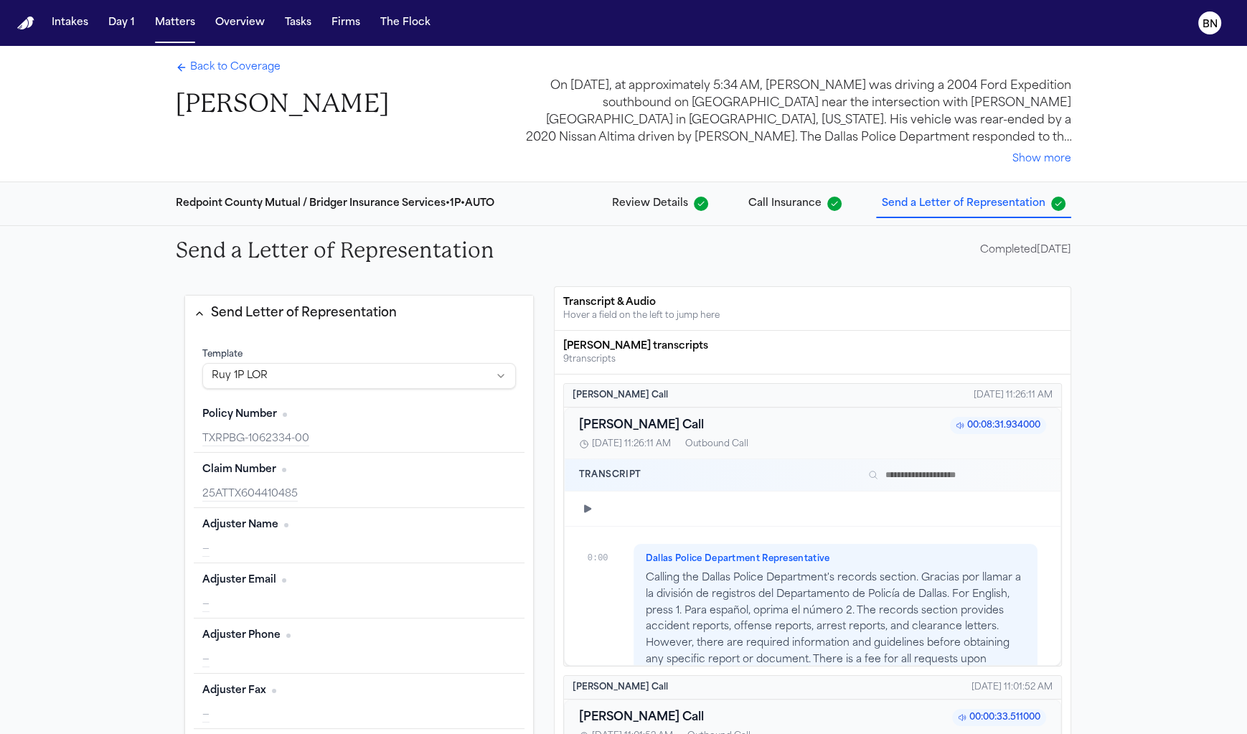
click at [773, 209] on span "Call Insurance" at bounding box center [784, 204] width 73 height 14
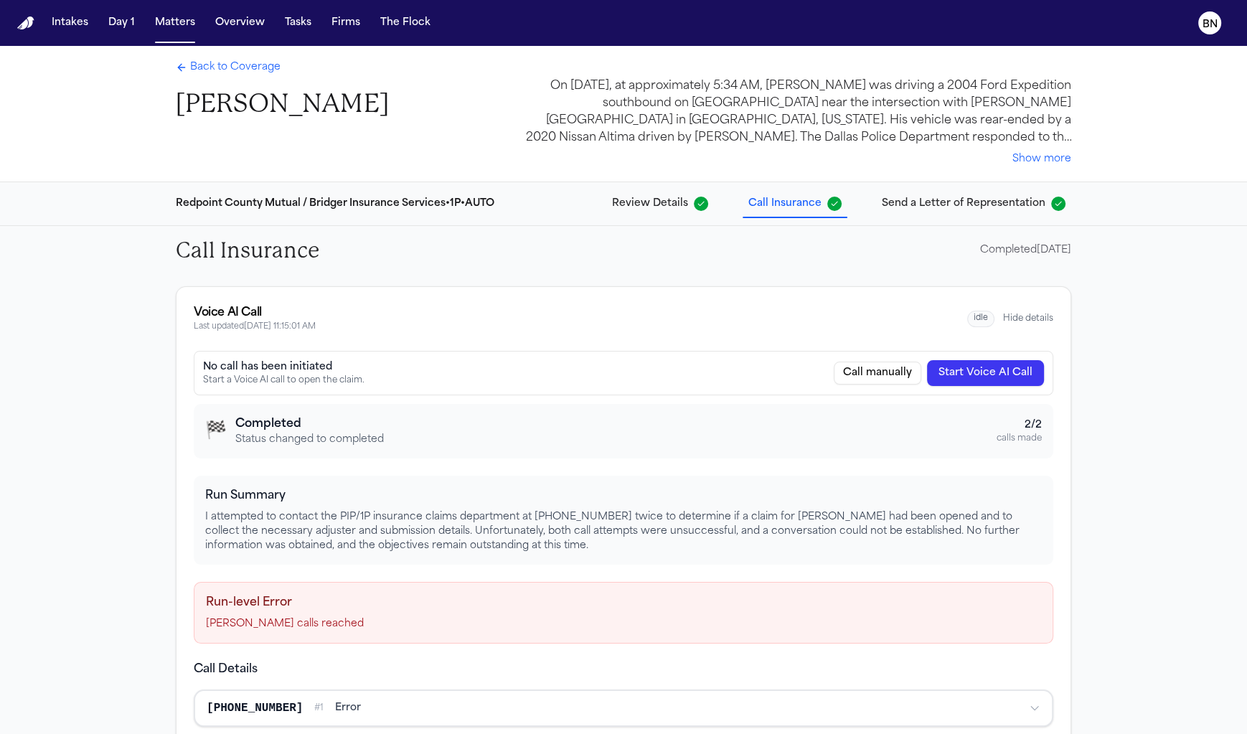
click at [667, 211] on span "Review Details" at bounding box center [650, 204] width 76 height 14
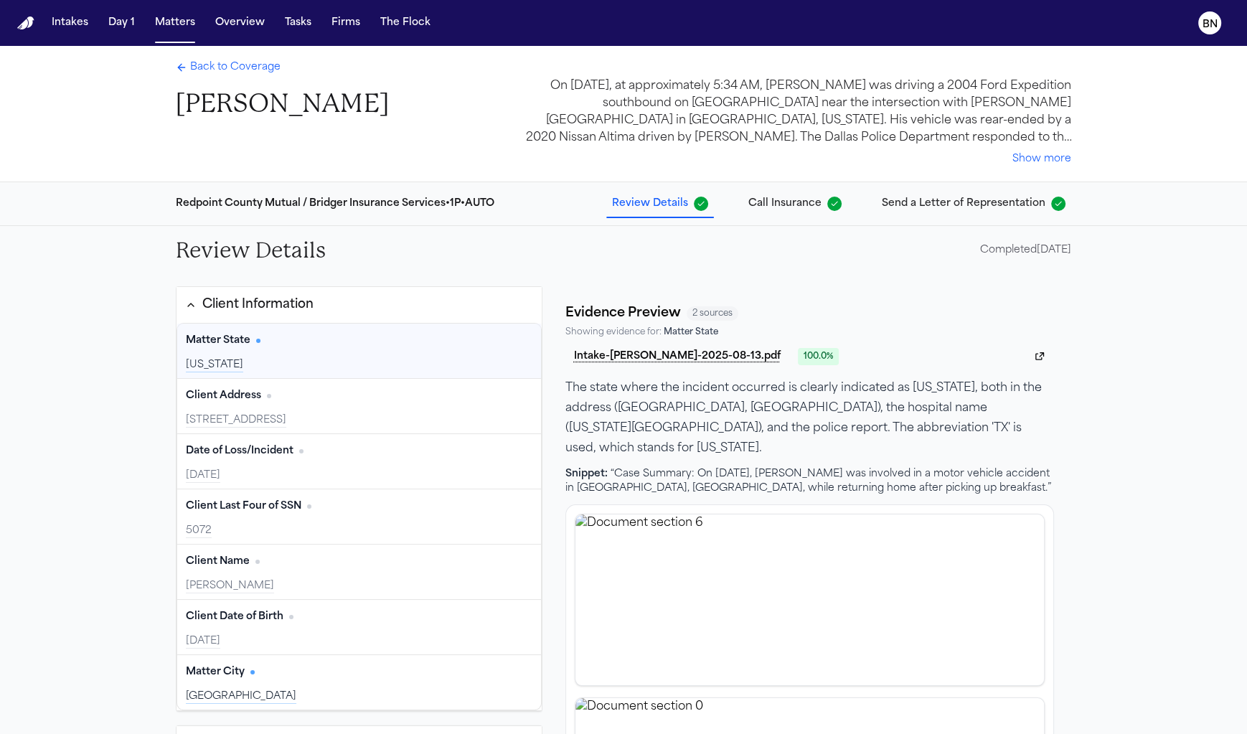
click at [266, 75] on span "Back to Coverage" at bounding box center [235, 67] width 90 height 14
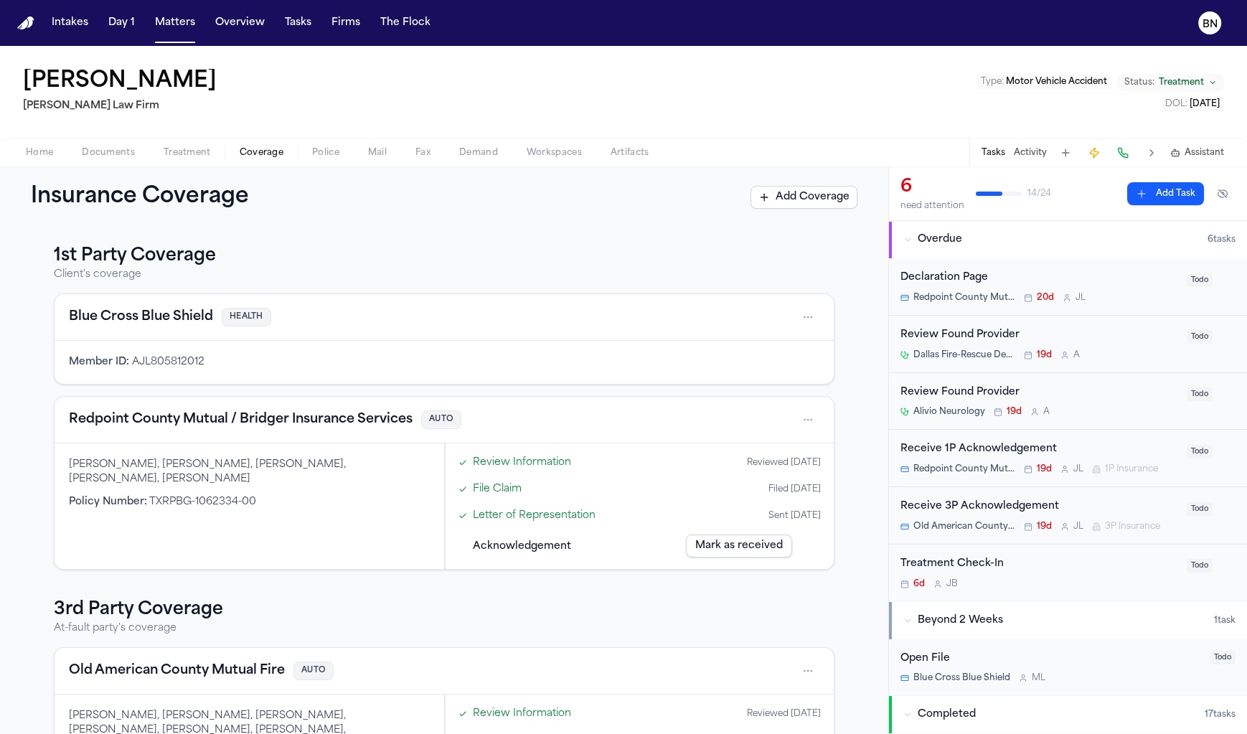
scroll to position [51, 0]
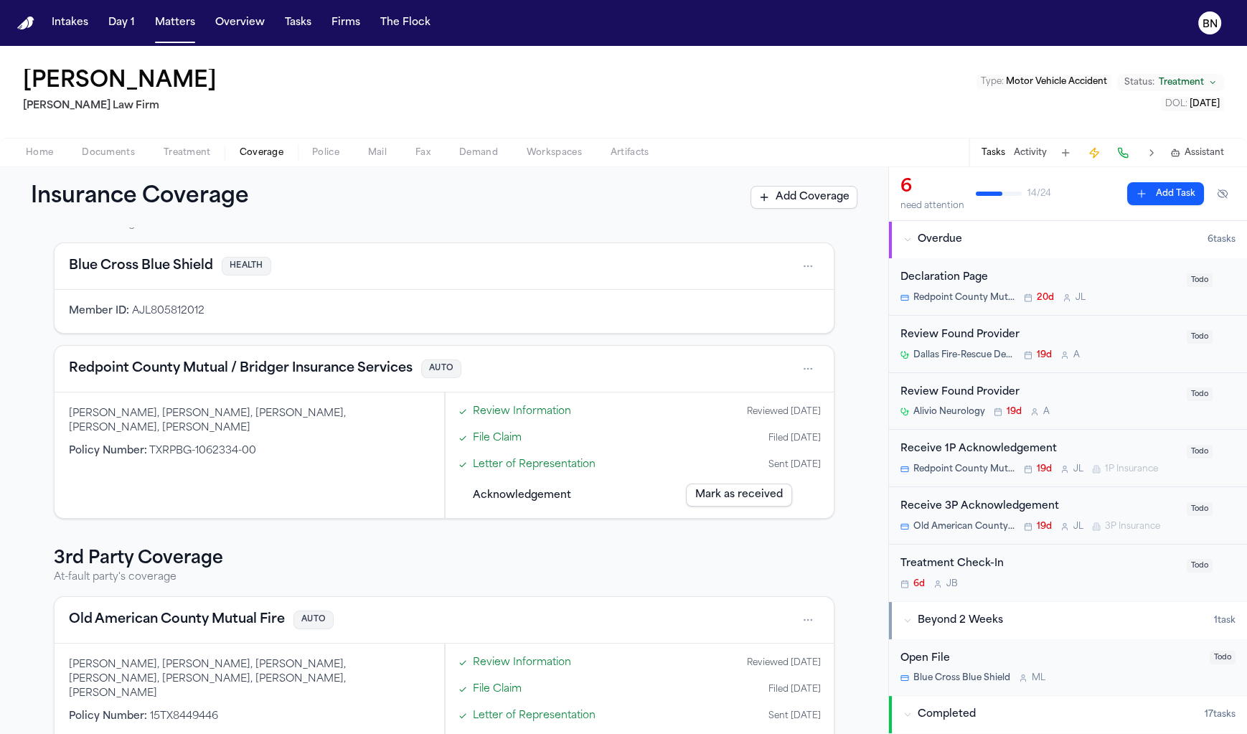
click at [530, 489] on span "Acknowledgement" at bounding box center [522, 495] width 98 height 15
click at [512, 493] on span "Acknowledgement" at bounding box center [522, 495] width 98 height 15
click at [769, 464] on div "Sent 09/02/2025" at bounding box center [795, 464] width 52 height 11
click at [769, 433] on div "Filed 08/25/2025" at bounding box center [795, 438] width 52 height 11
click at [728, 422] on div "Review Information Reviewed 08/13/2025 File Claim Filed 08/25/2025 Letter of Re…" at bounding box center [640, 455] width 374 height 111
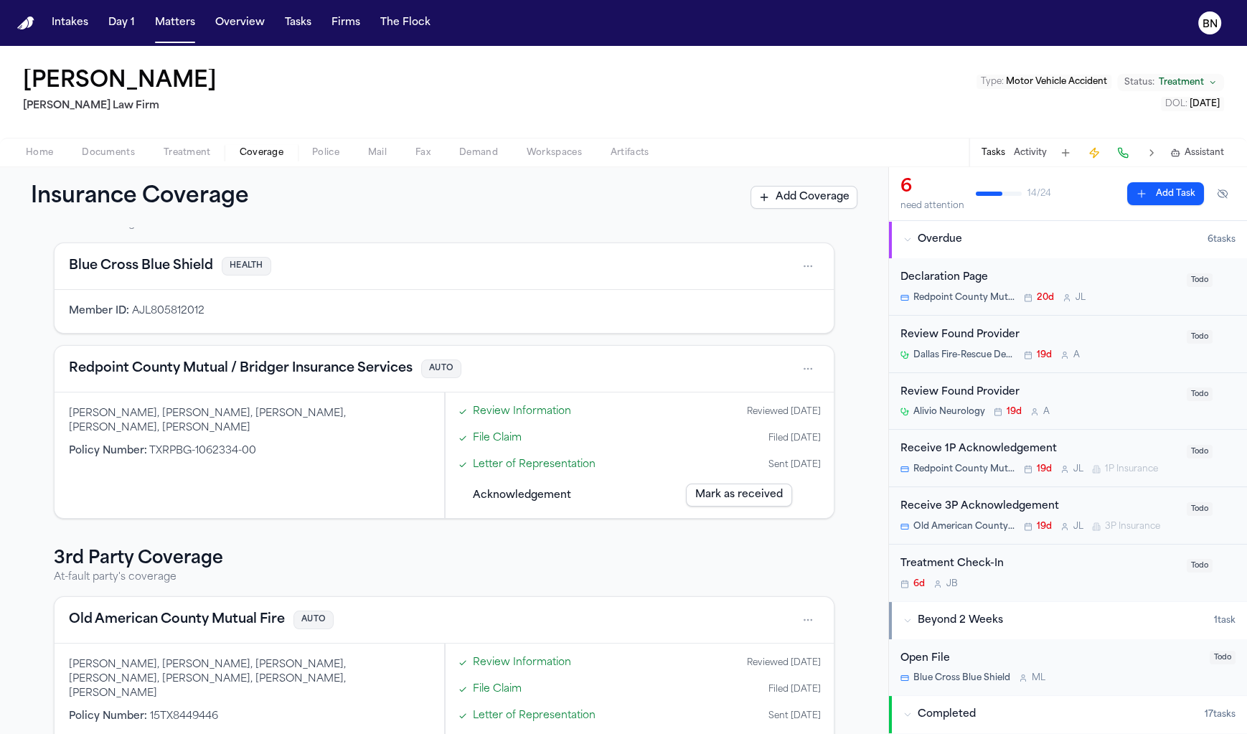
click at [561, 466] on link "Letter of Representation" at bounding box center [534, 464] width 123 height 15
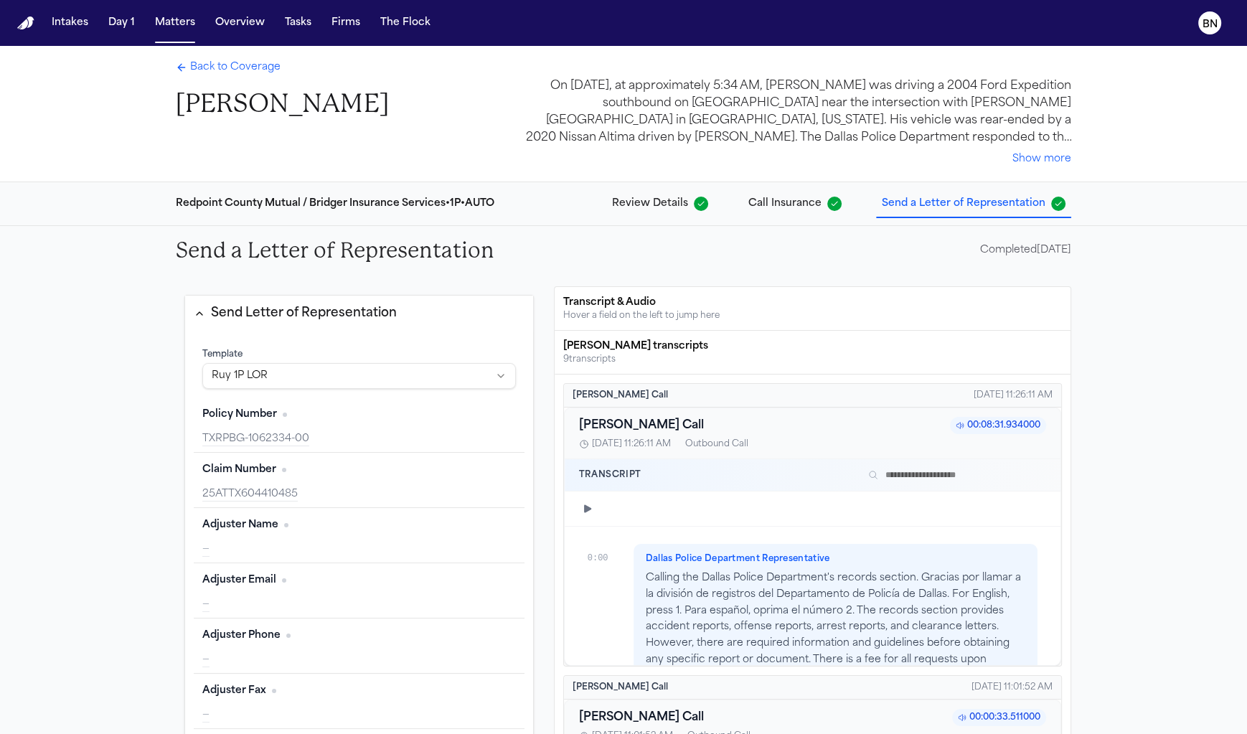
click at [549, 283] on div "Send Letter of Representation Template Ruy 1P LOR Policy Number Edit TXRPBG-106…" at bounding box center [623, 739] width 919 height 928
click at [546, 282] on div "Send Letter of Representation Template Ruy 1P LOR Policy Number Edit TXRPBG-106…" at bounding box center [623, 739] width 919 height 928
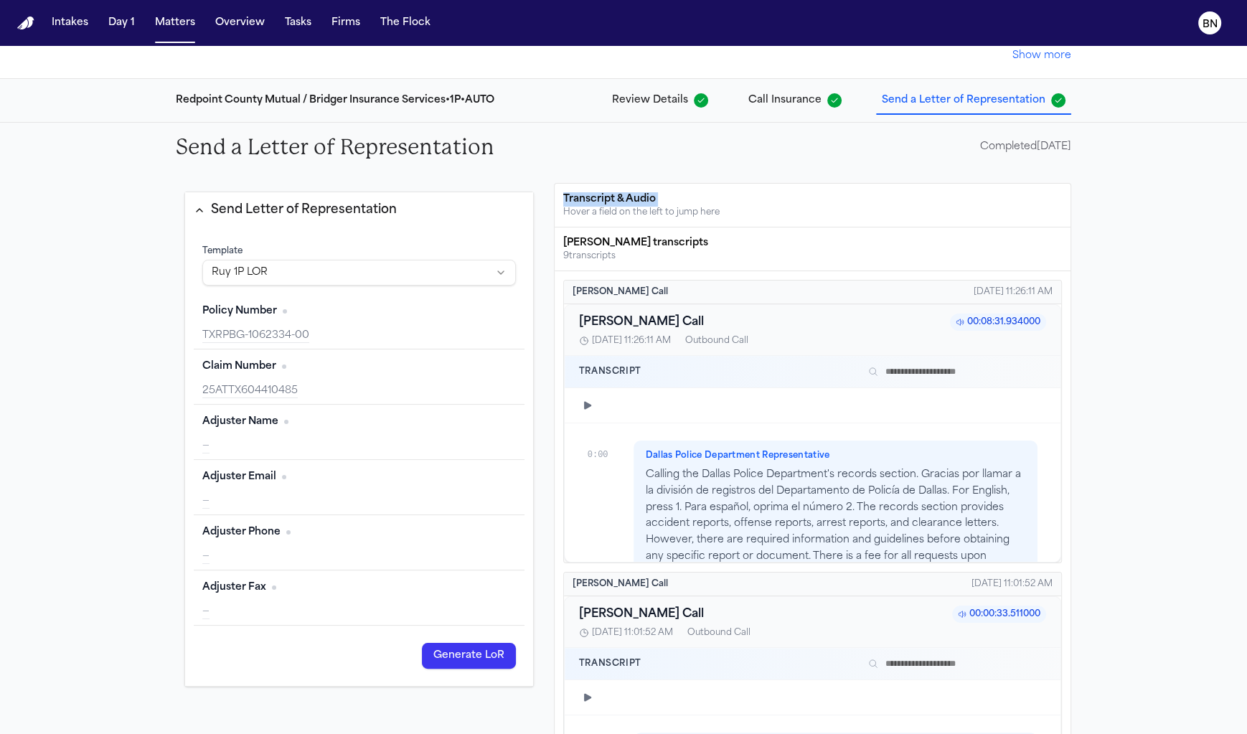
scroll to position [105, 0]
click at [367, 443] on div "—" at bounding box center [359, 445] width 314 height 14
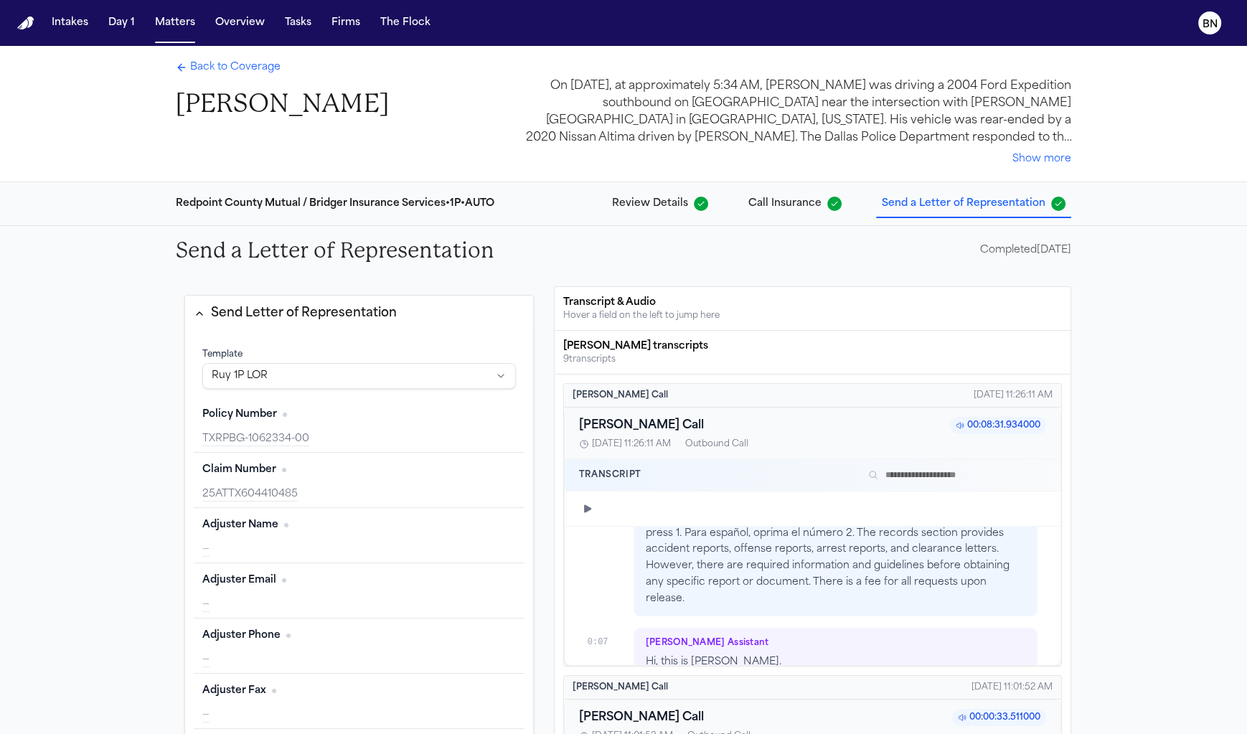
scroll to position [83, 0]
click at [314, 465] on div "Claim Number Edit" at bounding box center [359, 470] width 314 height 23
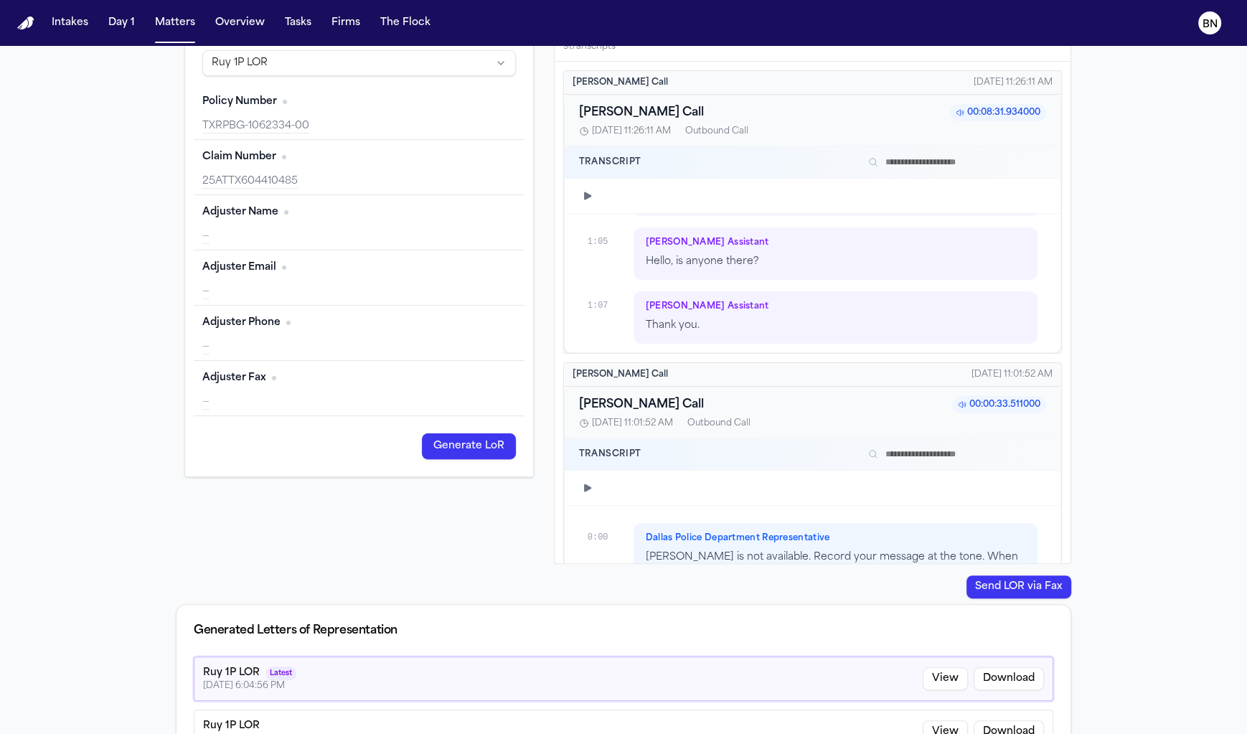
scroll to position [271, 0]
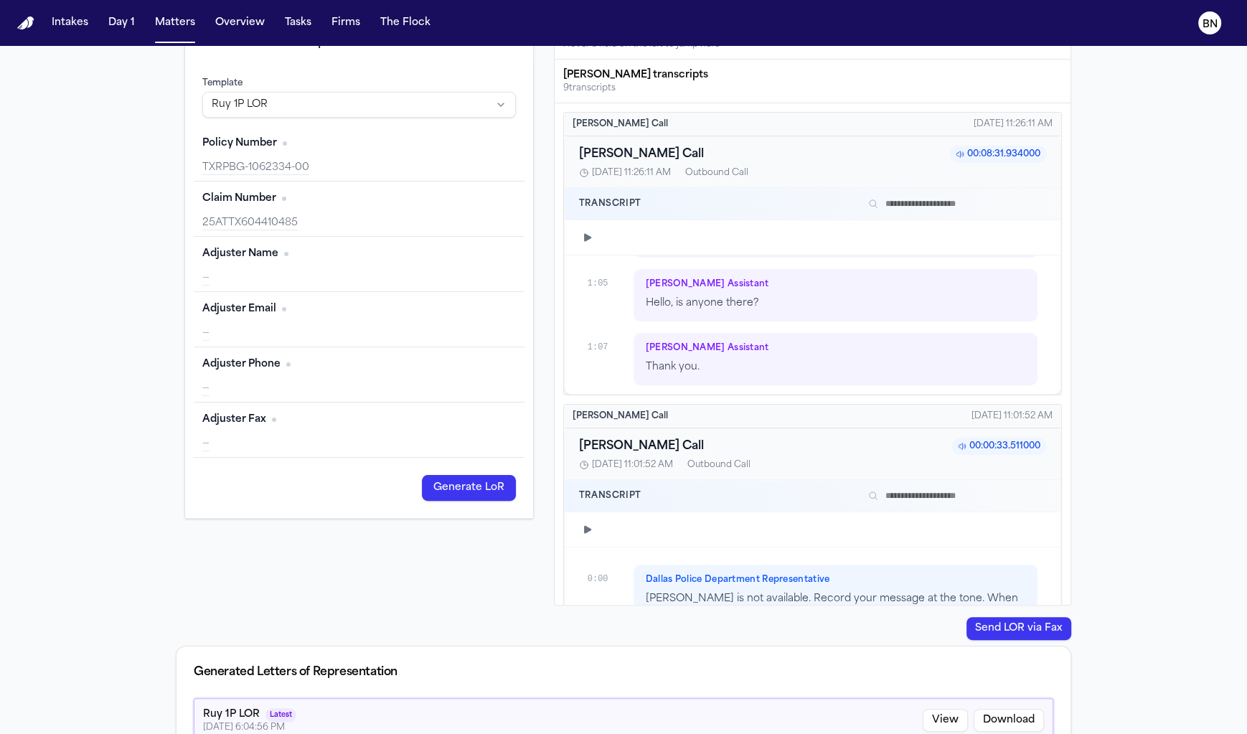
click at [376, 268] on div "Adjuster Name Edit —" at bounding box center [359, 264] width 331 height 55
click at [320, 258] on div "Adjuster Name Edit" at bounding box center [359, 254] width 314 height 23
click at [311, 218] on div "25ATTX604410485" at bounding box center [359, 223] width 314 height 14
click at [282, 197] on span "No citation" at bounding box center [284, 199] width 4 height 4
click at [287, 210] on div "Claim Number Edit 25ATTX604410485" at bounding box center [359, 209] width 331 height 55
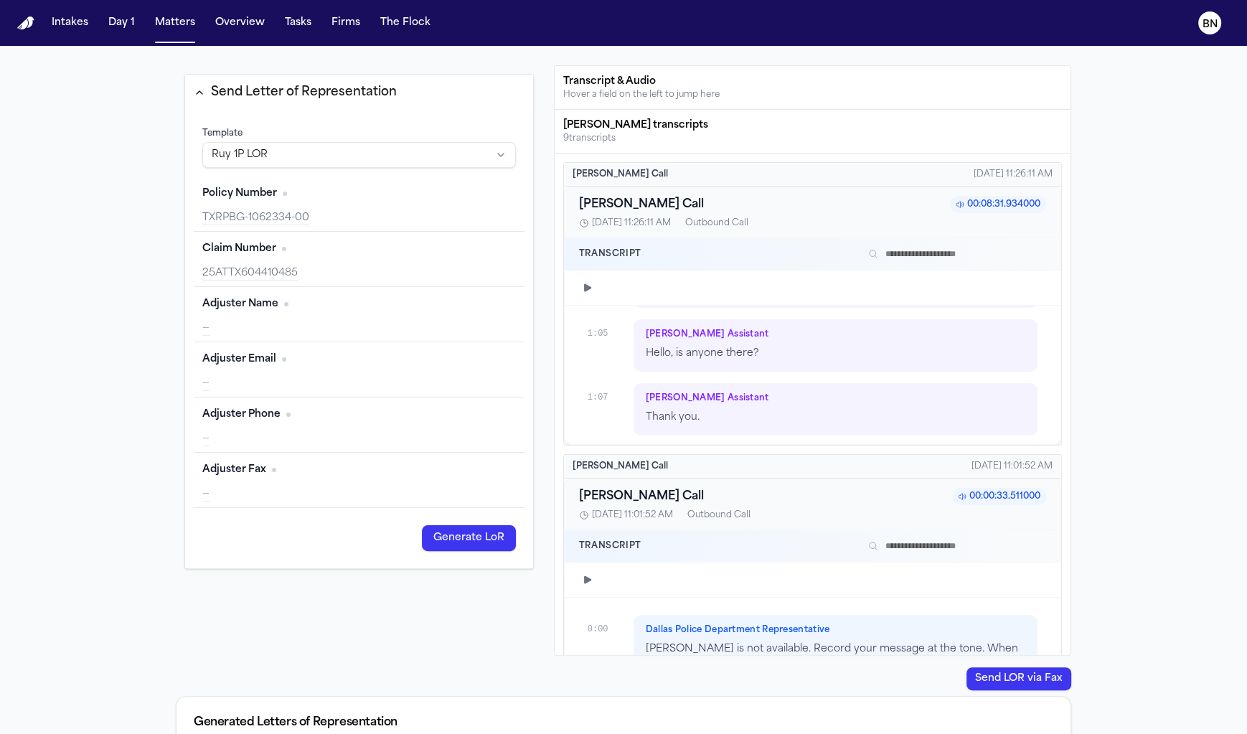
scroll to position [219, 0]
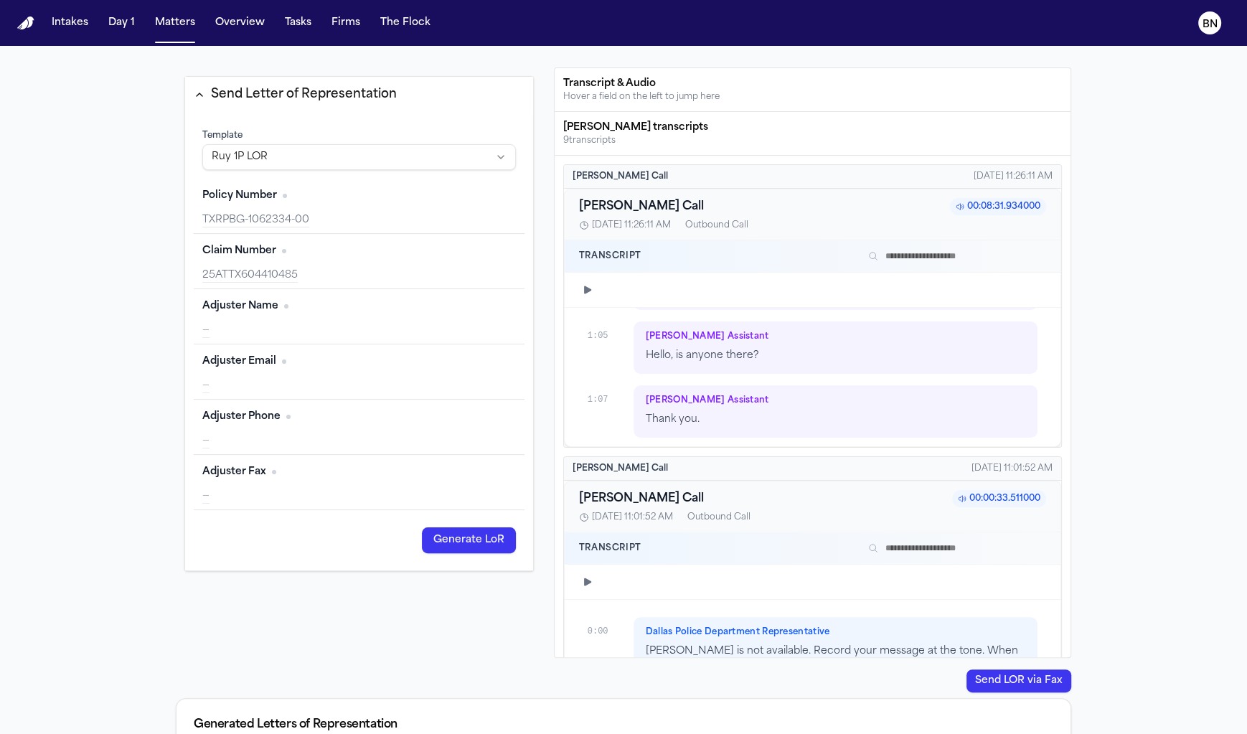
click at [288, 213] on div "TXRPBG-1062334-00" at bounding box center [359, 220] width 314 height 14
click at [281, 196] on div "Policy Number Edit" at bounding box center [359, 195] width 314 height 23
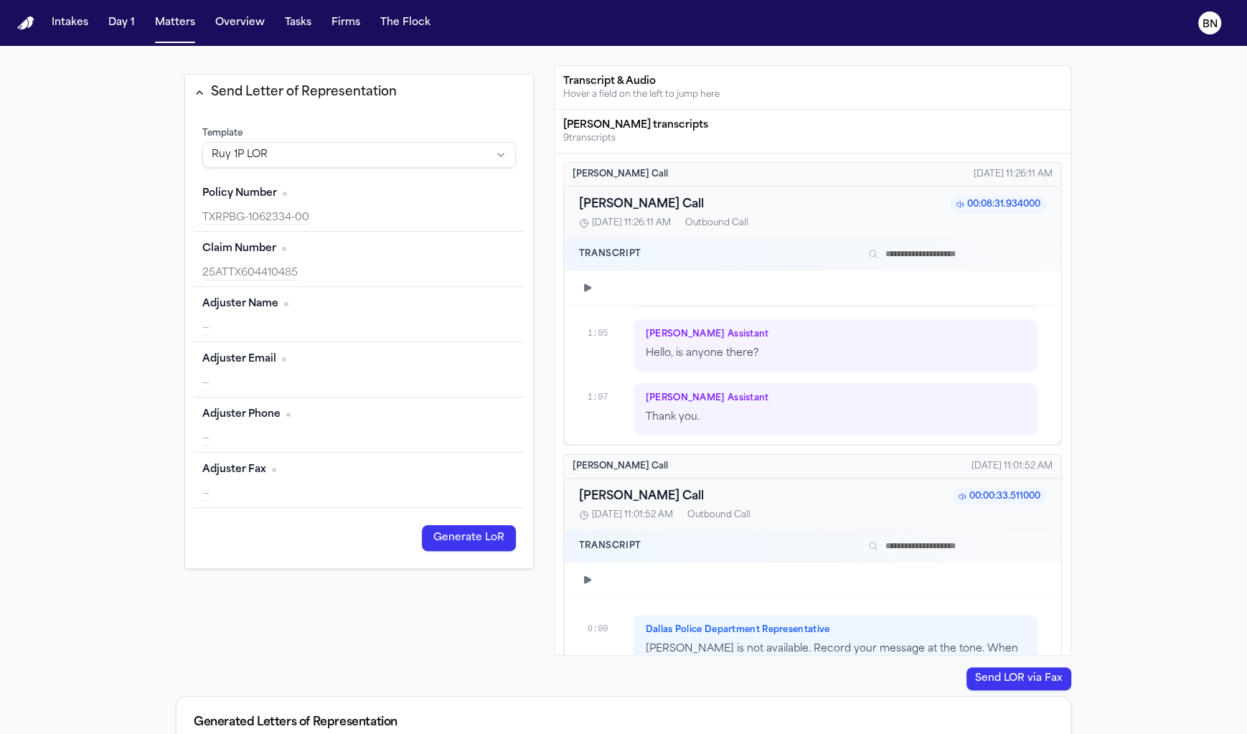
click at [606, 133] on div "9 transcript s" at bounding box center [812, 138] width 499 height 11
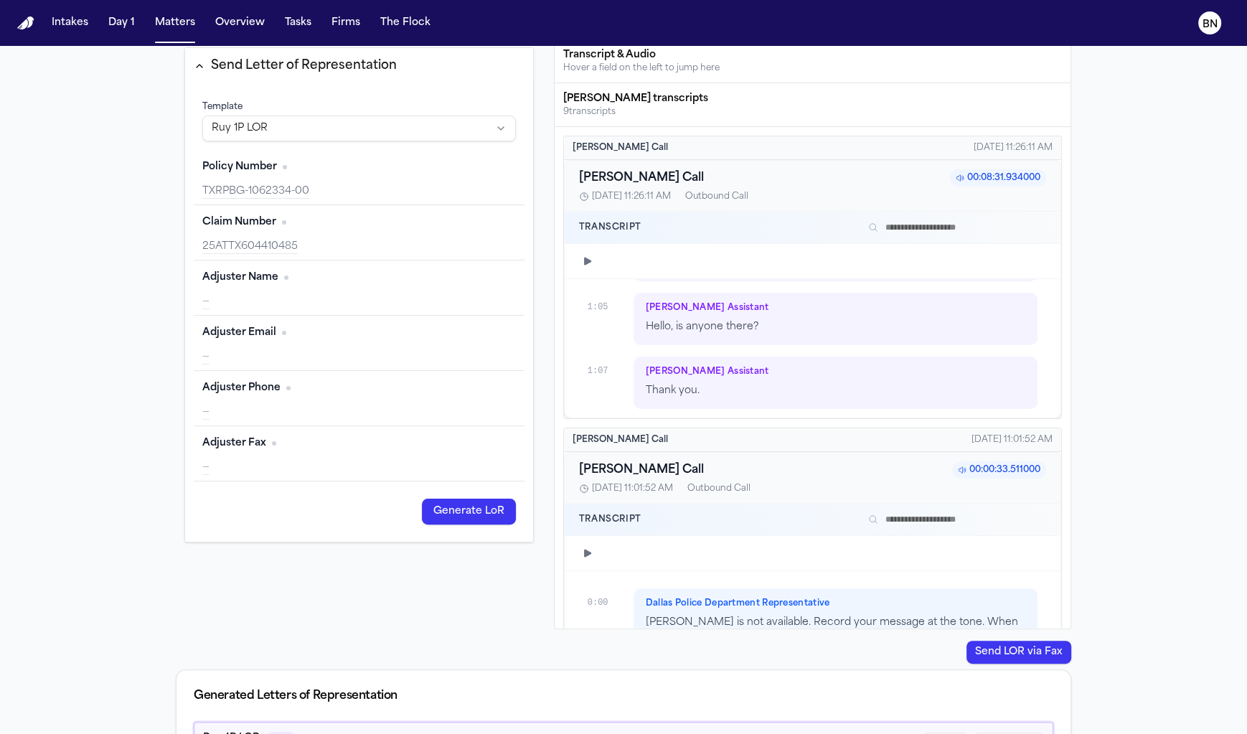
scroll to position [248, 0]
click at [620, 138] on div "Bland Call 8/18/2025, 11:26:11 AM" at bounding box center [812, 148] width 497 height 24
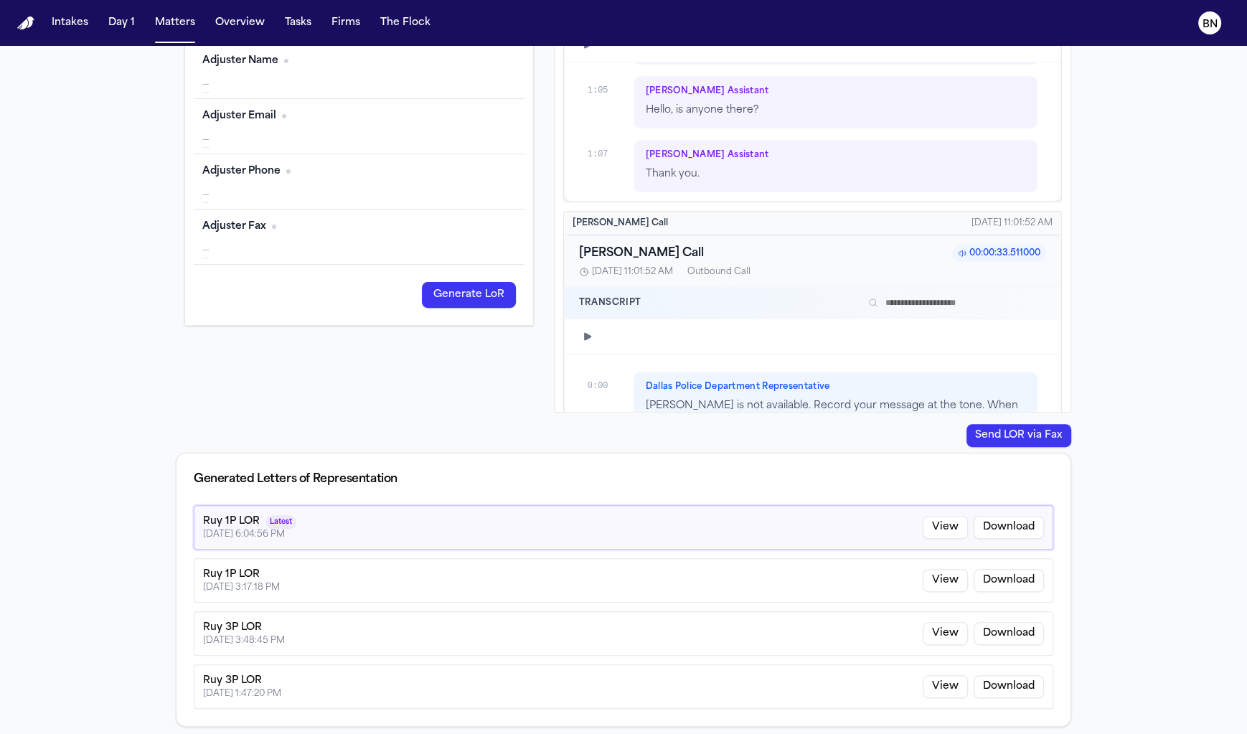
scroll to position [0, 0]
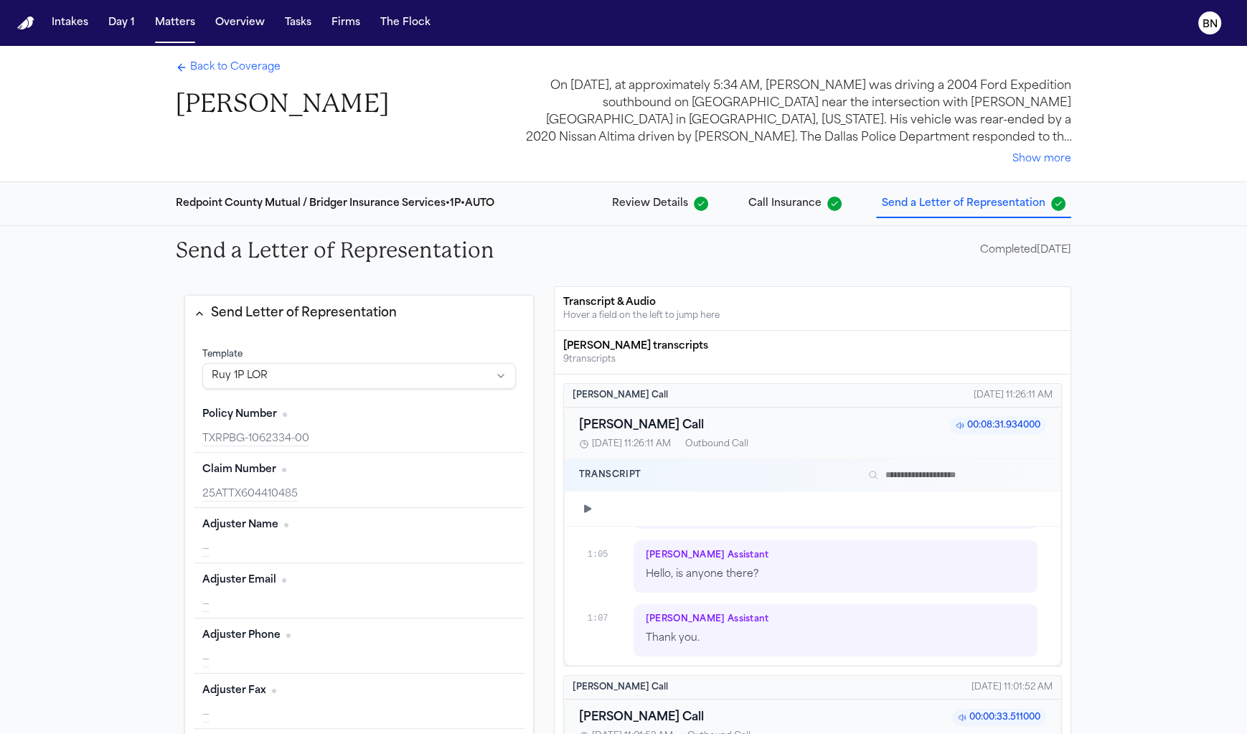
click at [884, 145] on div "On August 11, 2025, at approximately 5:34 AM, Bryan Bristo was driving a 2004 F…" at bounding box center [795, 112] width 551 height 69
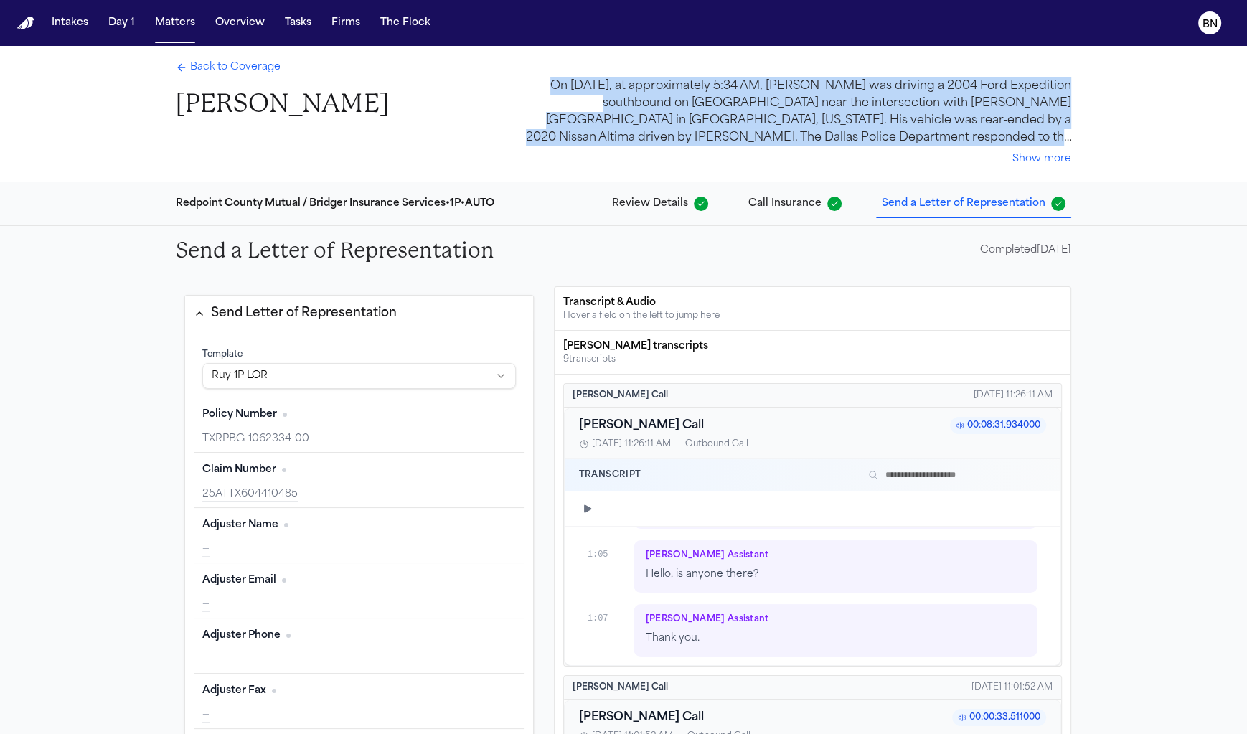
click at [884, 145] on div "On August 11, 2025, at approximately 5:34 AM, Bryan Bristo was driving a 2004 F…" at bounding box center [795, 112] width 551 height 69
click at [1022, 160] on button "Show more" at bounding box center [1042, 159] width 59 height 14
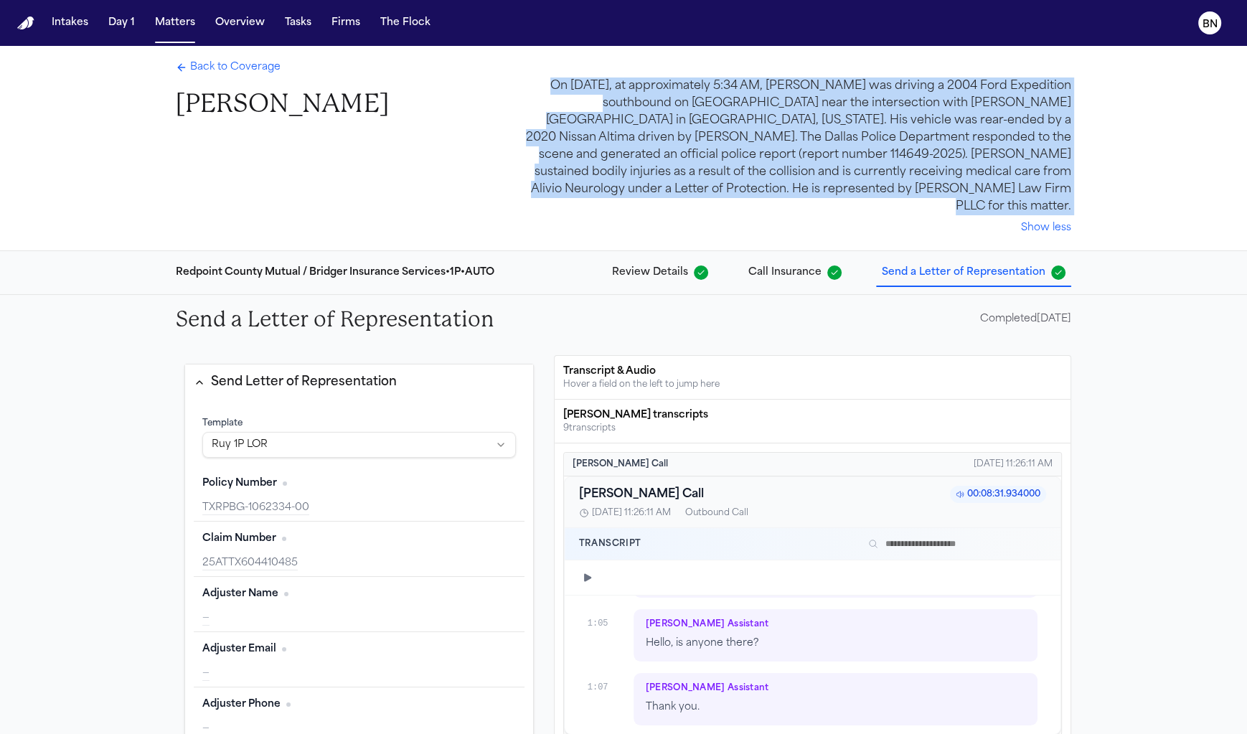
click at [947, 127] on div "On August 11, 2025, at approximately 5:34 AM, Bryan Bristo was driving a 2004 F…" at bounding box center [795, 147] width 551 height 138
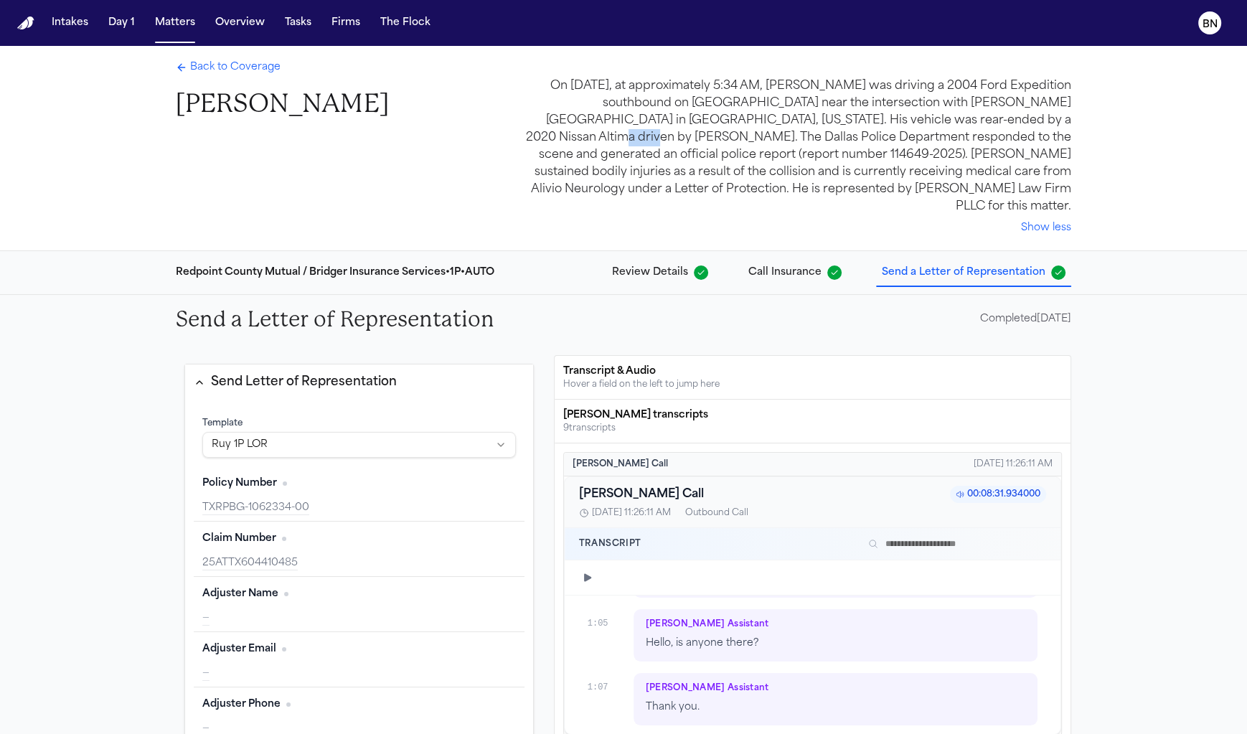
click at [947, 127] on div "On August 11, 2025, at approximately 5:34 AM, Bryan Bristo was driving a 2004 F…" at bounding box center [795, 147] width 551 height 138
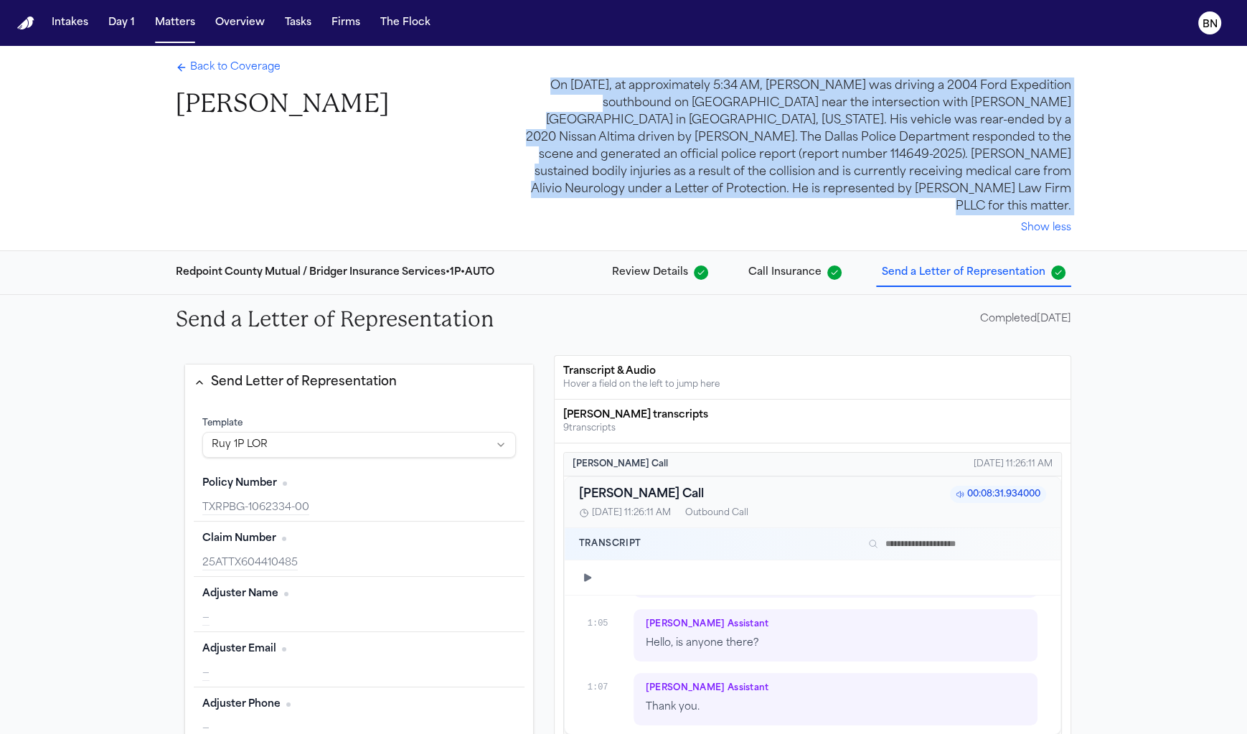
click at [947, 127] on div "On August 11, 2025, at approximately 5:34 AM, Bryan Bristo was driving a 2004 F…" at bounding box center [795, 147] width 551 height 138
click at [1056, 221] on button "Show less" at bounding box center [1046, 228] width 50 height 14
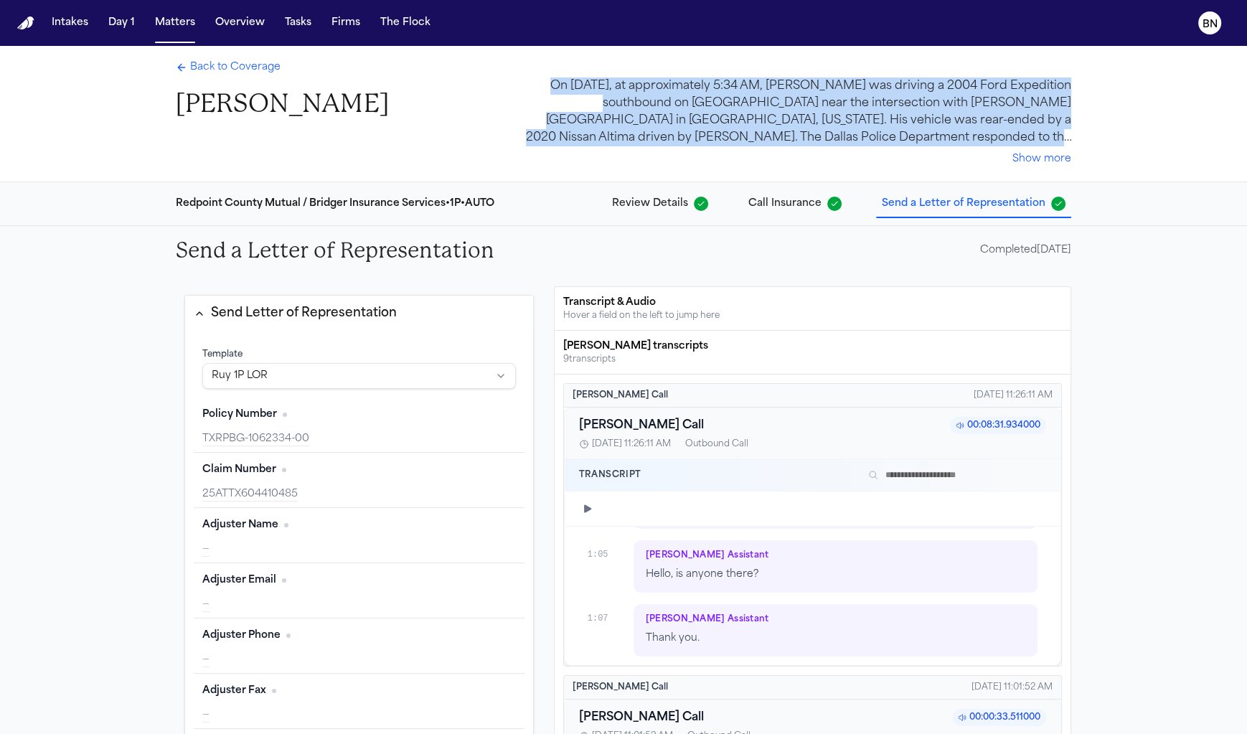
click at [1013, 148] on div "On August 11, 2025, at approximately 5:34 AM, Bryan Bristo was driving a 2004 F…" at bounding box center [795, 123] width 551 height 90
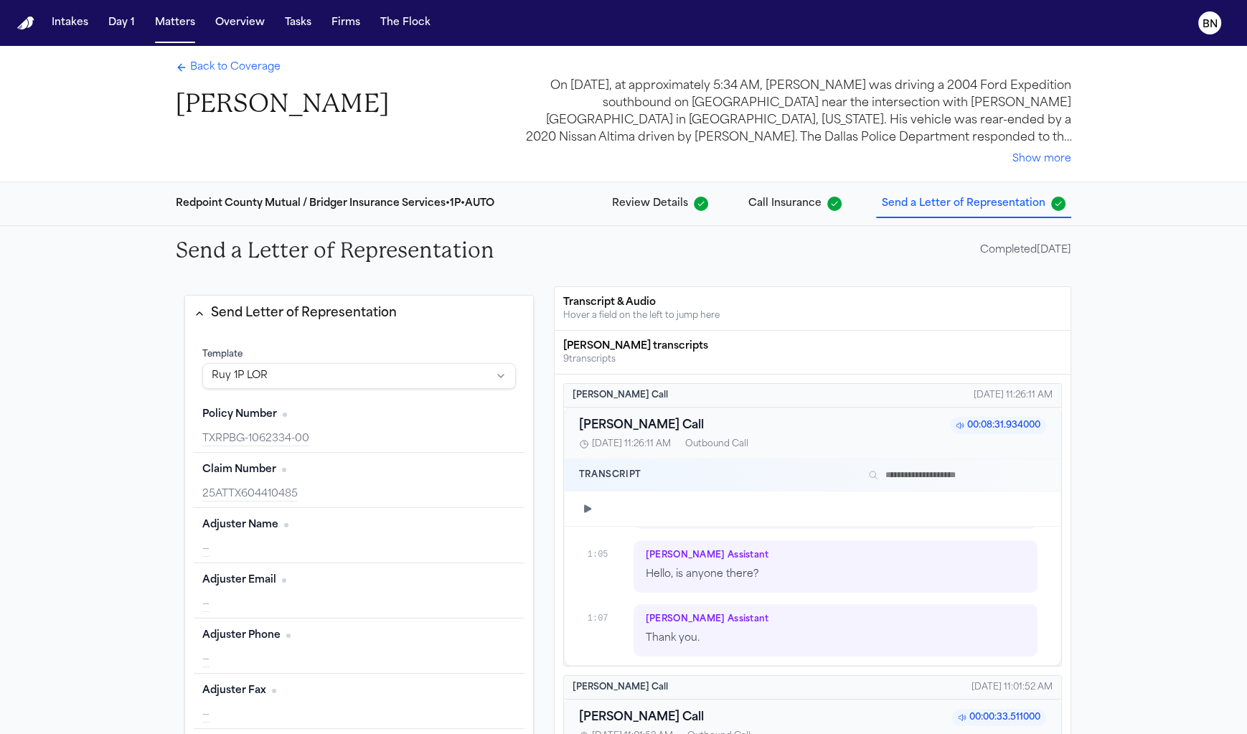
click at [1013, 144] on div "On August 11, 2025, at approximately 5:34 AM, Bryan Bristo was driving a 2004 F…" at bounding box center [795, 112] width 551 height 69
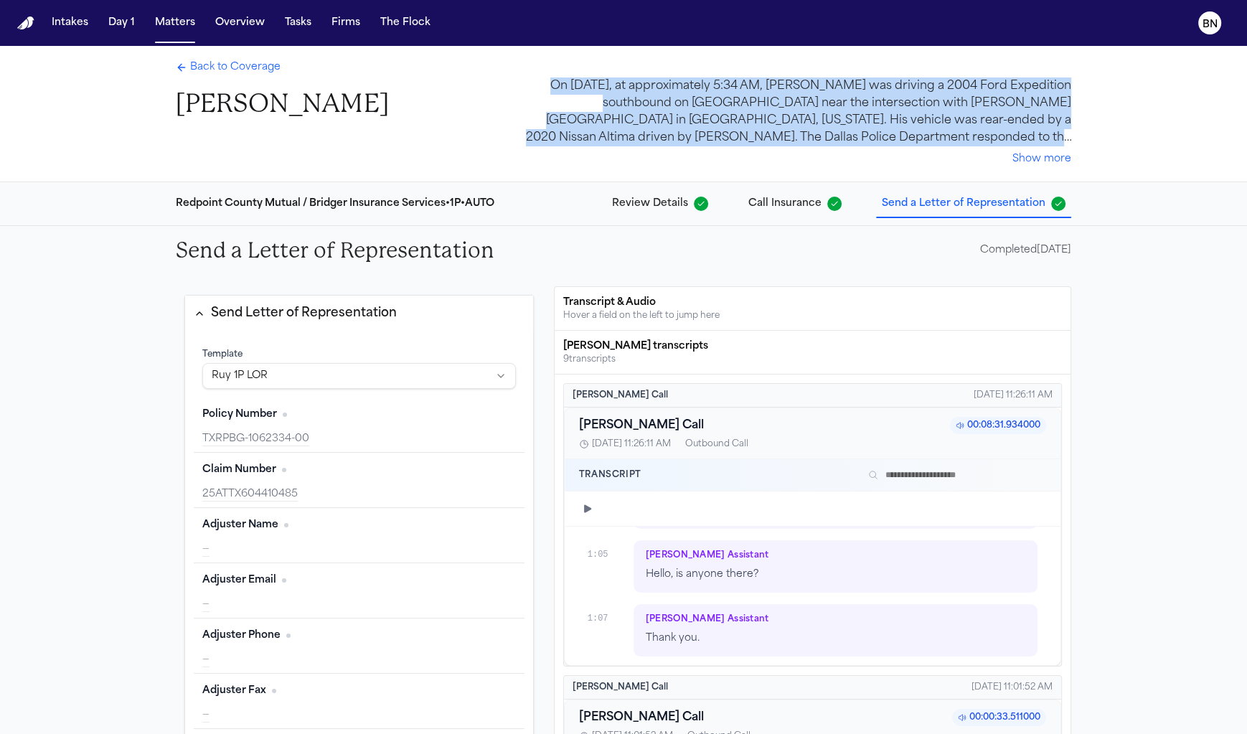
click at [1013, 144] on div "On August 11, 2025, at approximately 5:34 AM, Bryan Bristo was driving a 2004 F…" at bounding box center [795, 112] width 551 height 69
click at [861, 159] on div "On August 11, 2025, at approximately 5:34 AM, Bryan Bristo was driving a 2004 F…" at bounding box center [795, 123] width 551 height 90
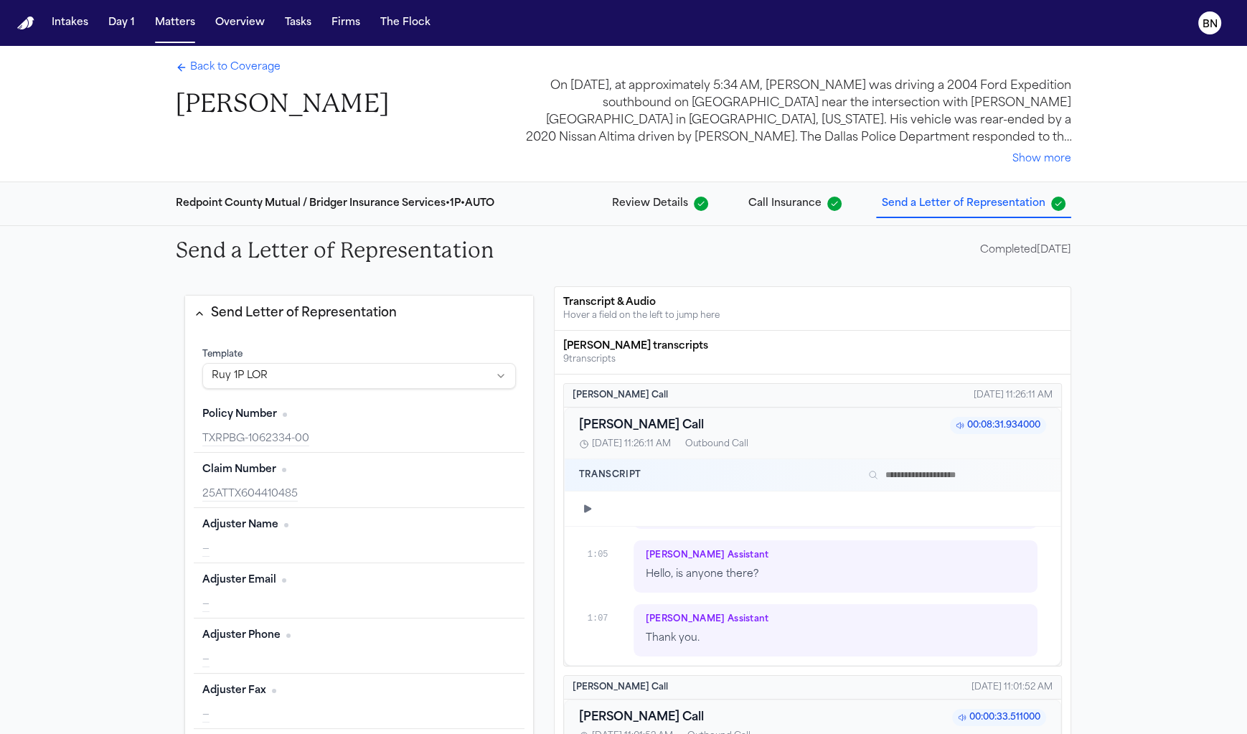
click at [251, 75] on span "Back to Coverage" at bounding box center [235, 67] width 90 height 14
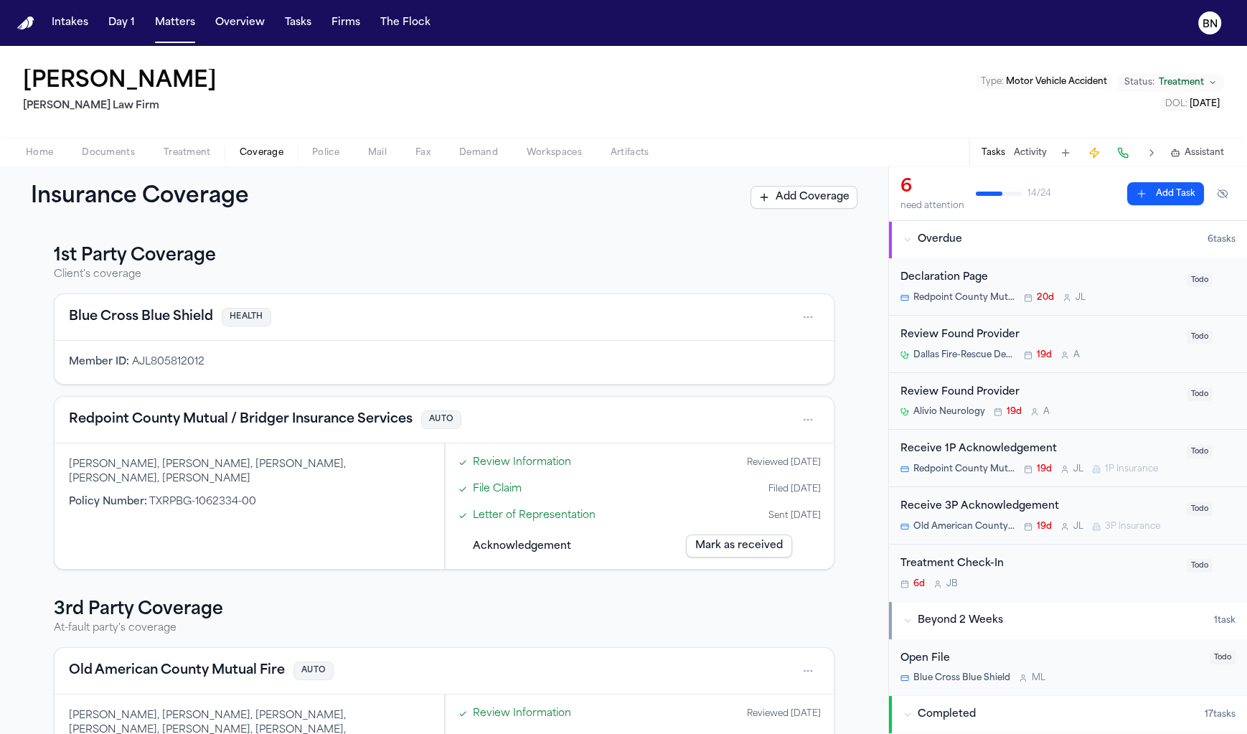
click at [438, 388] on div "Blue Cross Blue Shield HEALTH Member ID : AJL805812012 Redpoint County Mutual /…" at bounding box center [444, 431] width 781 height 276
click at [438, 411] on span "AUTO" at bounding box center [441, 419] width 40 height 19
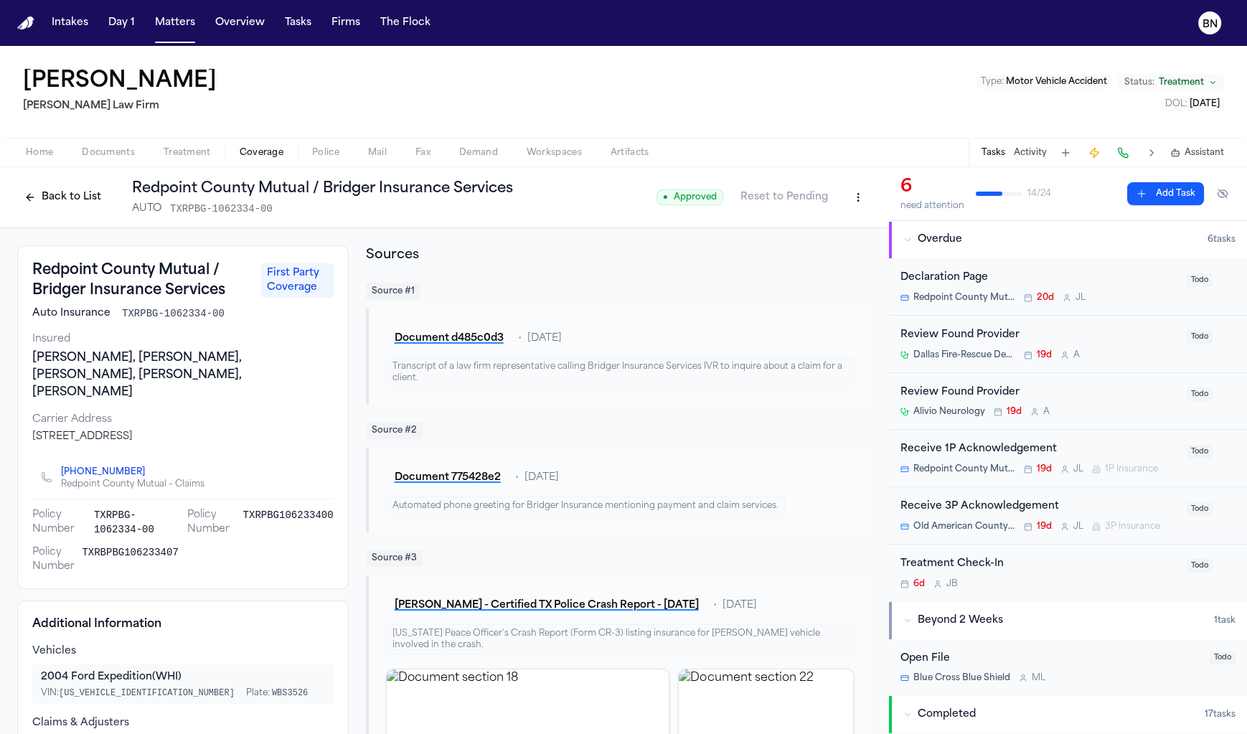
click at [93, 202] on button "Back to List" at bounding box center [62, 197] width 91 height 23
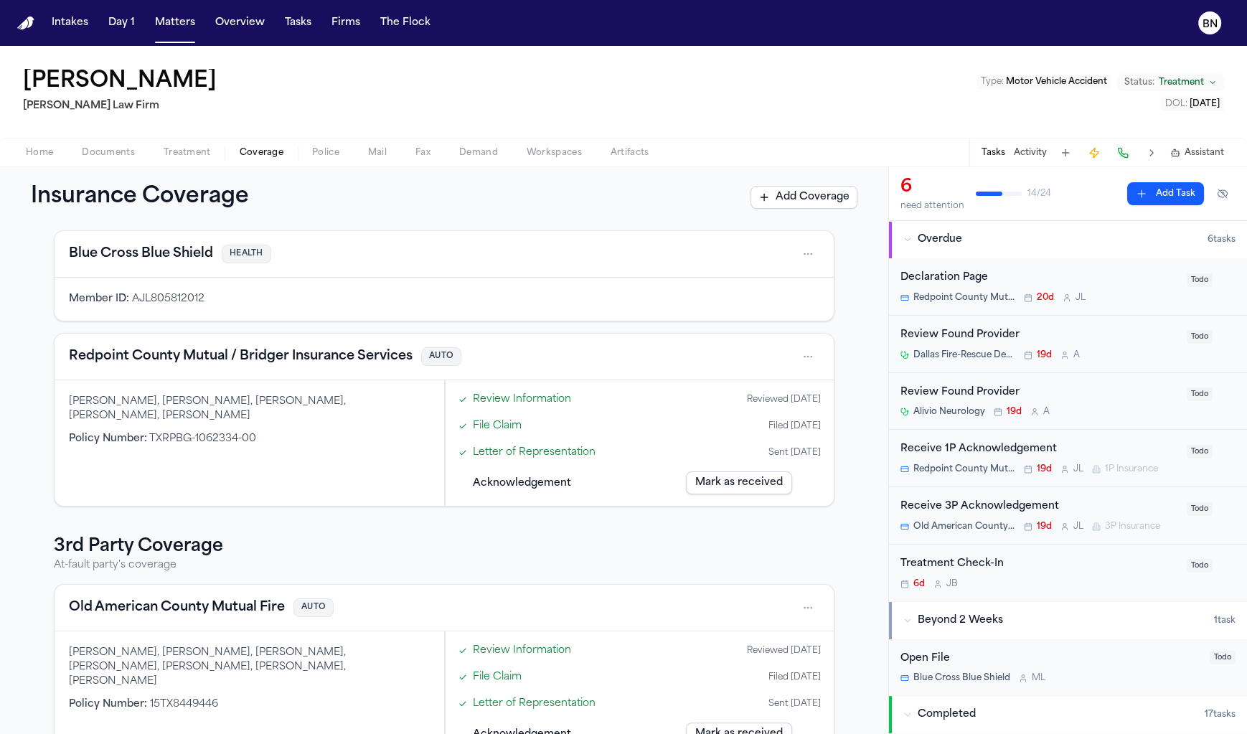
scroll to position [19, 0]
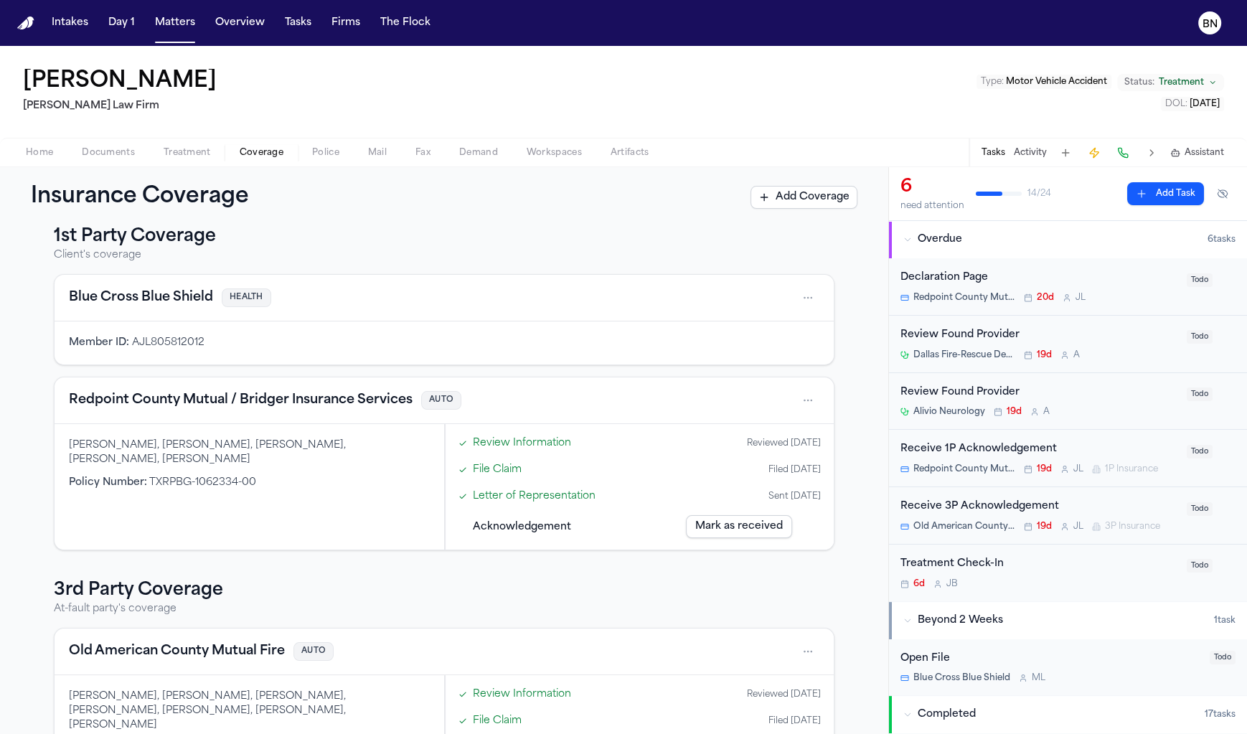
click at [438, 591] on h3 "3rd Party Coverage" at bounding box center [444, 590] width 781 height 23
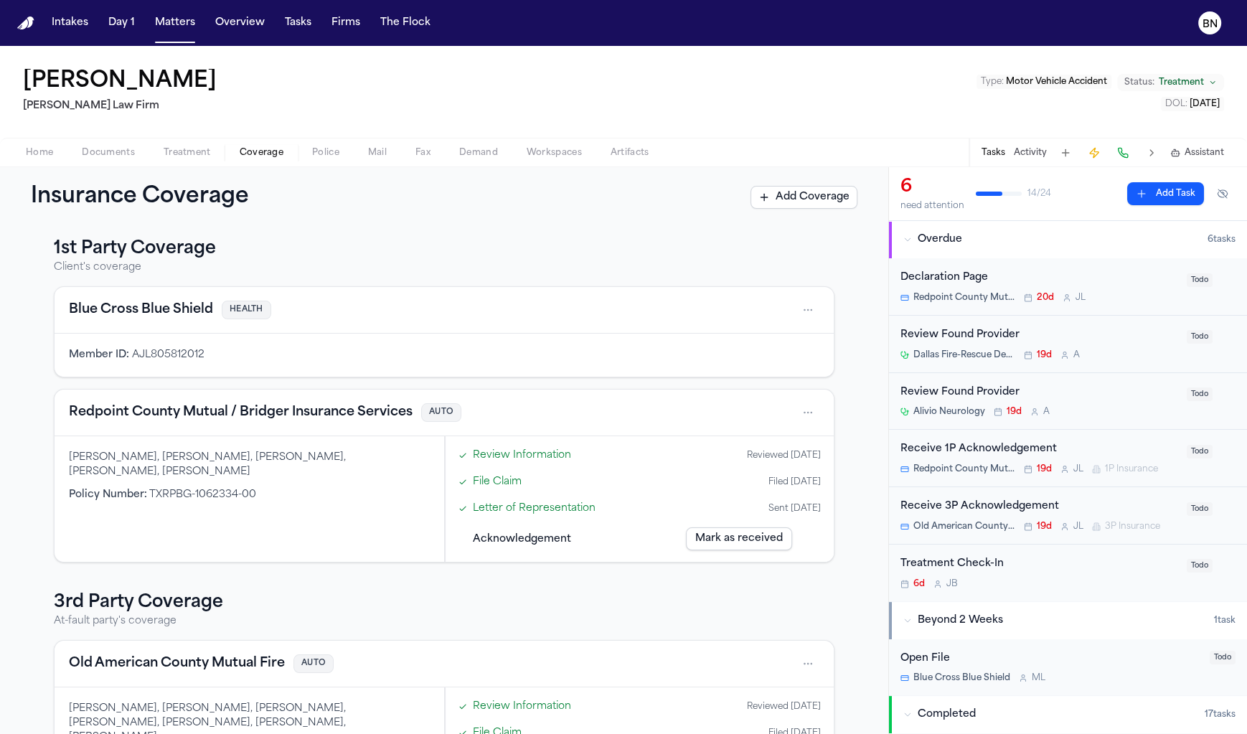
scroll to position [8, 0]
click at [264, 506] on div "Bryan Bristo, BRISTO, BRYAN, ONEAL, Bristo, Bryan, Oneal Policy Number : TXRPBG…" at bounding box center [250, 499] width 390 height 126
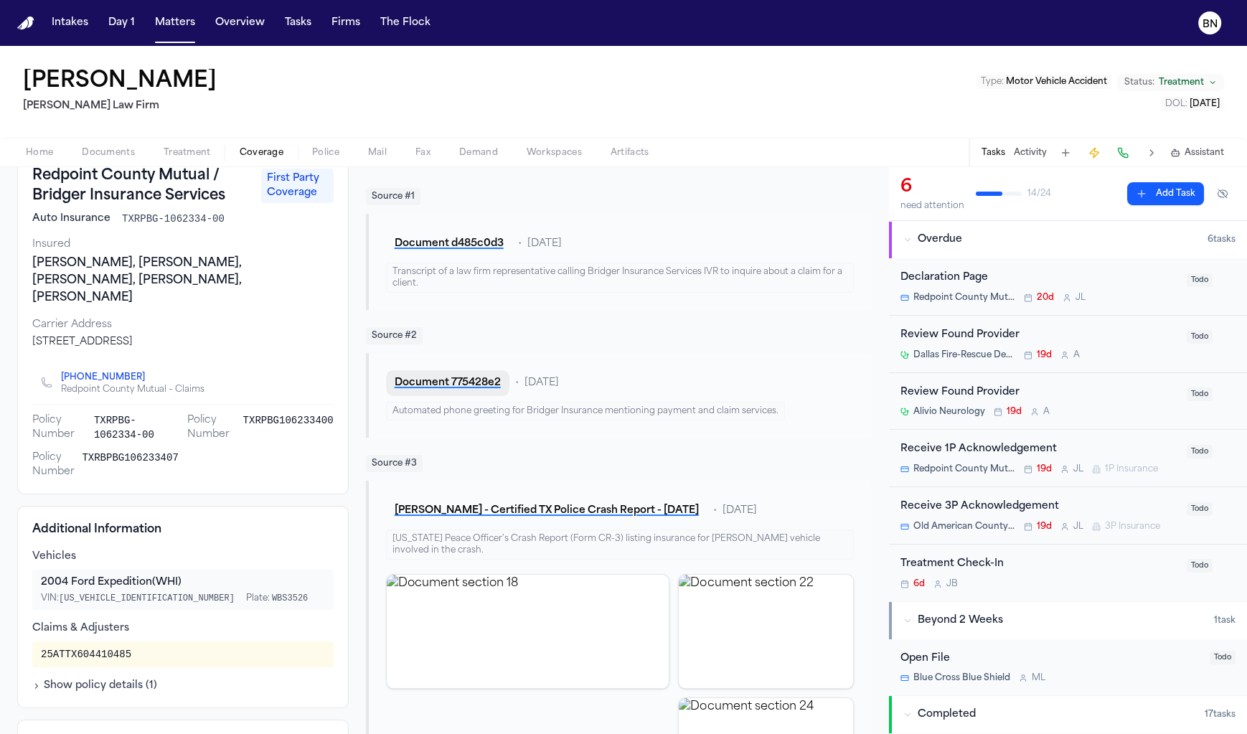
scroll to position [153, 0]
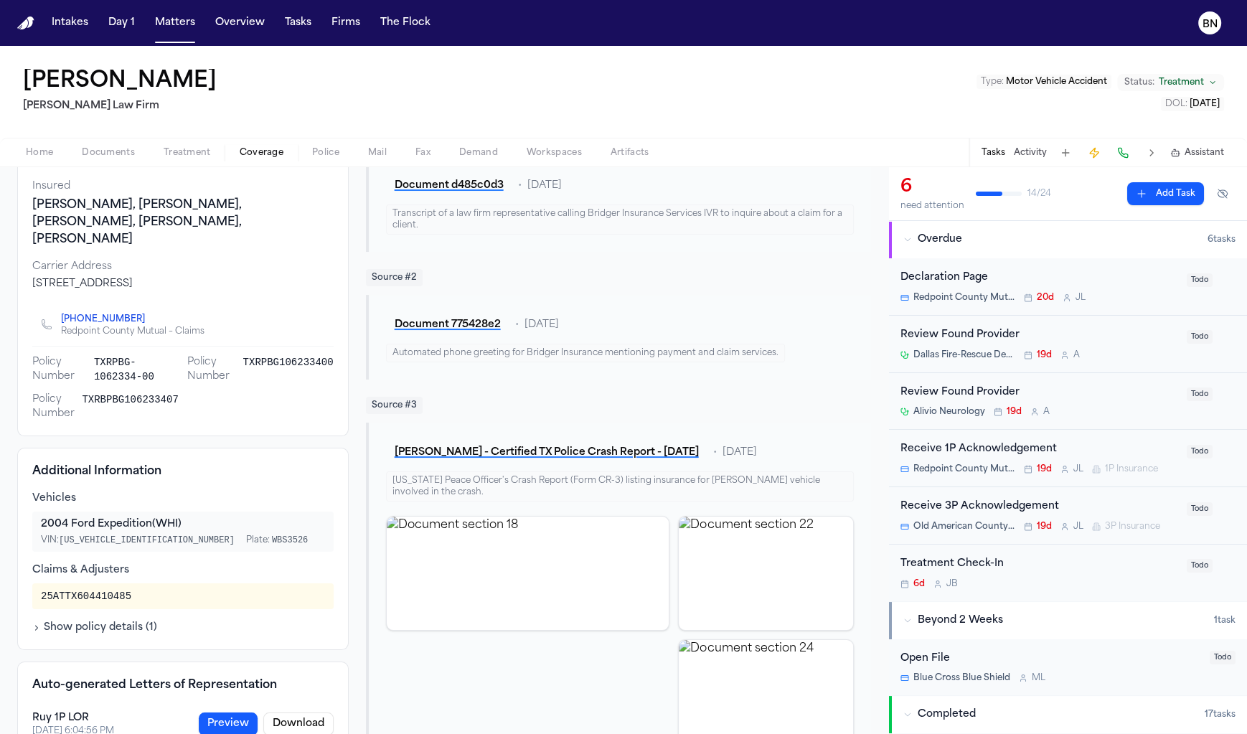
click at [270, 355] on span "TXRPBG106233400" at bounding box center [288, 369] width 90 height 29
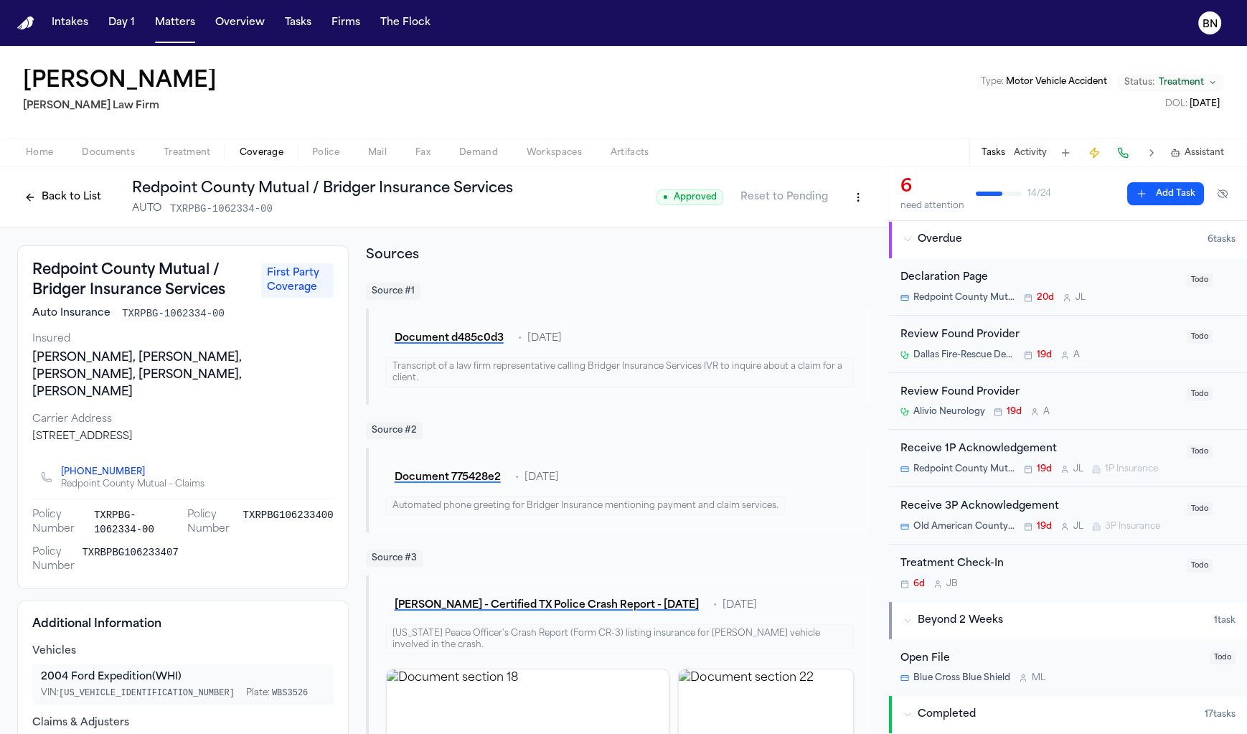
click at [73, 204] on button "Back to List" at bounding box center [62, 197] width 91 height 23
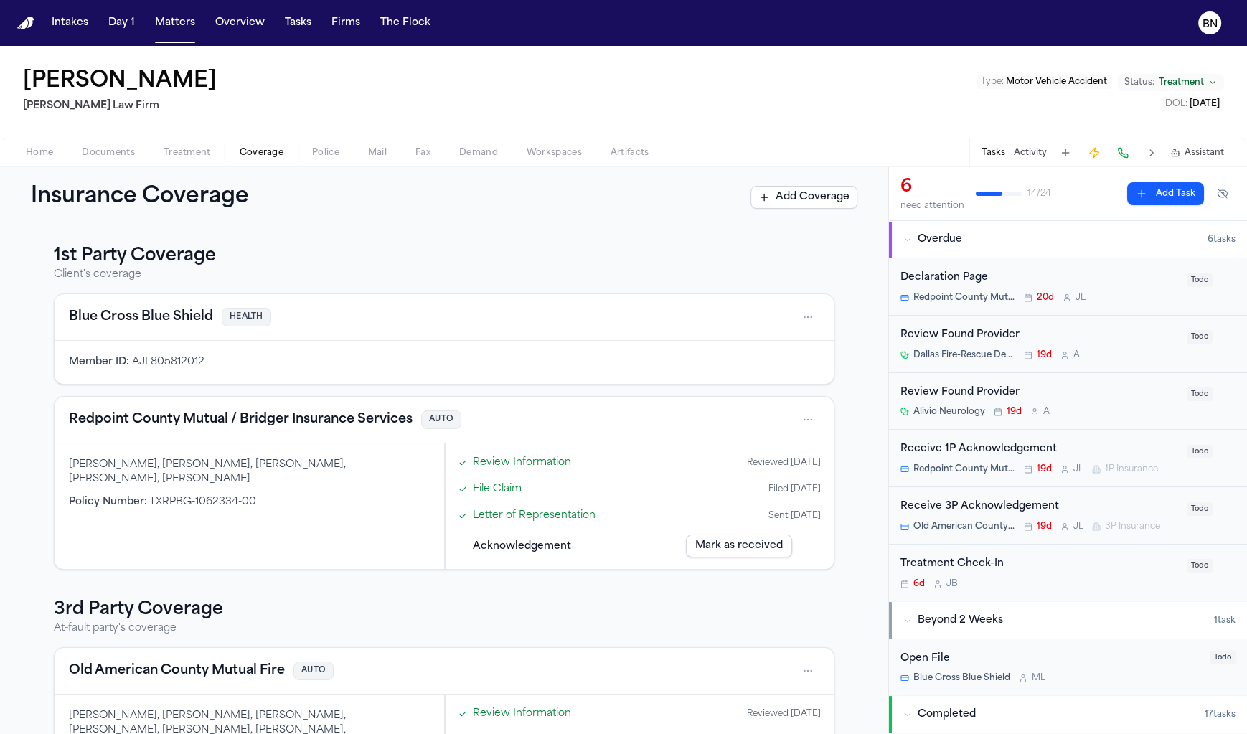
click at [551, 457] on link "Review Information" at bounding box center [522, 462] width 98 height 15
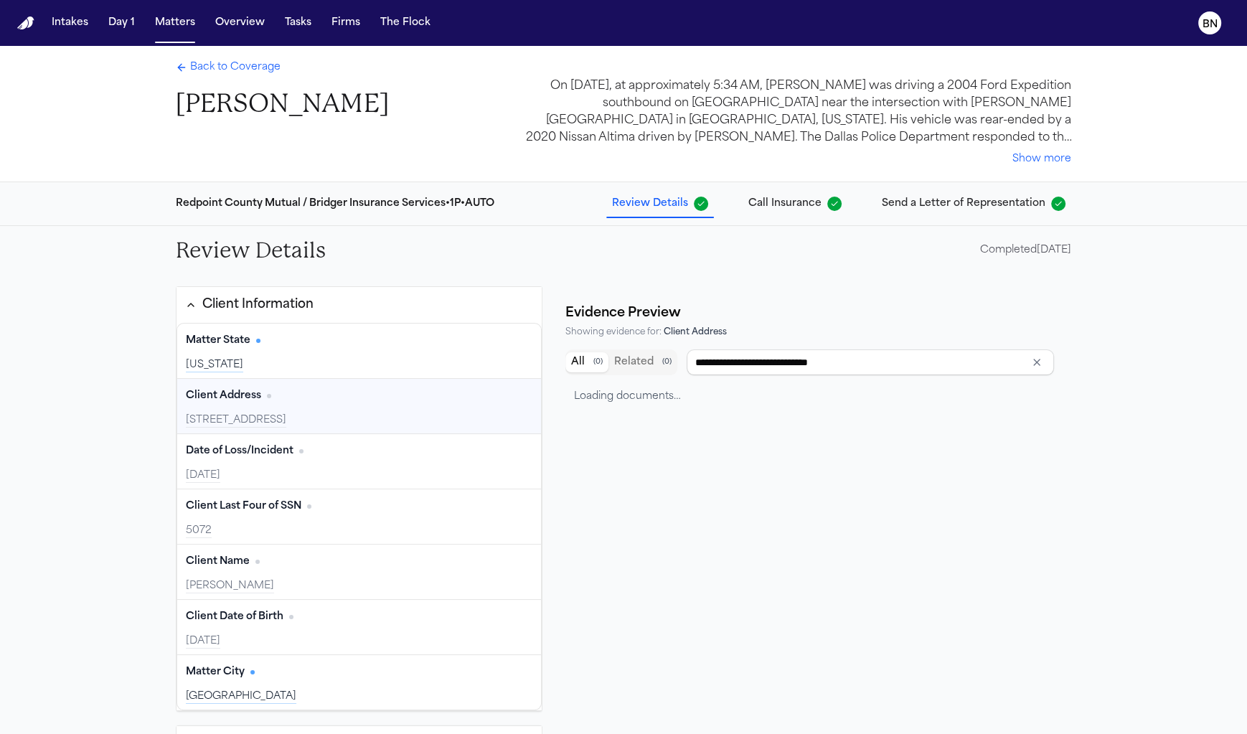
scroll to position [76, 0]
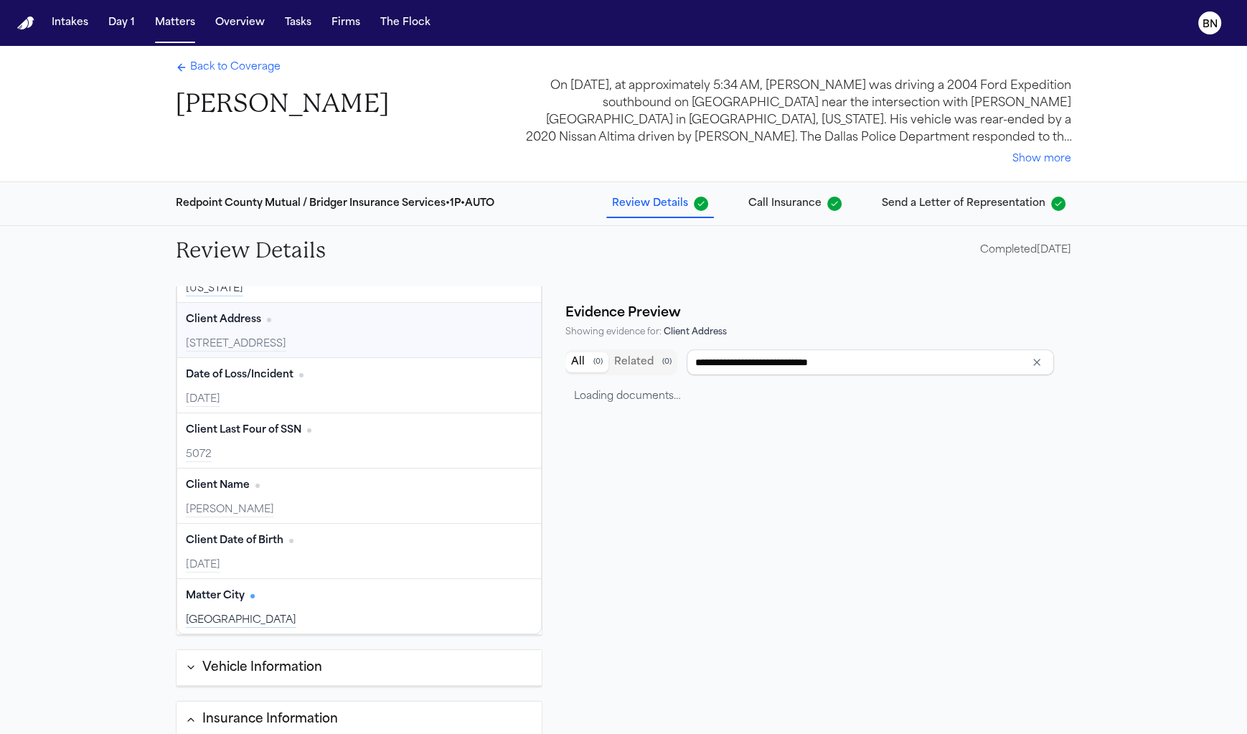
type input "**********"
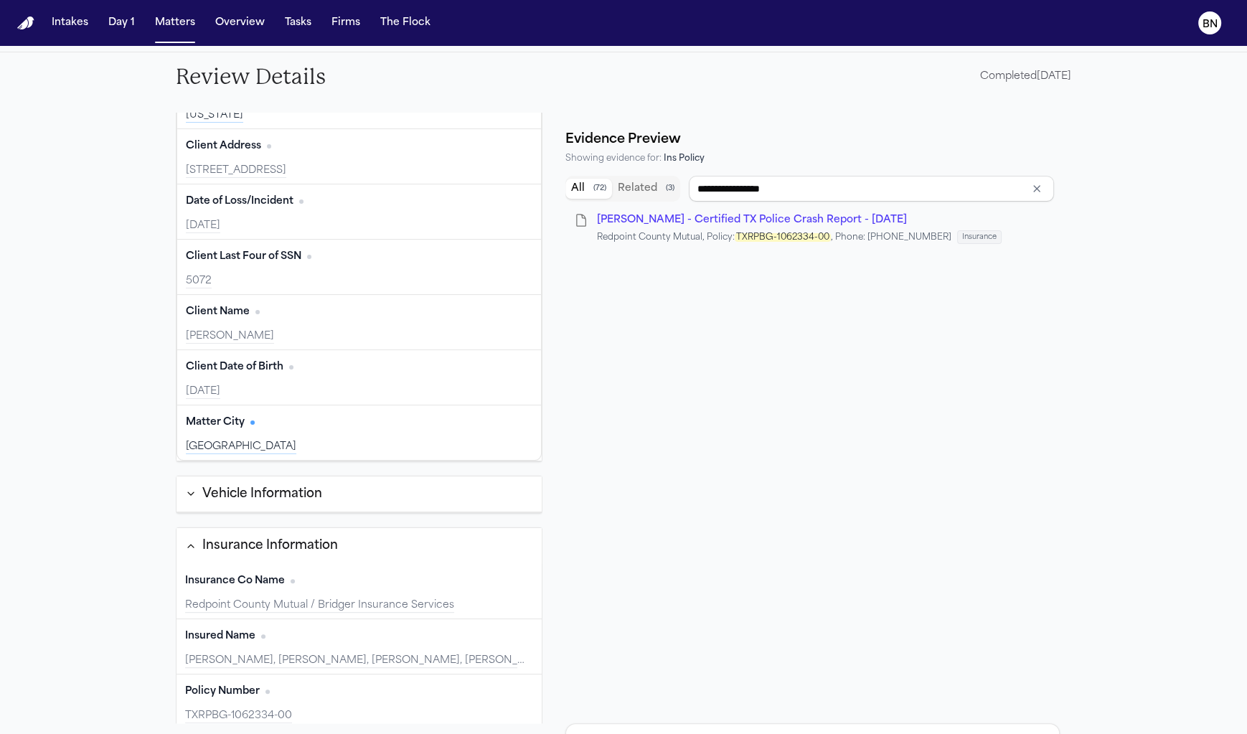
click at [314, 709] on div "TXRPBG-1062334-00" at bounding box center [359, 716] width 348 height 14
click at [299, 709] on div "TXRPBG-1062334-00" at bounding box center [359, 716] width 348 height 14
type input "**********"
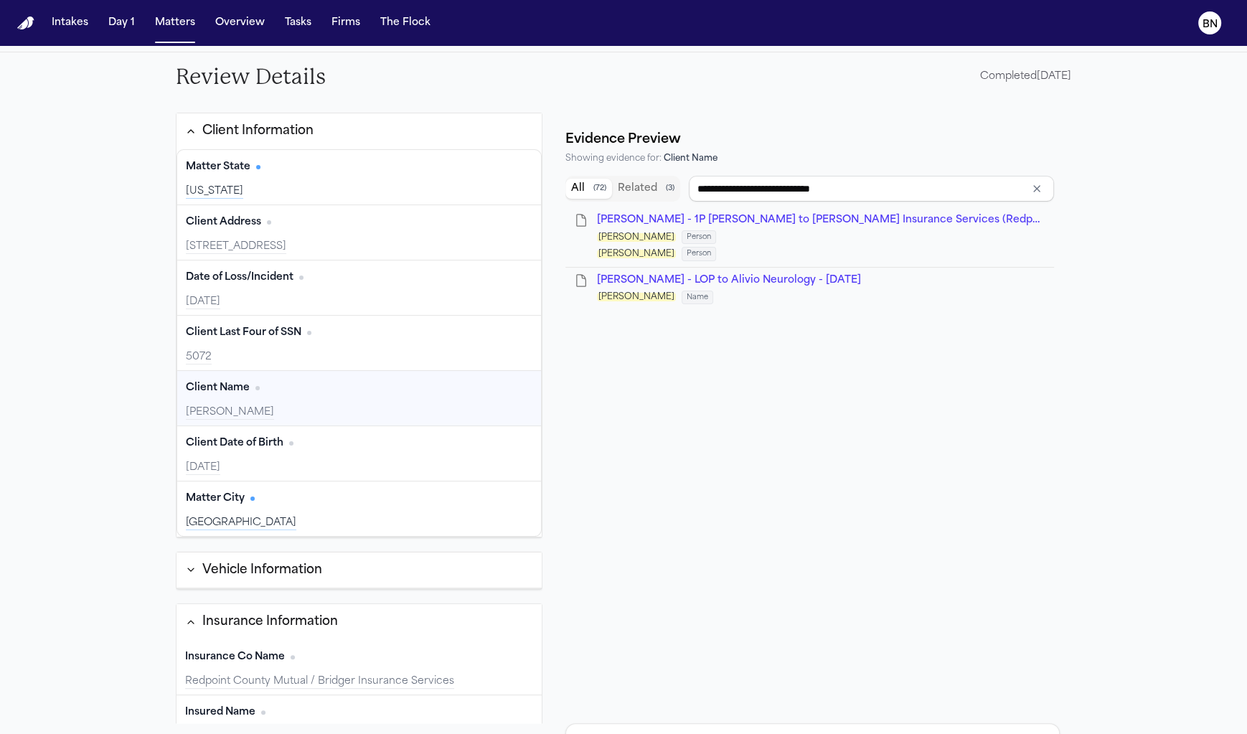
scroll to position [0, 0]
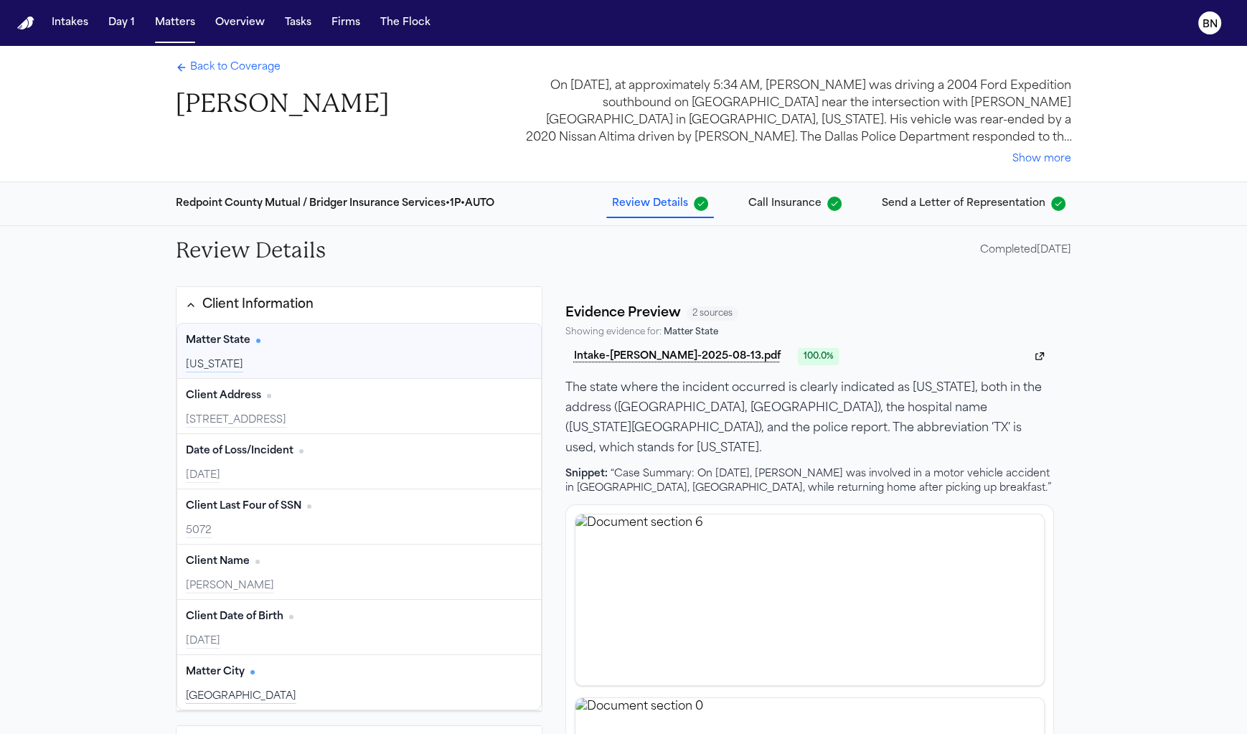
click at [212, 72] on span "Back to Coverage" at bounding box center [235, 67] width 90 height 14
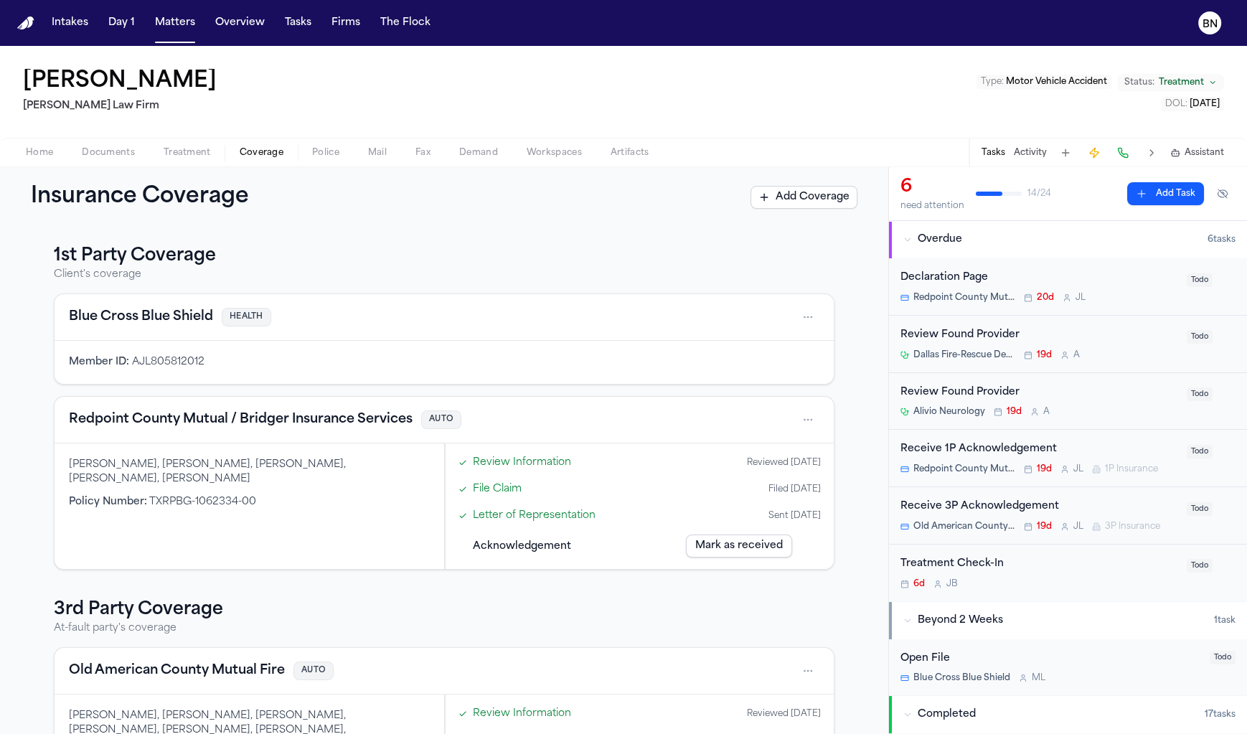
click at [353, 453] on div "Bryan Bristo, BRISTO, BRYAN, ONEAL, Bristo, Bryan, Oneal Policy Number : TXRPBG…" at bounding box center [250, 506] width 390 height 126
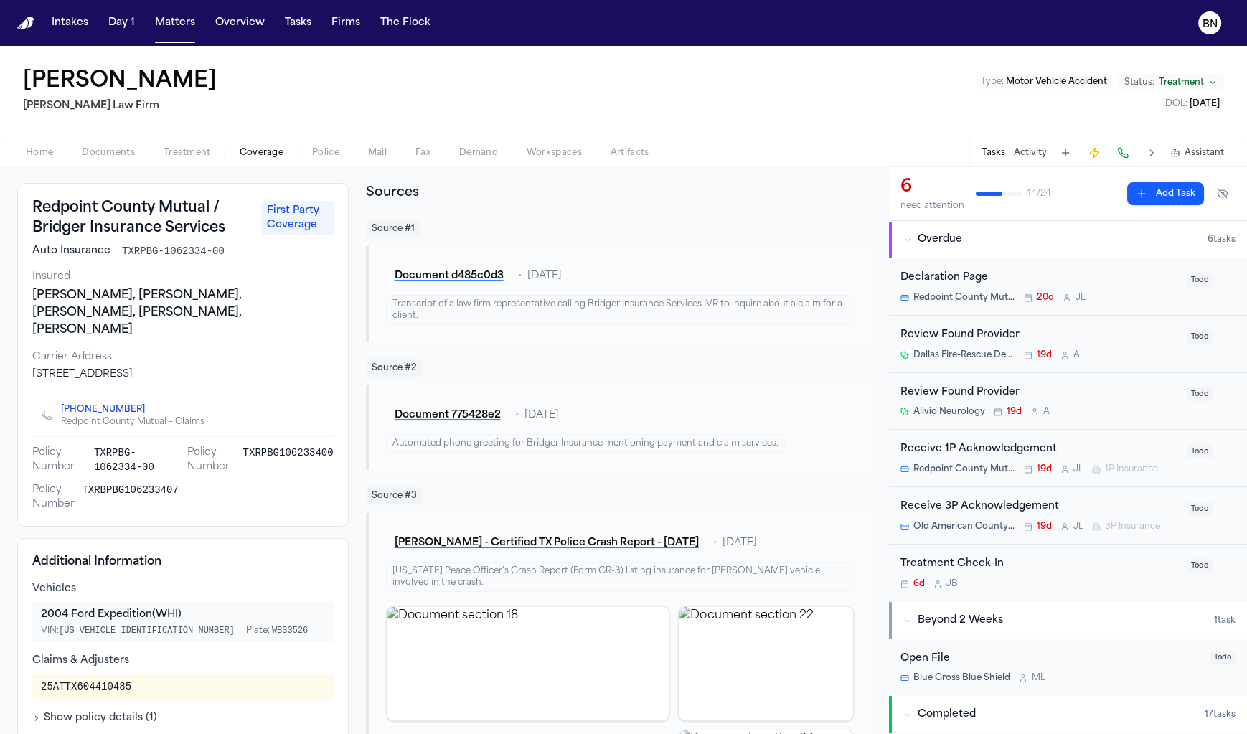
scroll to position [62, 0]
click at [264, 155] on span "Coverage" at bounding box center [262, 152] width 44 height 11
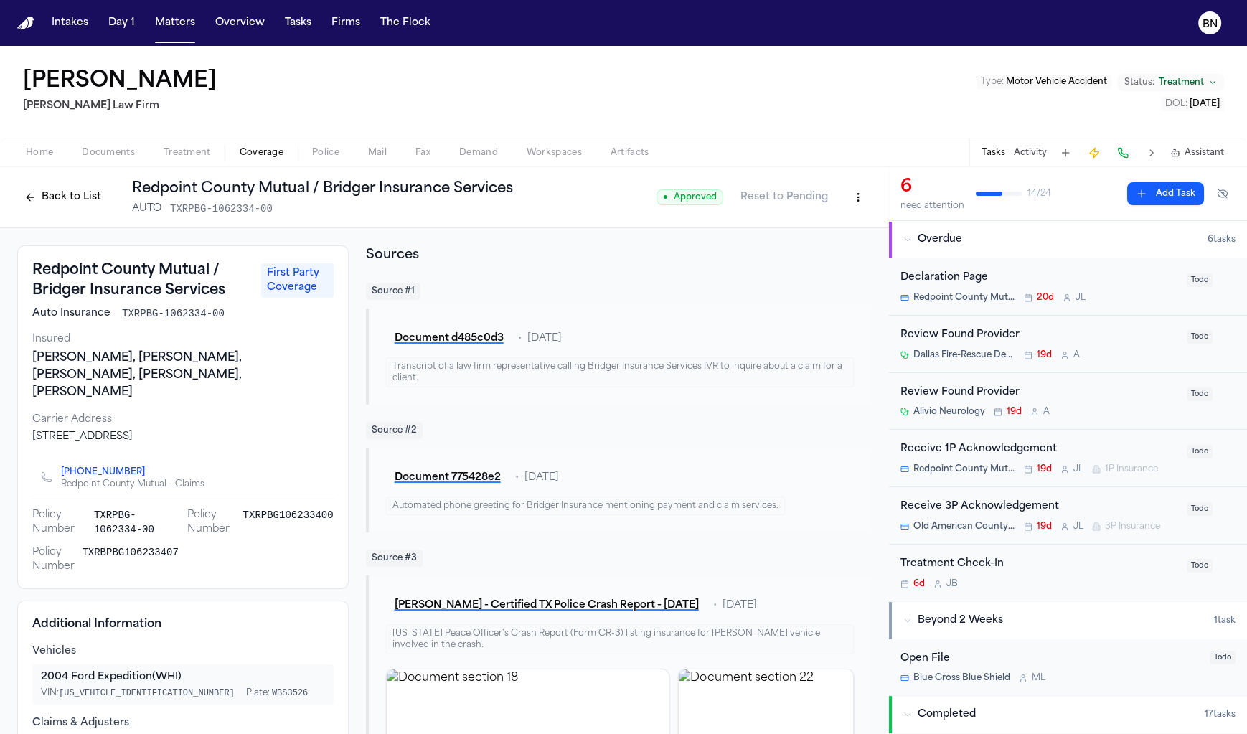
click at [64, 197] on button "Back to List" at bounding box center [62, 197] width 91 height 23
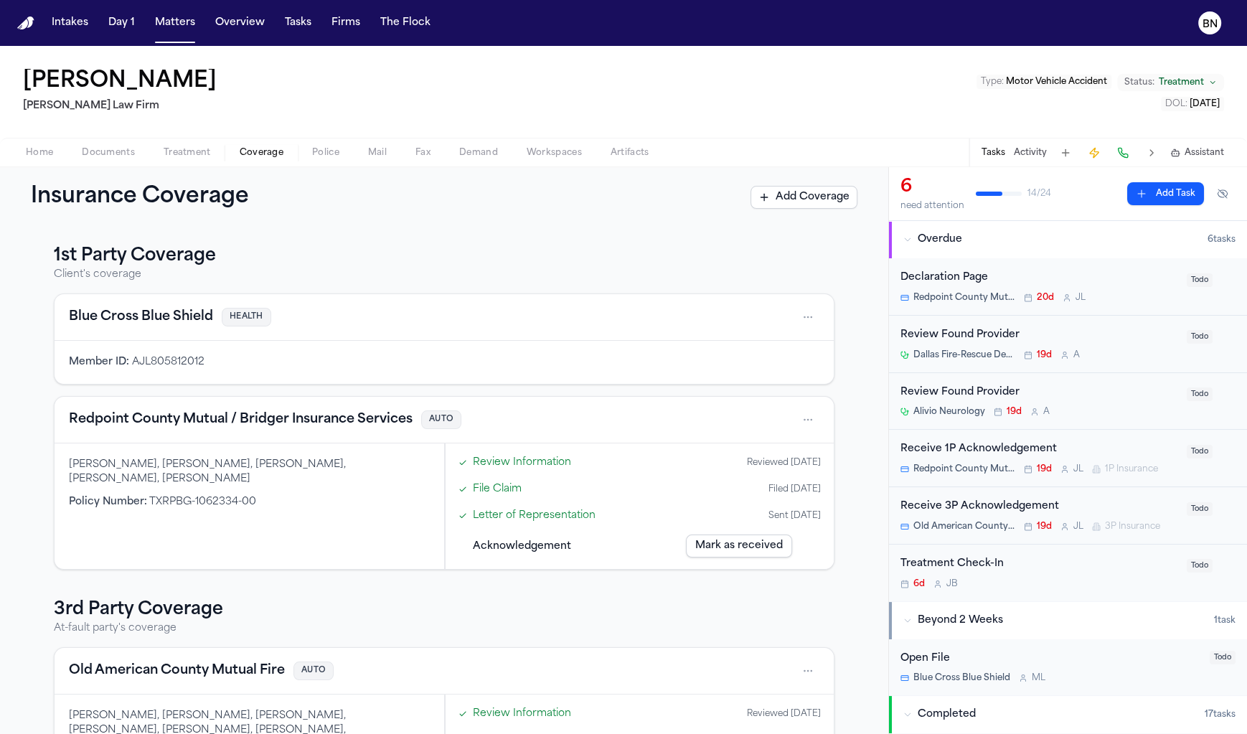
click at [545, 460] on link "Review Information" at bounding box center [522, 462] width 98 height 15
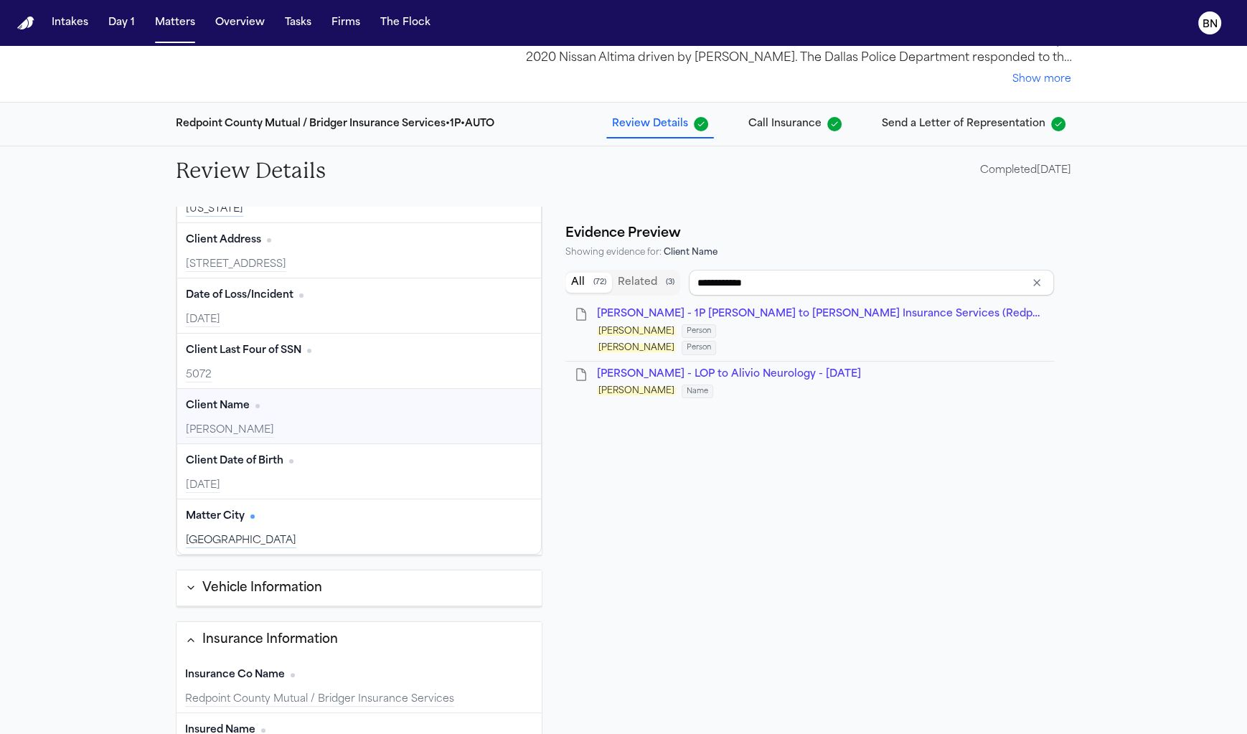
scroll to position [174, 0]
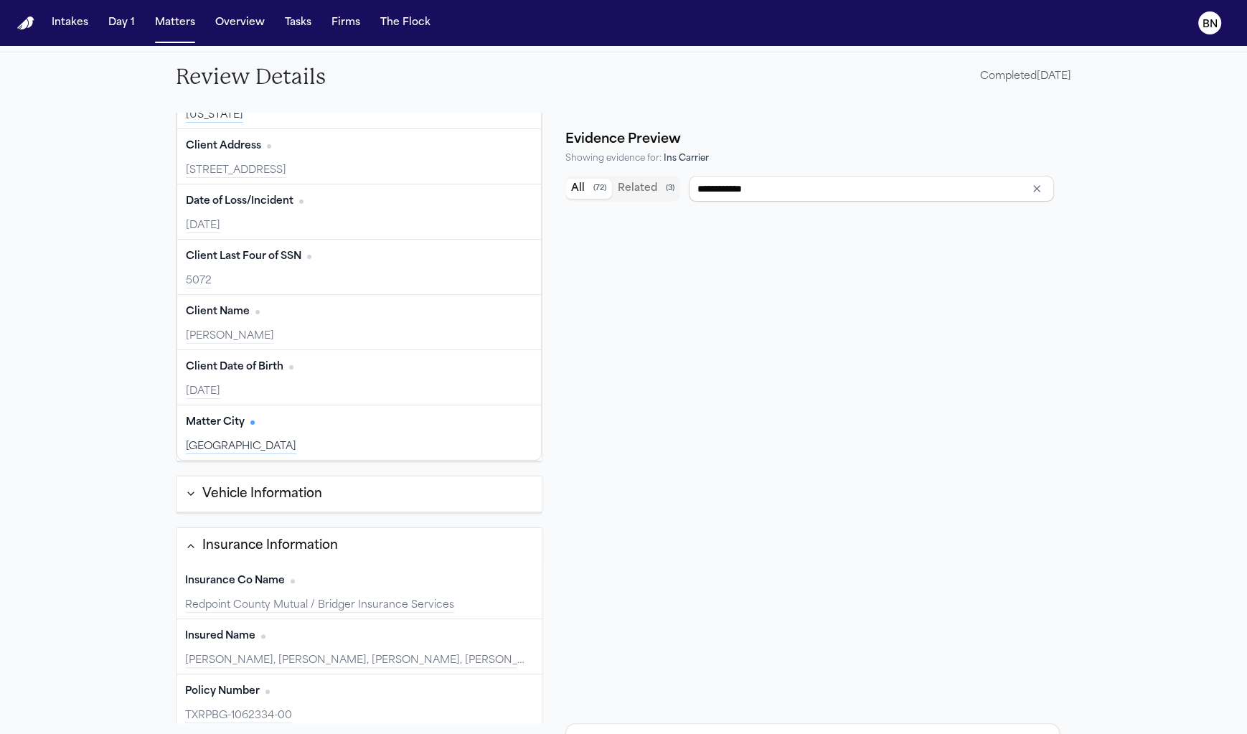
type input "**********"
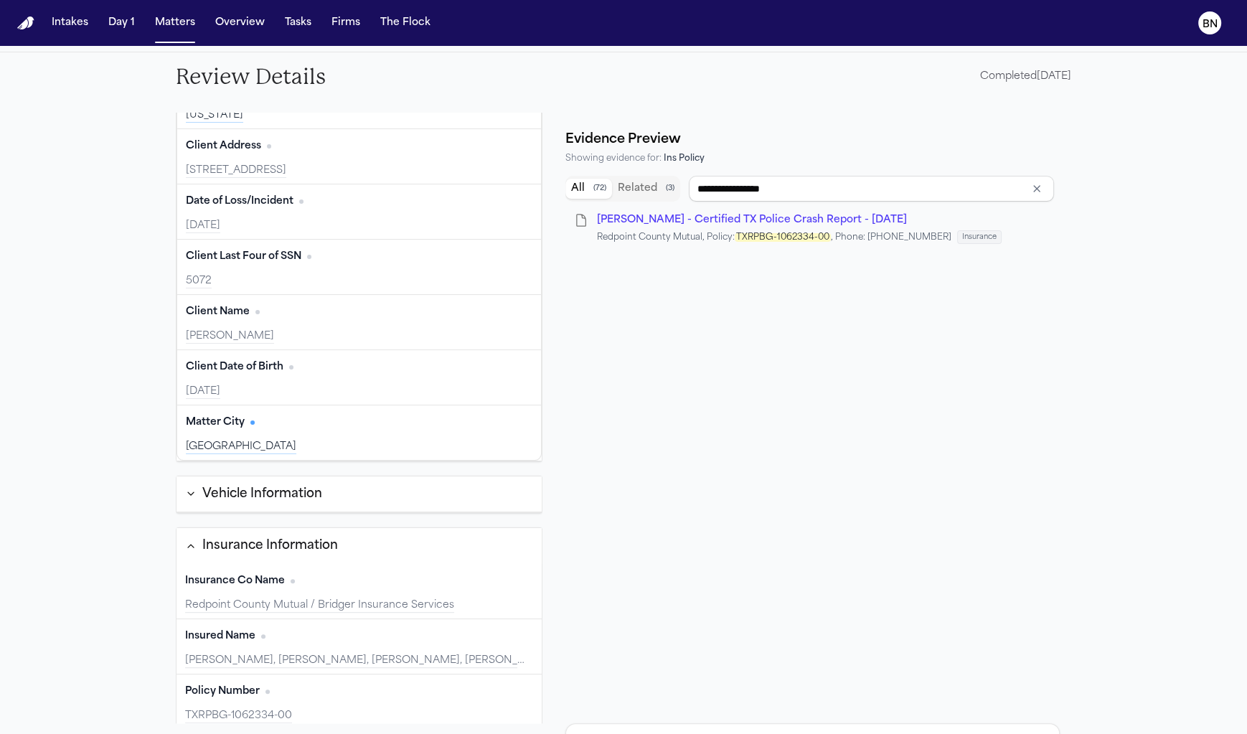
click at [302, 709] on div "TXRPBG-1062334-00" at bounding box center [359, 716] width 348 height 14
click at [296, 709] on div "TXRPBG-1062334-00" at bounding box center [359, 716] width 348 height 14
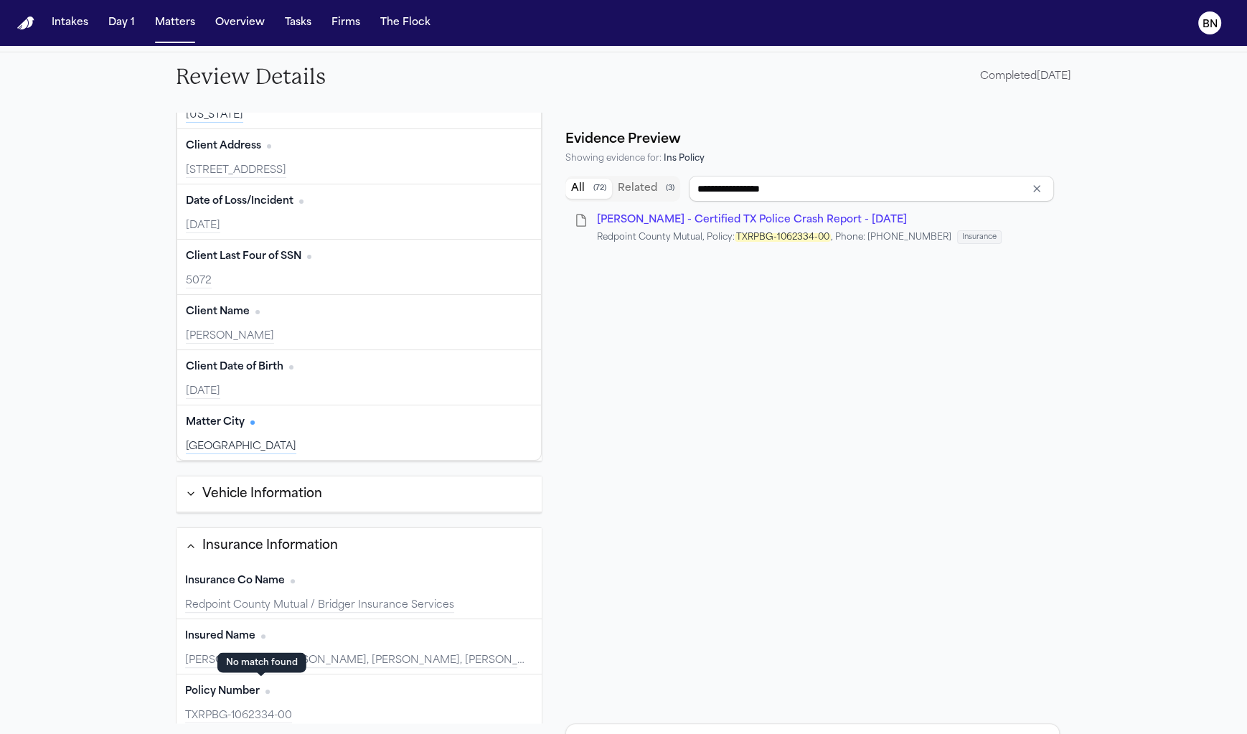
click at [266, 690] on span "No citation" at bounding box center [268, 692] width 4 height 4
click at [322, 687] on div "Policy Number Edit" at bounding box center [359, 691] width 348 height 23
drag, startPoint x: 322, startPoint y: 687, endPoint x: 311, endPoint y: 687, distance: 10.8
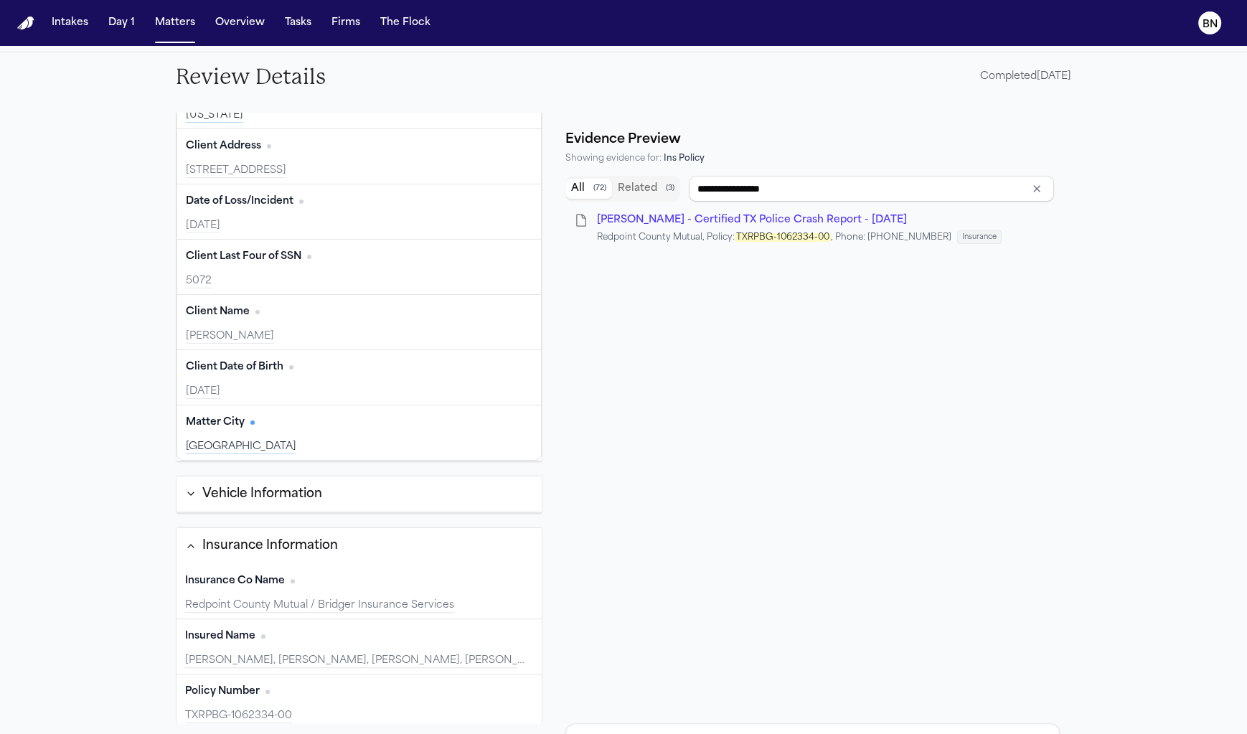
click at [311, 687] on div "Policy Number Edit" at bounding box center [359, 691] width 348 height 23
click at [307, 687] on div "Policy Number Edit" at bounding box center [359, 691] width 348 height 23
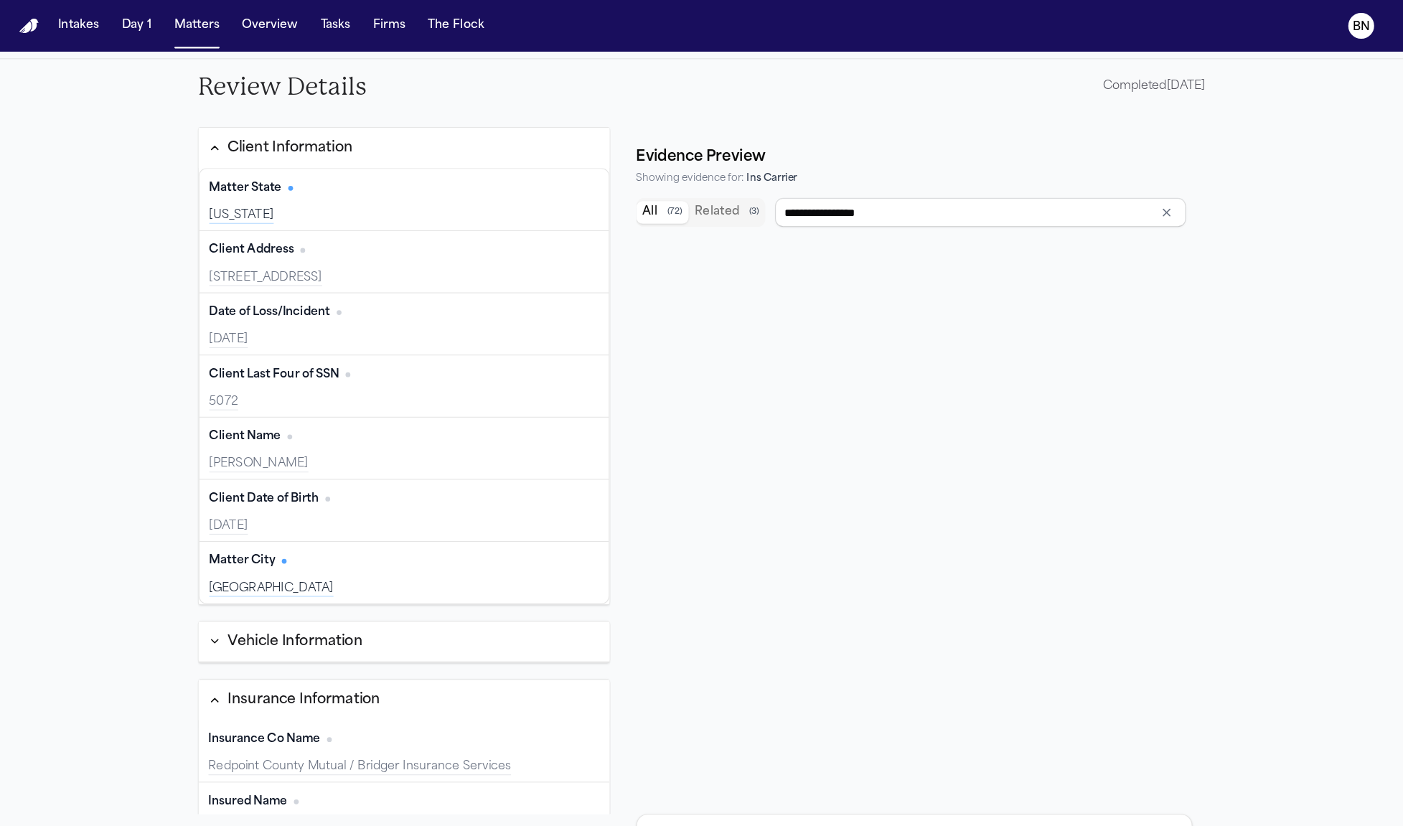
scroll to position [76, 0]
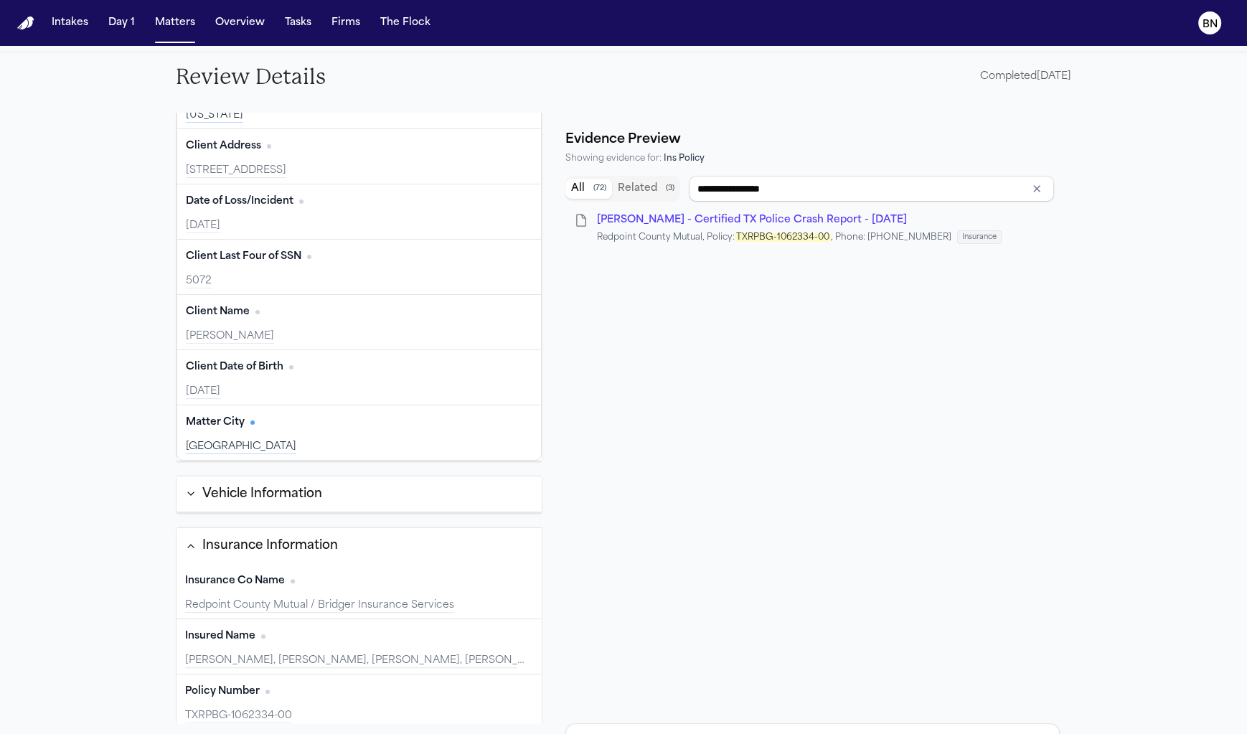
click at [376, 685] on div "Policy Number Edit" at bounding box center [359, 691] width 348 height 23
click at [451, 681] on div "Policy Number Edit" at bounding box center [359, 691] width 348 height 23
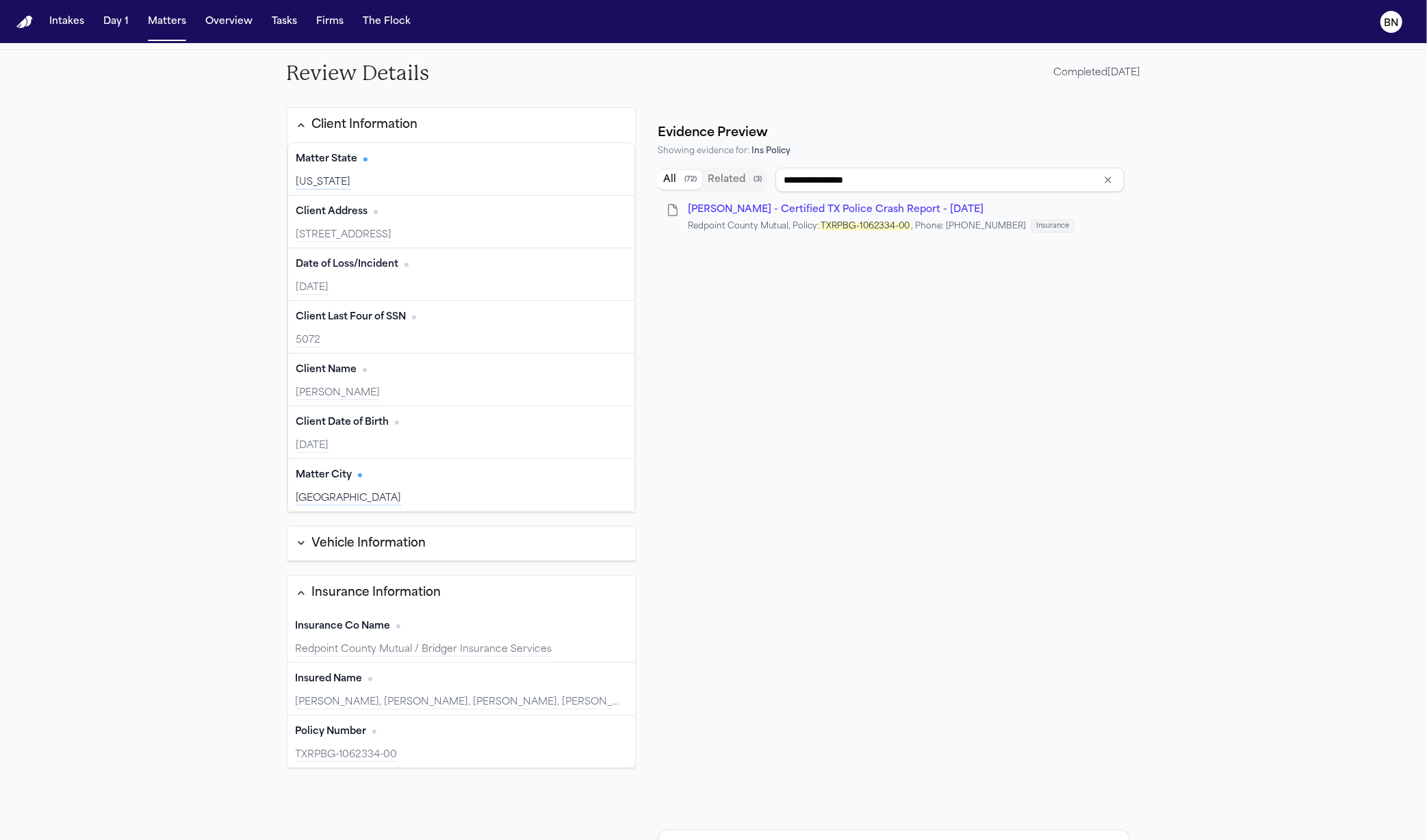
scroll to position [166, 0]
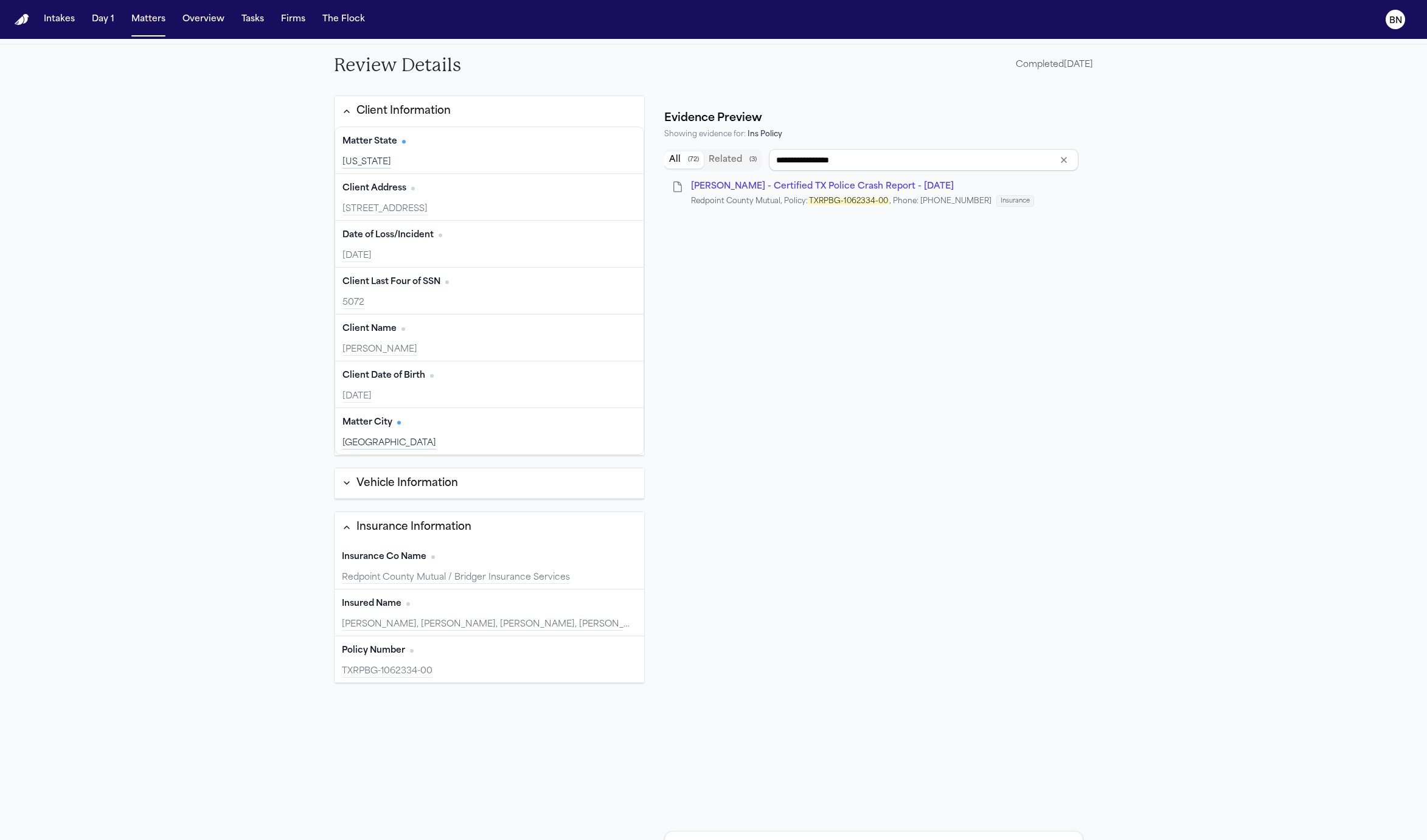
click at [872, 621] on div "1P Coverage" at bounding box center [873, 854] width 418 height 44
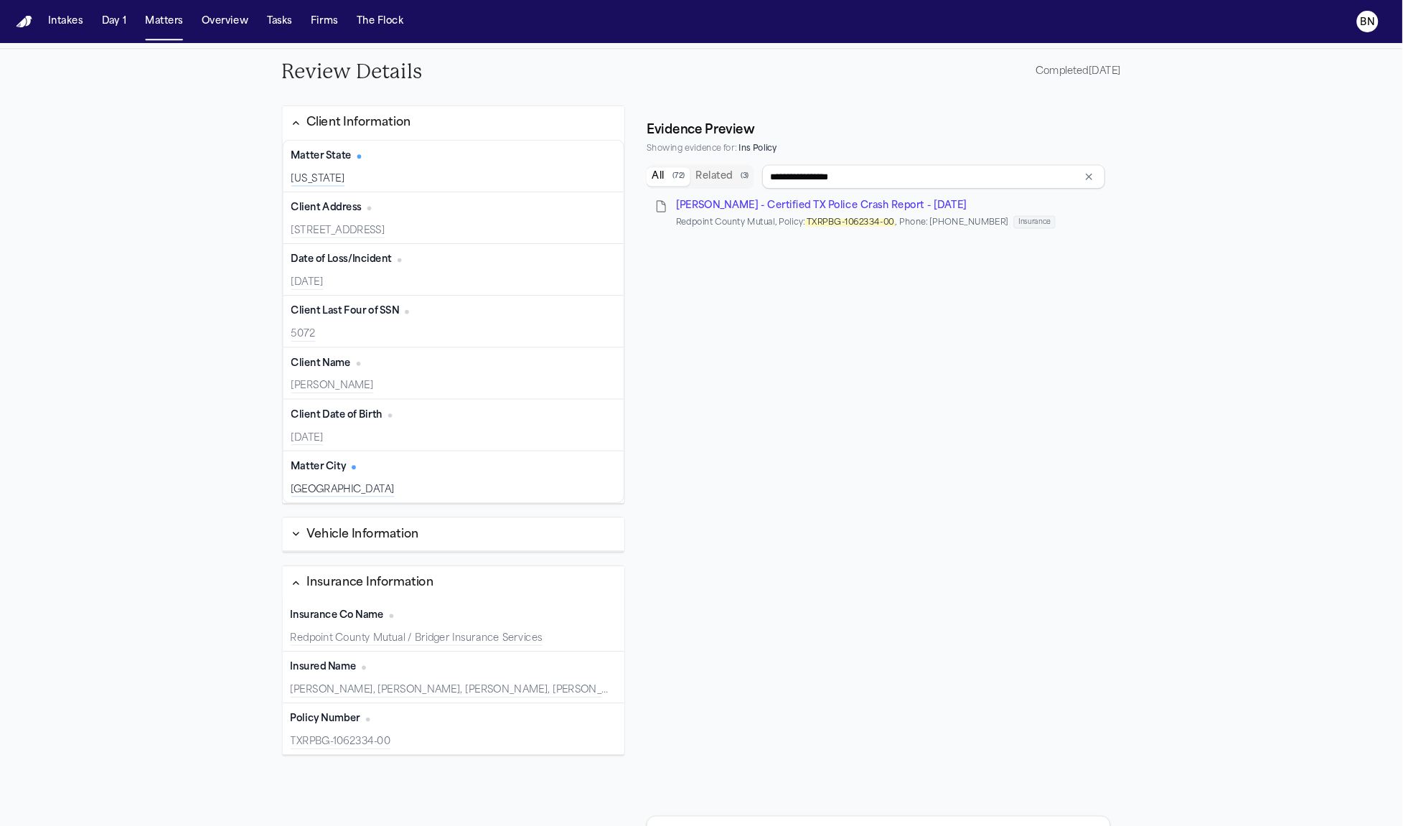
scroll to position [173, 0]
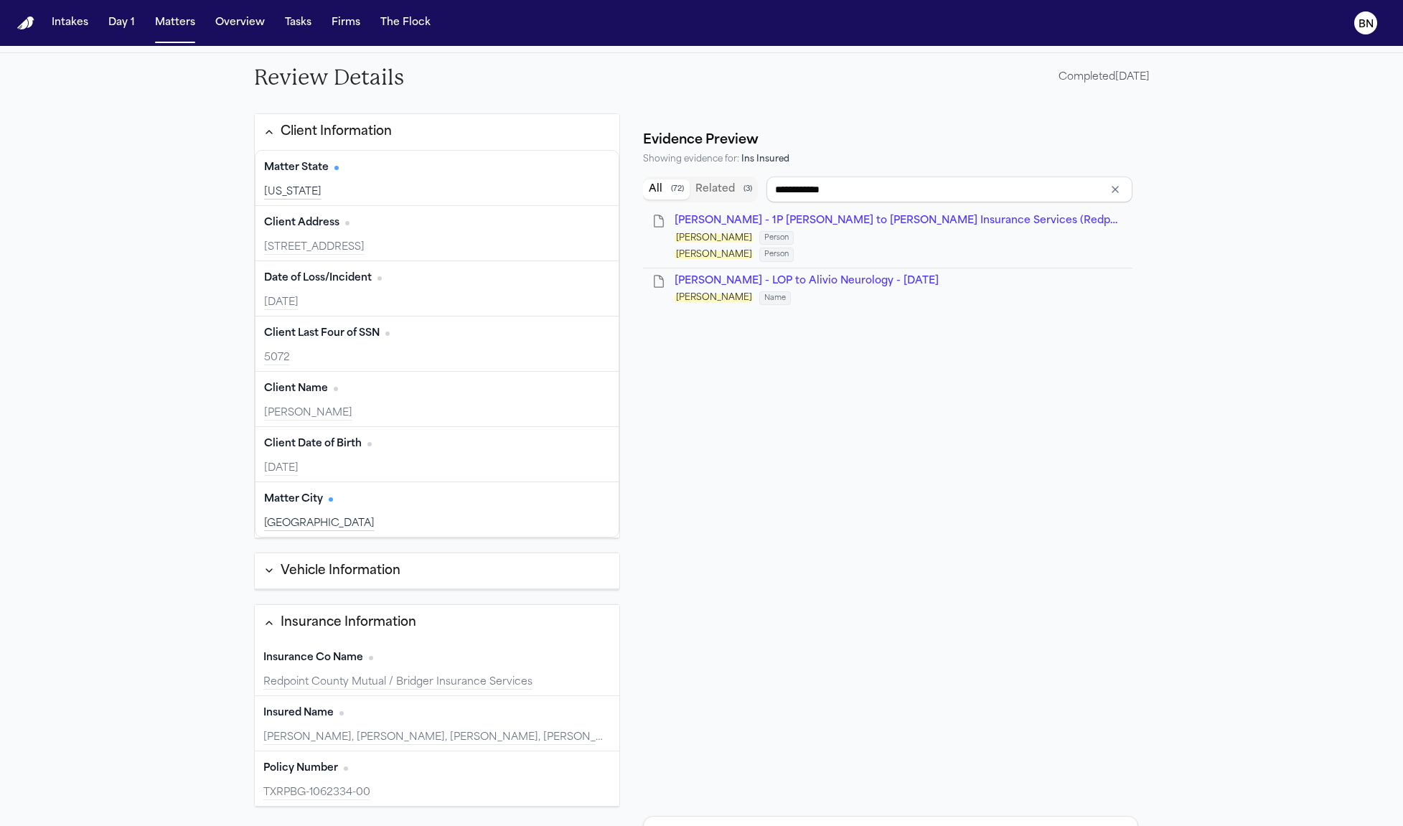
click at [506, 731] on div "Bryan Bristo, BRISTO, BRYAN, ONEAL, Bristo, Bryan, Oneal" at bounding box center [437, 738] width 348 height 14
click at [576, 703] on button "Edit" at bounding box center [593, 713] width 36 height 23
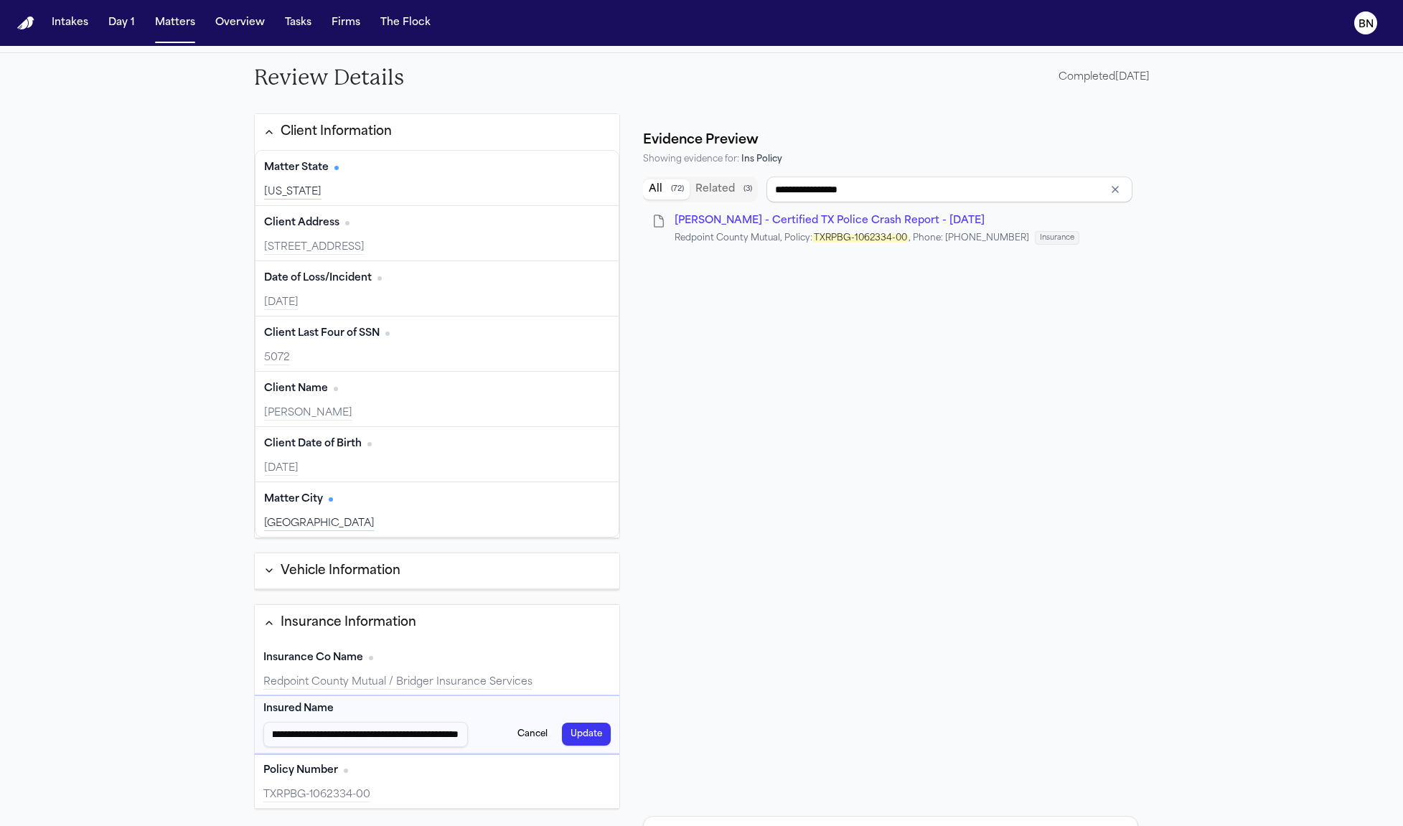
type input "**********"
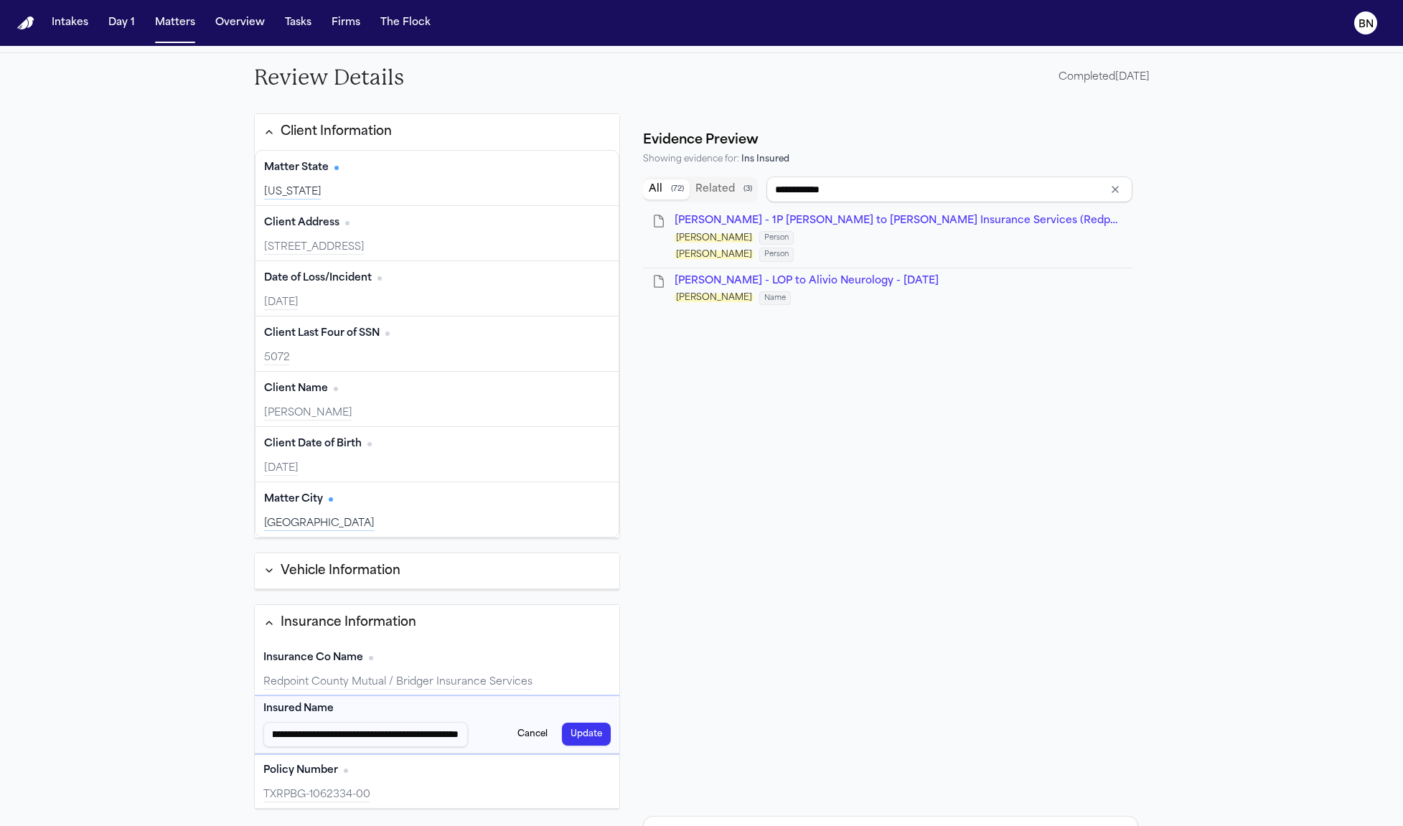
drag, startPoint x: 276, startPoint y: 730, endPoint x: 700, endPoint y: 730, distance: 423.4
click at [700, 730] on div "**********" at bounding box center [702, 464] width 919 height 725
type input "**********"
click at [591, 729] on button "Update" at bounding box center [586, 734] width 49 height 23
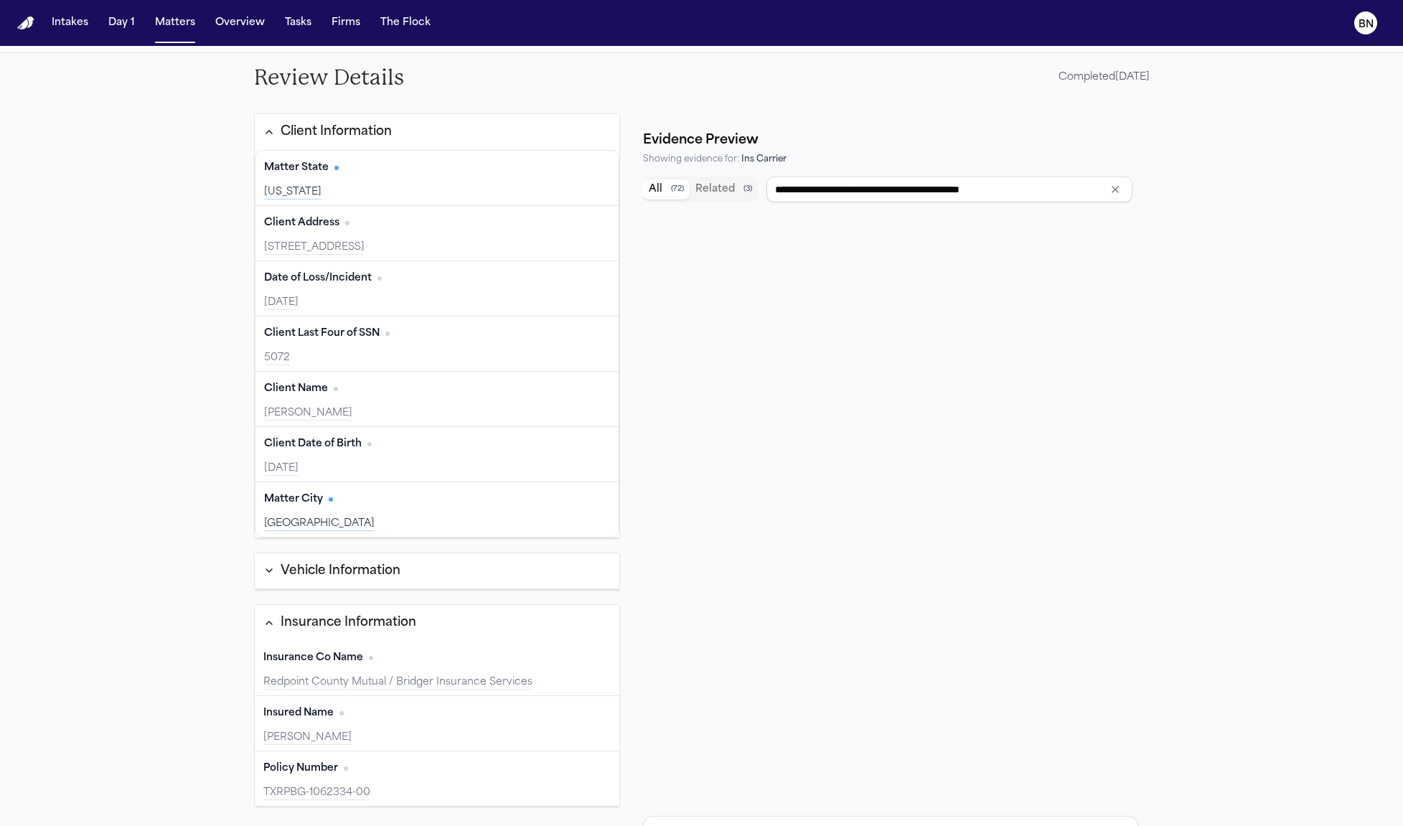
click at [385, 654] on div "Insurance Co Name Edit" at bounding box center [437, 658] width 348 height 23
click at [401, 682] on div "Redpoint County Mutual / Bridger Insurance Services" at bounding box center [437, 682] width 348 height 14
click at [466, 661] on div "Insurance Co Name Edit" at bounding box center [437, 658] width 348 height 23
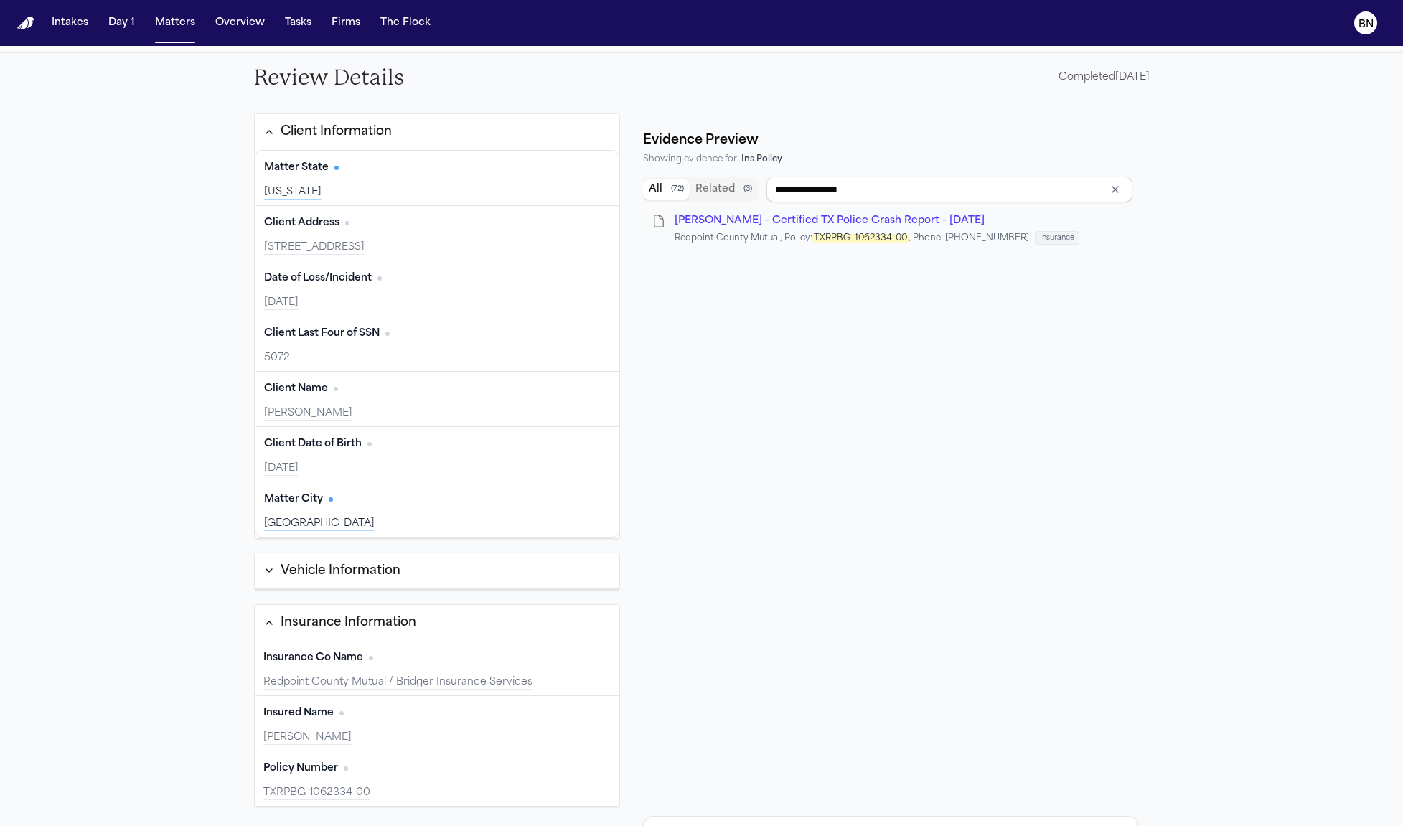
type input "**********"
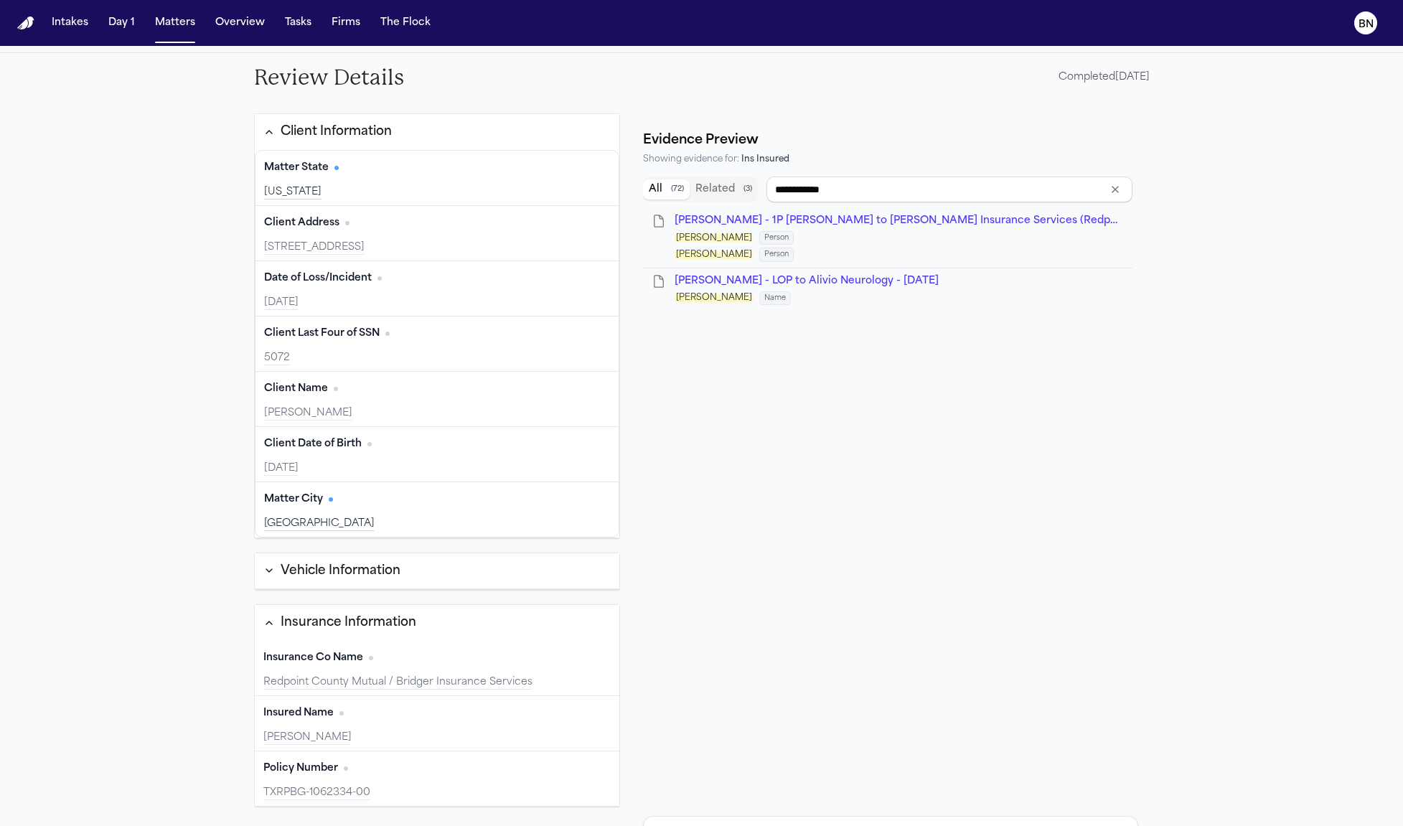
click at [458, 731] on div "Bryan Bristo" at bounding box center [437, 738] width 348 height 14
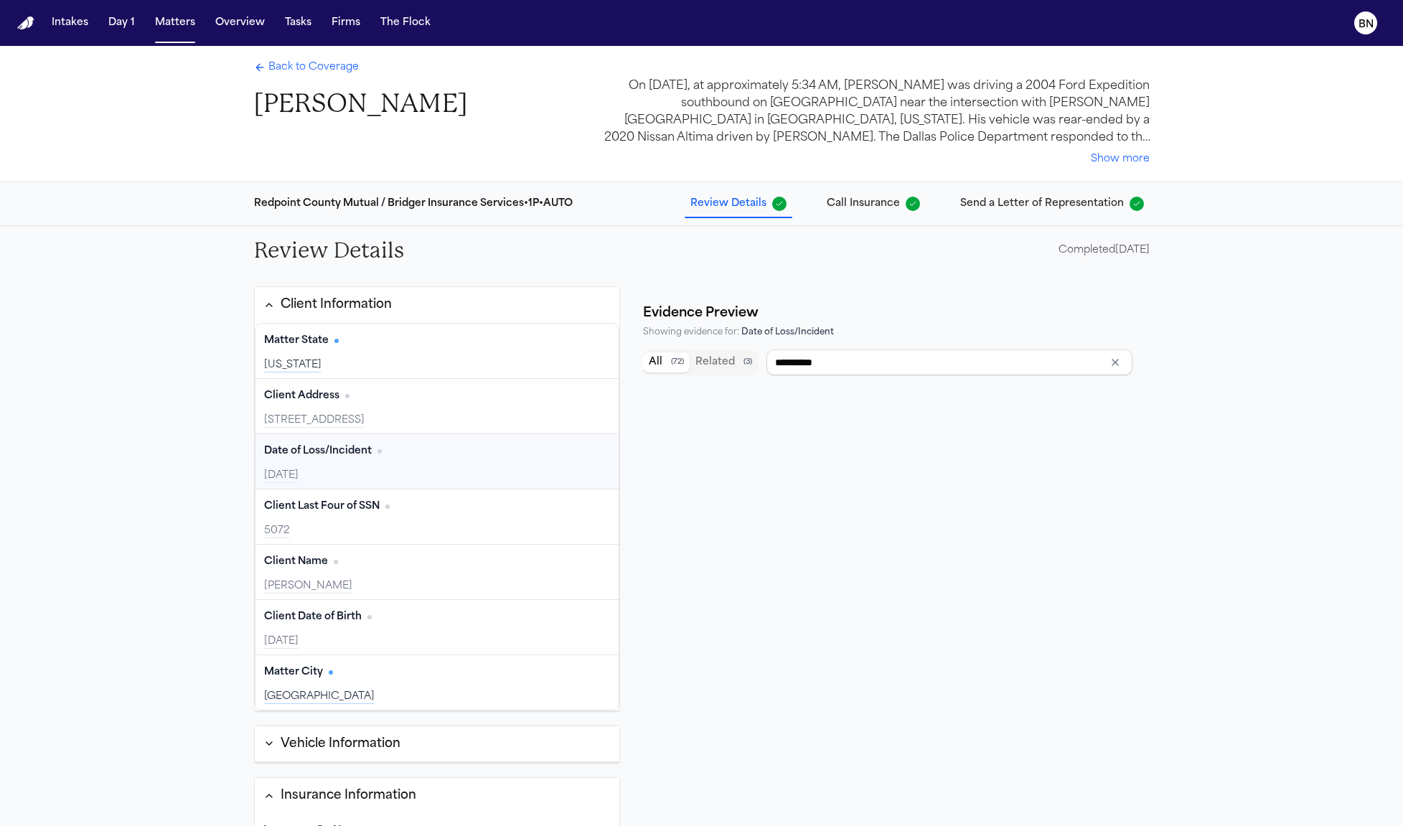
type input "**********"
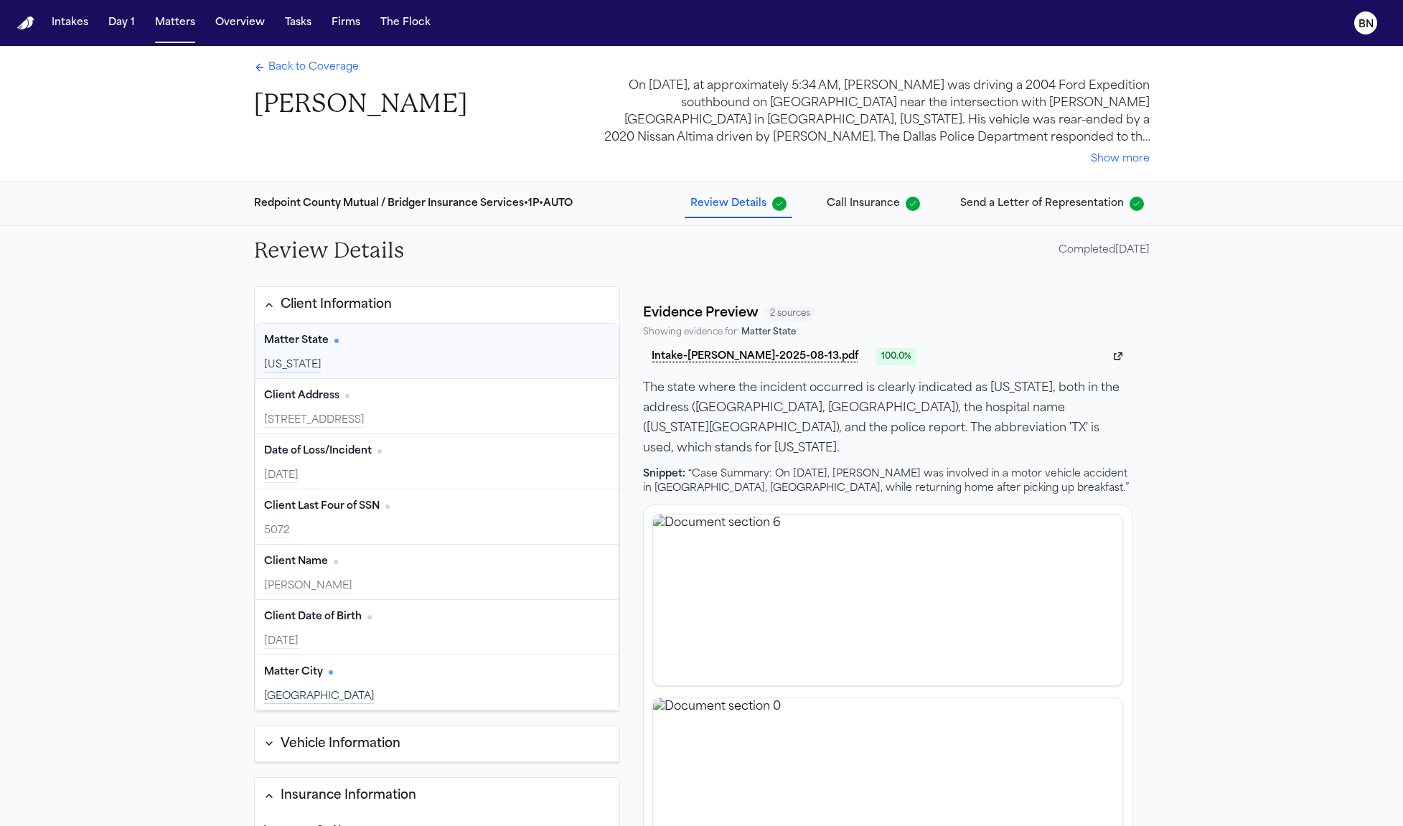
click at [339, 67] on span "Back to Coverage" at bounding box center [313, 67] width 90 height 14
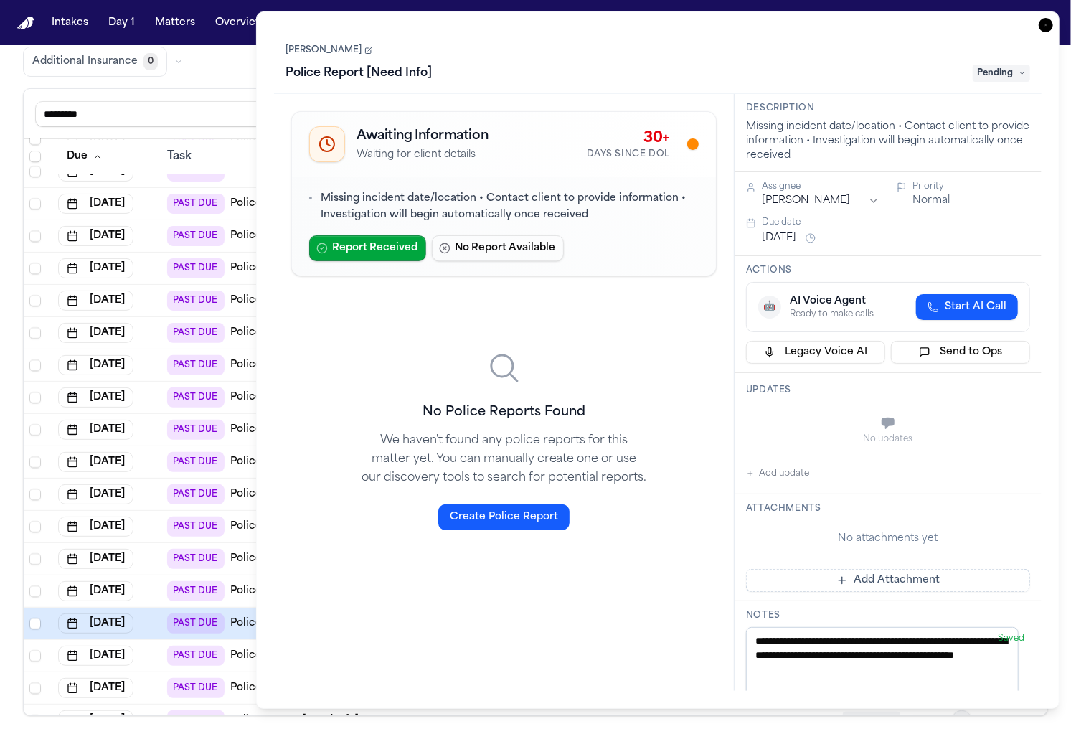
scroll to position [2311, 0]
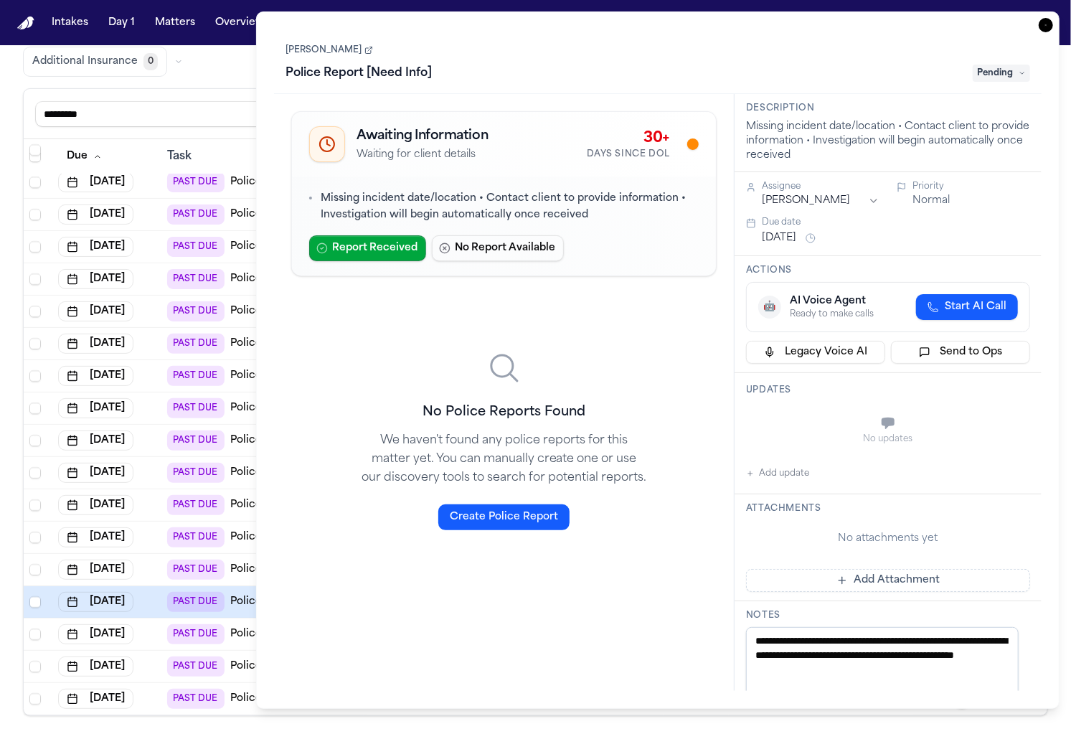
click at [205, 84] on div "Global Filters Review Coverage 5 Review Provider 525 Intake 2229 Police Report …" at bounding box center [535, 334] width 1025 height 764
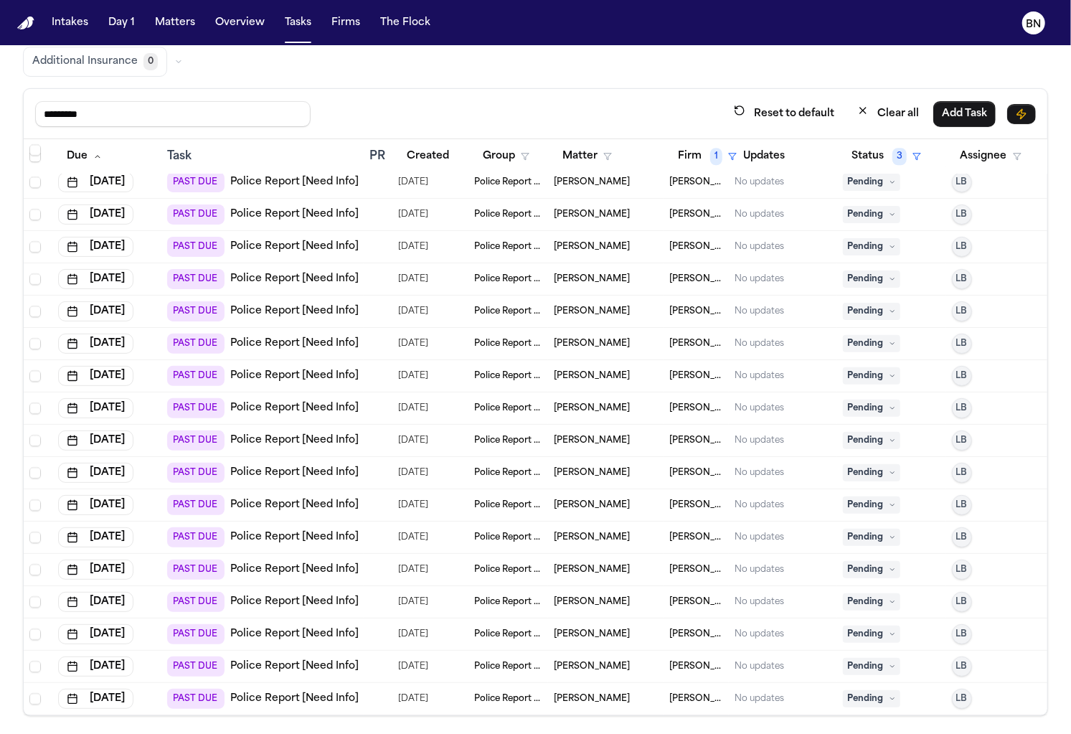
click at [497, 564] on span "Police Report & Investigation" at bounding box center [508, 569] width 68 height 11
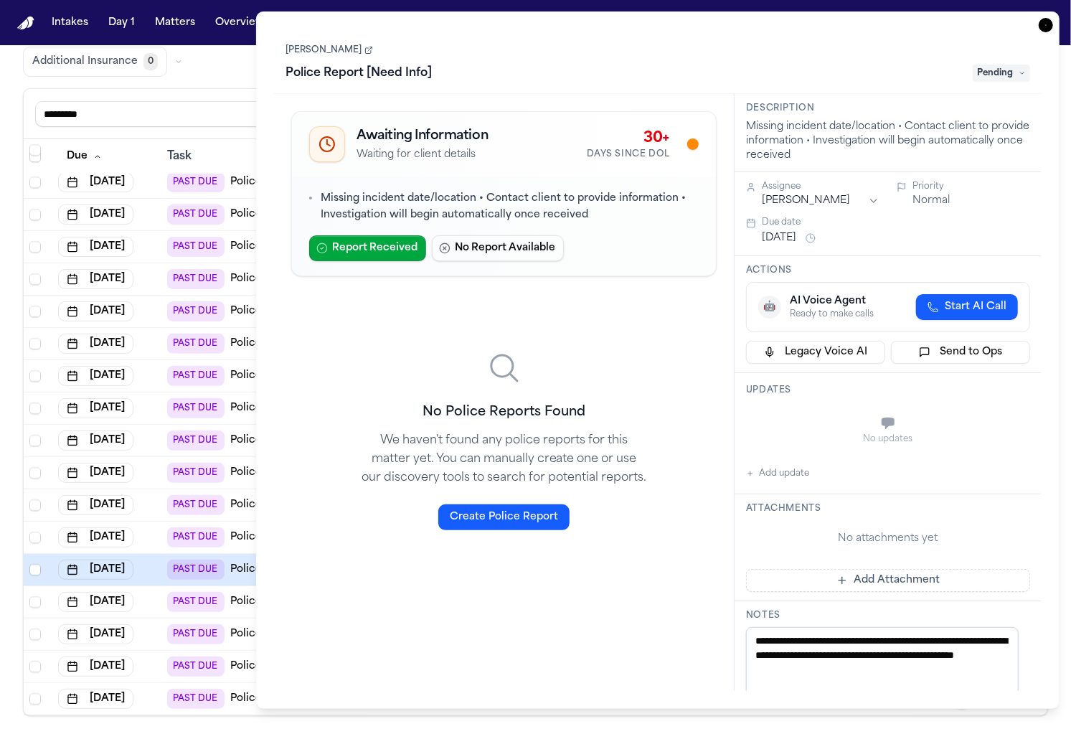
click at [220, 115] on input "*********" at bounding box center [173, 114] width 276 height 26
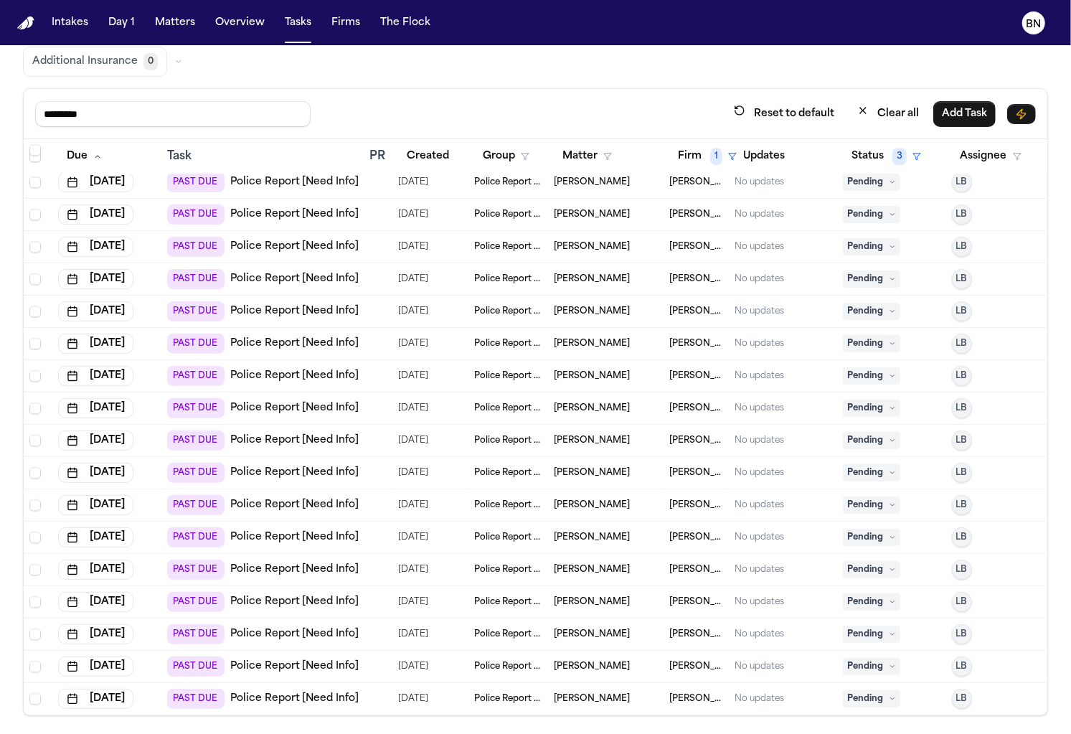
click at [469, 522] on td "Police Report & Investigation" at bounding box center [509, 538] width 80 height 32
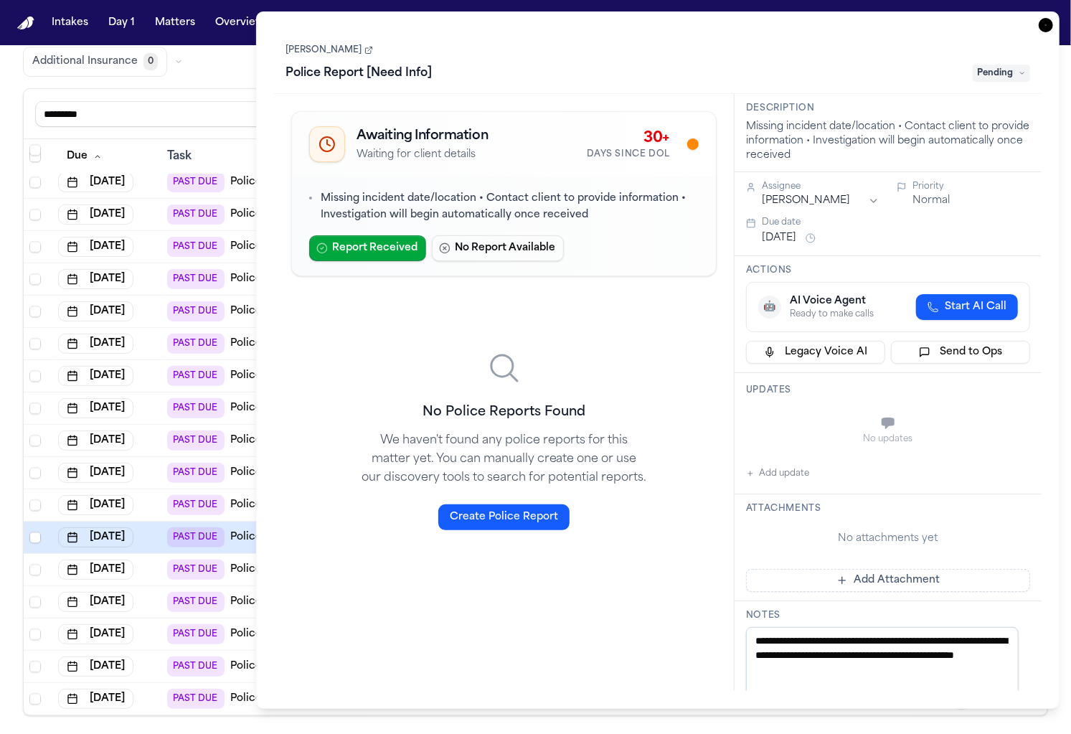
click at [987, 87] on div "[PERSON_NAME] Police Report [Need Info] Pending" at bounding box center [658, 61] width 768 height 65
click at [989, 80] on span "Pending" at bounding box center [1001, 73] width 57 height 17
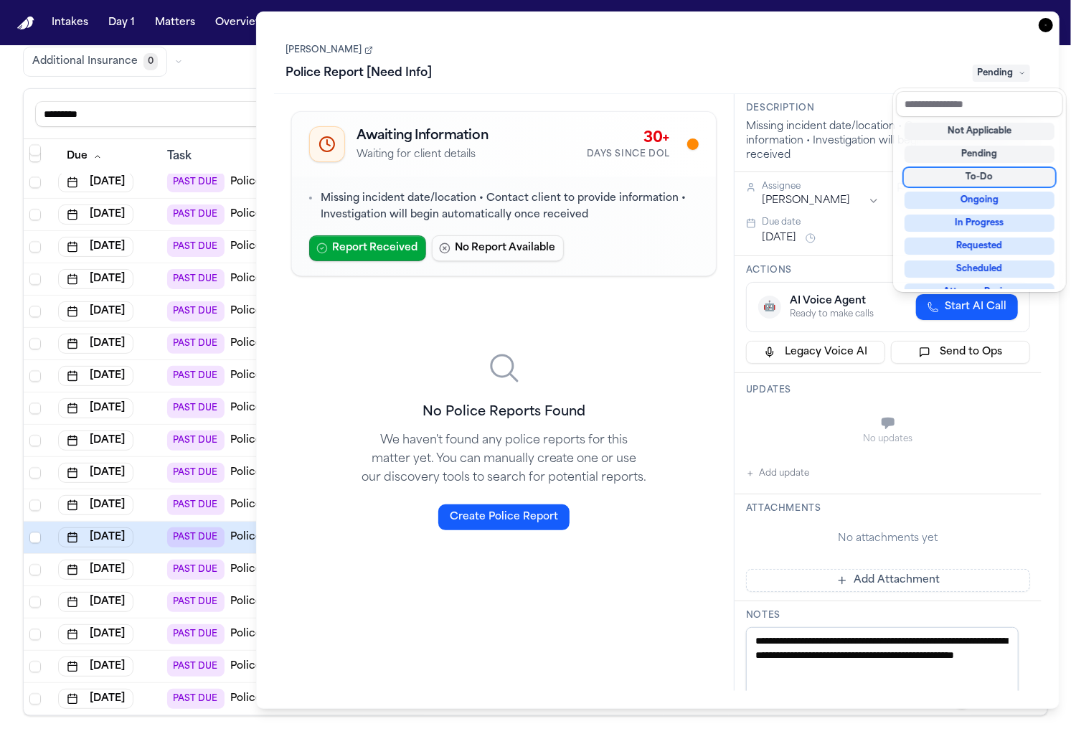
scroll to position [223, 0]
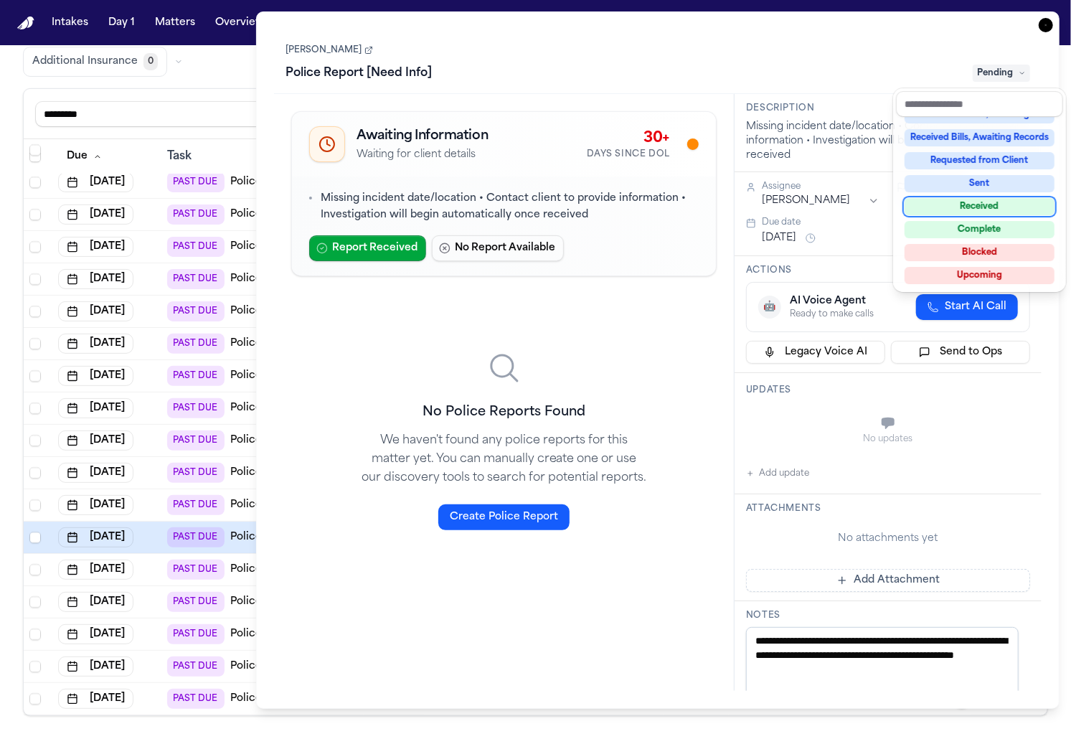
click at [987, 205] on div "Received" at bounding box center [980, 206] width 150 height 17
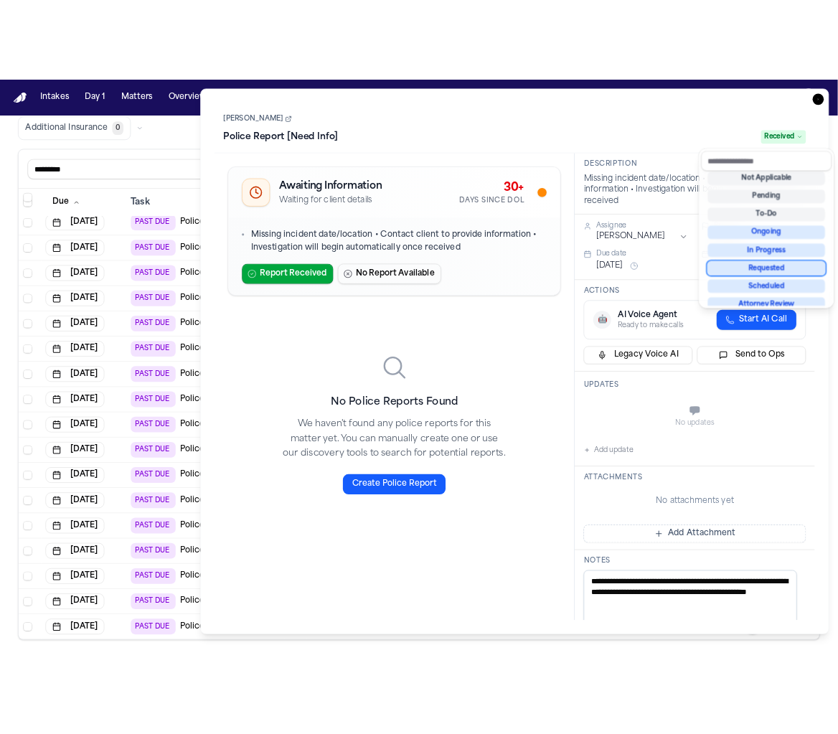
scroll to position [2279, 0]
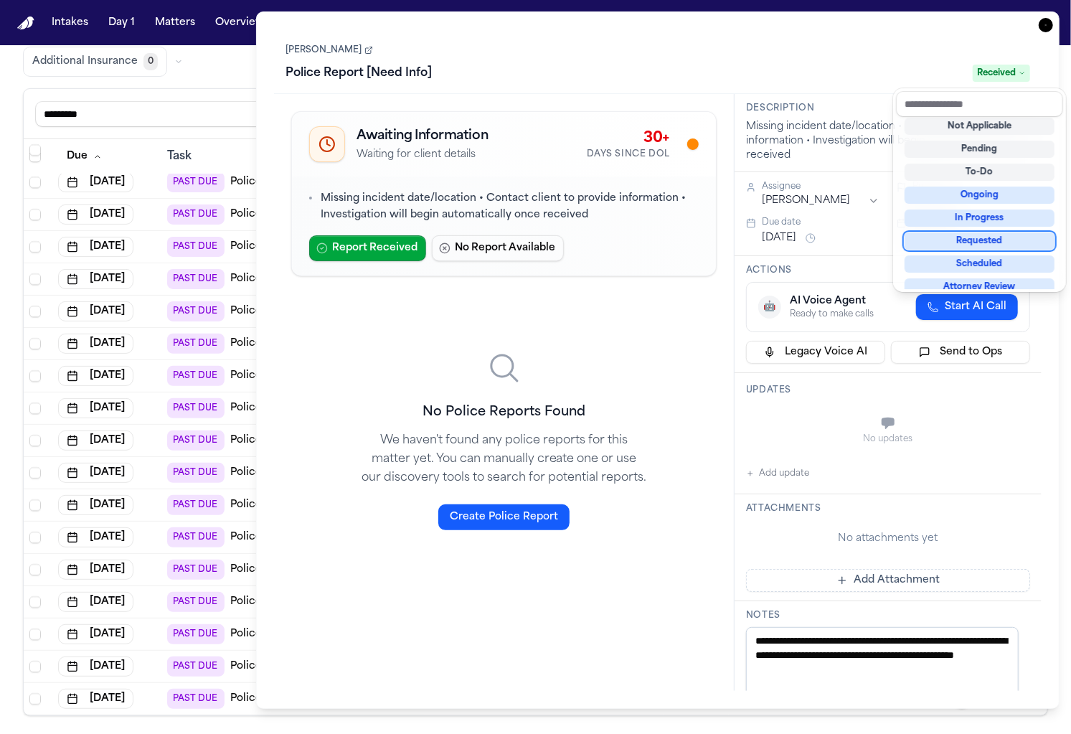
click at [237, 72] on div "Review Coverage 5 Review Provider 525 Intake 2229 Police Report & Investigation…" at bounding box center [535, 26] width 1025 height 102
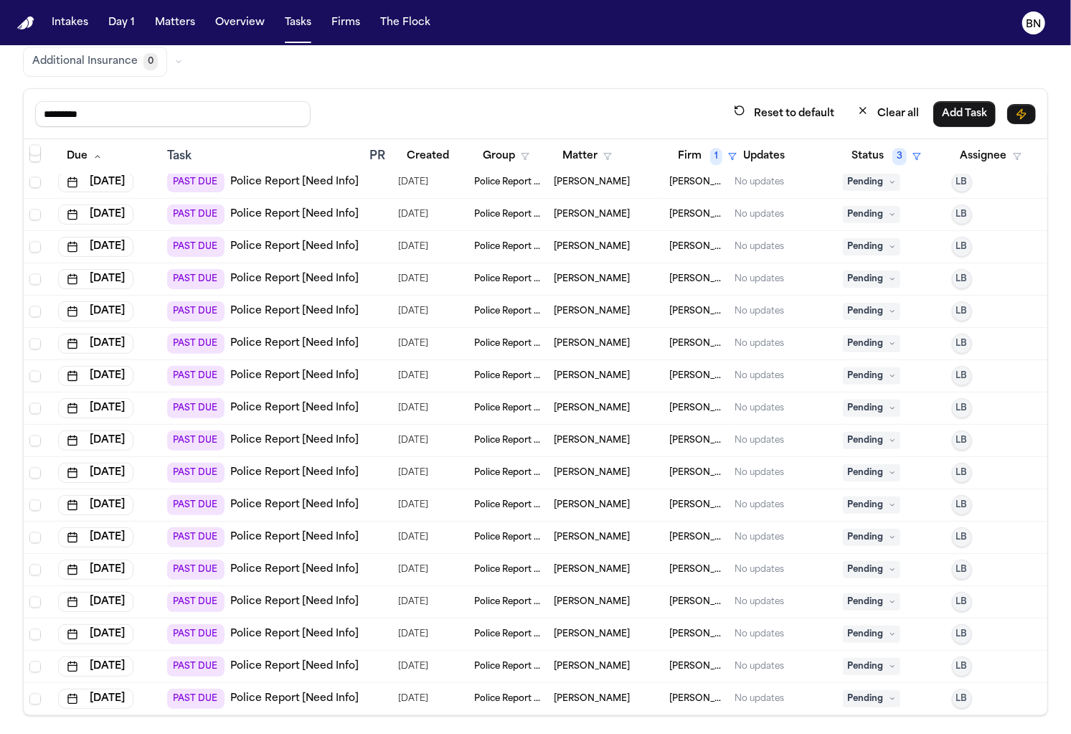
click at [614, 499] on span "[PERSON_NAME]" at bounding box center [592, 504] width 76 height 11
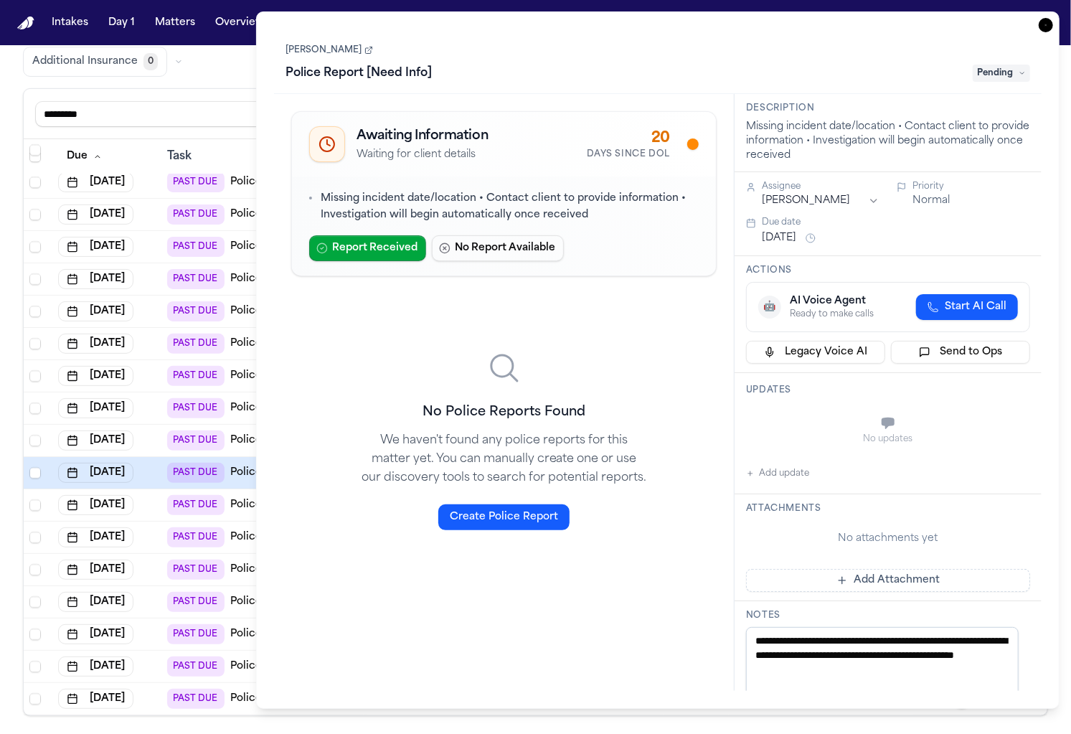
click at [1045, 22] on icon "button" at bounding box center [1046, 25] width 14 height 14
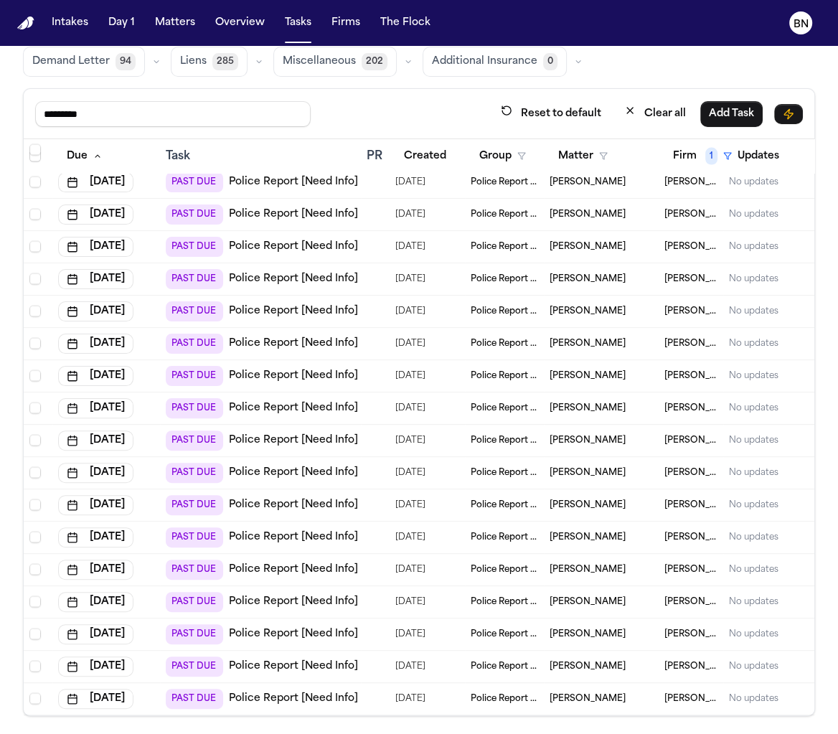
click at [642, 304] on td "[PERSON_NAME]" at bounding box center [601, 312] width 115 height 32
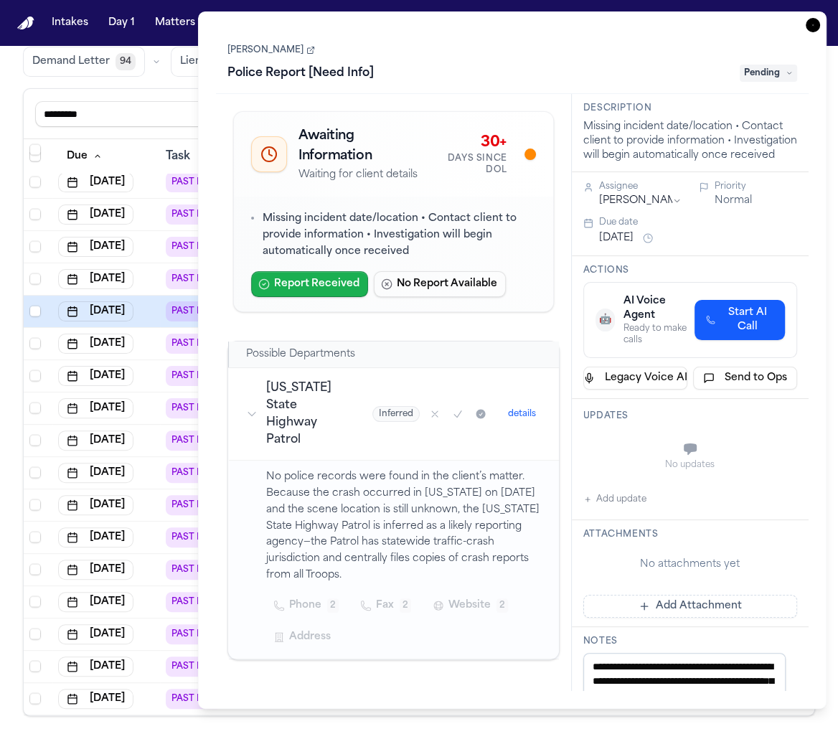
click at [316, 282] on button "Report Received" at bounding box center [309, 284] width 117 height 26
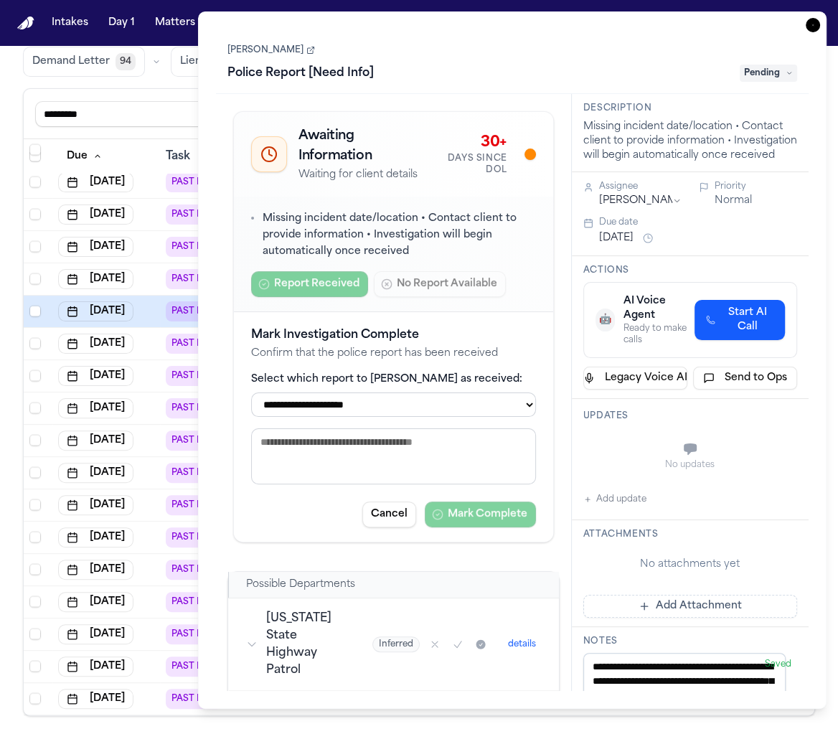
click at [479, 386] on div "**********" at bounding box center [393, 394] width 285 height 44
click at [479, 406] on select "**********" at bounding box center [393, 405] width 285 height 24
select select "**********"
click at [251, 393] on select "**********" at bounding box center [393, 405] width 285 height 24
click at [486, 520] on button "Mark Complete" at bounding box center [480, 515] width 111 height 26
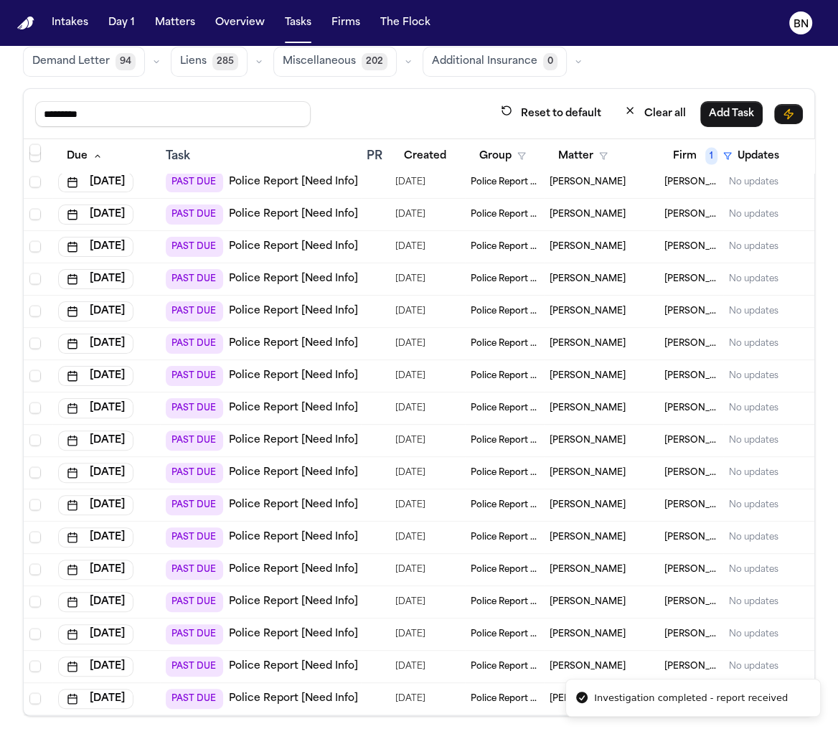
click at [169, 90] on div "********* Reset to default Clear all Add Task" at bounding box center [419, 114] width 791 height 50
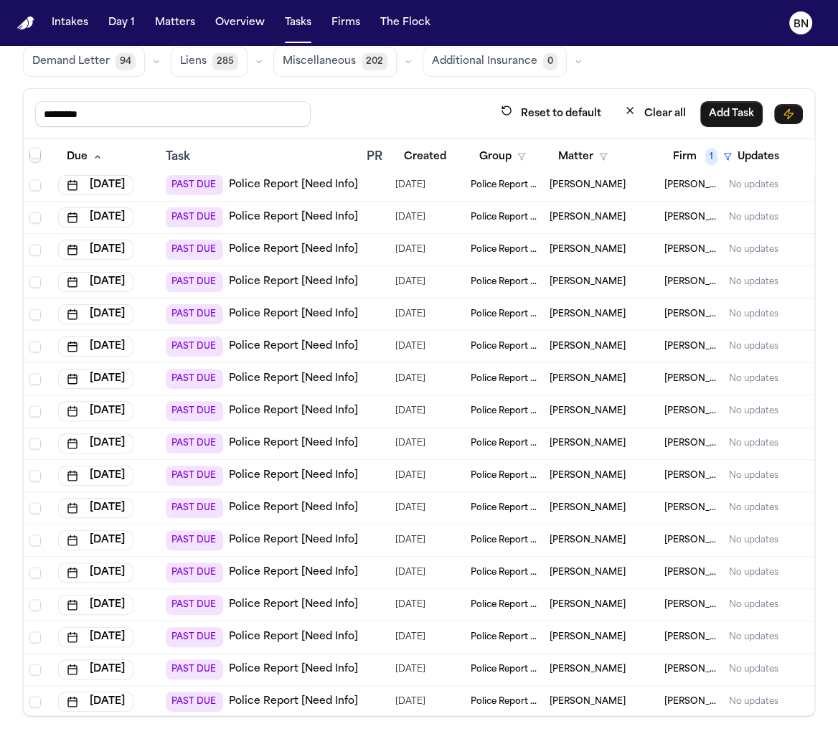
scroll to position [2021, 0]
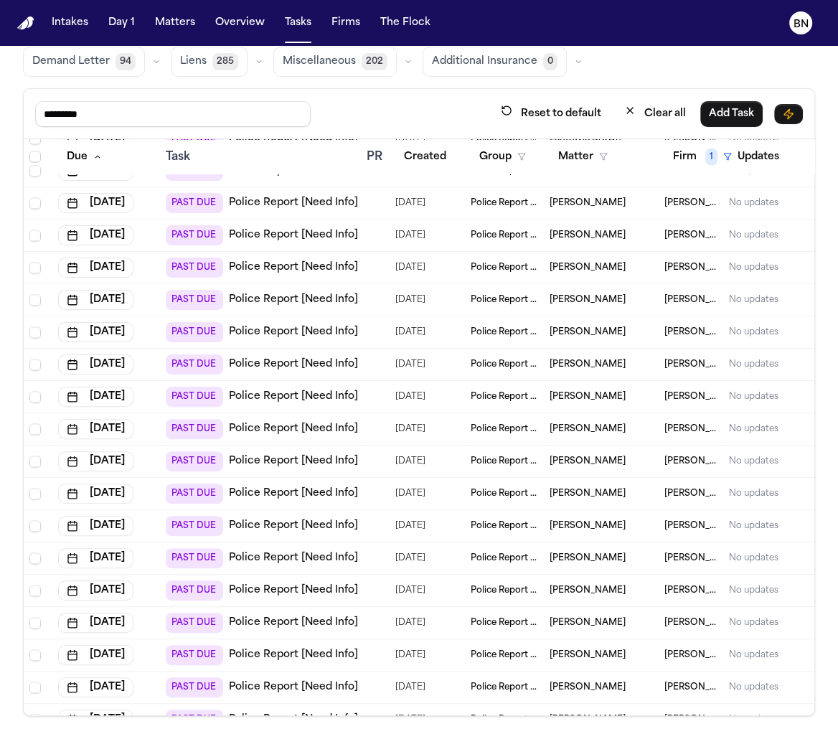
click at [639, 197] on div "Anthony Boettger" at bounding box center [601, 202] width 103 height 11
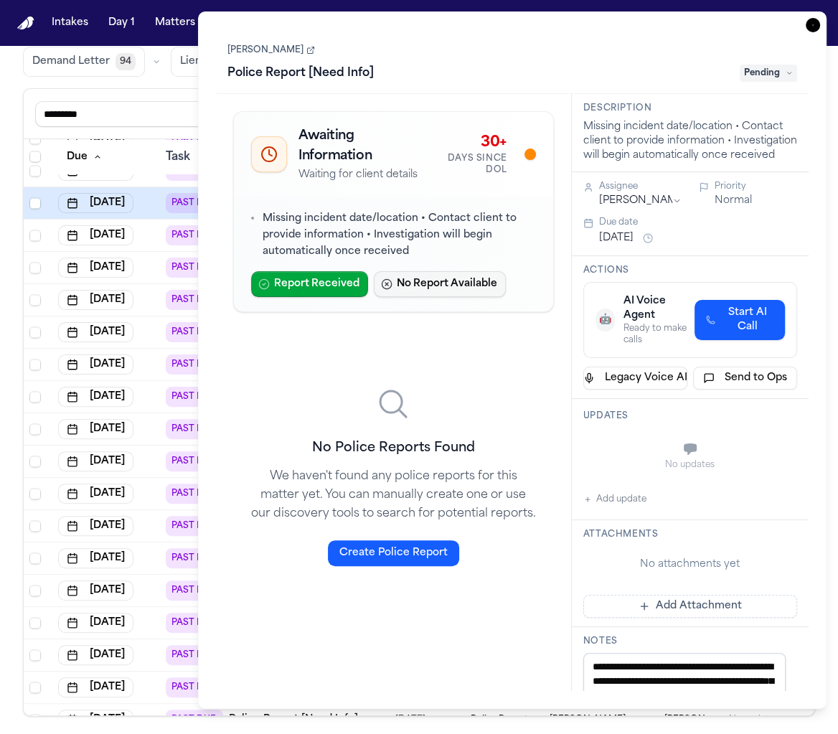
click at [464, 295] on button "No Report Available" at bounding box center [440, 284] width 132 height 26
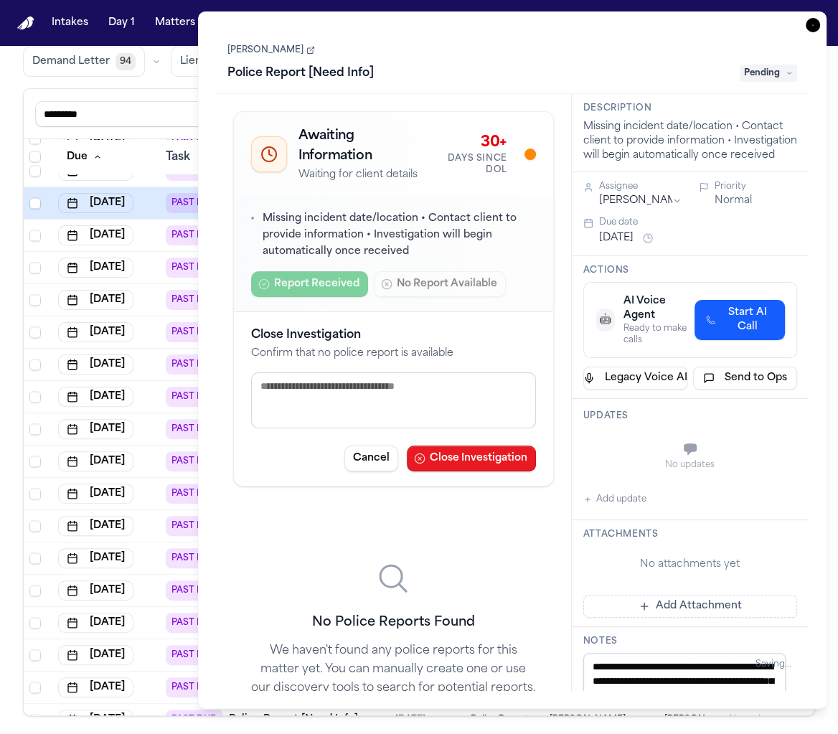
click at [486, 456] on button "Close Investigation" at bounding box center [471, 459] width 129 height 26
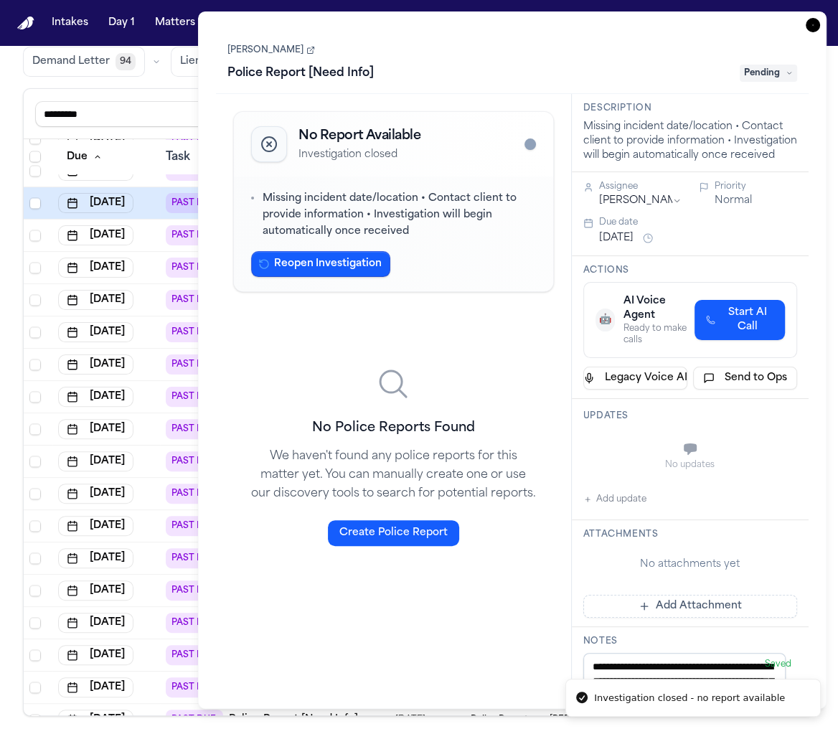
click at [809, 24] on icon "button" at bounding box center [813, 25] width 14 height 14
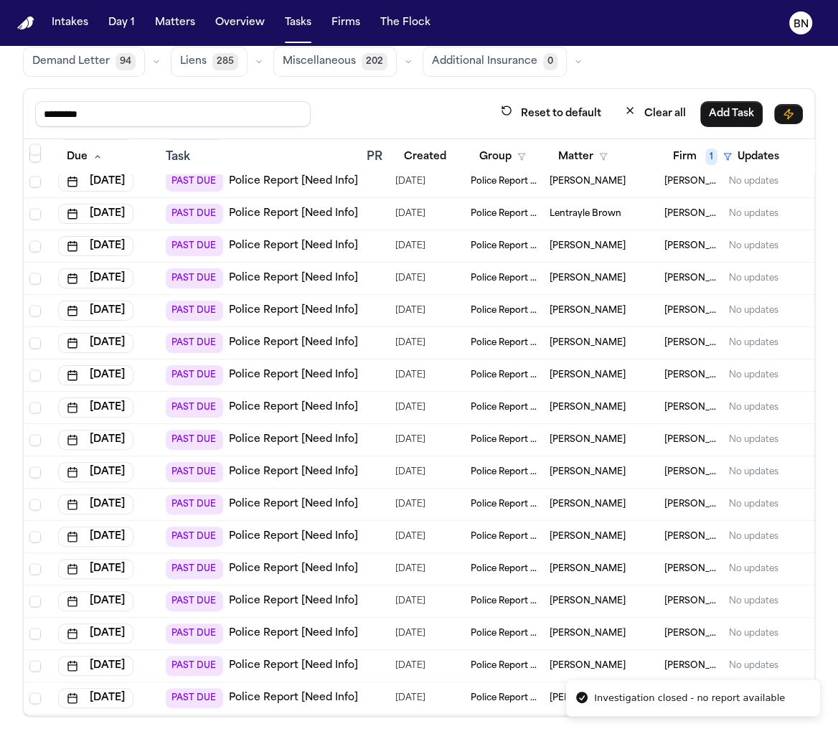
scroll to position [1938, 0]
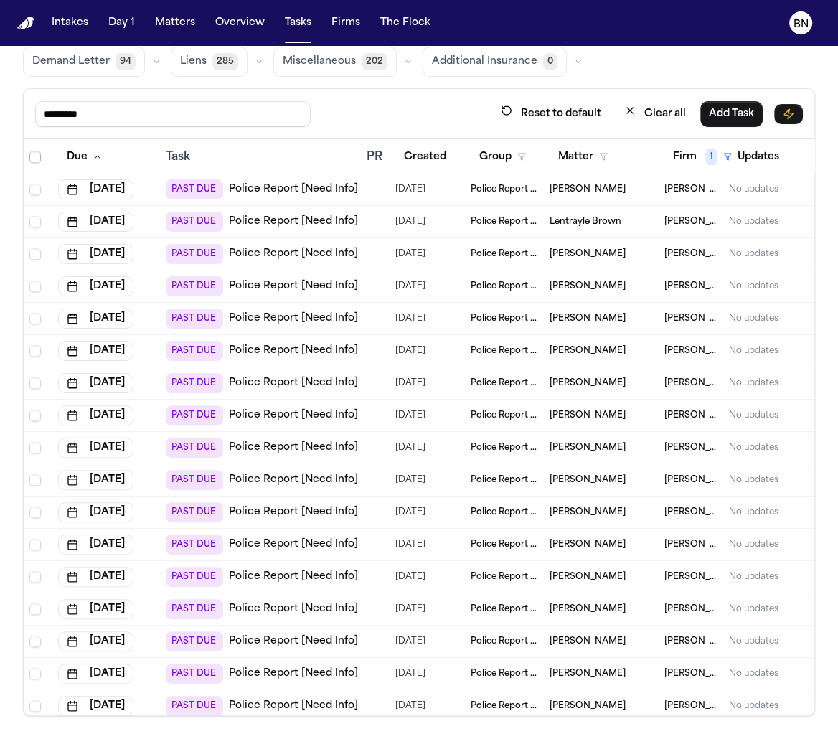
click at [624, 248] on div "Cynthia Brown" at bounding box center [601, 253] width 103 height 11
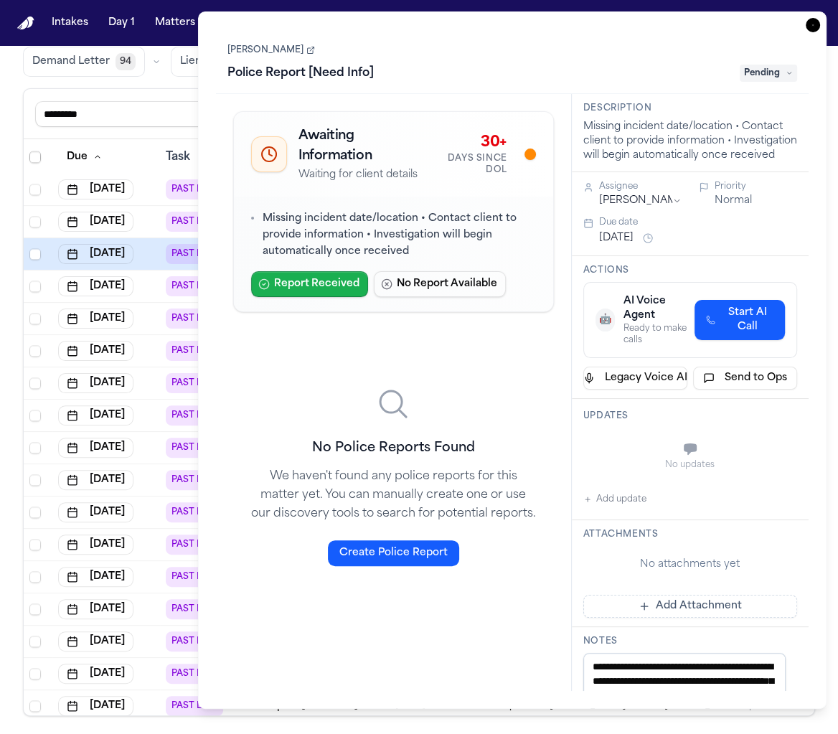
click at [342, 290] on button "Report Received" at bounding box center [309, 284] width 117 height 26
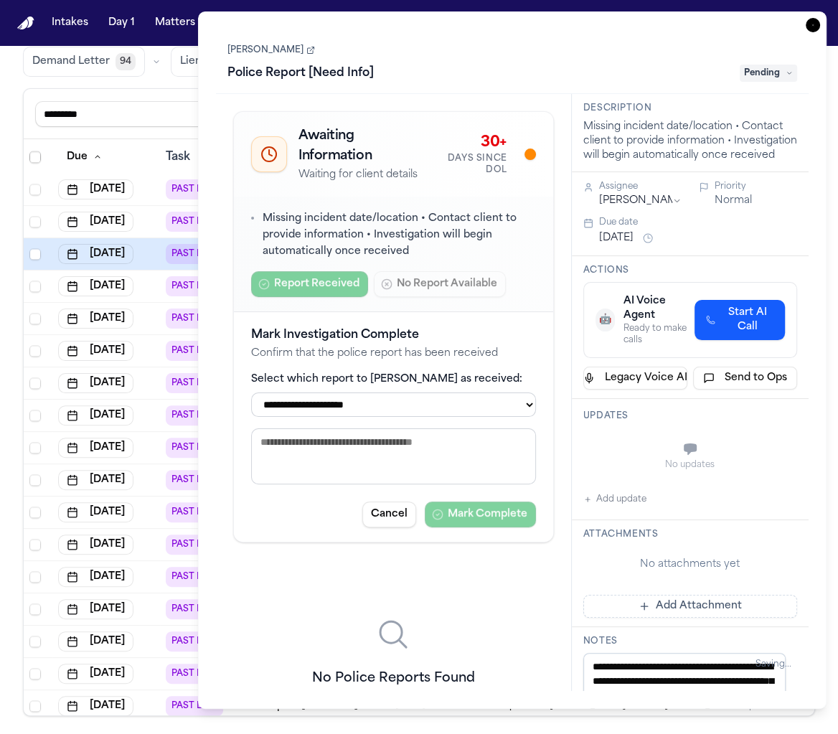
click at [496, 403] on select "**********" at bounding box center [393, 405] width 285 height 24
click at [797, 78] on div "Cynthia Brown Police Report [Need Info] Pending" at bounding box center [512, 61] width 593 height 65
click at [783, 78] on span "Pending" at bounding box center [768, 73] width 57 height 17
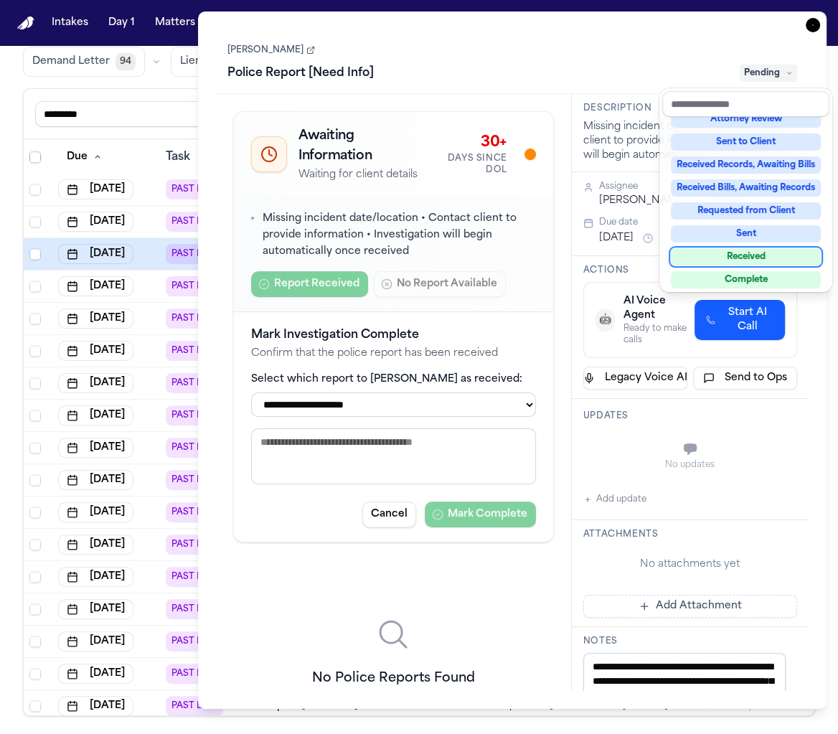
click at [760, 254] on div "Received" at bounding box center [746, 256] width 150 height 17
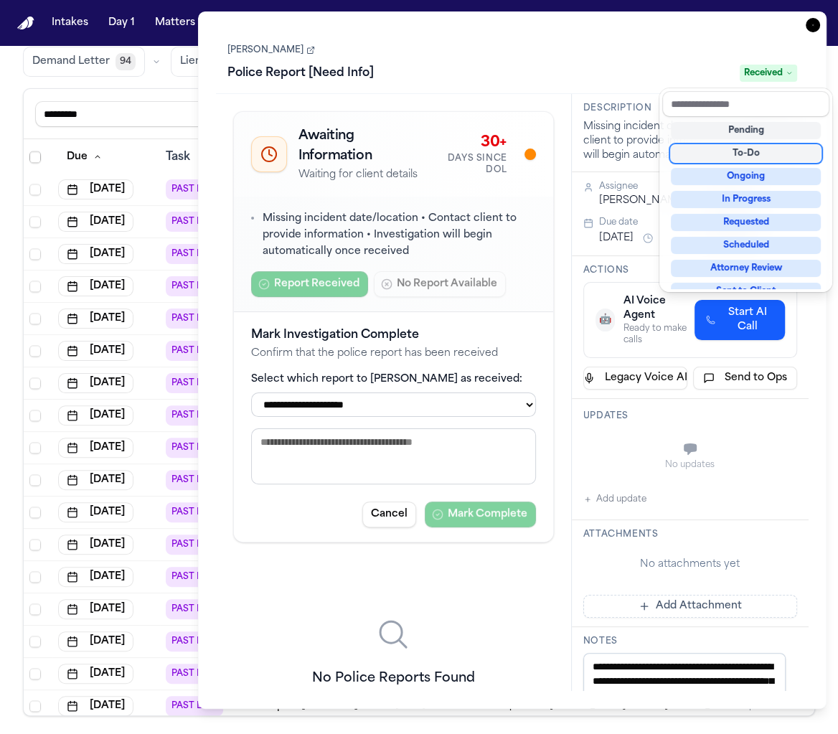
click at [815, 27] on div "**********" at bounding box center [512, 360] width 629 height 698
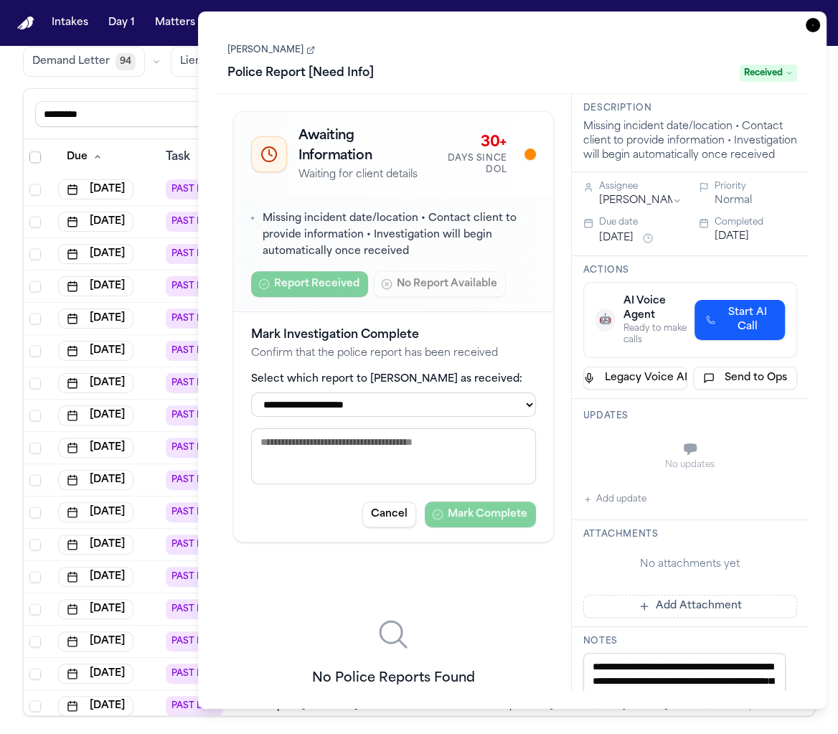
click at [813, 27] on icon "button" at bounding box center [813, 25] width 14 height 14
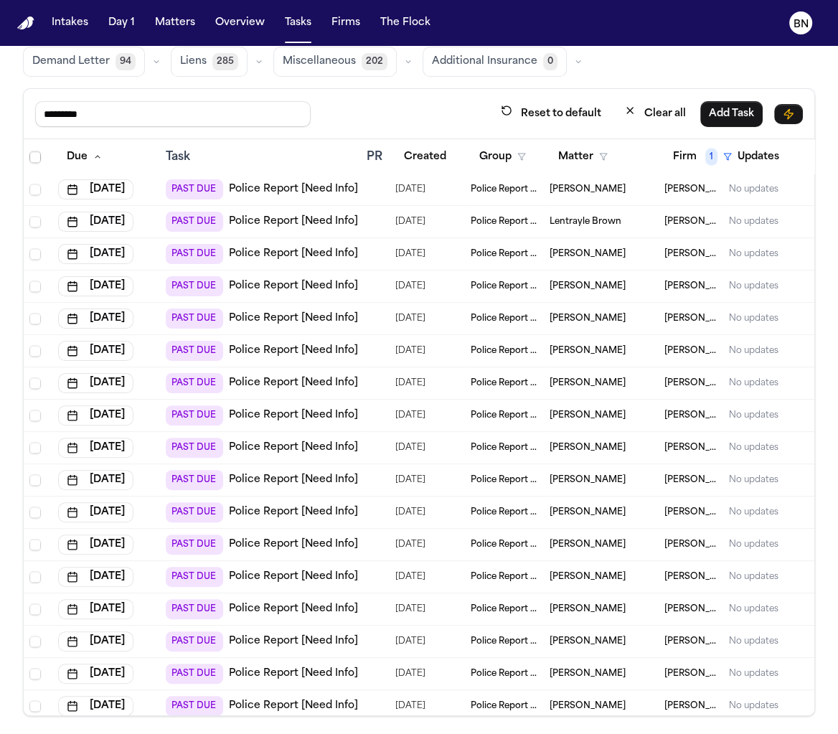
scroll to position [1882, 0]
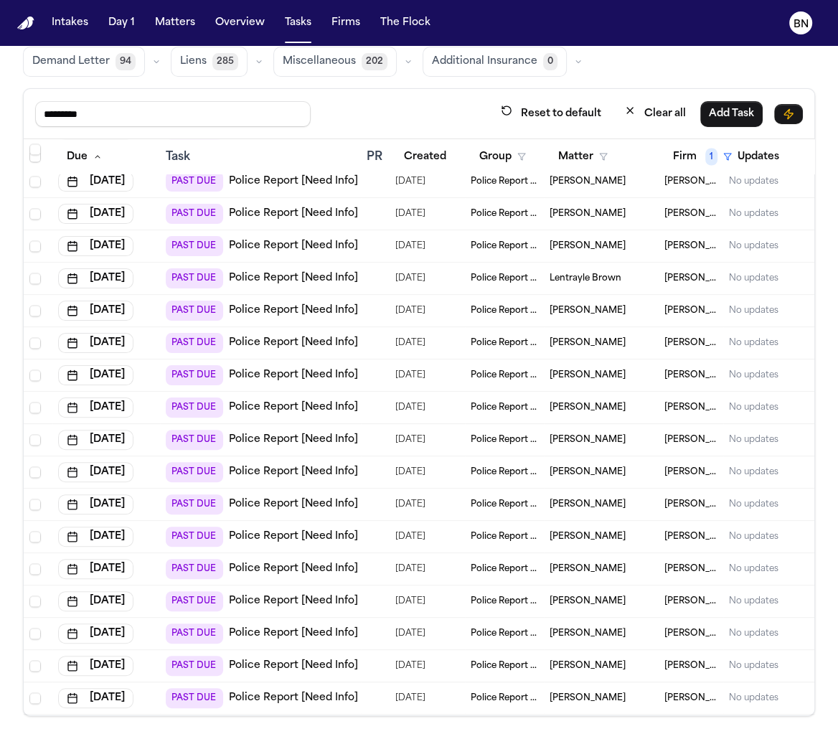
click at [593, 240] on span "Khadijha Blackmon" at bounding box center [588, 245] width 76 height 11
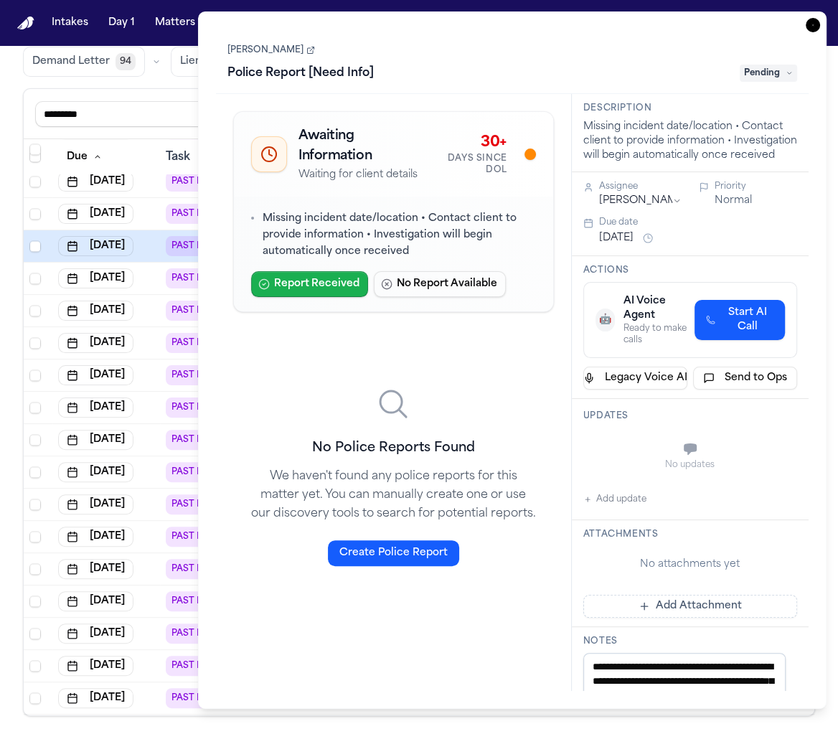
click at [342, 278] on button "Report Received" at bounding box center [309, 284] width 117 height 26
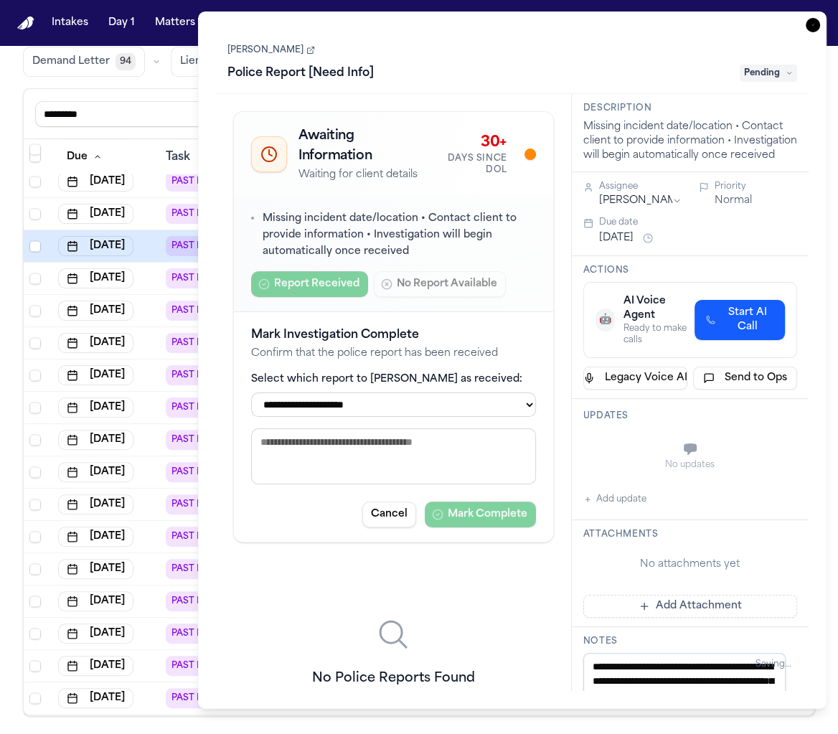
click at [428, 379] on label "Select which report to mark as received:" at bounding box center [393, 379] width 285 height 14
click at [428, 410] on select "**********" at bounding box center [393, 405] width 285 height 24
click at [767, 62] on div "Police Report [Need Info] Pending" at bounding box center [512, 73] width 570 height 23
click at [762, 70] on span "Pending" at bounding box center [768, 73] width 57 height 17
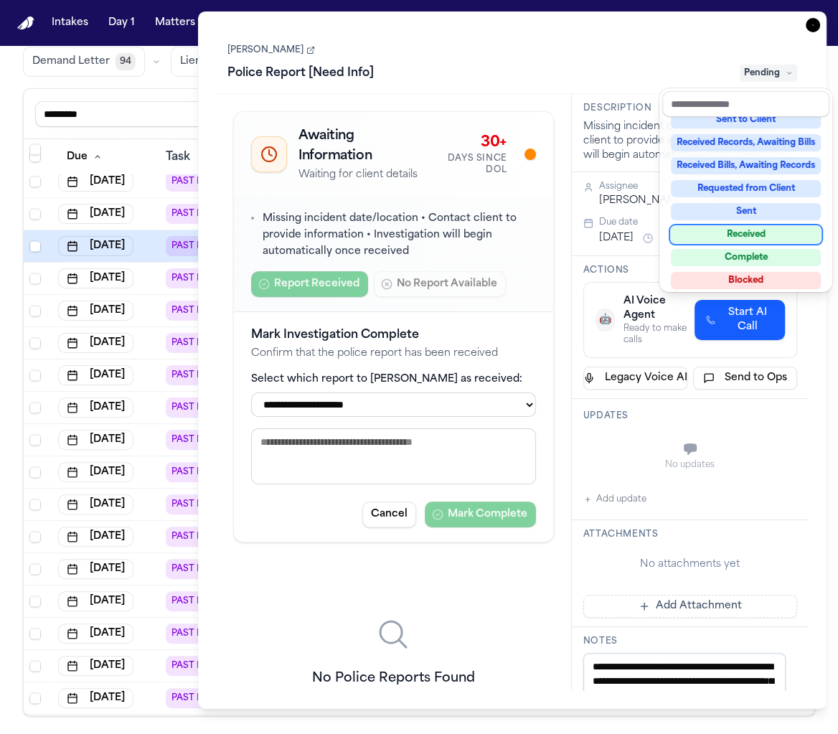
click at [749, 240] on div "Received" at bounding box center [746, 234] width 150 height 17
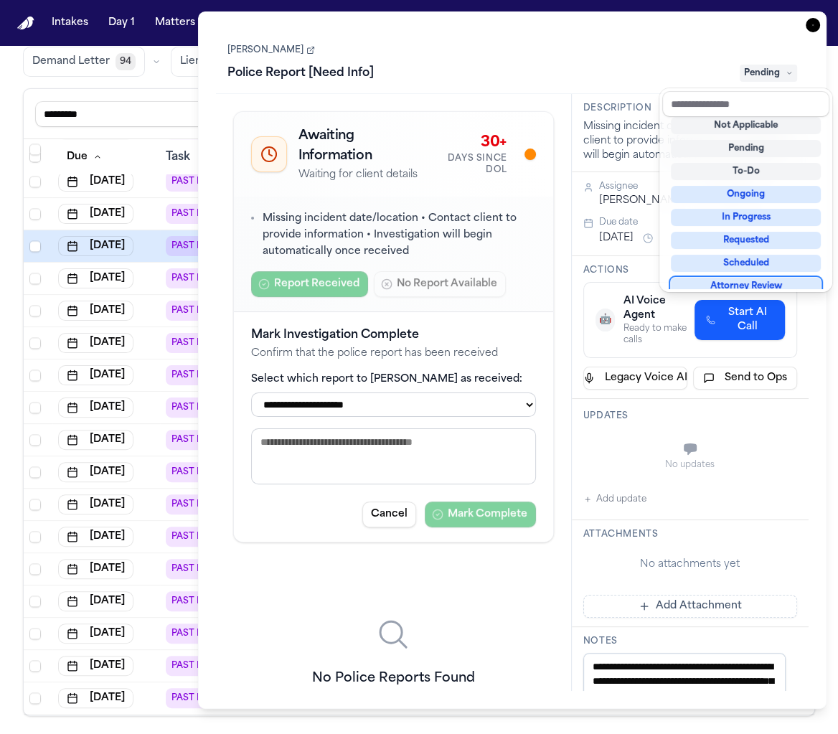
scroll to position [11, 0]
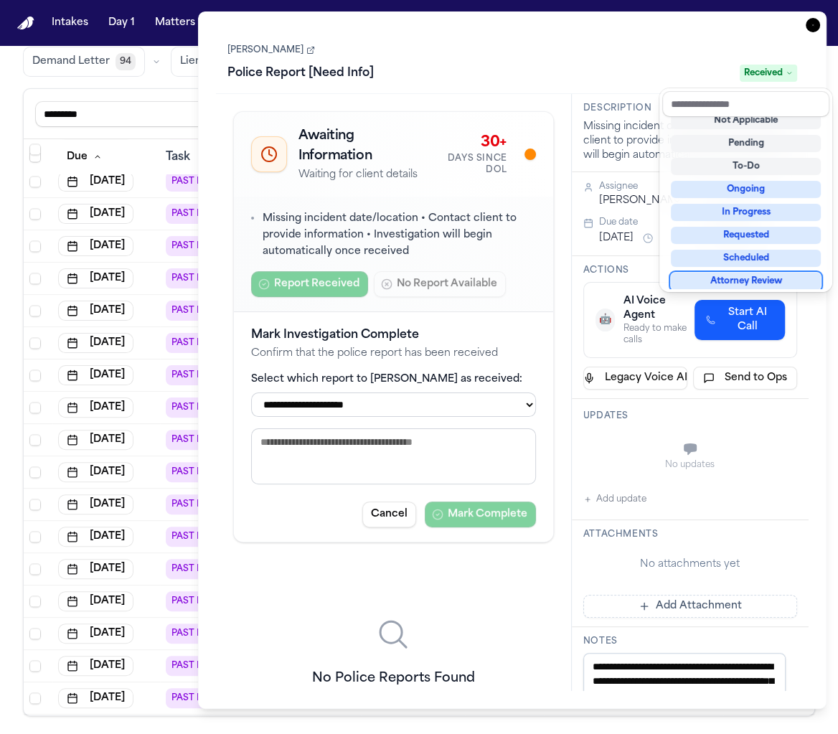
click at [536, 453] on div "**********" at bounding box center [512, 360] width 593 height 662
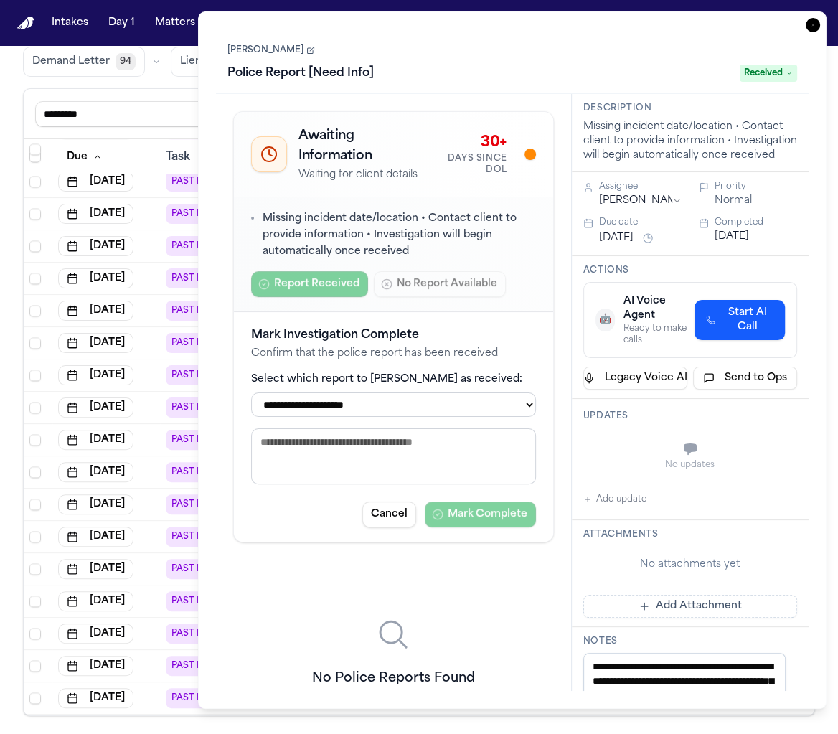
click at [813, 27] on icon "button" at bounding box center [813, 25] width 14 height 14
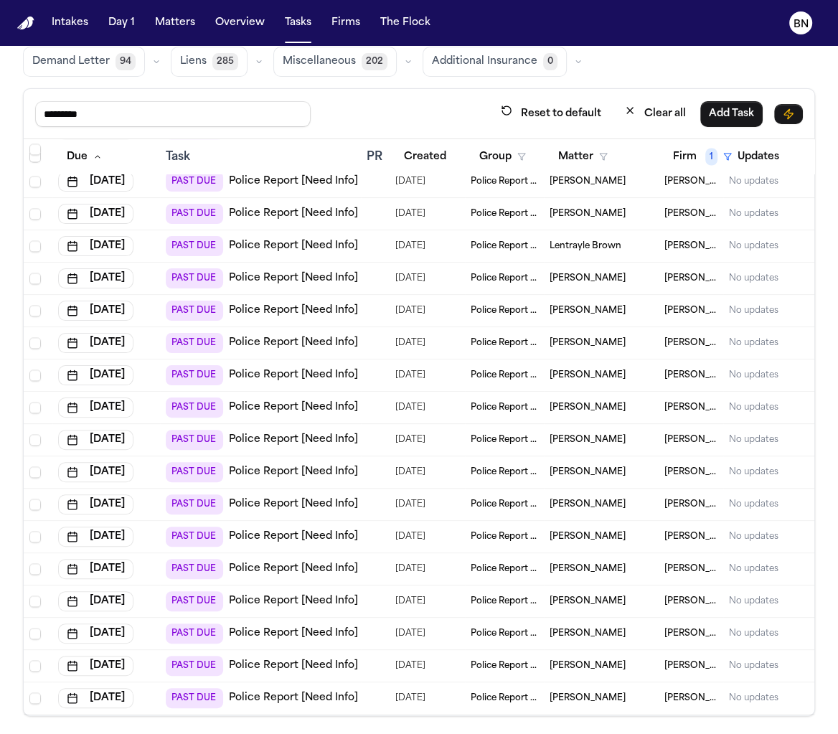
scroll to position [1850, 0]
click at [639, 176] on div "Nanette Parton" at bounding box center [601, 180] width 103 height 11
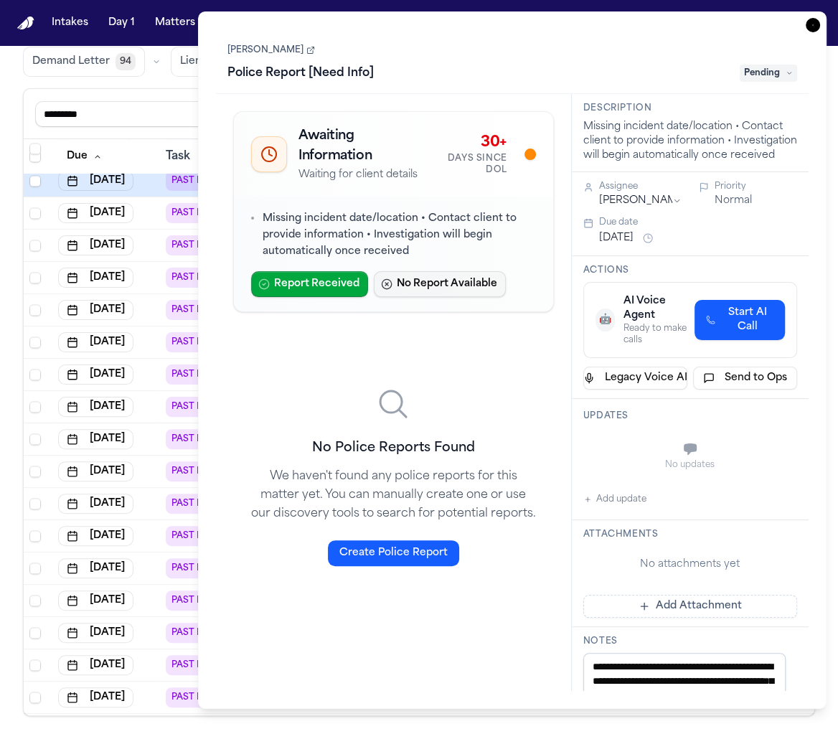
click at [405, 276] on button "No Report Available" at bounding box center [440, 284] width 132 height 26
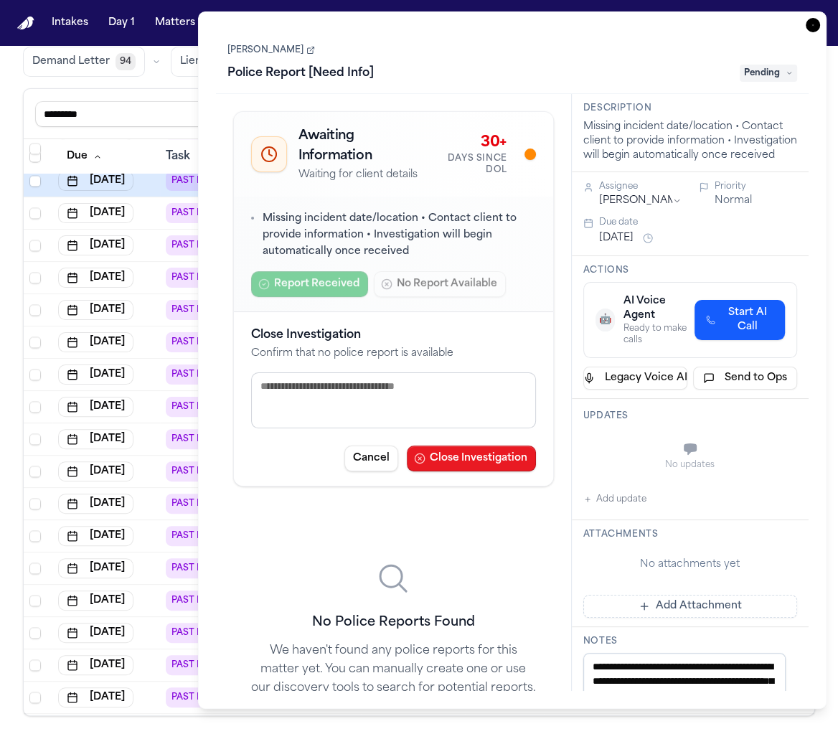
click at [499, 448] on button "Close Investigation" at bounding box center [471, 459] width 129 height 26
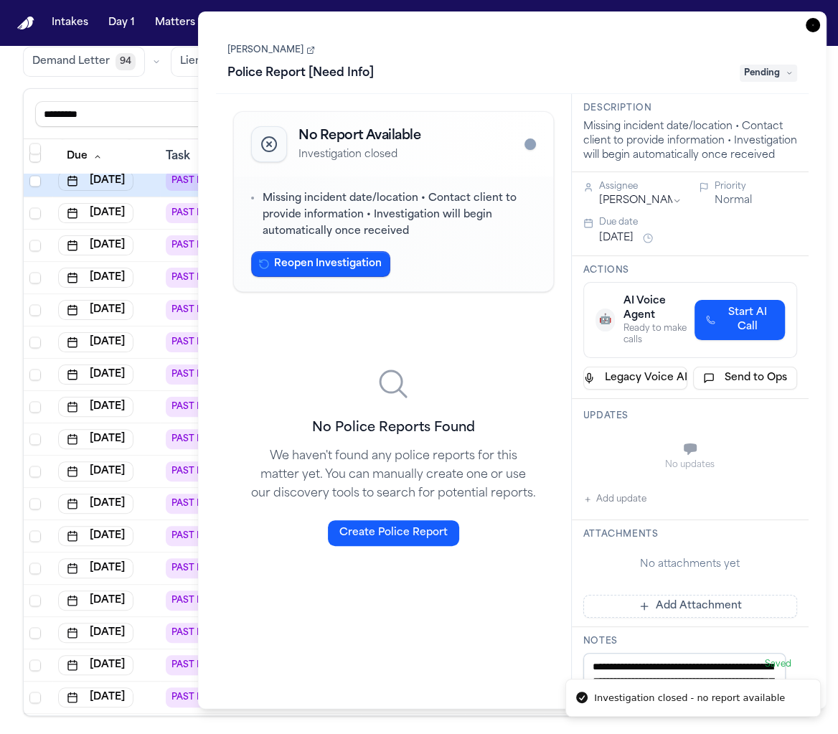
click at [814, 27] on icon "button" at bounding box center [813, 25] width 14 height 14
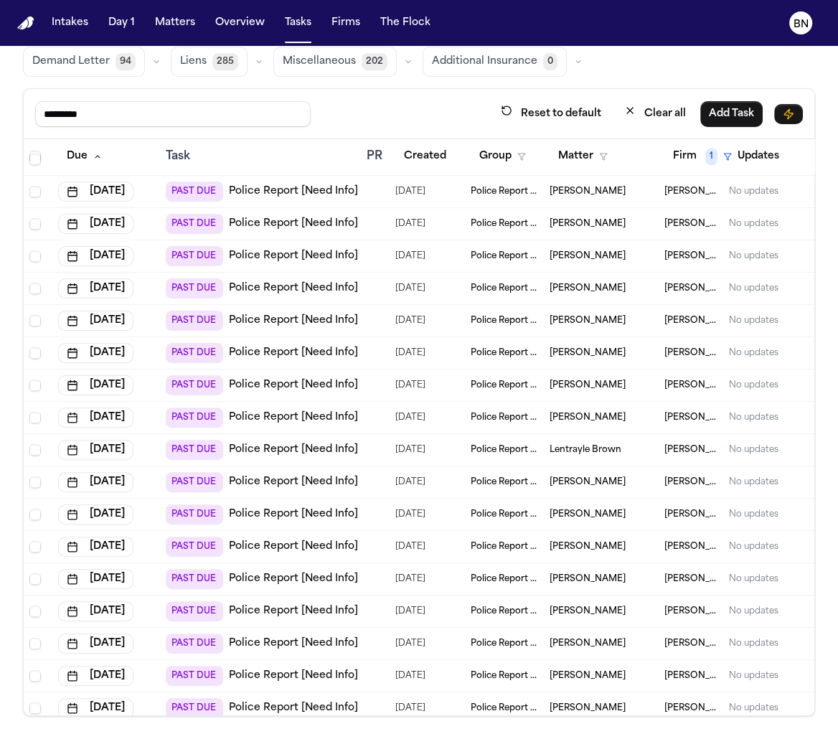
scroll to position [1671, 0]
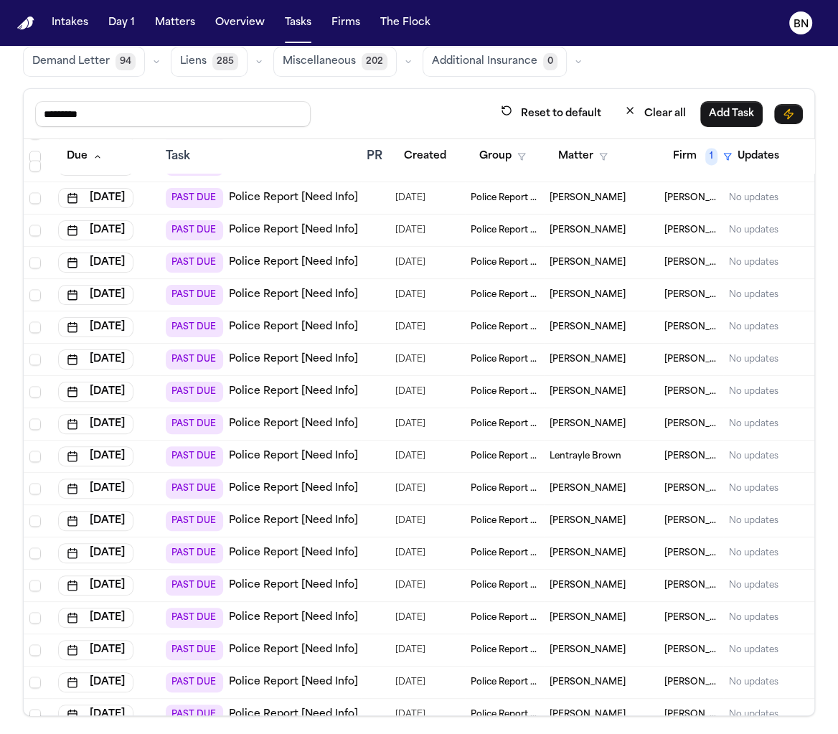
click at [616, 196] on div "Iran Williams" at bounding box center [601, 197] width 103 height 11
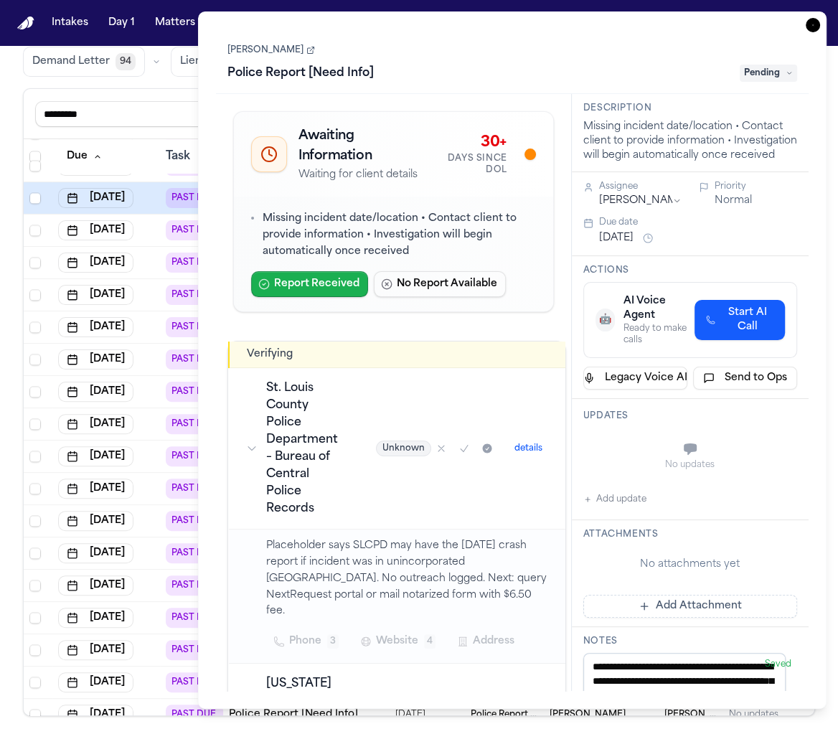
click at [330, 283] on button "Report Received" at bounding box center [309, 284] width 117 height 26
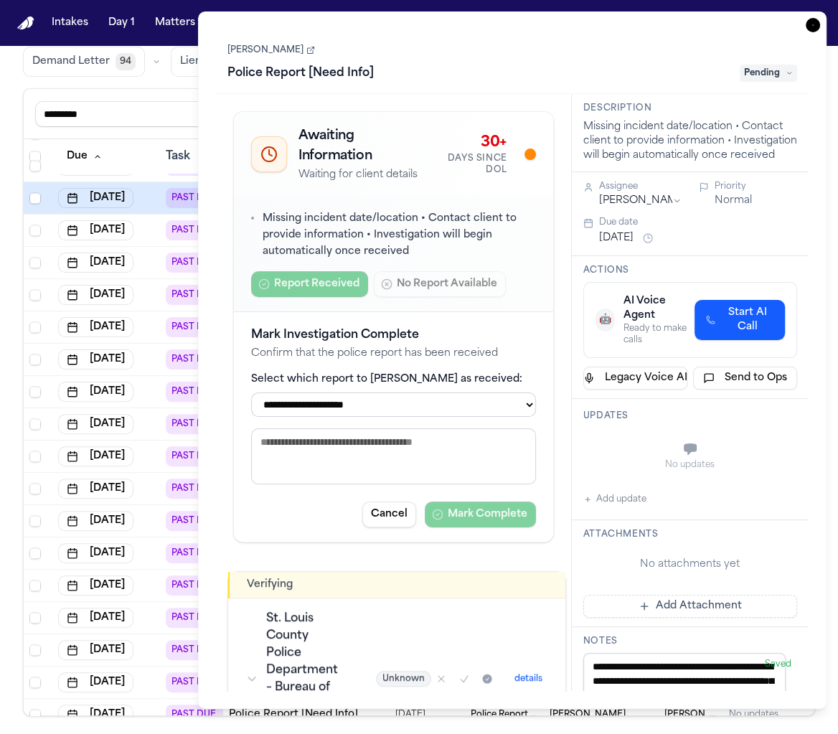
click at [471, 380] on label "Select which report to mark as received:" at bounding box center [393, 379] width 285 height 14
click at [468, 408] on select "**********" at bounding box center [393, 405] width 285 height 24
click at [787, 80] on span "Pending" at bounding box center [768, 73] width 57 height 17
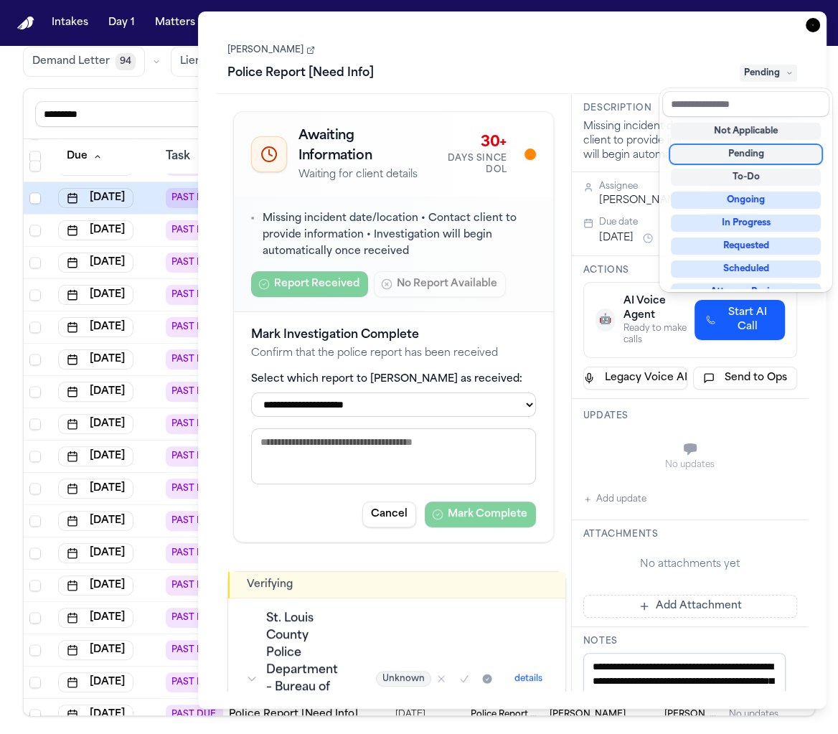
scroll to position [223, 0]
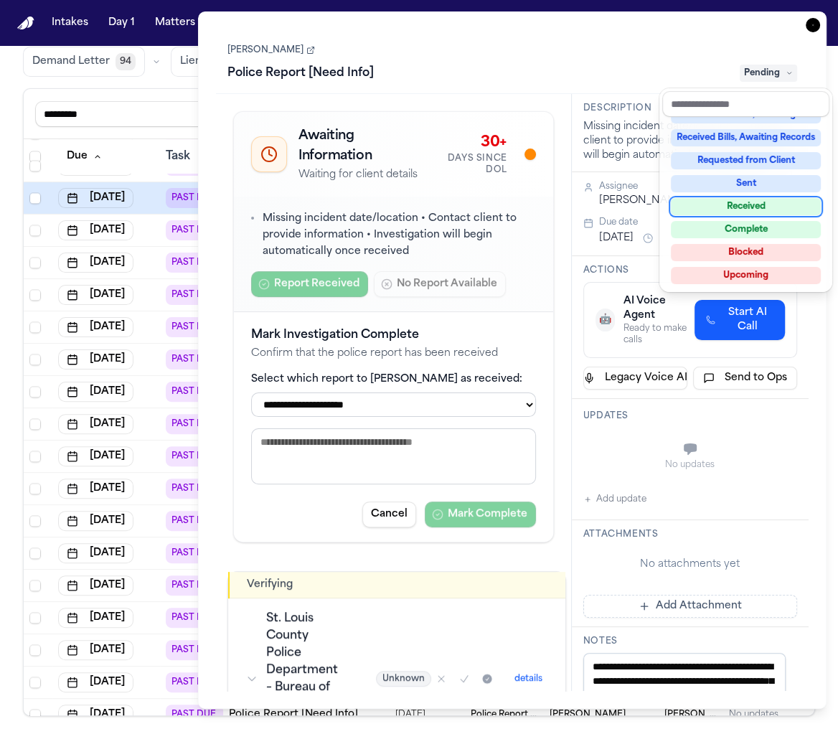
click at [752, 207] on div "Received" at bounding box center [746, 206] width 150 height 17
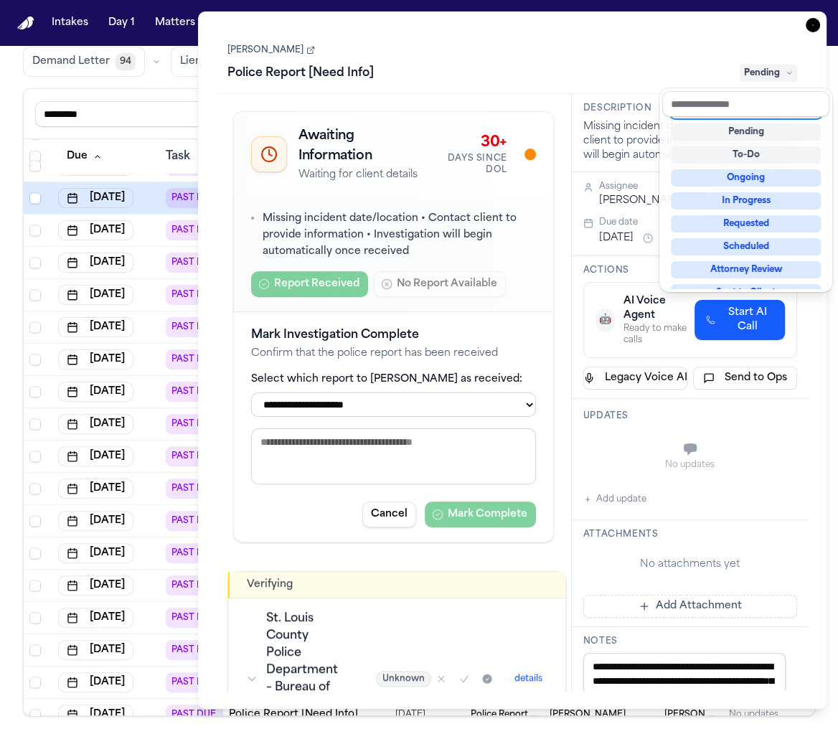
scroll to position [5, 0]
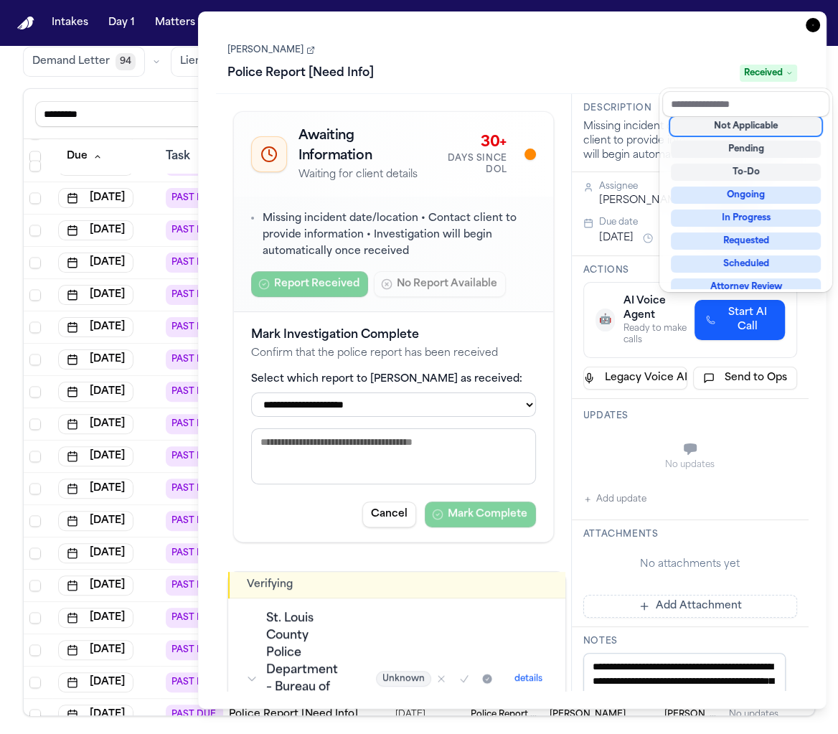
click at [817, 38] on div "**********" at bounding box center [512, 360] width 629 height 698
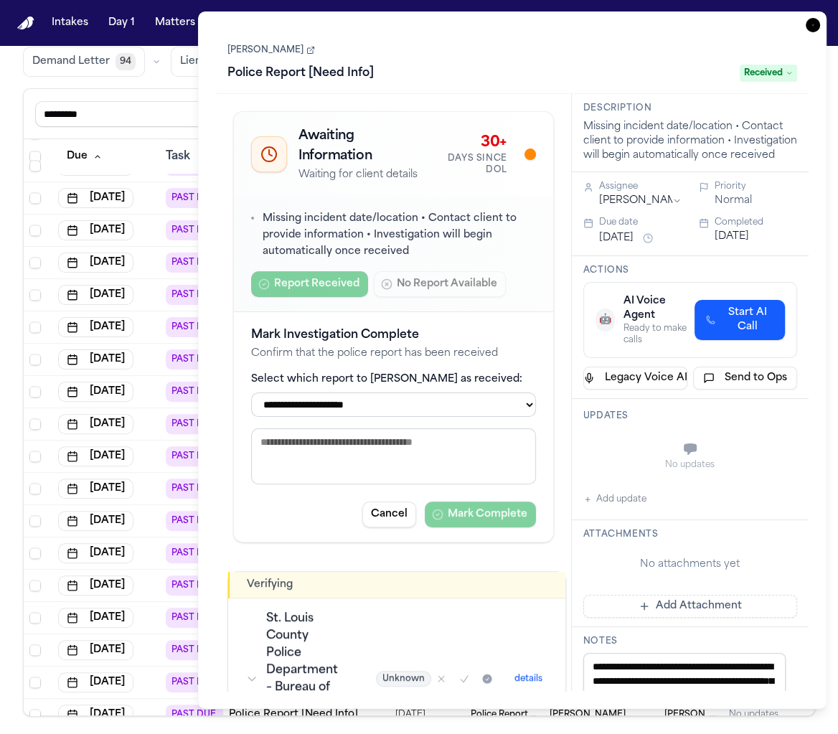
click at [815, 26] on icon "button" at bounding box center [813, 25] width 14 height 14
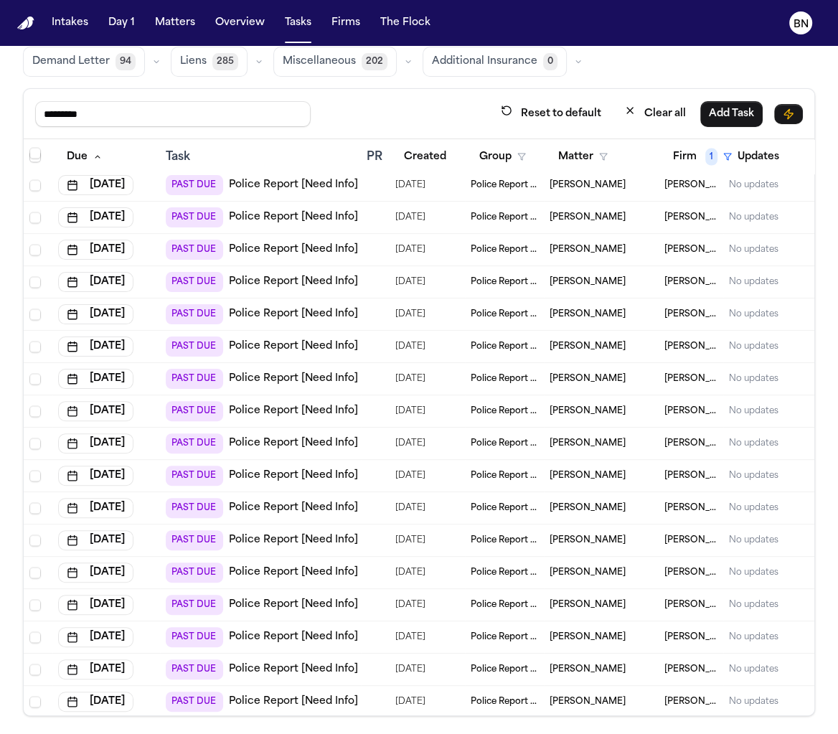
scroll to position [2085, 0]
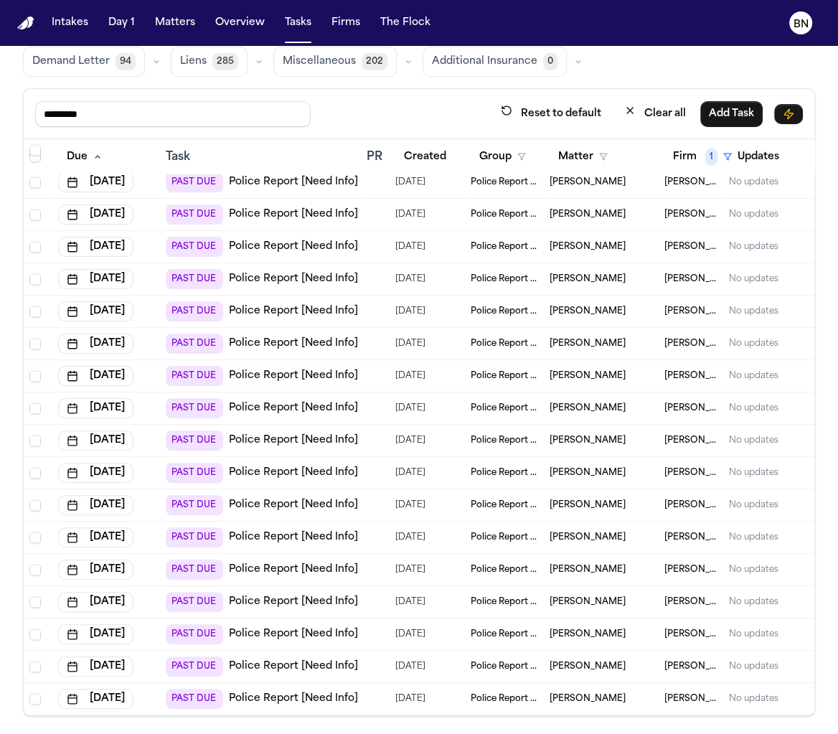
click at [630, 661] on div "Deianna Collier" at bounding box center [601, 666] width 103 height 11
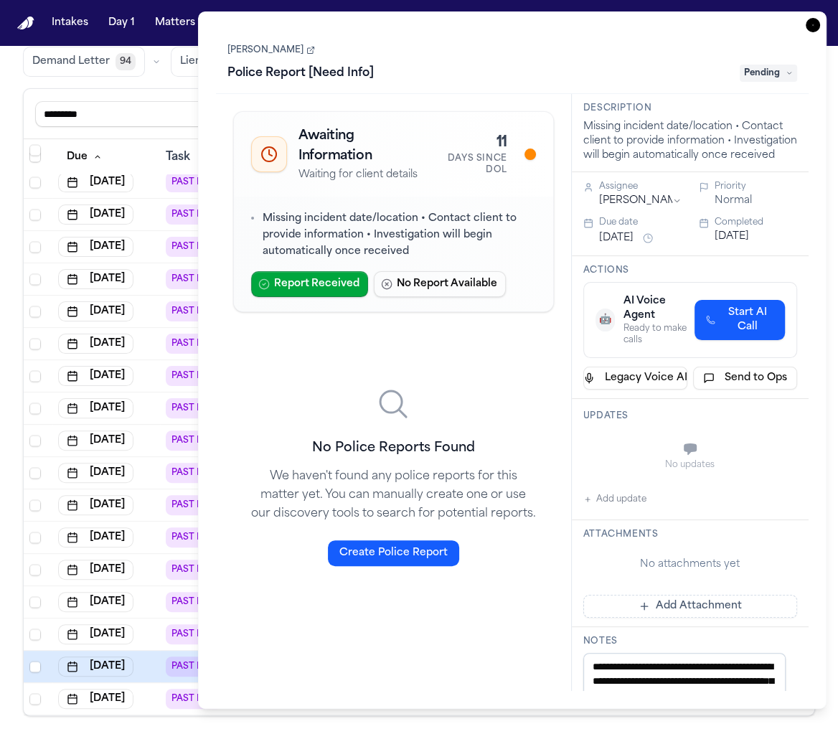
click at [754, 78] on span "Pending" at bounding box center [768, 73] width 57 height 17
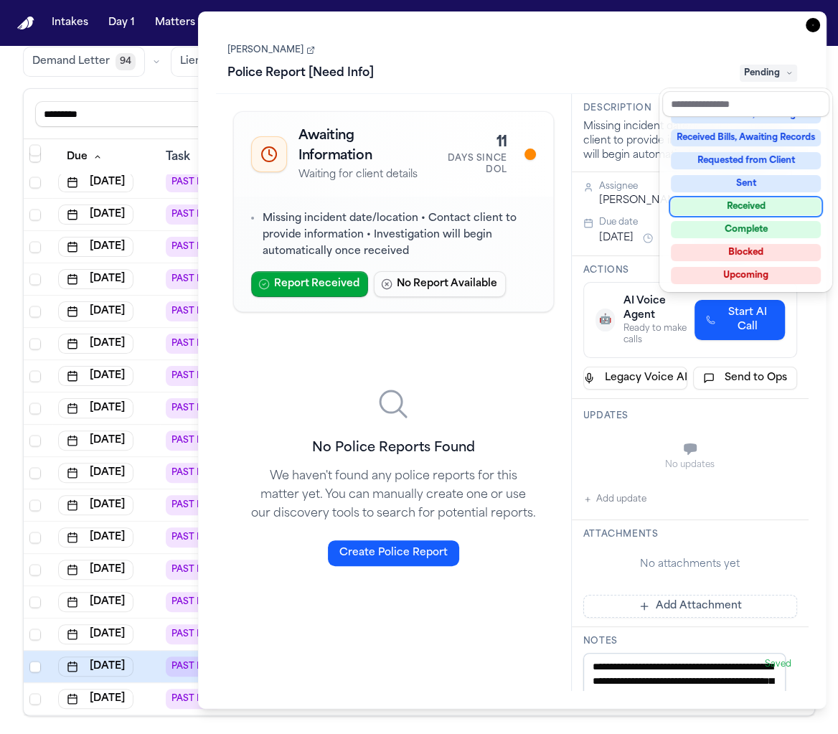
click at [757, 207] on div "Received" at bounding box center [746, 206] width 150 height 17
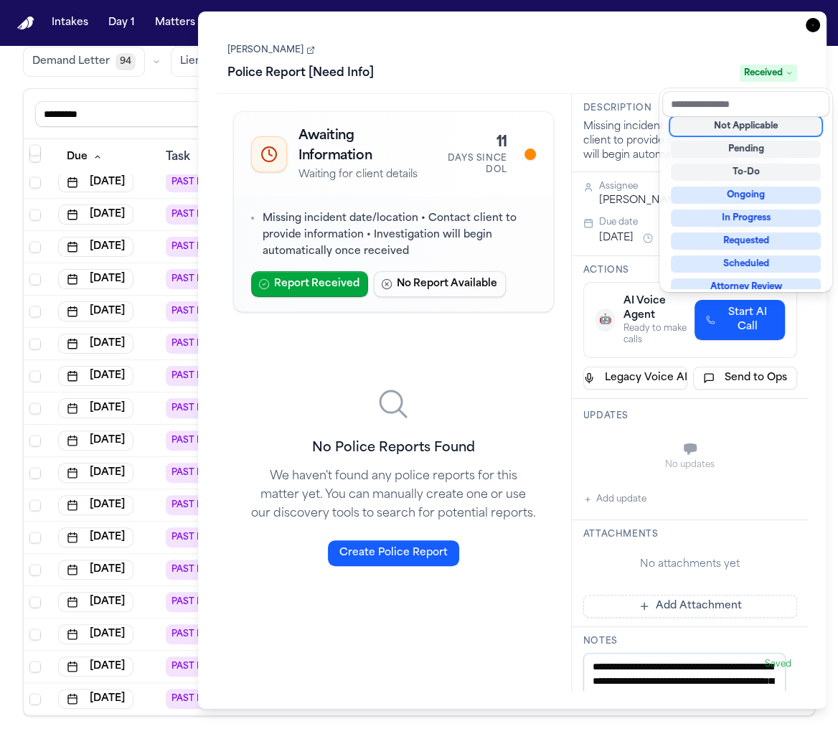
scroll to position [2053, 0]
click at [553, 84] on div "Police Report [Need Info] Received" at bounding box center [512, 73] width 570 height 23
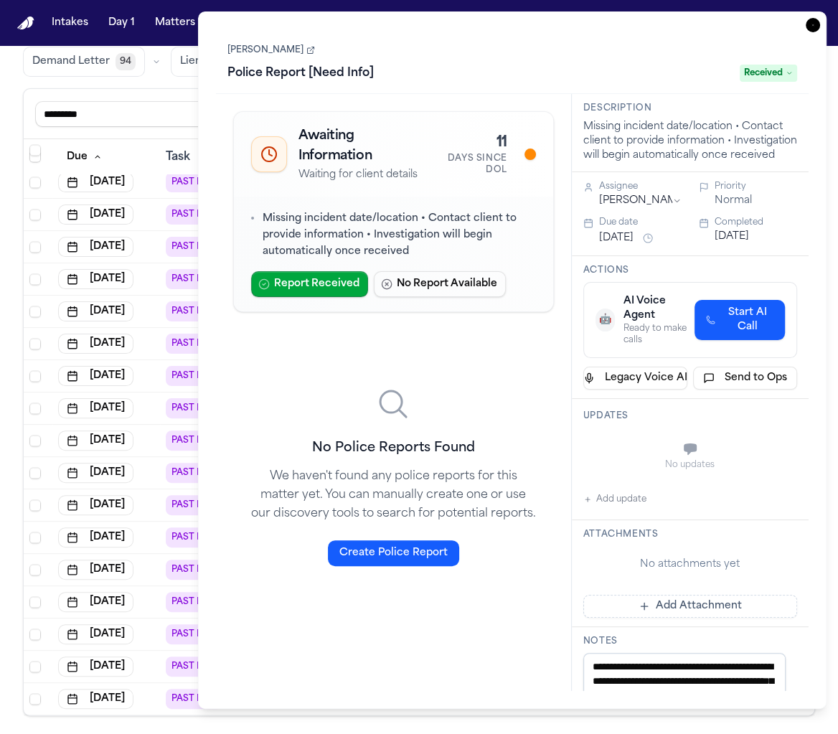
click at [810, 26] on icon "button" at bounding box center [813, 25] width 14 height 14
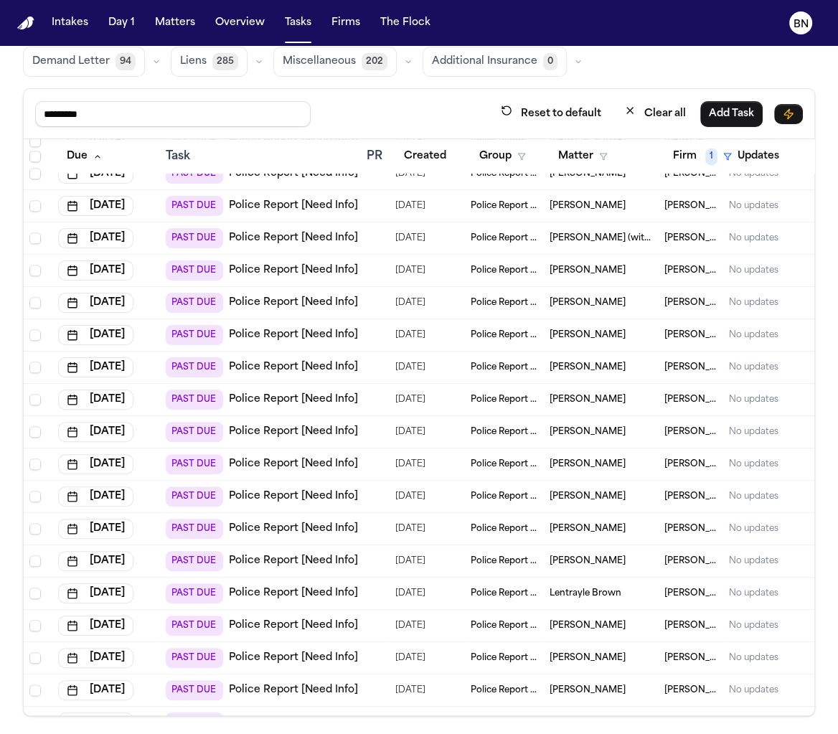
scroll to position [1213, 0]
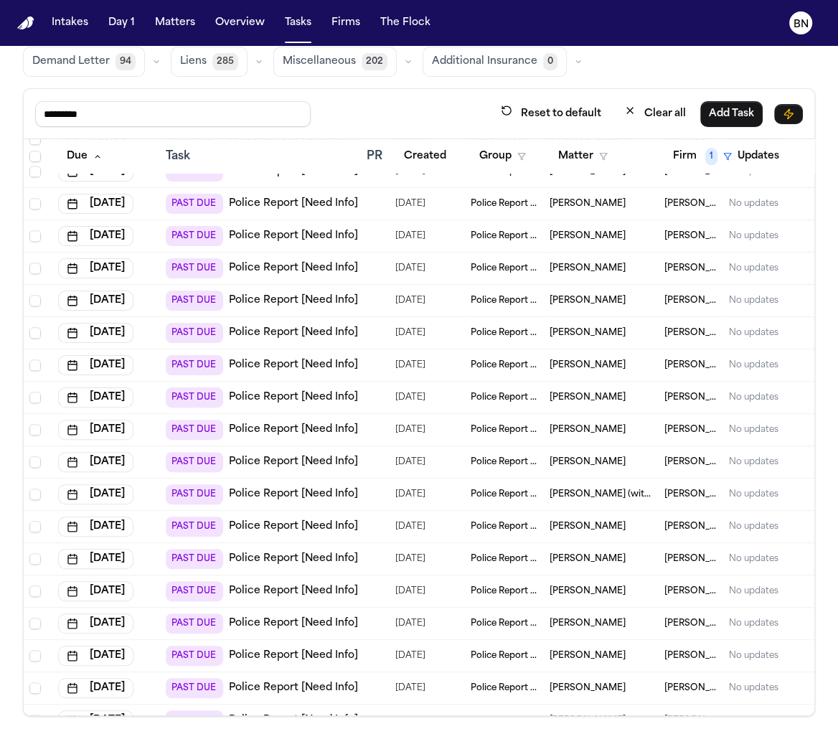
click at [622, 235] on div "Chase Moeckli" at bounding box center [601, 235] width 103 height 11
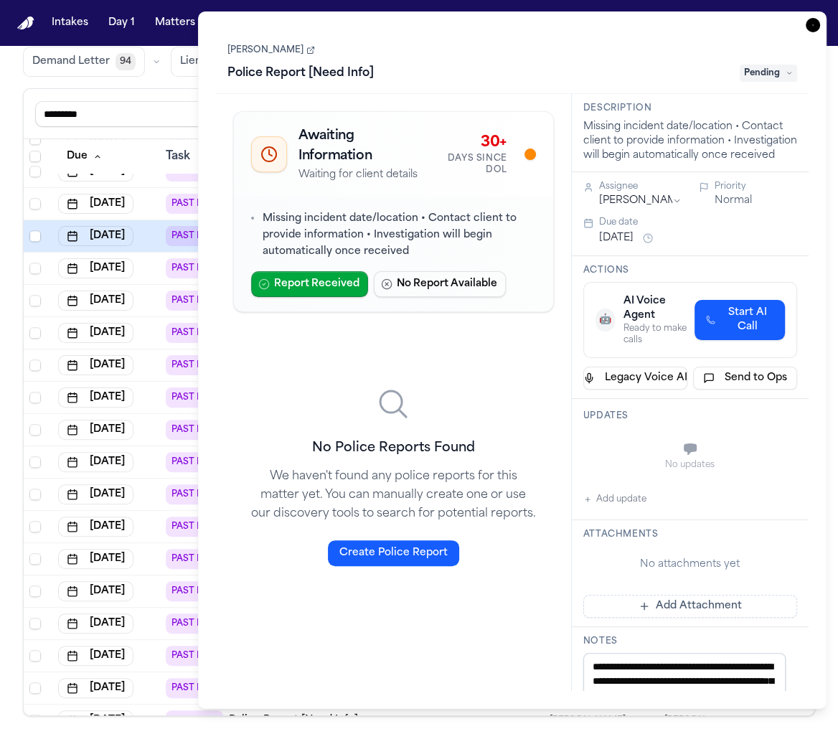
click at [764, 66] on span "Pending" at bounding box center [768, 73] width 57 height 17
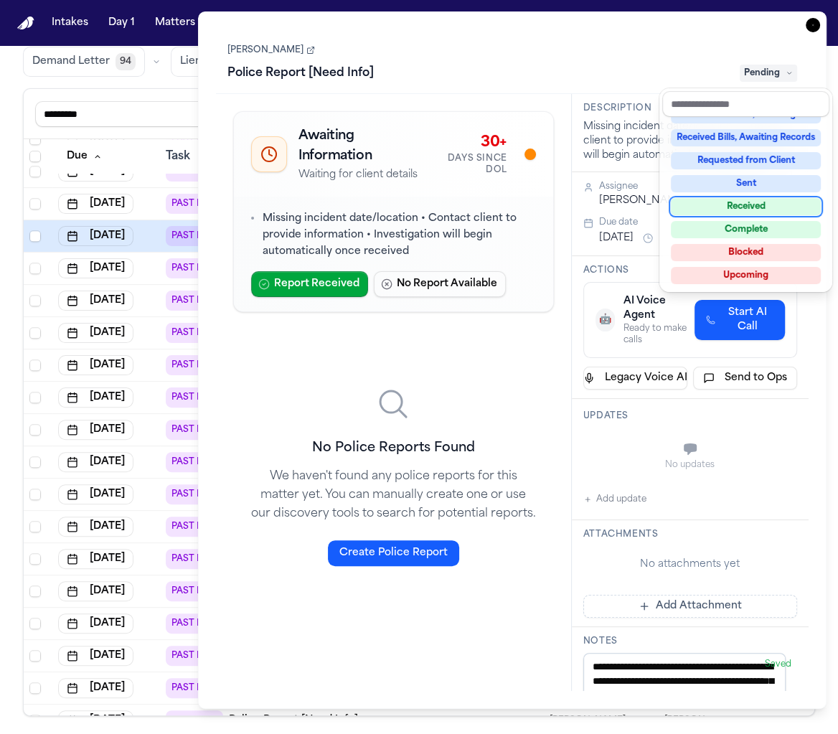
click at [748, 210] on div "Received" at bounding box center [746, 206] width 150 height 17
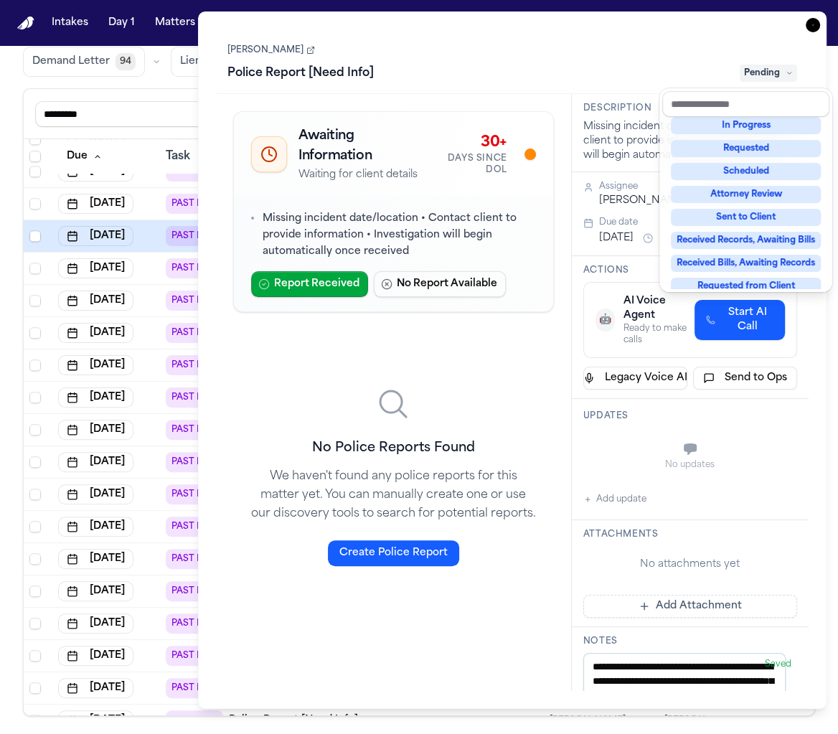
scroll to position [5, 0]
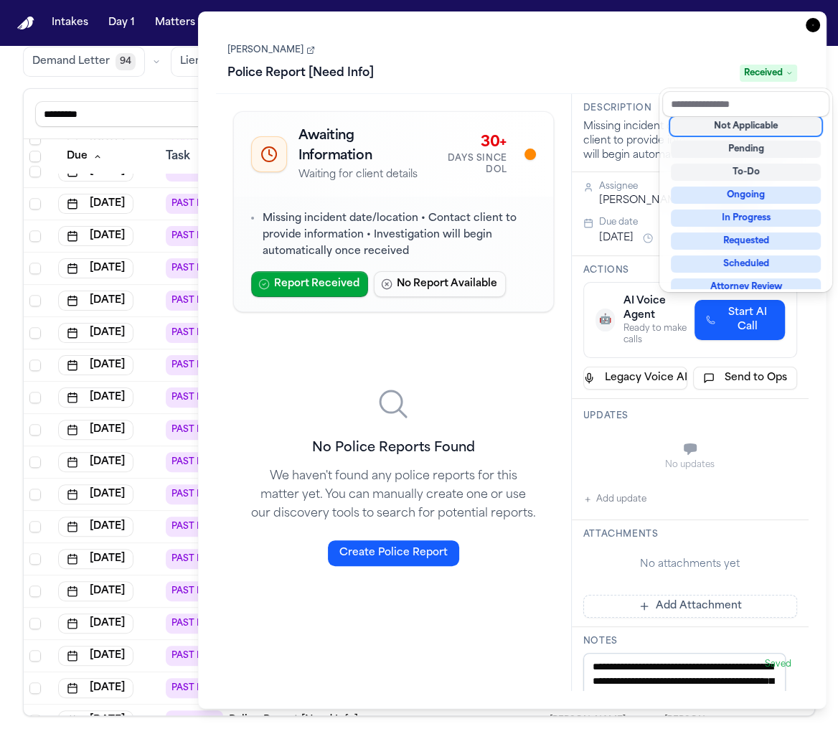
click at [814, 34] on div "**********" at bounding box center [512, 360] width 629 height 698
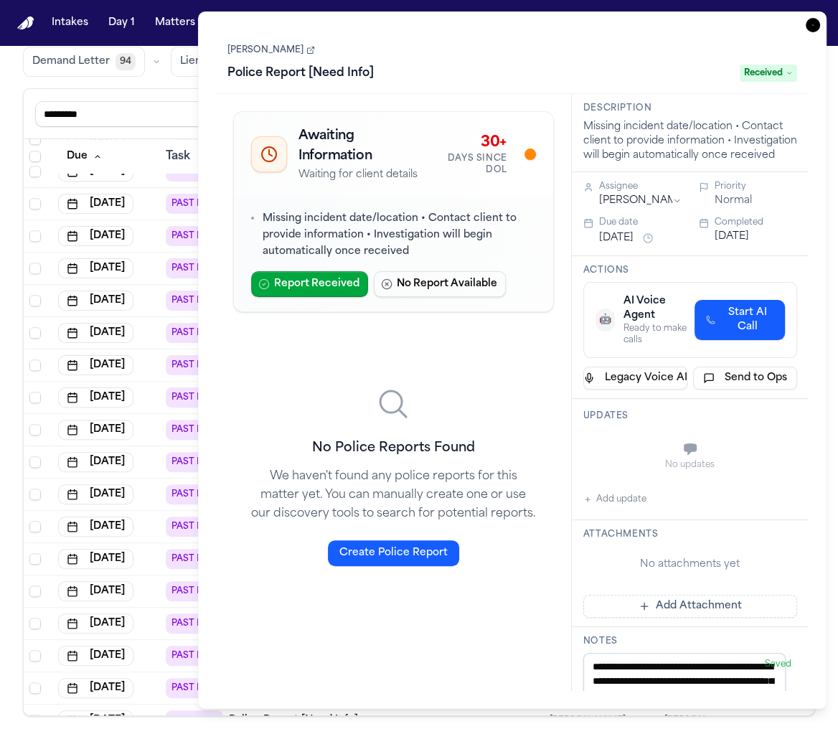
click at [814, 27] on icon "button" at bounding box center [813, 25] width 14 height 14
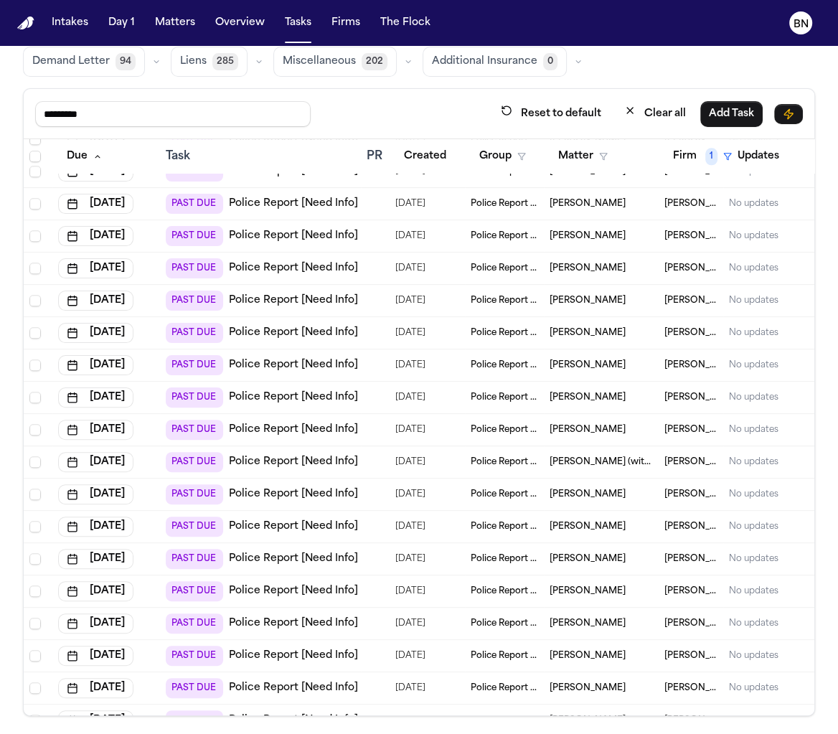
scroll to position [1150, 0]
click at [626, 220] on td "Dylan Stull" at bounding box center [601, 236] width 115 height 32
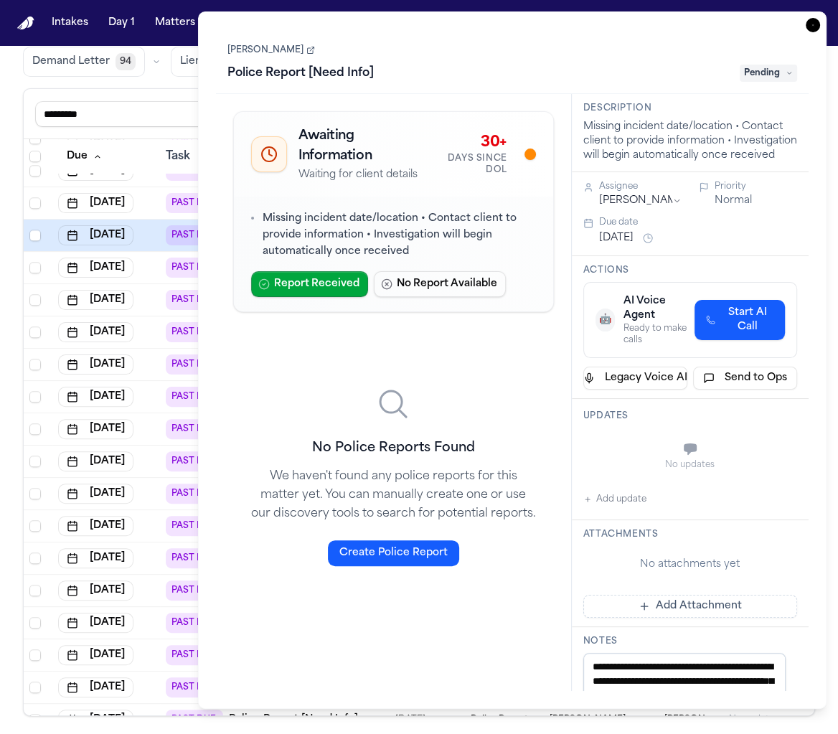
click at [763, 80] on span "Pending" at bounding box center [768, 73] width 57 height 17
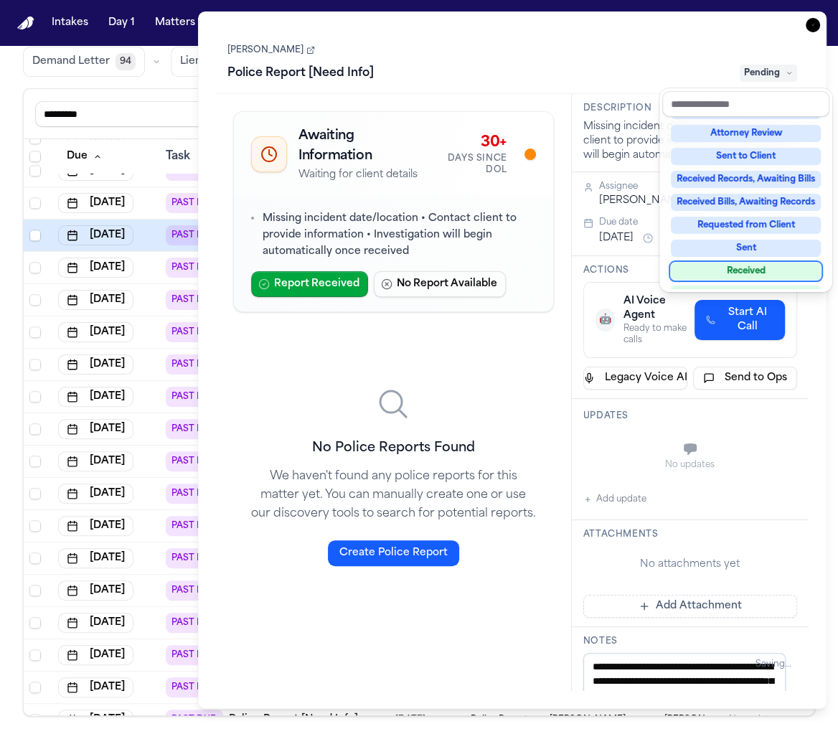
scroll to position [223, 0]
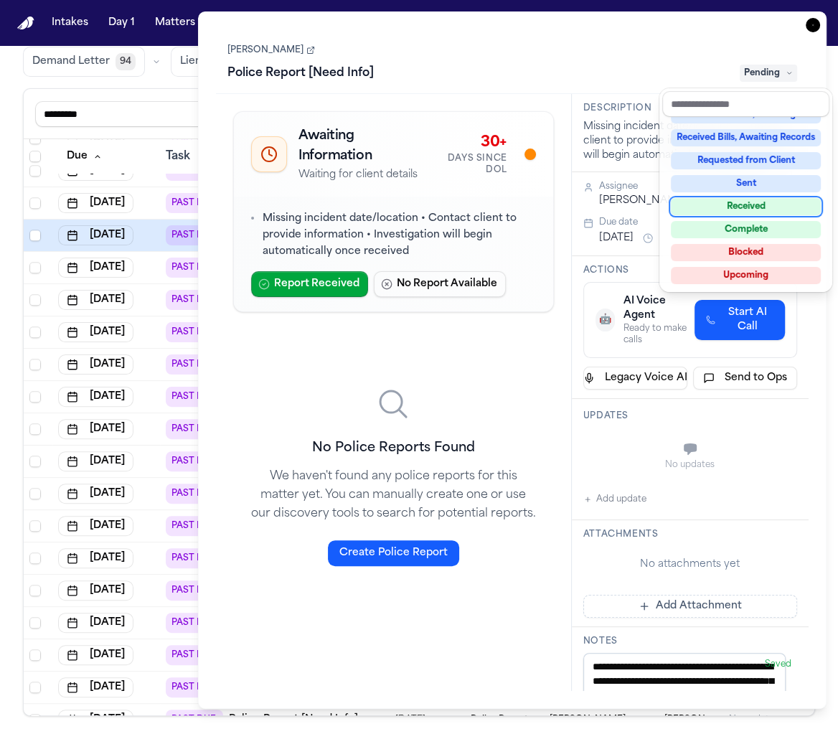
click at [750, 204] on div "Received" at bounding box center [746, 206] width 150 height 17
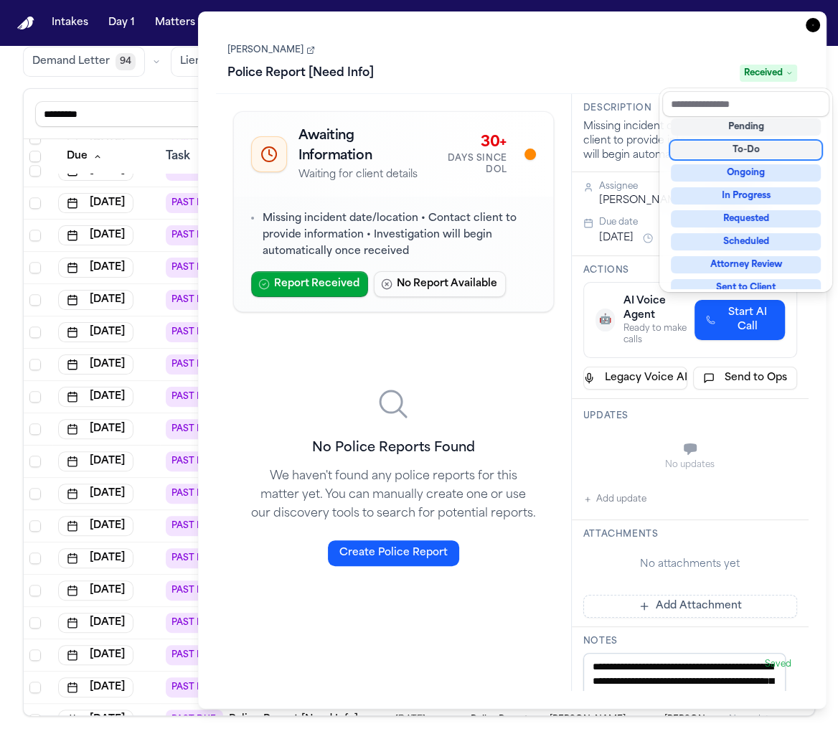
click at [811, 45] on div "**********" at bounding box center [512, 360] width 629 height 698
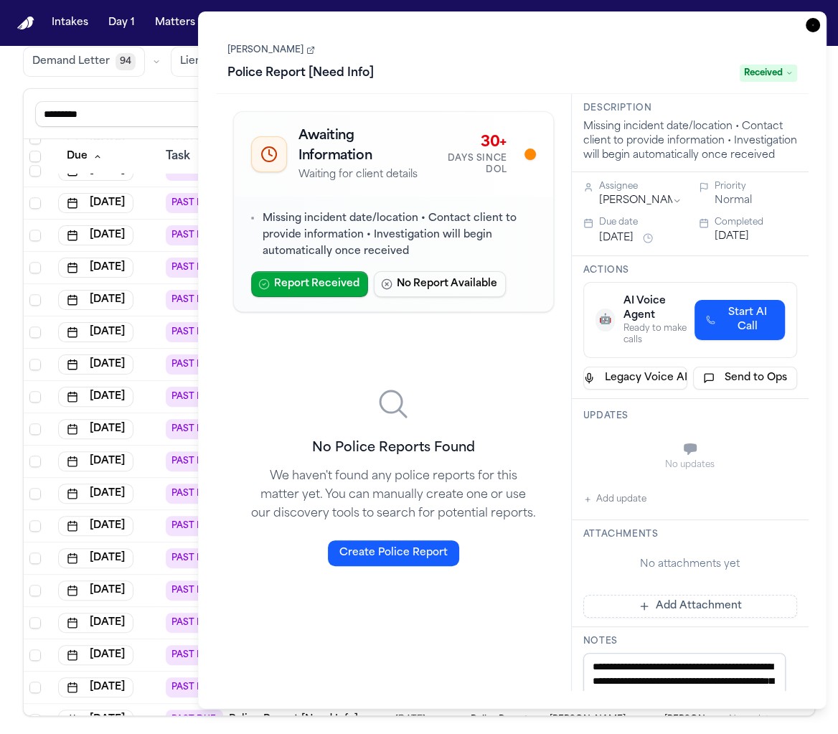
click at [810, 28] on icon "button" at bounding box center [813, 25] width 14 height 14
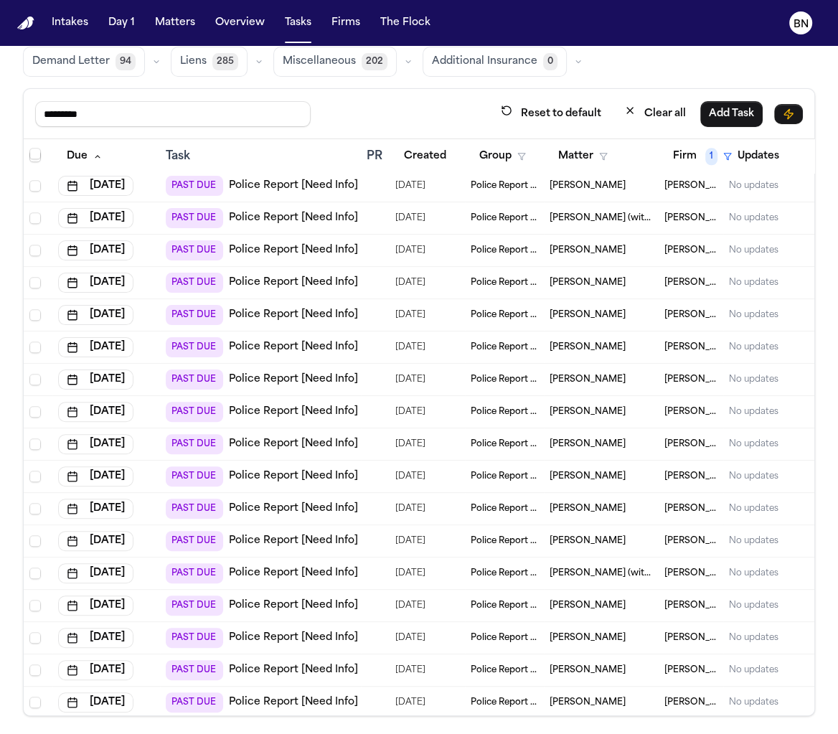
scroll to position [977, 0]
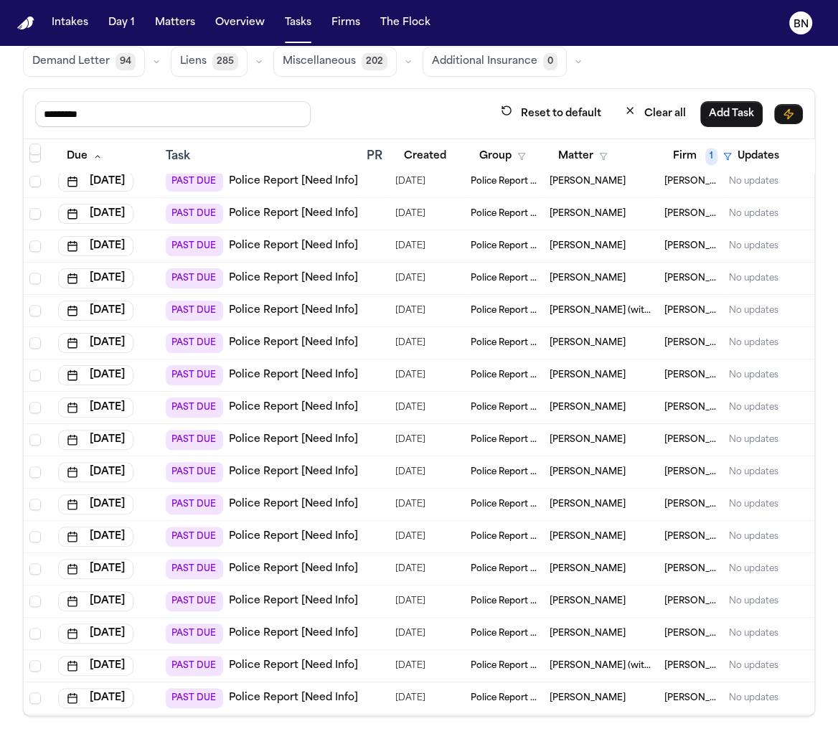
click at [646, 240] on div "Vickey Landers" at bounding box center [601, 245] width 103 height 11
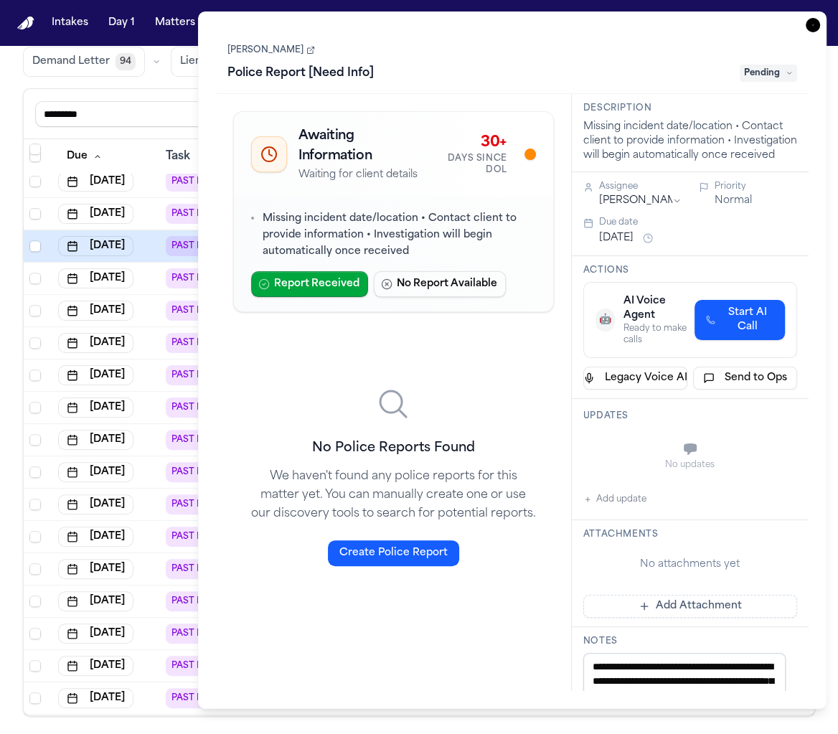
click at [306, 55] on icon at bounding box center [310, 50] width 9 height 9
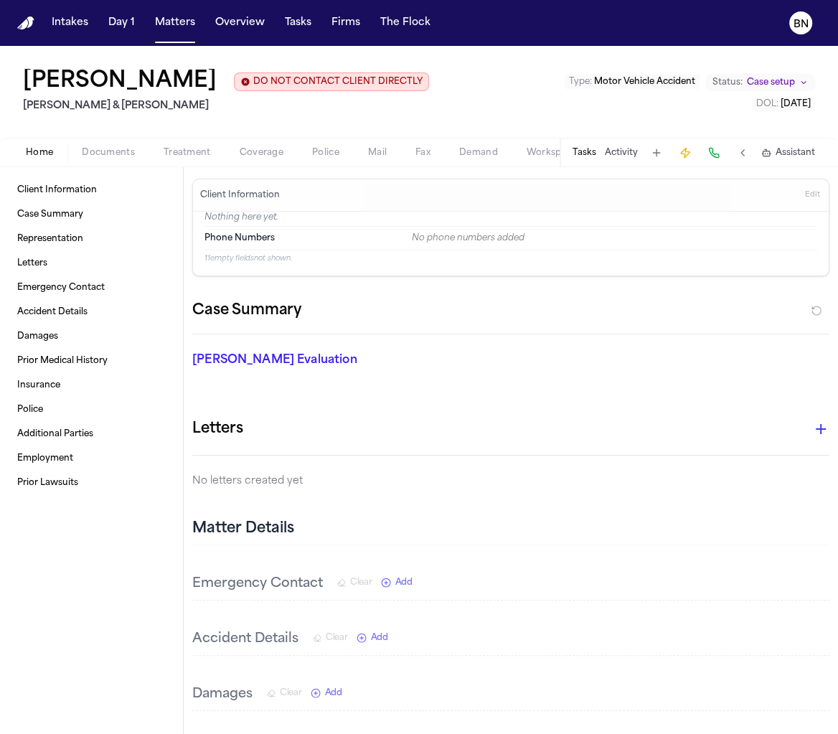
click at [615, 158] on button "Activity" at bounding box center [621, 152] width 33 height 11
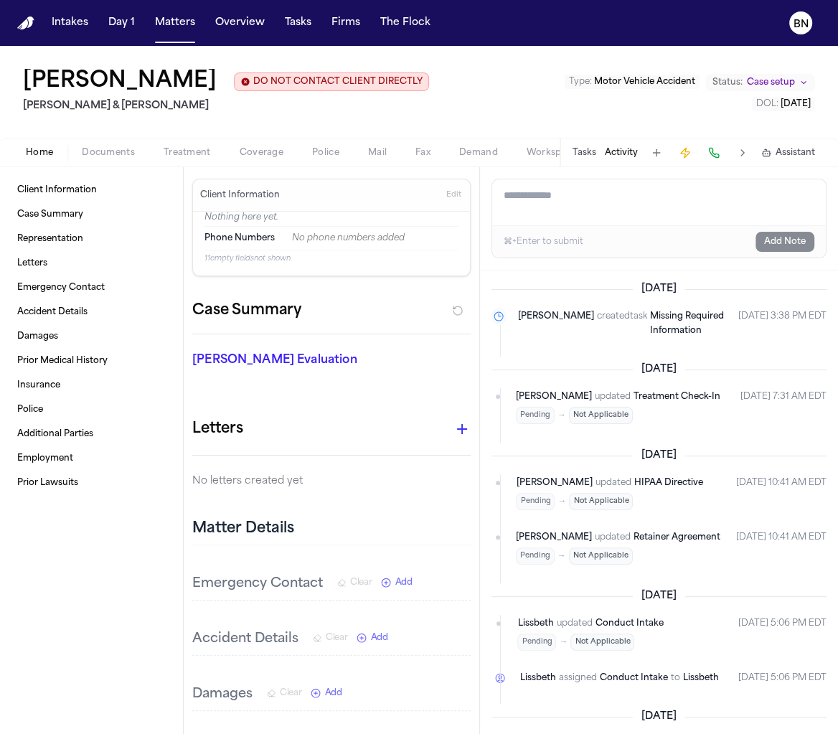
click at [592, 200] on textarea "Add a note to this matter" at bounding box center [659, 202] width 334 height 46
paste textarea "**********"
paste textarea "****"
type textarea "**********"
click at [797, 239] on button "Add Note" at bounding box center [785, 242] width 59 height 20
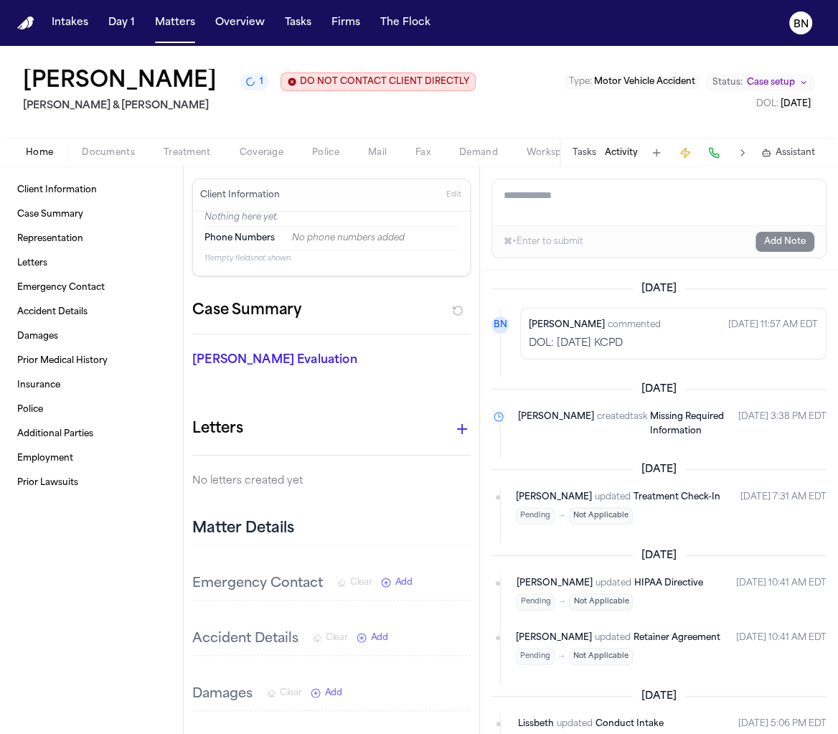
click at [442, 203] on button "Edit" at bounding box center [454, 195] width 24 height 23
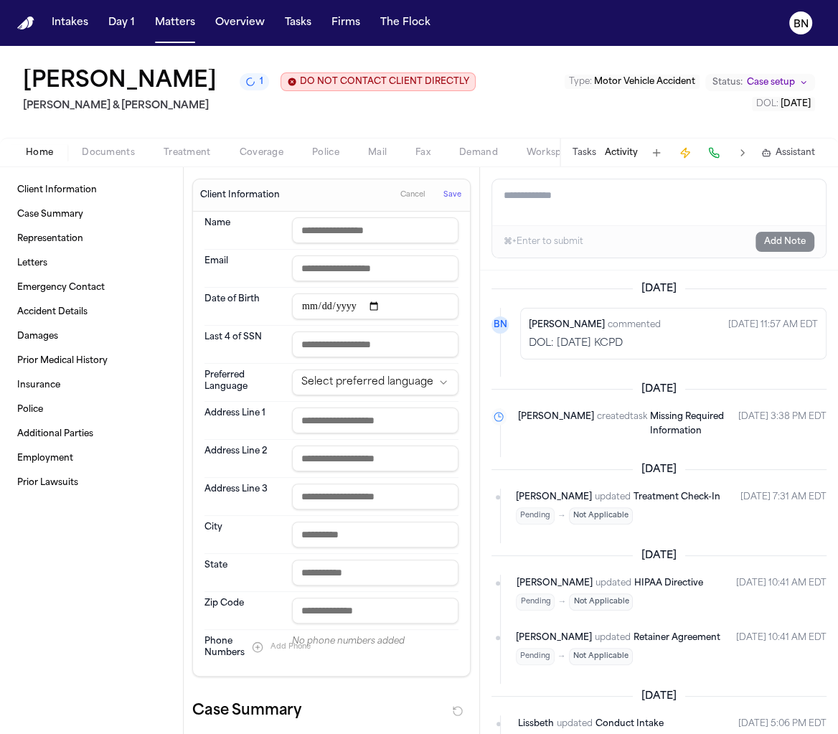
click at [394, 223] on input "text" at bounding box center [375, 230] width 166 height 26
paste input "**********"
type input "**********"
click at [443, 188] on button "Save" at bounding box center [452, 195] width 27 height 23
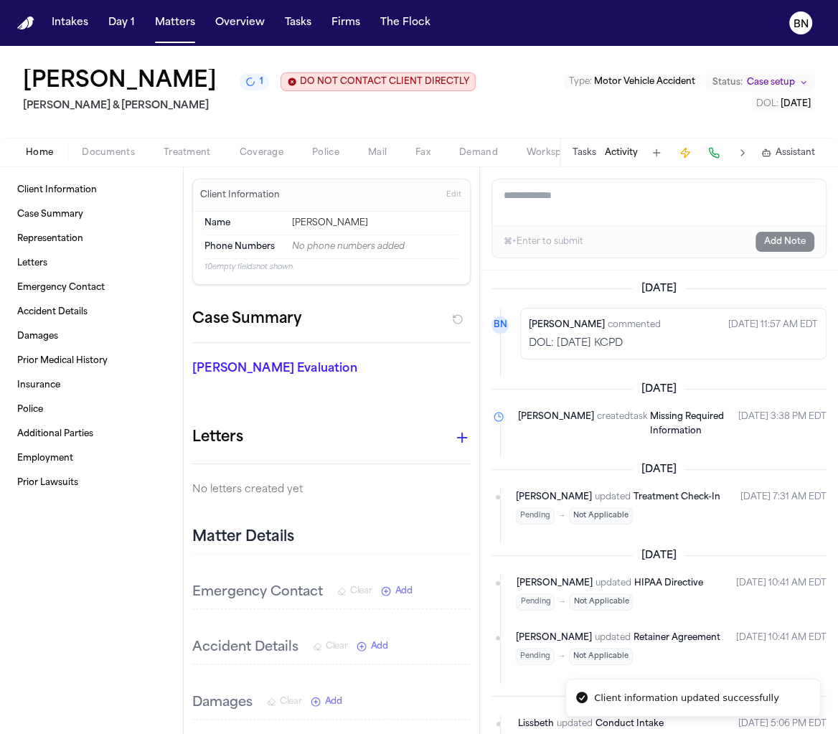
click at [464, 124] on div "[PERSON_NAME] 1 DO NOT CONTACT CLIENT DIRECTLY DO NOT CONTACT [PERSON_NAME] & […" at bounding box center [419, 92] width 838 height 92
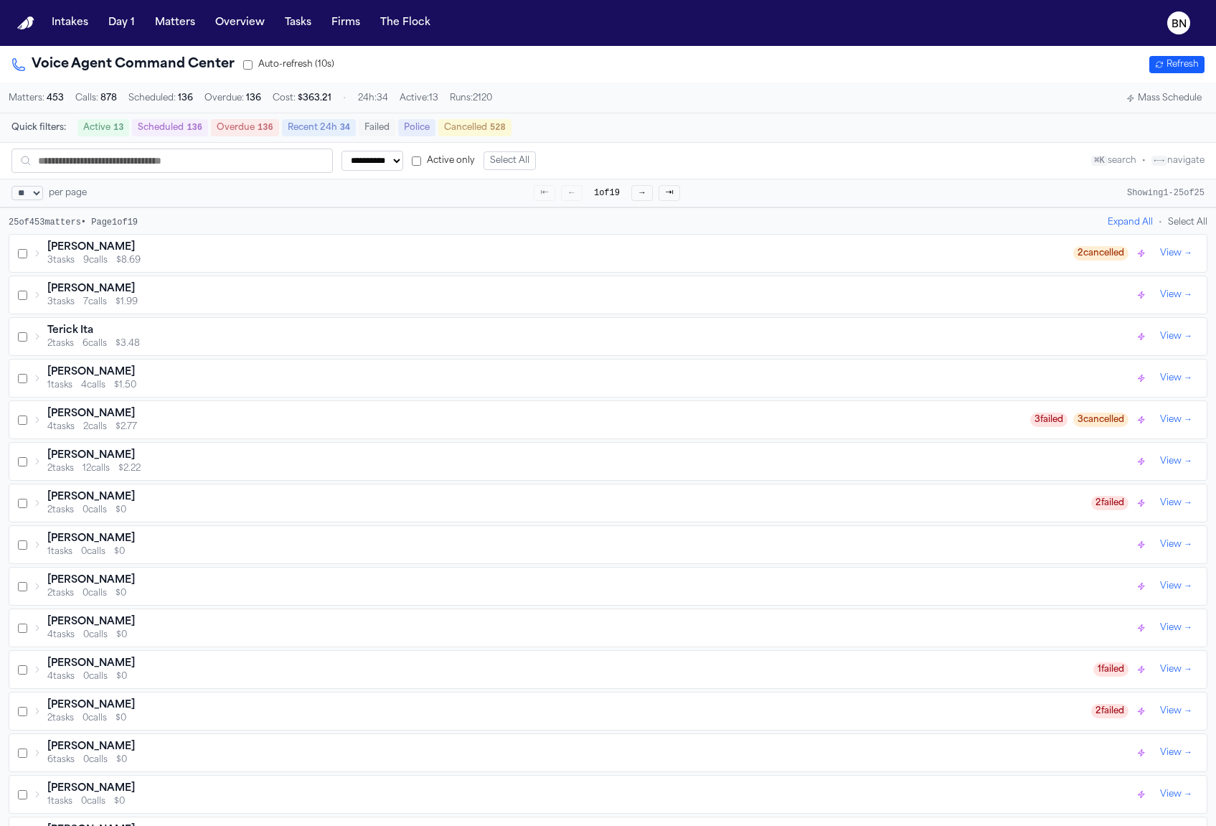
select select "**"
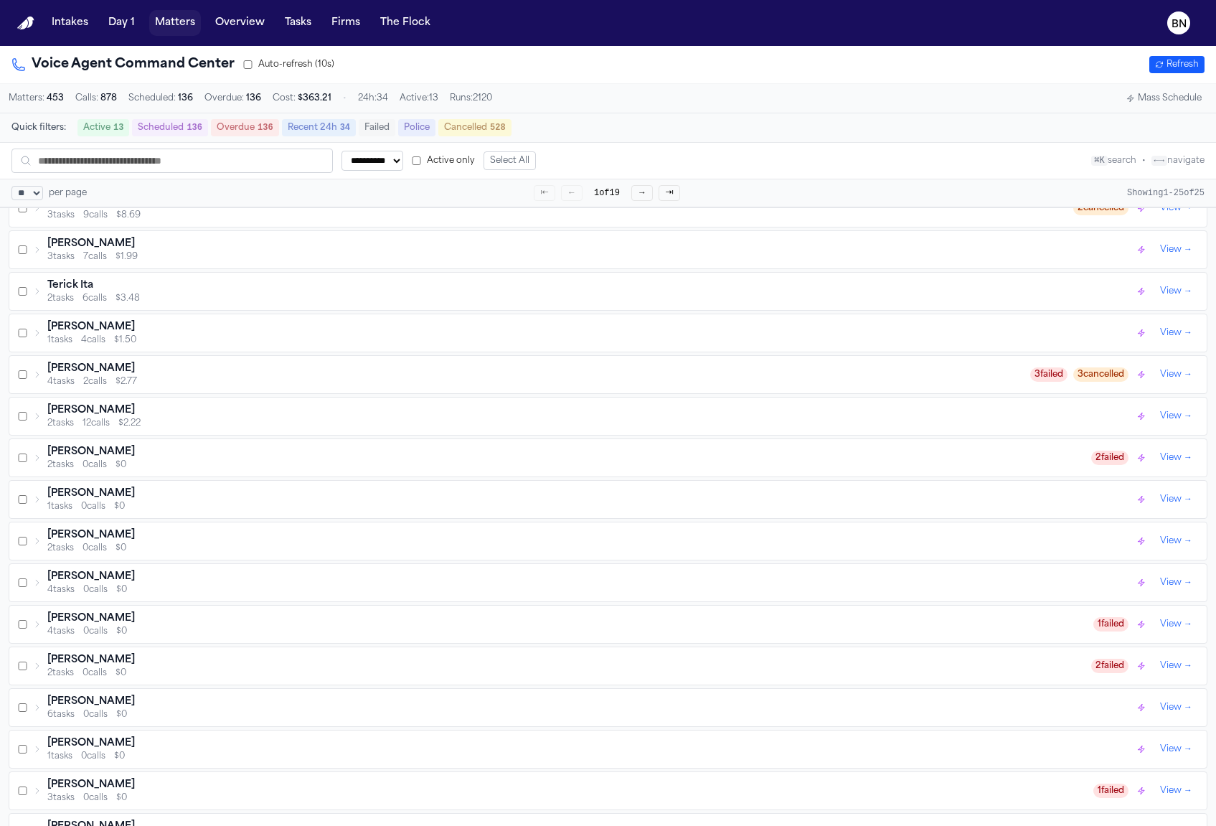
click at [197, 27] on button "Matters" at bounding box center [175, 23] width 52 height 26
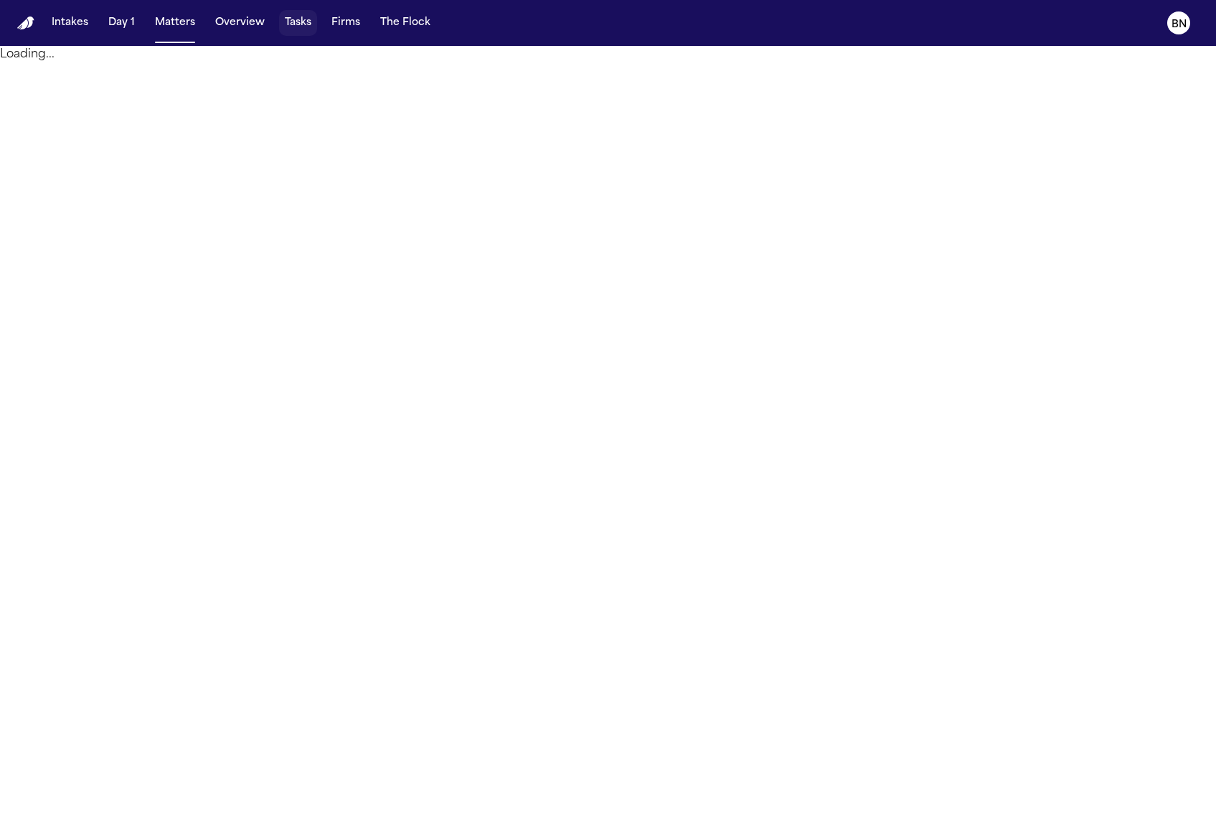
click at [288, 30] on button "Tasks" at bounding box center [298, 23] width 38 height 26
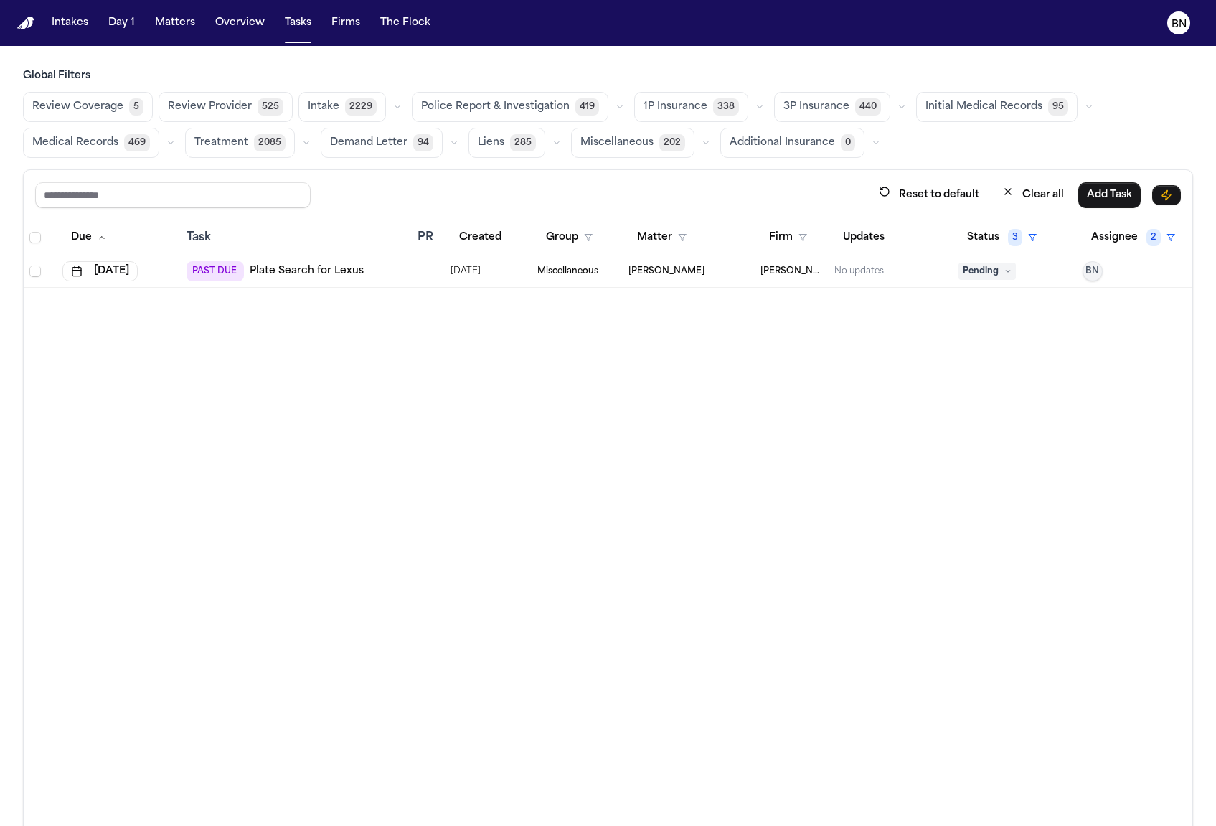
click at [85, 108] on span "Review Coverage" at bounding box center [77, 107] width 91 height 14
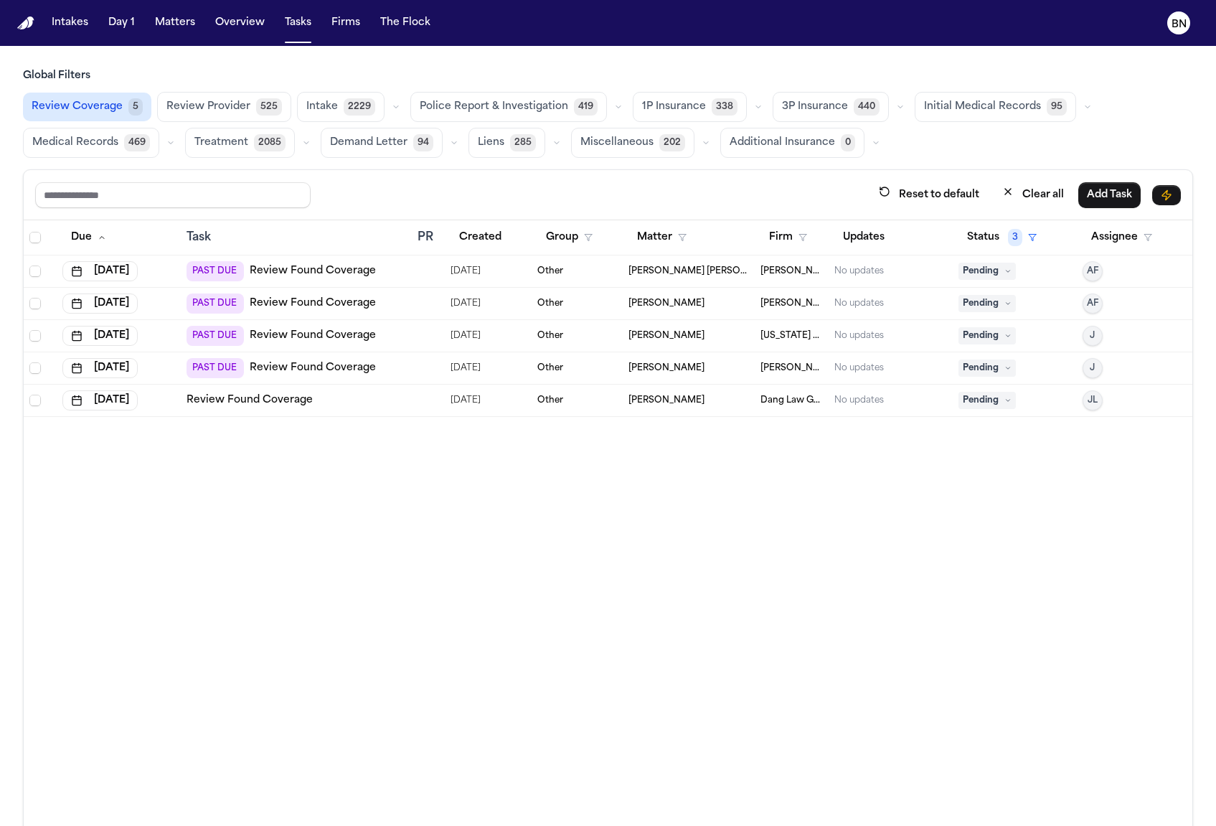
click at [384, 311] on td "PAST DUE Review Found Coverage" at bounding box center [296, 304] width 231 height 32
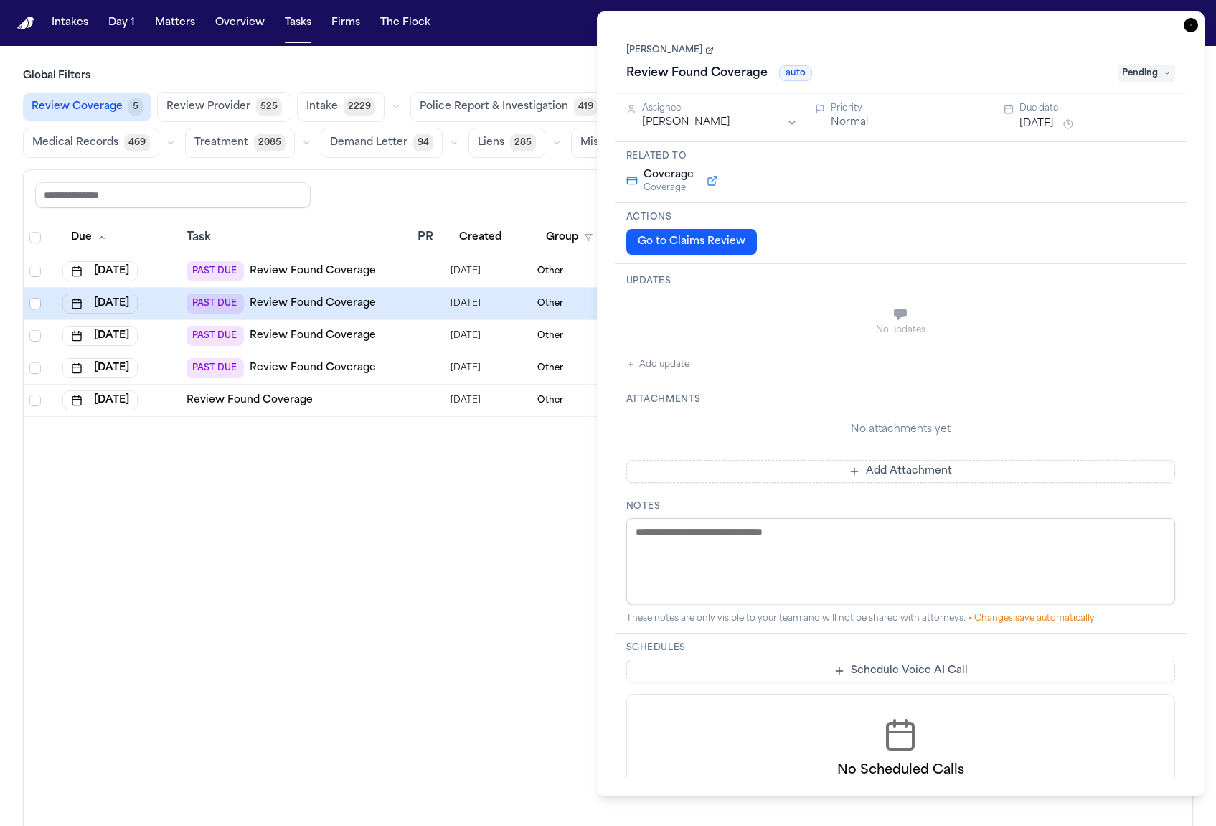
click at [327, 329] on link "Review Found Coverage" at bounding box center [313, 336] width 126 height 14
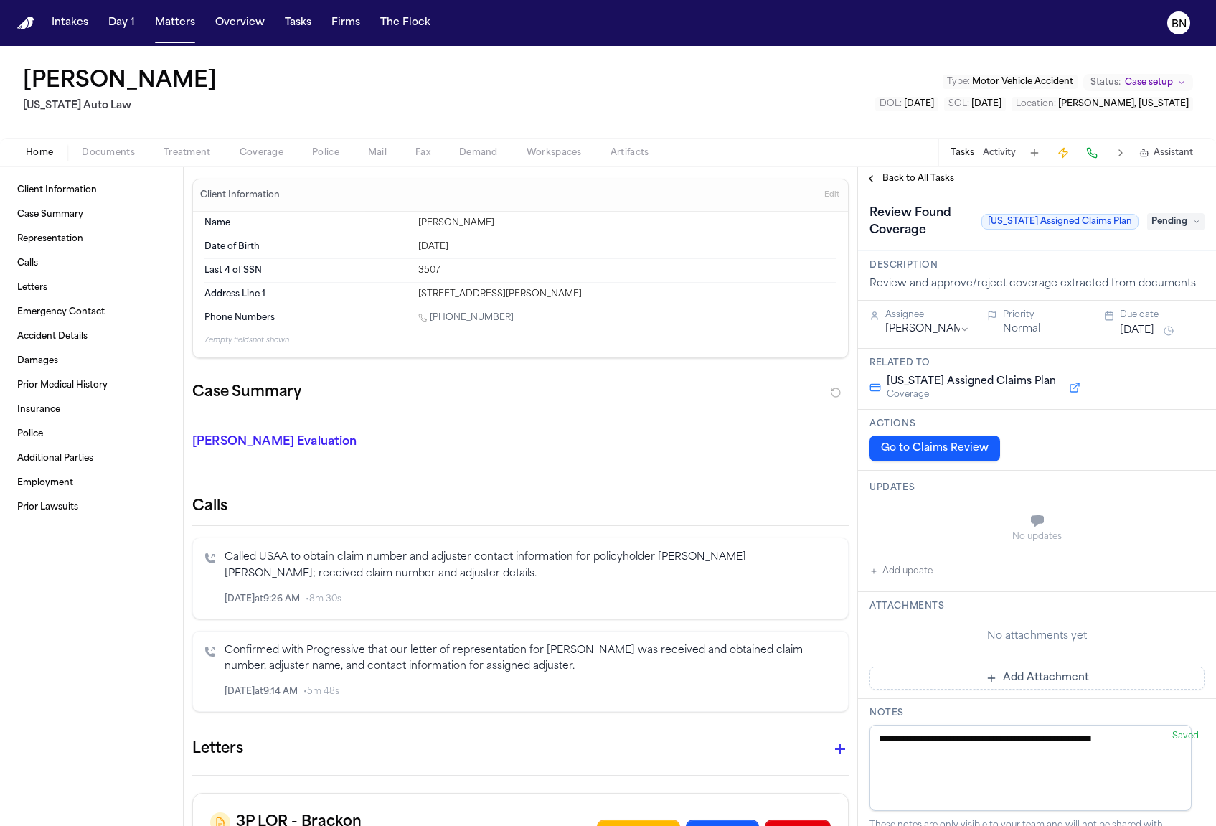
click at [256, 154] on span "Coverage" at bounding box center [262, 152] width 44 height 11
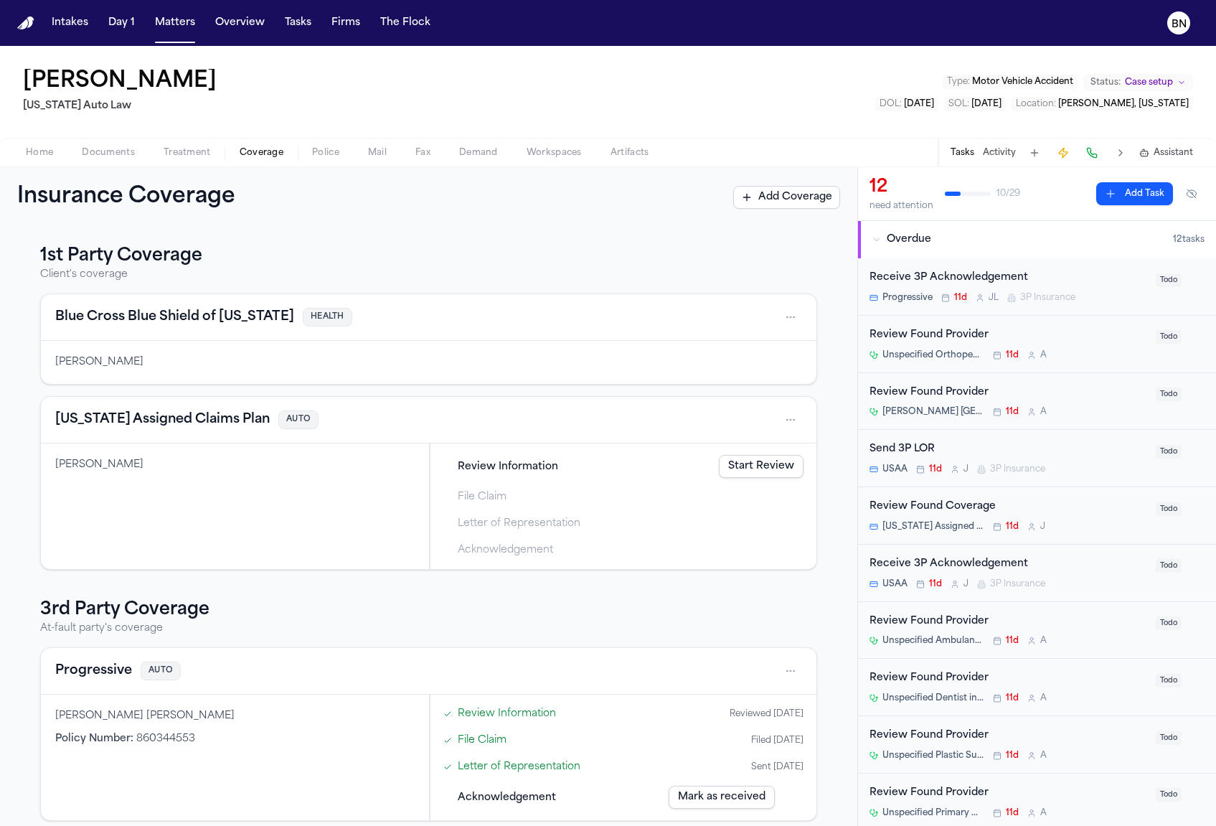
click at [422, 402] on div "[US_STATE] Assigned Claims Plan AUTO" at bounding box center [429, 420] width 776 height 47
click at [519, 474] on div "Review Information Start Review" at bounding box center [624, 467] width 372 height 32
click at [722, 469] on link "Start Review" at bounding box center [761, 466] width 85 height 23
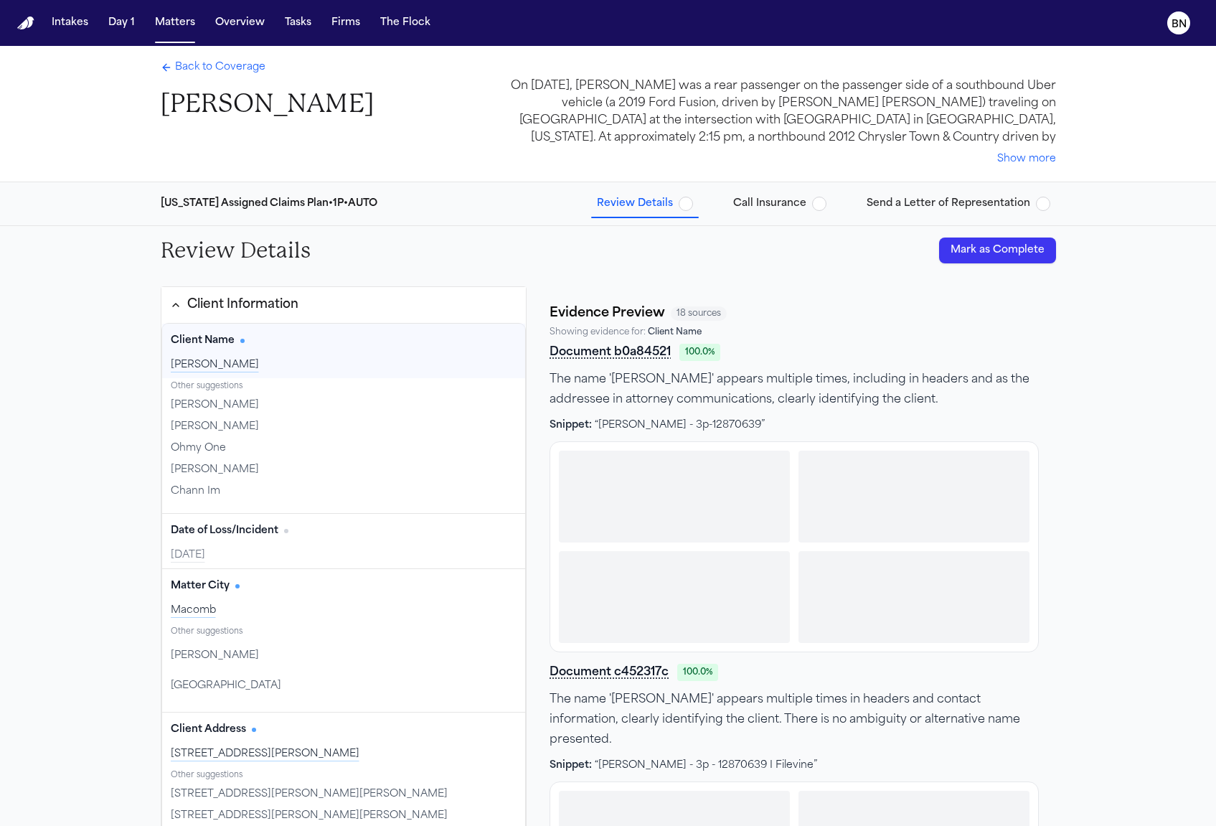
click at [332, 367] on div "[PERSON_NAME]" at bounding box center [344, 365] width 347 height 14
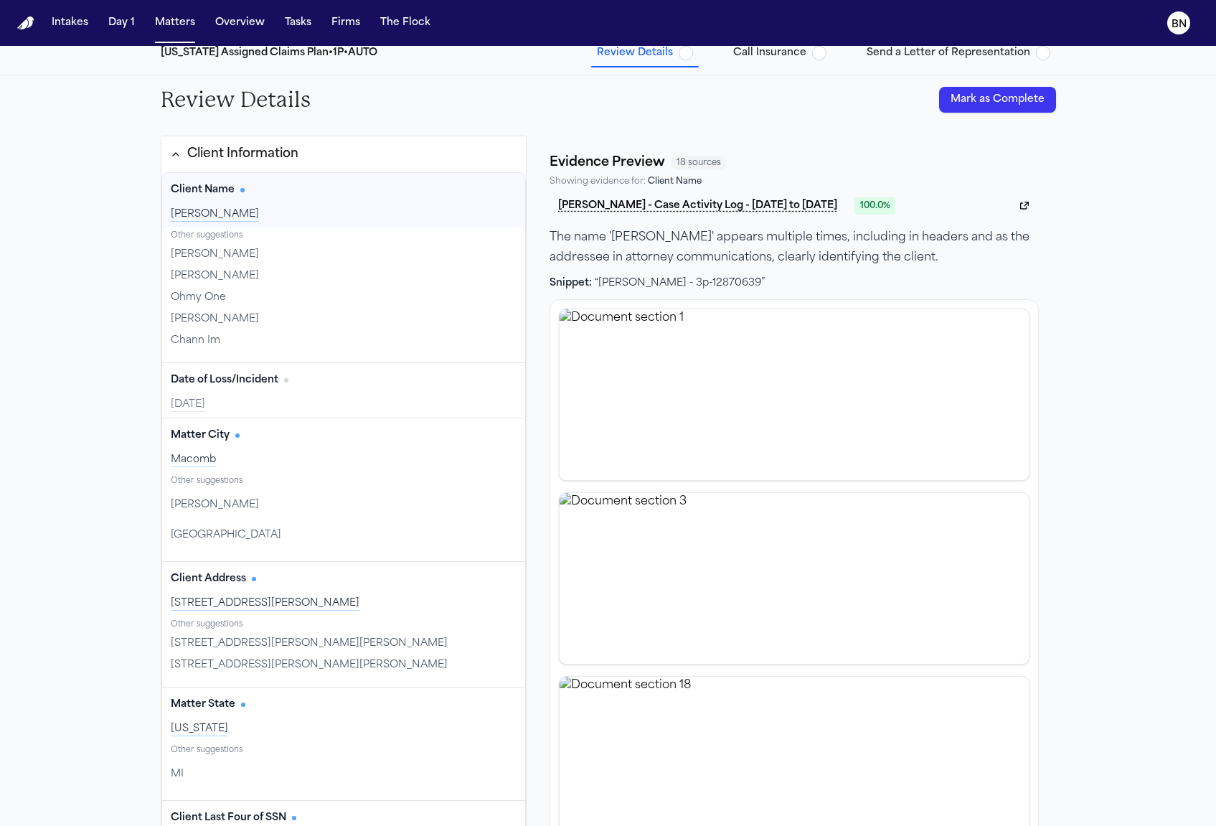
scroll to position [162, 0]
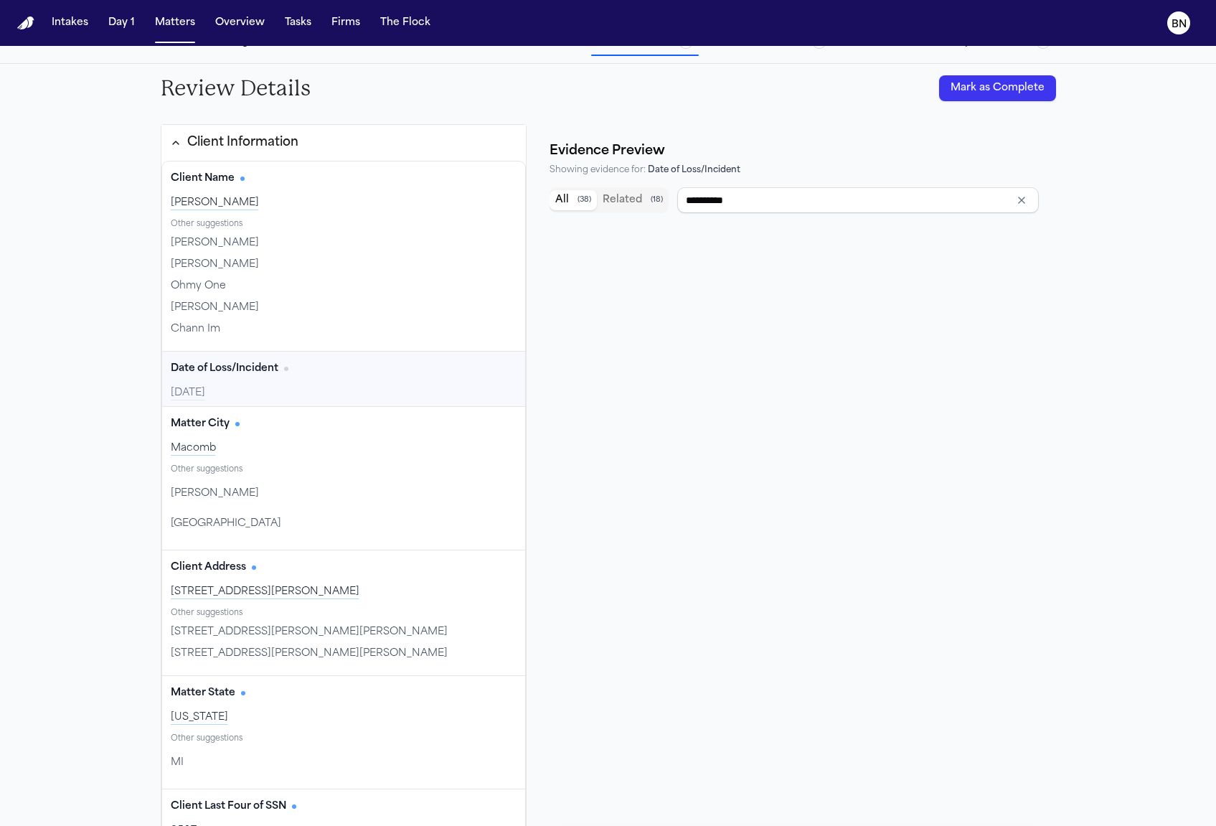
click at [349, 388] on div "[DATE]" at bounding box center [344, 393] width 347 height 14
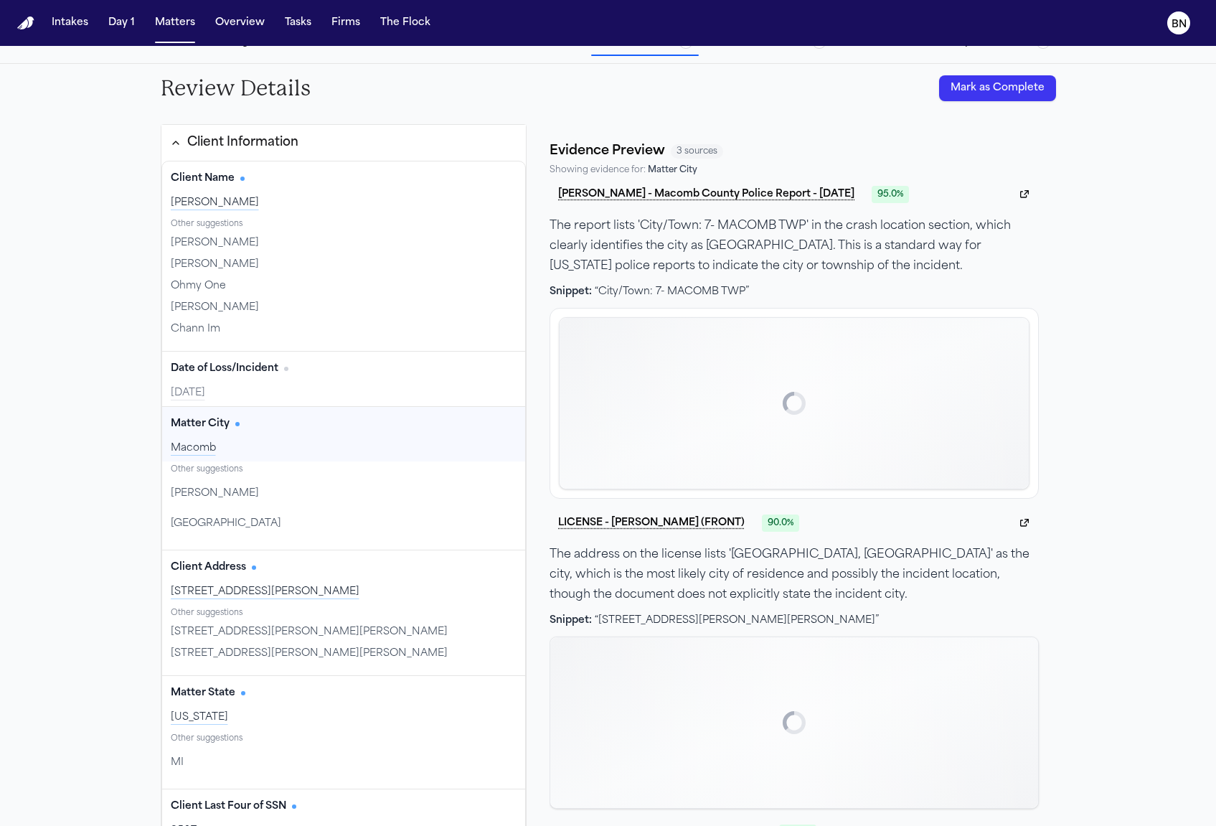
scroll to position [0, 0]
click at [328, 427] on div "Matter City Edit" at bounding box center [344, 424] width 347 height 23
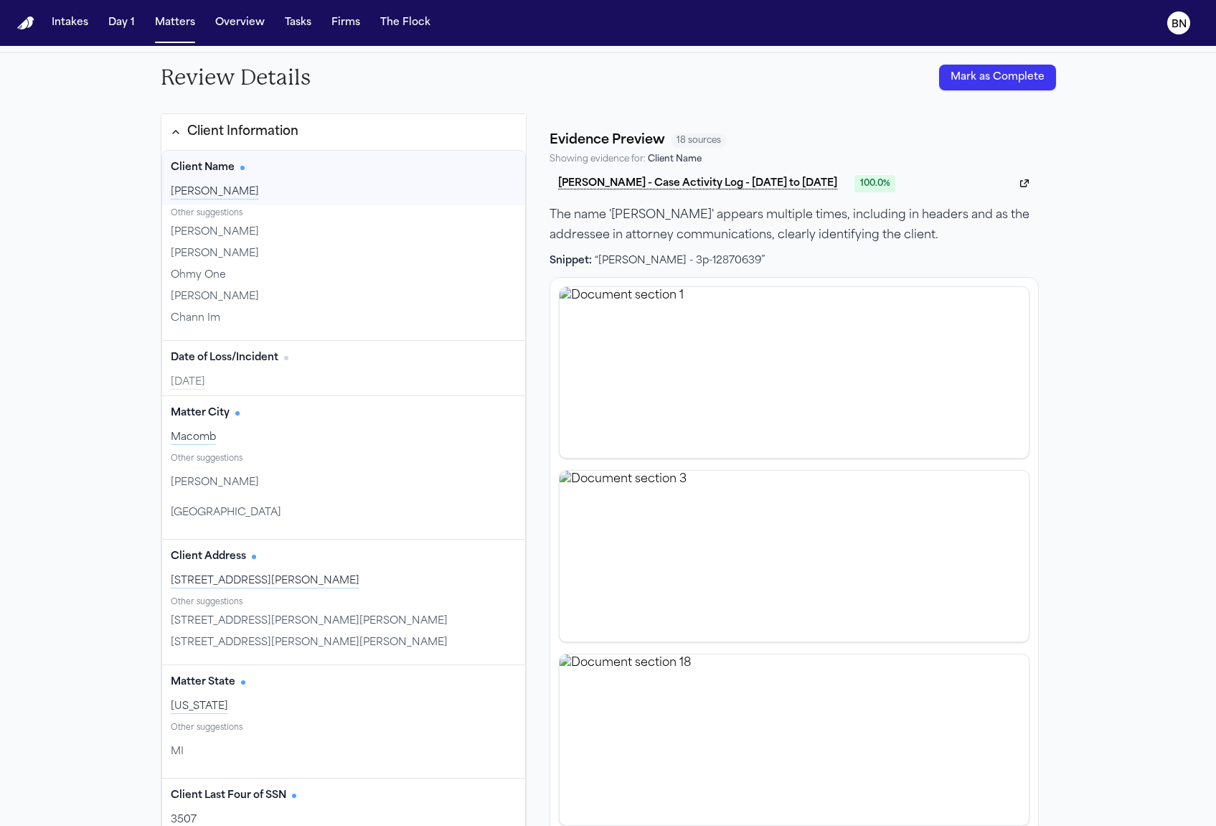
click at [228, 132] on div "Client Information" at bounding box center [242, 132] width 111 height 19
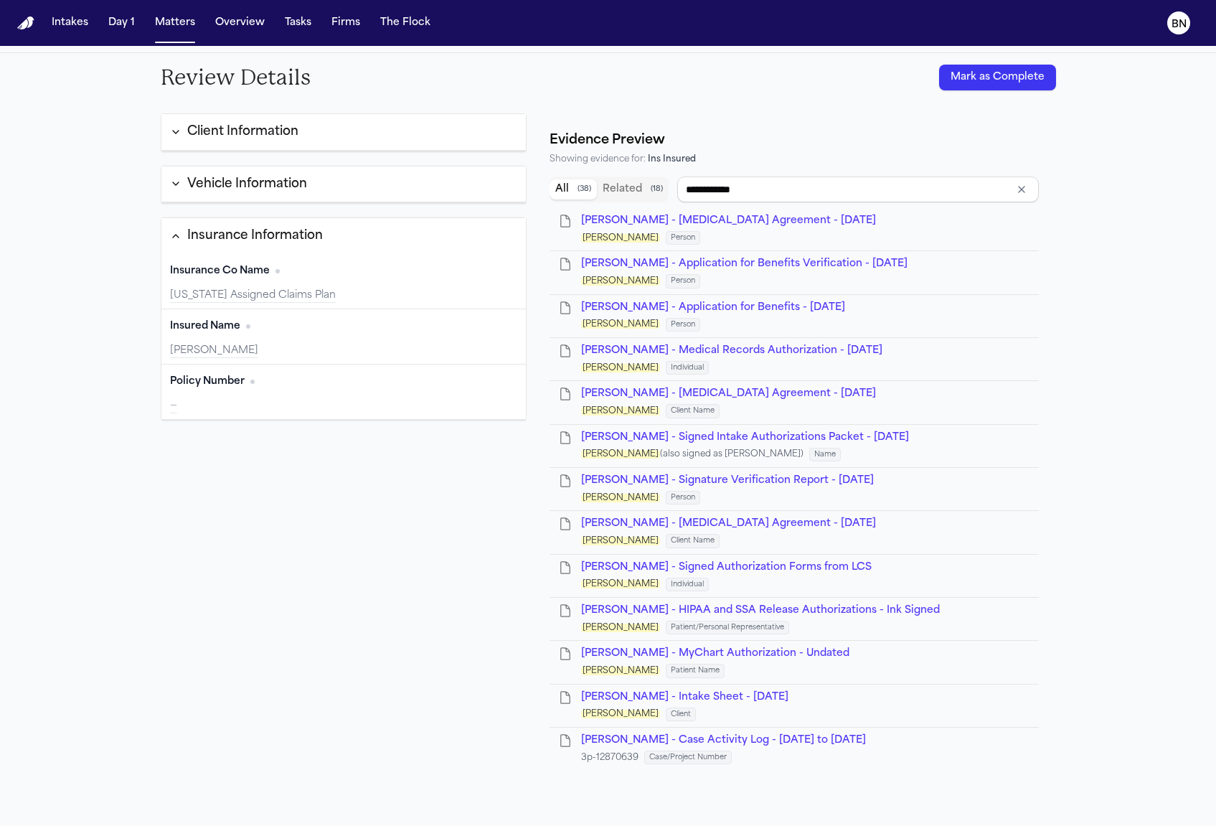
click at [644, 692] on span "[PERSON_NAME] - Intake Sheet - [DATE]" at bounding box center [684, 697] width 207 height 11
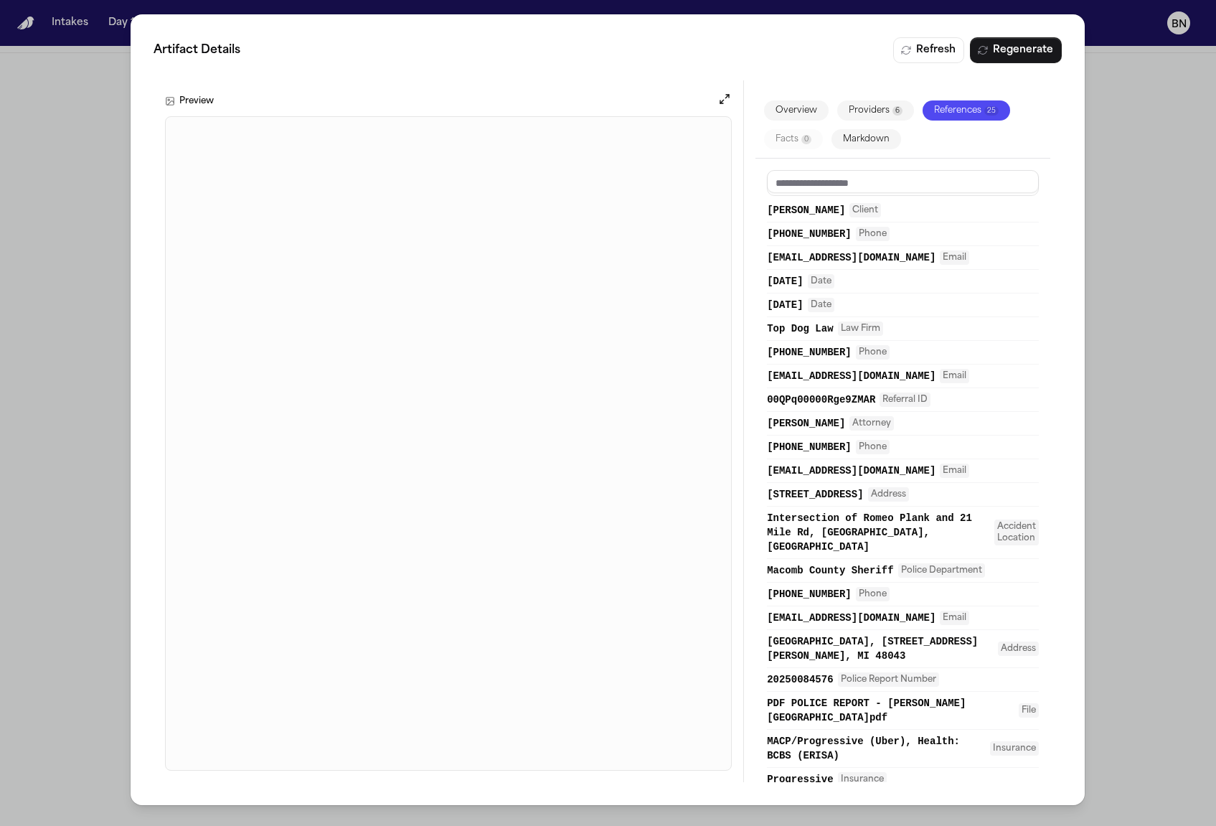
scroll to position [72, 0]
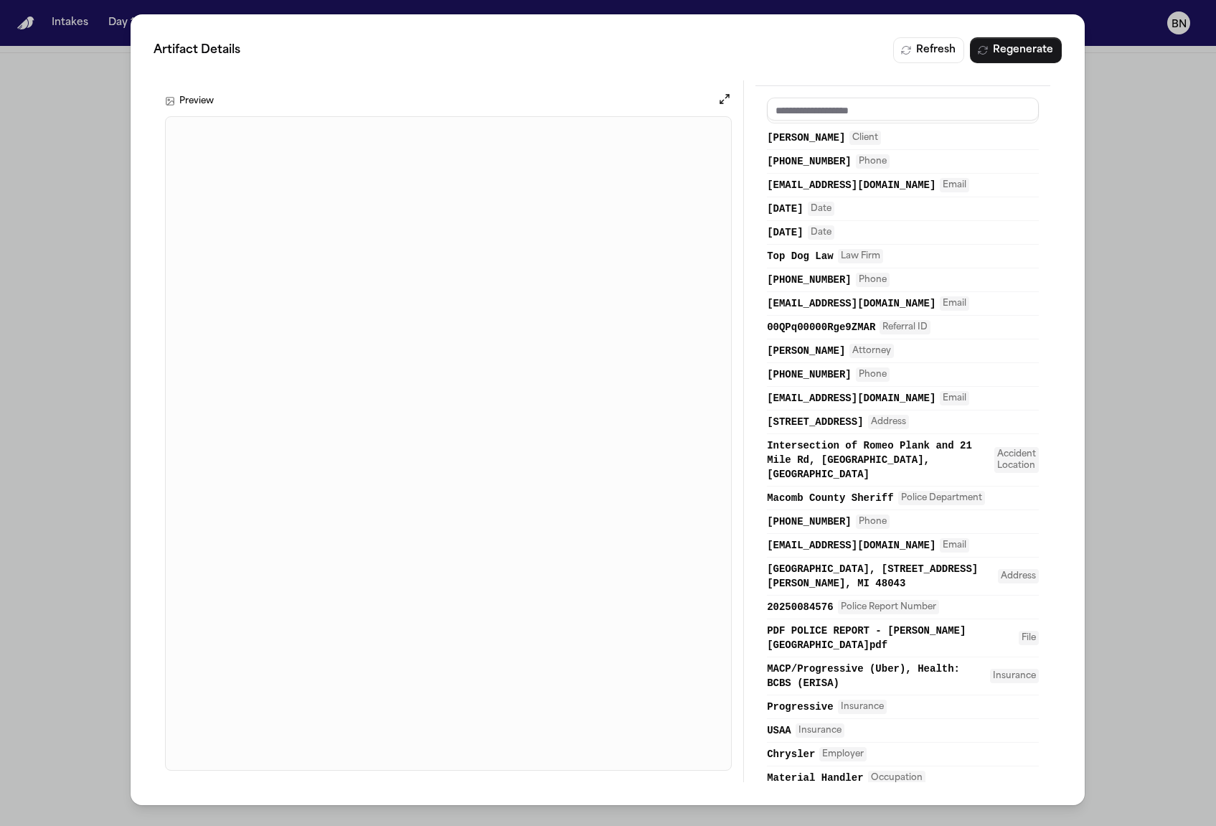
click at [91, 291] on div "Artifact Details Refresh Regenerate Preview Overview Providers 6 References 25 …" at bounding box center [608, 413] width 1216 height 826
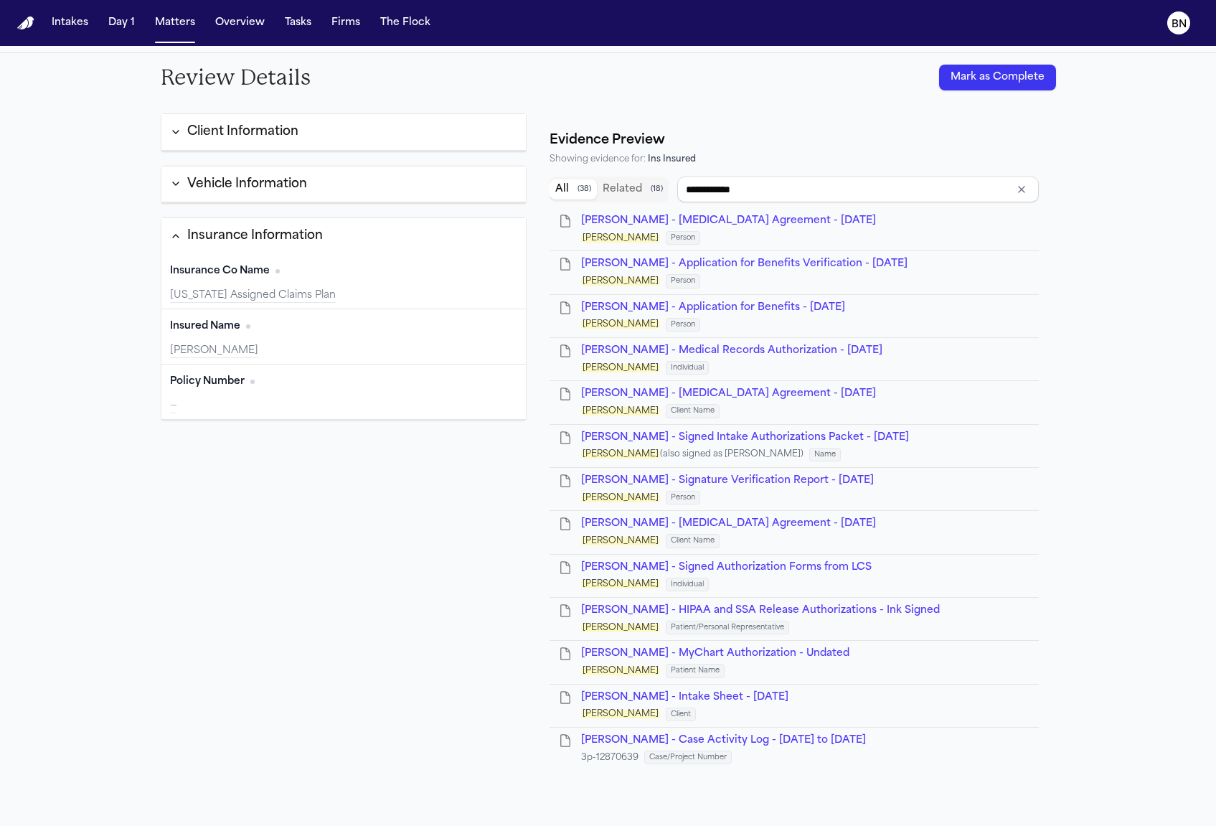
type input "**********"
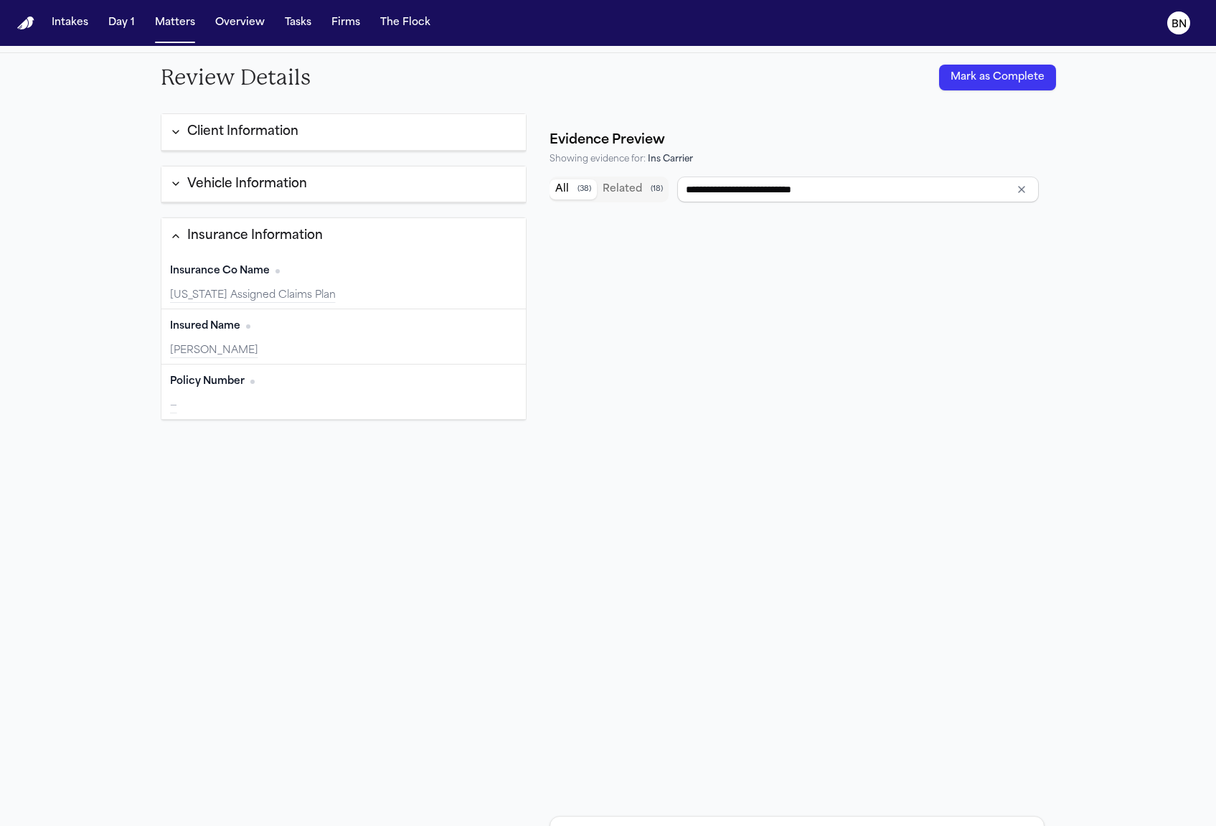
click at [379, 277] on div "Insurance Co Name Edit" at bounding box center [344, 271] width 348 height 23
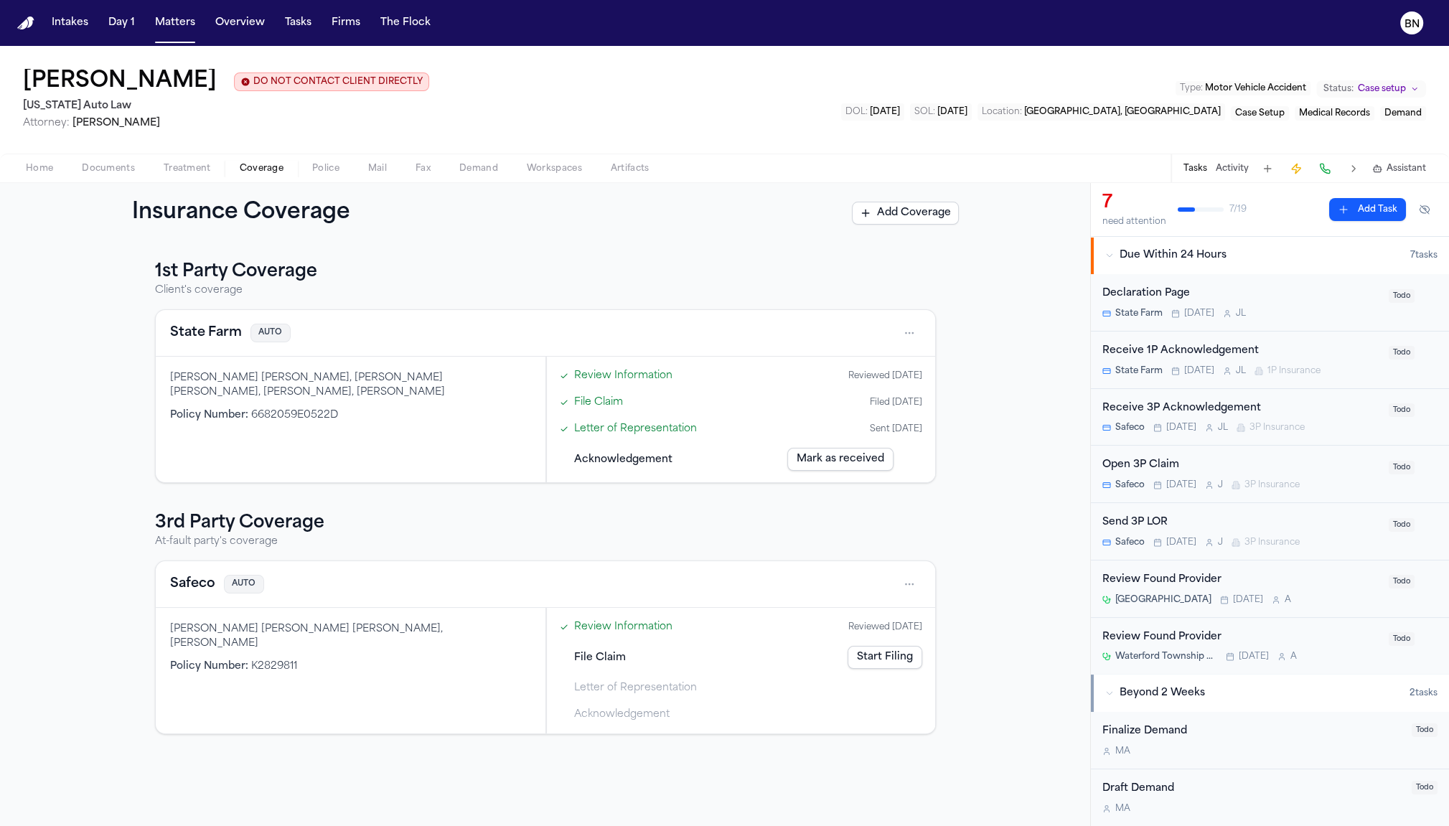
click at [619, 375] on link "Review Information" at bounding box center [623, 375] width 98 height 15
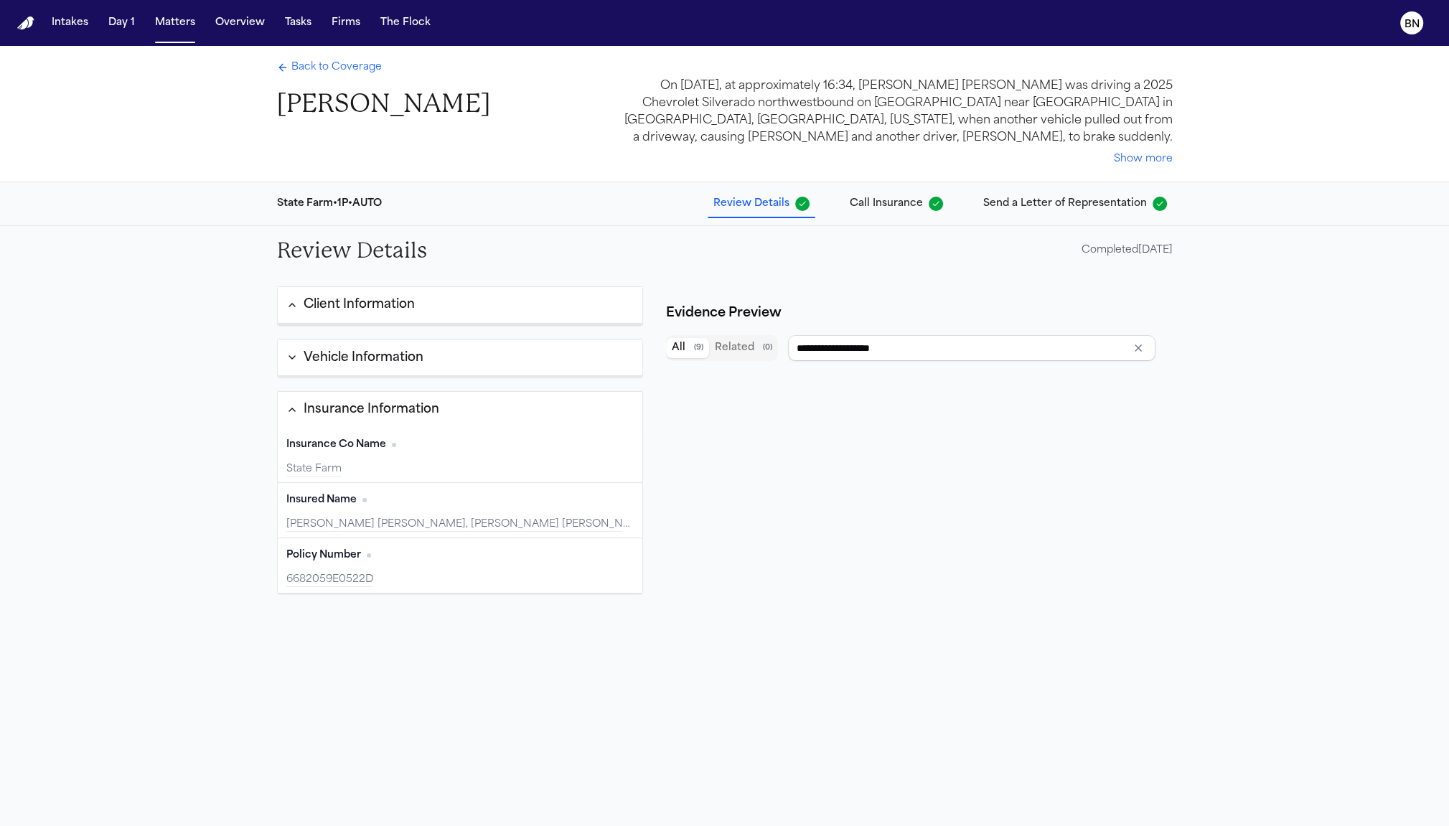
type input "**********"
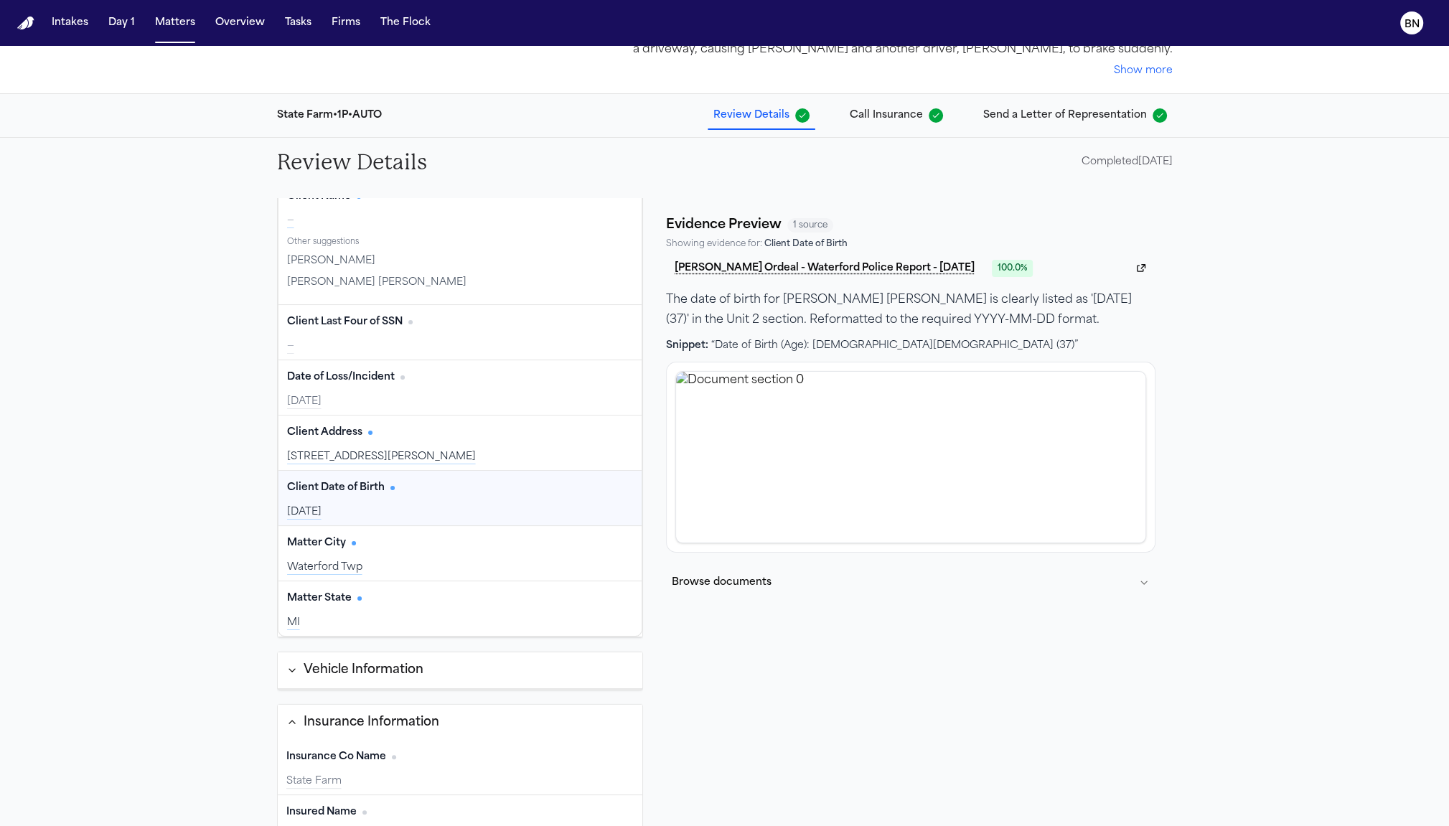
scroll to position [173, 0]
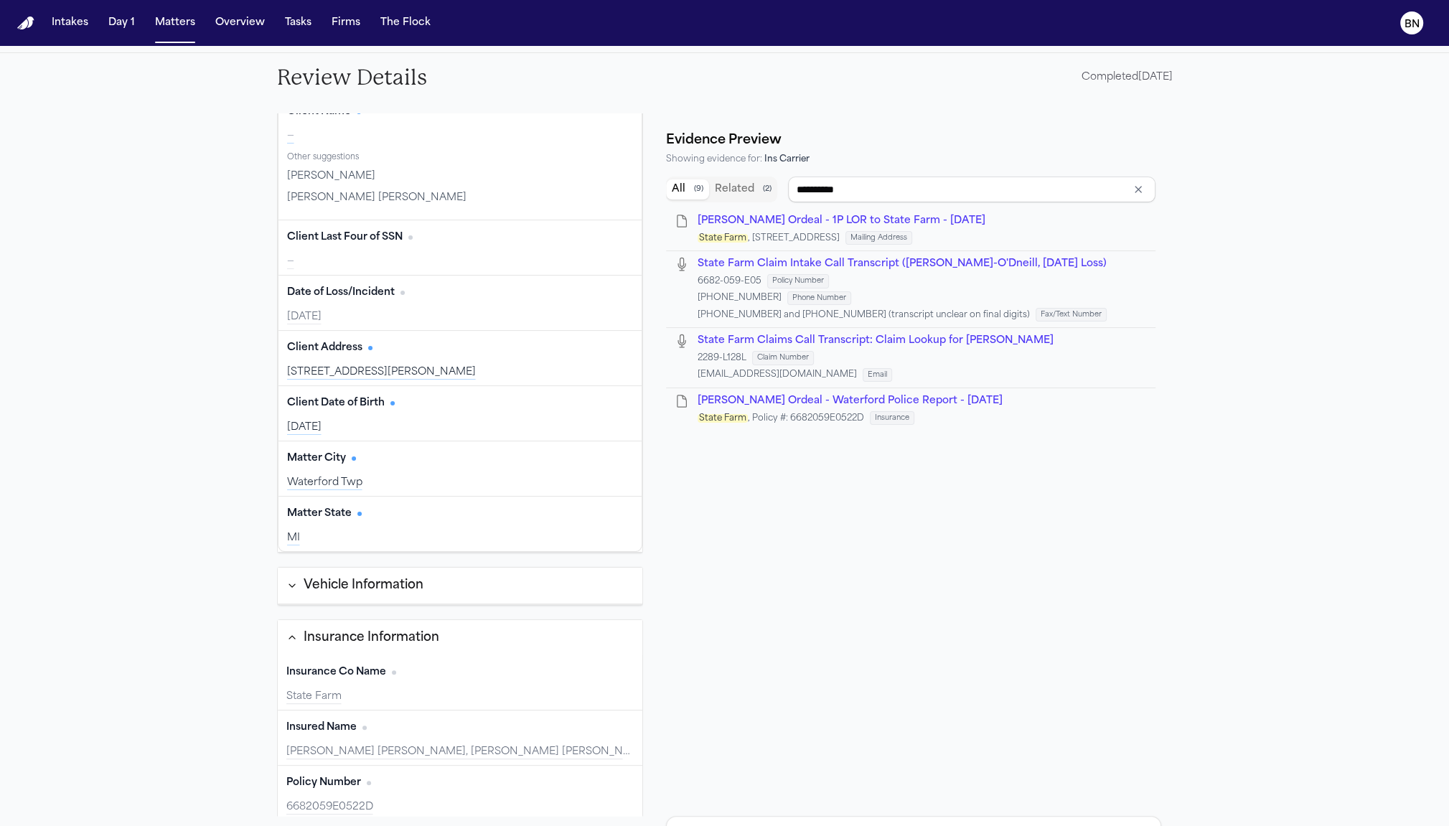
type input "**********"
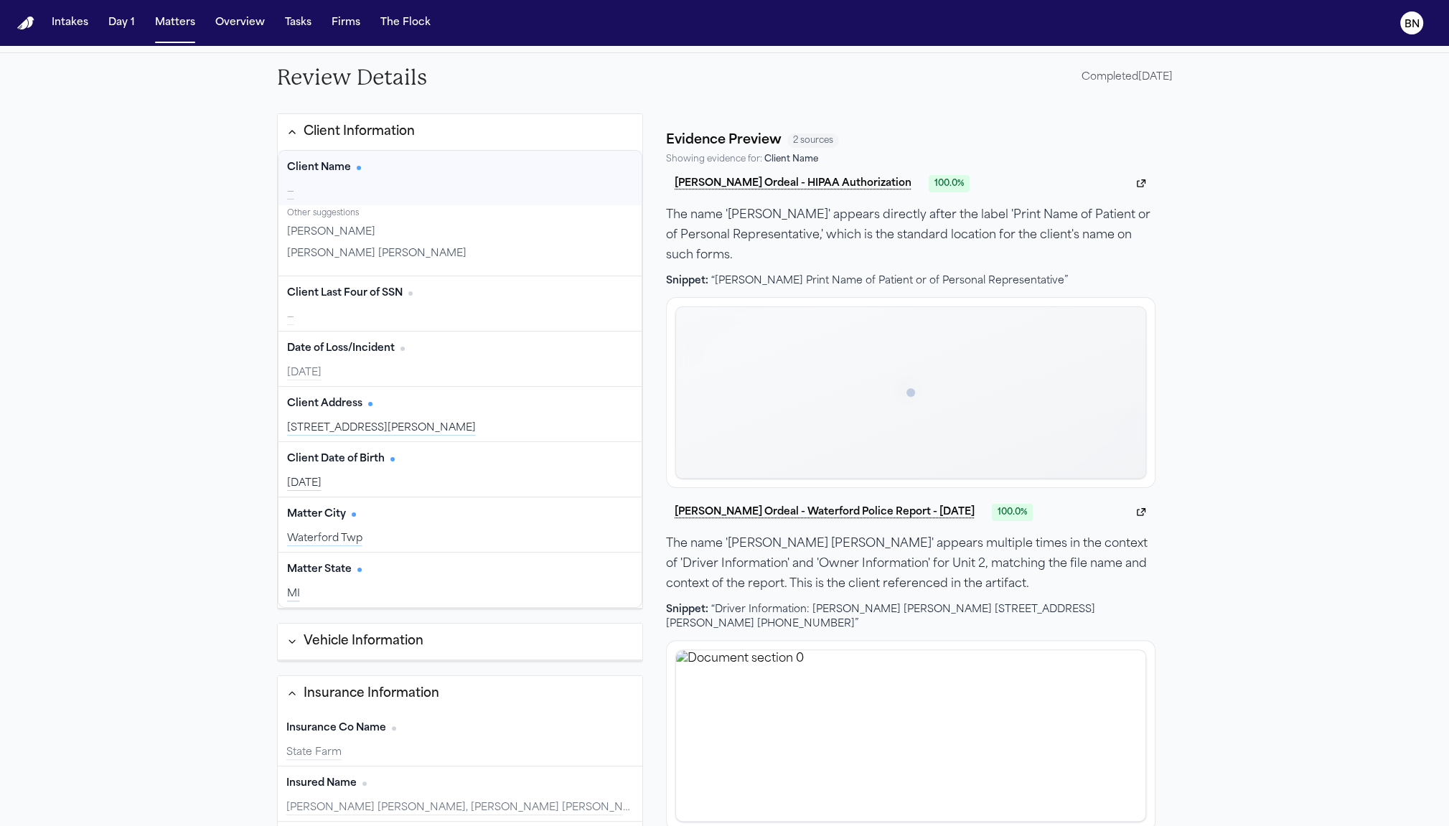
scroll to position [0, 0]
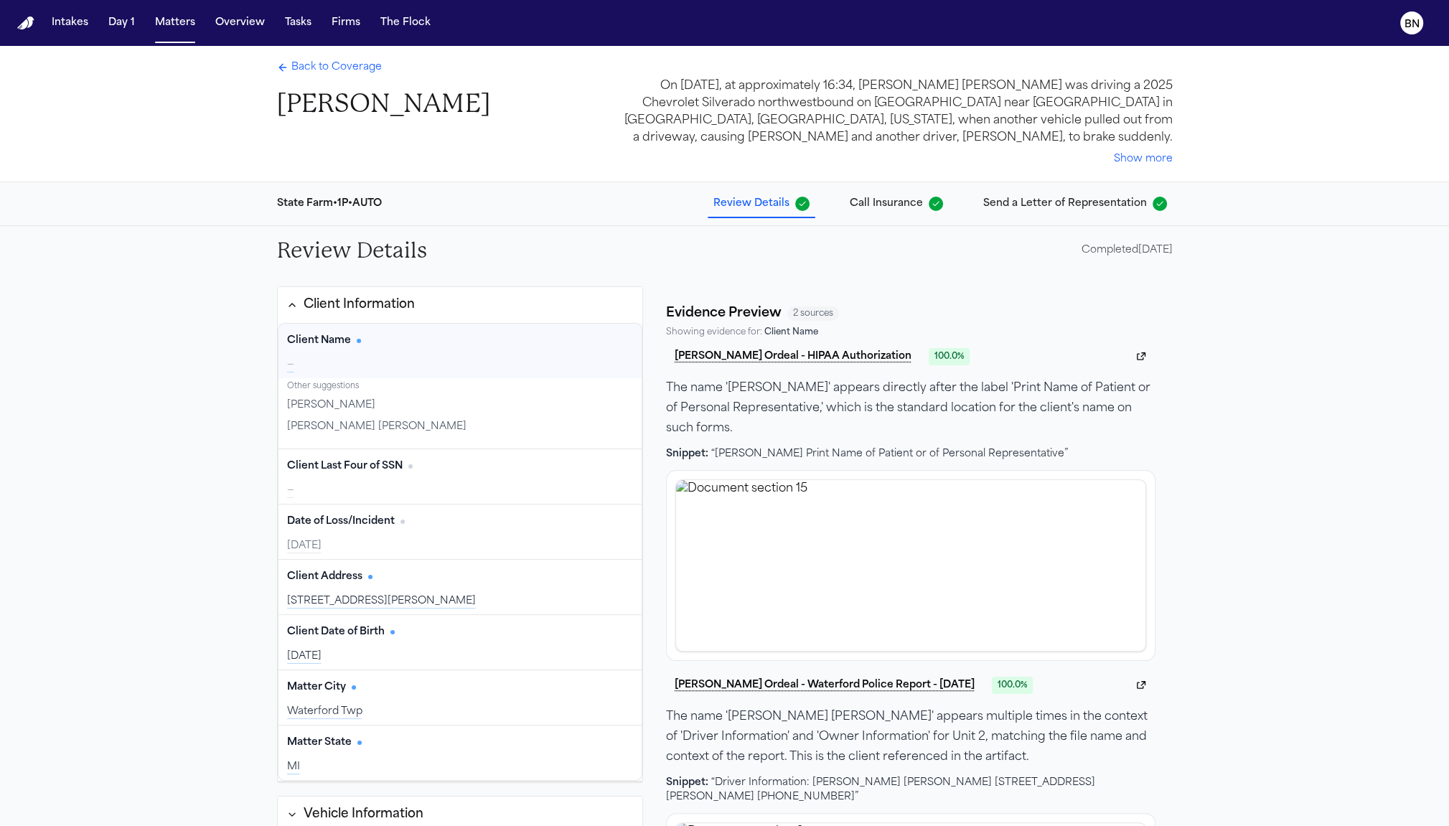
click at [291, 75] on span "Back to Coverage" at bounding box center [336, 67] width 90 height 14
